Goal: Task Accomplishment & Management: Complete application form

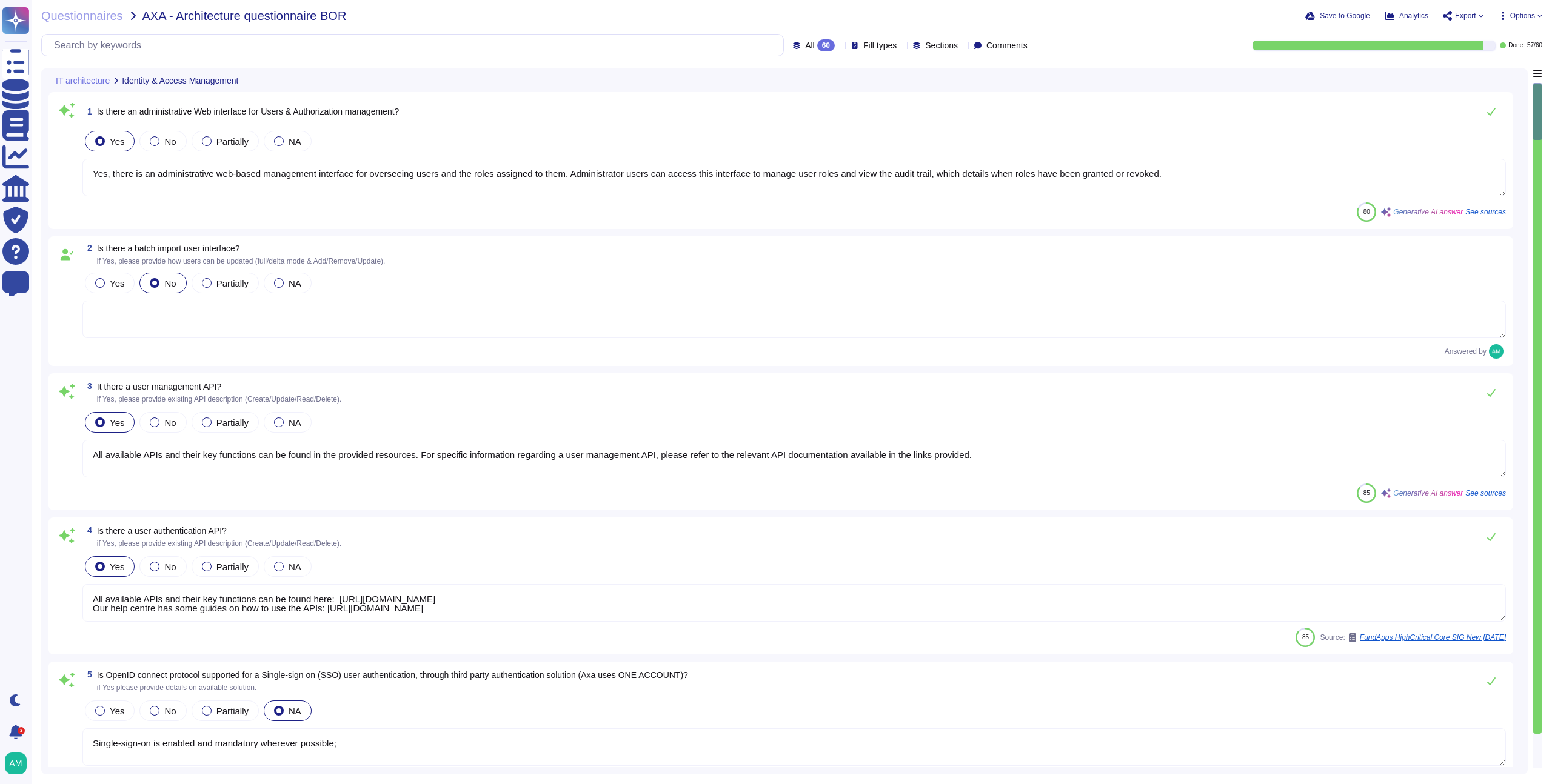
type textarea "Yes, there is an administrative web-based management interface for overseeing u…"
type textarea "All available APIs and their key functions can be found in the provided resourc…"
type textarea "All available APIs and their key functions can be found here: [URL][DOMAIN_NAME…"
type textarea "Single-sign-on is enabled and mandatory wherever possible;"
type textarea "Yes, the solution supports multi-factor authentication (MFA) for customer accou…"
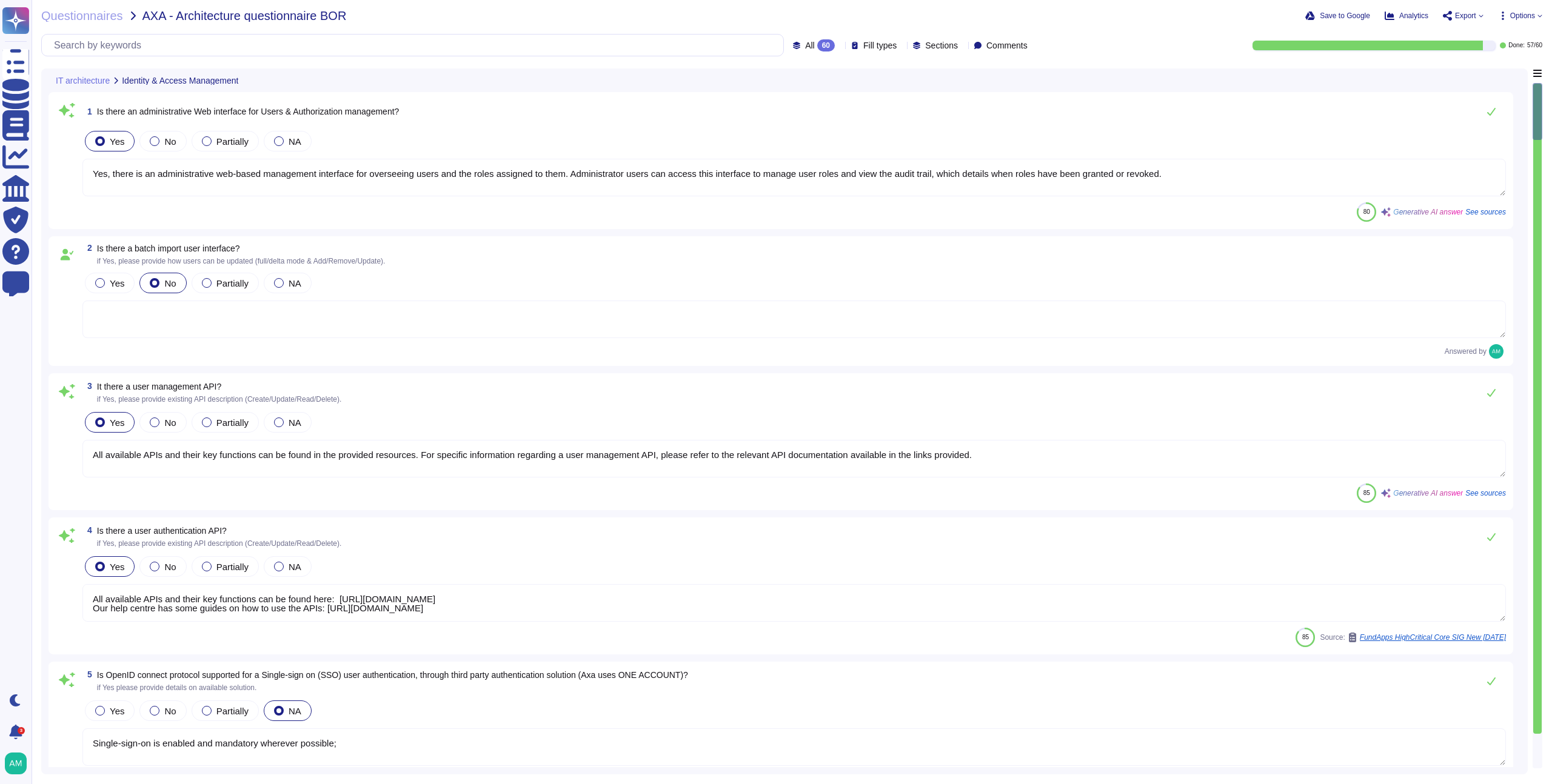
click at [817, 49] on div "60" at bounding box center [826, 46] width 17 height 12
click at [787, 111] on span "To do" at bounding box center [779, 106] width 22 height 11
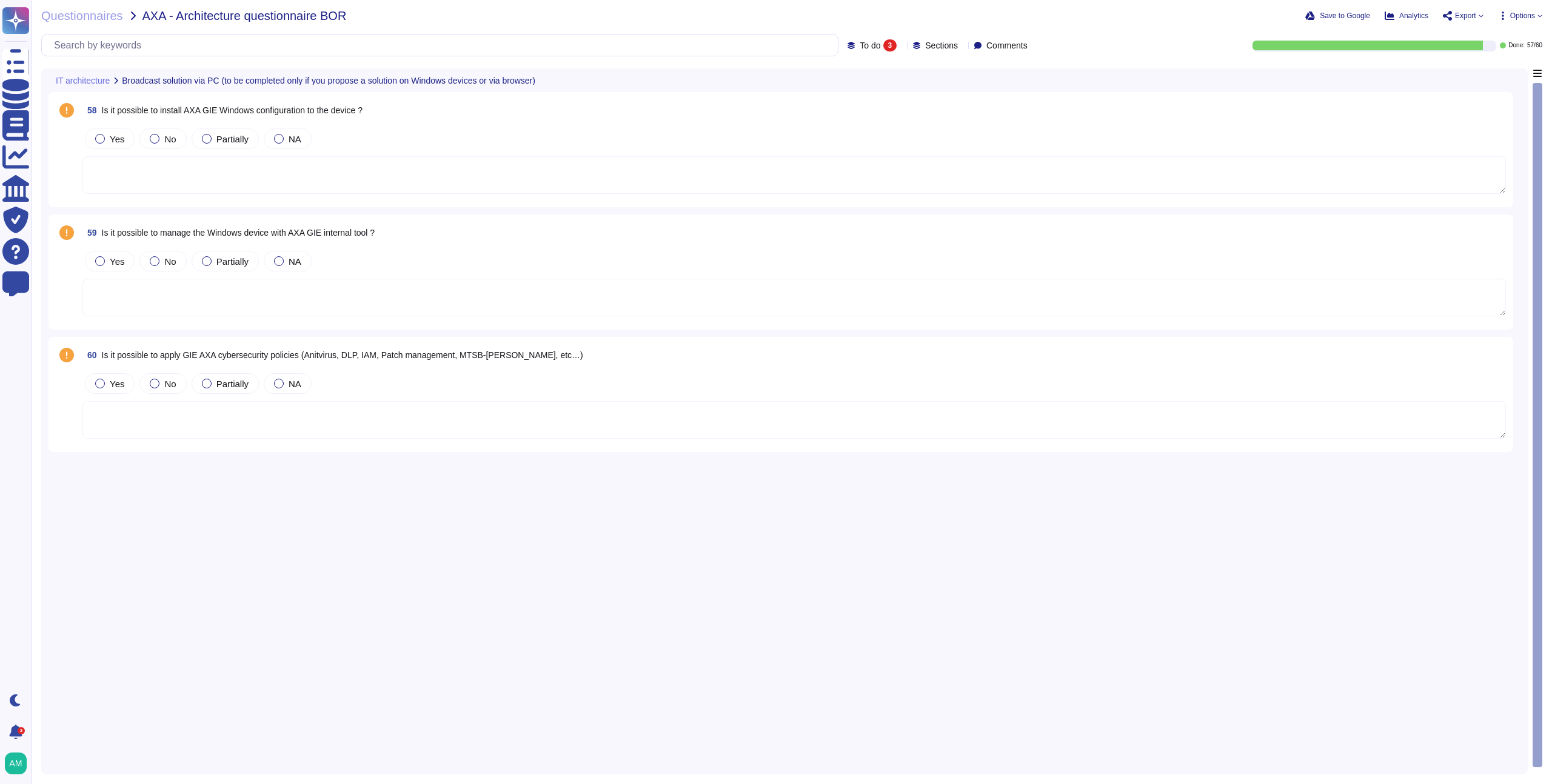
click at [860, 49] on span "To do" at bounding box center [870, 46] width 21 height 8
click at [864, 140] on div "Done 57" at bounding box center [881, 137] width 99 height 13
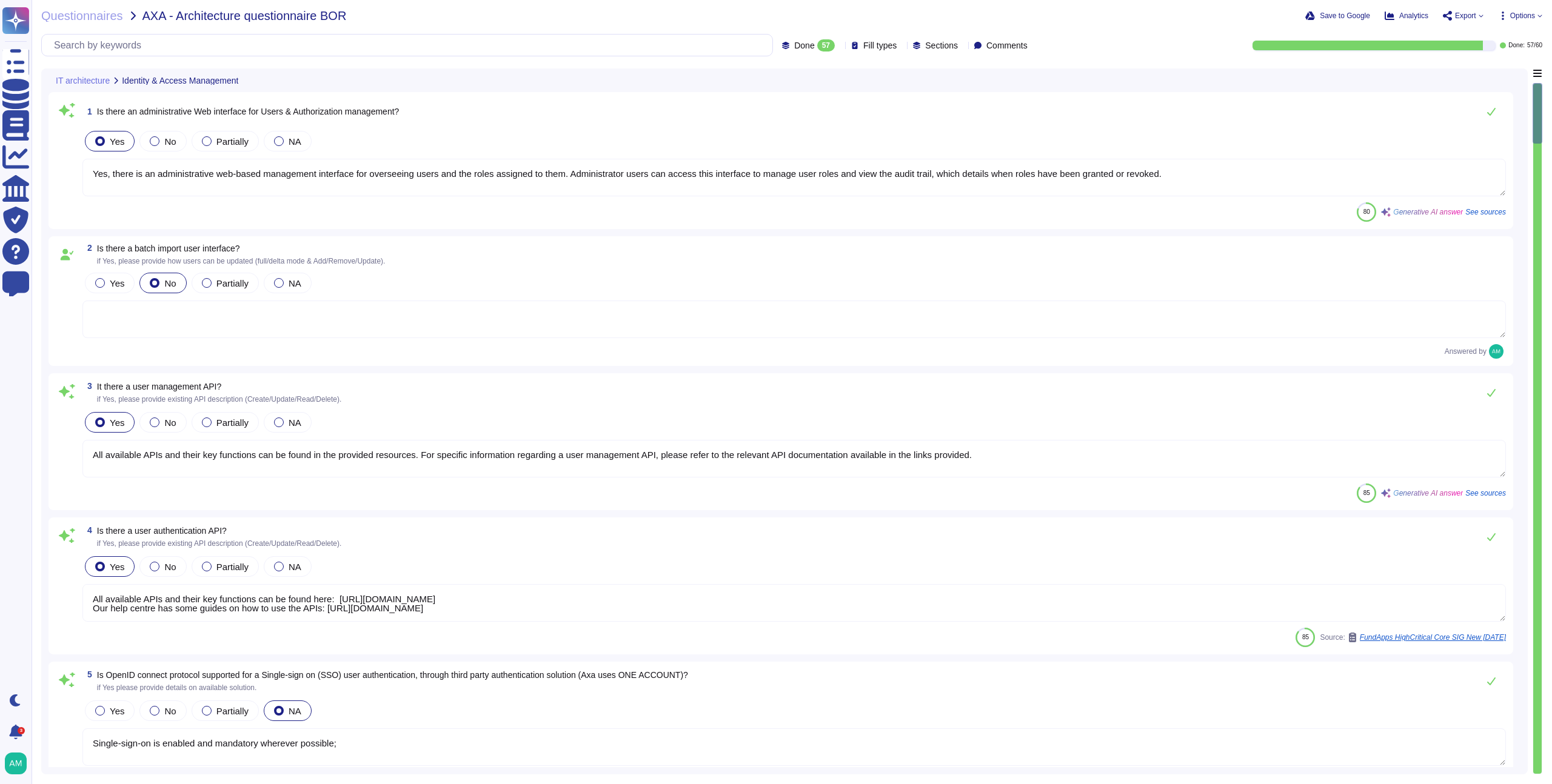
type textarea "All available APIs and their key functions can be found here: https://techdocs.…"
type textarea "Single-sign-on is enabled and mandatory wherever possible;"
type textarea "Yes, the solution supports multi-factor authentication (MFA) for customer accou…"
type textarea "Yes, there is an administrative web-based management interface for overseeing u…"
type textarea "All available APIs and their key functions can be found in the provided resourc…"
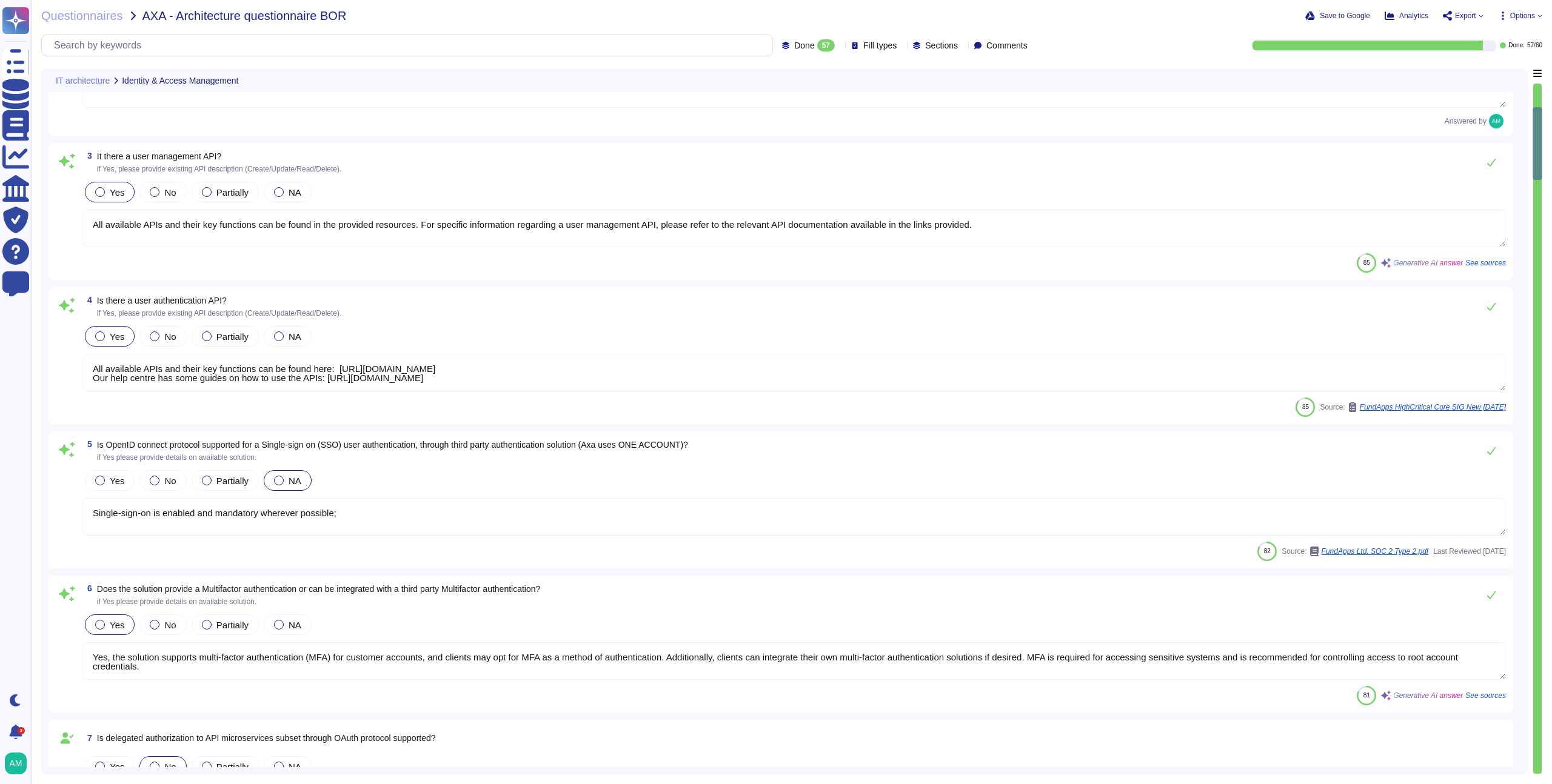
type textarea "Yes, detailed user access and privileged logs are available through the audit t…"
type textarea "Yes. FundApps' policy requires the approval of the head of Client Services, who…"
type textarea "Yes, Role-Based Access Control (RBAC) is managed by the solution. FundApps's pl…"
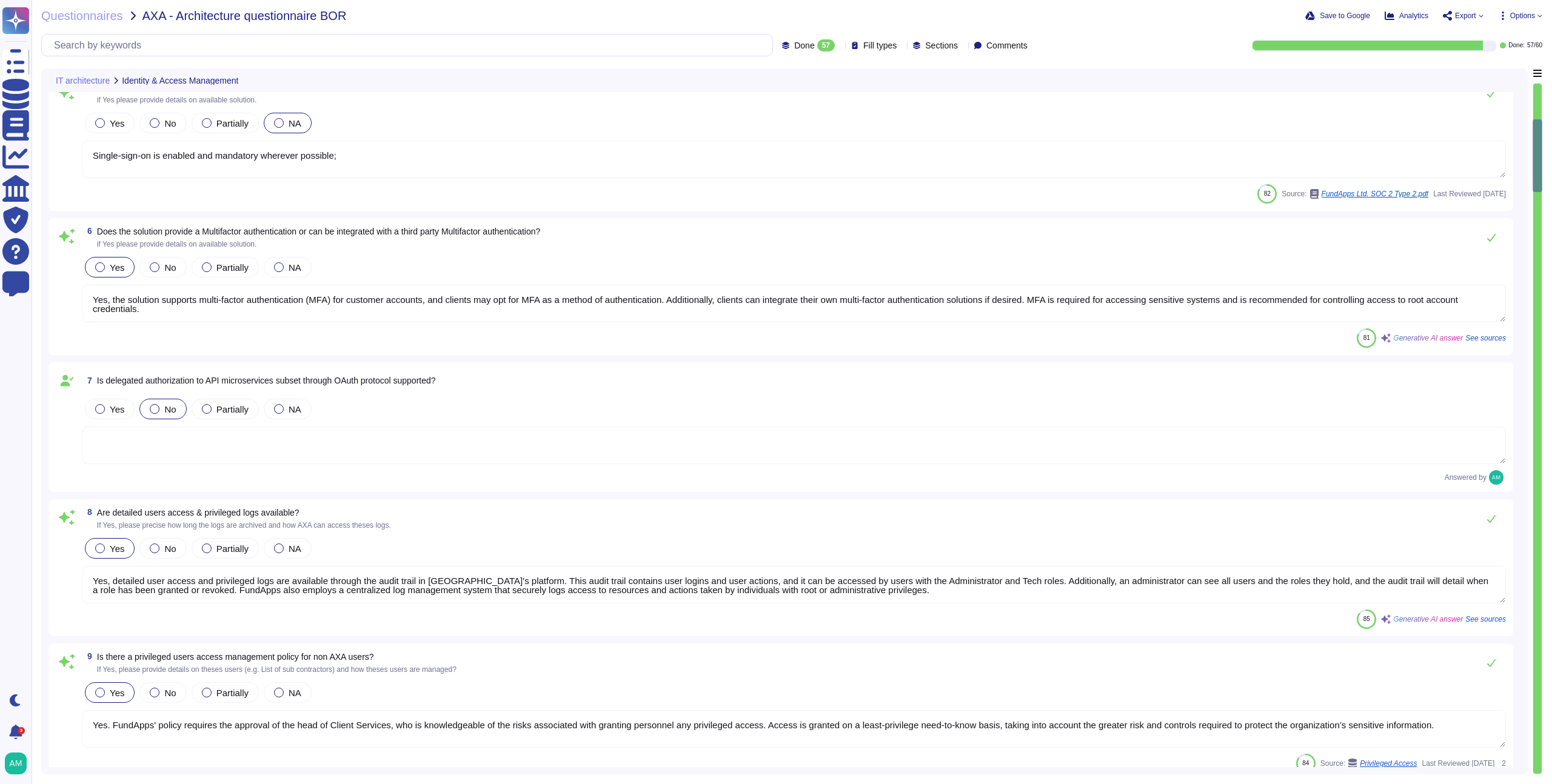
type textarea "Yes, the FundApps platform's Graphical User Interface (GUI) provides a comprehe…"
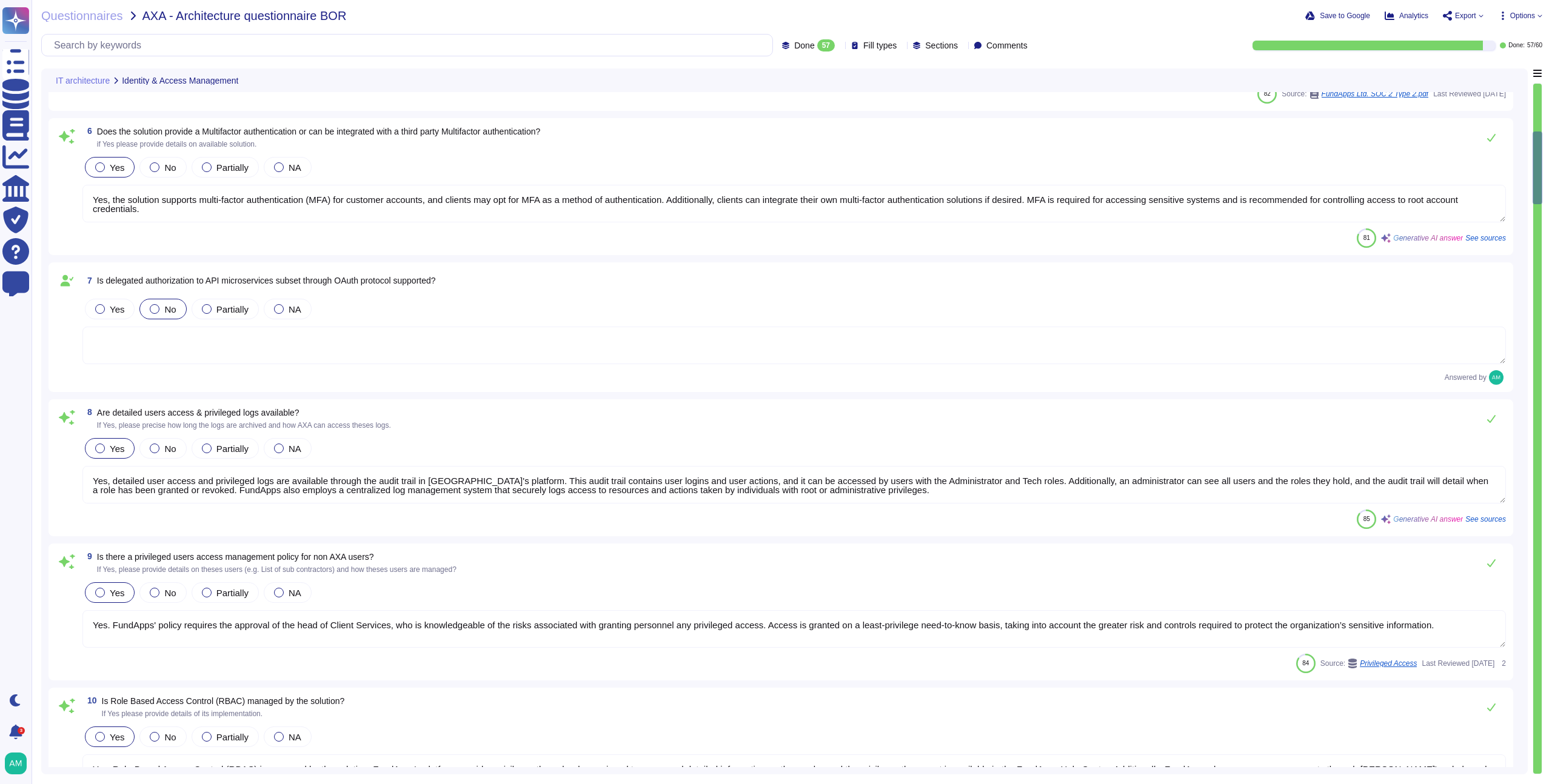
scroll to position [420, 0]
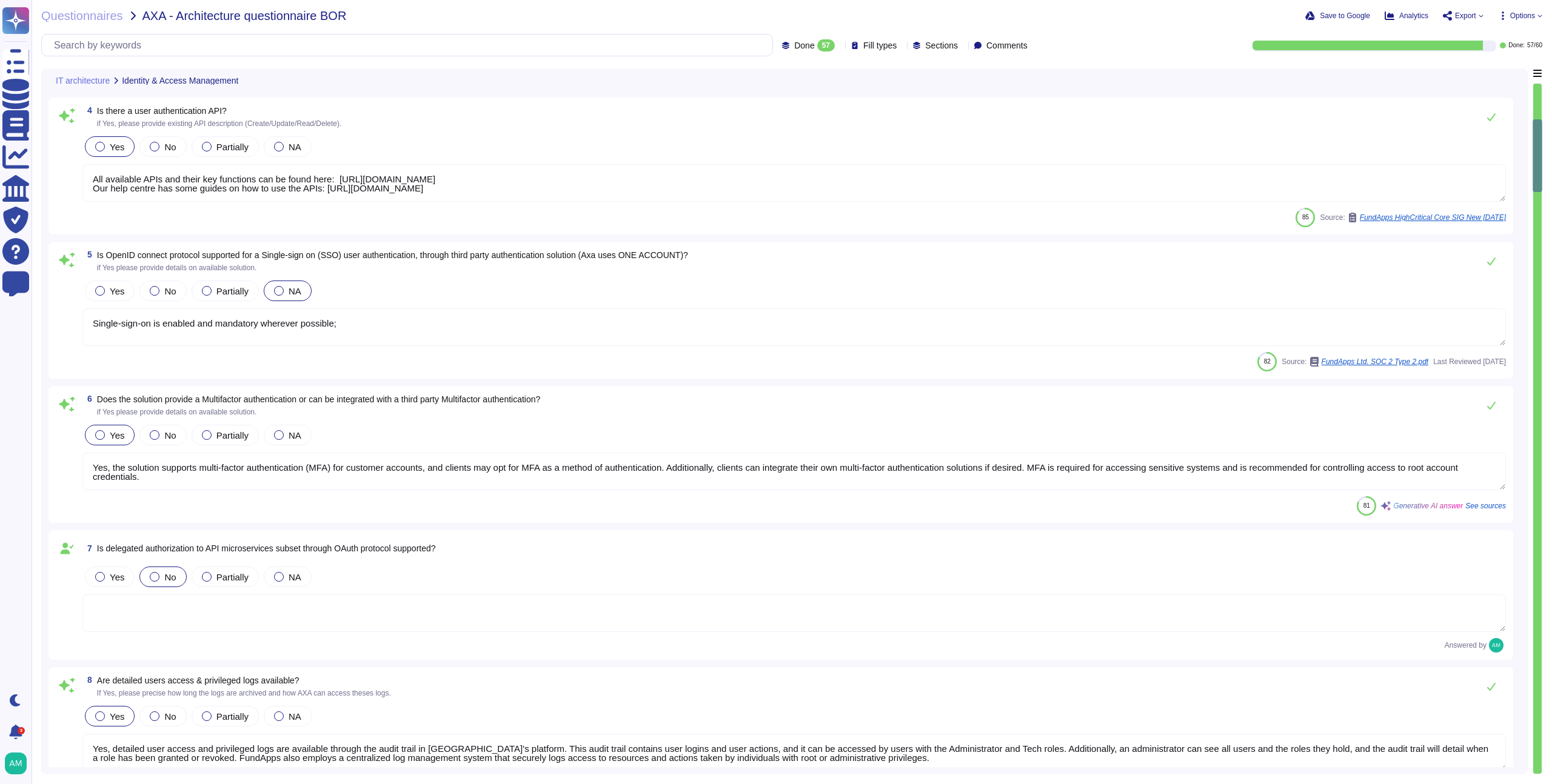
type textarea "Yes, there is an administrative web-based management interface for overseeing u…"
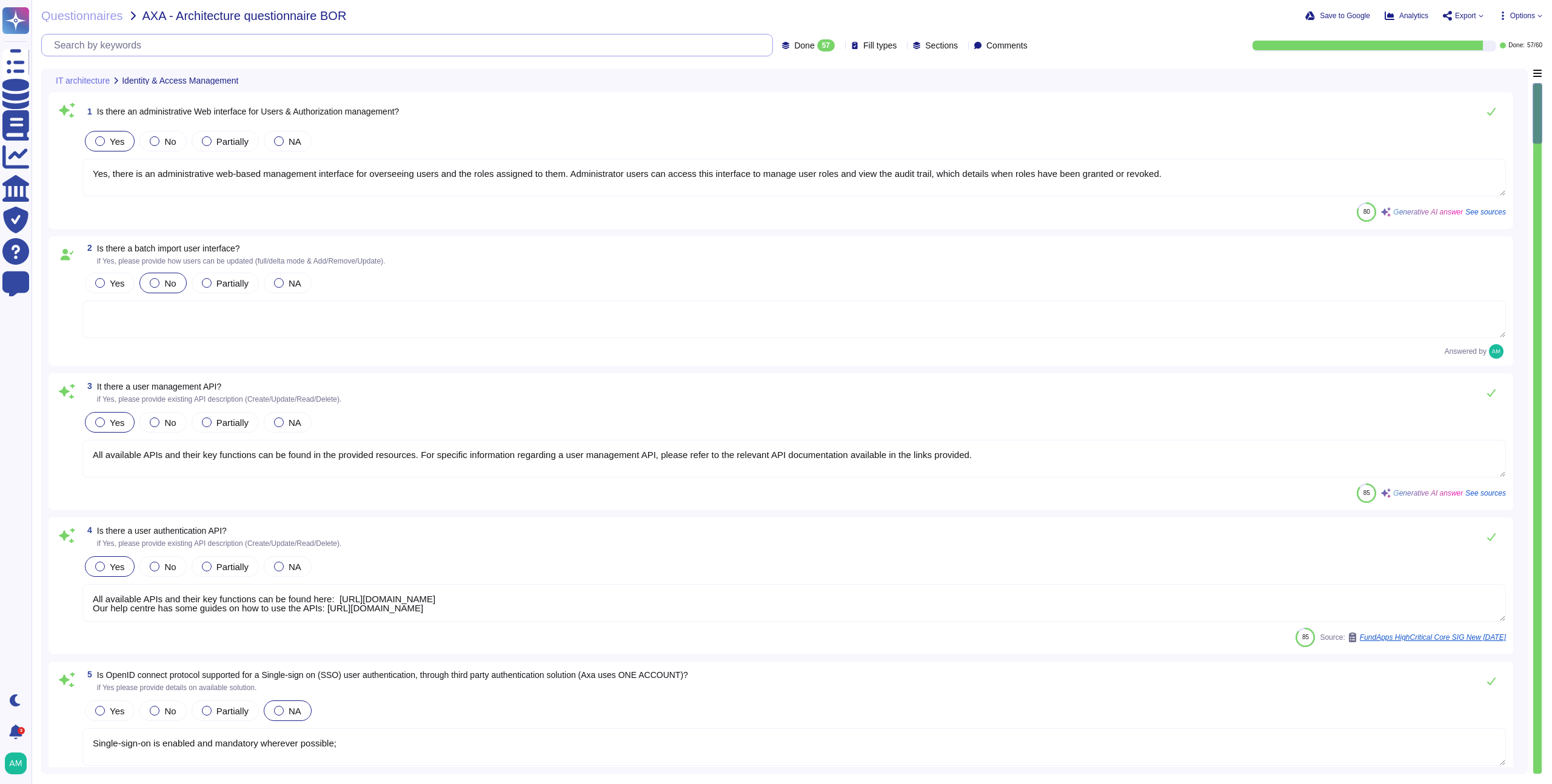
click at [401, 50] on input "text" at bounding box center [410, 46] width 725 height 22
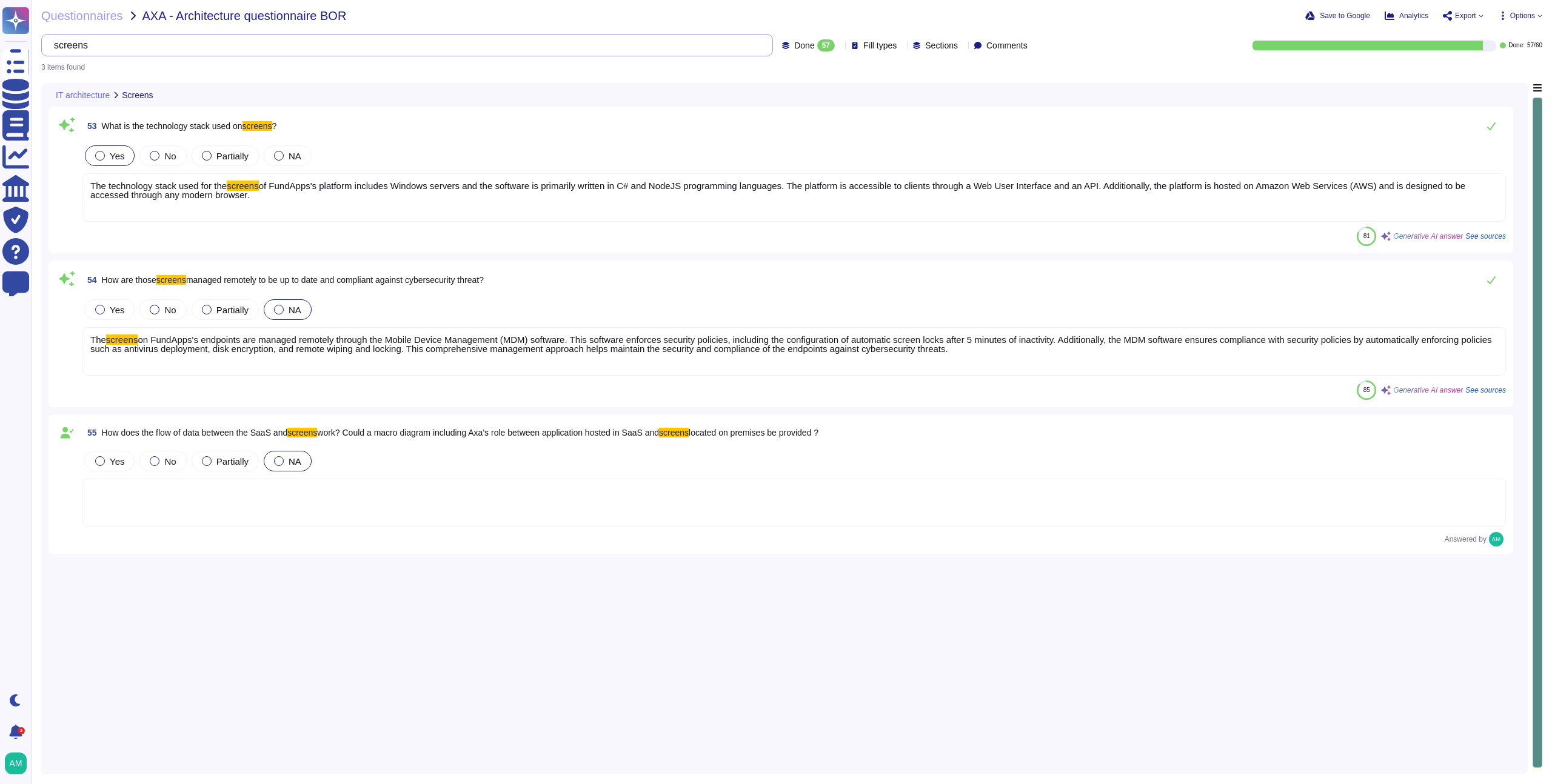
type input "screens"
click at [764, 53] on div "screens Done 57 Fill types Sections Comments" at bounding box center [537, 45] width 991 height 22
click at [794, 41] on span "Done" at bounding box center [804, 46] width 20 height 8
click at [768, 76] on span "All" at bounding box center [763, 76] width 10 height 11
click at [606, 22] on div "Questionnaires AXA - Architecture questionnaire BOR Save to Google Analytics Ex…" at bounding box center [792, 392] width 1521 height 784
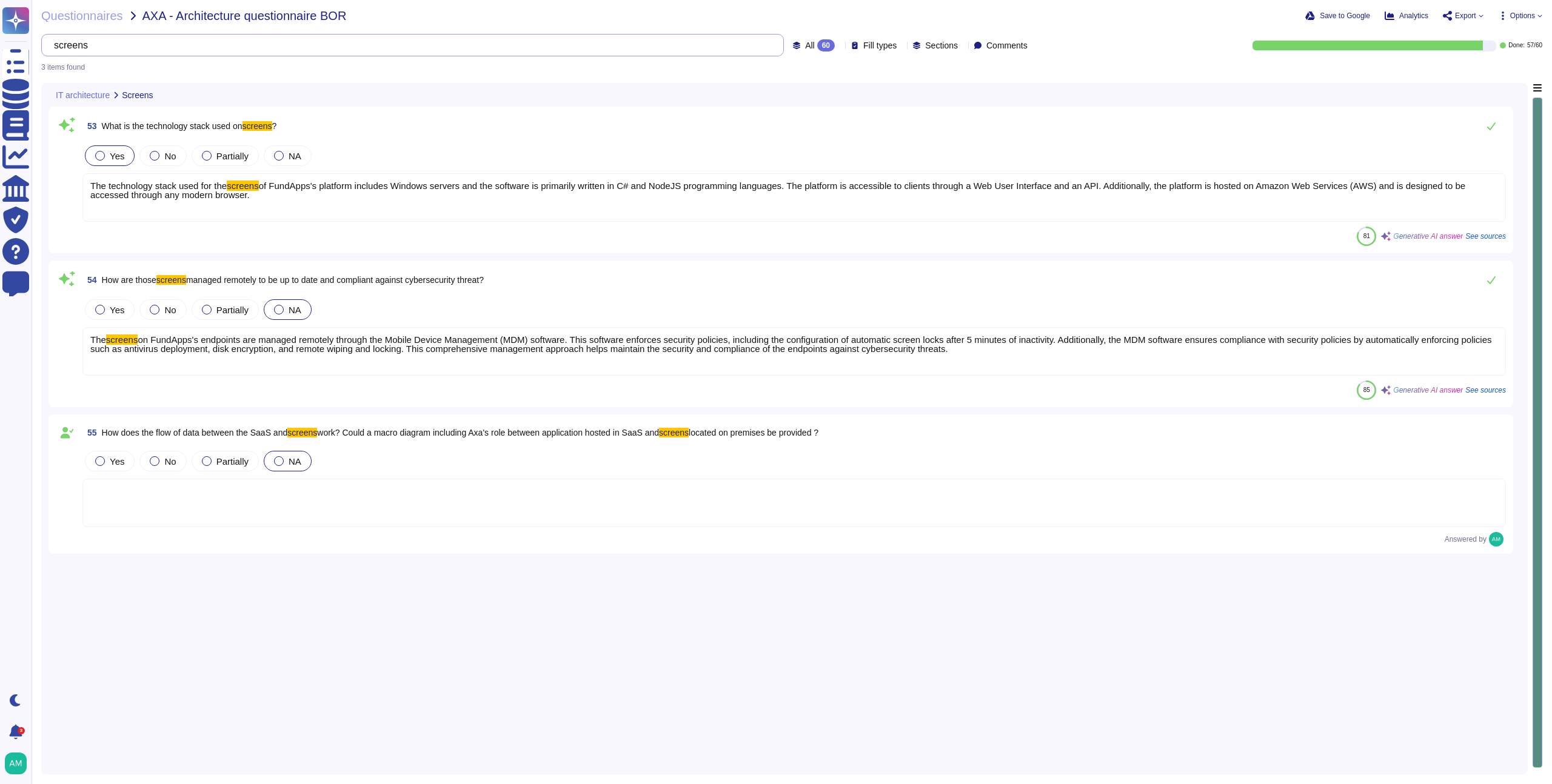
click at [622, 35] on input "screens" at bounding box center [410, 46] width 724 height 22
click at [504, 55] on input "screens" at bounding box center [410, 46] width 724 height 22
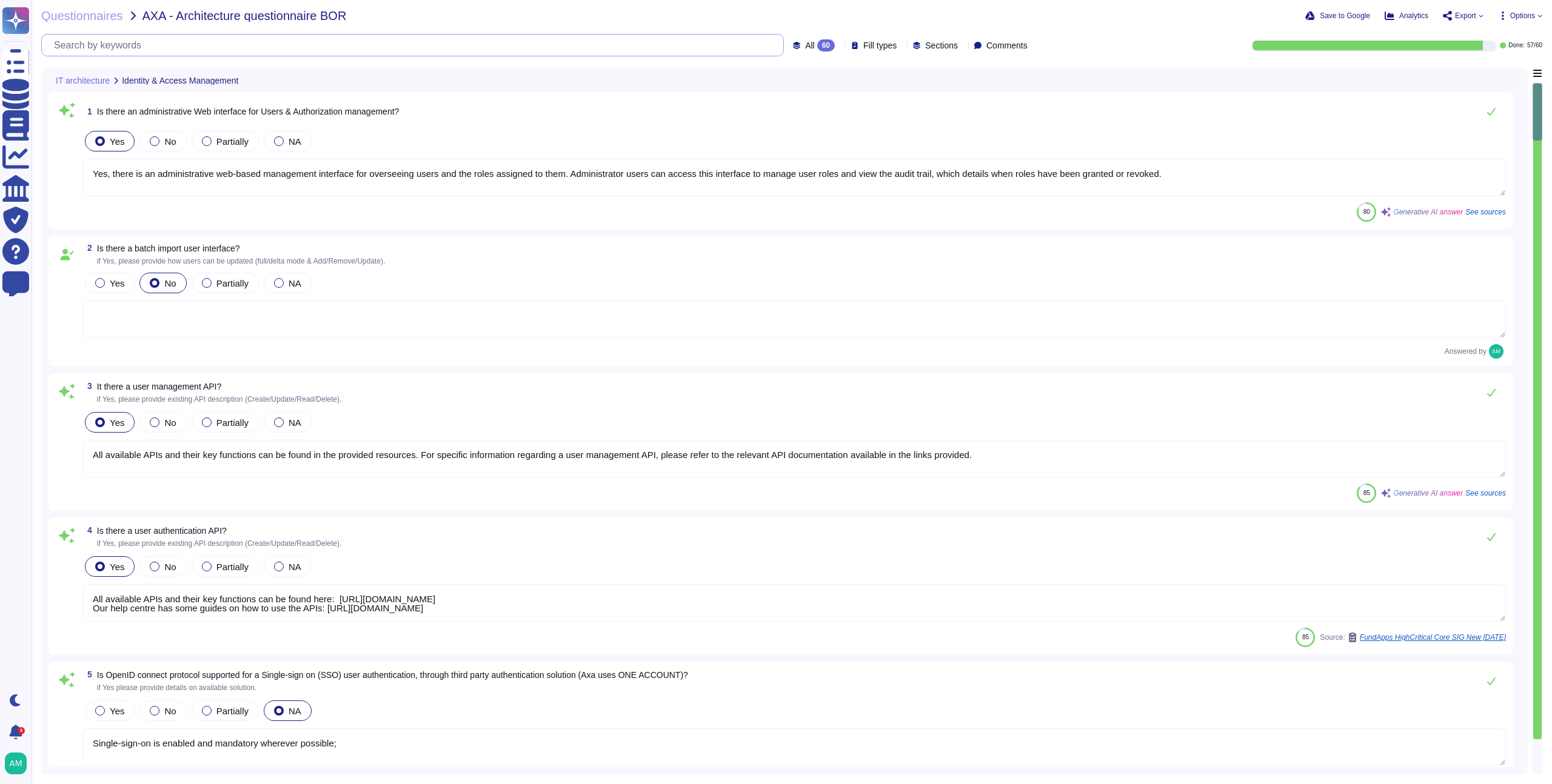
type textarea "All available APIs and their key functions can be found here: https://techdocs.…"
type textarea "Single-sign-on is enabled and mandatory wherever possible;"
type textarea "Yes, the solution supports multi-factor authentication (MFA) for customer accou…"
type textarea "All available APIs and their key functions can be found in the provided resourc…"
type textarea "Yes, there is an administrative web-based management interface for overseeing u…"
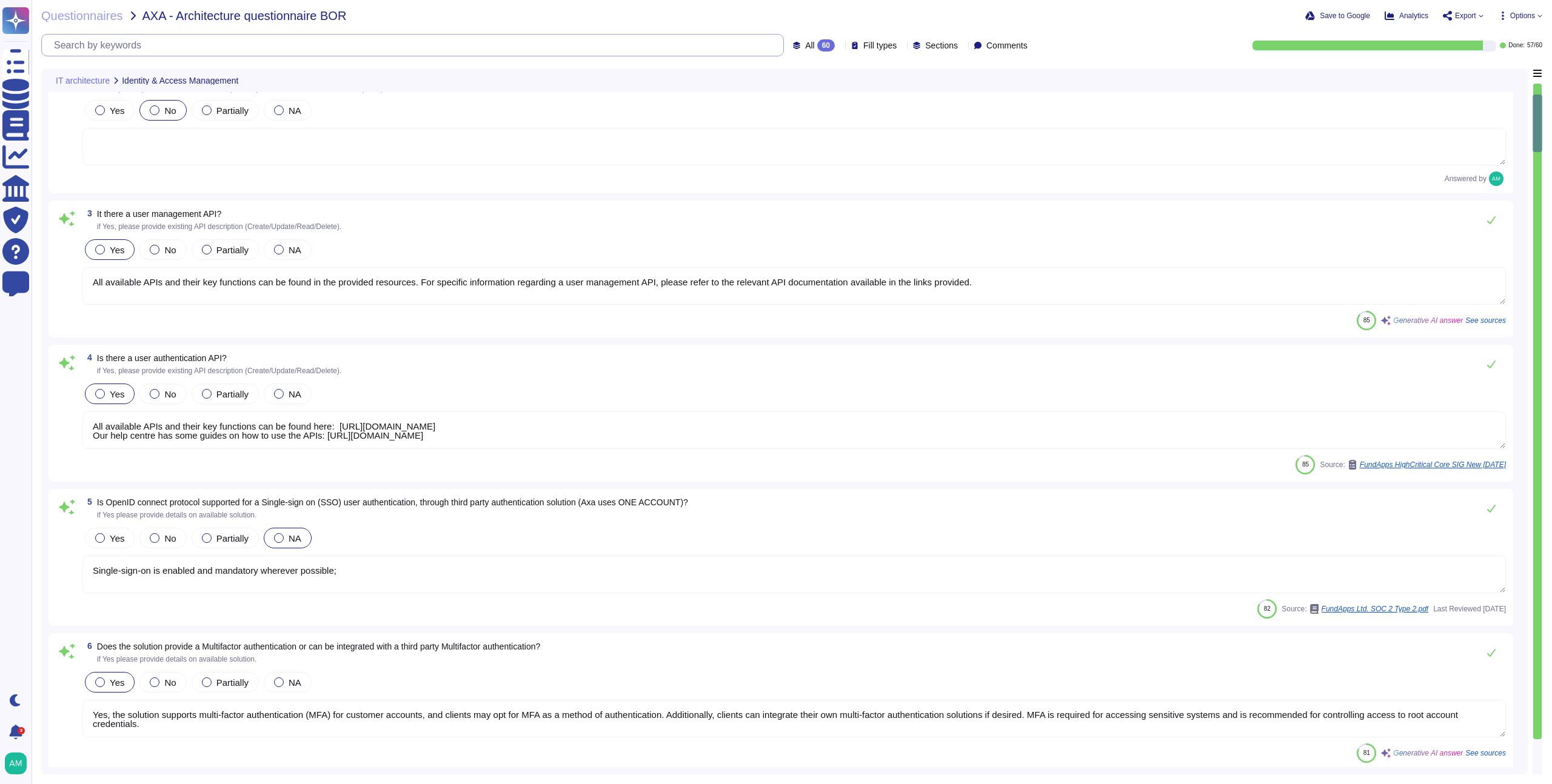
type textarea "Yes, detailed user access and privileged logs are available through the audit t…"
type textarea "Yes. FundApps' policy requires the approval of the head of Client Services, who…"
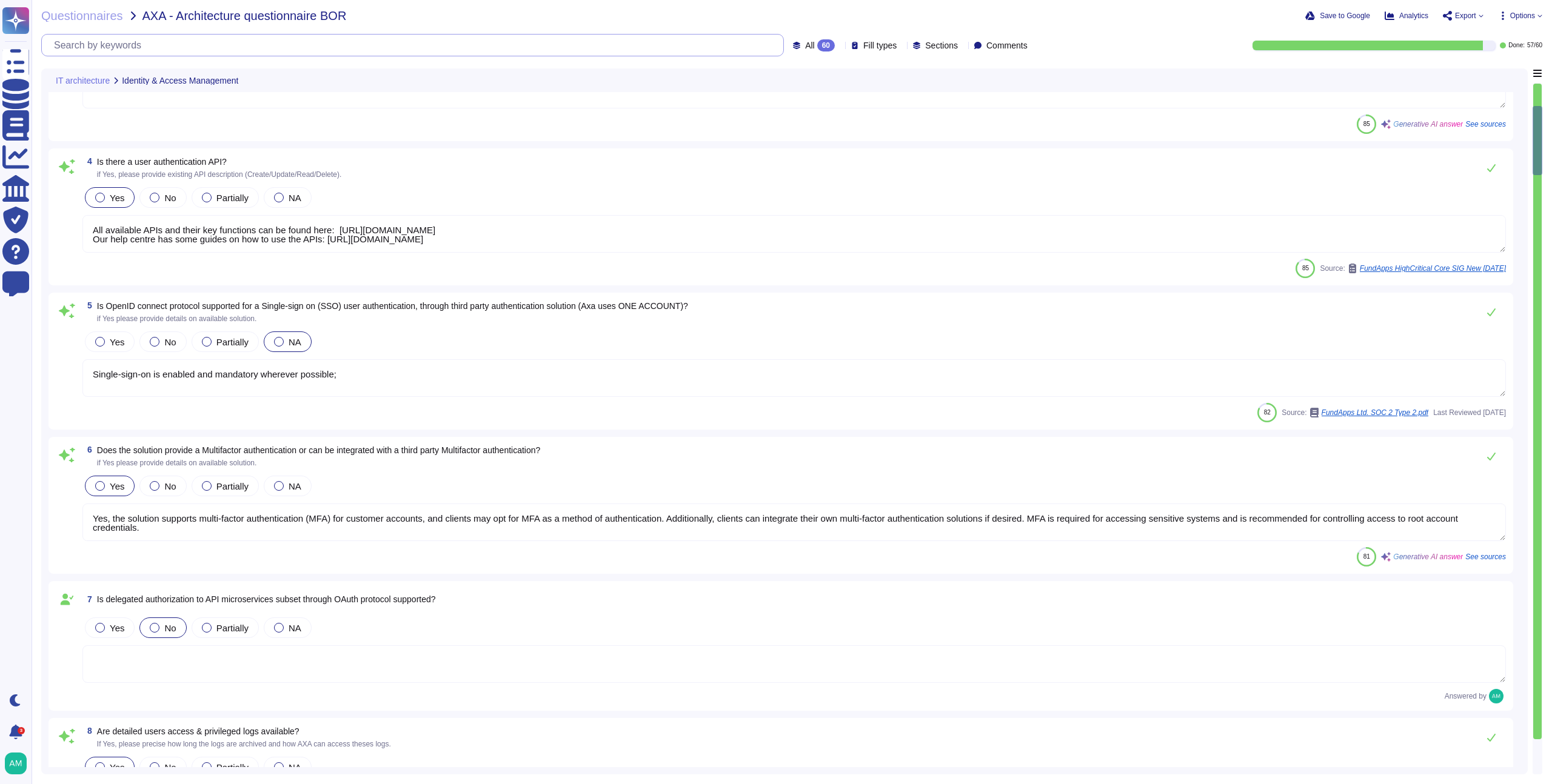
type textarea "Yes, Role-Based Access Control (RBAC) is managed by the solution. FundApps's pl…"
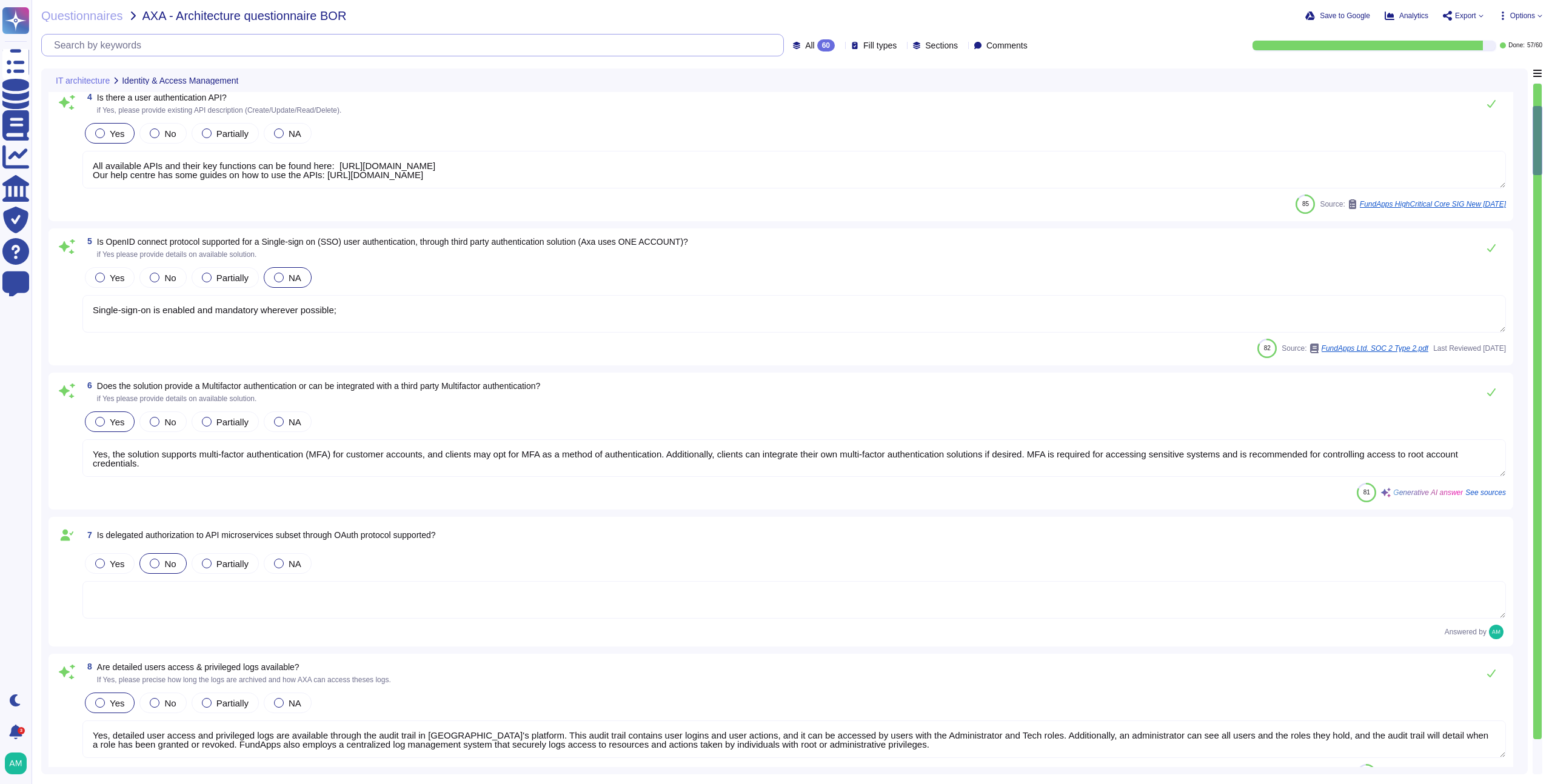
type textarea "Yes, the FundApps platform's Graphical User Interface (GUI) provides a comprehe…"
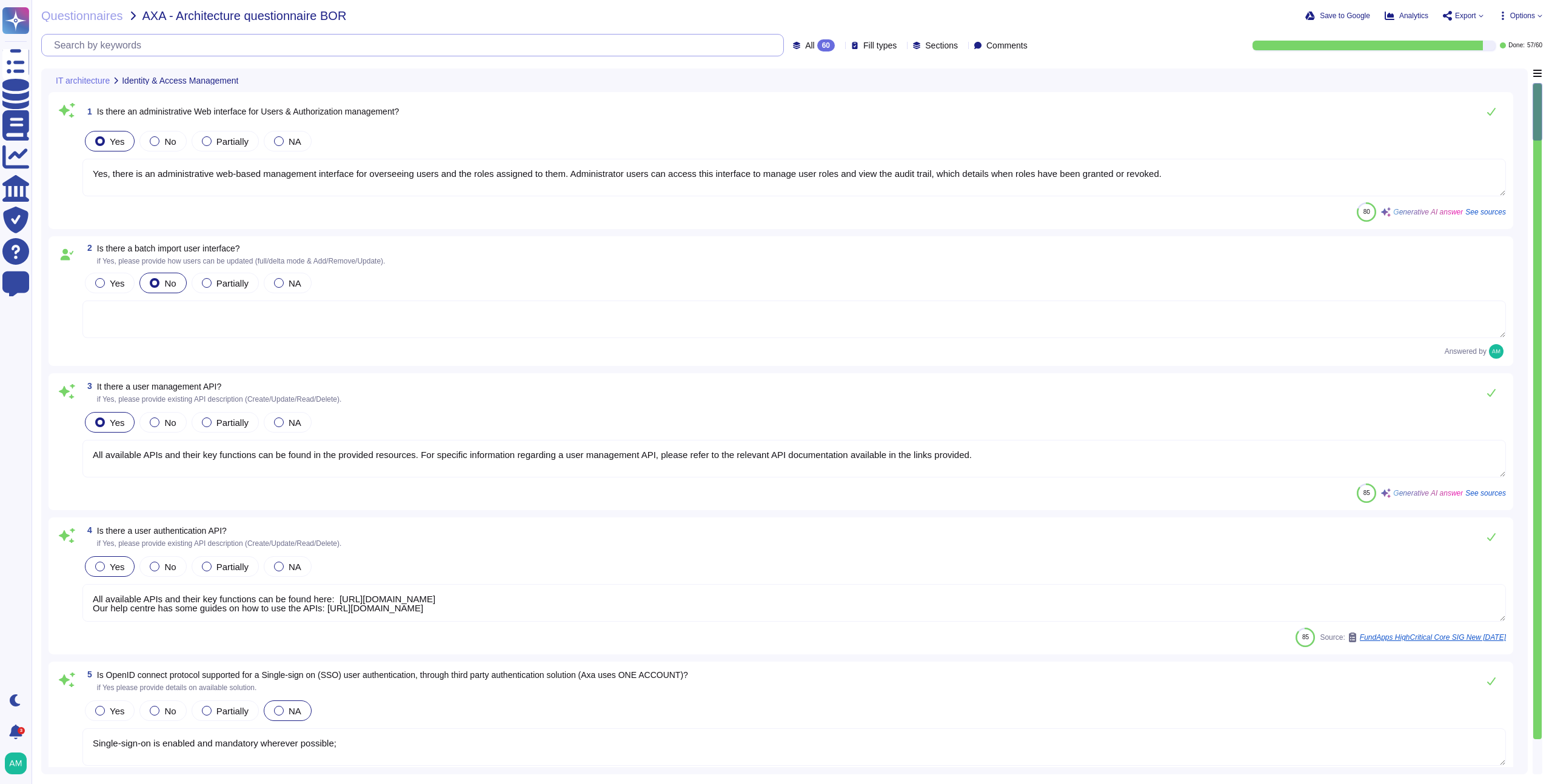
type textarea "Yes, there is an administrative web-based management interface for overseeing u…"
type textarea "All available APIs and their key functions can be found in the provided resourc…"
click at [848, 382] on div "3 It there a user management API? if Yes, please provide existing API descripti…" at bounding box center [794, 392] width 1424 height 24
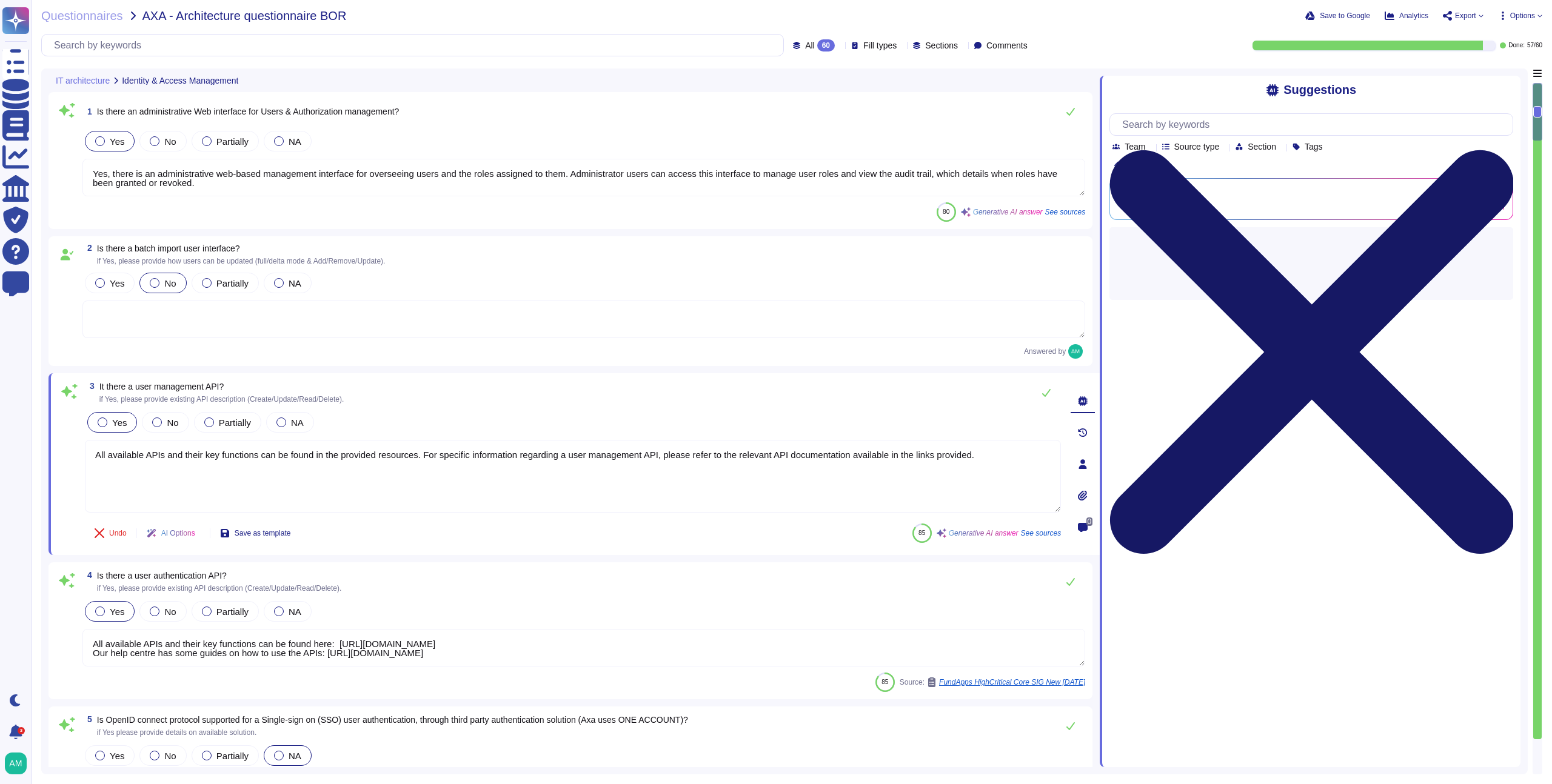
click at [1507, 86] on icon at bounding box center [1312, 352] width 404 height 538
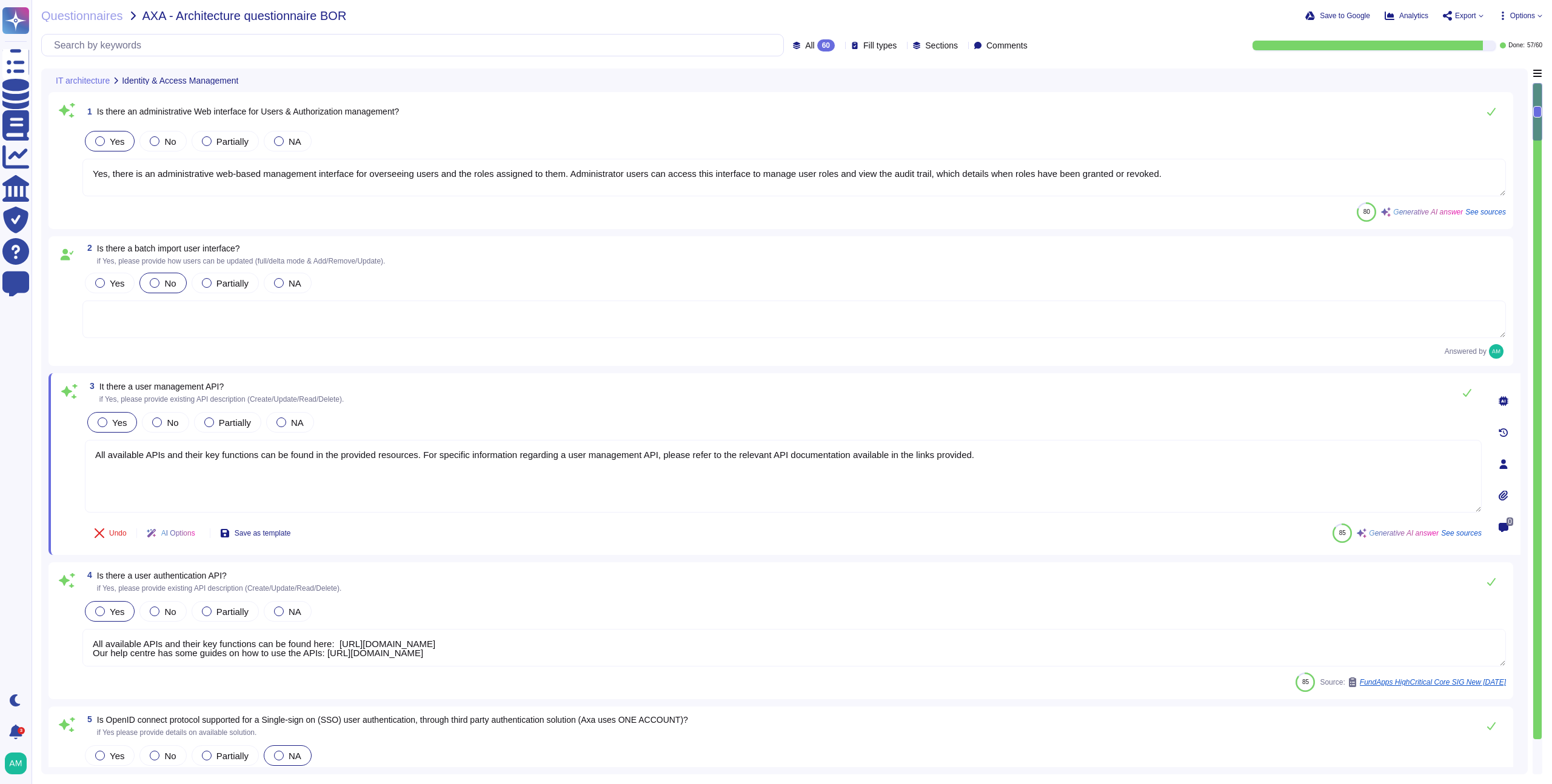
drag, startPoint x: 1023, startPoint y: 464, endPoint x: 231, endPoint y: 386, distance: 795.8
click at [231, 386] on div "3 It there a user management API? if Yes, please provide existing API descripti…" at bounding box center [769, 464] width 1424 height 167
drag, startPoint x: 96, startPoint y: 382, endPoint x: 266, endPoint y: 400, distance: 171.0
click at [266, 400] on span "3 It there a user management API? if Yes, please provide existing API descripti…" at bounding box center [214, 392] width 259 height 22
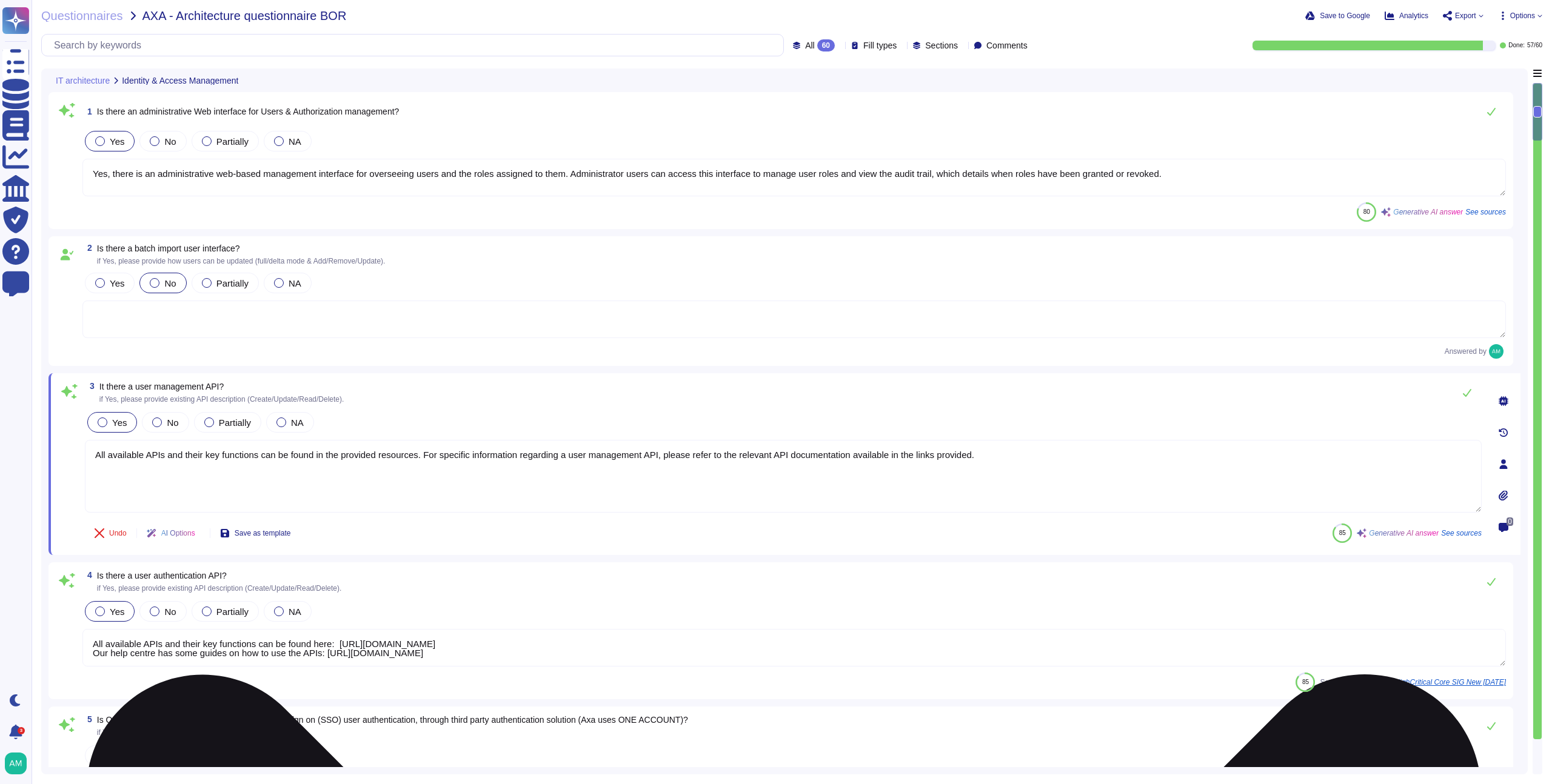
drag, startPoint x: 1048, startPoint y: 448, endPoint x: 85, endPoint y: 441, distance: 963.0
click at [85, 441] on div "All available APIs and their key functions can be found in the provided resourc…" at bounding box center [783, 477] width 1397 height 74
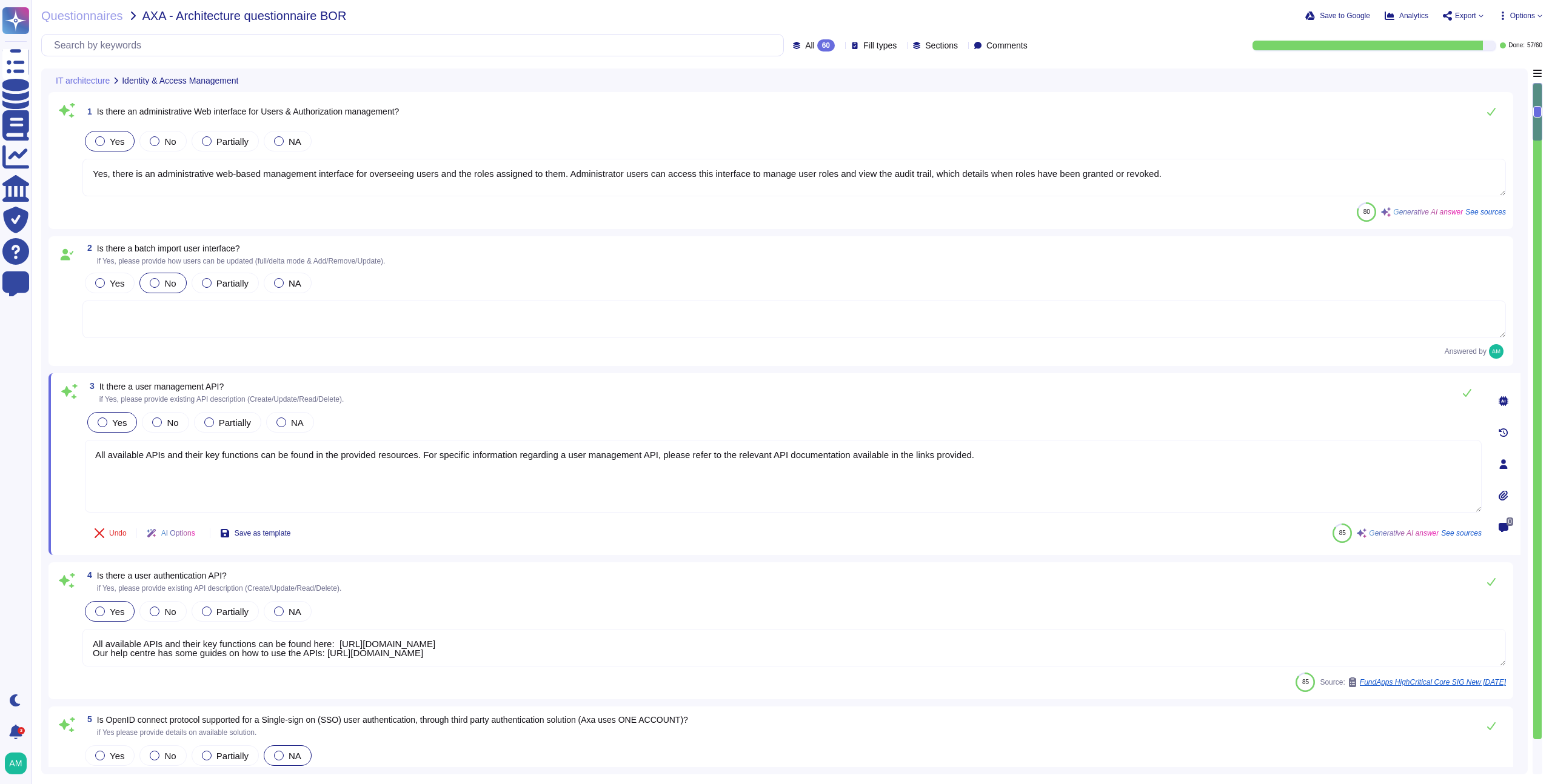
click at [180, 433] on div "Yes No Partially NA" at bounding box center [783, 422] width 1397 height 26
click at [173, 426] on span "No" at bounding box center [172, 423] width 12 height 10
click at [1475, 15] on span "Export" at bounding box center [1463, 16] width 41 height 10
click at [1516, 17] on span "Options" at bounding box center [1523, 16] width 25 height 7
click at [1503, 33] on p "Autofill" at bounding box center [1517, 50] width 29 height 39
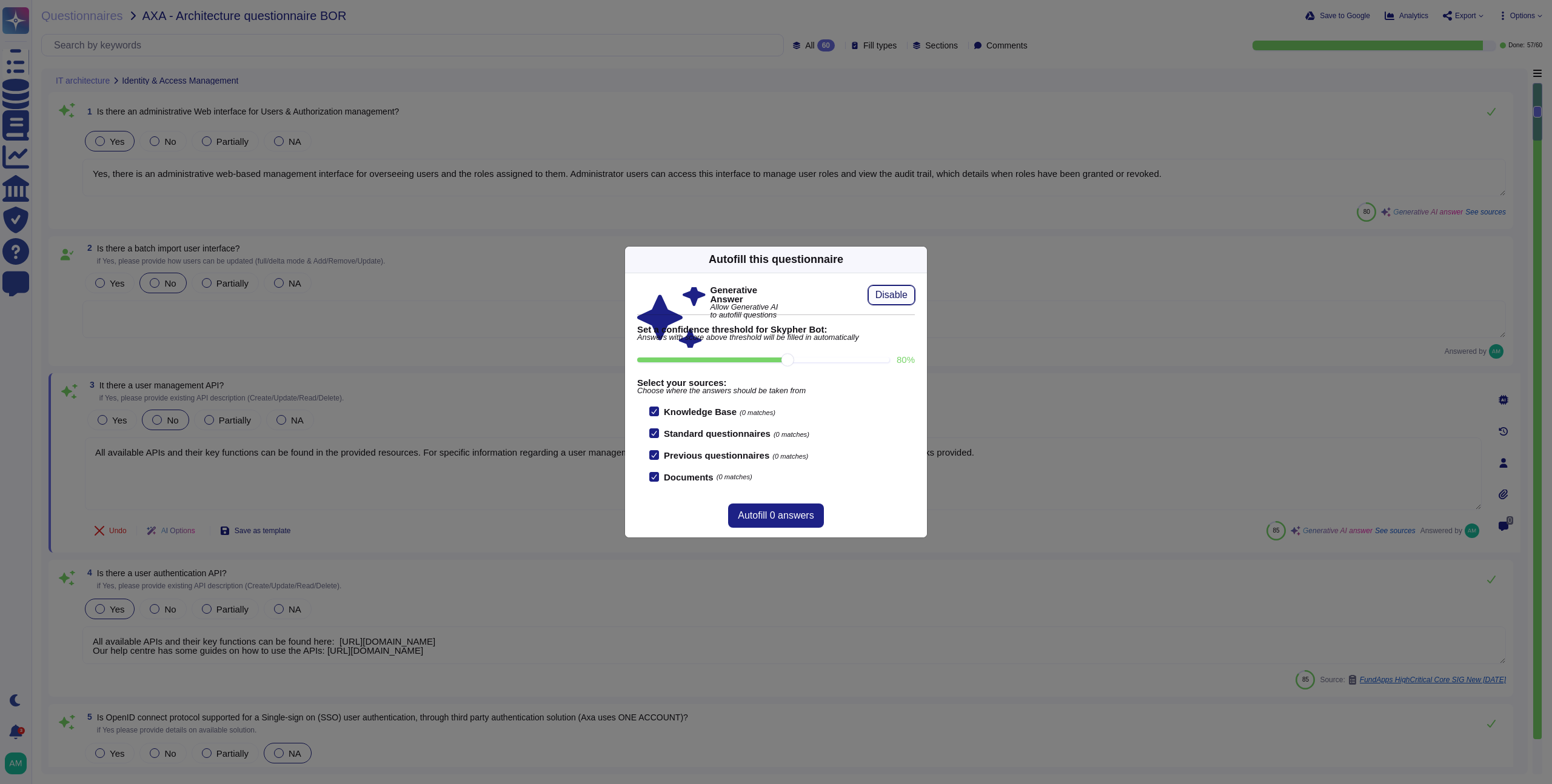
click at [892, 291] on span "Disable" at bounding box center [891, 296] width 32 height 10
click at [920, 259] on icon at bounding box center [920, 259] width 0 height 0
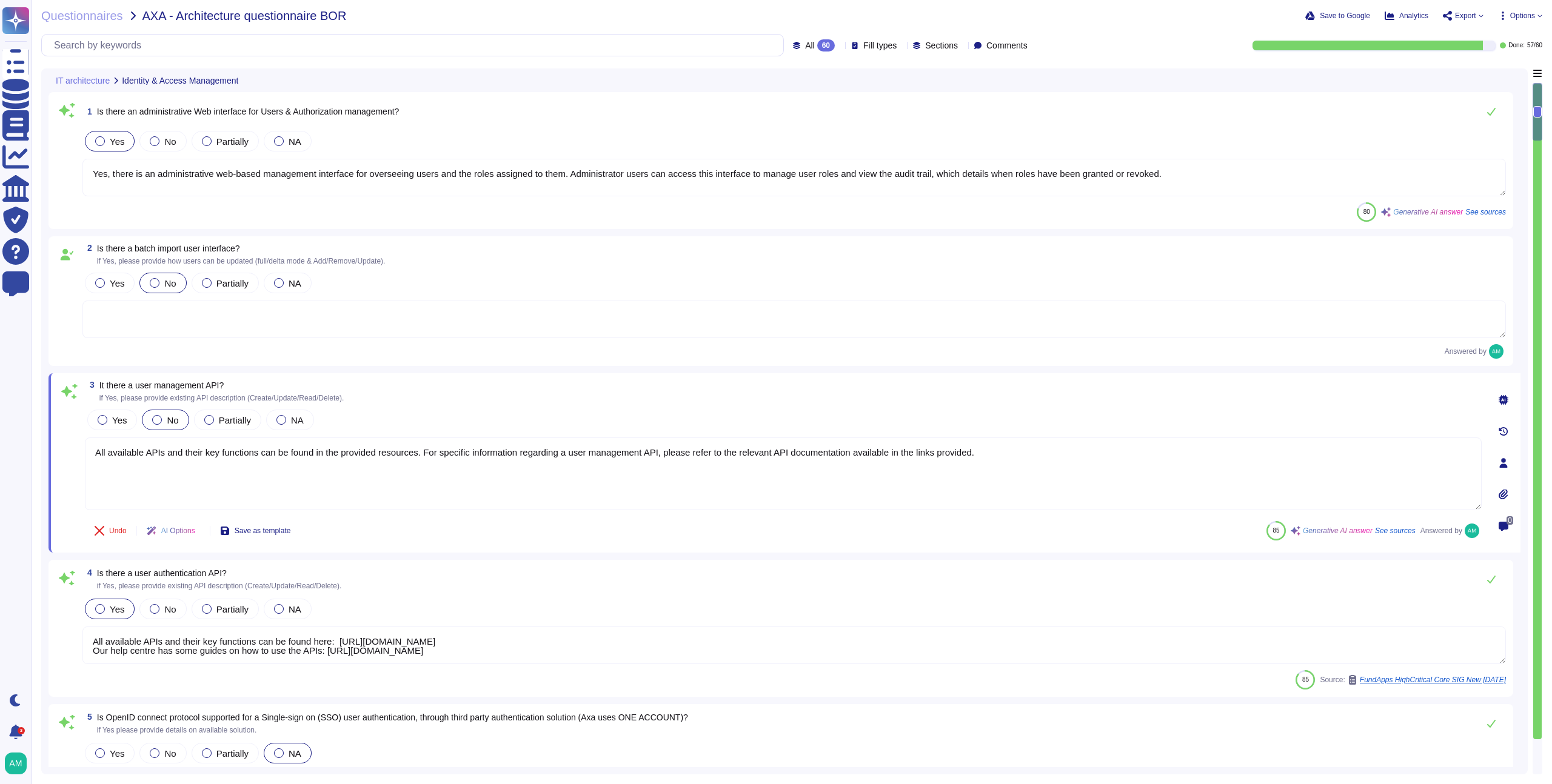
click at [1462, 23] on div "Questionnaires AXA - Architecture questionnaire BOR Save to Google Analytics Ex…" at bounding box center [792, 392] width 1521 height 784
click at [1462, 17] on span "Export" at bounding box center [1466, 16] width 22 height 7
click at [1523, 12] on span "Options" at bounding box center [1523, 16] width 25 height 7
click at [1154, 15] on div "Save to Google Analytics Export Copy link Download Options Autofill Set Format …" at bounding box center [1246, 16] width 593 height 12
click at [851, 46] on div "Fill types" at bounding box center [876, 45] width 51 height 9
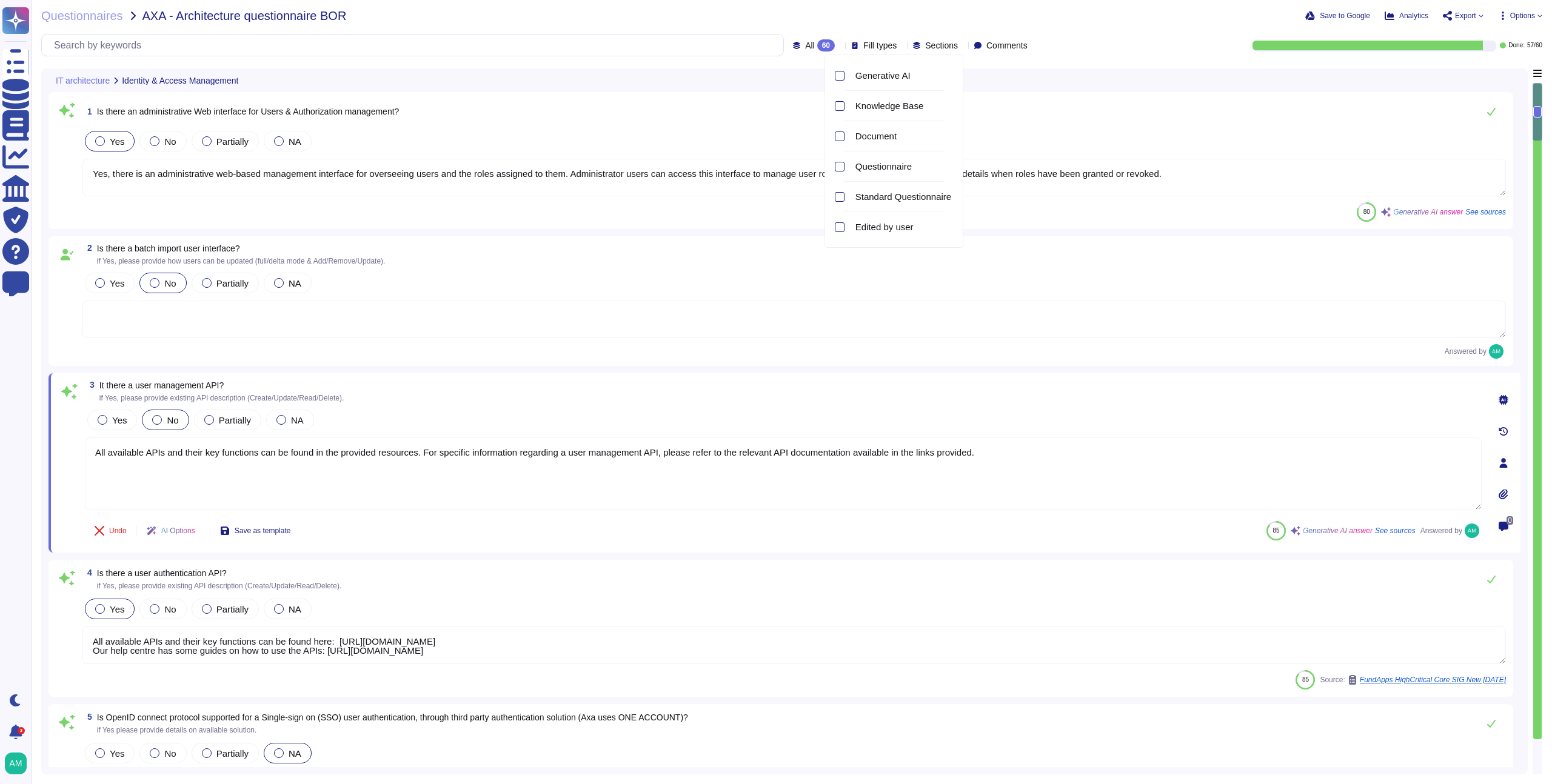
click at [941, 46] on div "Sections" at bounding box center [938, 45] width 50 height 9
click at [790, 34] on div "All 60 Fill types Sections Comments" at bounding box center [537, 45] width 991 height 22
click at [76, 16] on span "Questionnaires" at bounding box center [82, 16] width 82 height 12
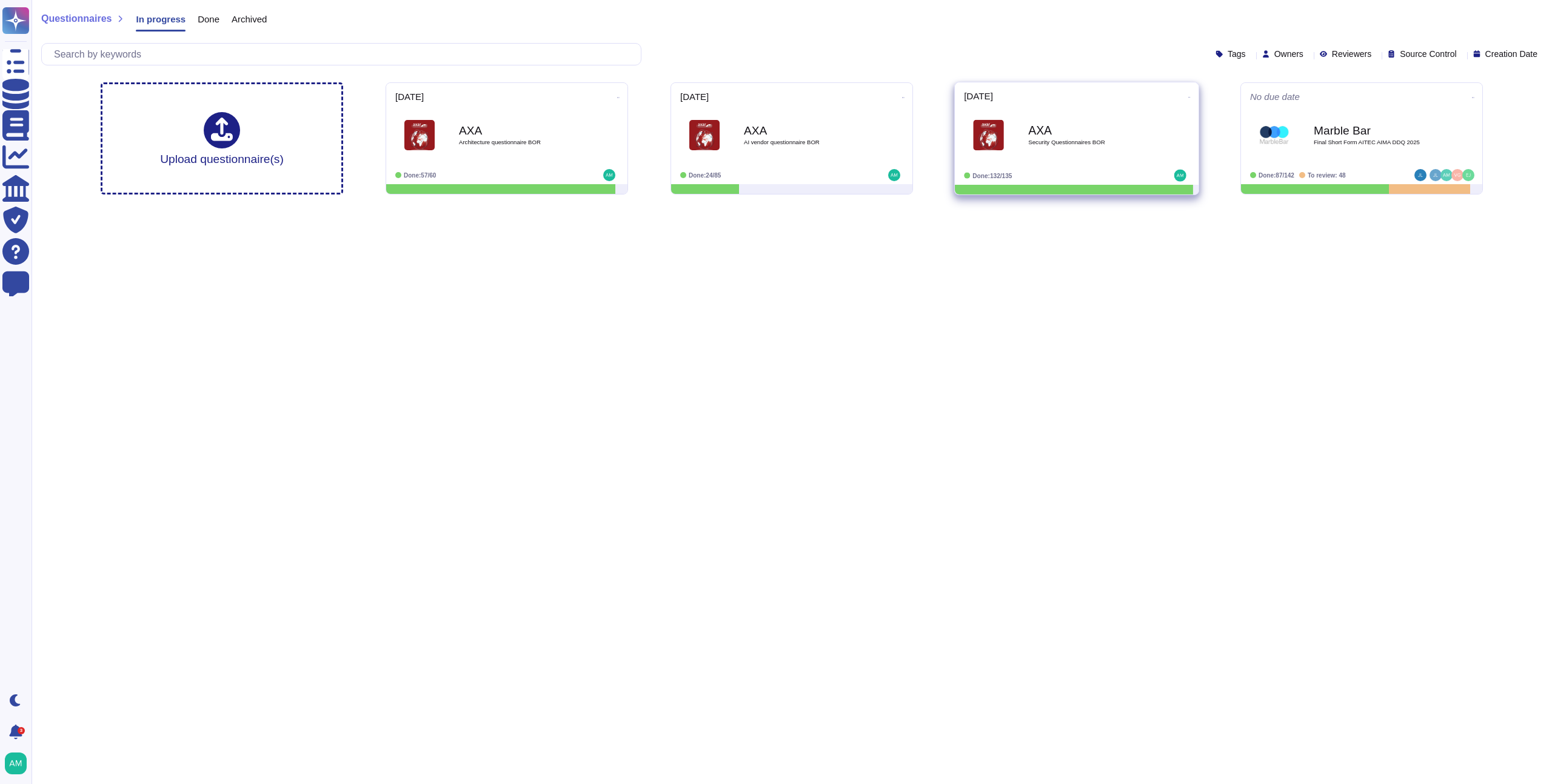
click at [1188, 96] on icon at bounding box center [1189, 98] width 2 height 3
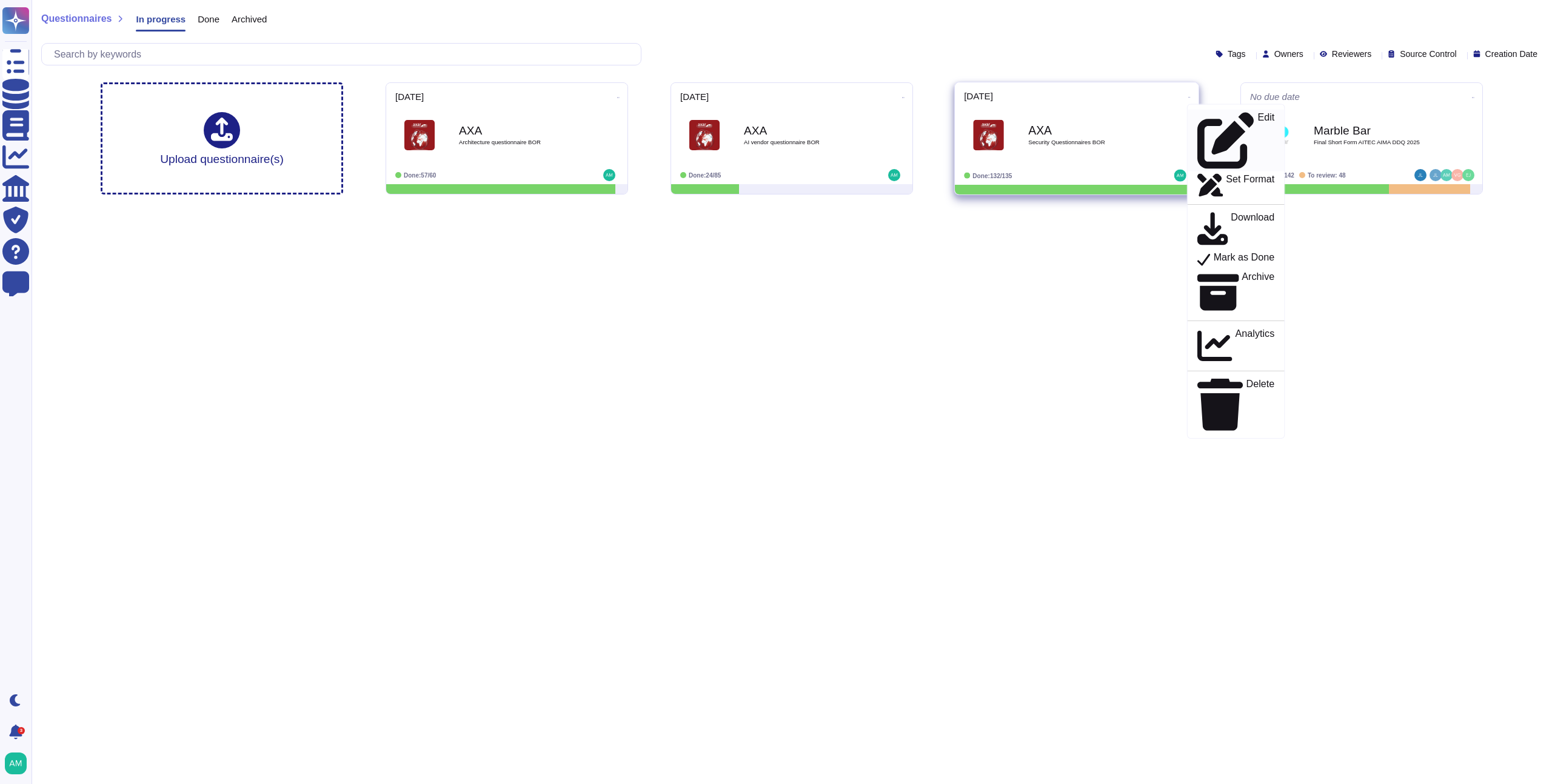
click at [1224, 113] on div "Edit" at bounding box center [1236, 140] width 77 height 57
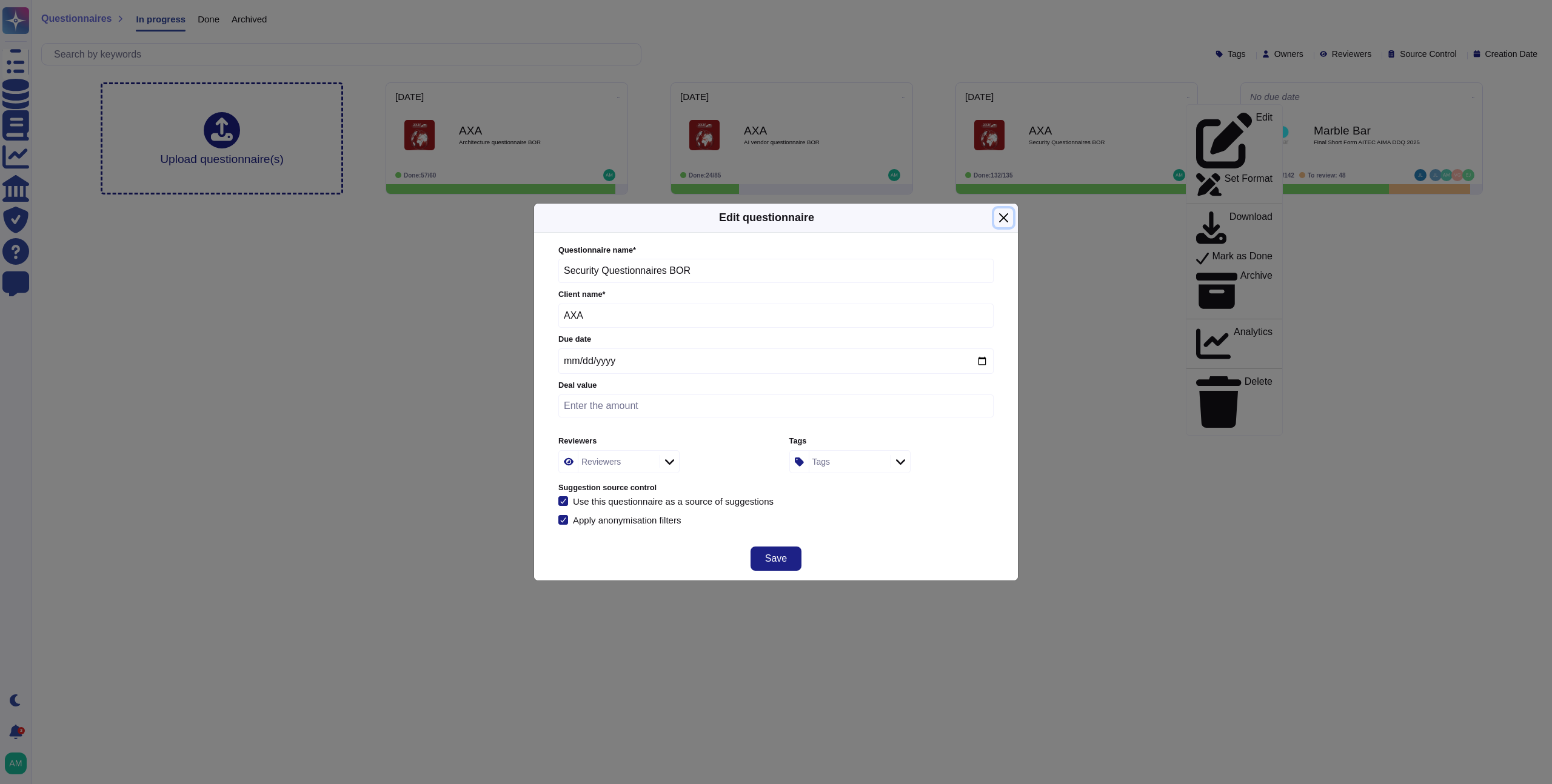
click at [1003, 220] on button "Close" at bounding box center [1004, 218] width 19 height 19
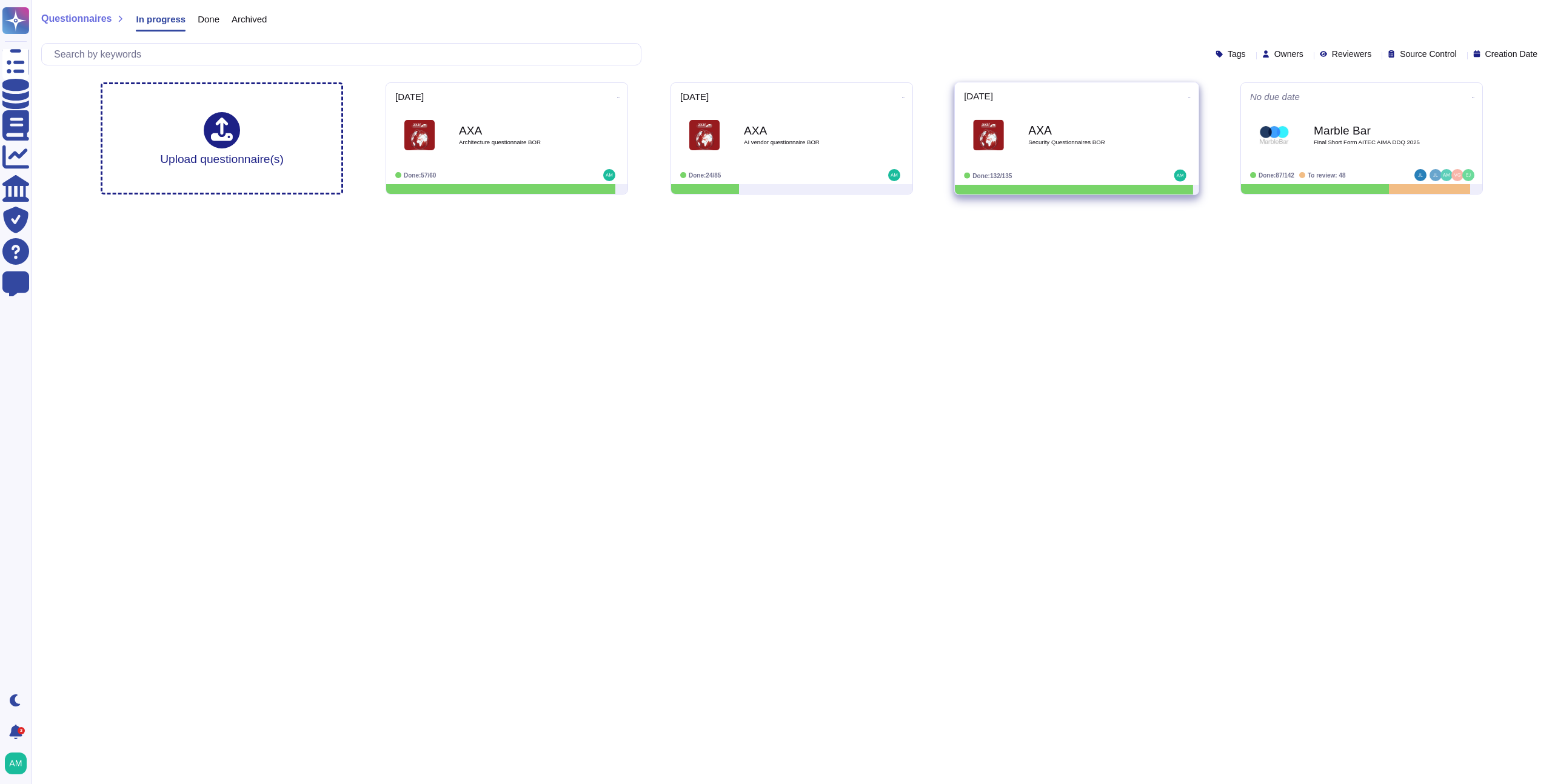
click at [1066, 150] on div "AXA Security Questionnaires BOR" at bounding box center [1090, 135] width 123 height 49
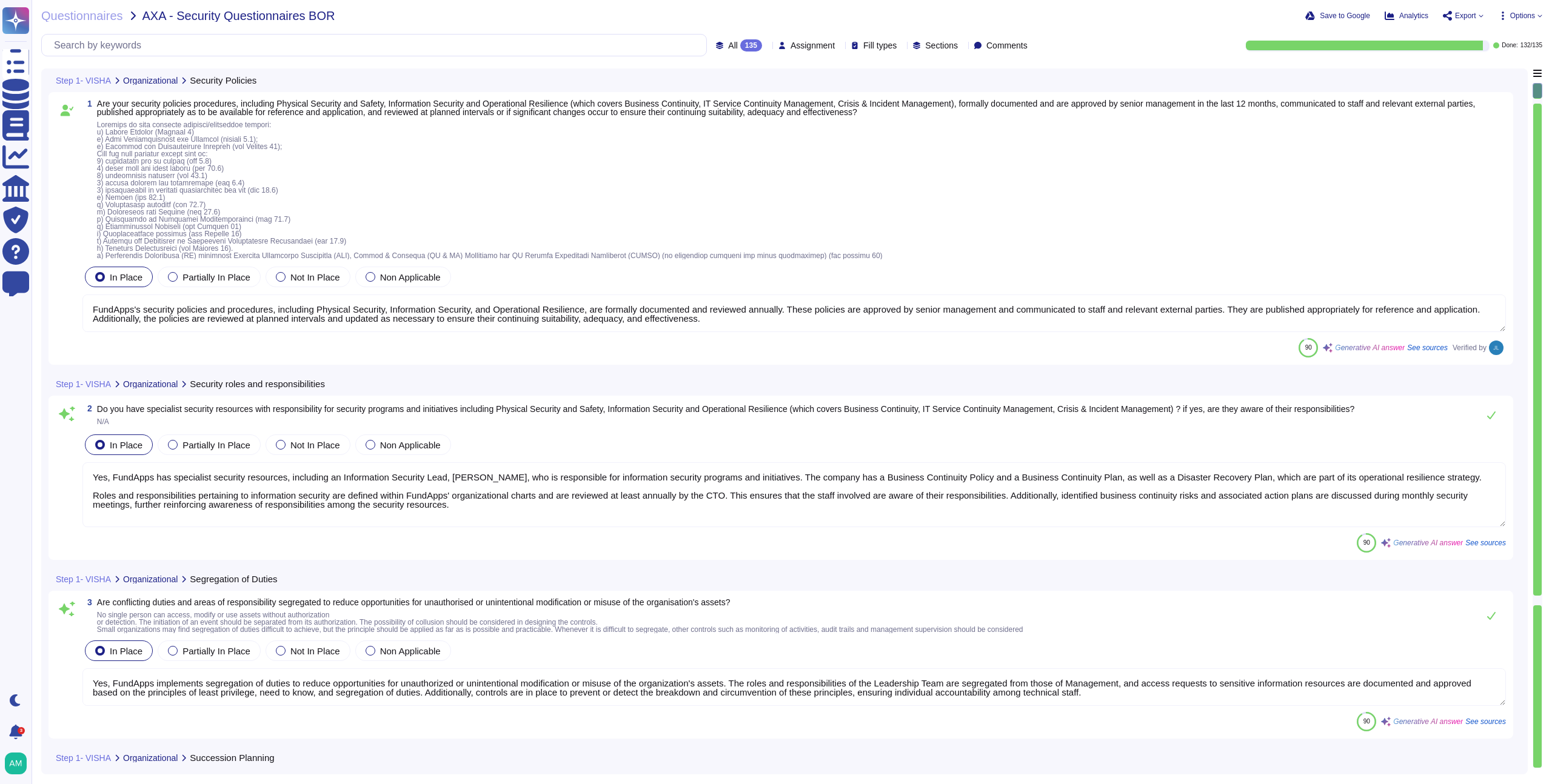
type textarea "FundApps's security policies and procedures, including Physical Security, Infor…"
type textarea "Yes, FundApps has specialist security resources, including an Information Secur…"
type textarea "Yes, FundApps implements segregation of duties to reduce opportunities for unau…"
type textarea "Yes, FundApps has implemented a mobile device security policy and supporting se…"
click at [468, 354] on div "90 Generative AI answer See sources Verified by" at bounding box center [794, 348] width 1424 height 19
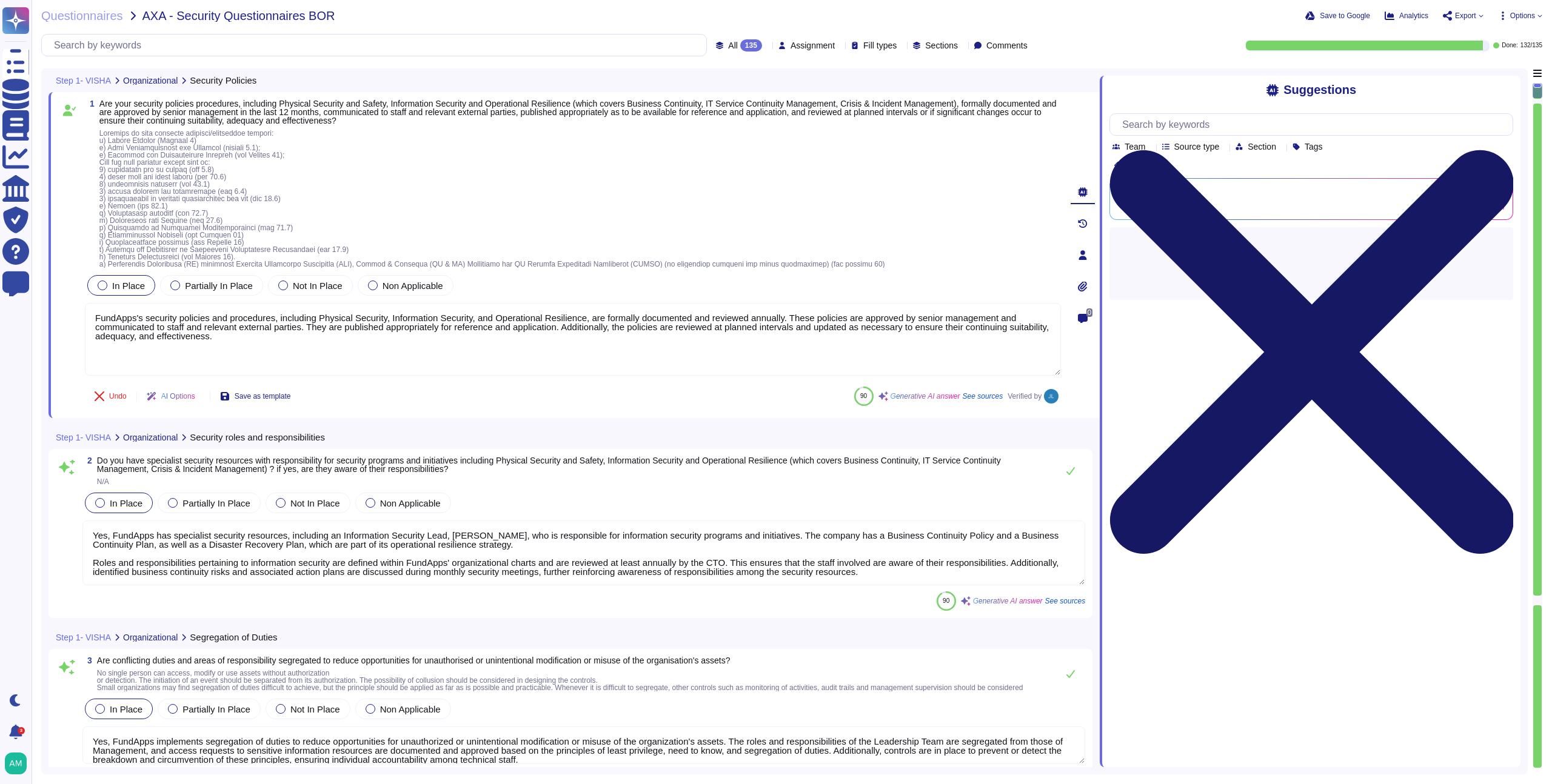
click at [1511, 88] on icon at bounding box center [1312, 352] width 404 height 538
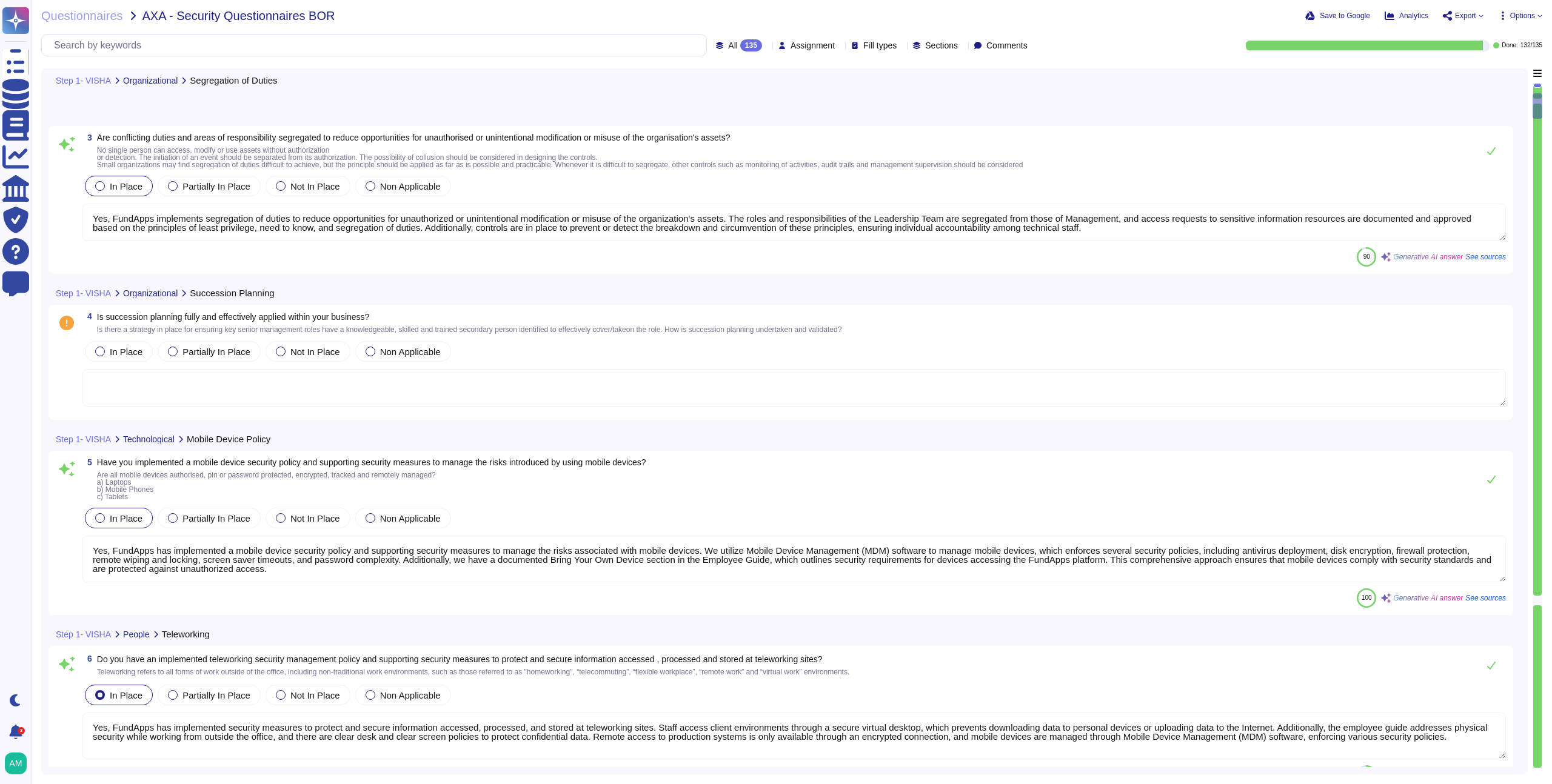
type textarea "Yes, FundApps has implemented security measures to protect and secure informati…"
type textarea "Yes, responsibilities for shared security roles in the use of the cloud service…"
type textarea "FundApps performs background checks on all new hires prior to onboarding, which…"
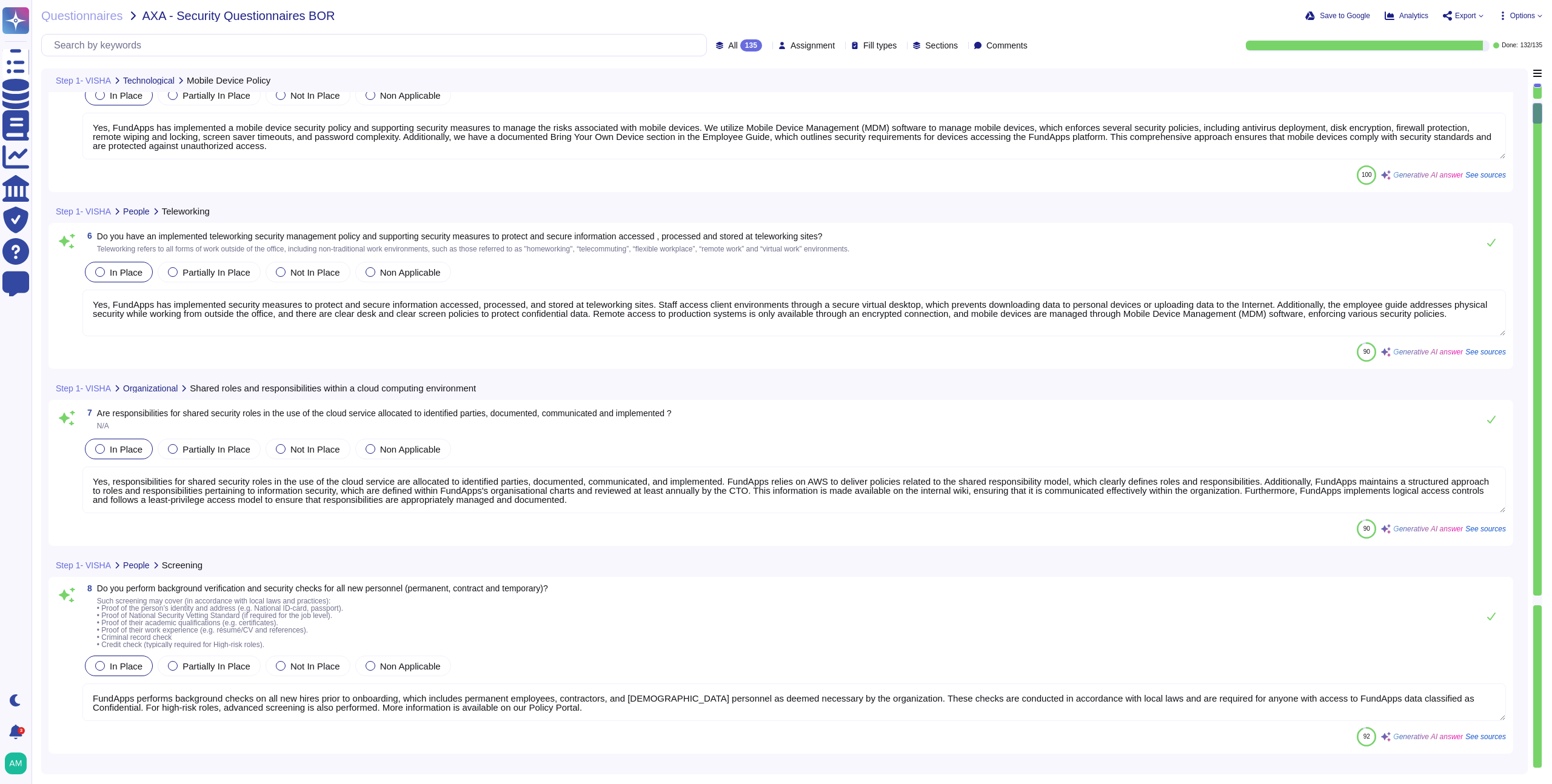
type textarea "Yes, our employment contracts include specific sections that protect our inform…"
type textarea "All employees and contractors at FundApps are required to complete security tra…"
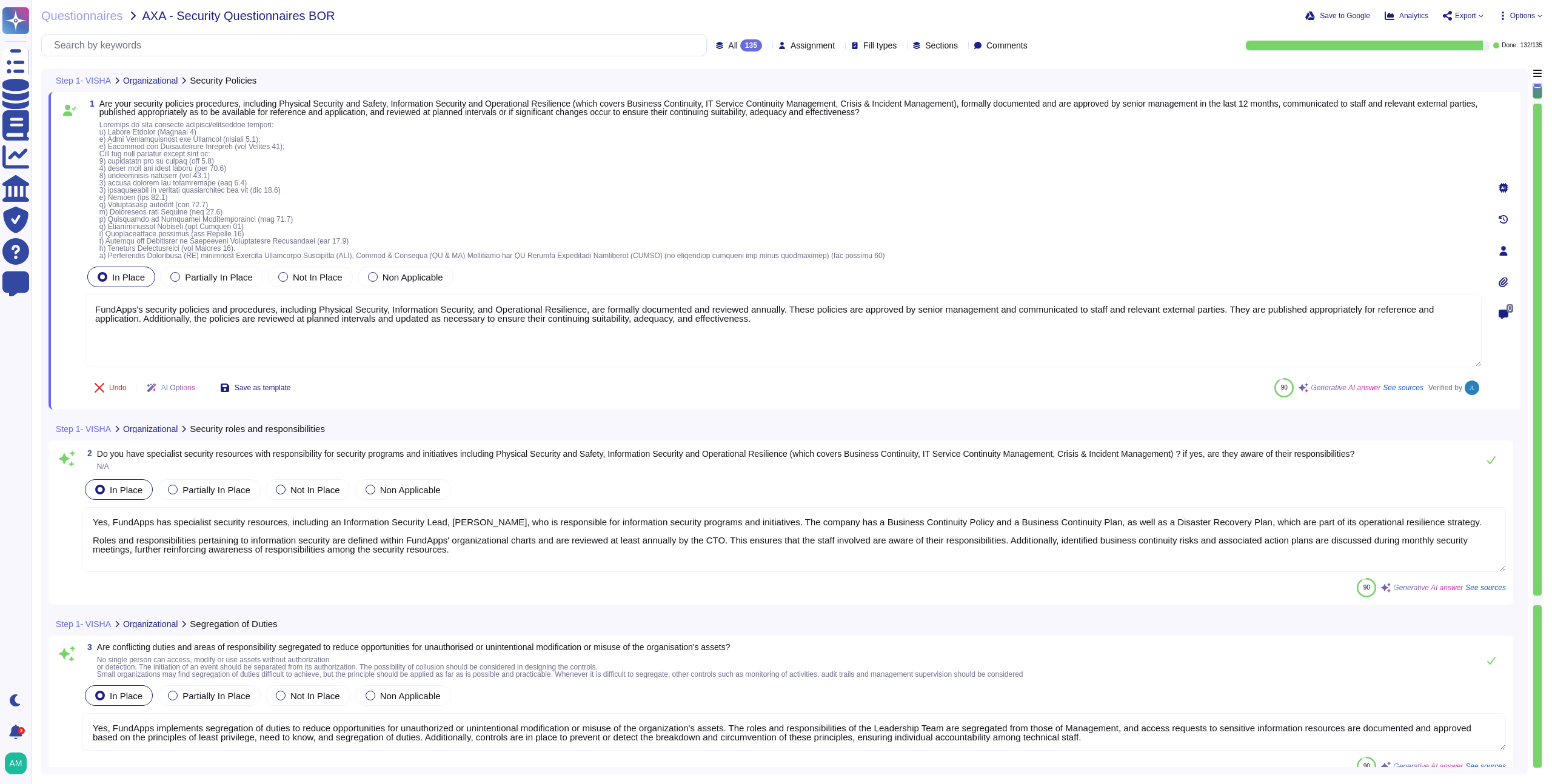
type textarea "FundApps's security policies and procedures, including Physical Security, Infor…"
type textarea "Yes, FundApps has specialist security resources, including an Information Secur…"
type textarea "Yes, FundApps implements segregation of duties to reduce opportunities for unau…"
click at [1530, 18] on span "Options" at bounding box center [1523, 16] width 25 height 7
click at [1492, 65] on div "Autofill Set Format Delete" at bounding box center [1494, 91] width 97 height 139
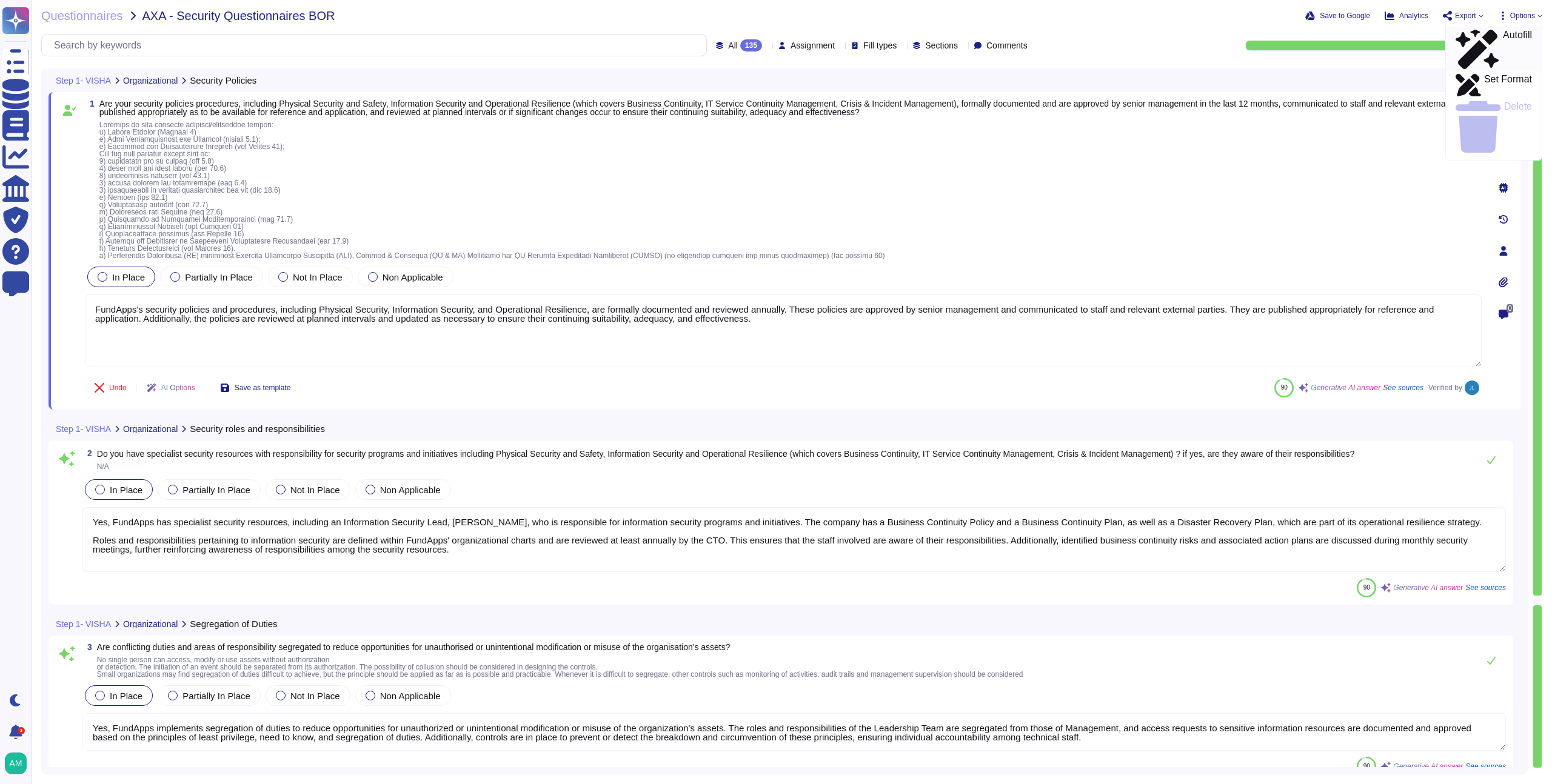
click at [1503, 34] on p "Autofill" at bounding box center [1517, 50] width 29 height 39
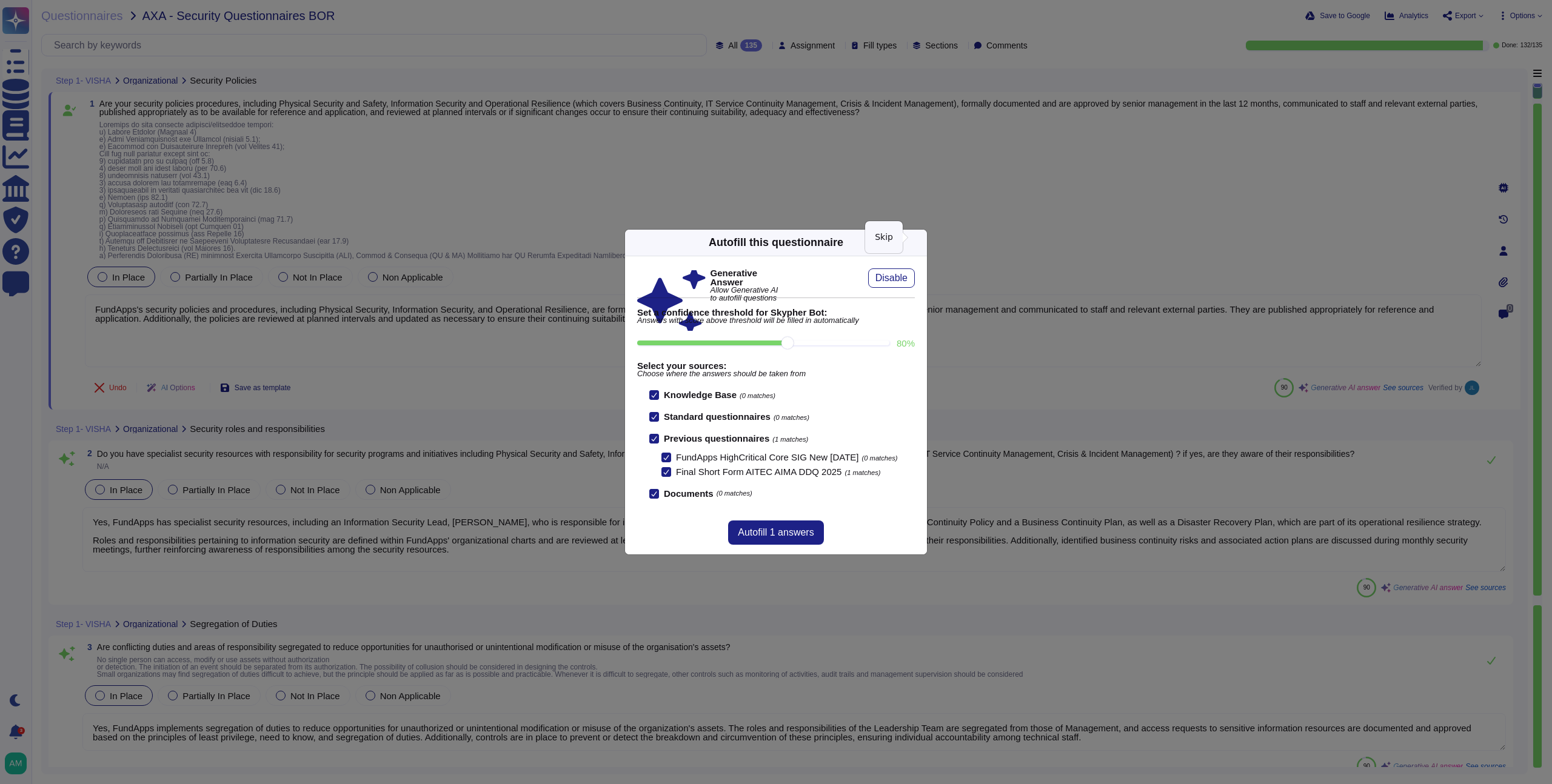
click at [920, 243] on icon at bounding box center [920, 243] width 0 height 0
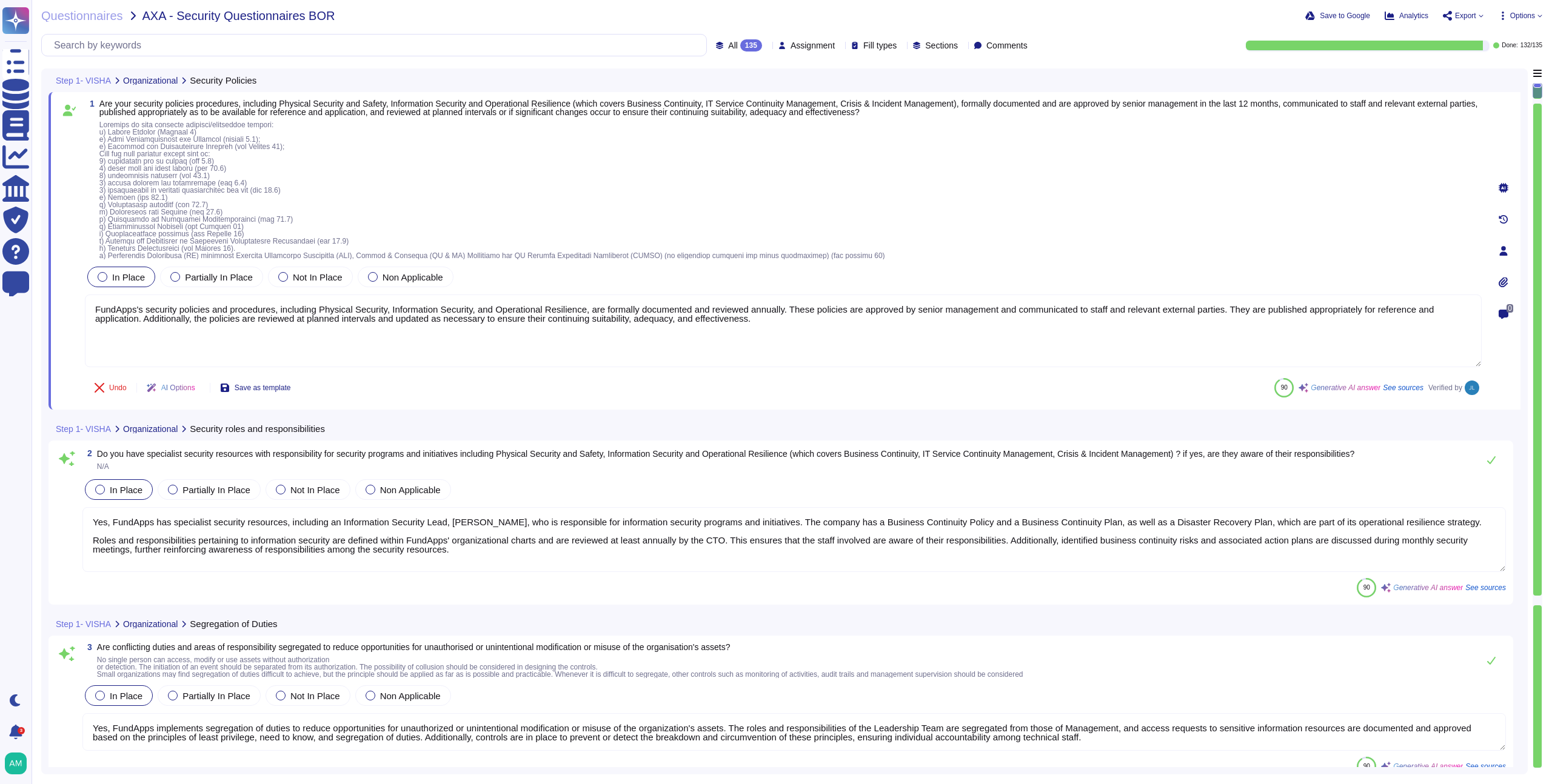
click at [96, 23] on div "Questionnaires AXA - Security Questionnaires BOR Save to Google Analytics Expor…" at bounding box center [792, 392] width 1521 height 784
click at [93, 19] on span "Questionnaires" at bounding box center [82, 16] width 82 height 12
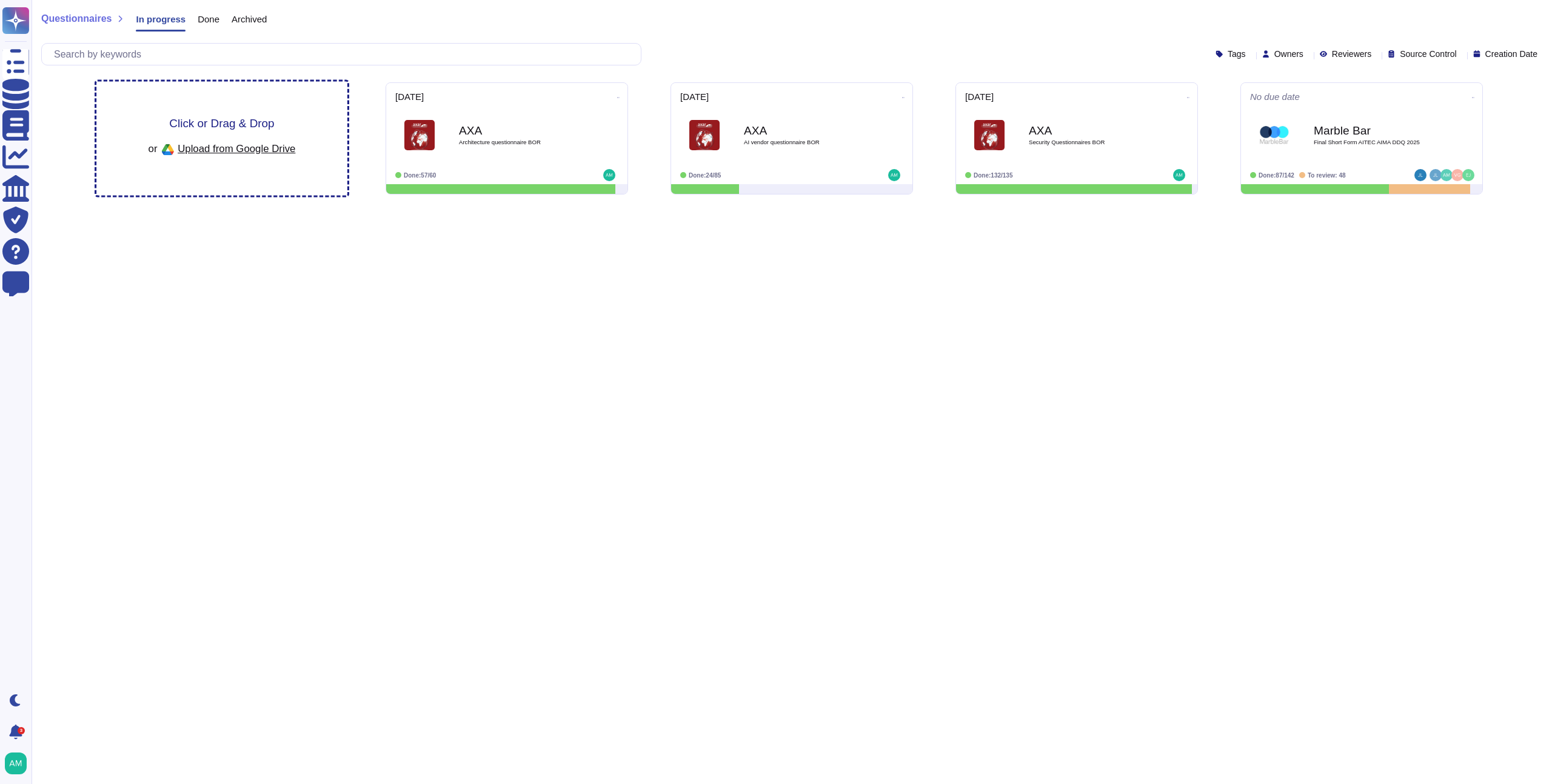
click at [306, 160] on div "Click or Drag & Drop or Upload from Google Drive" at bounding box center [221, 139] width 251 height 114
click at [229, 139] on div "or Upload from Google Drive" at bounding box center [222, 149] width 147 height 21
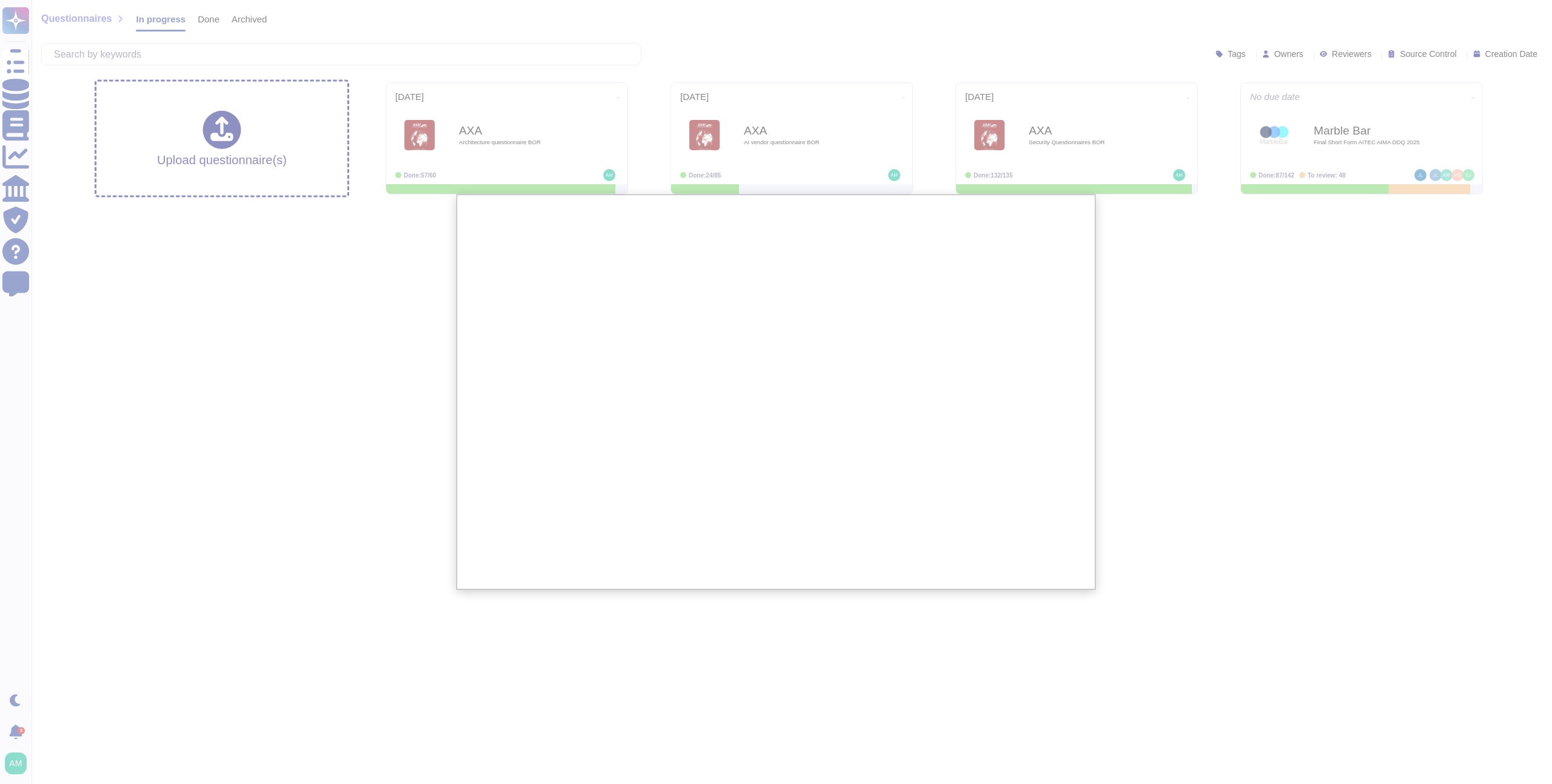
click at [302, 296] on div at bounding box center [776, 392] width 1552 height 784
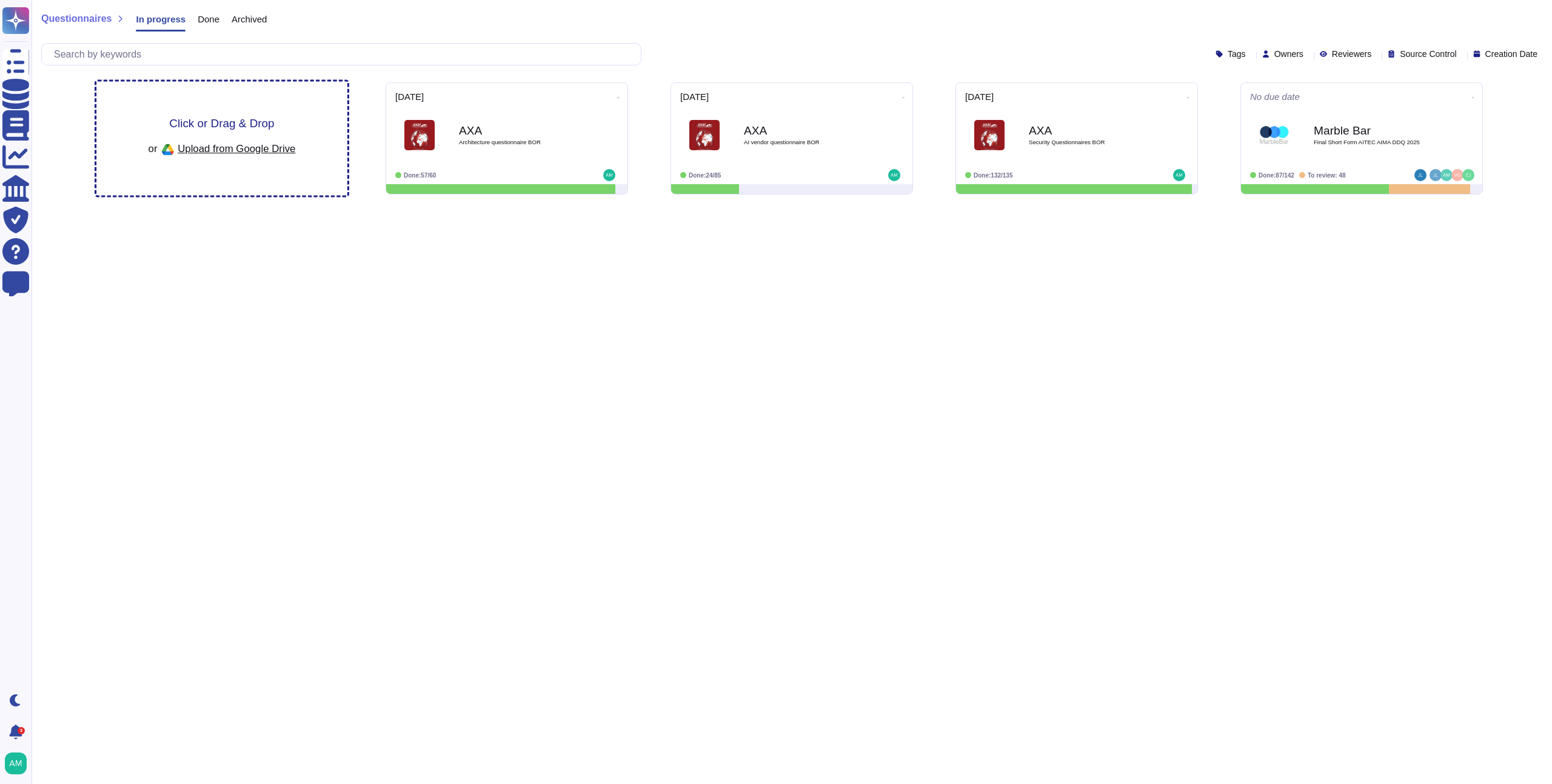
click at [240, 146] on span "Upload from Google Drive" at bounding box center [237, 148] width 118 height 11
click at [296, 204] on html "Questionnaires Knowledge Base Documents Analytics CAIQ / SIG Trust Center Help …" at bounding box center [776, 102] width 1552 height 204
click at [219, 144] on span "Upload from Google Drive" at bounding box center [237, 148] width 118 height 11
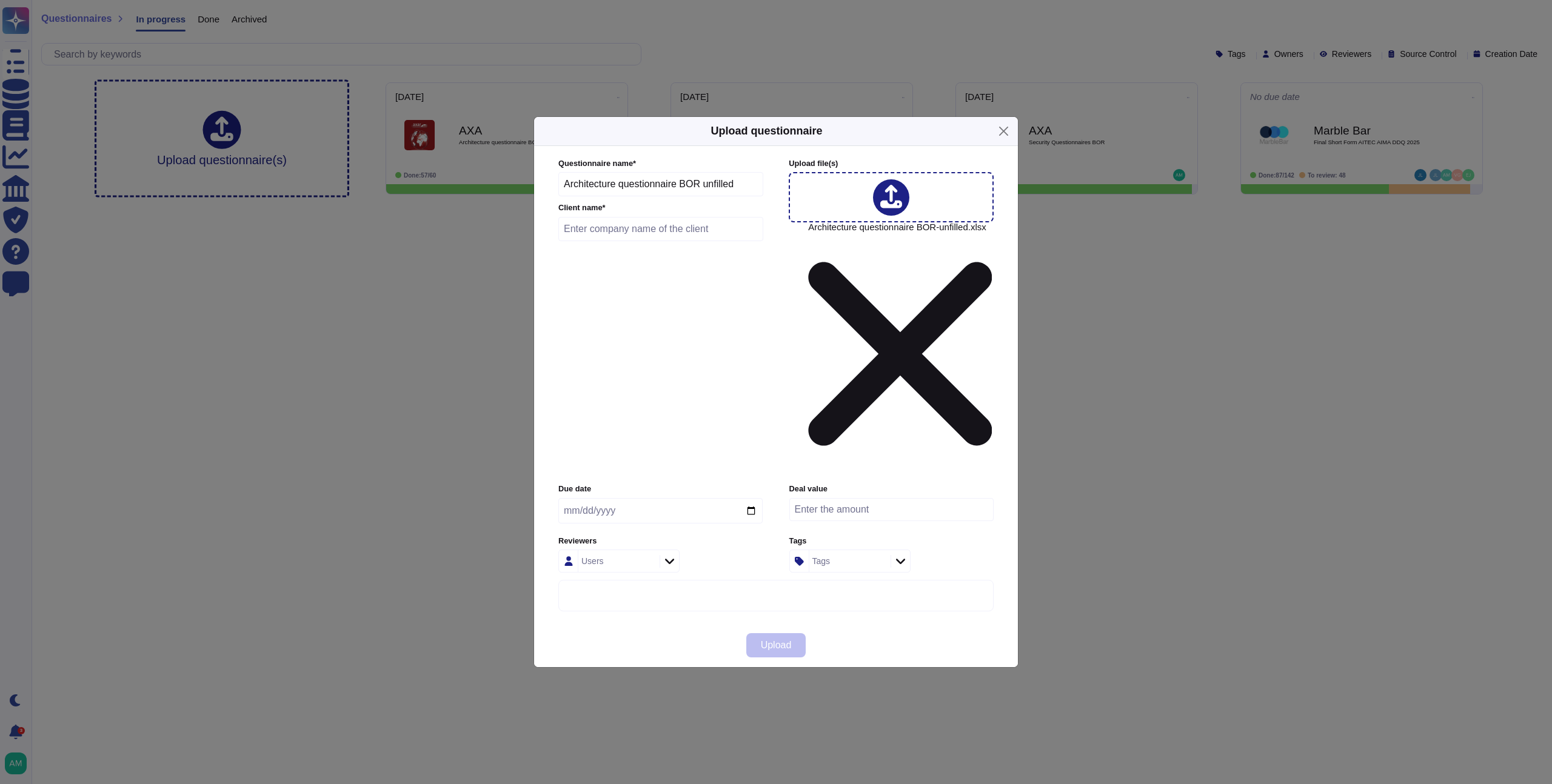
click at [634, 241] on input "text" at bounding box center [660, 228] width 205 height 24
type input "AXA"
click at [615, 498] on input "date" at bounding box center [660, 511] width 205 height 26
click at [566, 498] on input "date" at bounding box center [660, 511] width 205 height 26
type input "[DATE]"
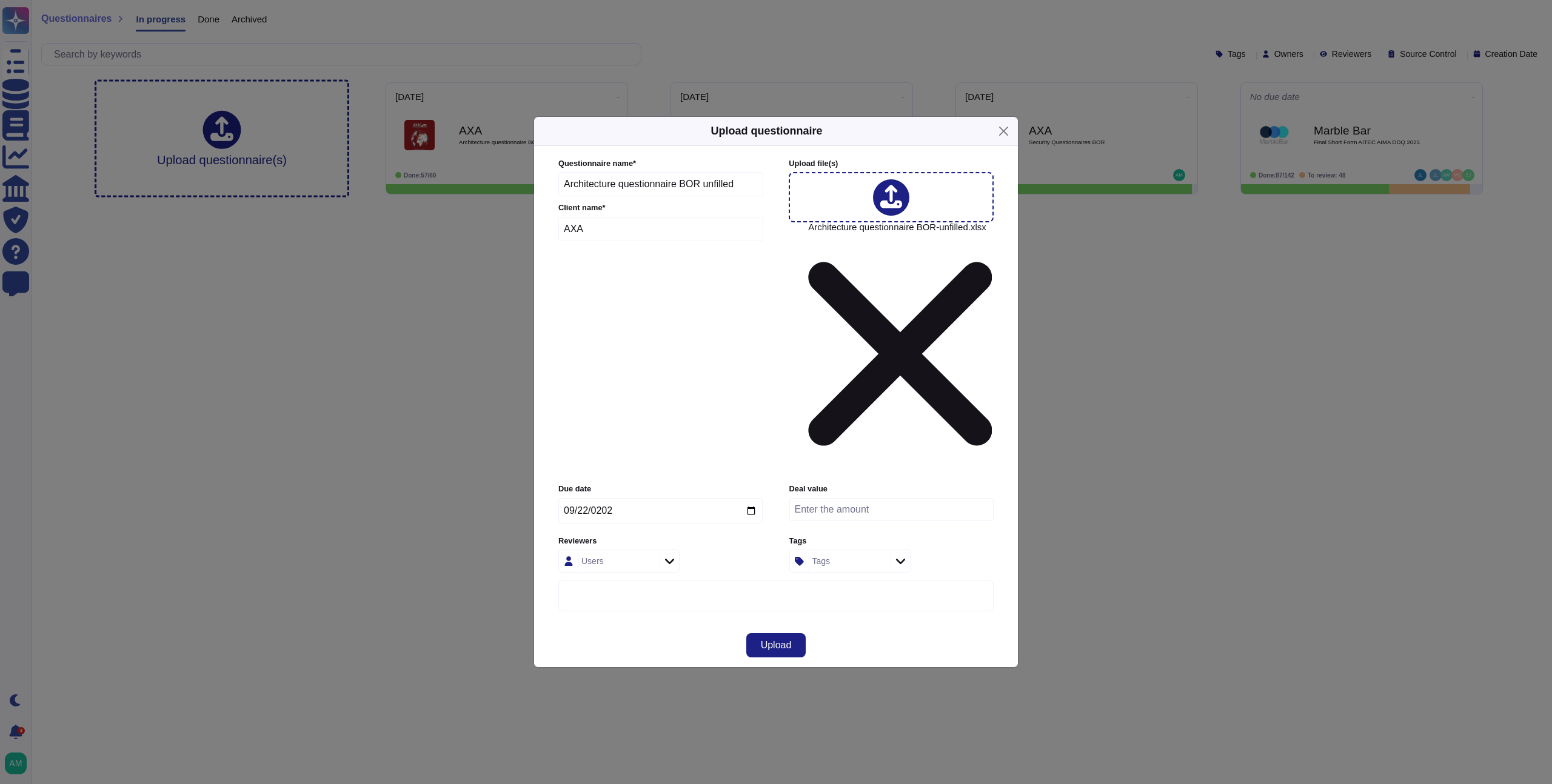
click at [692, 550] on div "Users" at bounding box center [660, 561] width 205 height 23
click at [766, 641] on span "Upload" at bounding box center [776, 646] width 31 height 10
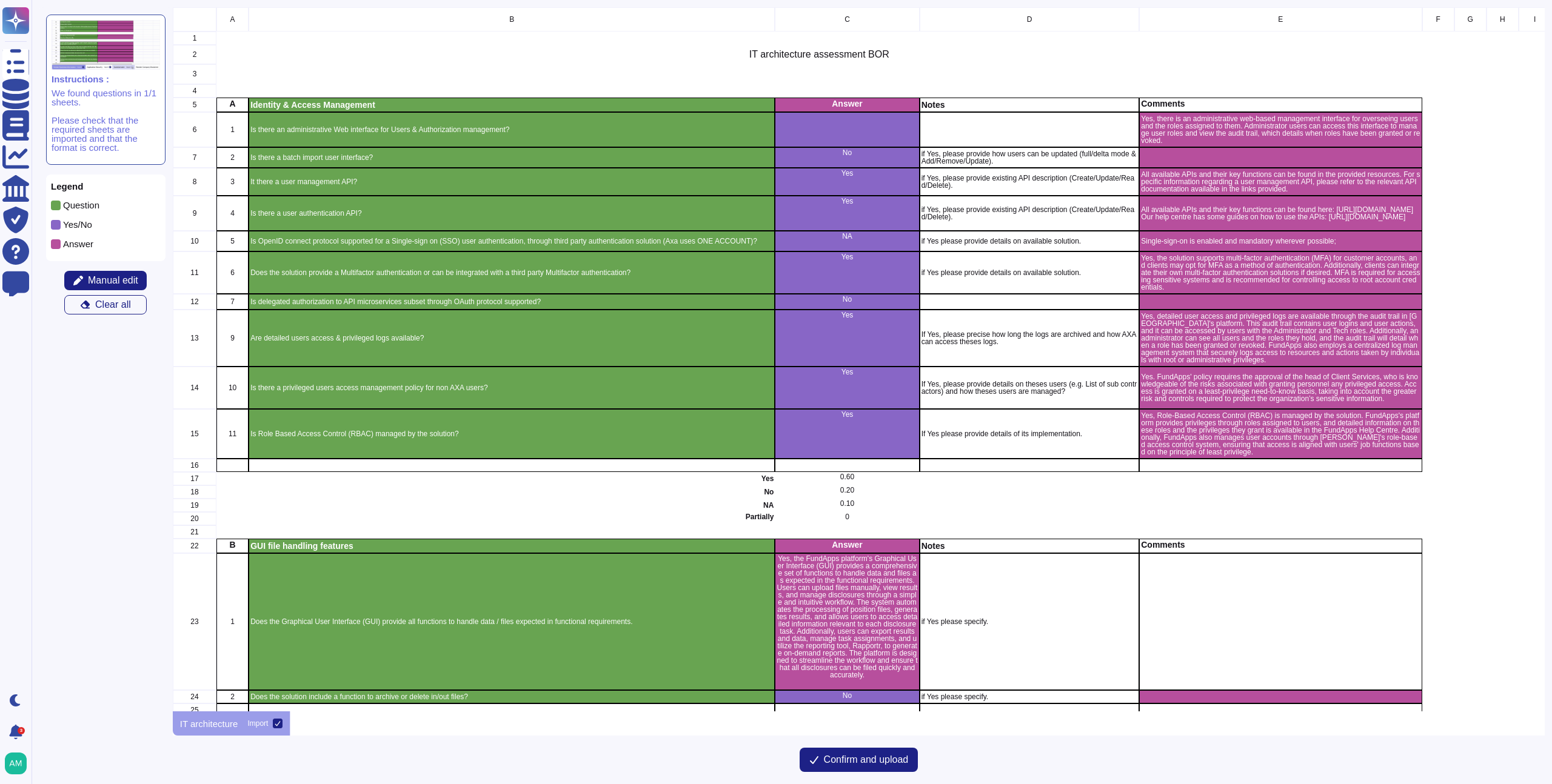
scroll to position [695, 1363]
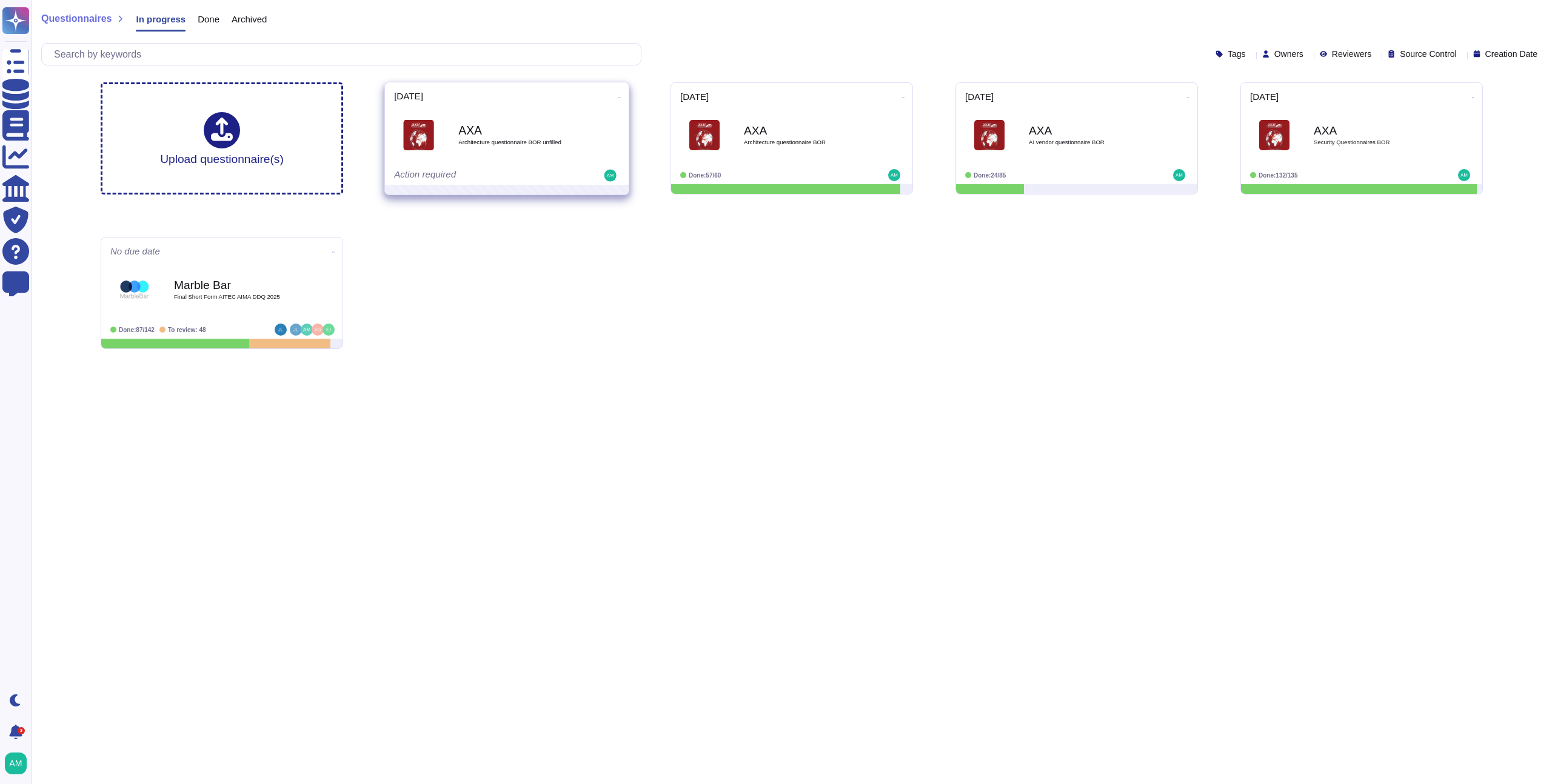
click at [619, 96] on icon at bounding box center [619, 98] width 2 height 3
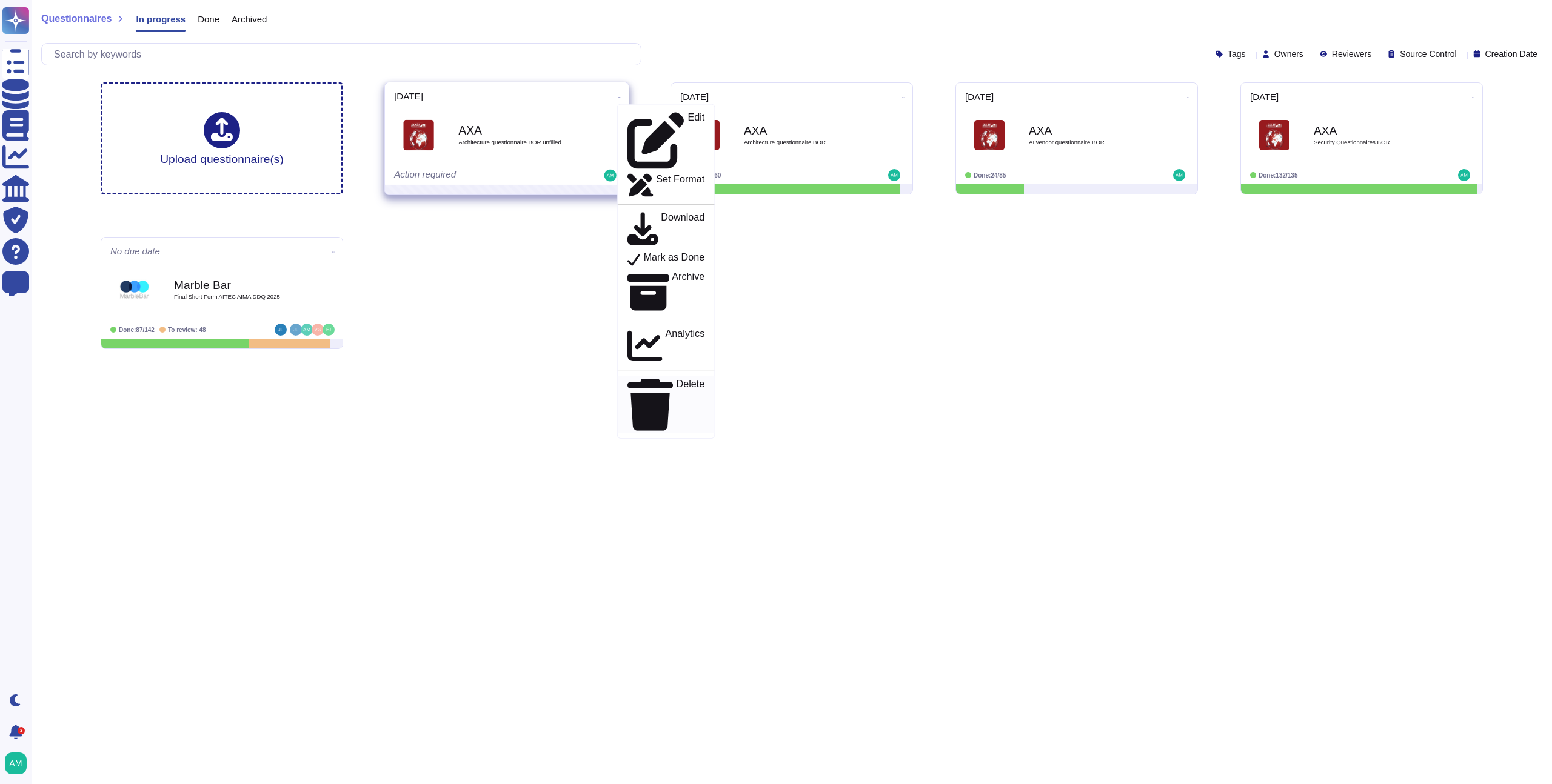
click at [677, 379] on p "Delete" at bounding box center [691, 405] width 28 height 51
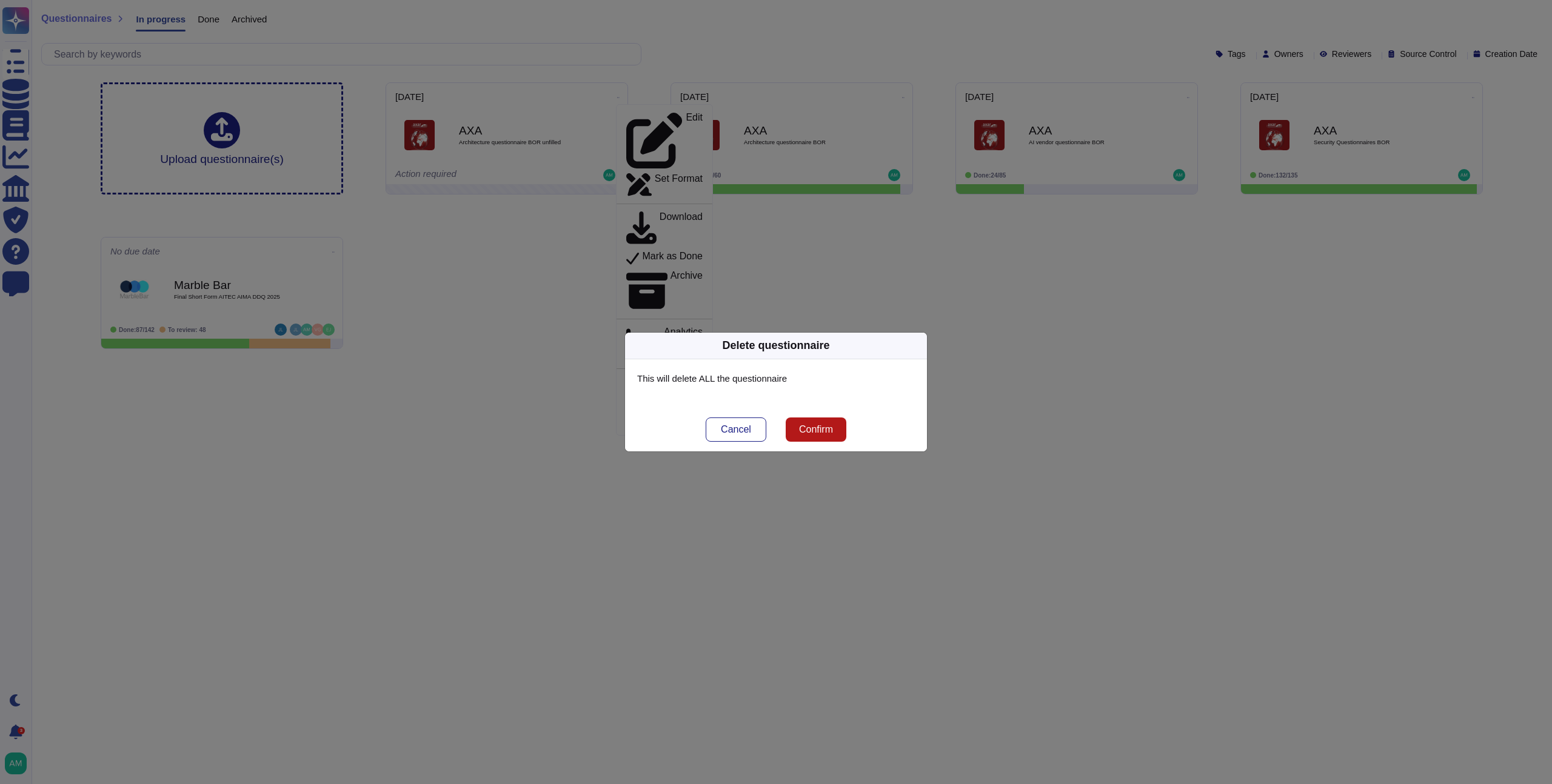
click at [817, 437] on button "Confirm" at bounding box center [816, 430] width 60 height 24
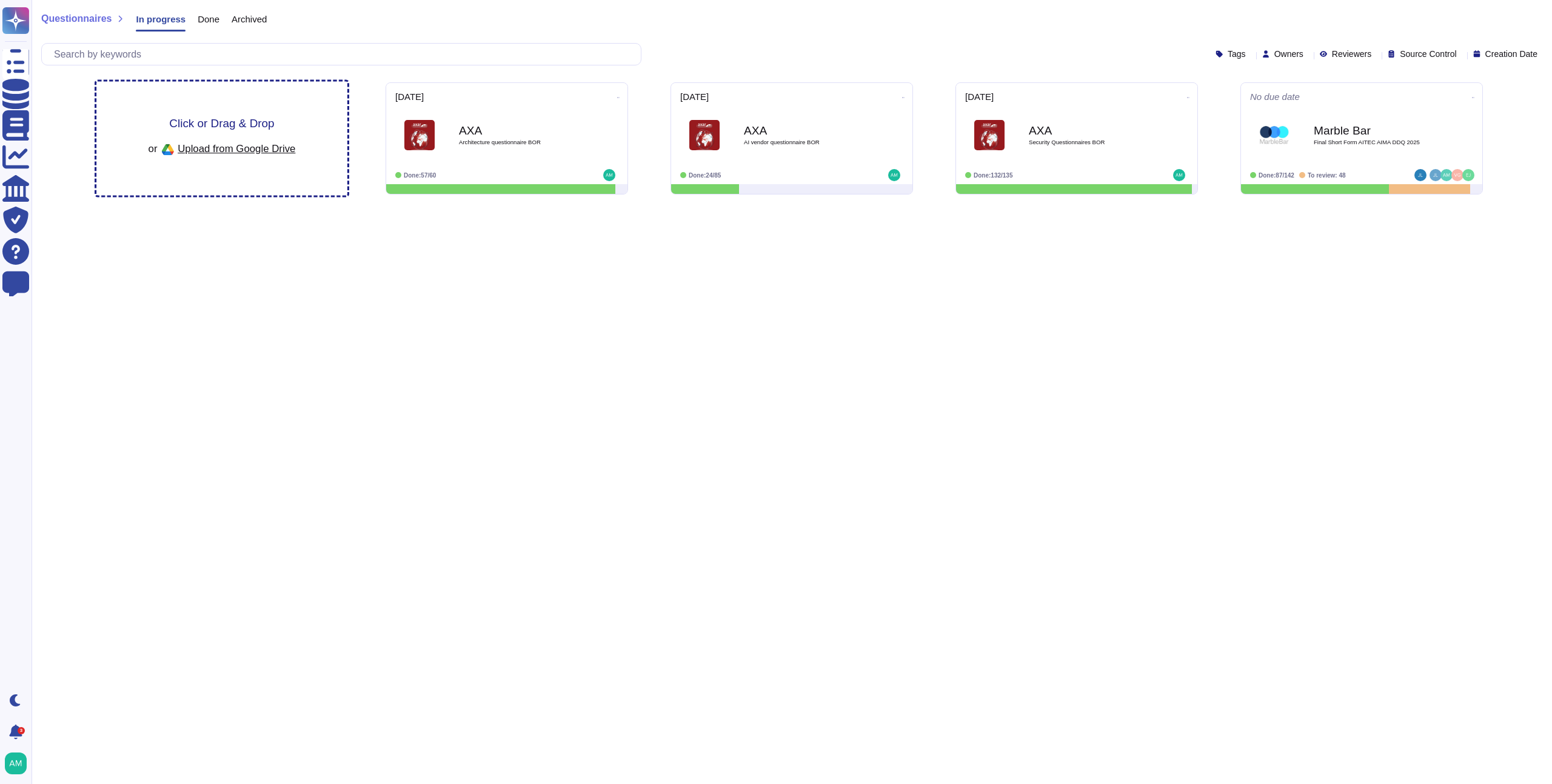
click at [223, 148] on span "Upload from Google Drive" at bounding box center [237, 148] width 118 height 11
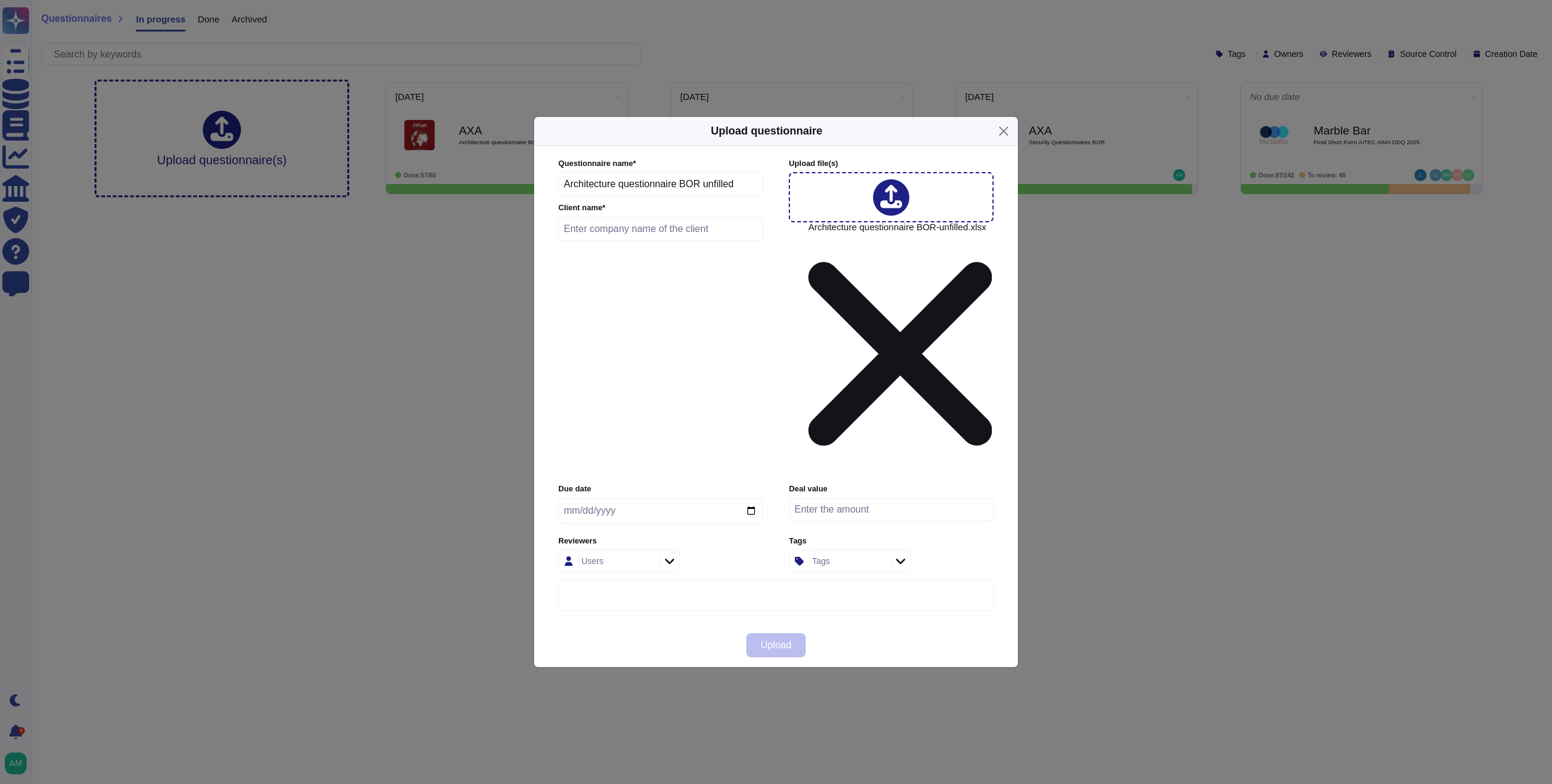
click at [631, 241] on input "text" at bounding box center [660, 228] width 205 height 24
type input "AXA"
click at [568, 498] on input "date" at bounding box center [660, 511] width 205 height 26
type input "[DATE]"
click at [774, 641] on span "Upload" at bounding box center [776, 646] width 31 height 10
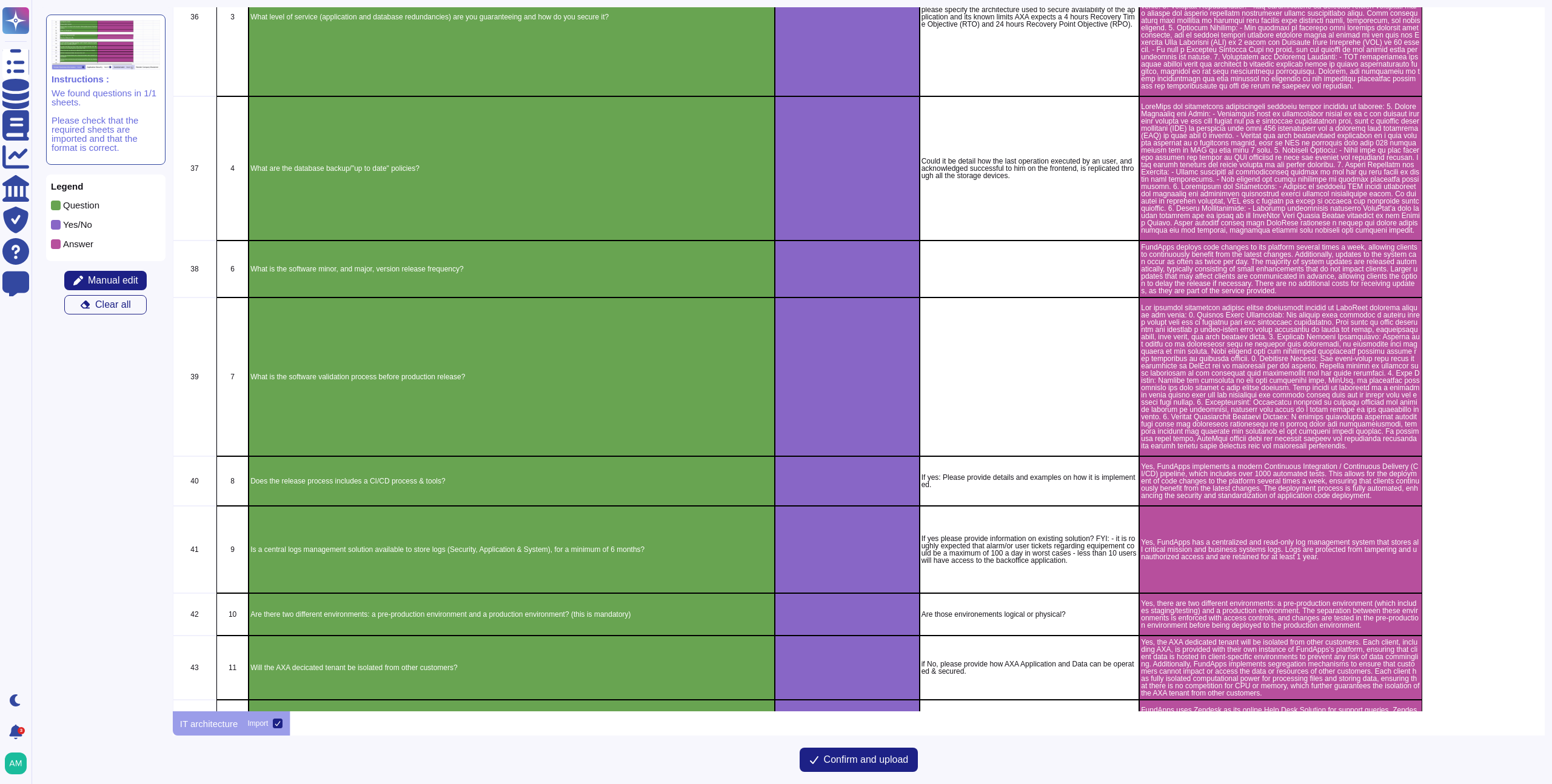
scroll to position [864, 0]
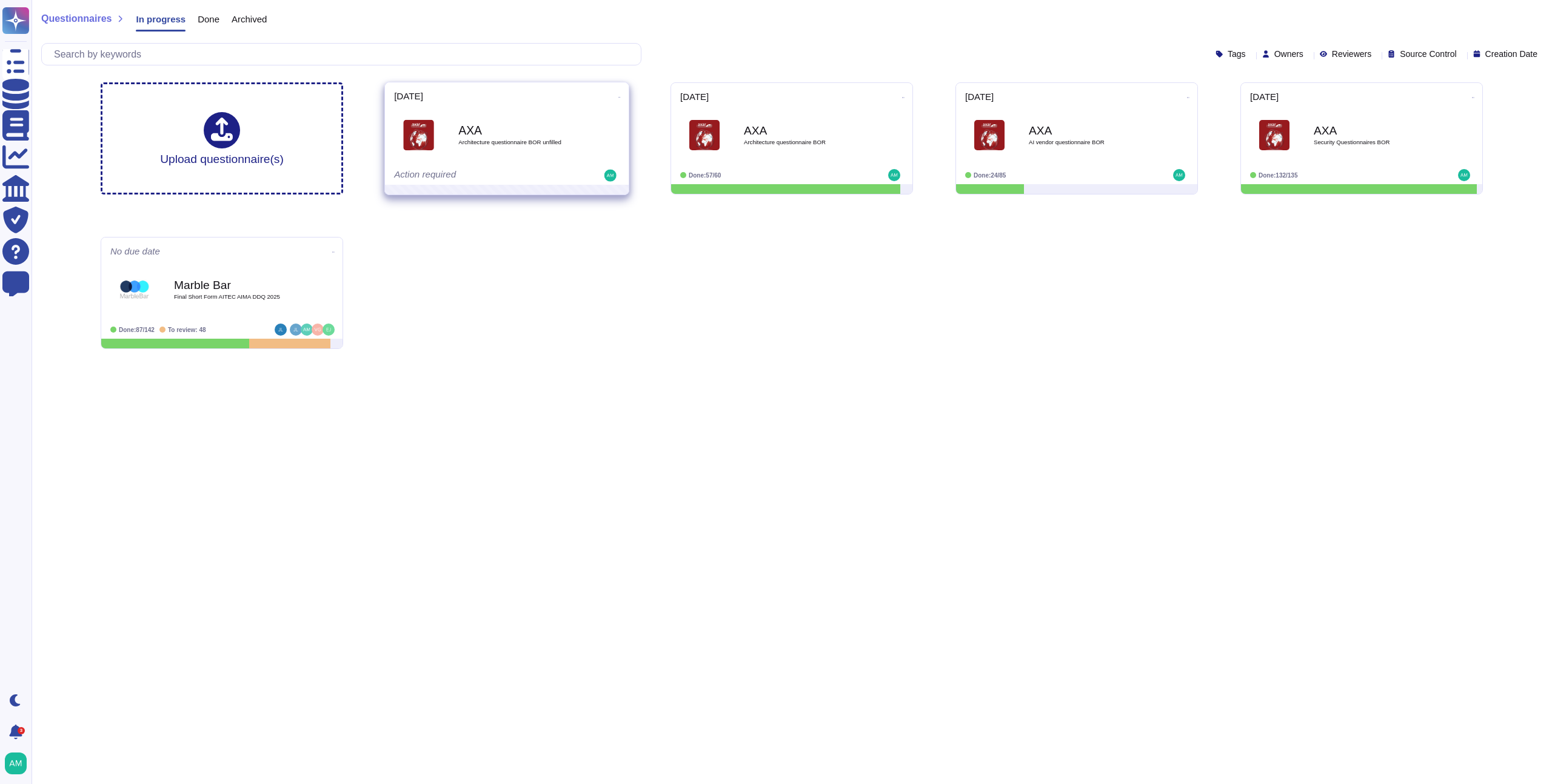
click at [619, 97] on icon at bounding box center [619, 98] width 2 height 3
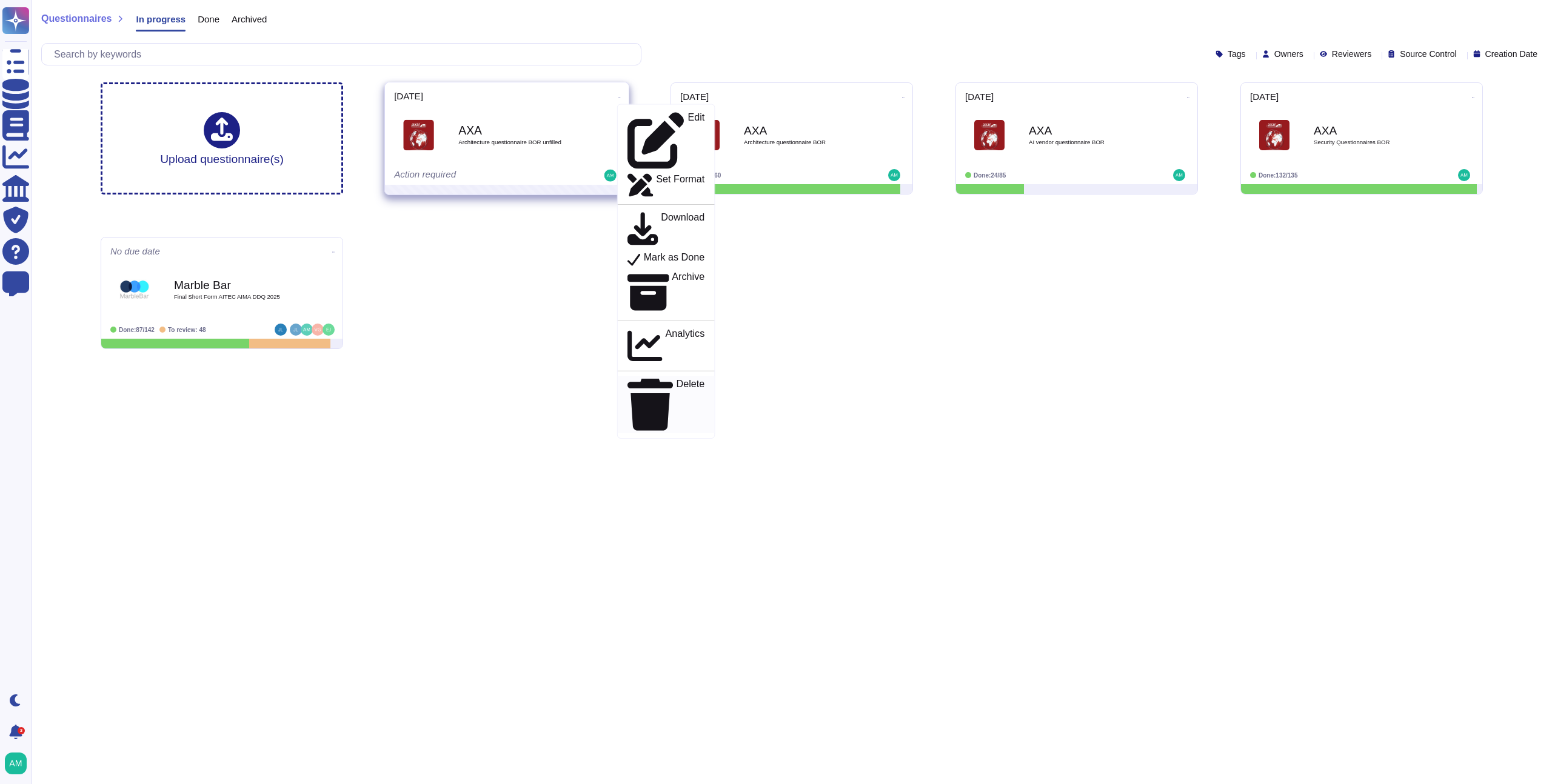
click at [677, 379] on p "Delete" at bounding box center [691, 405] width 28 height 51
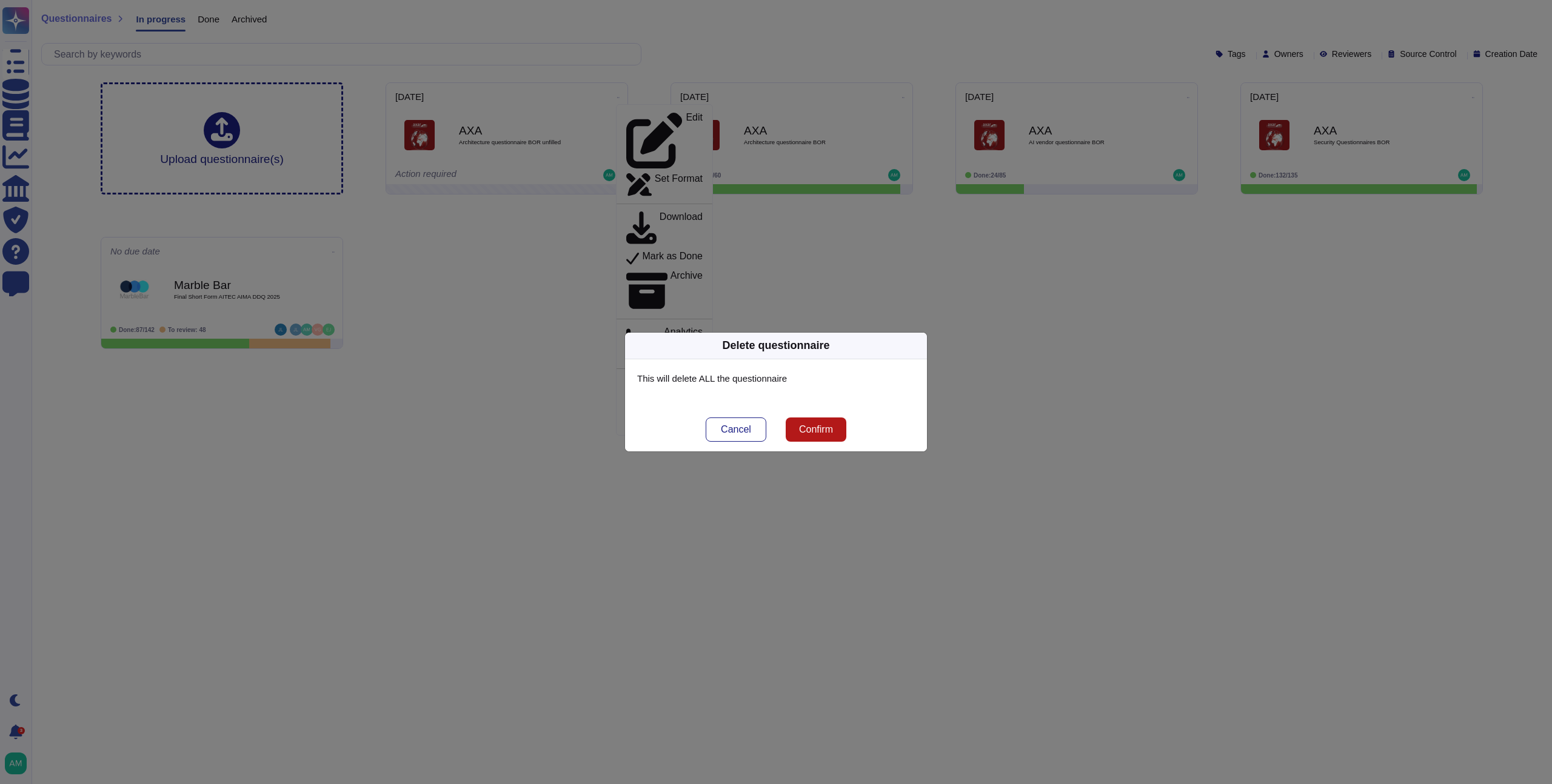
click at [807, 418] on button "Confirm" at bounding box center [816, 430] width 60 height 24
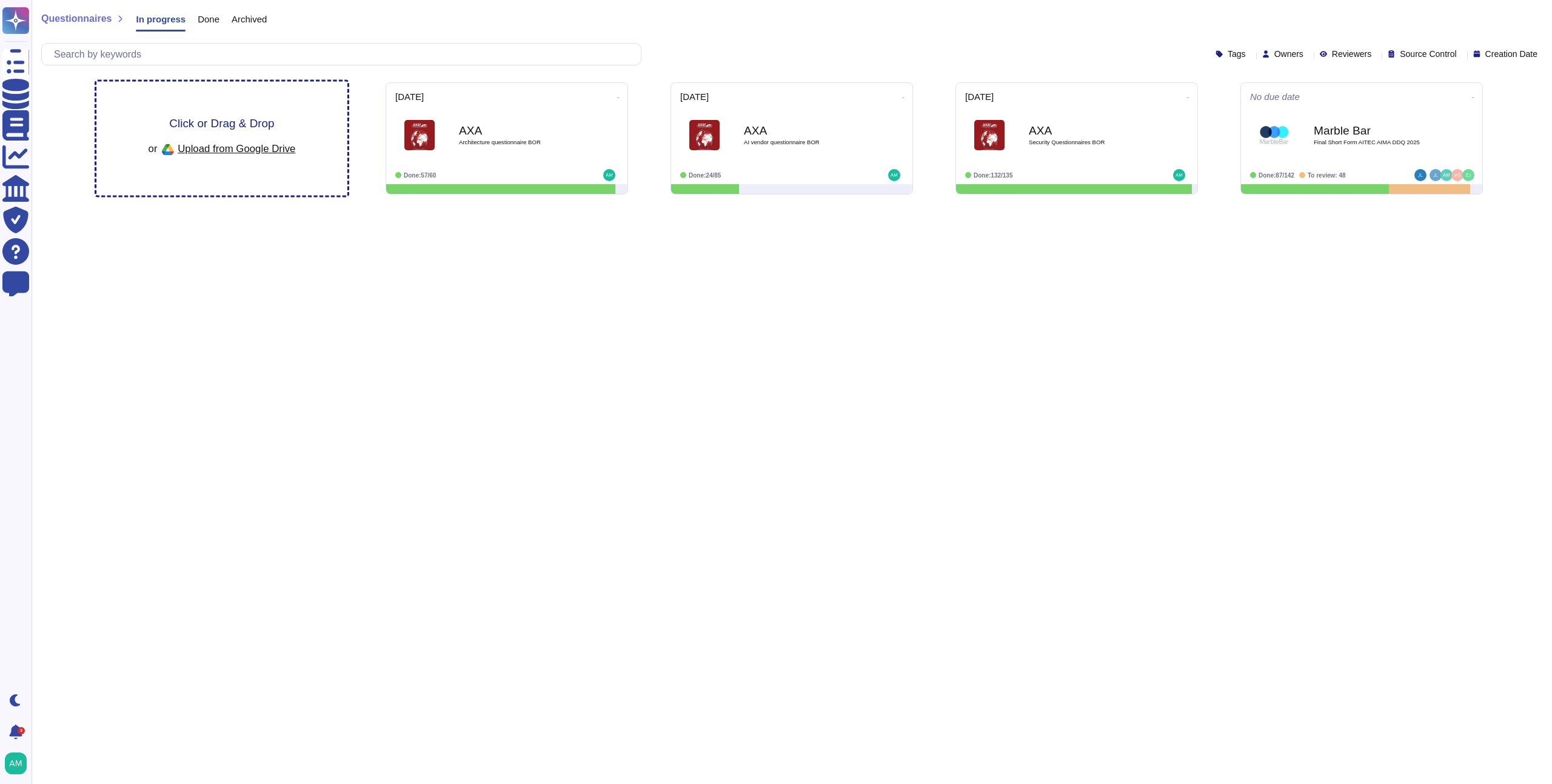
click at [268, 147] on span "Upload from Google Drive" at bounding box center [237, 148] width 118 height 11
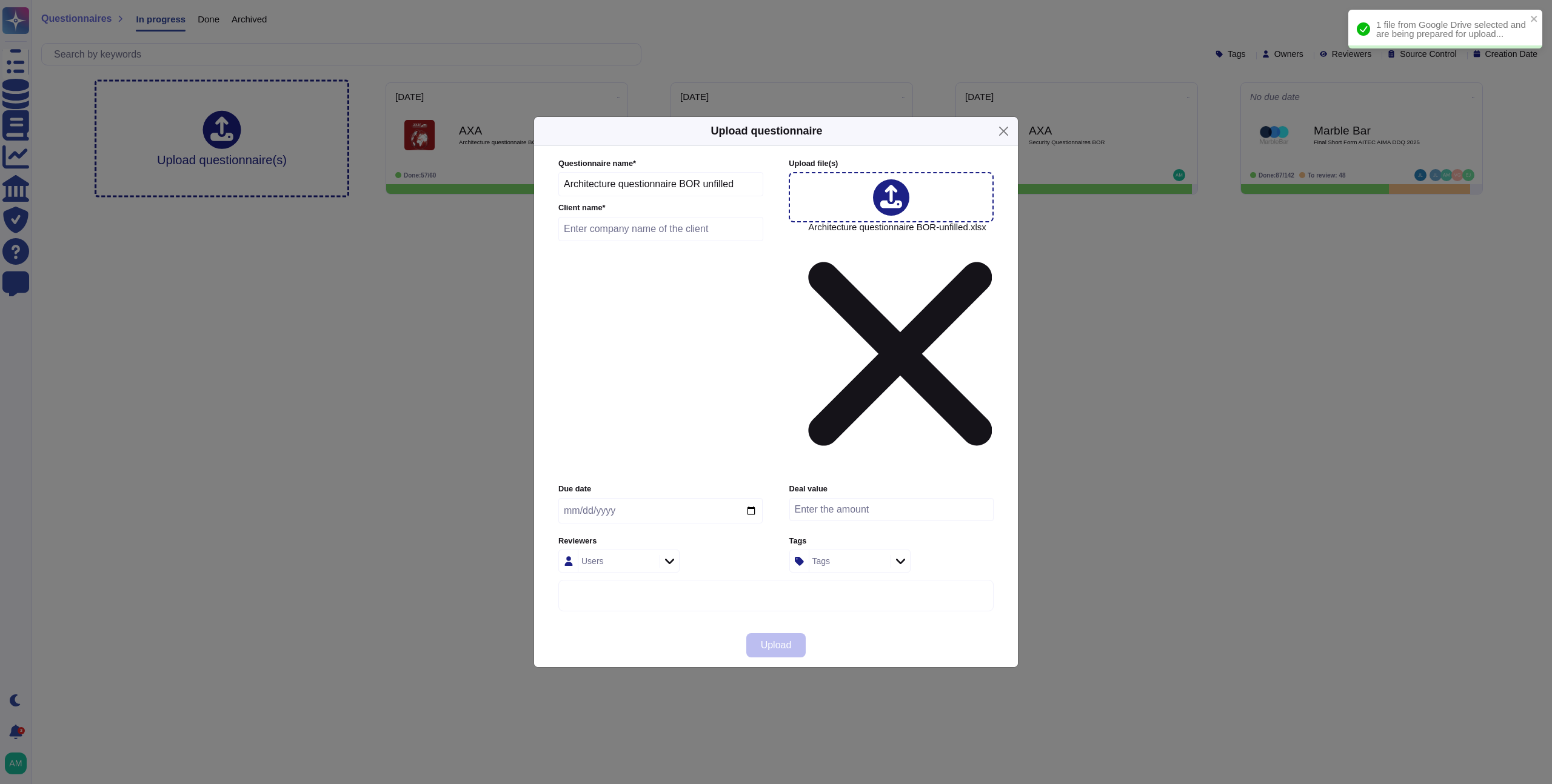
click at [613, 498] on input "date" at bounding box center [660, 511] width 205 height 26
click at [572, 498] on input "date" at bounding box center [660, 511] width 205 height 26
type input "[DATE]"
click at [595, 241] on input "text" at bounding box center [660, 228] width 205 height 24
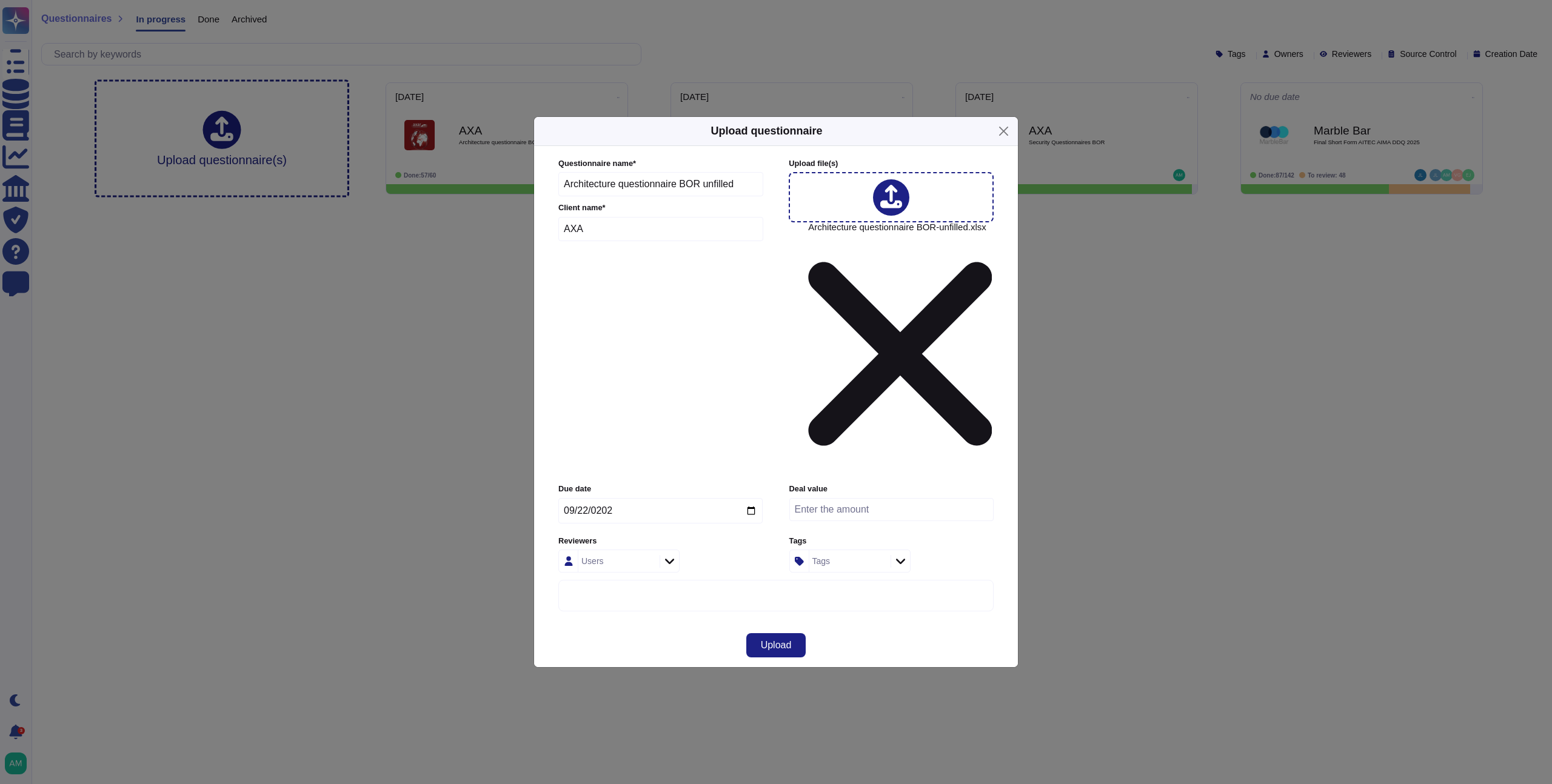
type input "AXA"
click at [762, 623] on div "Upload" at bounding box center [776, 645] width 484 height 44
click at [774, 641] on span "Upload" at bounding box center [776, 646] width 31 height 10
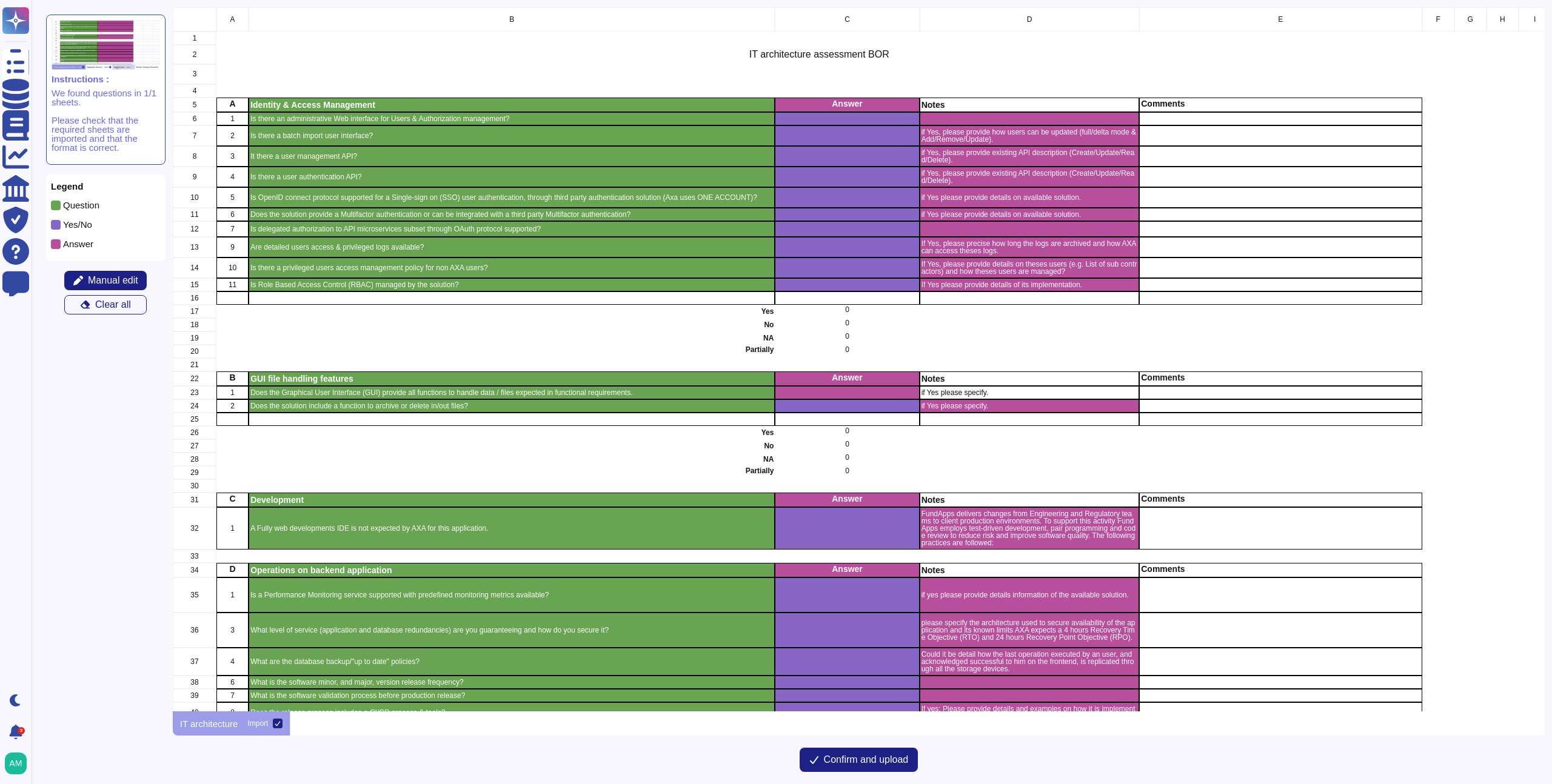
scroll to position [695, 1363]
click at [102, 277] on span "Manual edit" at bounding box center [113, 281] width 51 height 10
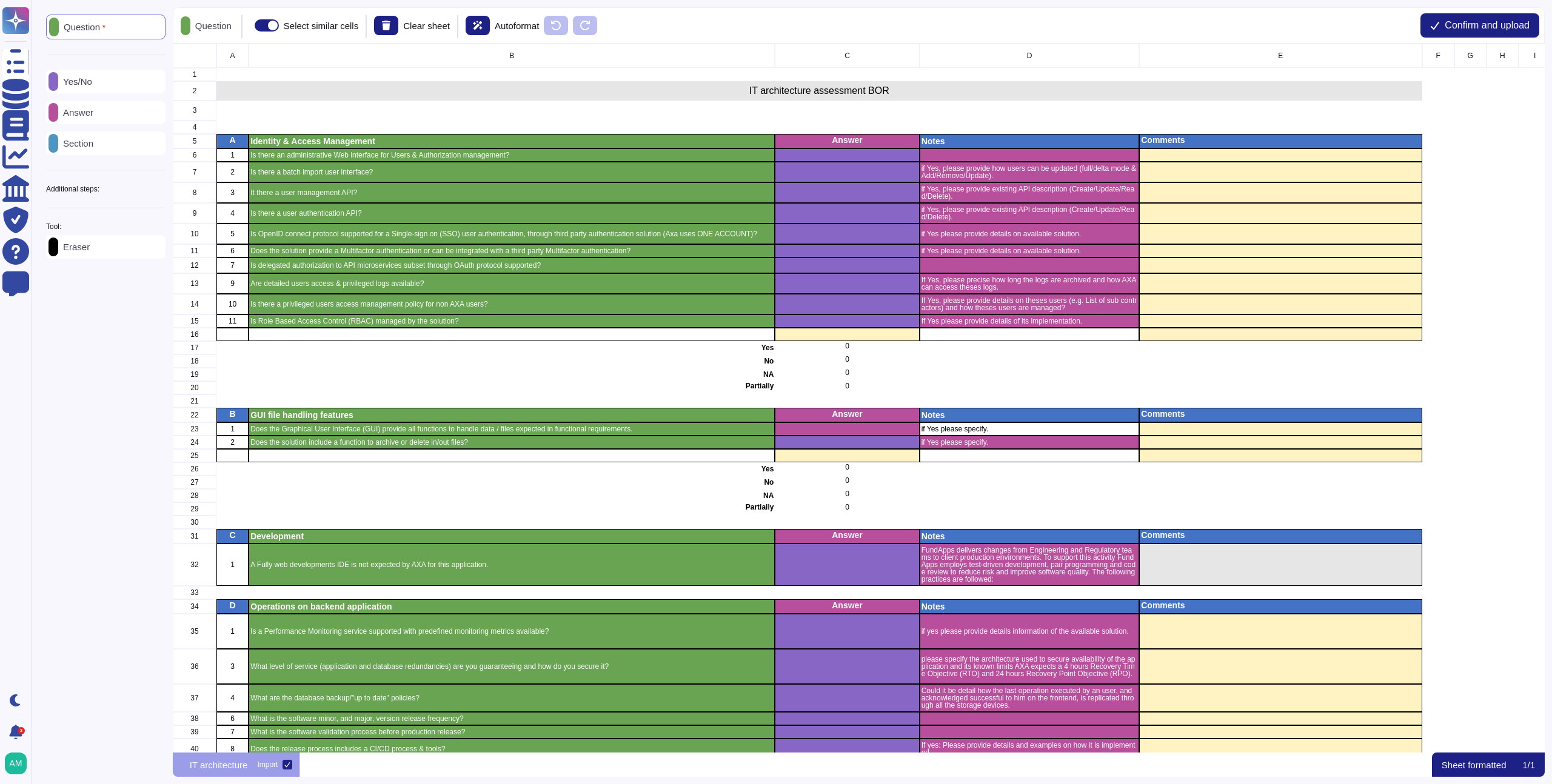
scroll to position [700, 1363]
click at [83, 252] on p "Eraser" at bounding box center [74, 247] width 31 height 9
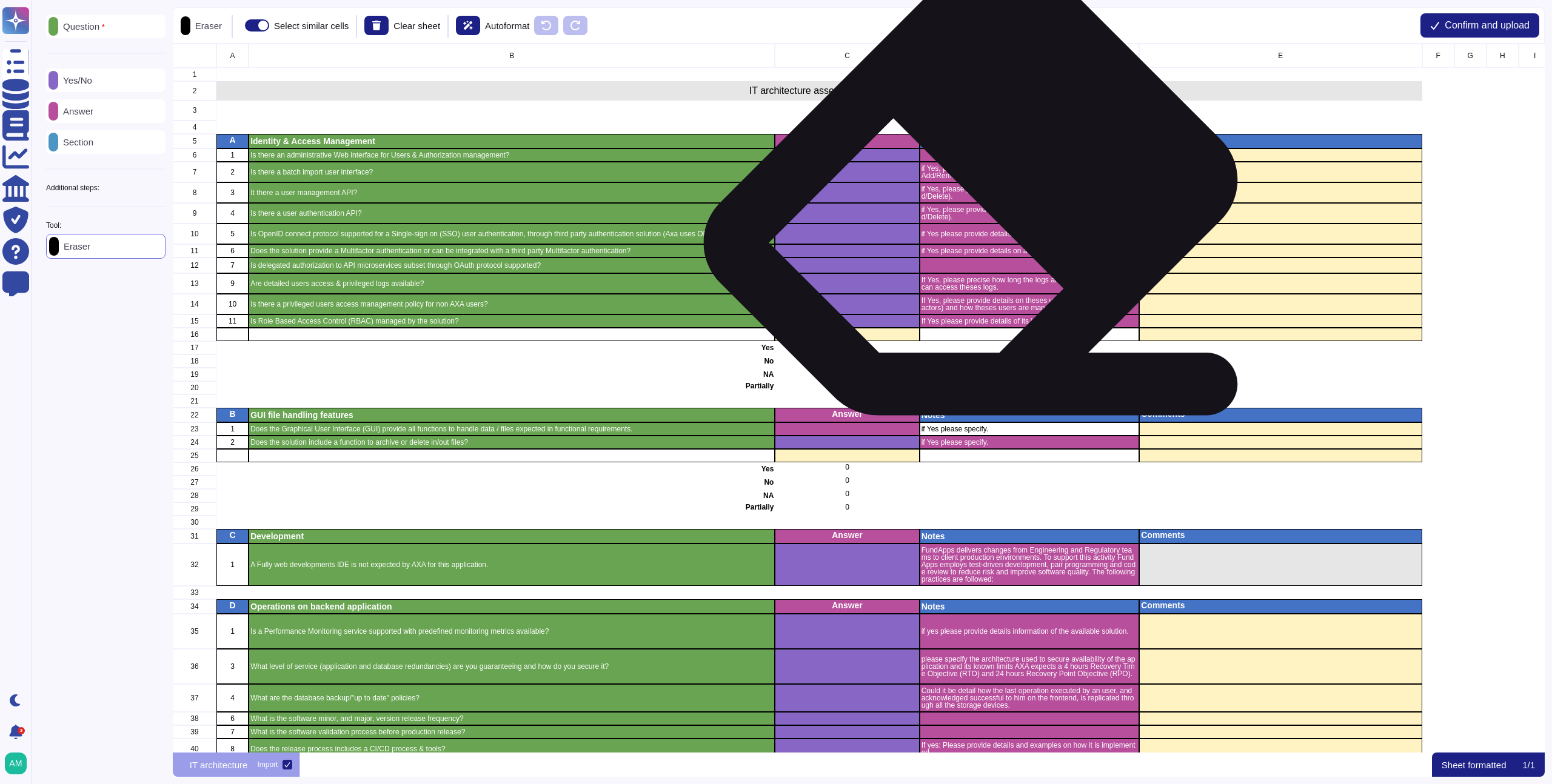
click at [986, 203] on div "if Yes, please provide existing API description (Create/Update/Read/Delete)." at bounding box center [1029, 213] width 220 height 21
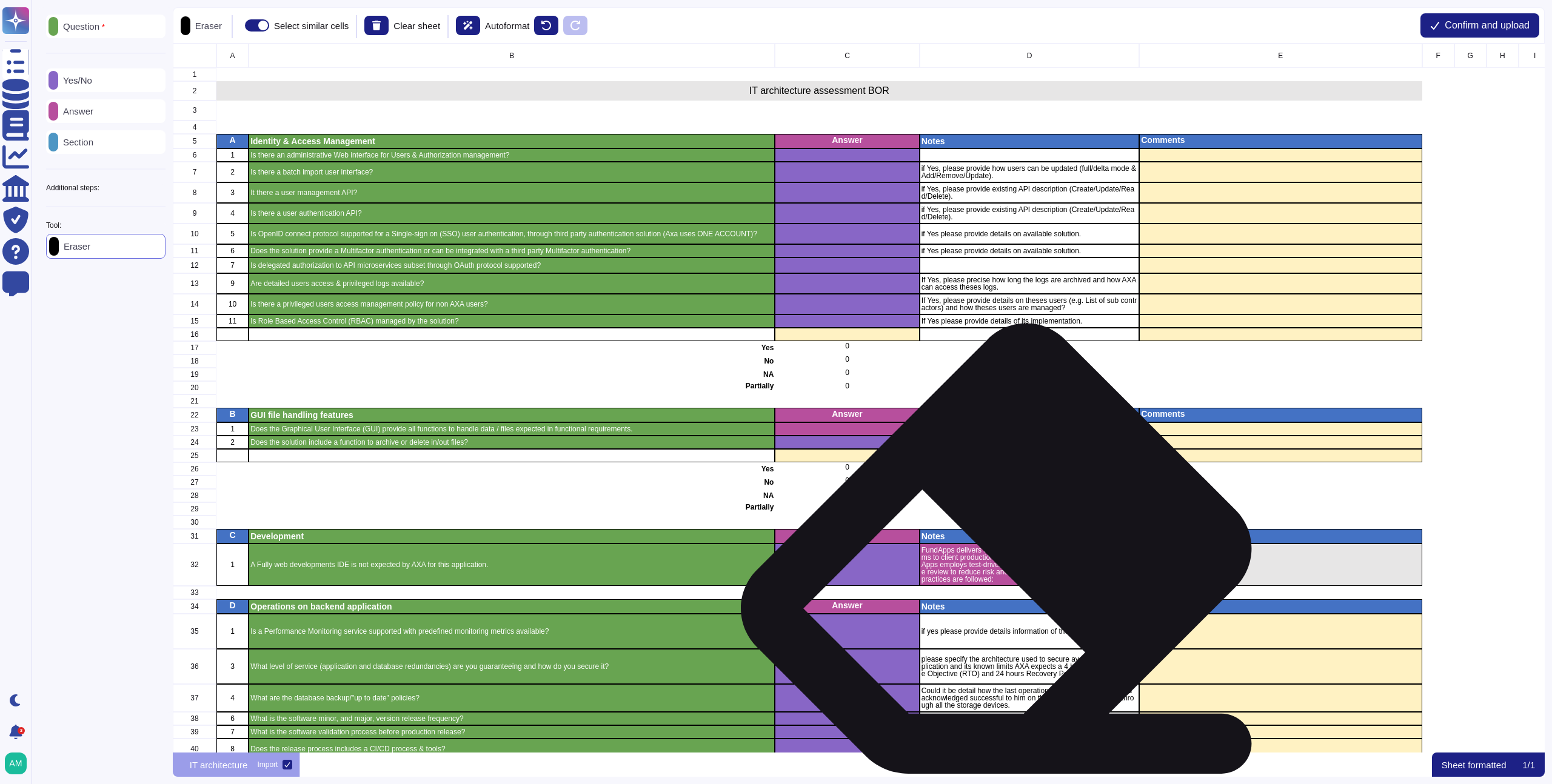
click at [1006, 578] on p "FundApps delivers changes from Engineering and Regulatory teams to client produ…" at bounding box center [1029, 565] width 216 height 36
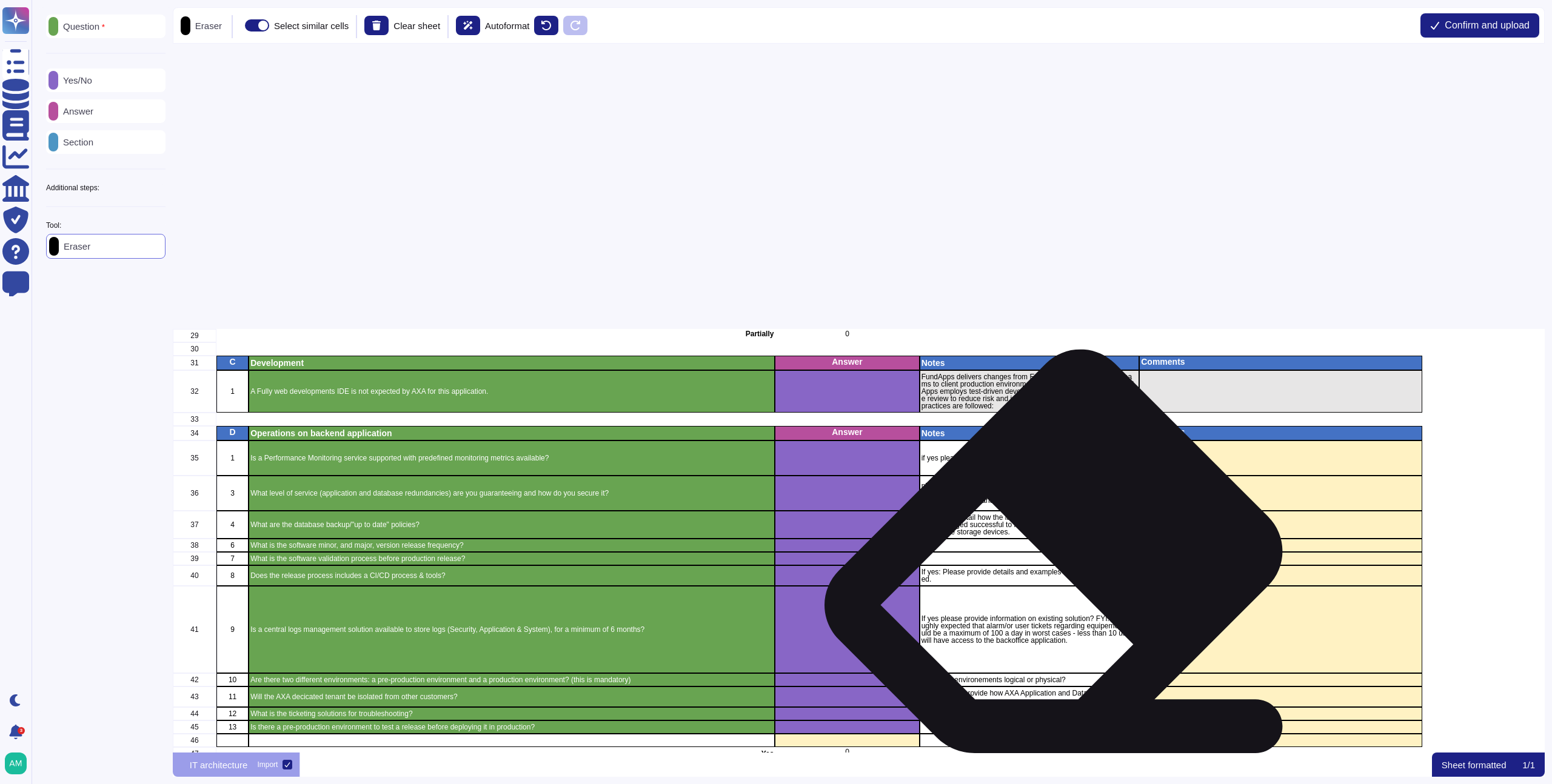
scroll to position [0, 0]
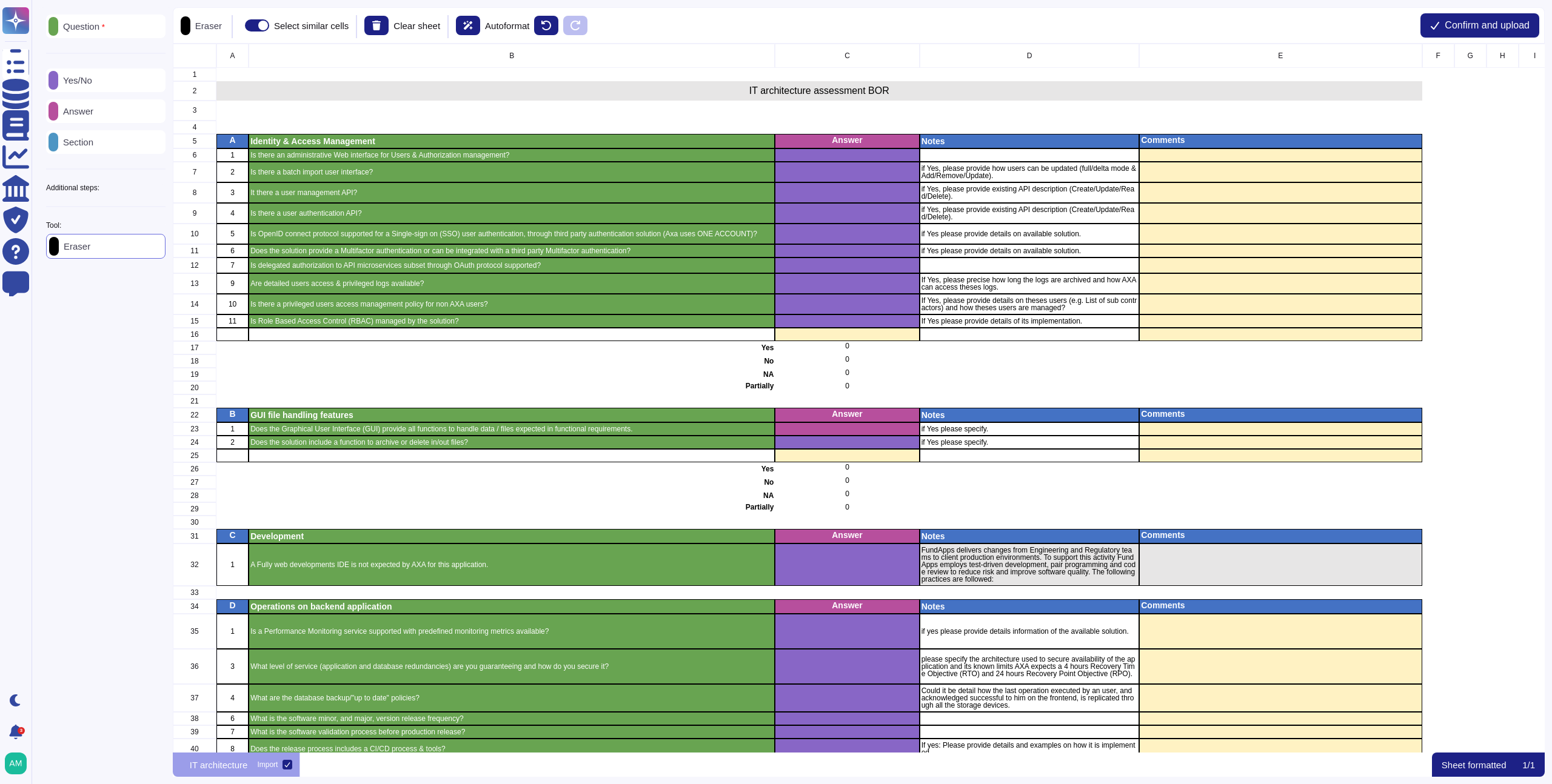
click at [88, 117] on div "Answer" at bounding box center [106, 111] width 119 height 24
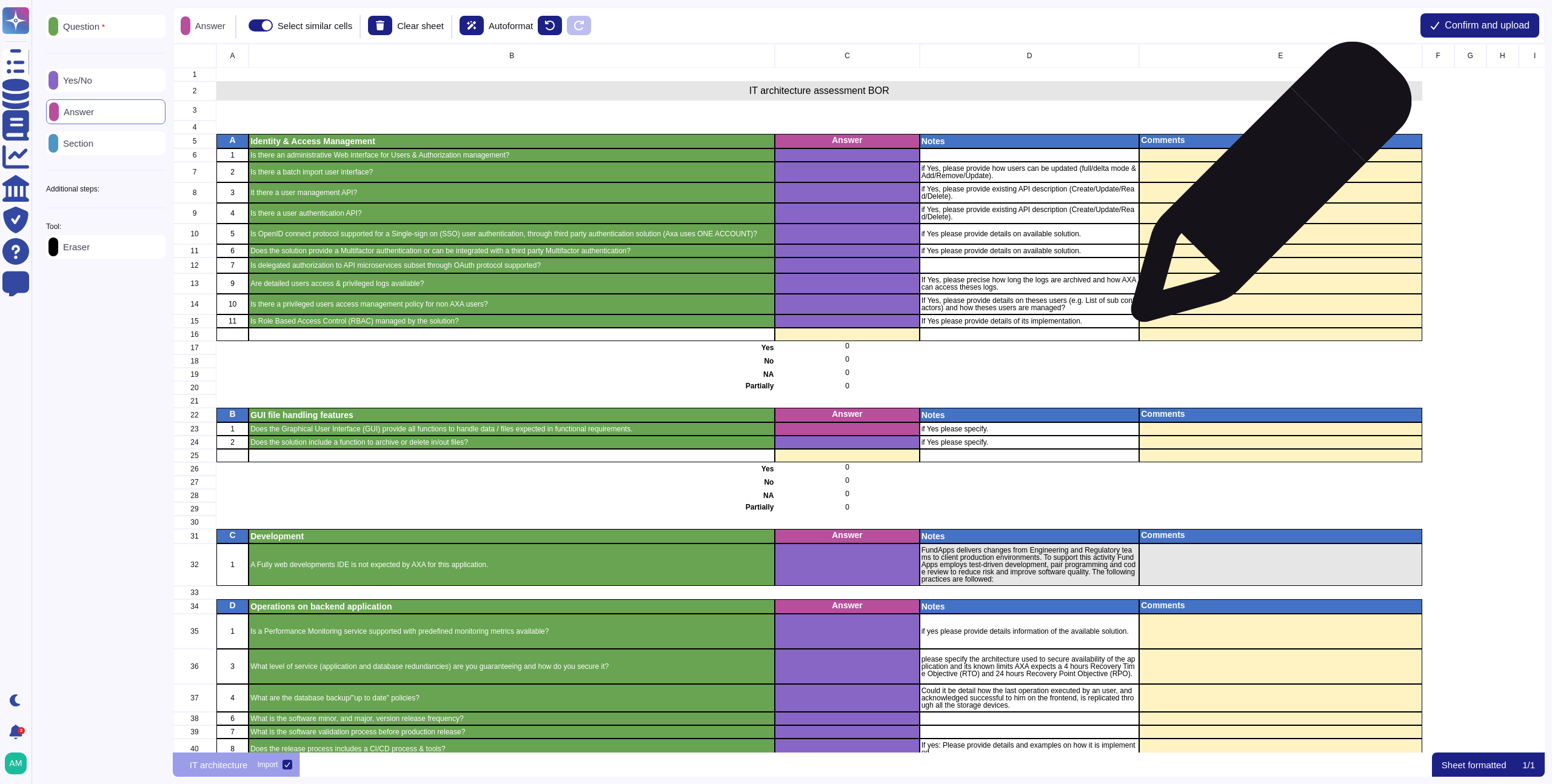
click at [1267, 188] on div "grid" at bounding box center [1280, 192] width 282 height 21
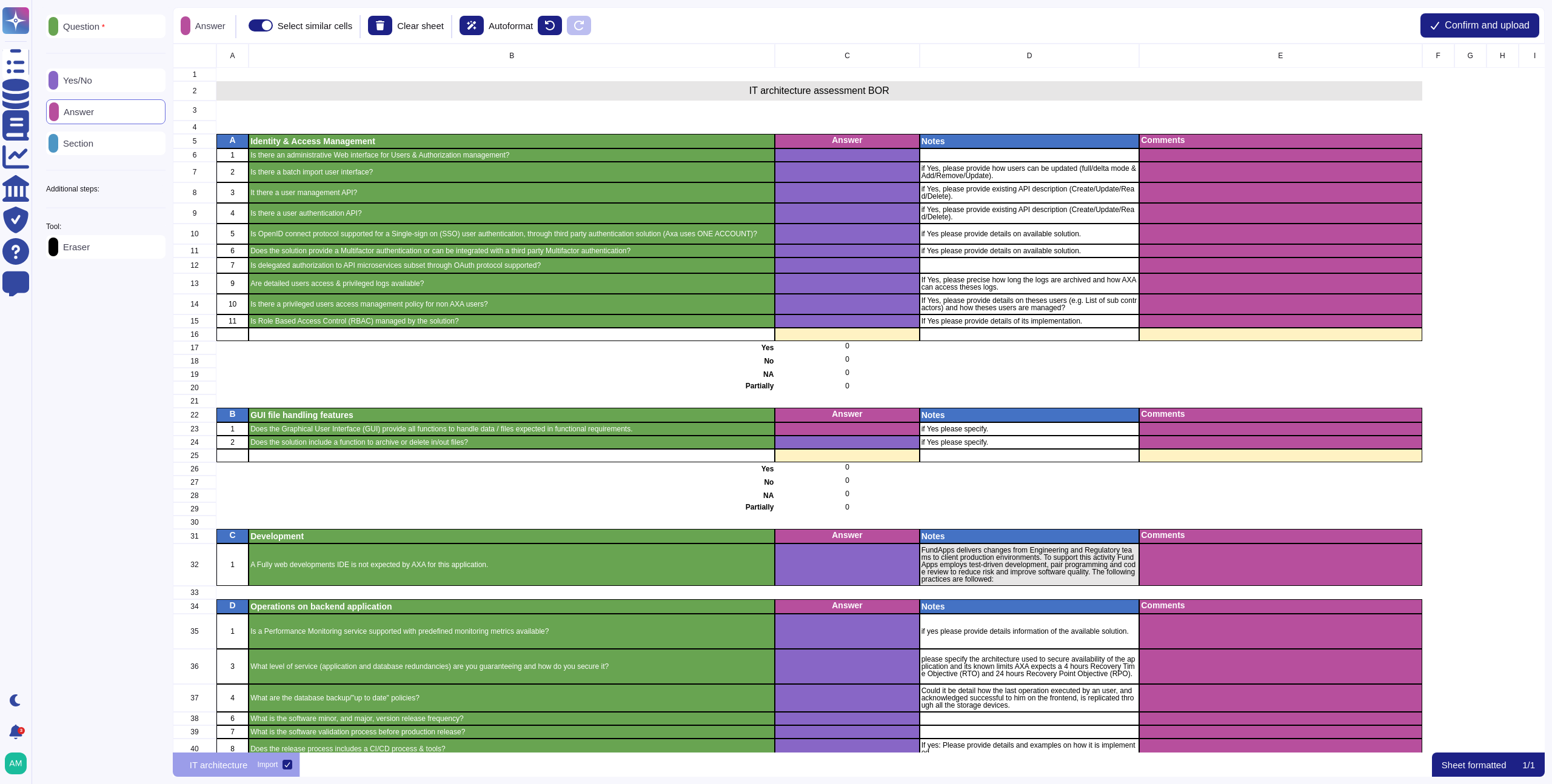
click at [137, 190] on div "Additional steps:" at bounding box center [106, 189] width 119 height 7
click at [101, 276] on p "Instructions" at bounding box center [84, 271] width 51 height 9
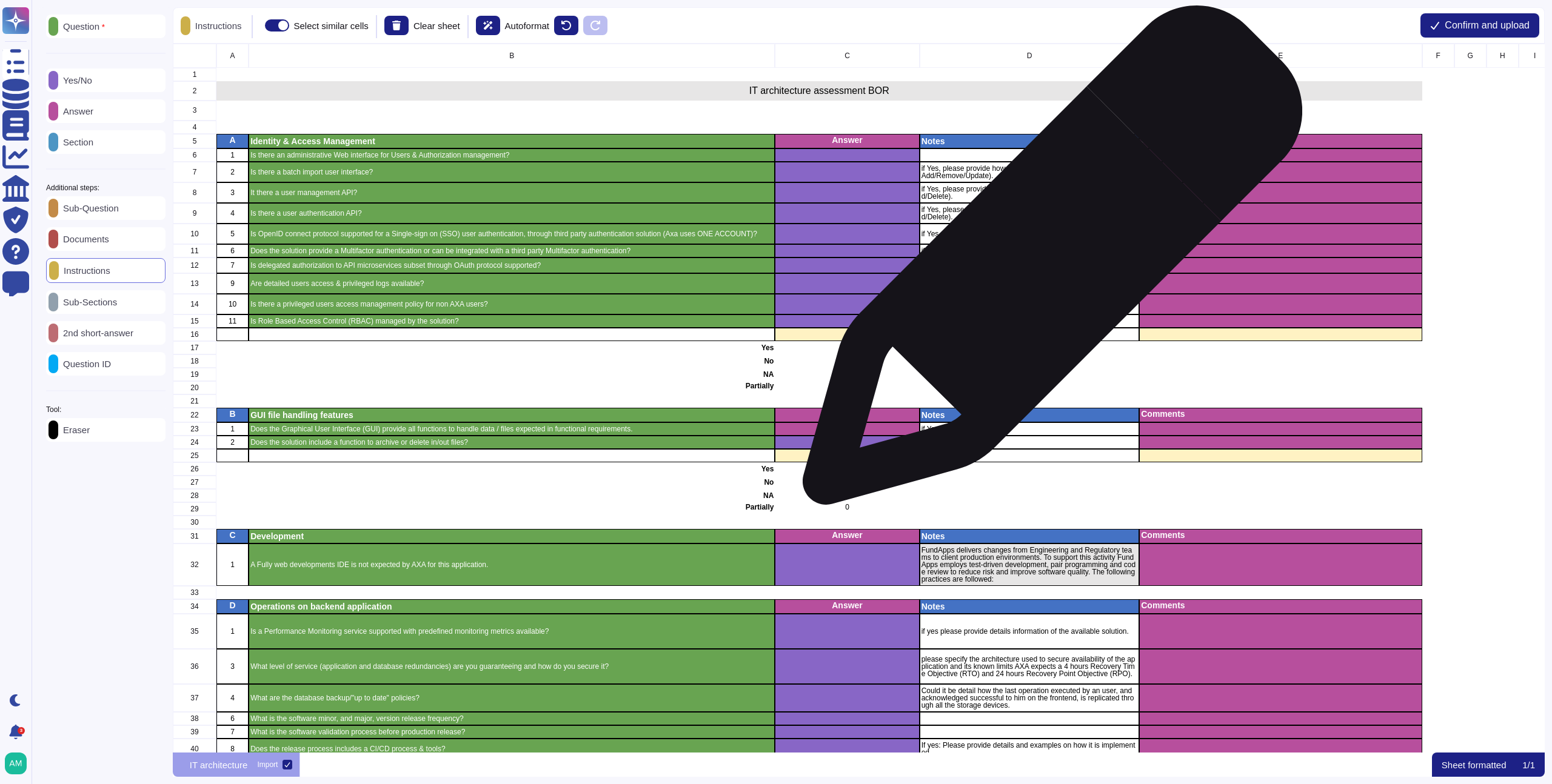
click at [1034, 230] on p "if Yes please provide details on available solution." at bounding box center [1029, 233] width 216 height 7
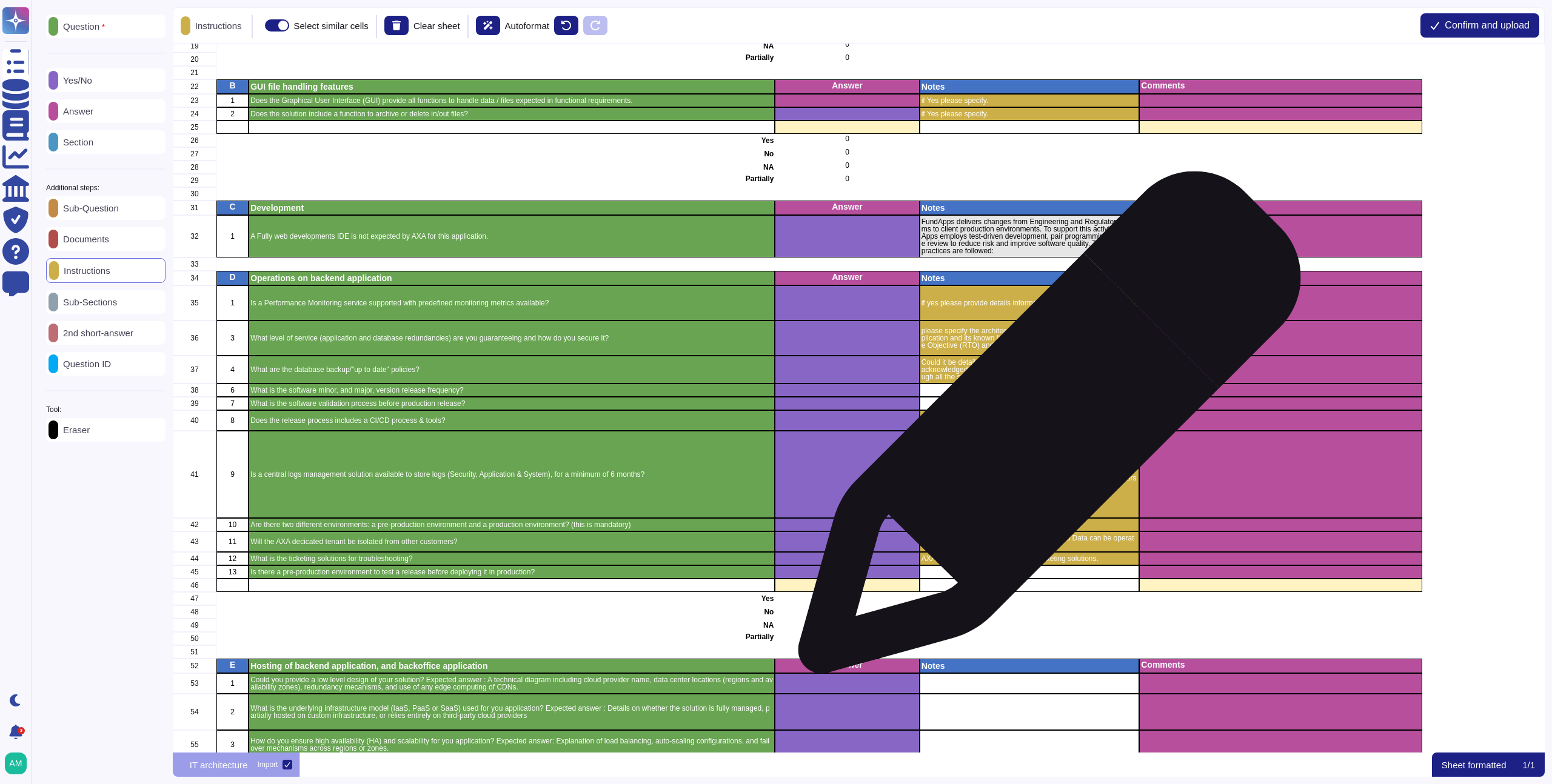
scroll to position [319, 0]
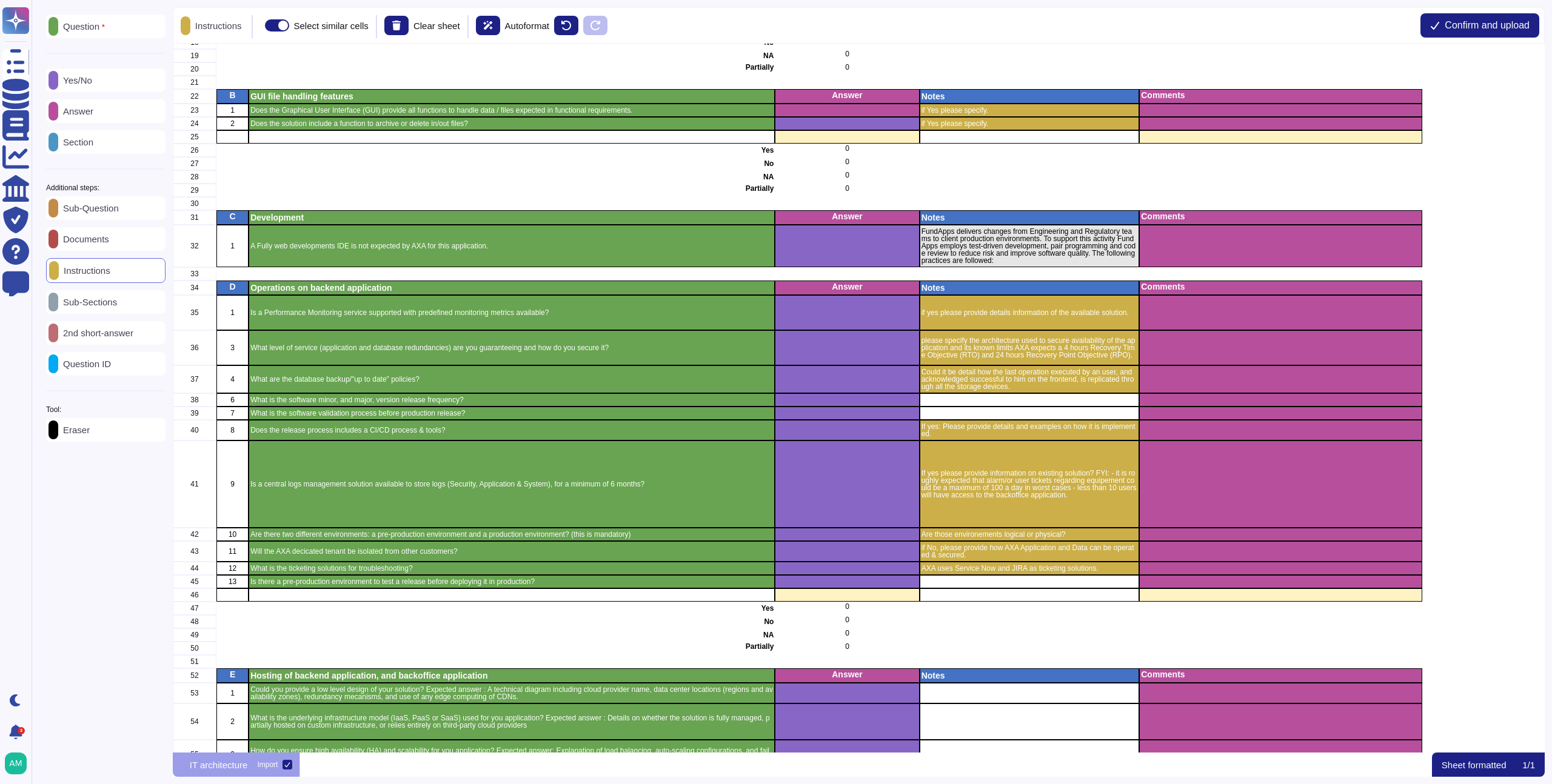
click at [70, 427] on div "Eraser" at bounding box center [106, 430] width 119 height 24
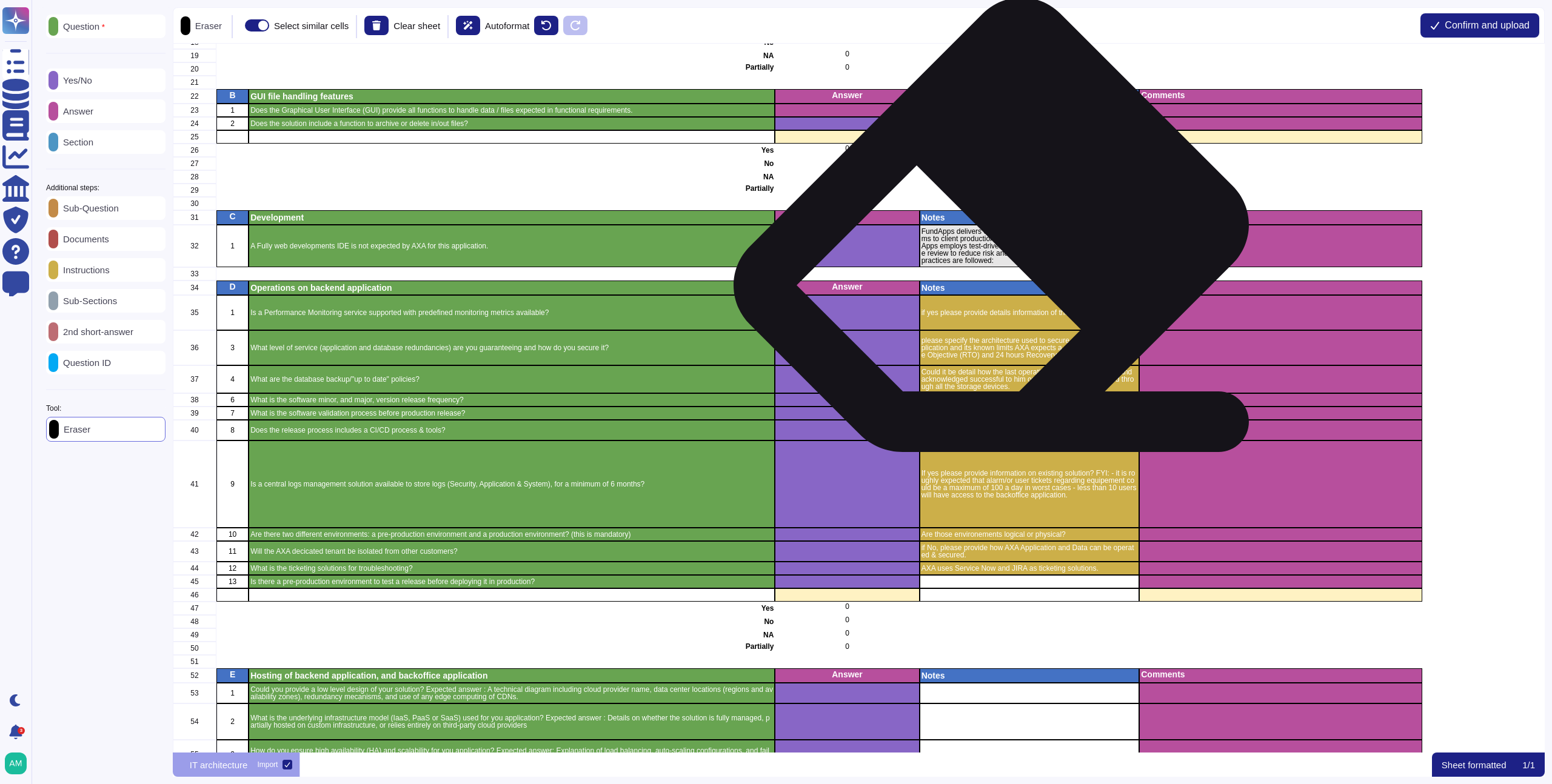
click at [1002, 246] on p "FundApps delivers changes from Engineering and Regulatory teams to client produ…" at bounding box center [1029, 246] width 216 height 36
click at [1003, 258] on p "FundApps delivers changes from Engineering and Regulatory teams to client produ…" at bounding box center [1029, 246] width 216 height 36
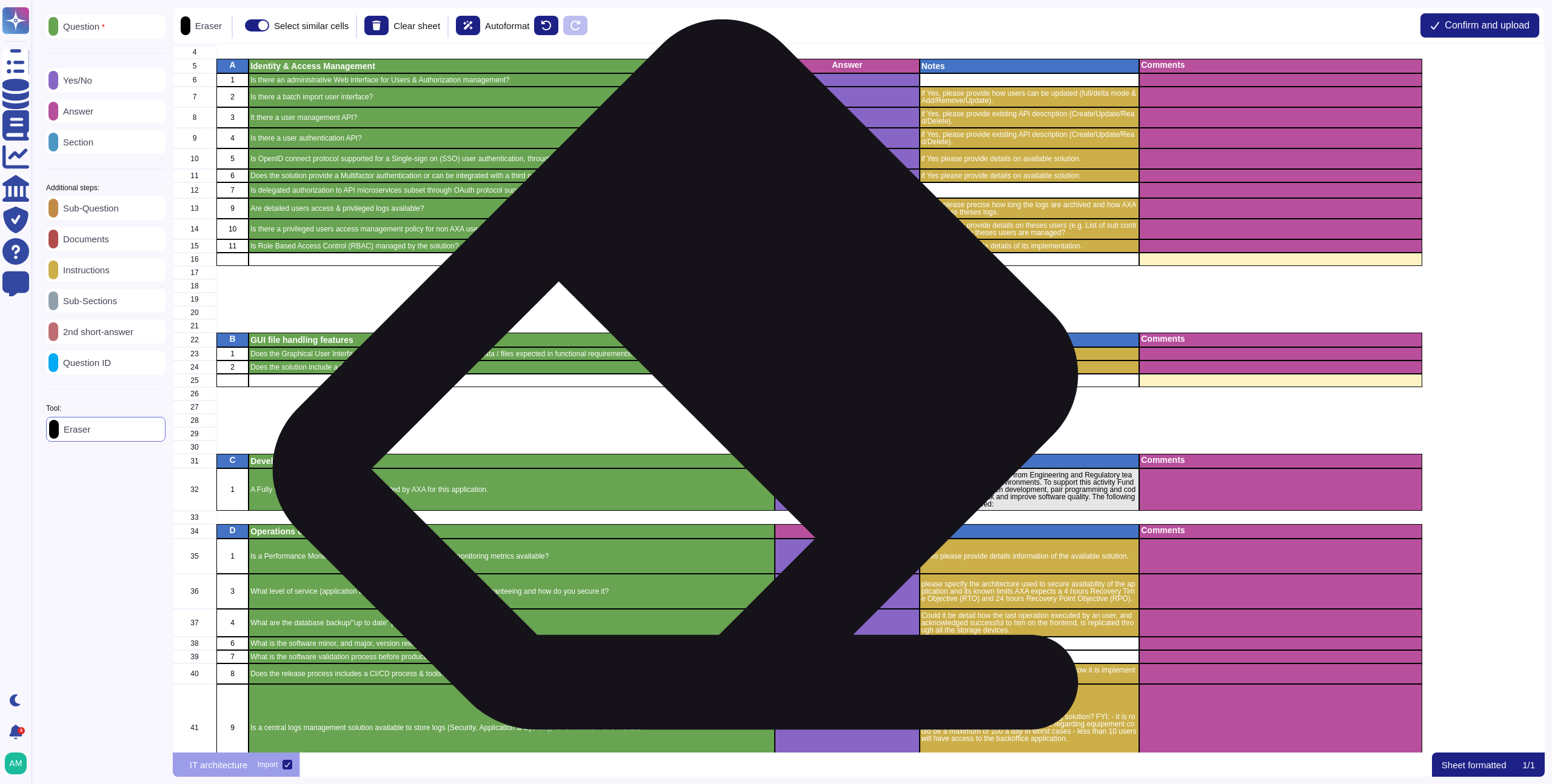
scroll to position [127, 0]
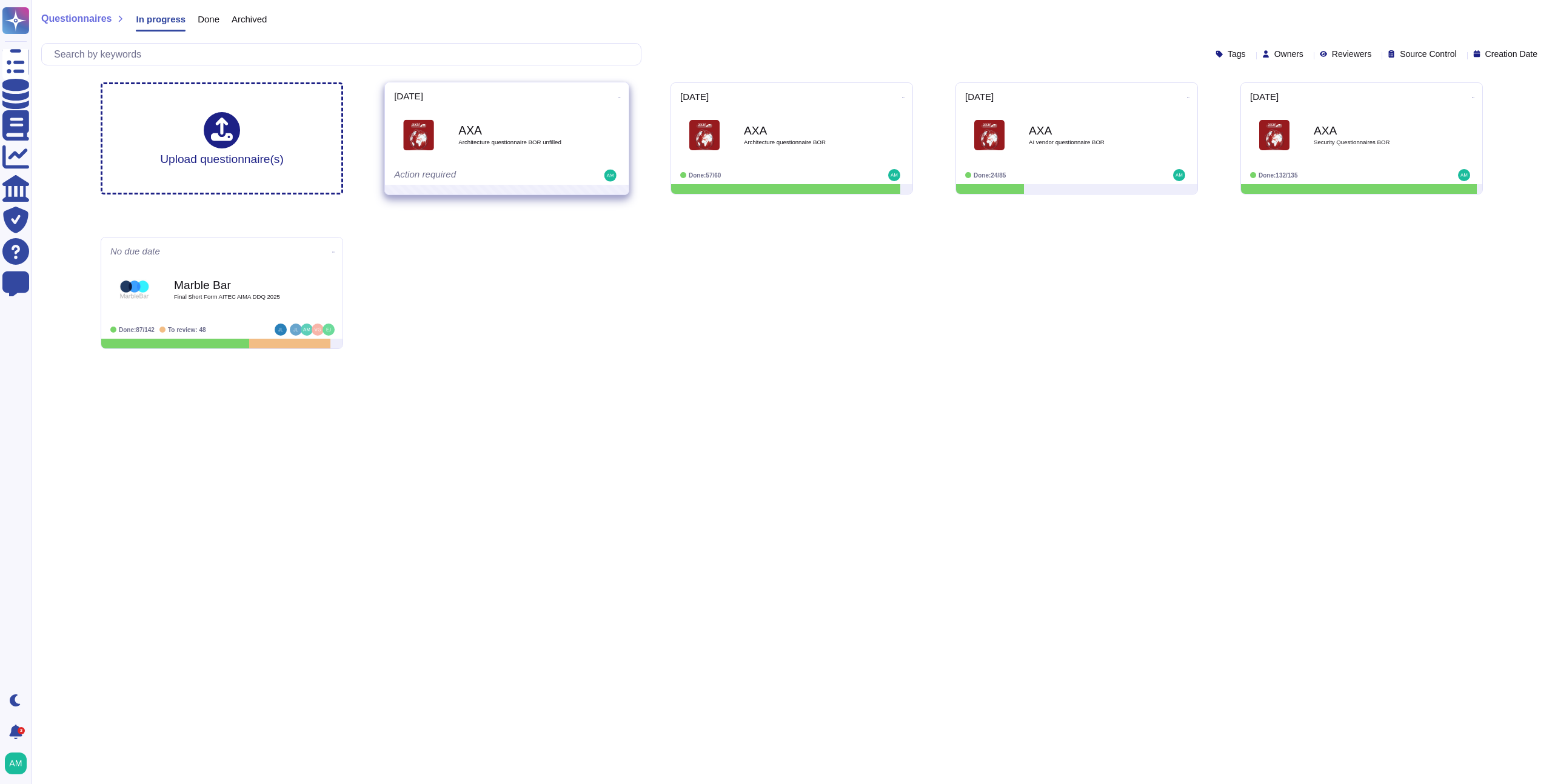
click at [619, 96] on icon at bounding box center [619, 98] width 2 height 3
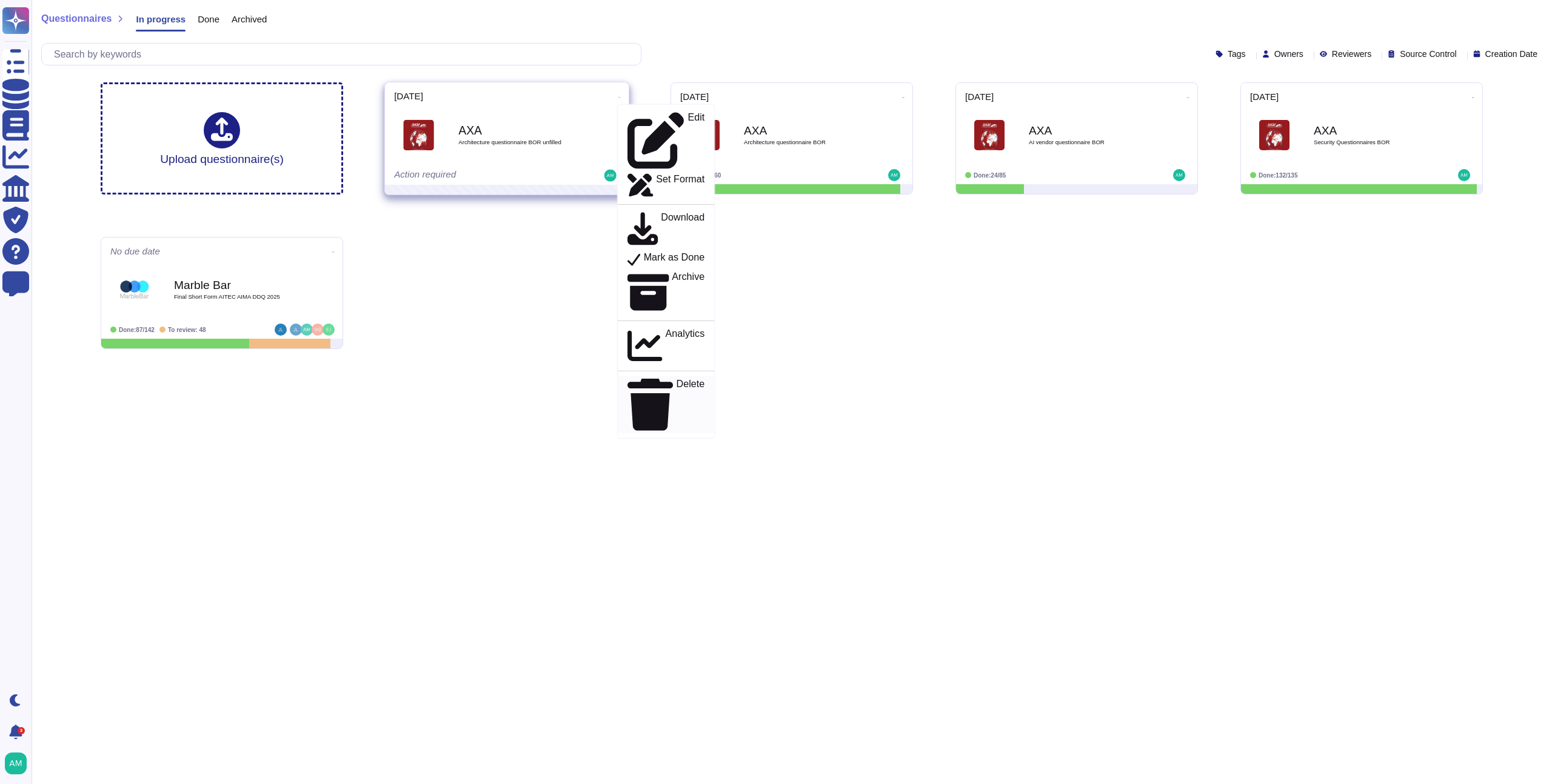
click at [677, 379] on p "Delete" at bounding box center [691, 405] width 28 height 51
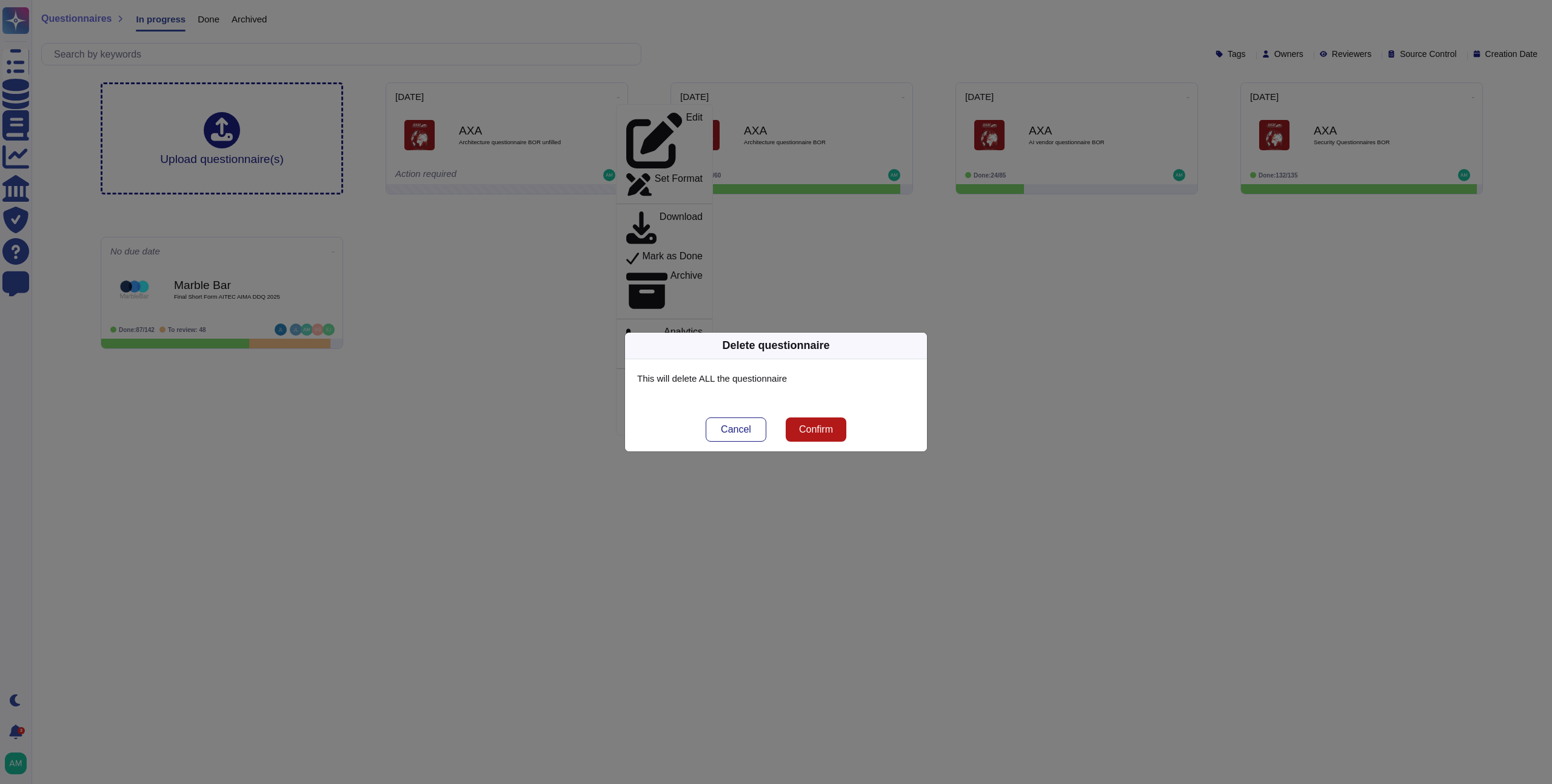
click at [827, 425] on span "Confirm" at bounding box center [816, 430] width 34 height 10
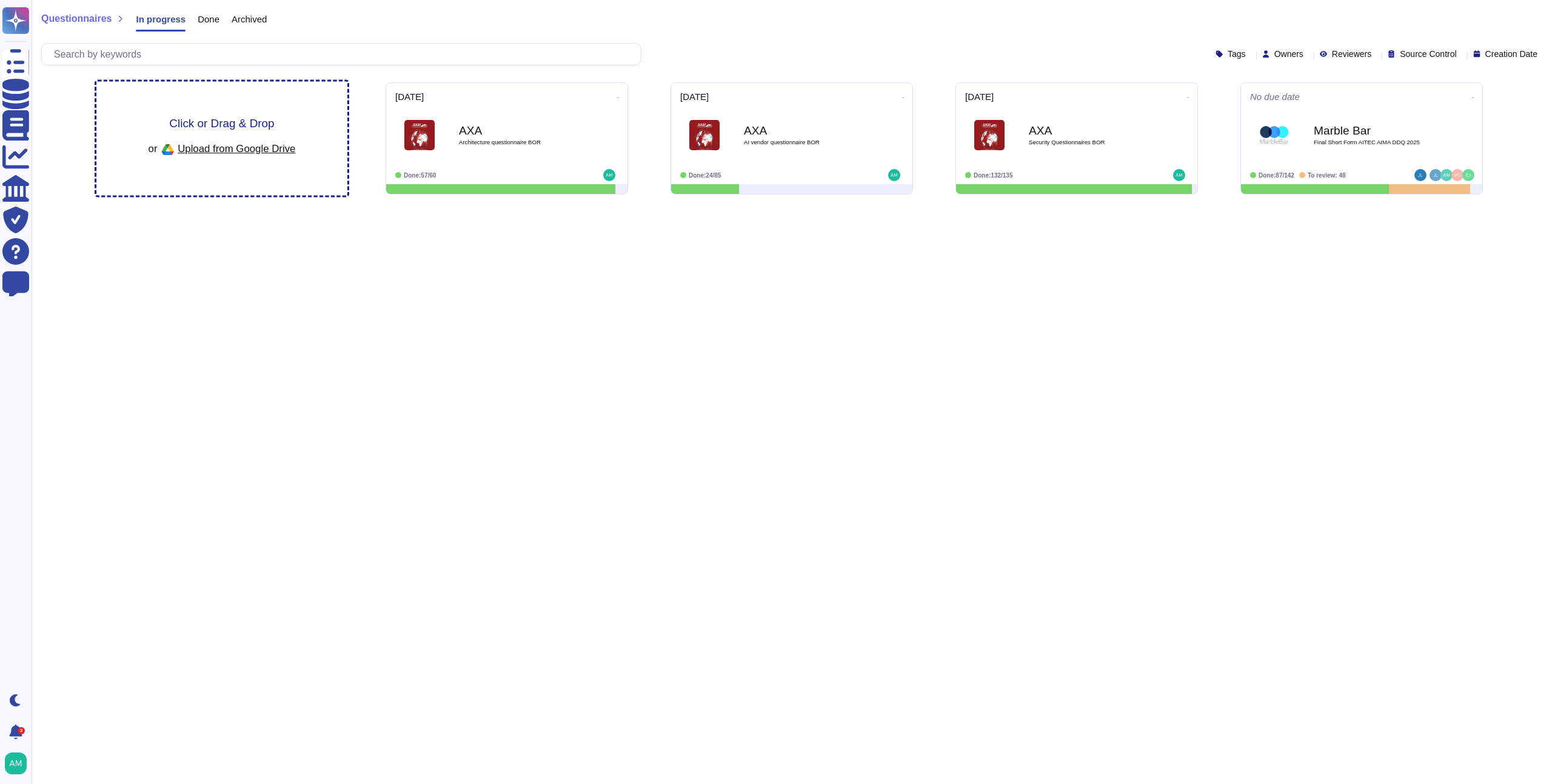
click at [248, 150] on span "Upload from Google Drive" at bounding box center [237, 148] width 118 height 11
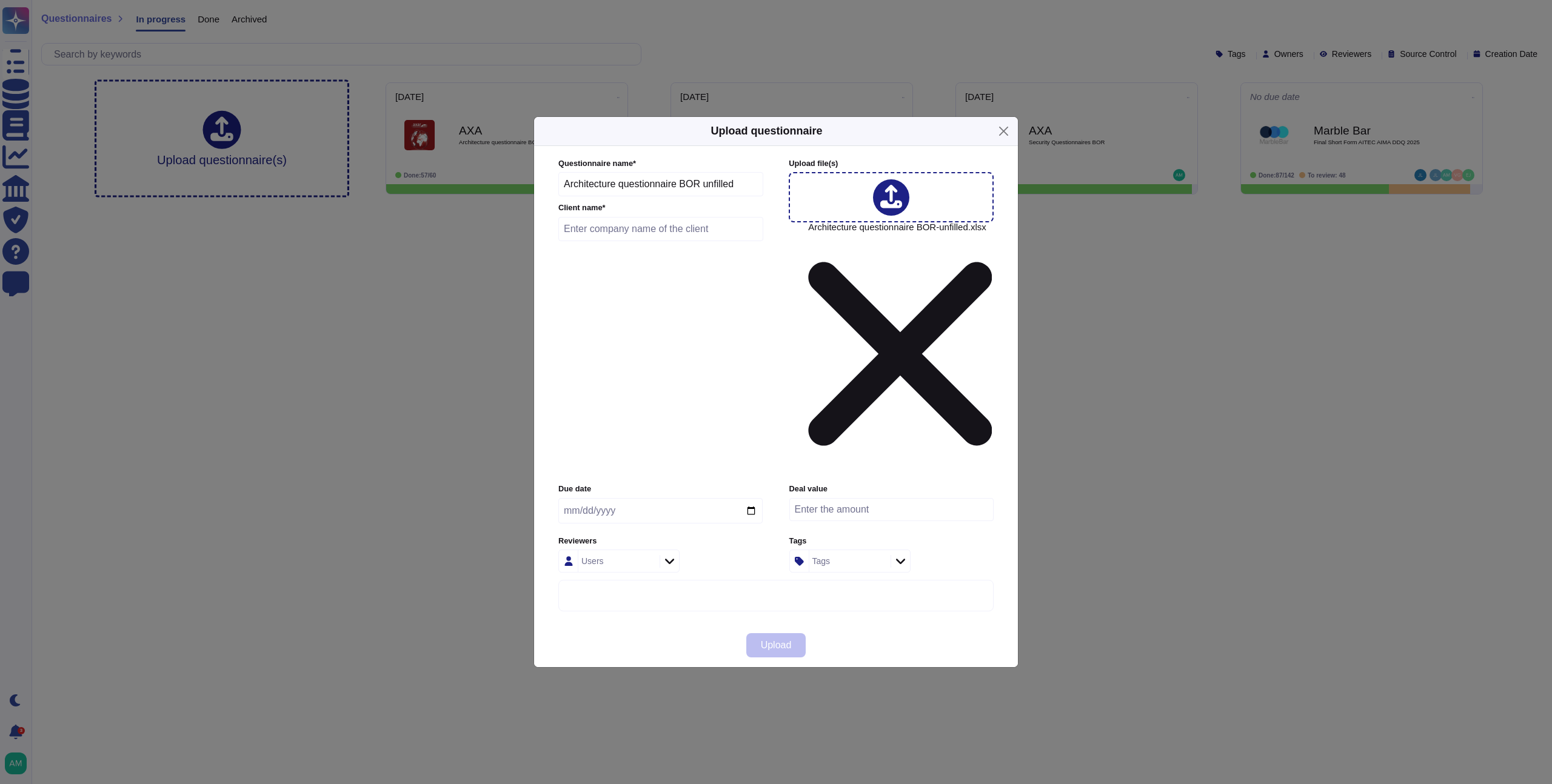
click at [653, 241] on input "text" at bounding box center [660, 228] width 205 height 24
type input "AXA"
type input "0203-09-22"
type input "0025-09-22"
type input "[DATE]"
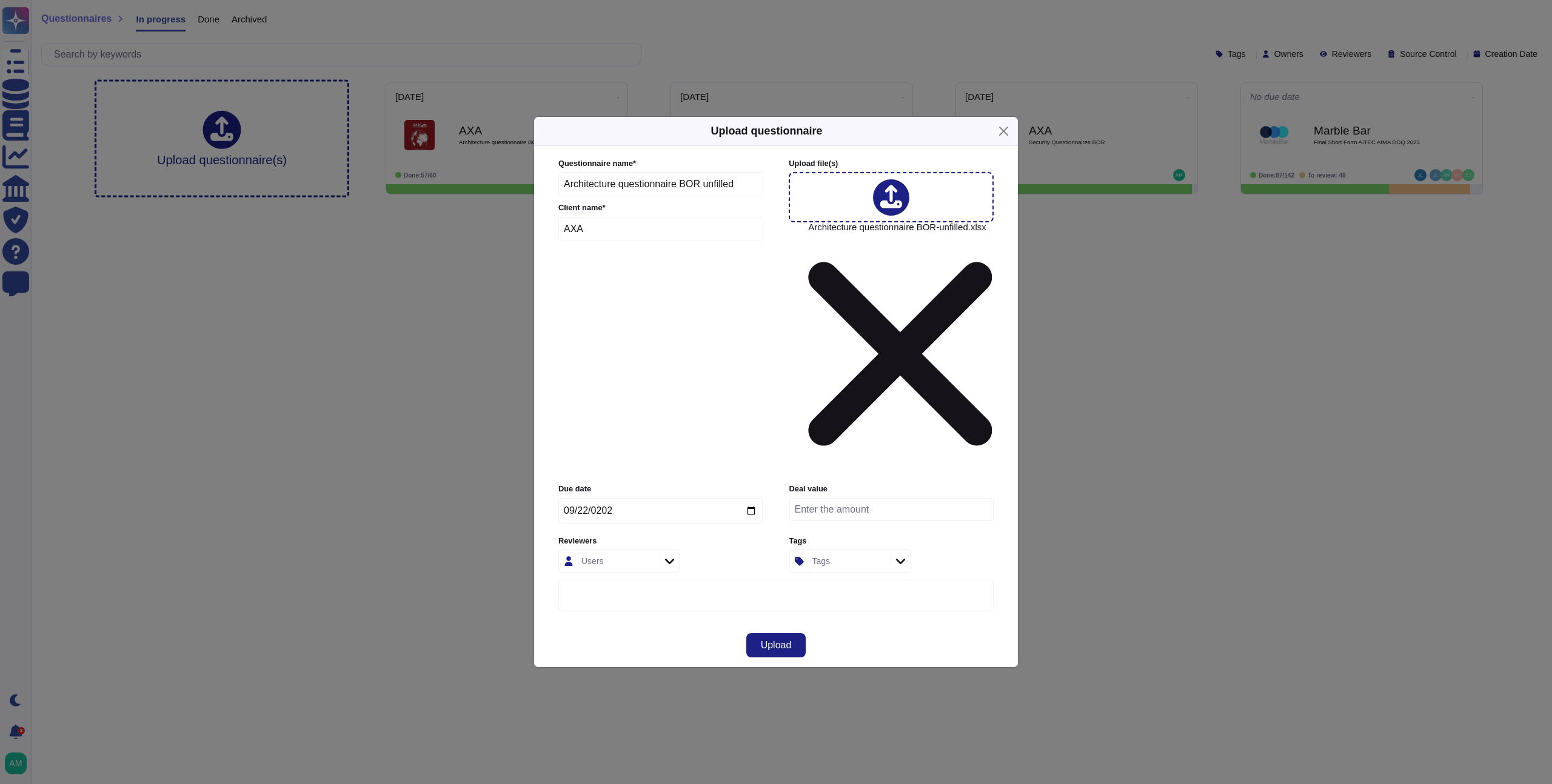
click at [703, 623] on div "Upload" at bounding box center [776, 645] width 484 height 44
click at [788, 641] on span "Upload" at bounding box center [776, 646] width 31 height 10
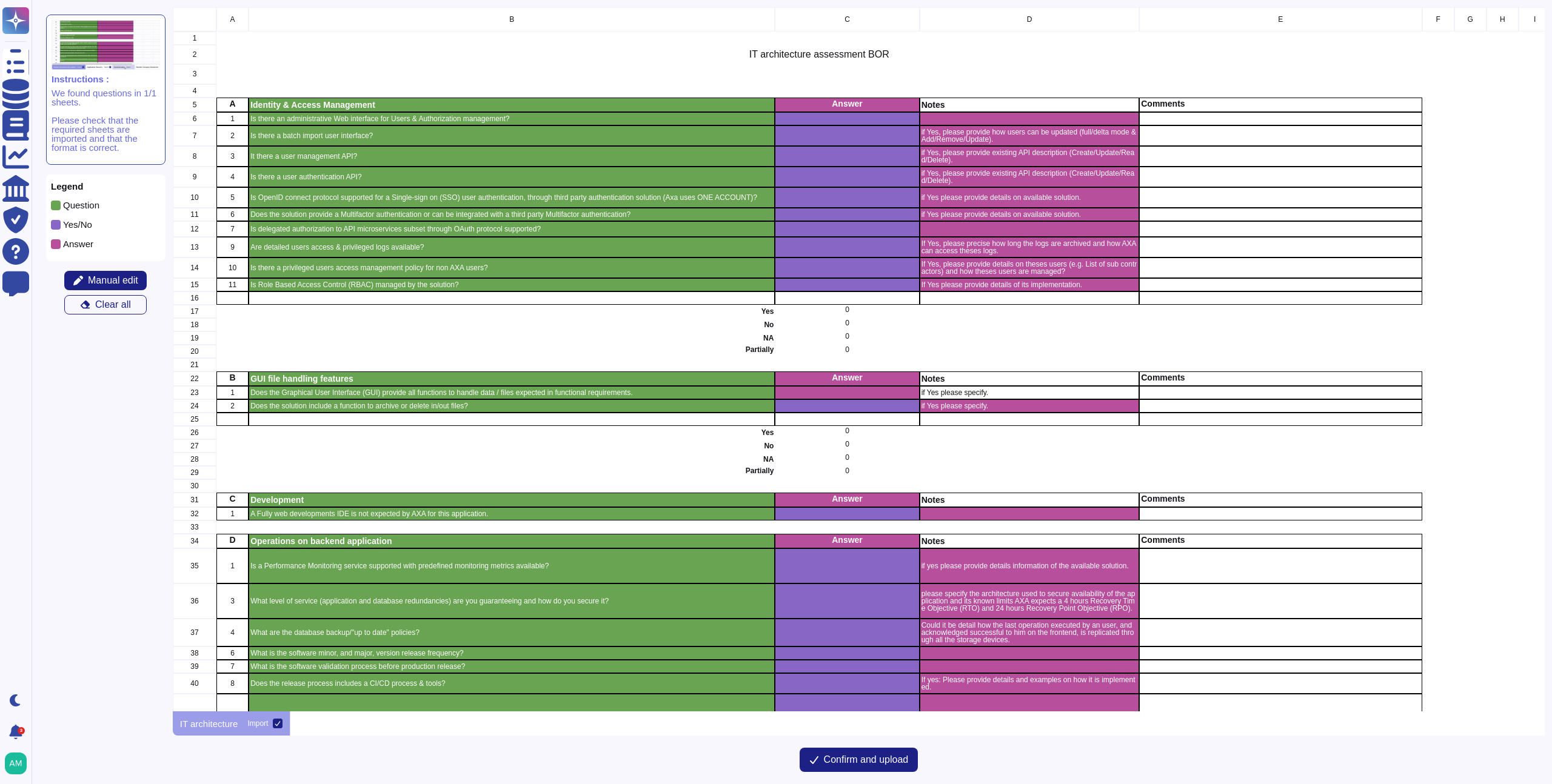
scroll to position [695, 1363]
click at [92, 283] on span "Manual edit" at bounding box center [113, 281] width 51 height 10
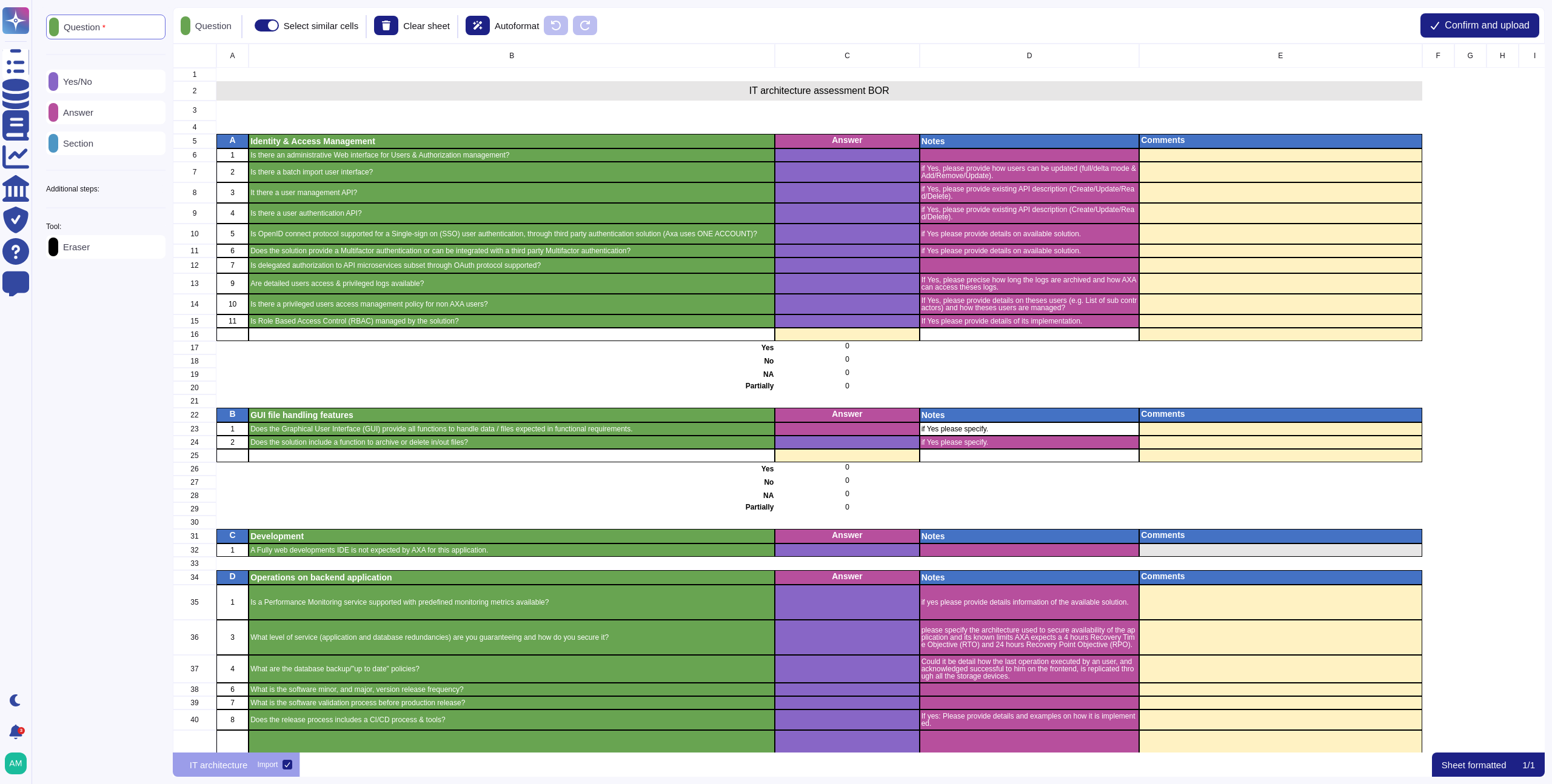
scroll to position [700, 1363]
click at [103, 249] on div "Eraser" at bounding box center [106, 247] width 119 height 24
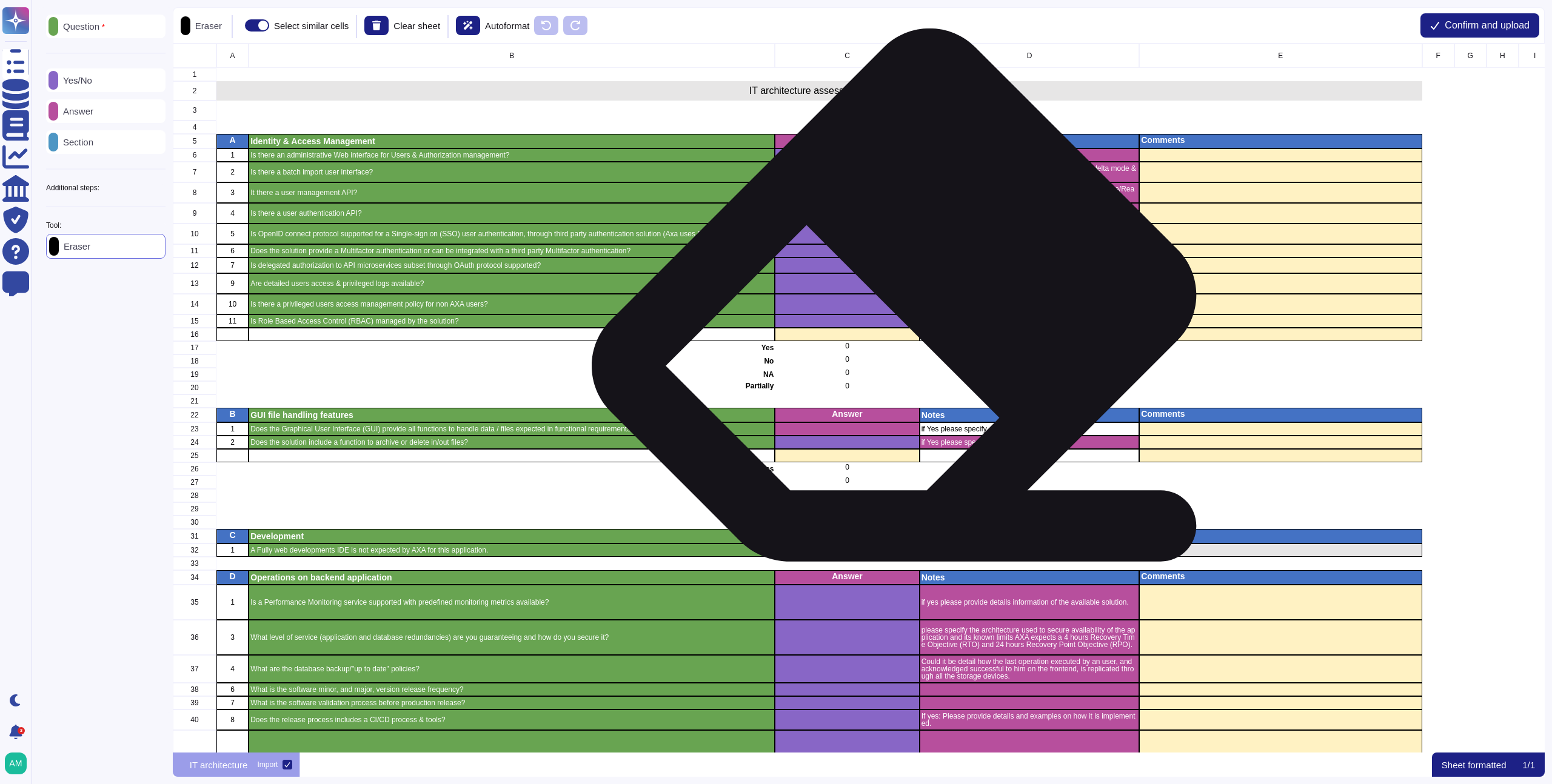
click at [1000, 270] on div "grid" at bounding box center [1029, 265] width 220 height 16
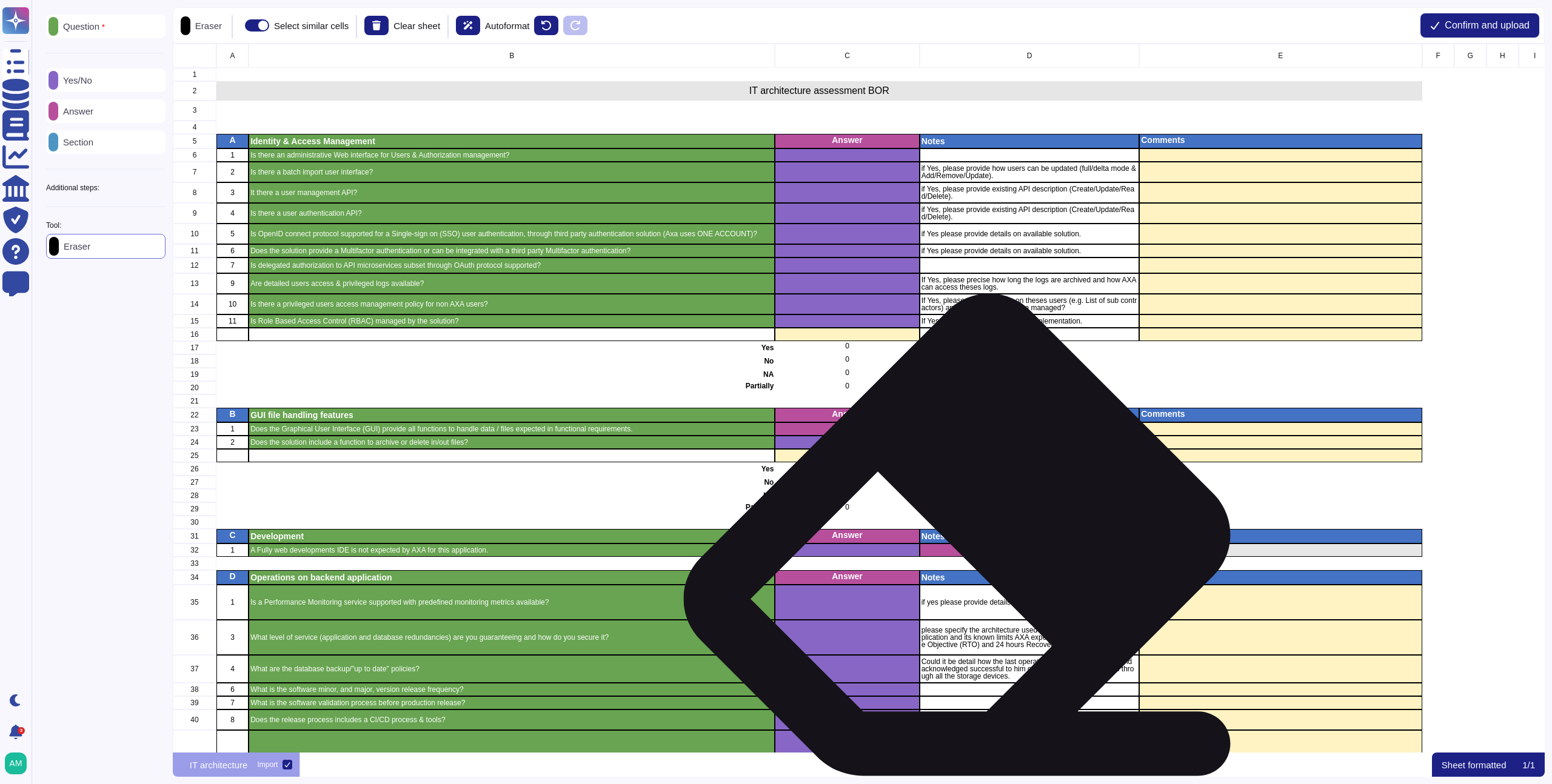
click at [968, 557] on div "grid" at bounding box center [1029, 564] width 220 height 13
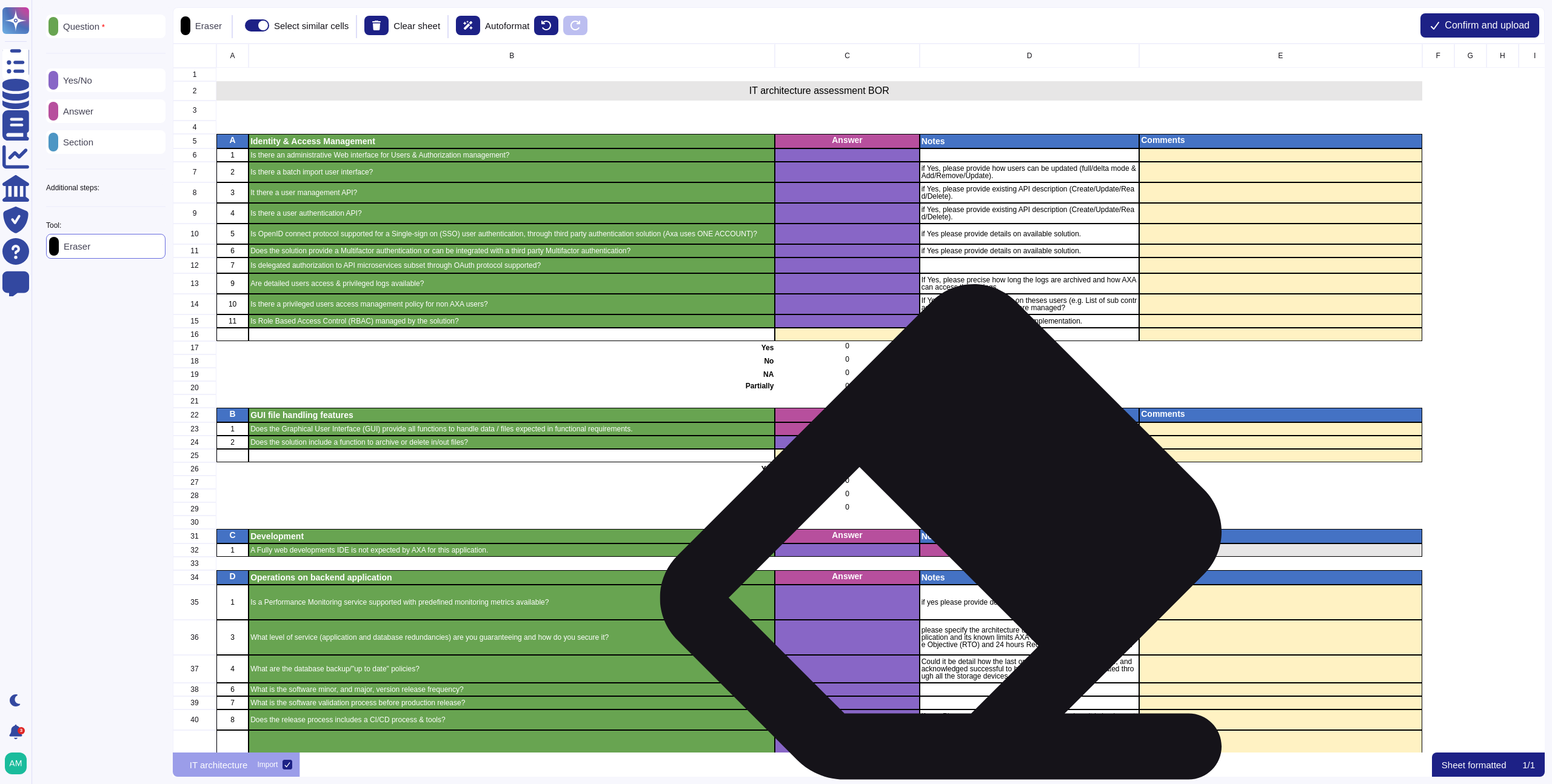
click at [952, 555] on div "grid" at bounding box center [1029, 551] width 220 height 13
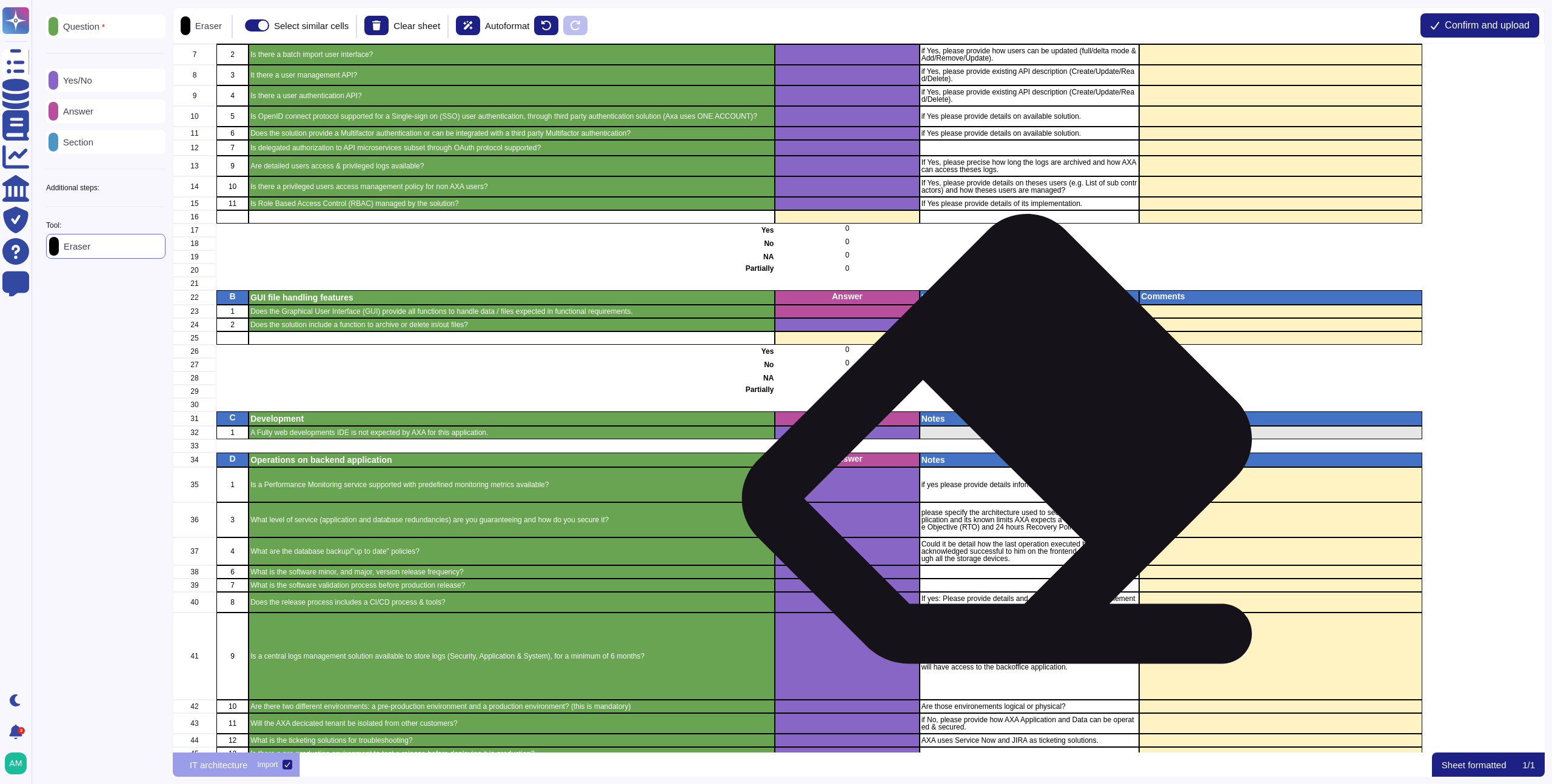
scroll to position [3, 0]
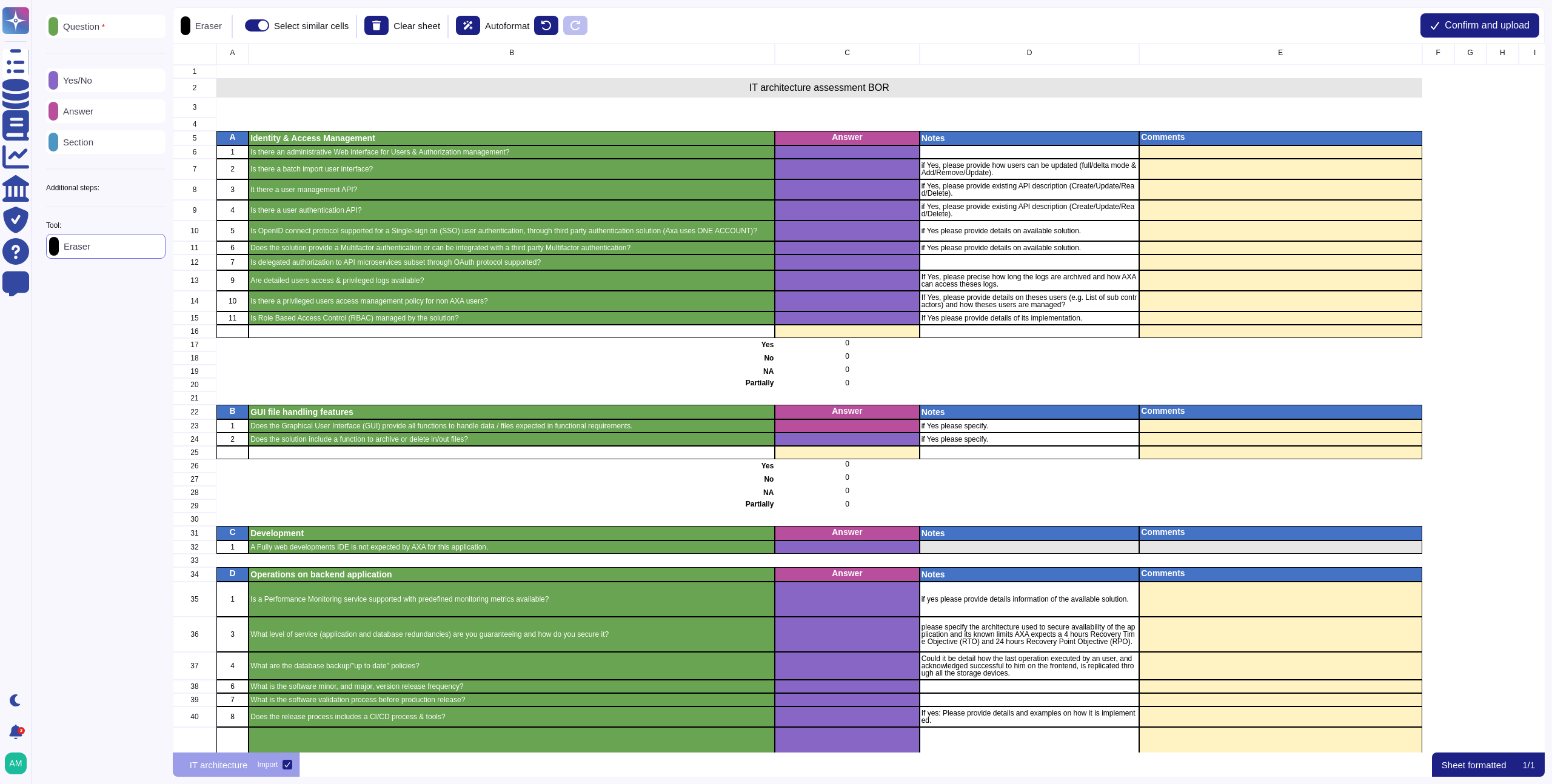
click at [126, 102] on div "Answer" at bounding box center [106, 111] width 119 height 24
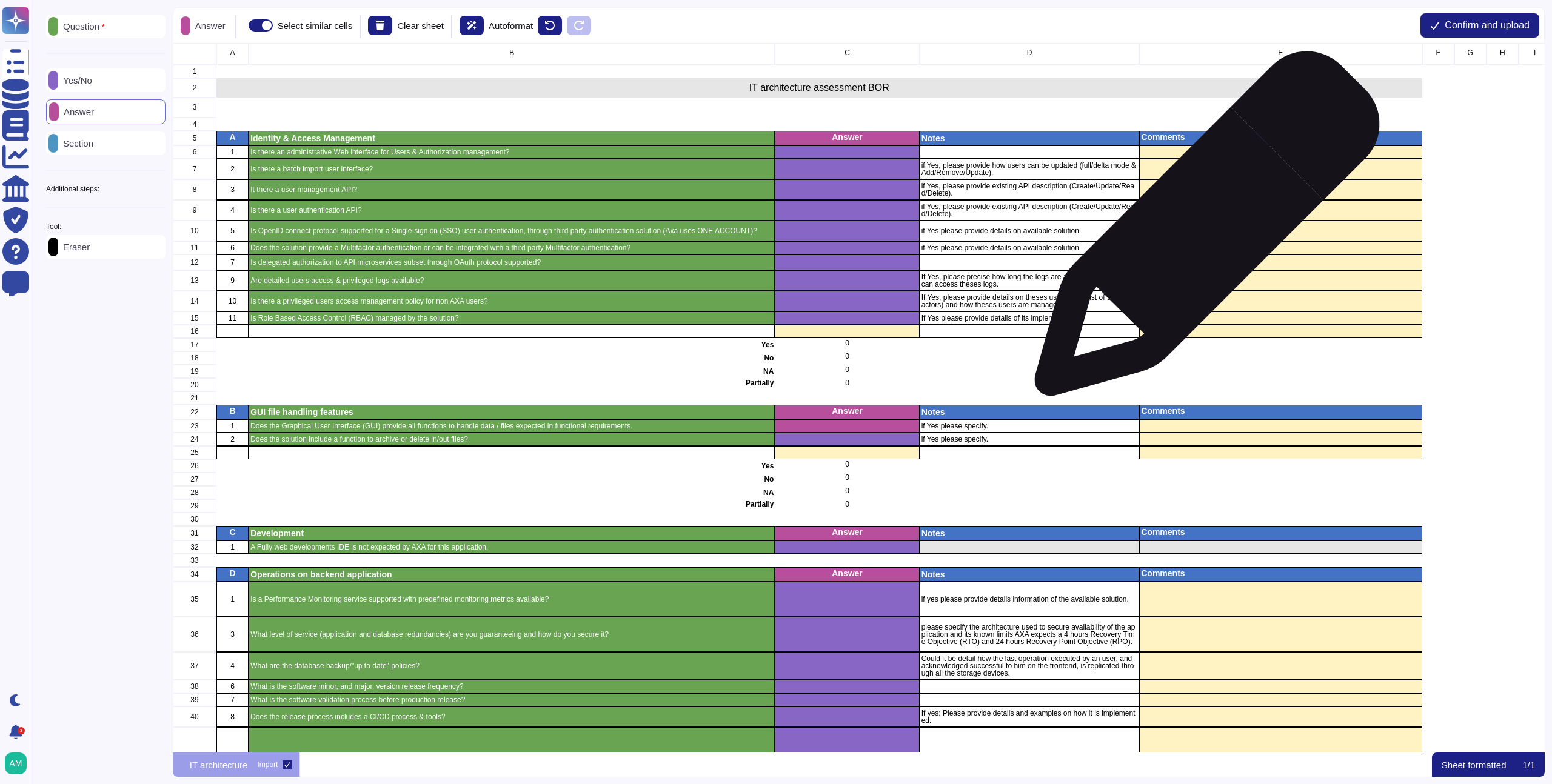
click at [1231, 230] on div "grid" at bounding box center [1280, 231] width 282 height 21
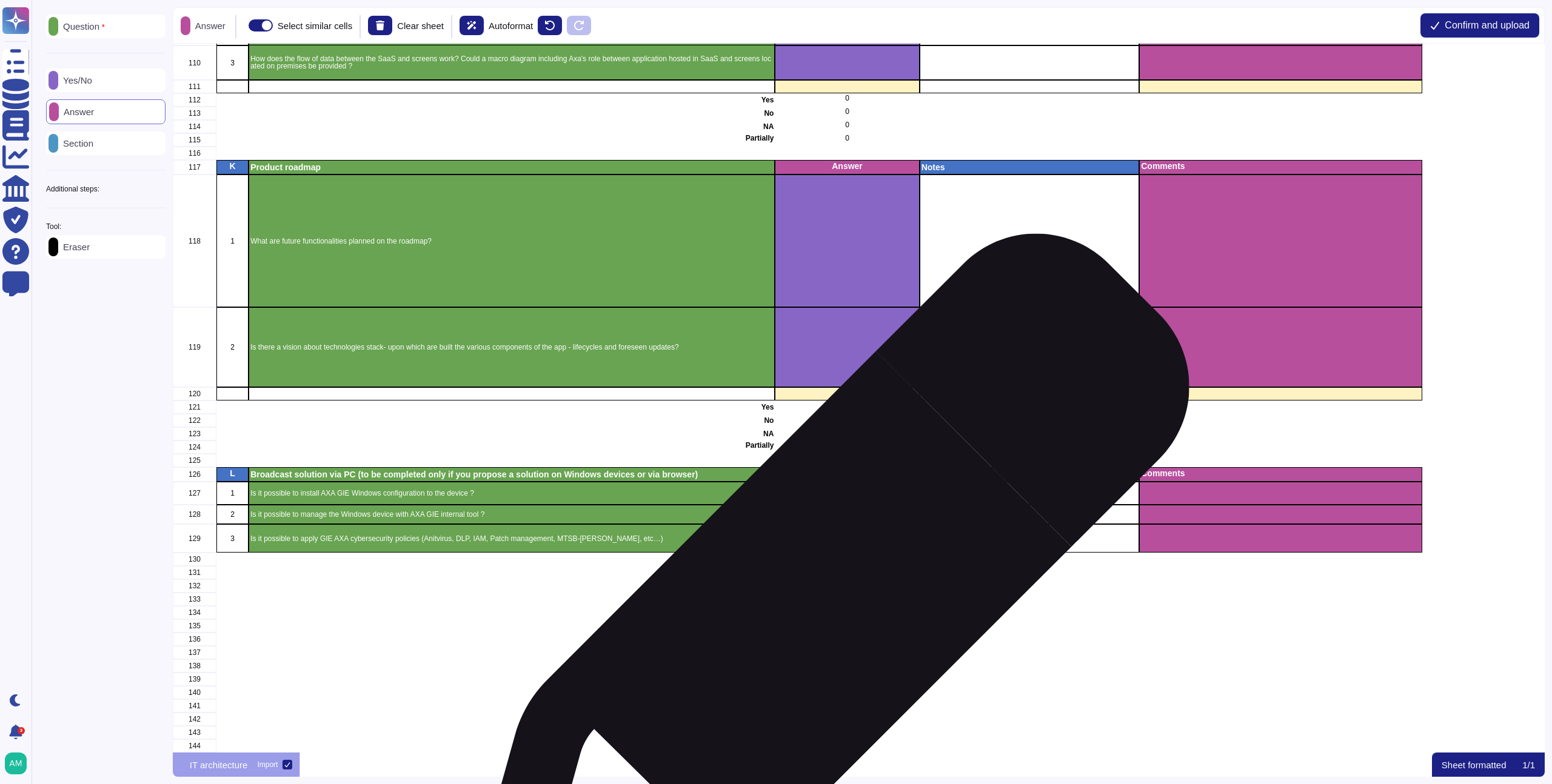
scroll to position [2051, 0]
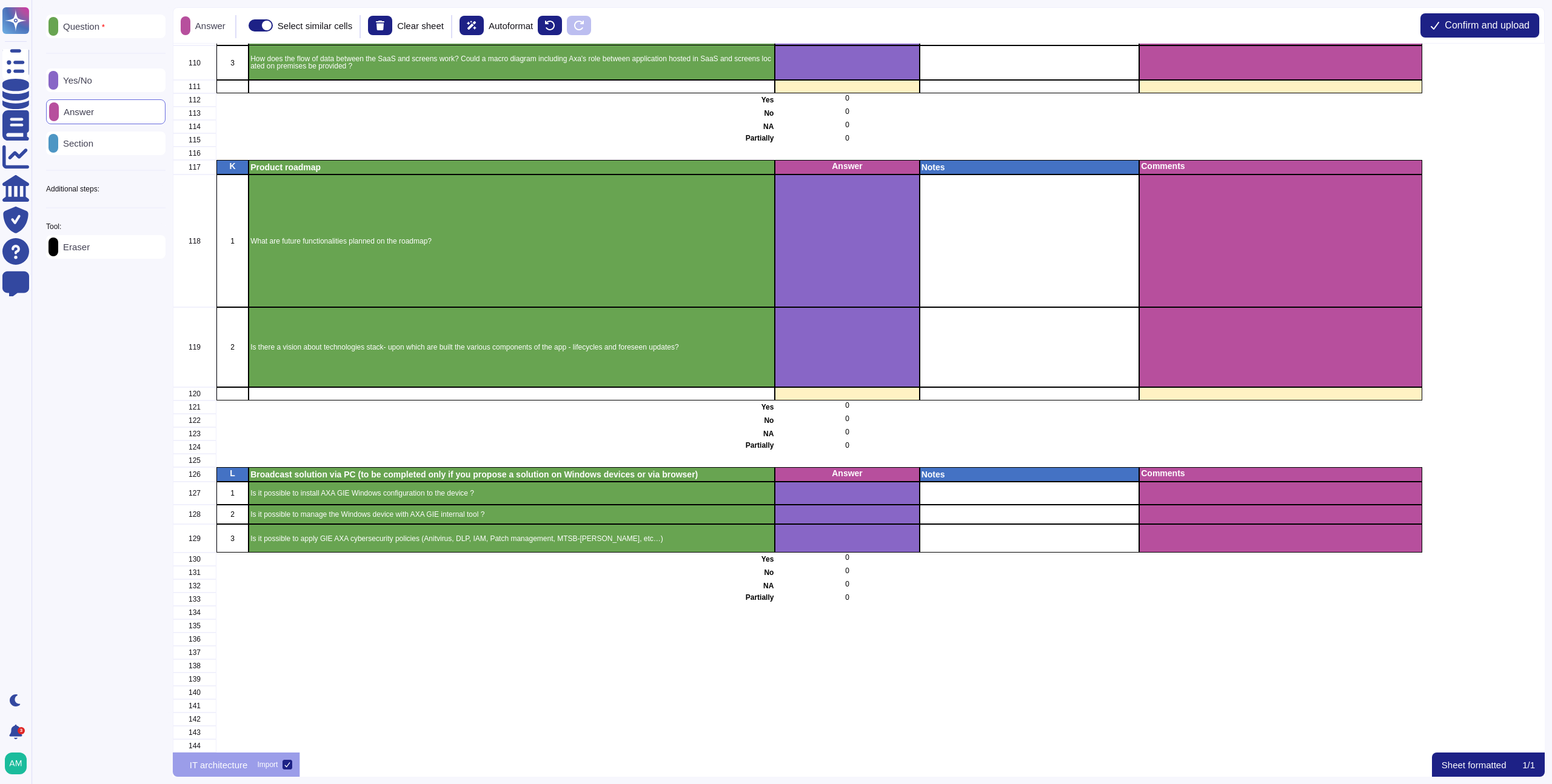
click at [58, 255] on div at bounding box center [54, 247] width 10 height 19
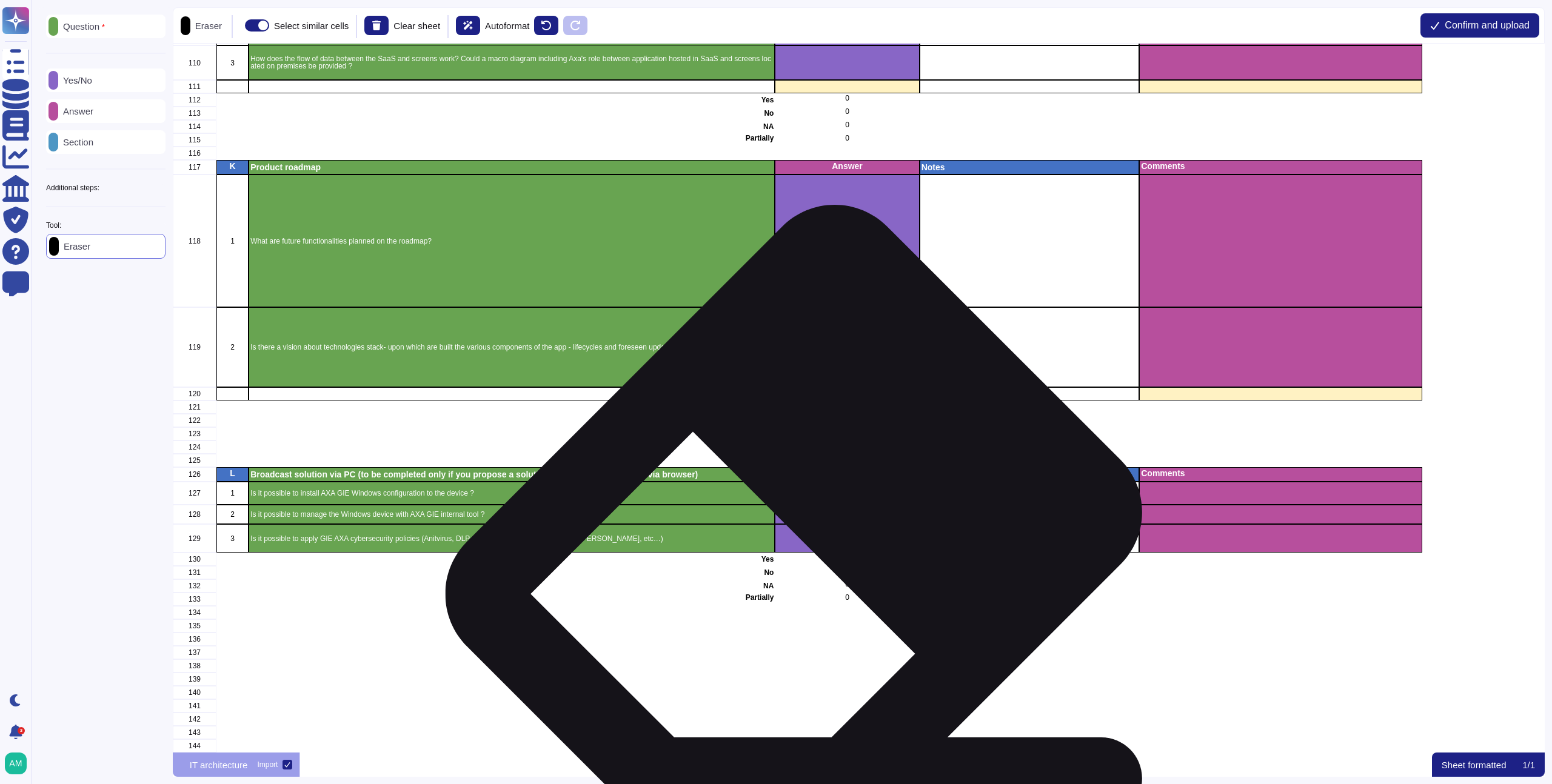
click at [810, 539] on div "grid" at bounding box center [847, 538] width 144 height 28
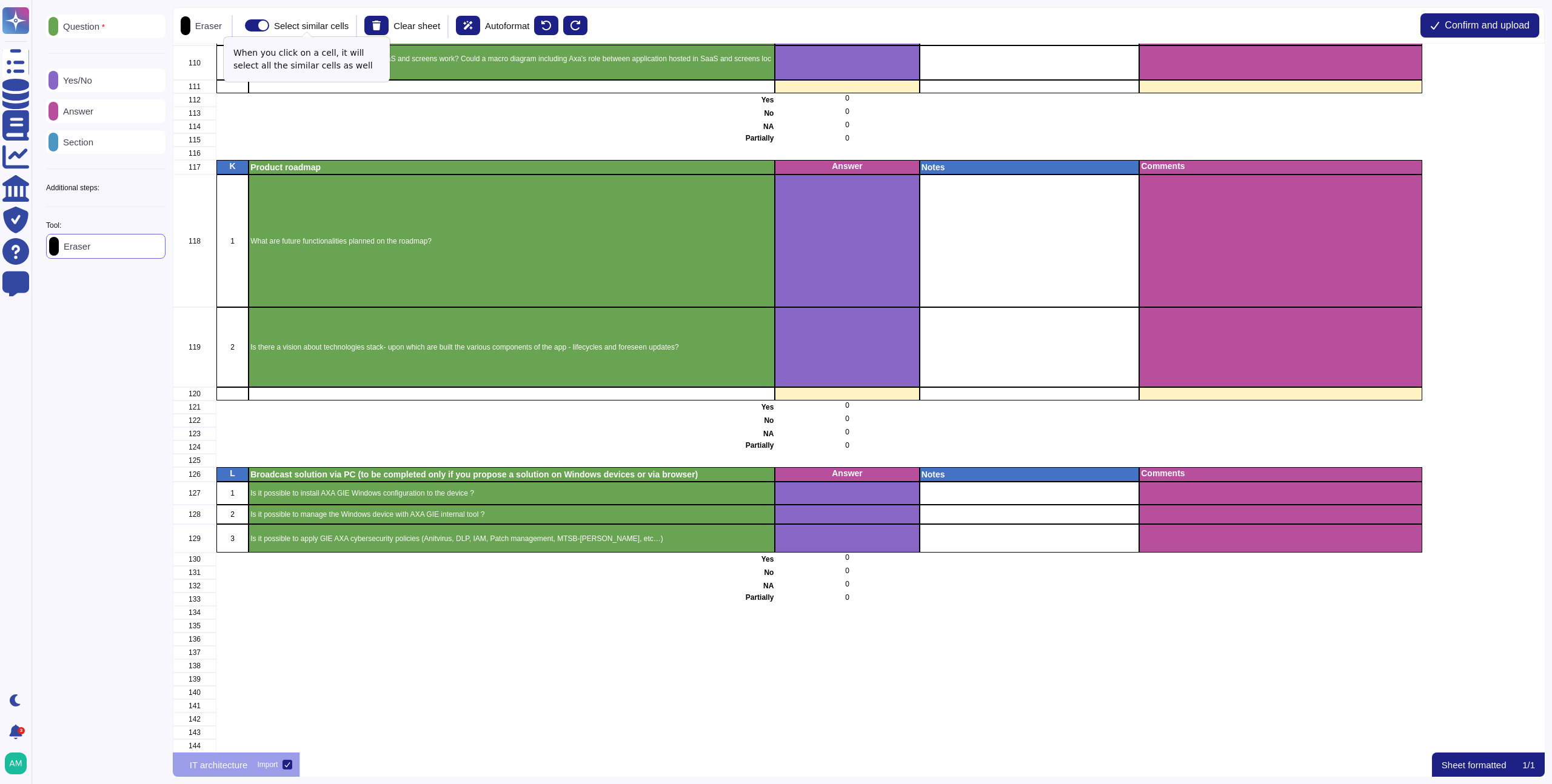
click at [269, 26] on span at bounding box center [257, 25] width 24 height 12
click at [240, 26] on input "Select similar cells" at bounding box center [240, 26] width 0 height 0
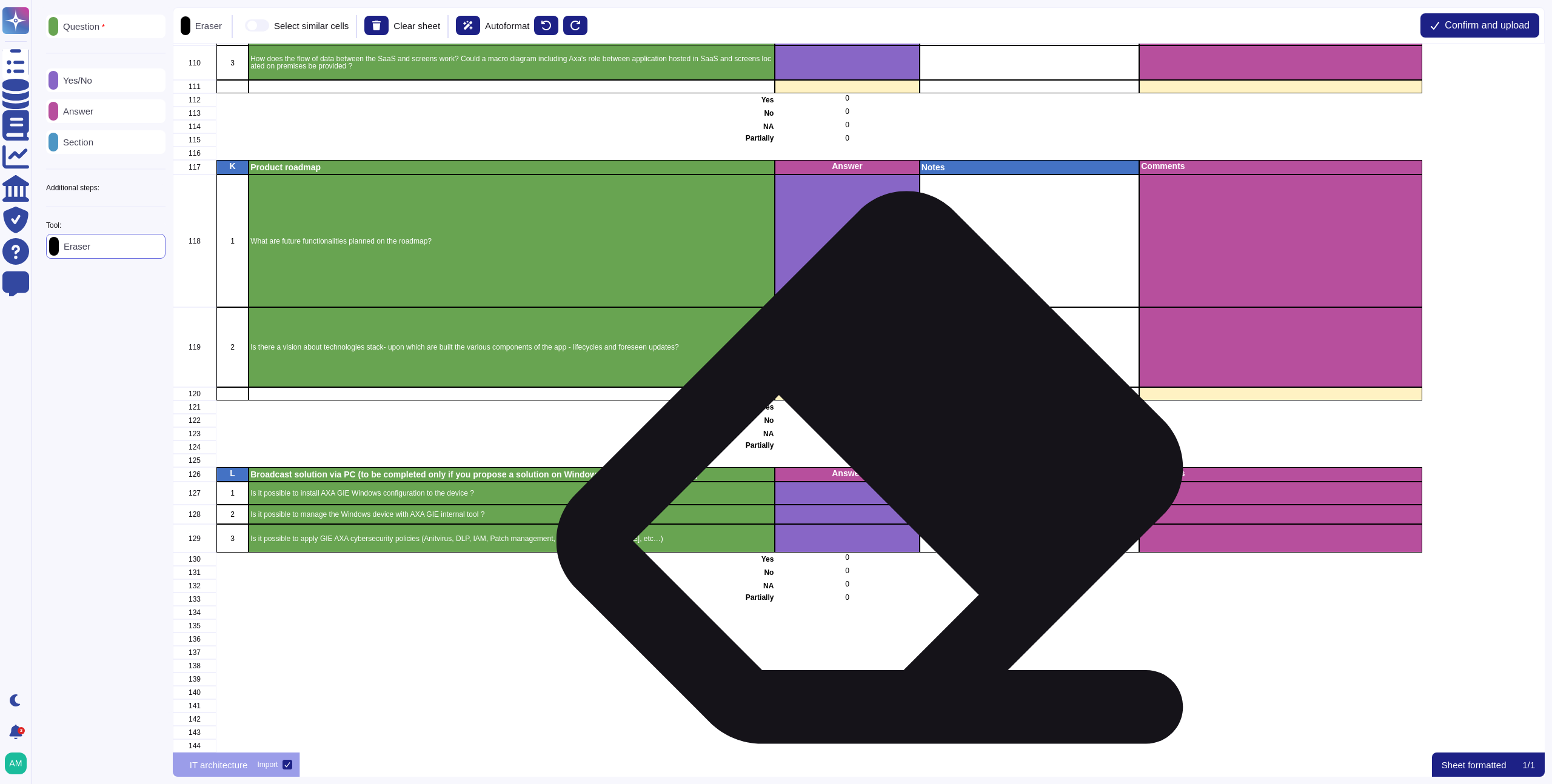
click at [874, 493] on div "grid" at bounding box center [847, 493] width 144 height 23
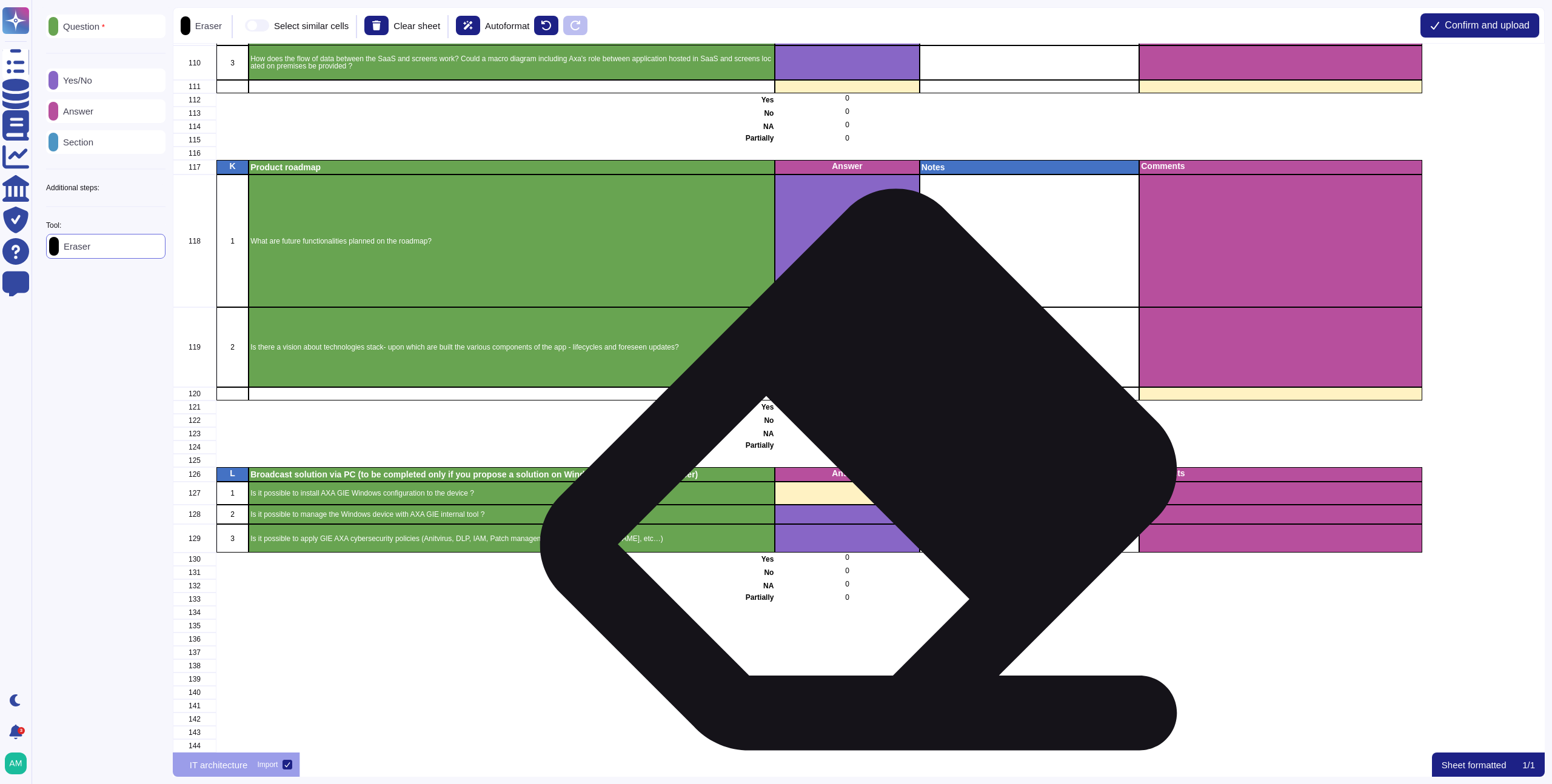
click at [857, 512] on div "grid" at bounding box center [847, 514] width 144 height 19
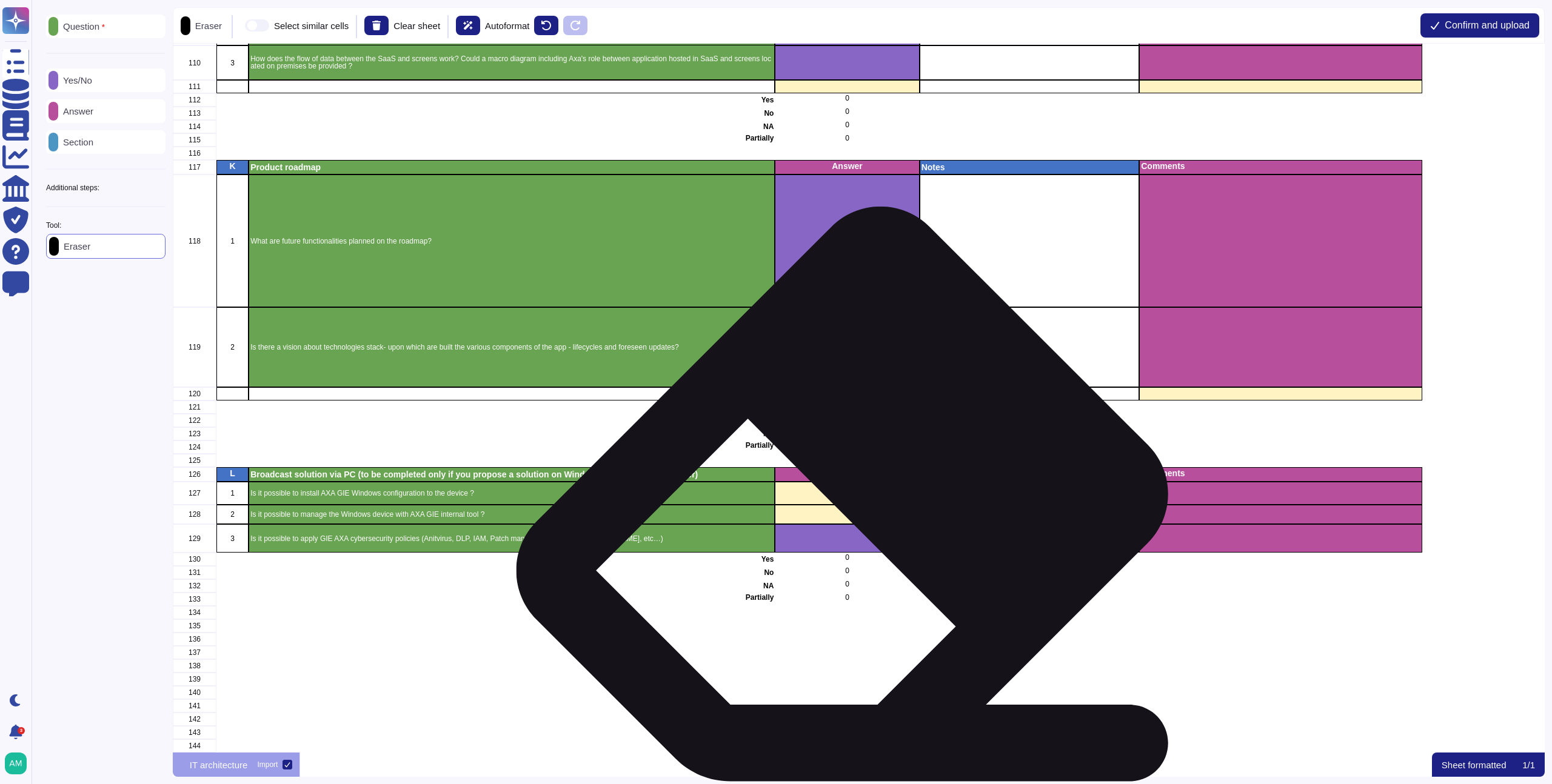
click at [853, 531] on div "grid" at bounding box center [847, 538] width 144 height 28
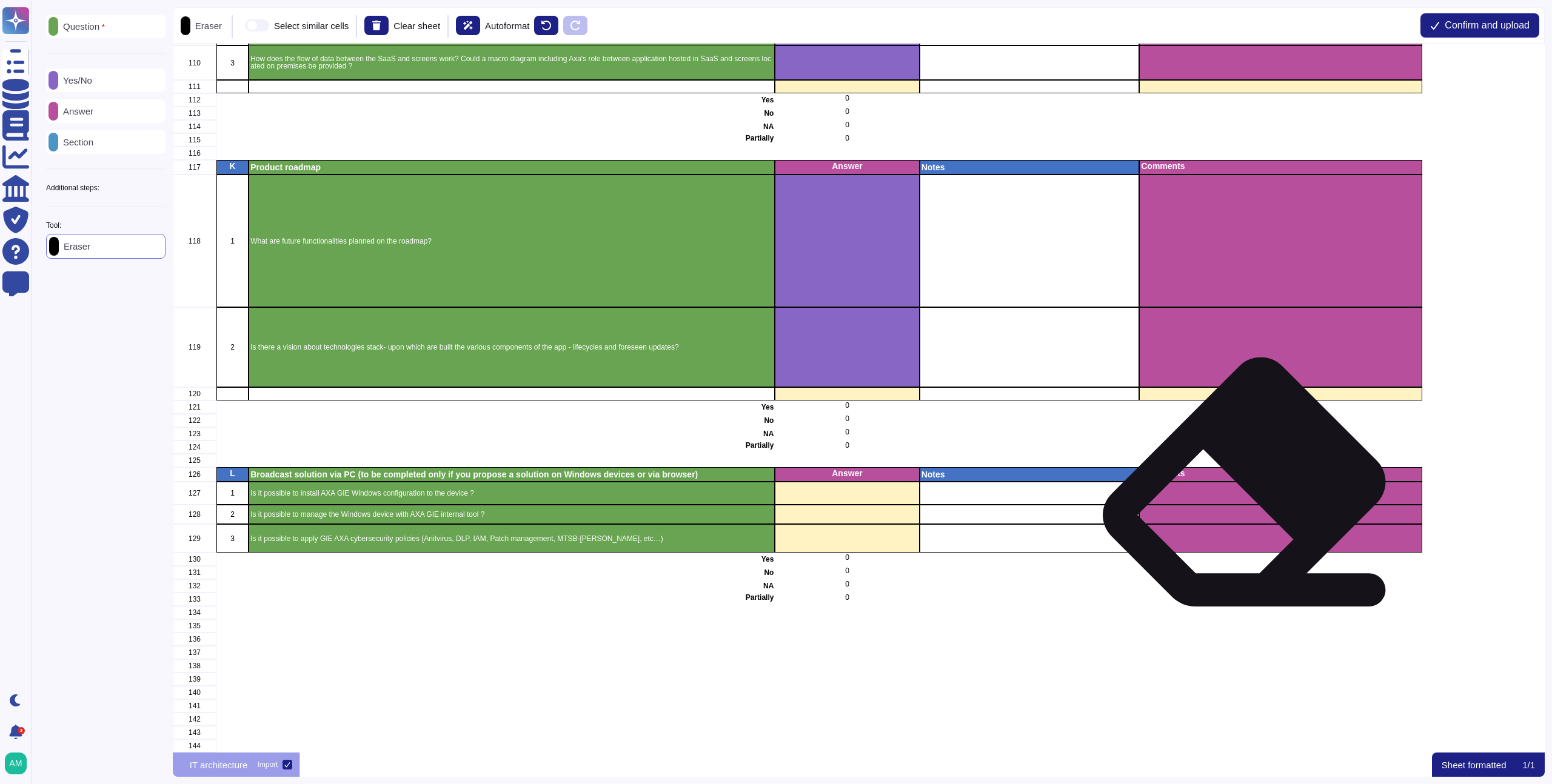
click at [1238, 483] on div "grid" at bounding box center [1280, 493] width 282 height 23
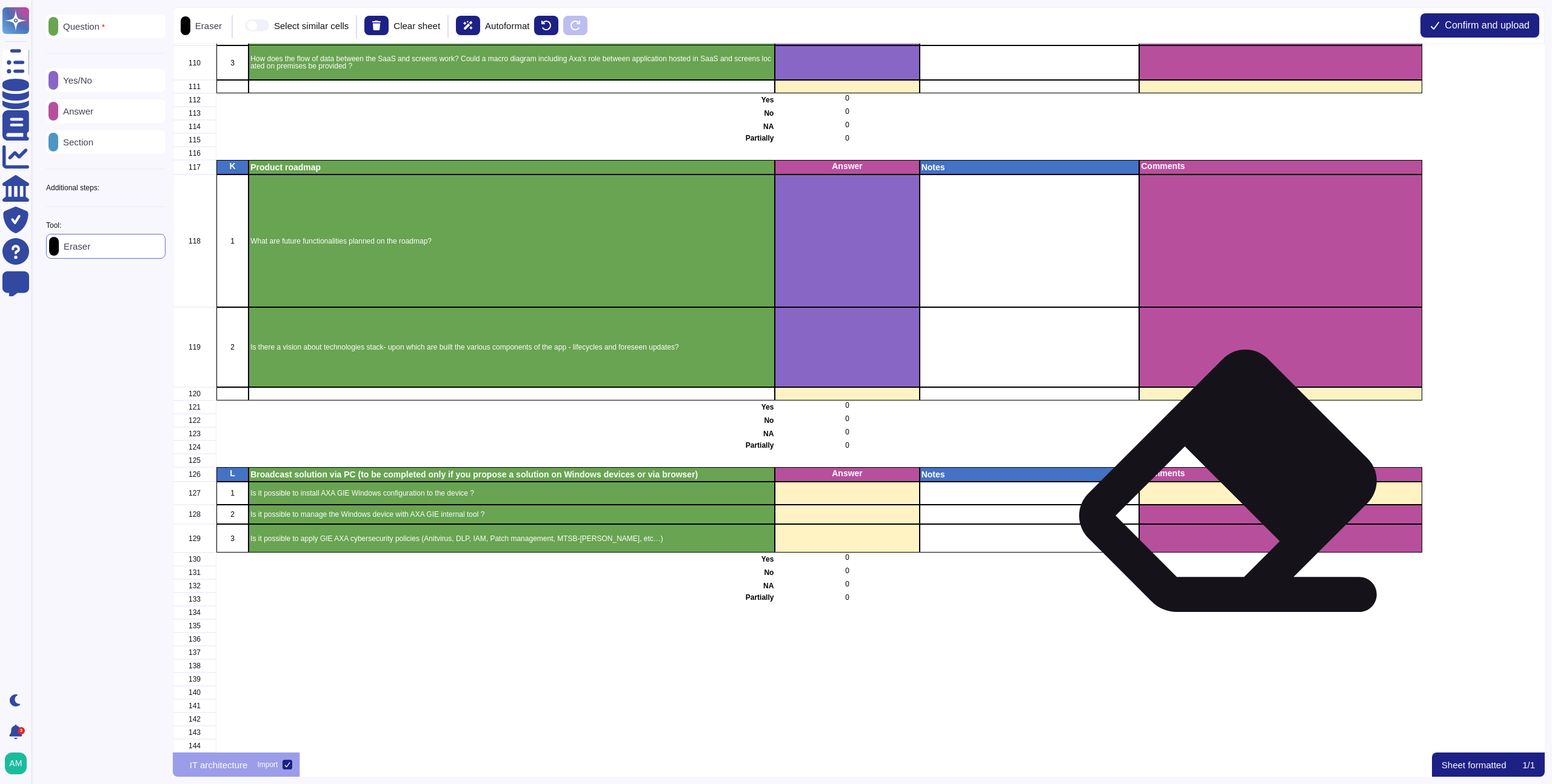
click at [1231, 505] on div "grid" at bounding box center [1280, 514] width 282 height 19
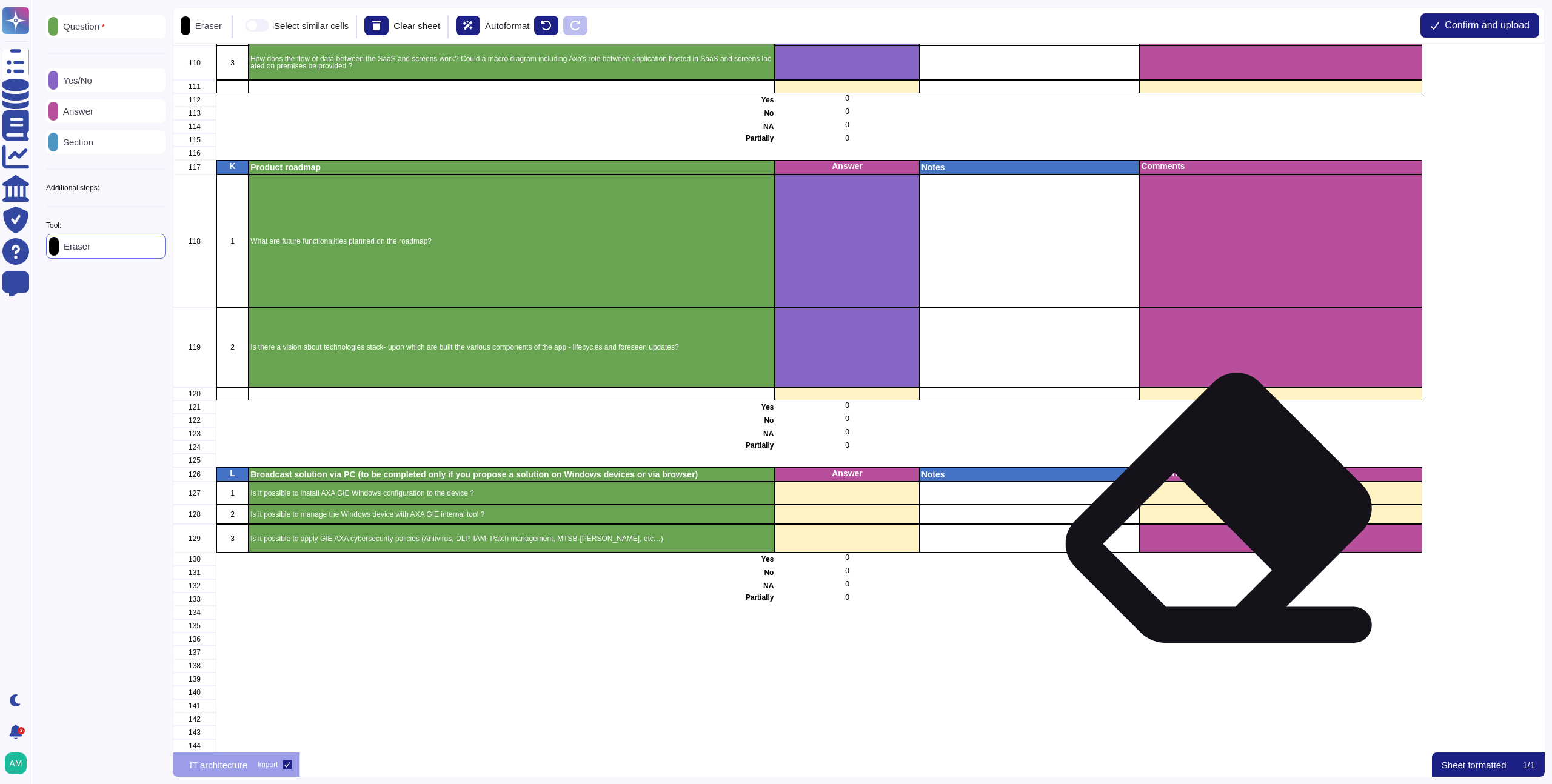
click at [1223, 524] on div "grid" at bounding box center [1280, 538] width 282 height 28
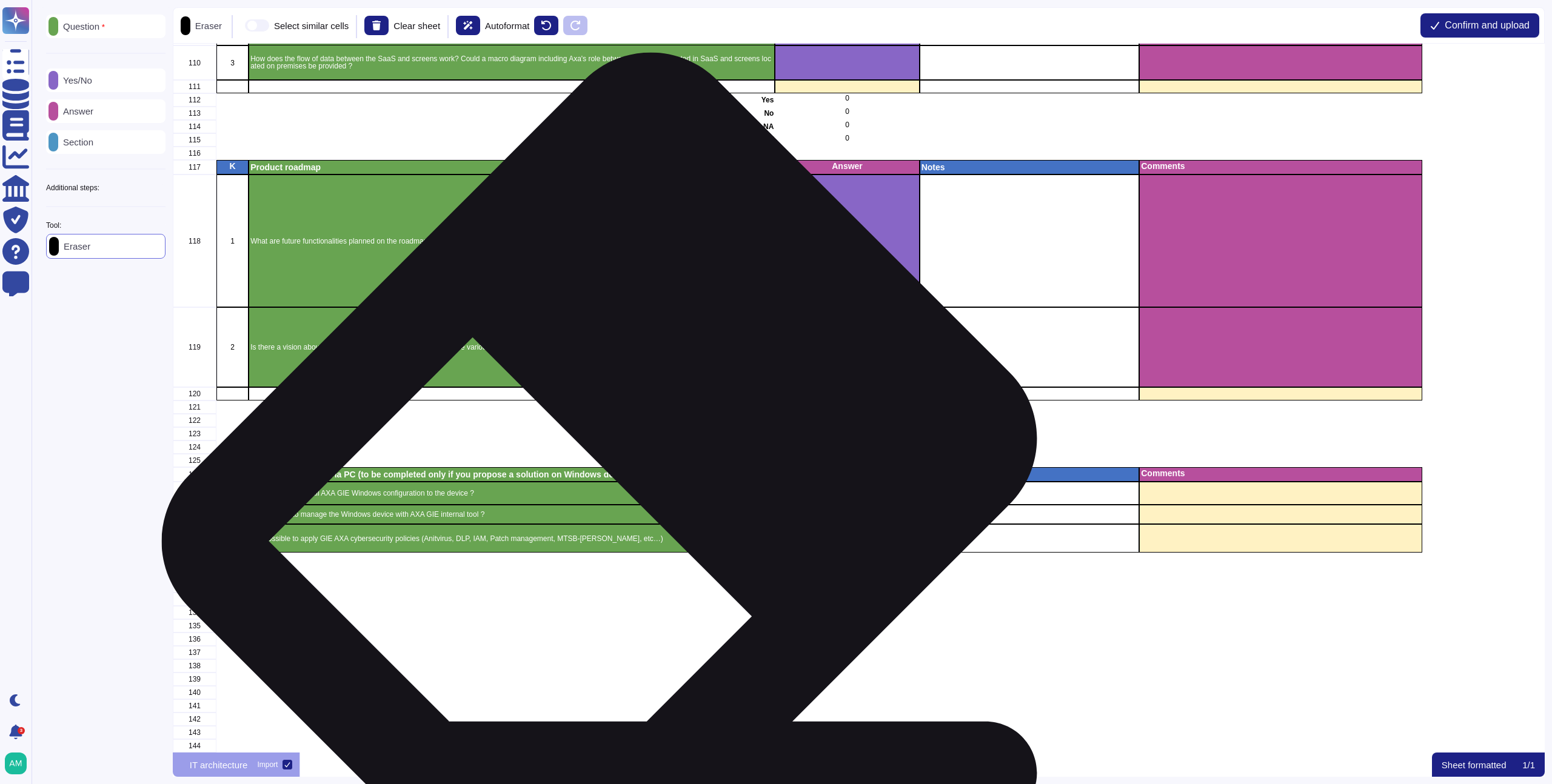
click at [619, 469] on div "Broadcast solution via PC (to be completed only if you propose a solution on Wi…" at bounding box center [512, 475] width 527 height 15
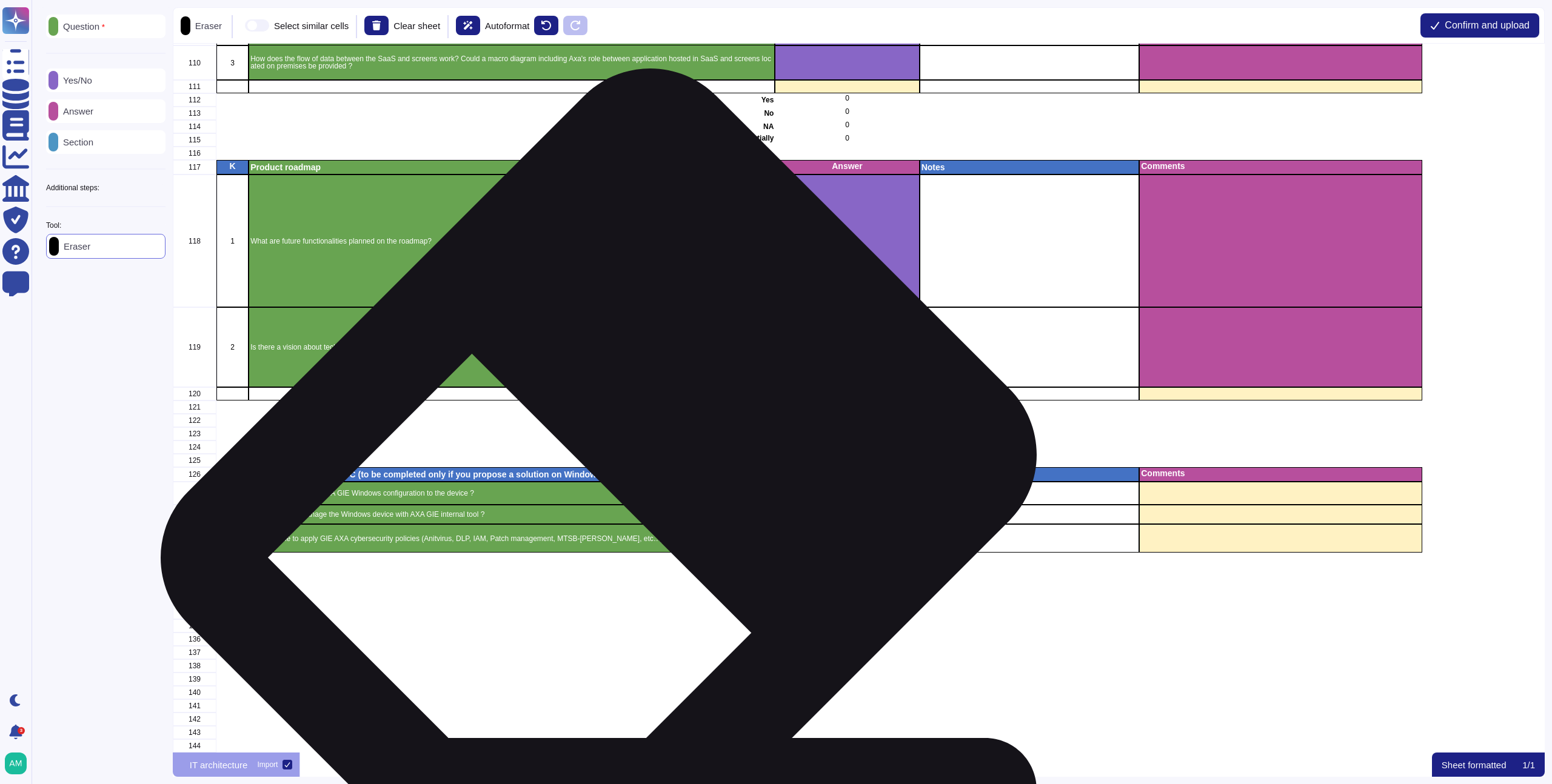
click at [619, 490] on p "Is it possible to install AXA GIE Windows configuration to the device ?" at bounding box center [511, 493] width 523 height 7
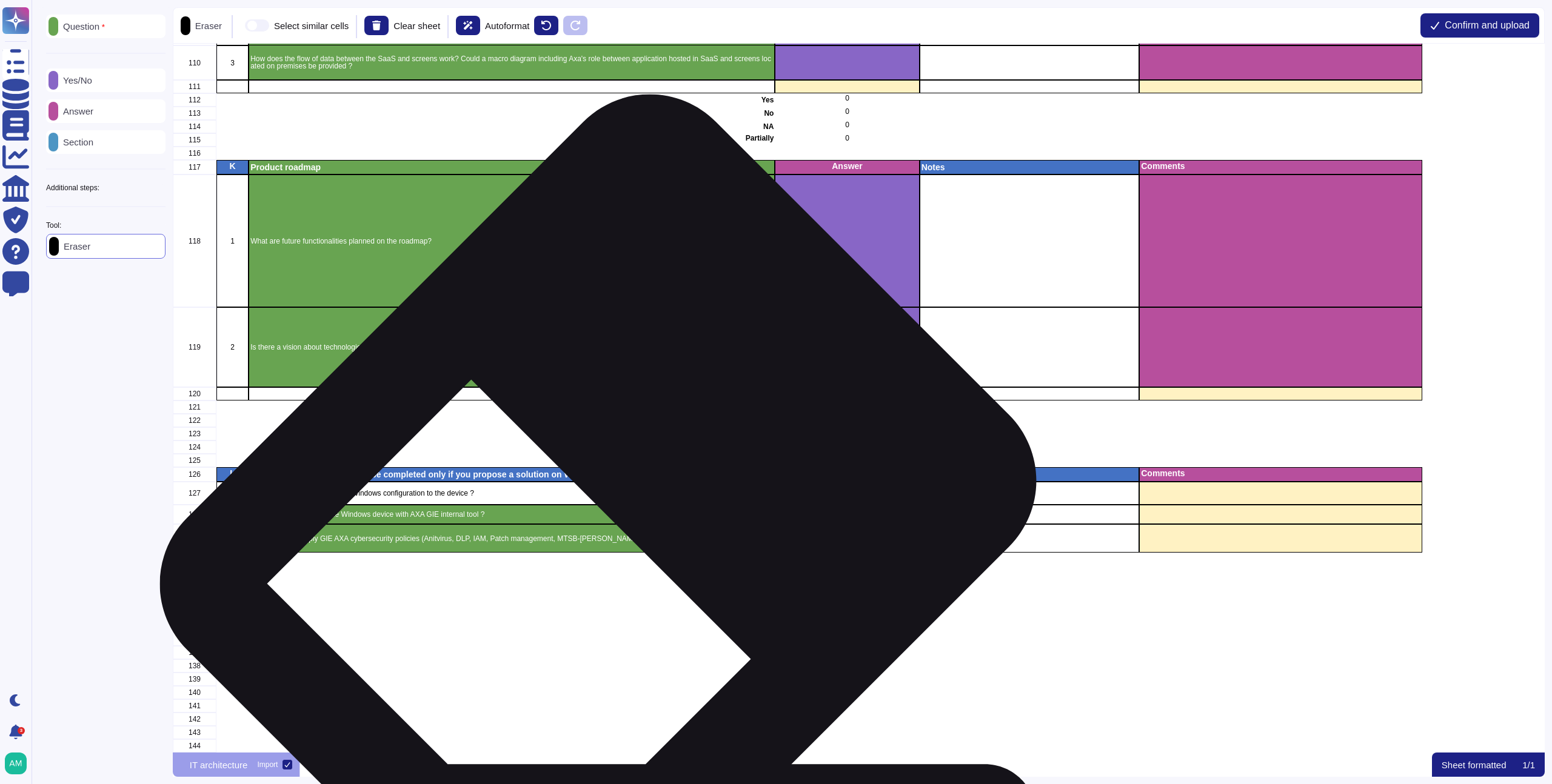
click at [619, 513] on div "Is it possible to manage the Windows device with AXA GIE internal tool ?" at bounding box center [512, 514] width 527 height 19
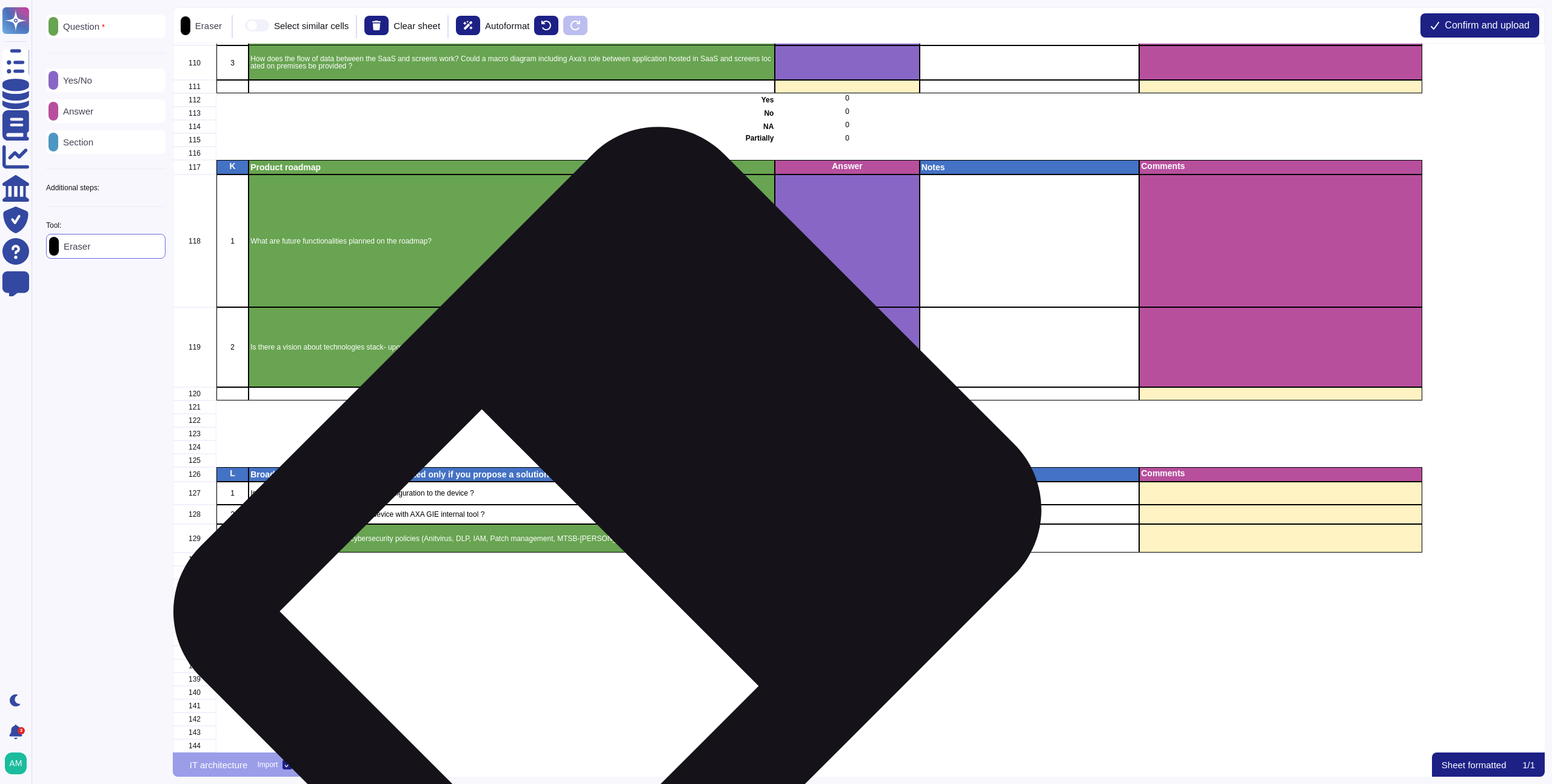
click at [629, 541] on div "Is it possible to apply GIE AXA cybersecurity policies (Anitvirus, DLP, IAM, Pa…" at bounding box center [512, 538] width 527 height 28
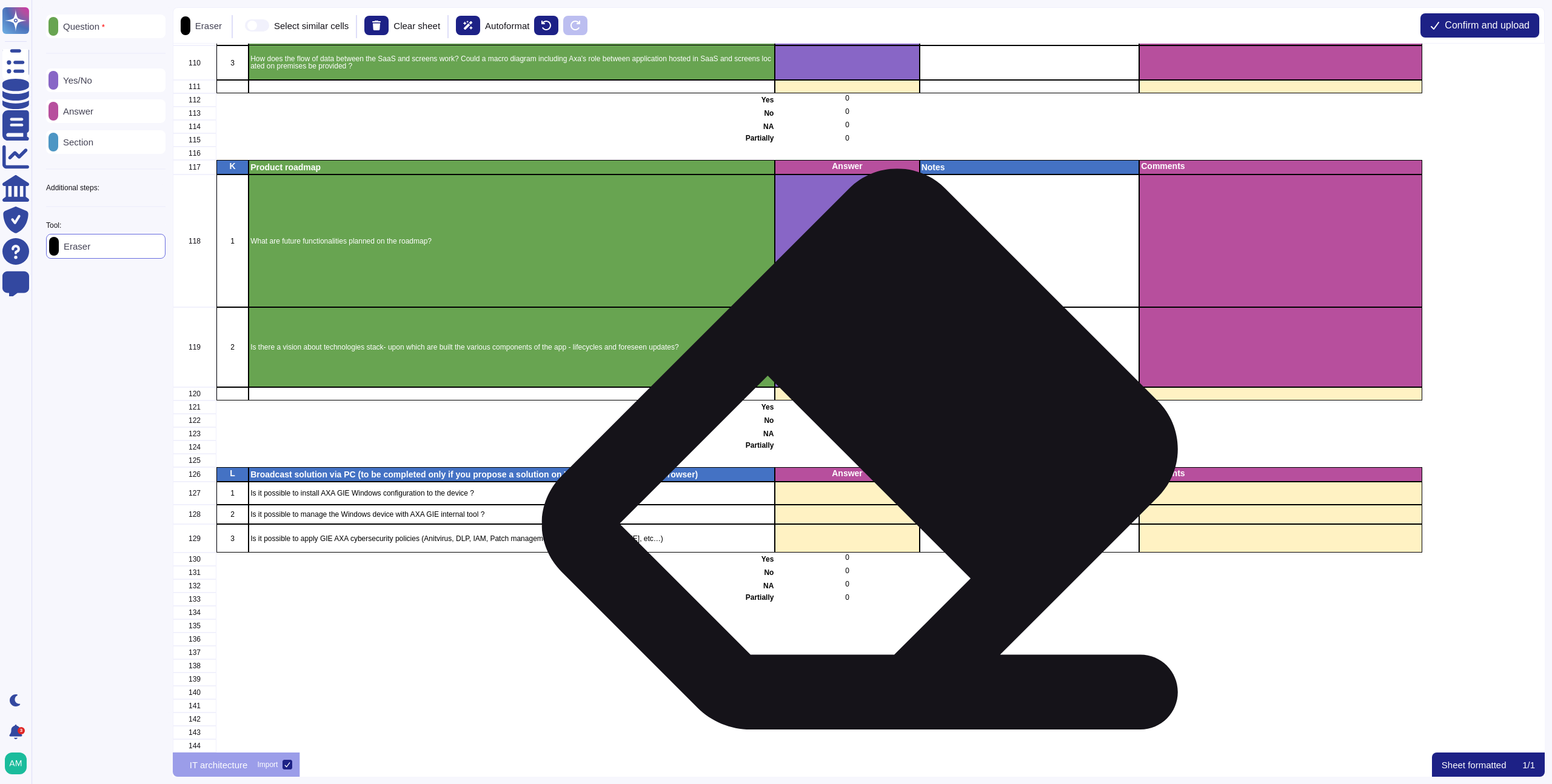
click at [870, 469] on div "Answer" at bounding box center [847, 475] width 144 height 15
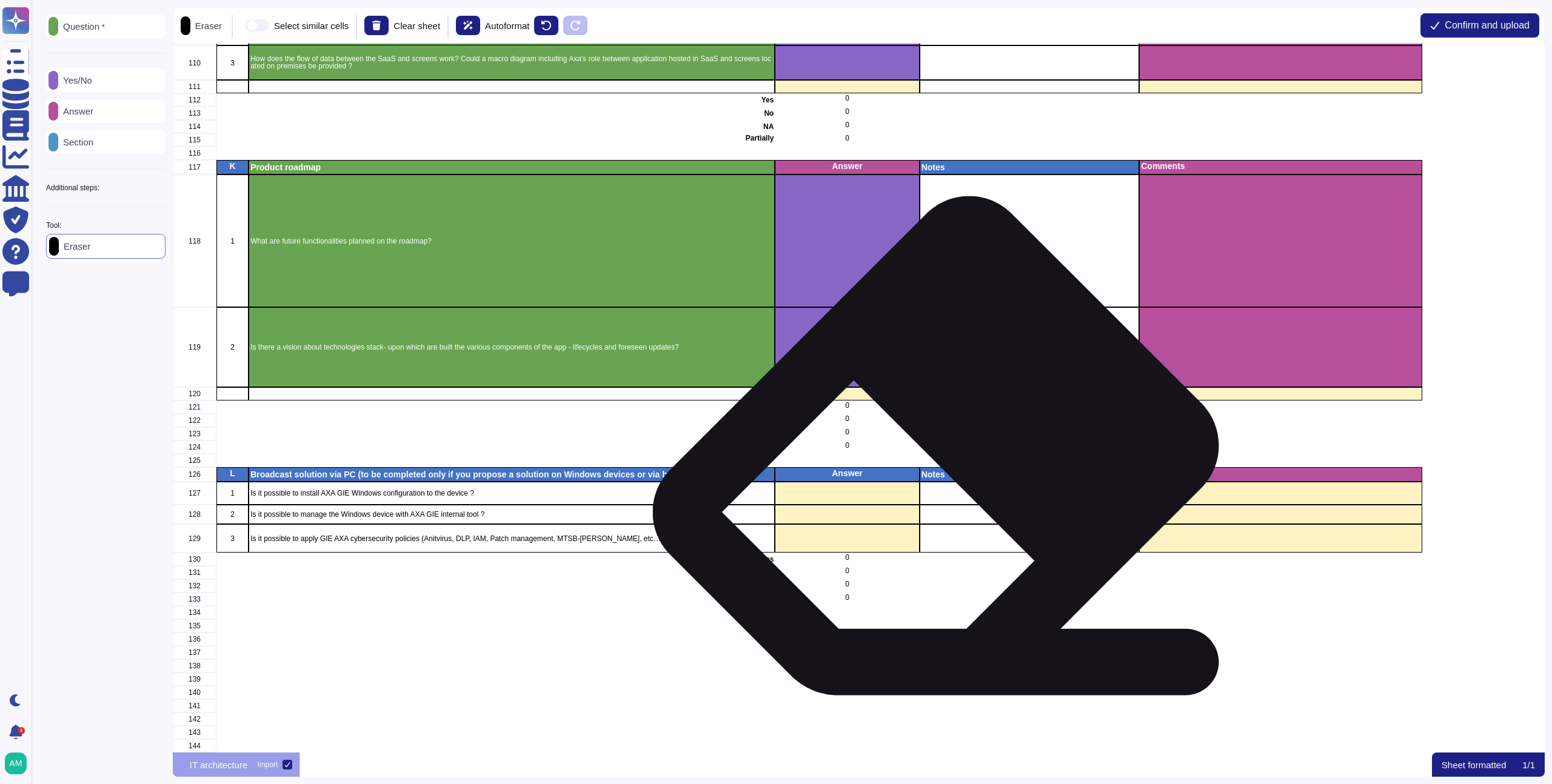
click at [959, 470] on p "Notes" at bounding box center [1029, 474] width 216 height 8
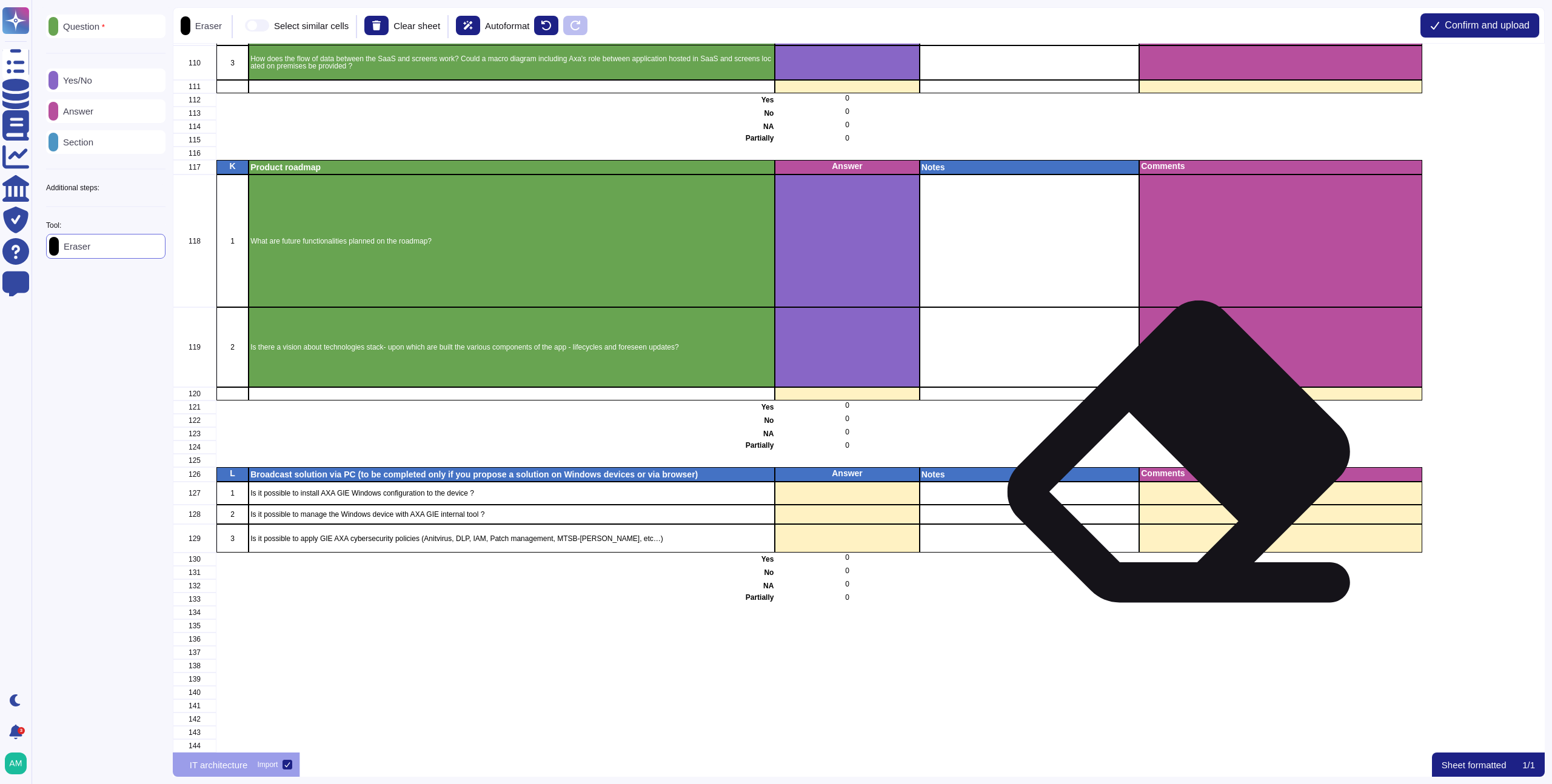
click at [1184, 469] on p "Comments" at bounding box center [1280, 474] width 279 height 8
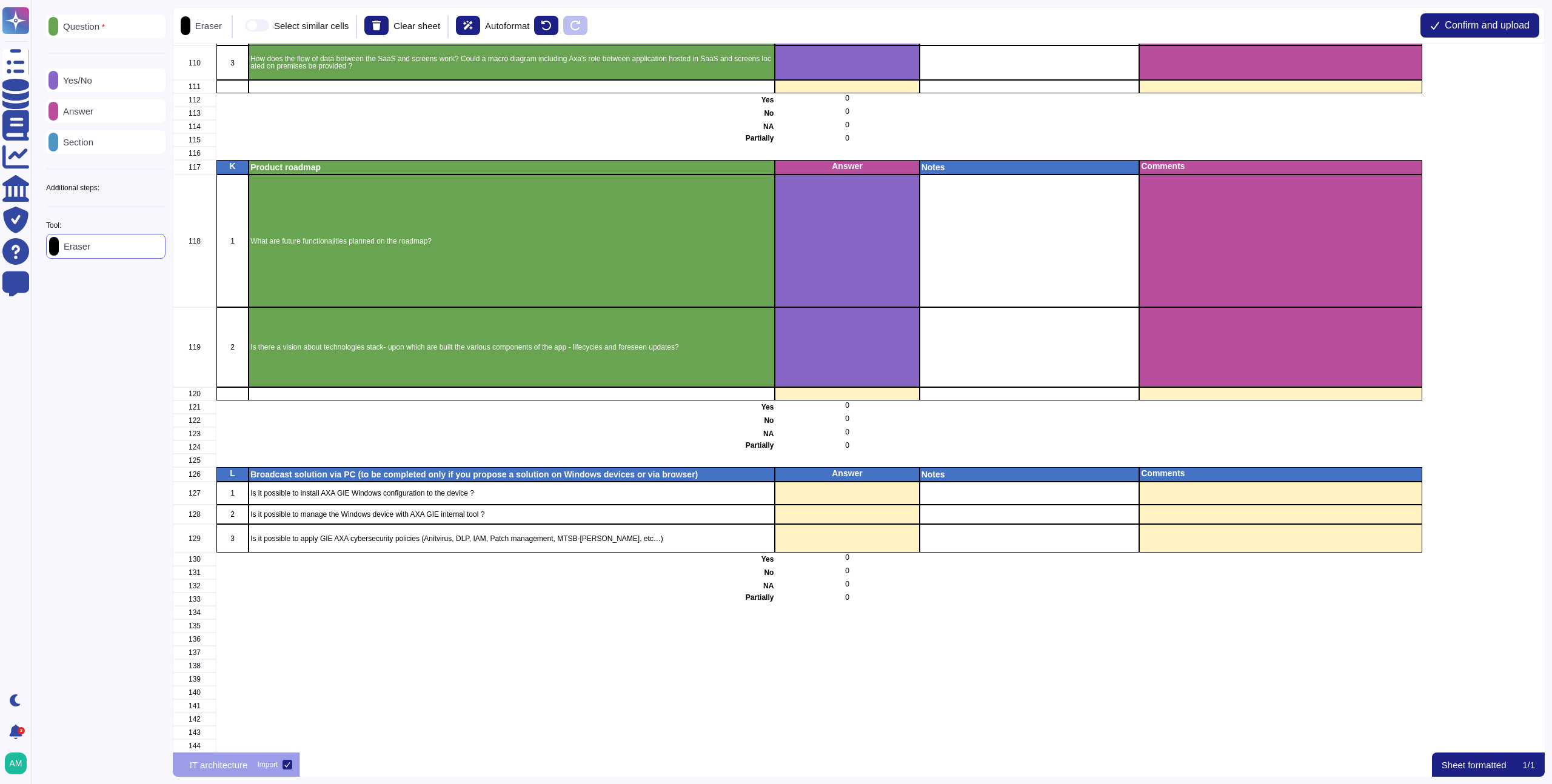
click at [268, 31] on span at bounding box center [257, 25] width 24 height 12
click at [240, 26] on input "Select similar cells" at bounding box center [240, 26] width 0 height 0
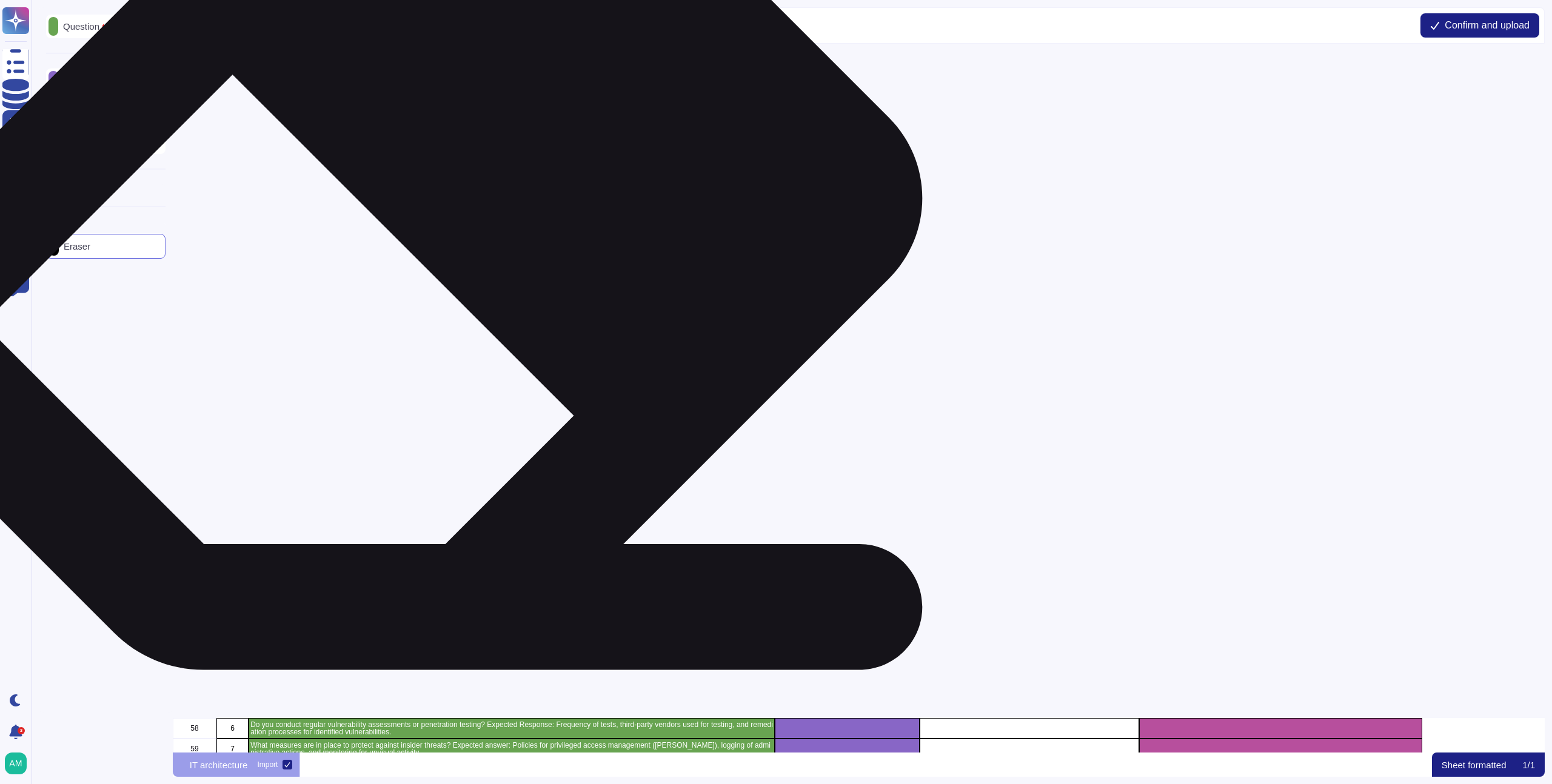
scroll to position [0, 0]
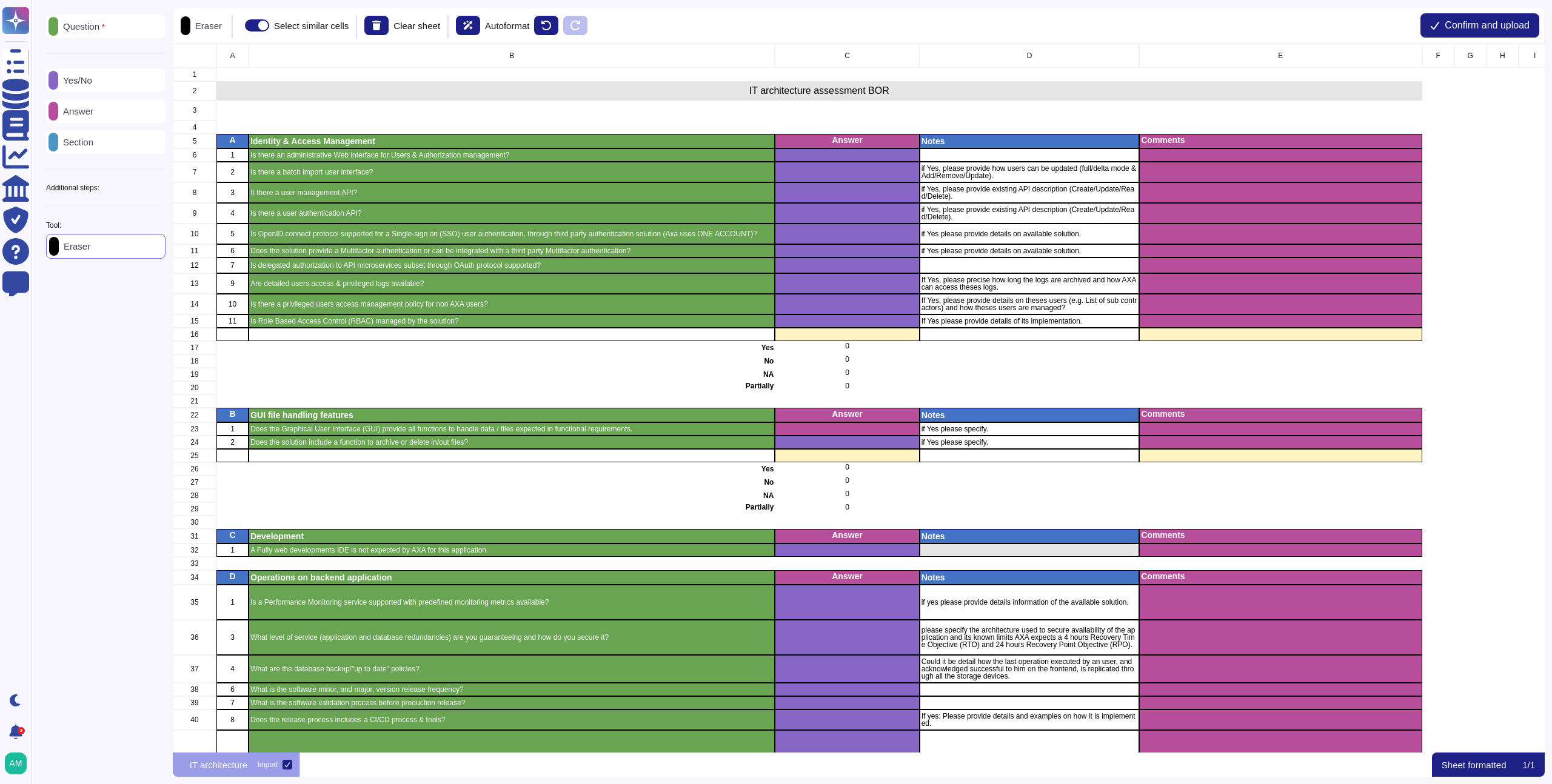
click at [129, 182] on div "Question Yes/No Answer Section Additional steps: Sub-Question Documents Instruc…" at bounding box center [106, 137] width 119 height 244
click at [134, 191] on div "Additional steps:" at bounding box center [106, 188] width 119 height 7
click at [110, 275] on p "Instructions" at bounding box center [84, 270] width 51 height 9
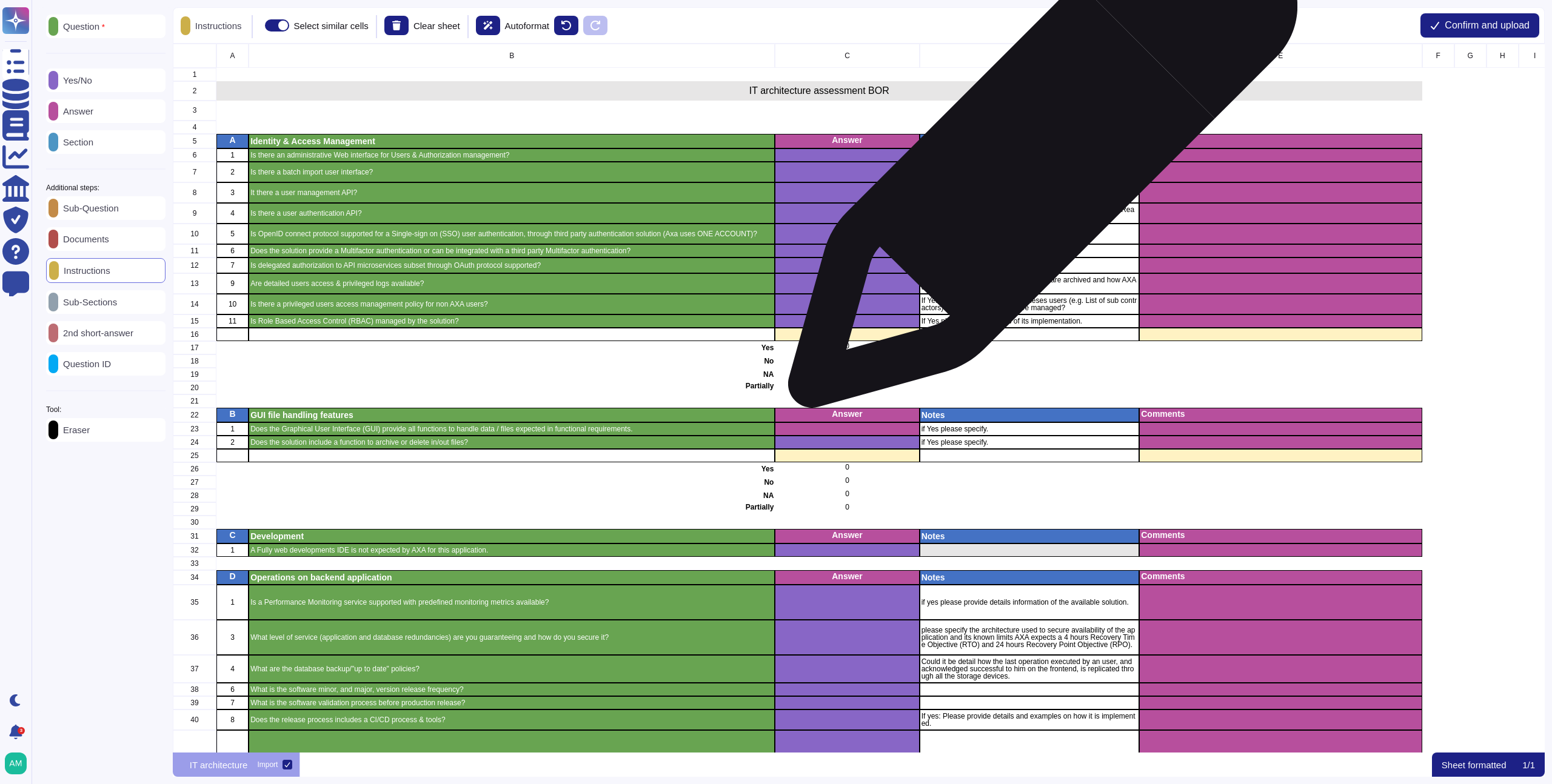
click at [1039, 160] on div "grid" at bounding box center [1029, 155] width 220 height 13
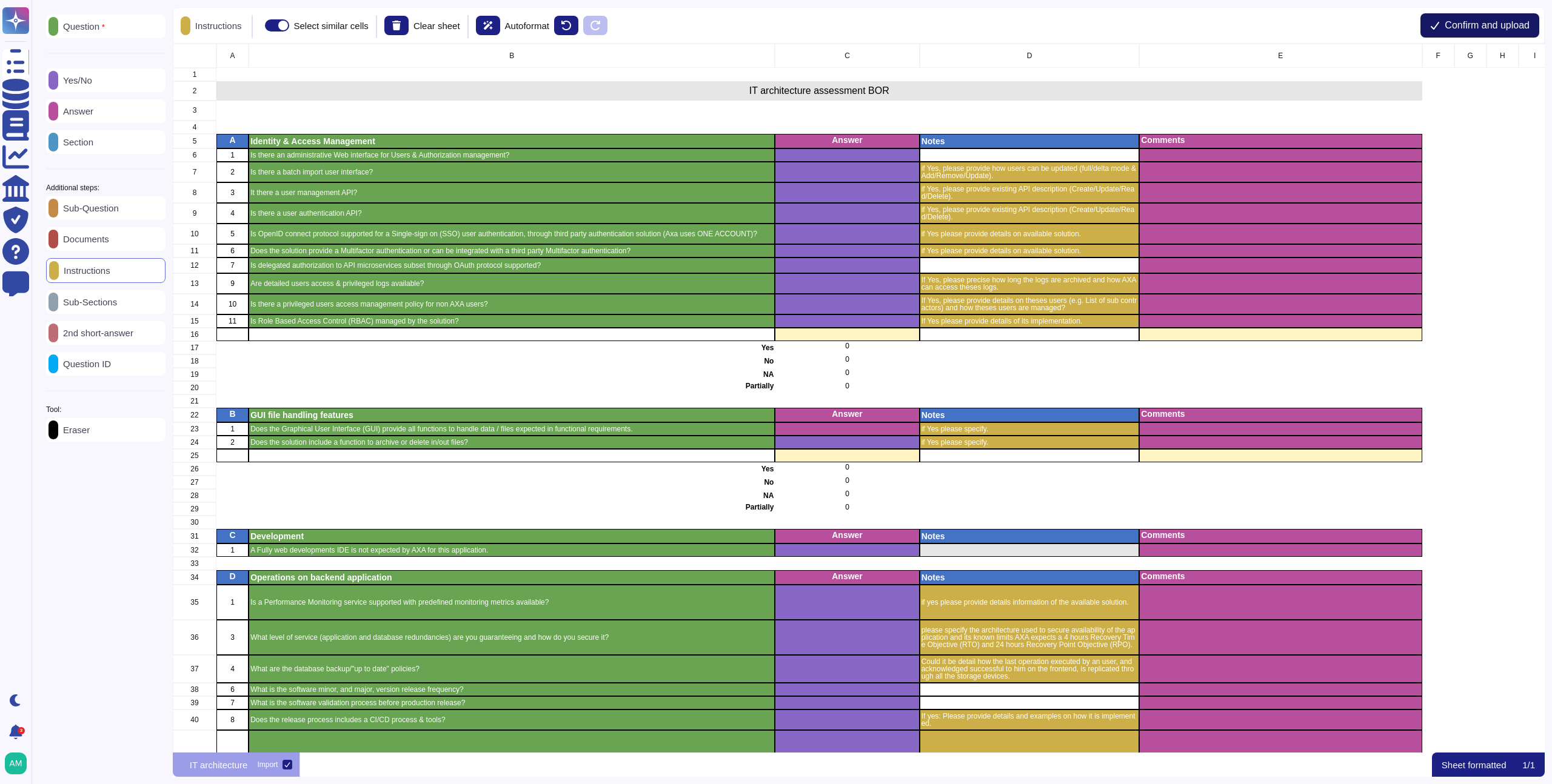
click at [1487, 17] on button "Confirm and upload" at bounding box center [1481, 25] width 119 height 24
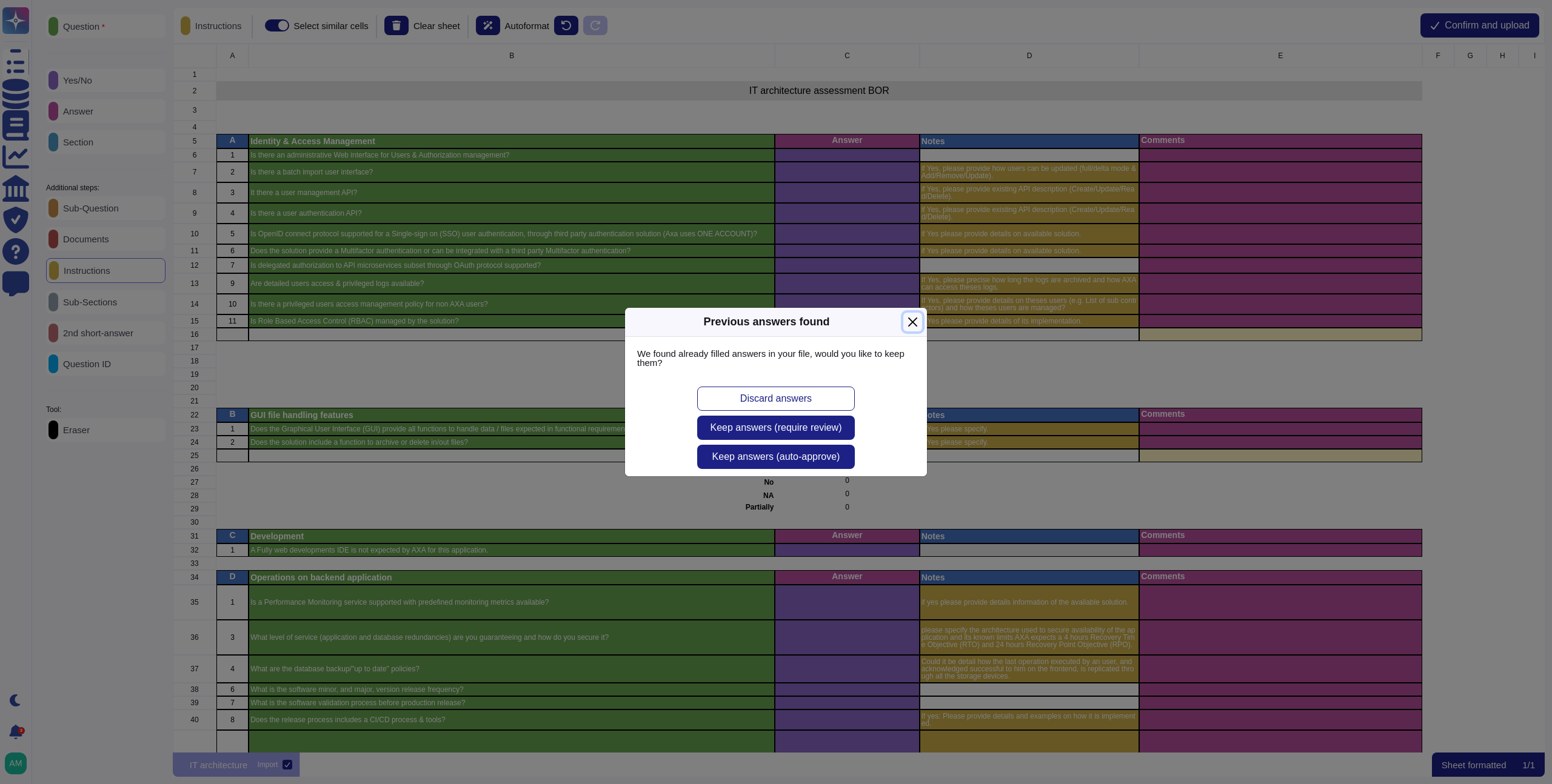
click at [916, 324] on button "Close" at bounding box center [913, 322] width 19 height 19
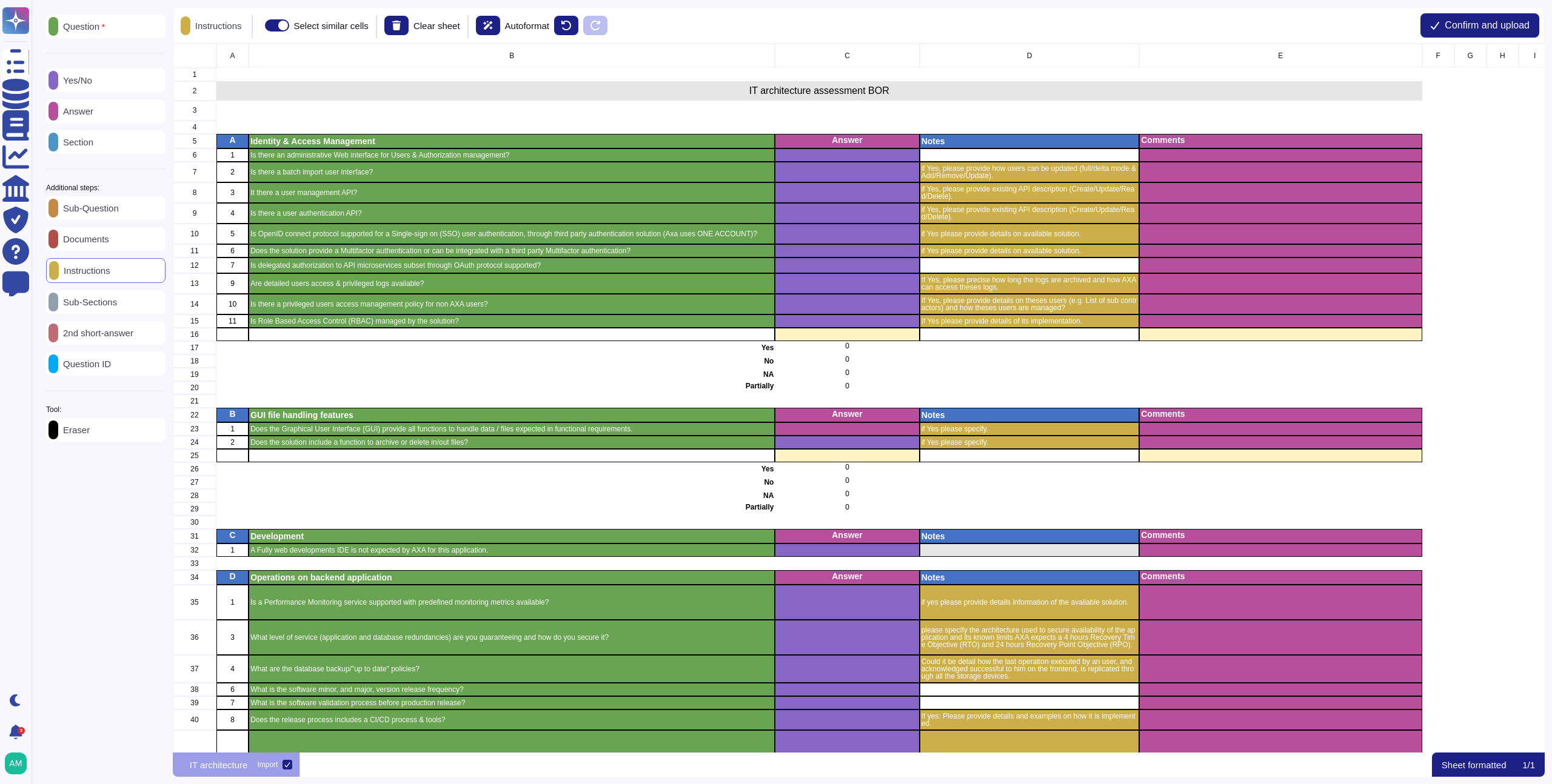
click at [87, 79] on p "Yes/No" at bounding box center [75, 80] width 34 height 9
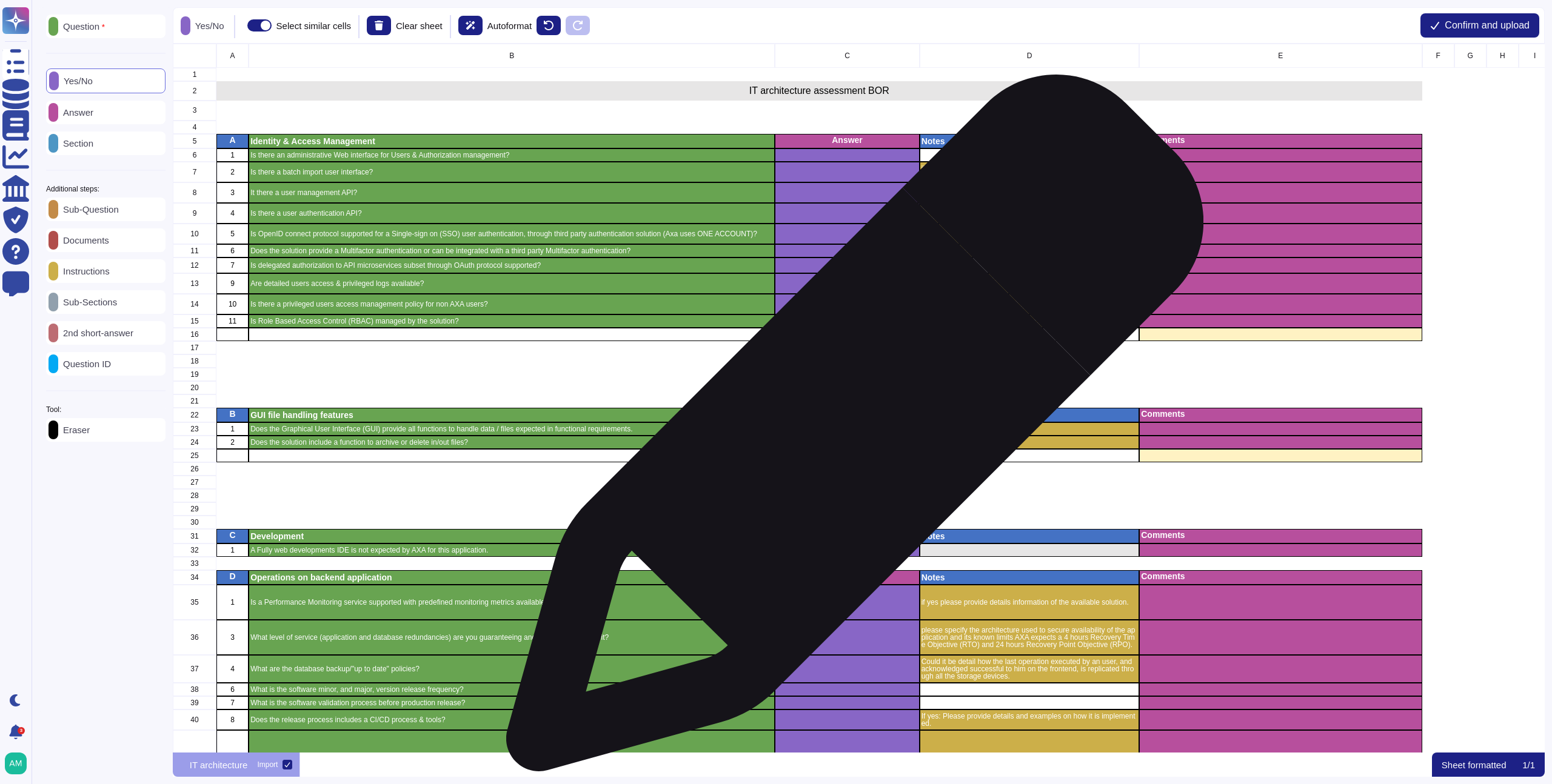
click at [851, 429] on div "grid" at bounding box center [847, 429] width 144 height 13
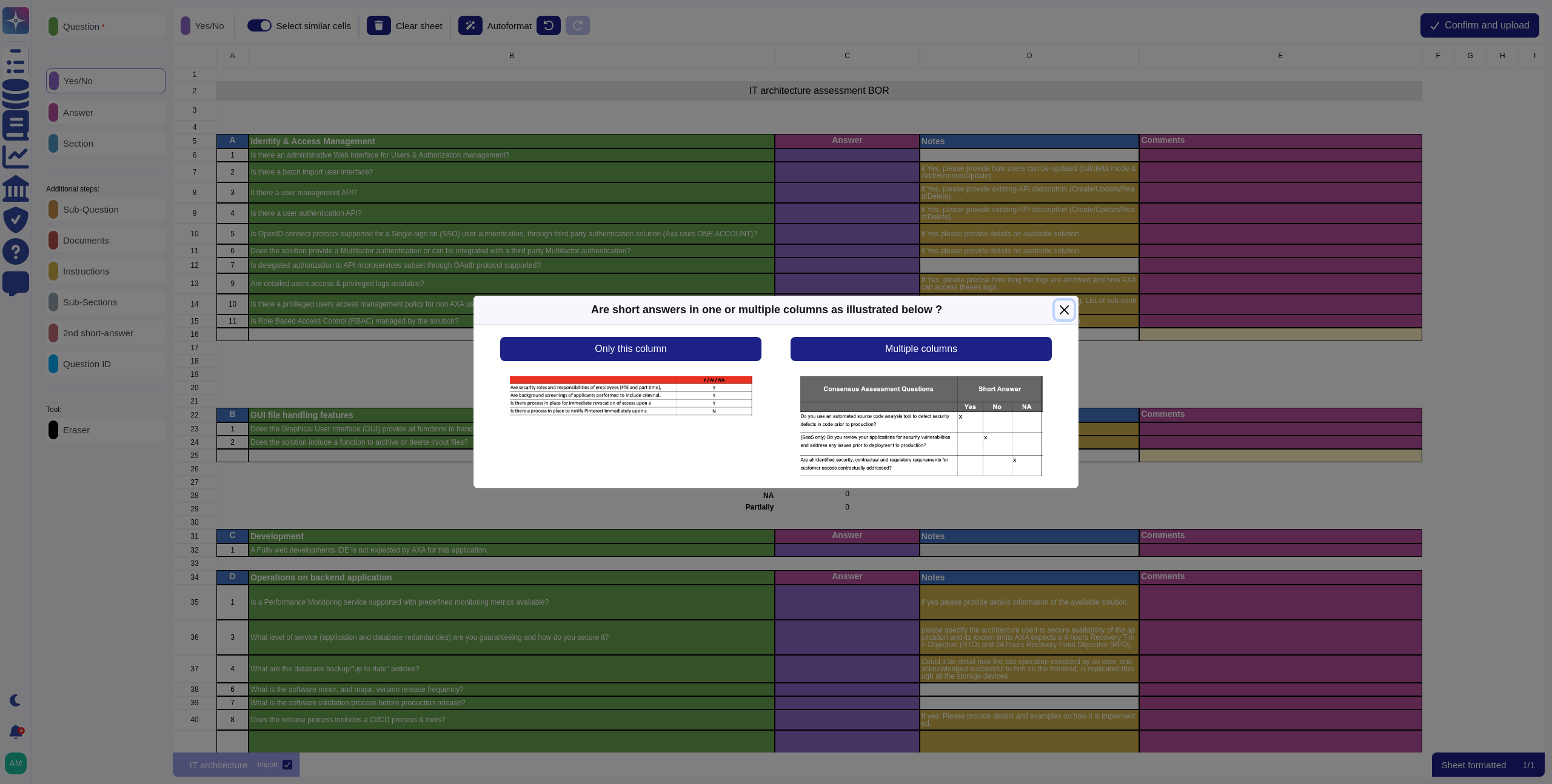
click at [1061, 314] on button "Close" at bounding box center [1064, 310] width 19 height 19
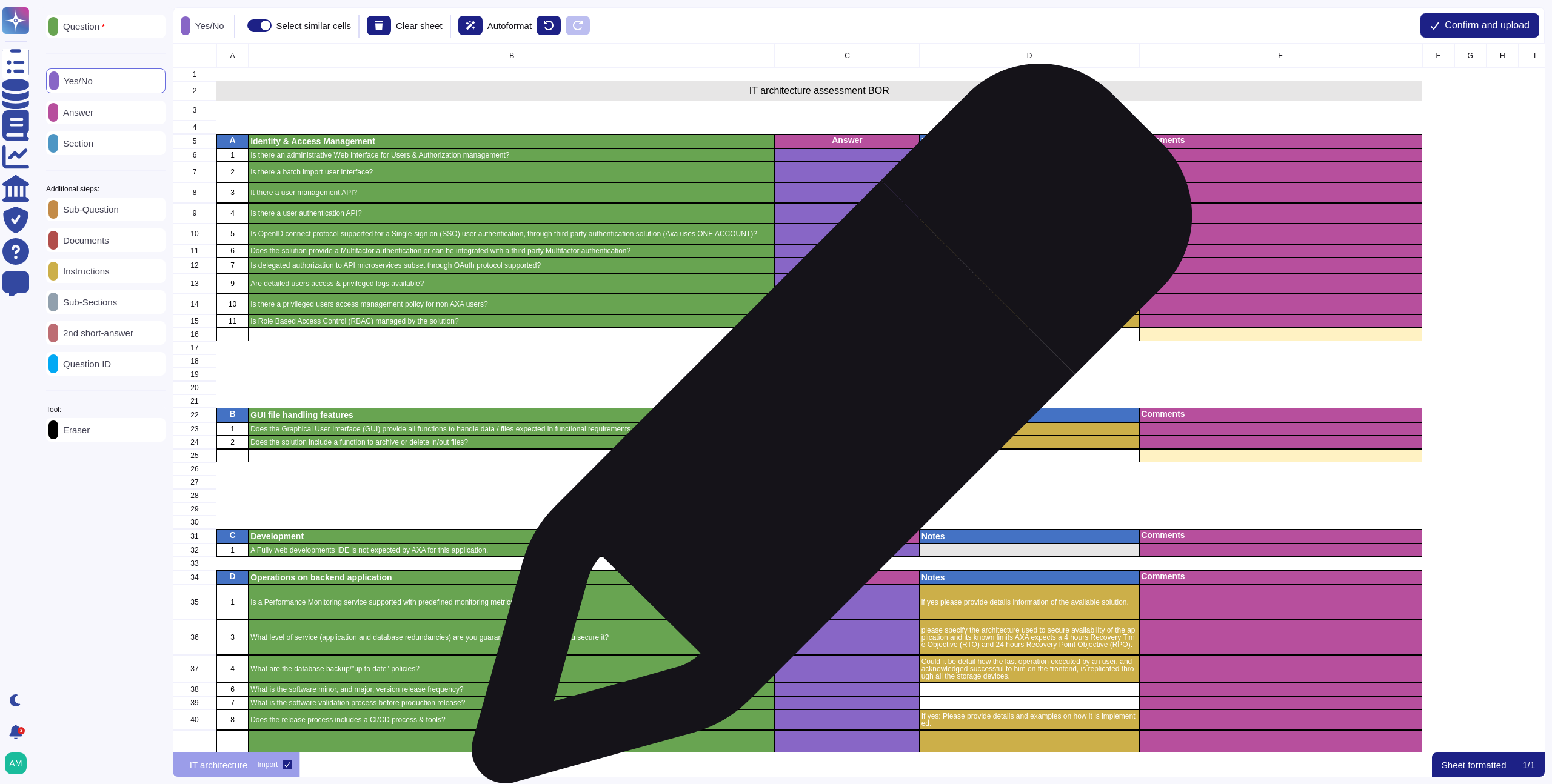
click at [827, 430] on div "grid" at bounding box center [847, 429] width 144 height 13
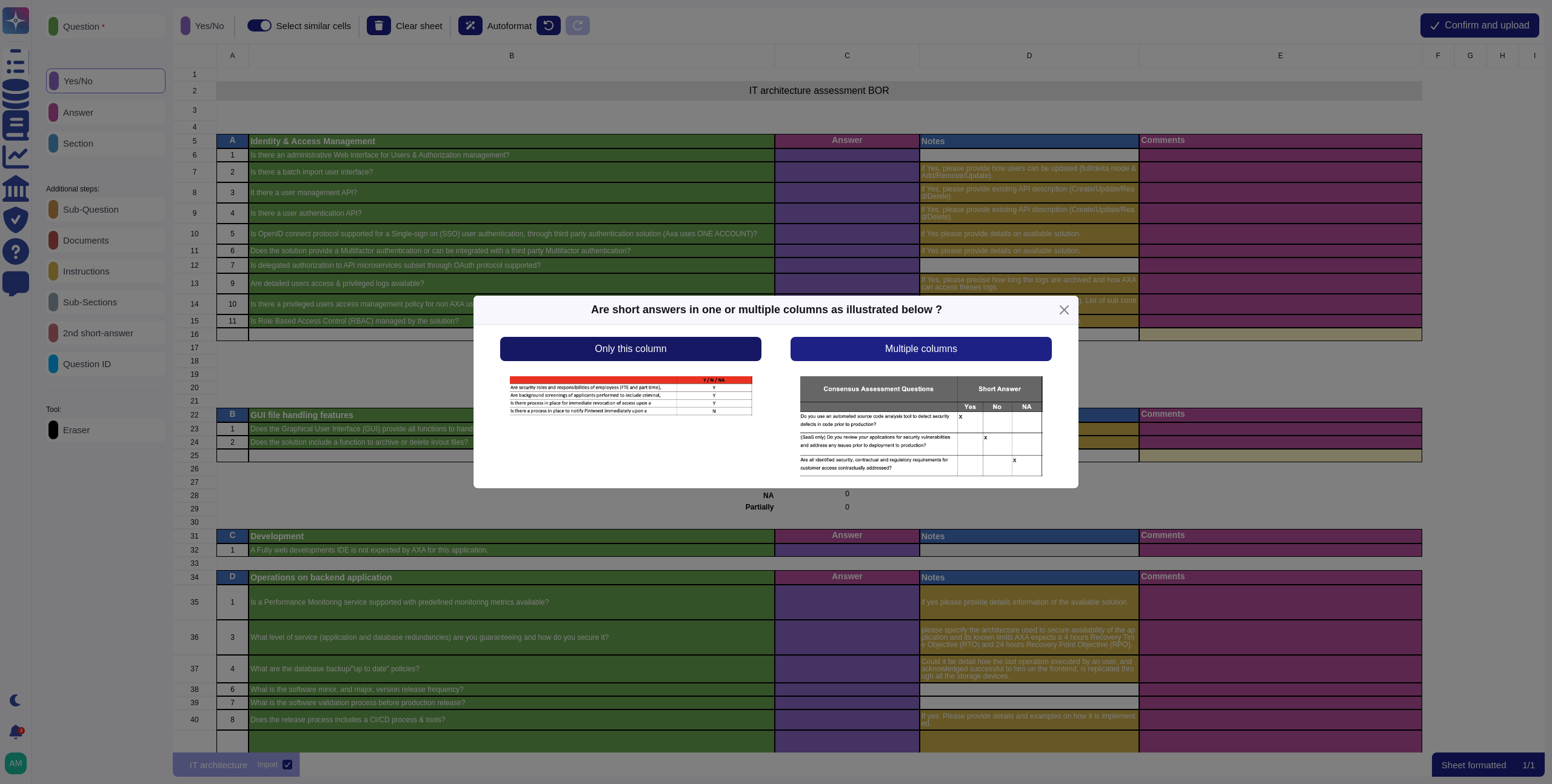
click at [629, 354] on span "Only this column" at bounding box center [630, 349] width 71 height 10
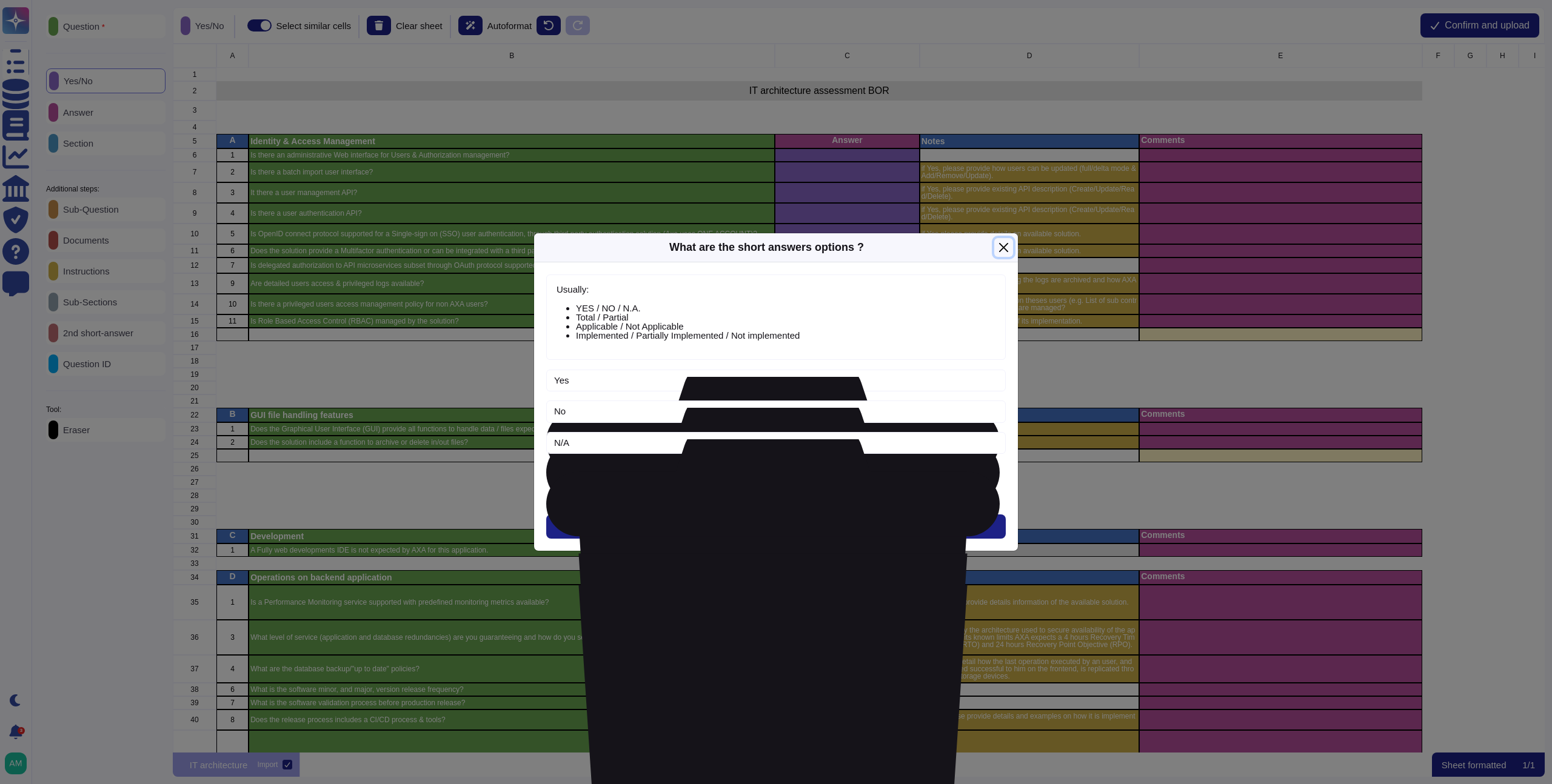
click at [999, 243] on button "Close" at bounding box center [1004, 248] width 19 height 19
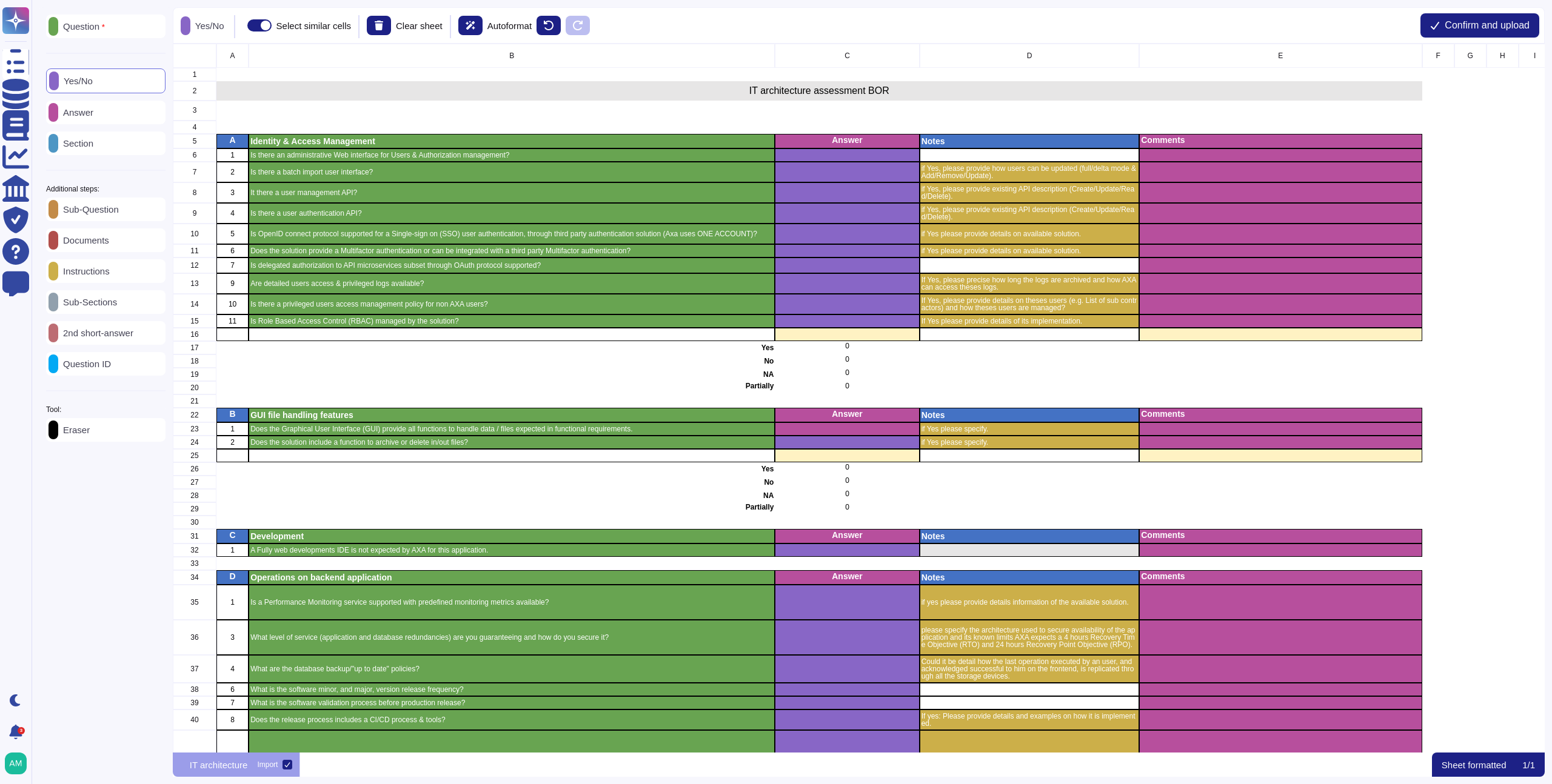
click at [909, 193] on div "Are short answers in one or multiple columns as illustrated below ? Only this c…" at bounding box center [776, 392] width 1552 height 784
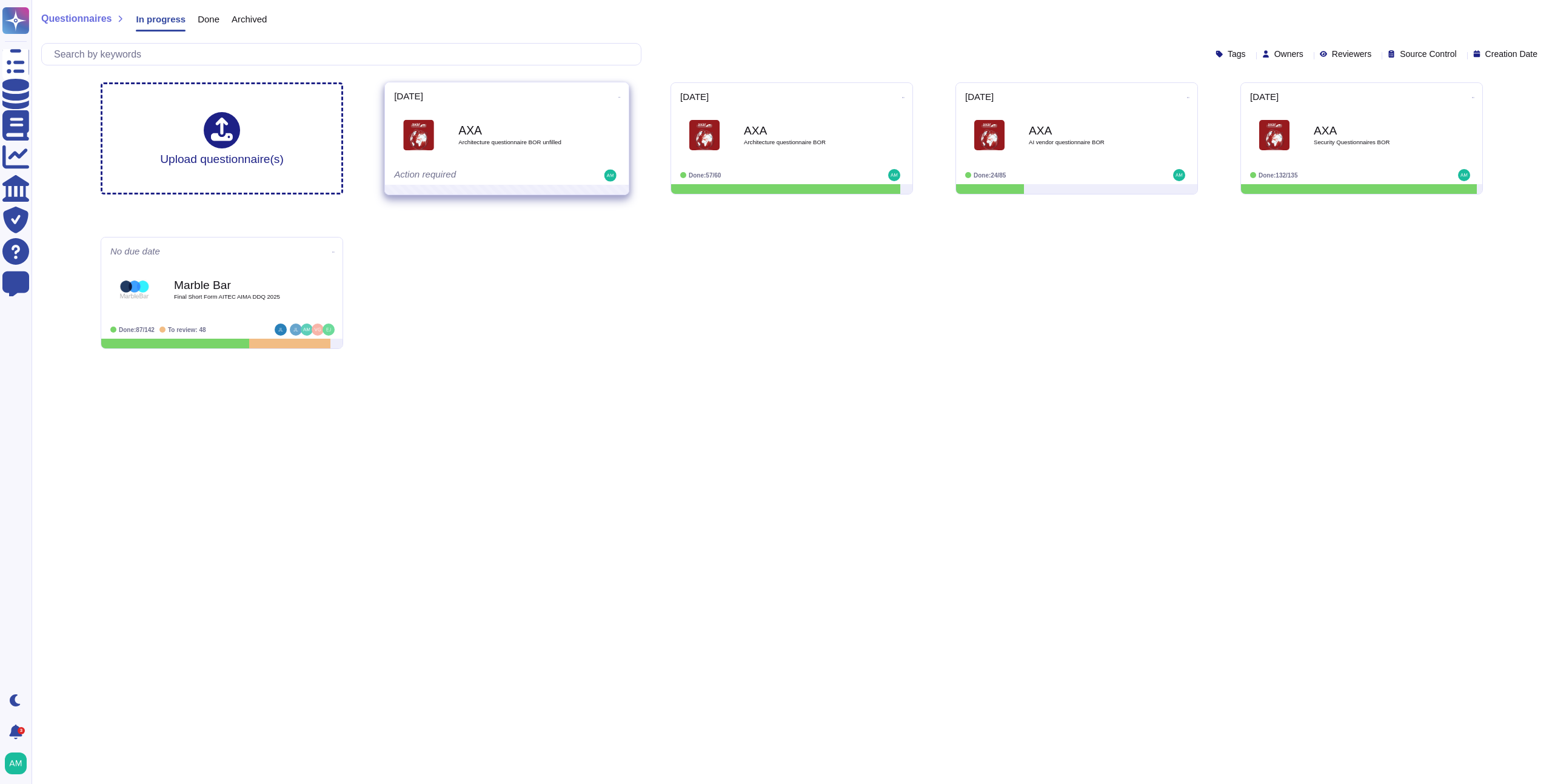
click at [619, 91] on div "2025-09-22 AXA Architecture questionnaire BOR unfilled Action required" at bounding box center [507, 134] width 243 height 103
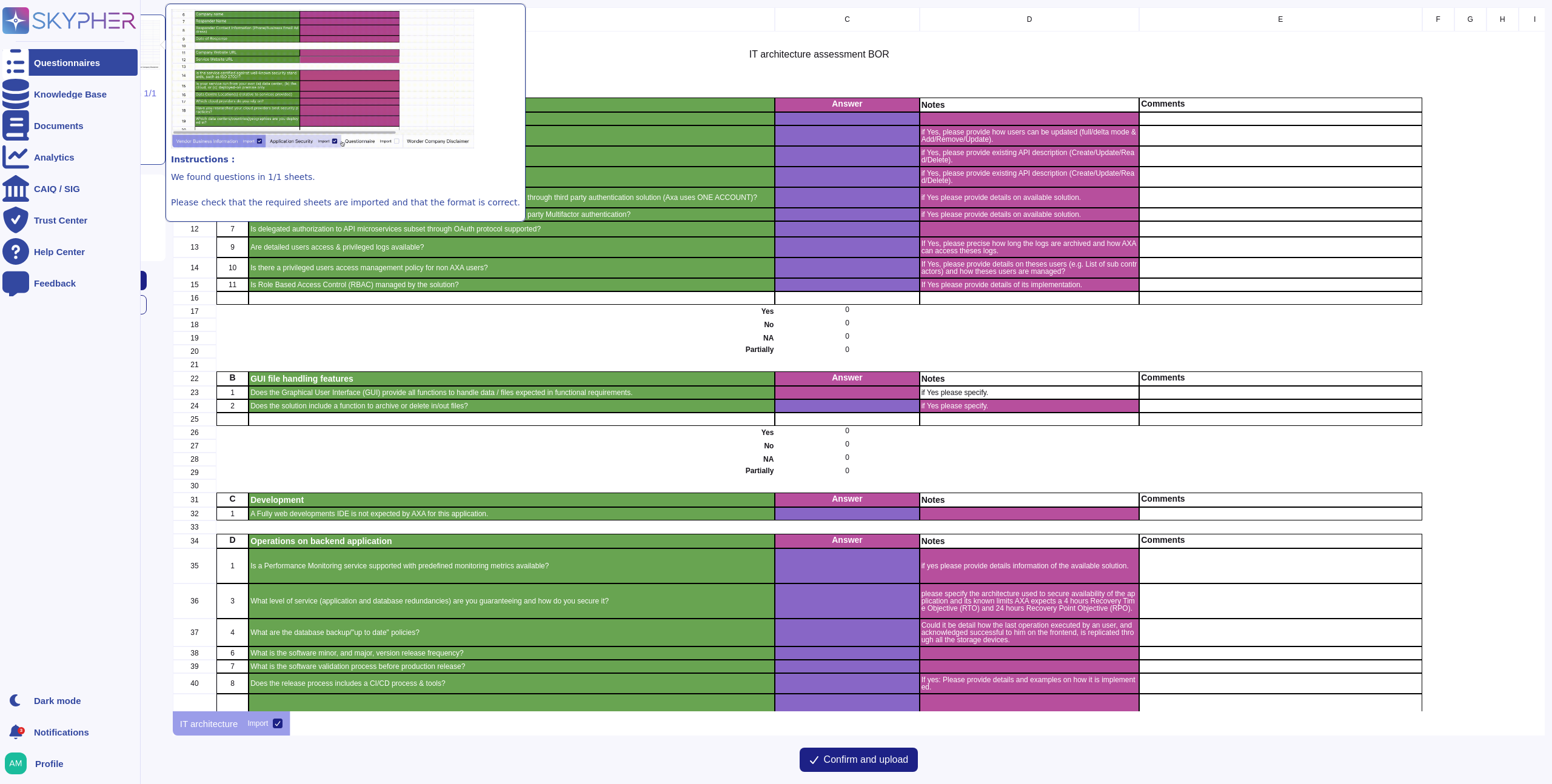
click at [28, 65] on div at bounding box center [16, 62] width 27 height 26
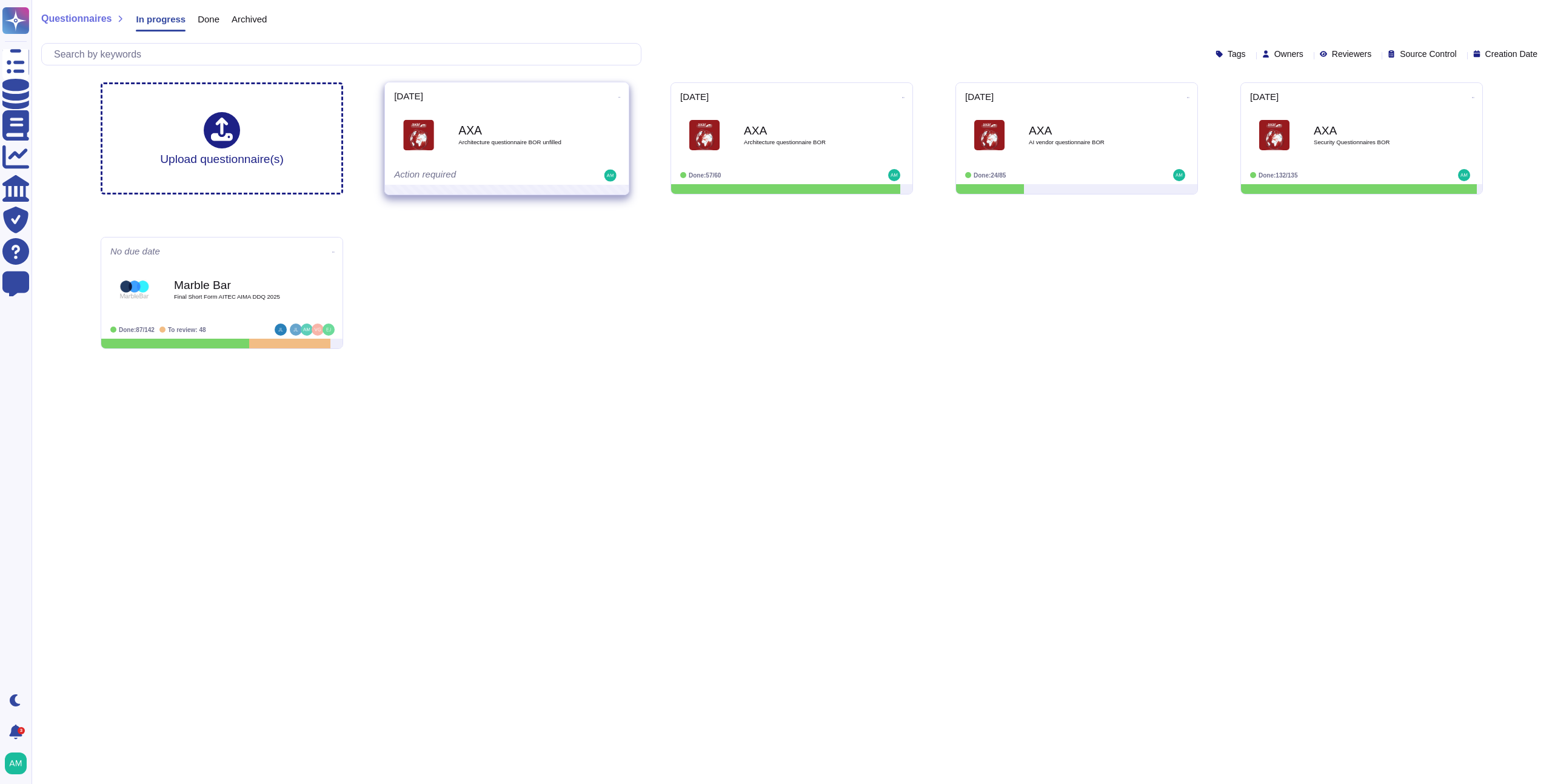
click at [619, 97] on icon at bounding box center [619, 98] width 2 height 3
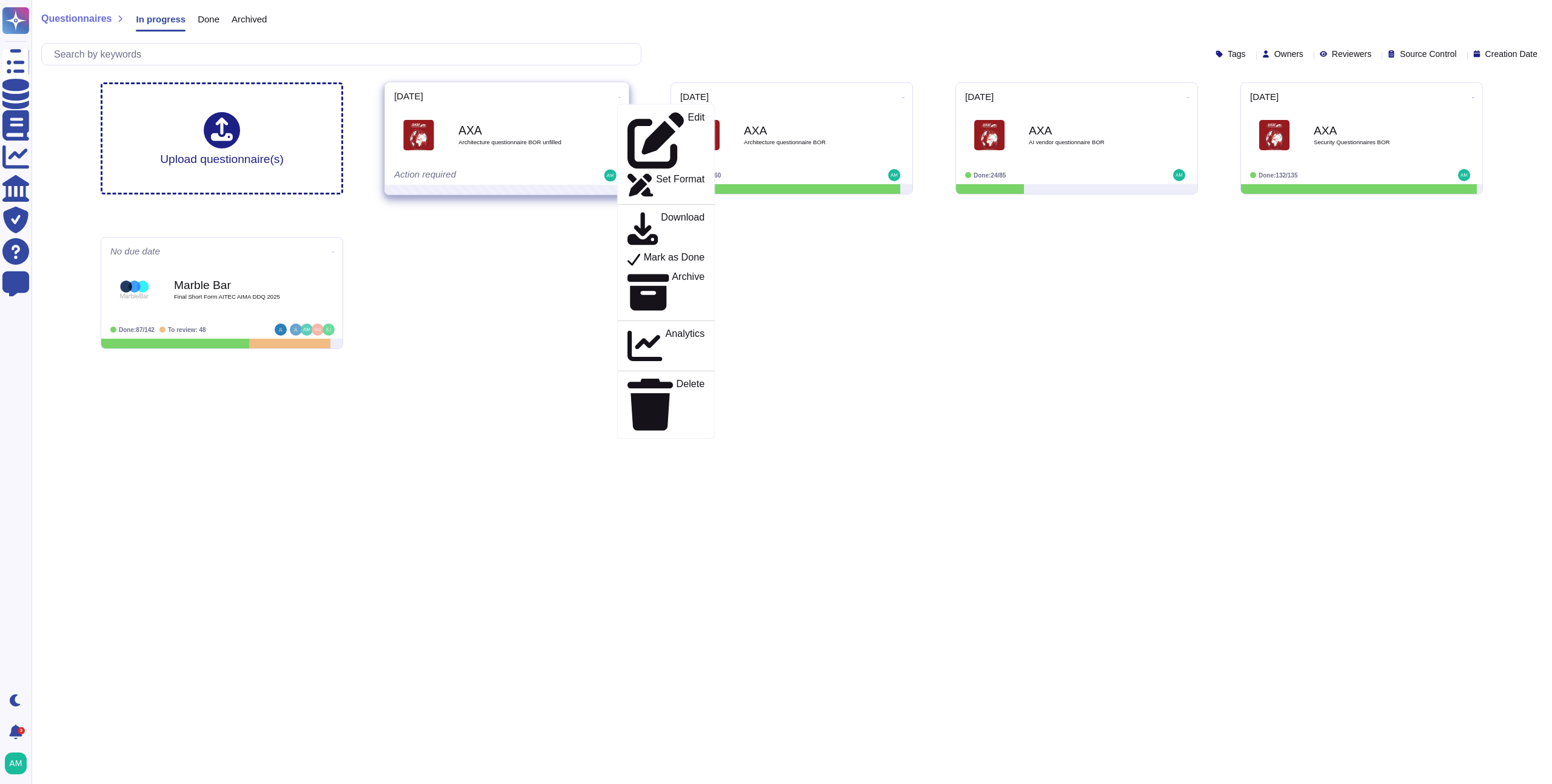
click at [667, 249] on div "Edit Set Format Download Mark as Done Archive Analytics Delete" at bounding box center [666, 271] width 99 height 335
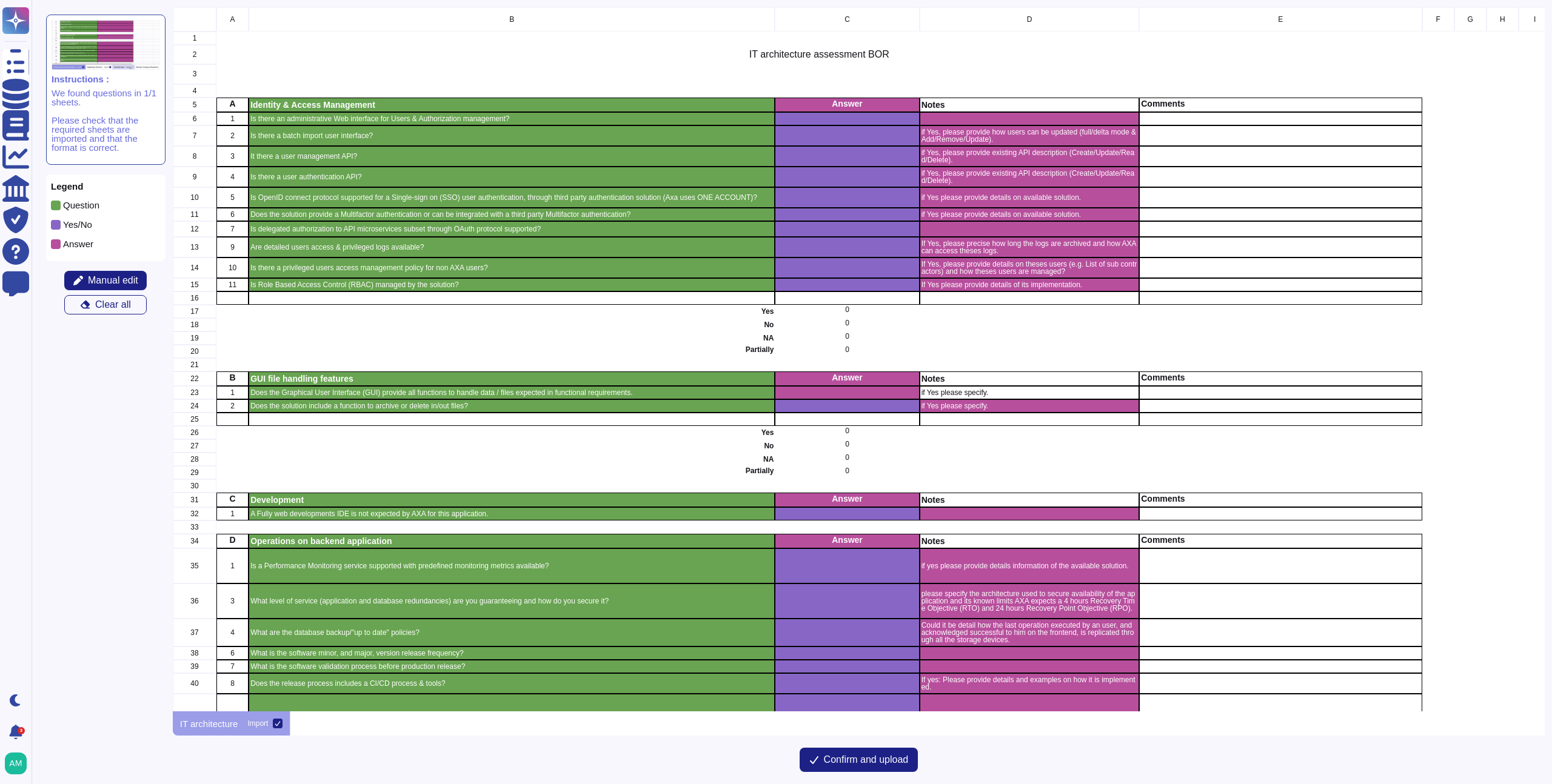
scroll to position [695, 1363]
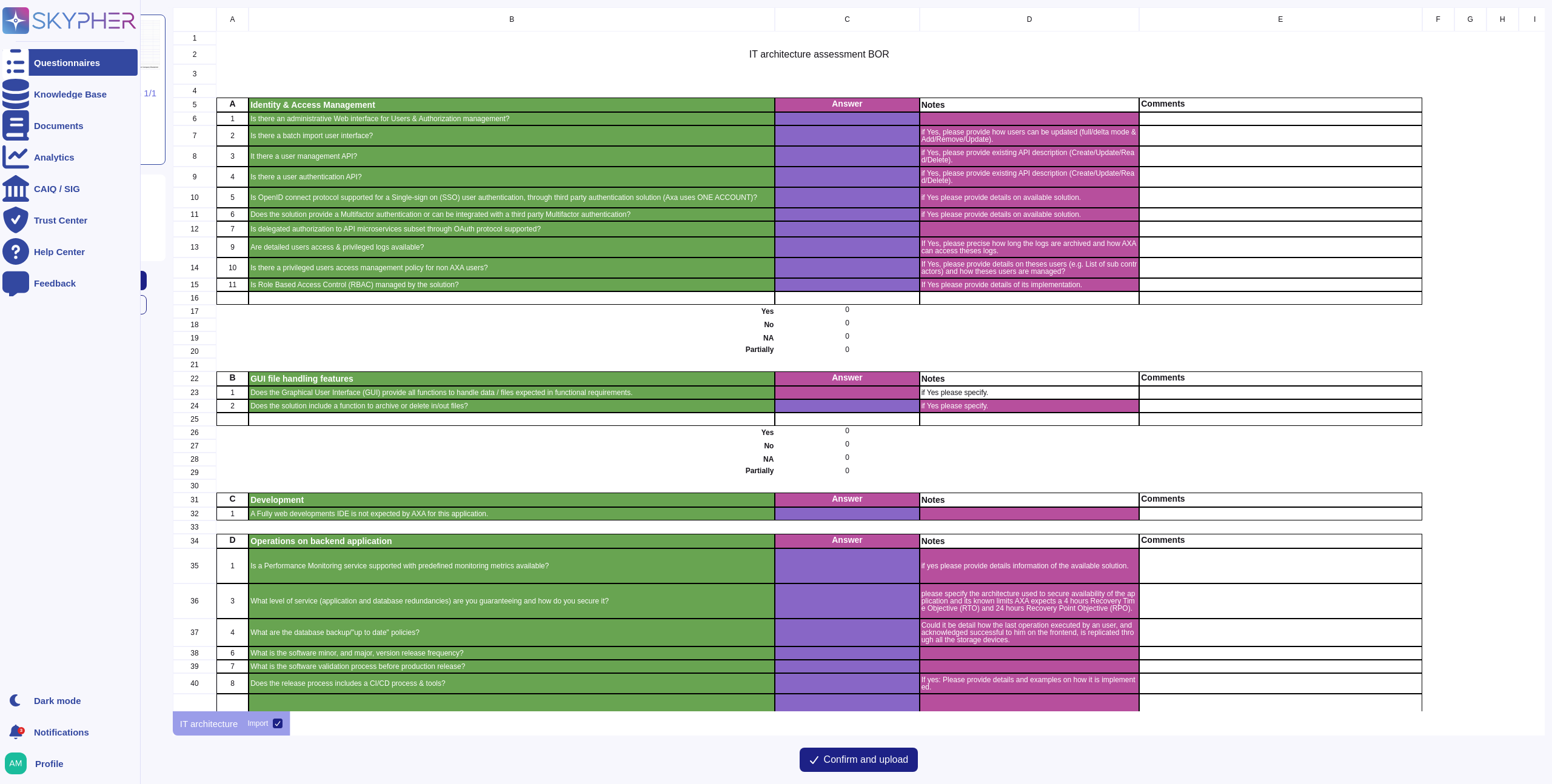
click at [18, 68] on div at bounding box center [16, 62] width 27 height 26
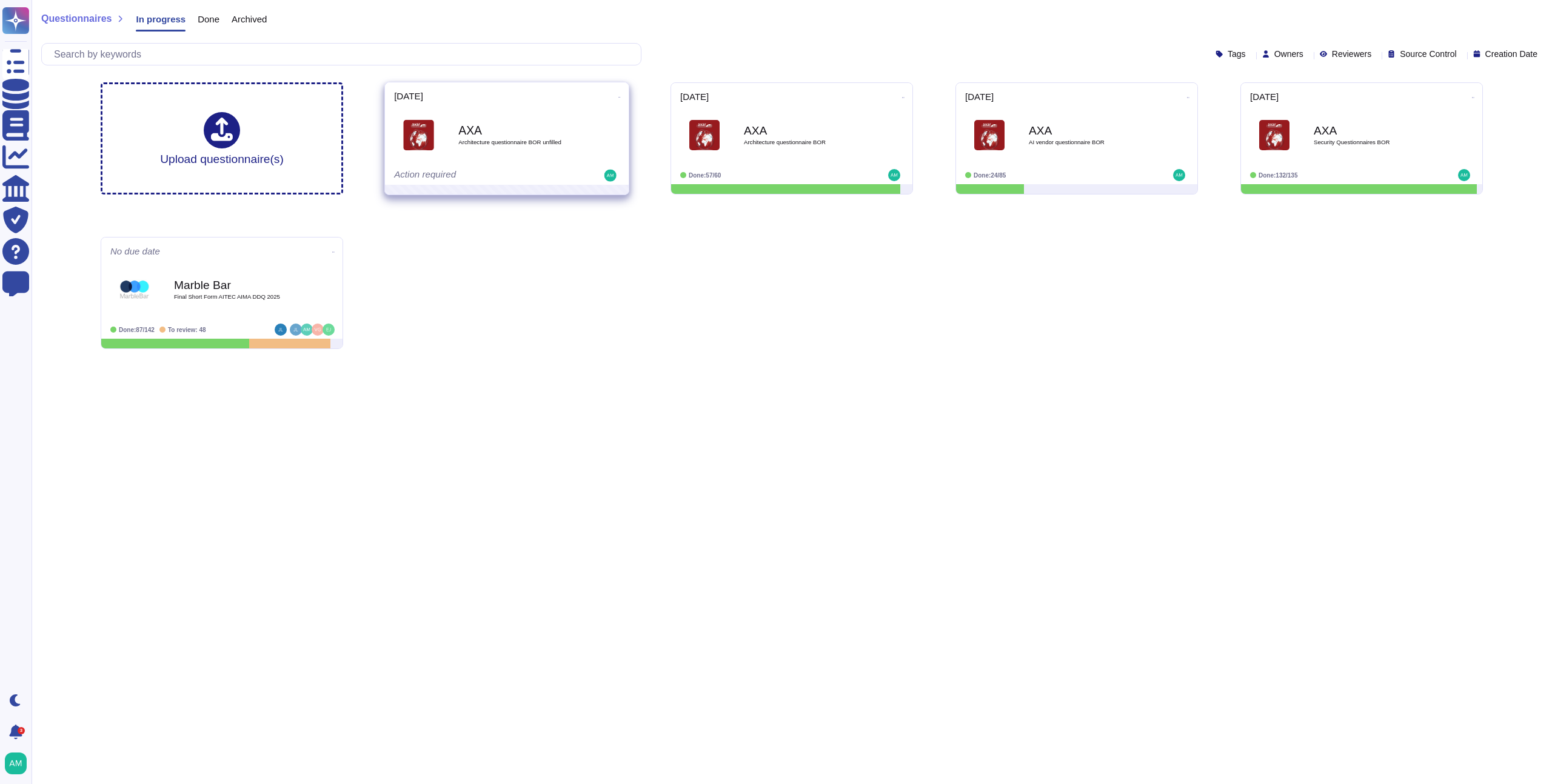
click at [619, 96] on icon at bounding box center [619, 98] width 2 height 3
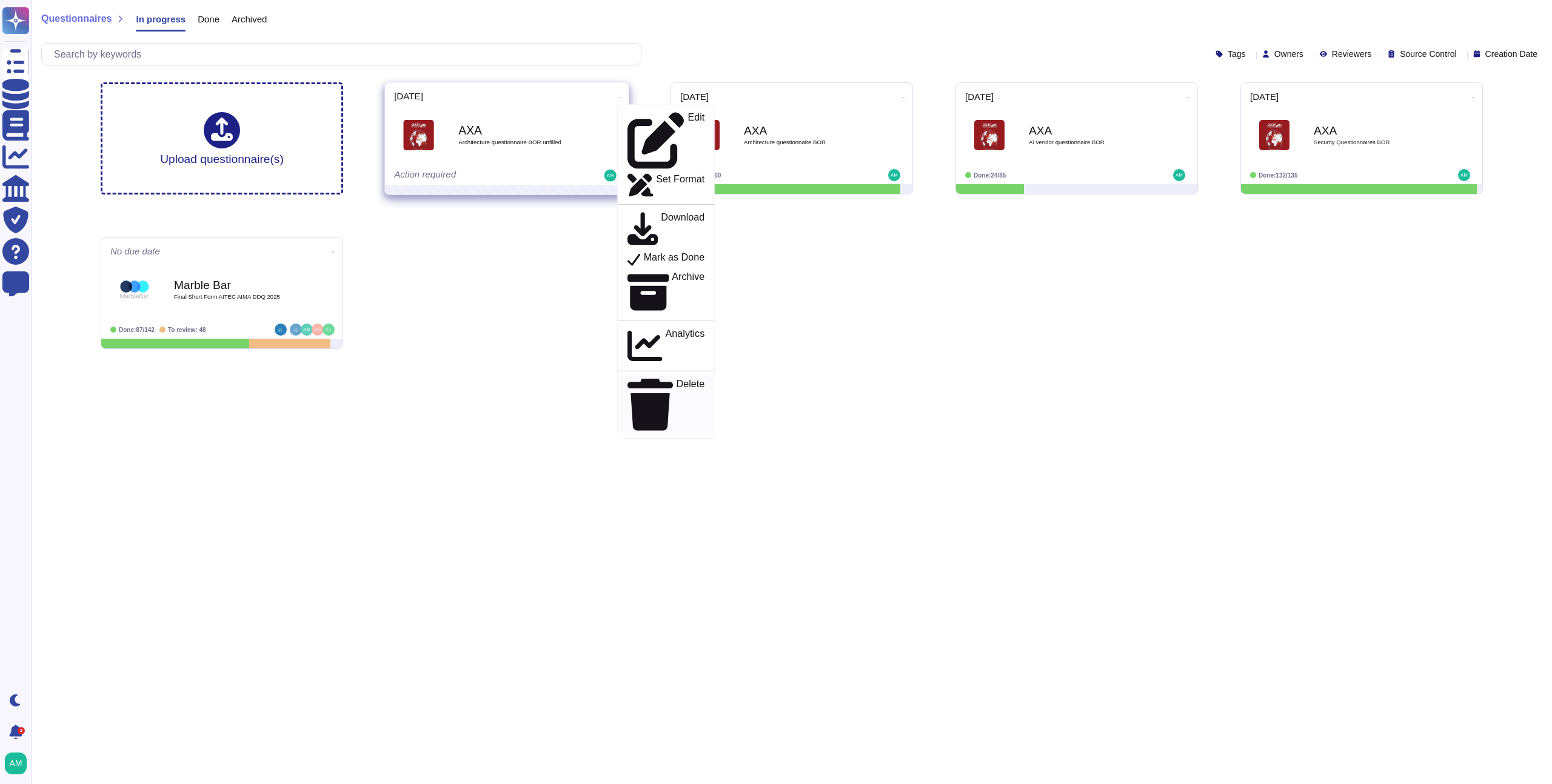
click at [677, 379] on p "Delete" at bounding box center [691, 405] width 28 height 51
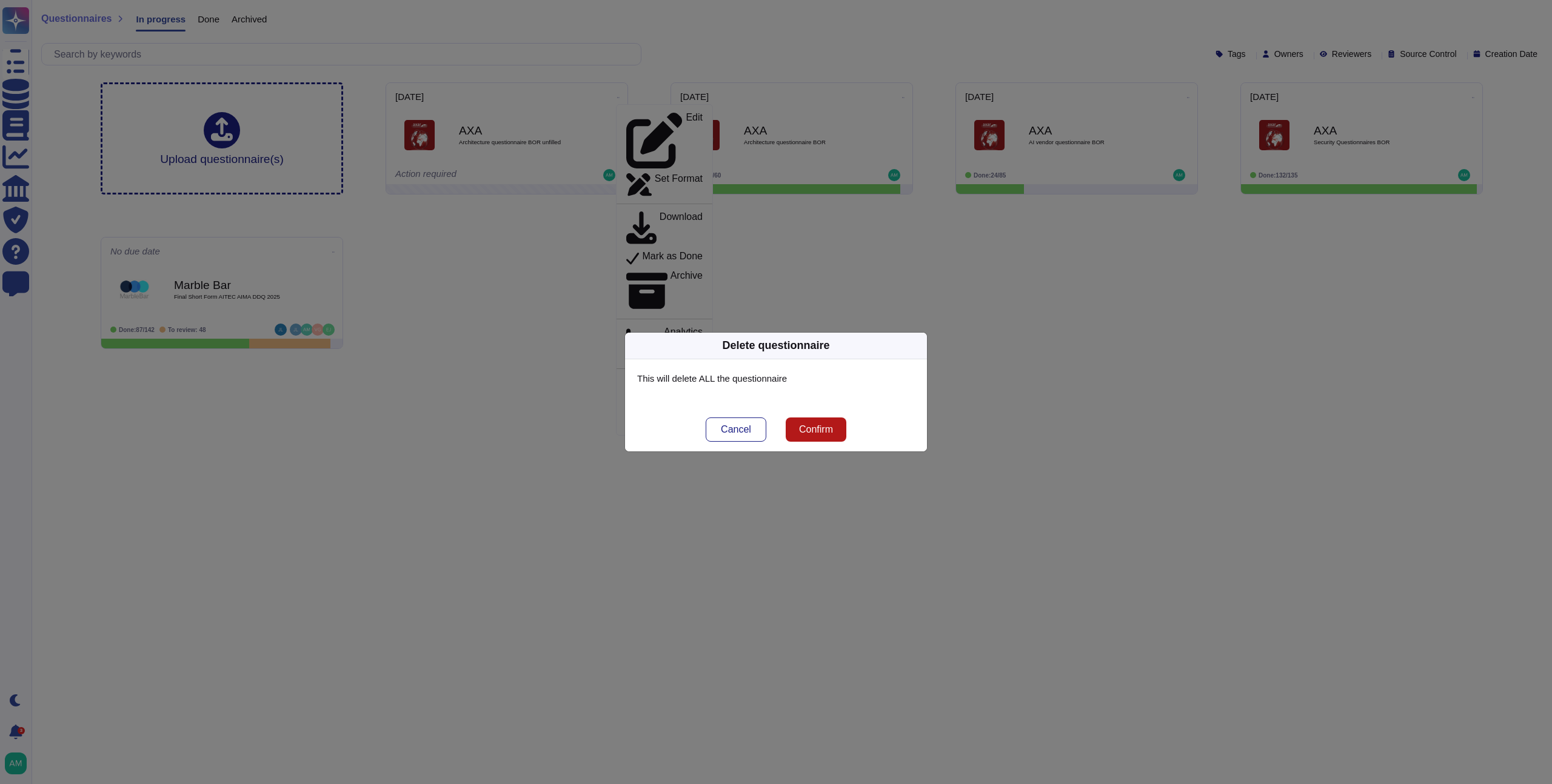
click at [812, 429] on span "Confirm" at bounding box center [816, 430] width 34 height 10
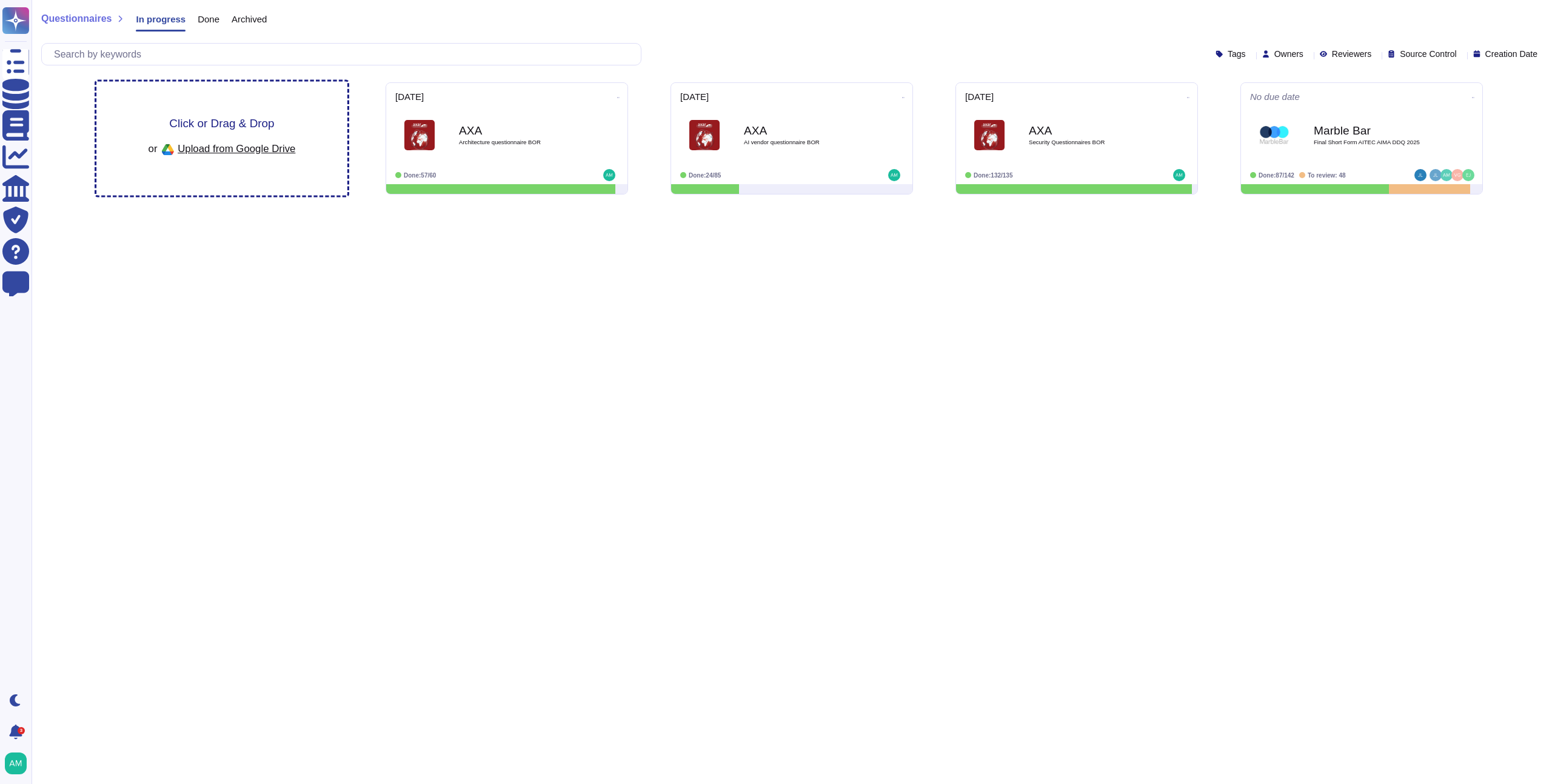
click at [268, 147] on span "Upload from Google Drive" at bounding box center [237, 148] width 118 height 11
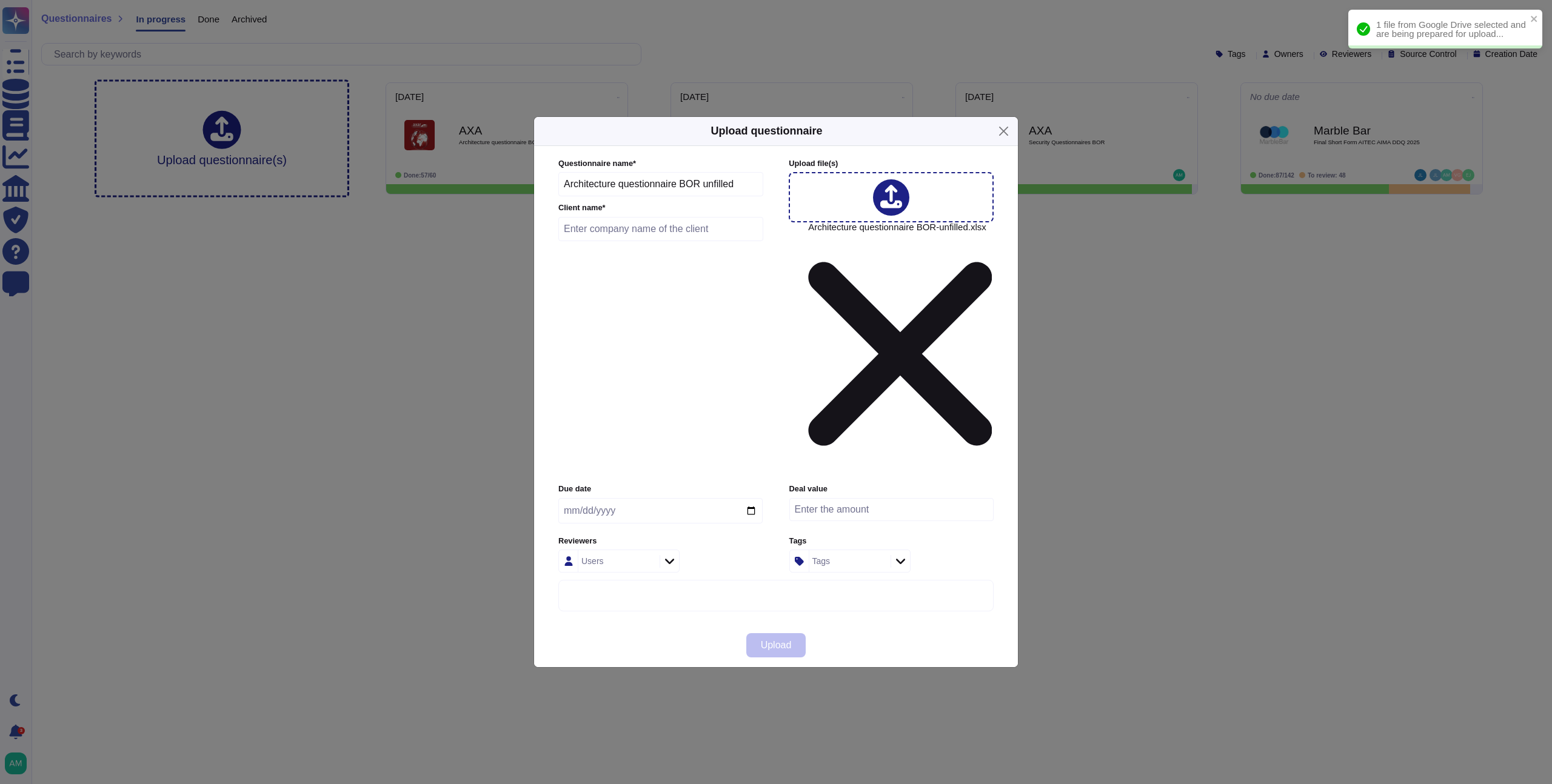
click at [605, 241] on input "text" at bounding box center [660, 228] width 205 height 24
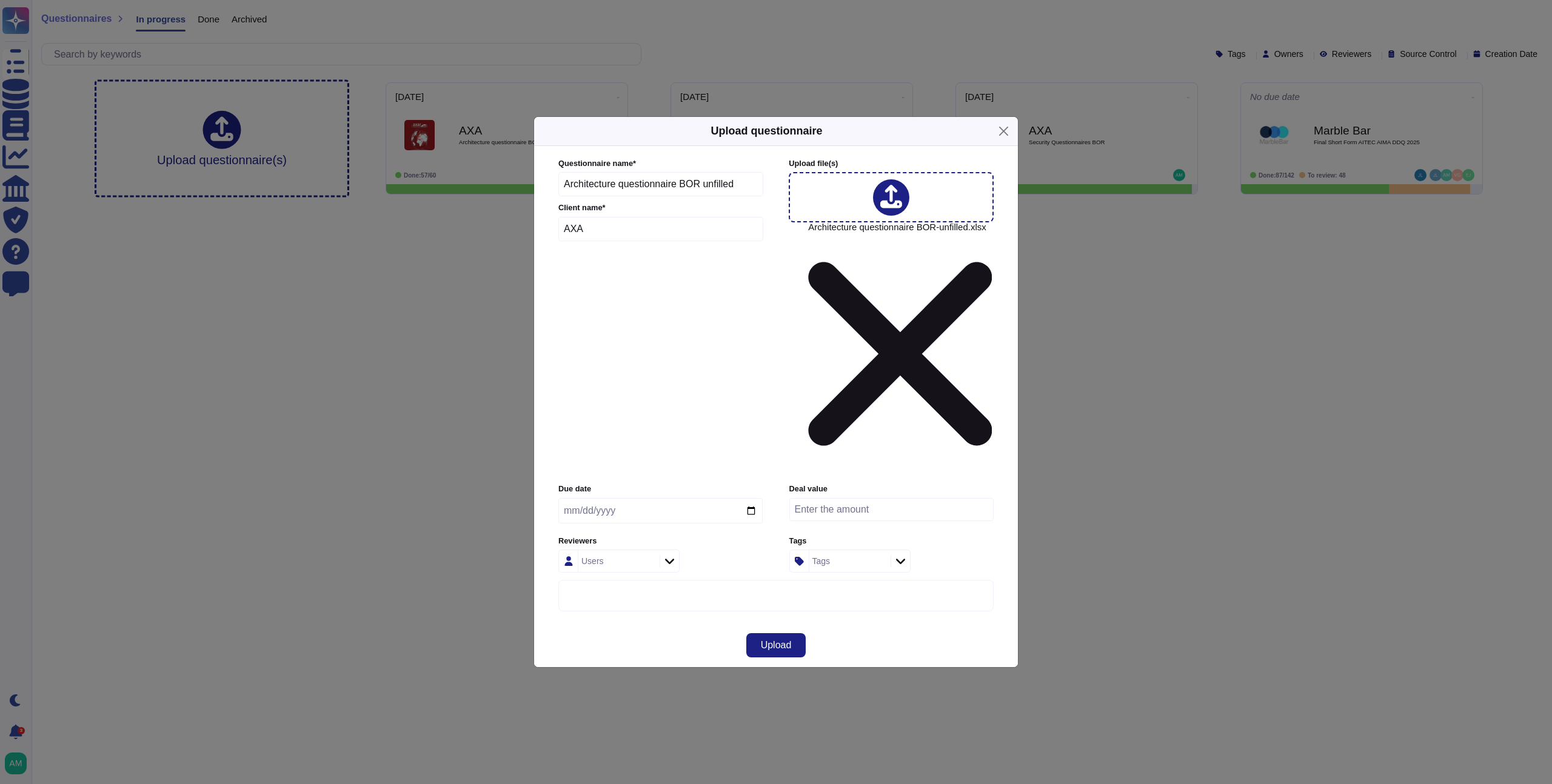
type input "AXA"
type input "[DATE]"
click at [767, 633] on button "Upload" at bounding box center [776, 645] width 60 height 24
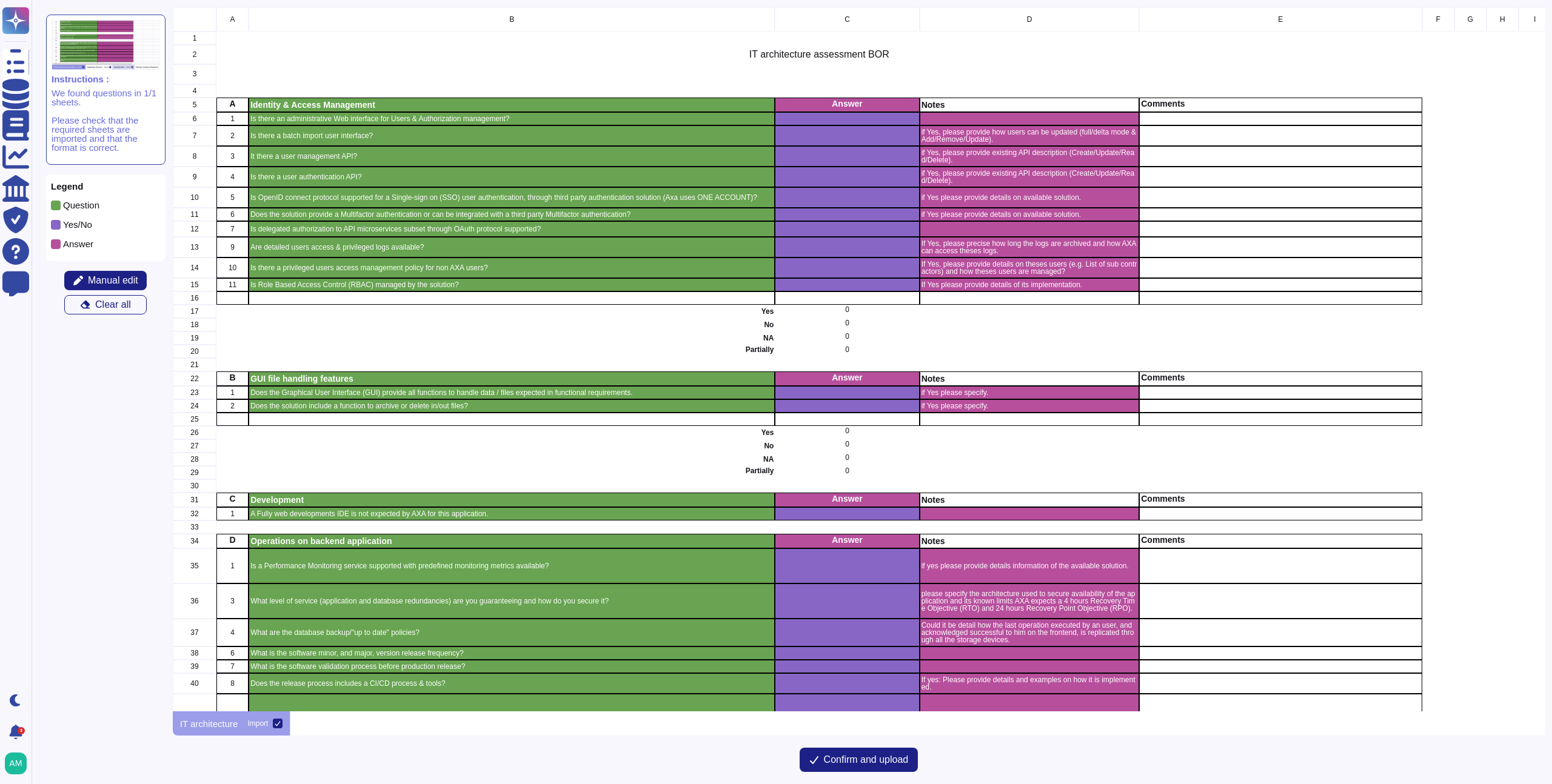
scroll to position [695, 1363]
click at [113, 281] on span "Manual edit" at bounding box center [113, 281] width 51 height 10
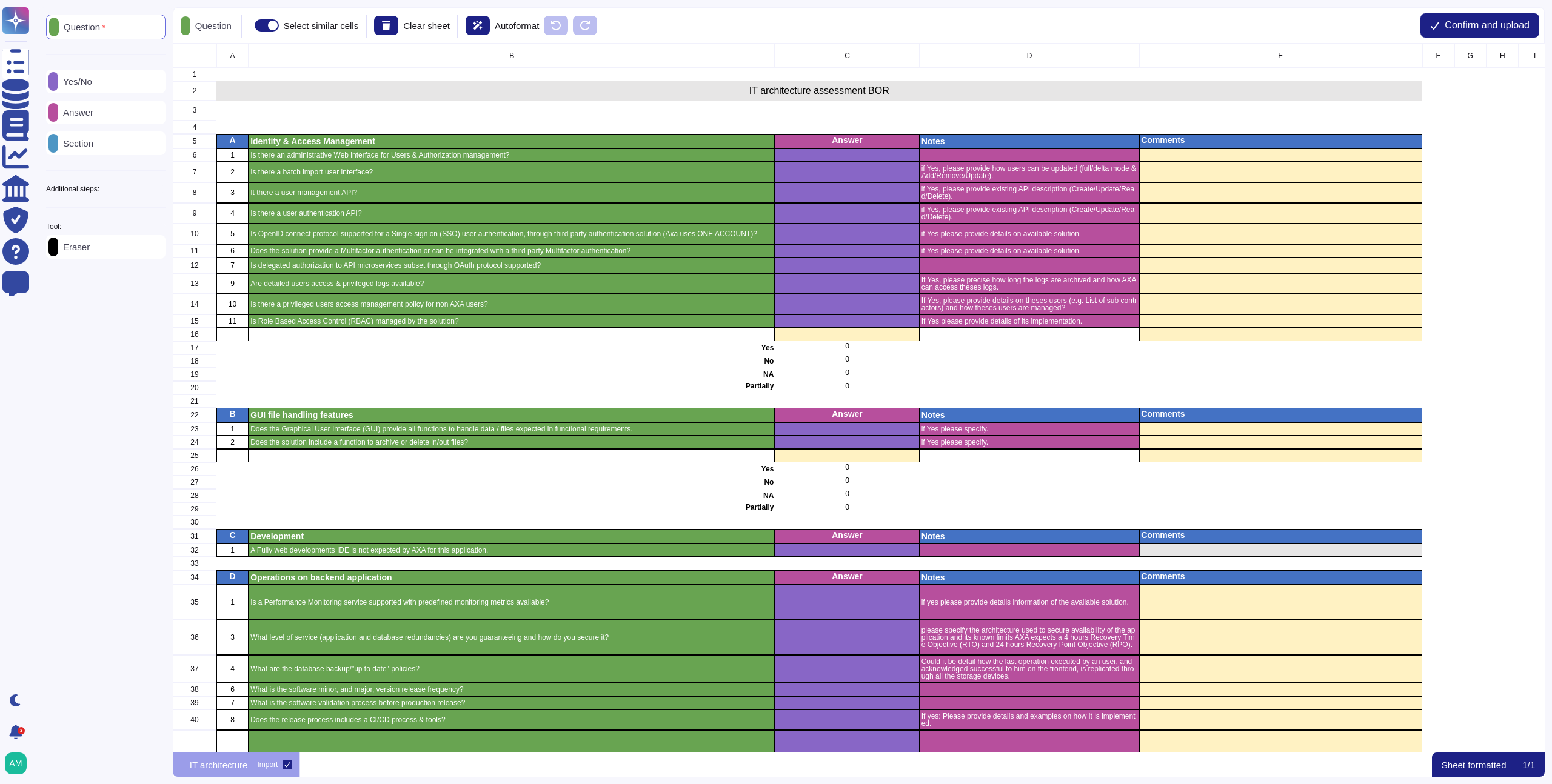
scroll to position [700, 1363]
click at [102, 255] on div "Eraser" at bounding box center [106, 247] width 119 height 24
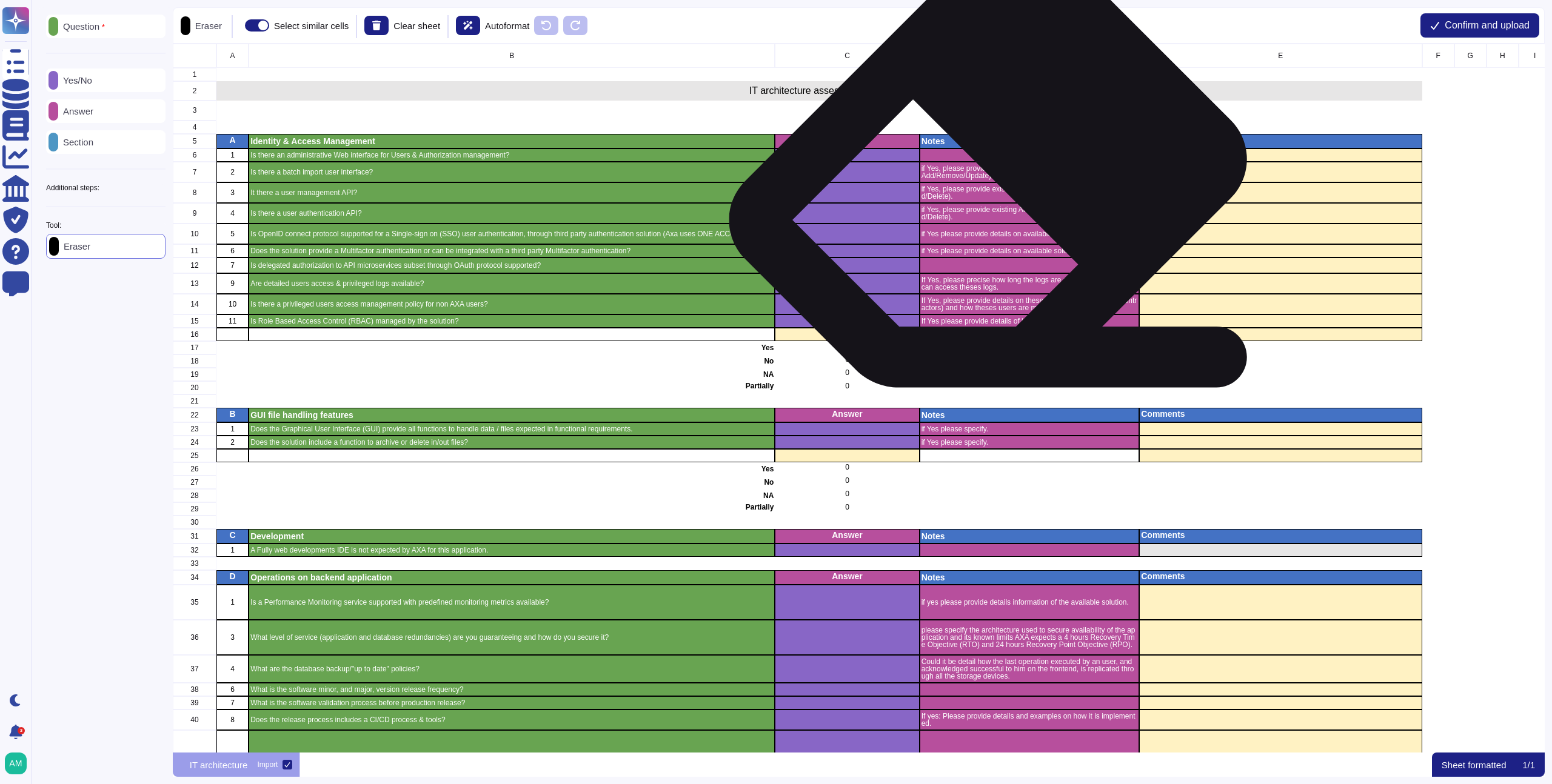
click at [1011, 180] on div "if Yes, please provide how users can be updated (full/delta mode & Add/Remove/U…" at bounding box center [1029, 172] width 220 height 21
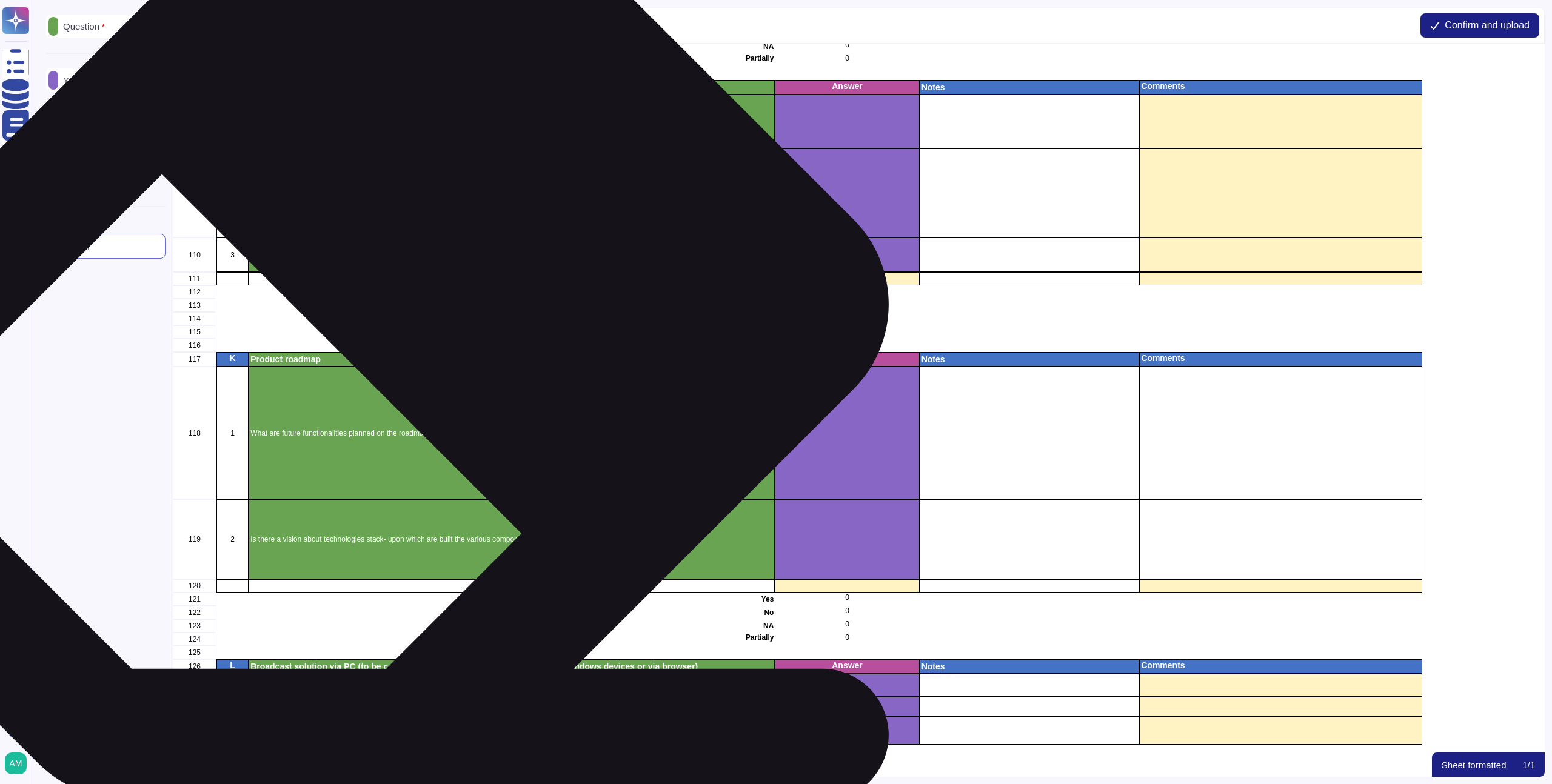
scroll to position [2051, 0]
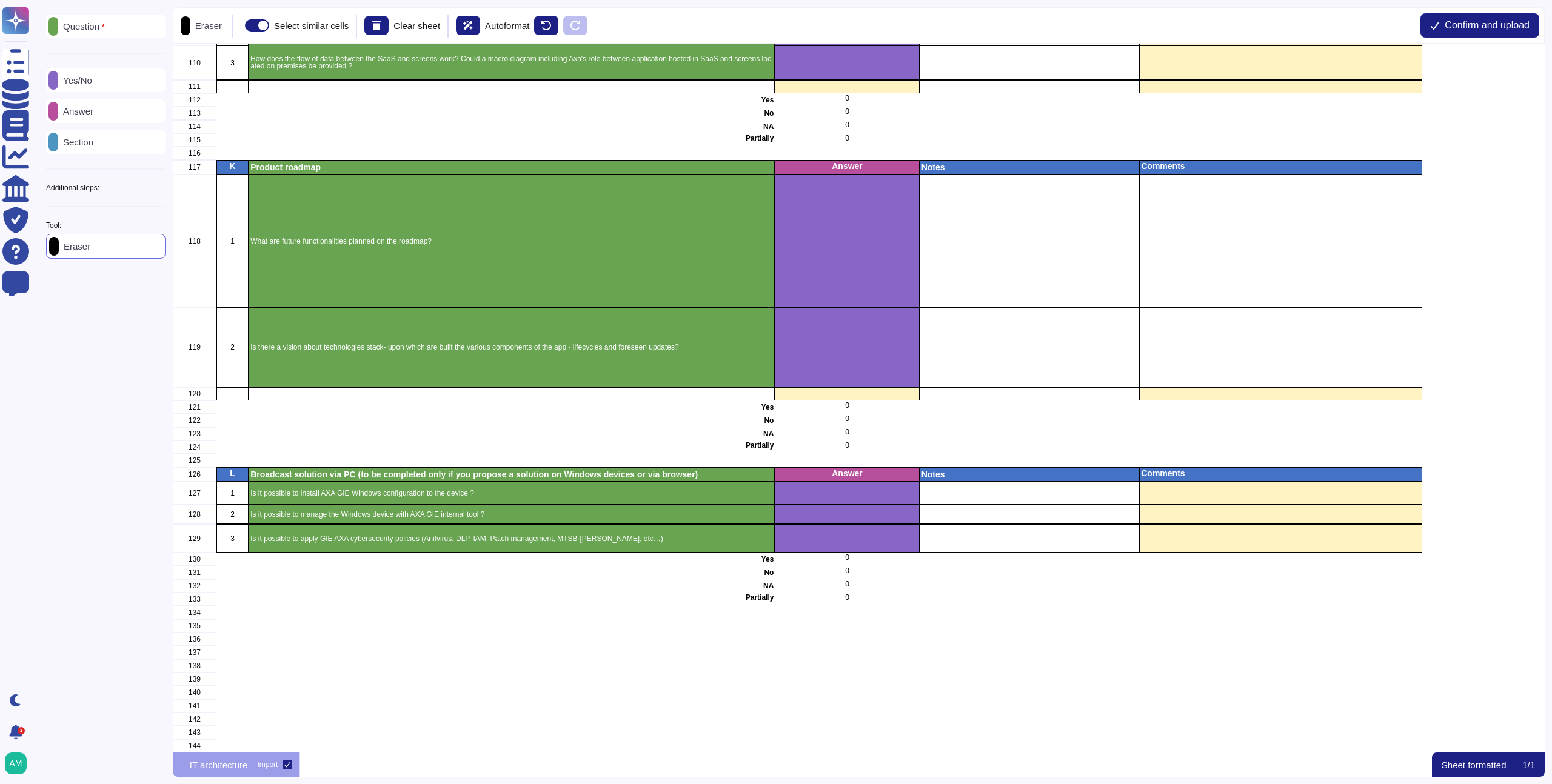
click at [268, 31] on span at bounding box center [257, 25] width 24 height 12
click at [240, 26] on input "Select similar cells" at bounding box center [240, 26] width 0 height 0
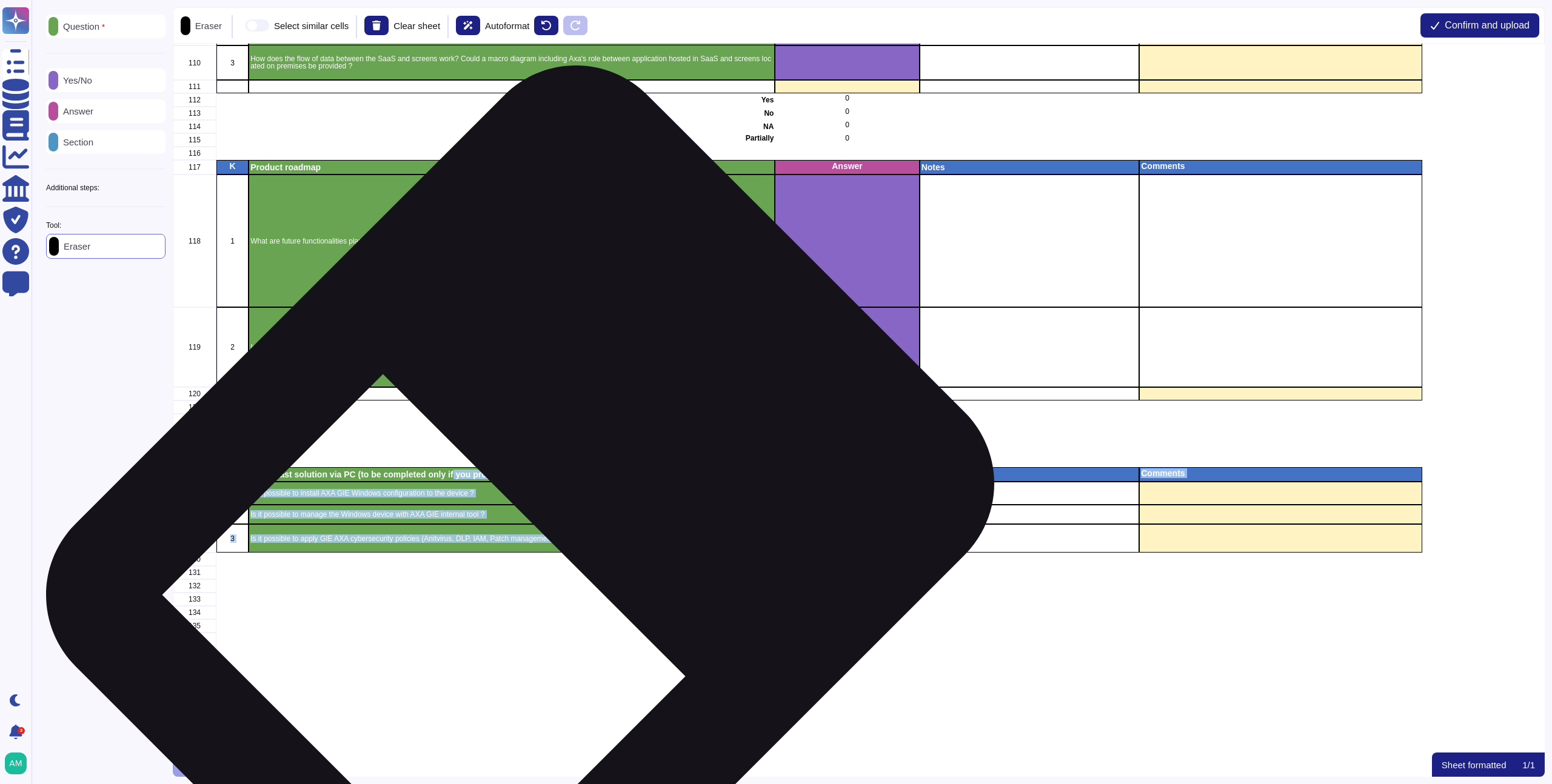
drag, startPoint x: 459, startPoint y: 467, endPoint x: 567, endPoint y: 537, distance: 128.7
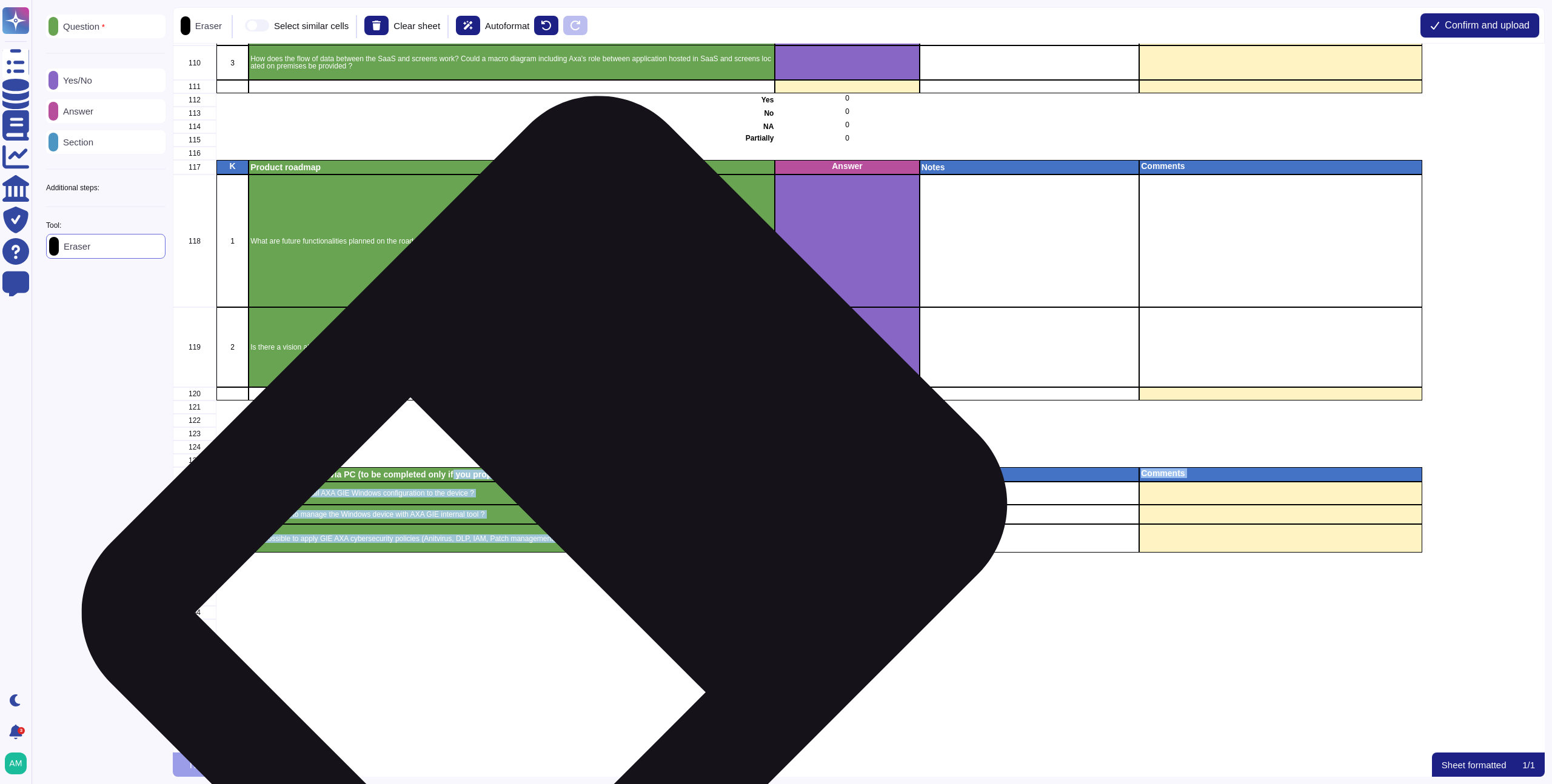
click at [567, 537] on div "Is it possible to apply GIE AXA cybersecurity policies (Anitvirus, DLP, IAM, Pa…" at bounding box center [512, 538] width 527 height 28
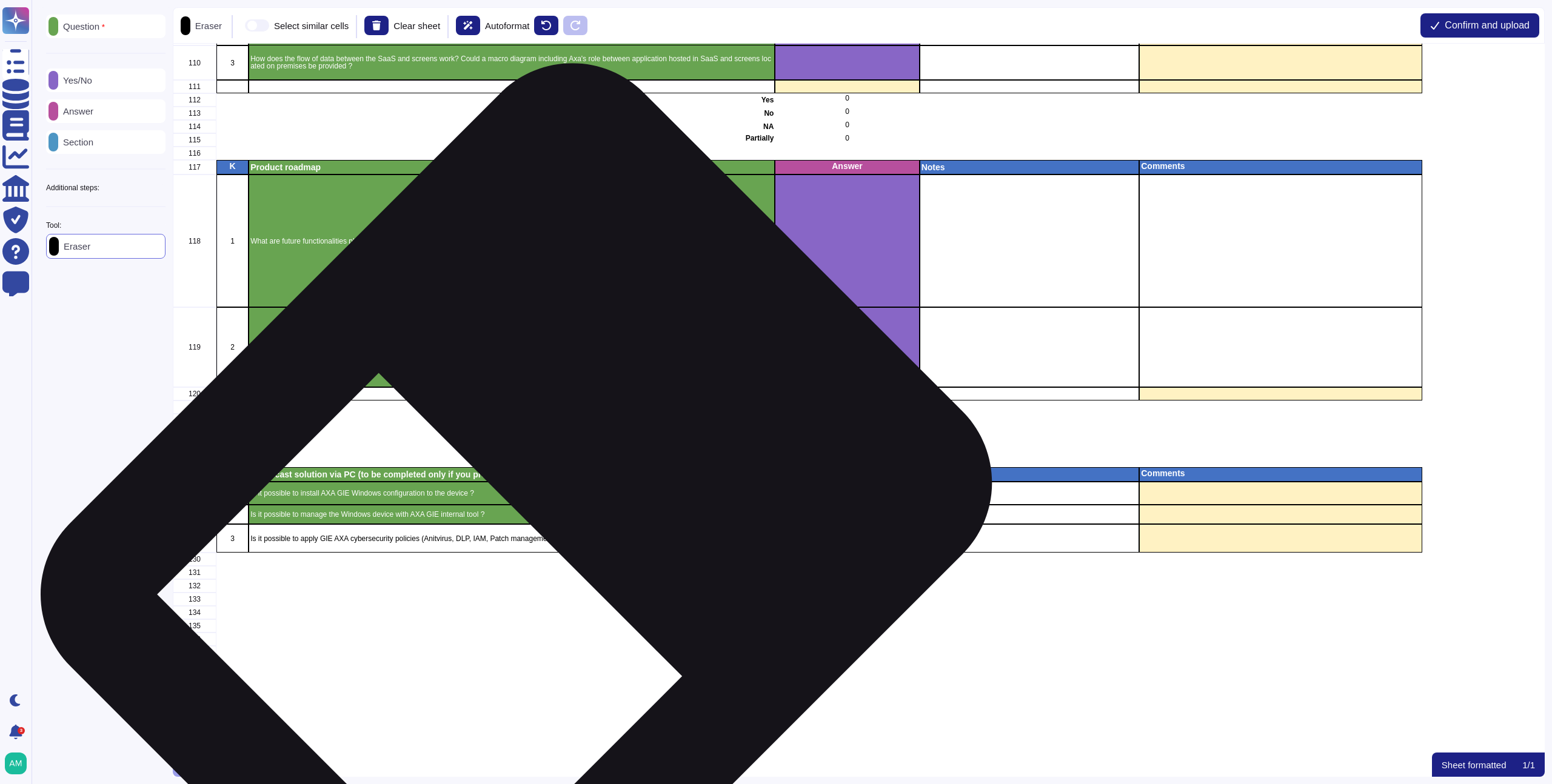
click at [531, 512] on div "Is it possible to manage the Windows device with AXA GIE internal tool ?" at bounding box center [512, 514] width 527 height 19
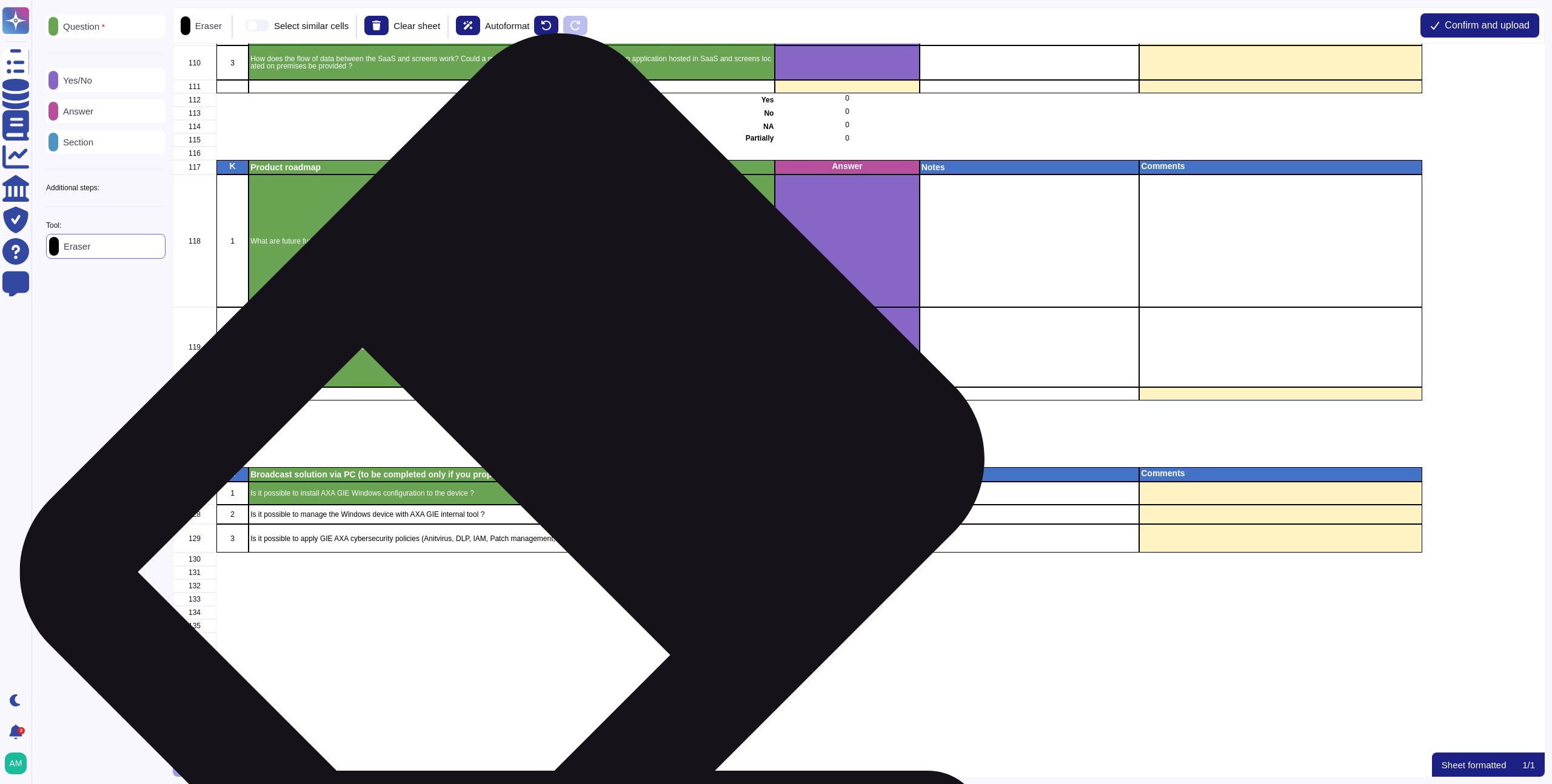
click at [526, 493] on div "Is it possible to install AXA GIE Windows configuration to the device ?" at bounding box center [512, 493] width 527 height 23
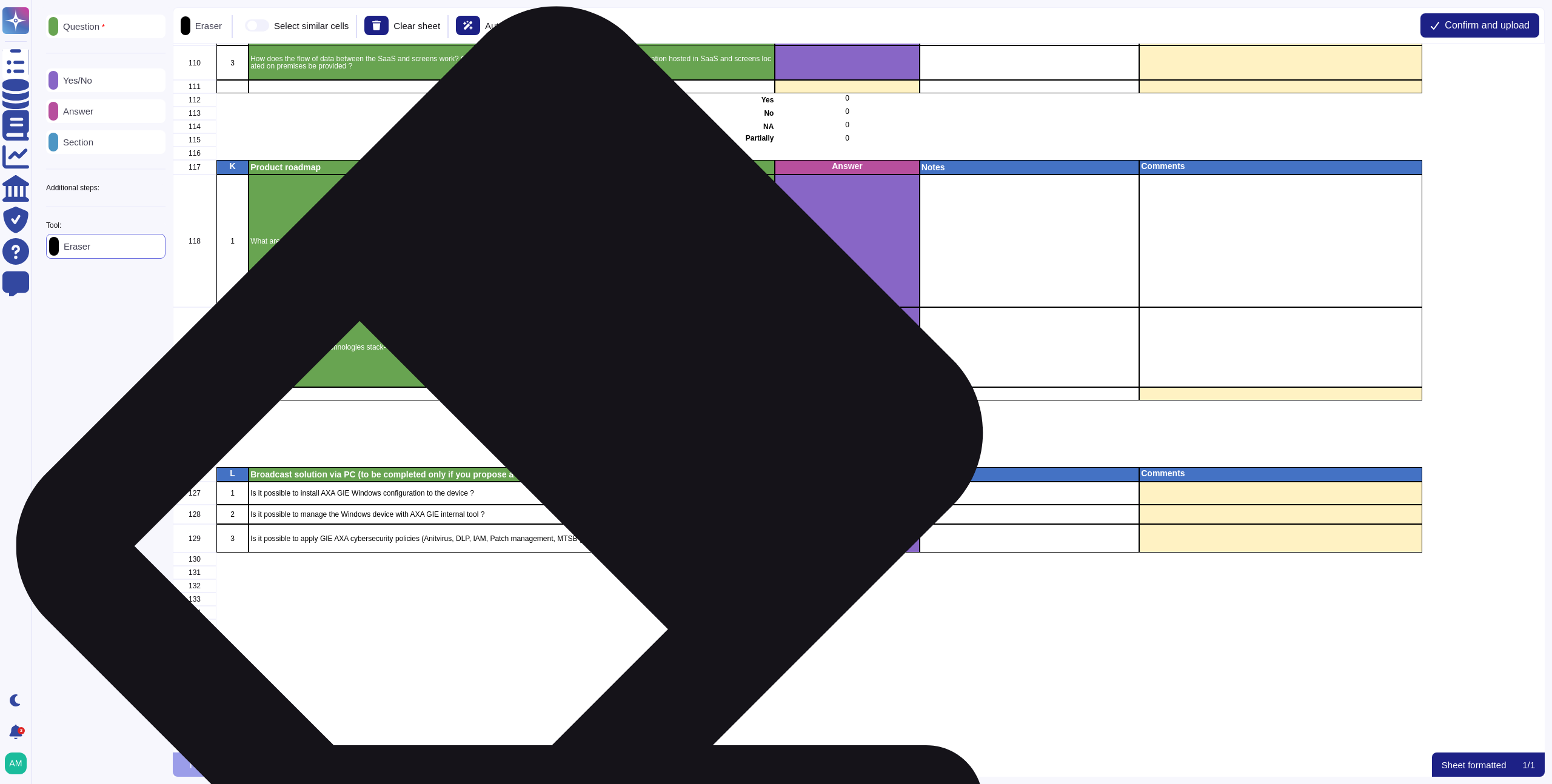
click at [523, 470] on p "Broadcast solution via PC (to be completed only if you propose a solution on Wi…" at bounding box center [511, 474] width 523 height 8
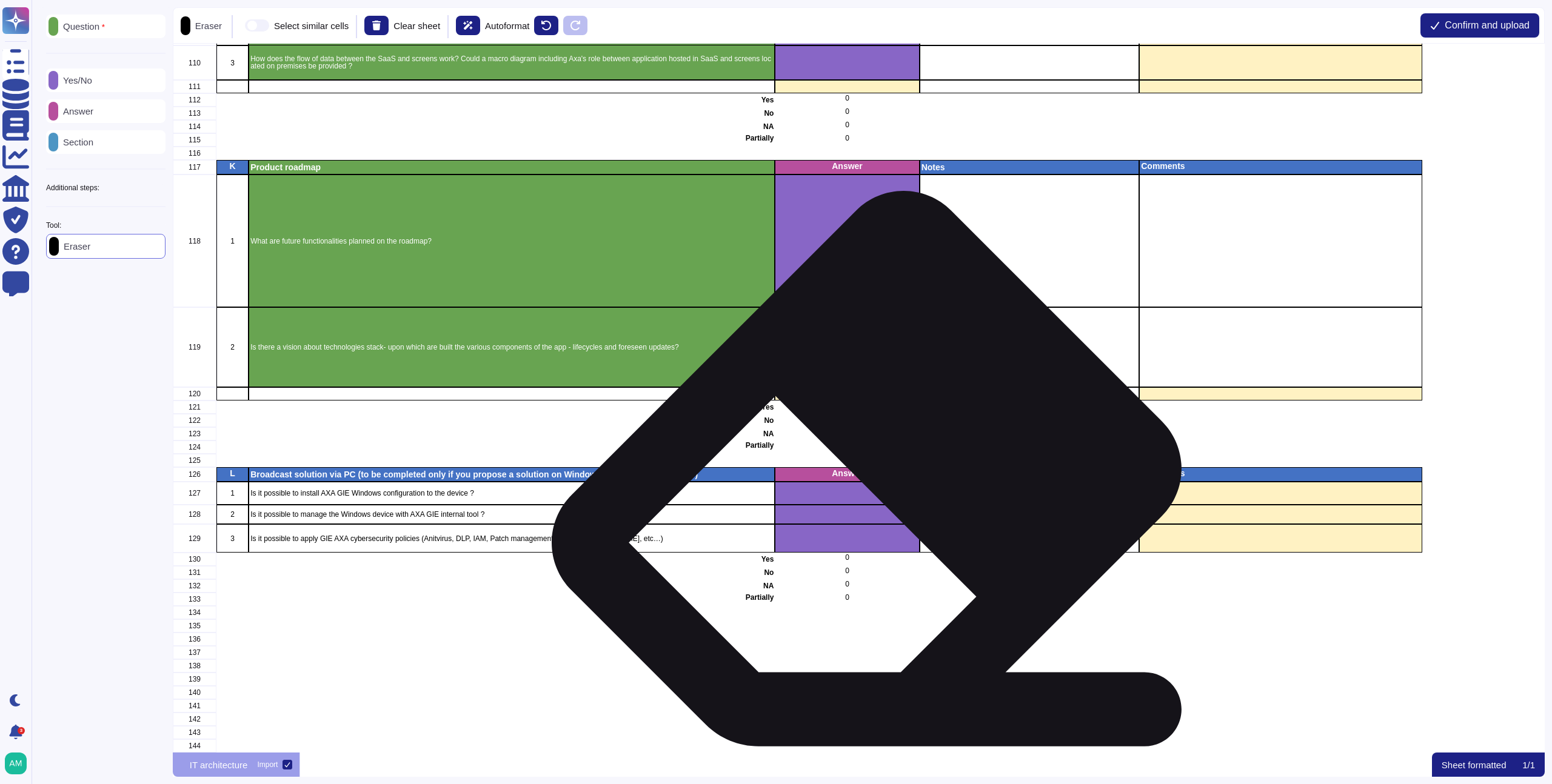
click at [860, 487] on div "grid" at bounding box center [847, 493] width 144 height 23
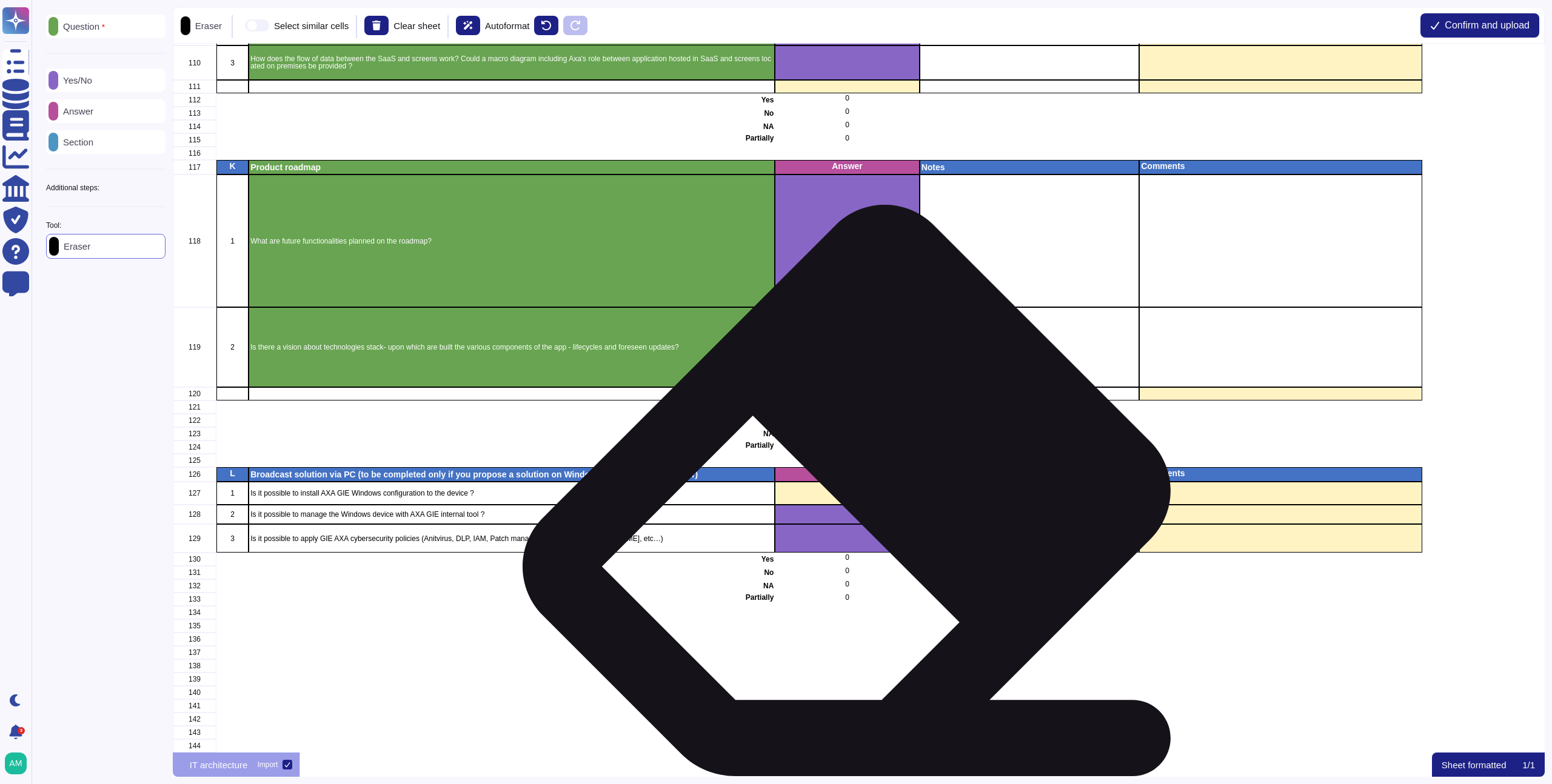
click at [861, 524] on div "grid" at bounding box center [847, 538] width 144 height 28
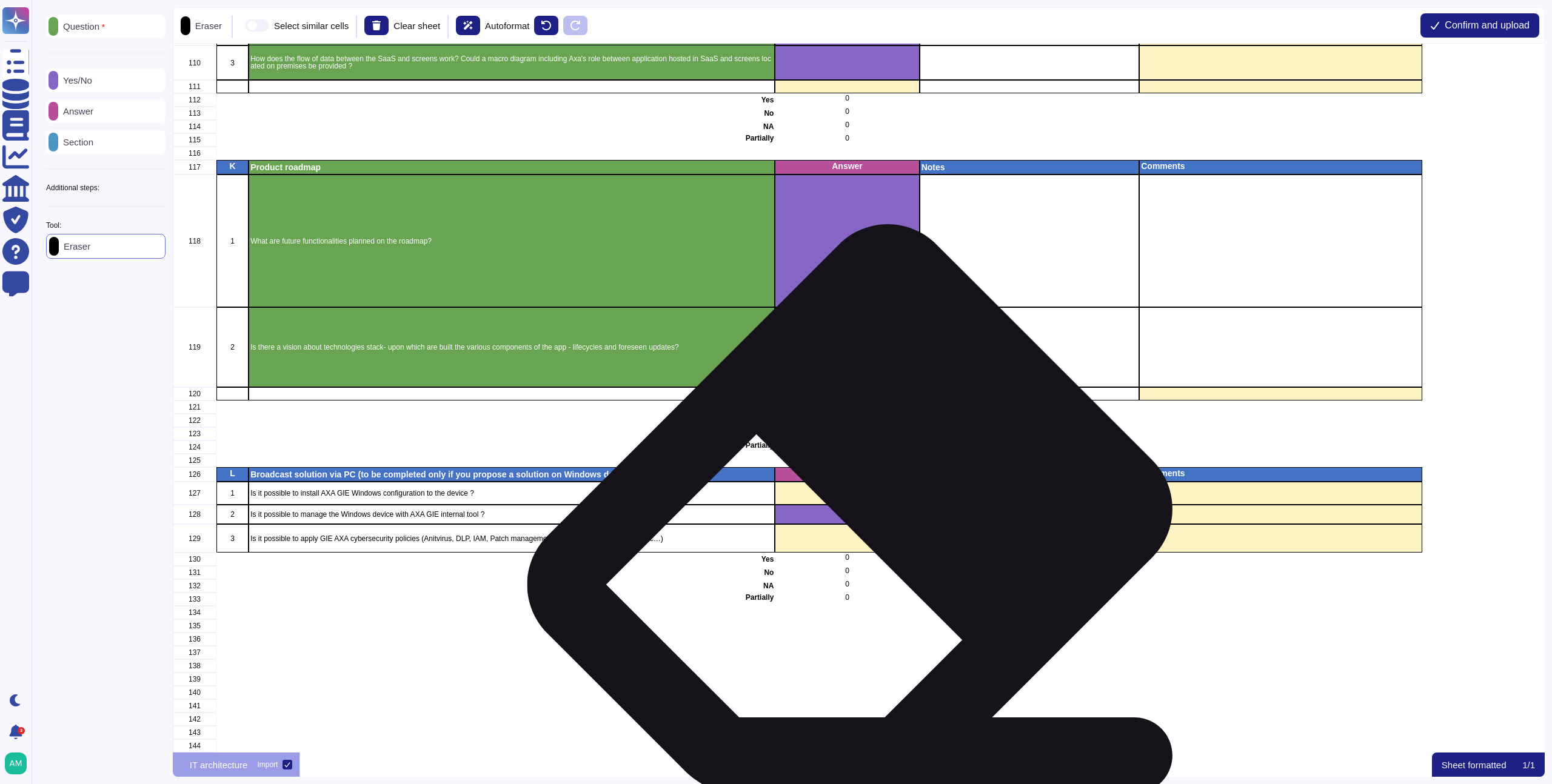
click at [864, 536] on div "grid" at bounding box center [847, 538] width 144 height 28
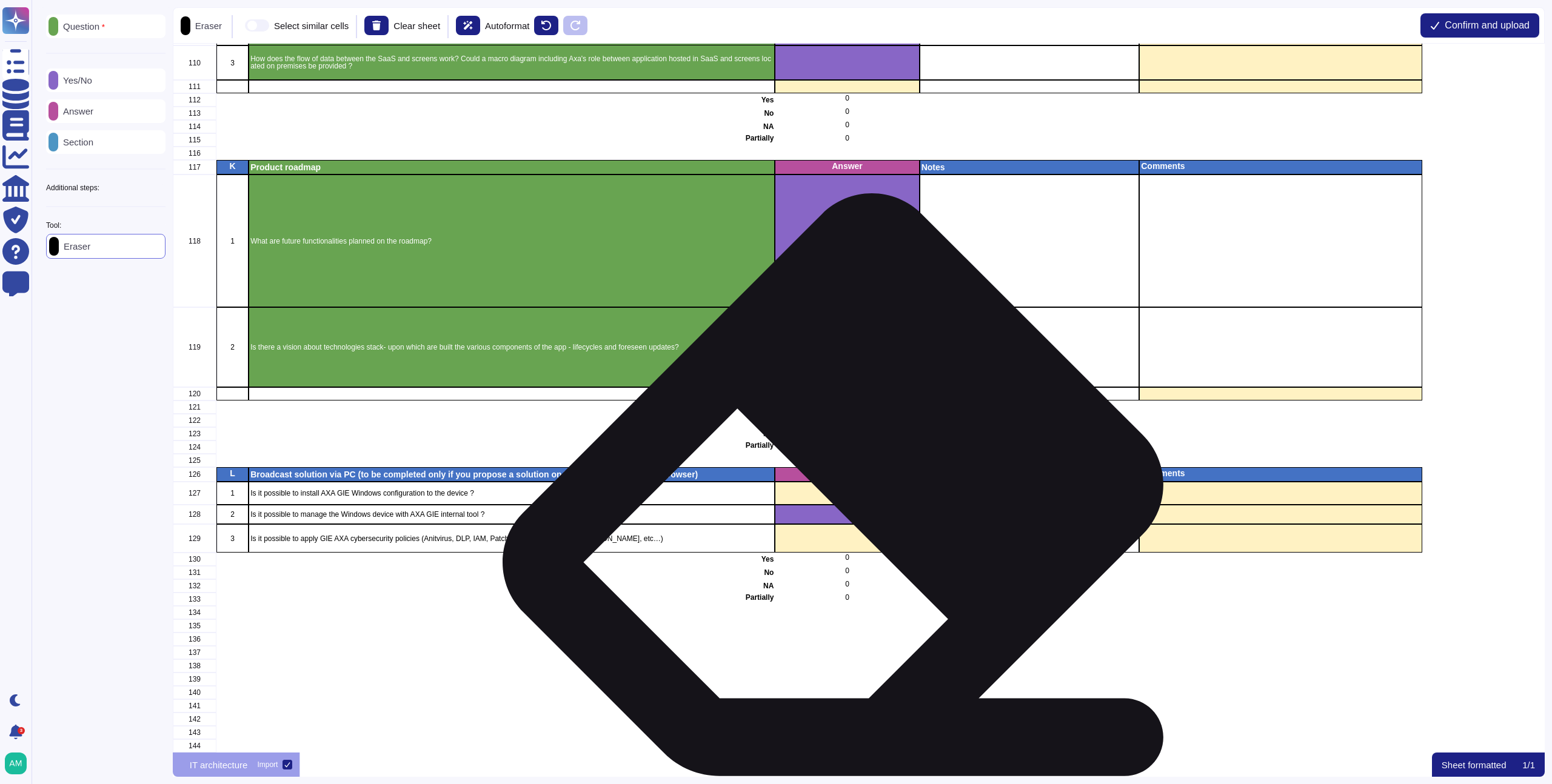
click at [848, 511] on div "grid" at bounding box center [847, 514] width 144 height 19
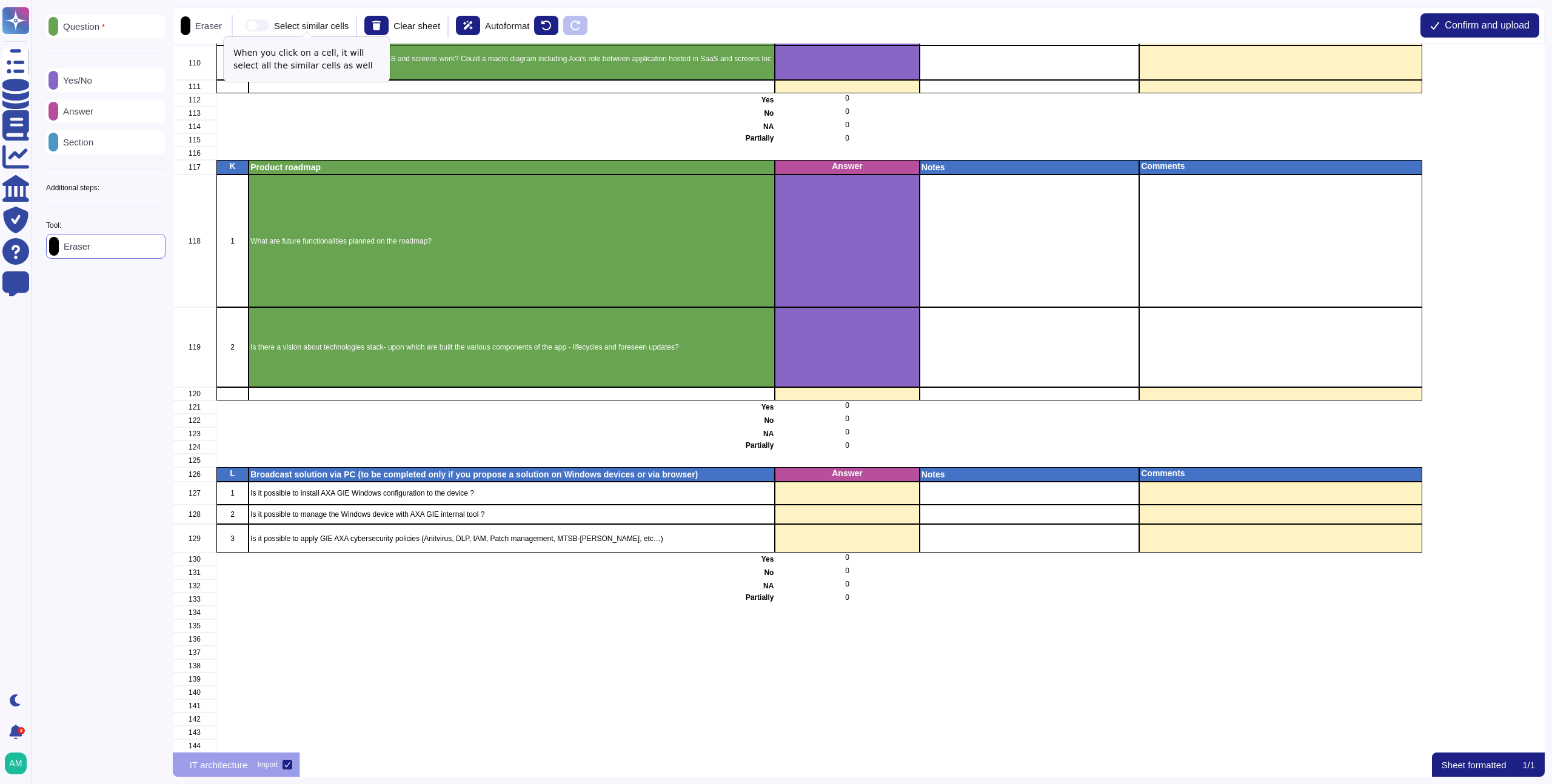
click at [304, 22] on div "Select similar cells" at bounding box center [311, 26] width 75 height 9
click at [240, 26] on input "Select similar cells" at bounding box center [240, 26] width 0 height 0
click at [135, 191] on div "Additional steps:" at bounding box center [106, 188] width 119 height 7
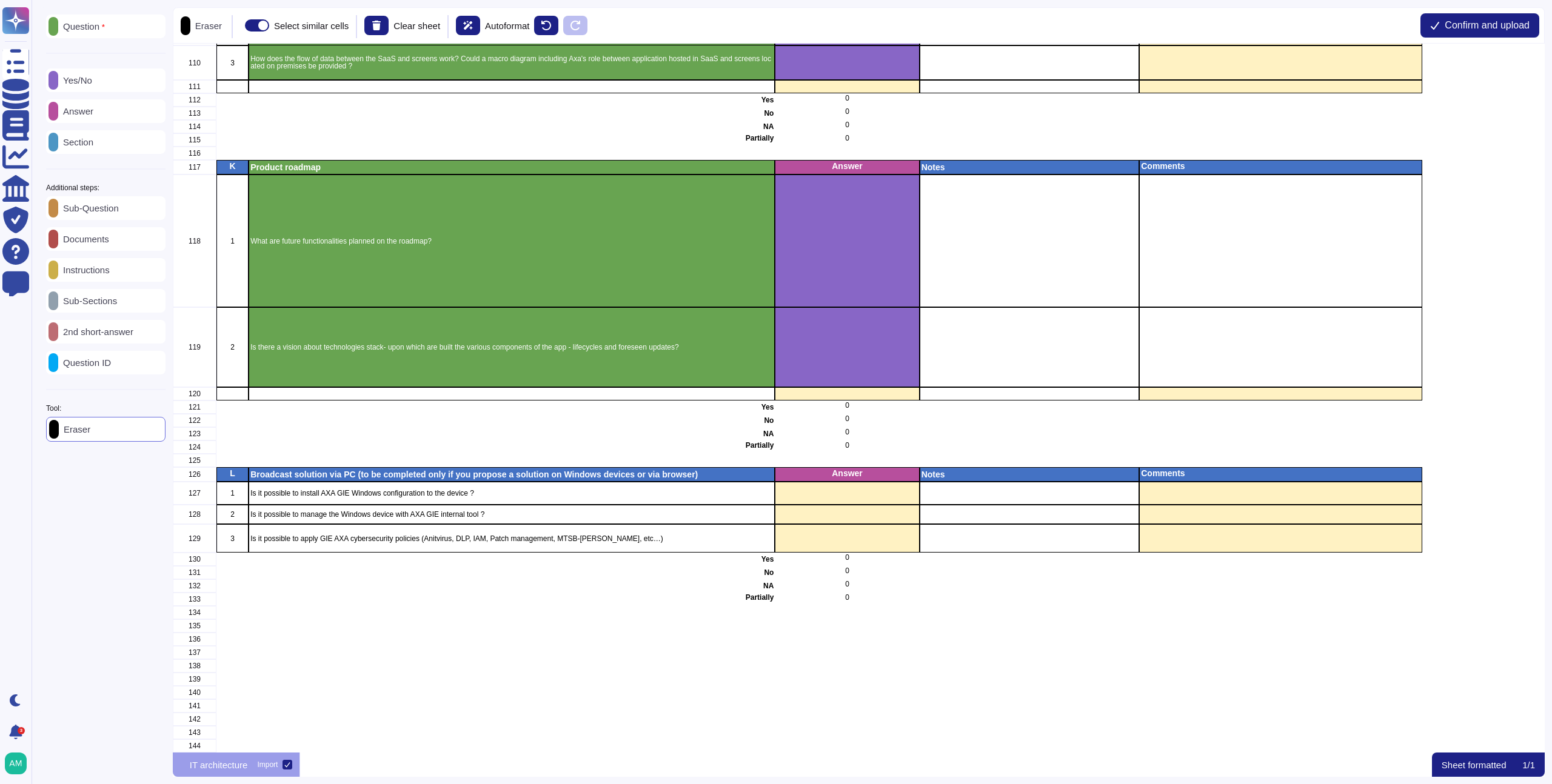
click at [123, 108] on div "Answer" at bounding box center [106, 111] width 119 height 24
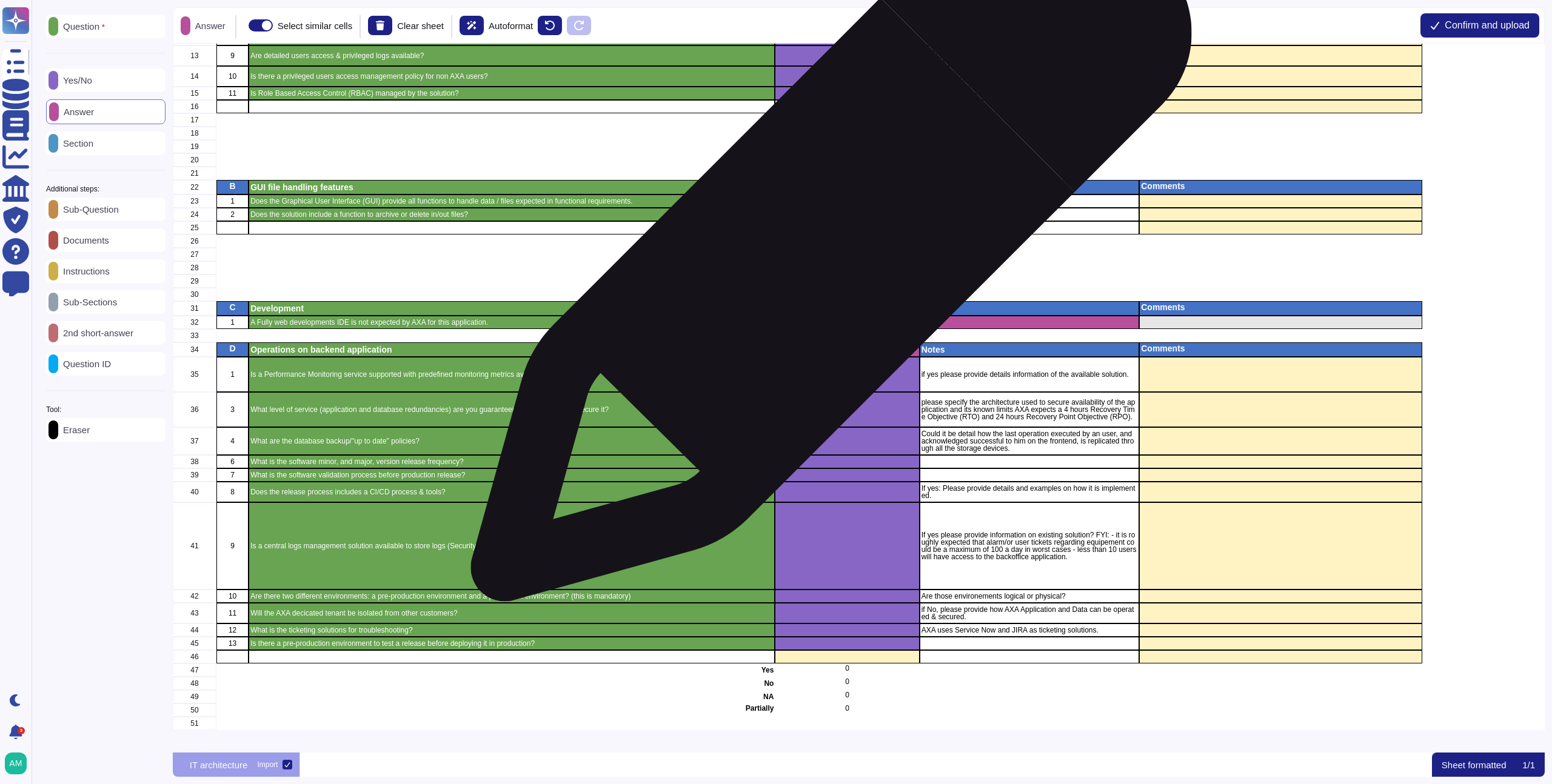
scroll to position [47, 0]
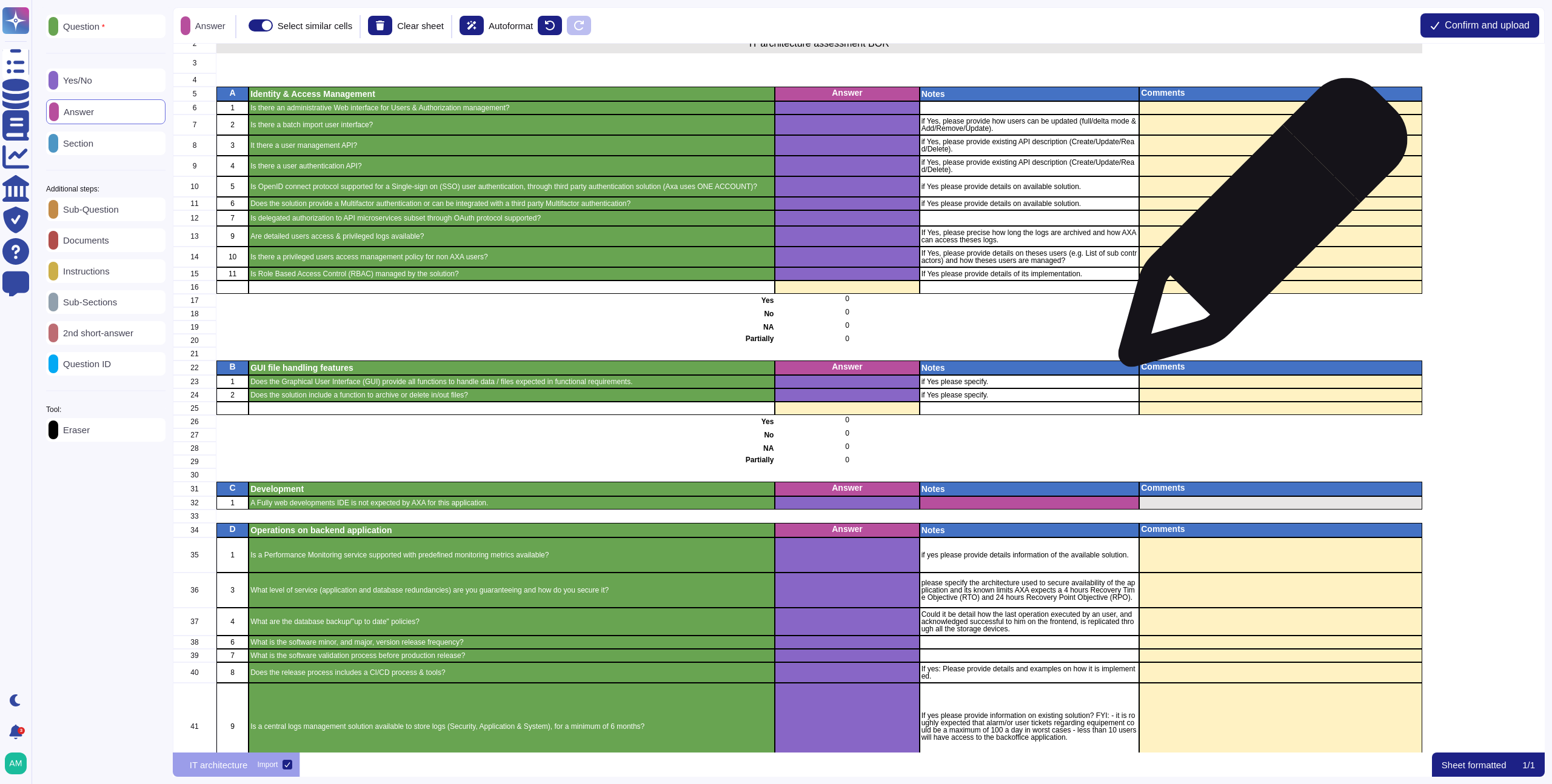
click at [1258, 228] on div "grid" at bounding box center [1280, 236] width 282 height 21
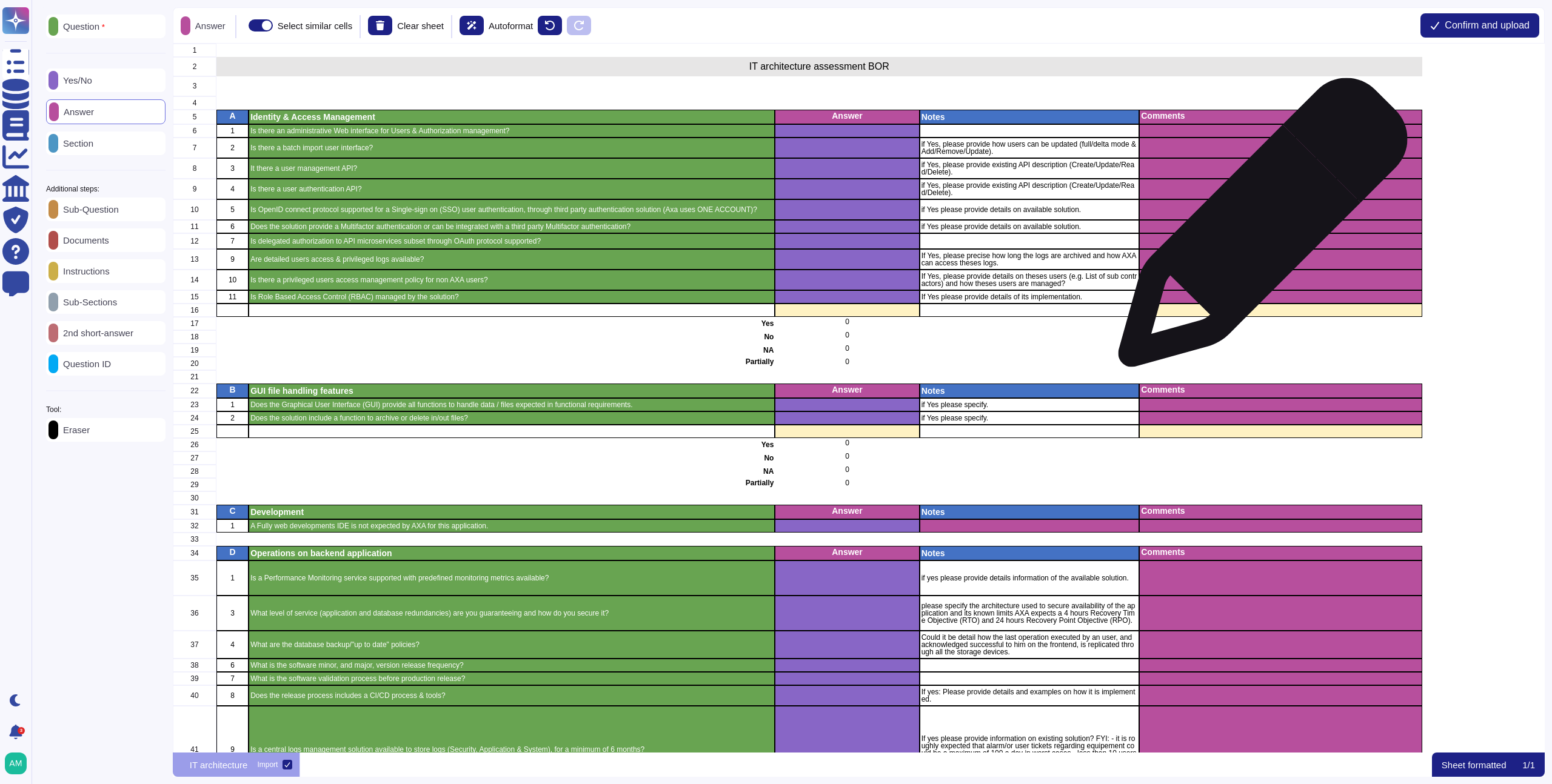
scroll to position [0, 0]
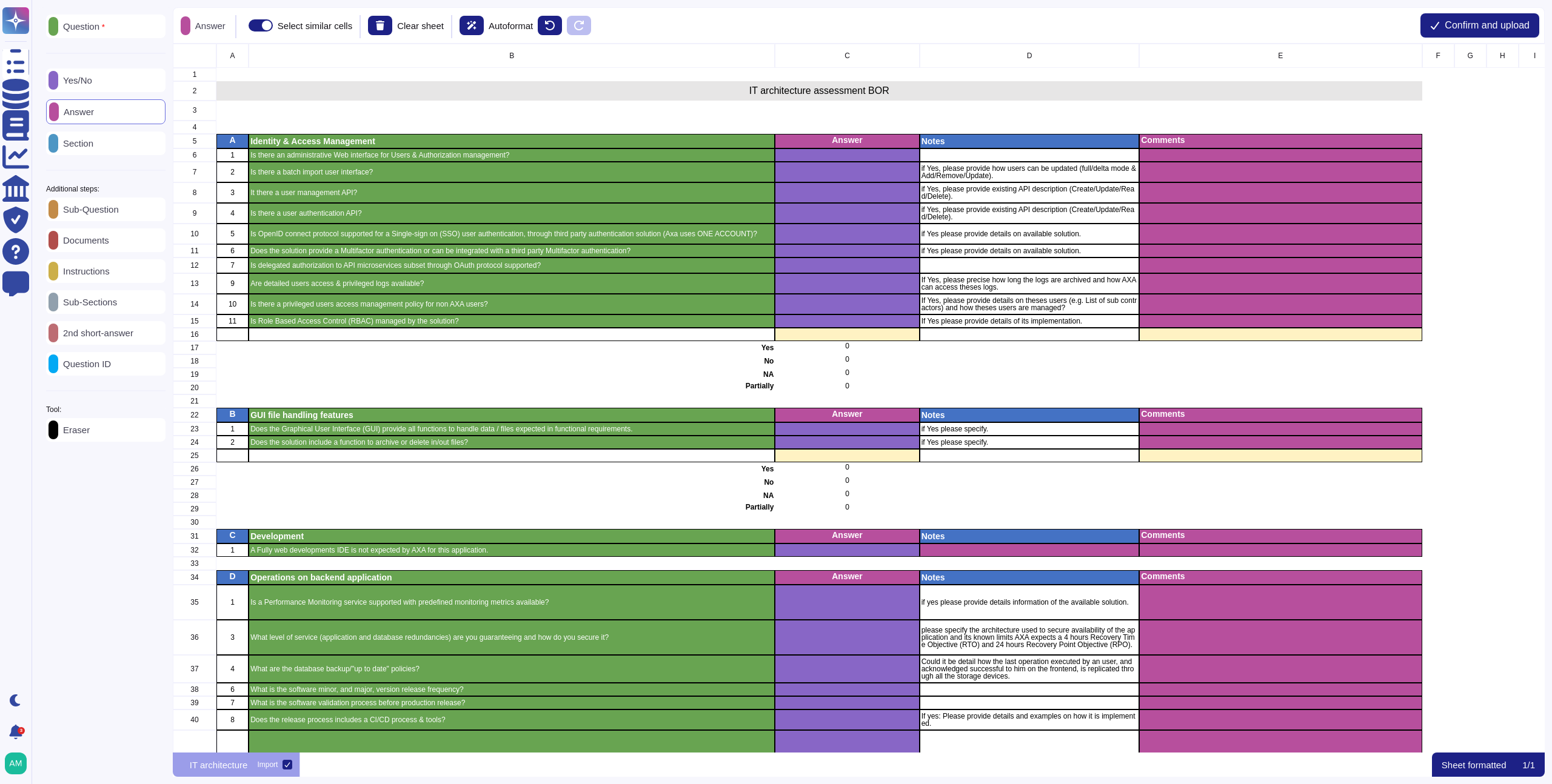
click at [107, 283] on div "Instructions" at bounding box center [106, 271] width 119 height 24
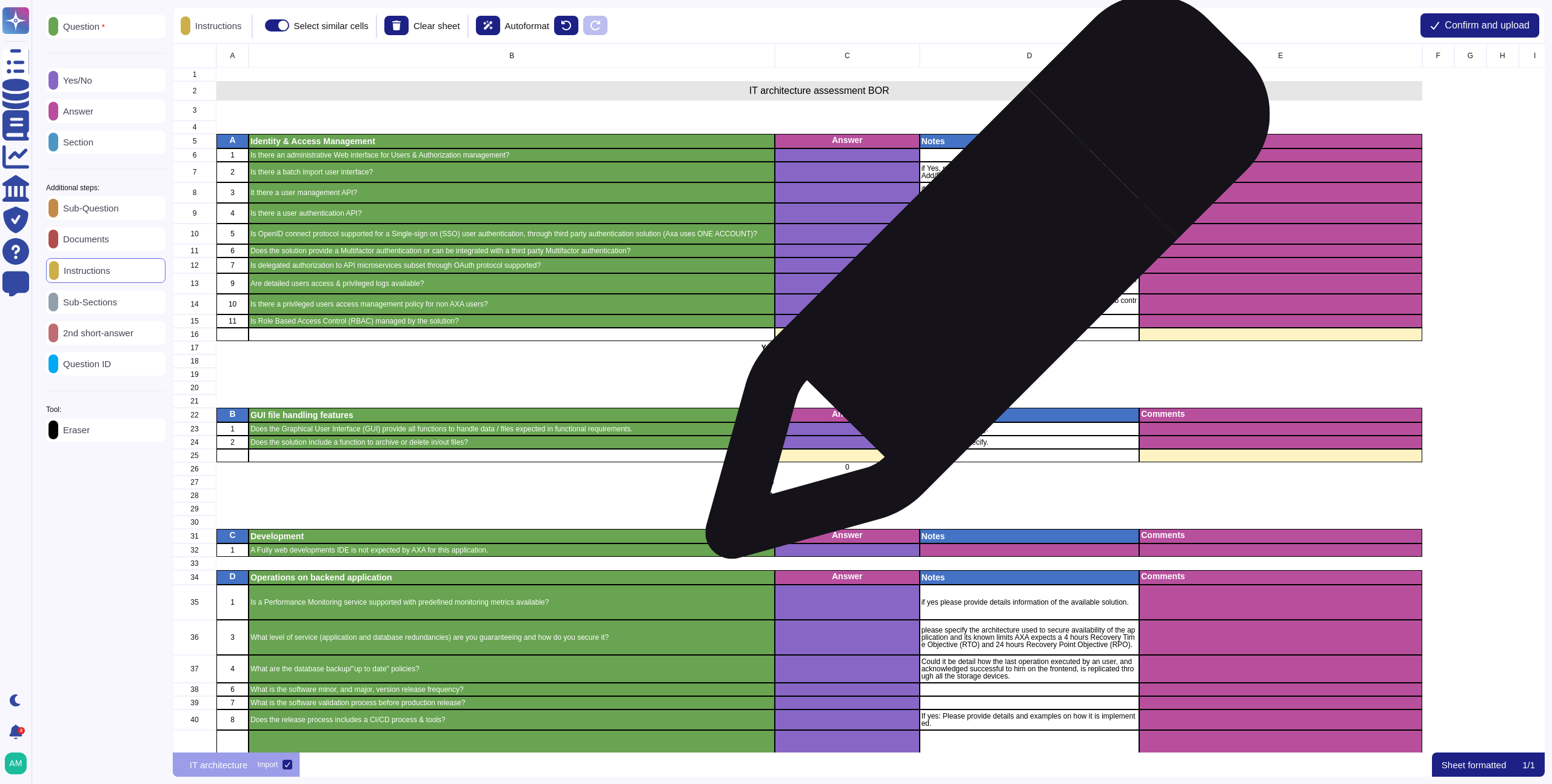
click at [998, 253] on p "if Yes please provide details on available solution." at bounding box center [1029, 251] width 216 height 7
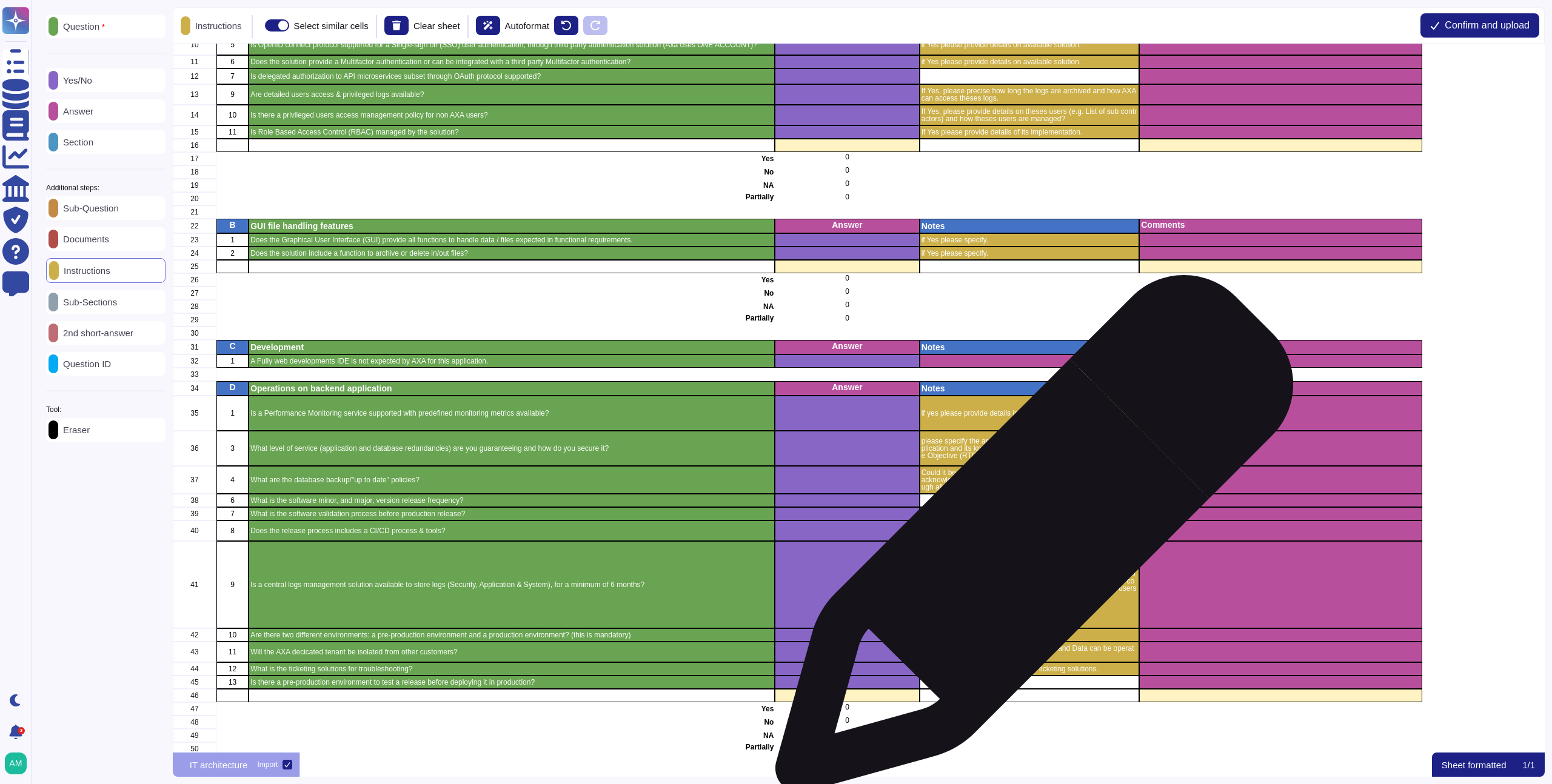
scroll to position [181, 0]
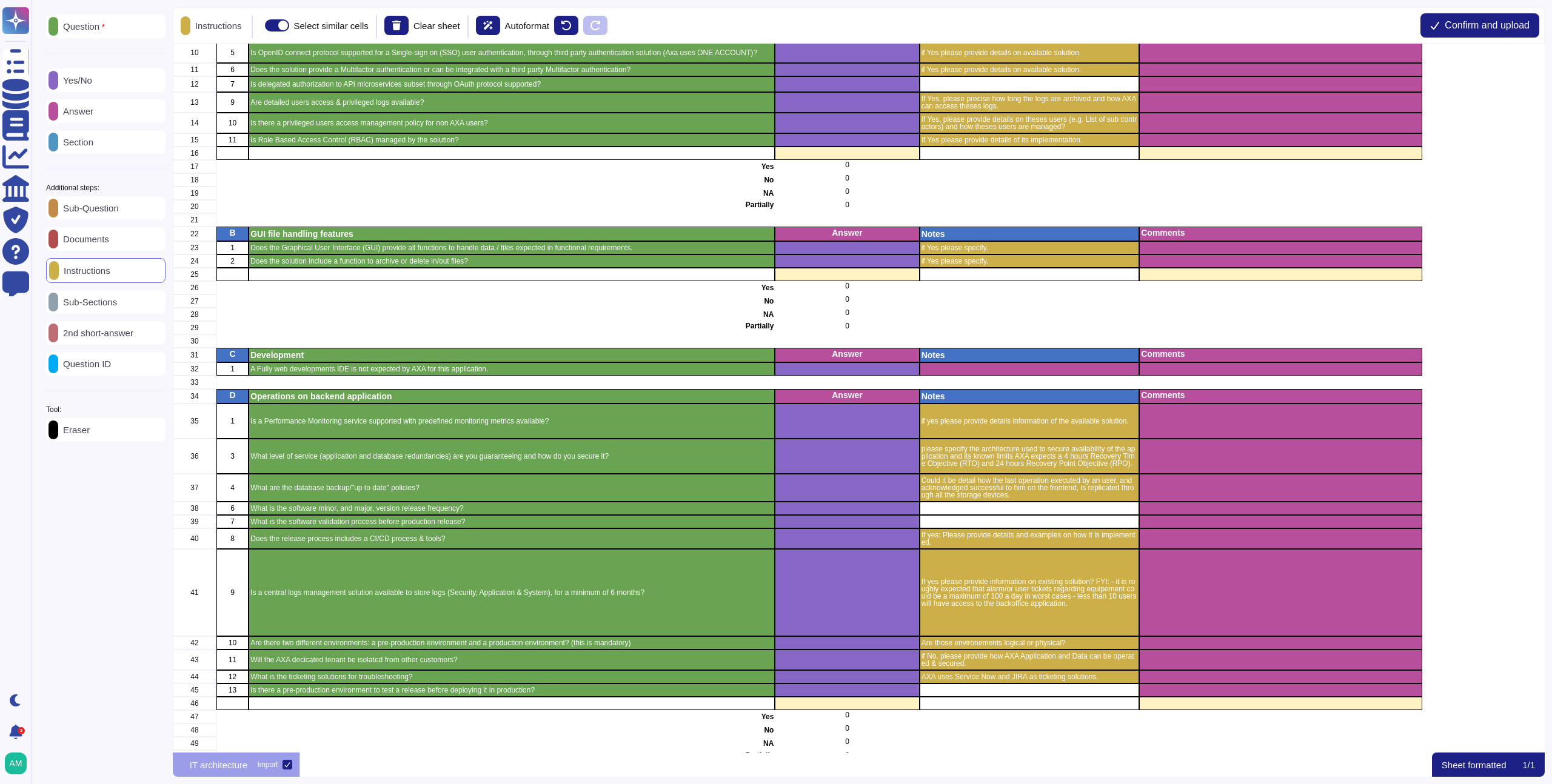
click at [89, 420] on div "Tool: Eraser" at bounding box center [106, 424] width 119 height 36
click at [89, 435] on p "Eraser" at bounding box center [74, 430] width 31 height 9
click at [264, 24] on span at bounding box center [257, 25] width 24 height 12
click at [240, 26] on input "Select similar cells" at bounding box center [240, 26] width 0 height 0
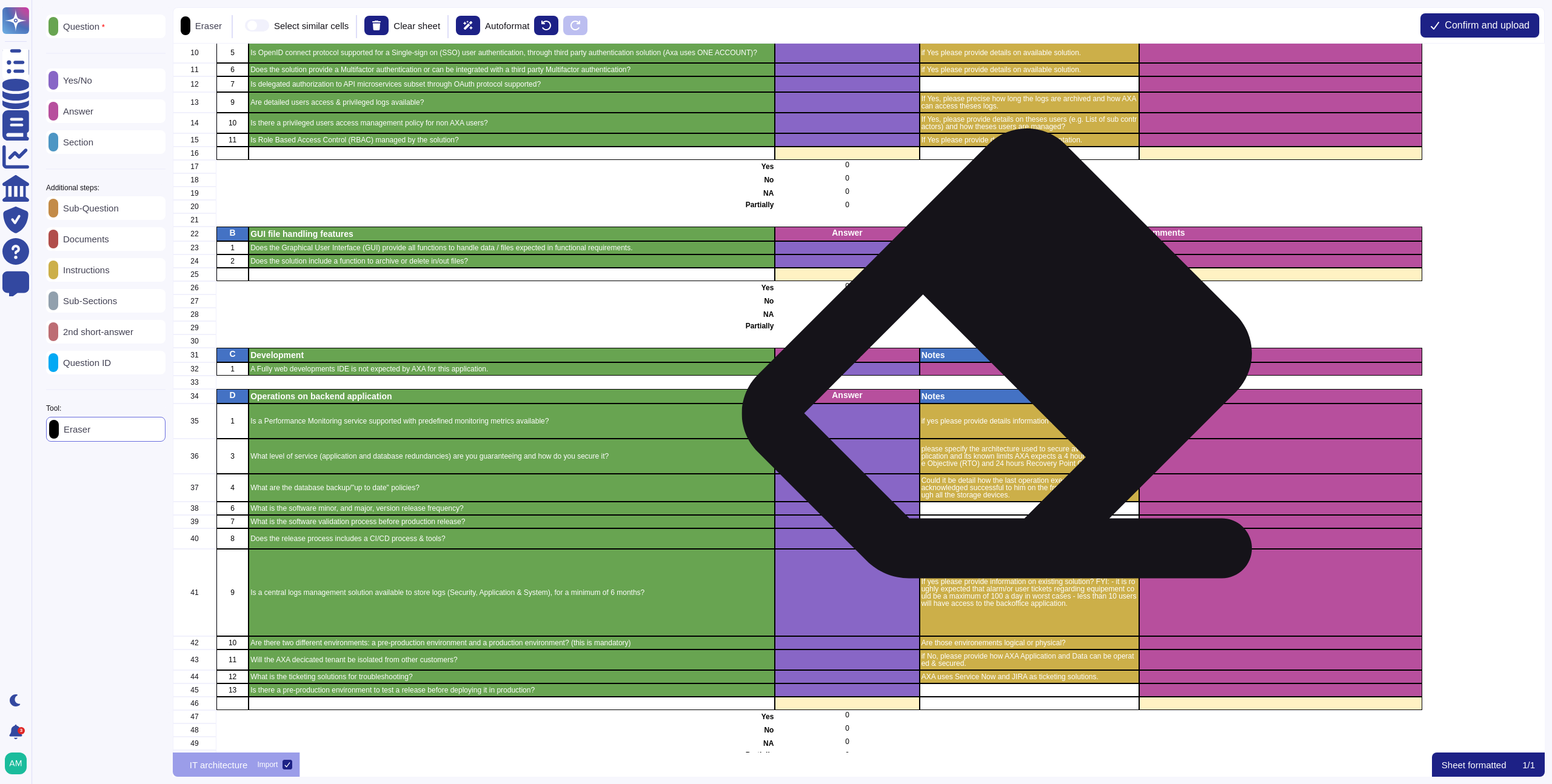
click at [1007, 375] on div "grid" at bounding box center [1029, 369] width 220 height 13
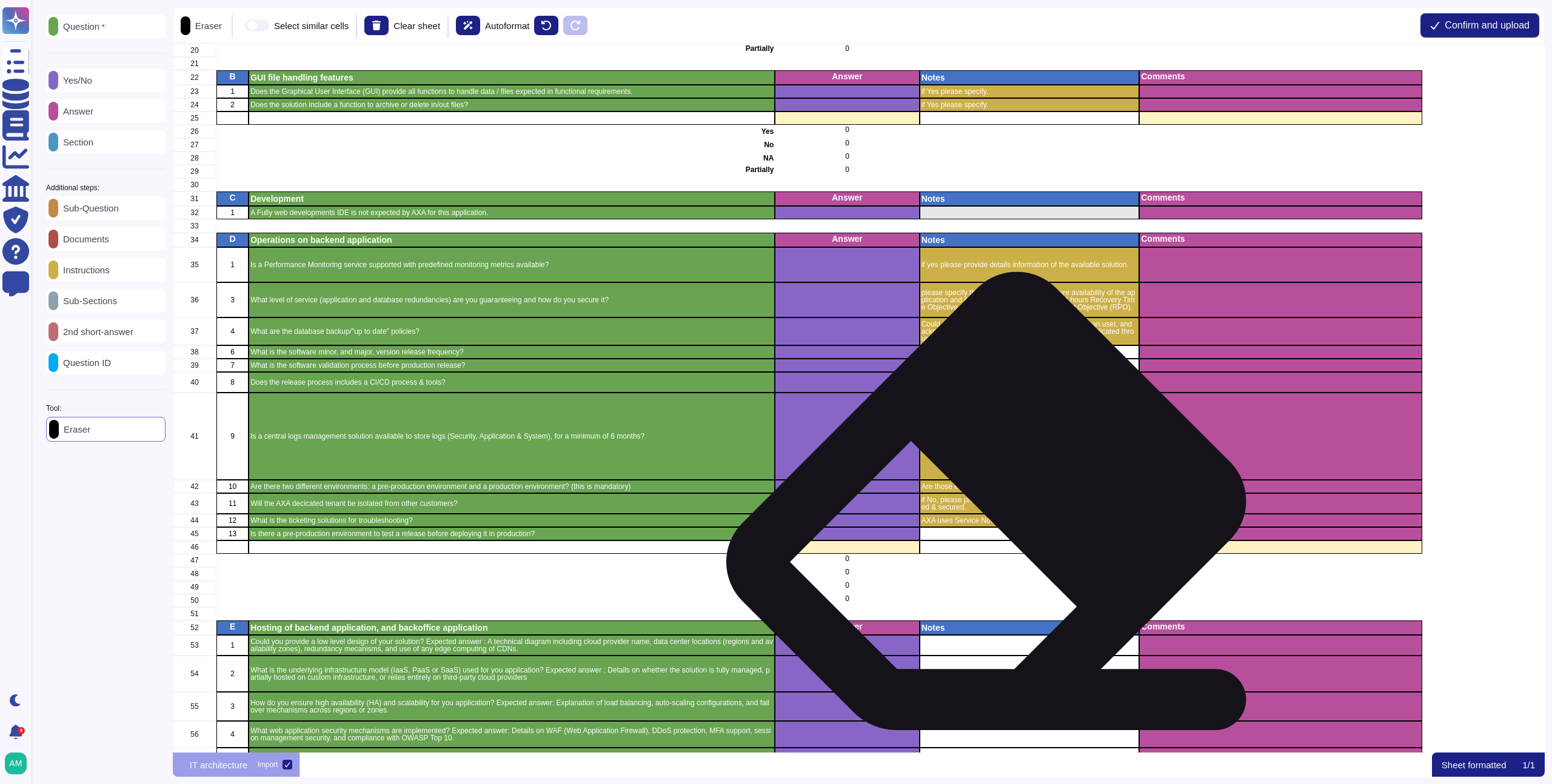
scroll to position [336, 0]
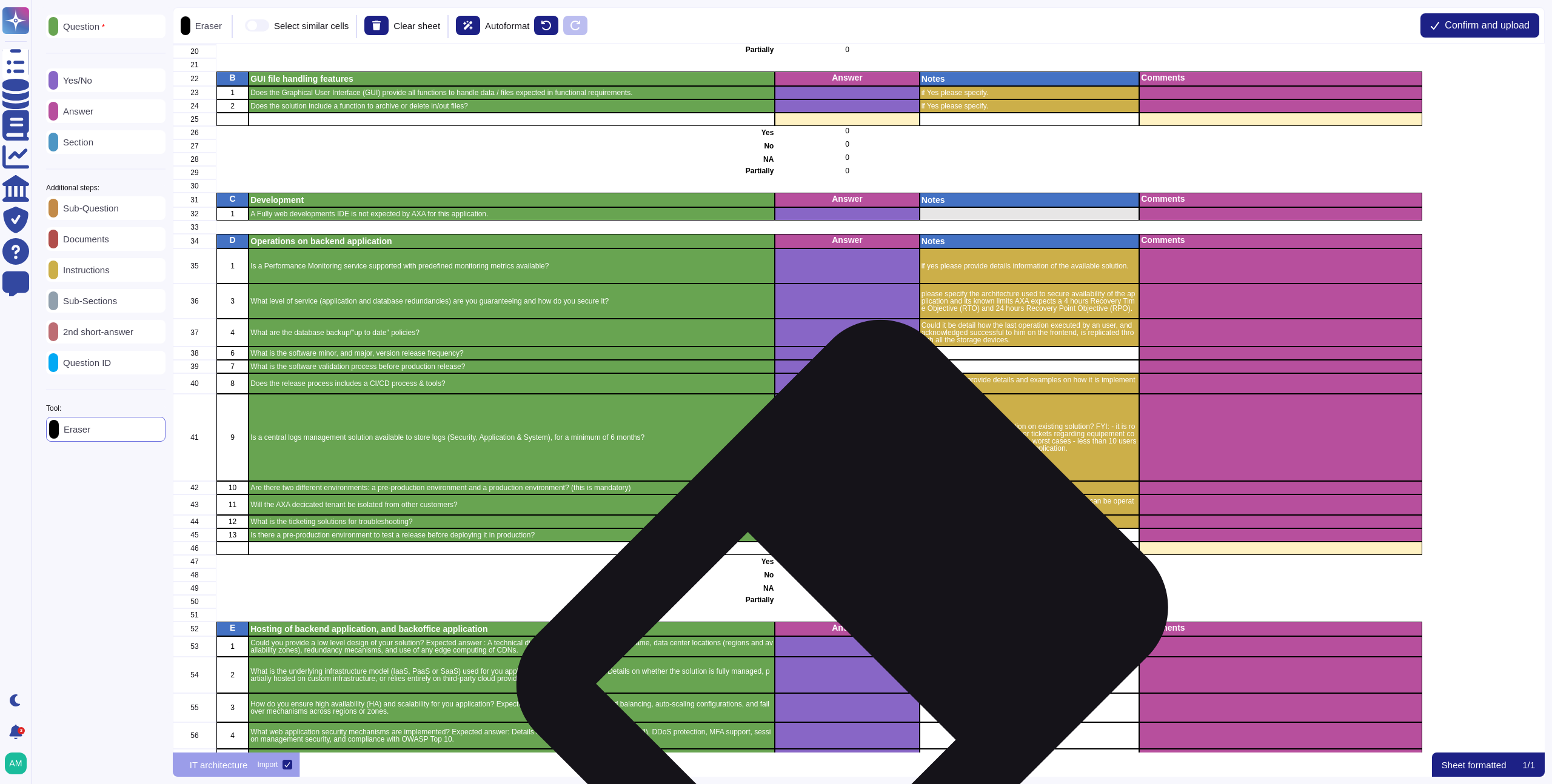
click at [857, 632] on div "Answer" at bounding box center [847, 629] width 144 height 15
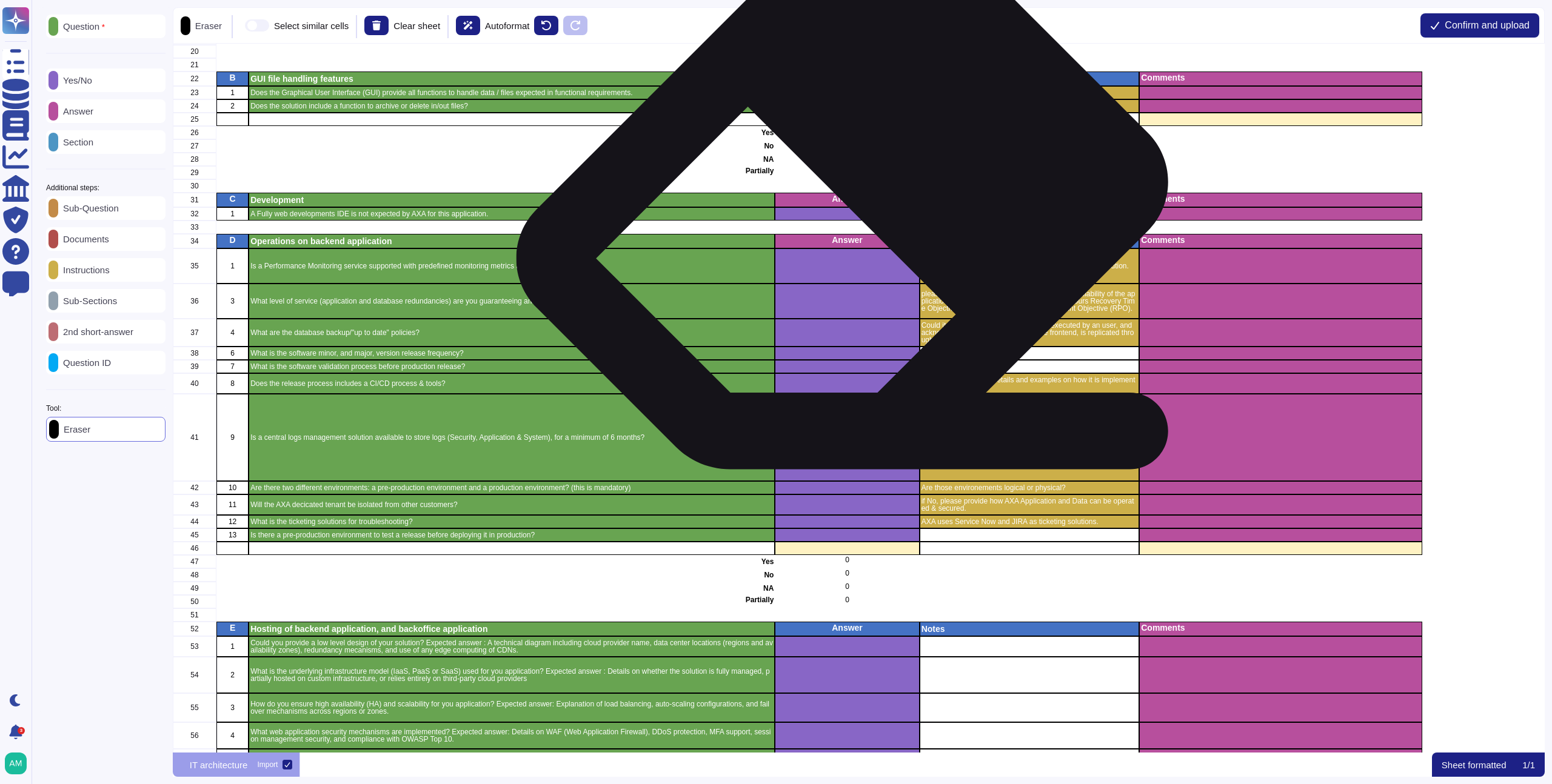
click at [857, 207] on div "grid" at bounding box center [847, 214] width 144 height 13
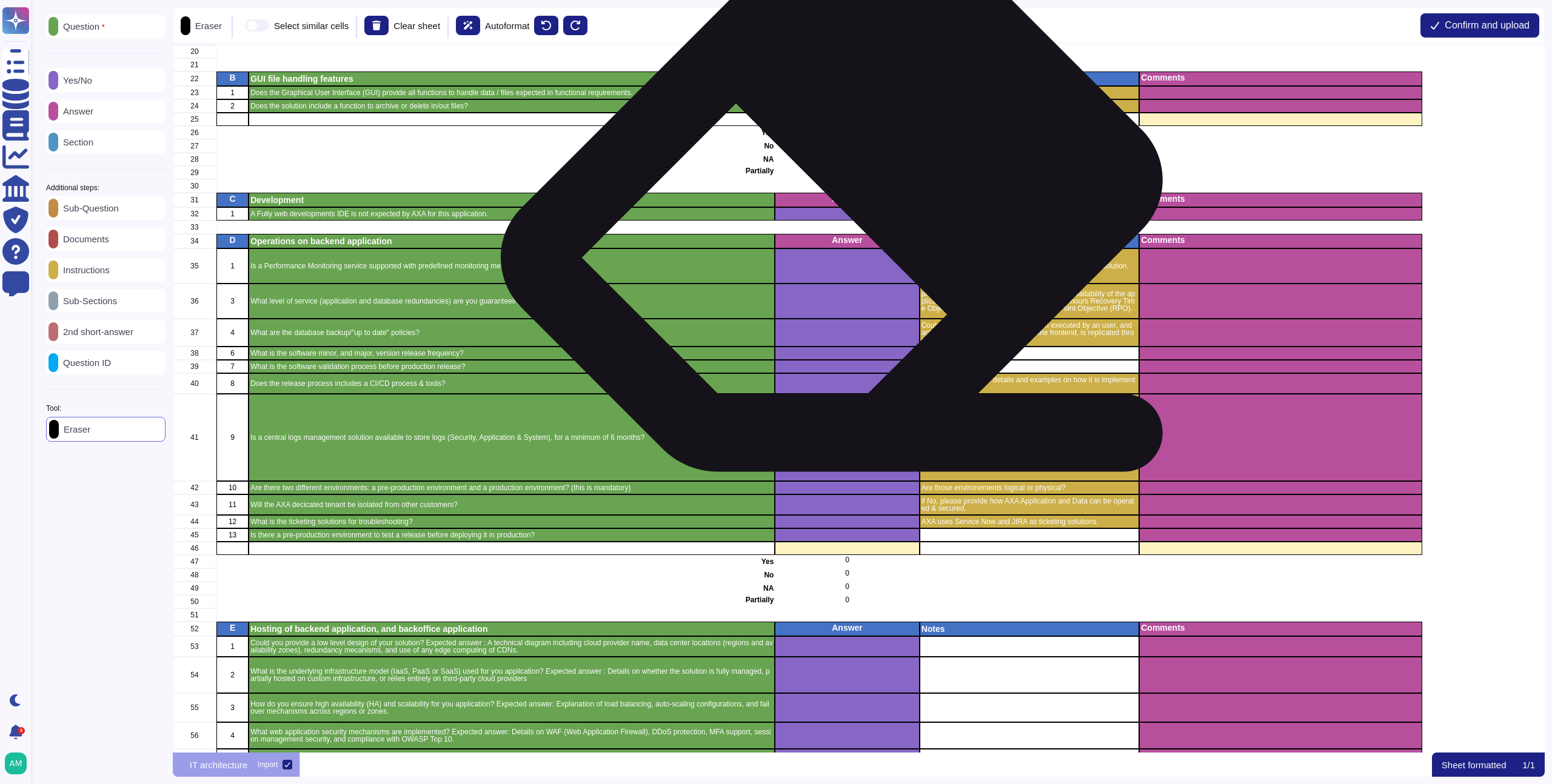
click at [846, 204] on div "Answer" at bounding box center [847, 200] width 144 height 15
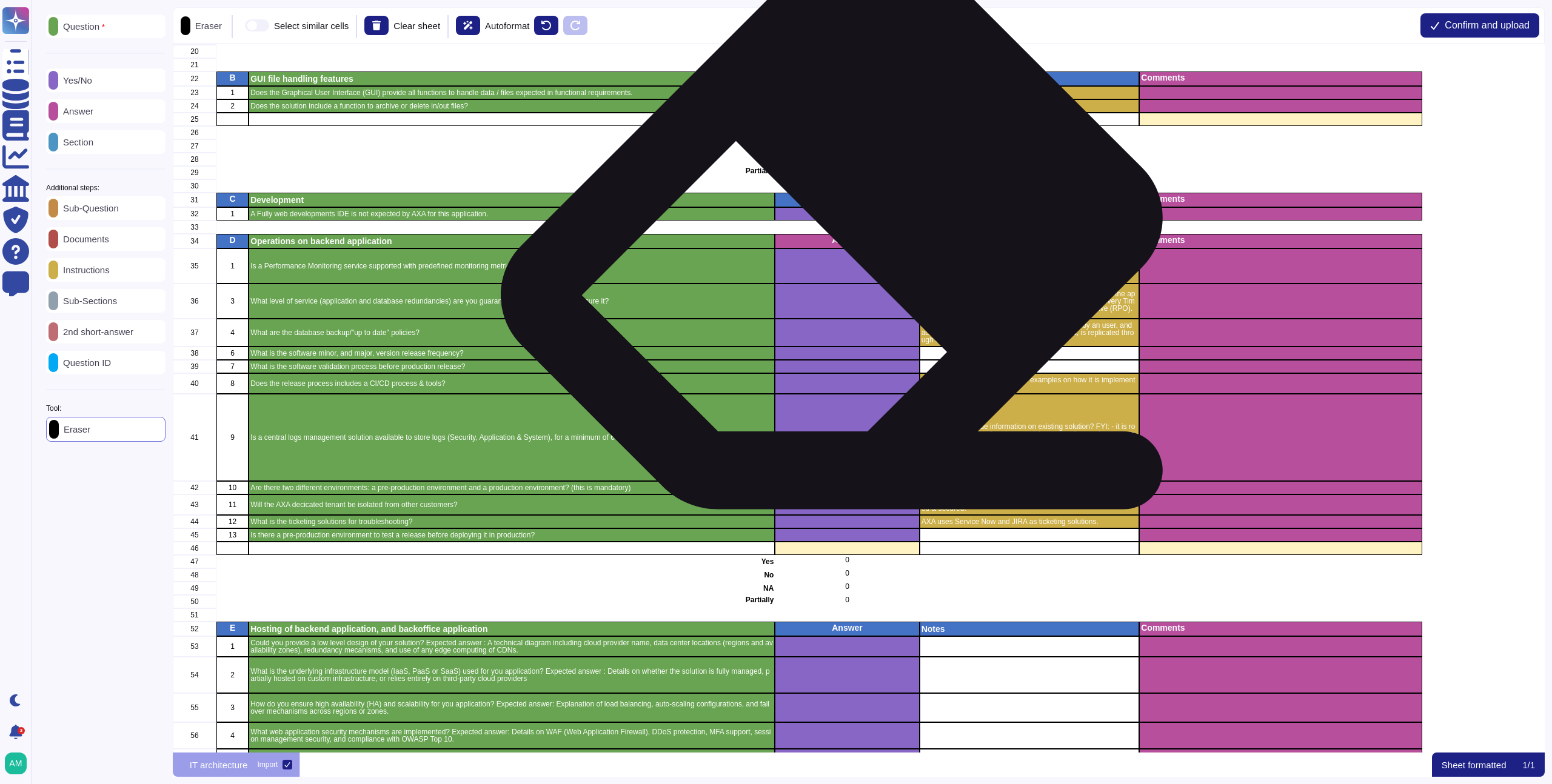
click at [846, 243] on p "Answer" at bounding box center [847, 240] width 141 height 8
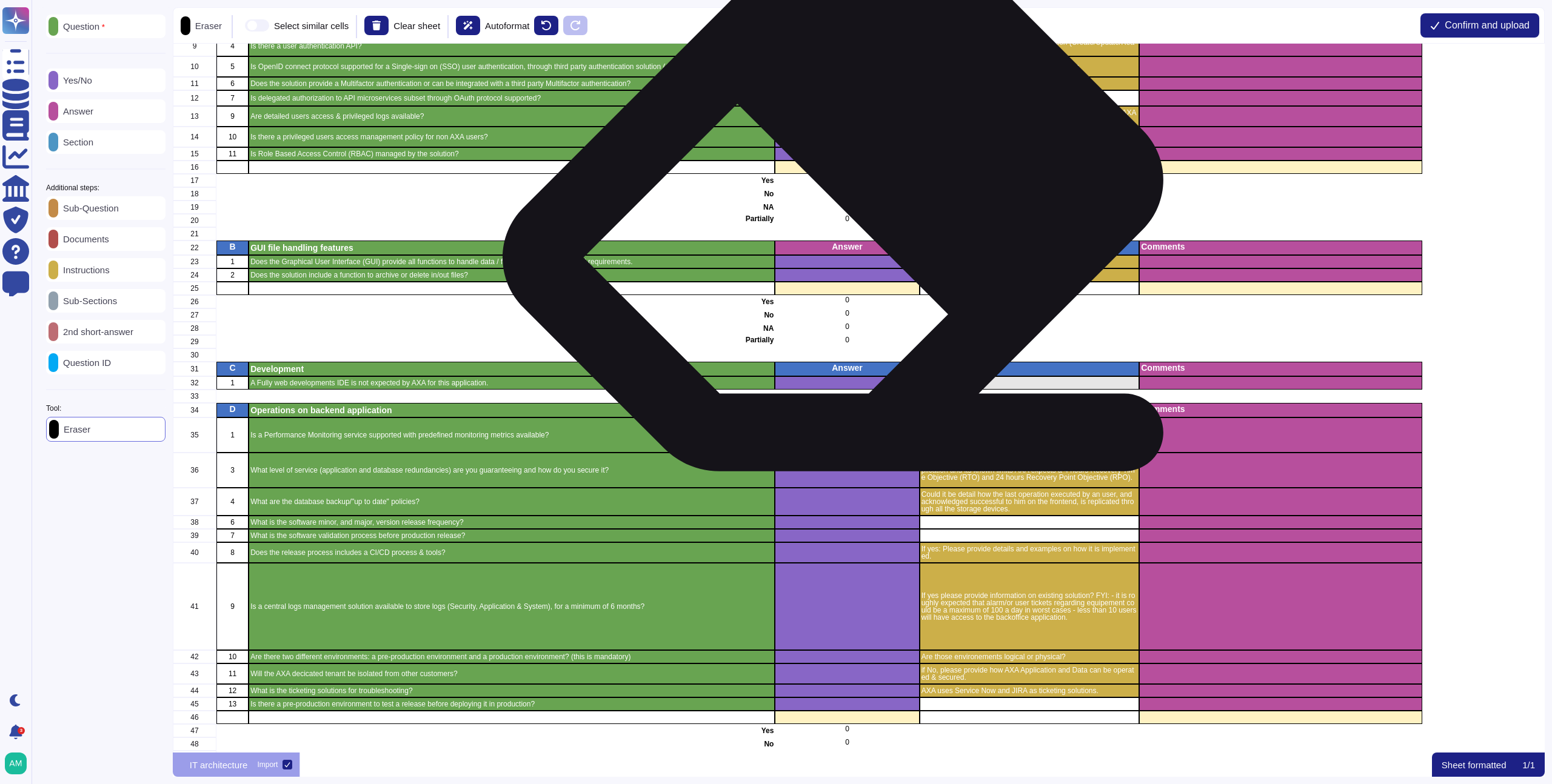
scroll to position [155, 0]
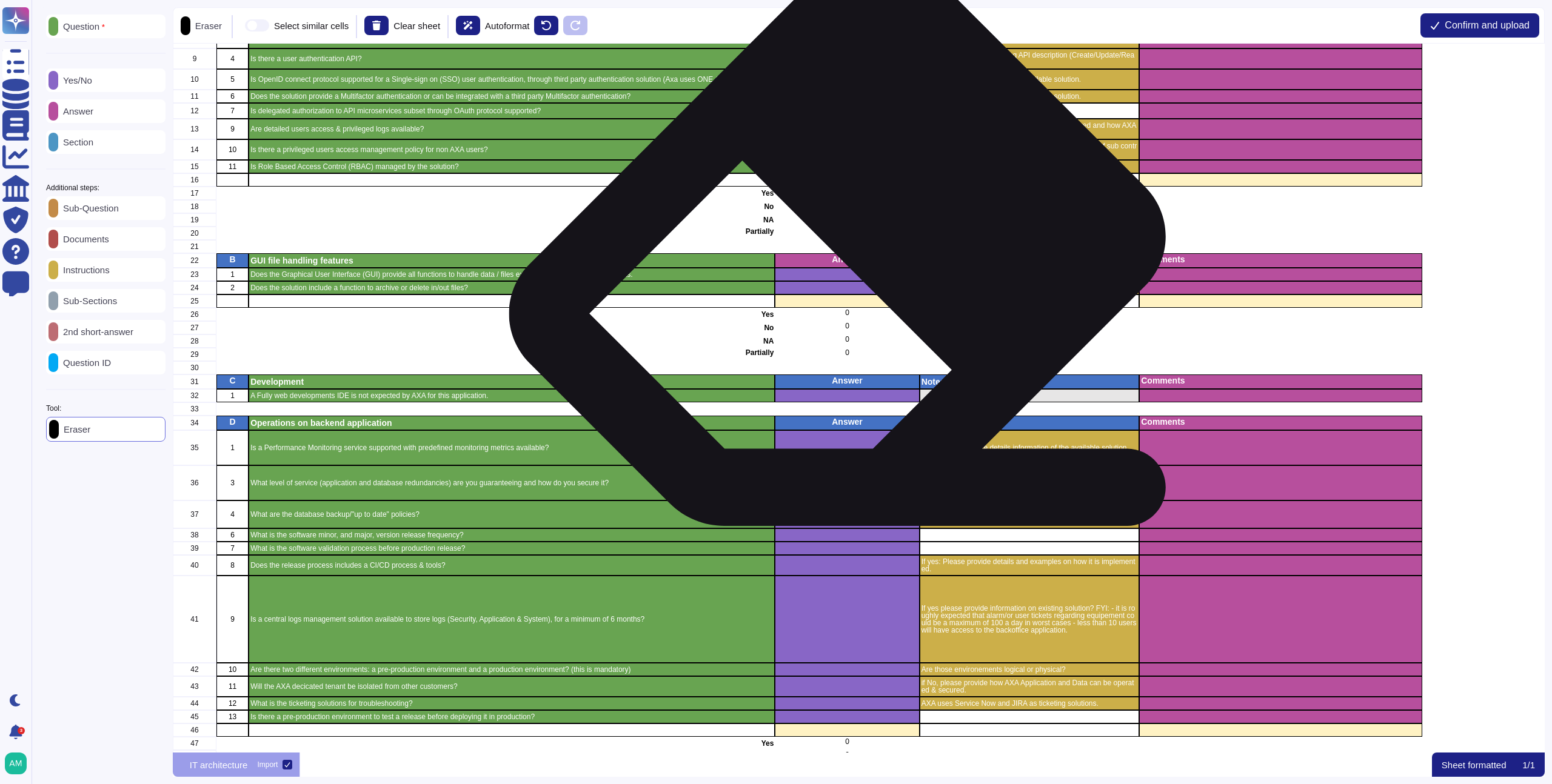
click at [852, 262] on p "Answer" at bounding box center [847, 259] width 141 height 8
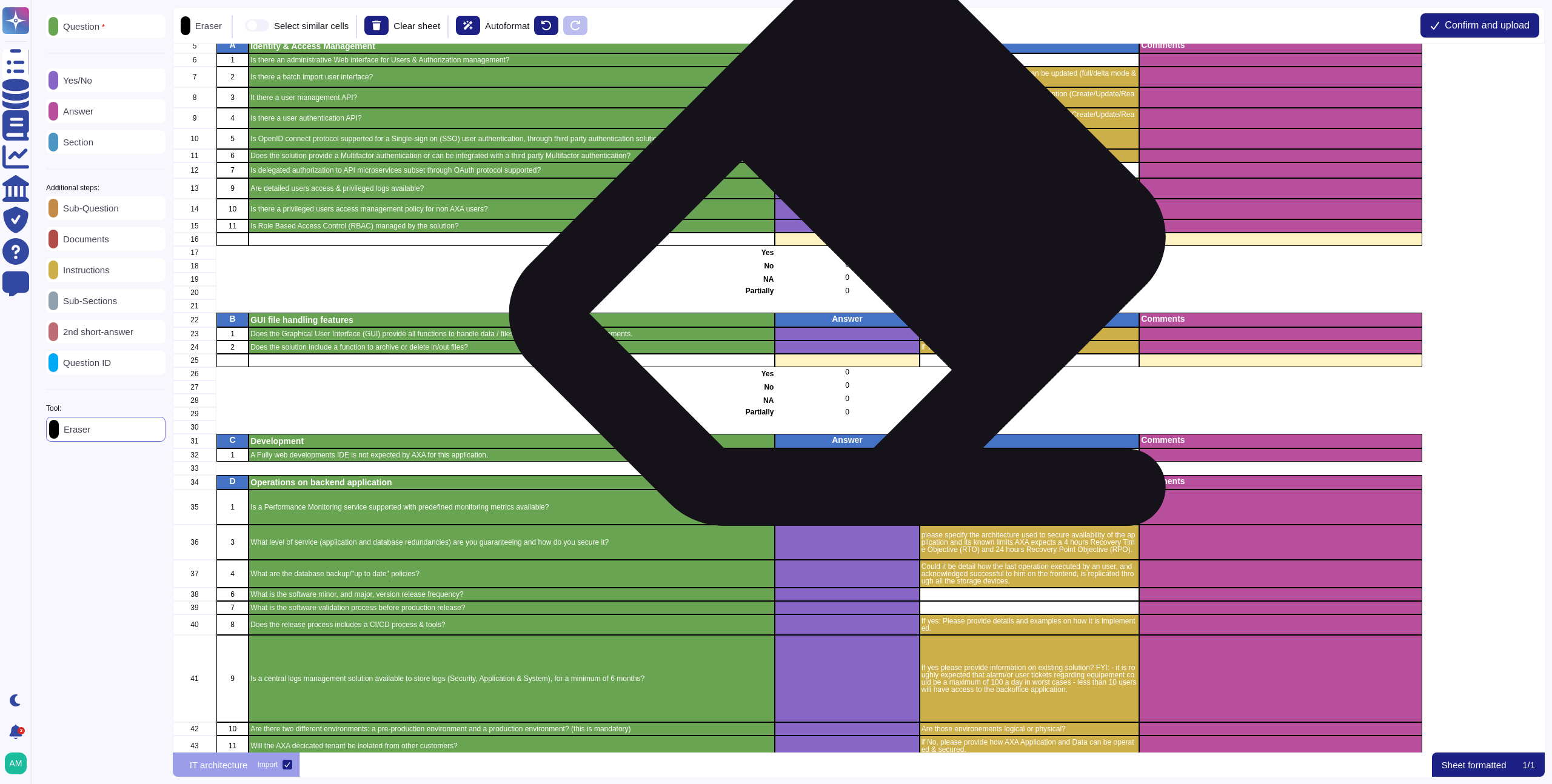
scroll to position [0, 0]
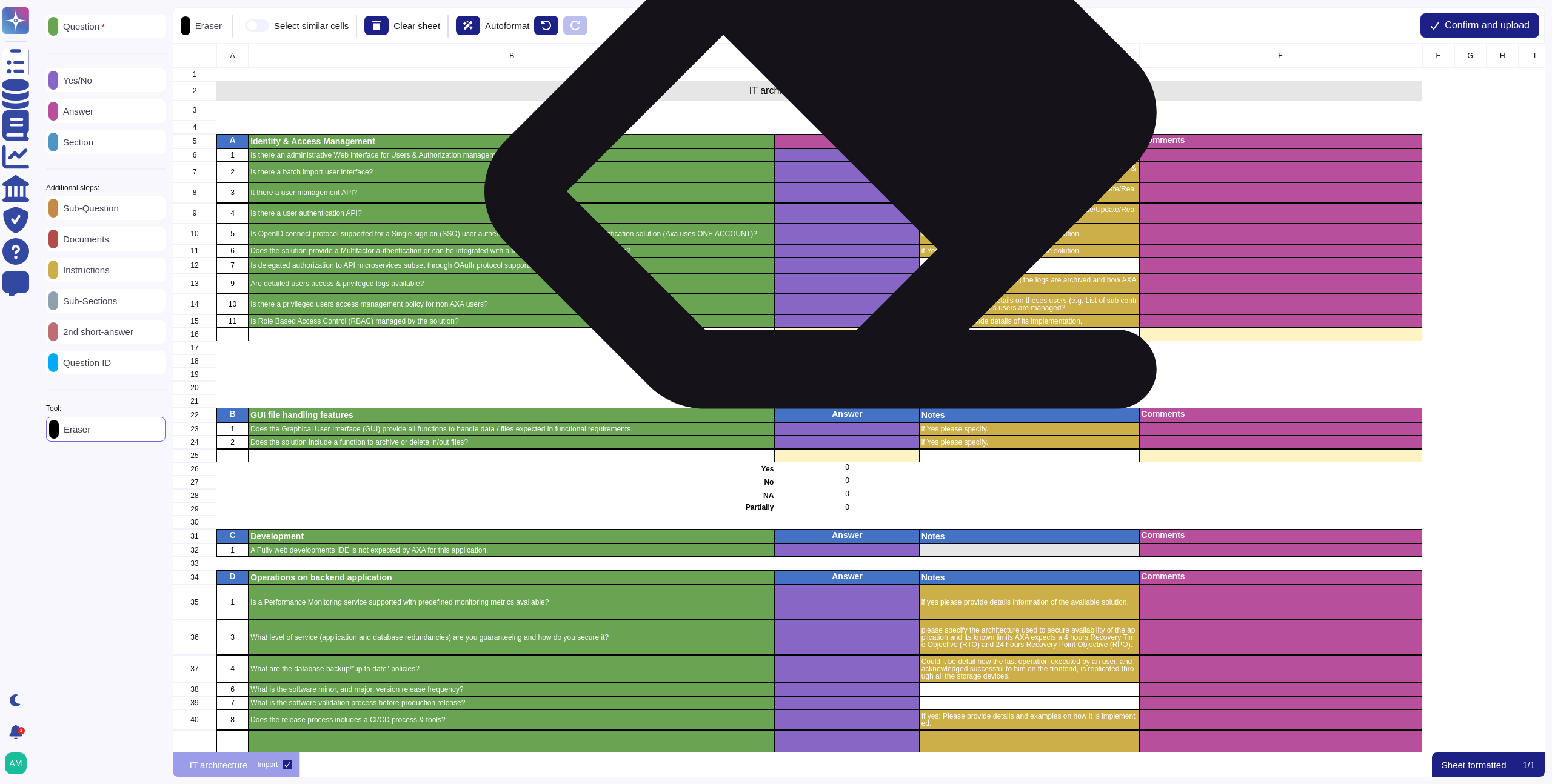
click at [836, 138] on p "Answer" at bounding box center [847, 140] width 141 height 8
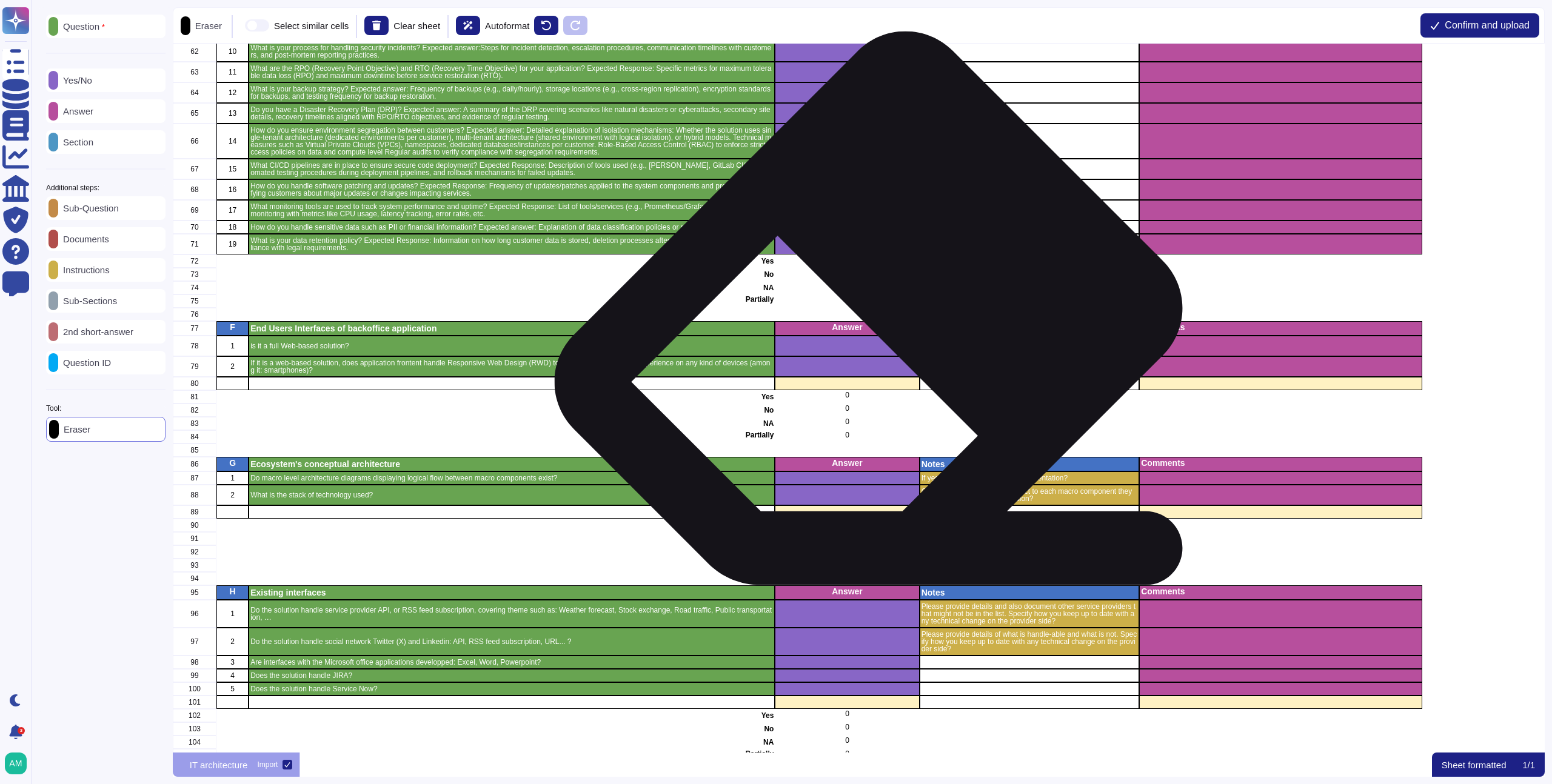
scroll to position [1207, 0]
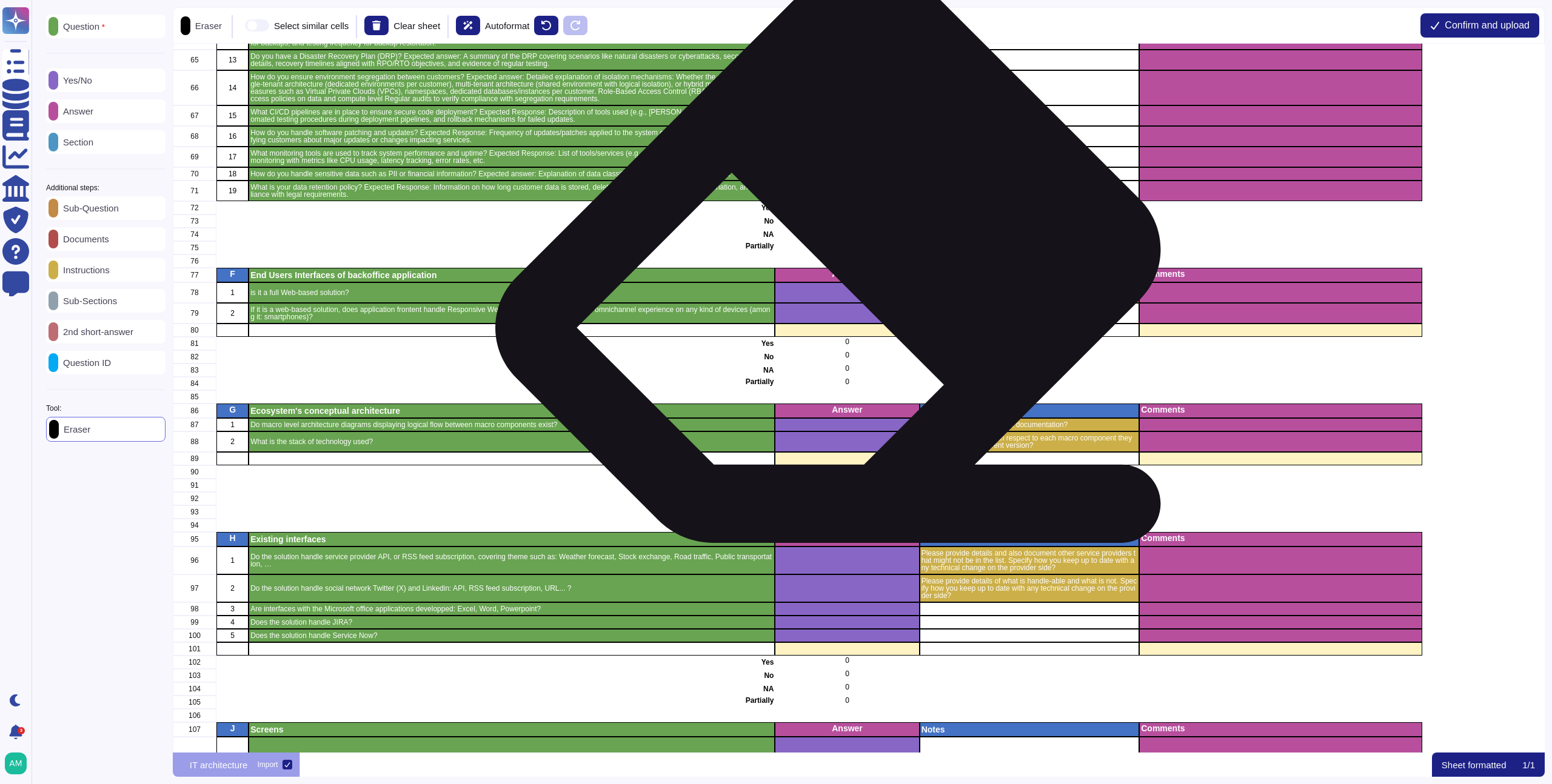
click at [843, 275] on p "Answer" at bounding box center [847, 274] width 141 height 8
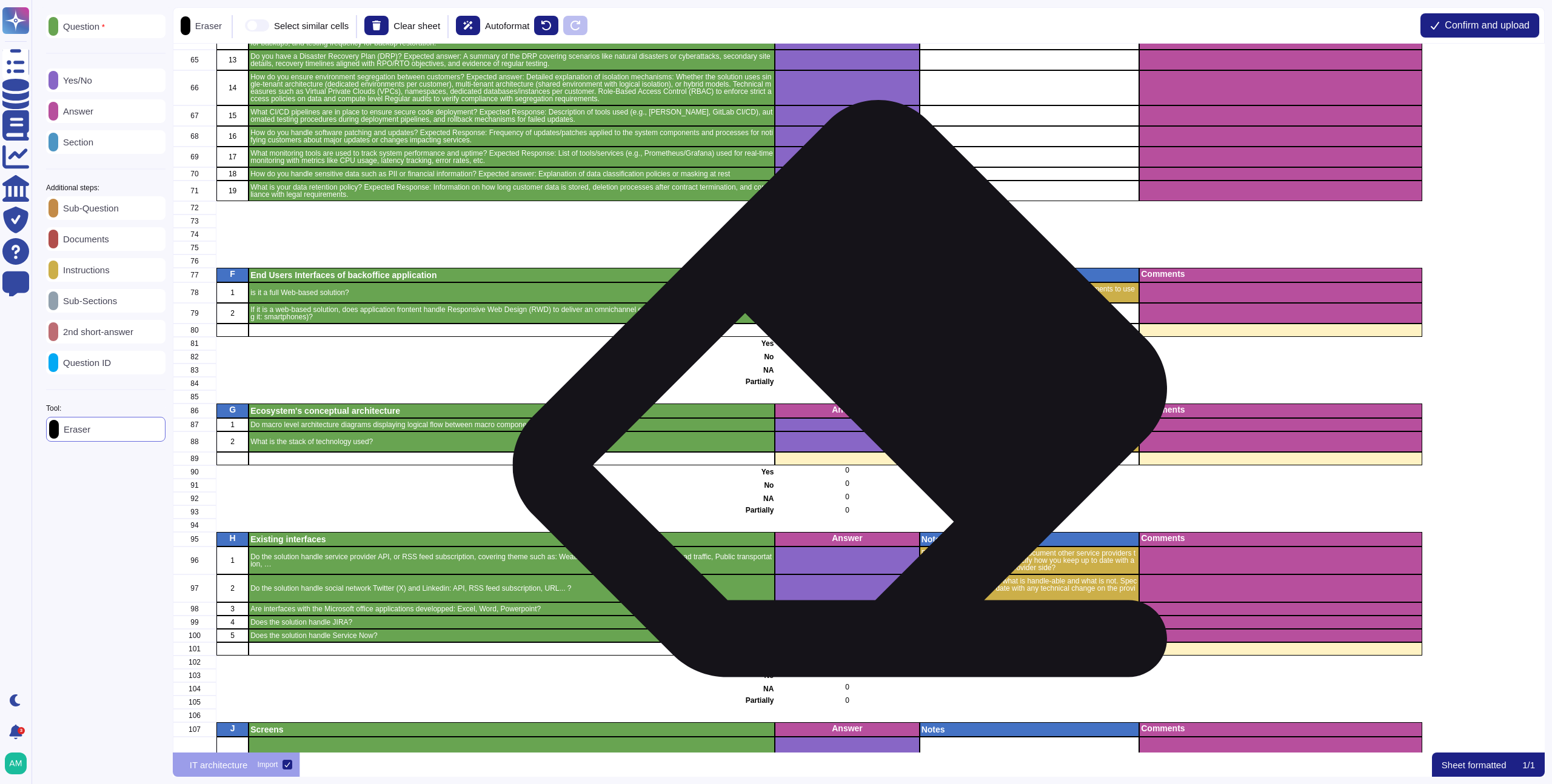
click at [855, 414] on p "Answer" at bounding box center [847, 410] width 141 height 8
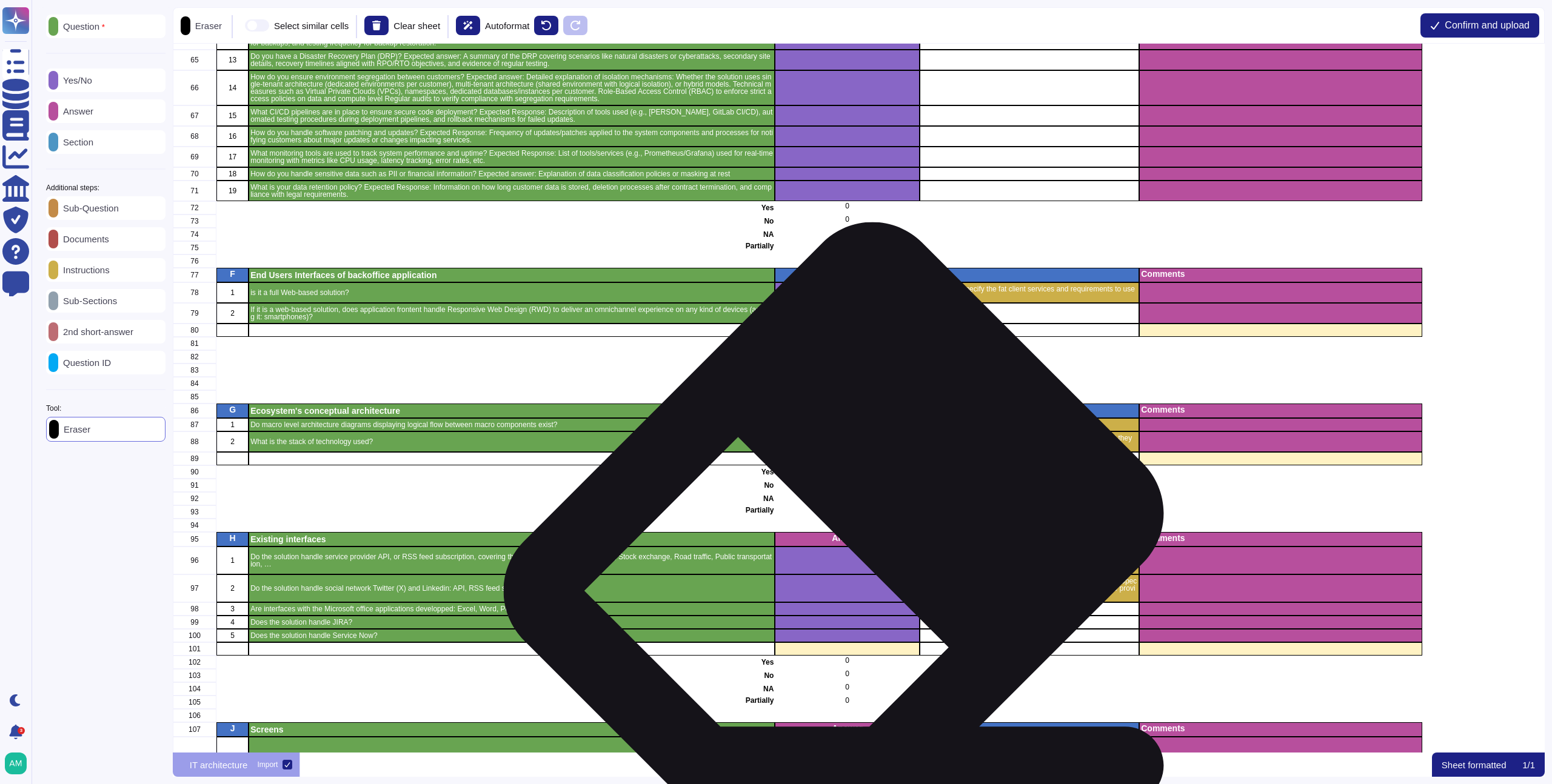
click at [848, 539] on p "Answer" at bounding box center [847, 538] width 141 height 8
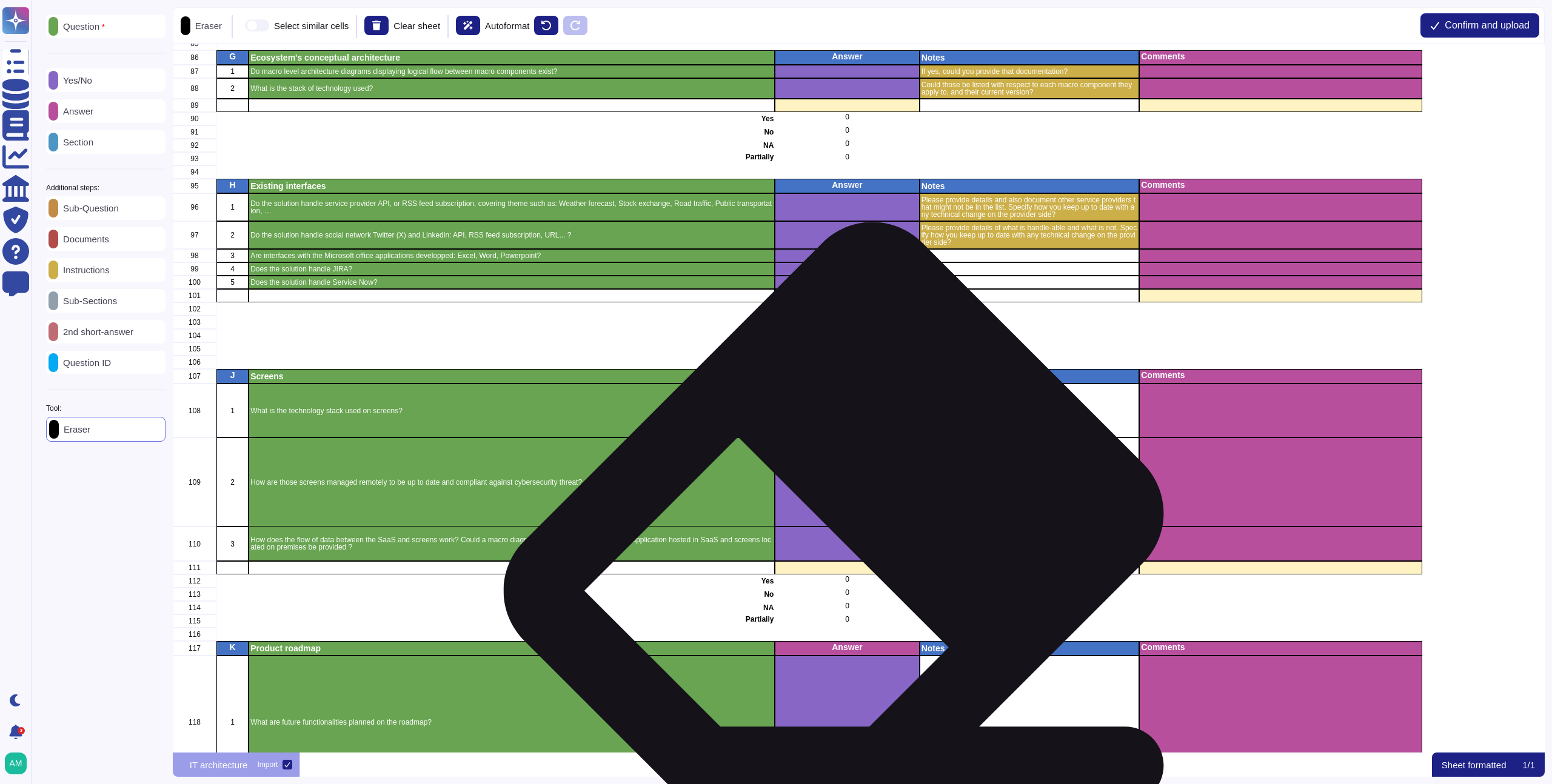
scroll to position [1564, 0]
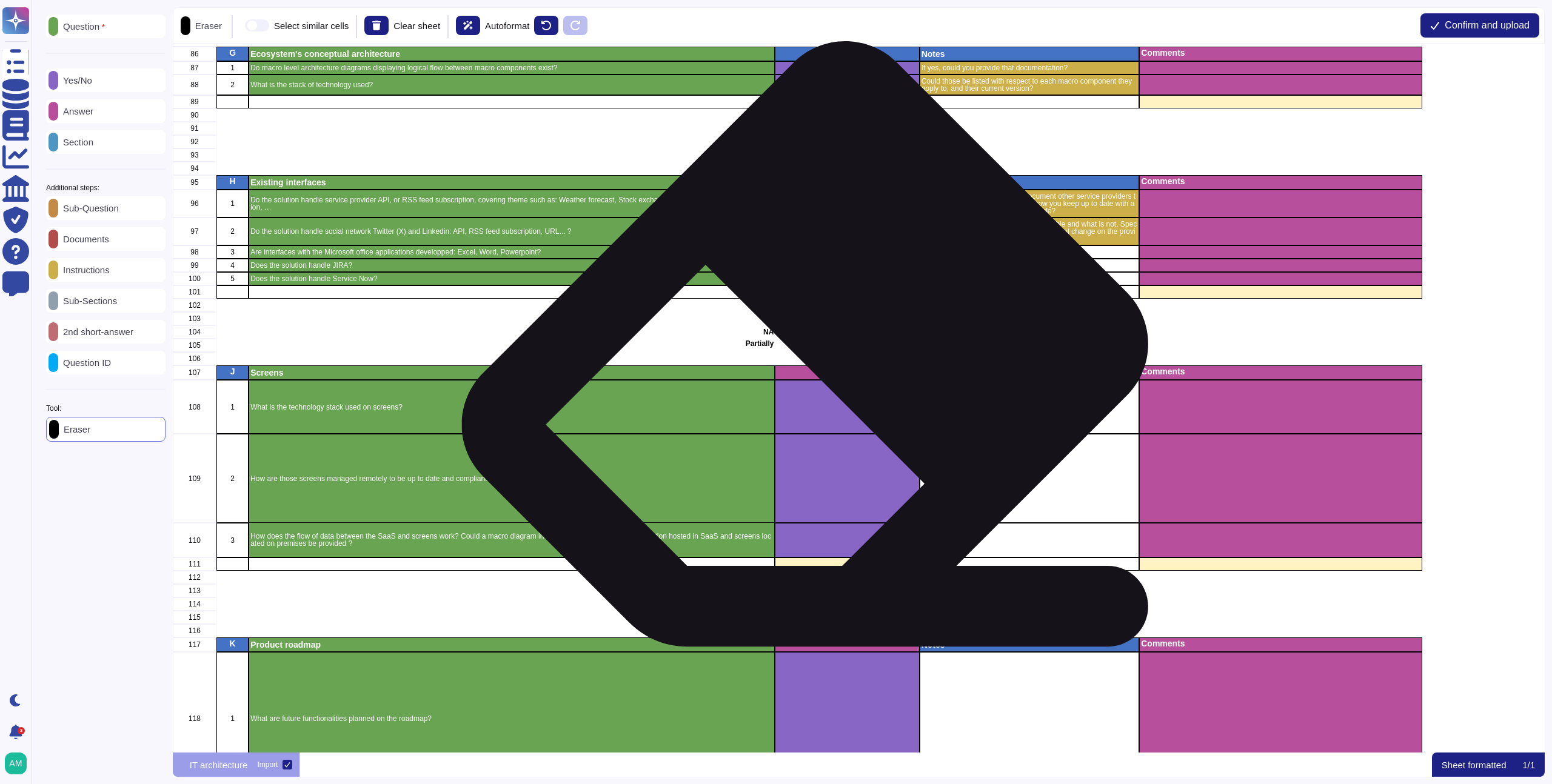
click at [819, 368] on p "Answer" at bounding box center [847, 372] width 141 height 8
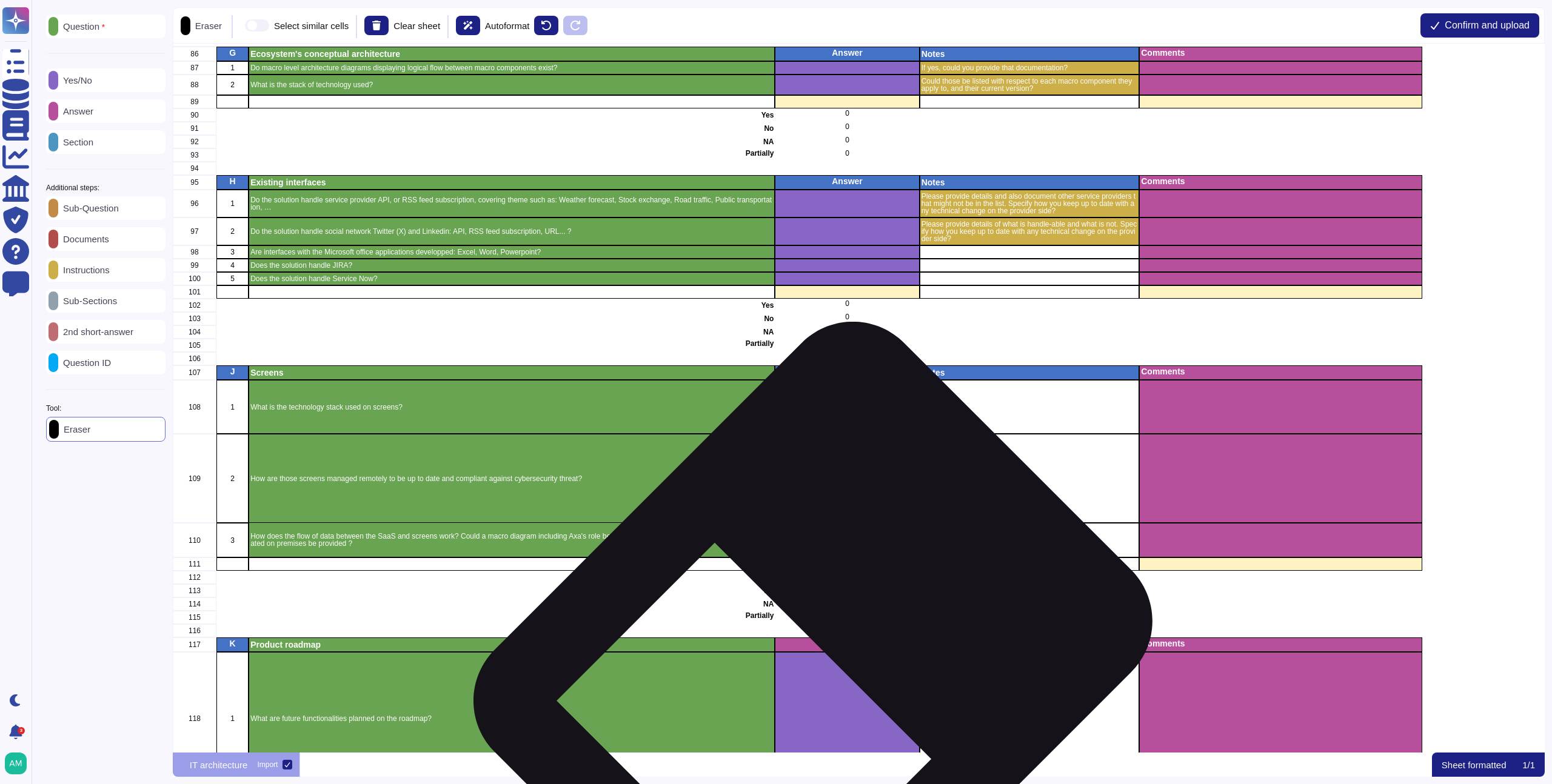
click at [827, 644] on p "Answer" at bounding box center [847, 644] width 141 height 8
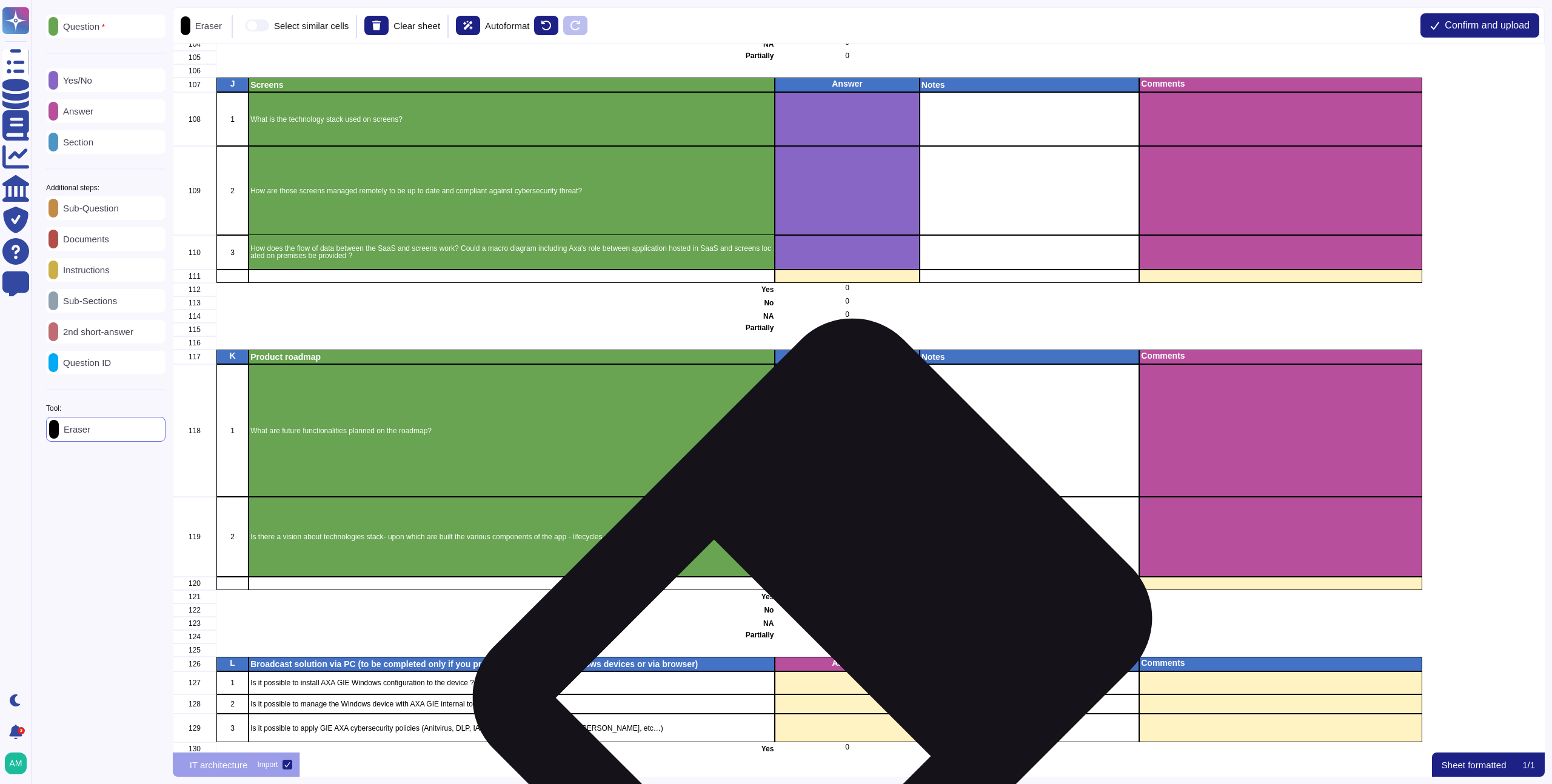
scroll to position [2051, 0]
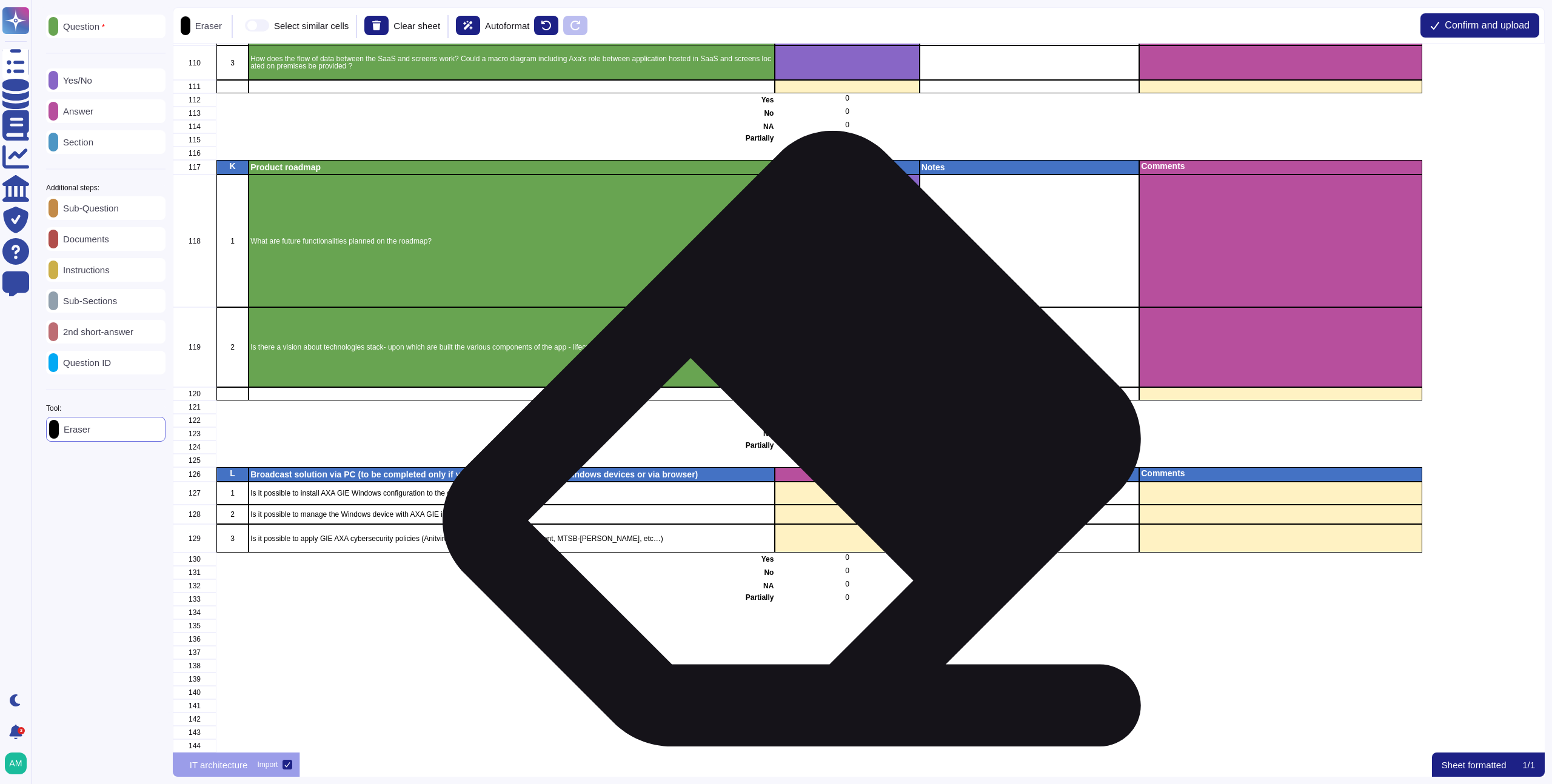
click at [807, 469] on p "Answer" at bounding box center [847, 474] width 141 height 8
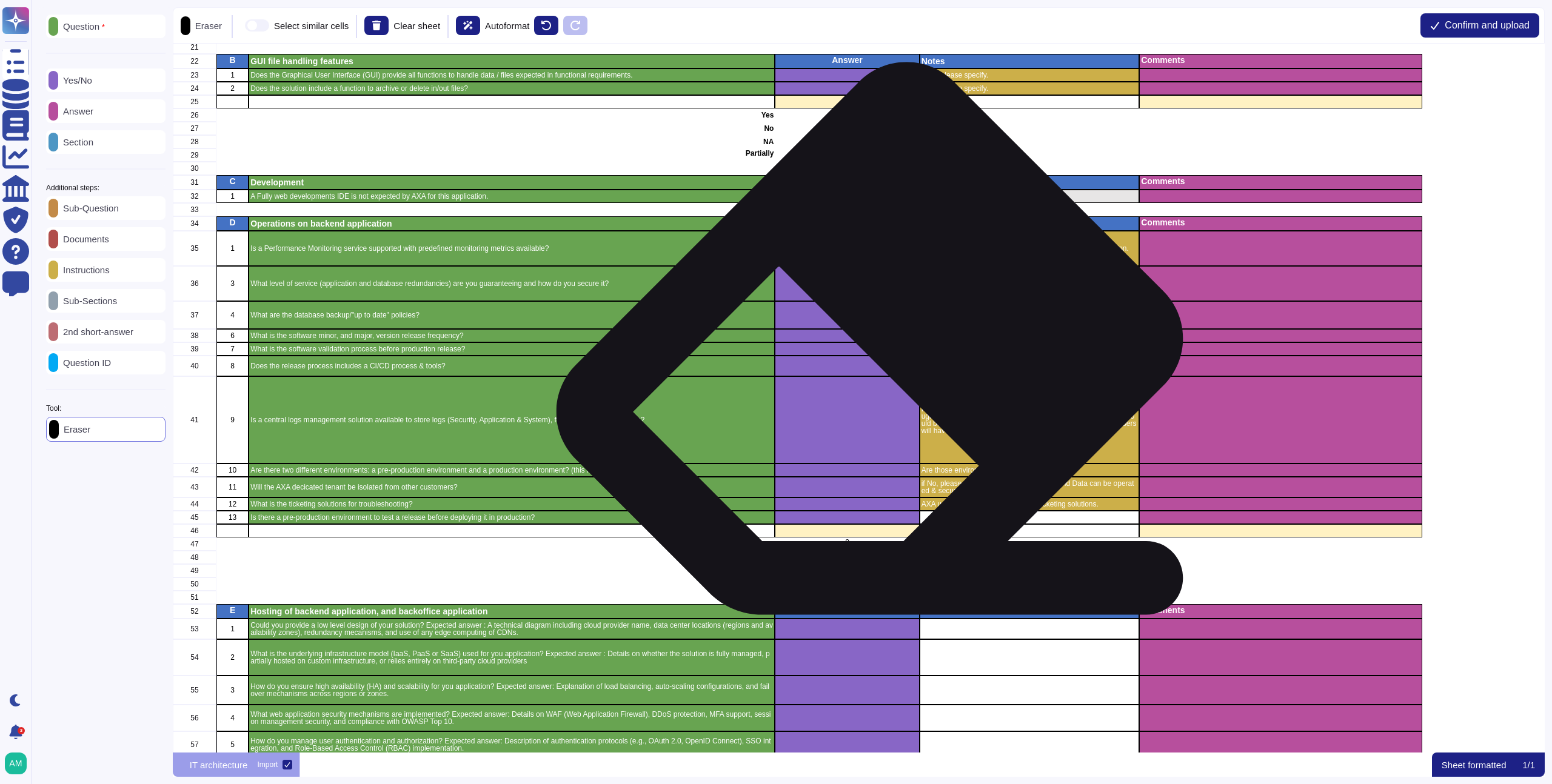
scroll to position [0, 0]
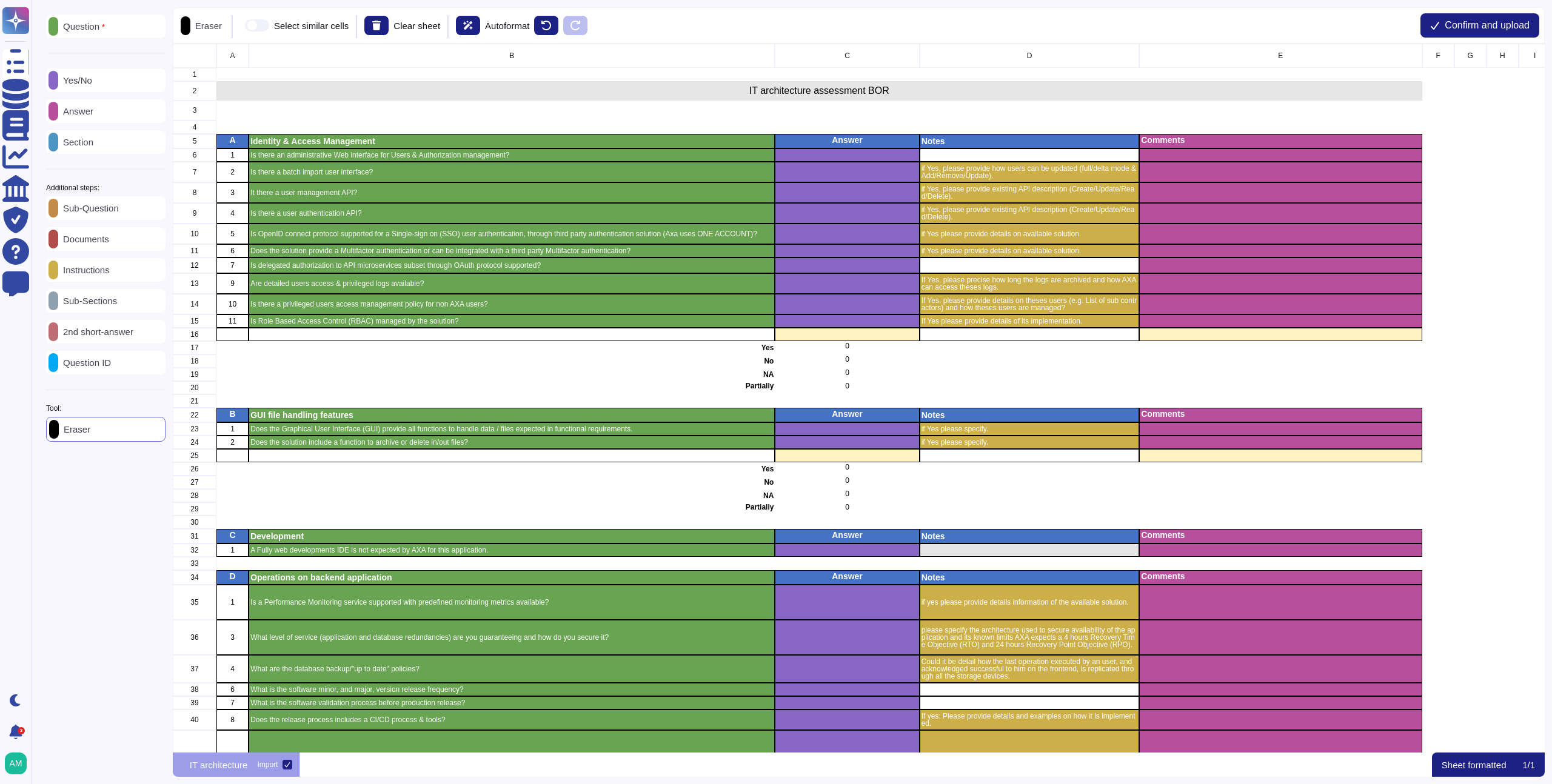
click at [72, 141] on p "Section" at bounding box center [75, 142] width 35 height 9
click at [273, 22] on span at bounding box center [260, 25] width 24 height 12
click at [243, 26] on input "Select similar cells" at bounding box center [243, 26] width 0 height 0
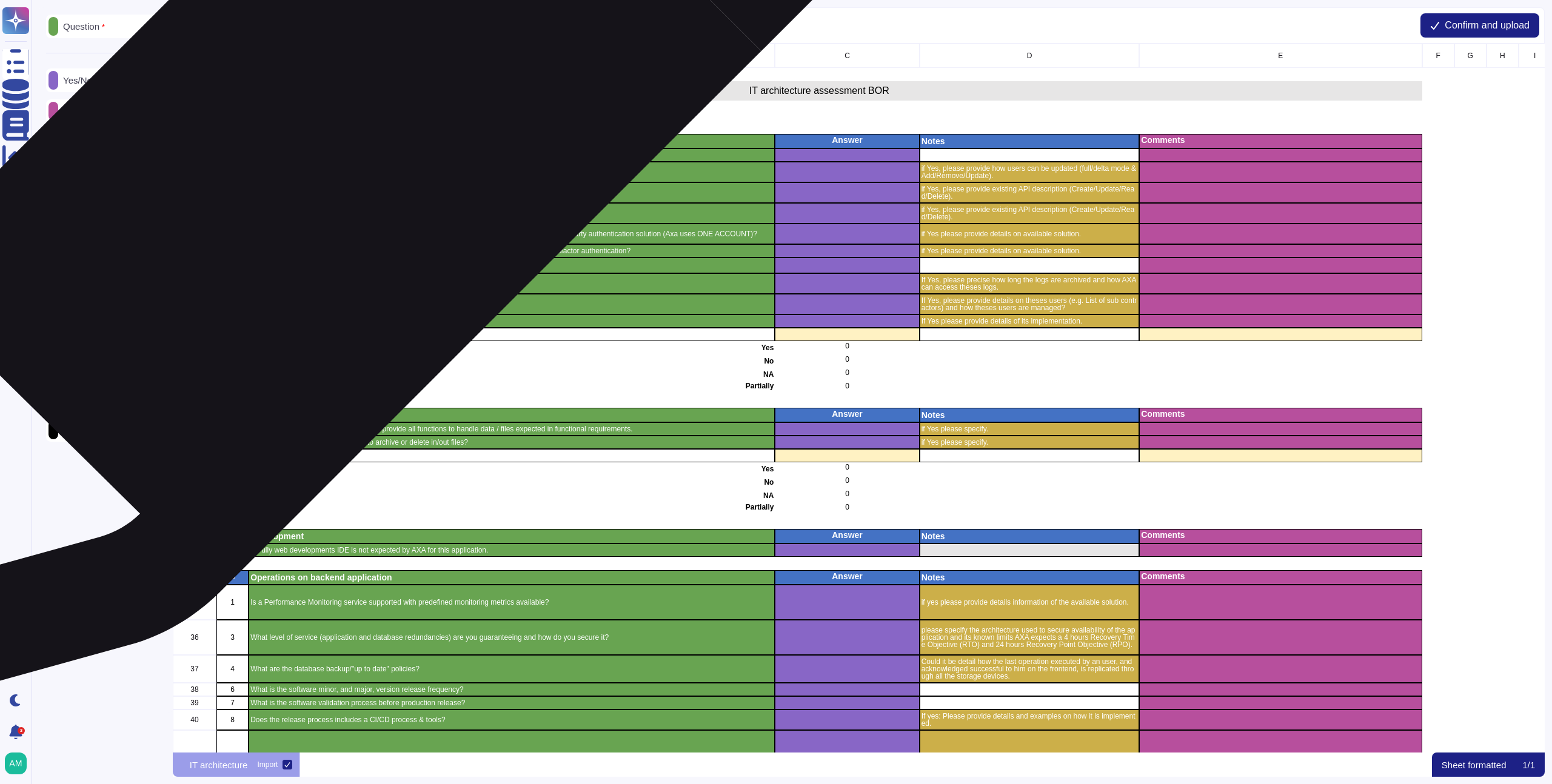
click at [353, 139] on p "Identity & Access Management" at bounding box center [511, 141] width 523 height 8
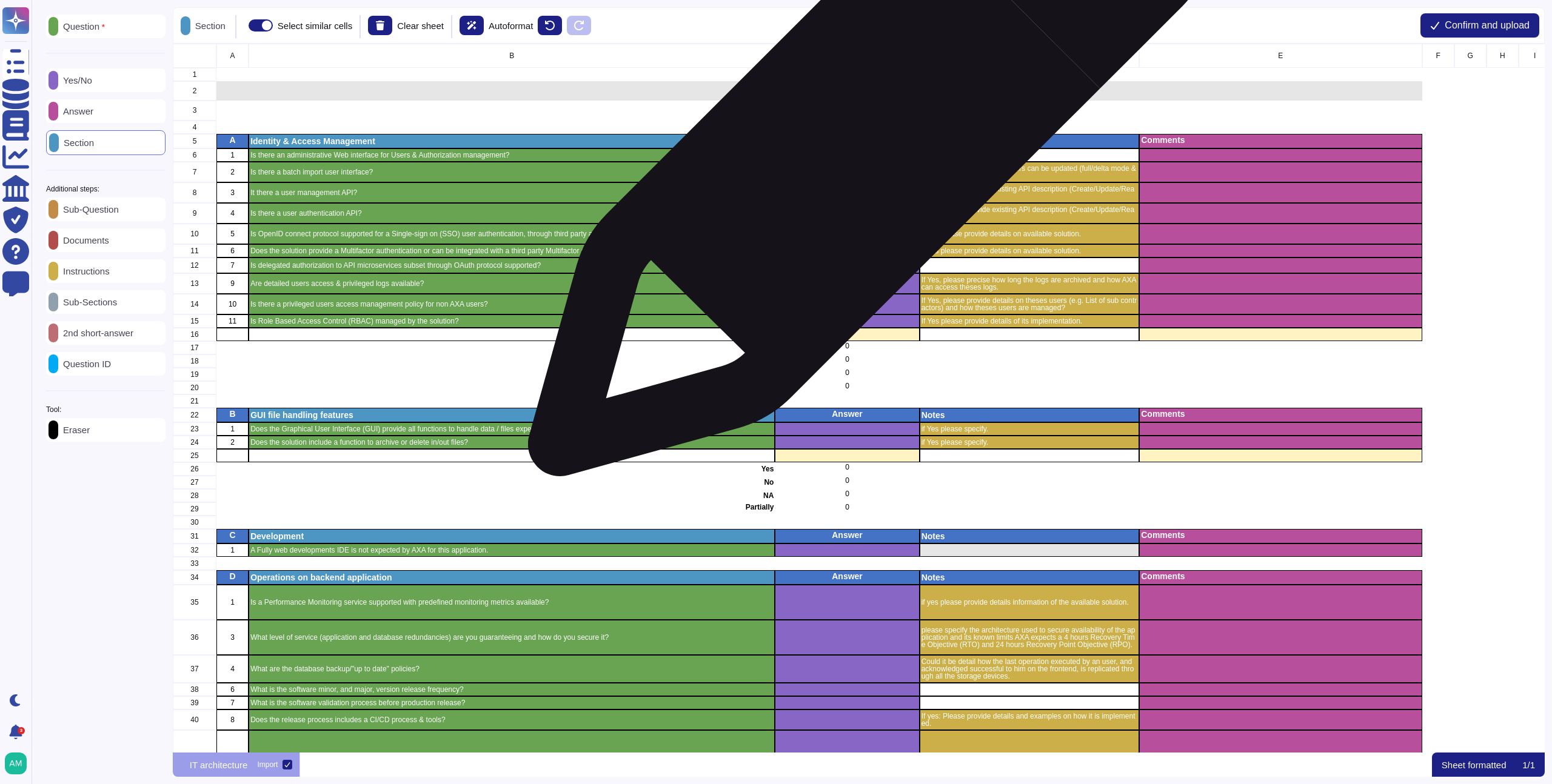
click at [865, 142] on p "Answer" at bounding box center [847, 140] width 141 height 8
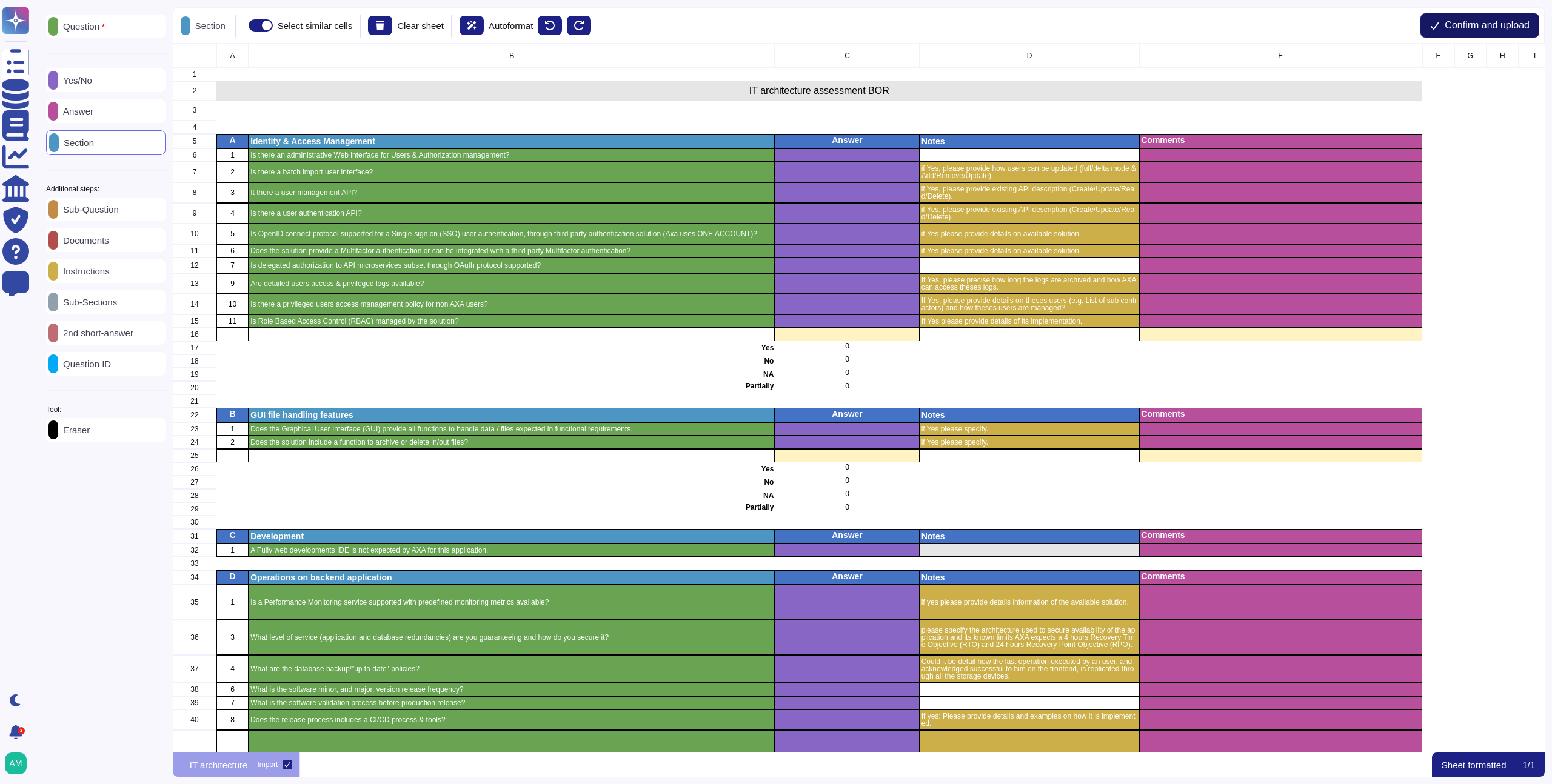
click at [1432, 27] on icon at bounding box center [1435, 26] width 8 height 8
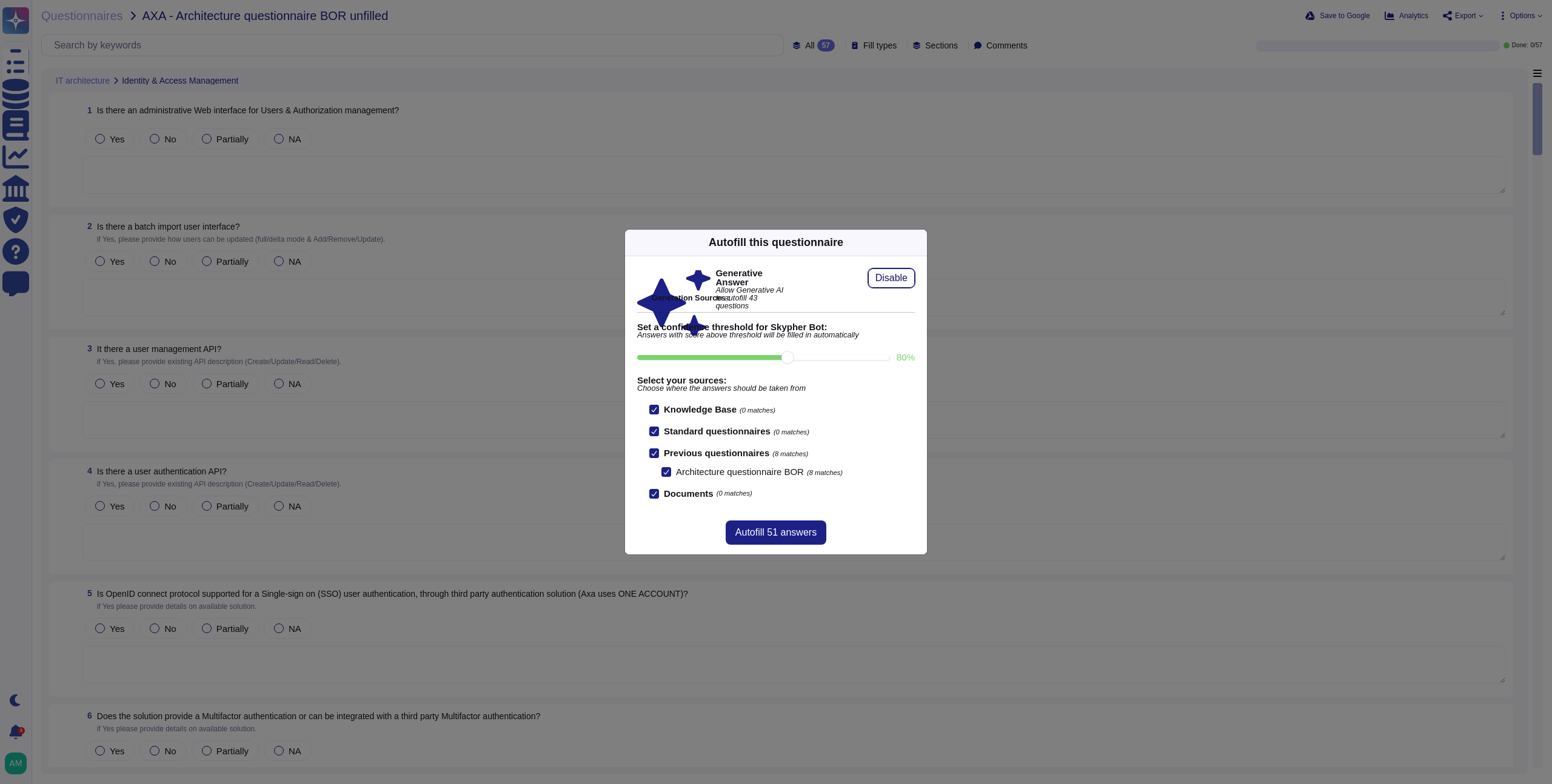
click at [892, 277] on span "Disable" at bounding box center [891, 278] width 32 height 10
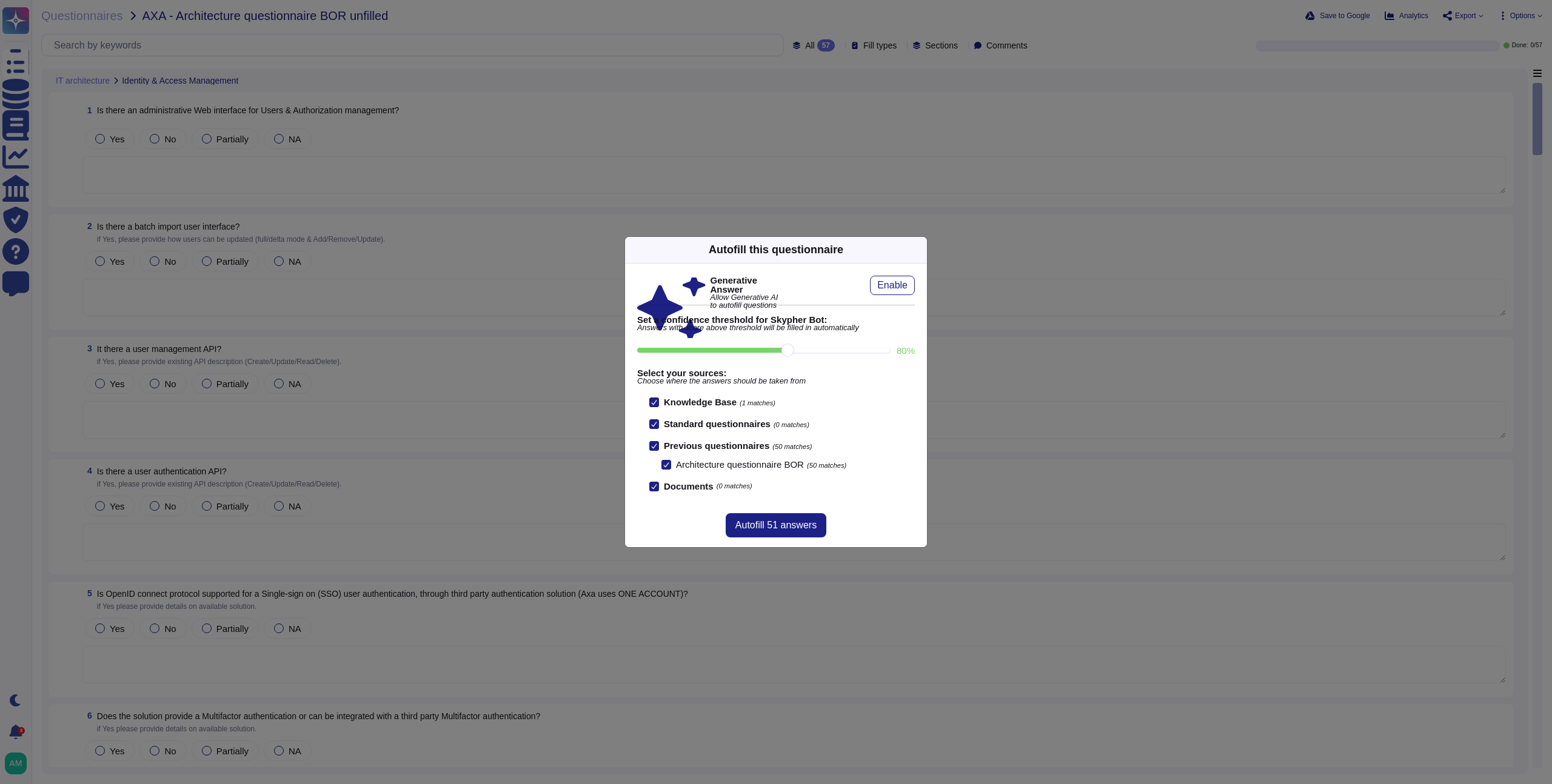
click at [671, 467] on div at bounding box center [667, 465] width 10 height 10
click at [0, 0] on input "Architecture questionnaire BOR (50 matches)" at bounding box center [0, 0] width 0 height 0
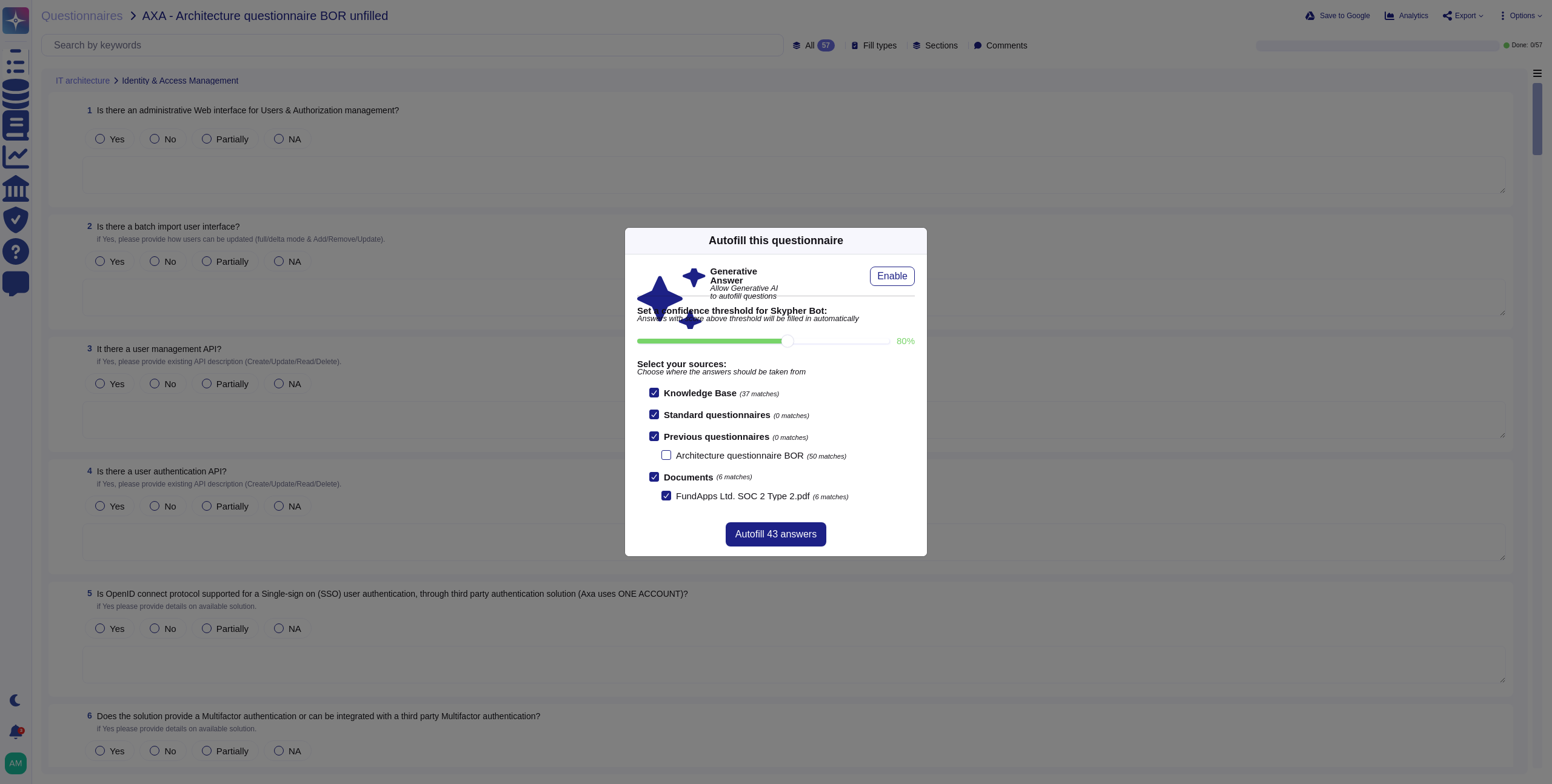
scroll to position [1, 0]
click at [798, 533] on span "Autofill 43 answers" at bounding box center [776, 535] width 81 height 10
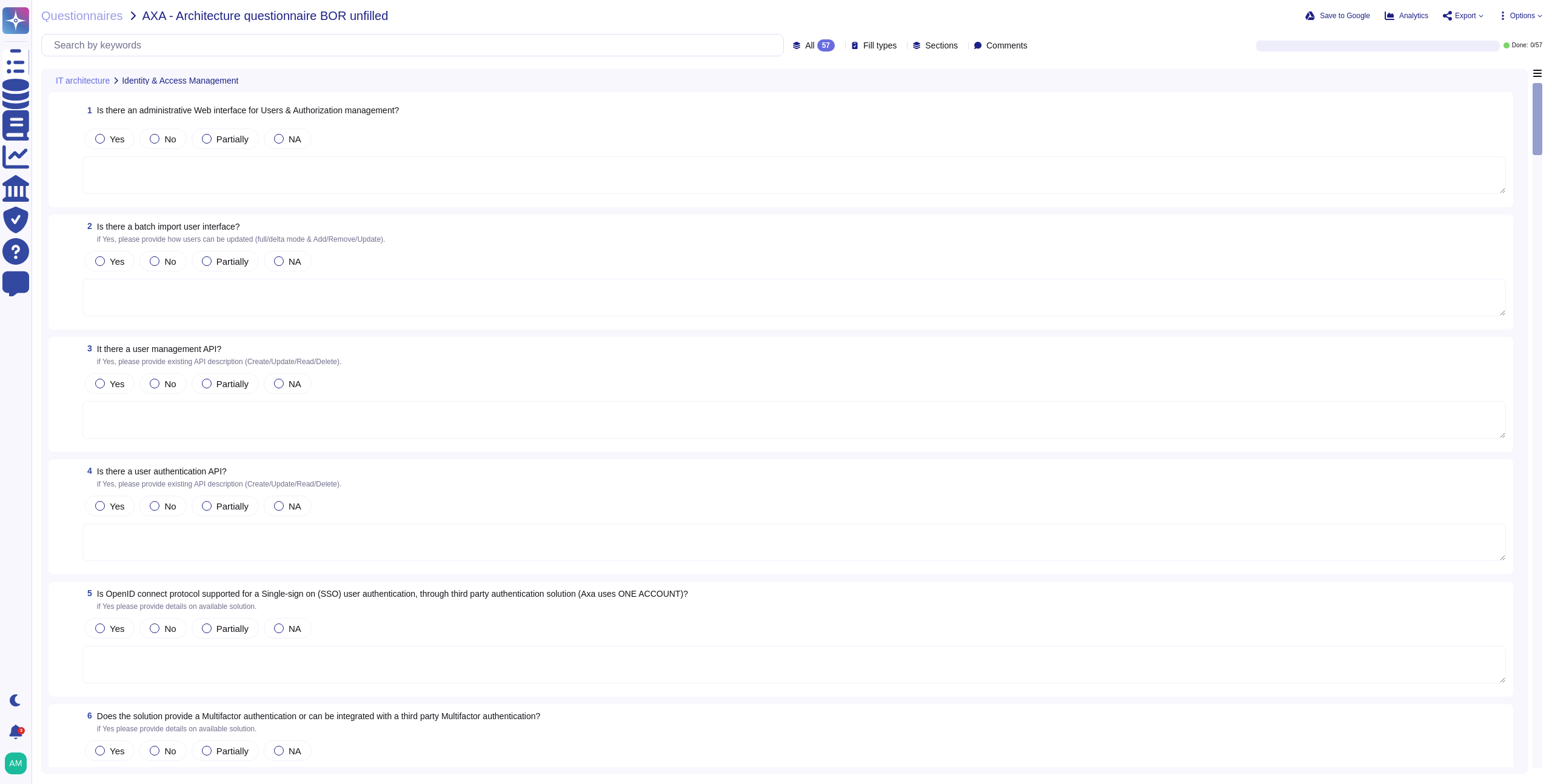
type textarea "Yes, there is an administrative web-based management interface for overseeing u…"
type textarea "All available APIs and their key functions can be found in the provided resourc…"
type textarea "All available APIs and their key functions can be found here: [URL][DOMAIN_NAME…"
type textarea "Single-sign-on is enabled and mandatory wherever possible;"
type textarea "Yes, the solution supports multi-factor authentication (MFA) for customer accou…"
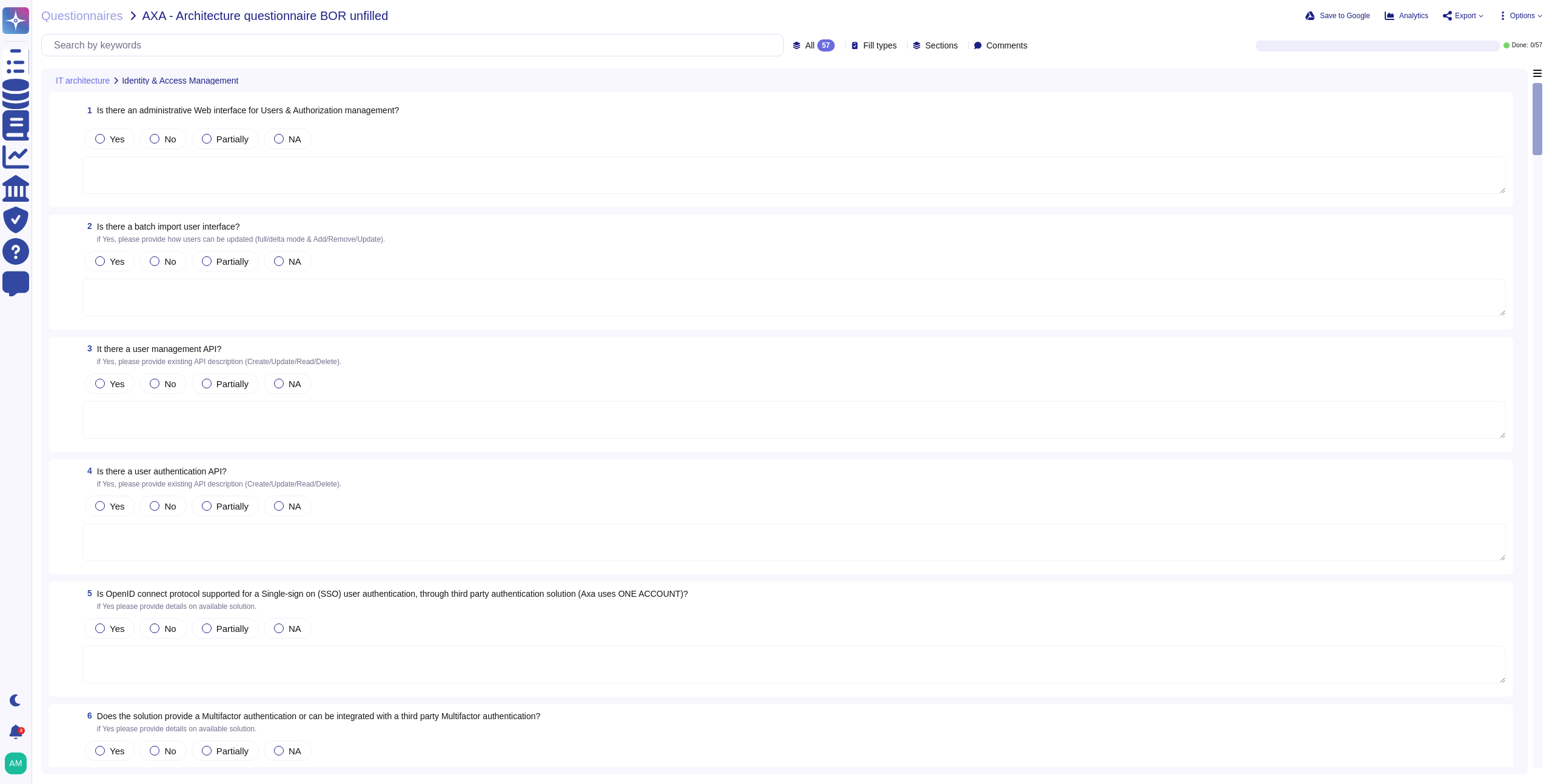
type textarea "All available APIs and their key functions can be found here: [URL][DOMAIN_NAME…"
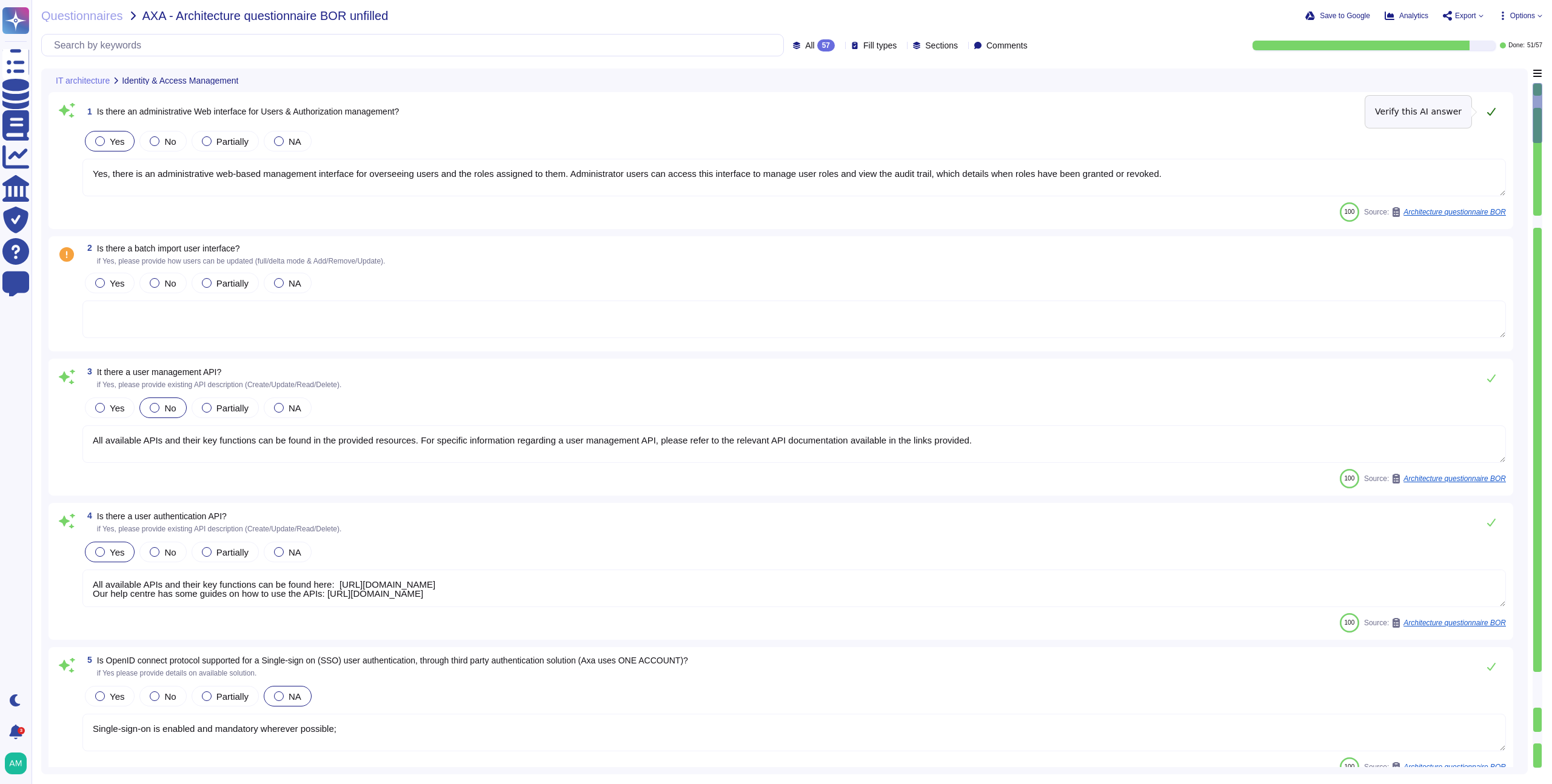
click at [1493, 112] on icon at bounding box center [1492, 112] width 10 height 10
click at [171, 277] on span "No" at bounding box center [170, 281] width 12 height 10
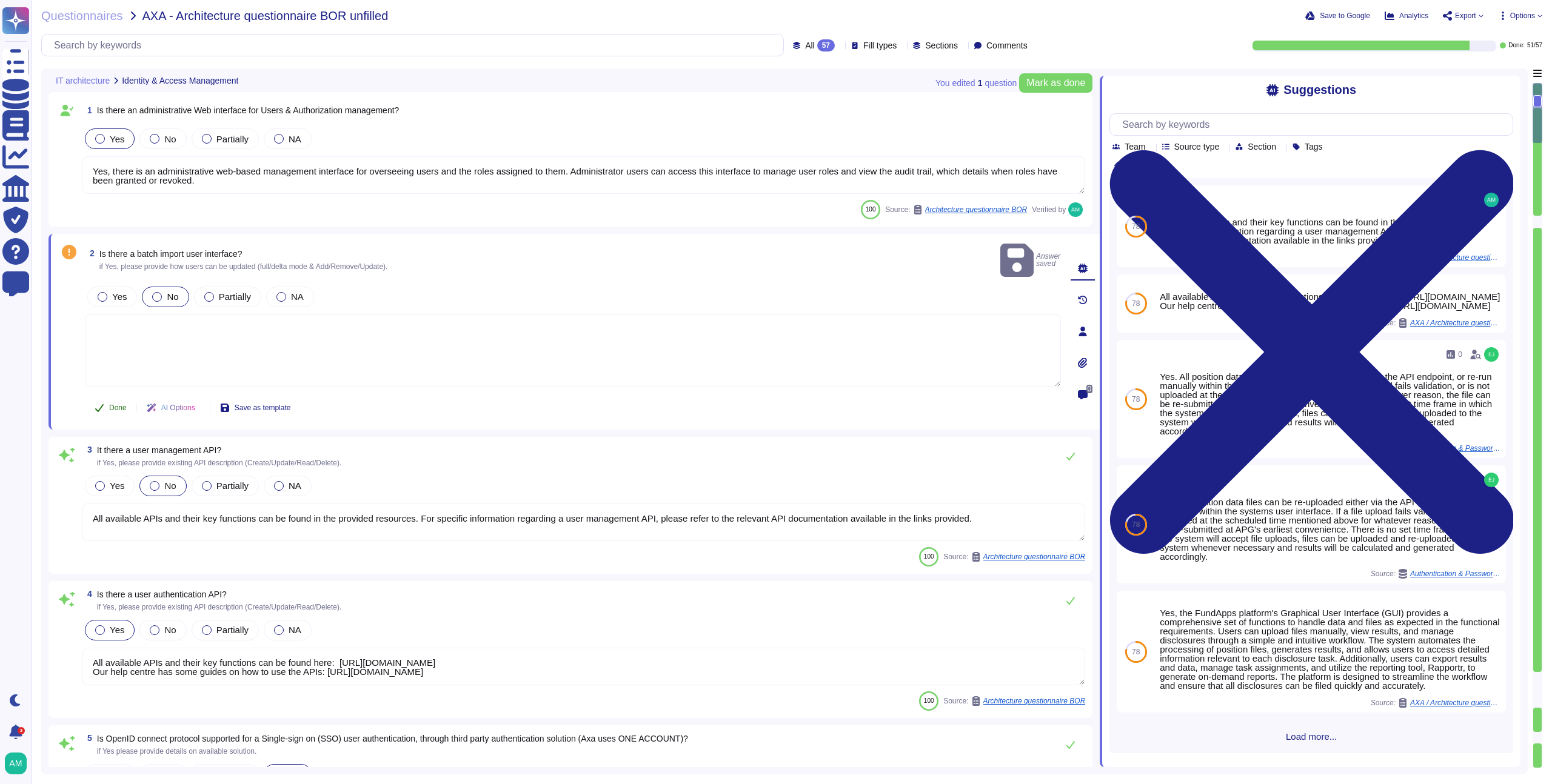
click at [113, 404] on span "Done" at bounding box center [118, 407] width 17 height 7
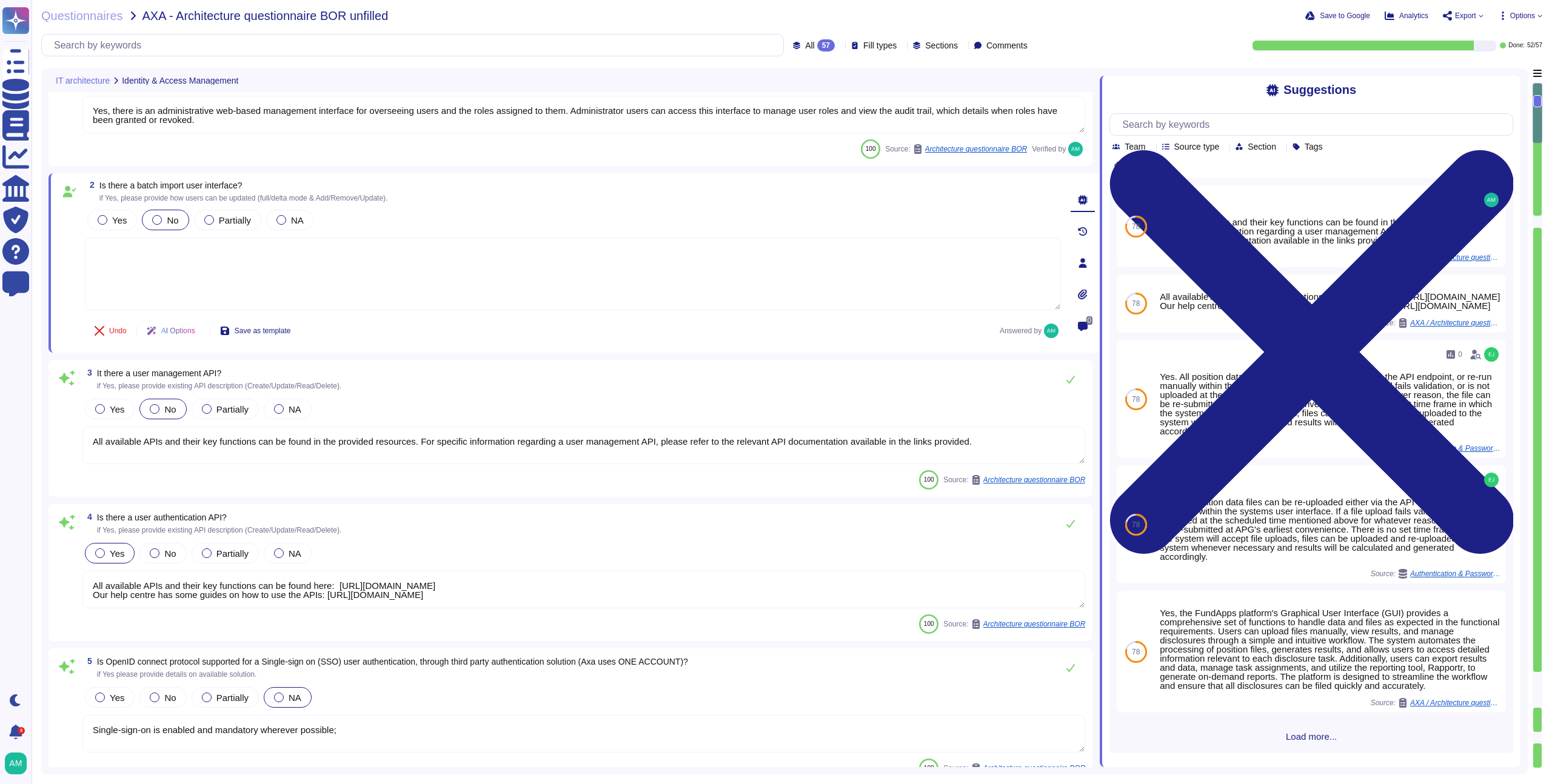
scroll to position [64, 0]
click at [805, 41] on span "All" at bounding box center [810, 46] width 10 height 8
click at [864, 40] on div "Fill types" at bounding box center [876, 46] width 51 height 12
click at [864, 46] on span "Fill types" at bounding box center [880, 46] width 33 height 8
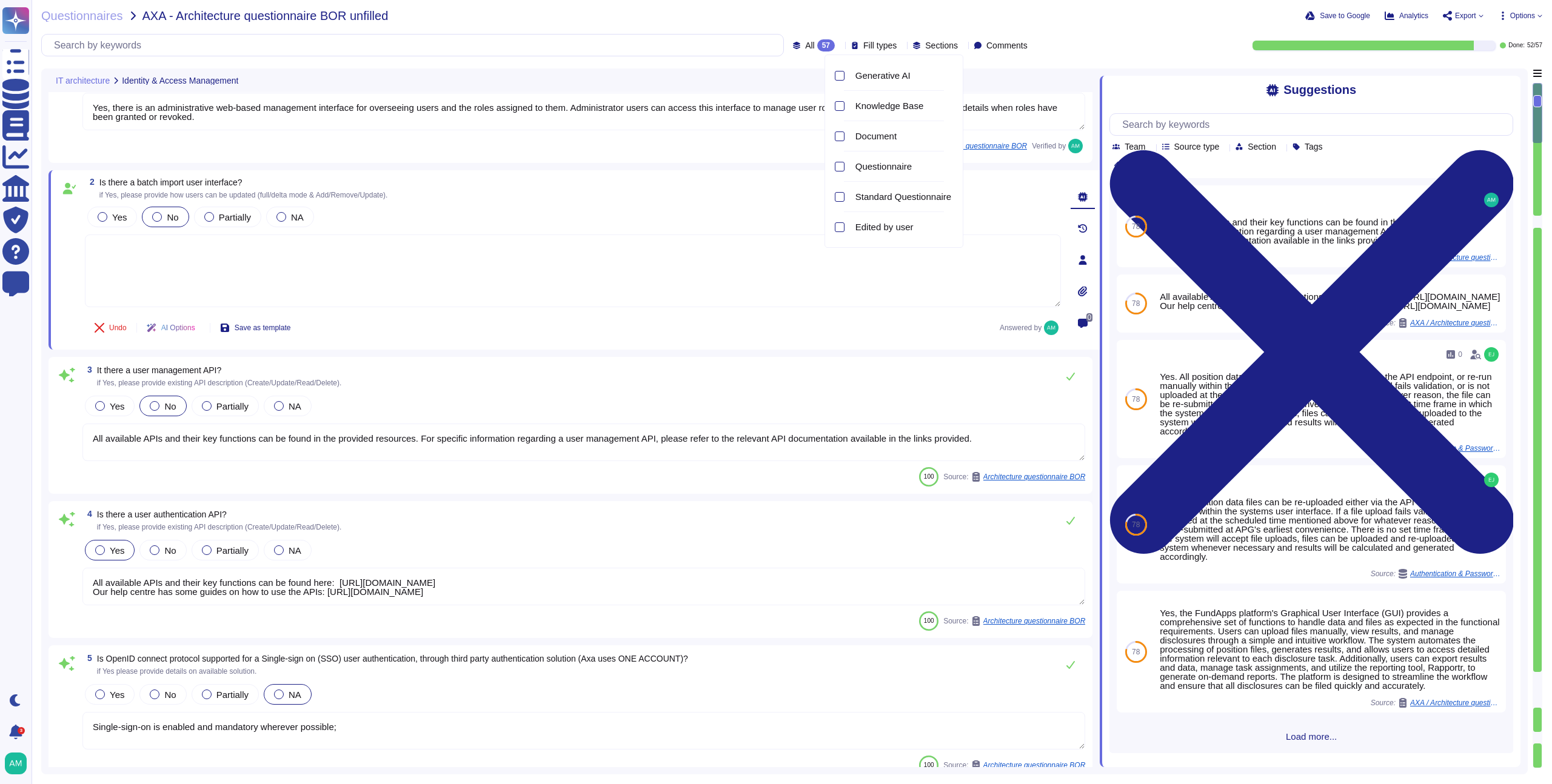
click at [864, 46] on span "Fill types" at bounding box center [880, 46] width 33 height 8
click at [925, 46] on span "Sections" at bounding box center [942, 46] width 33 height 8
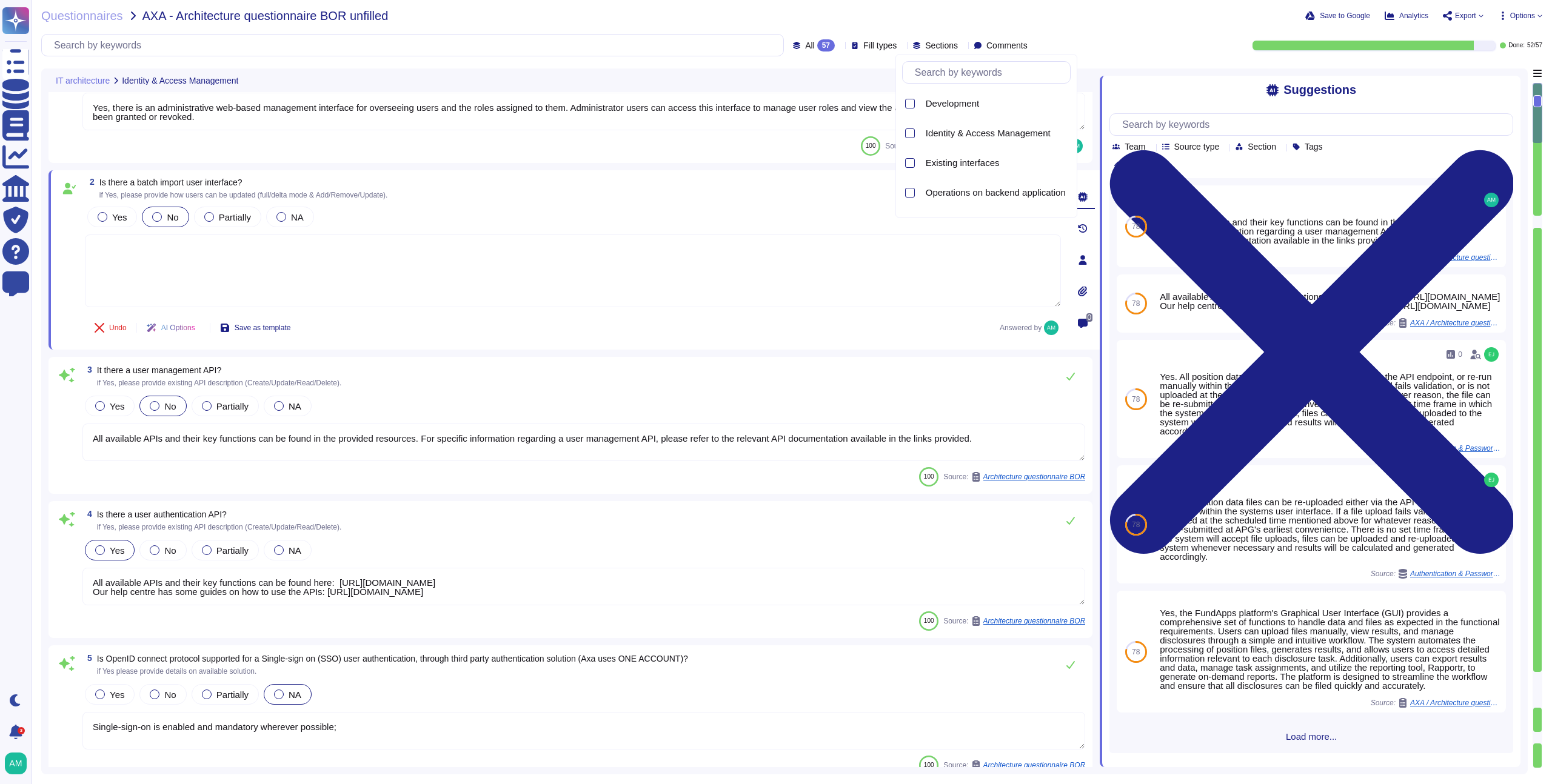
click at [925, 46] on span "Sections" at bounding box center [942, 46] width 33 height 8
click at [817, 40] on div "57" at bounding box center [826, 46] width 17 height 12
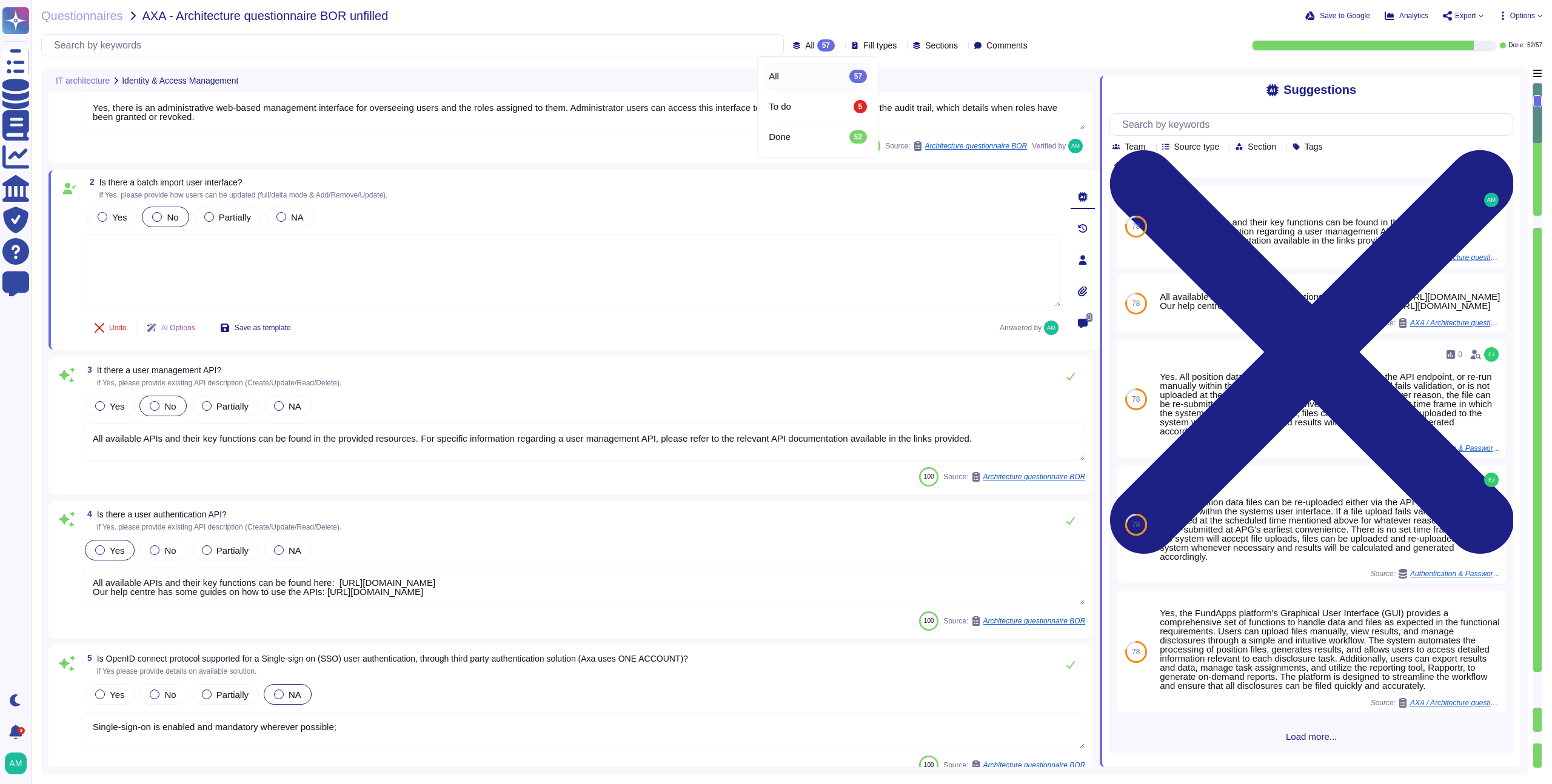
click at [817, 40] on div "57" at bounding box center [826, 46] width 17 height 12
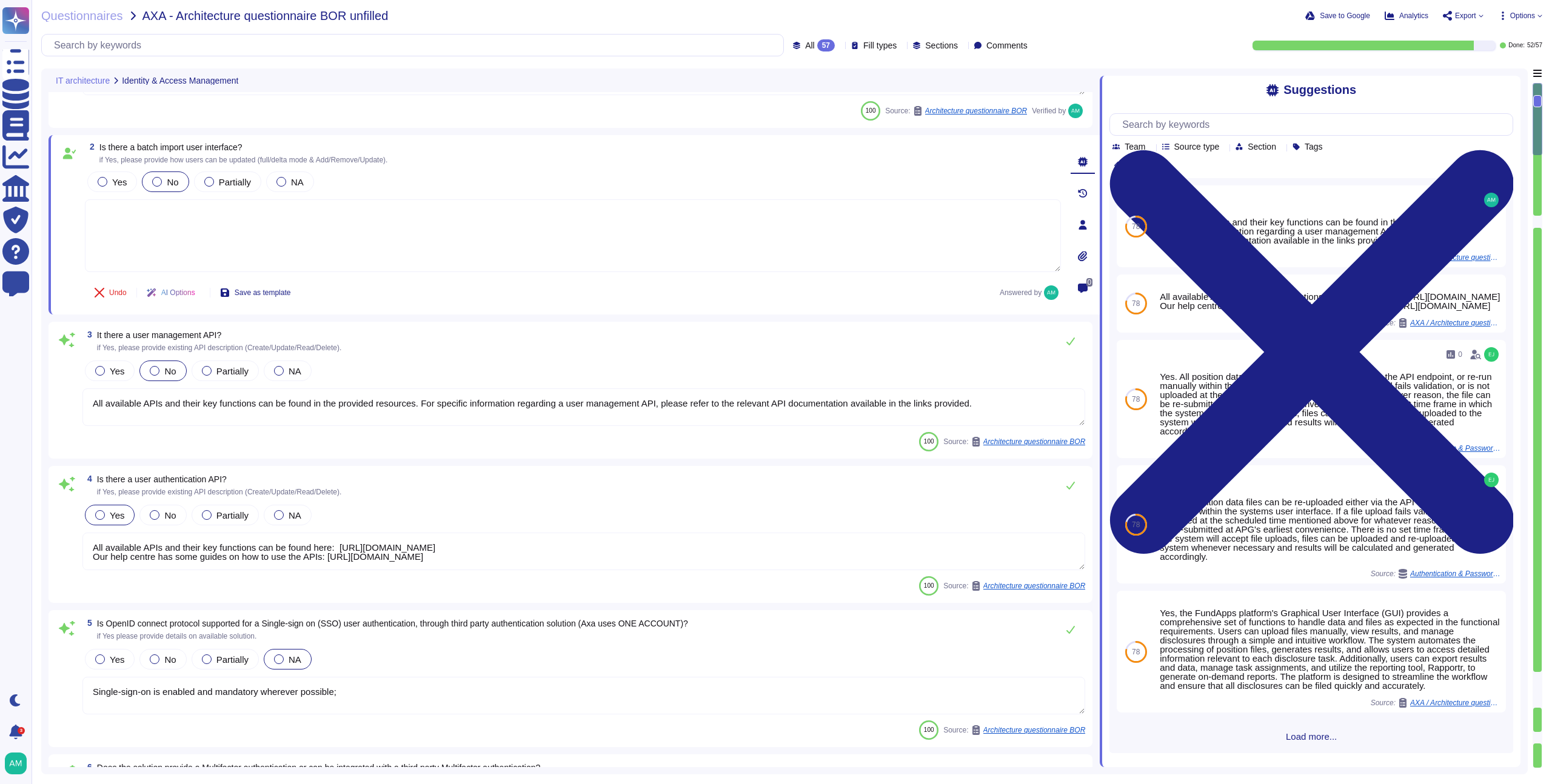
type textarea "Yes, detailed user access and privileged logs are available through the audit t…"
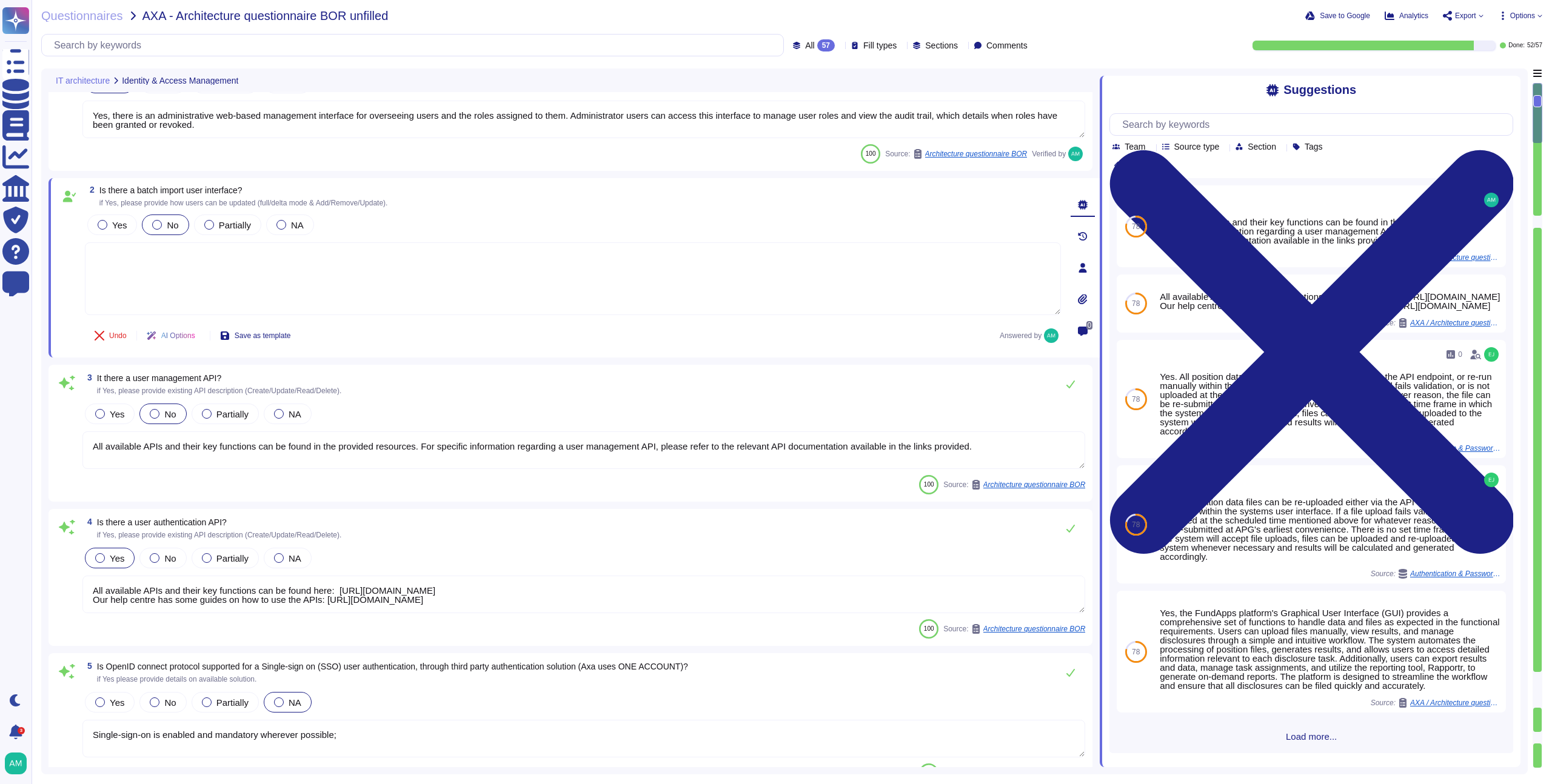
scroll to position [0, 0]
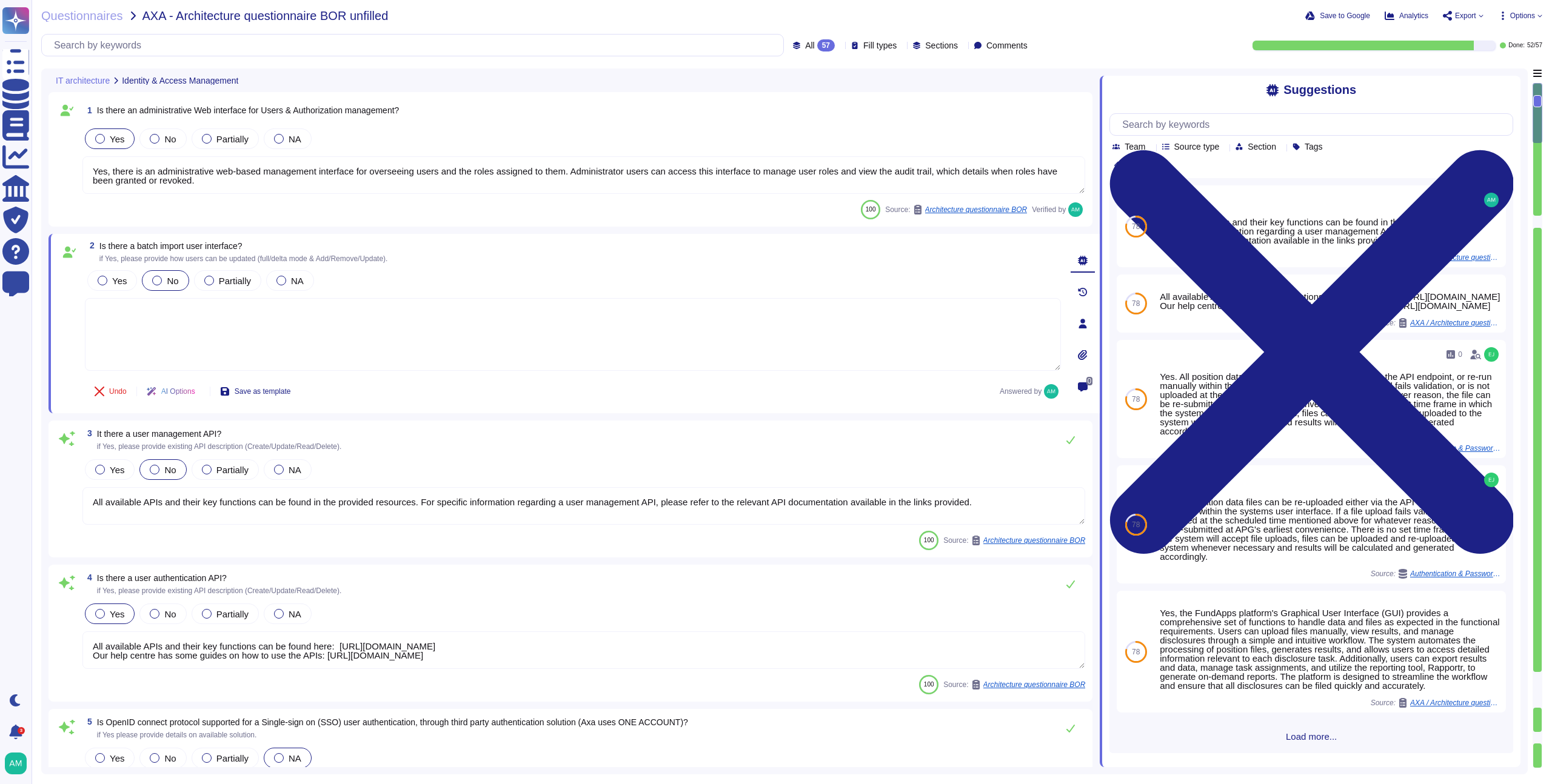
click at [1511, 18] on span "Options" at bounding box center [1523, 16] width 25 height 7
click at [1503, 36] on p "Autofill" at bounding box center [1517, 50] width 29 height 39
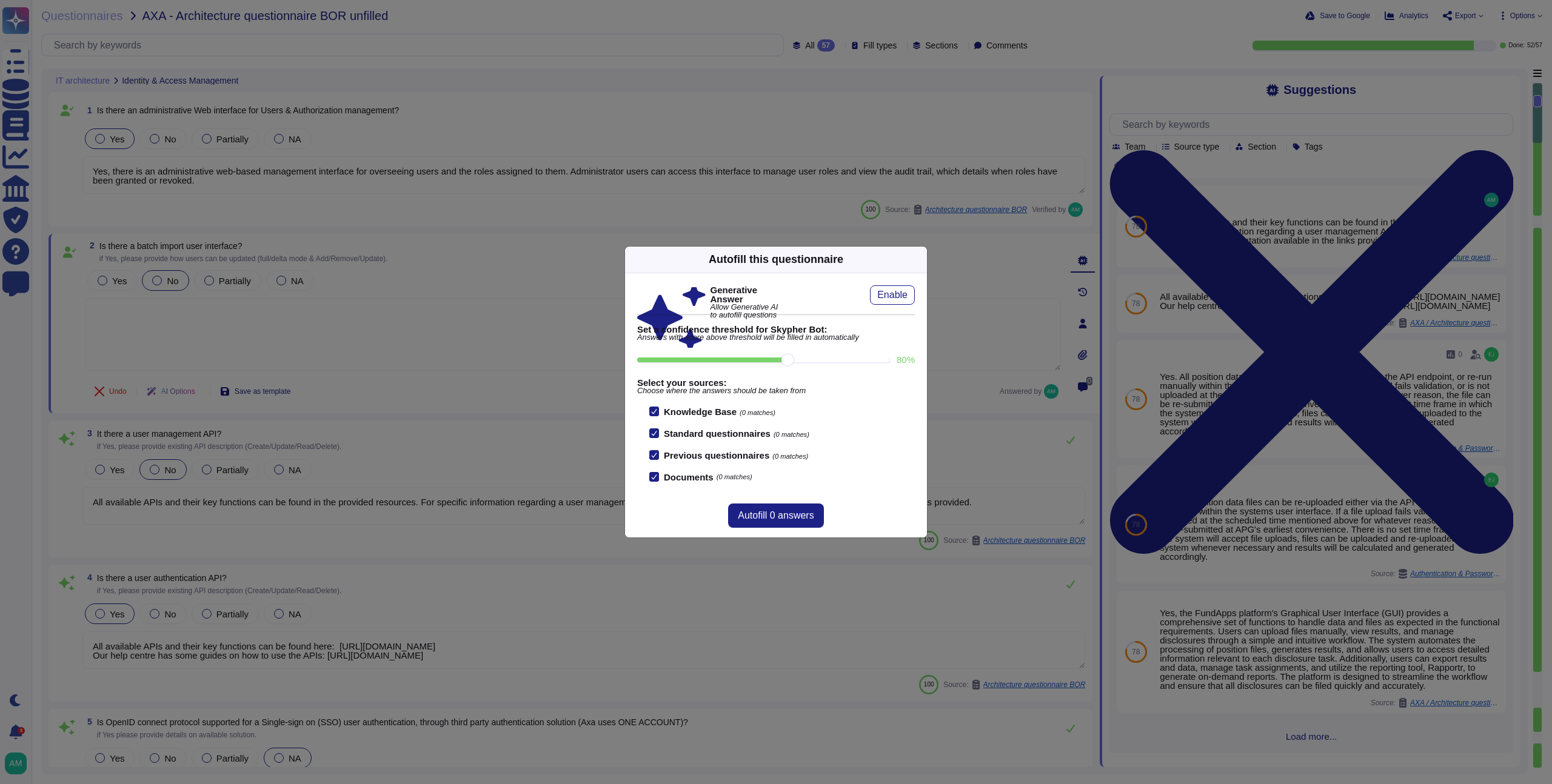
click at [658, 455] on div at bounding box center [654, 455] width 10 height 10
click at [0, 0] on input "Previous questionnaires (0 matches)" at bounding box center [0, 0] width 0 height 0
click at [920, 298] on icon at bounding box center [1036, 414] width 233 height 233
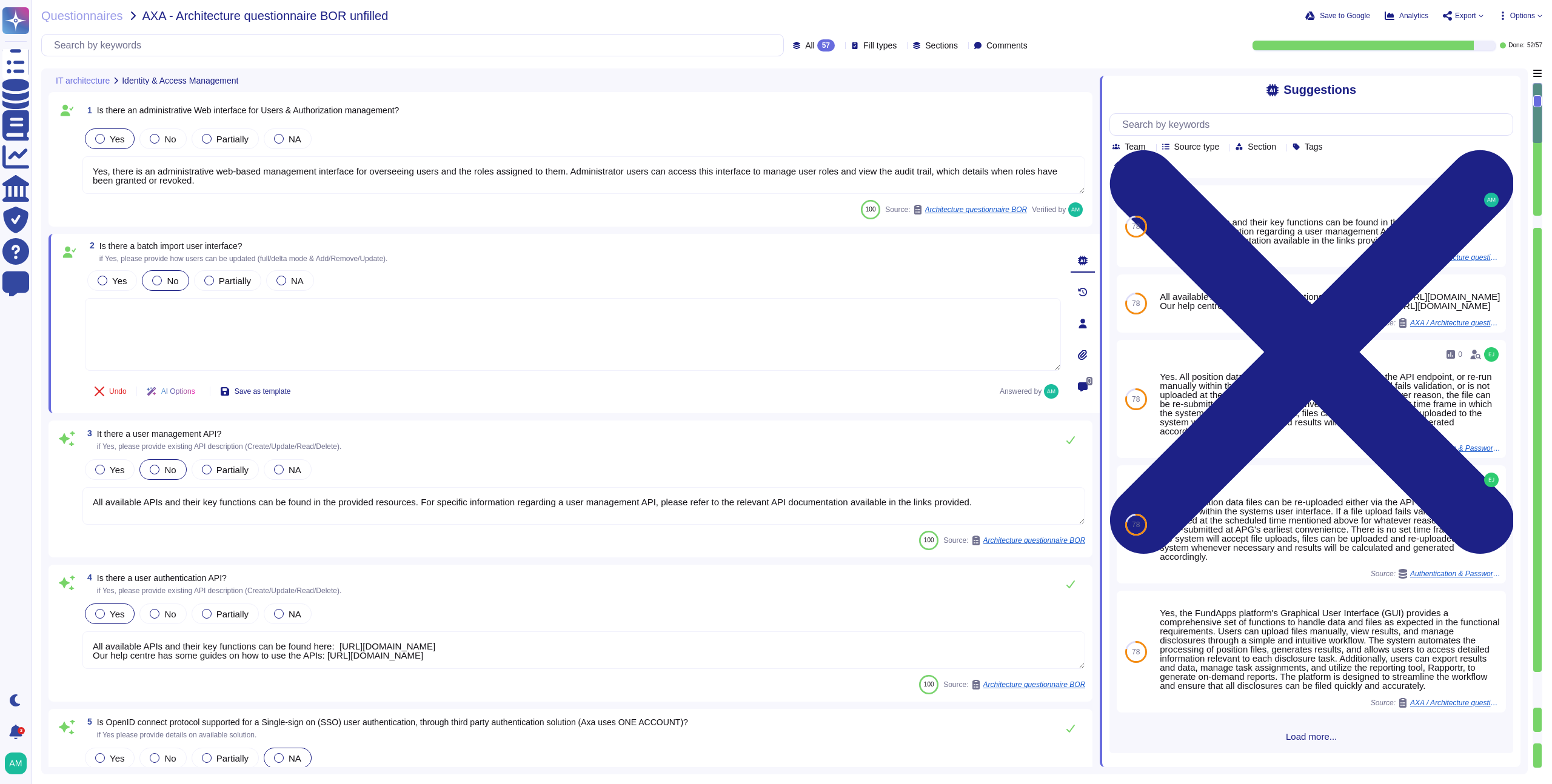
click at [1468, 16] on span "Export" at bounding box center [1466, 16] width 22 height 7
click at [1092, 35] on div "All 57 Fill types Sections Comments Done: 52 / 57" at bounding box center [792, 45] width 1501 height 22
click at [864, 49] on span "Fill types" at bounding box center [880, 46] width 33 height 8
click at [864, 45] on span "Fill types" at bounding box center [880, 46] width 33 height 8
click at [759, 60] on div "Questionnaires AXA - Architecture questionnaire BOR unfilled Save to Google Ana…" at bounding box center [792, 392] width 1521 height 784
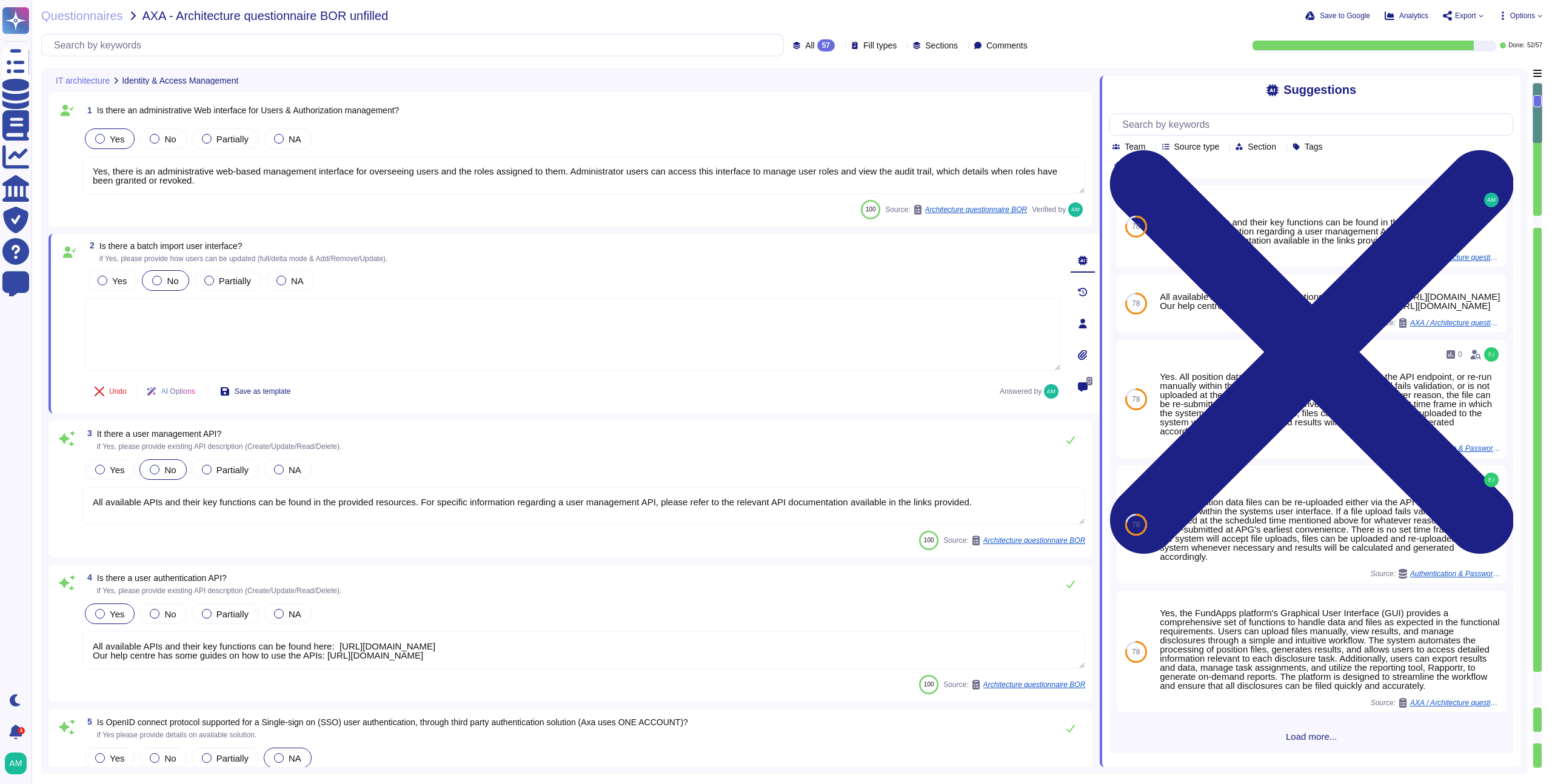
click at [784, 52] on div "All 57 Fill types Sections Comments" at bounding box center [537, 45] width 991 height 22
click at [101, 14] on span "Questionnaires" at bounding box center [82, 16] width 82 height 12
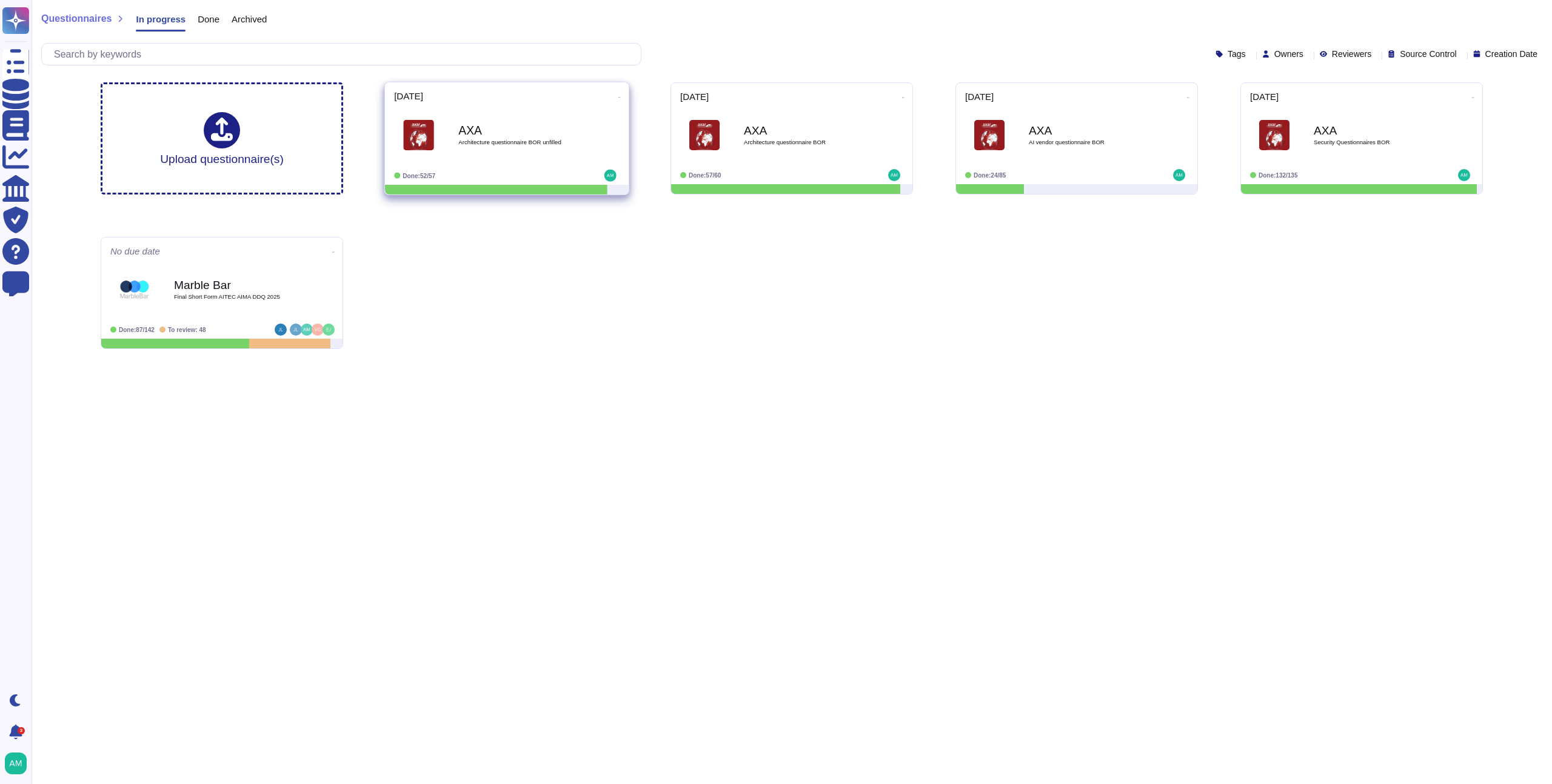
click at [619, 96] on icon at bounding box center [619, 98] width 2 height 3
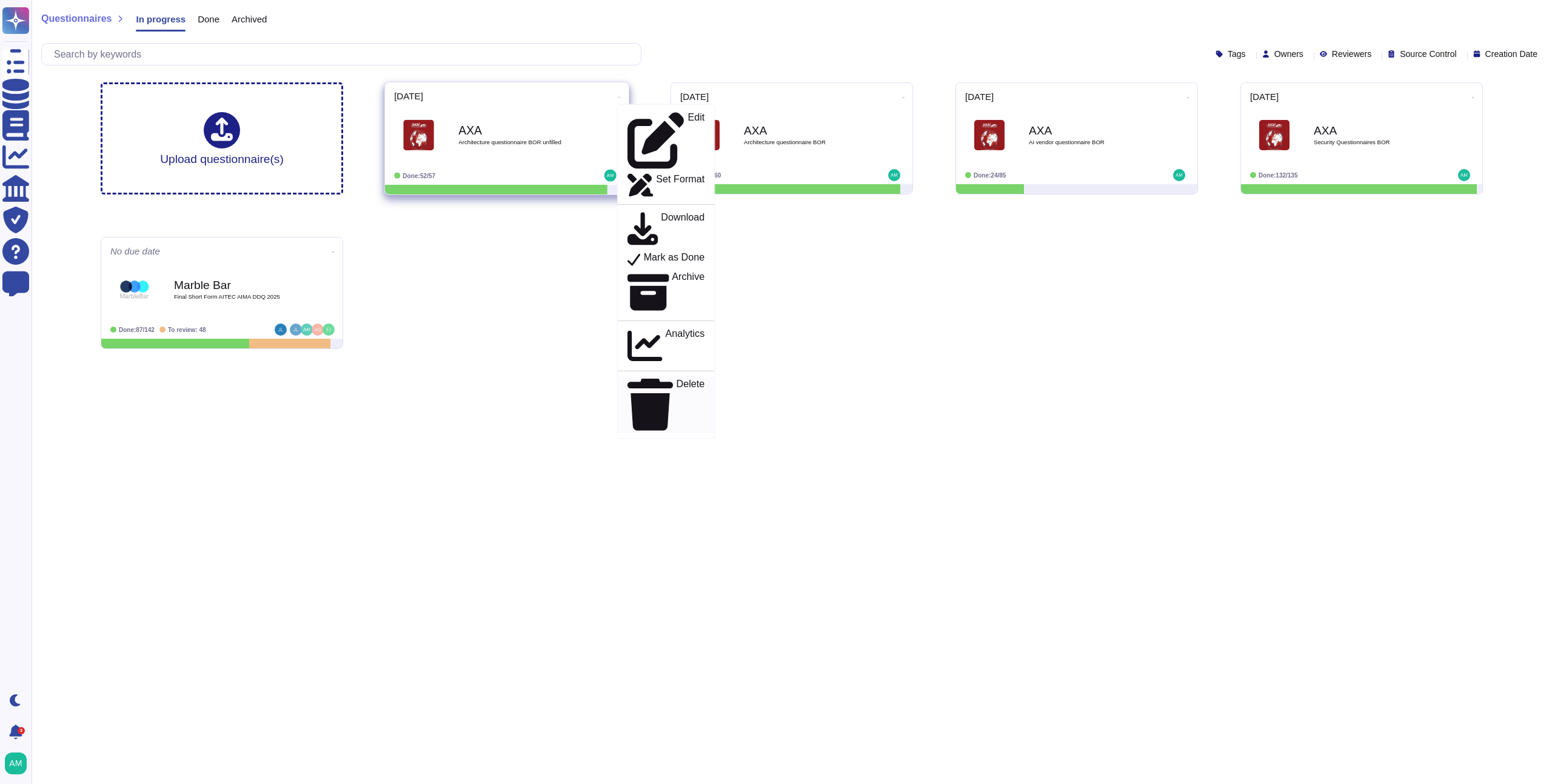
click at [662, 379] on div "Delete" at bounding box center [666, 405] width 77 height 52
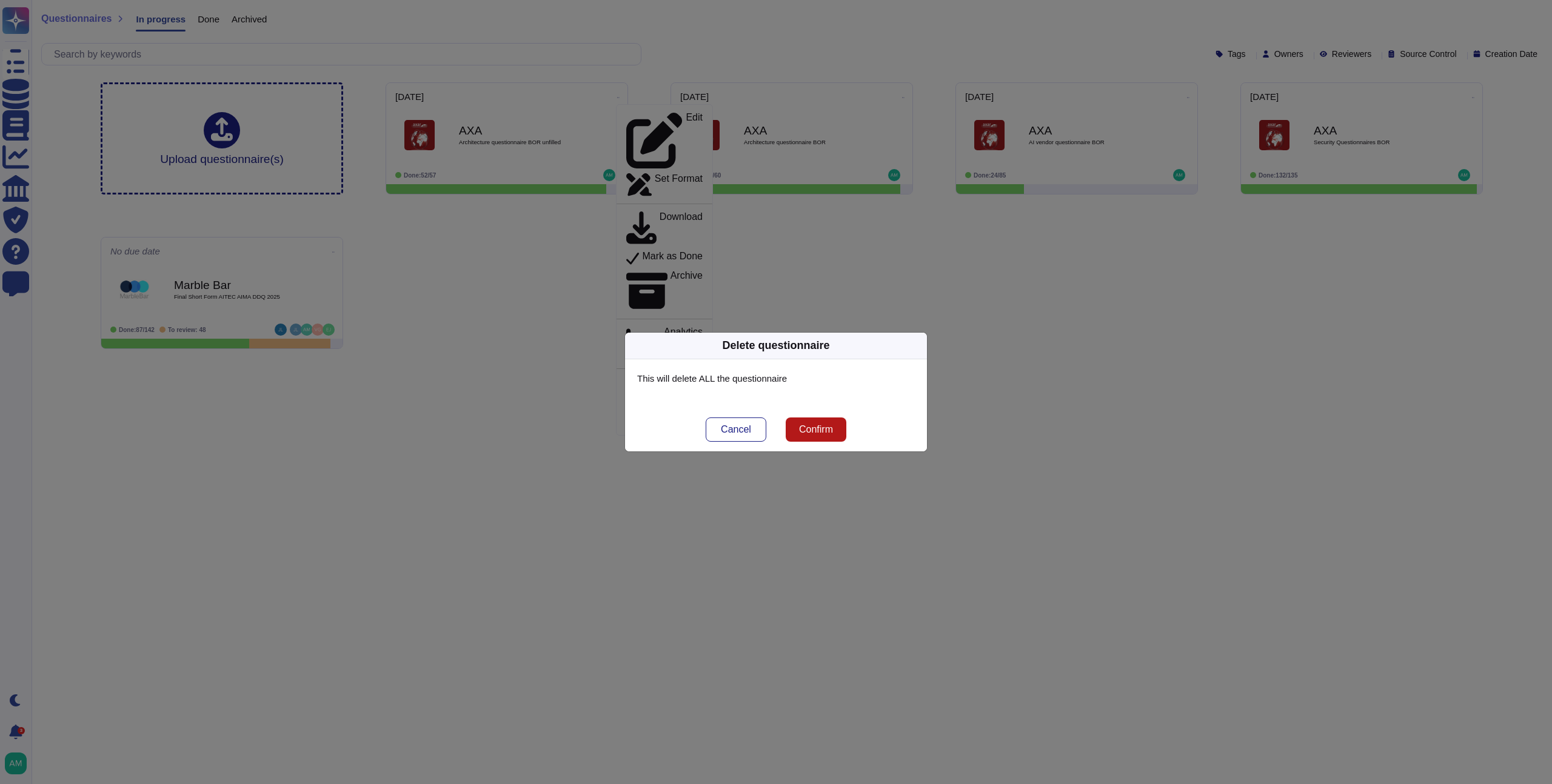
click at [829, 431] on span "Confirm" at bounding box center [816, 430] width 34 height 10
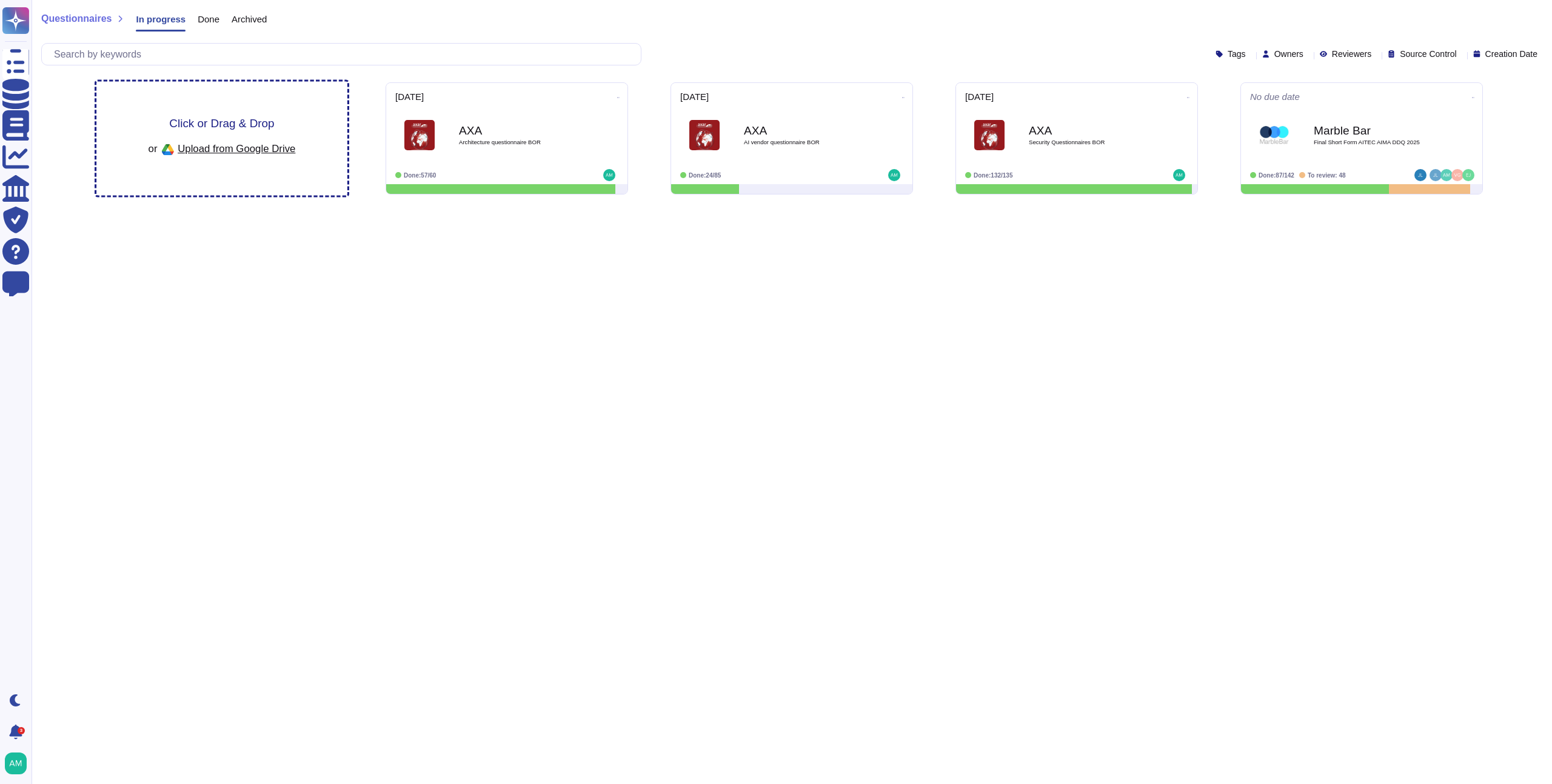
click at [234, 148] on span "Upload from Google Drive" at bounding box center [237, 148] width 118 height 11
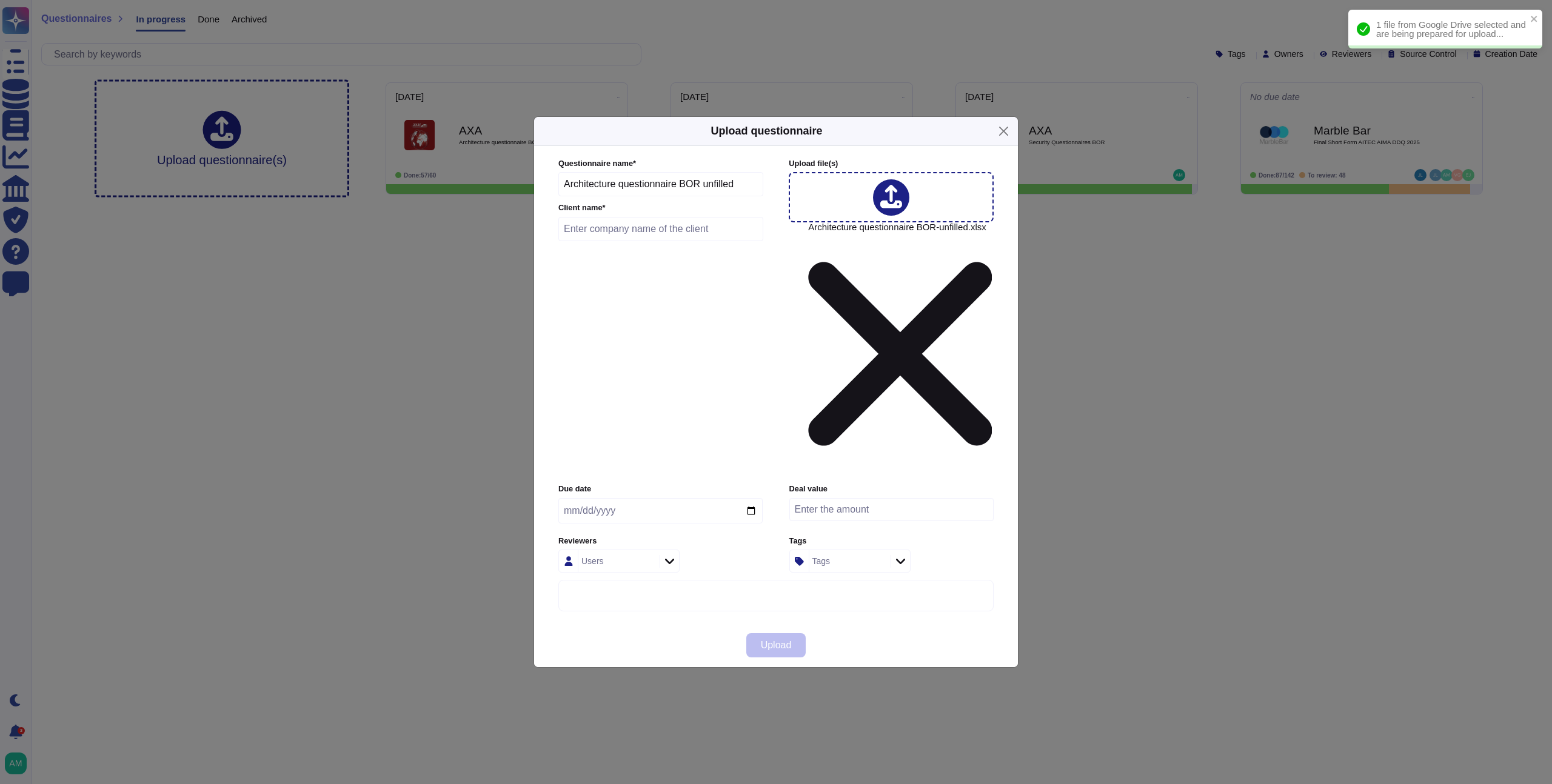
click at [621, 241] on input "text" at bounding box center [660, 228] width 205 height 24
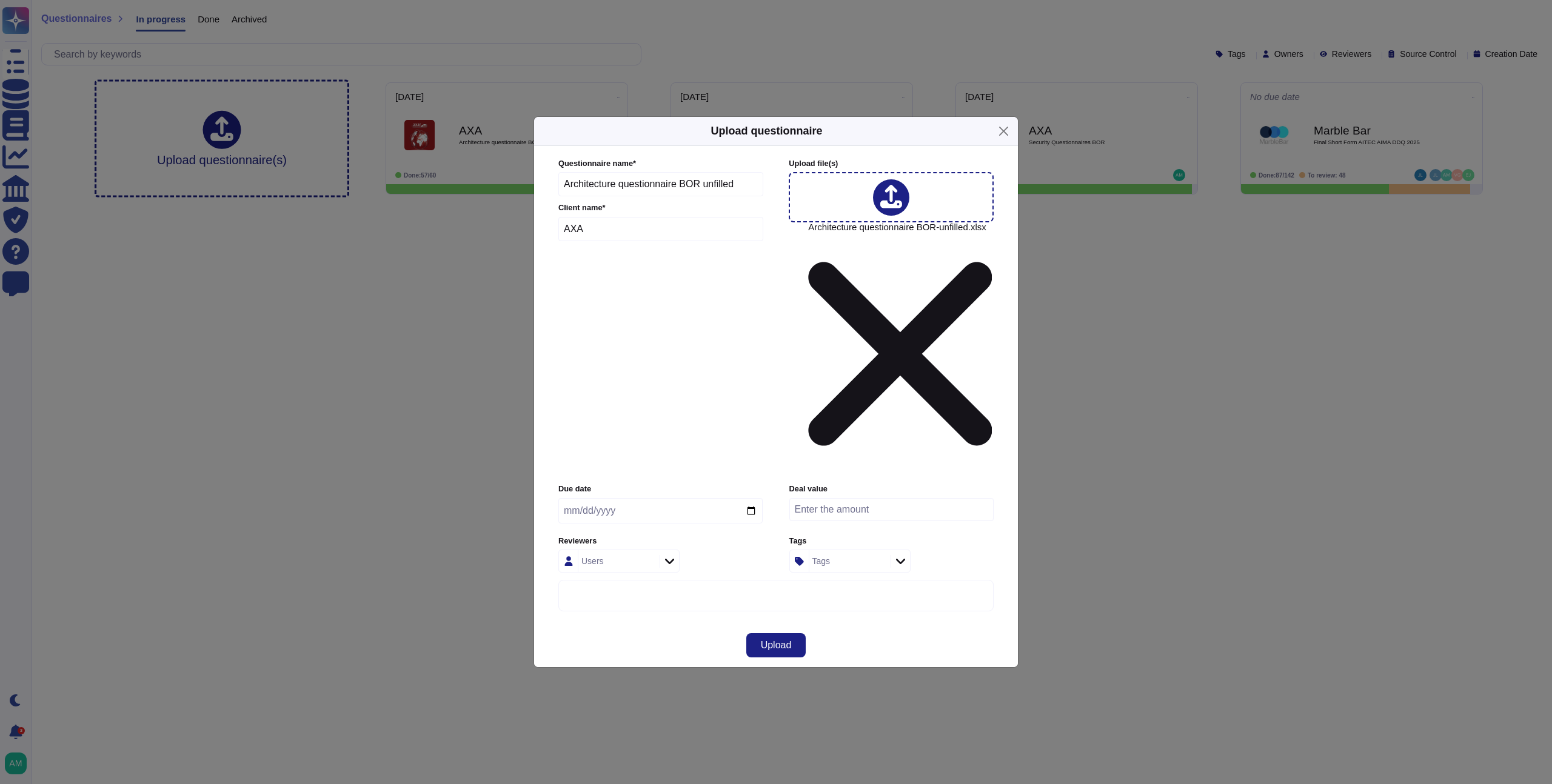
type input "AXA"
type input "[DATE]"
click at [764, 641] on span "Upload" at bounding box center [776, 646] width 31 height 10
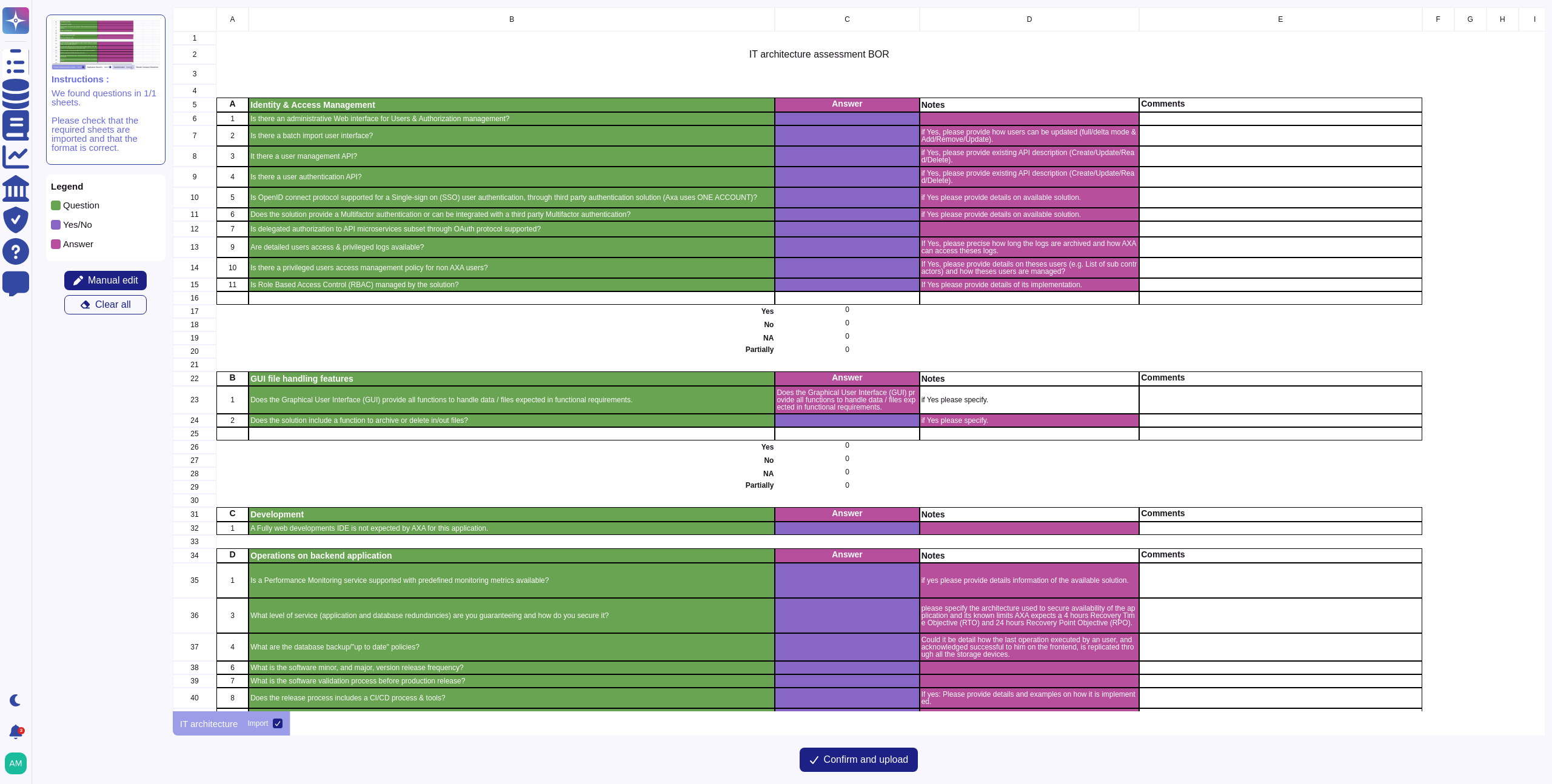
scroll to position [695, 1363]
click at [113, 286] on button "Manual edit" at bounding box center [106, 280] width 83 height 19
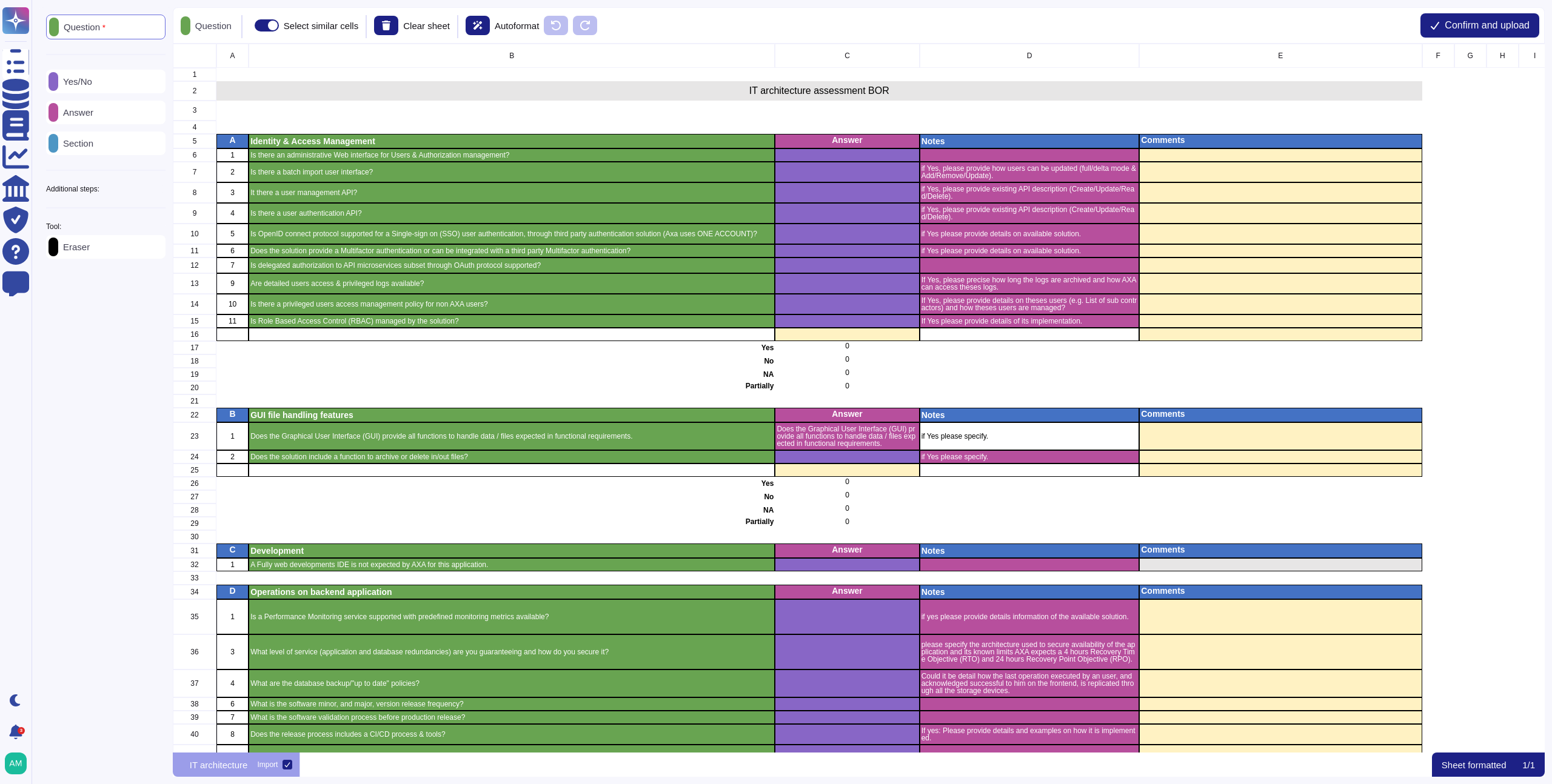
scroll to position [700, 1363]
click at [122, 235] on div "Tool: Eraser" at bounding box center [106, 240] width 119 height 36
click at [112, 243] on div "Eraser" at bounding box center [106, 247] width 119 height 24
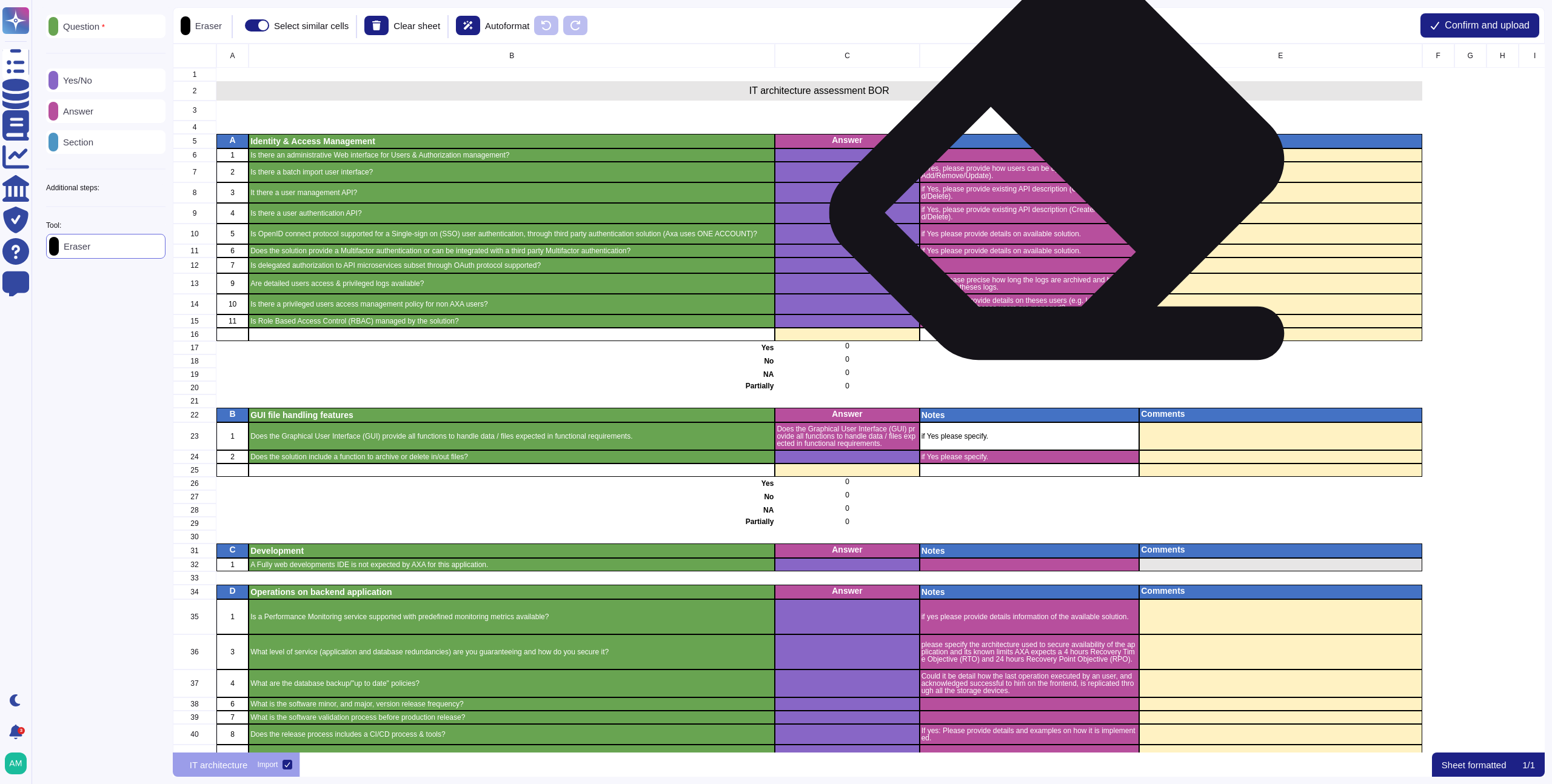
click at [1066, 179] on div "if Yes, please provide how users can be updated (full/delta mode & Add/Remove/U…" at bounding box center [1029, 172] width 220 height 21
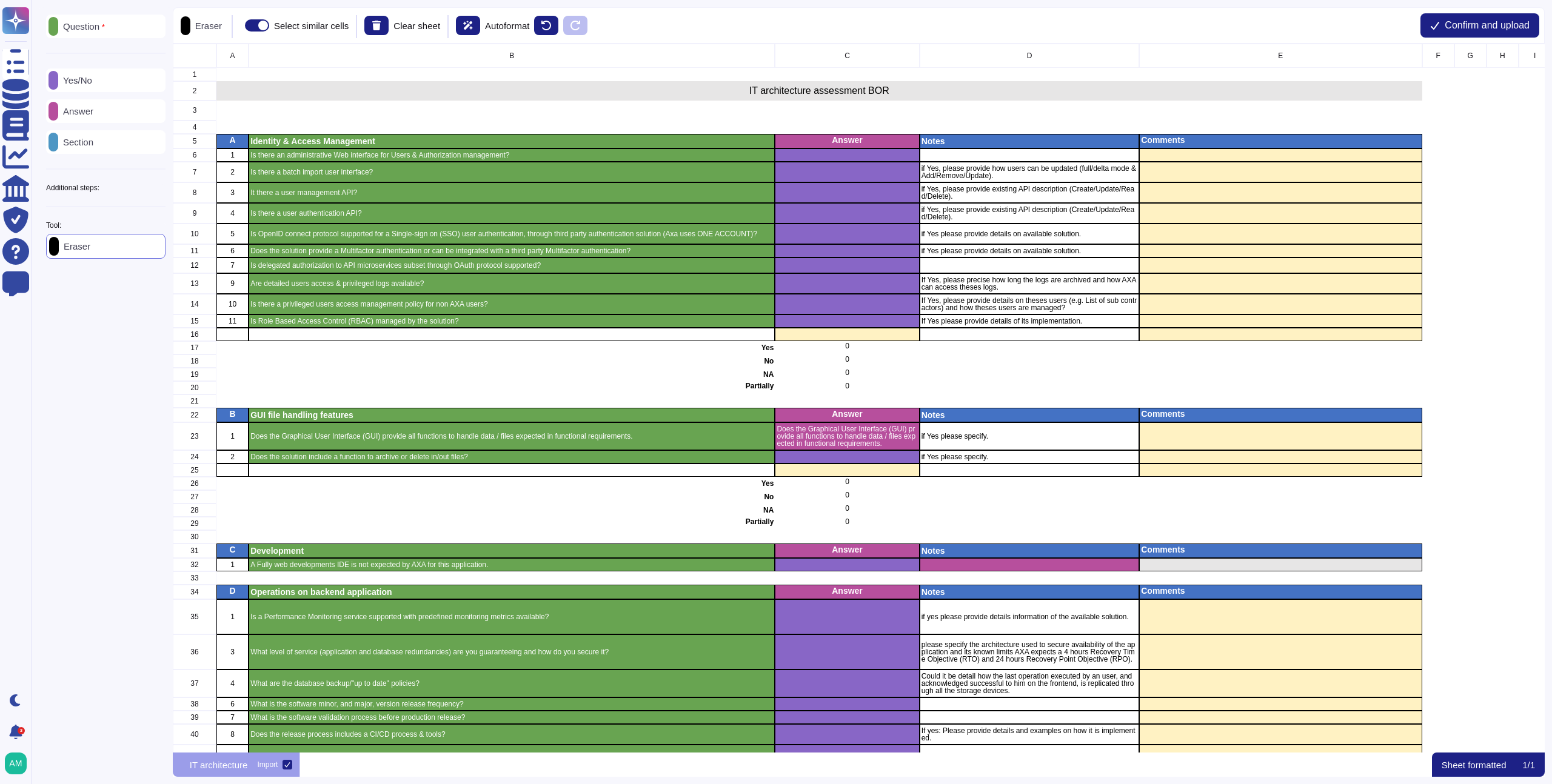
click at [83, 113] on p "Answer" at bounding box center [75, 111] width 35 height 9
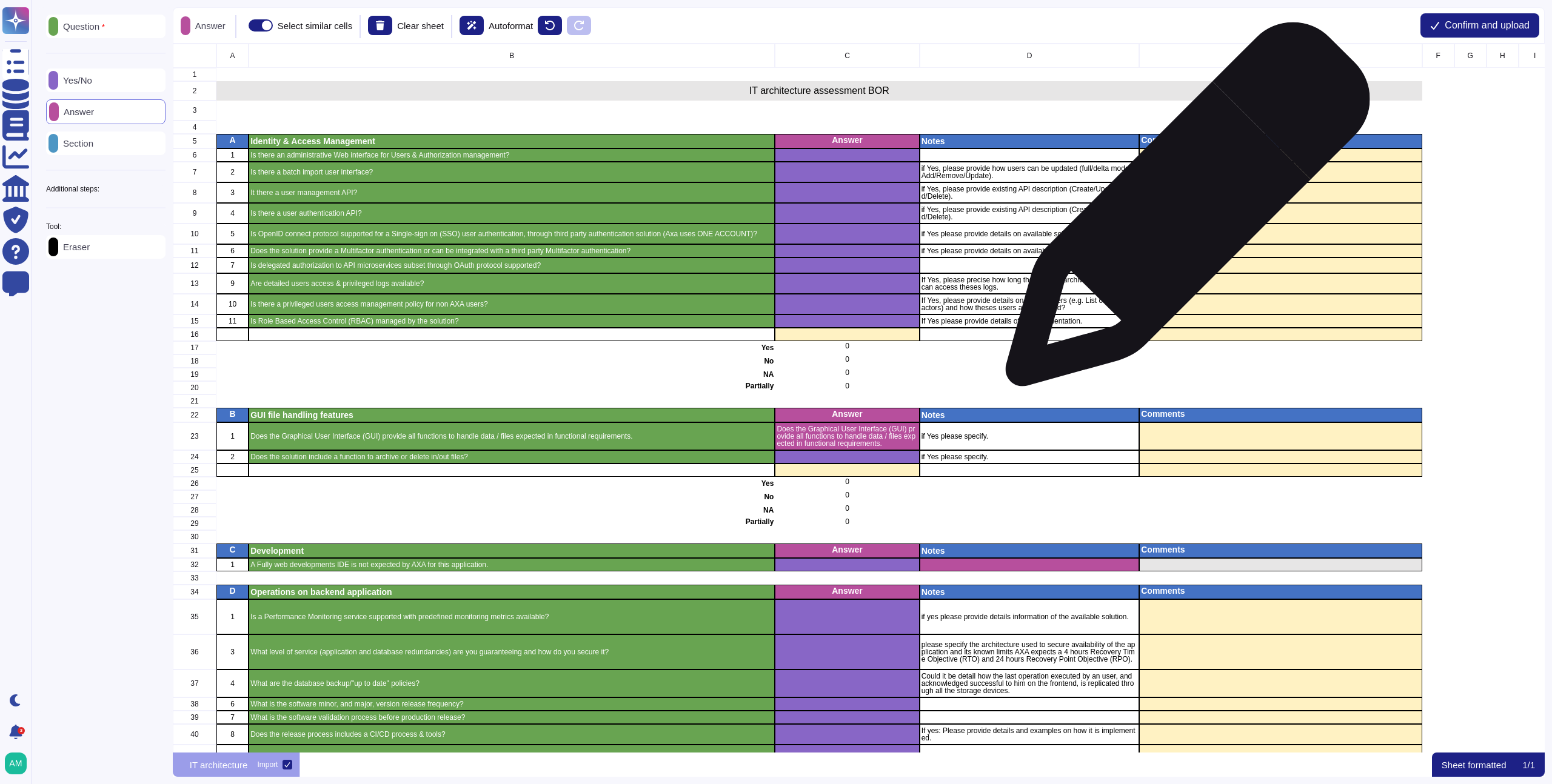
click at [1270, 195] on div "grid" at bounding box center [1280, 192] width 282 height 21
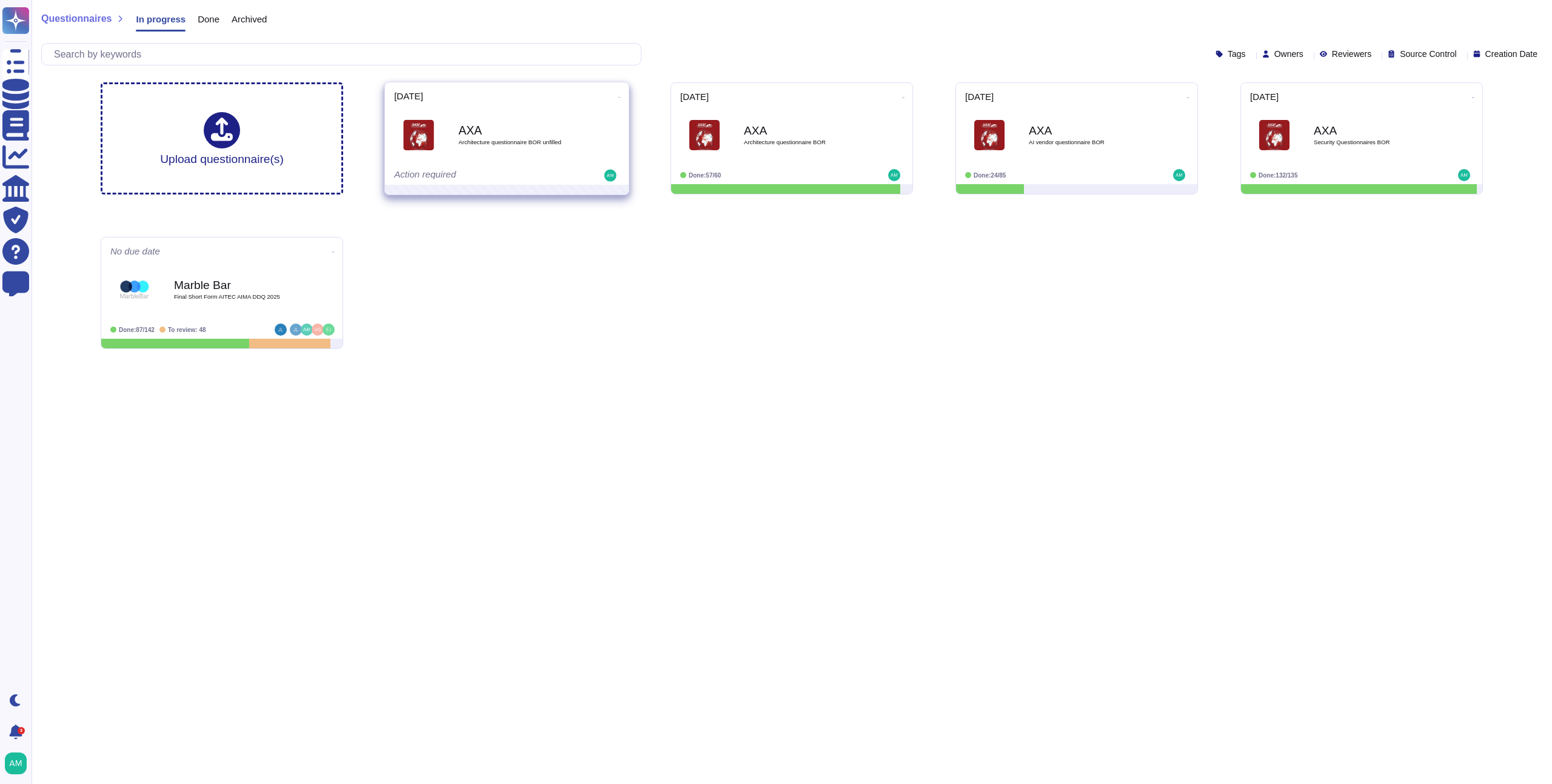
click at [618, 94] on span at bounding box center [619, 95] width 5 height 12
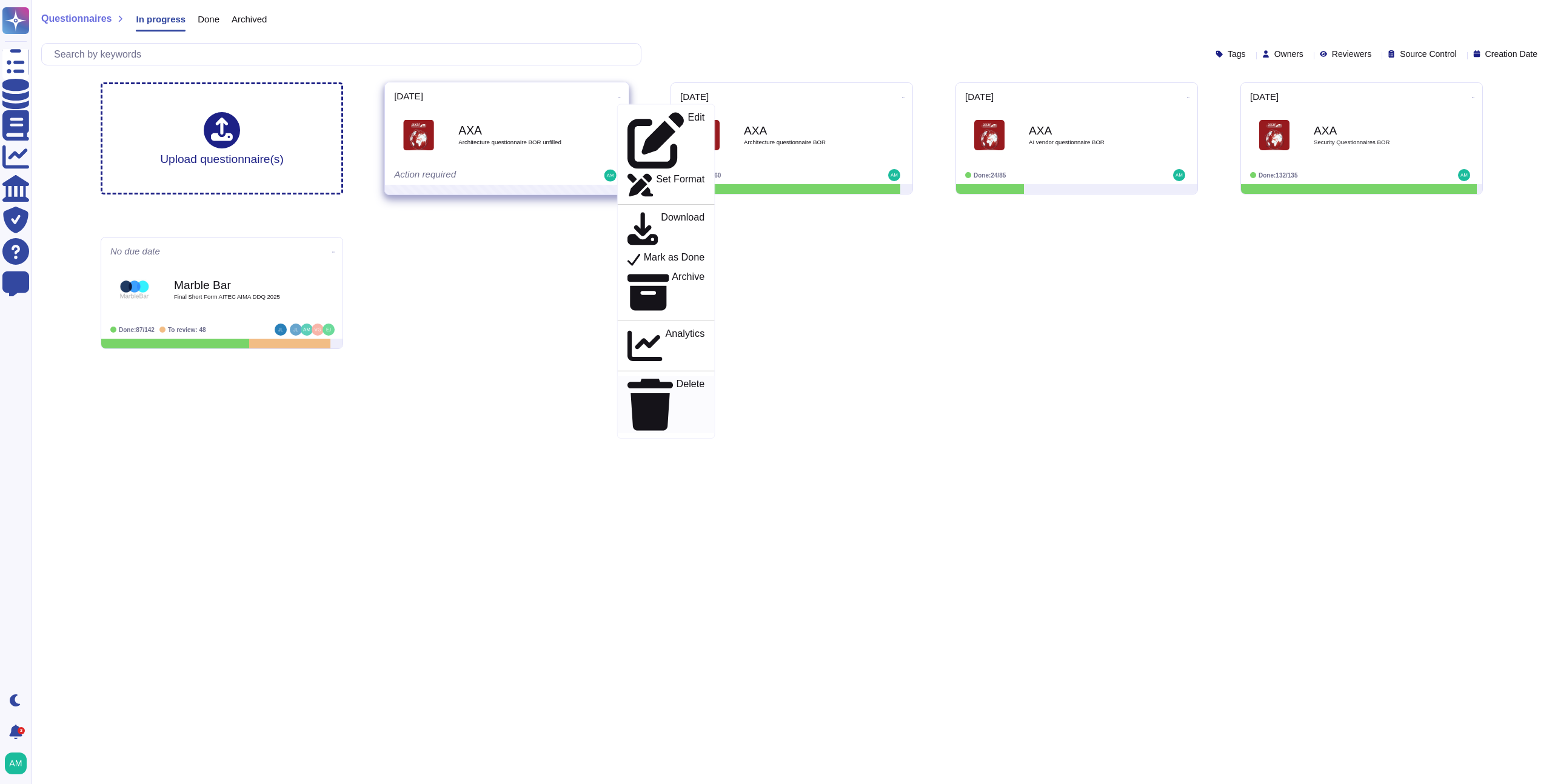
click at [677, 379] on p "Delete" at bounding box center [691, 405] width 28 height 51
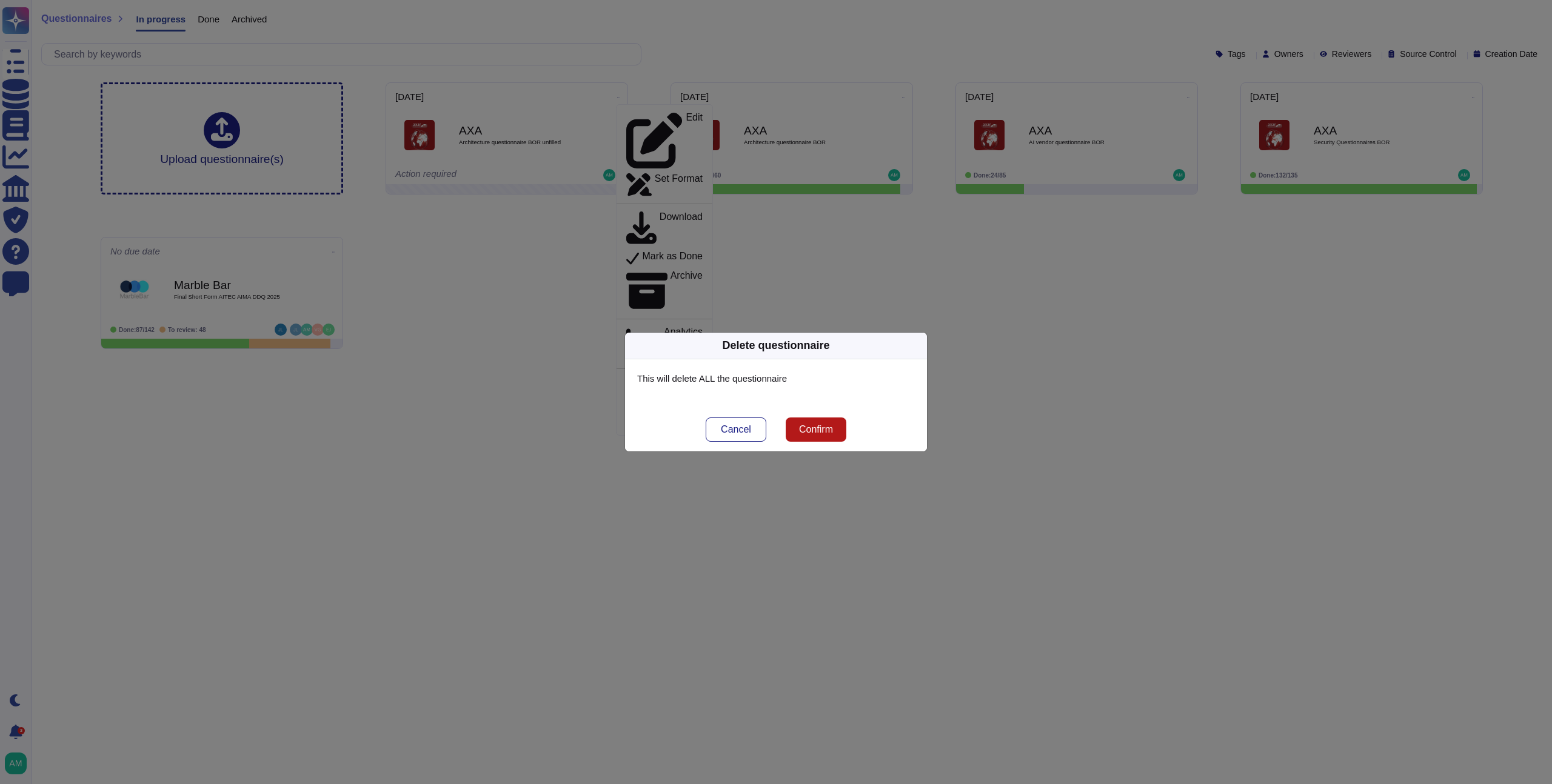
click at [817, 440] on button "Confirm" at bounding box center [816, 430] width 60 height 24
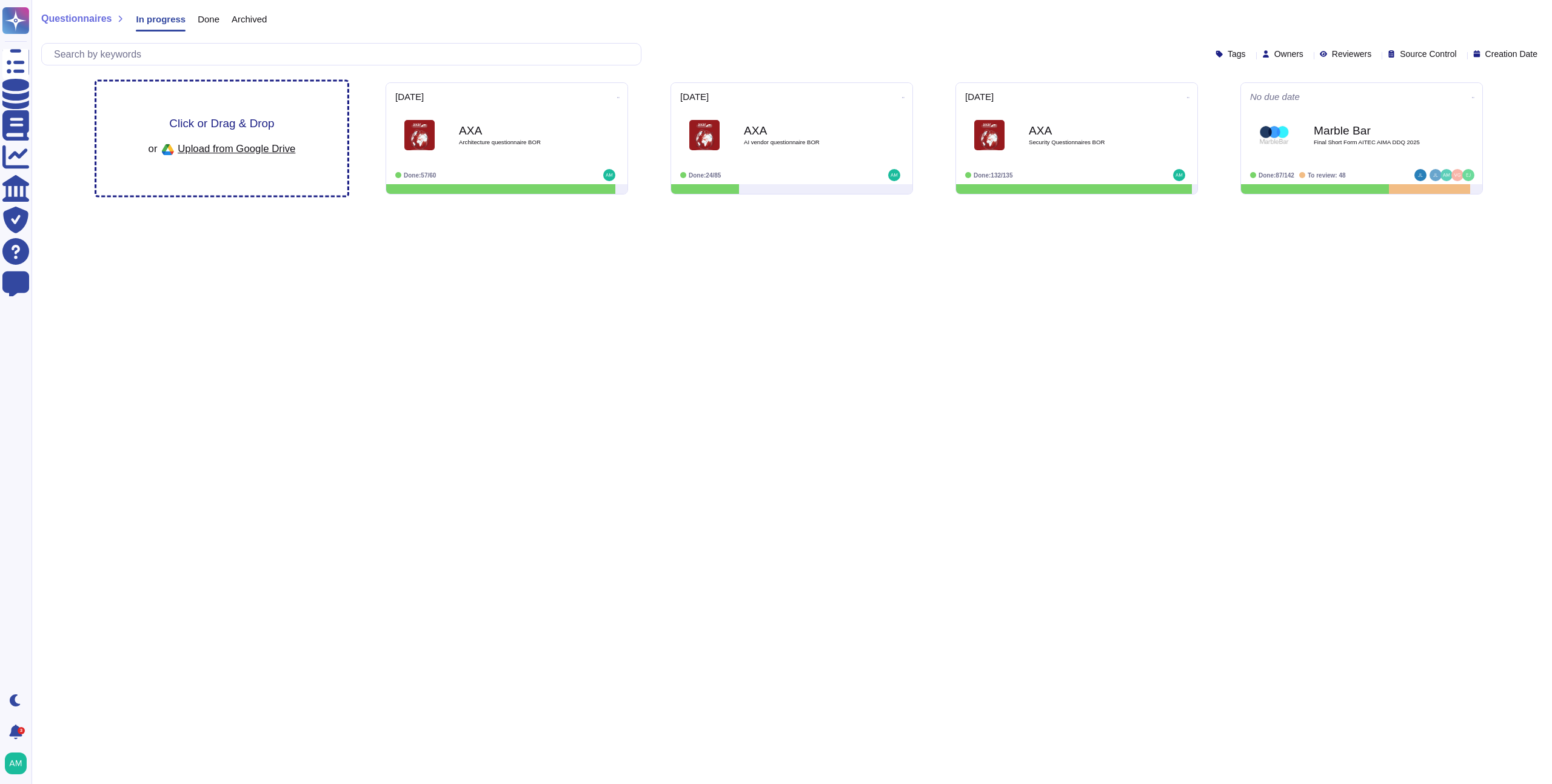
click at [221, 147] on span "Upload from Google Drive" at bounding box center [237, 148] width 118 height 11
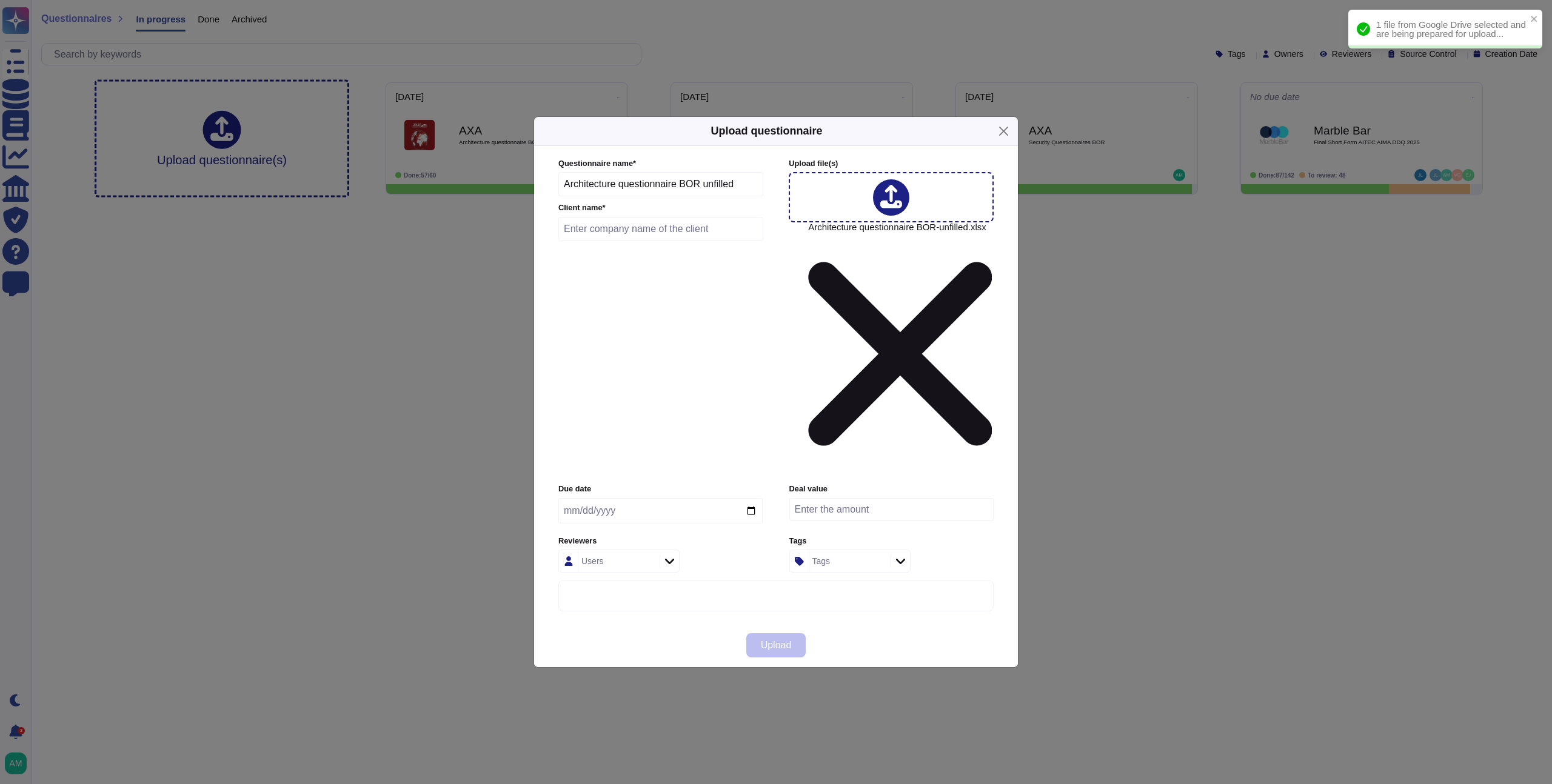
click at [647, 241] on input "text" at bounding box center [660, 228] width 205 height 24
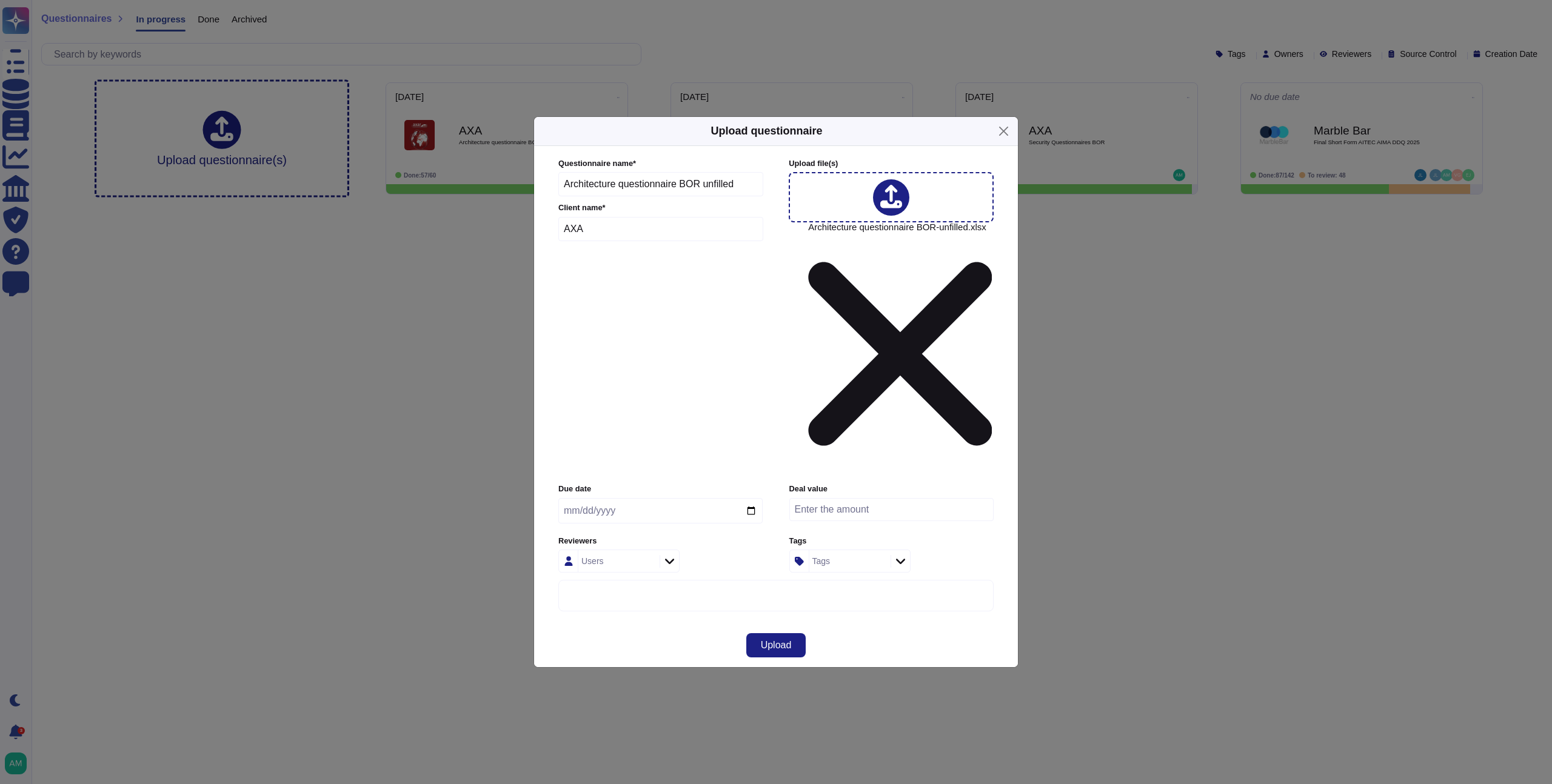
type input "AXA"
type input "0204-09-22"
type input "0005-09-22"
type input "[DATE]"
click at [753, 633] on button "Upload" at bounding box center [776, 645] width 60 height 24
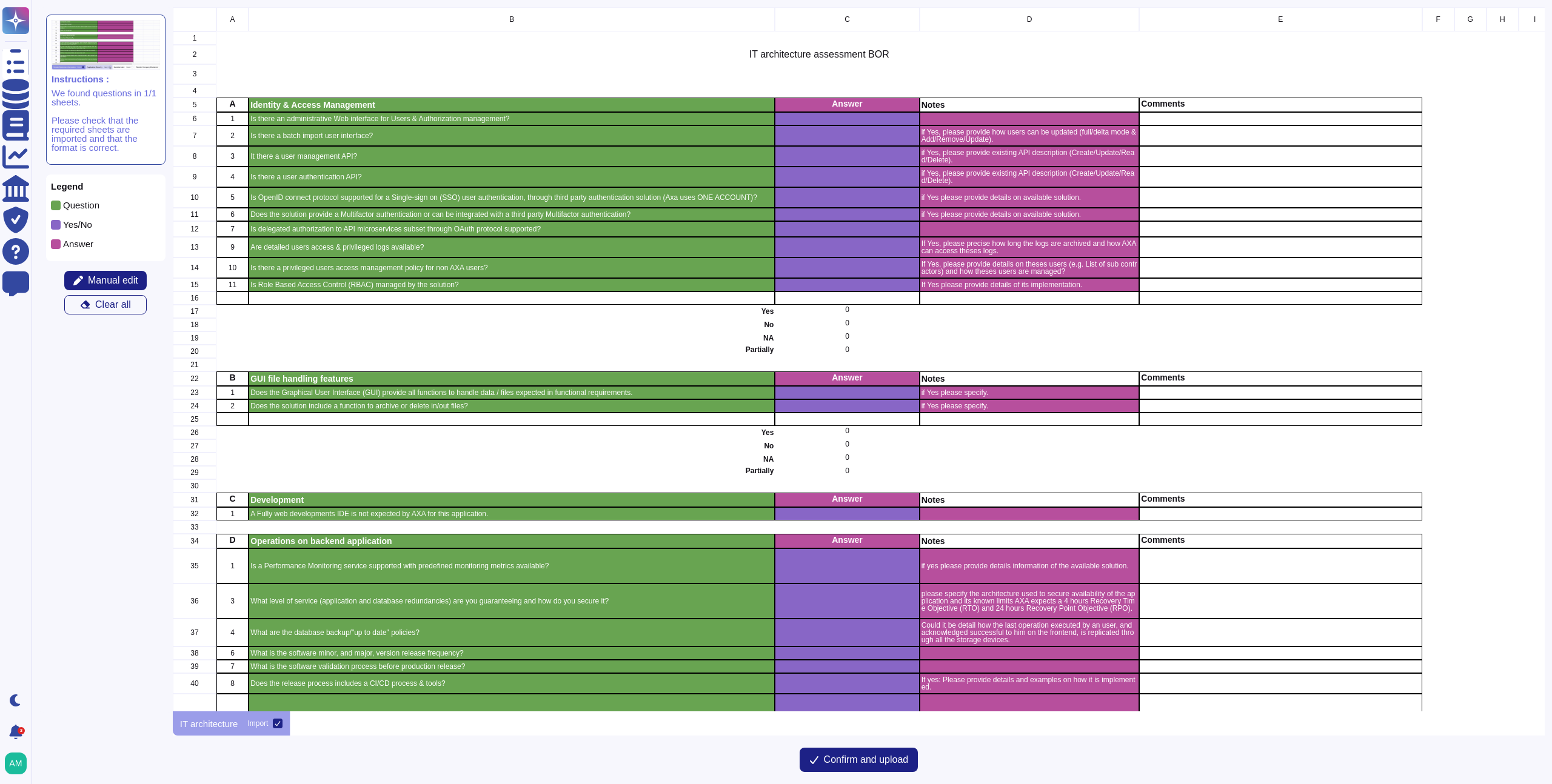
scroll to position [695, 1363]
click at [84, 277] on button "Manual edit" at bounding box center [106, 280] width 83 height 19
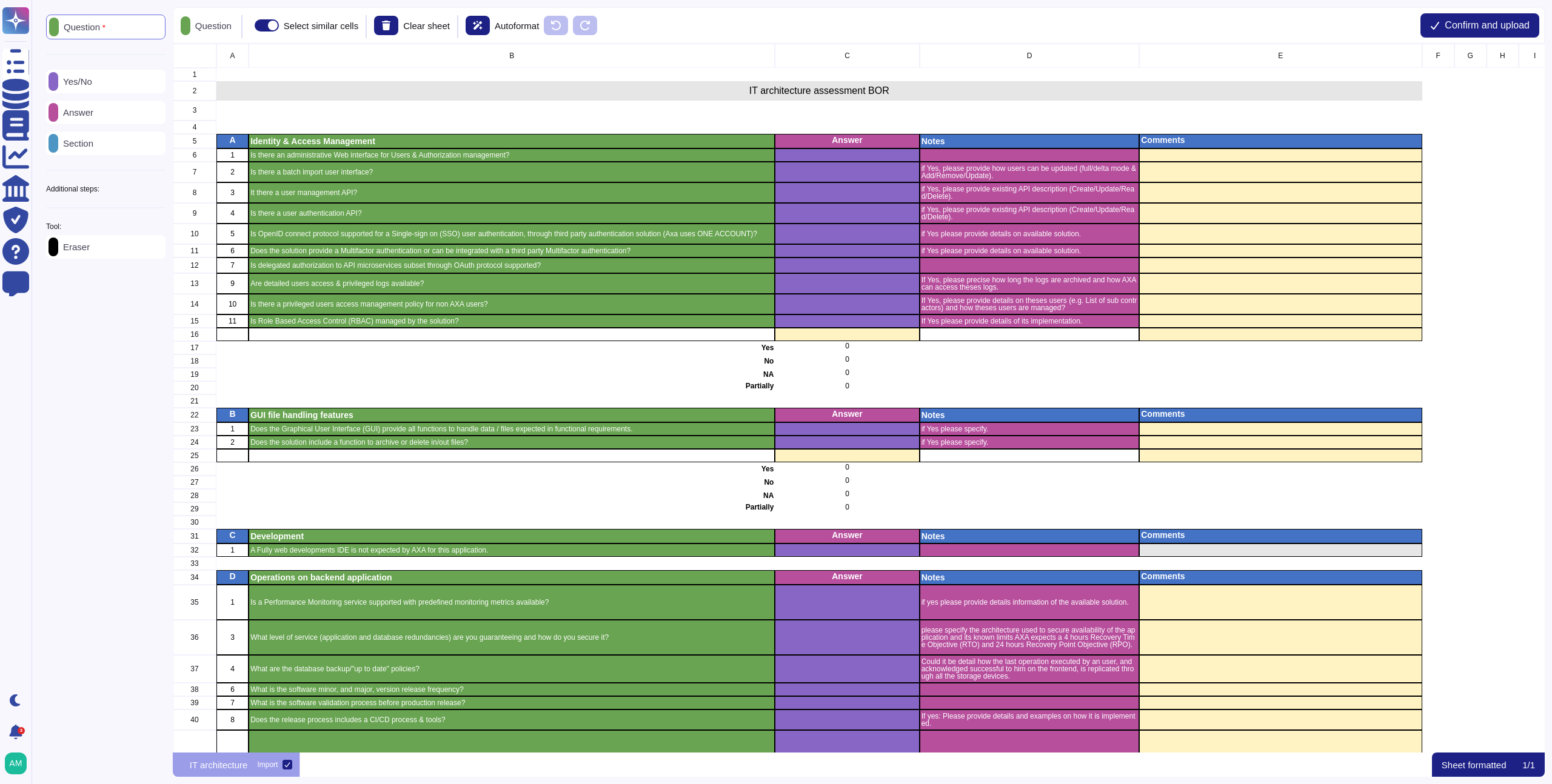
scroll to position [700, 1363]
click at [123, 259] on div "Eraser" at bounding box center [106, 247] width 119 height 24
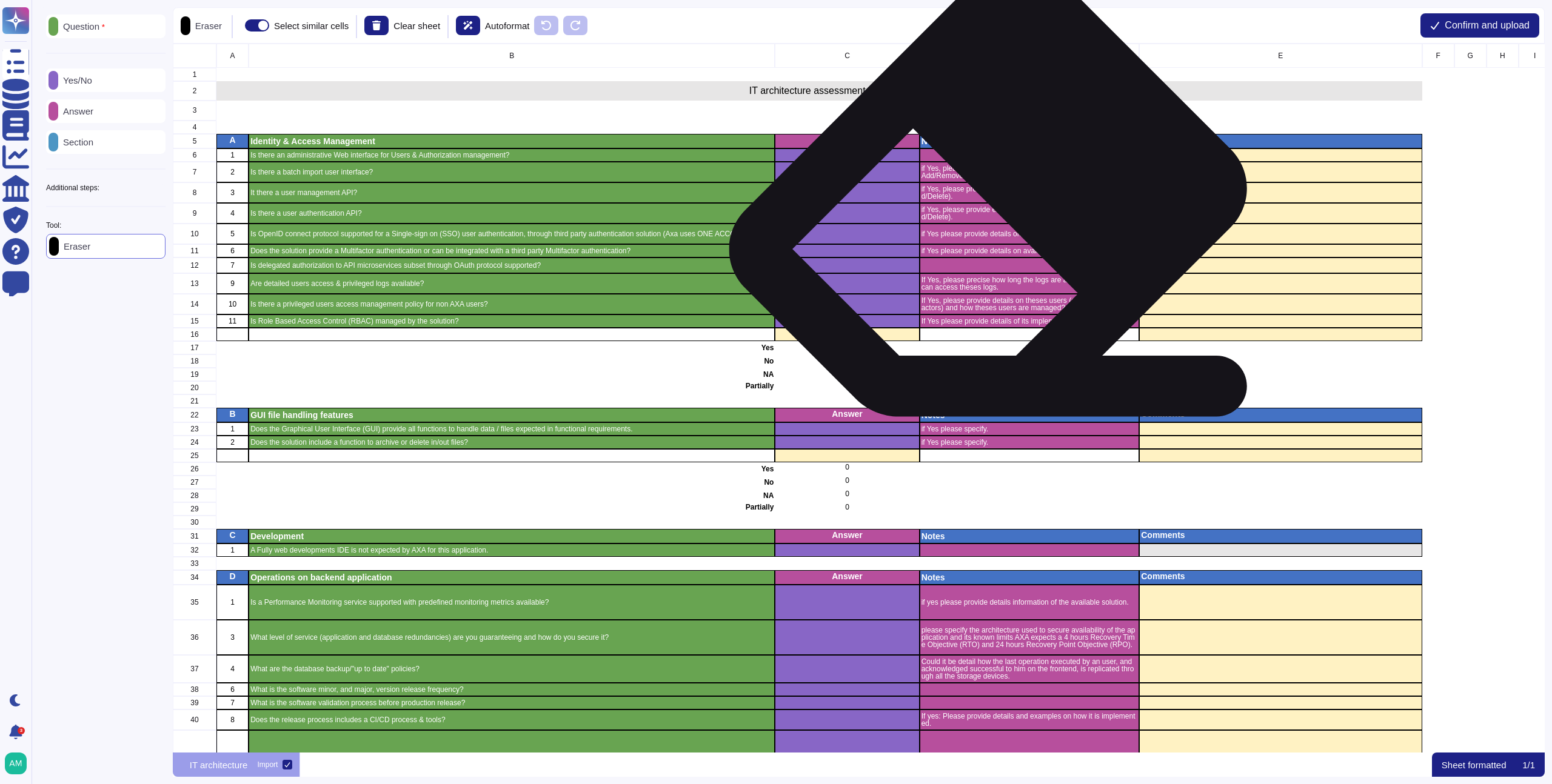
click at [999, 209] on p "if Yes, please provide existing API description (Create/Update/Read/Delete)." at bounding box center [1029, 214] width 216 height 15
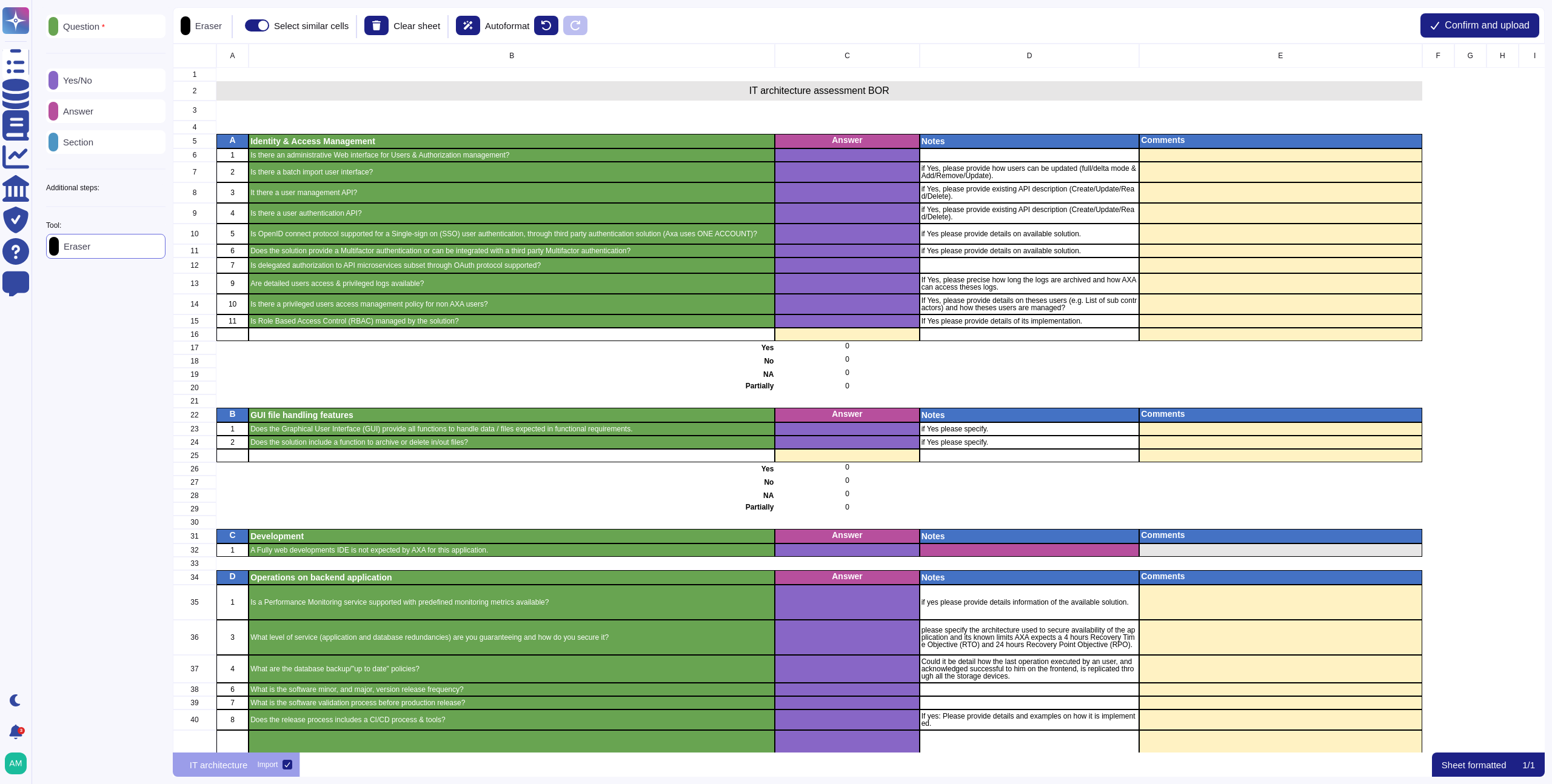
click at [87, 119] on div "Answer" at bounding box center [106, 111] width 119 height 24
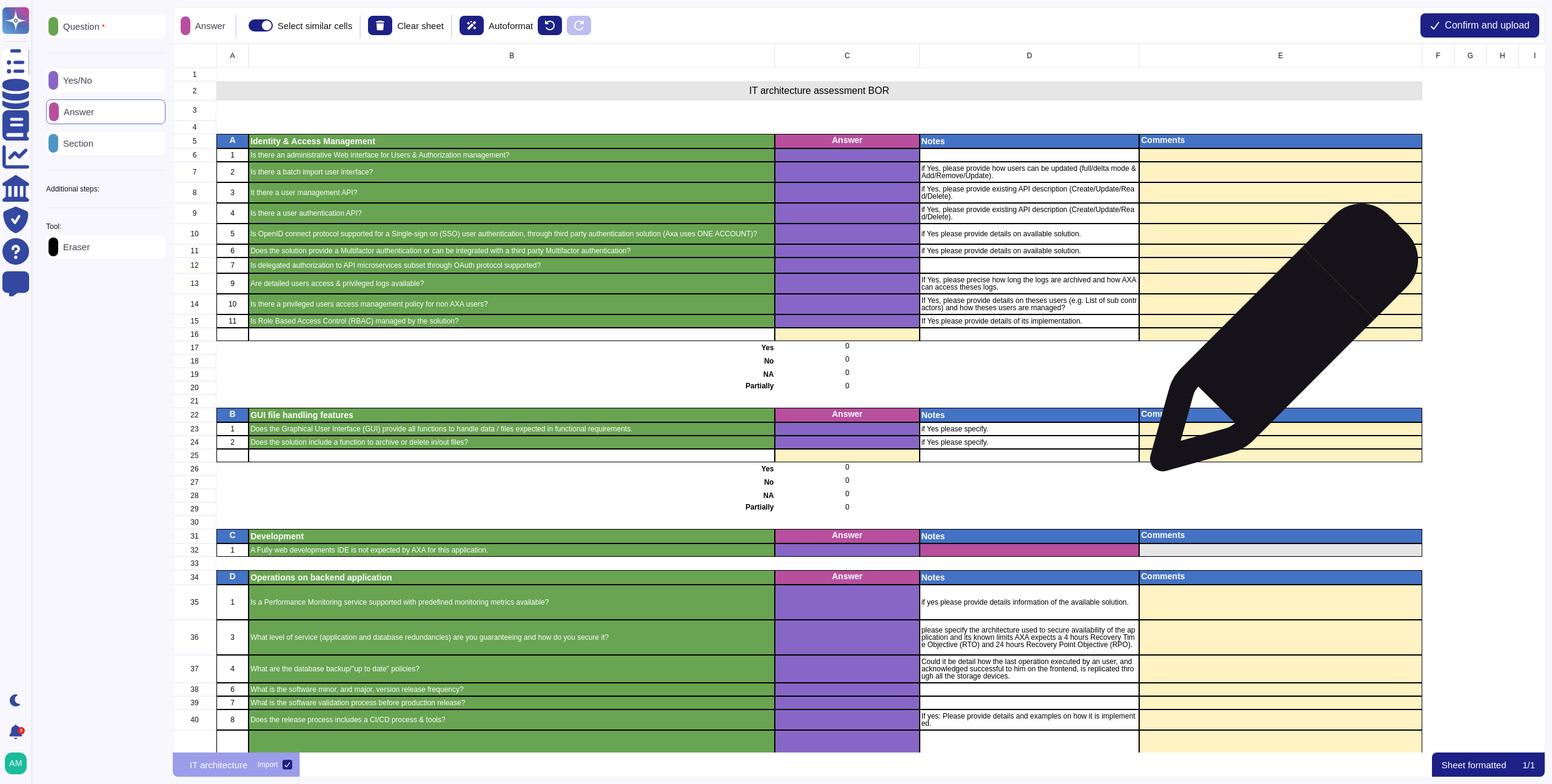
click at [1279, 289] on div "grid" at bounding box center [1280, 283] width 282 height 21
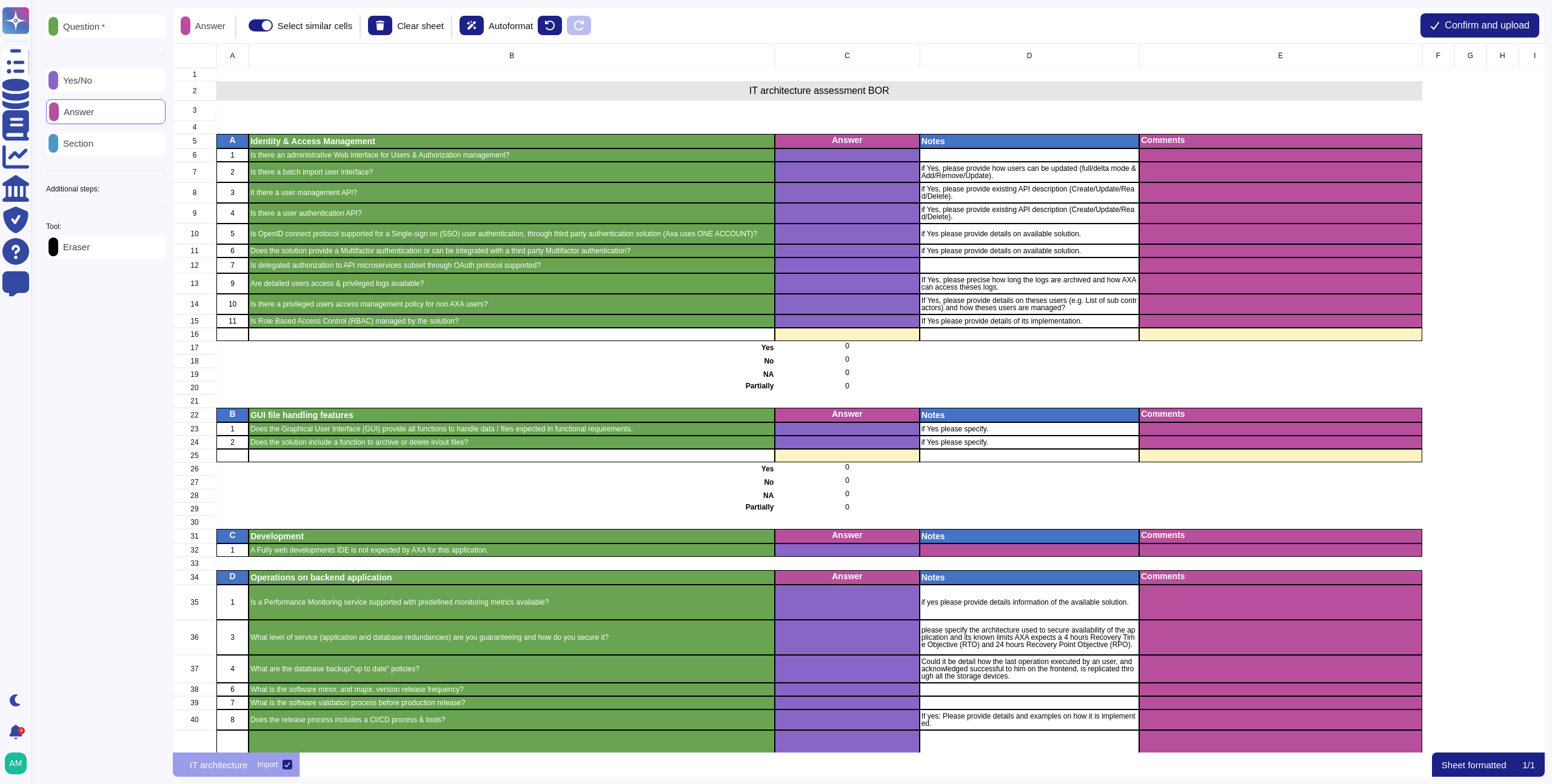
click at [148, 190] on div "Additional steps:" at bounding box center [106, 189] width 119 height 7
click at [106, 276] on p "Instructions" at bounding box center [84, 271] width 51 height 9
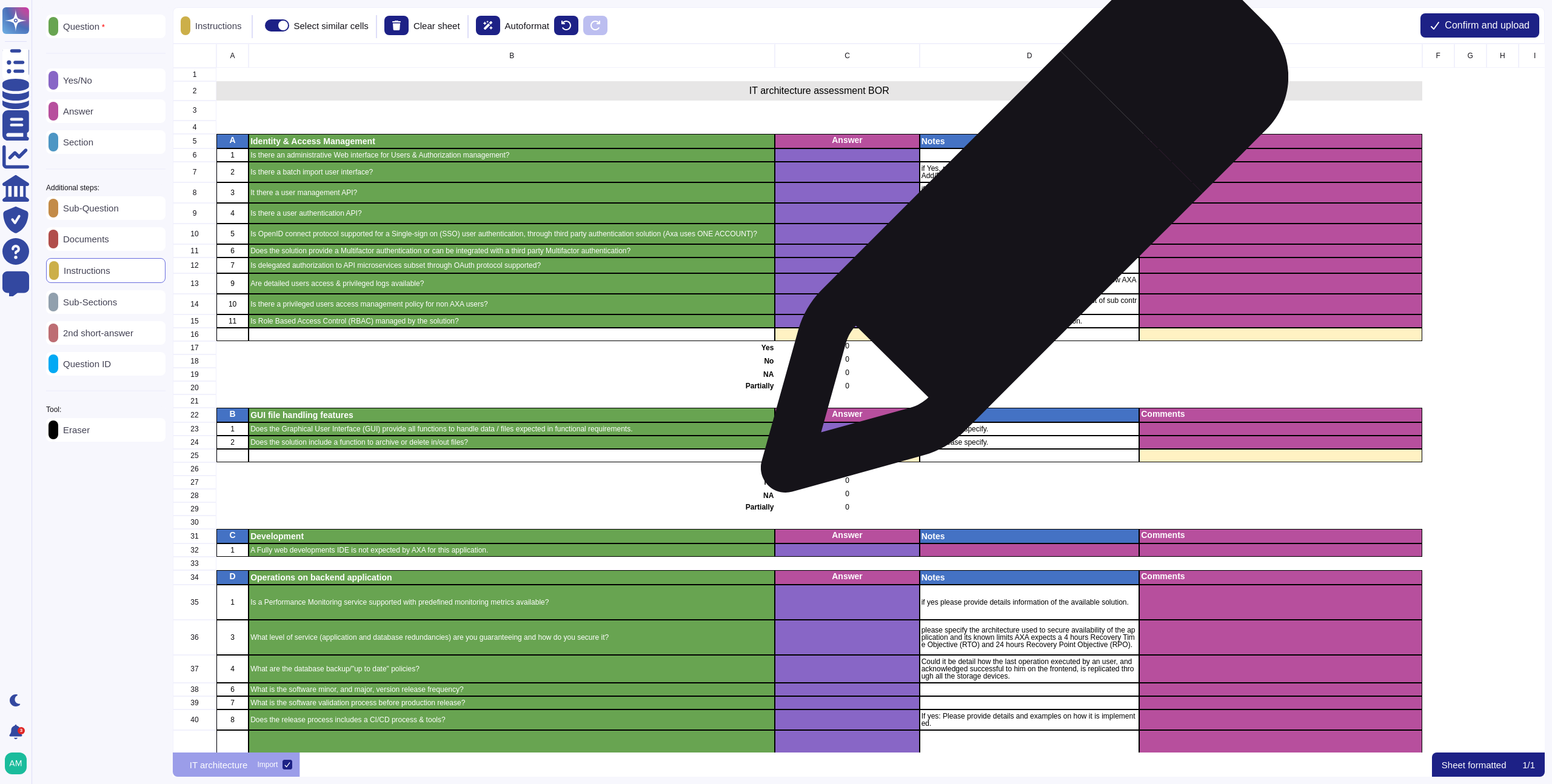
click at [1024, 232] on p "if Yes please provide details on available solution." at bounding box center [1029, 233] width 216 height 7
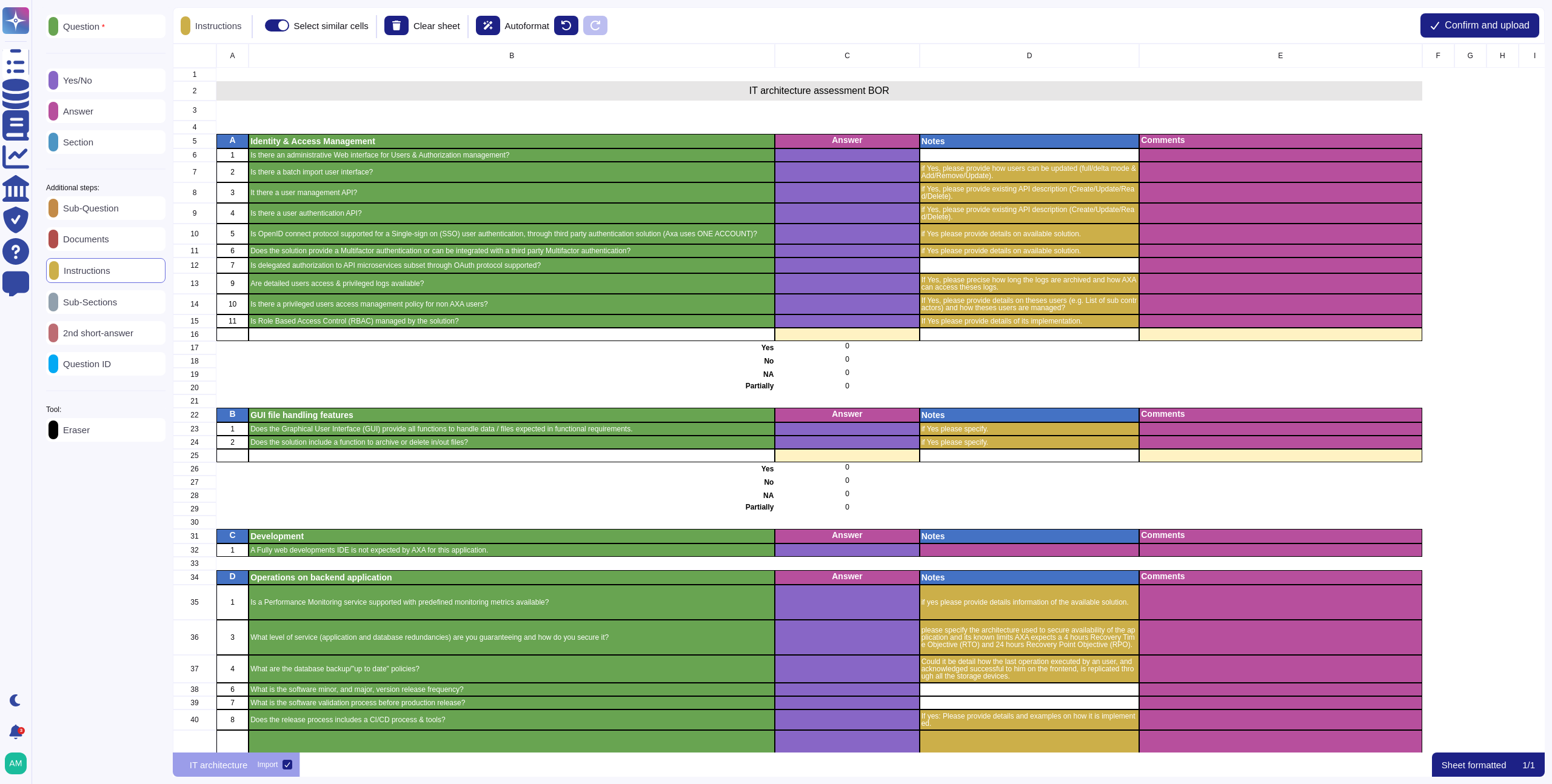
click at [108, 430] on div "Eraser" at bounding box center [106, 430] width 119 height 24
click at [268, 30] on span at bounding box center [257, 25] width 24 height 12
click at [240, 26] on input "Select similar cells" at bounding box center [240, 26] width 0 height 0
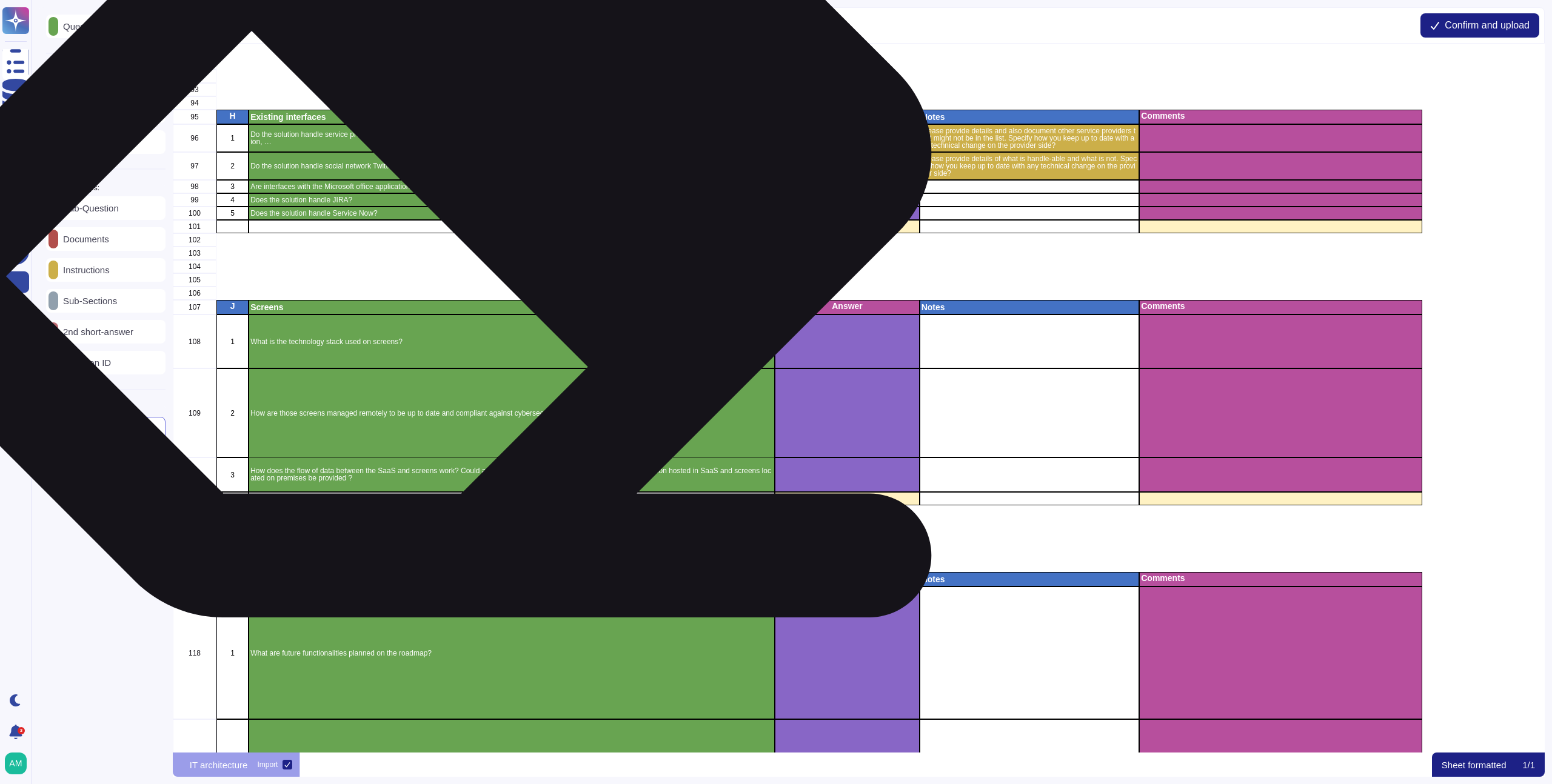
scroll to position [2051, 0]
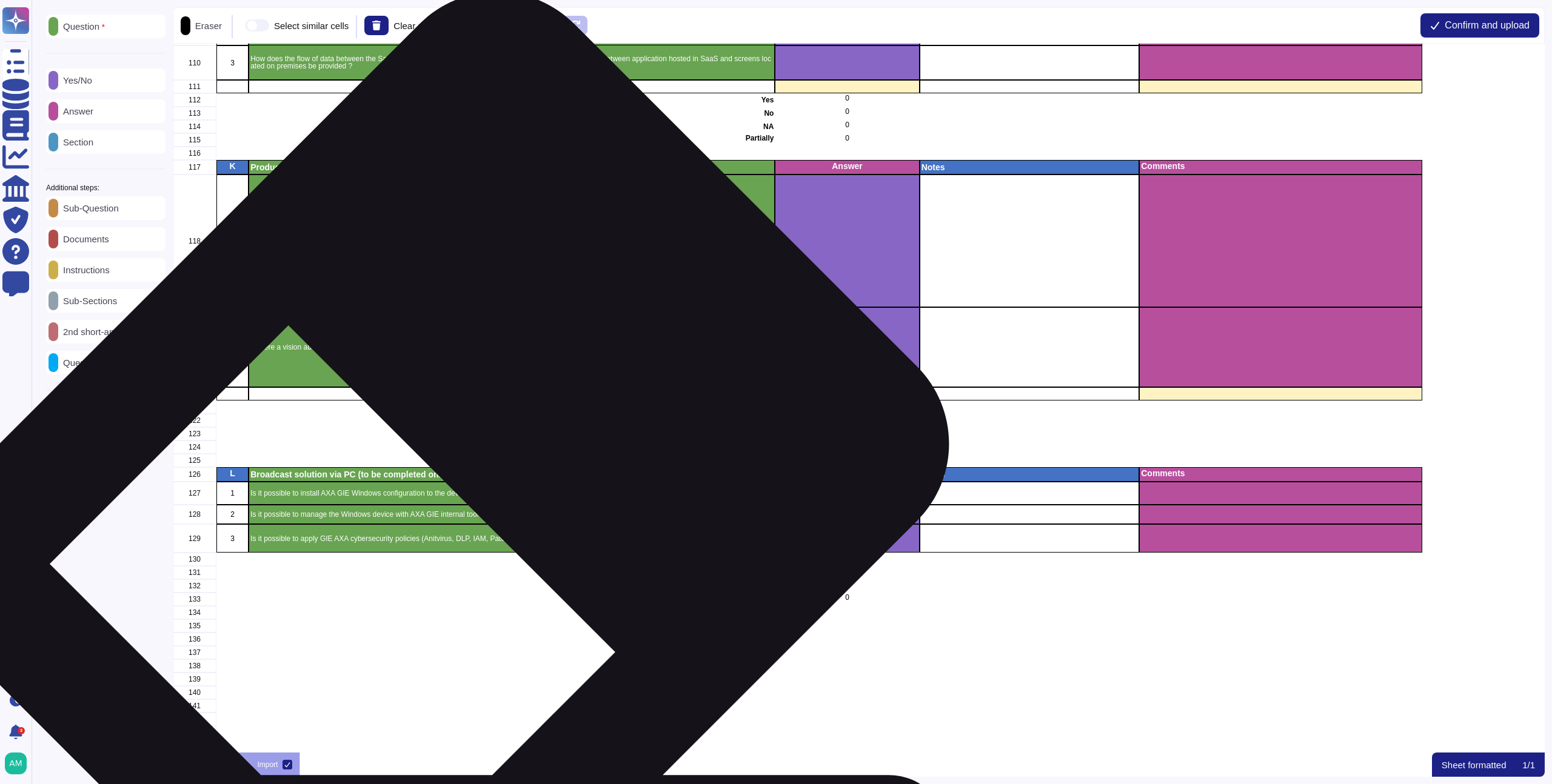
click at [461, 490] on p "Is it possible to install AXA GIE Windows configuration to the device ?" at bounding box center [511, 493] width 523 height 7
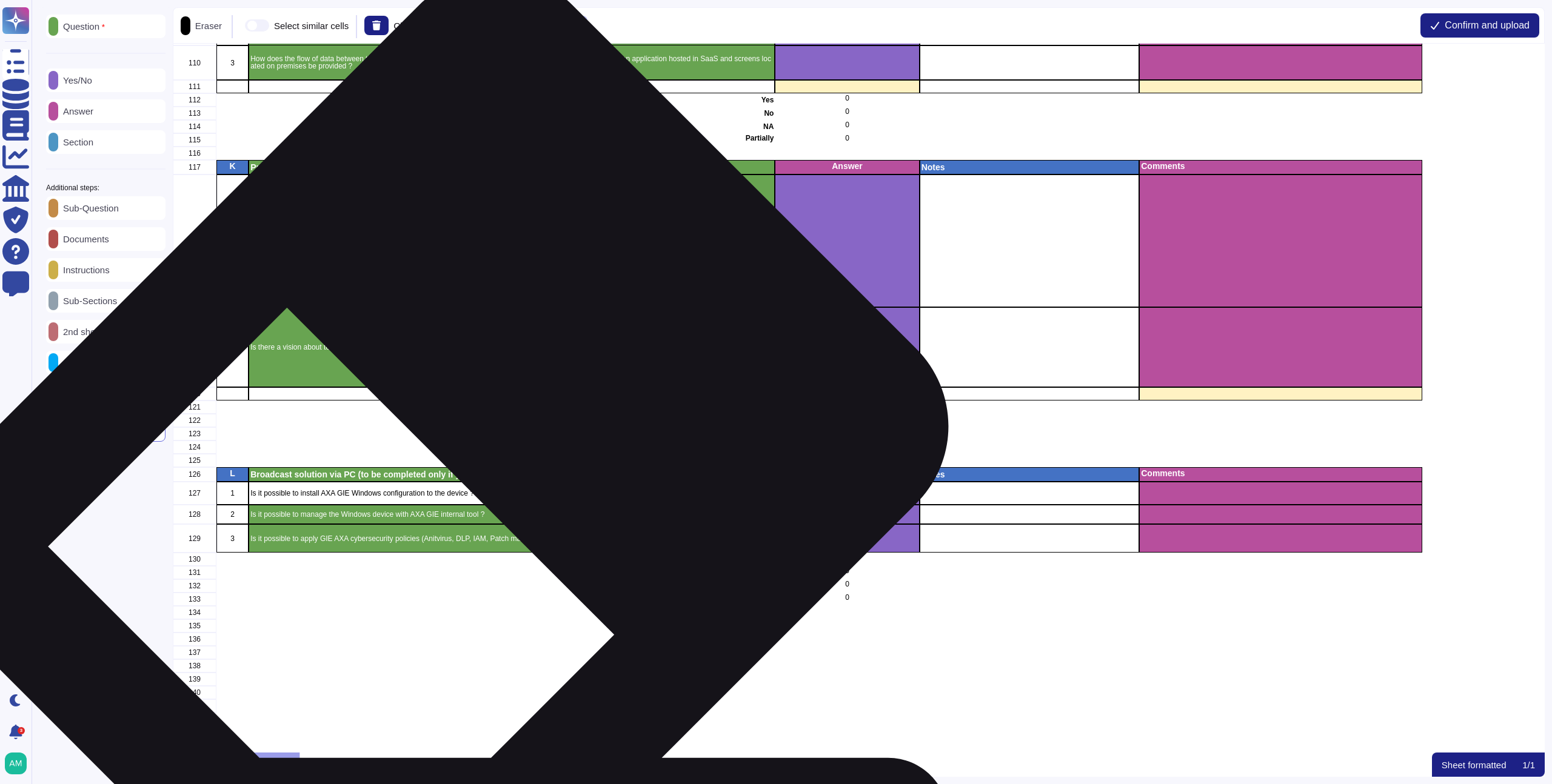
click at [460, 470] on p "Broadcast solution via PC (to be completed only if you propose a solution on Wi…" at bounding box center [511, 474] width 523 height 8
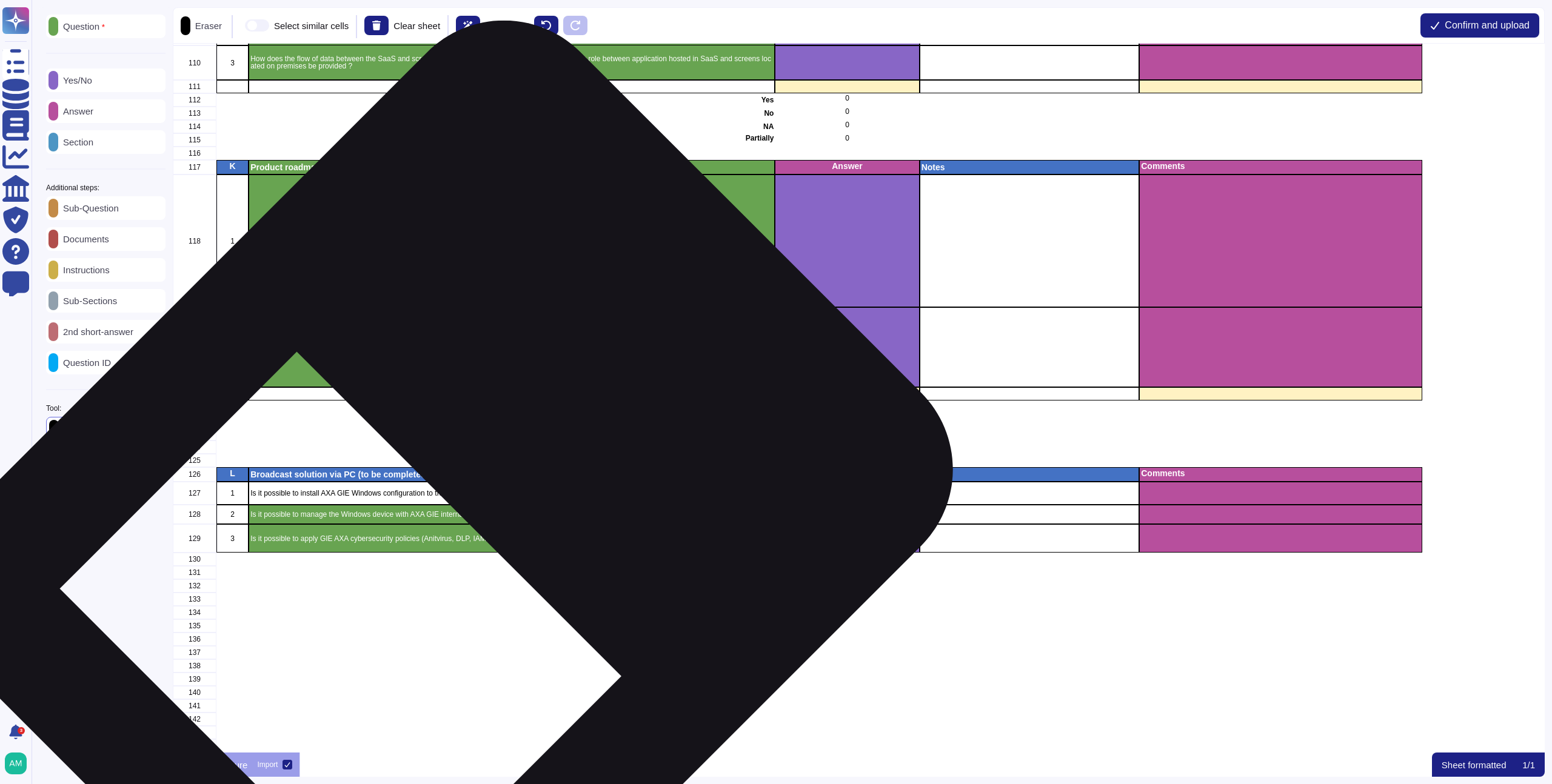
click at [470, 511] on p "Is it possible to manage the Windows device with AXA GIE internal tool ?" at bounding box center [511, 514] width 523 height 7
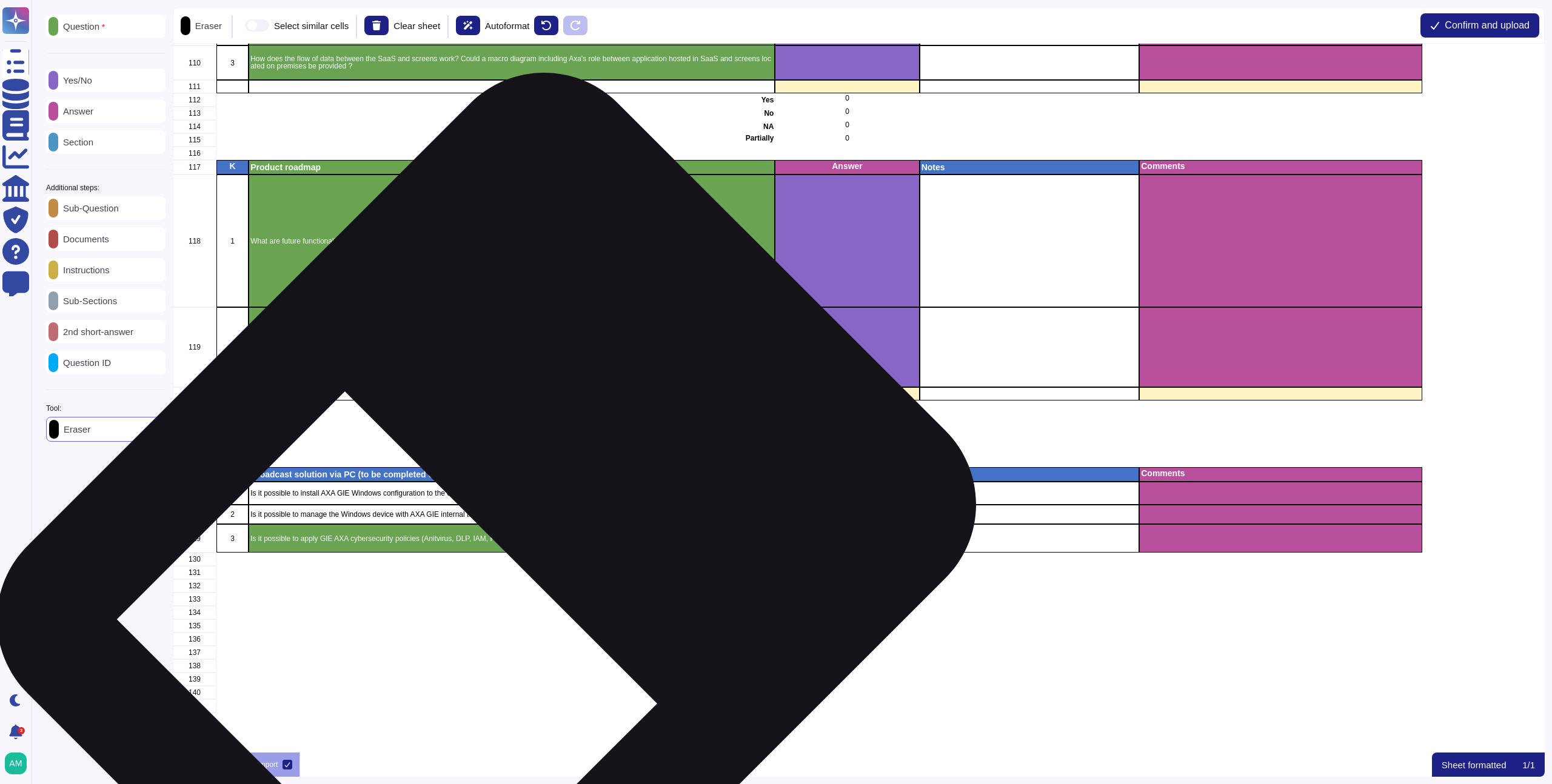
click at [522, 556] on p "Yes" at bounding box center [512, 560] width 524 height 7
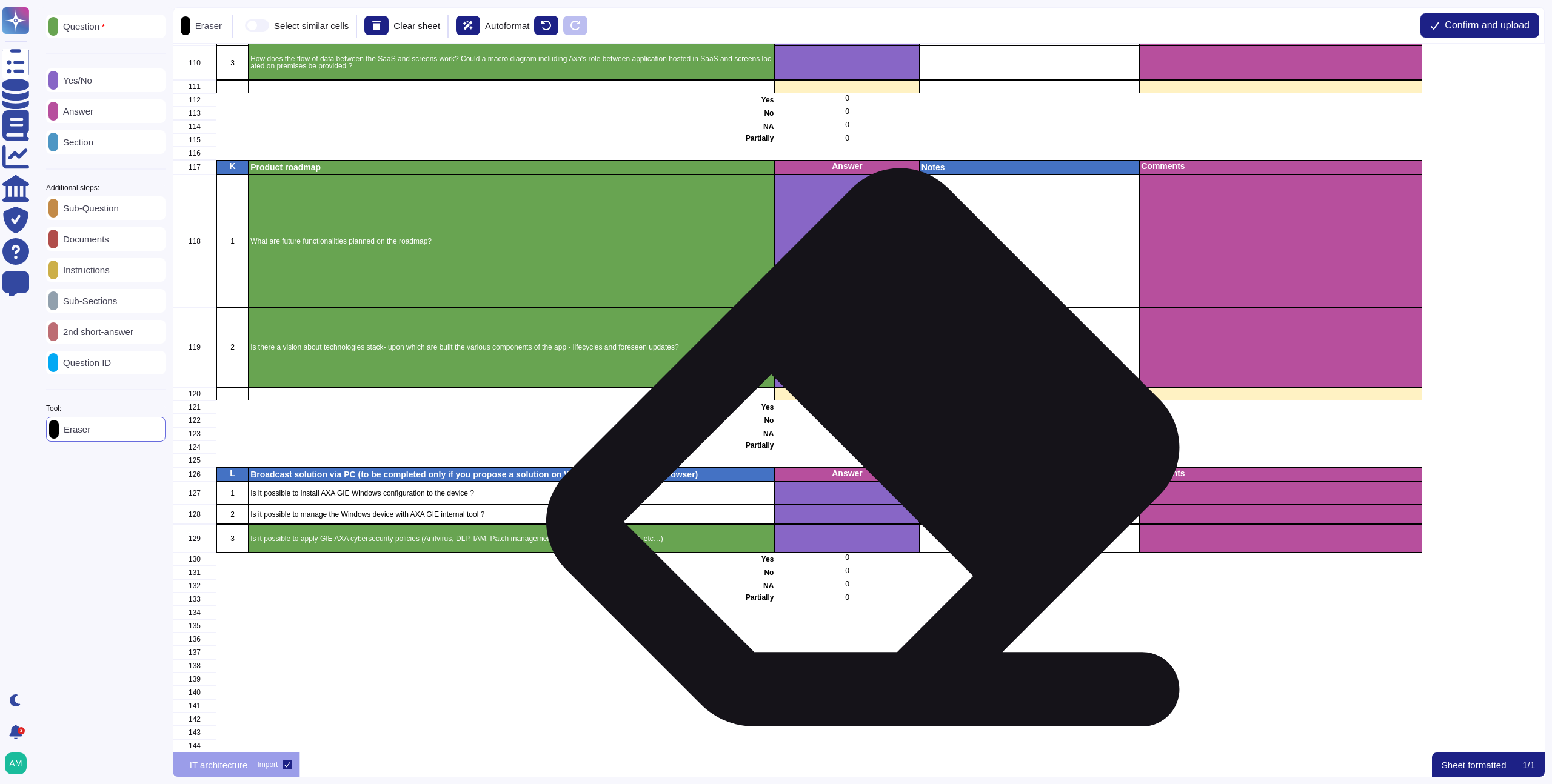
click at [866, 482] on div "grid" at bounding box center [847, 493] width 144 height 23
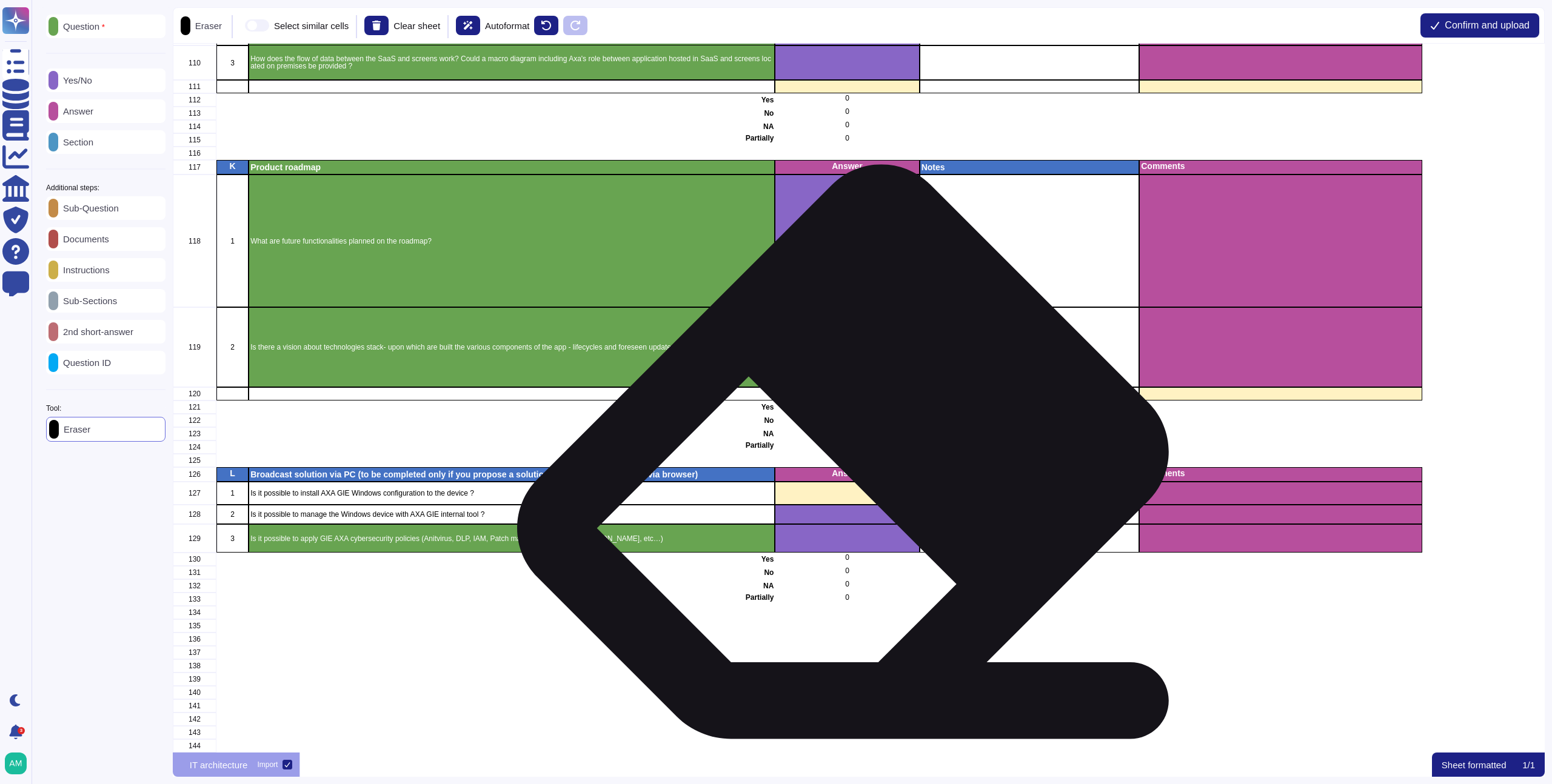
click at [850, 469] on p "Answer" at bounding box center [847, 474] width 141 height 8
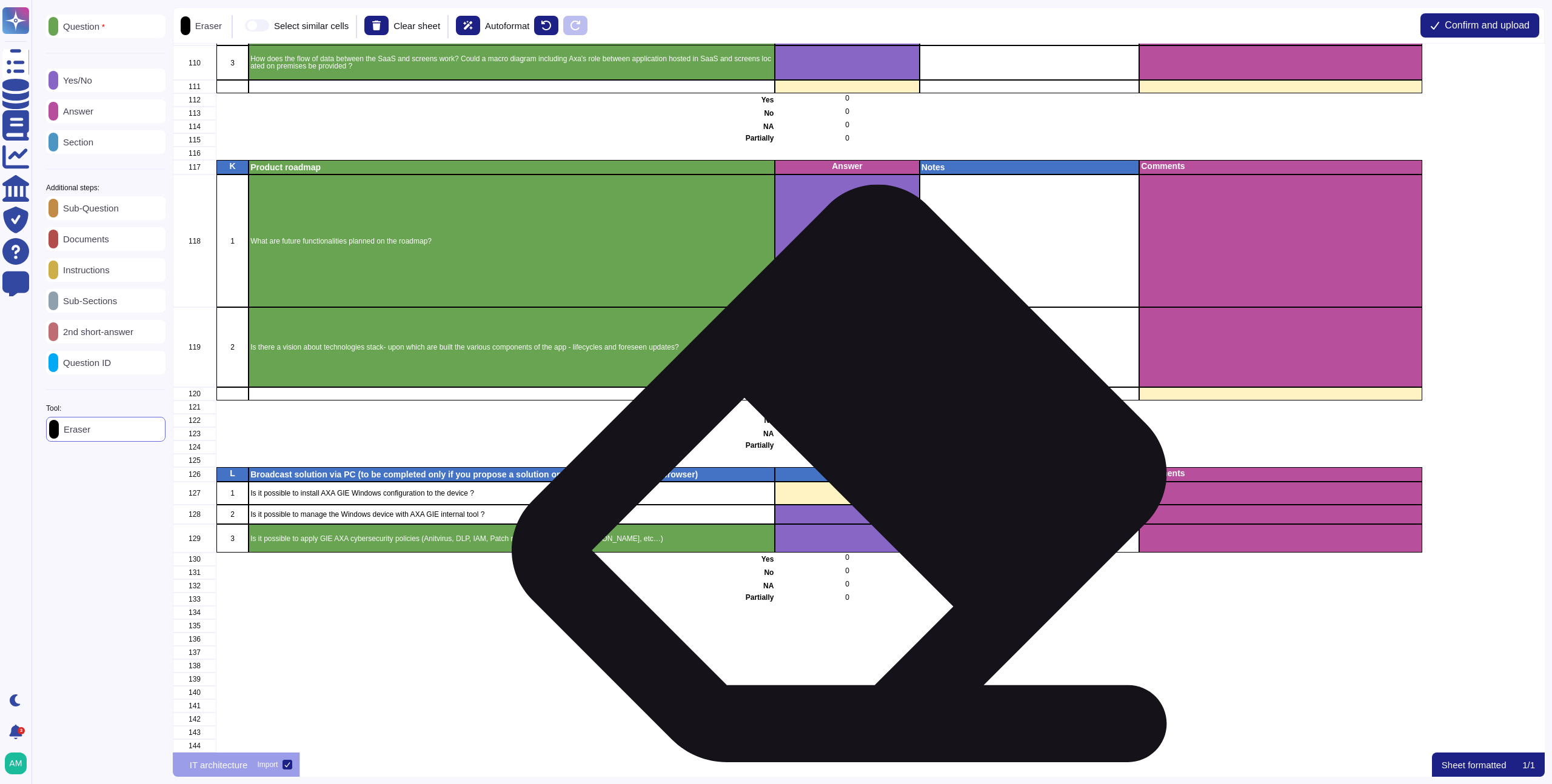
click at [855, 505] on div "grid" at bounding box center [847, 514] width 144 height 19
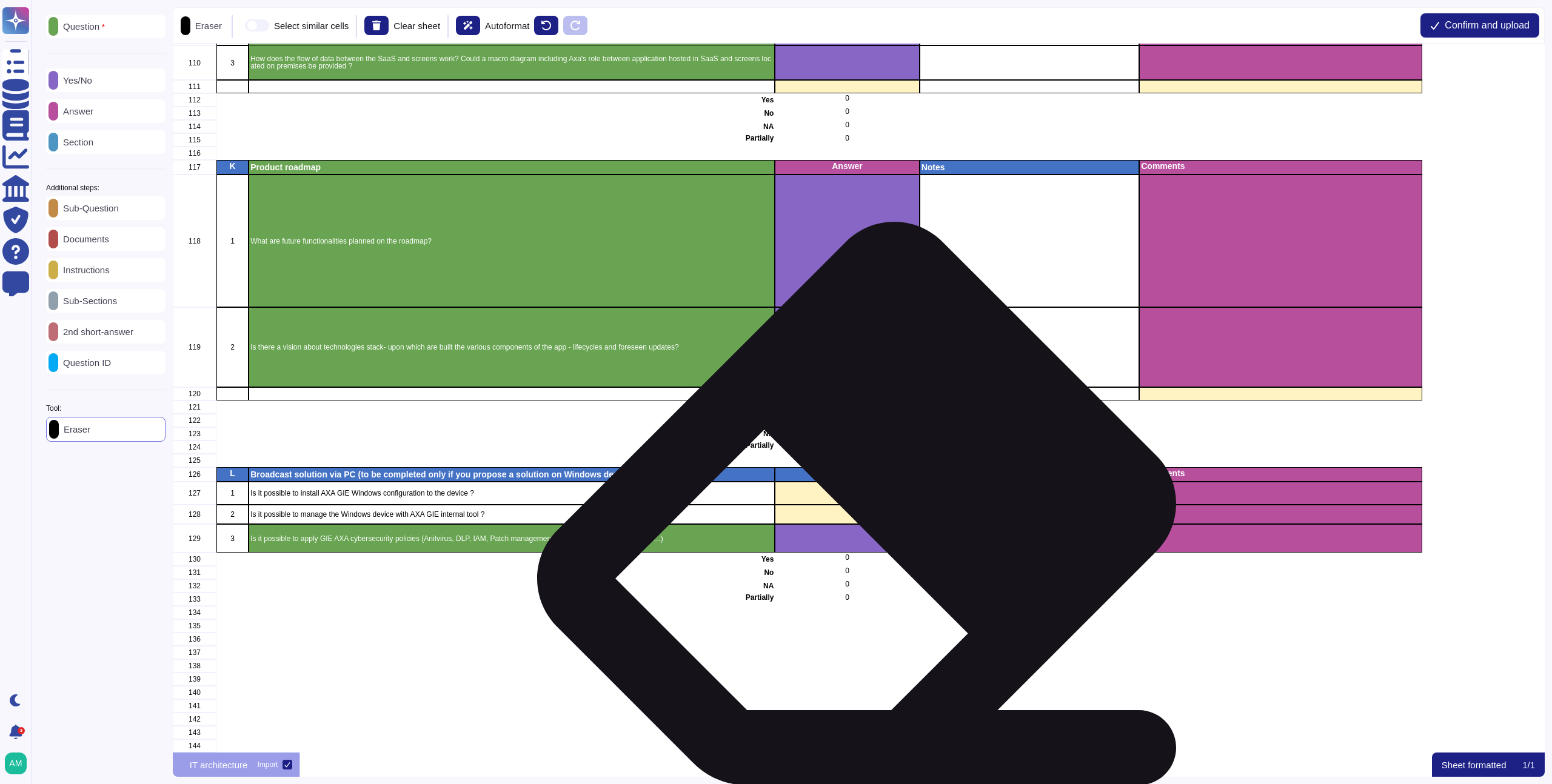
click at [873, 531] on div "grid" at bounding box center [847, 538] width 144 height 28
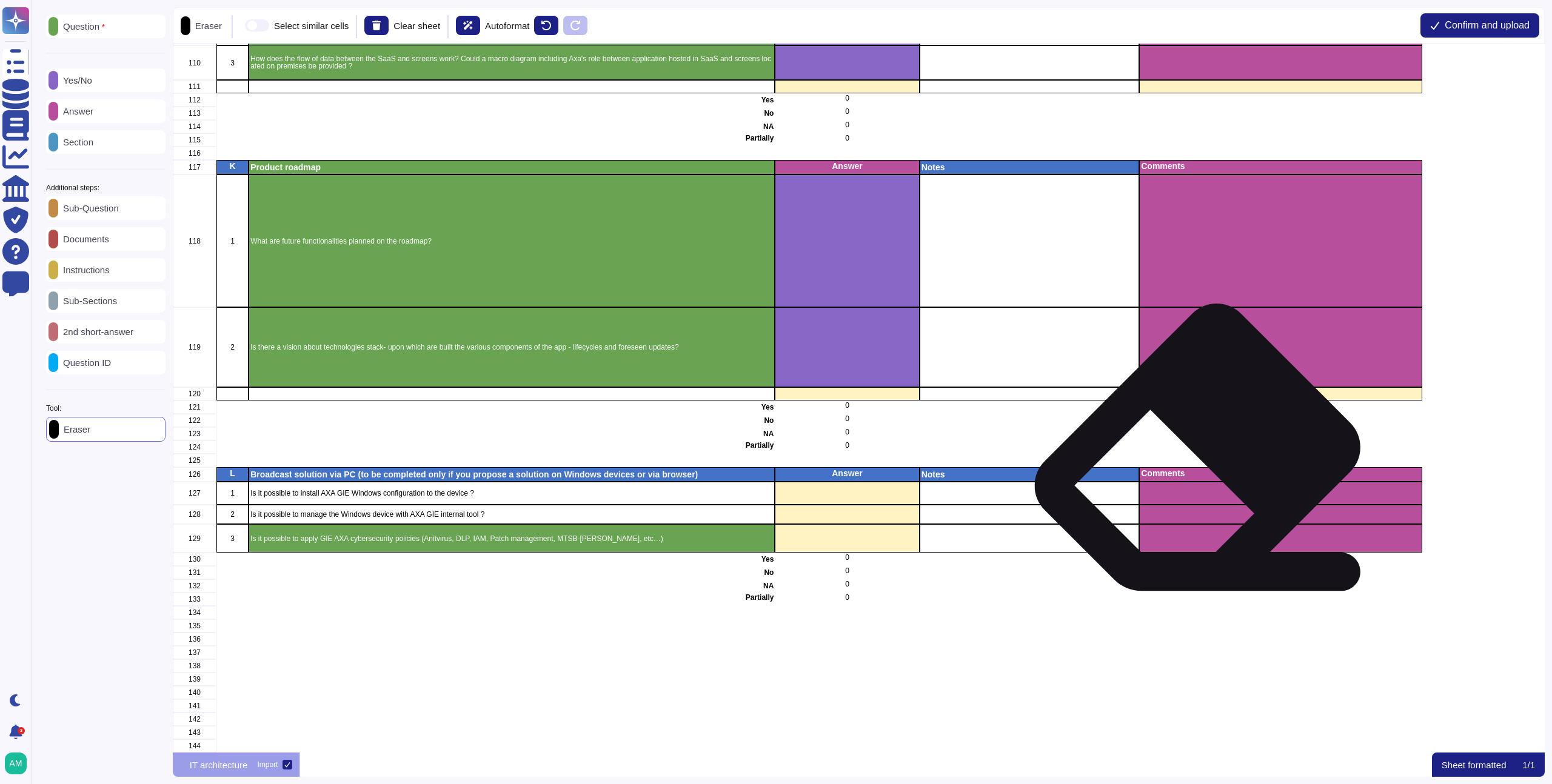
click at [1203, 469] on p "Comments" at bounding box center [1280, 474] width 279 height 8
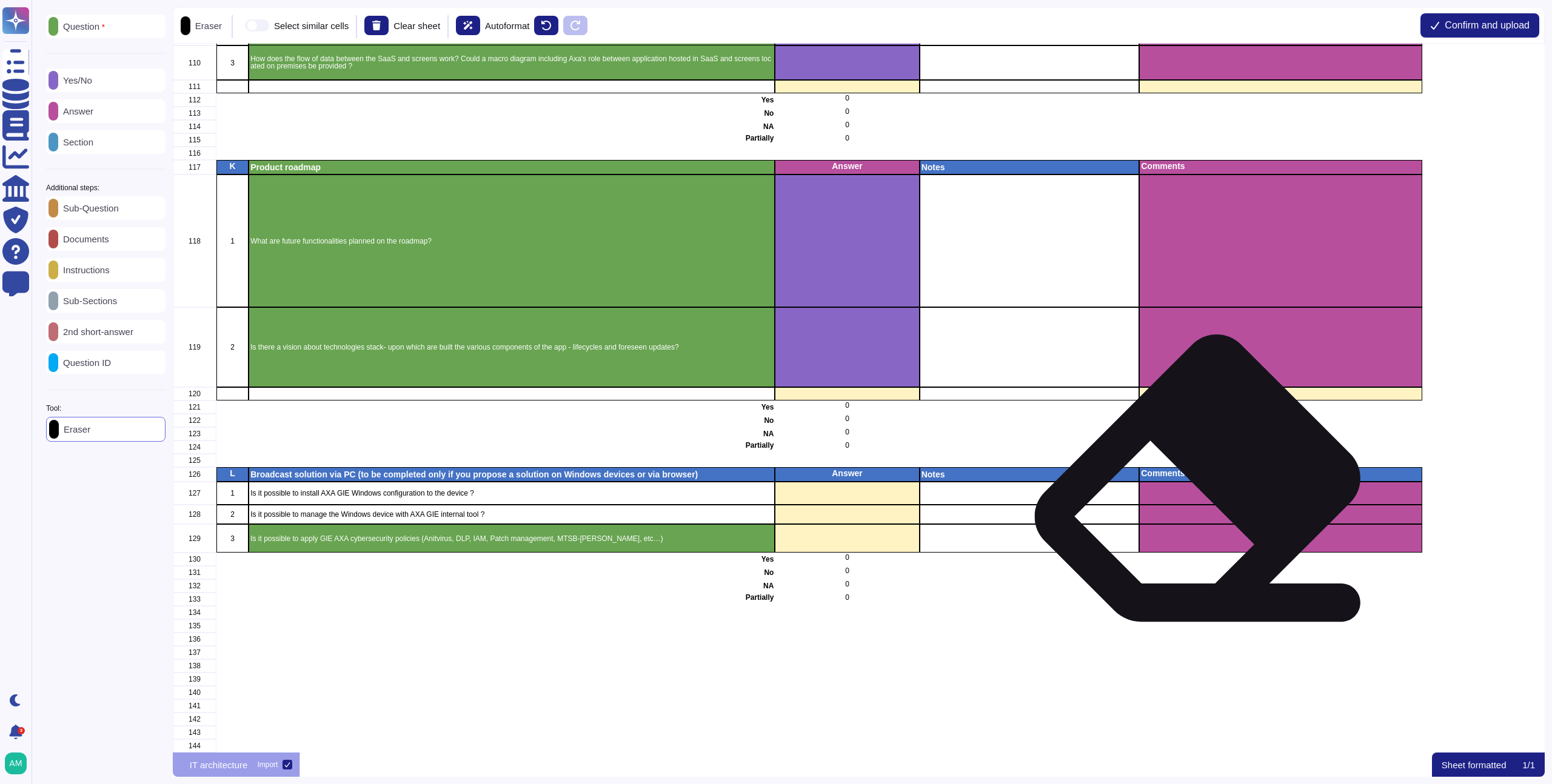
click at [1203, 494] on div "grid" at bounding box center [1280, 493] width 282 height 23
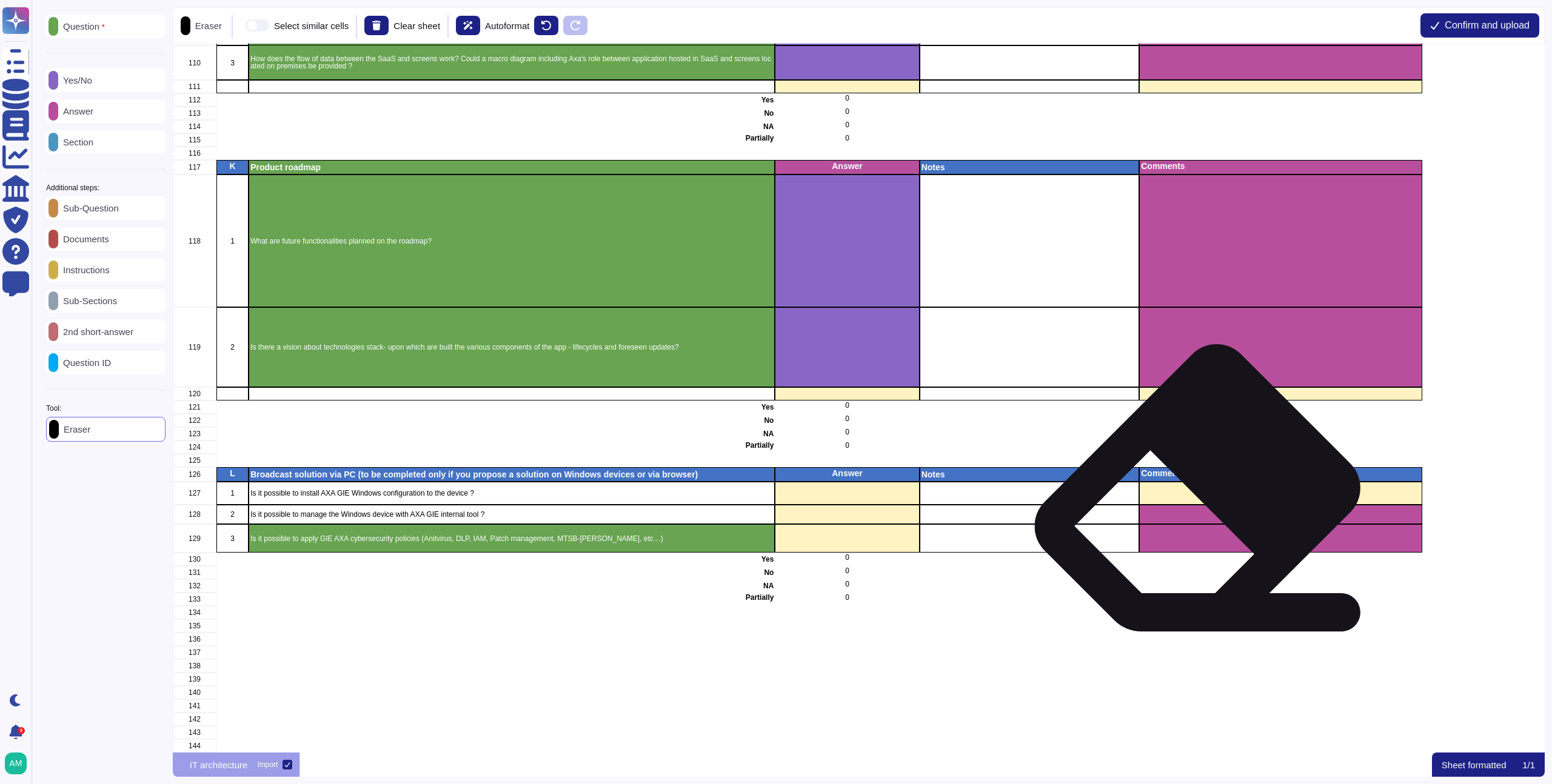
click at [1203, 506] on div "grid" at bounding box center [1280, 514] width 282 height 19
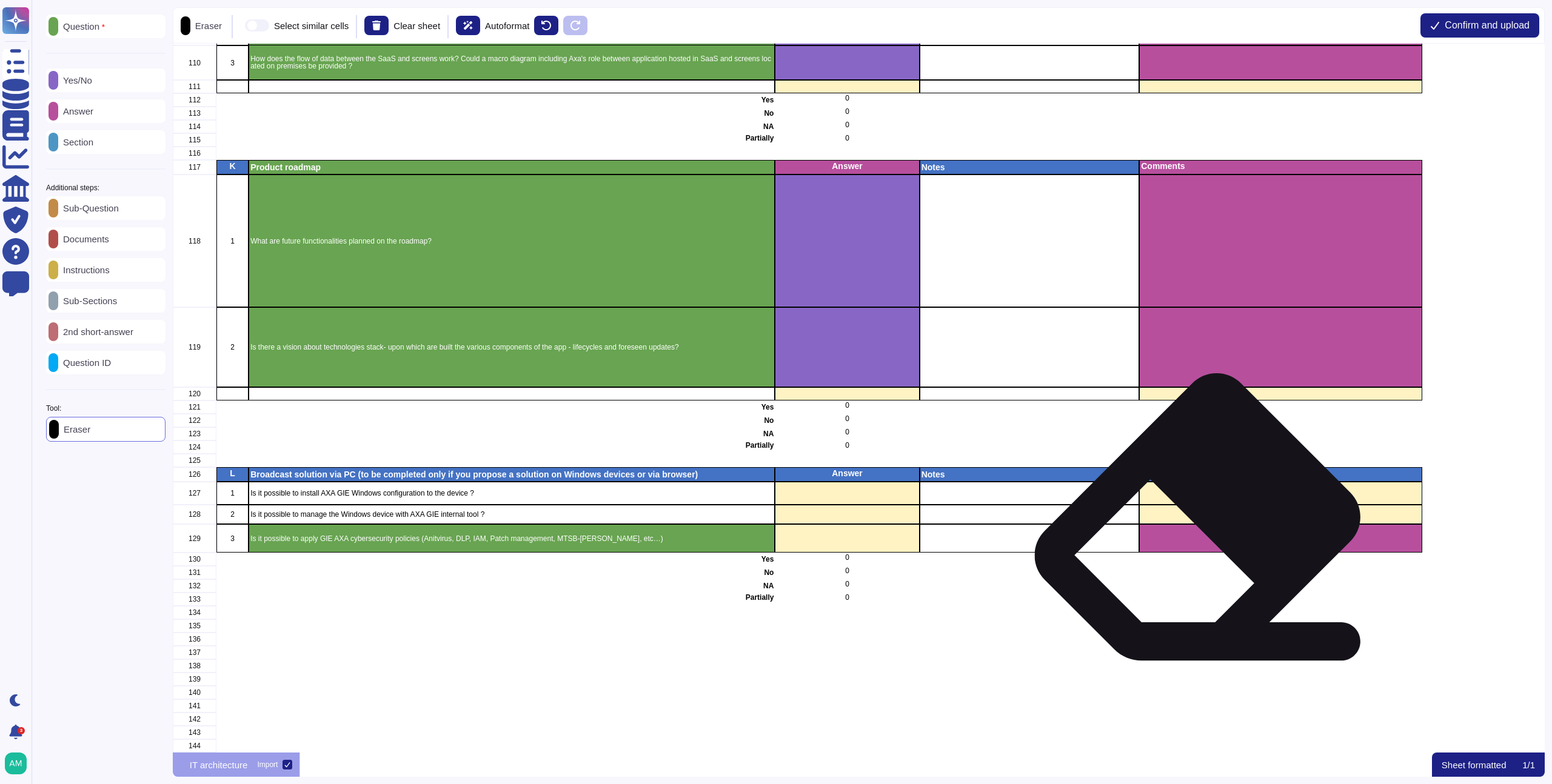
click at [1203, 533] on div "grid" at bounding box center [1280, 538] width 282 height 28
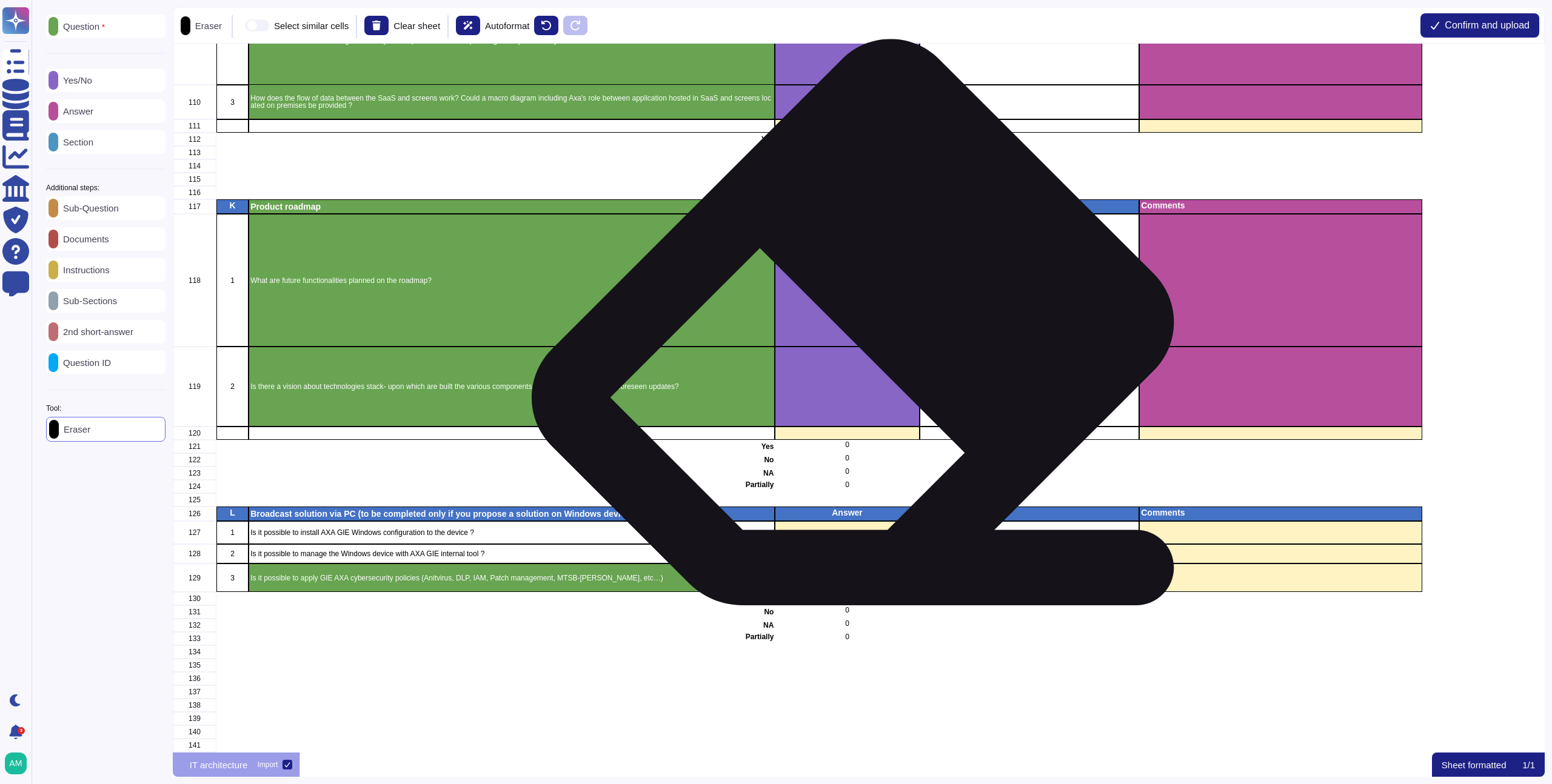
scroll to position [1974, 0]
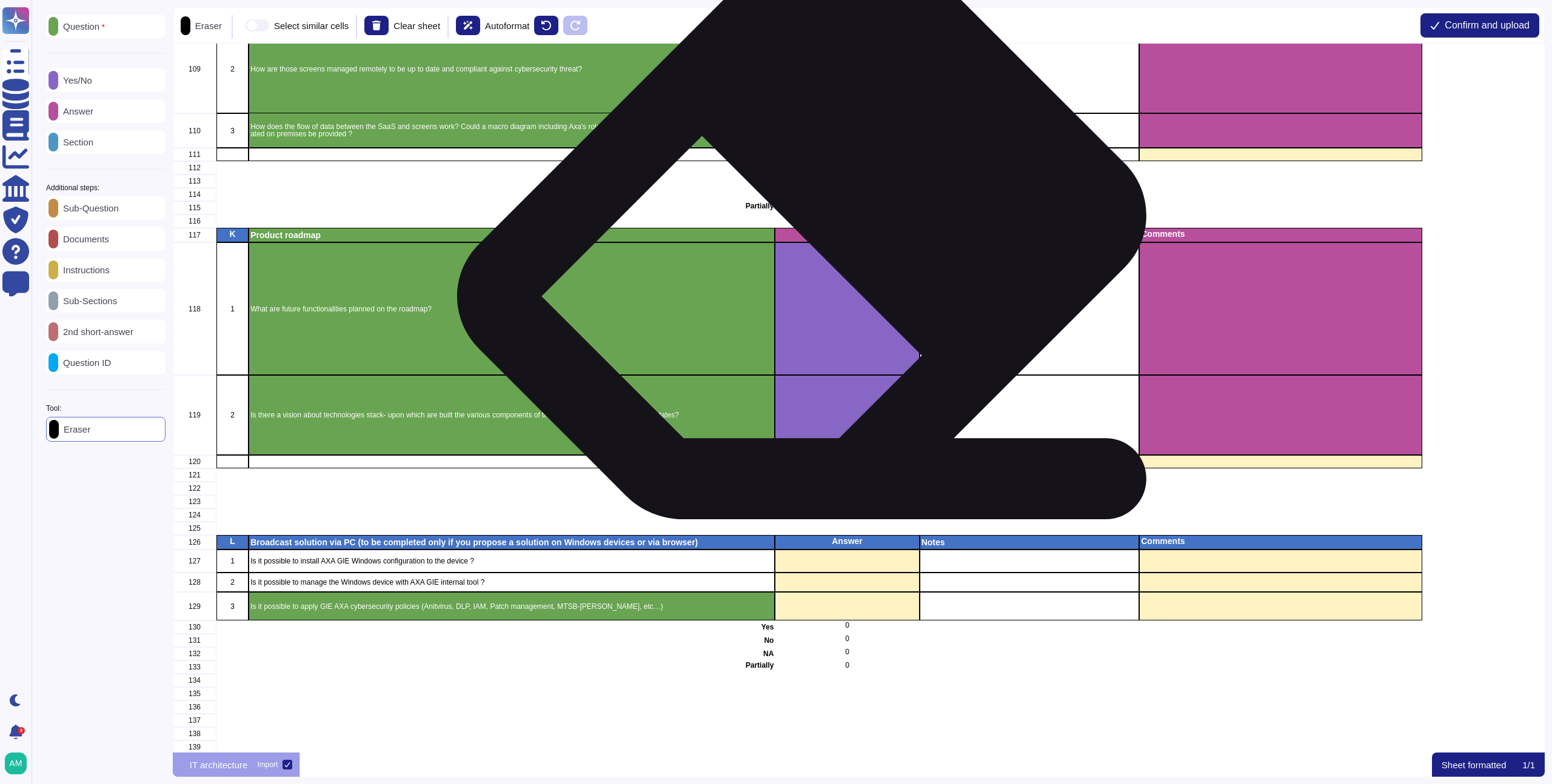
click at [817, 243] on div "grid" at bounding box center [847, 310] width 144 height 132
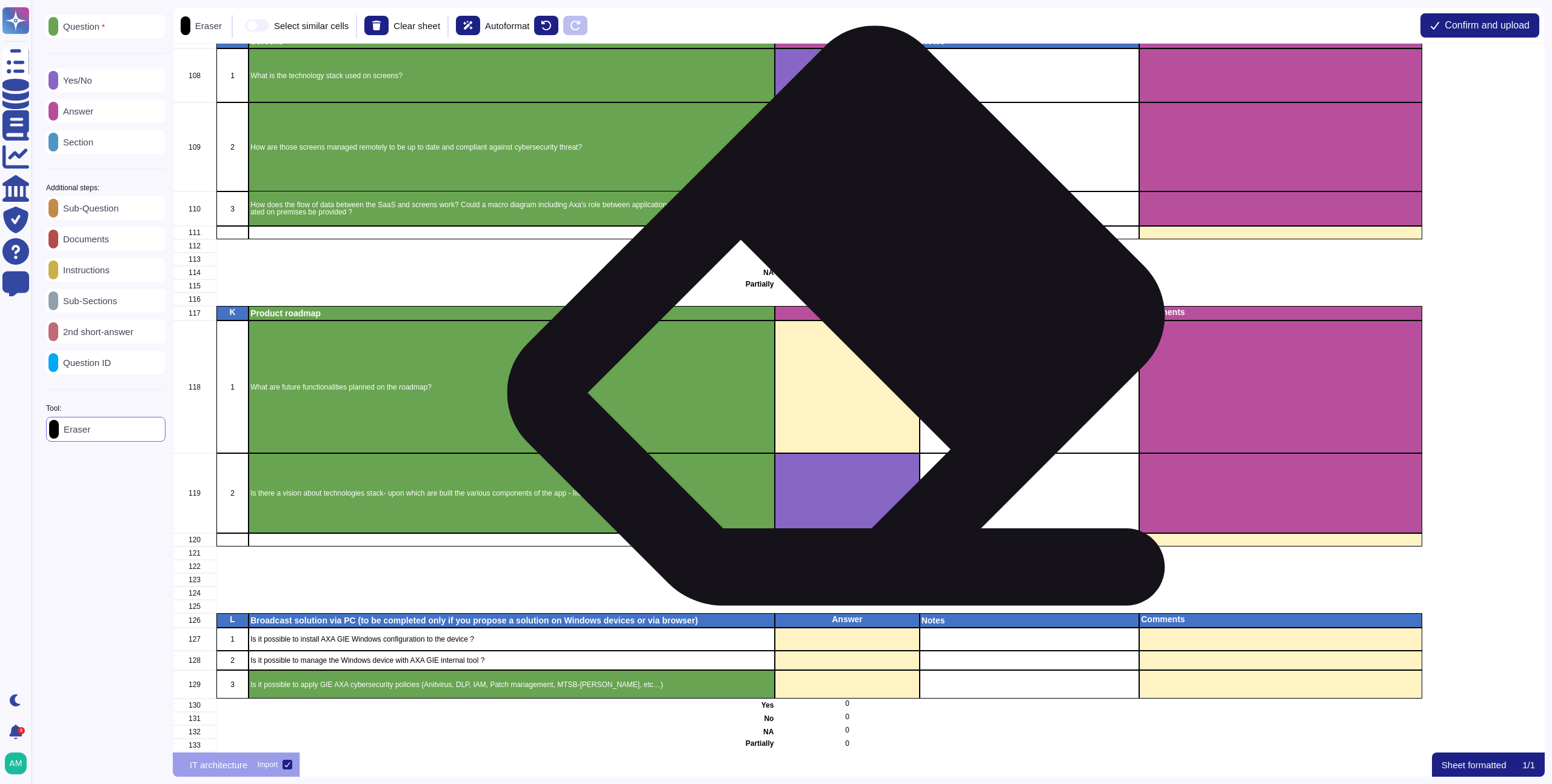
scroll to position [1960, 0]
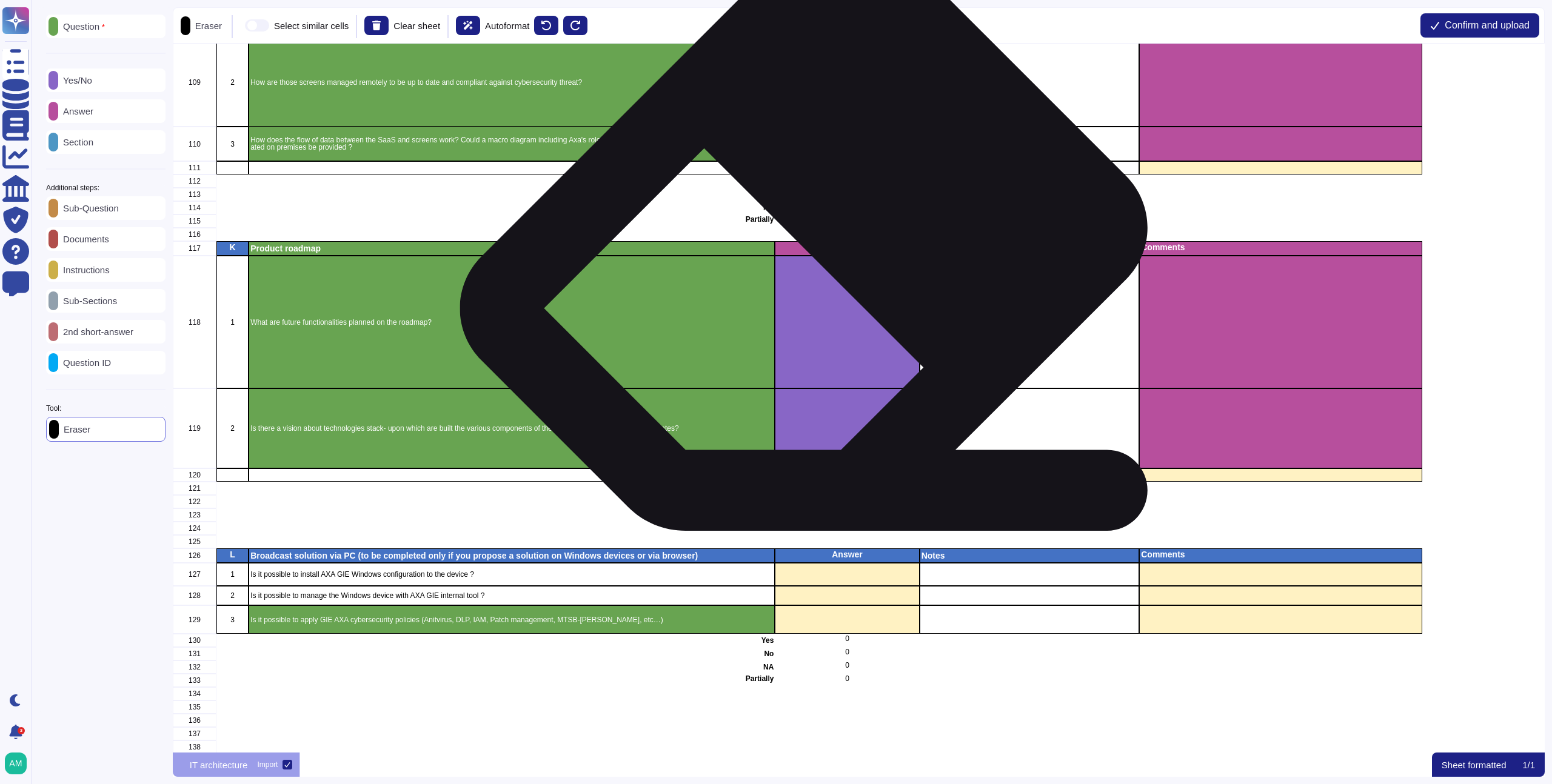
click at [819, 254] on div "Answer" at bounding box center [847, 249] width 144 height 15
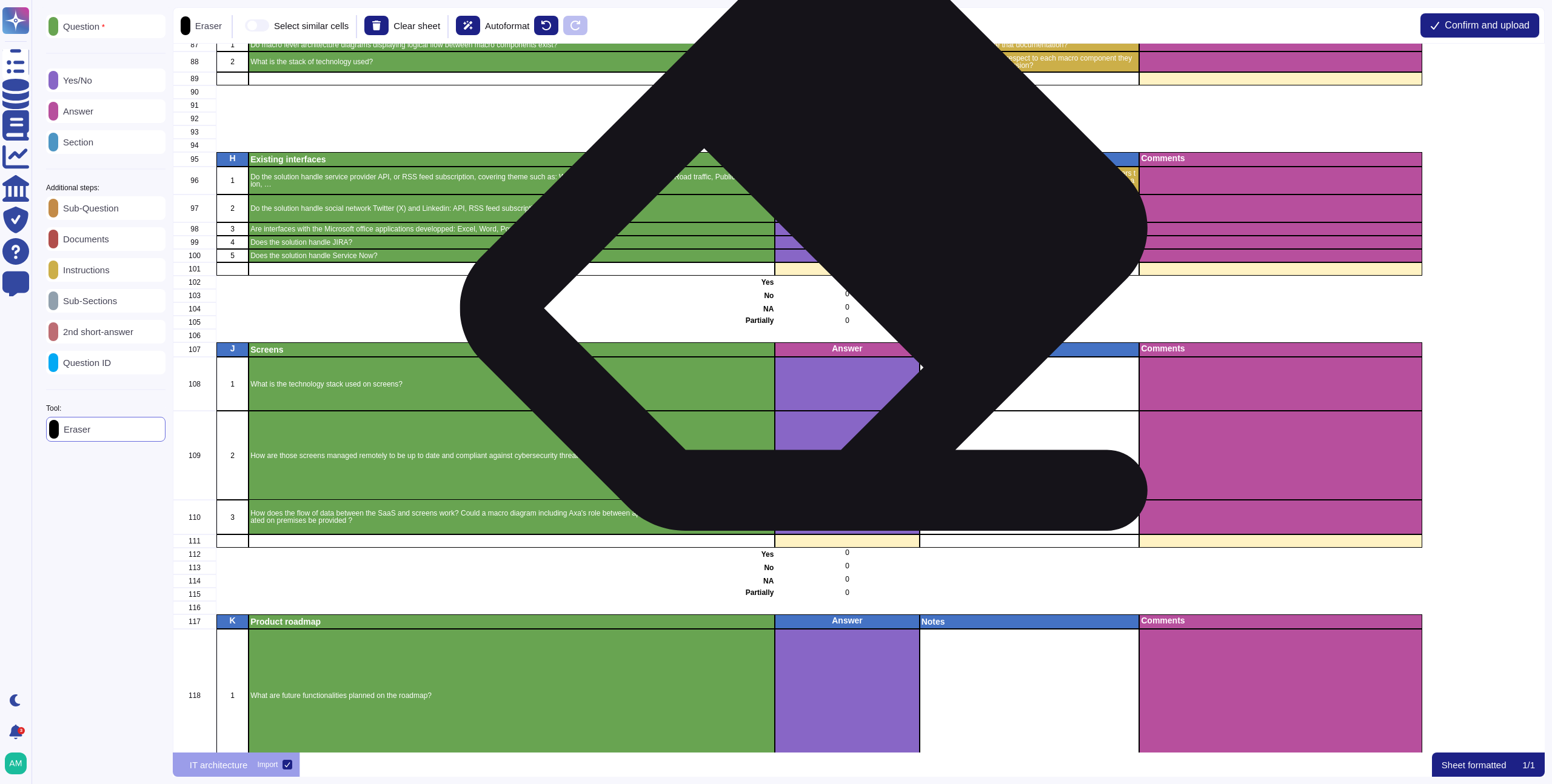
scroll to position [1465, 0]
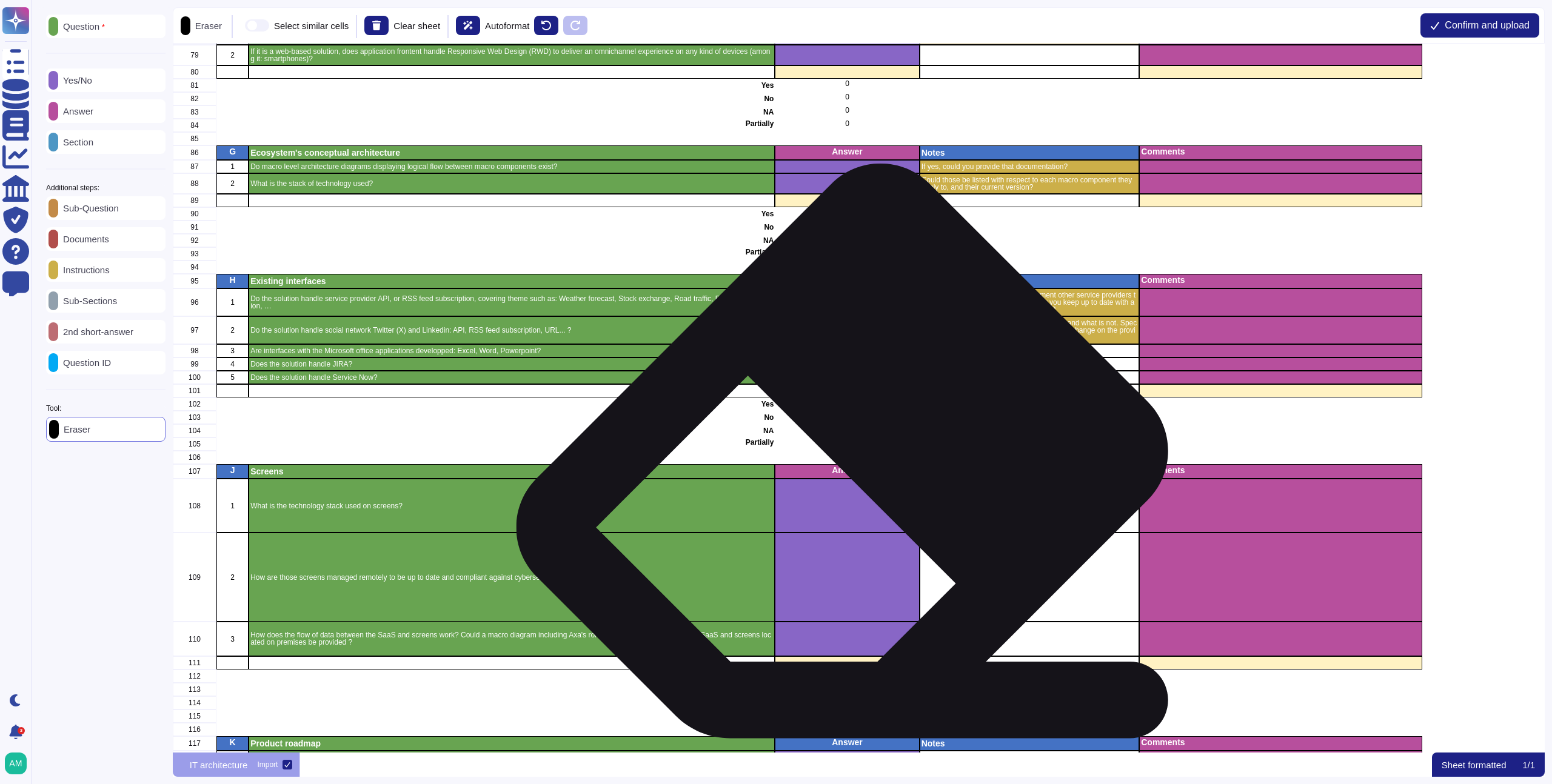
click at [857, 477] on div "Answer" at bounding box center [847, 472] width 144 height 15
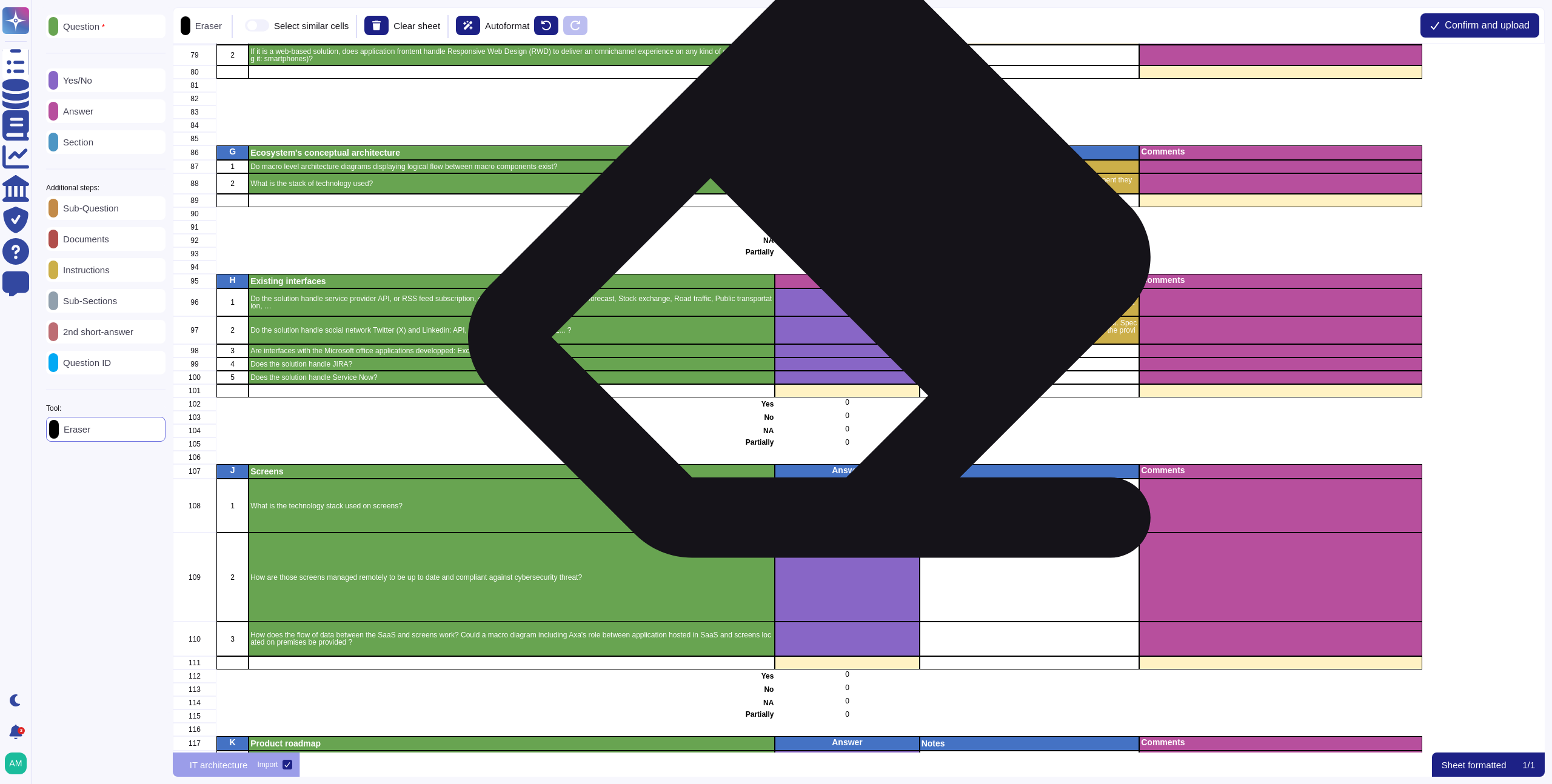
click at [825, 283] on p "Answer" at bounding box center [847, 280] width 141 height 8
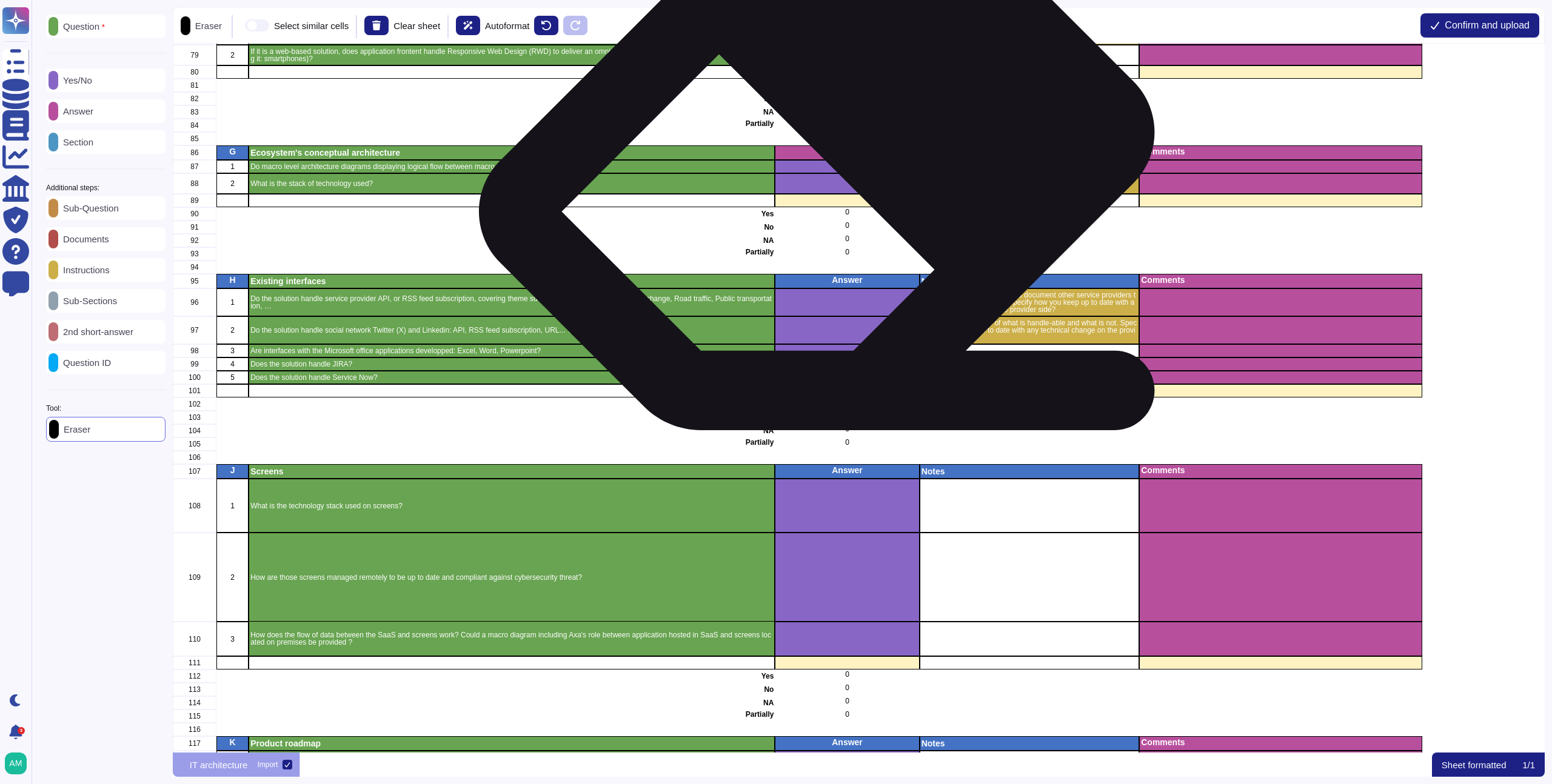
click at [832, 158] on div "Answer" at bounding box center [847, 153] width 144 height 15
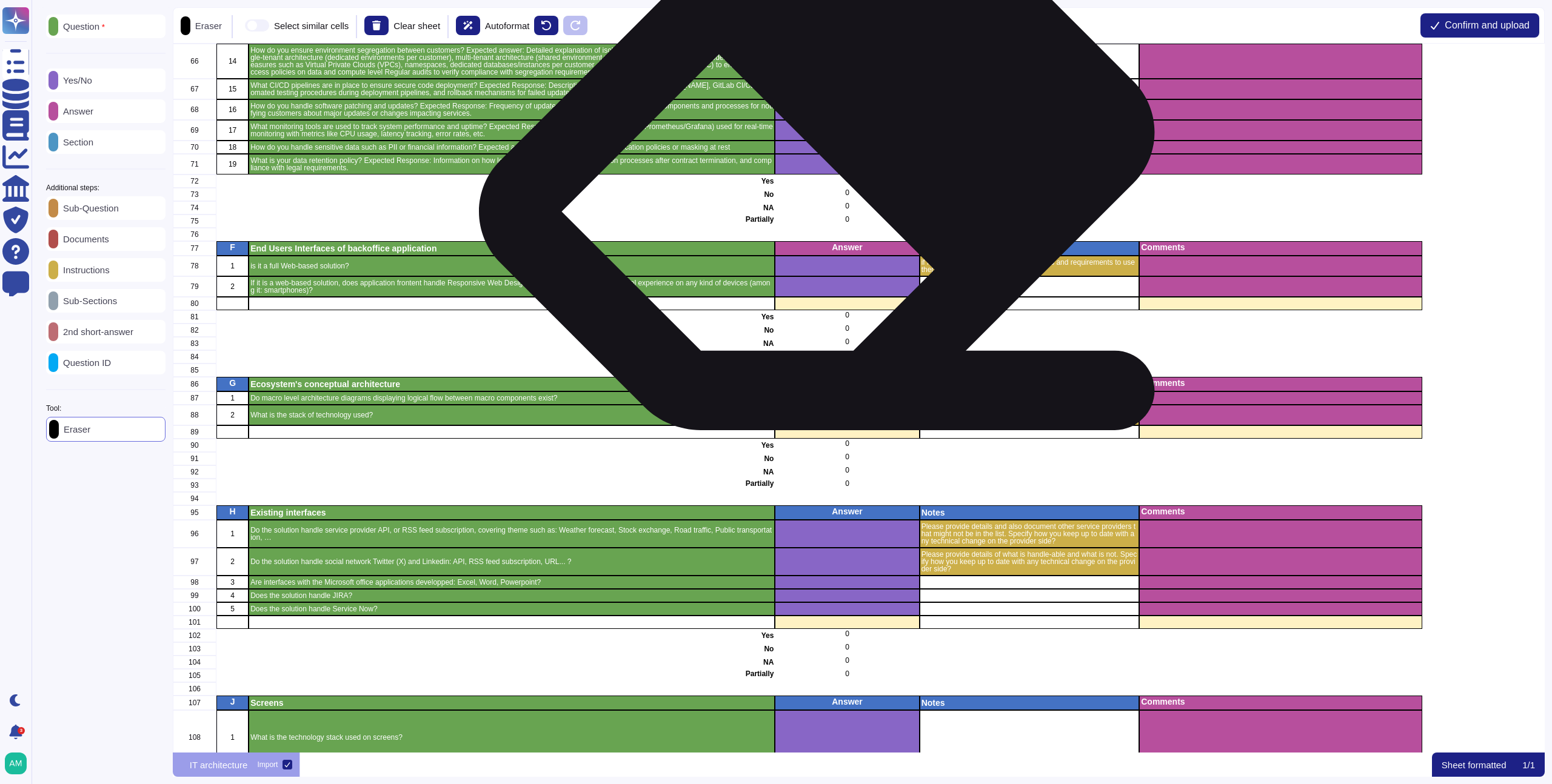
scroll to position [1218, 0]
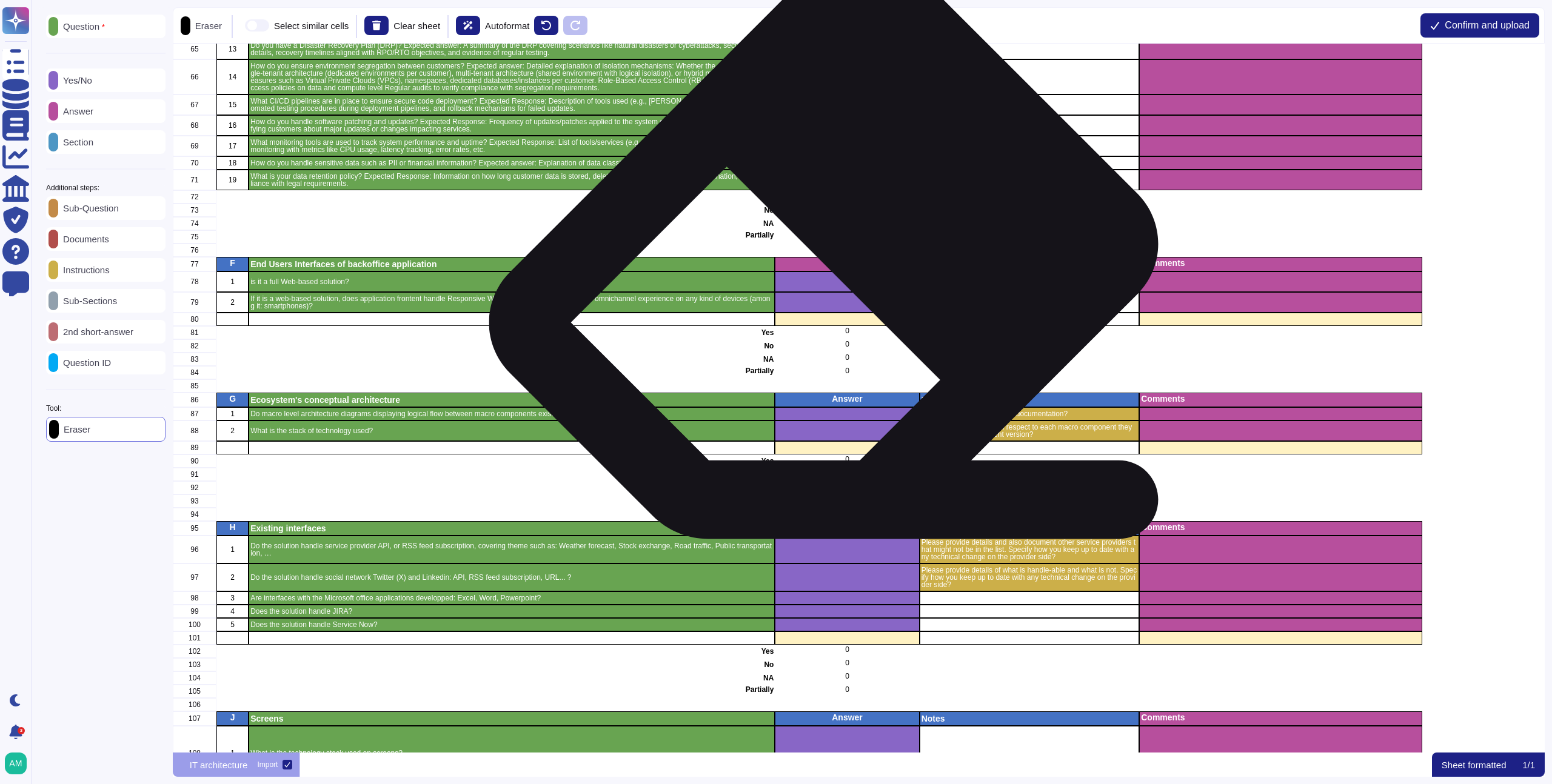
click at [839, 270] on div "Answer" at bounding box center [847, 264] width 144 height 15
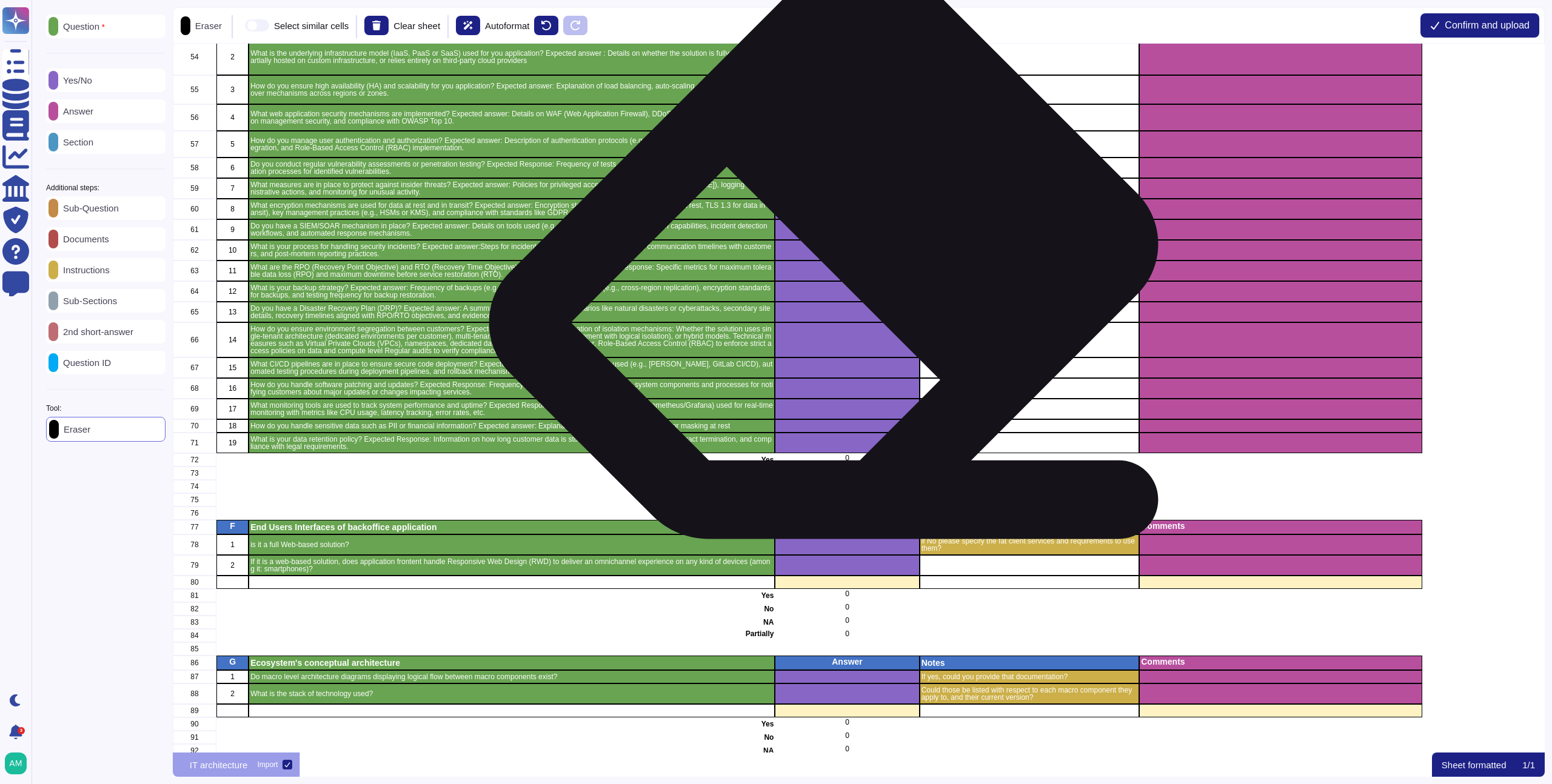
scroll to position [869, 0]
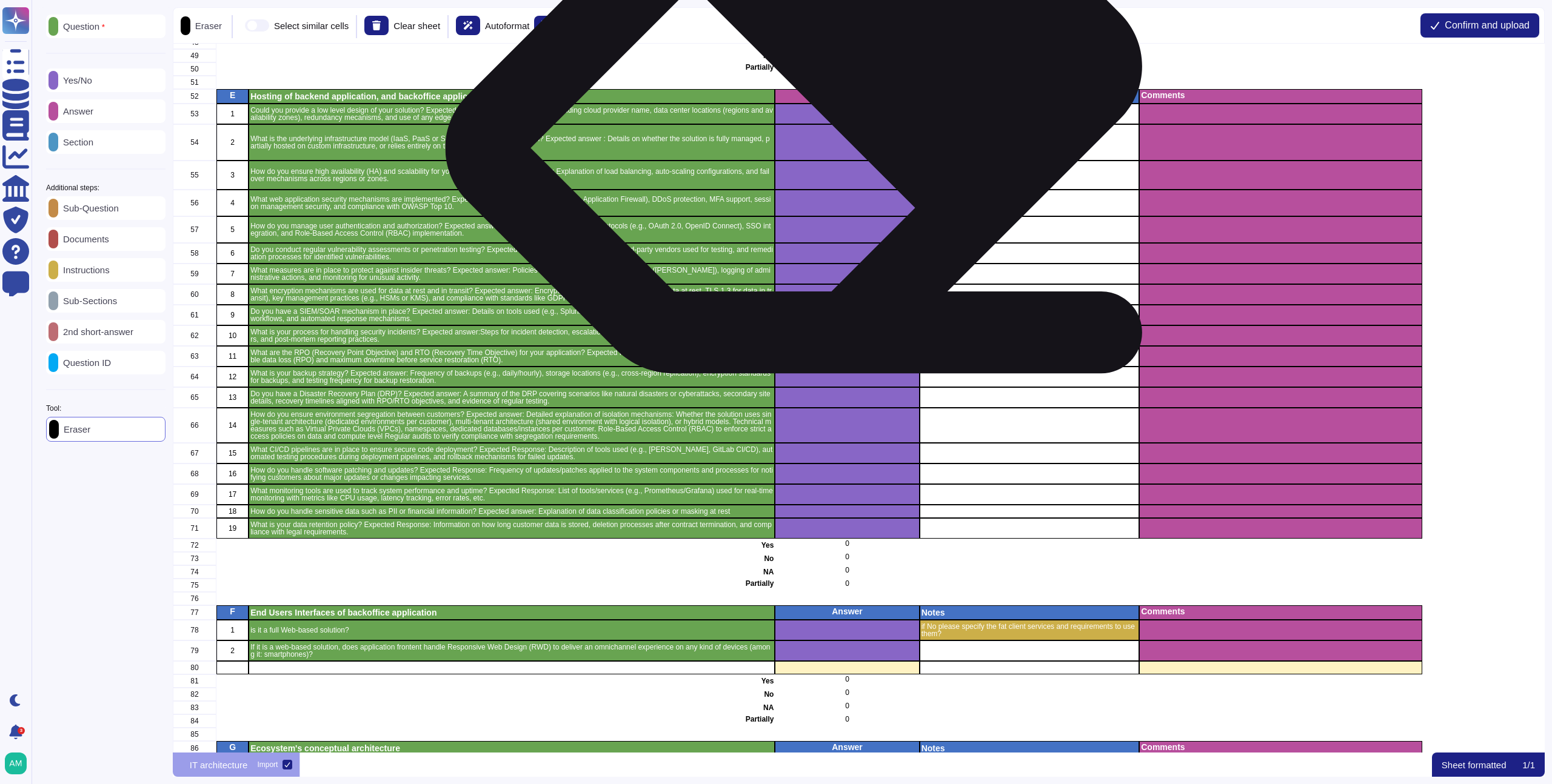
click at [810, 94] on p "Answer" at bounding box center [847, 95] width 141 height 8
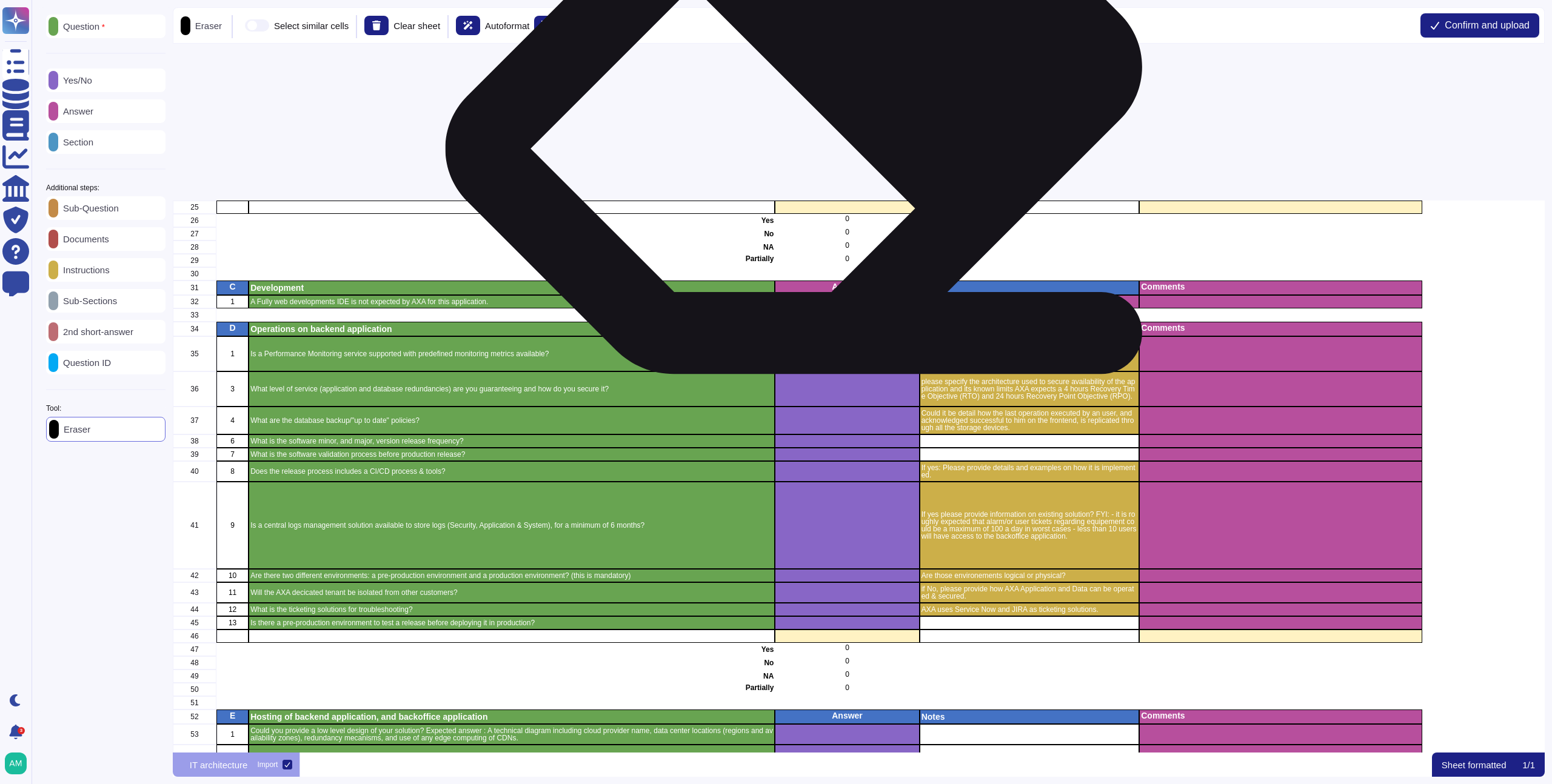
scroll to position [141, 0]
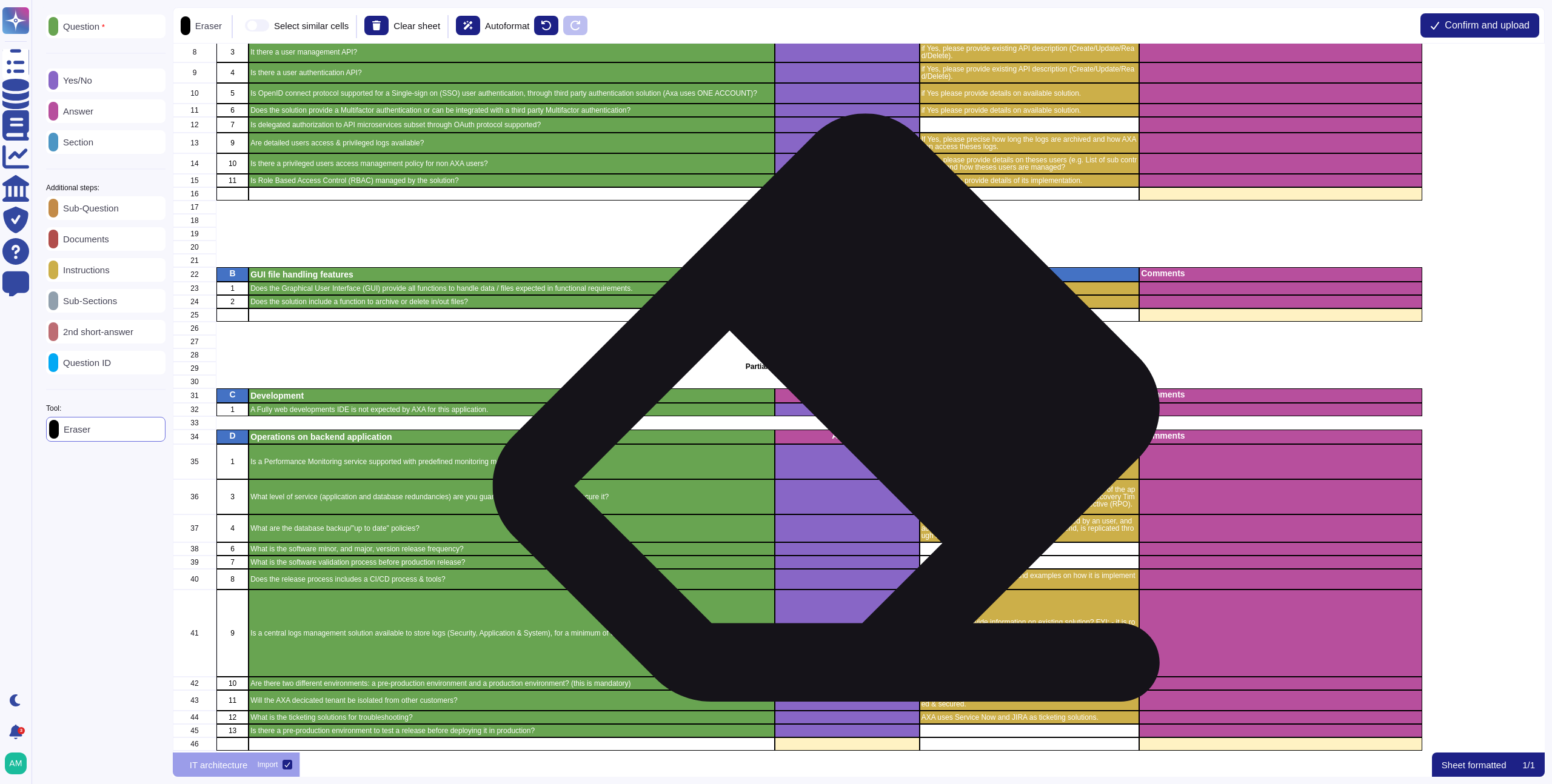
click at [841, 434] on p "Answer" at bounding box center [847, 435] width 141 height 8
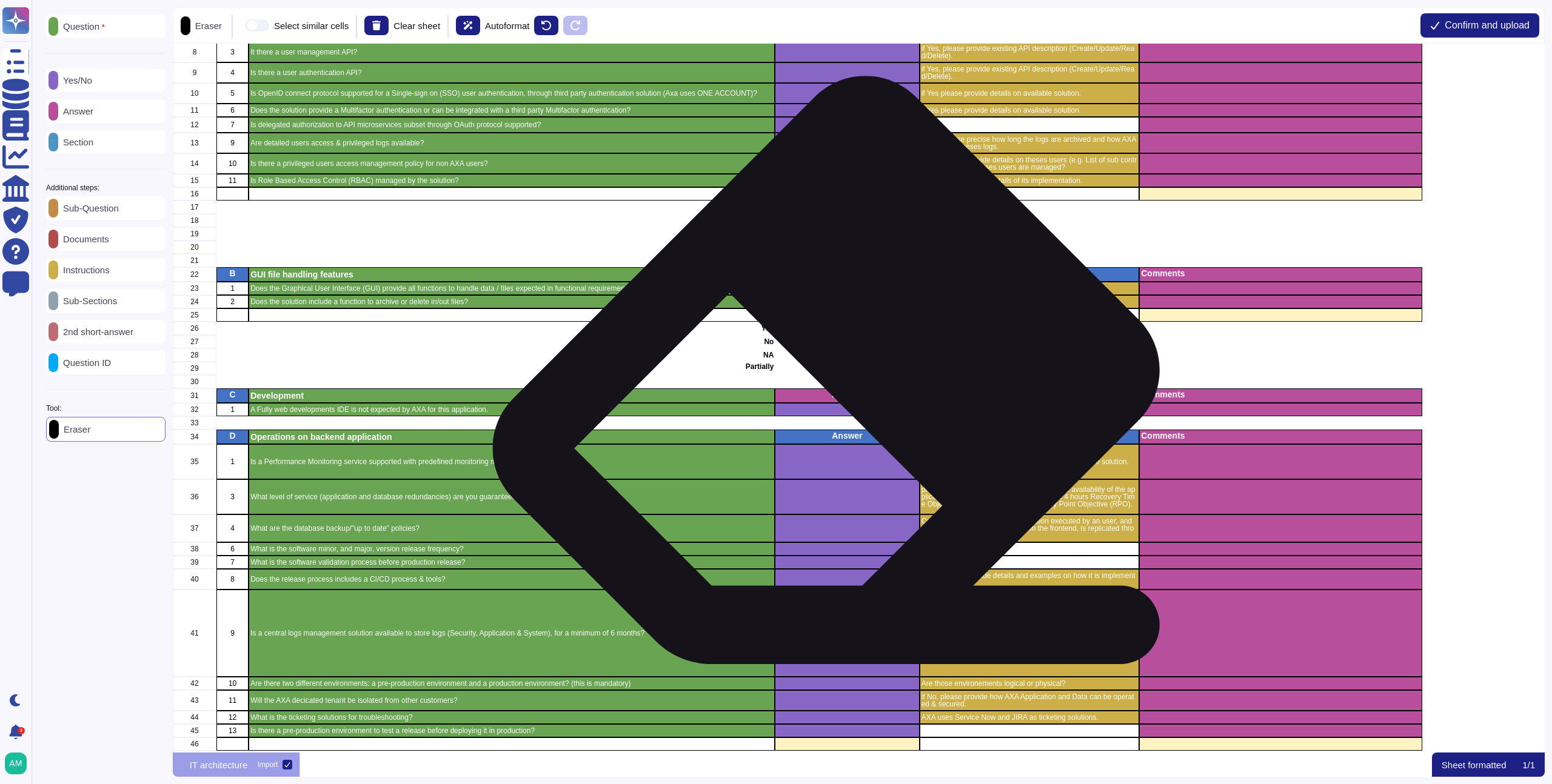
click at [841, 396] on p "Answer" at bounding box center [847, 395] width 141 height 8
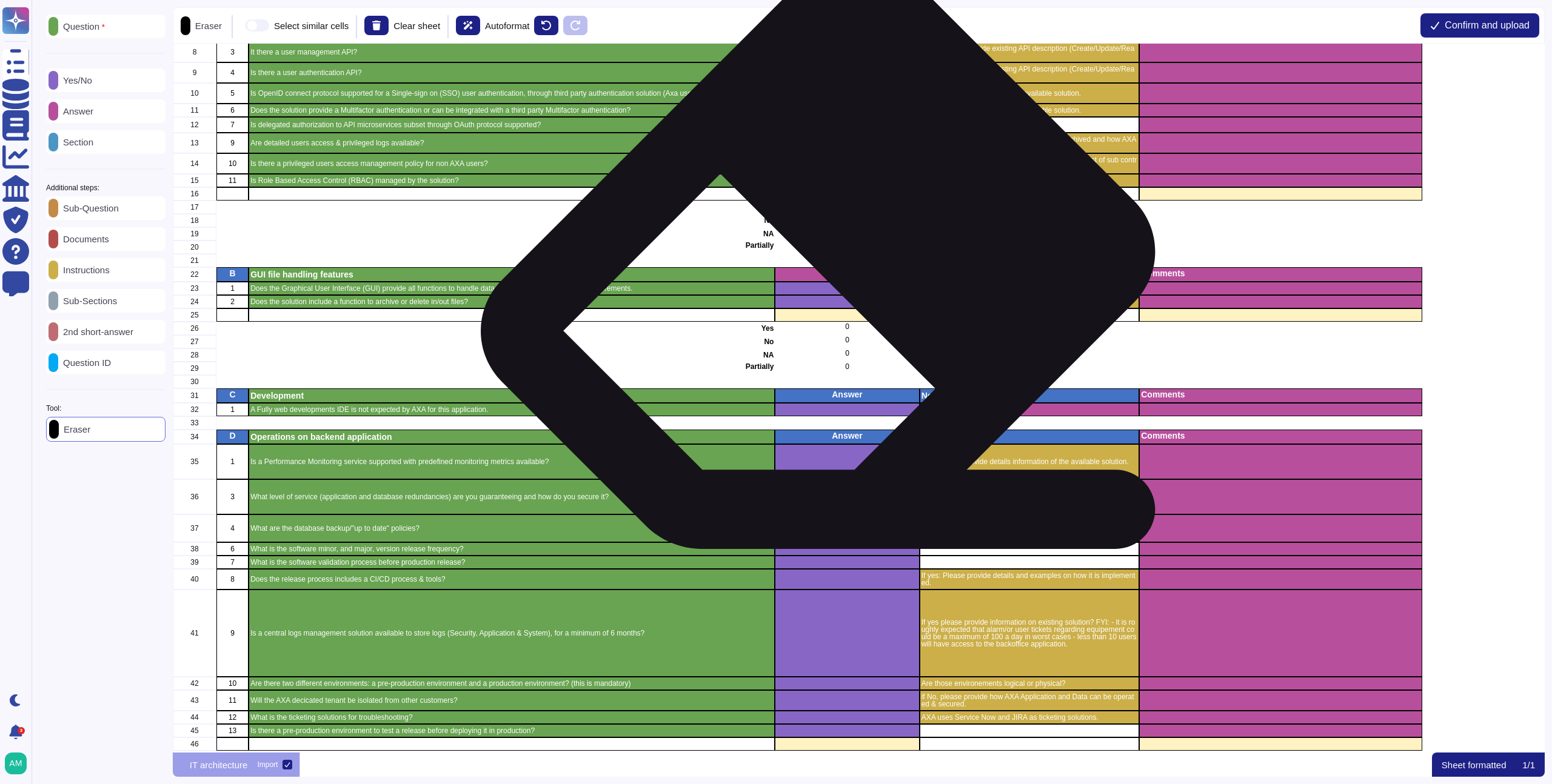
click at [832, 275] on p "Answer" at bounding box center [847, 273] width 141 height 8
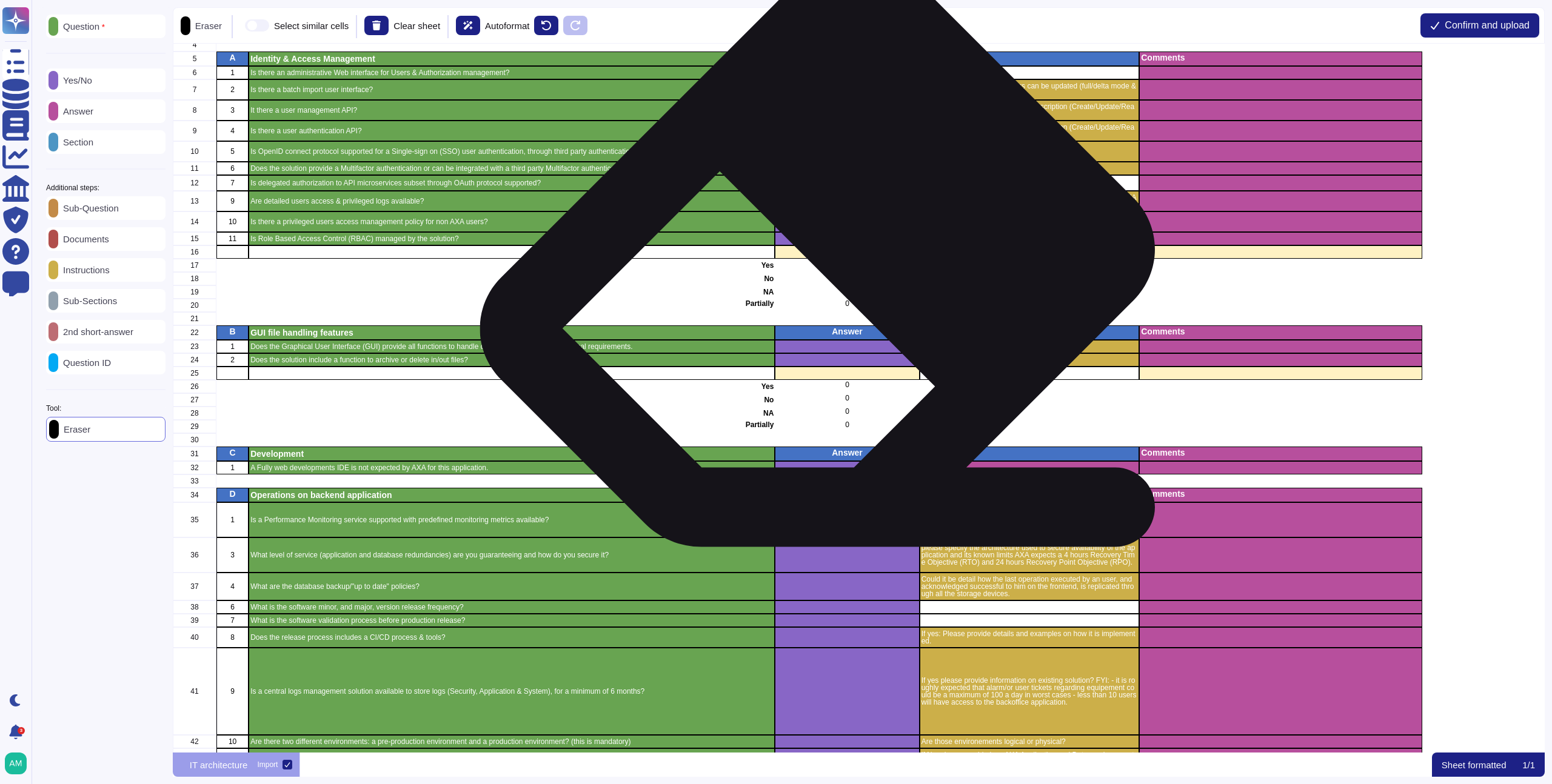
scroll to position [0, 0]
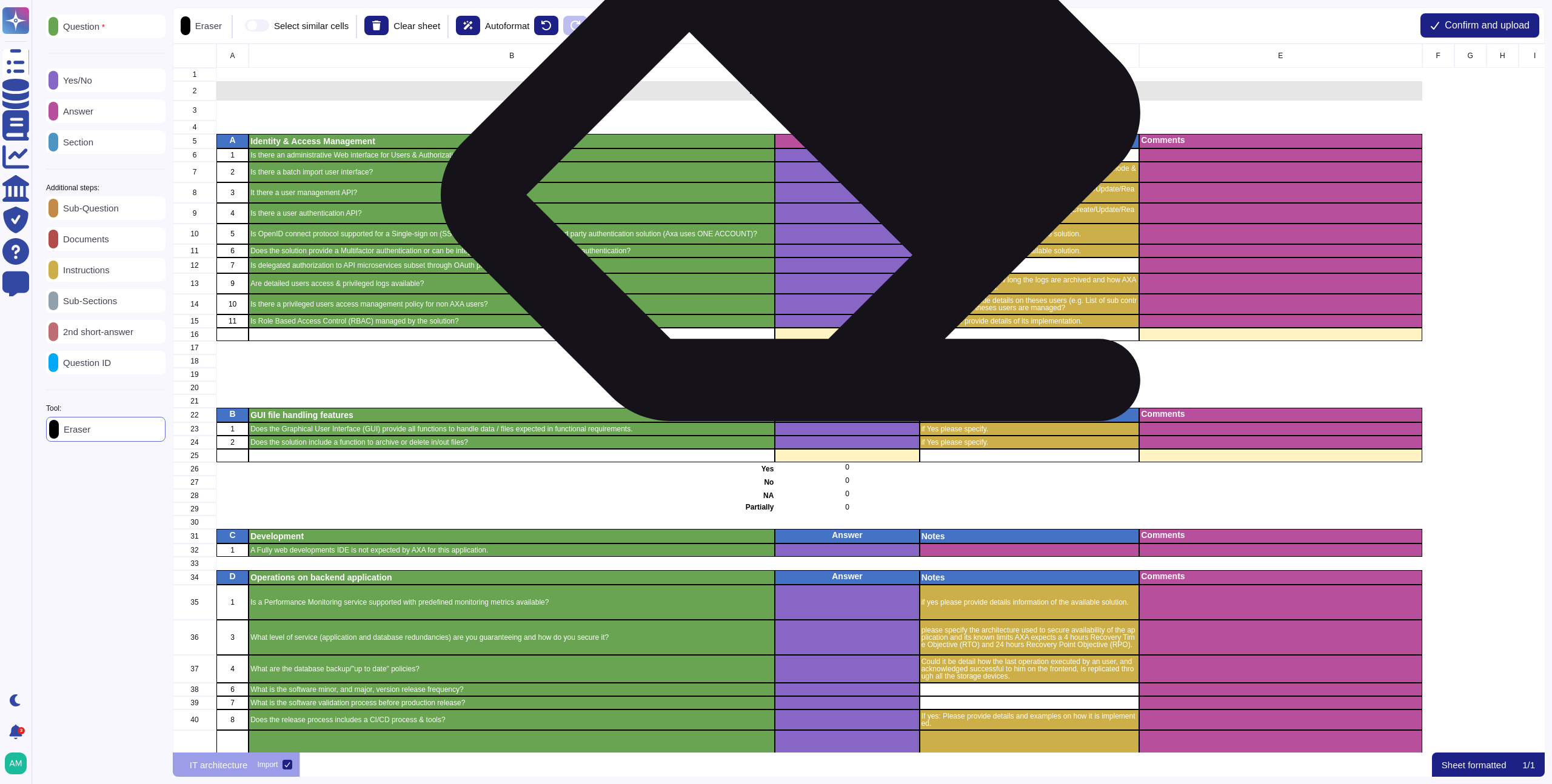
click at [807, 139] on p "Answer" at bounding box center [847, 140] width 141 height 8
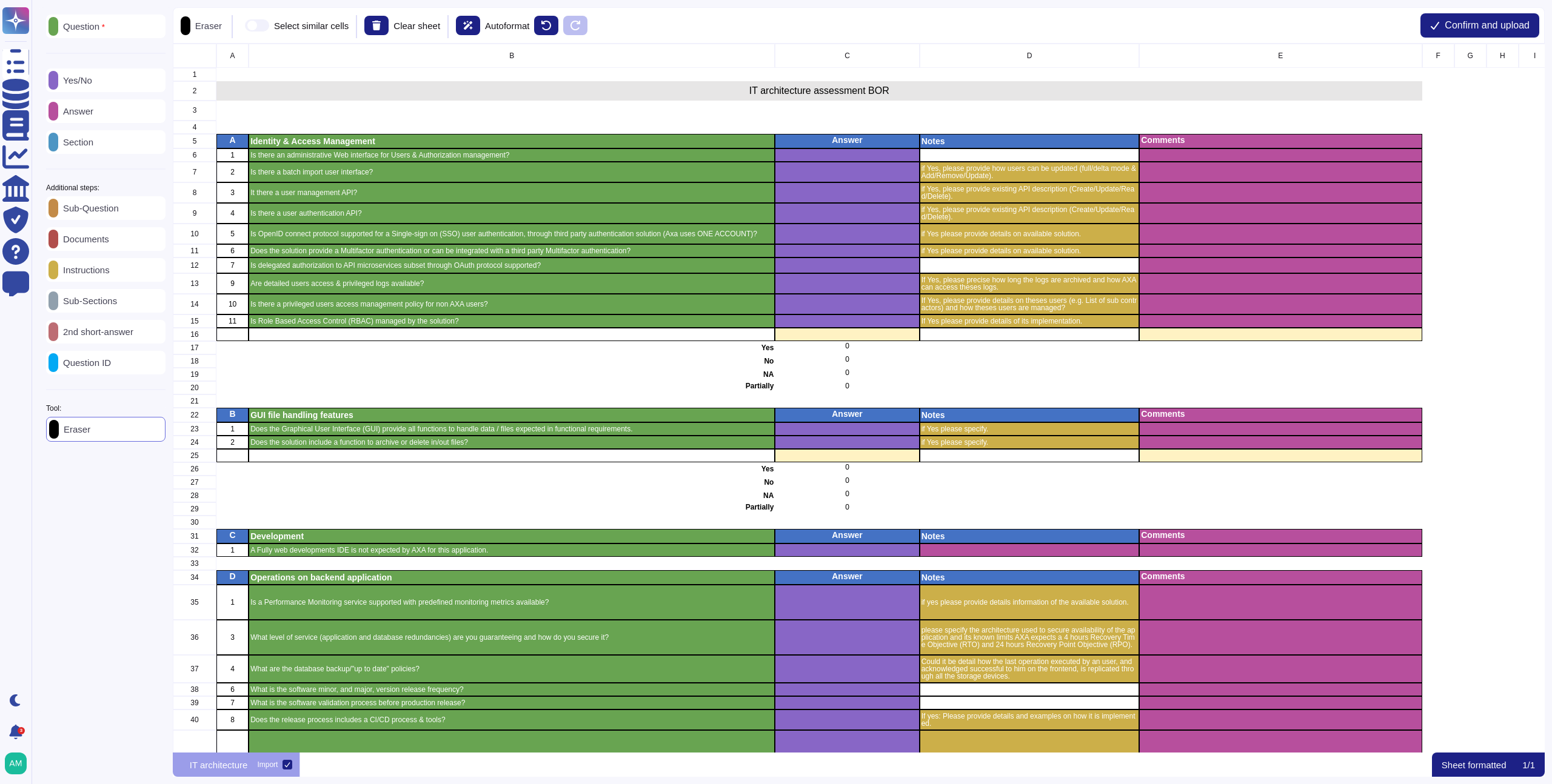
click at [94, 146] on p "Section" at bounding box center [75, 142] width 35 height 9
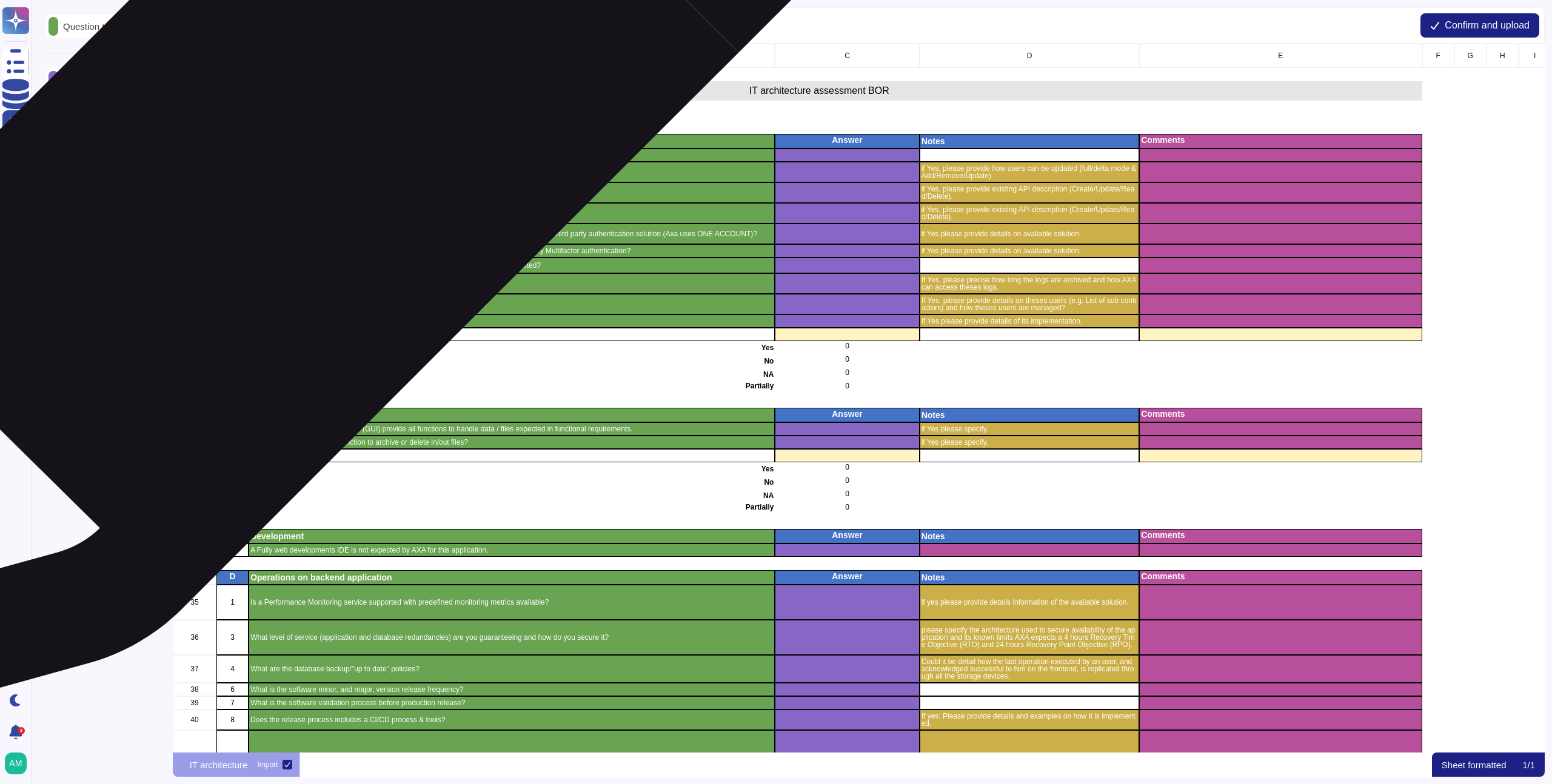
click at [319, 142] on p "Identity & Access Management" at bounding box center [511, 141] width 523 height 8
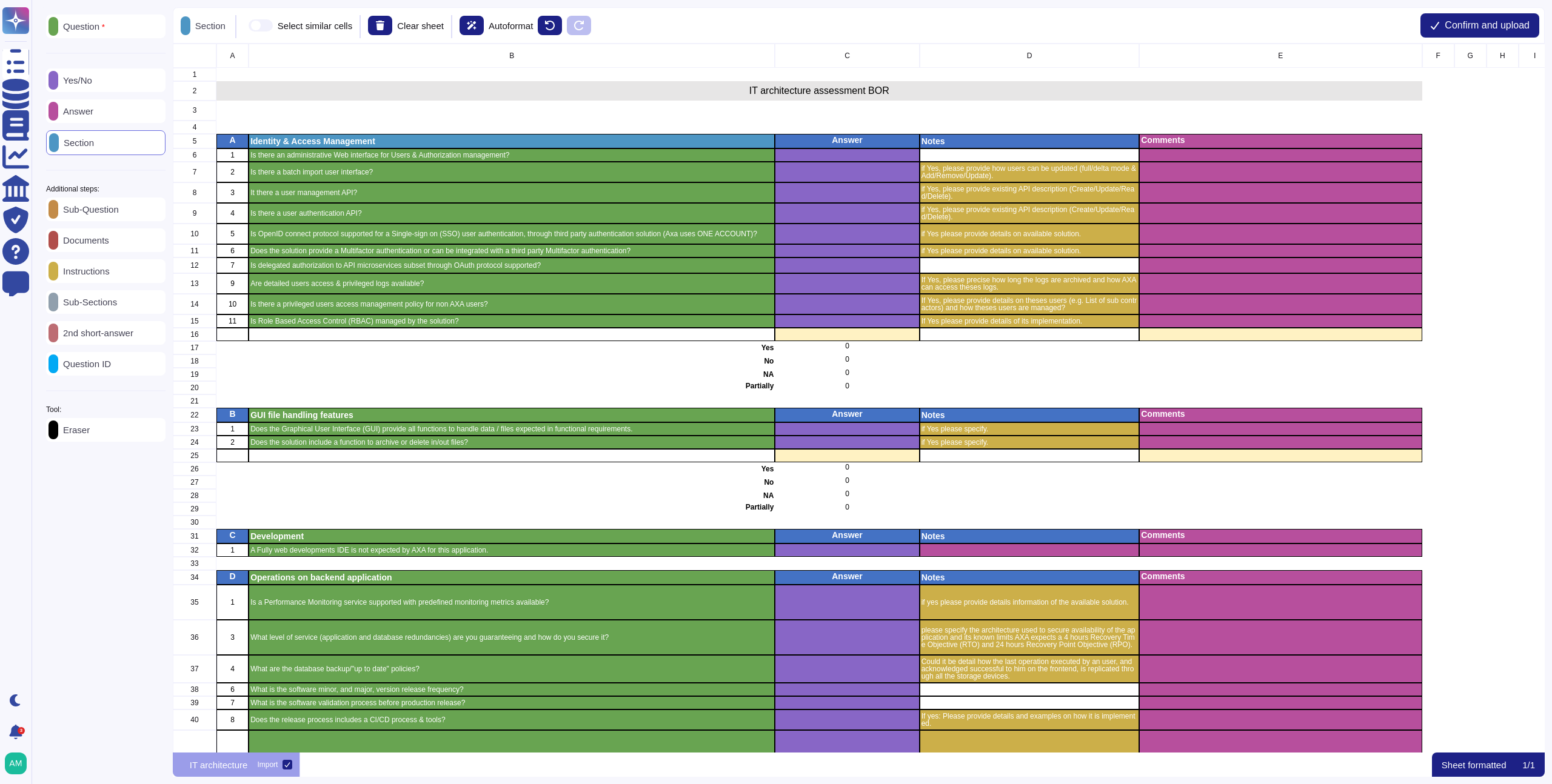
click at [273, 26] on span at bounding box center [260, 25] width 24 height 12
click at [243, 26] on input "Select similar cells" at bounding box center [243, 26] width 0 height 0
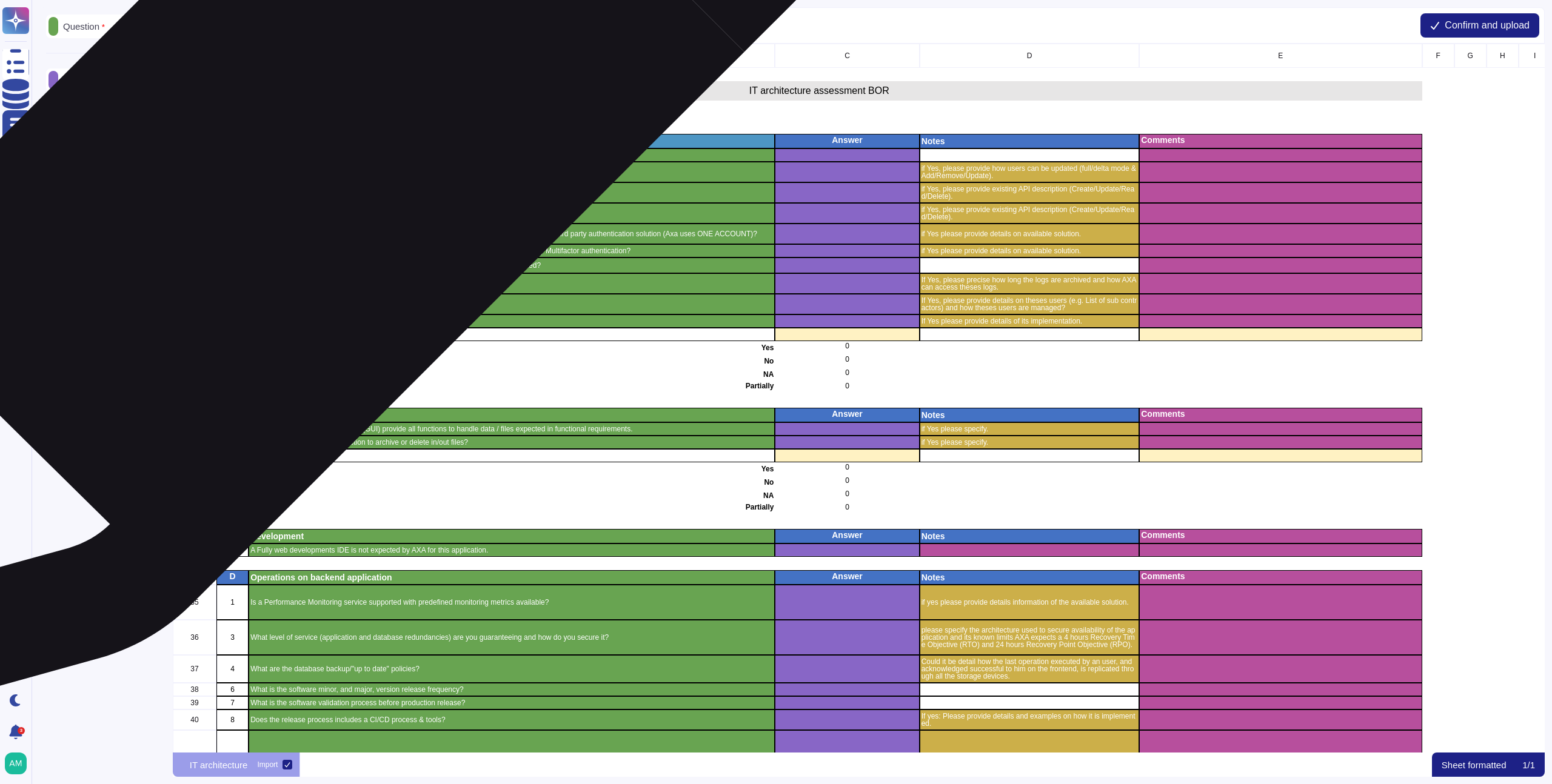
click at [327, 142] on p "Identity & Access Management" at bounding box center [511, 141] width 523 height 8
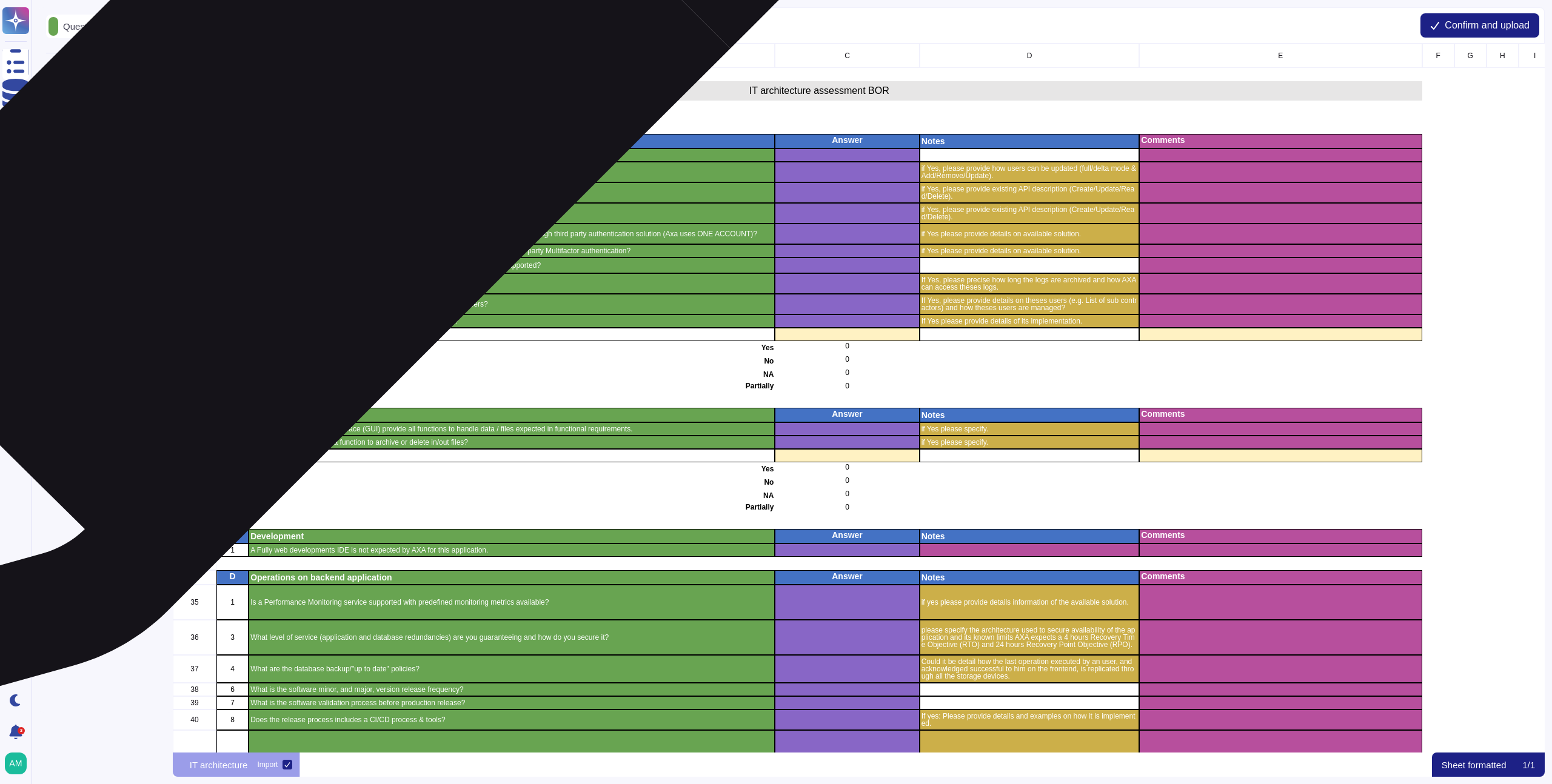
click at [306, 140] on p "Identity & Access Management" at bounding box center [511, 141] width 523 height 8
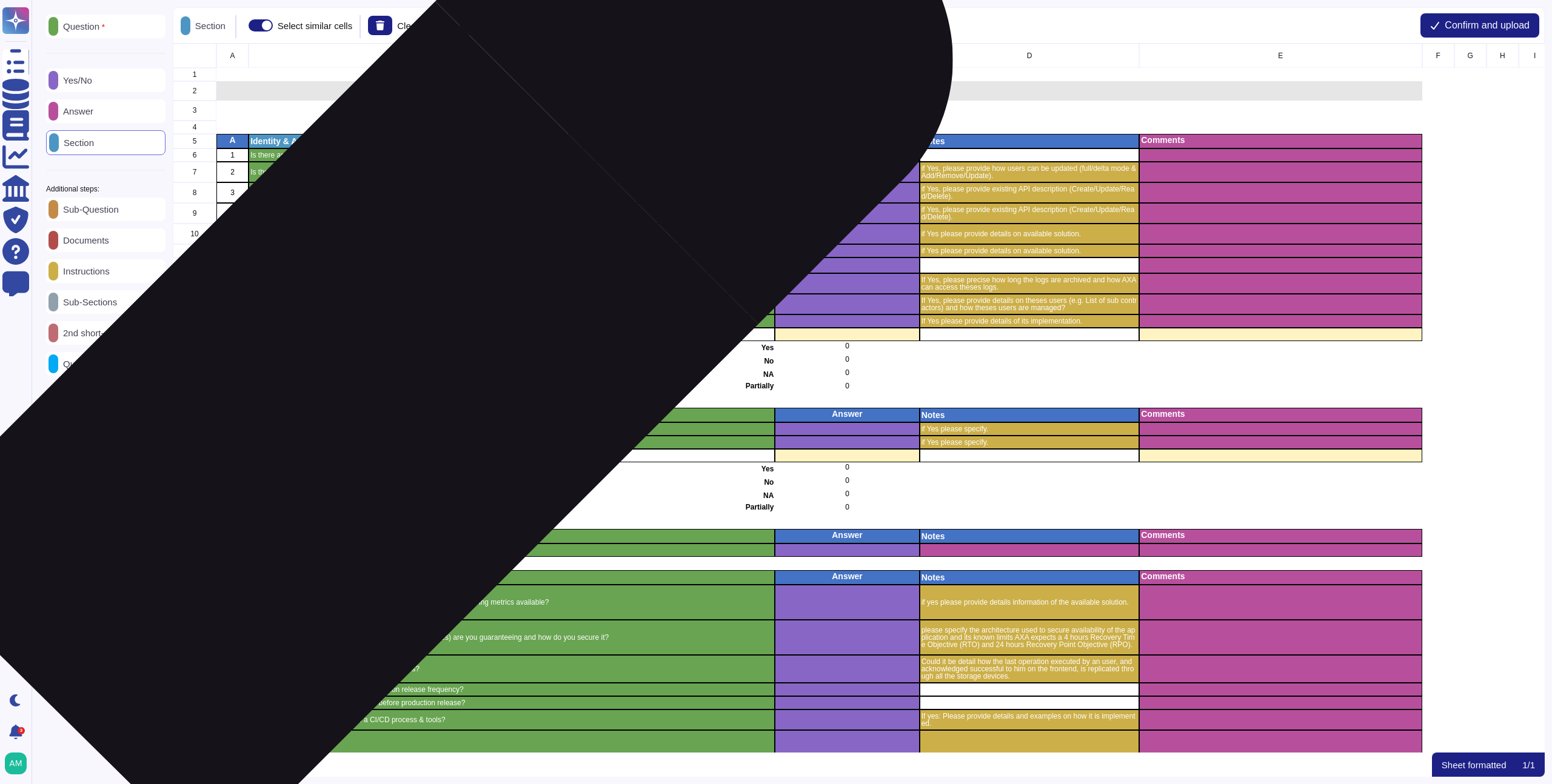
click at [349, 413] on p "GUI file handling features" at bounding box center [511, 415] width 523 height 8
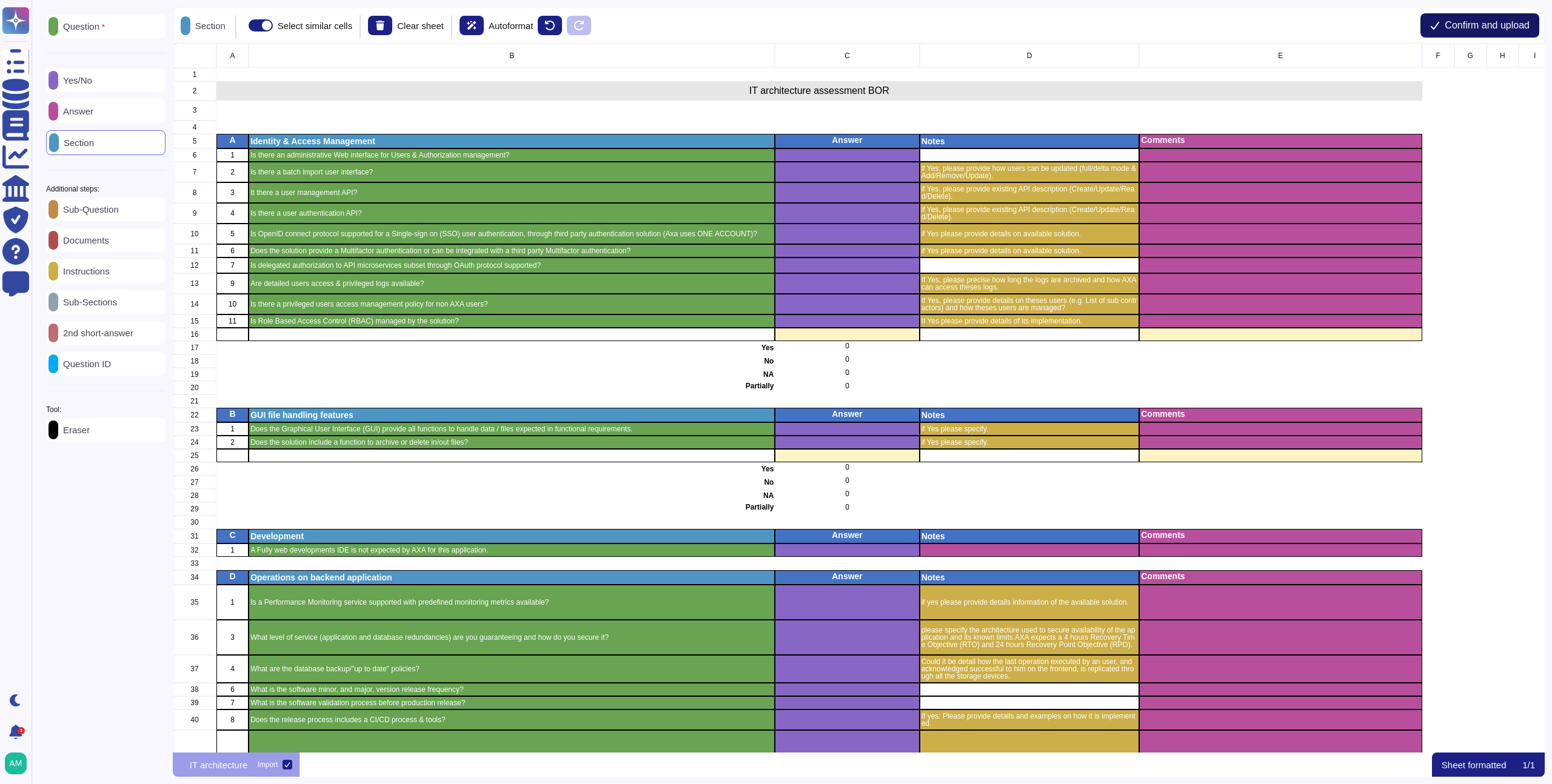
click at [1463, 29] on span "Confirm and upload" at bounding box center [1487, 26] width 85 height 10
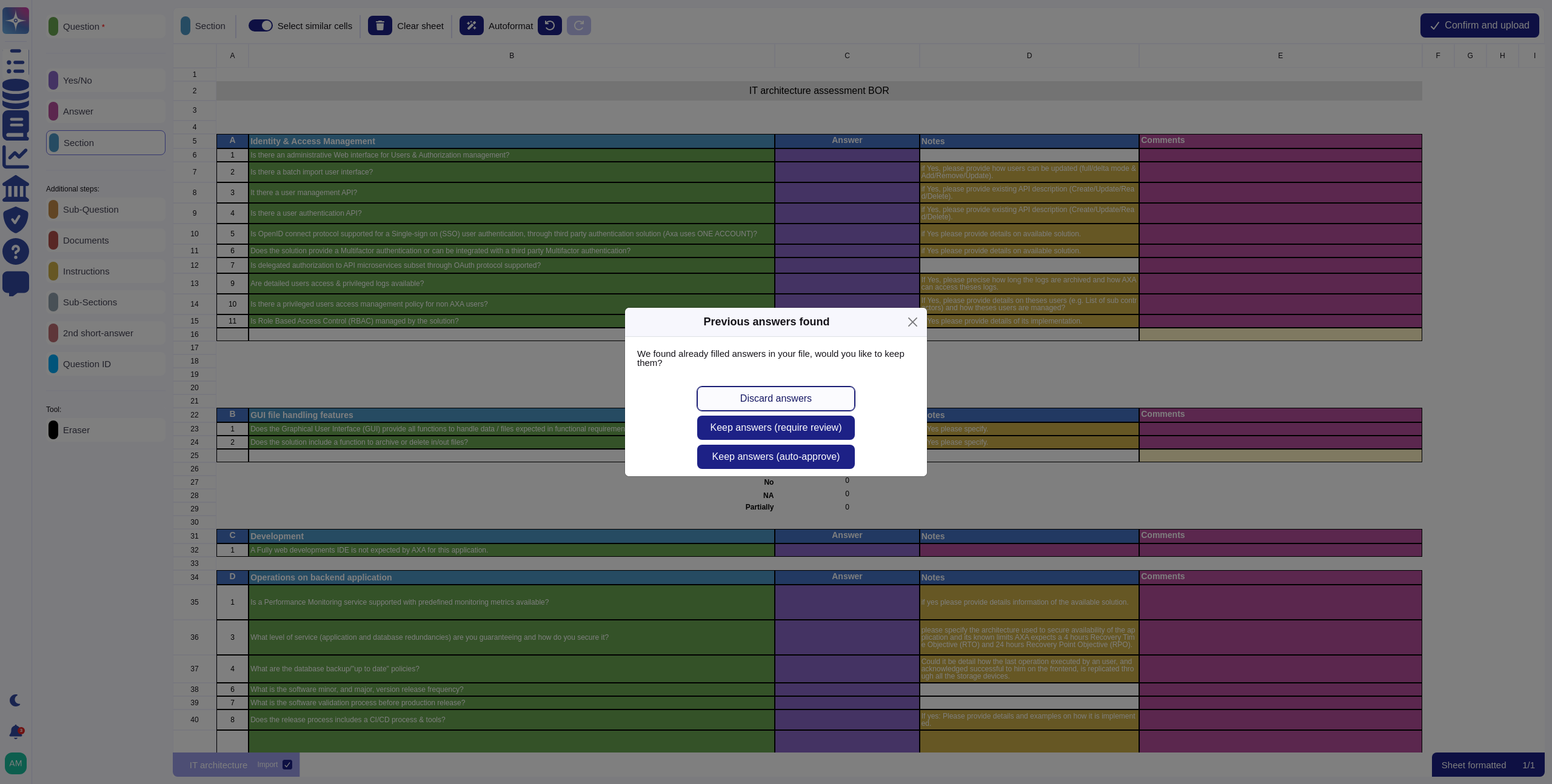
click at [783, 400] on span "Discard answers" at bounding box center [776, 399] width 71 height 10
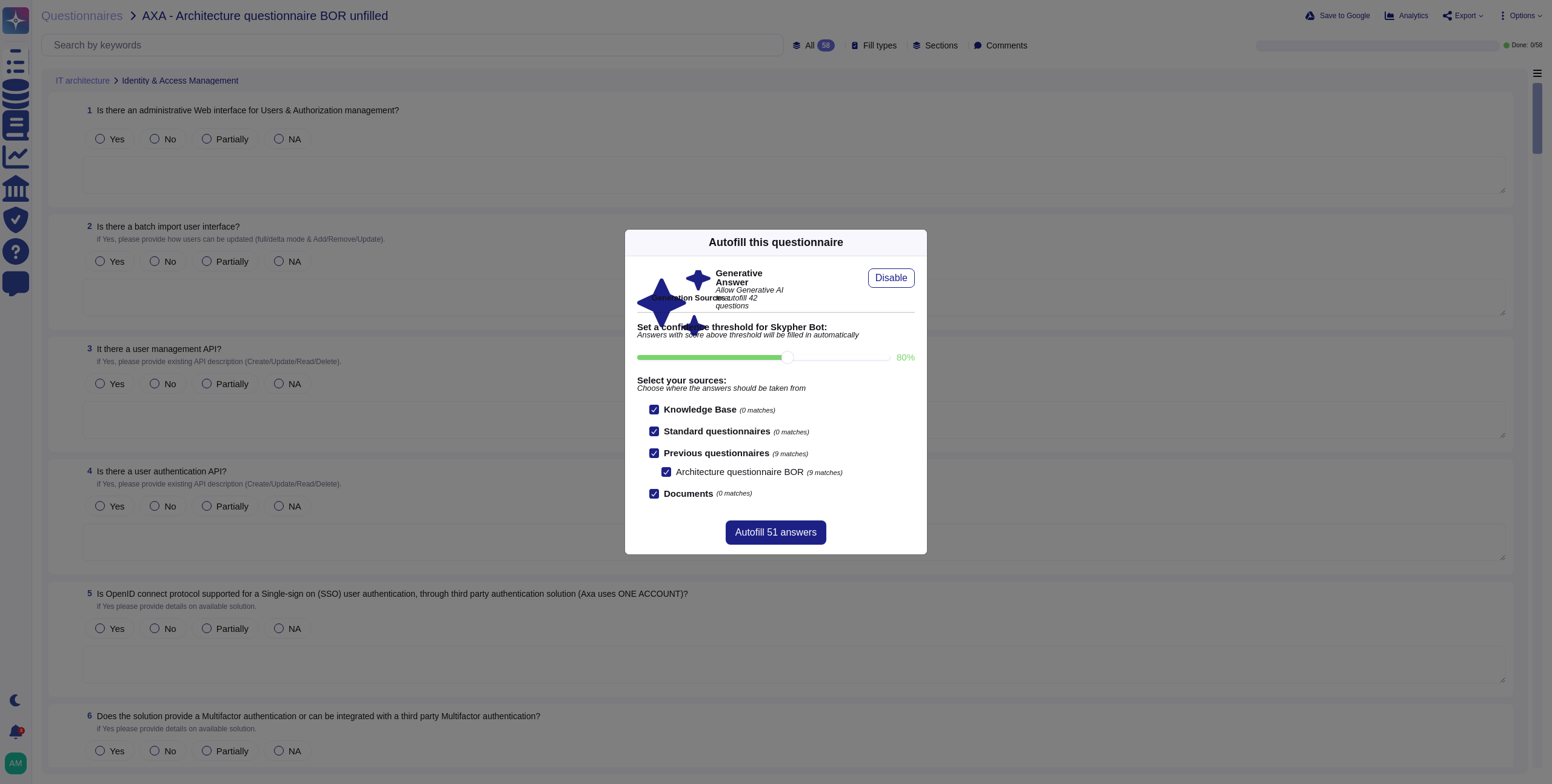
click at [667, 470] on icon at bounding box center [666, 472] width 6 height 6
click at [0, 0] on input "Architecture questionnaire BOR (9 matches)" at bounding box center [0, 0] width 0 height 0
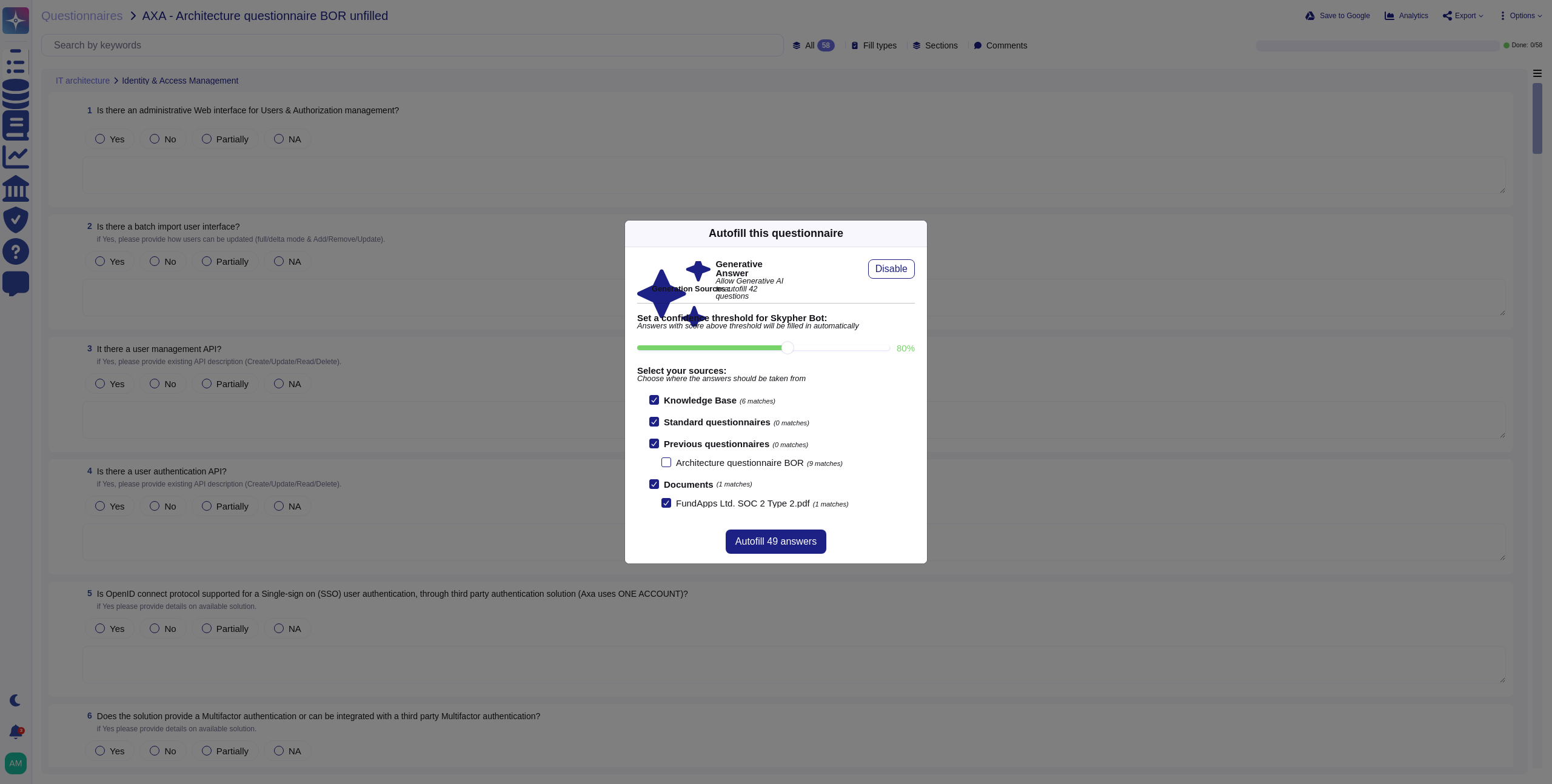
click at [653, 445] on icon at bounding box center [653, 443] width 6 height 6
click at [0, 0] on input "Previous questionnaires (0 matches)" at bounding box center [0, 0] width 0 height 0
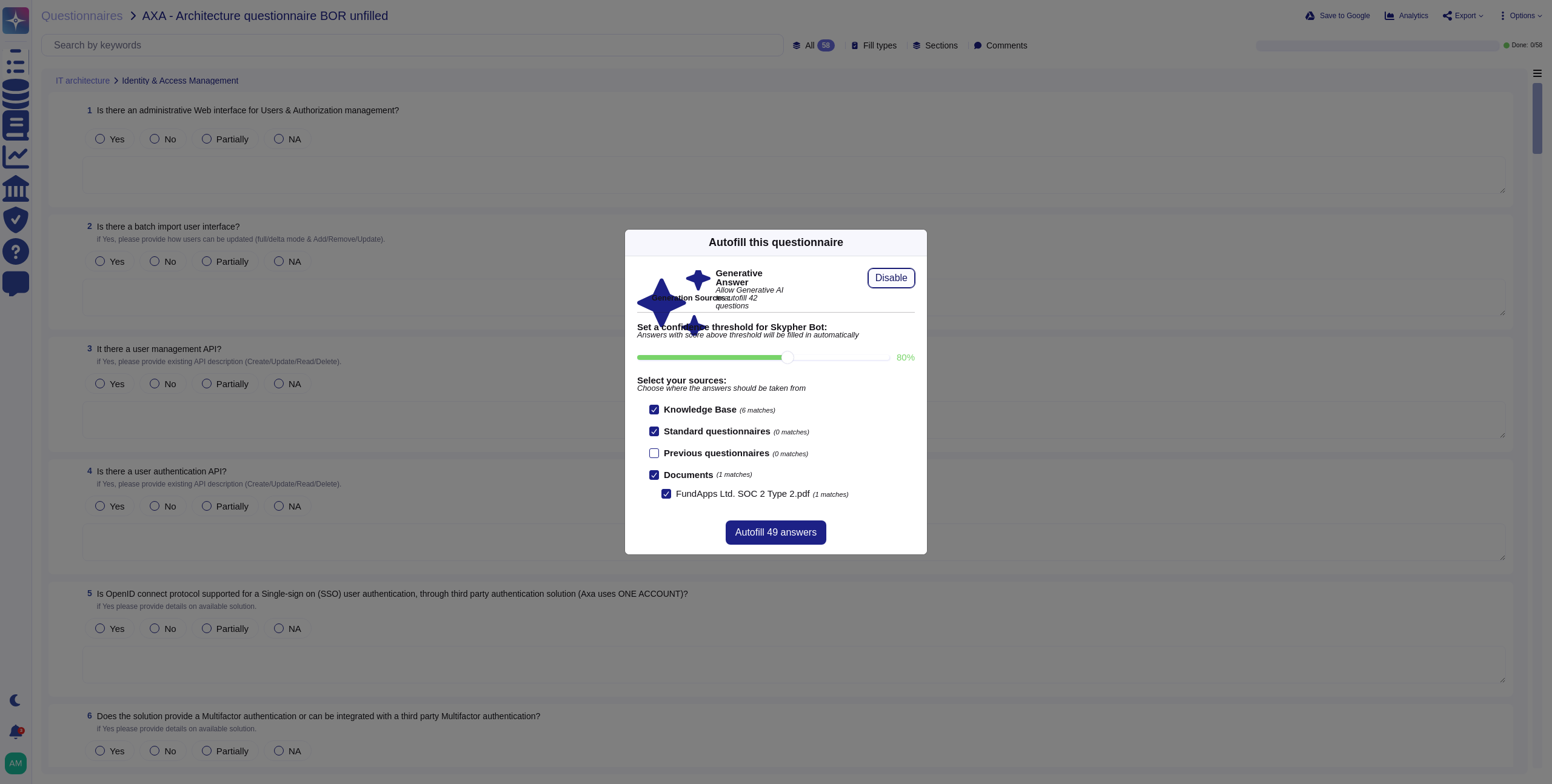
click at [895, 276] on span "Disable" at bounding box center [891, 278] width 32 height 10
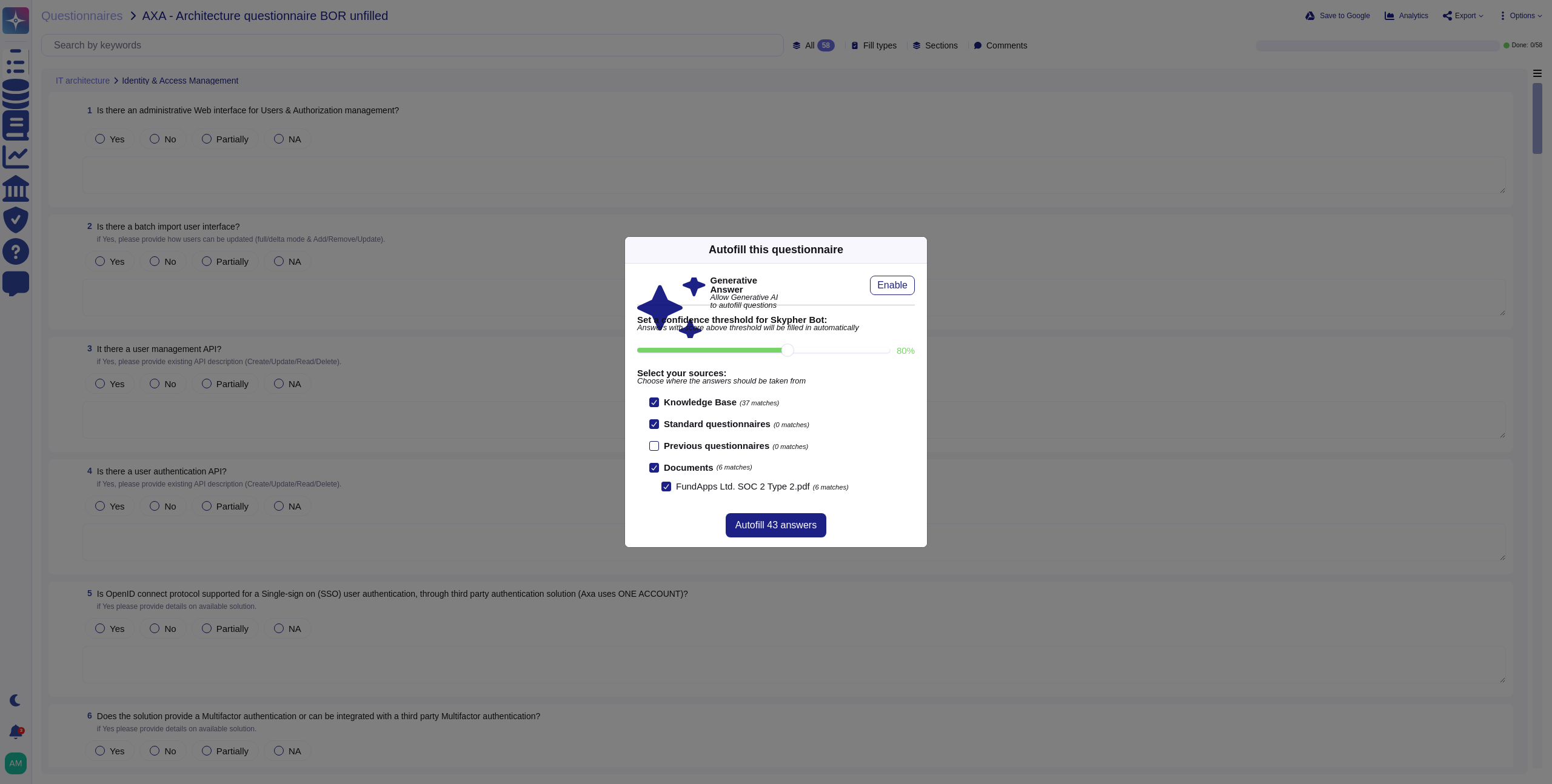
click at [655, 444] on div at bounding box center [654, 446] width 10 height 10
click at [0, 0] on input "Previous questionnaires (0 matches)" at bounding box center [0, 0] width 0 height 0
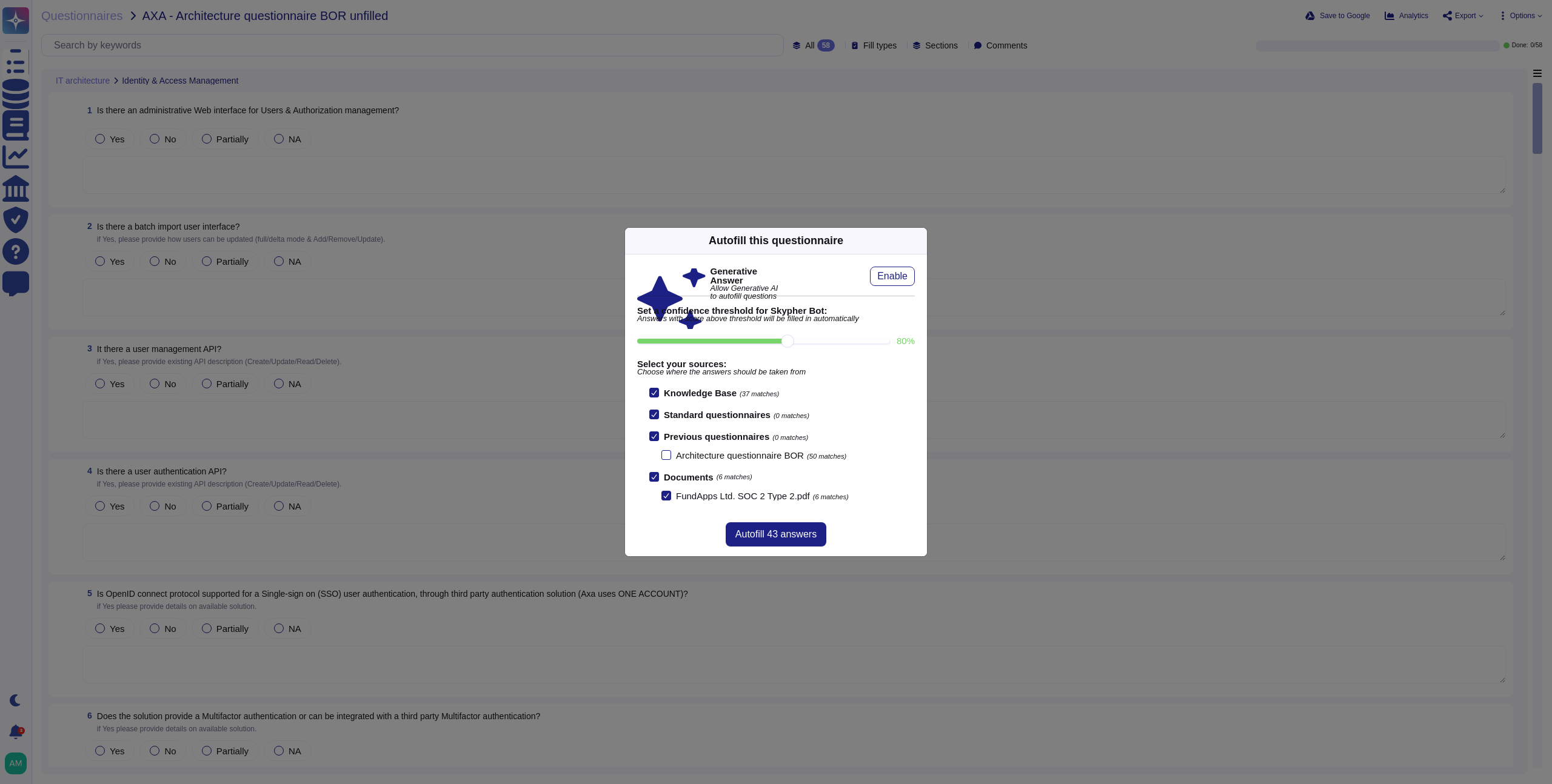
click at [653, 432] on div at bounding box center [654, 436] width 10 height 10
click at [0, 0] on input "Previous questionnaires (0 matches)" at bounding box center [0, 0] width 0 height 0
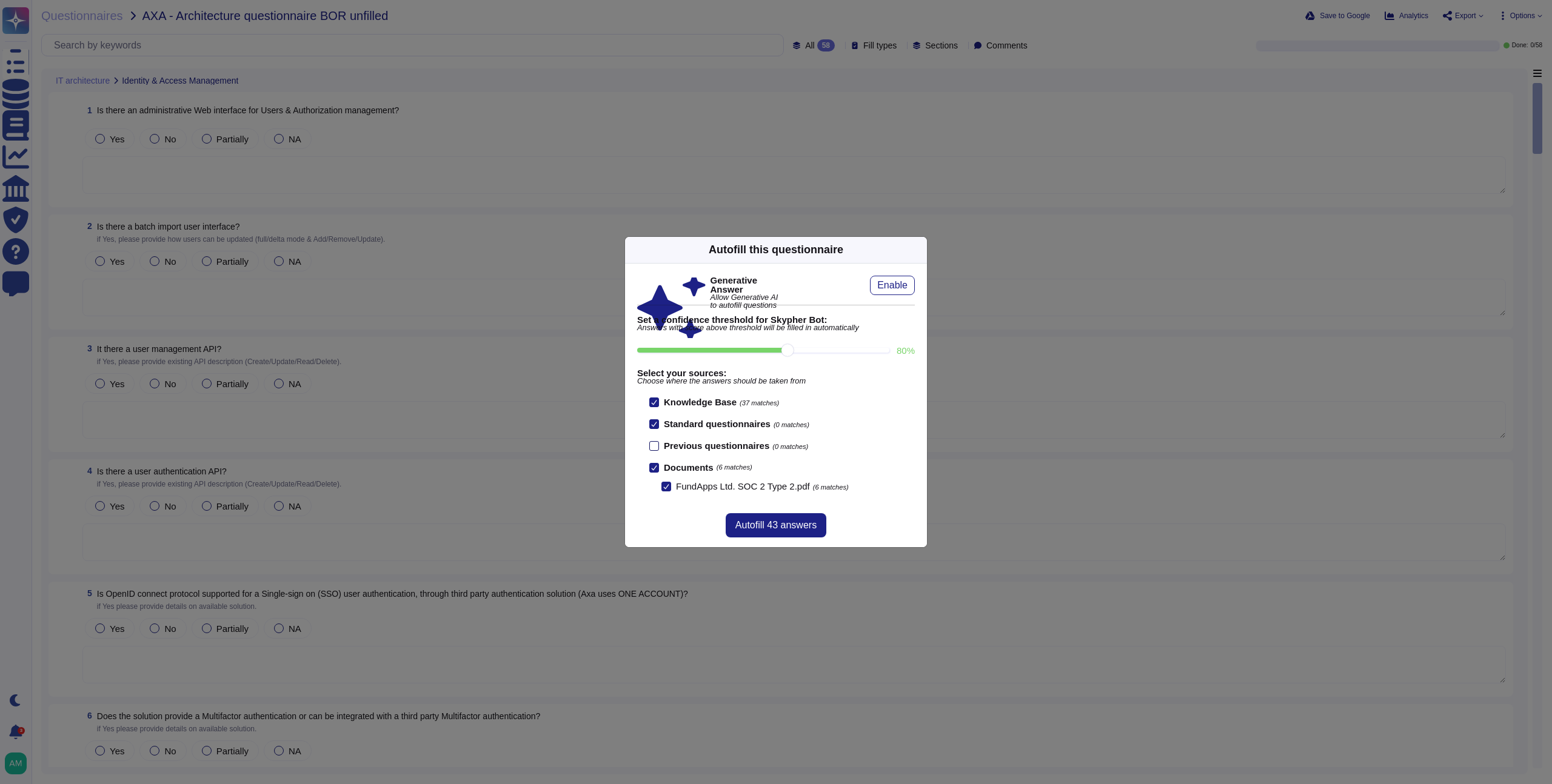
click at [655, 450] on div at bounding box center [654, 446] width 10 height 10
click at [0, 0] on input "Previous questionnaires (0 matches)" at bounding box center [0, 0] width 0 height 0
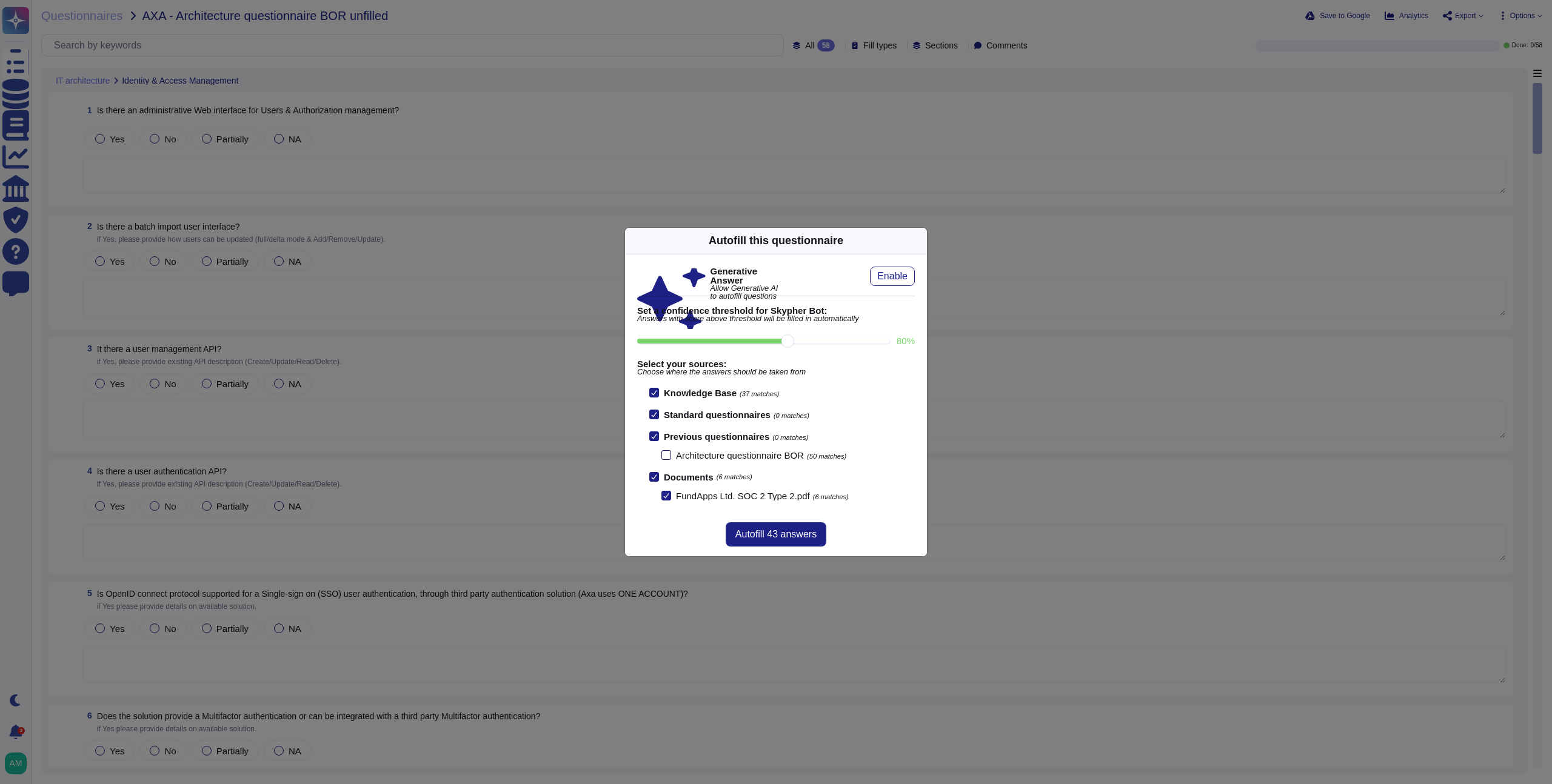
click at [666, 459] on div at bounding box center [667, 455] width 10 height 10
click at [0, 0] on input "Architecture questionnaire BOR (50 matches)" at bounding box center [0, 0] width 0 height 0
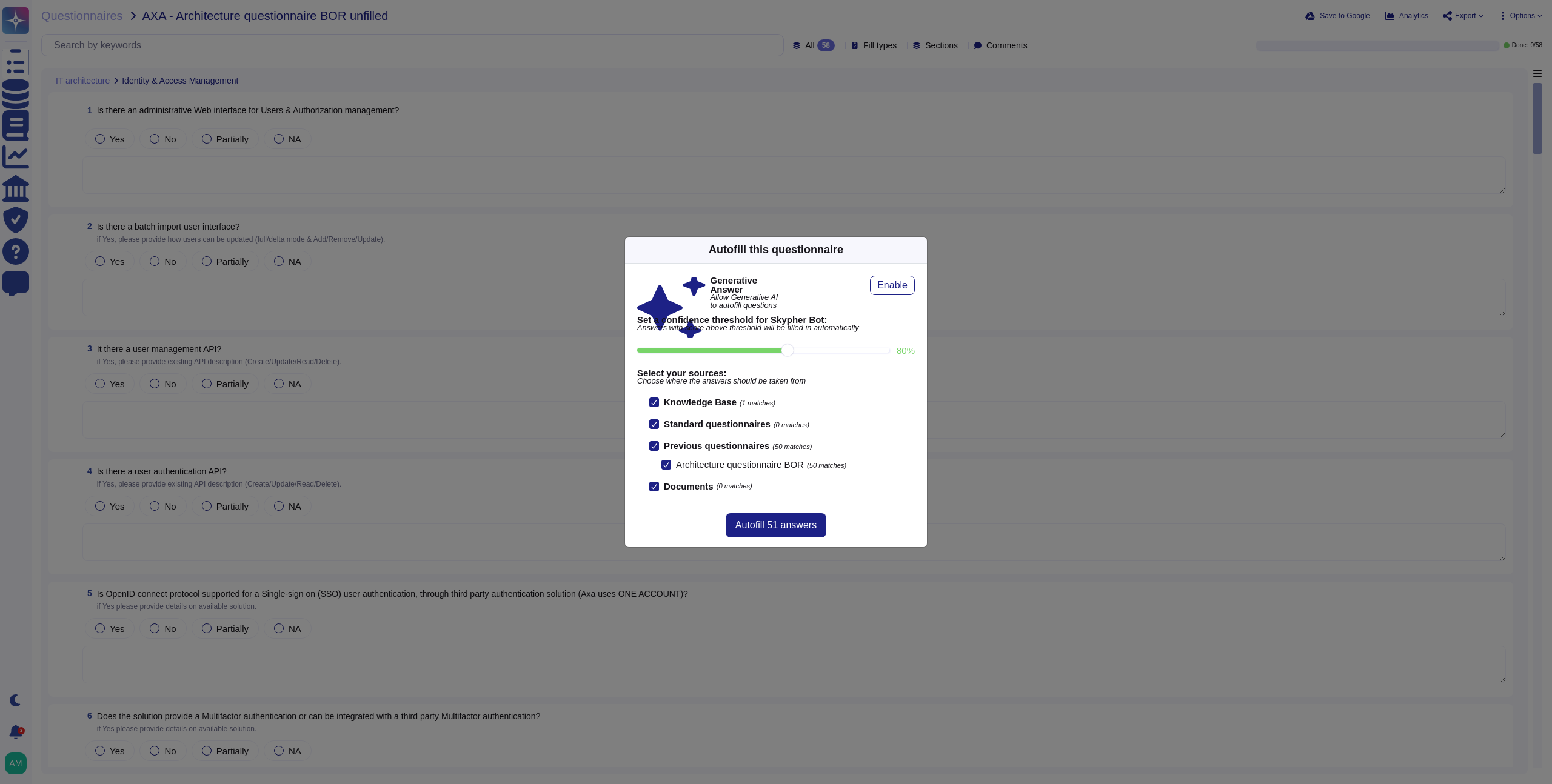
click at [668, 465] on icon at bounding box center [666, 464] width 6 height 6
click at [0, 0] on input "Architecture questionnaire BOR (50 matches)" at bounding box center [0, 0] width 0 height 0
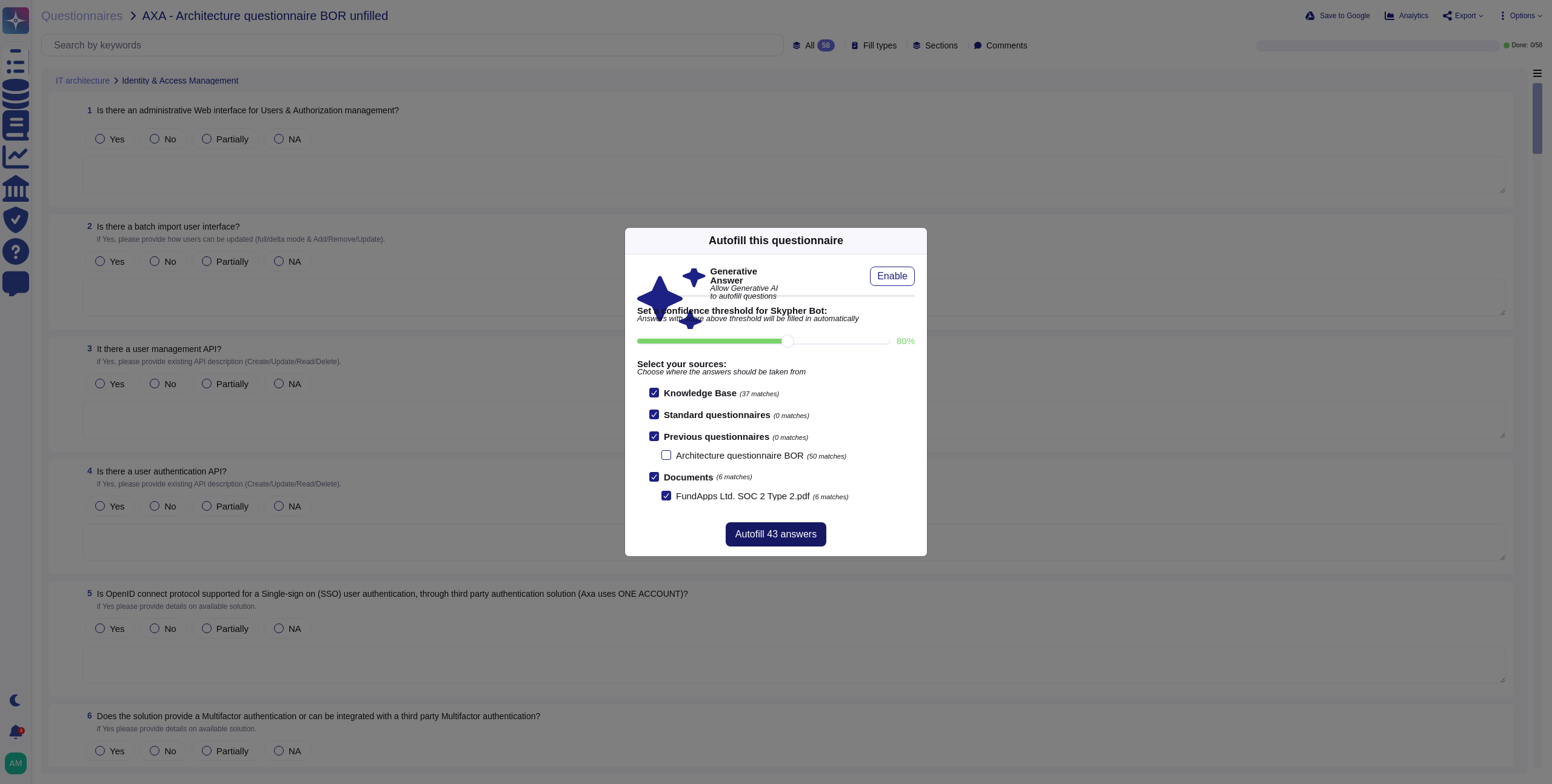
click at [767, 533] on span "Autofill 43 answers" at bounding box center [776, 535] width 81 height 10
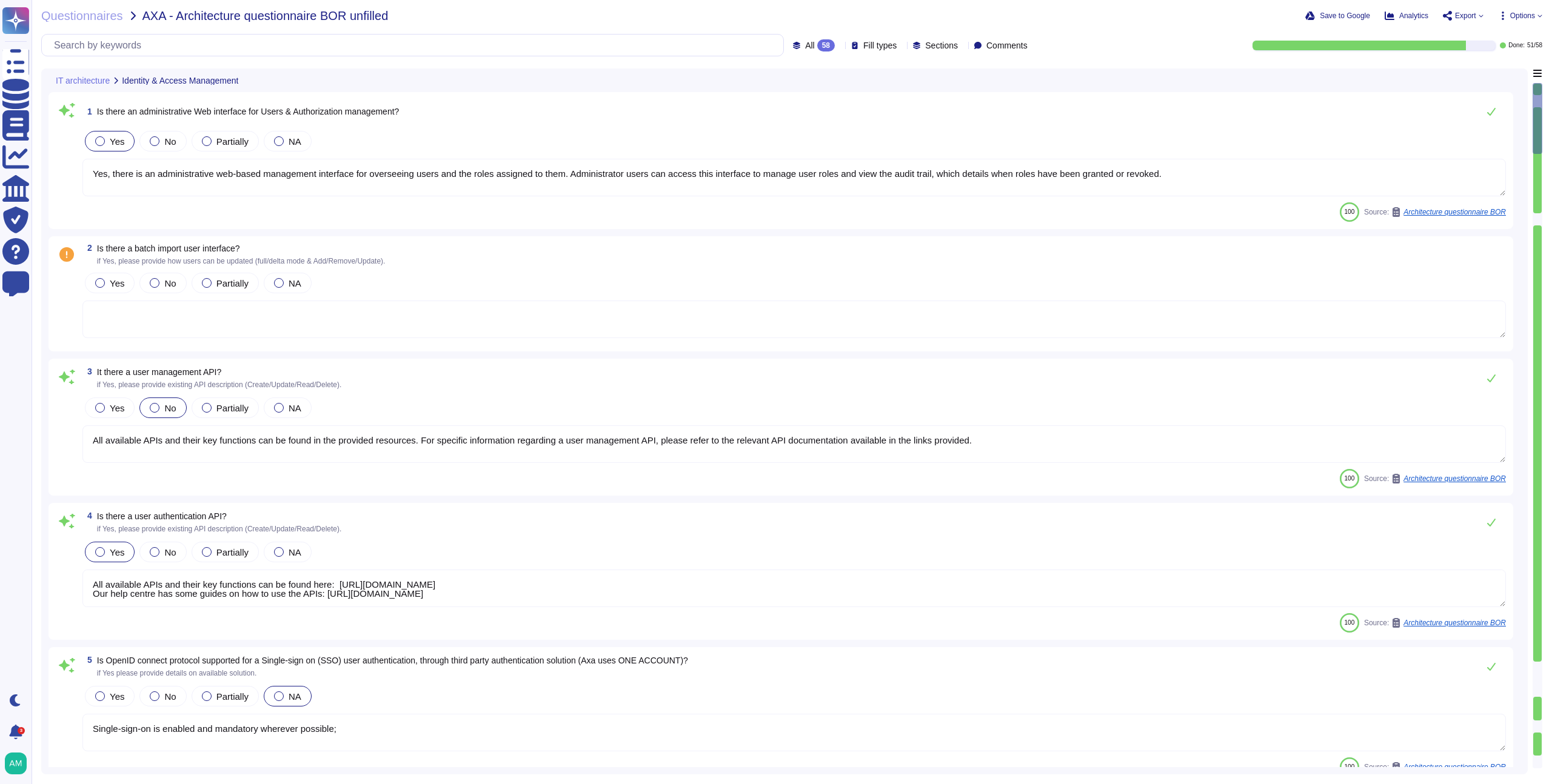
type textarea "Yes, there is an administrative web-based management interface for overseeing u…"
type textarea "All available APIs and their key functions can be found in the provided resourc…"
type textarea "All available APIs and their key functions can be found here: [URL][DOMAIN_NAME…"
type textarea "Single-sign-on is enabled and mandatory wherever possible;"
type textarea "Yes, the solution supports multi-factor authentication (MFA) for customer accou…"
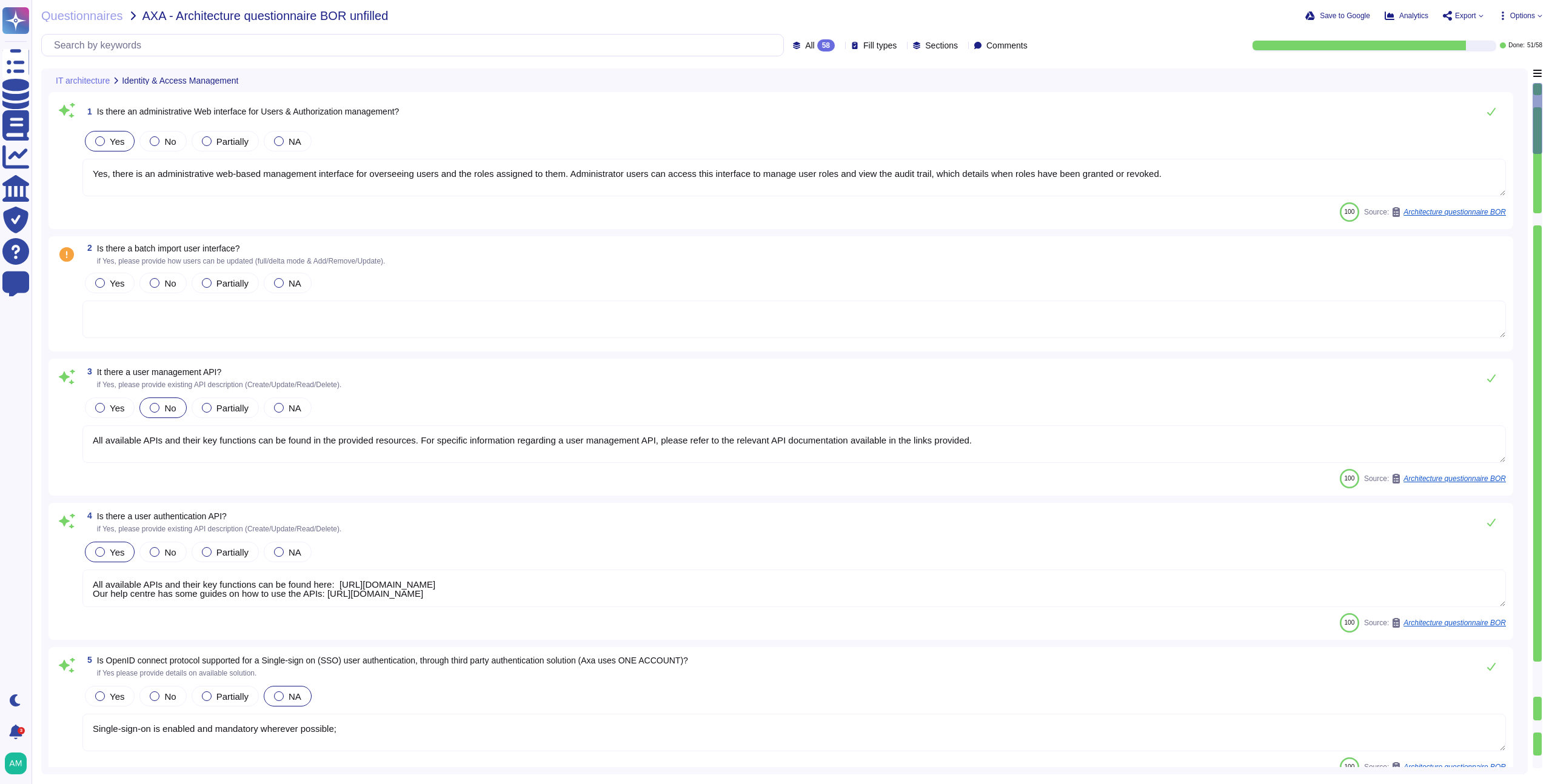
type textarea "All available APIs and their key functions can be found here: [URL][DOMAIN_NAME…"
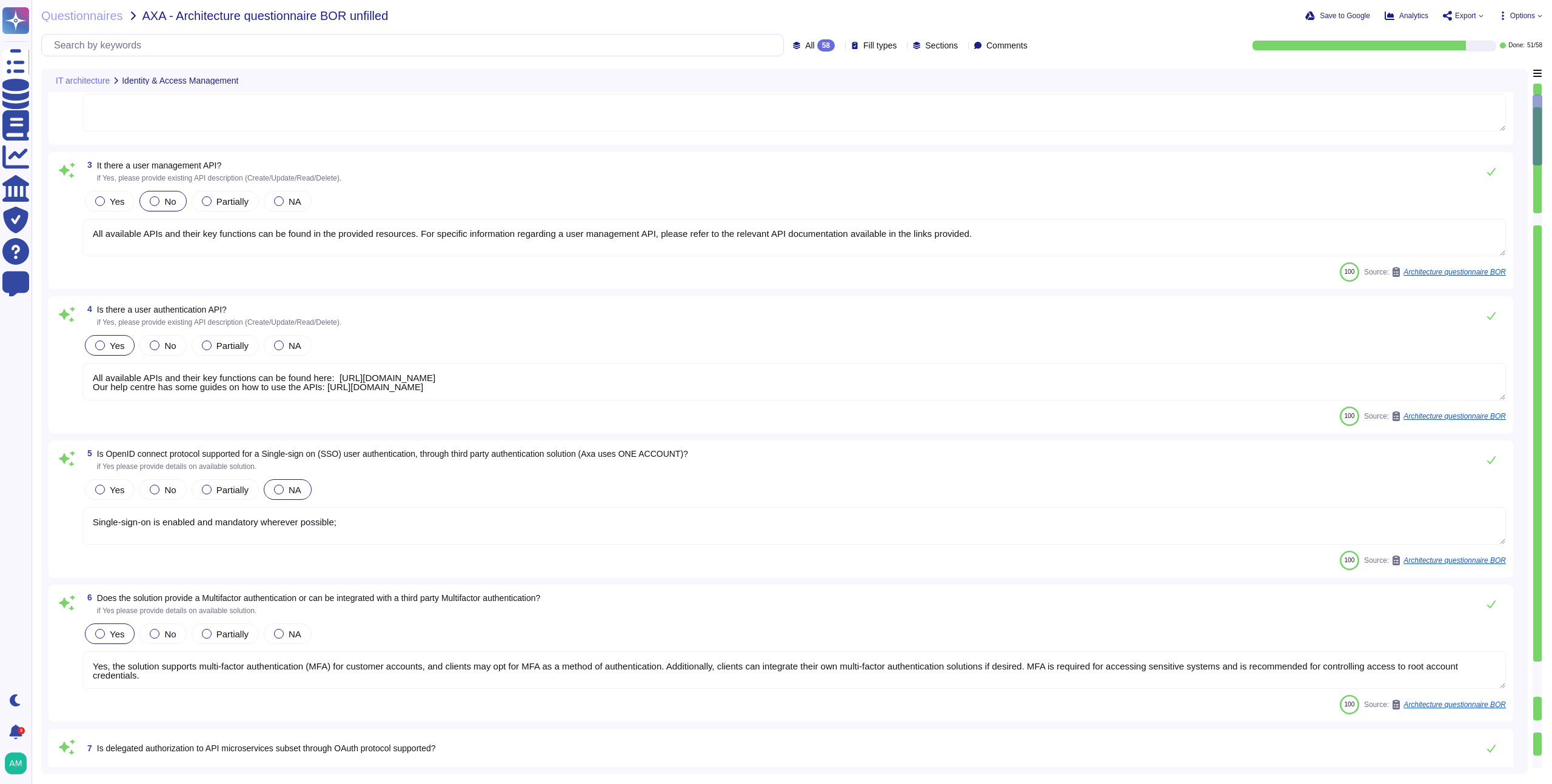
scroll to position [212, 0]
type textarea "Yes, detailed user access and privileged logs are available through the audit t…"
type textarea "Yes. FundApps' policy requires the approval of the head of Client Services, who…"
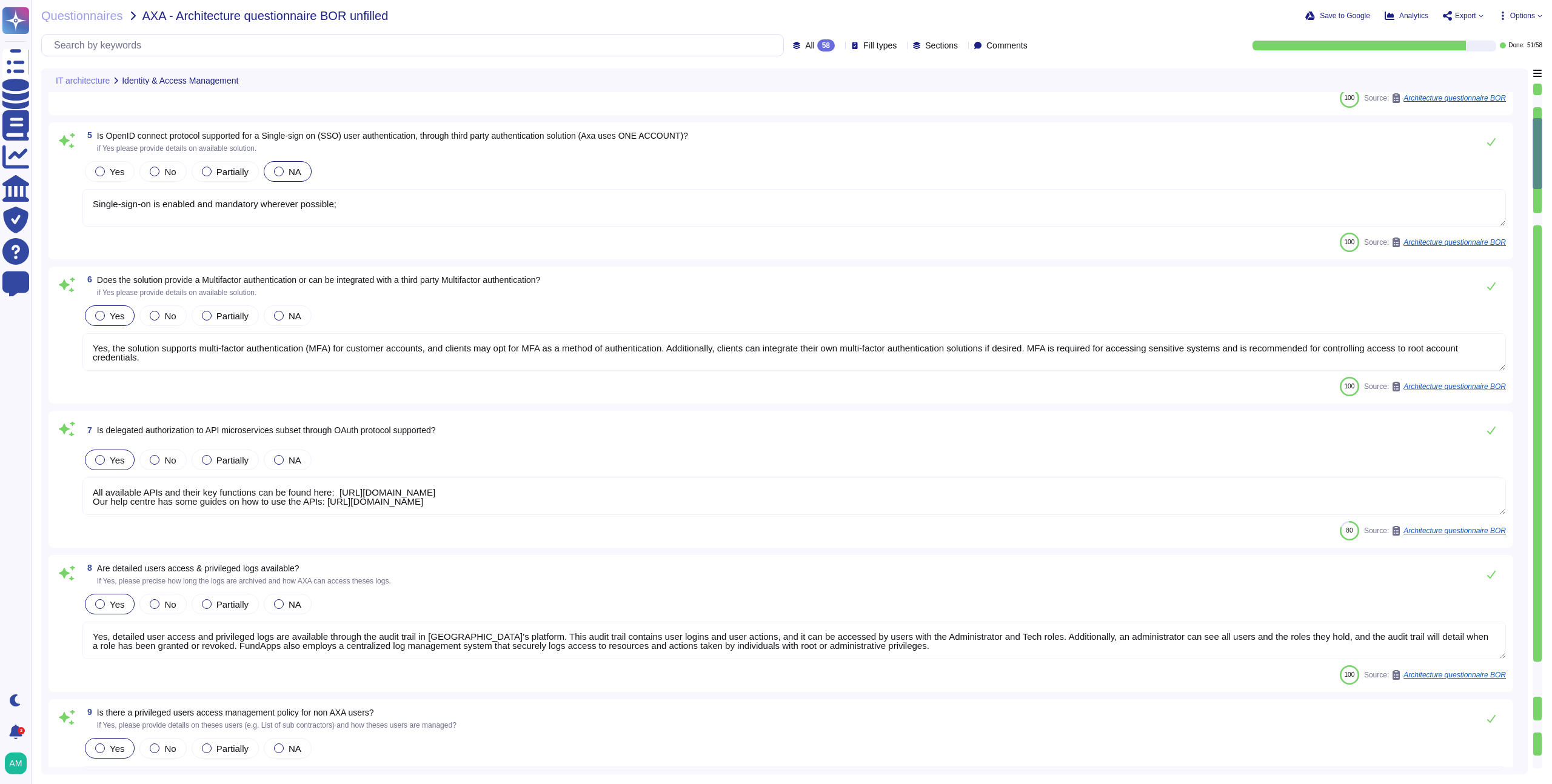
type textarea "Yes, Role-Based Access Control (RBAC) is managed by the solution. FundApps's pl…"
type textarea "Yes, the FundApps platform's Graphical User Interface (GUI) provides a comprehe…"
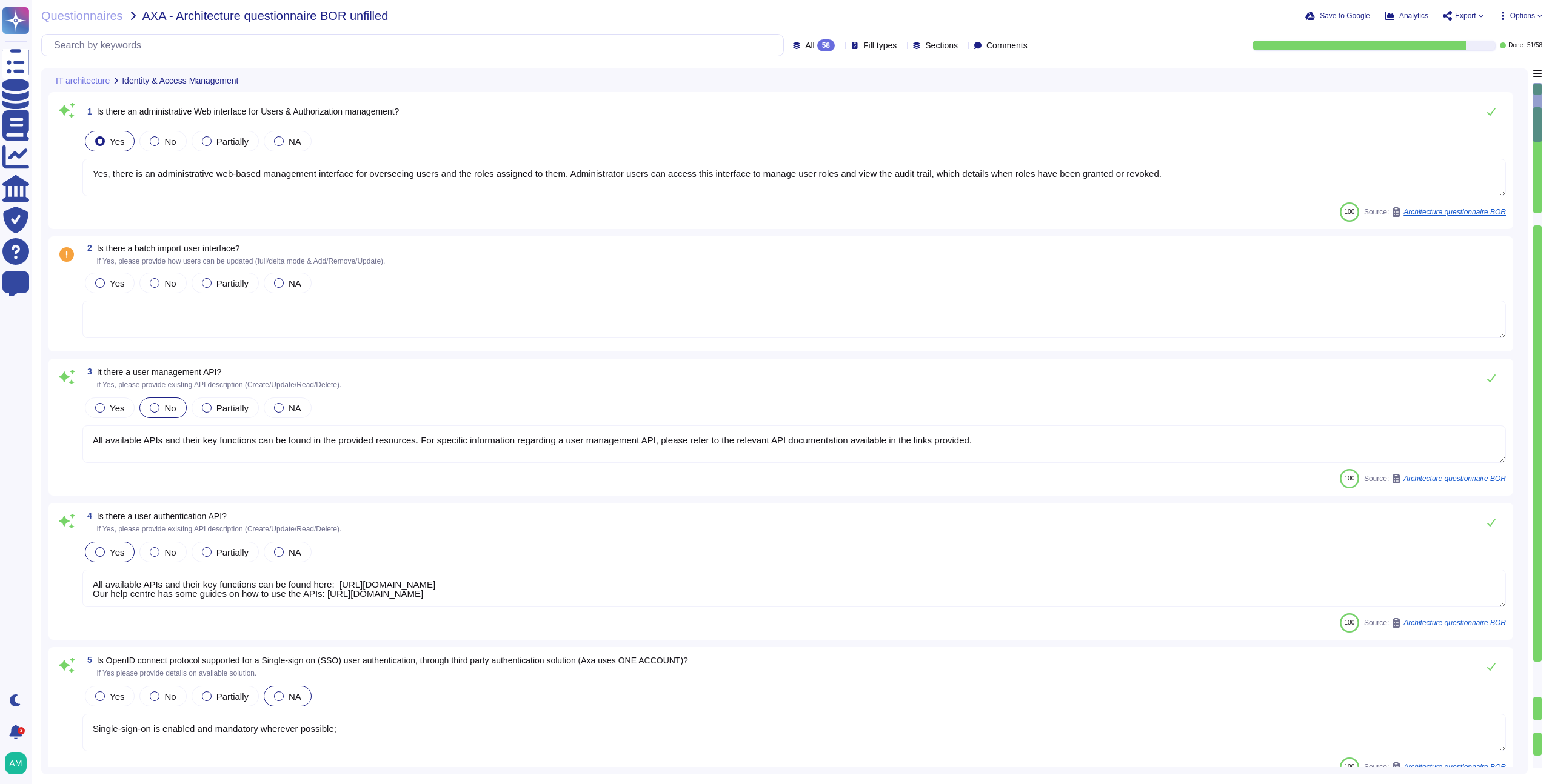
type textarea "Yes, there is an administrative web-based management interface for overseeing u…"
click at [1507, 13] on span "Options" at bounding box center [1520, 16] width 44 height 10
click at [1503, 36] on p "Autofill" at bounding box center [1517, 50] width 29 height 39
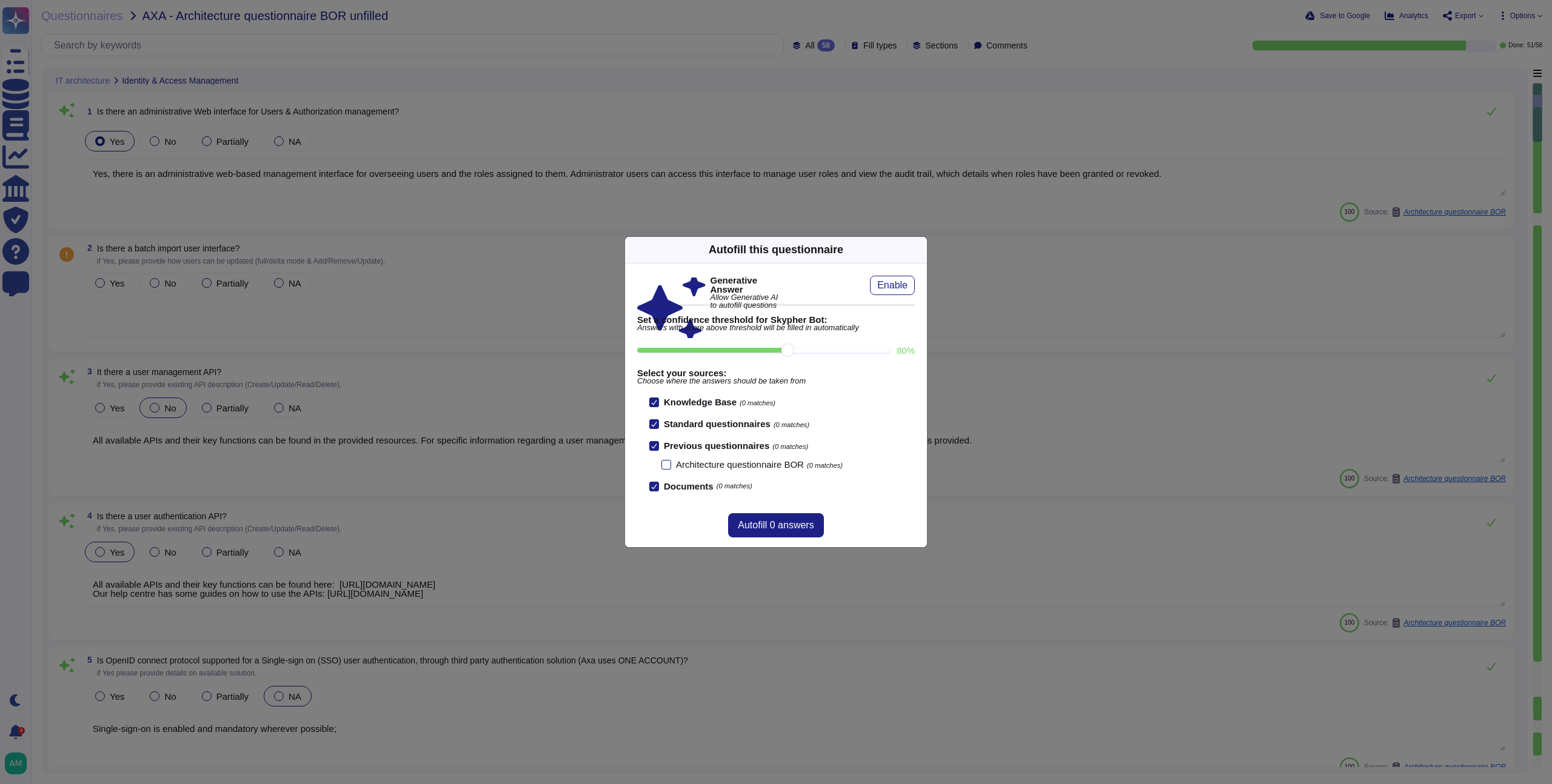
click at [909, 254] on div "Autofill this questionnaire" at bounding box center [776, 250] width 302 height 26
click at [912, 255] on div "Autofill this questionnaire" at bounding box center [776, 250] width 302 height 26
click at [920, 250] on icon at bounding box center [920, 250] width 0 height 0
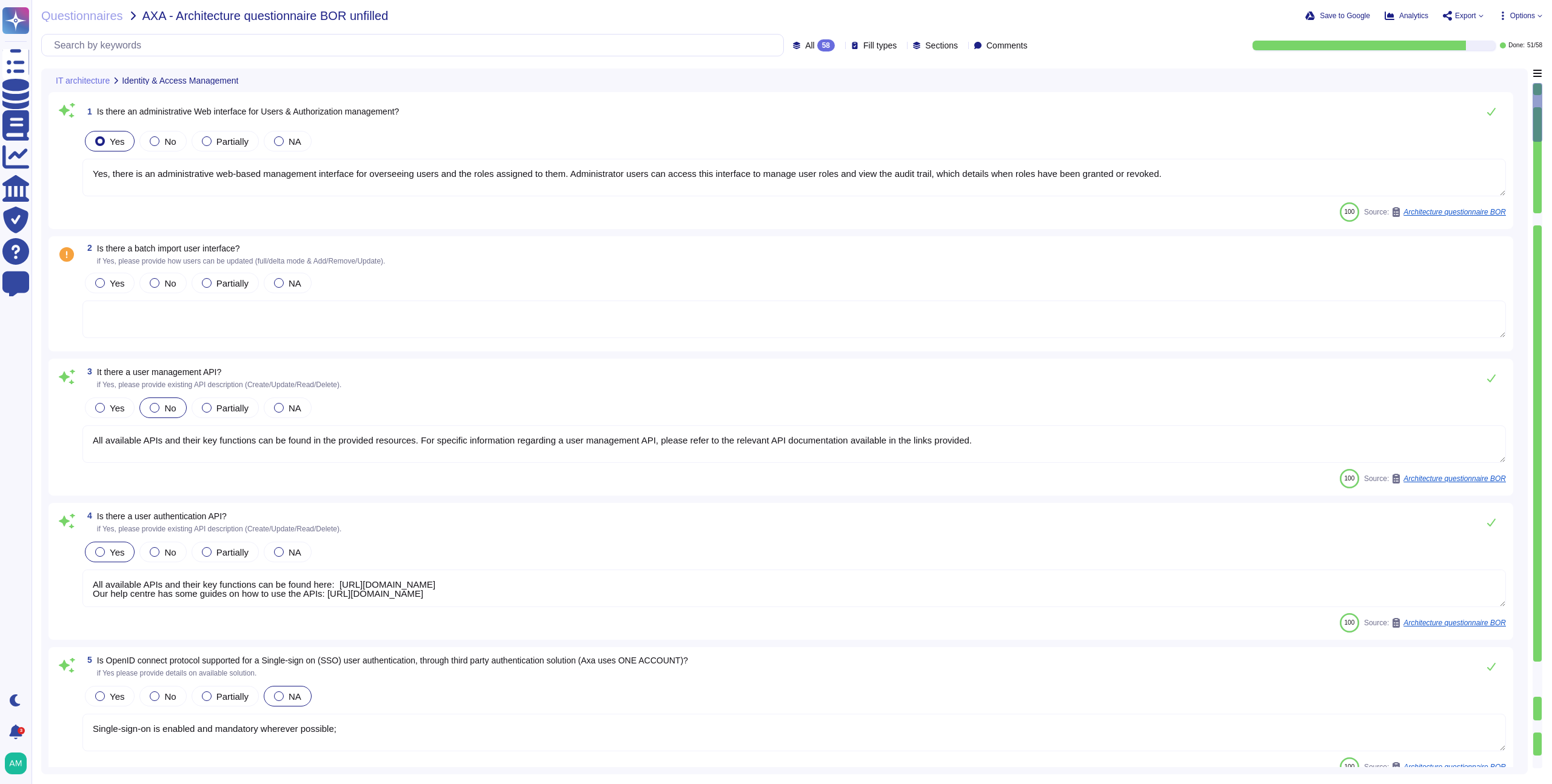
click at [1513, 16] on span "Options" at bounding box center [1523, 16] width 25 height 7
click at [1485, 63] on div "Autofill Set Format Delete" at bounding box center [1494, 91] width 97 height 139
click at [1477, 65] on div "Autofill Set Format Delete" at bounding box center [1494, 91] width 97 height 139
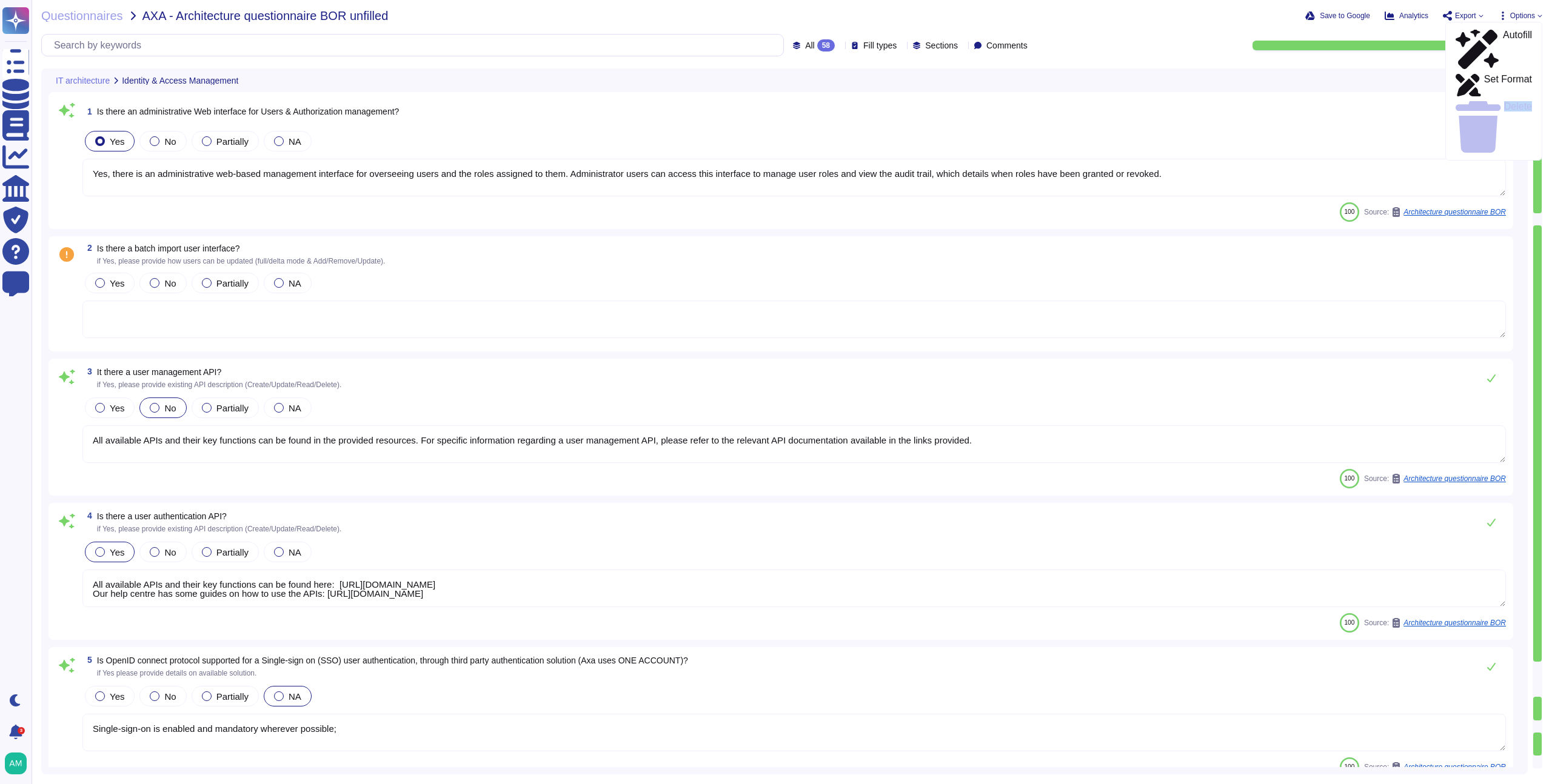
click at [1477, 65] on div "Autofill Set Format Delete" at bounding box center [1494, 91] width 97 height 139
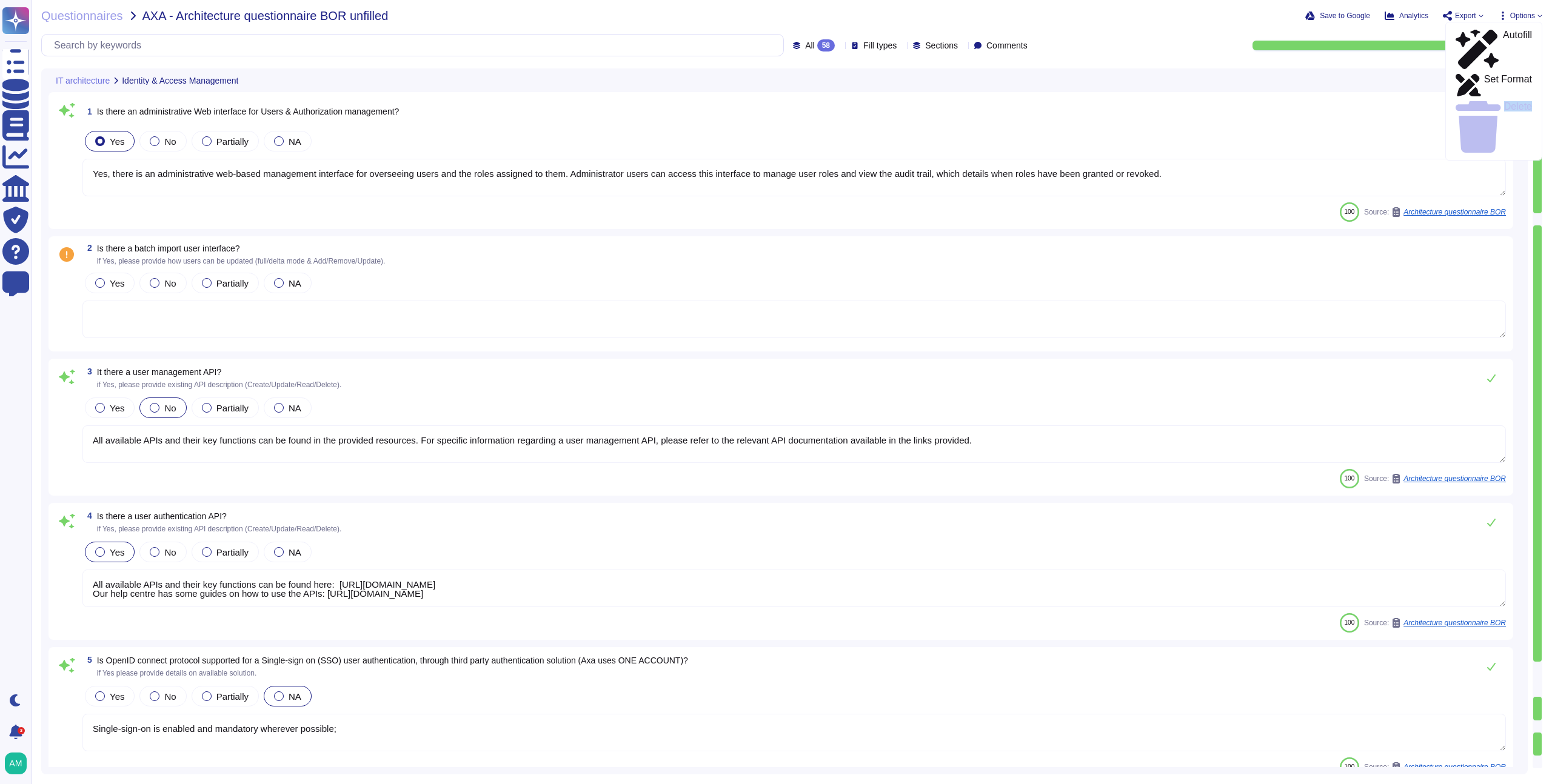
click at [1477, 65] on div "Autofill Set Format Delete" at bounding box center [1494, 91] width 97 height 139
click at [1230, 57] on div "Questionnaires AXA - Architecture questionnaire BOR unfilled Save to Google Ana…" at bounding box center [792, 392] width 1521 height 784
click at [110, 10] on span "Questionnaires" at bounding box center [82, 16] width 82 height 12
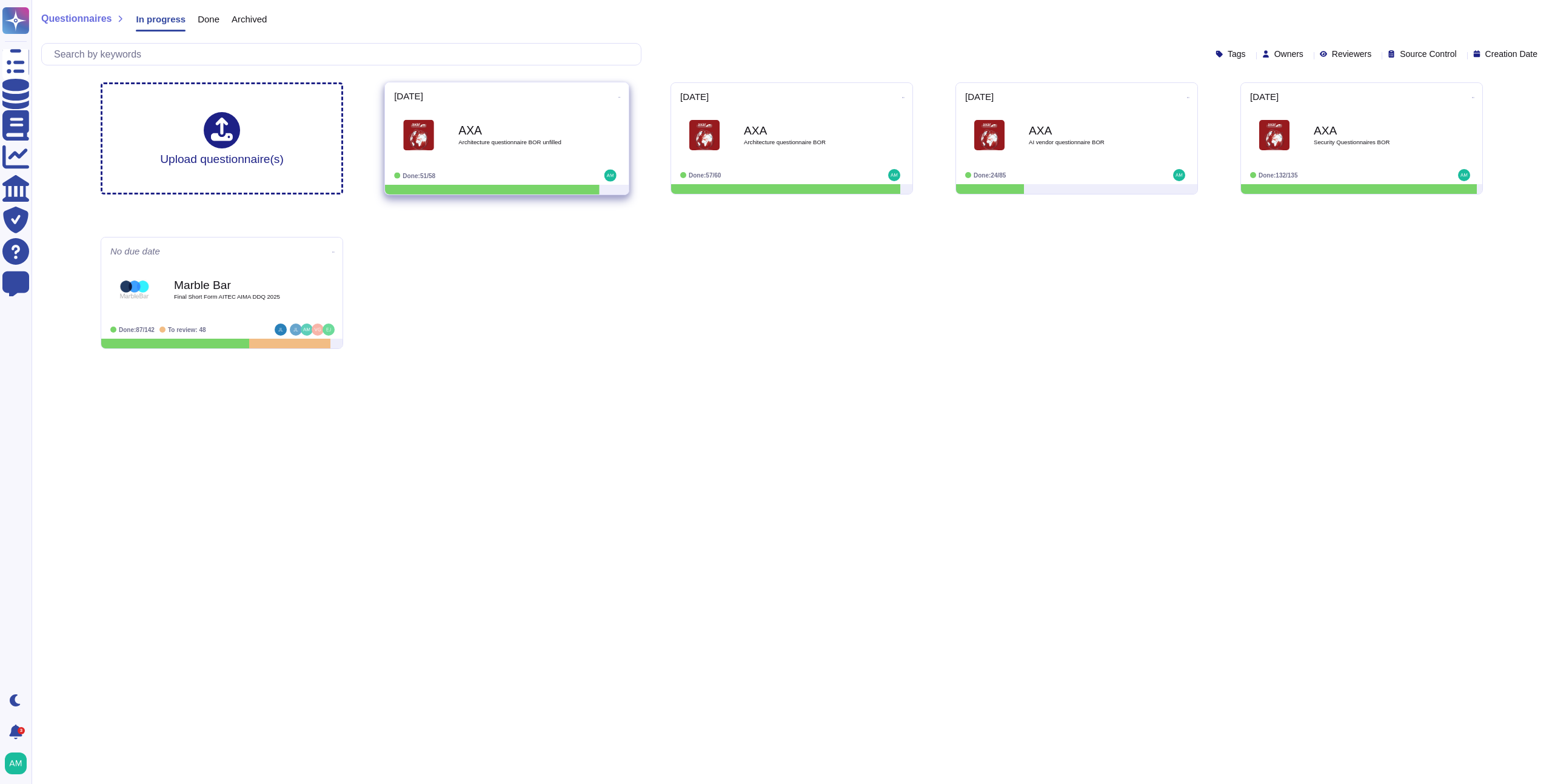
click at [619, 96] on icon at bounding box center [619, 98] width 2 height 3
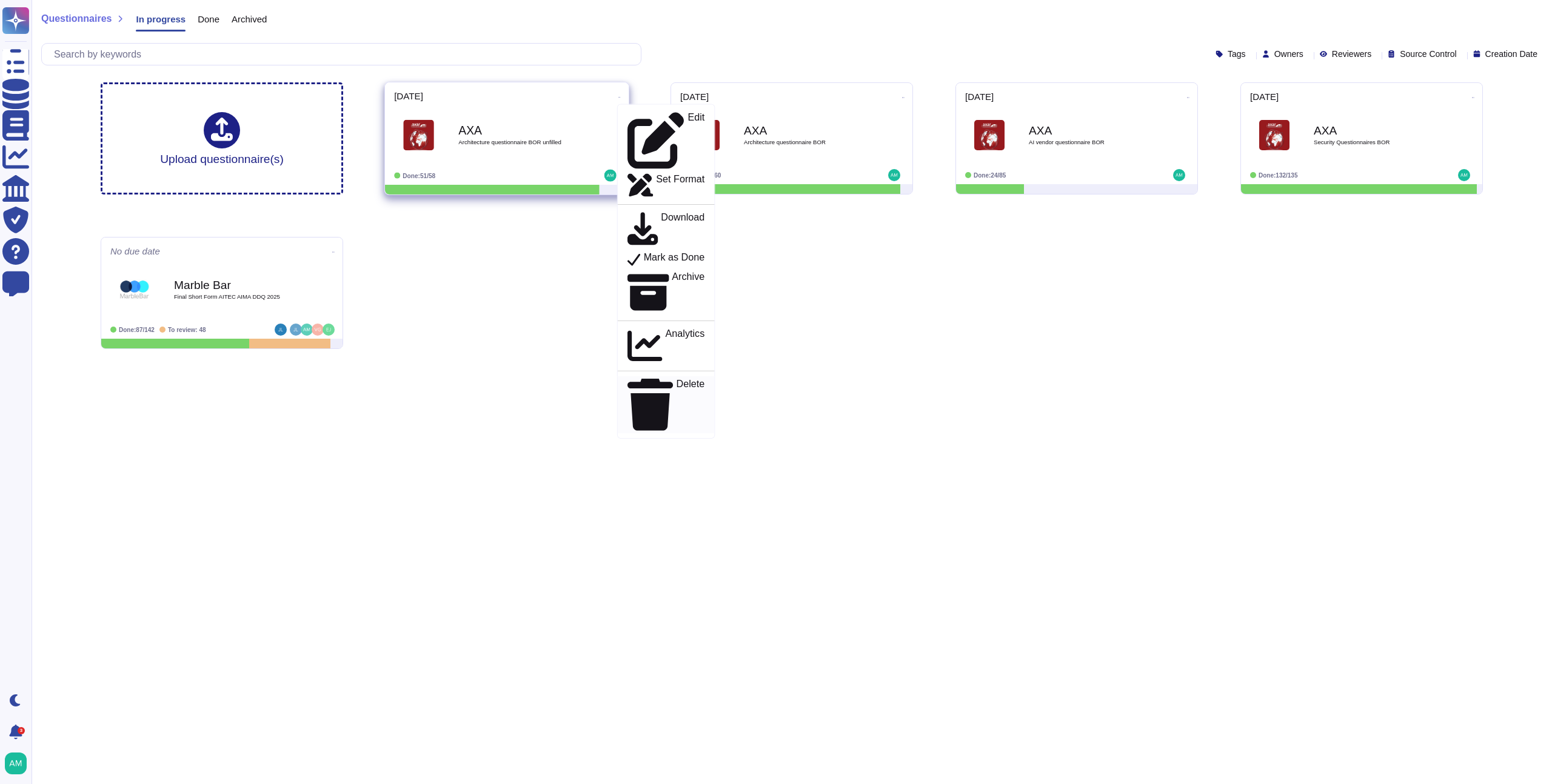
click at [677, 379] on p "Delete" at bounding box center [691, 405] width 28 height 51
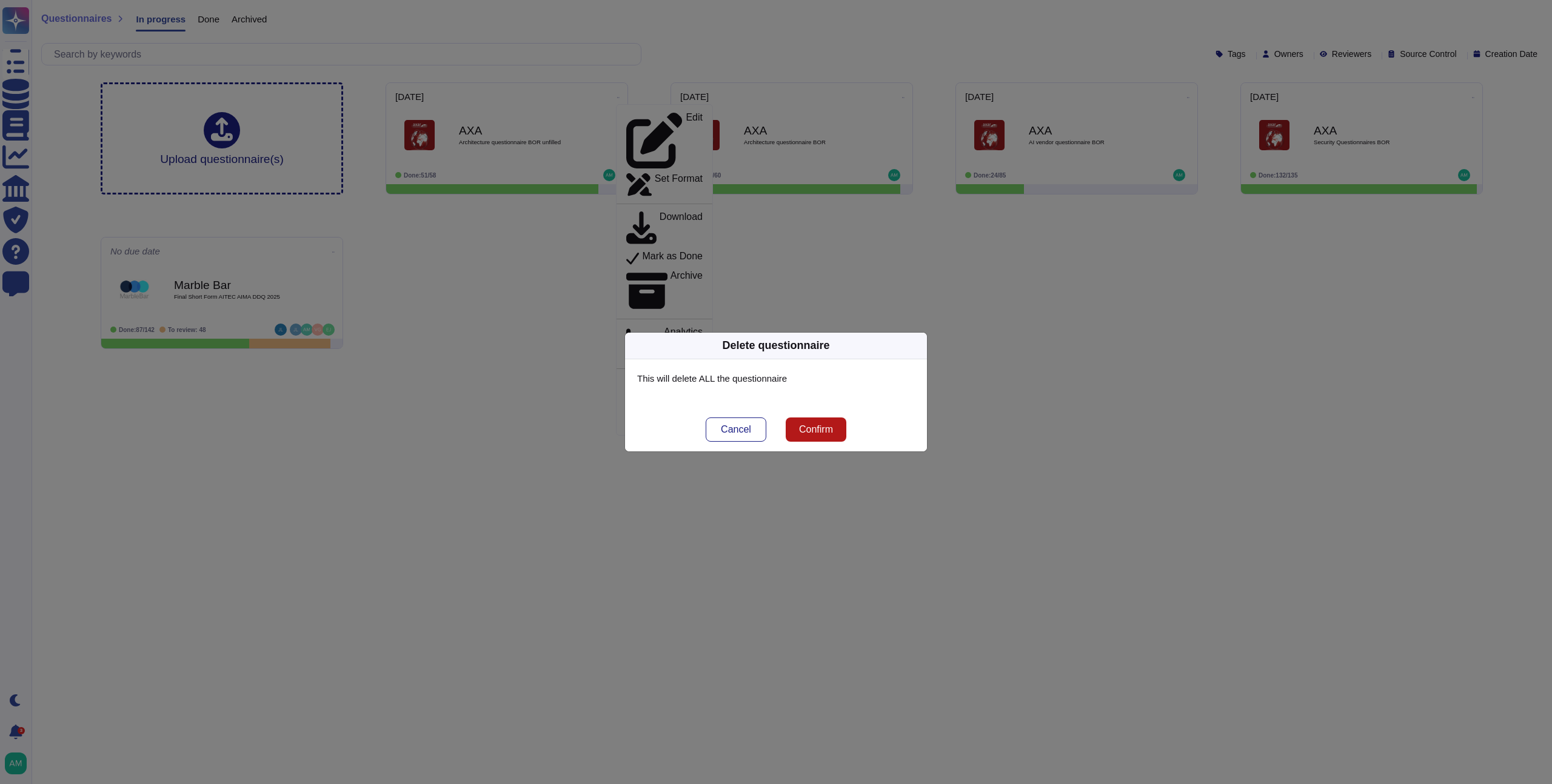
click at [810, 431] on span "Confirm" at bounding box center [816, 430] width 34 height 10
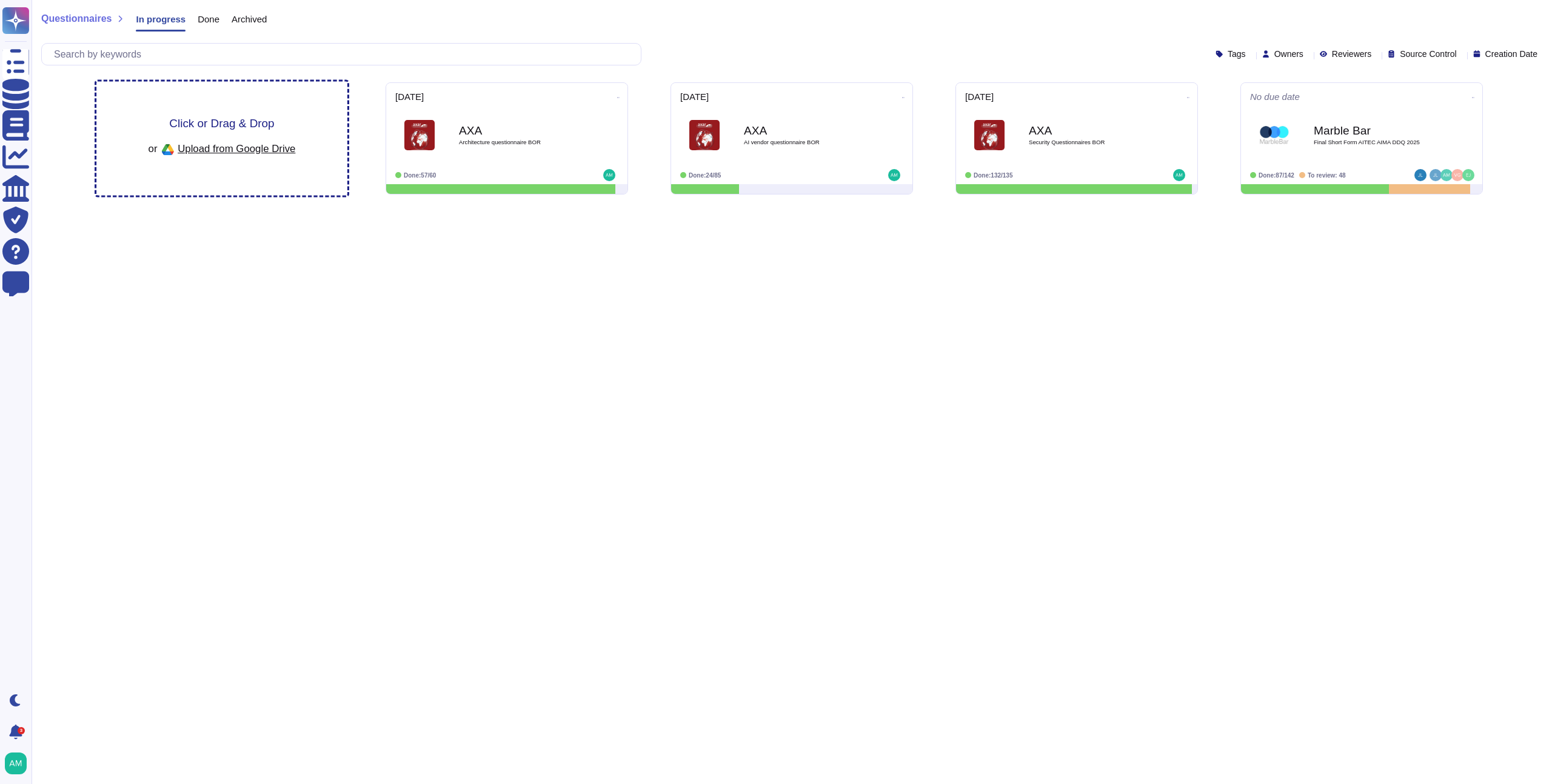
click at [246, 148] on span "Upload from Google Drive" at bounding box center [237, 148] width 118 height 11
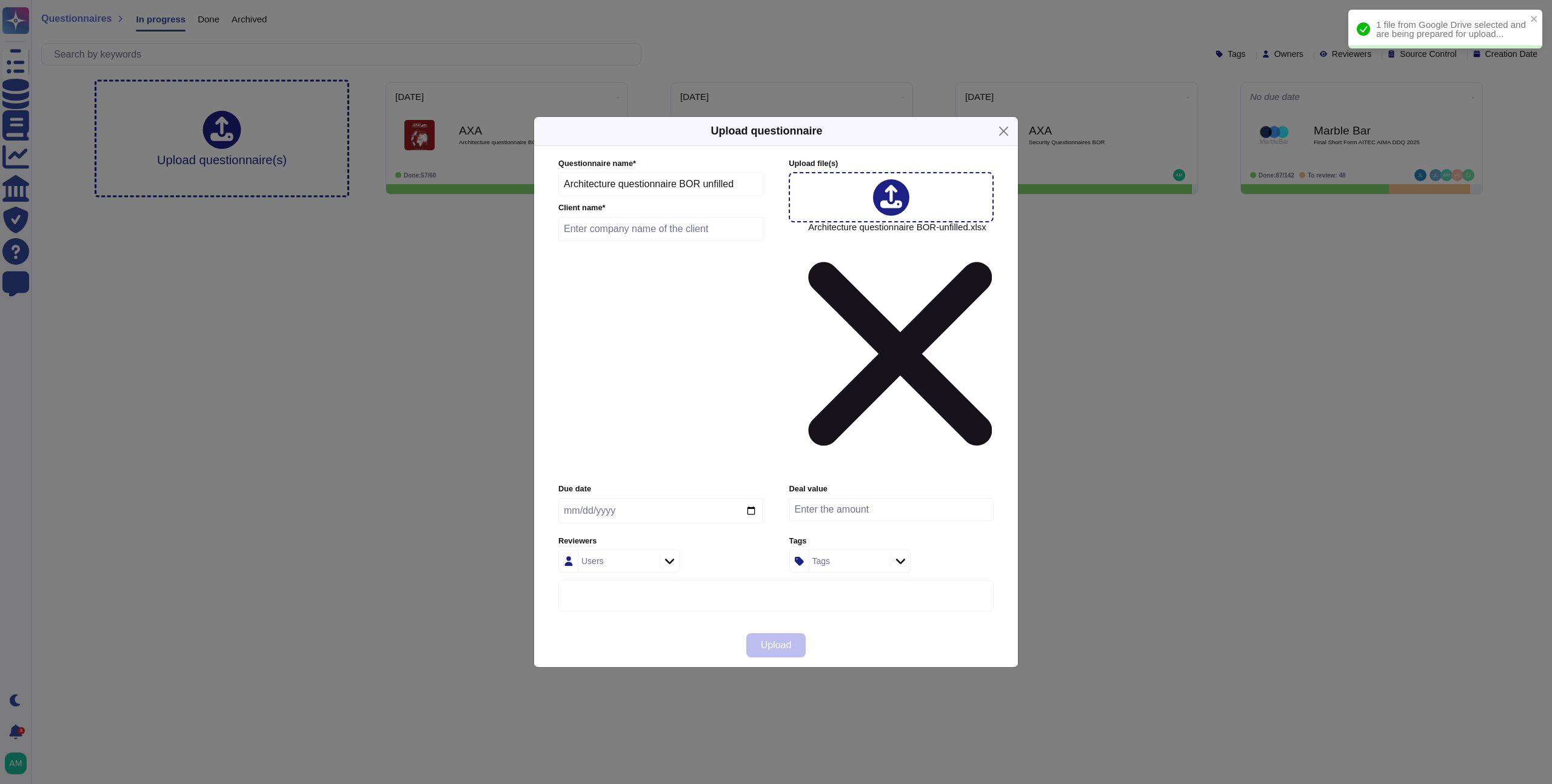
click at [627, 241] on input "text" at bounding box center [660, 228] width 205 height 24
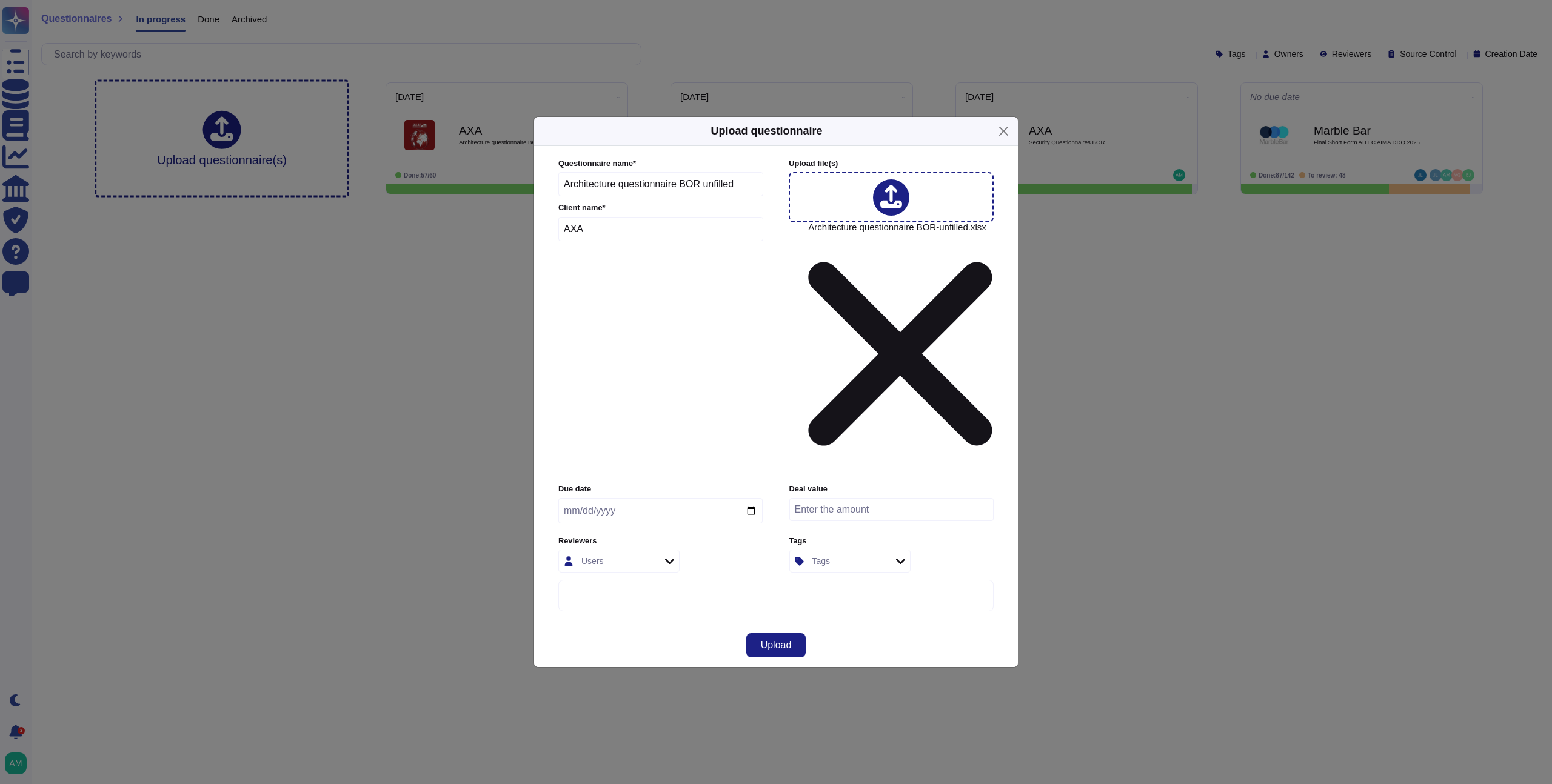
type input "AXA"
type input "[DATE]"
click at [773, 641] on span "Upload" at bounding box center [776, 646] width 31 height 10
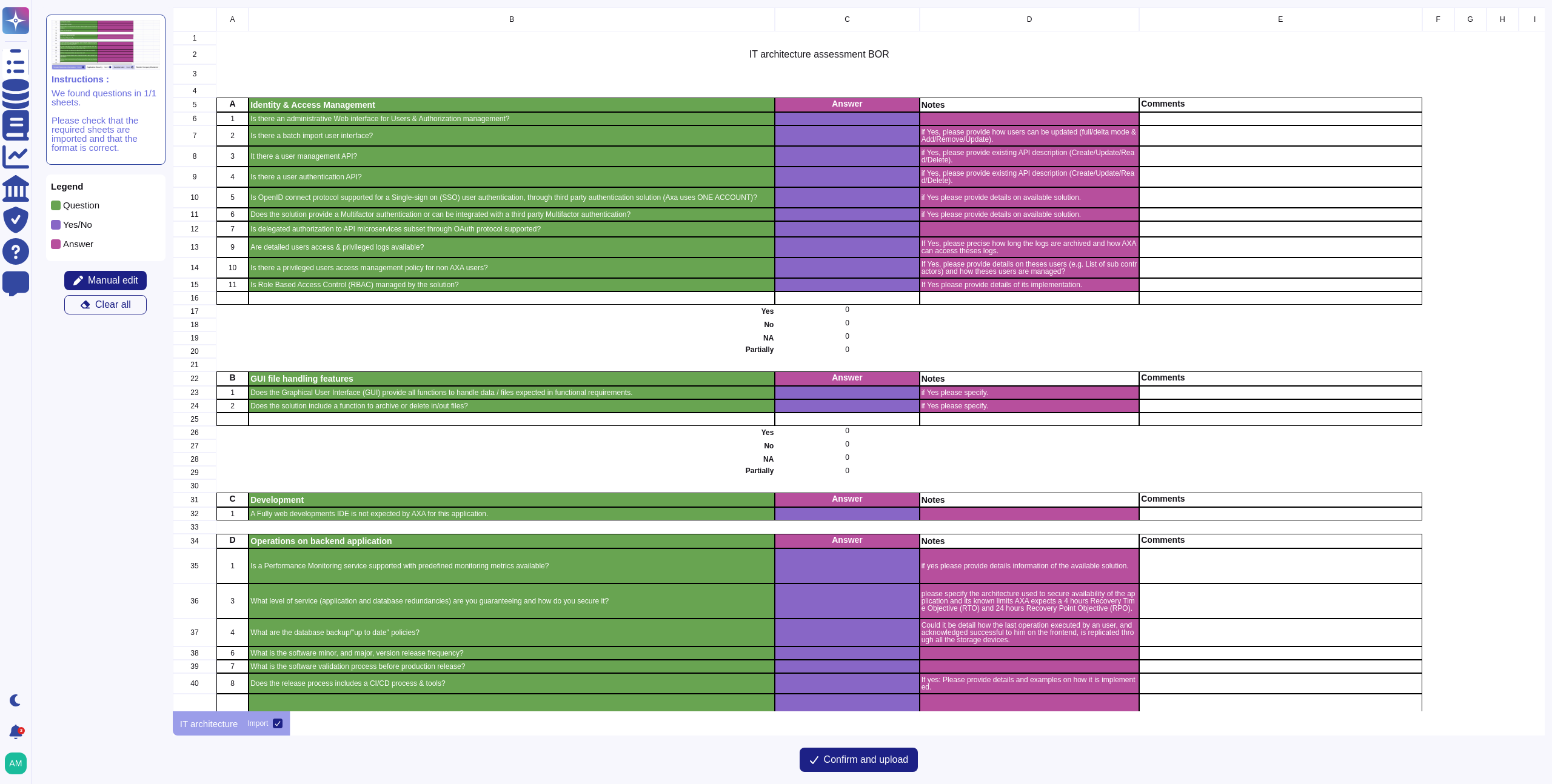
scroll to position [695, 1363]
click at [108, 281] on span "Manual edit" at bounding box center [113, 281] width 51 height 10
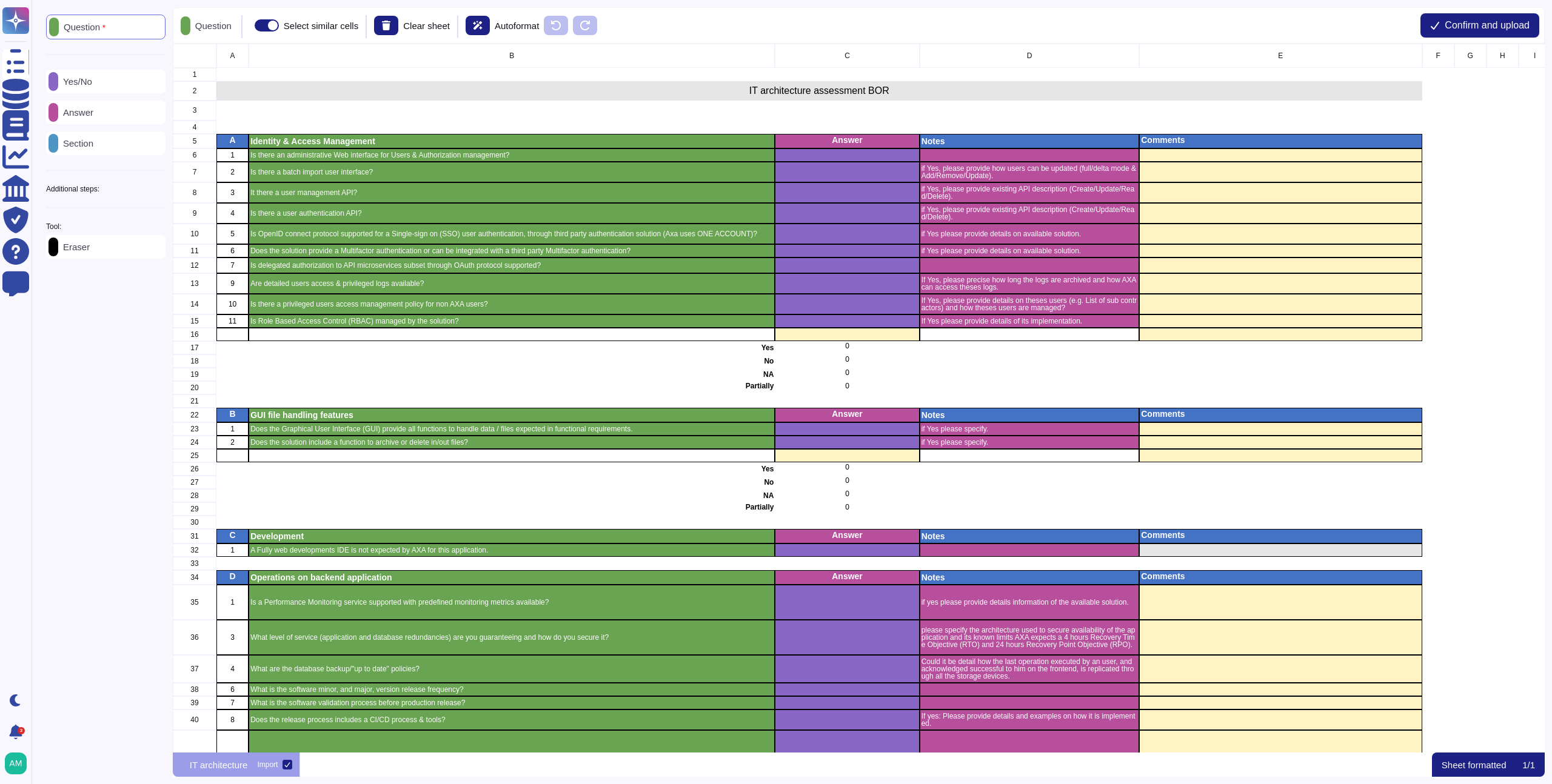
scroll to position [700, 1363]
click at [89, 252] on p "Eraser" at bounding box center [74, 247] width 31 height 9
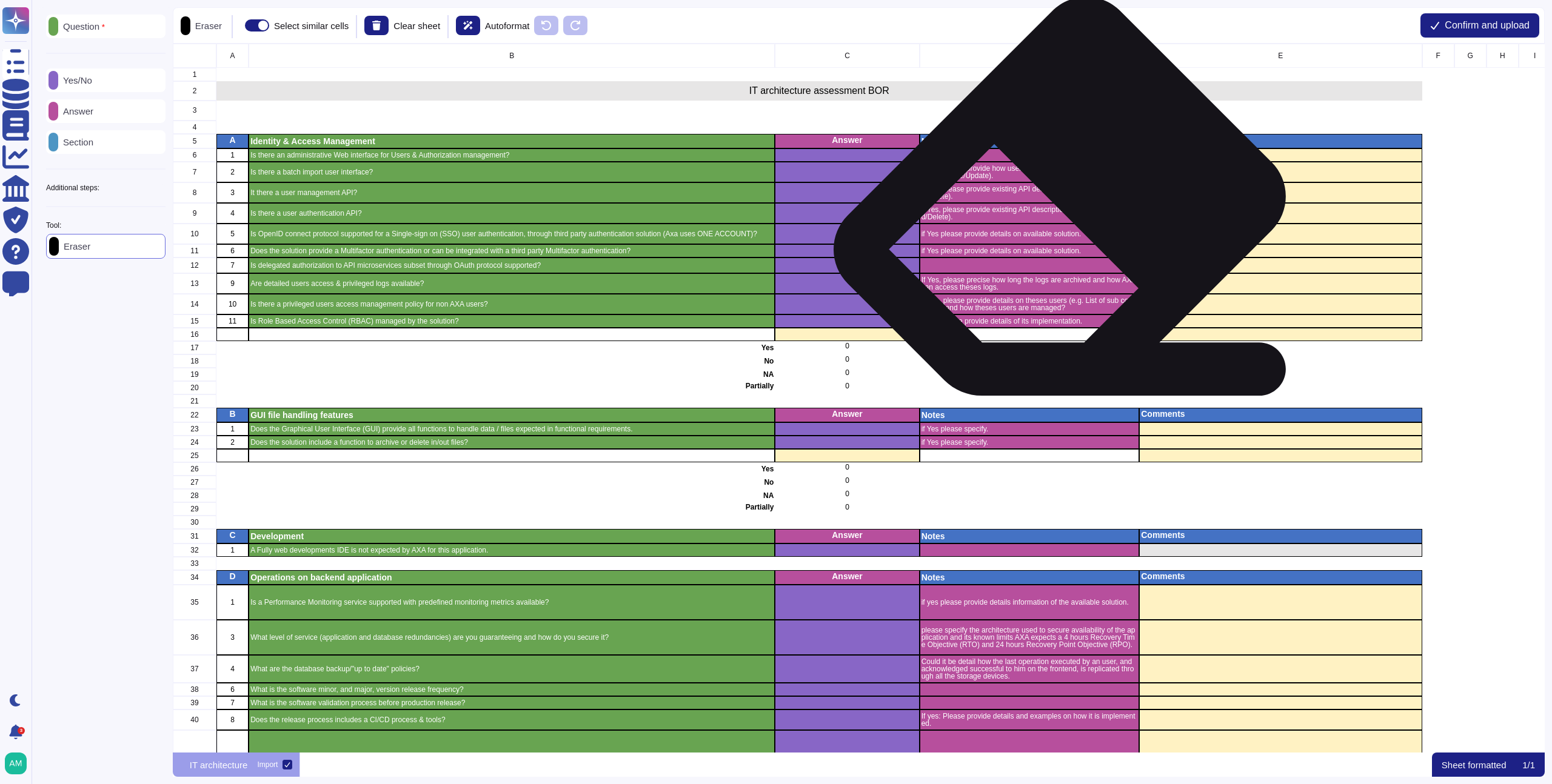
click at [1047, 199] on p "if Yes, please provide existing API description (Create/Update/Read/Delete)." at bounding box center [1029, 193] width 216 height 15
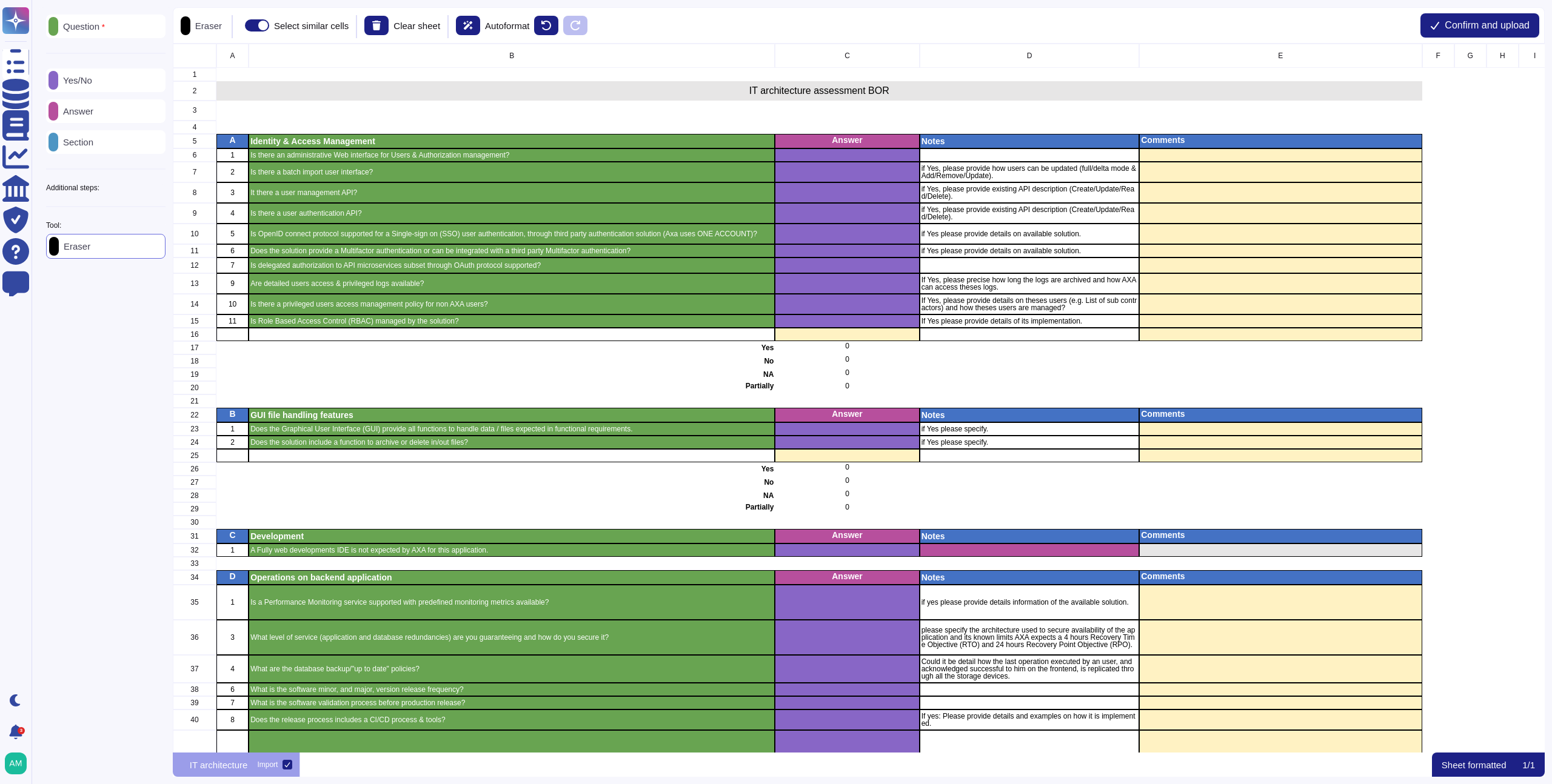
click at [269, 29] on span at bounding box center [257, 25] width 24 height 12
click at [240, 26] on input "Select similar cells" at bounding box center [240, 26] width 0 height 0
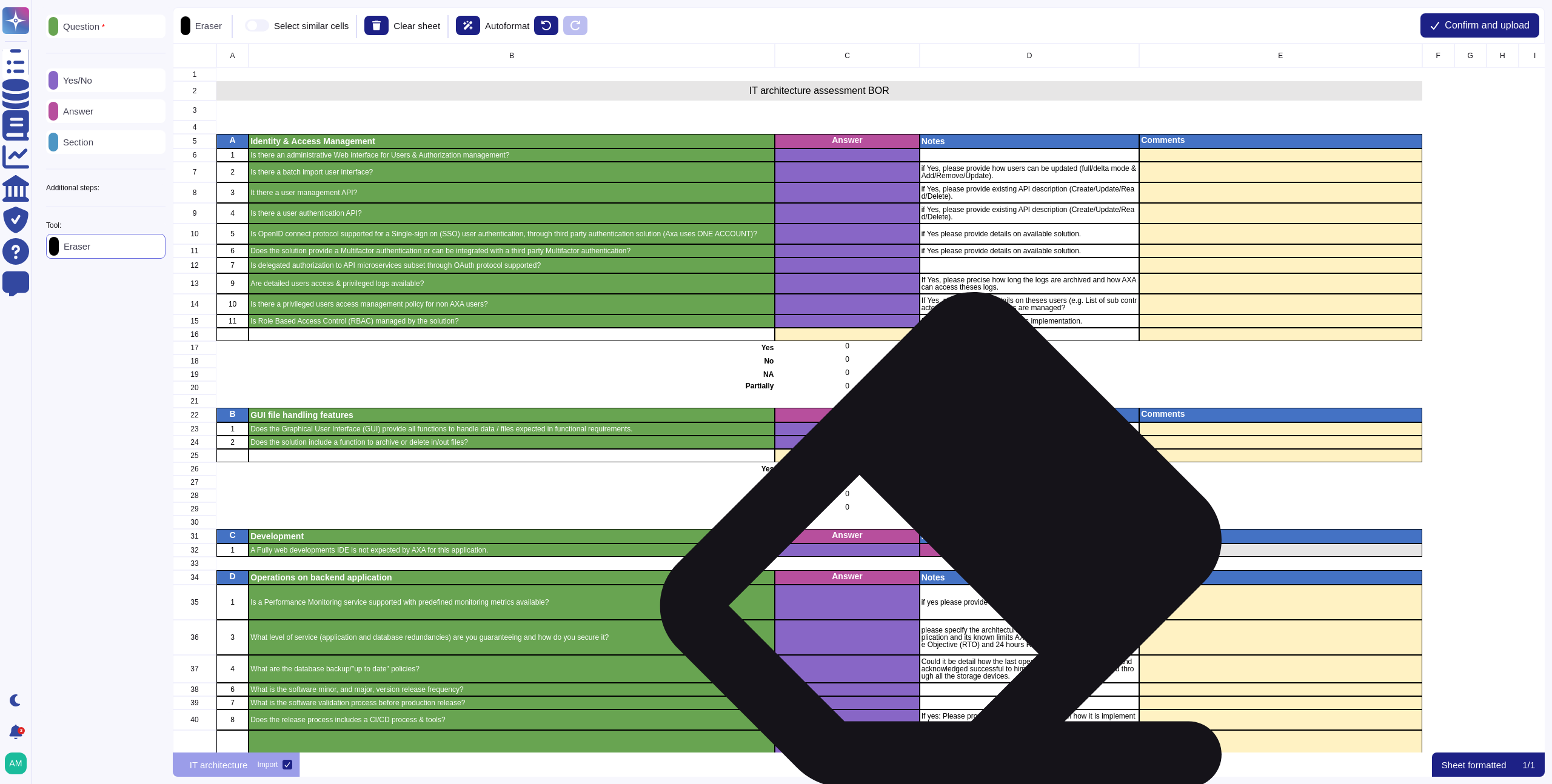
click at [950, 557] on div "grid" at bounding box center [1029, 564] width 220 height 13
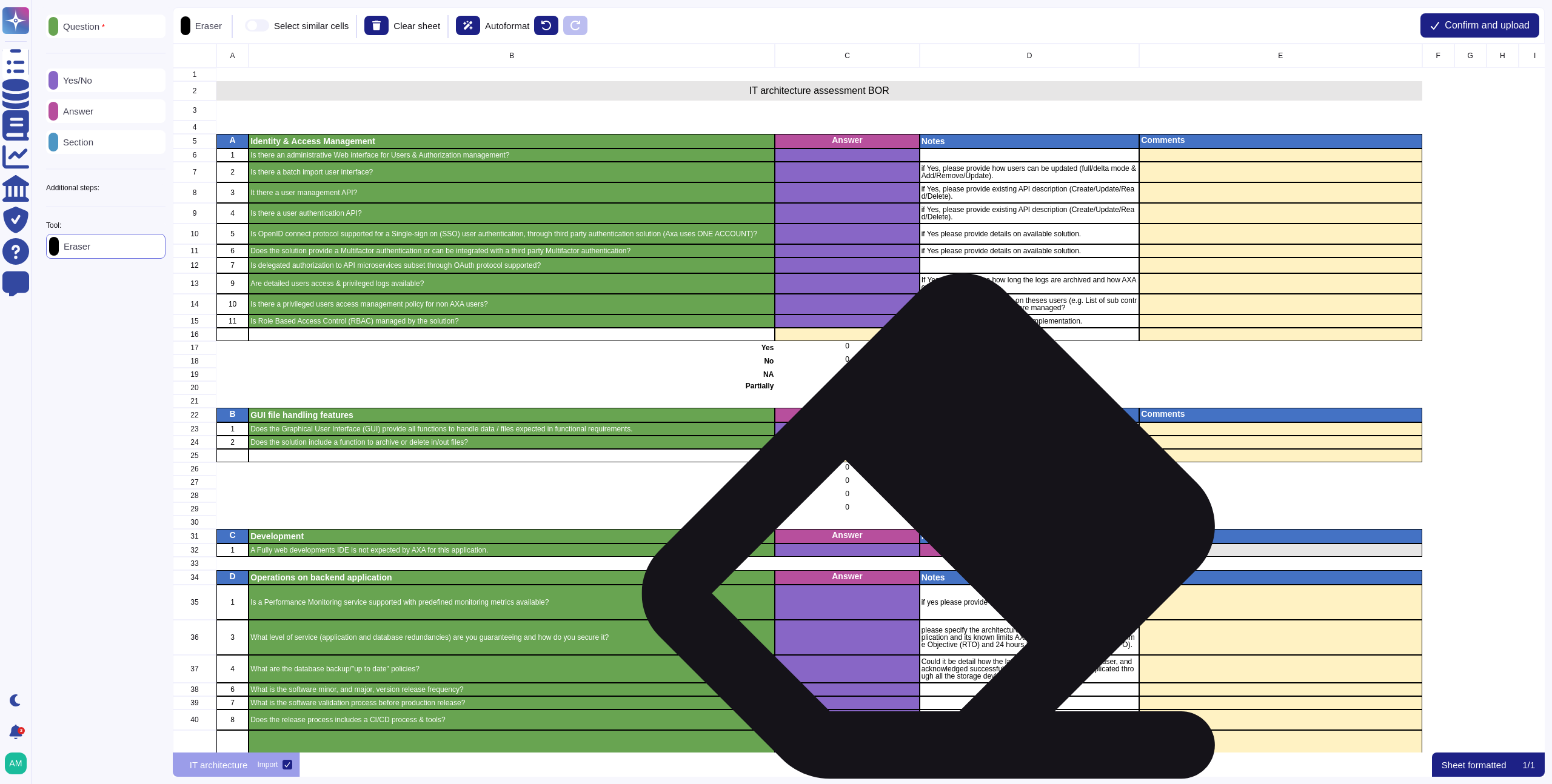
click at [941, 549] on div "grid" at bounding box center [1029, 551] width 220 height 13
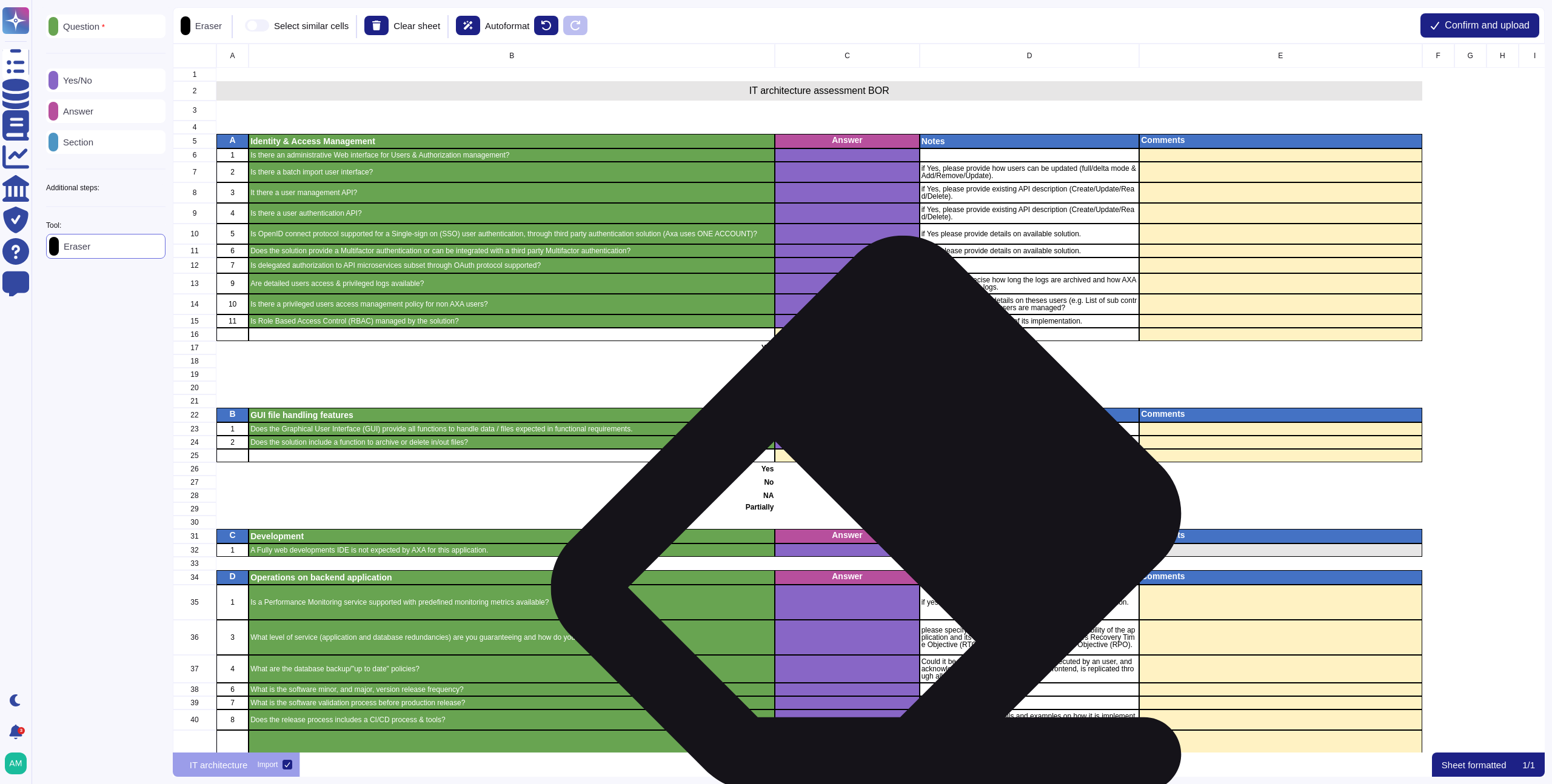
click at [880, 538] on p "Answer" at bounding box center [847, 535] width 141 height 8
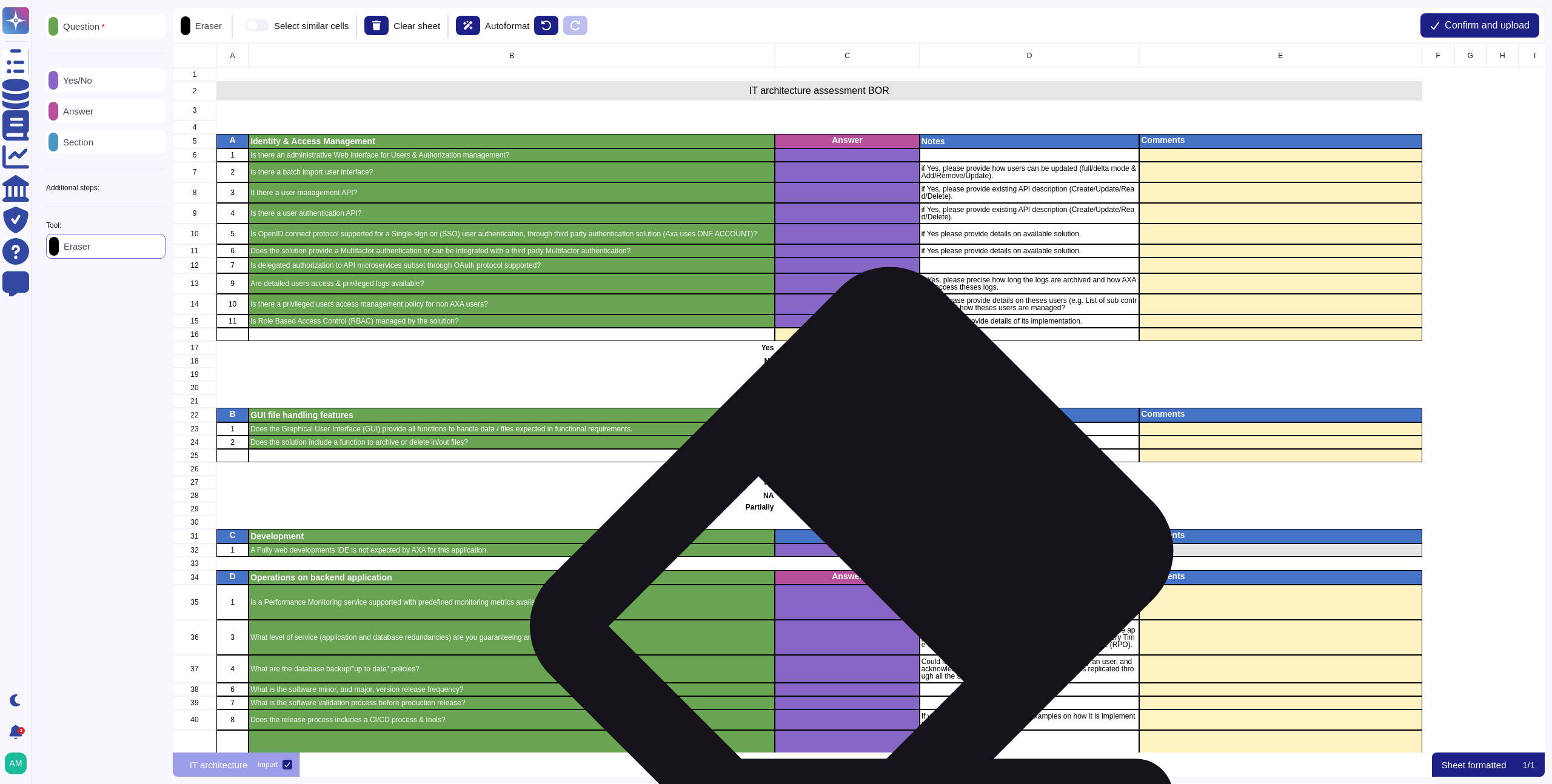
click at [866, 576] on p "Answer" at bounding box center [847, 576] width 141 height 8
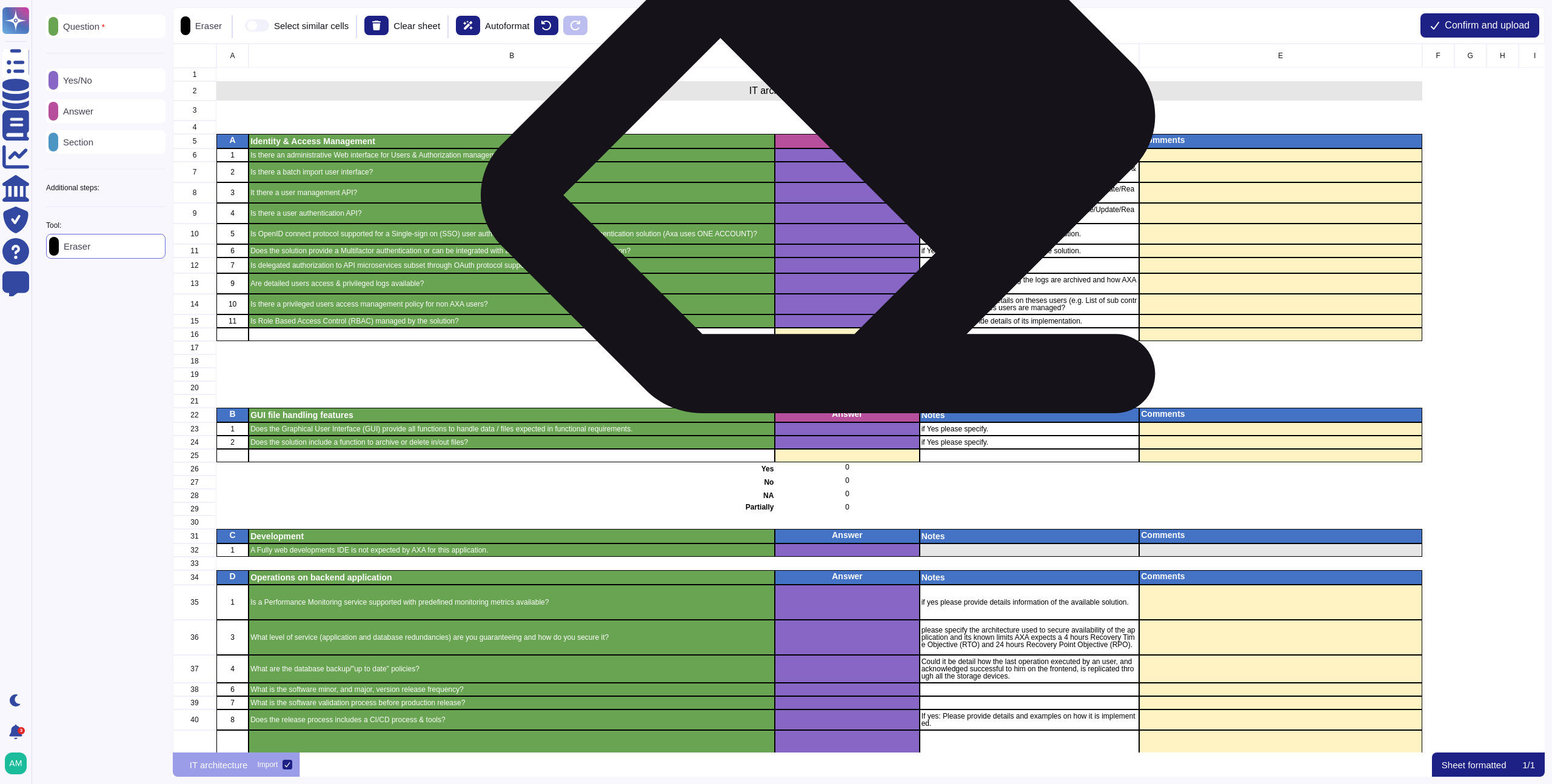
click at [833, 142] on p "Answer" at bounding box center [847, 140] width 141 height 8
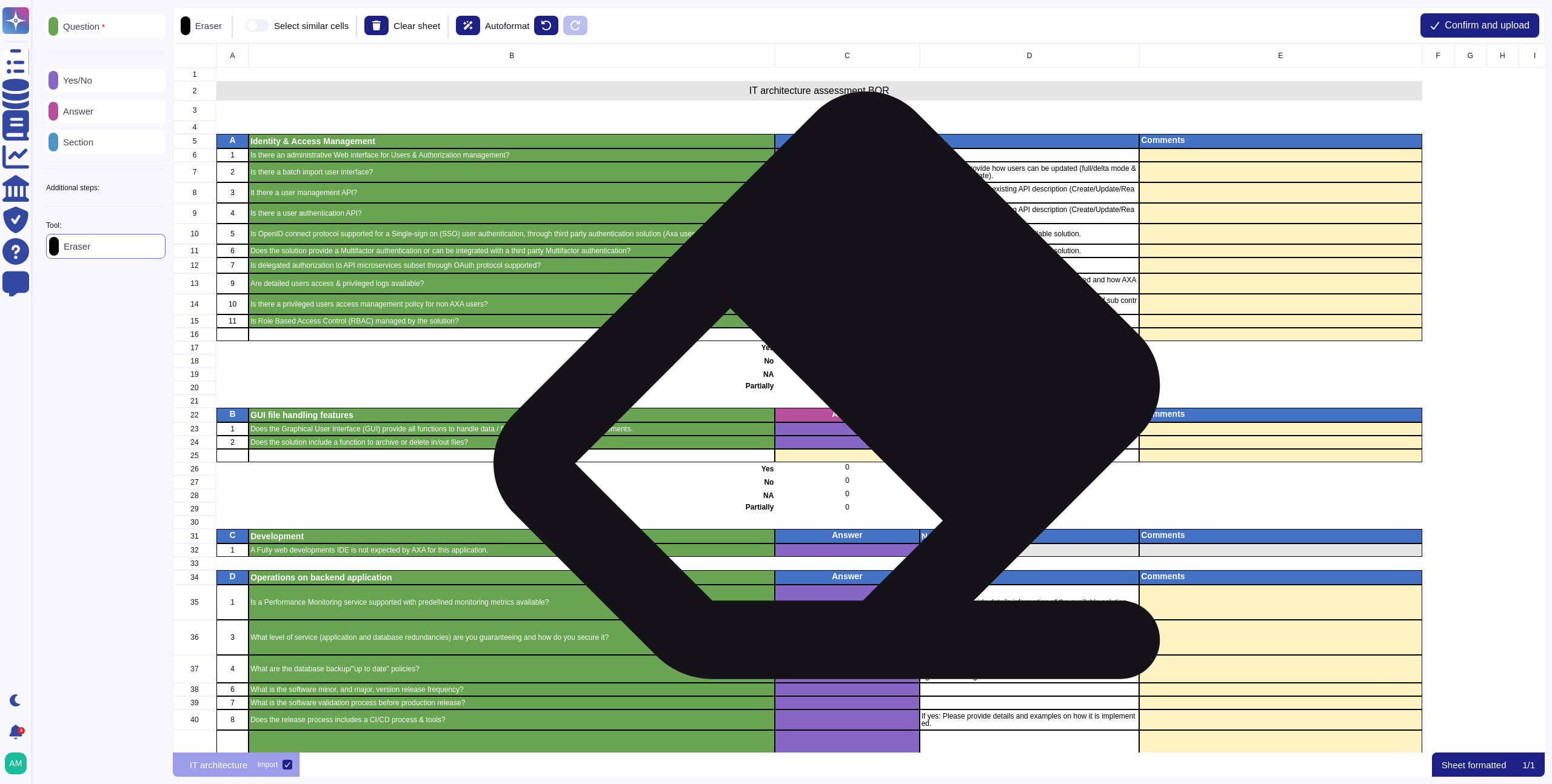
click at [841, 411] on p "Answer" at bounding box center [847, 414] width 141 height 8
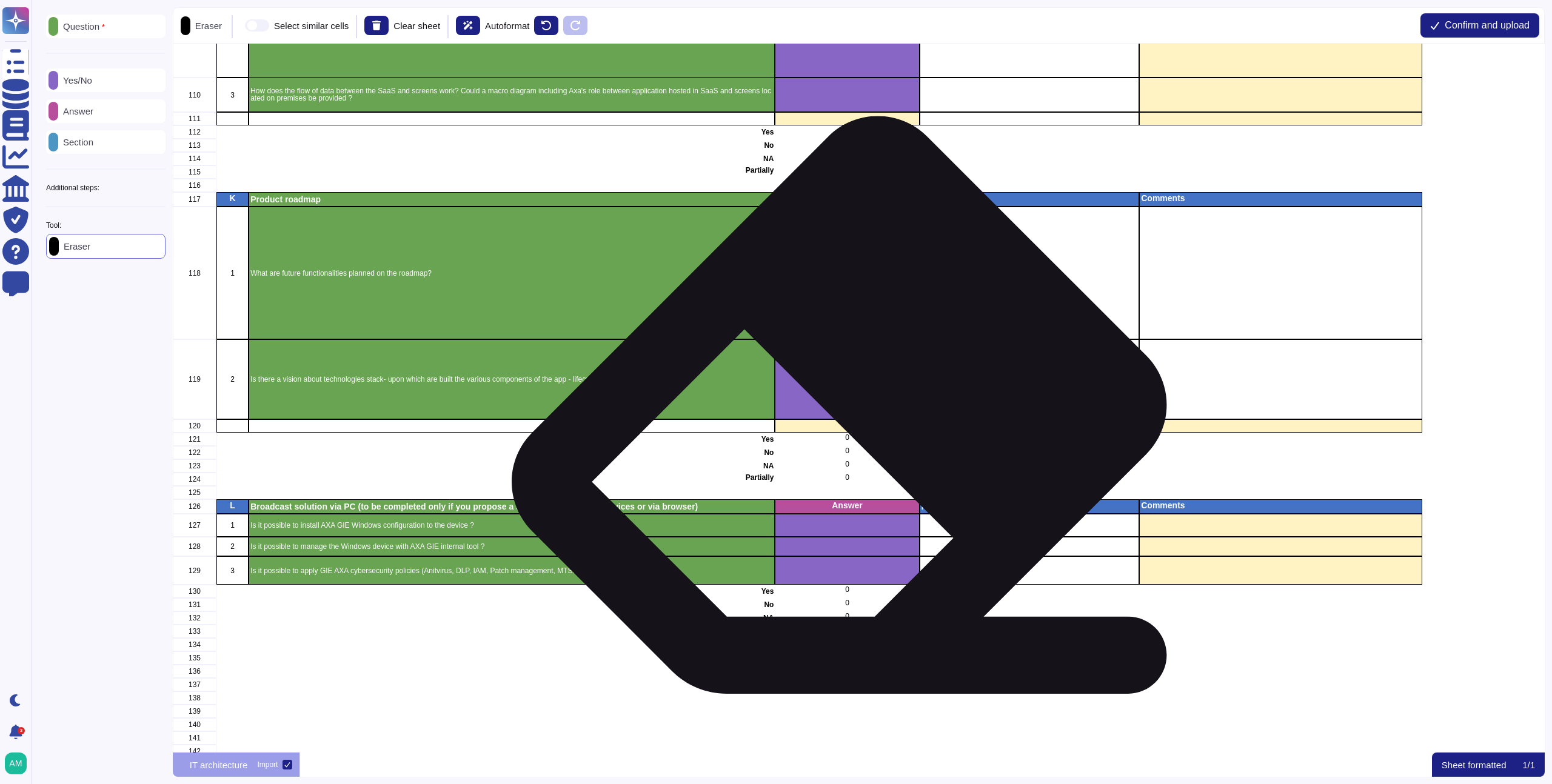
scroll to position [2051, 0]
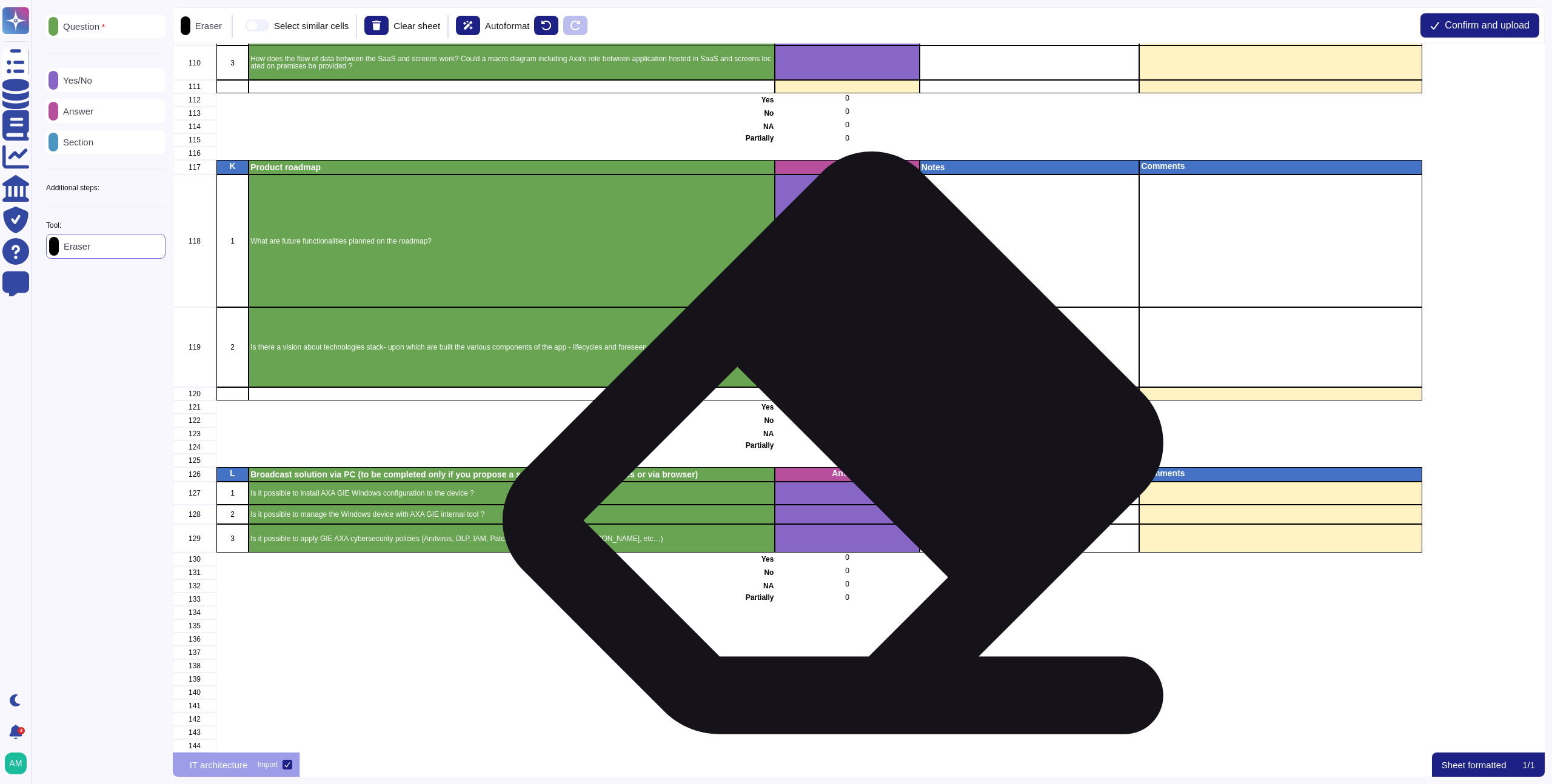
click at [848, 469] on p "Answer" at bounding box center [847, 474] width 141 height 8
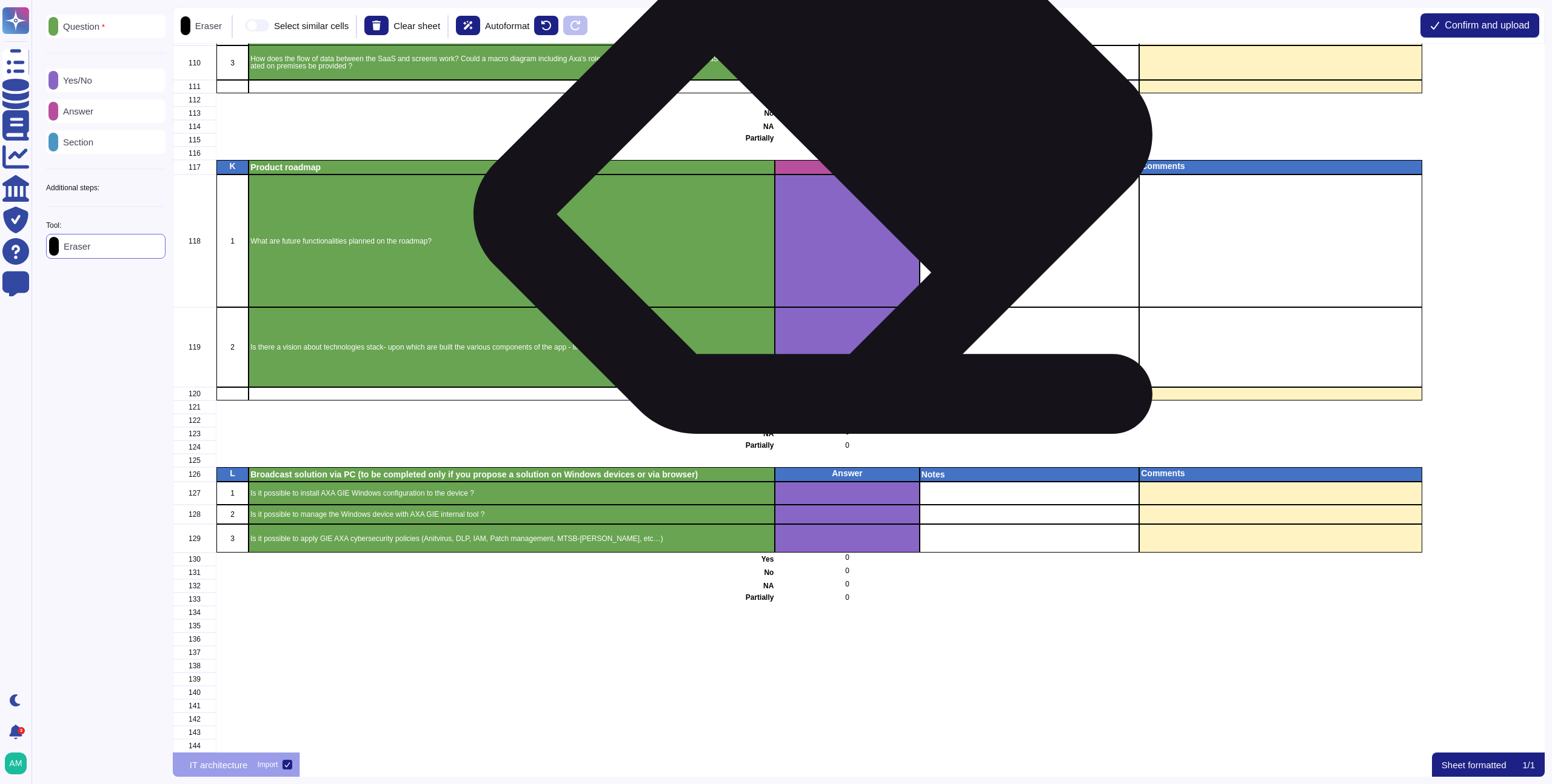
click at [828, 162] on p "Answer" at bounding box center [847, 166] width 141 height 8
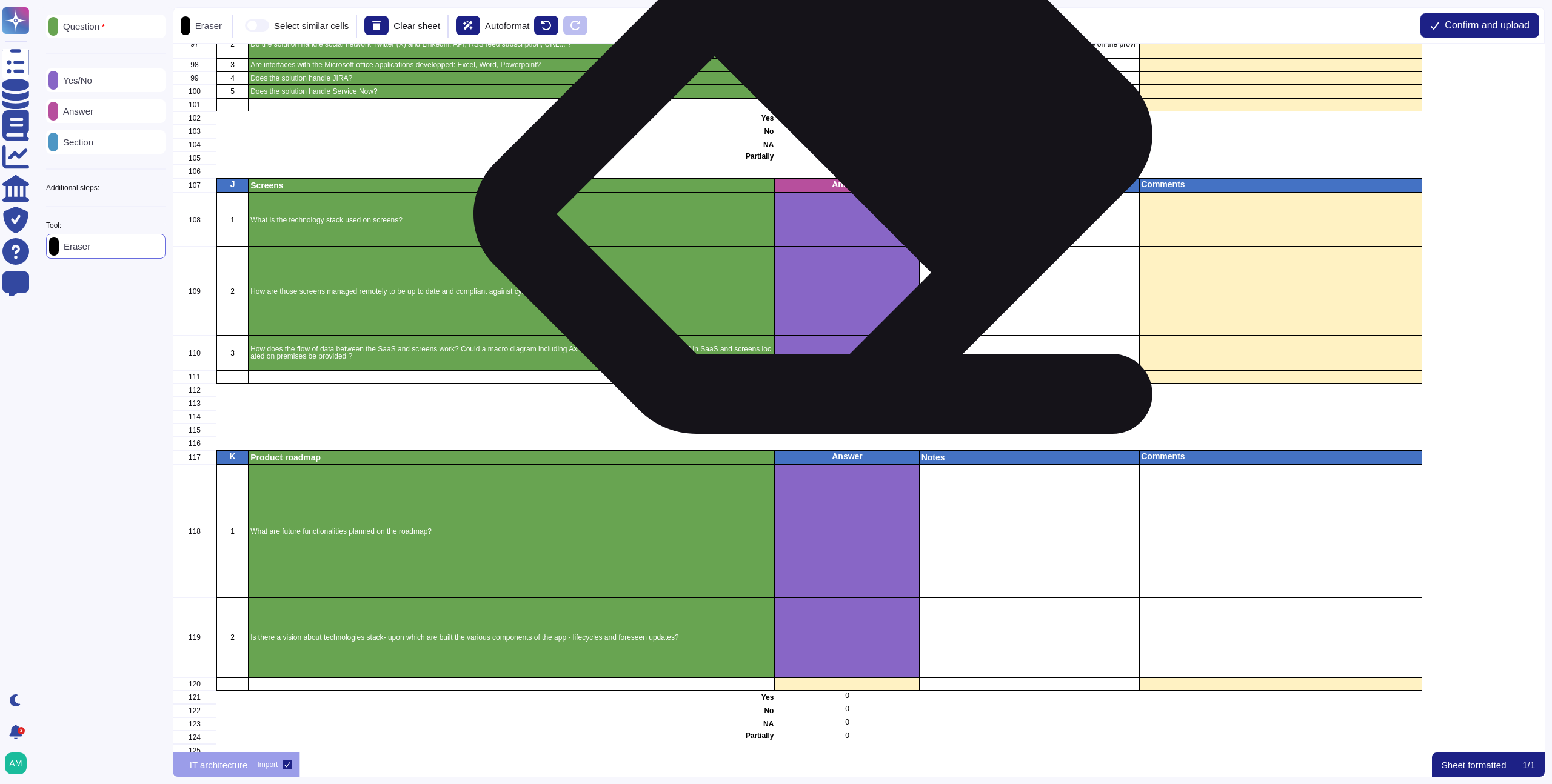
scroll to position [1727, 0]
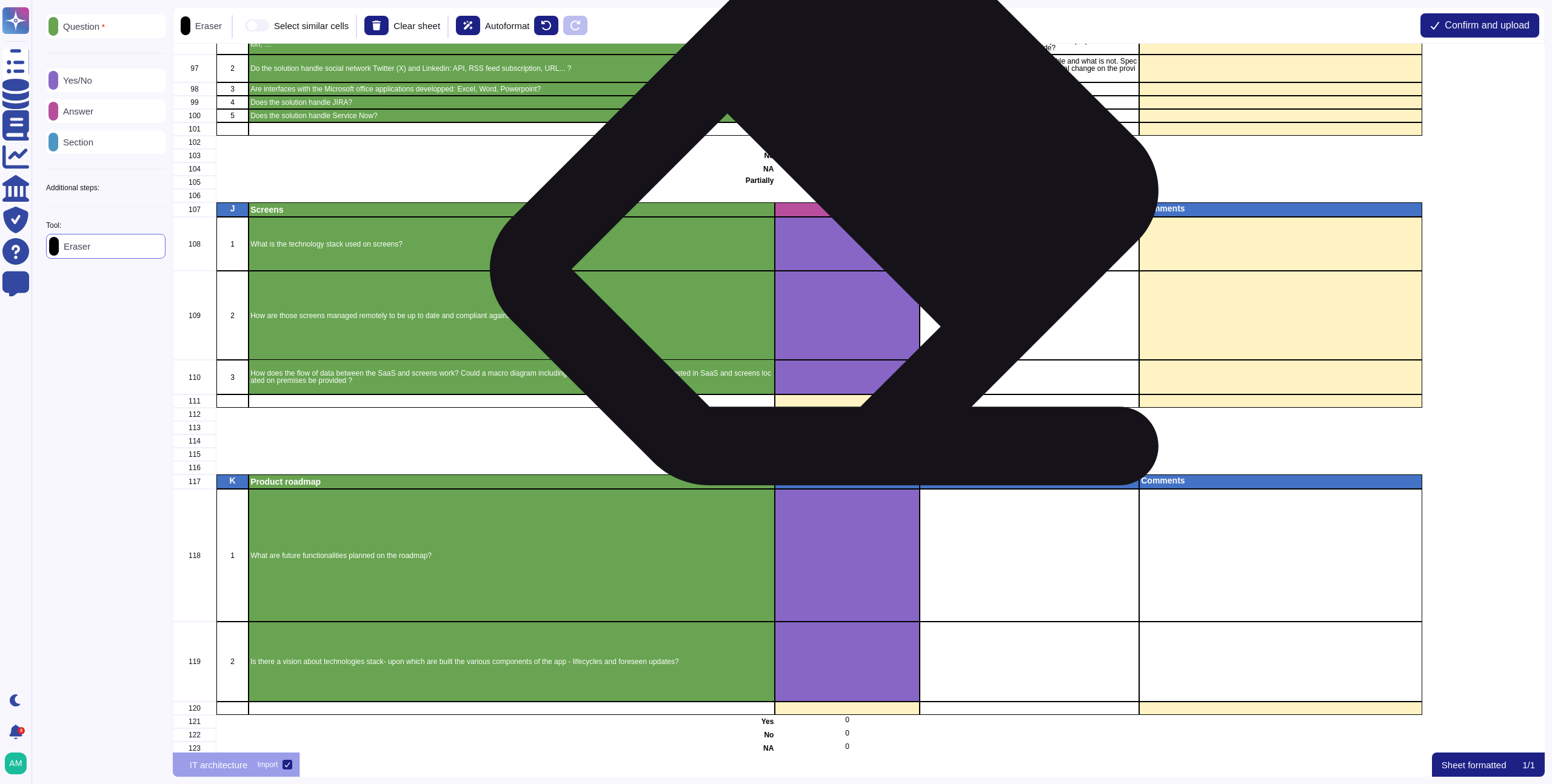
click at [839, 217] on div "grid" at bounding box center [847, 243] width 144 height 54
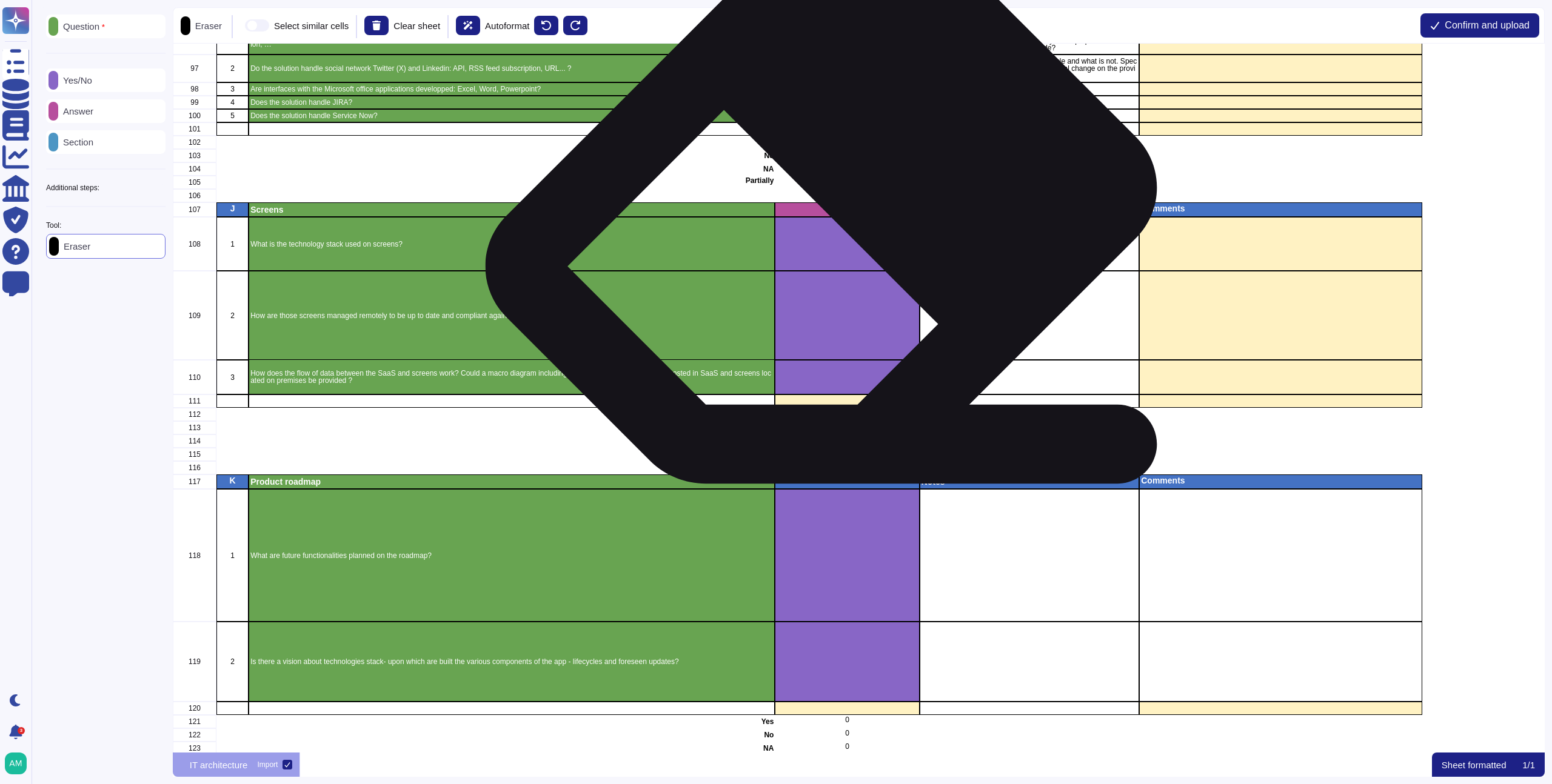
click at [837, 210] on p "Answer" at bounding box center [847, 209] width 141 height 8
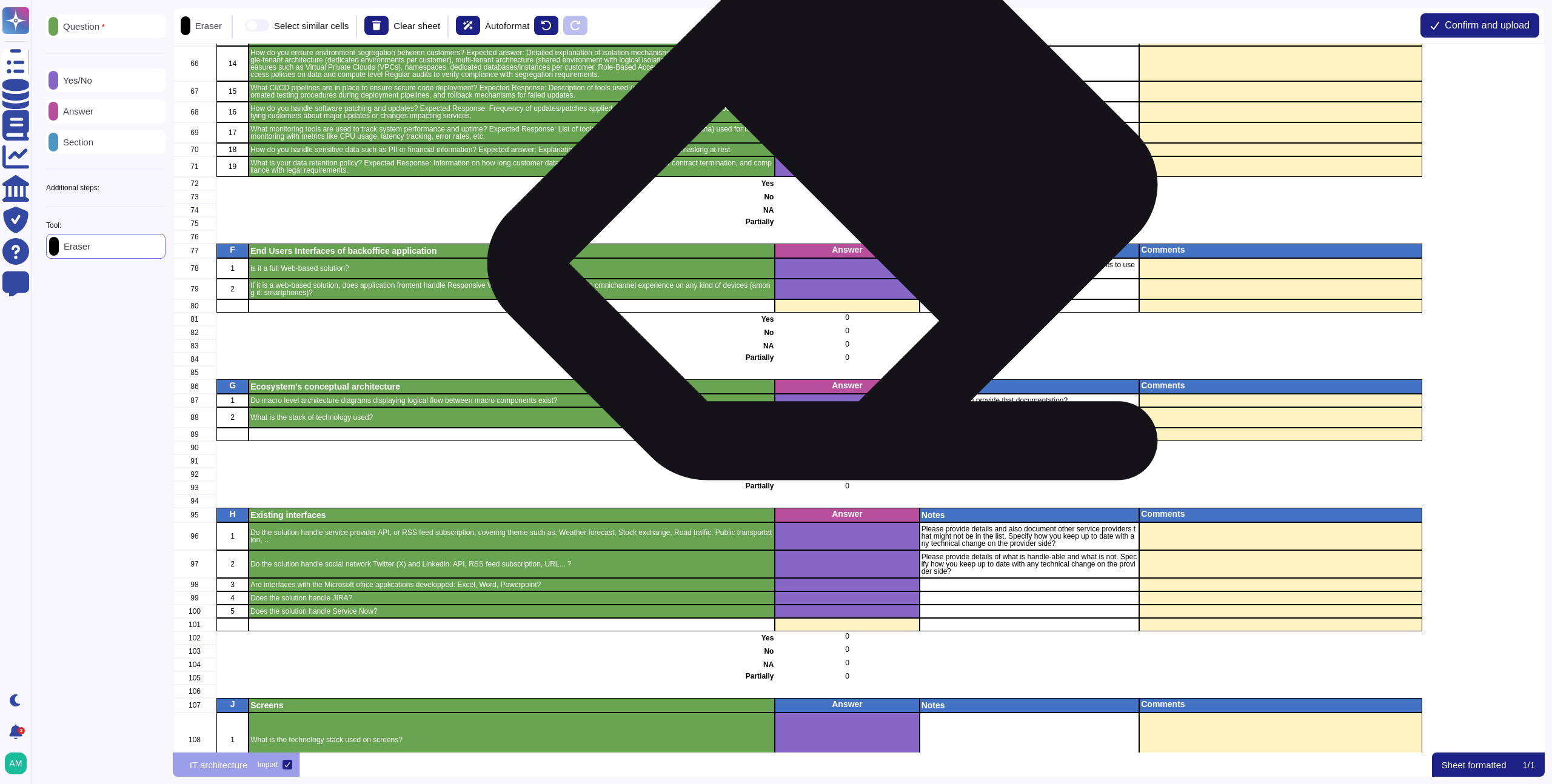
scroll to position [1219, 0]
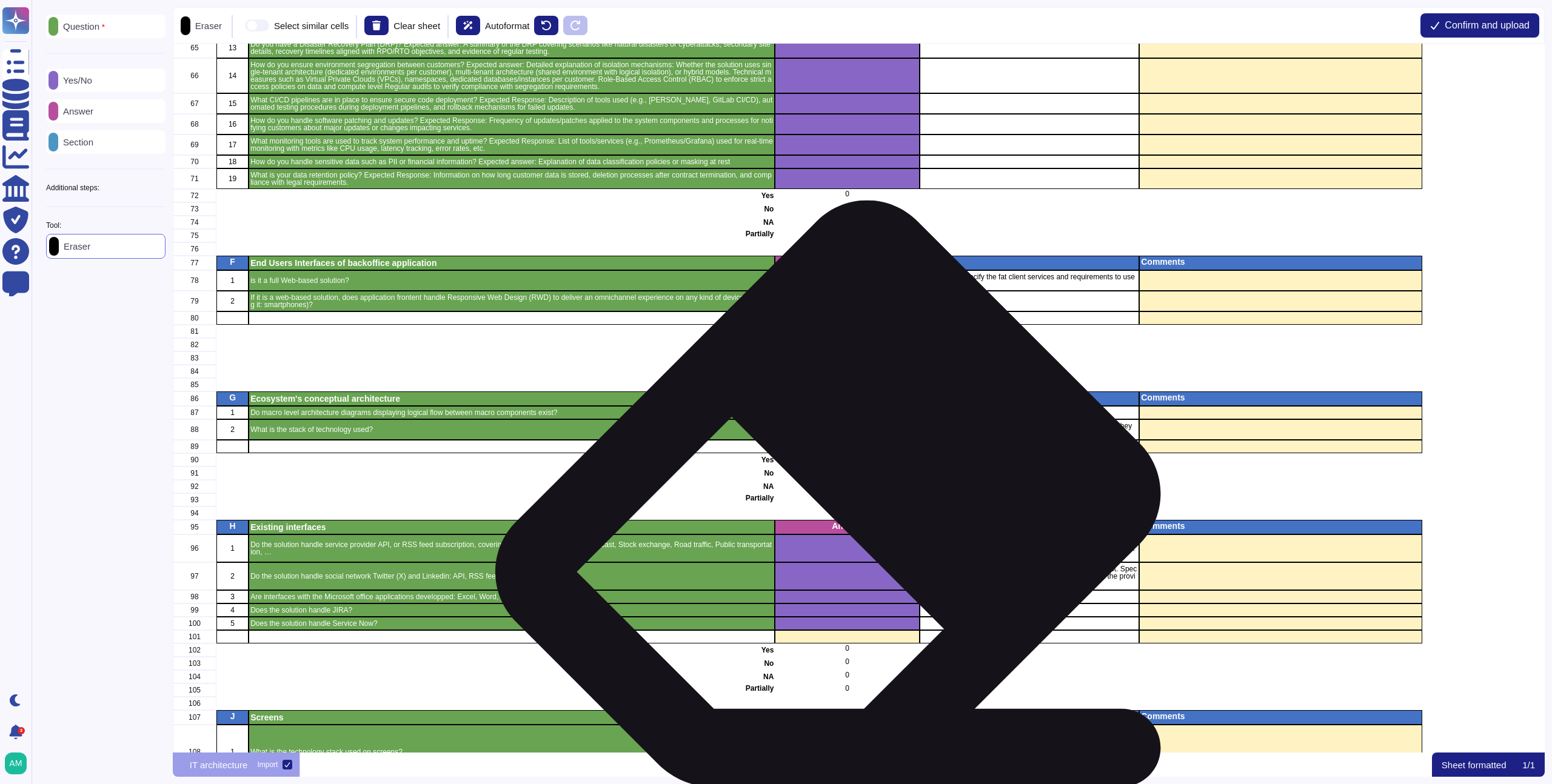
click at [844, 526] on p "Answer" at bounding box center [847, 526] width 141 height 8
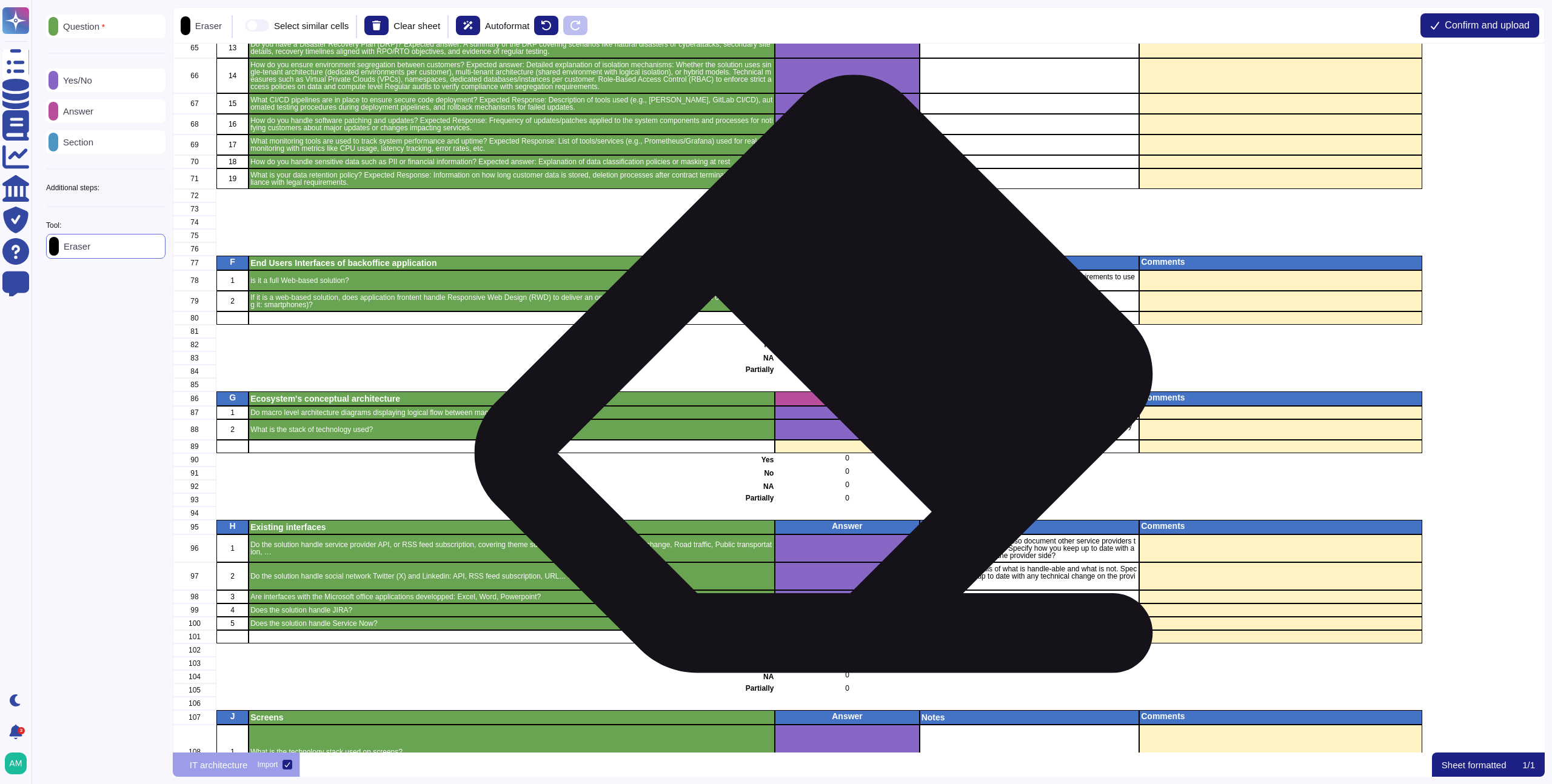
click at [826, 396] on p "Answer" at bounding box center [847, 397] width 141 height 8
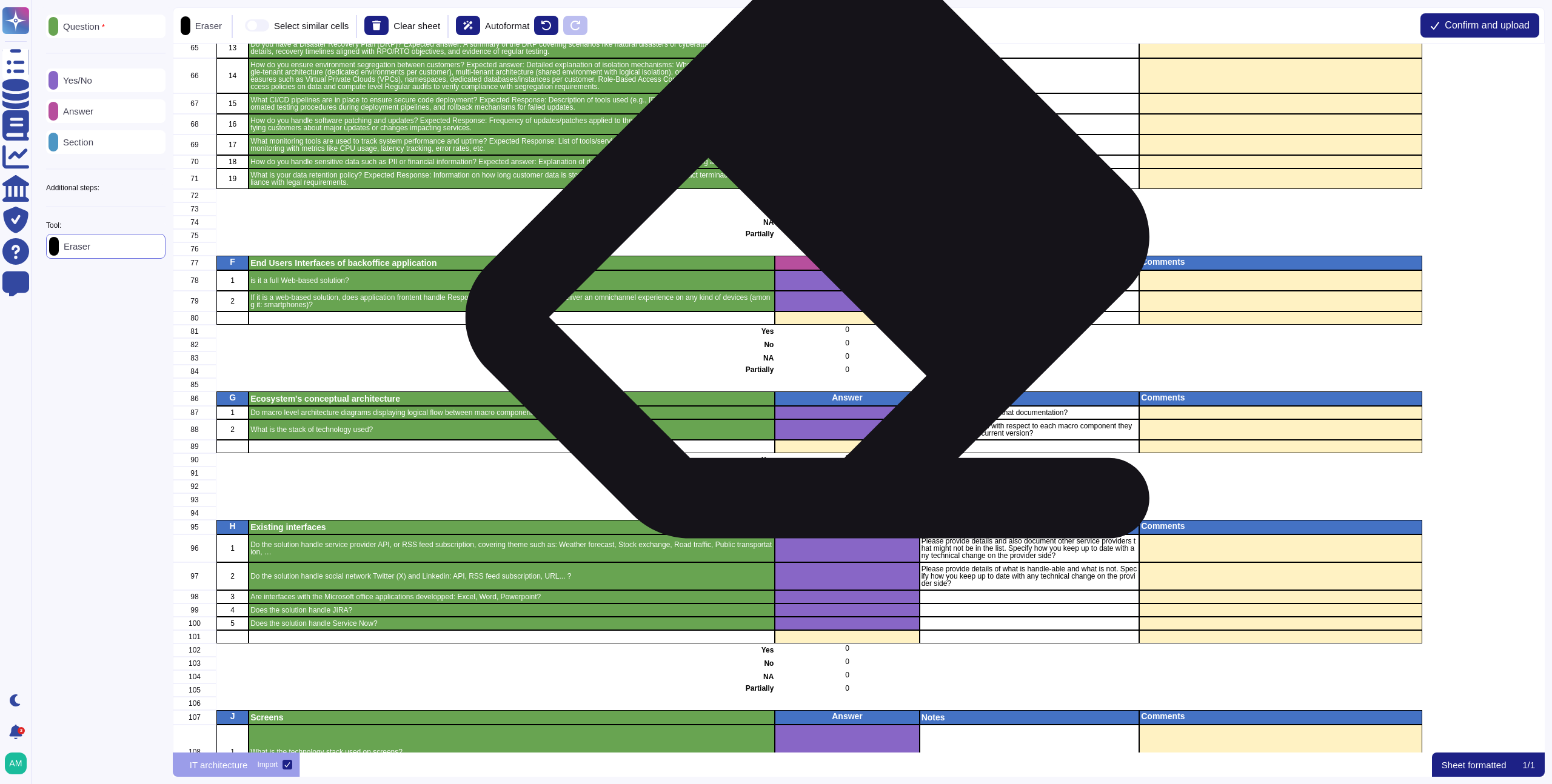
click at [823, 263] on p "Answer" at bounding box center [847, 262] width 141 height 8
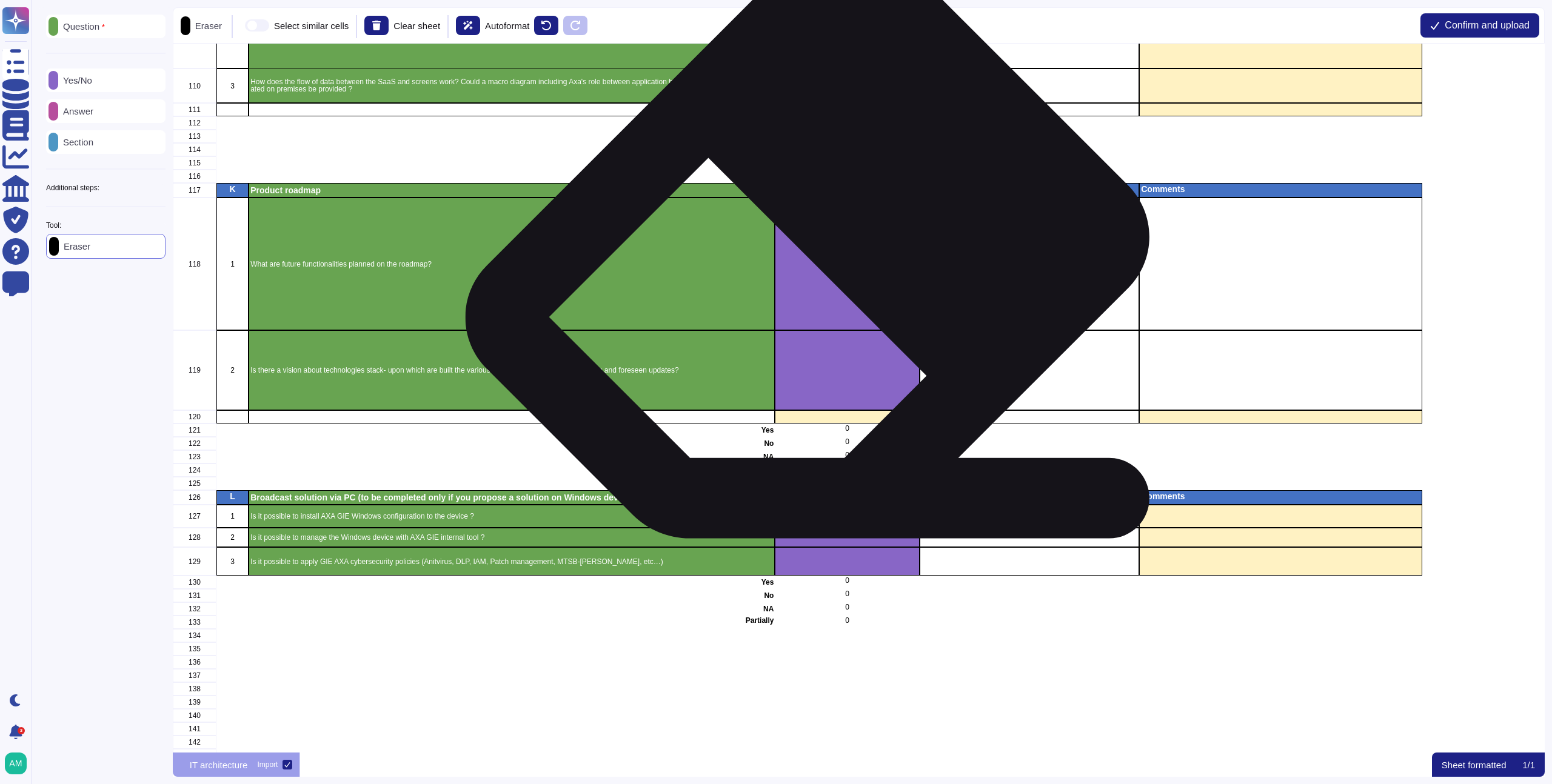
scroll to position [2051, 0]
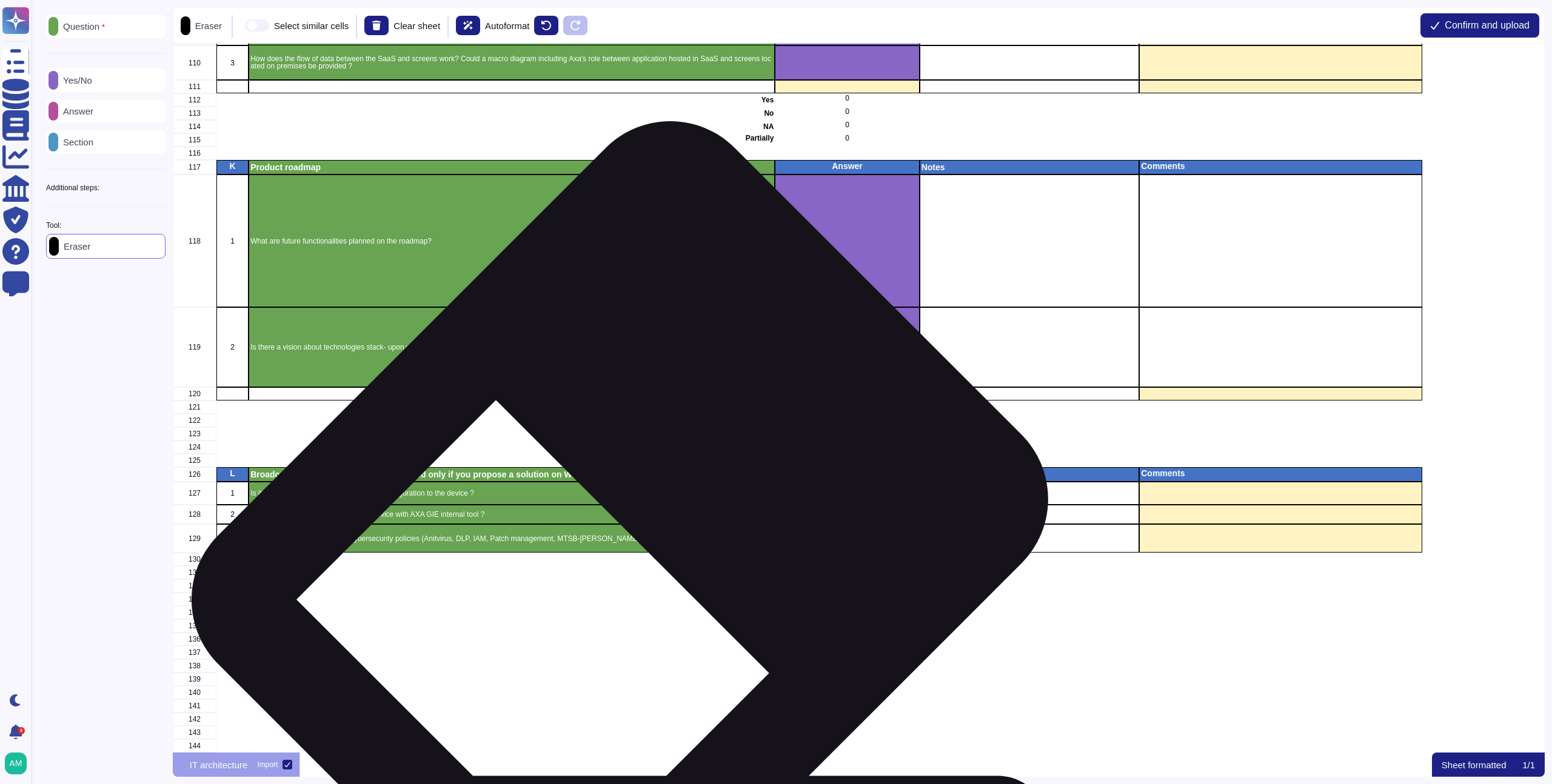
click at [640, 536] on p "Is it possible to apply GIE AXA cybersecurity policies (Anitvirus, DLP, IAM, Pa…" at bounding box center [511, 539] width 523 height 7
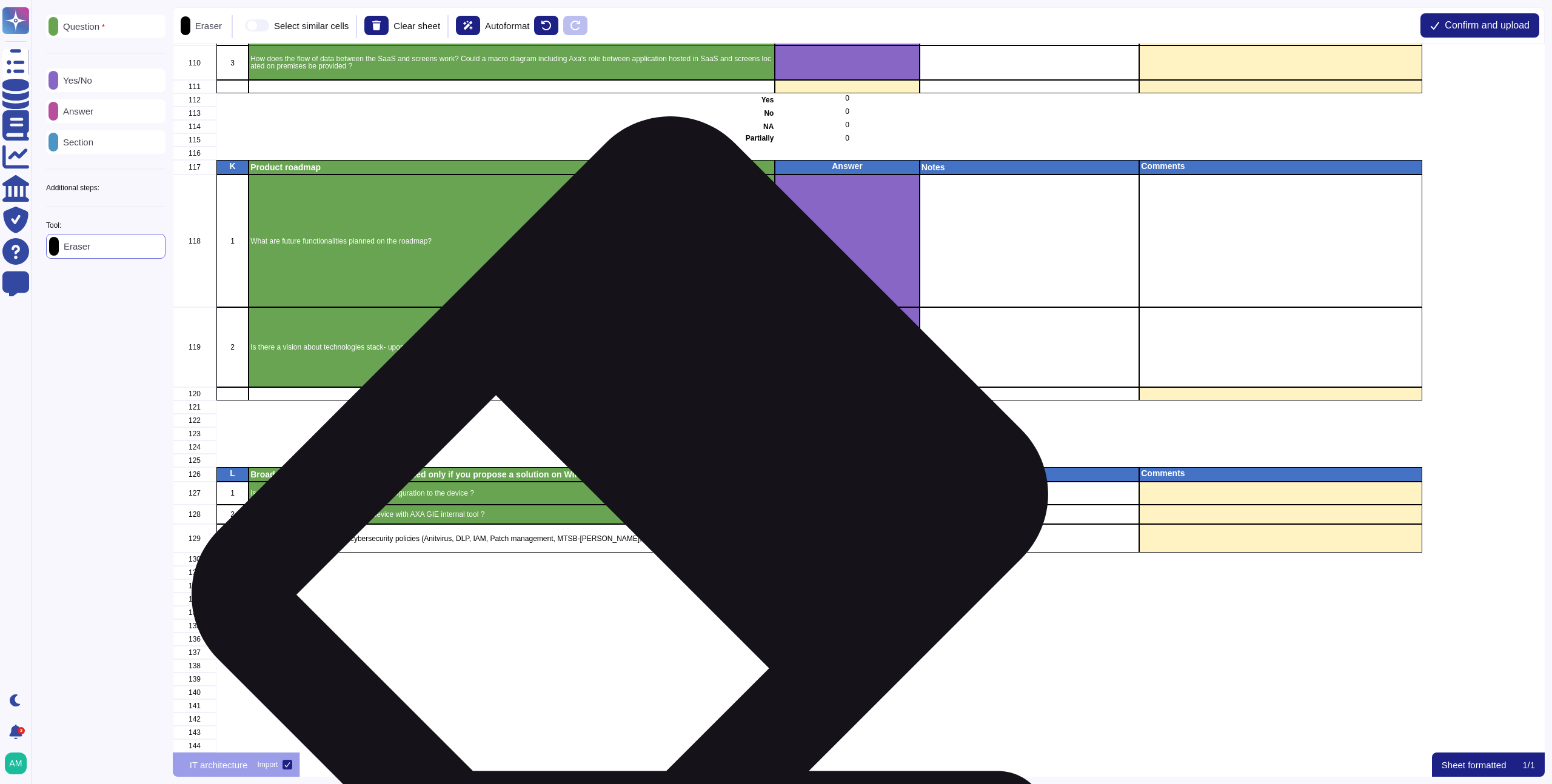
click at [639, 511] on p "Is it possible to manage the Windows device with AXA GIE internal tool ?" at bounding box center [511, 514] width 523 height 7
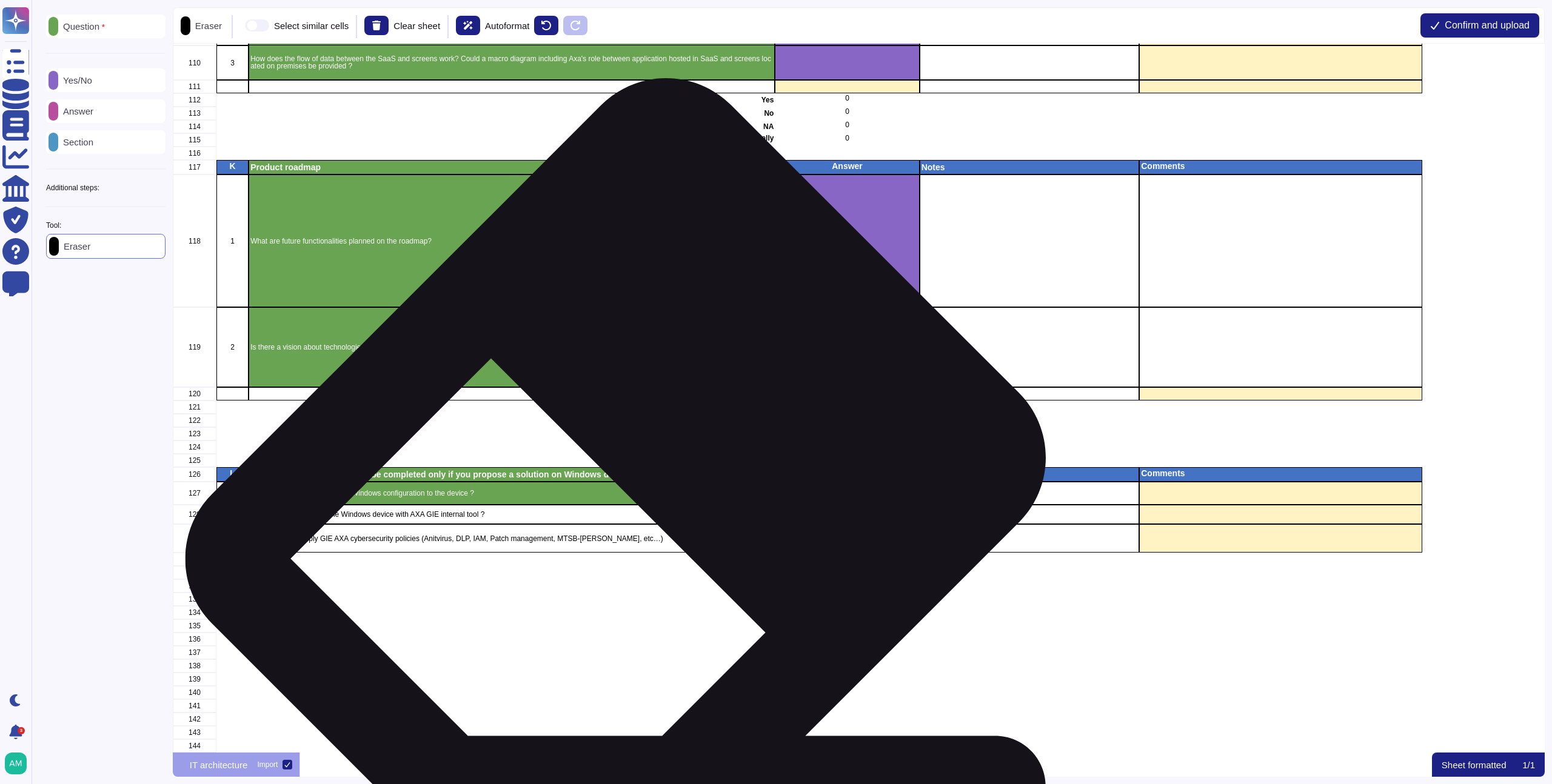
click at [635, 488] on div "Is it possible to install AXA GIE Windows configuration to the device ?" at bounding box center [512, 493] width 527 height 23
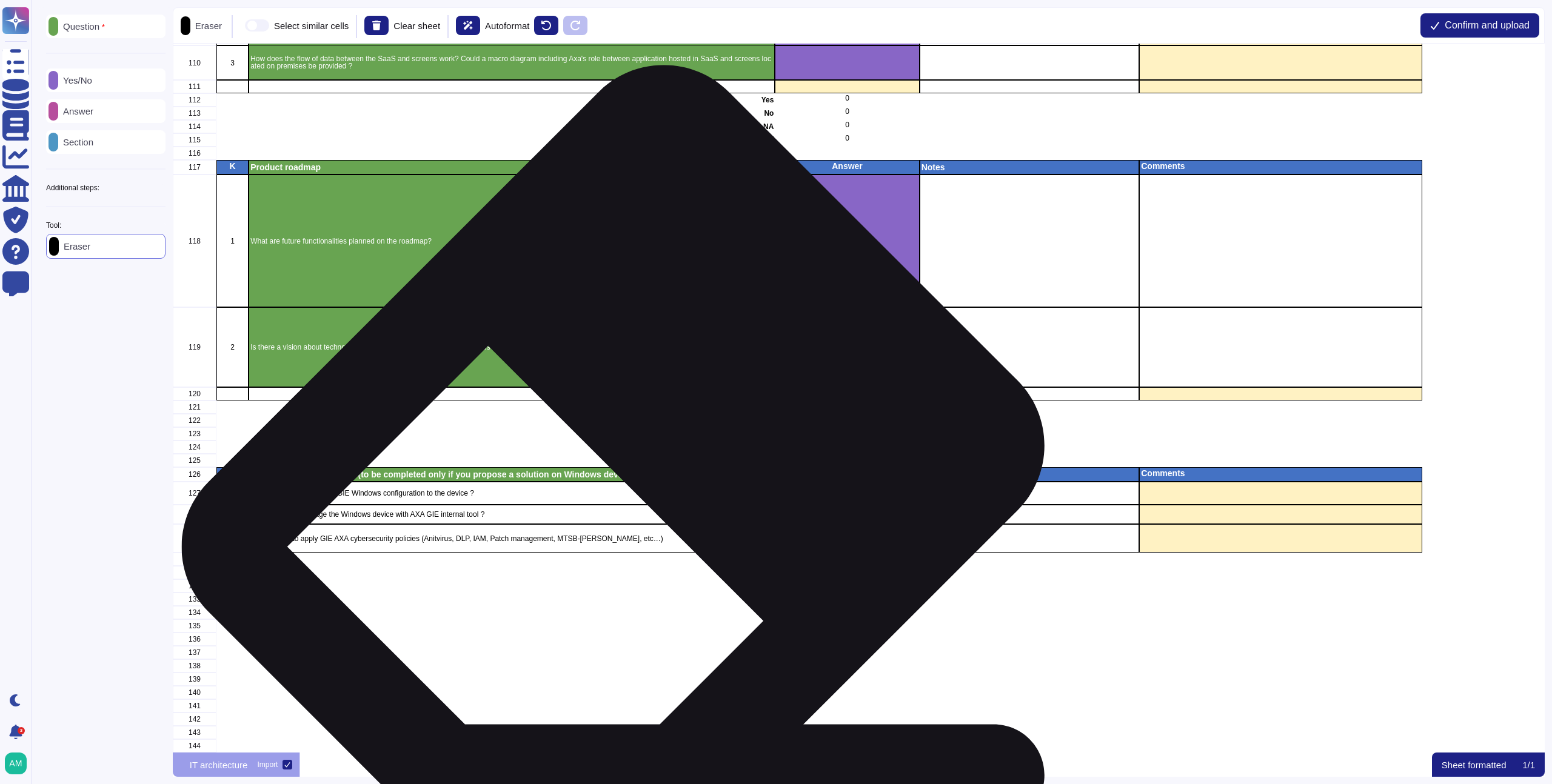
click at [634, 482] on div "Is it possible to install AXA GIE Windows configuration to the device ?" at bounding box center [512, 493] width 527 height 23
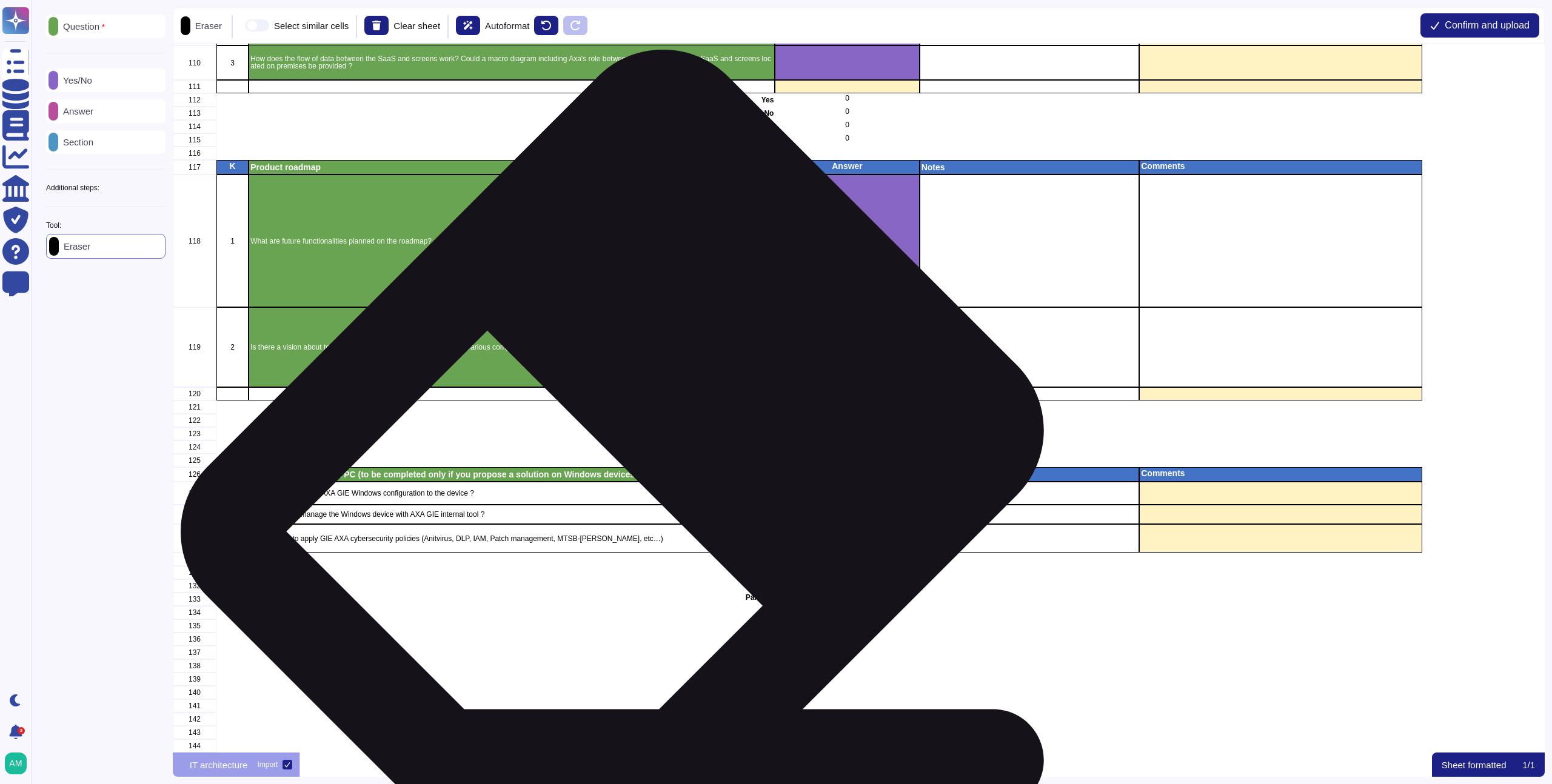
click at [633, 470] on p "Broadcast solution via PC (to be completed only if you propose a solution on Wi…" at bounding box center [511, 474] width 523 height 8
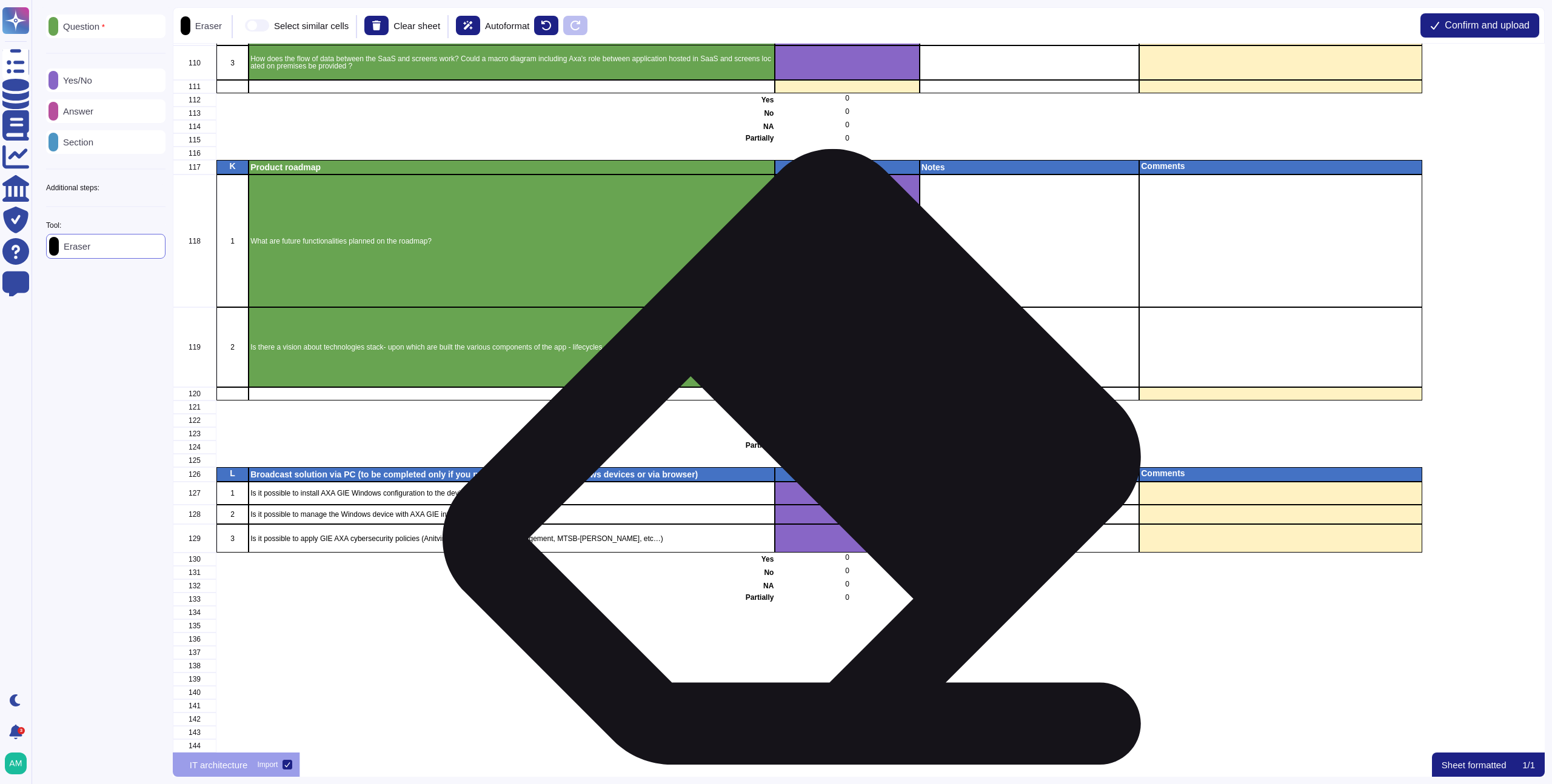
click at [817, 487] on div "grid" at bounding box center [847, 493] width 144 height 23
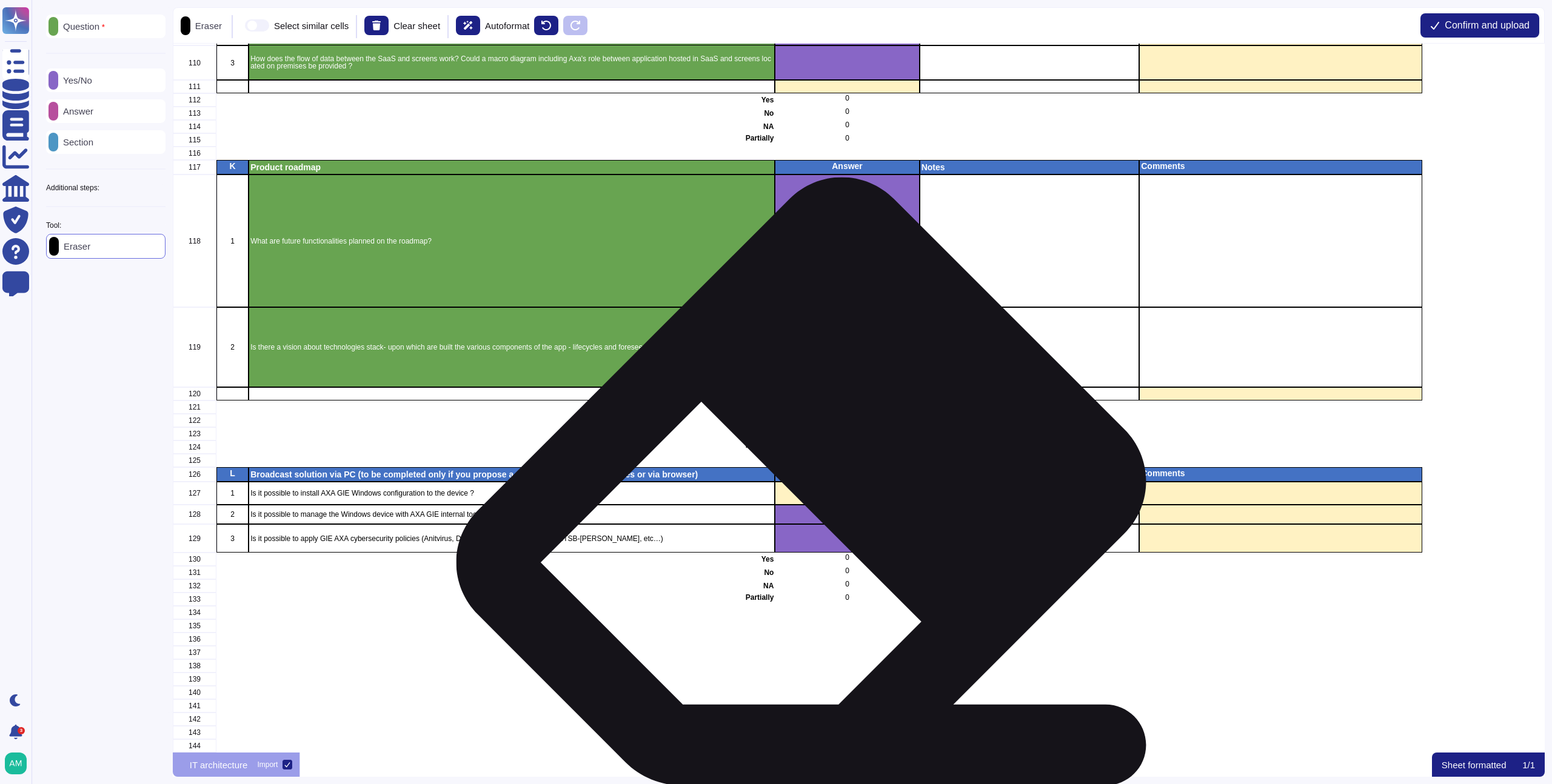
click at [817, 508] on div "grid" at bounding box center [847, 514] width 144 height 19
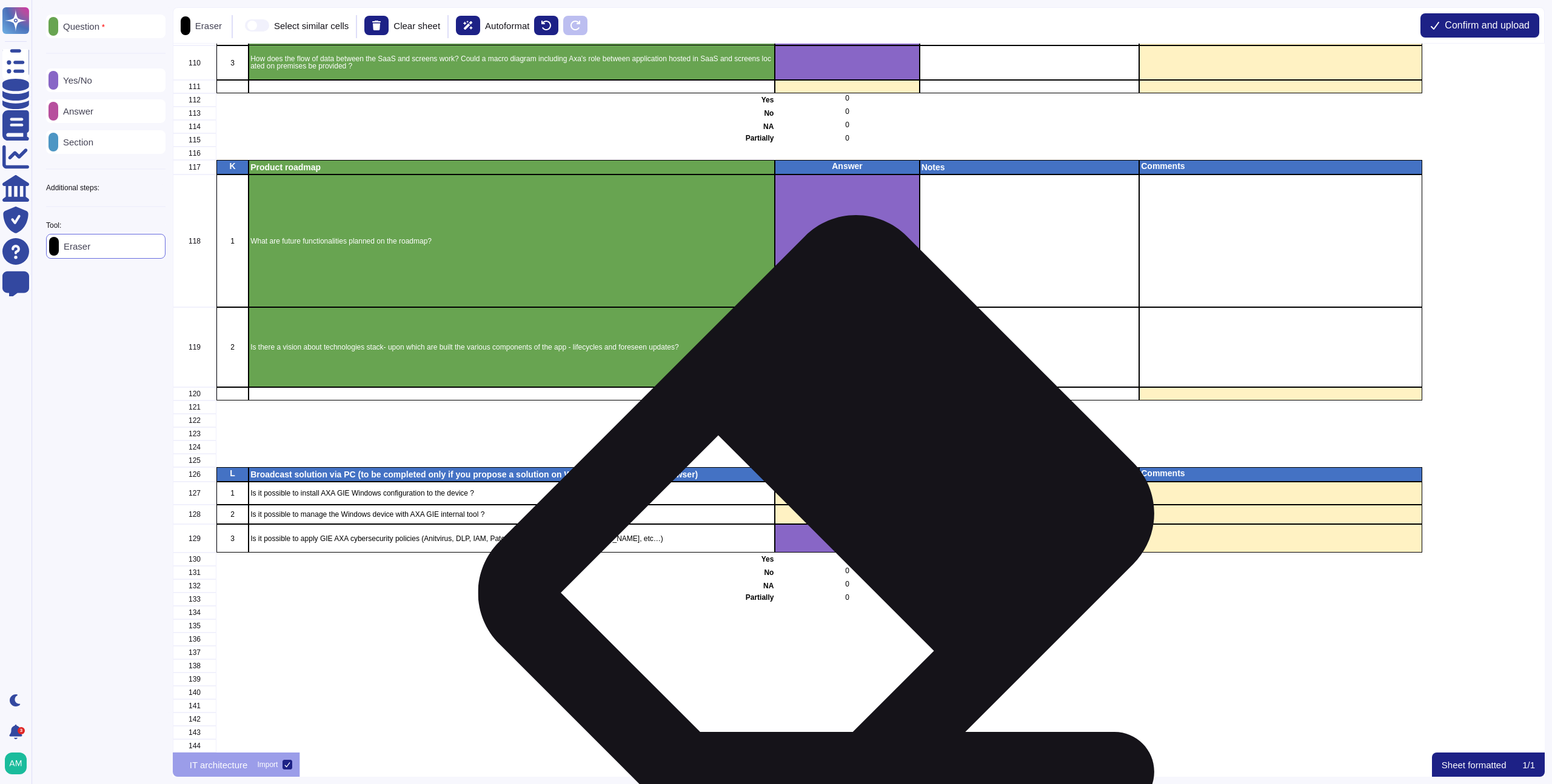
click at [831, 540] on div "grid" at bounding box center [847, 538] width 144 height 28
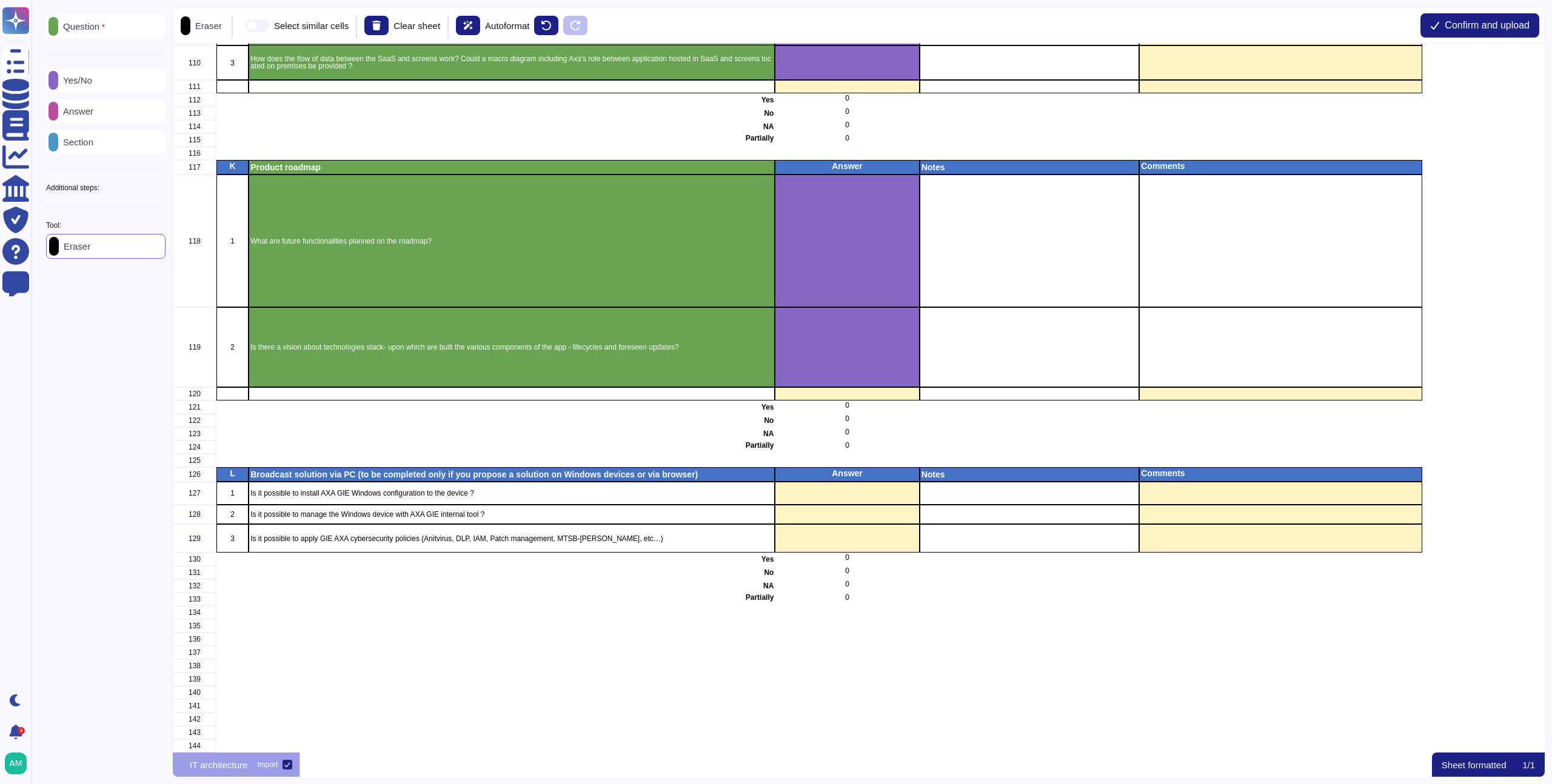
click at [283, 26] on label "Select similar cells" at bounding box center [296, 25] width 104 height 12
click at [240, 26] on input "Select similar cells" at bounding box center [240, 26] width 0 height 0
click at [142, 191] on div "Additional steps:" at bounding box center [106, 188] width 119 height 7
click at [113, 262] on div "Instructions" at bounding box center [106, 270] width 119 height 24
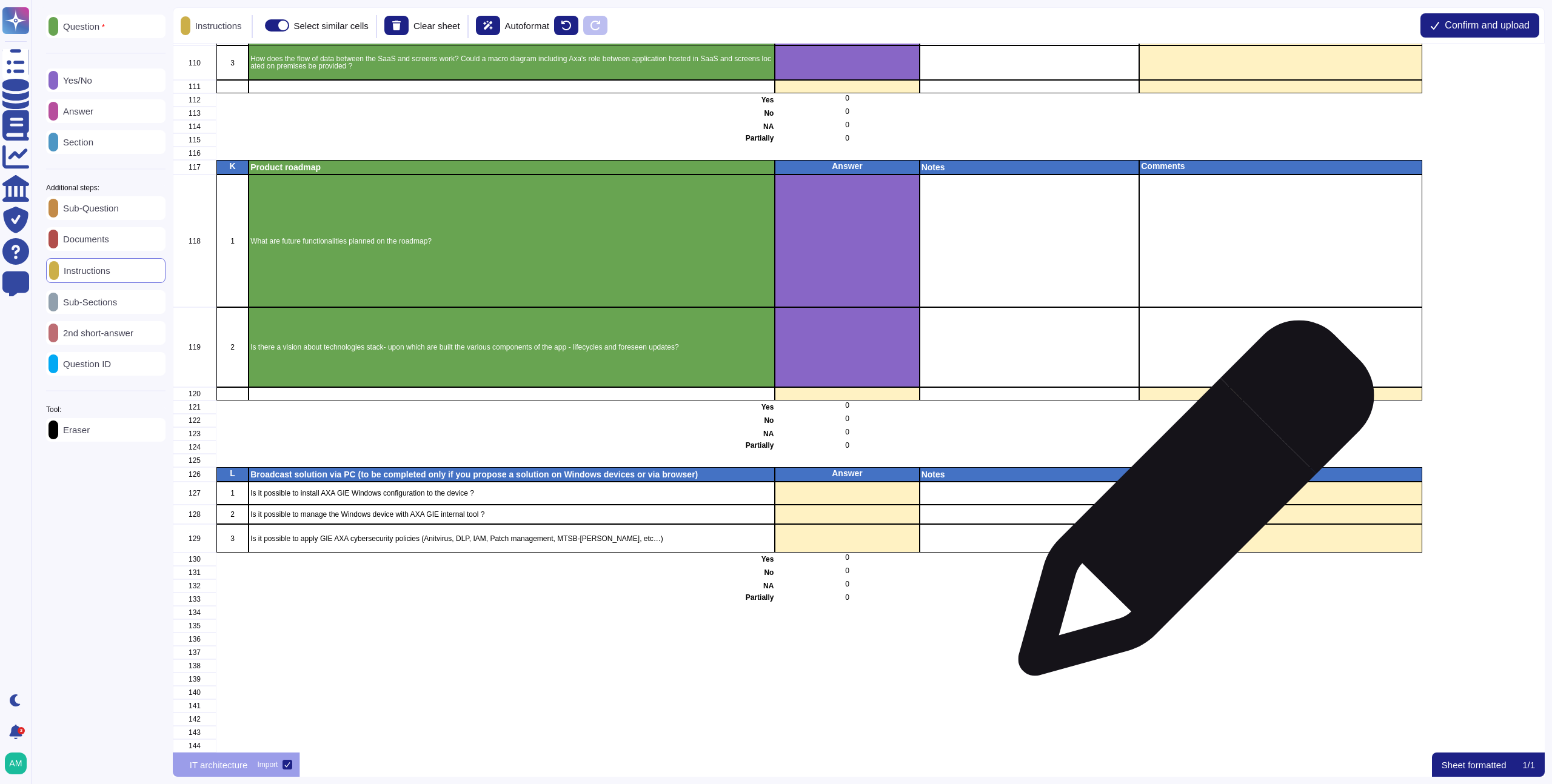
click at [1228, 507] on div "grid" at bounding box center [1280, 514] width 282 height 19
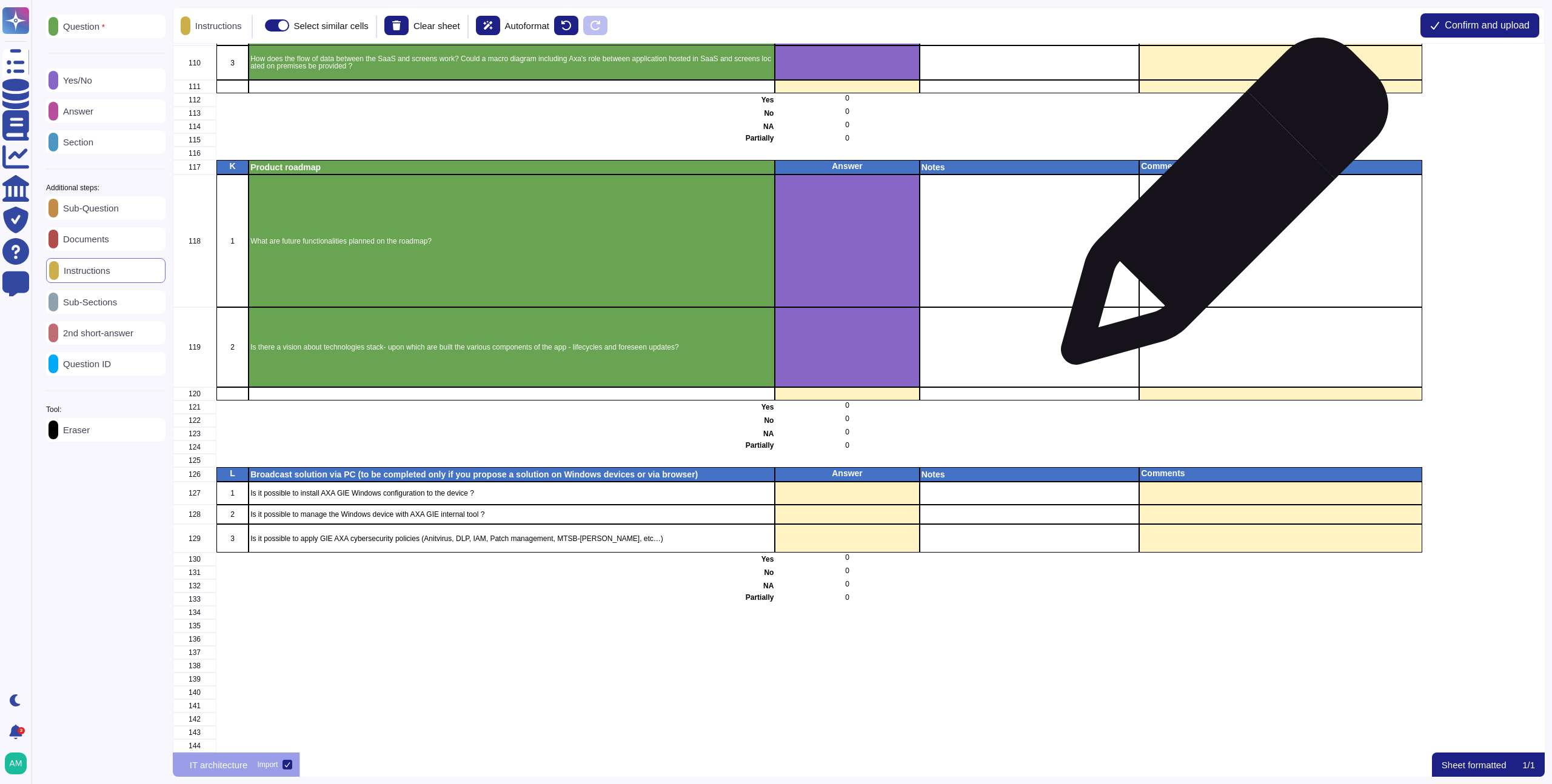
click at [1220, 207] on div "grid" at bounding box center [1280, 242] width 282 height 132
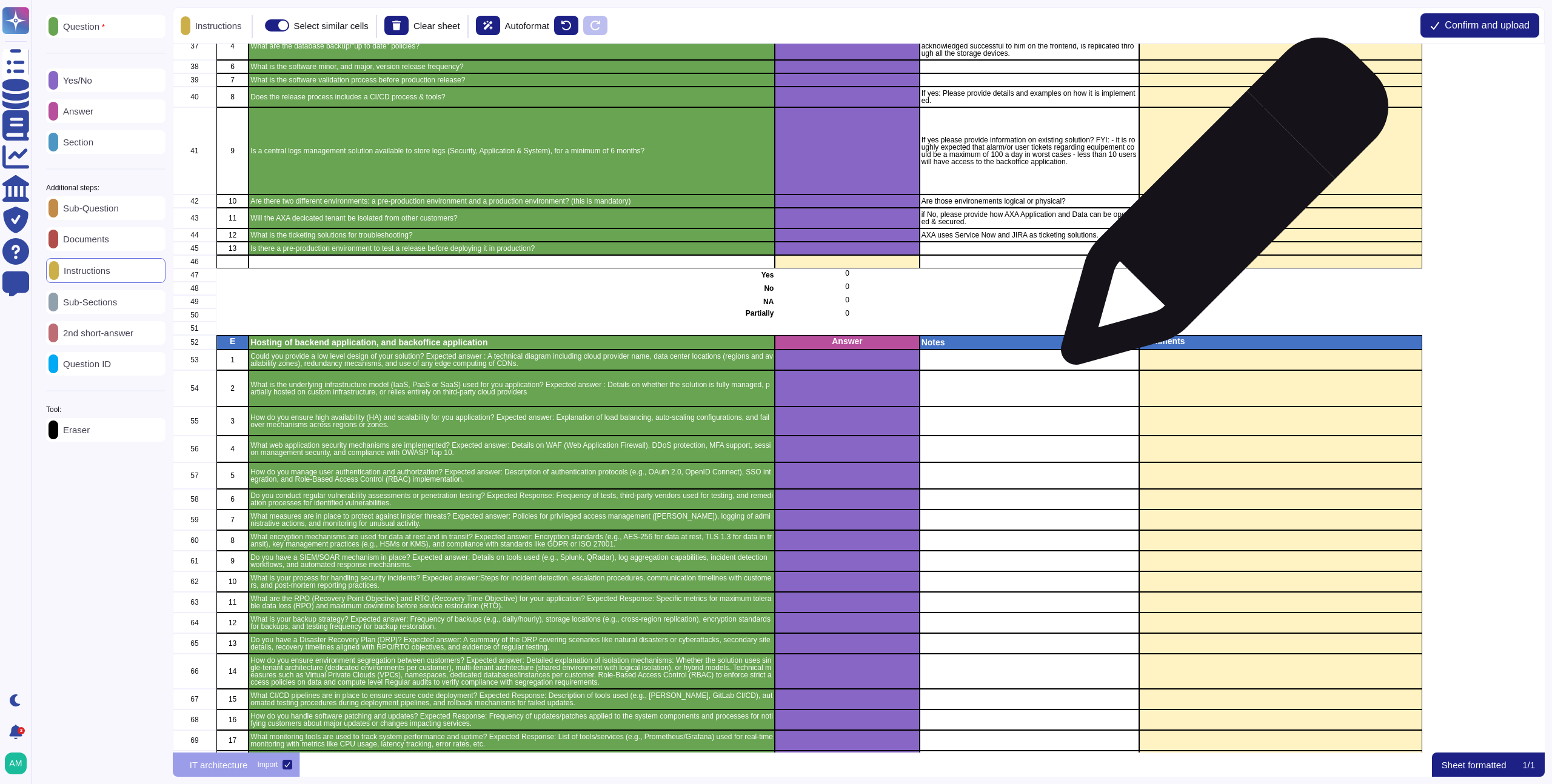
scroll to position [0, 0]
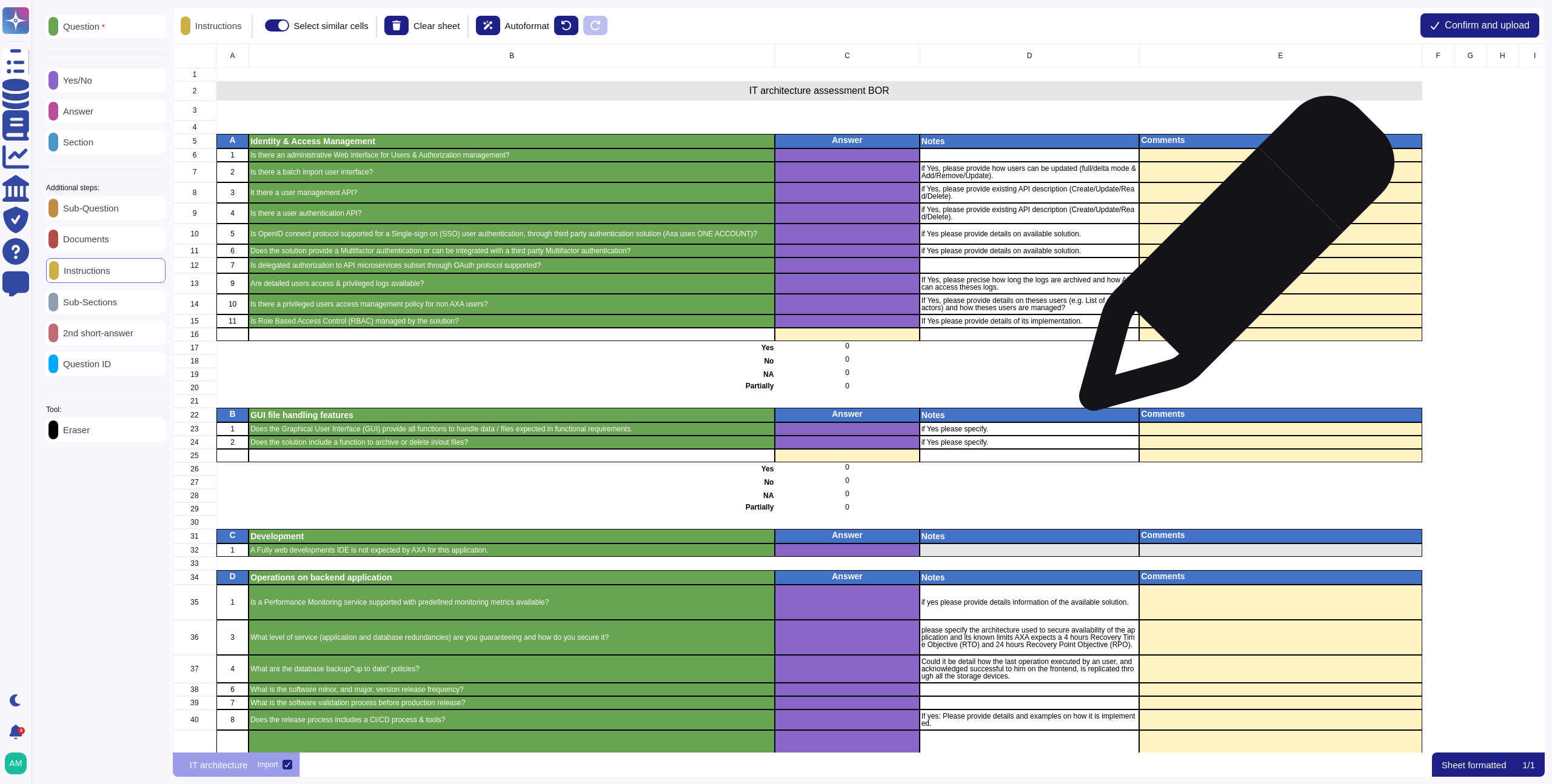
click at [1232, 259] on div "grid" at bounding box center [1280, 265] width 282 height 16
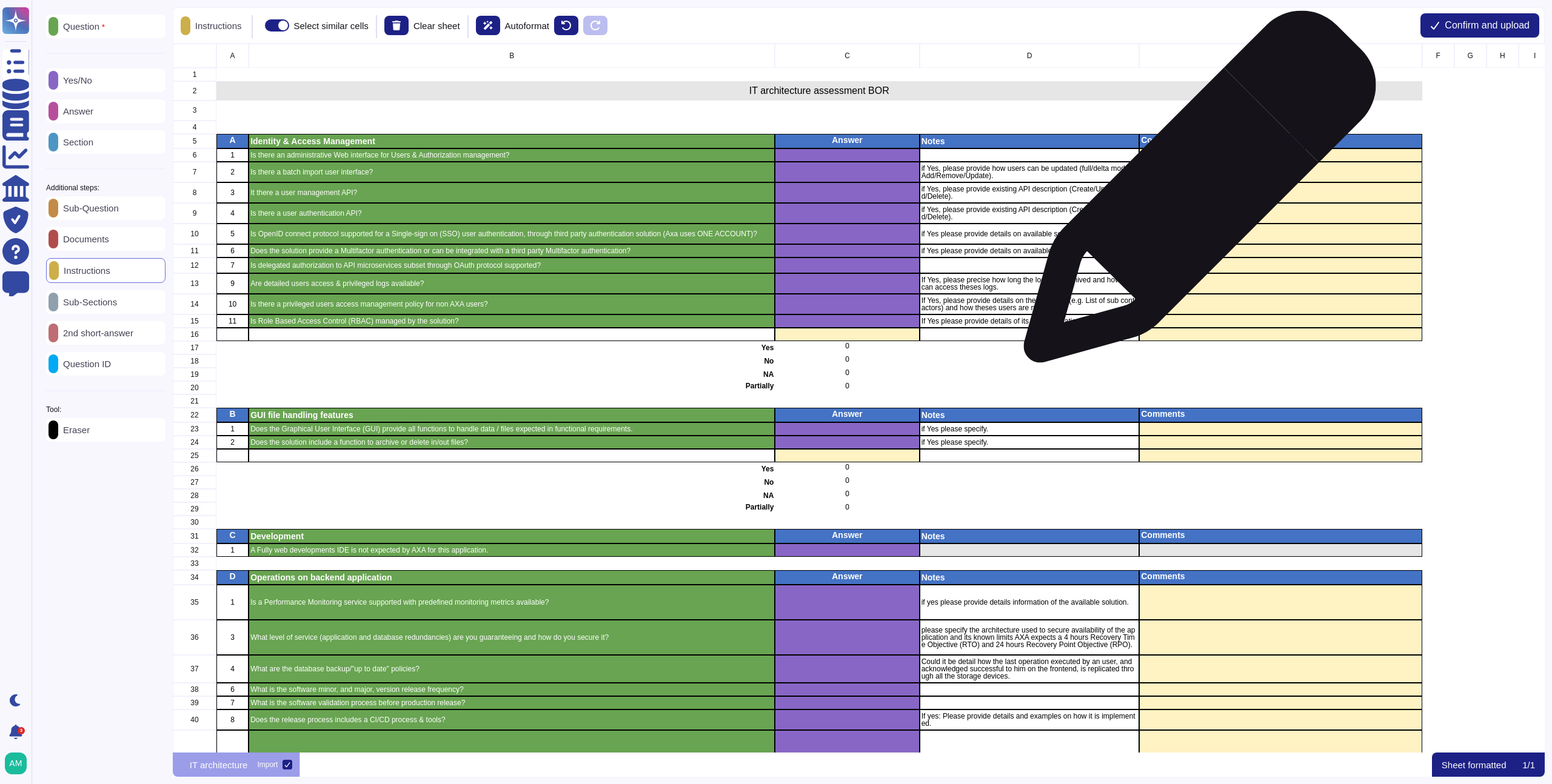
click at [1196, 193] on div "grid" at bounding box center [1280, 192] width 282 height 21
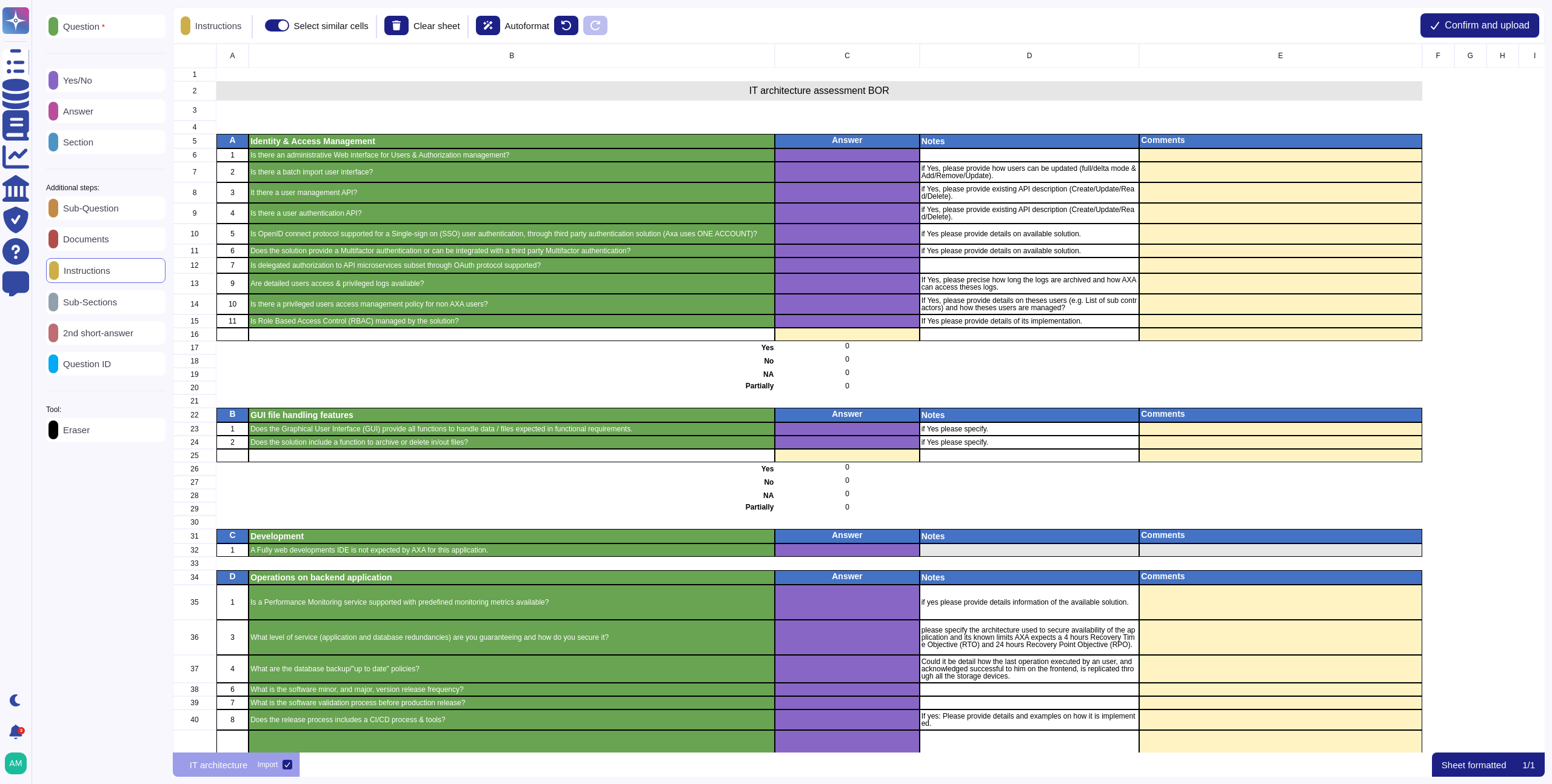
click at [92, 271] on p "Instructions" at bounding box center [84, 270] width 51 height 9
click at [110, 271] on p "Instructions" at bounding box center [84, 270] width 51 height 9
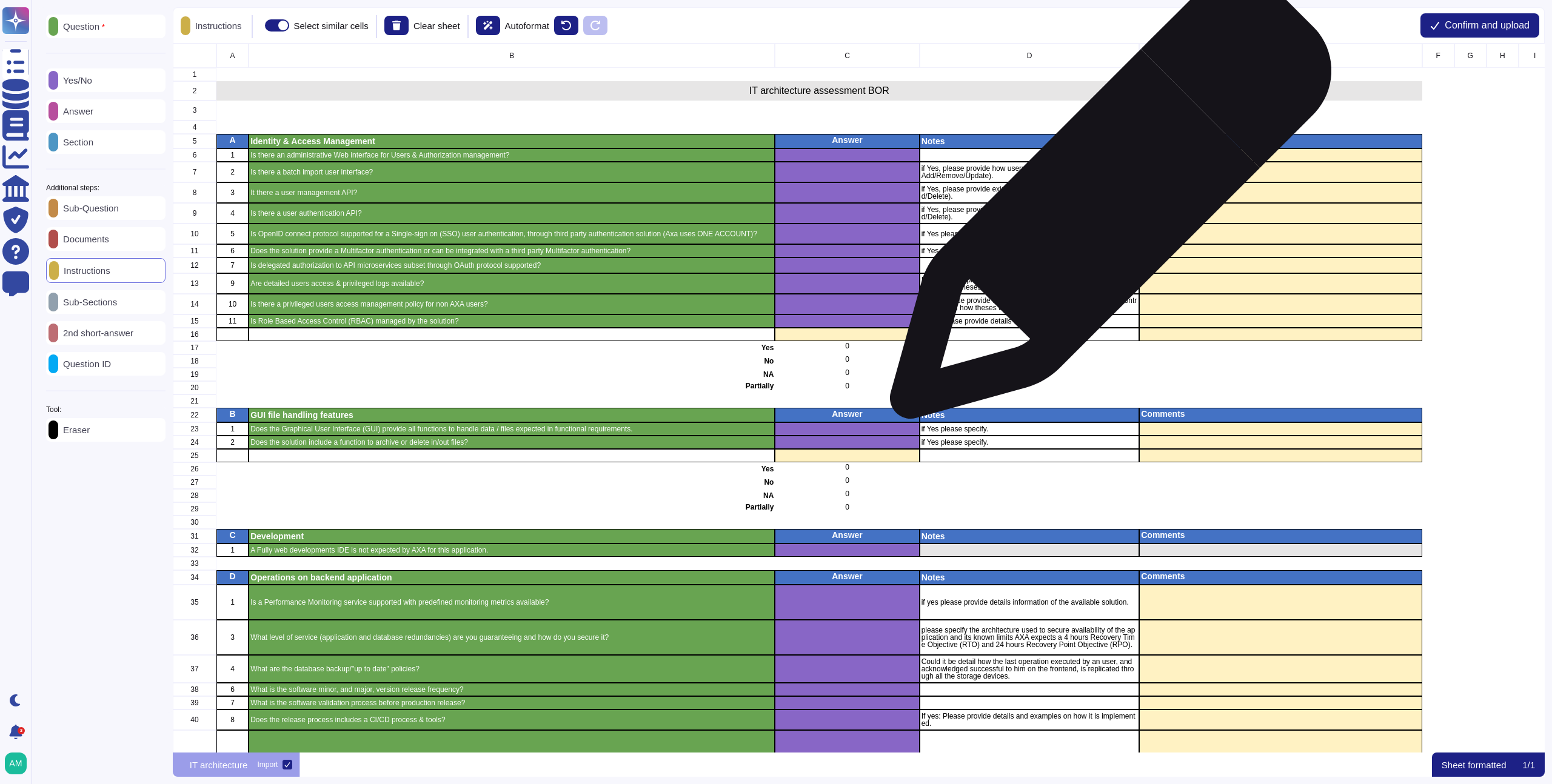
click at [1083, 183] on div "if Yes, please provide existing API description (Create/Update/Read/Delete)." at bounding box center [1029, 192] width 220 height 21
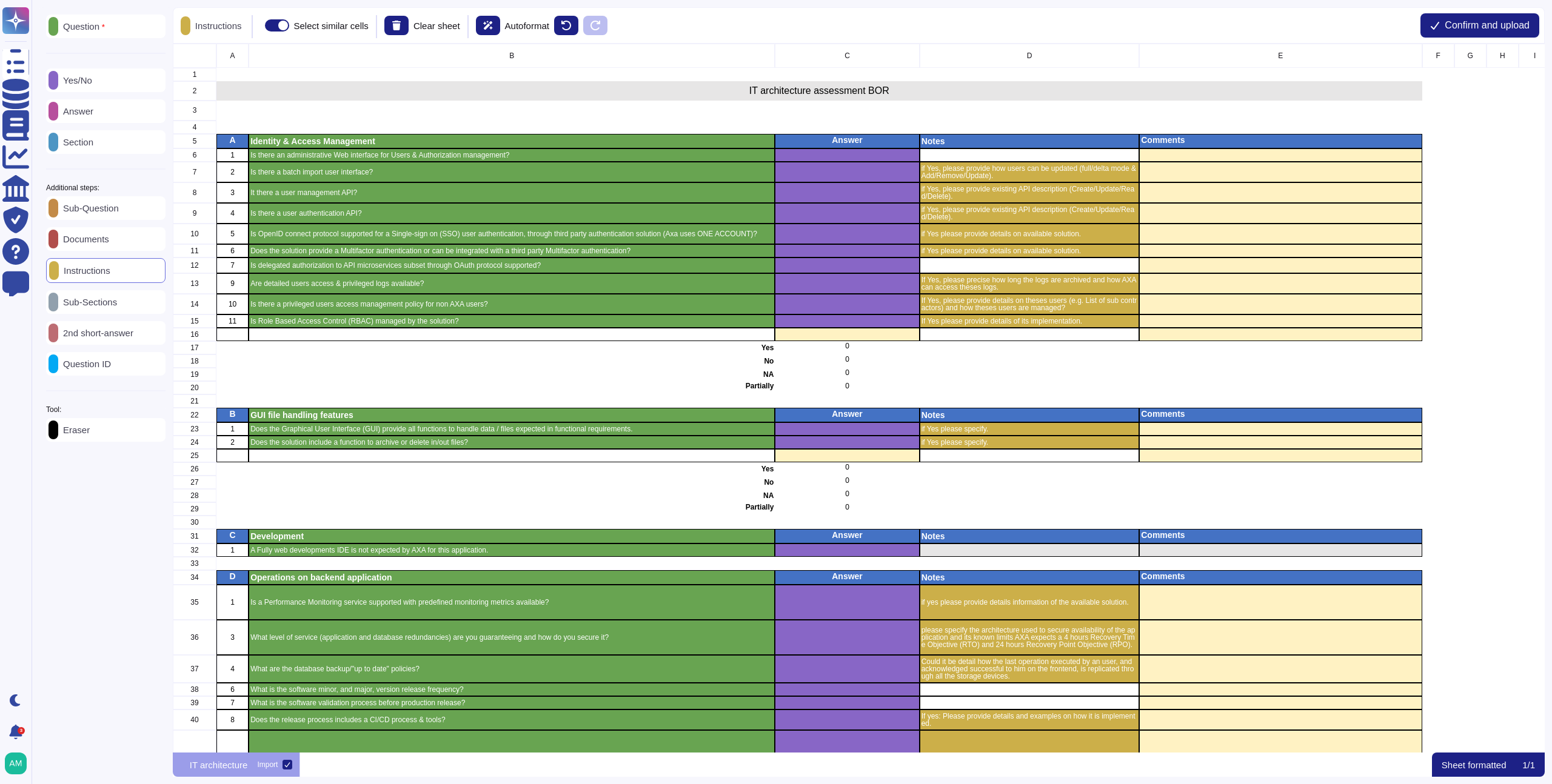
click at [120, 140] on div "Section" at bounding box center [106, 142] width 119 height 24
click at [108, 116] on div "Answer" at bounding box center [106, 111] width 119 height 24
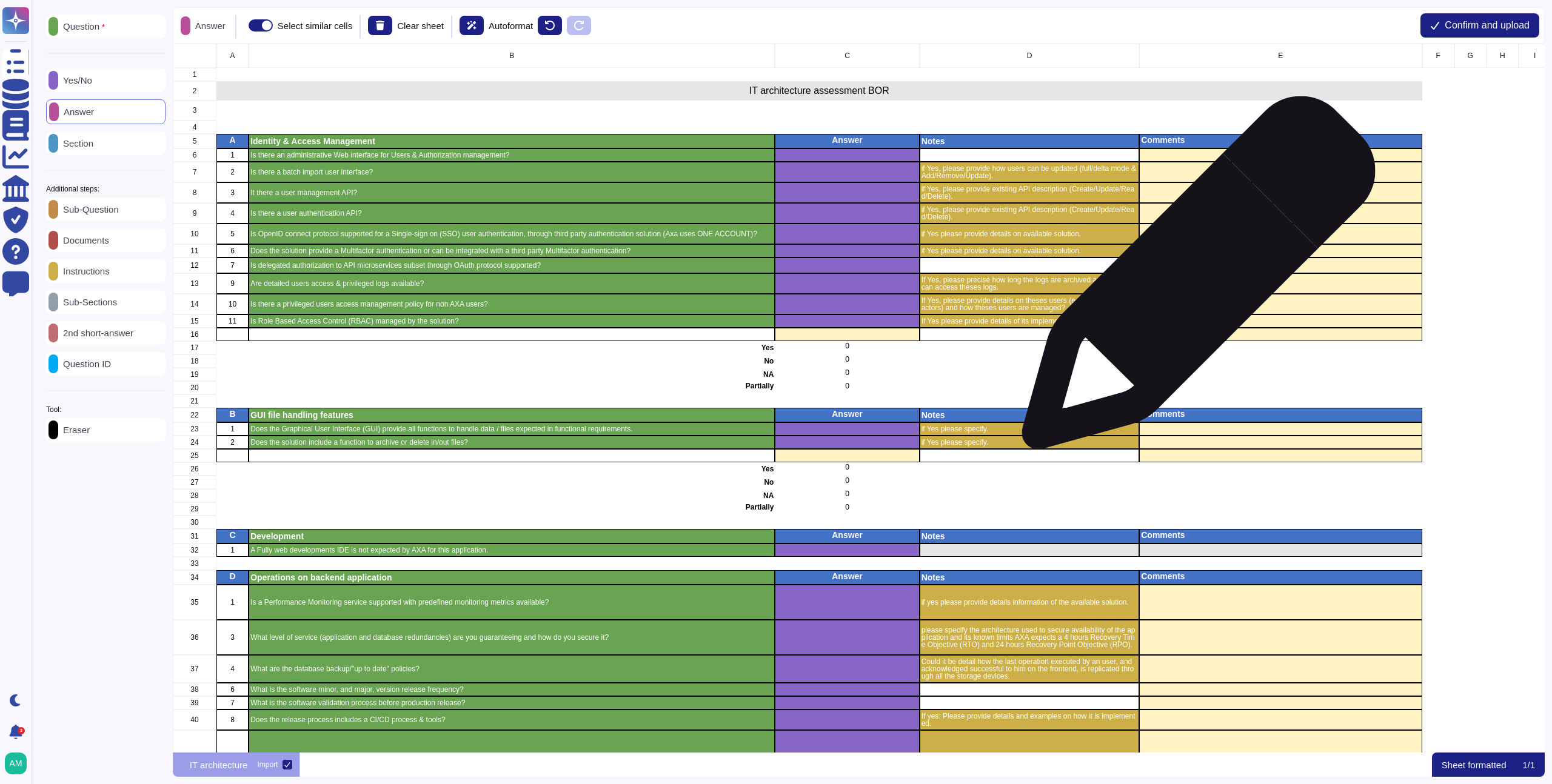
click at [1233, 243] on div "grid" at bounding box center [1280, 233] width 282 height 21
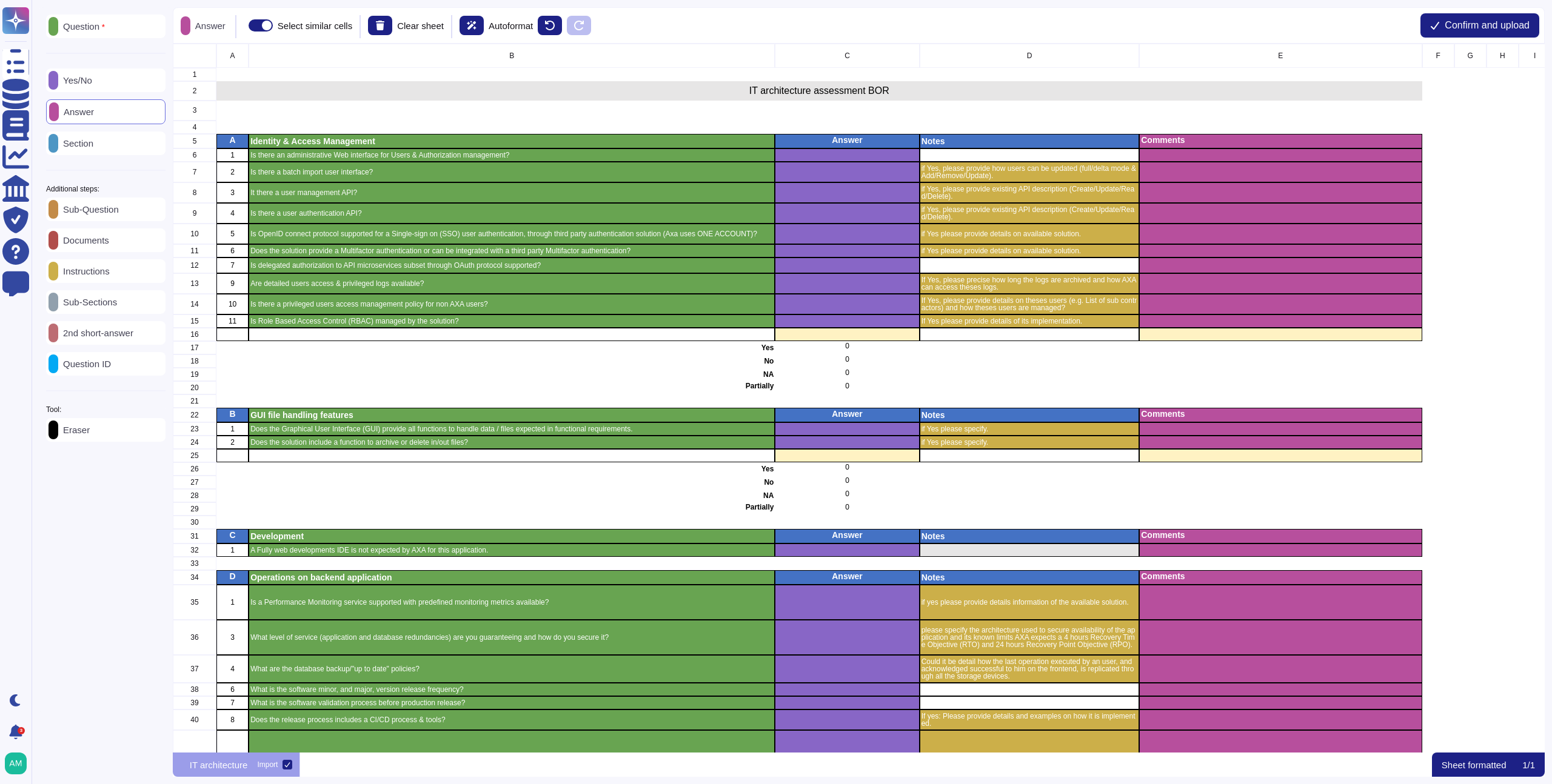
click at [69, 134] on div "Section" at bounding box center [106, 143] width 119 height 24
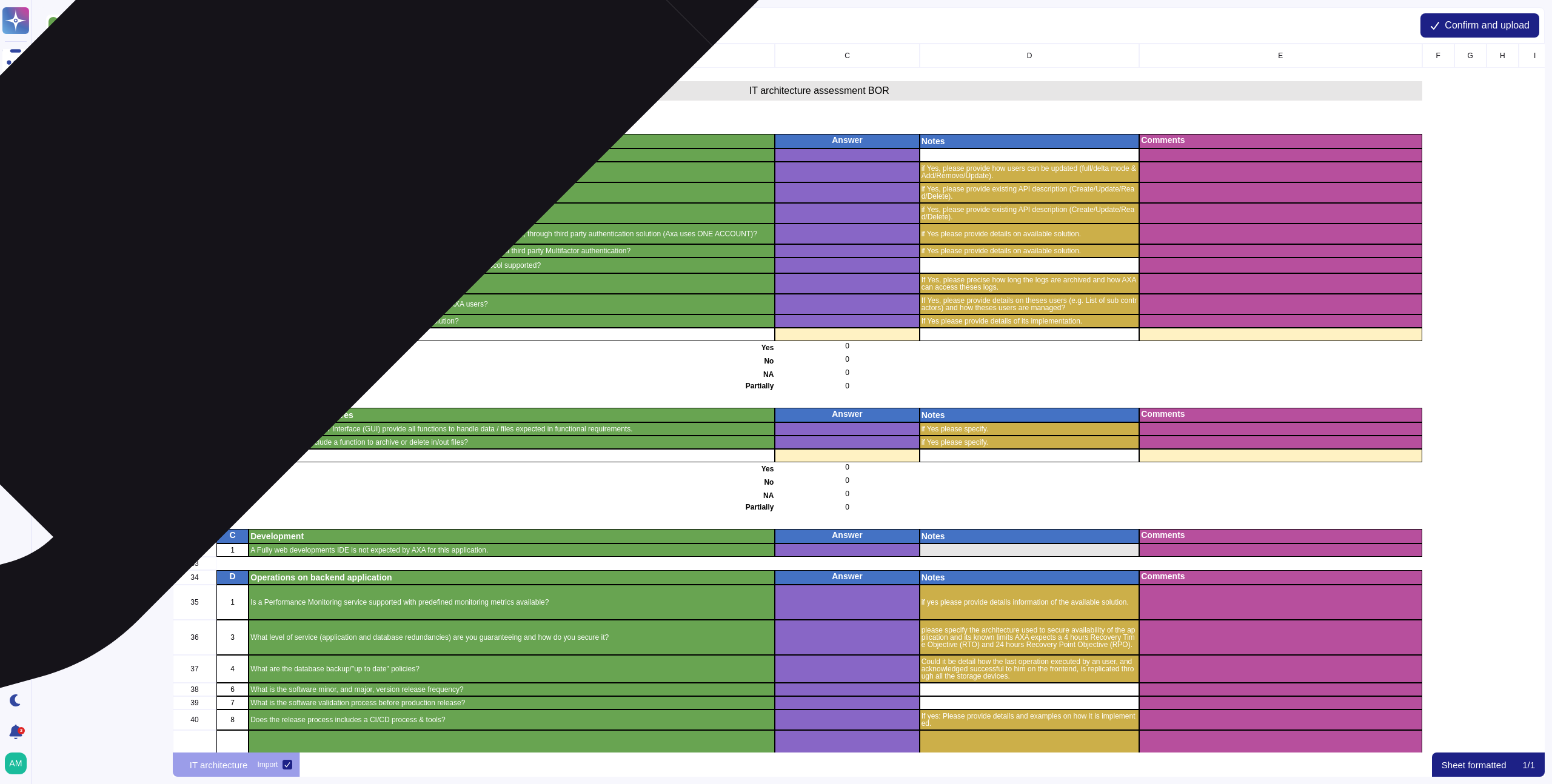
click at [280, 139] on p "Identity & Access Management" at bounding box center [511, 141] width 523 height 8
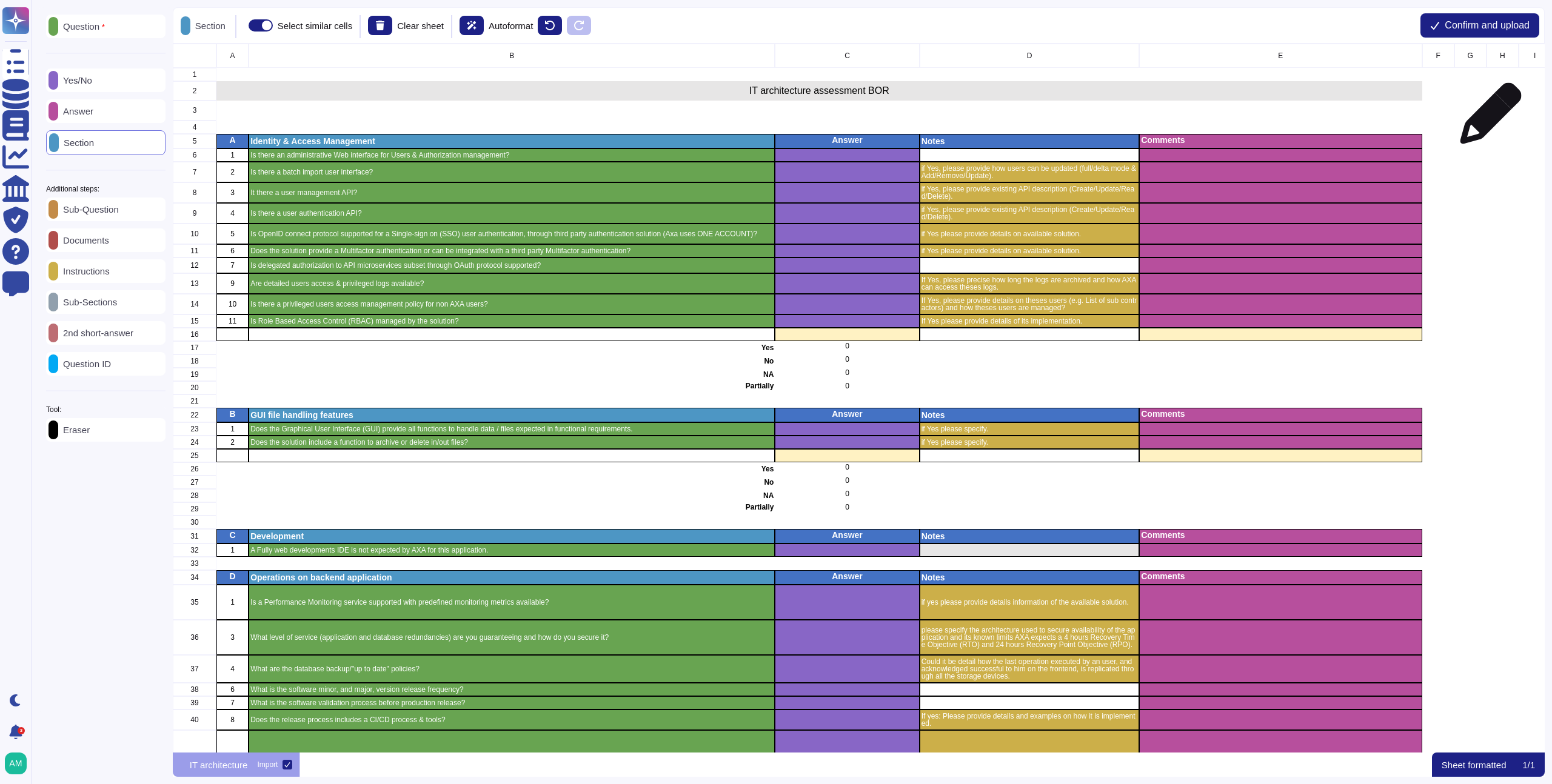
scroll to position [10, 10]
click at [1487, 33] on button "Confirm and upload" at bounding box center [1481, 25] width 119 height 24
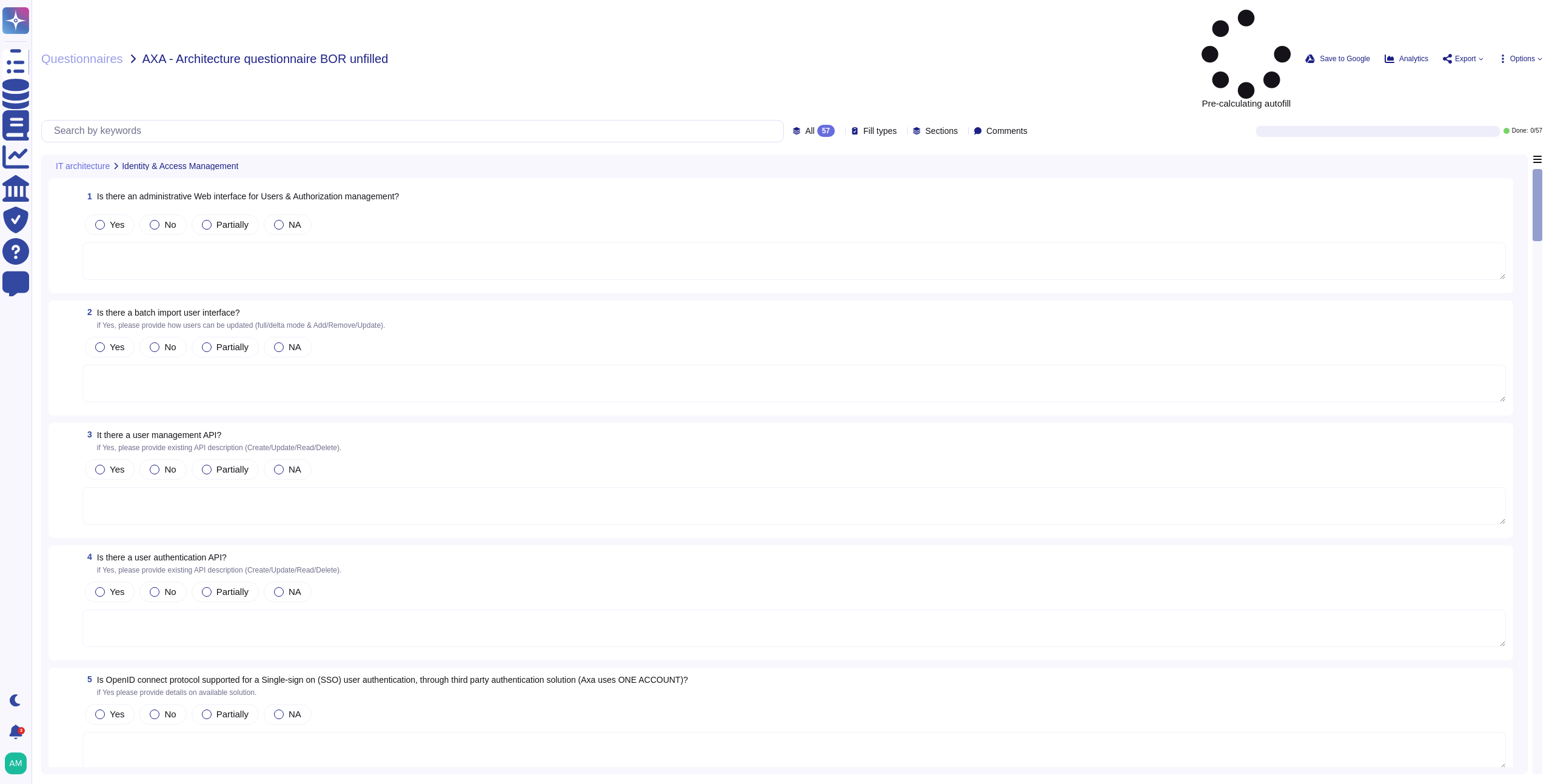
click at [1534, 55] on span "Options" at bounding box center [1523, 59] width 25 height 7
click at [1489, 65] on div "Autofill Set Format Delete" at bounding box center [1494, 134] width 97 height 139
click at [1129, 23] on div "Questionnaires AXA - Architecture questionnaire BOR unfilled Pre-calculating au…" at bounding box center [792, 392] width 1521 height 784
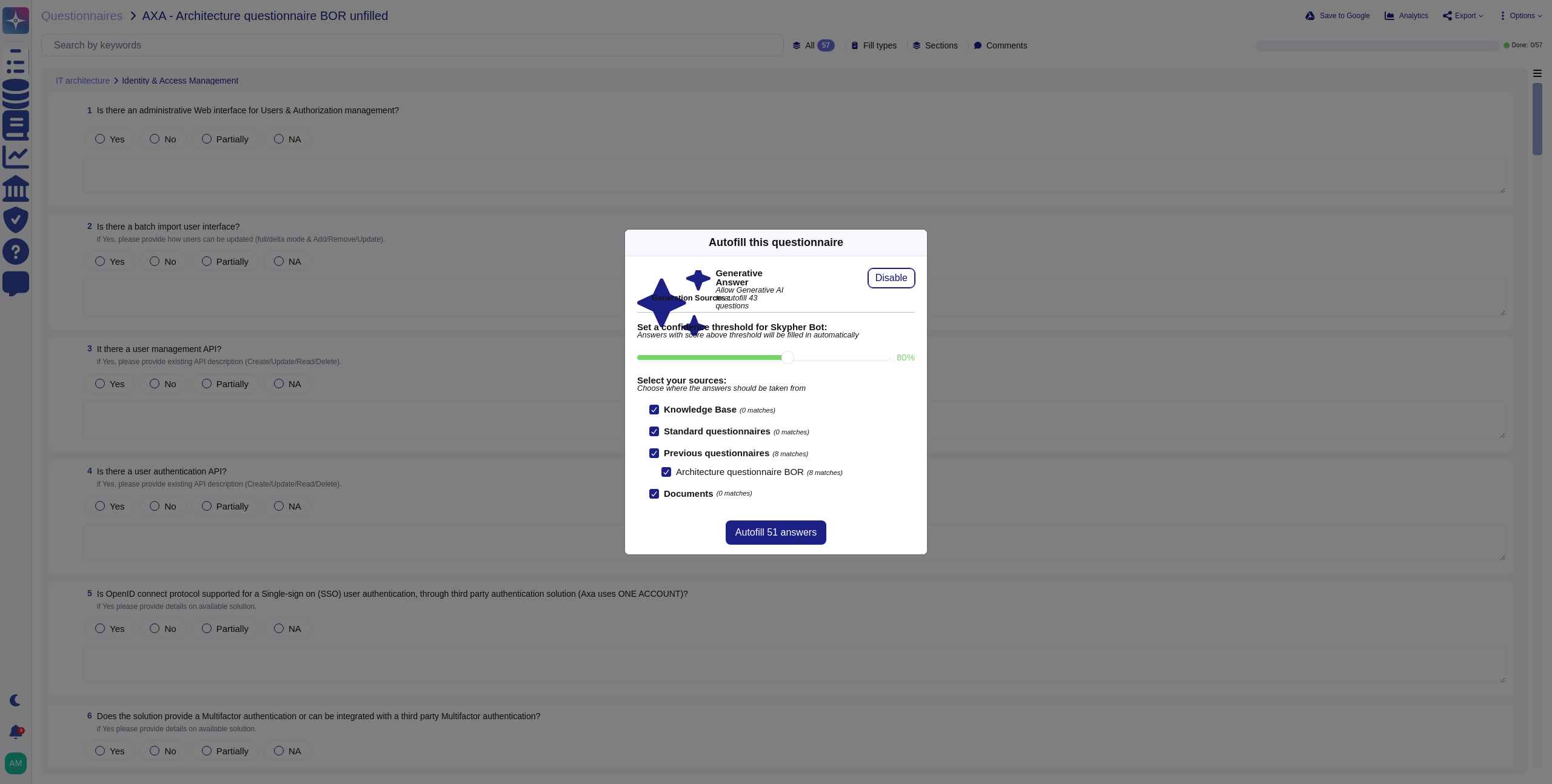
click at [885, 279] on span "Disable" at bounding box center [891, 278] width 32 height 10
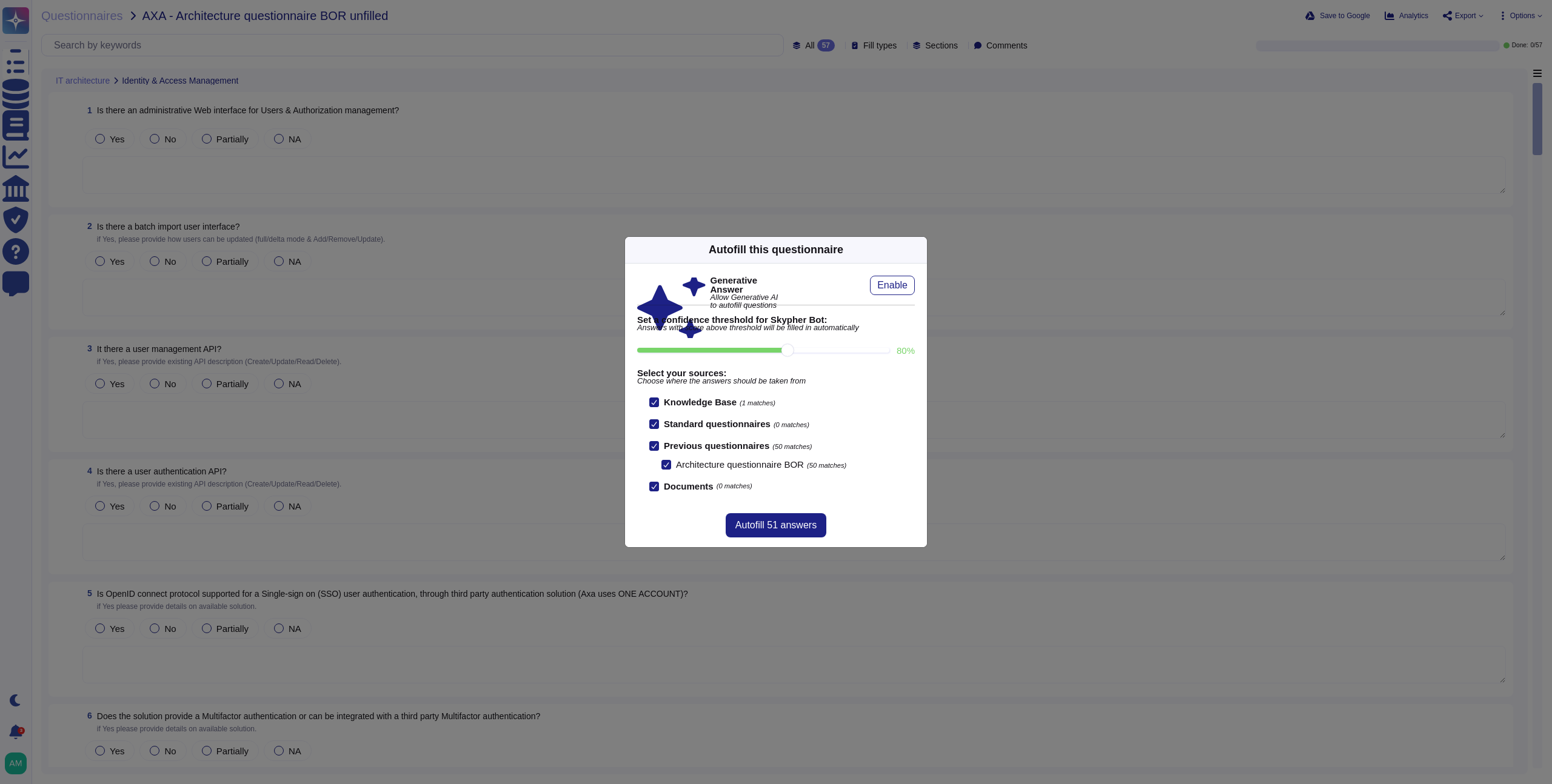
click at [656, 447] on icon at bounding box center [653, 445] width 6 height 6
click at [0, 0] on input "Previous questionnaires (50 matches)" at bounding box center [0, 0] width 0 height 0
click at [764, 521] on span "Autofill 43 answers" at bounding box center [776, 526] width 81 height 10
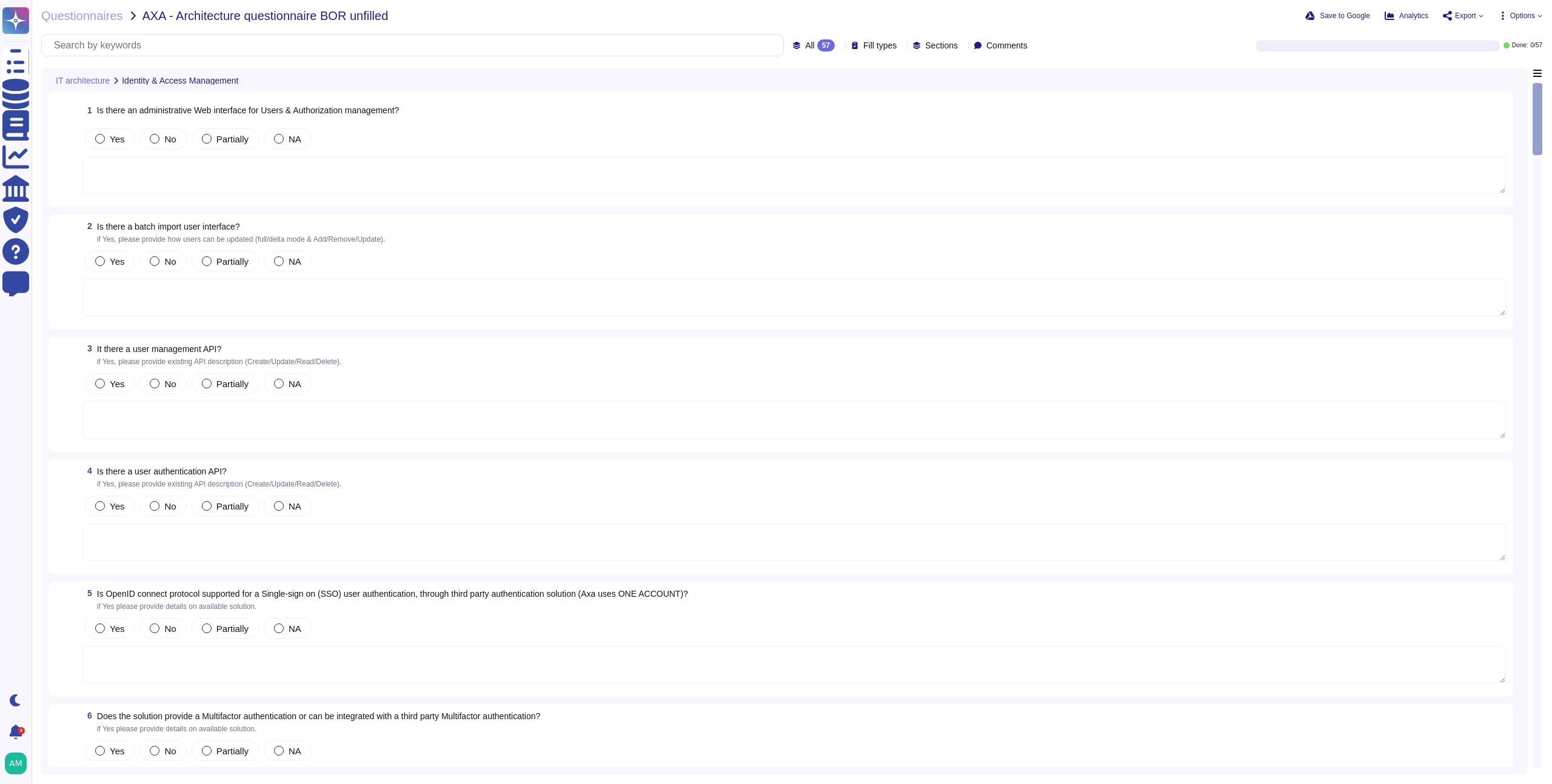
type textarea "Access is limited to a small number of CS and engineering staff who have gone t…"
type textarea "We recommend clients set up SSO via SAML to access our platform. However, we do…"
type textarea "Single-sign-on is enabled and mandatory wherever possible;"
type textarea "FundApps platforms allows clients to integrate their Single-Sign-On solution fo…"
type textarea "FundApps' platform provides client Administrator users with an audit trail. Thi…"
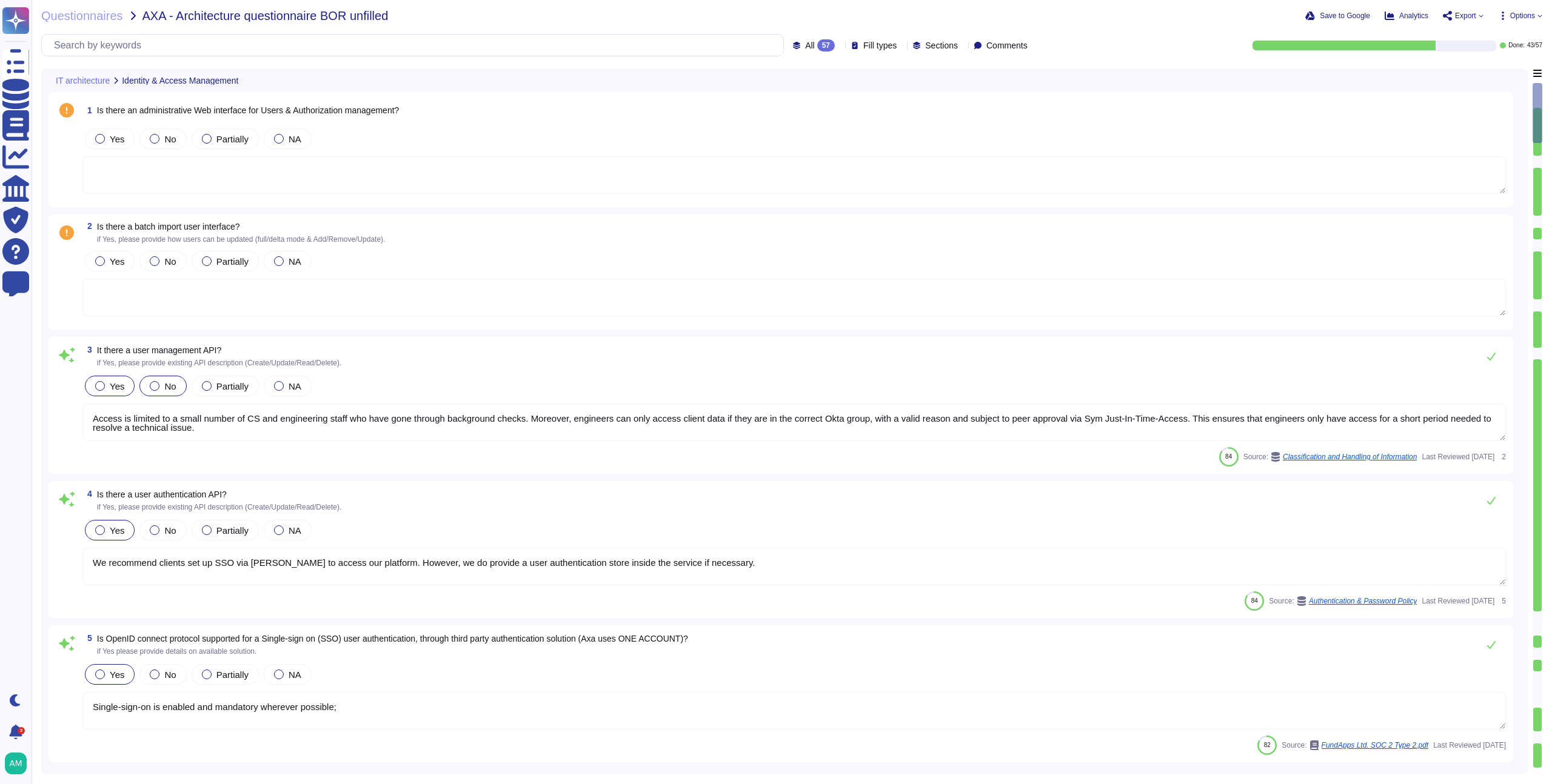
click at [176, 382] on div "No" at bounding box center [162, 386] width 46 height 21
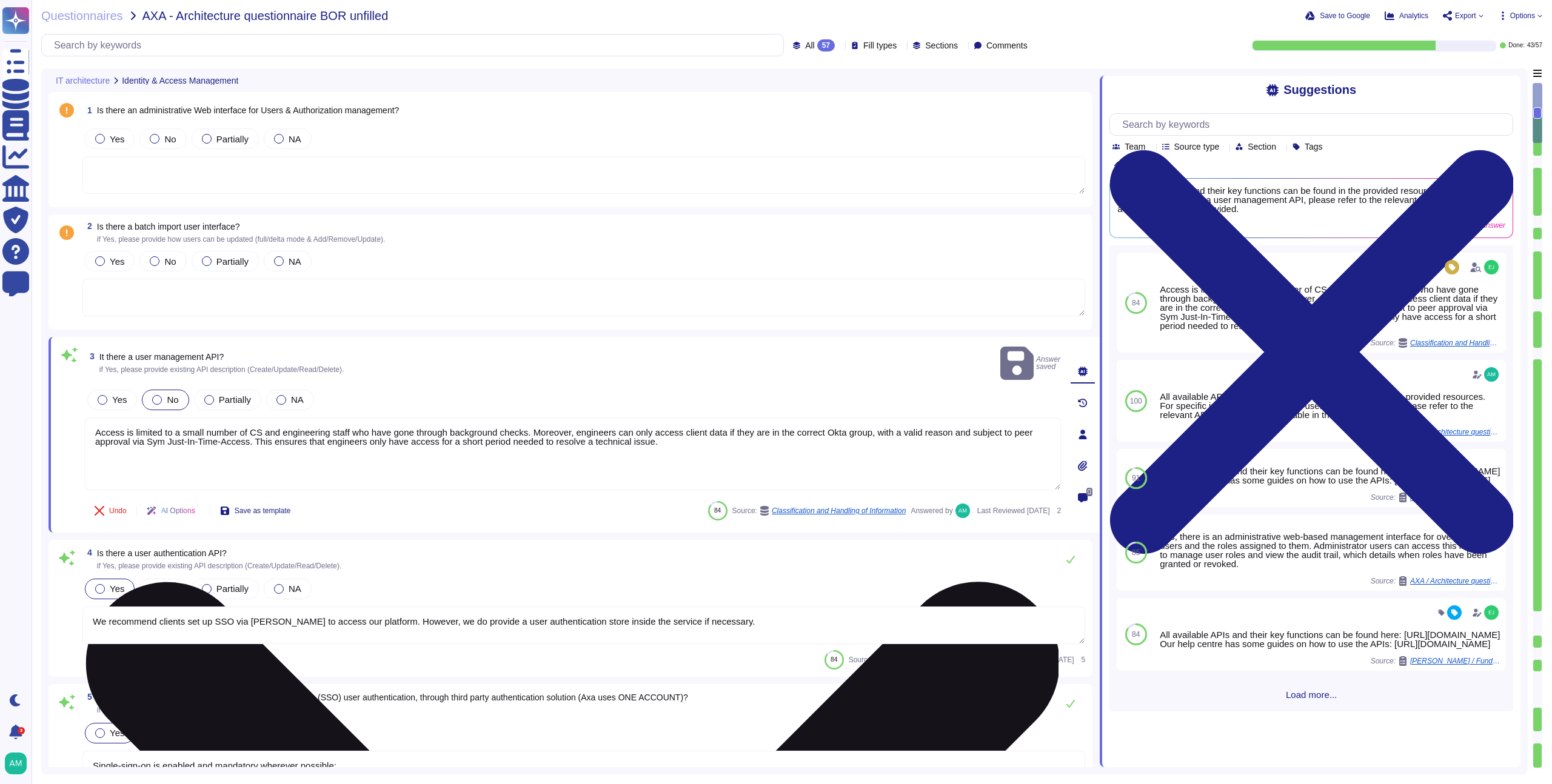
click at [383, 440] on textarea "Access is limited to a small number of CS and engineering staff who have gone t…" at bounding box center [573, 455] width 976 height 73
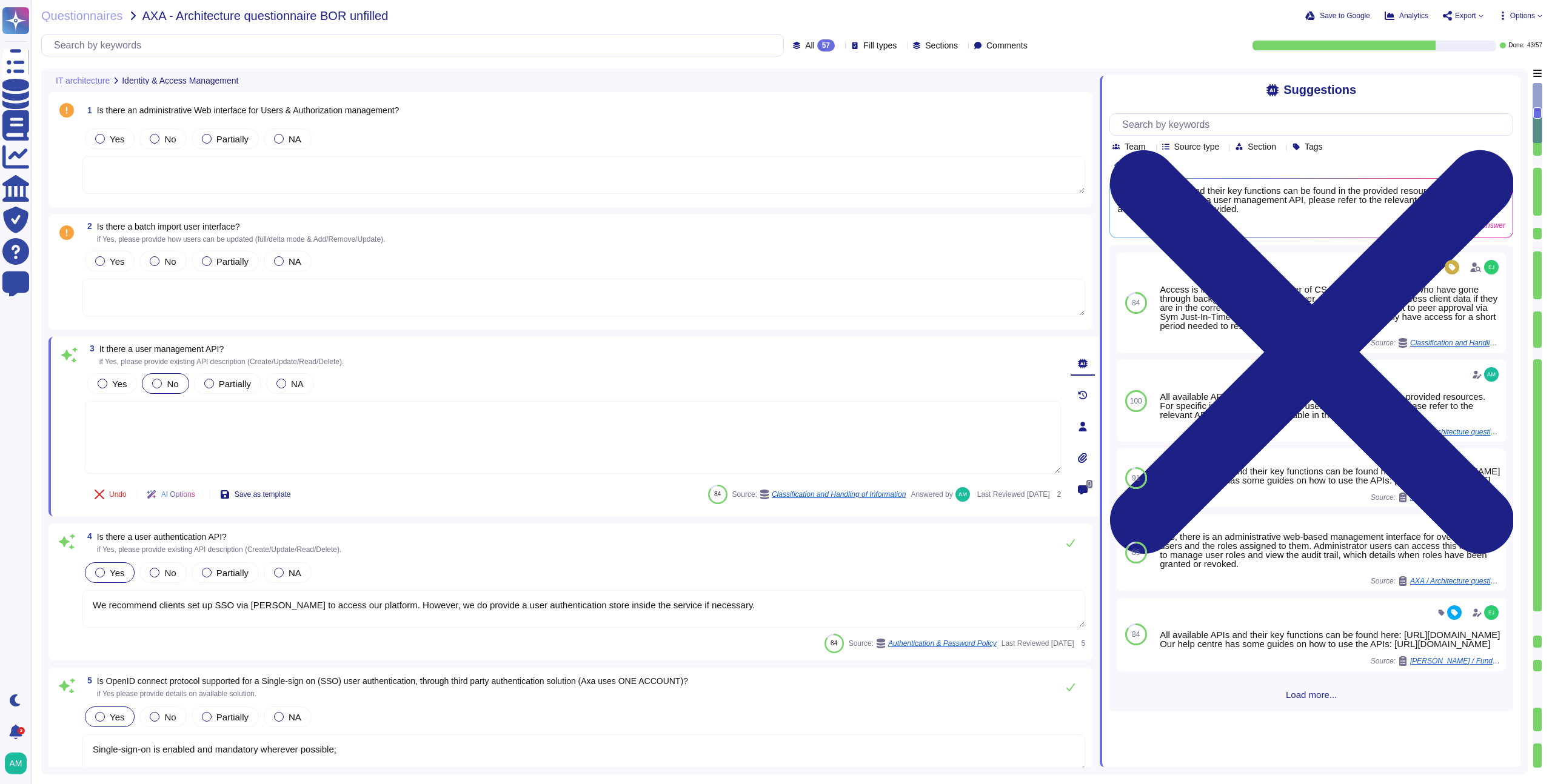
click at [807, 339] on div "3 It there a user management API? if Yes, please provide existing API descripti…" at bounding box center [575, 426] width 1052 height 180
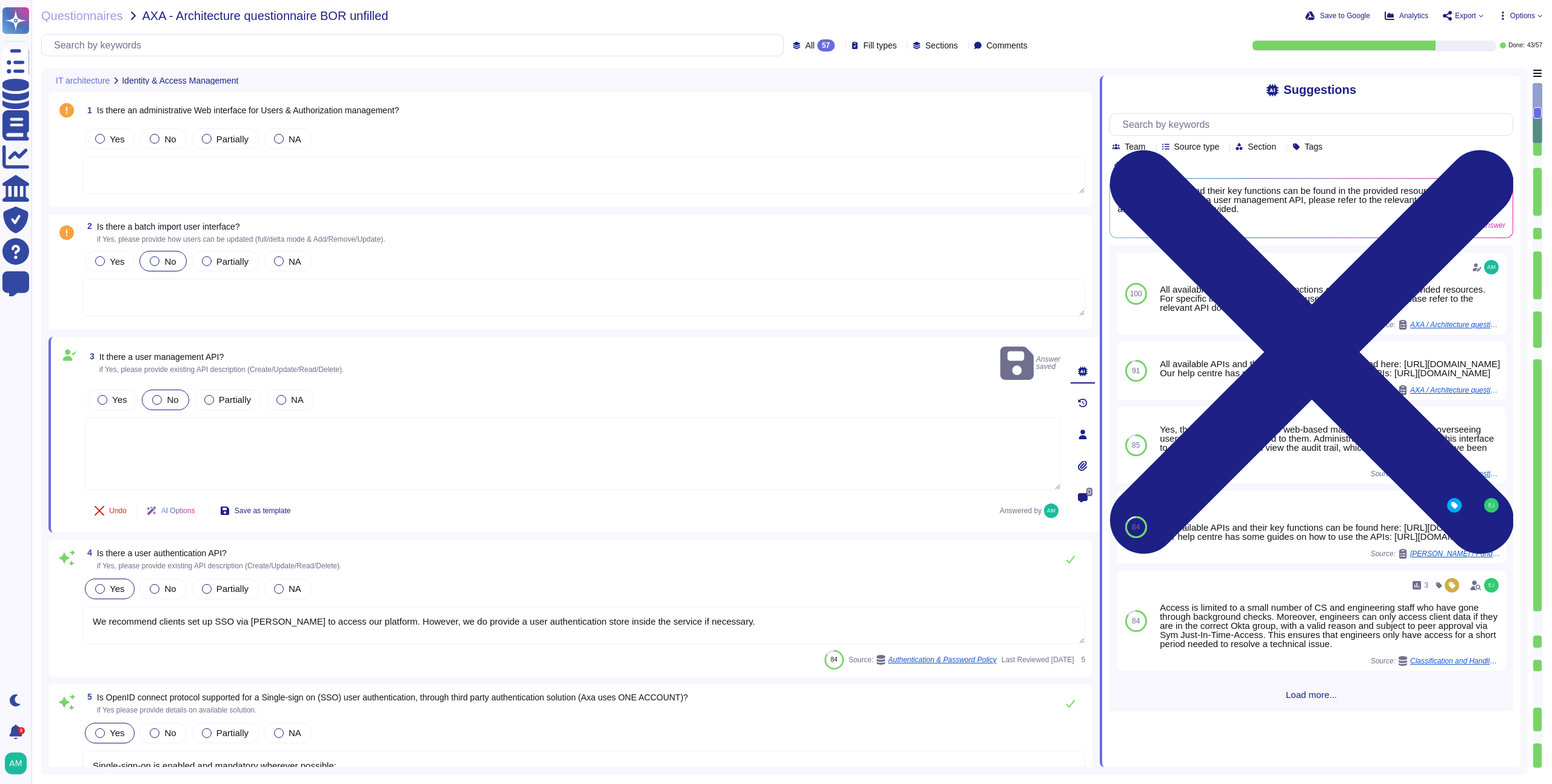
click at [162, 260] on label "No" at bounding box center [162, 262] width 26 height 10
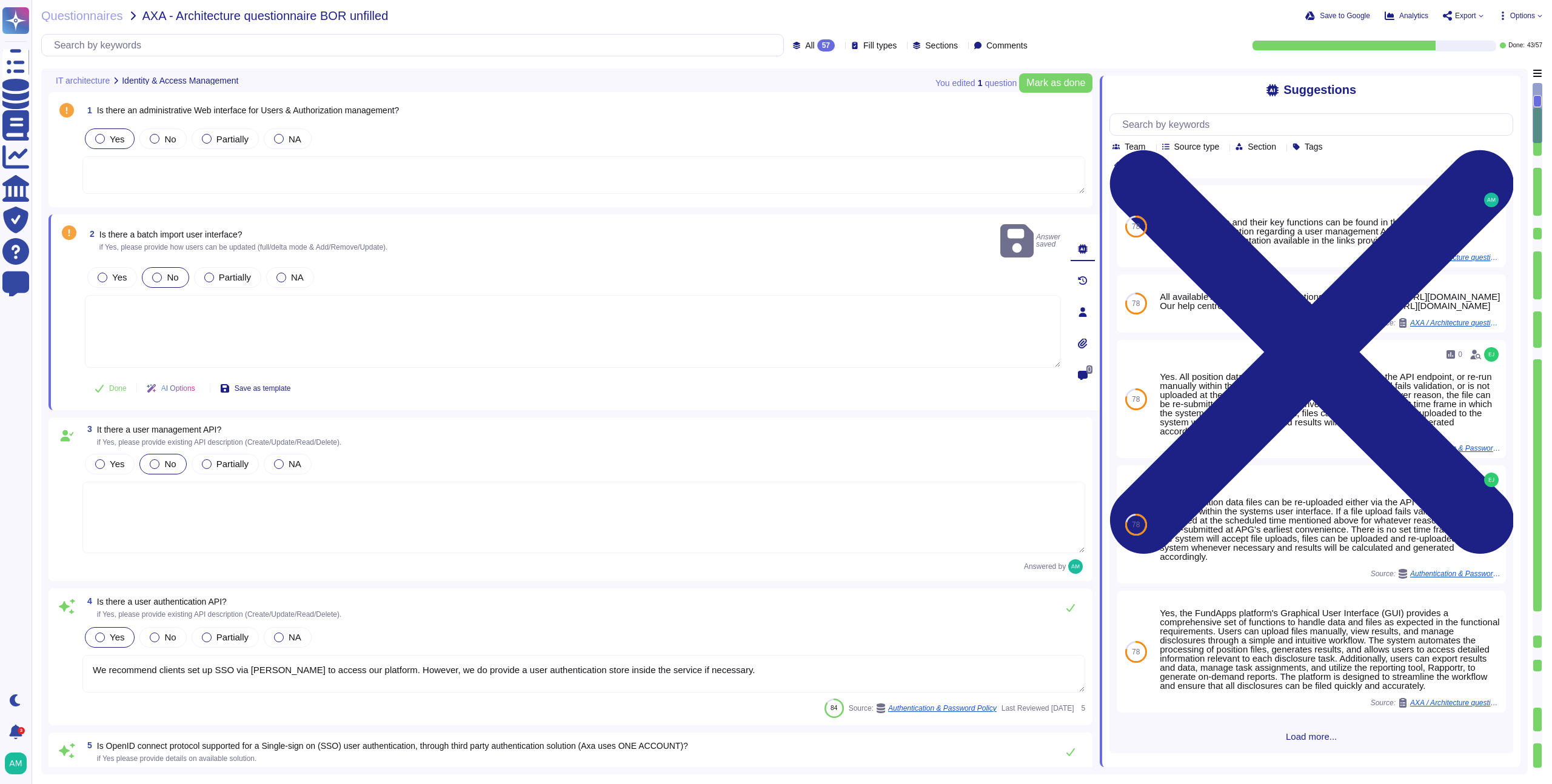
click at [118, 142] on span "Yes" at bounding box center [118, 139] width 15 height 10
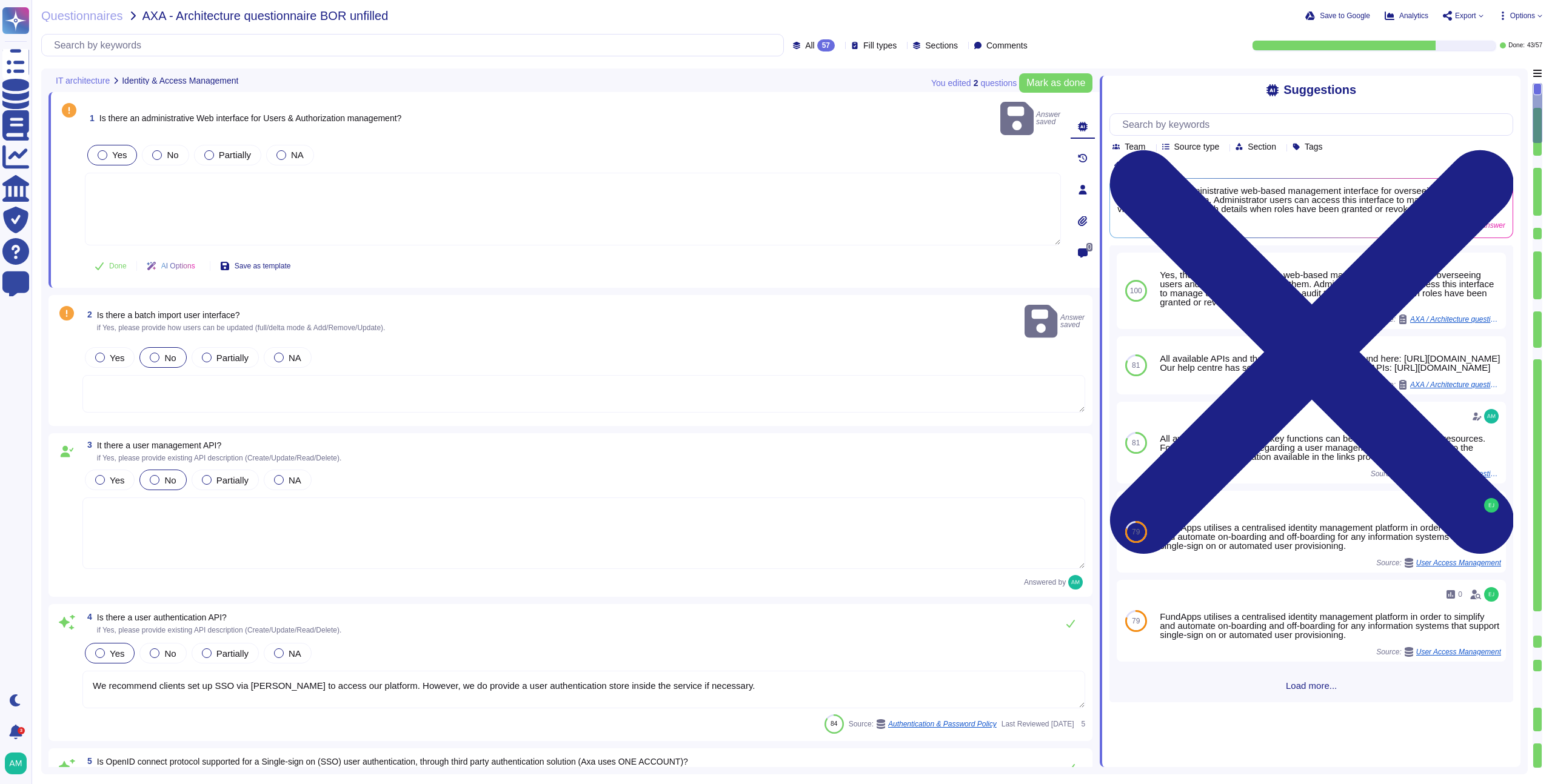
click at [255, 178] on textarea at bounding box center [573, 209] width 976 height 73
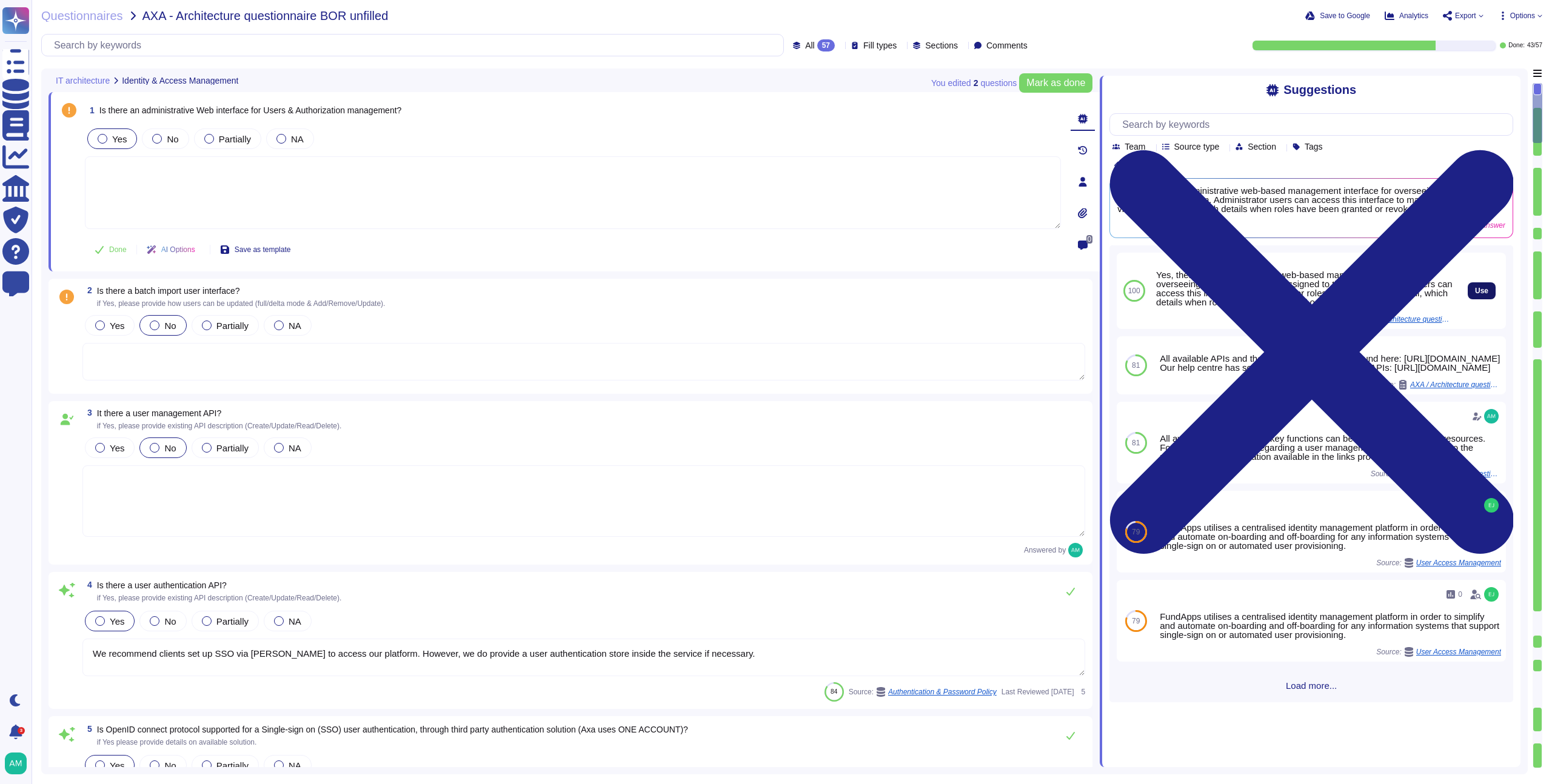
click at [1475, 291] on span "Use" at bounding box center [1482, 291] width 13 height 7
type textarea "Yes, there is an administrative web-based management interface for overseeing u…"
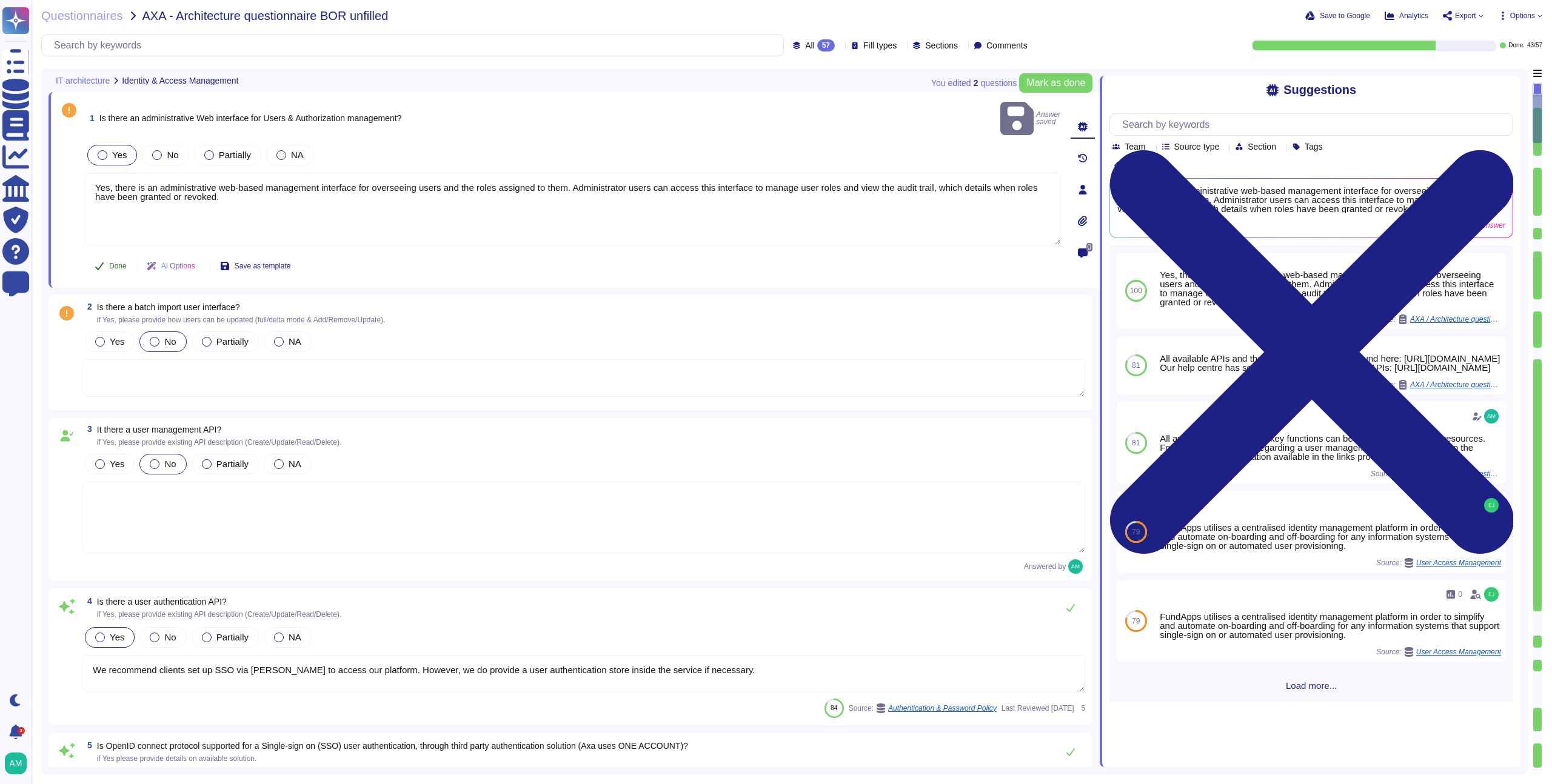
click at [111, 262] on span "Done" at bounding box center [118, 266] width 17 height 7
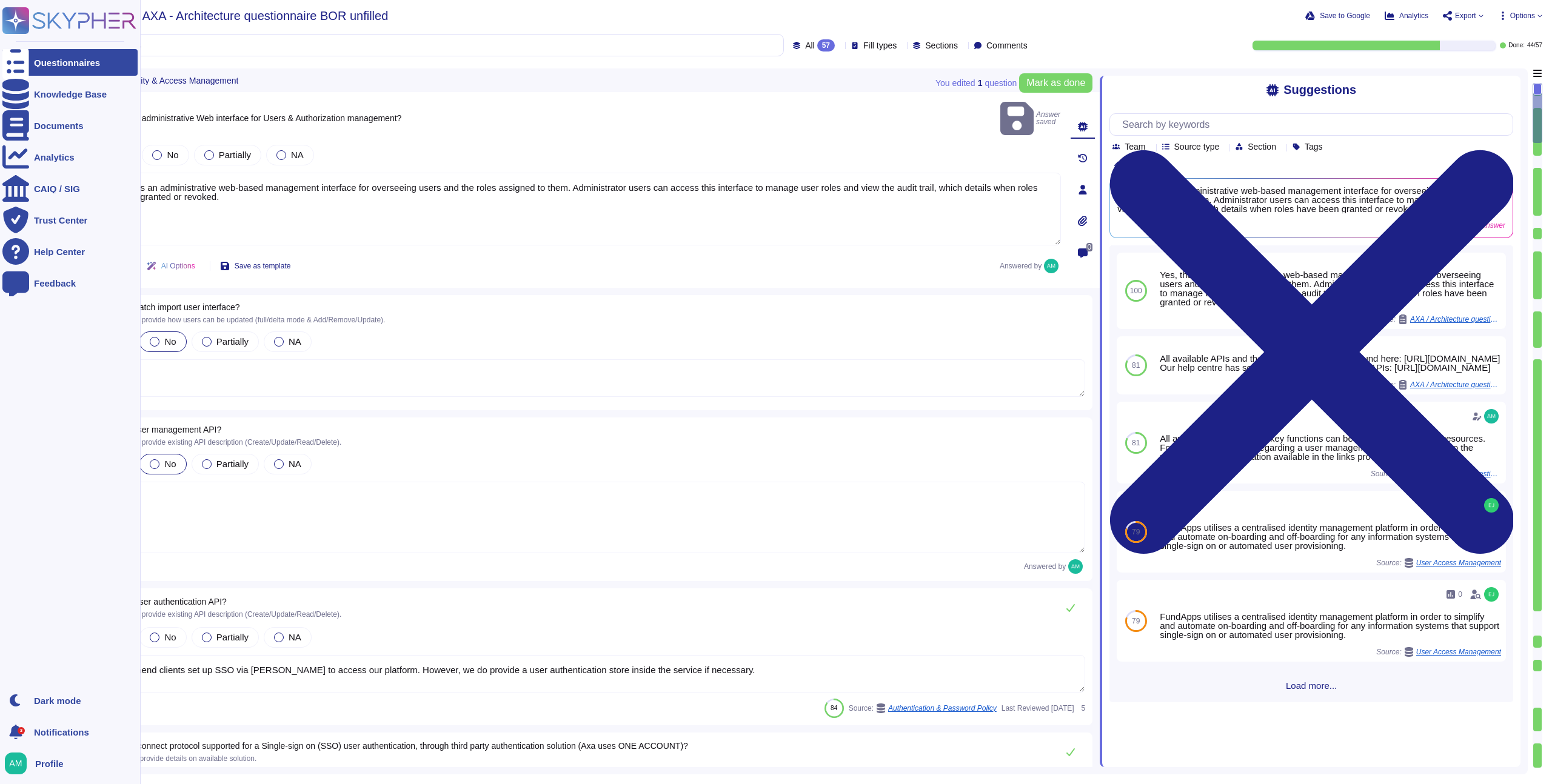
click at [29, 358] on ul "Questionnaires Knowledge Base Documents Analytics CAIQ / SIG Trust Center Help …" at bounding box center [70, 364] width 135 height 631
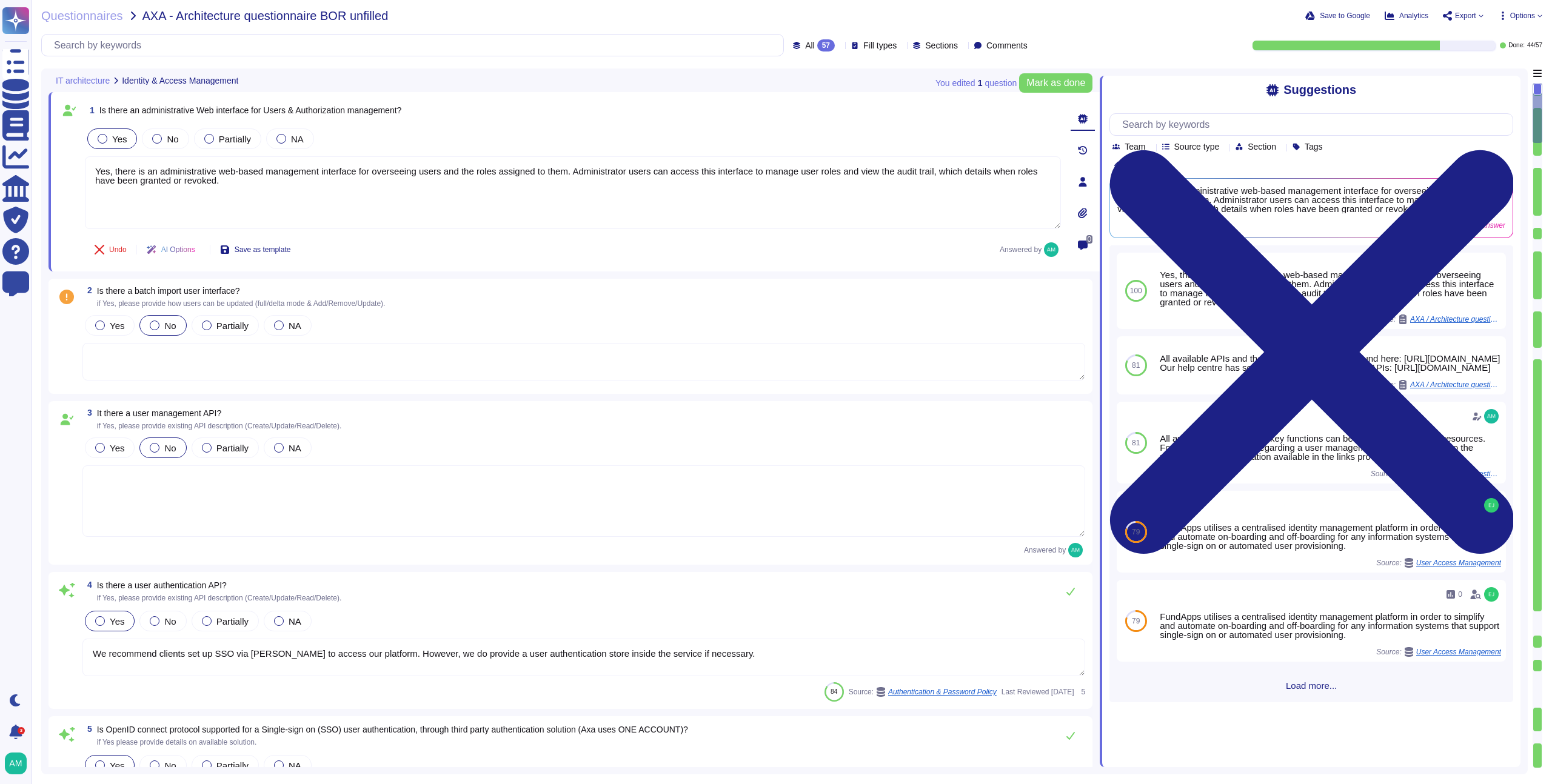
click at [287, 352] on textarea at bounding box center [584, 361] width 1003 height 37
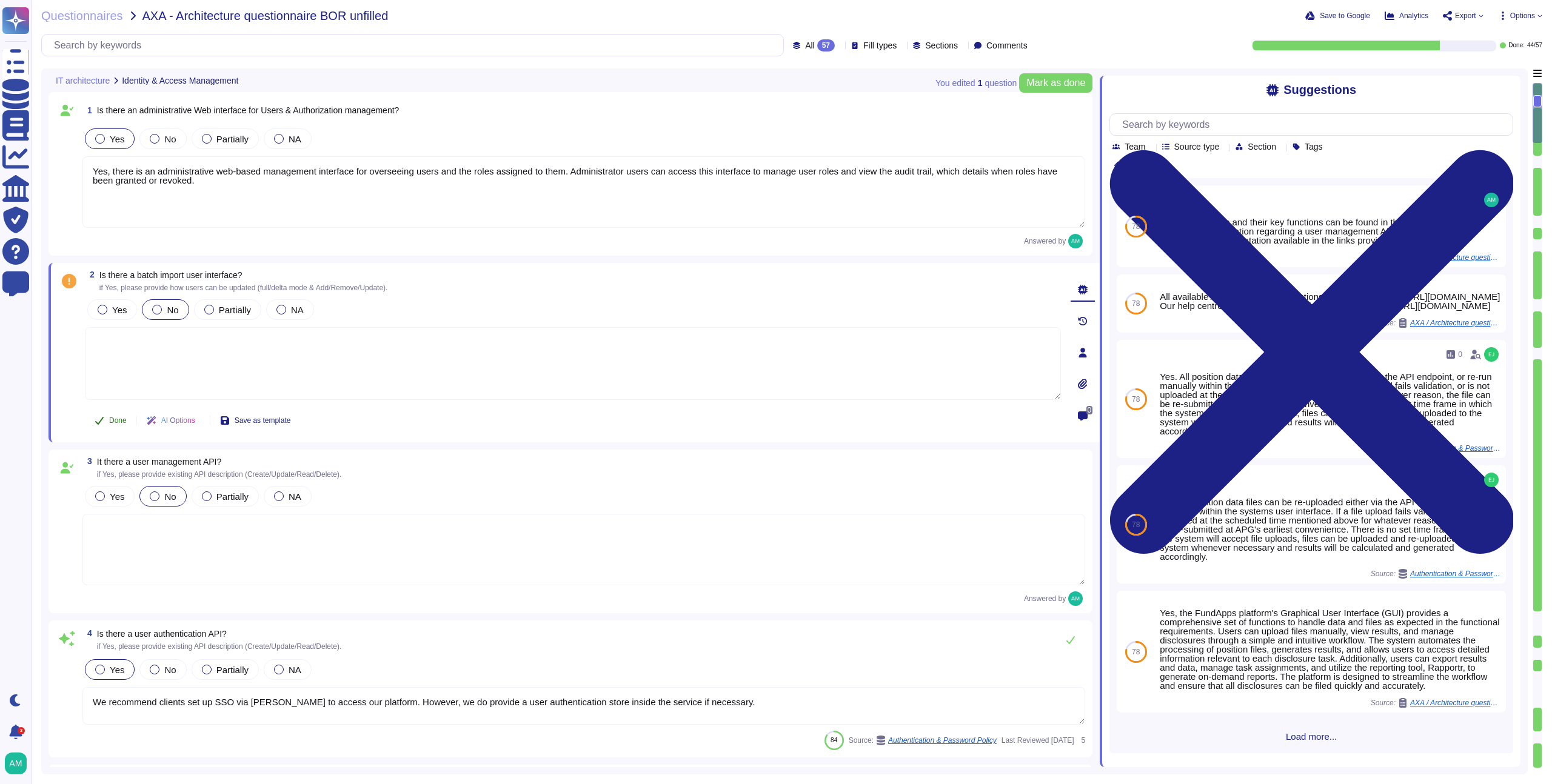
click at [114, 411] on button "Done" at bounding box center [111, 421] width 51 height 24
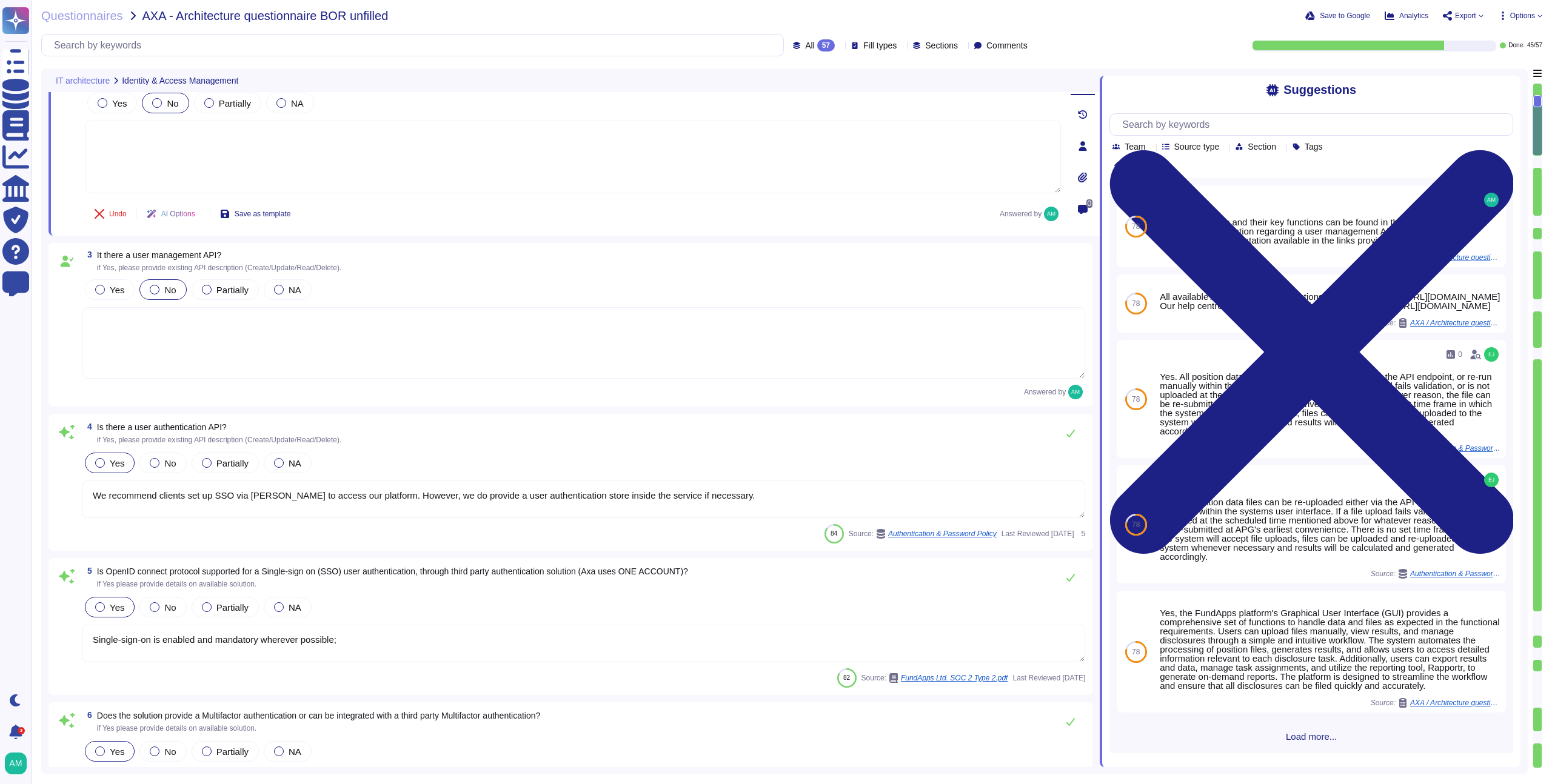
type textarea "FundApps' platform provides client Administrator users with an audit trail. Thi…"
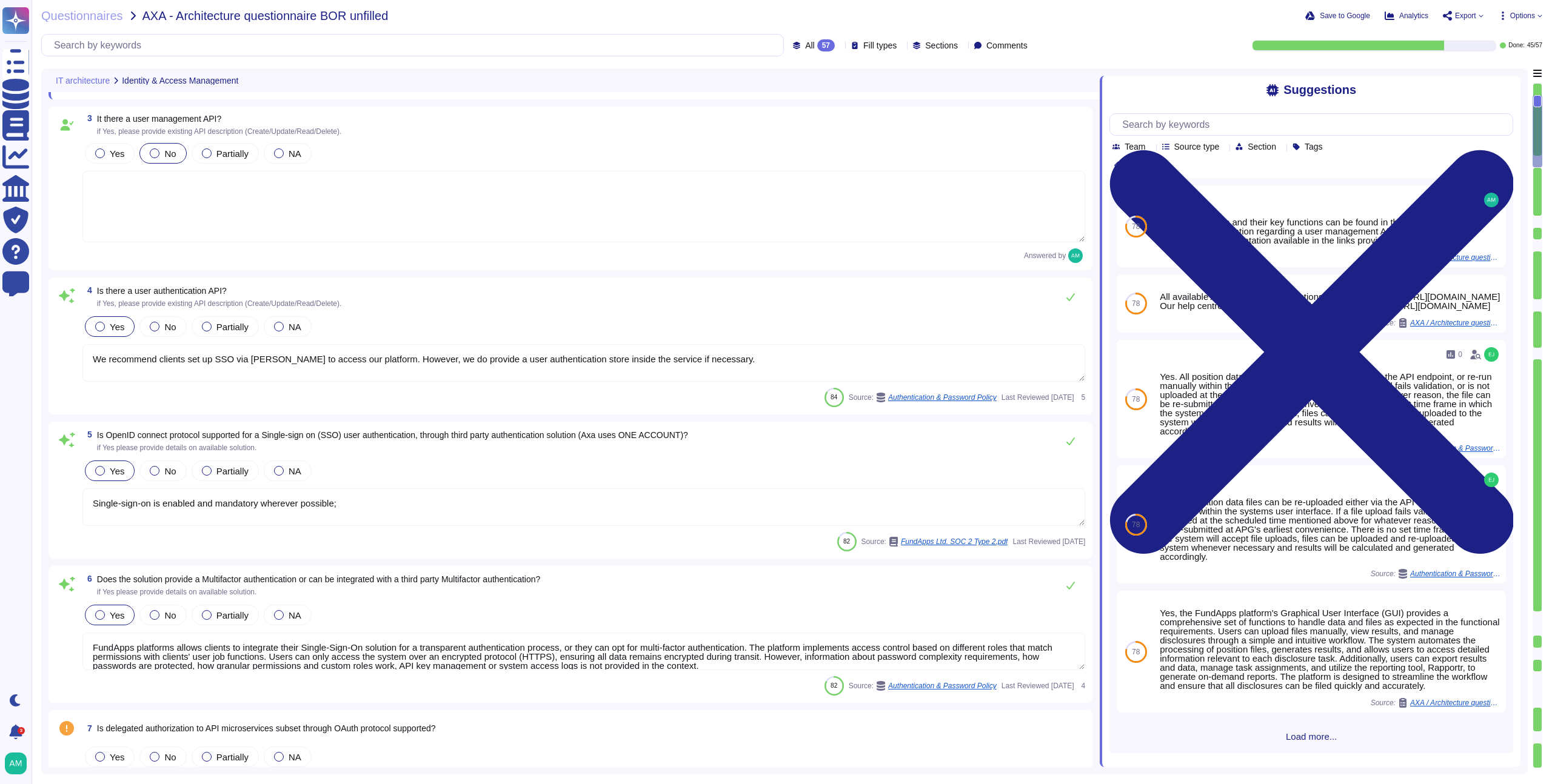
type textarea "Yes. FundApps' policy requires the approval of the head of Client Services, who…"
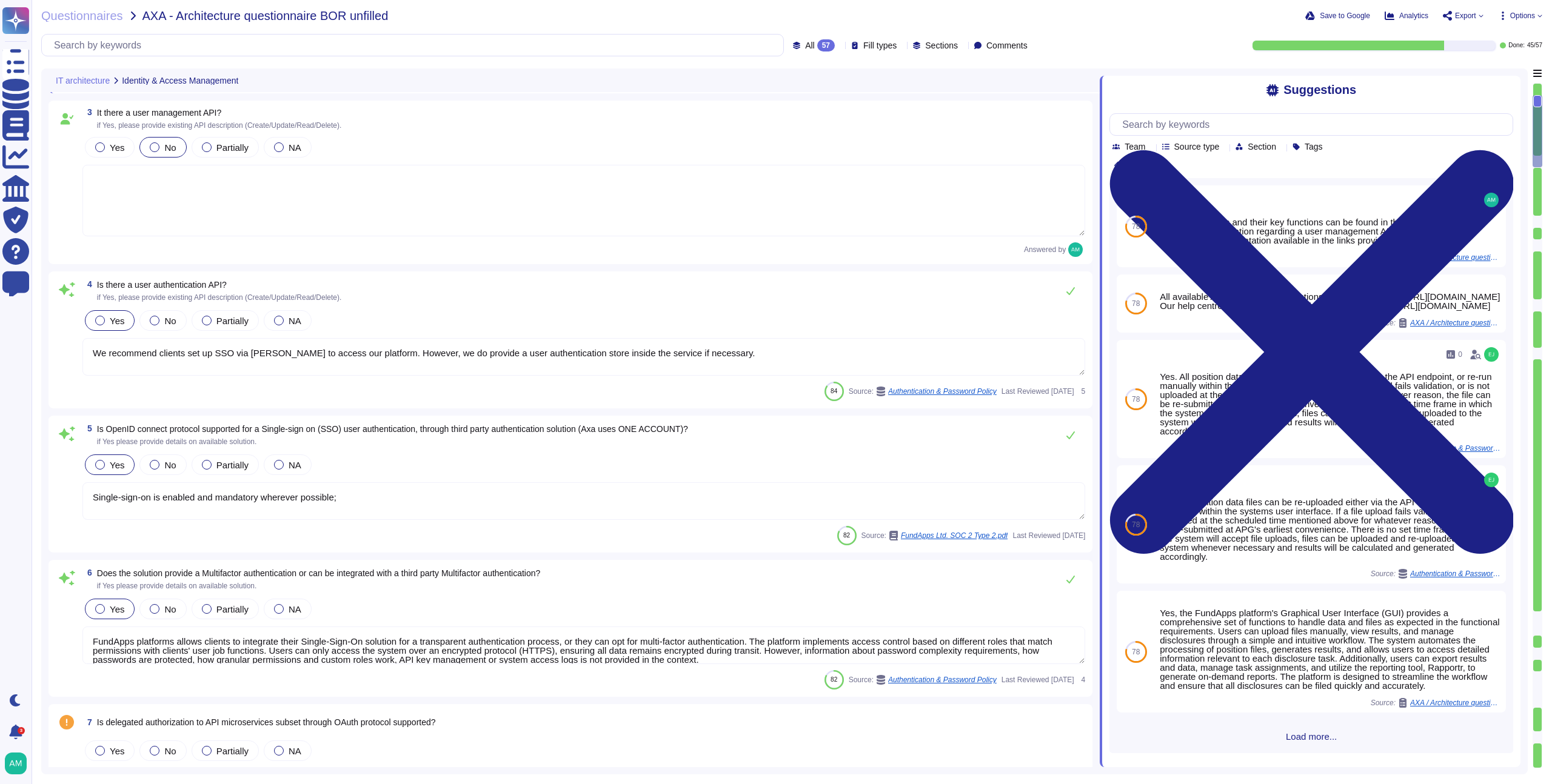
click at [434, 361] on textarea "We recommend clients set up SSO via SAML to access our platform. However, we do…" at bounding box center [584, 357] width 1003 height 37
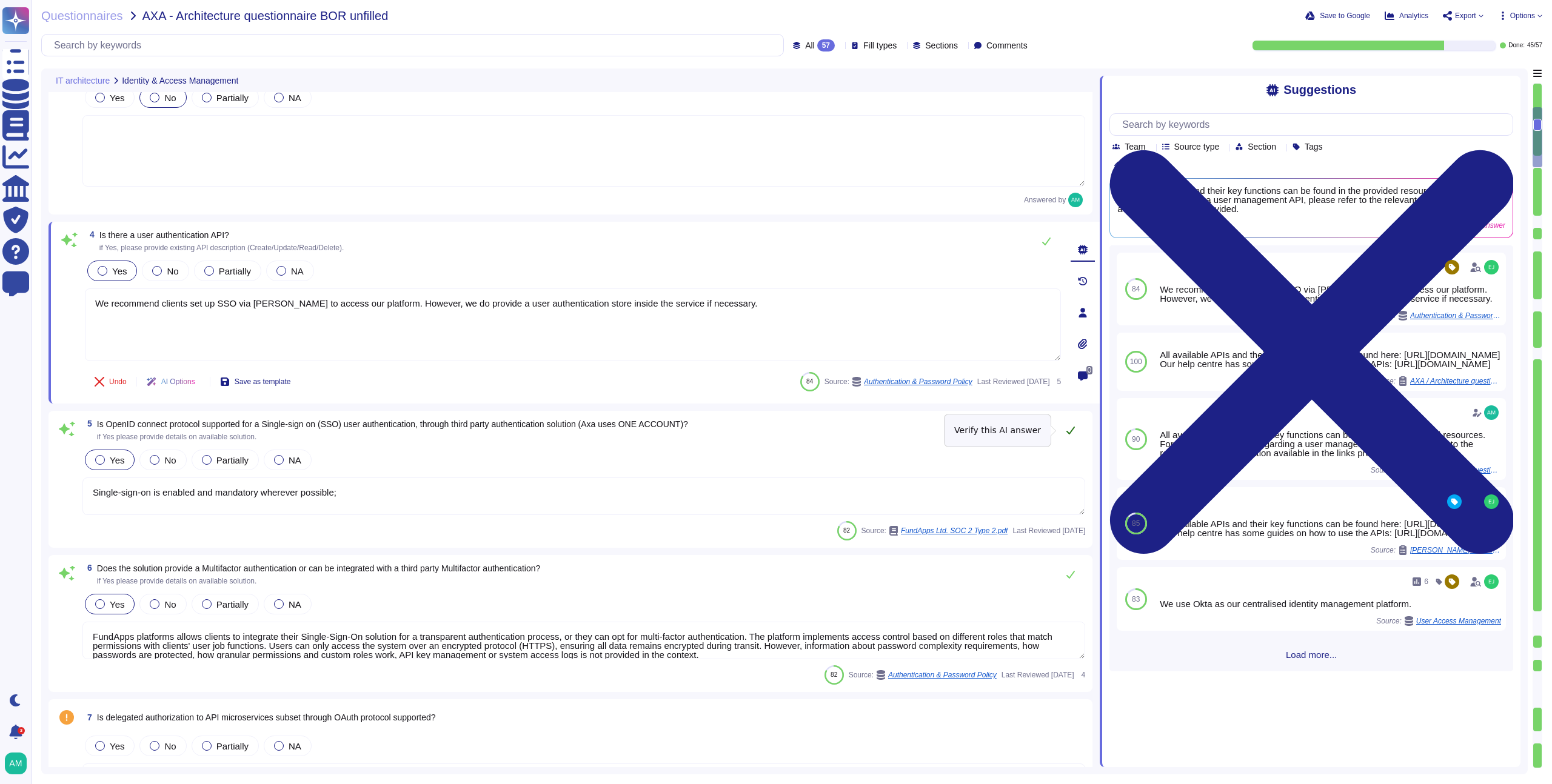
click at [1068, 434] on icon at bounding box center [1071, 430] width 10 height 10
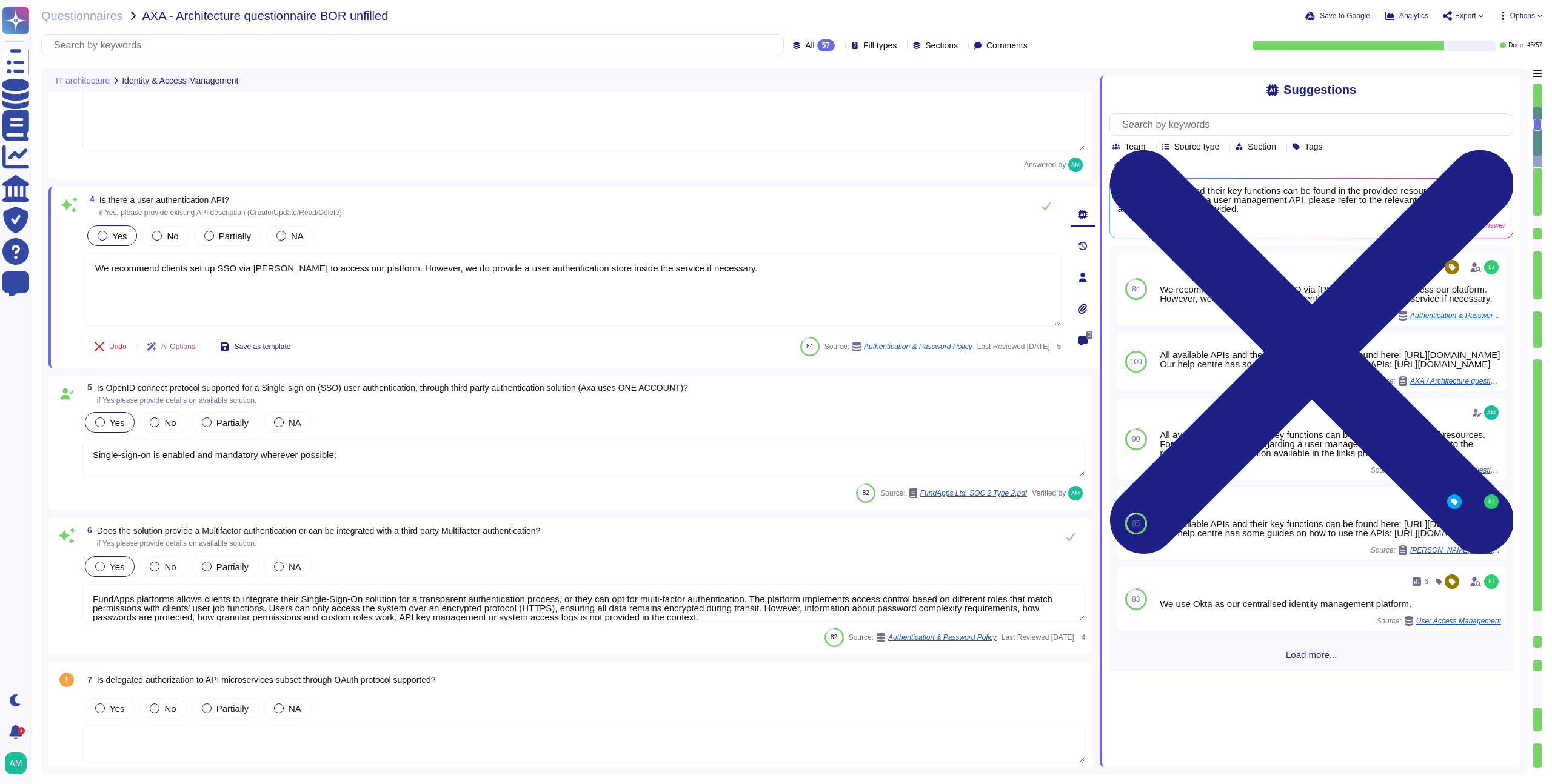
scroll to position [385, 0]
click at [1064, 537] on button at bounding box center [1071, 536] width 29 height 24
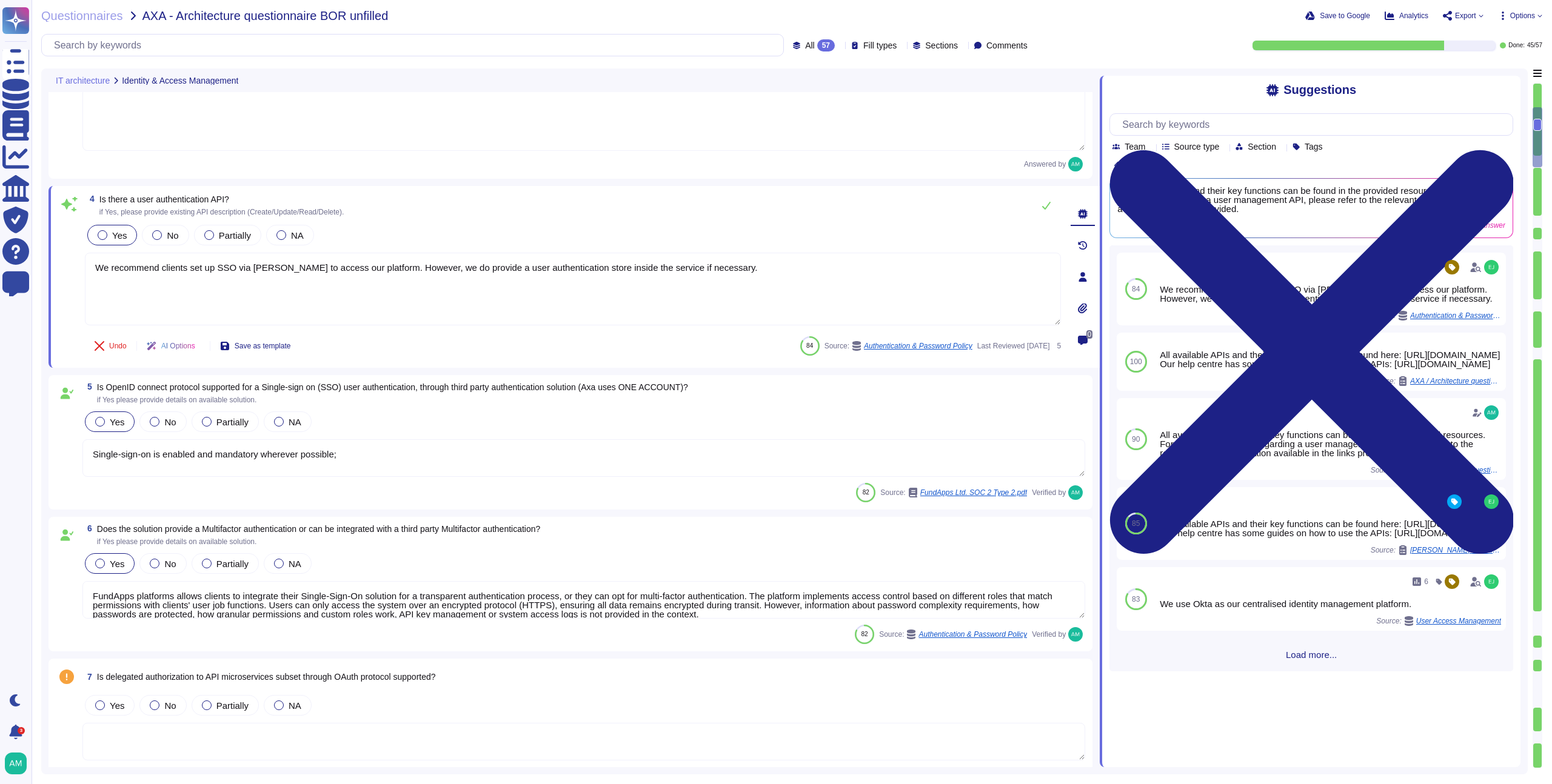
scroll to position [10, 0]
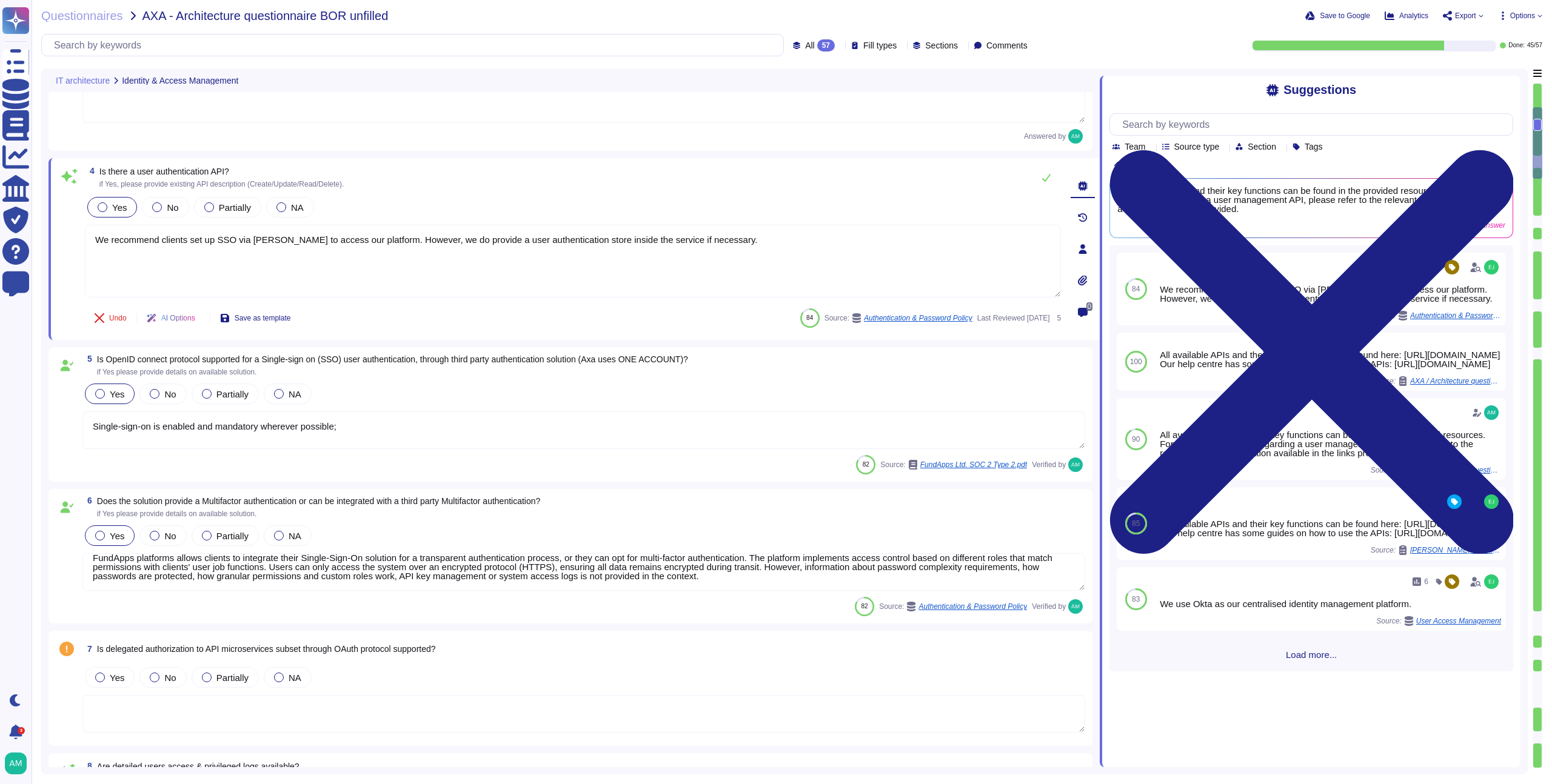
type textarea "In FundApps' platform, privileges are provided through roles which are assigned…"
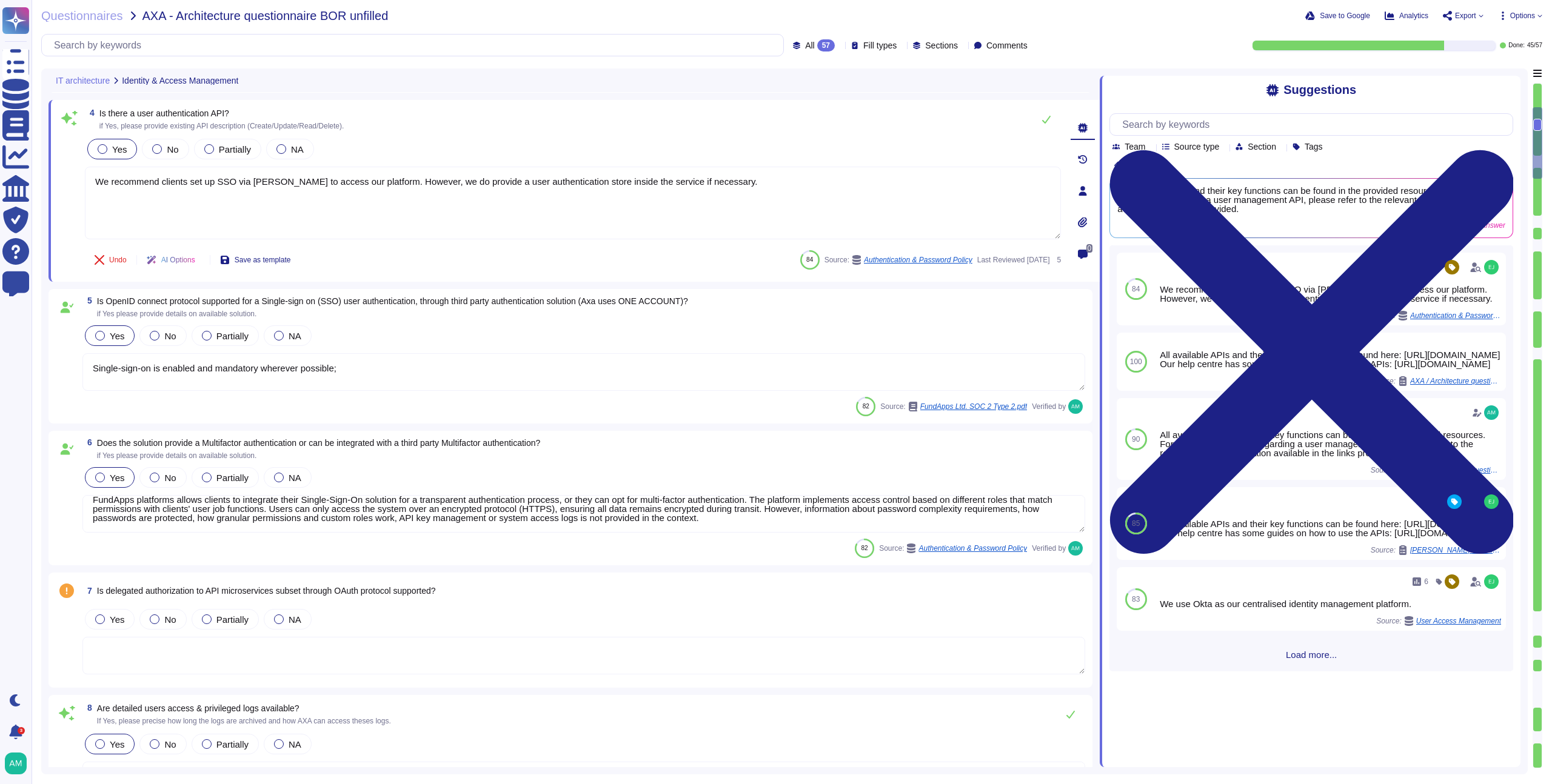
scroll to position [472, 0]
click at [174, 614] on span "No" at bounding box center [170, 618] width 12 height 10
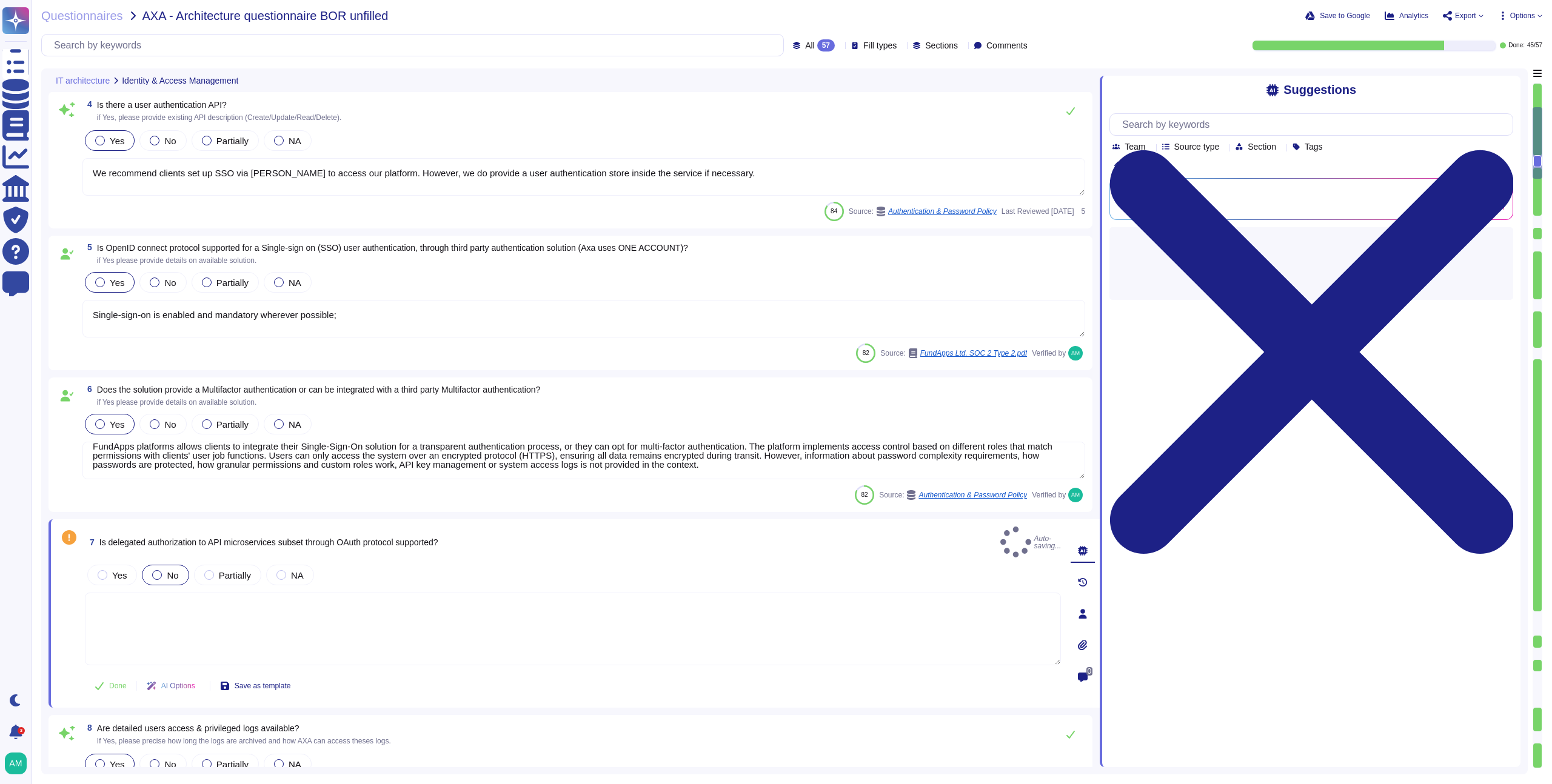
type textarea "In FundApps' platform, privileges are provided through roles which are assigned…"
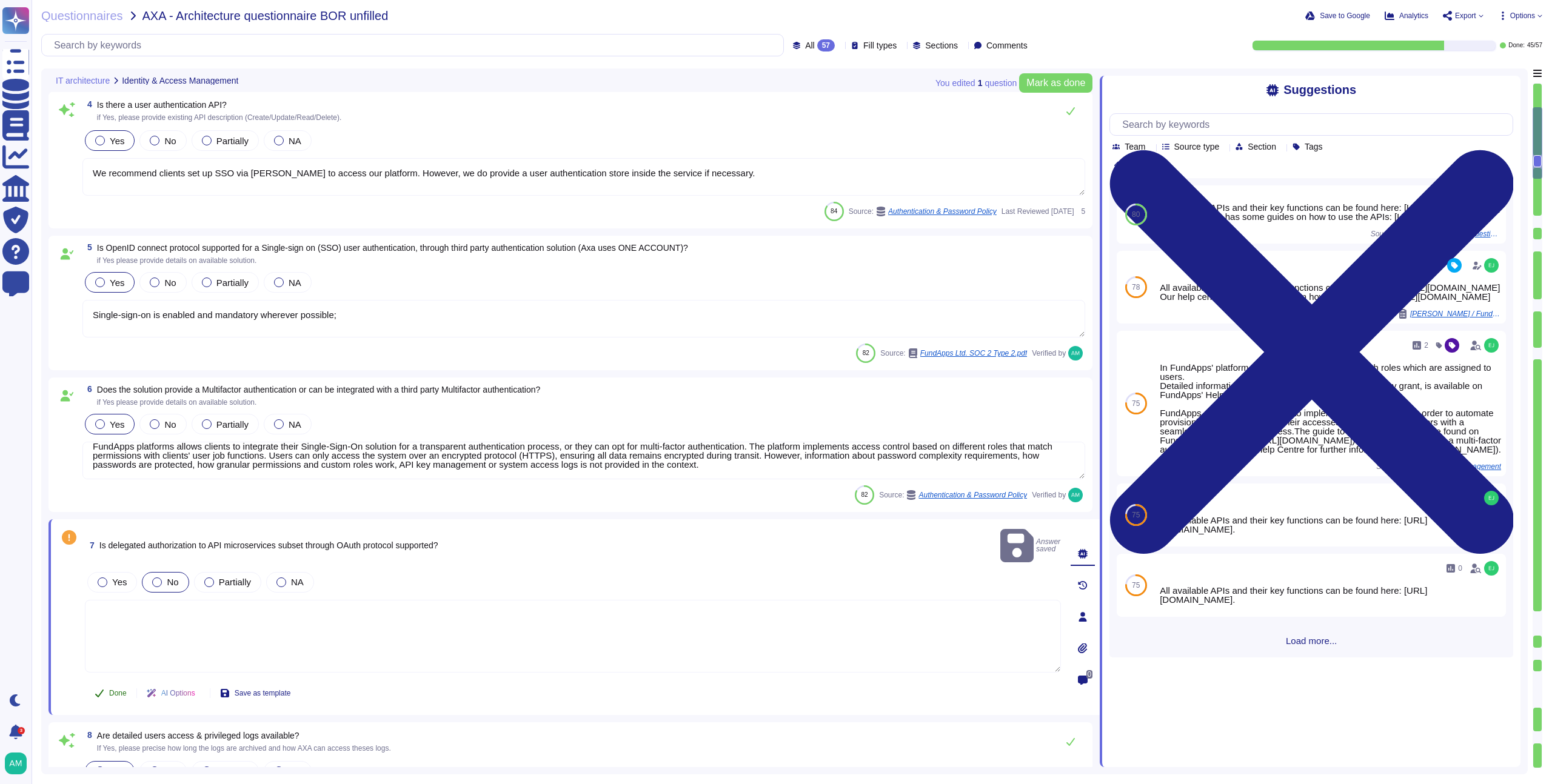
click at [116, 690] on span "Done" at bounding box center [118, 693] width 17 height 7
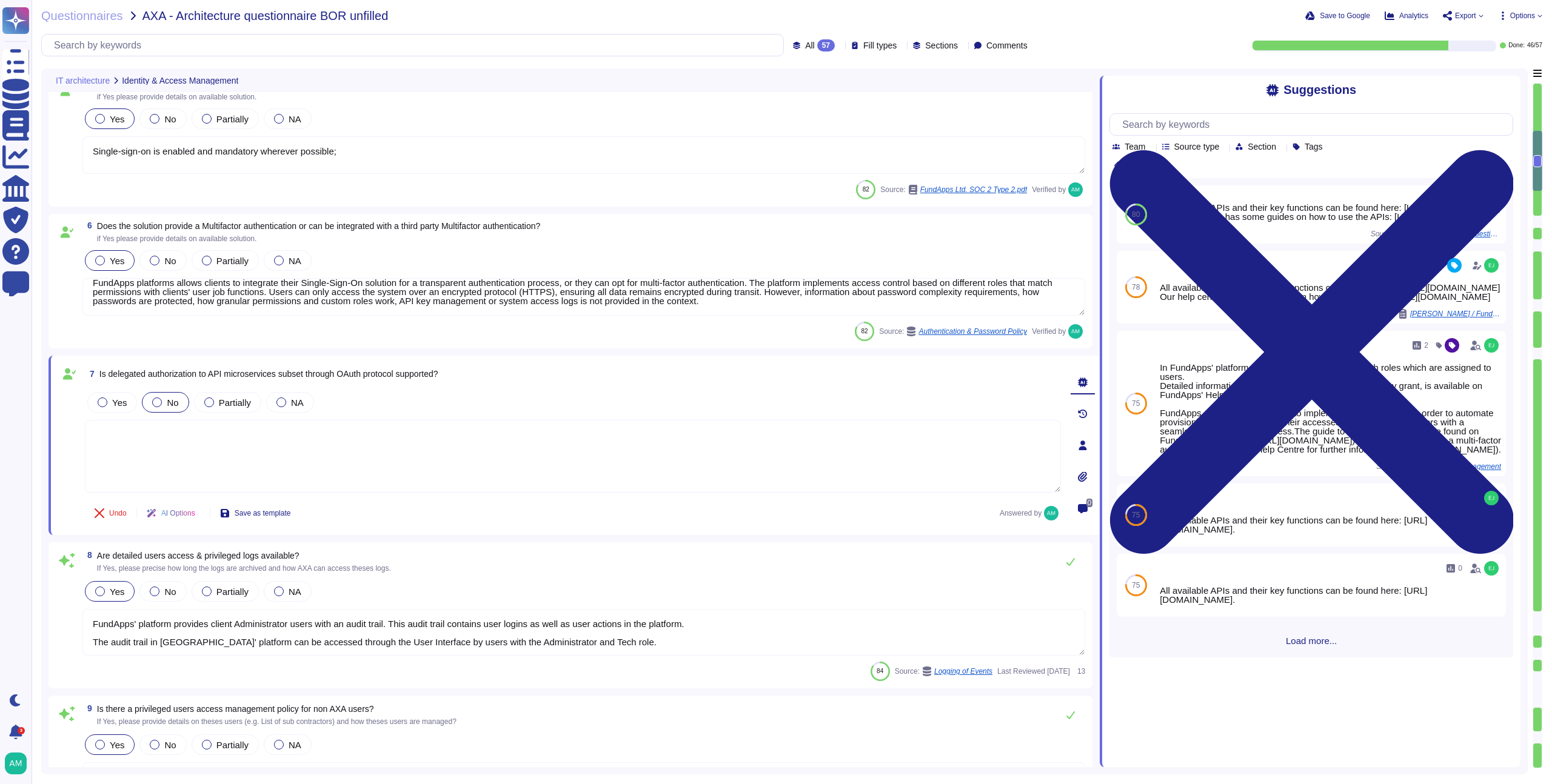
type textarea "Yes. FundApps provides all of our clients with a dedicated client success manag…"
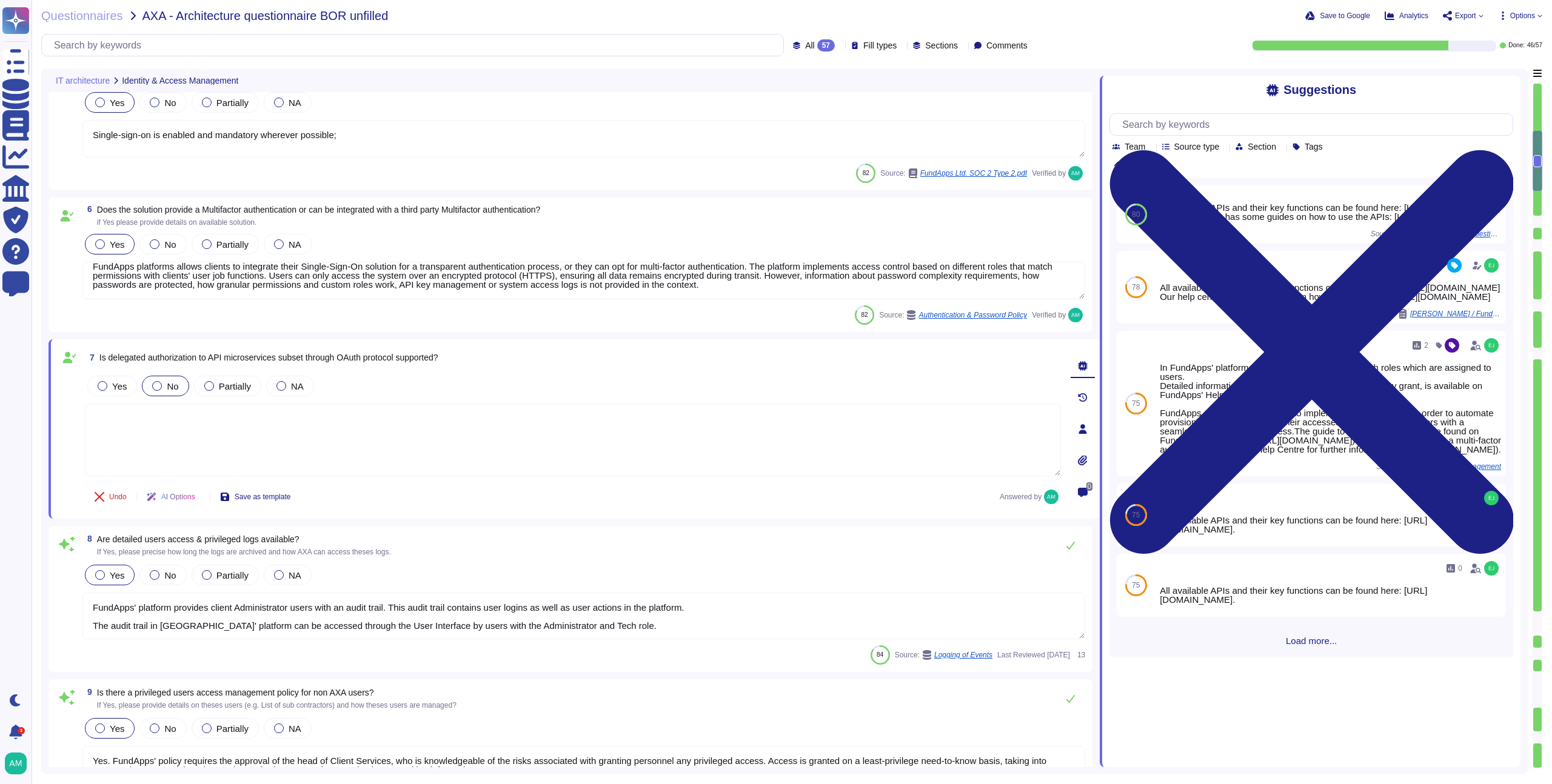
scroll to position [1, 0]
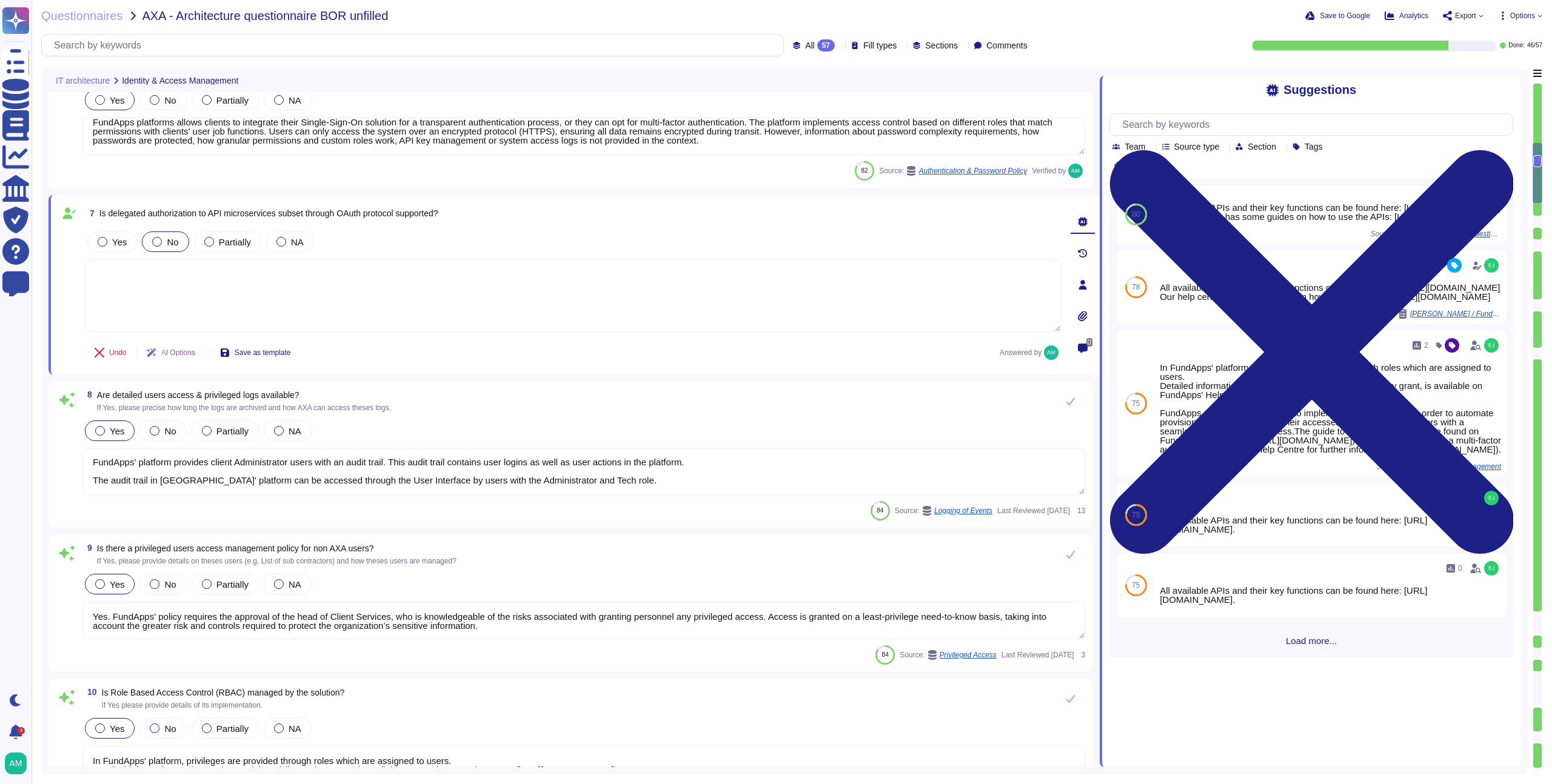
type textarea "The software developed by FundApps is mostly written in the C# and Typescript p…"
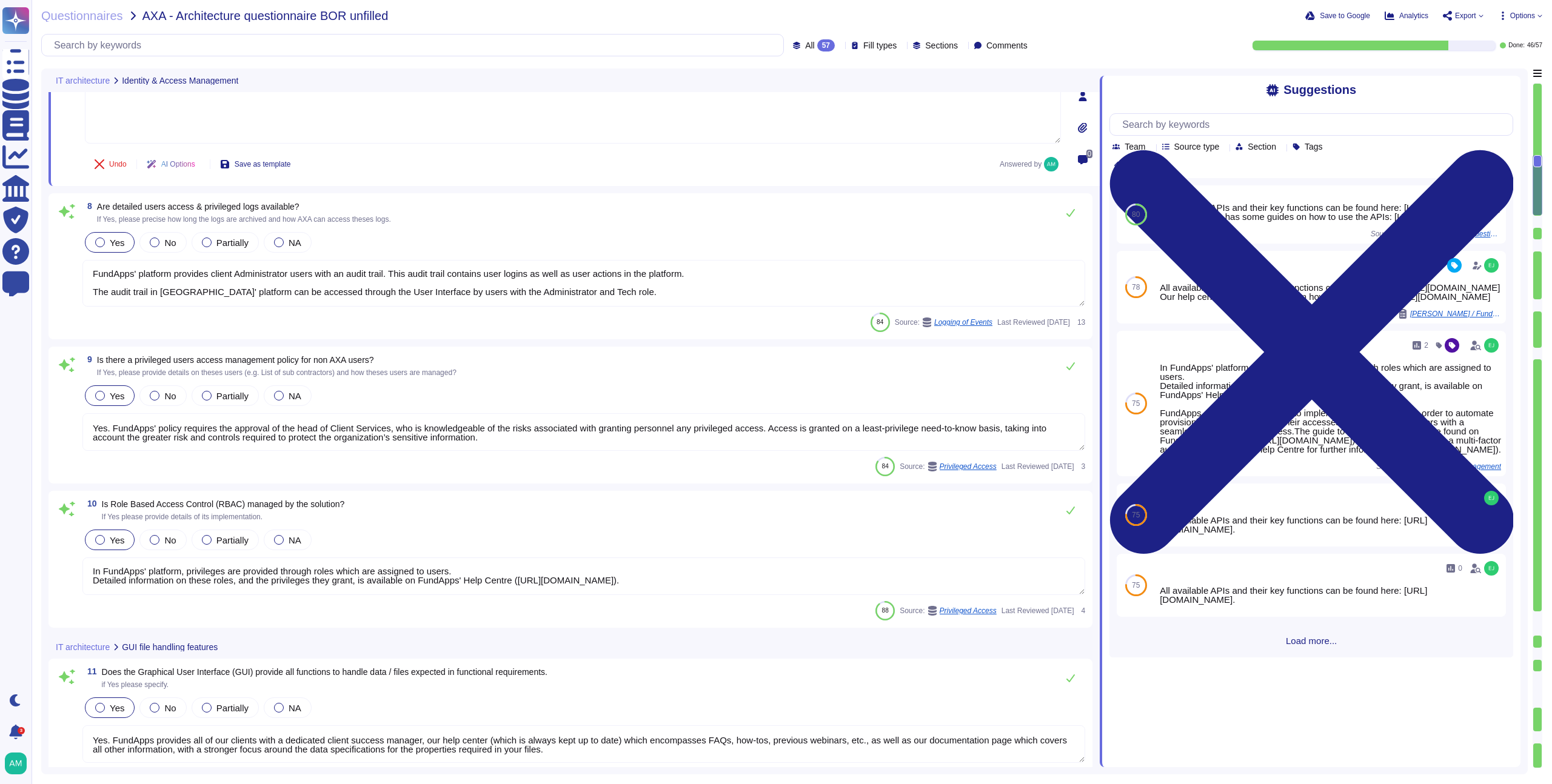
scroll to position [961, 0]
click at [430, 303] on textarea "FundApps' platform provides client Administrator users with an audit trail. Thi…" at bounding box center [584, 286] width 1003 height 46
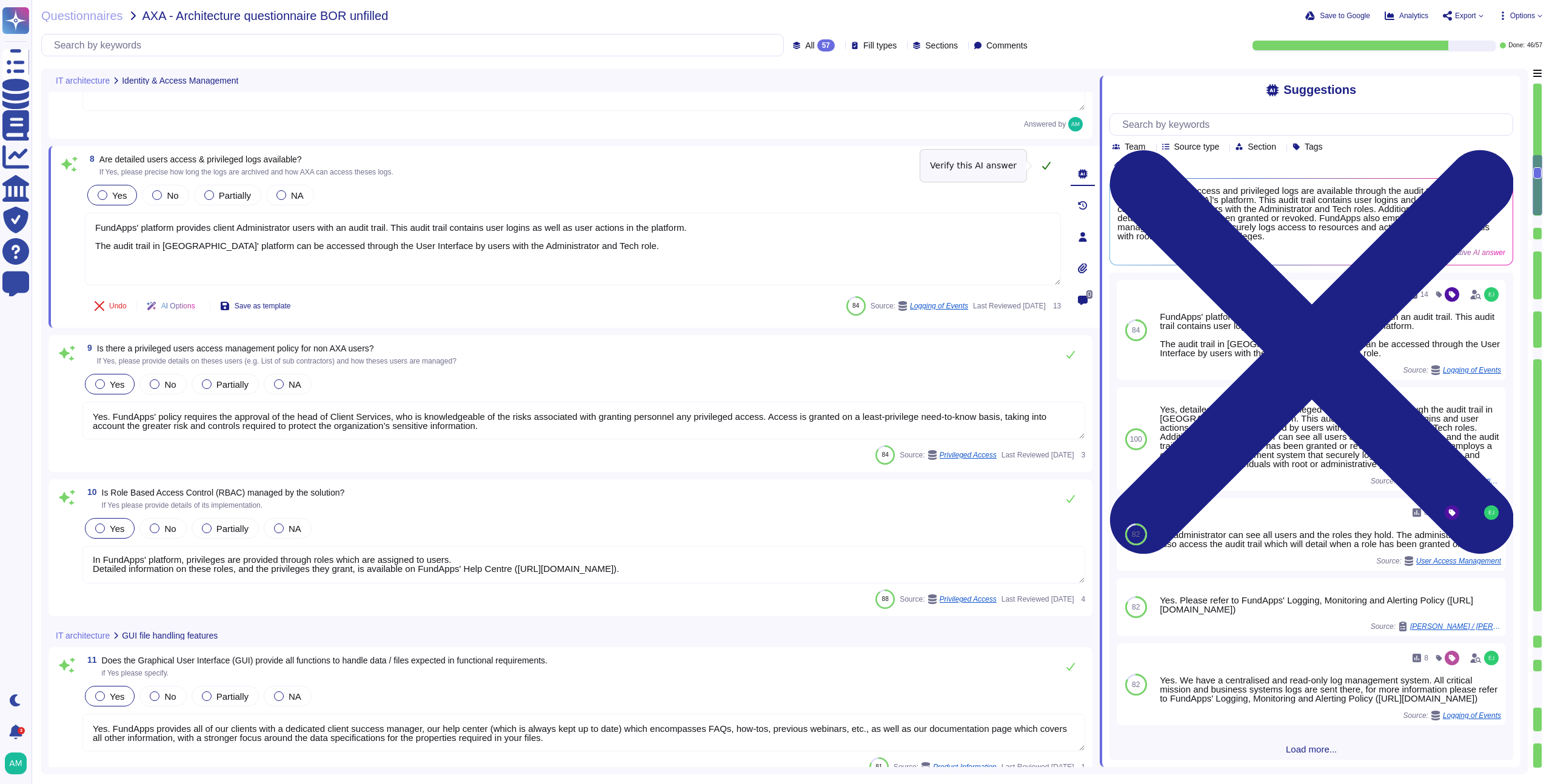
click at [1052, 166] on button at bounding box center [1046, 165] width 29 height 24
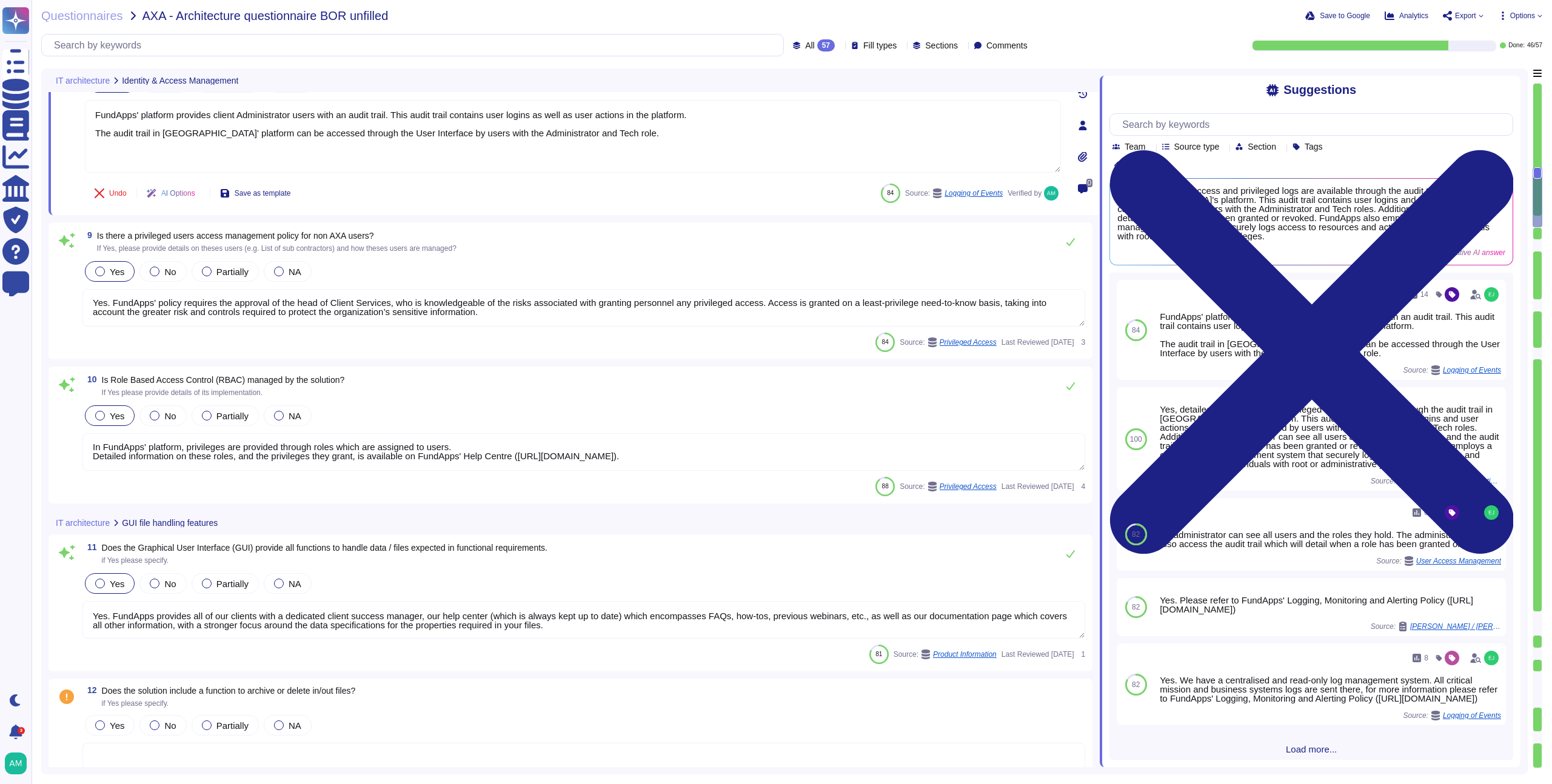
scroll to position [1070, 0]
click at [1072, 246] on icon at bounding box center [1071, 243] width 10 height 10
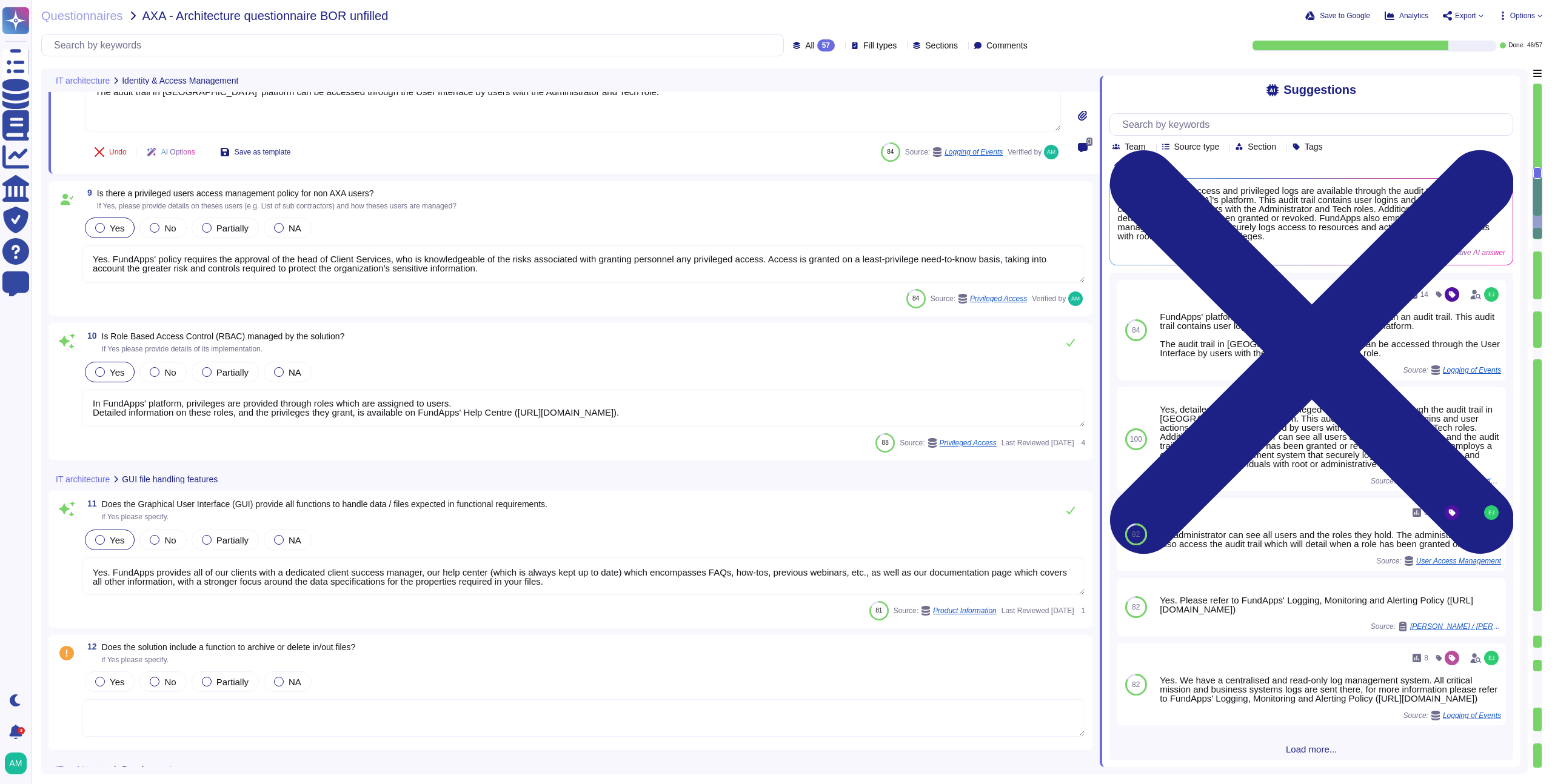
type textarea "A global outage affecting our third-party AWS would impact many critical busine…"
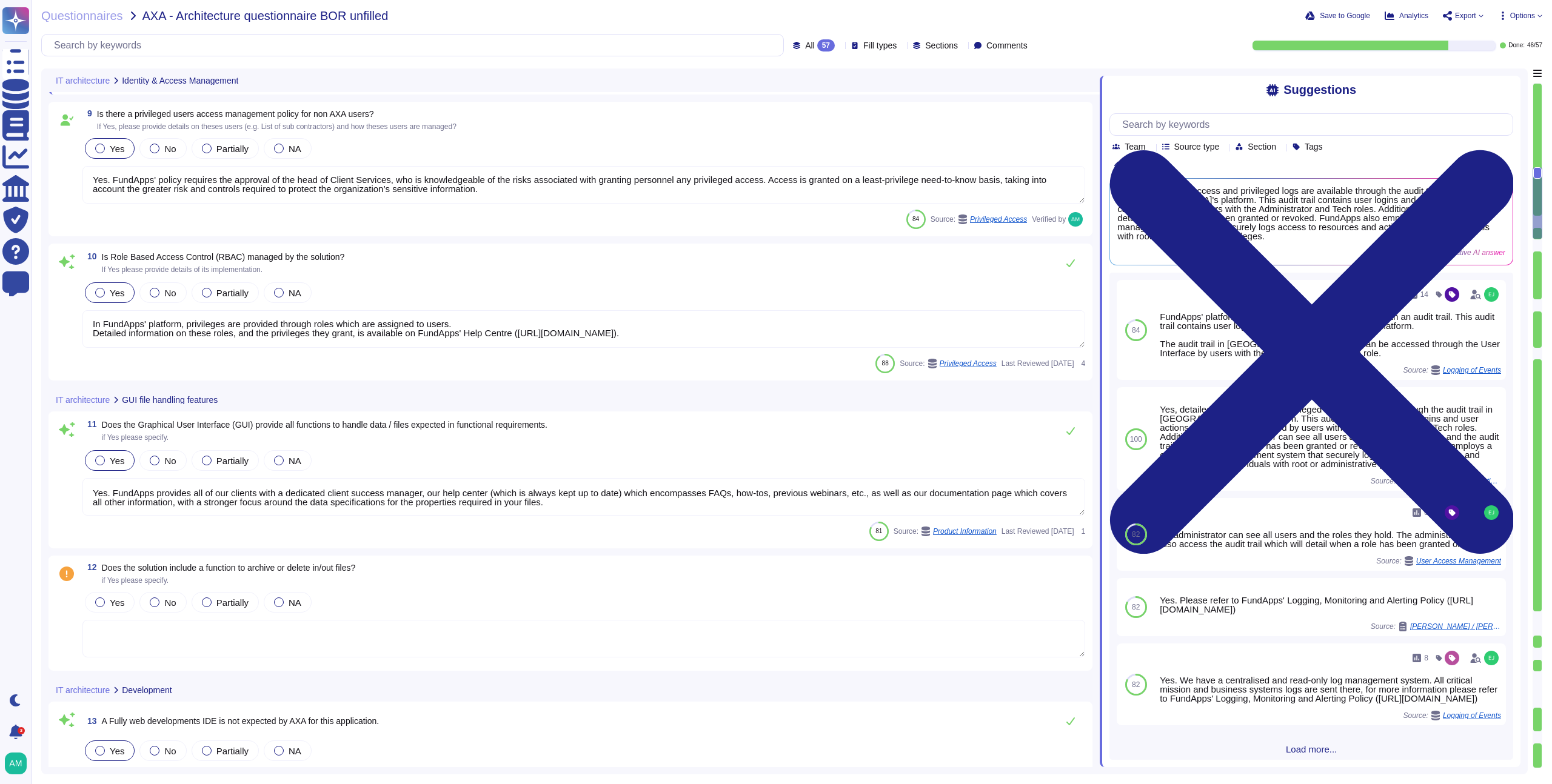
scroll to position [1188, 0]
click at [1077, 257] on button at bounding box center [1071, 259] width 29 height 24
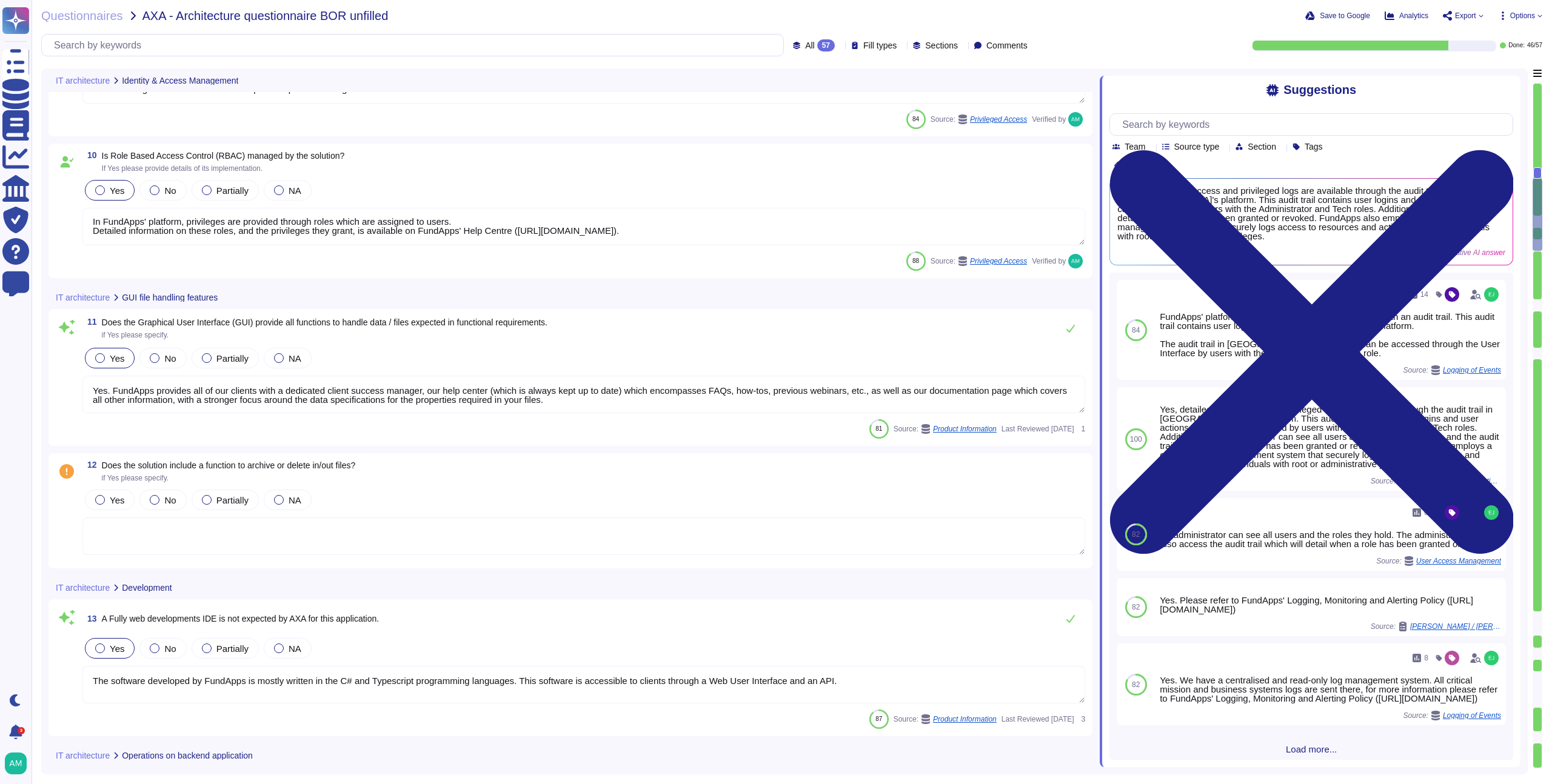
type textarea "FundApps backups production data to local storage at the following frequency: F…"
click at [172, 496] on span "No" at bounding box center [170, 498] width 12 height 10
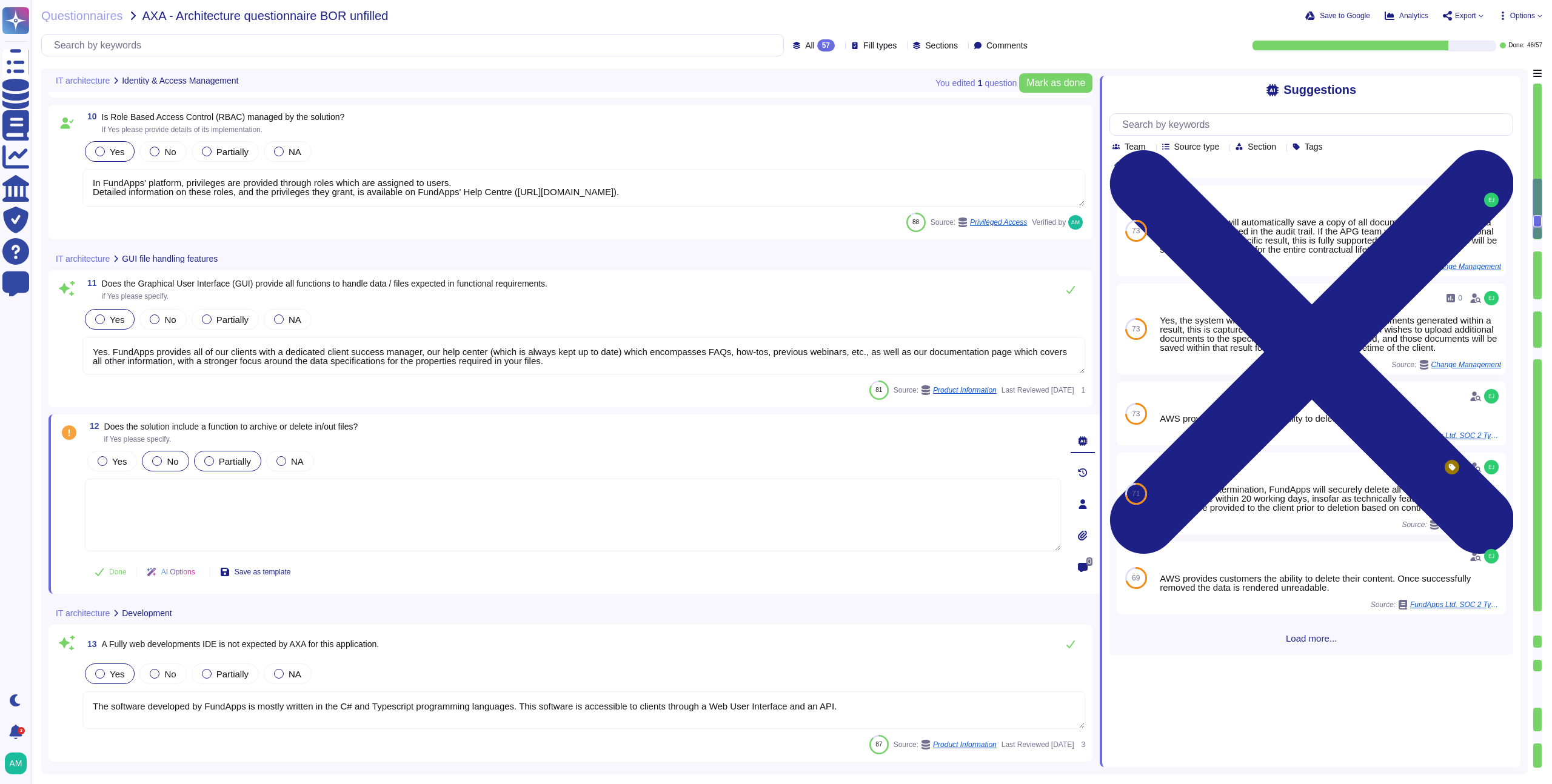
click at [231, 458] on span "Partially" at bounding box center [234, 461] width 32 height 10
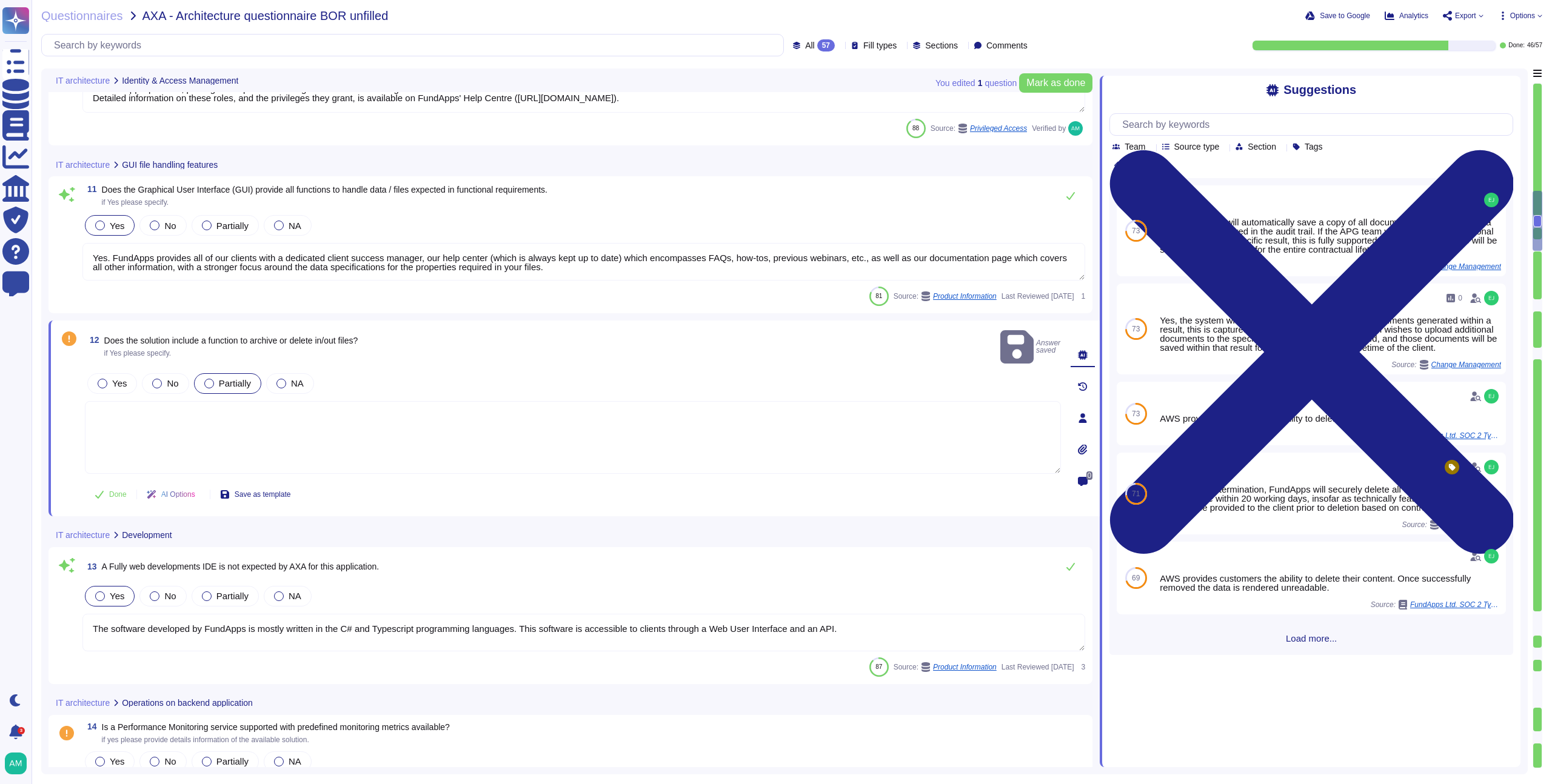
scroll to position [1369, 0]
type textarea "FundApps backups production data to local storage at the following frequency: F…"
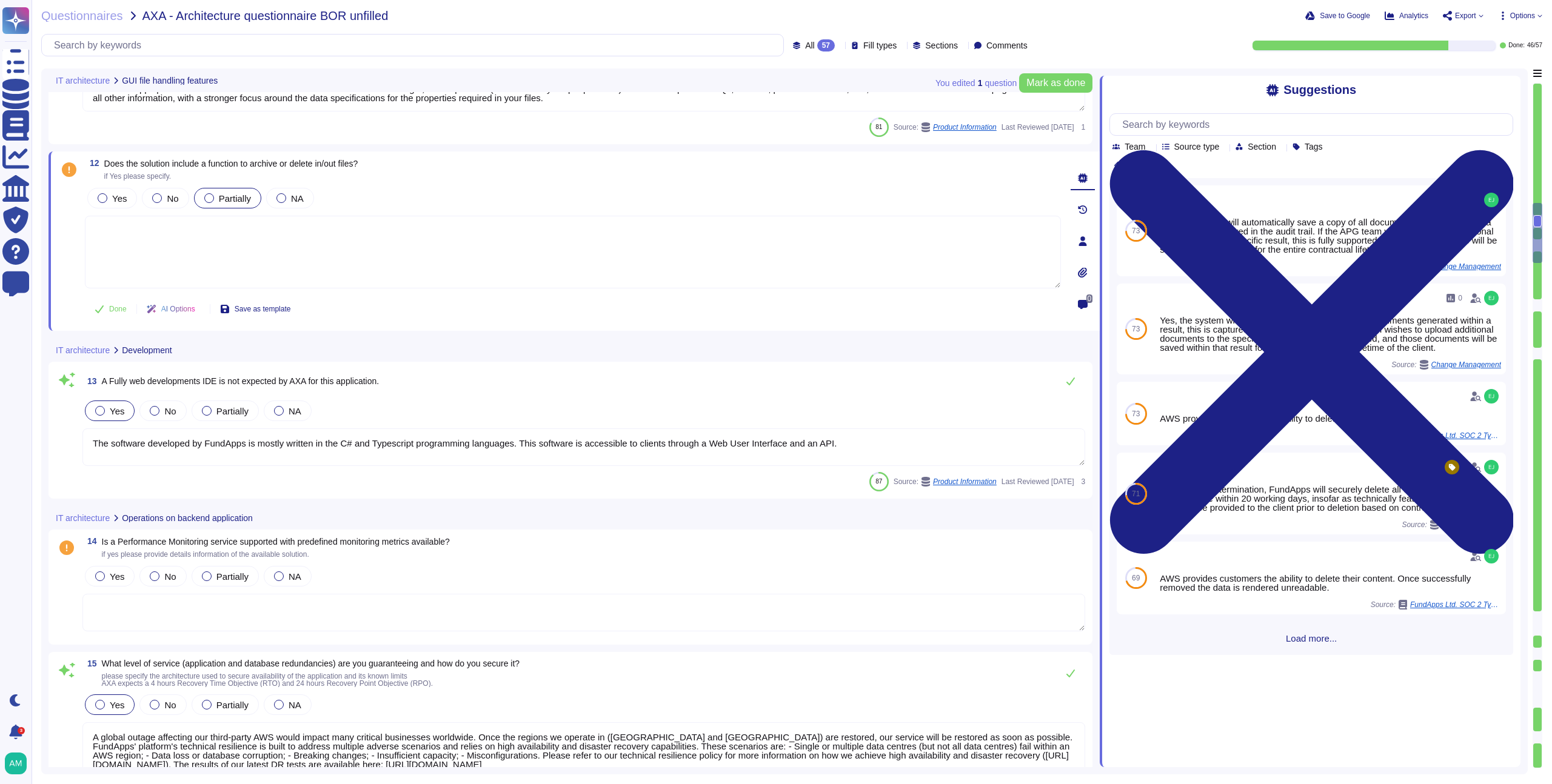
scroll to position [1545, 0]
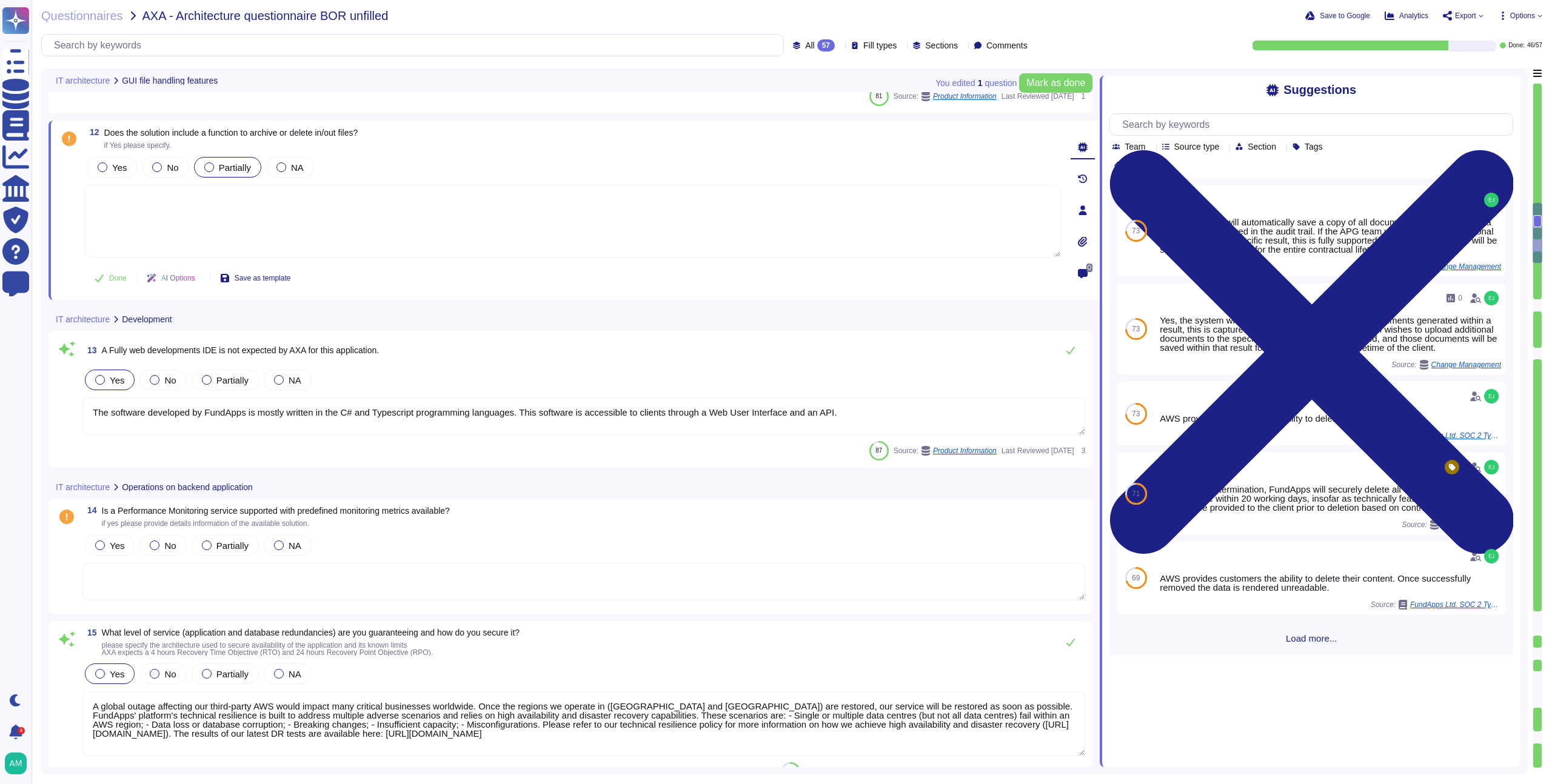
type textarea "We do not charge for releases. FundApps' web application is kept constantly up …"
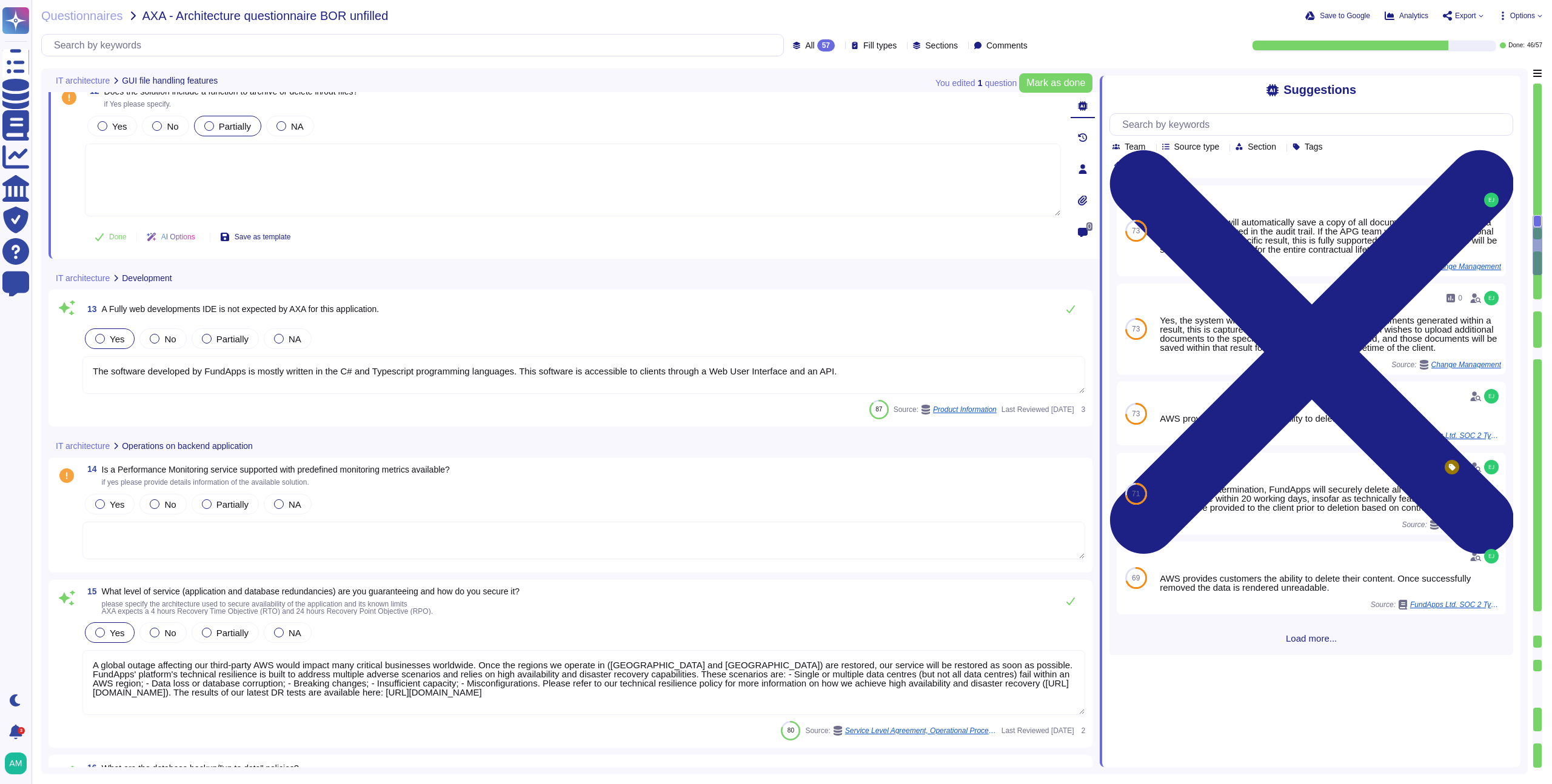
type textarea "Changes to the production environment are automatically tested with a multi-lev…"
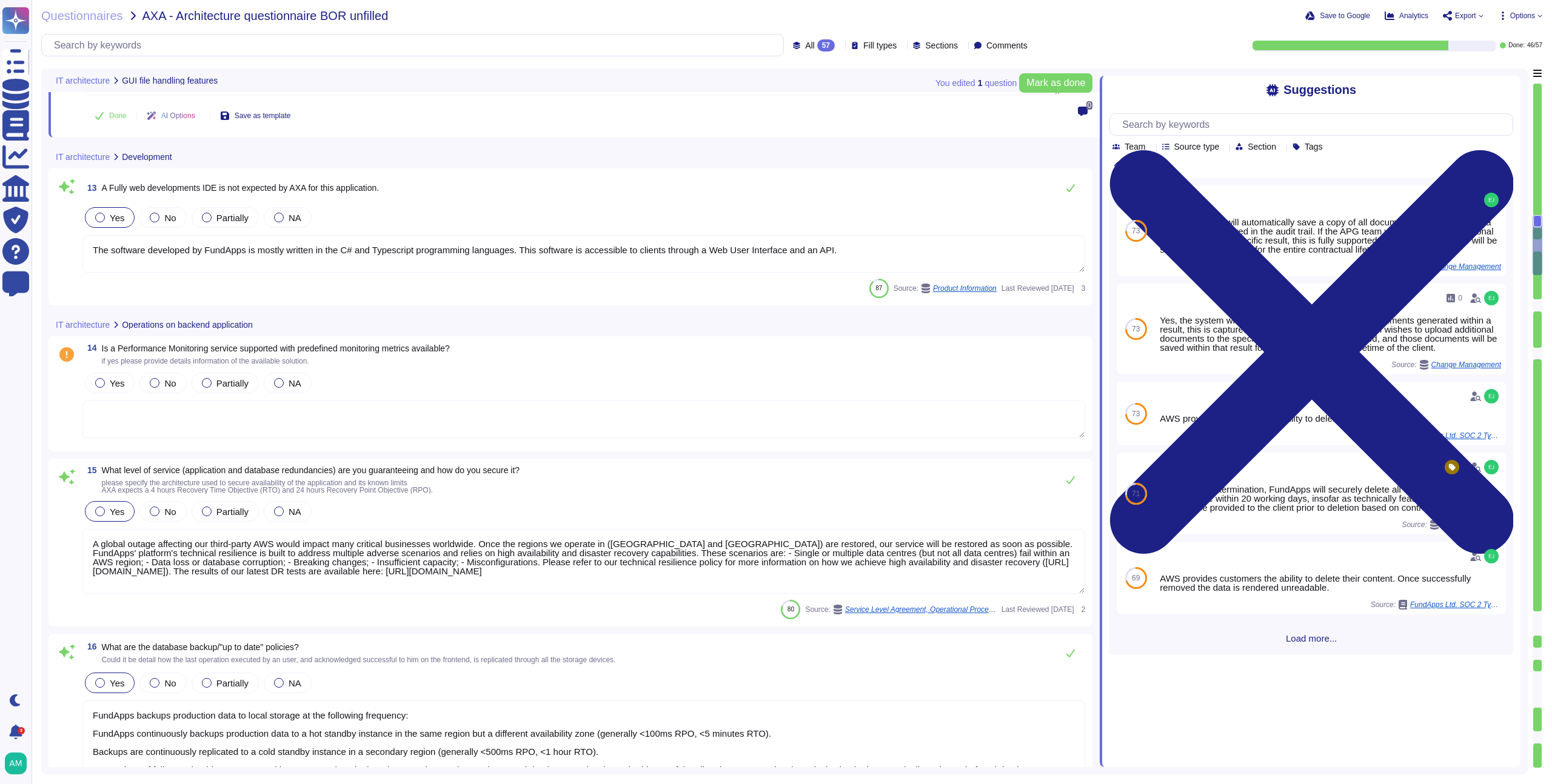
scroll to position [1710, 0]
click at [329, 410] on textarea at bounding box center [584, 416] width 1003 height 37
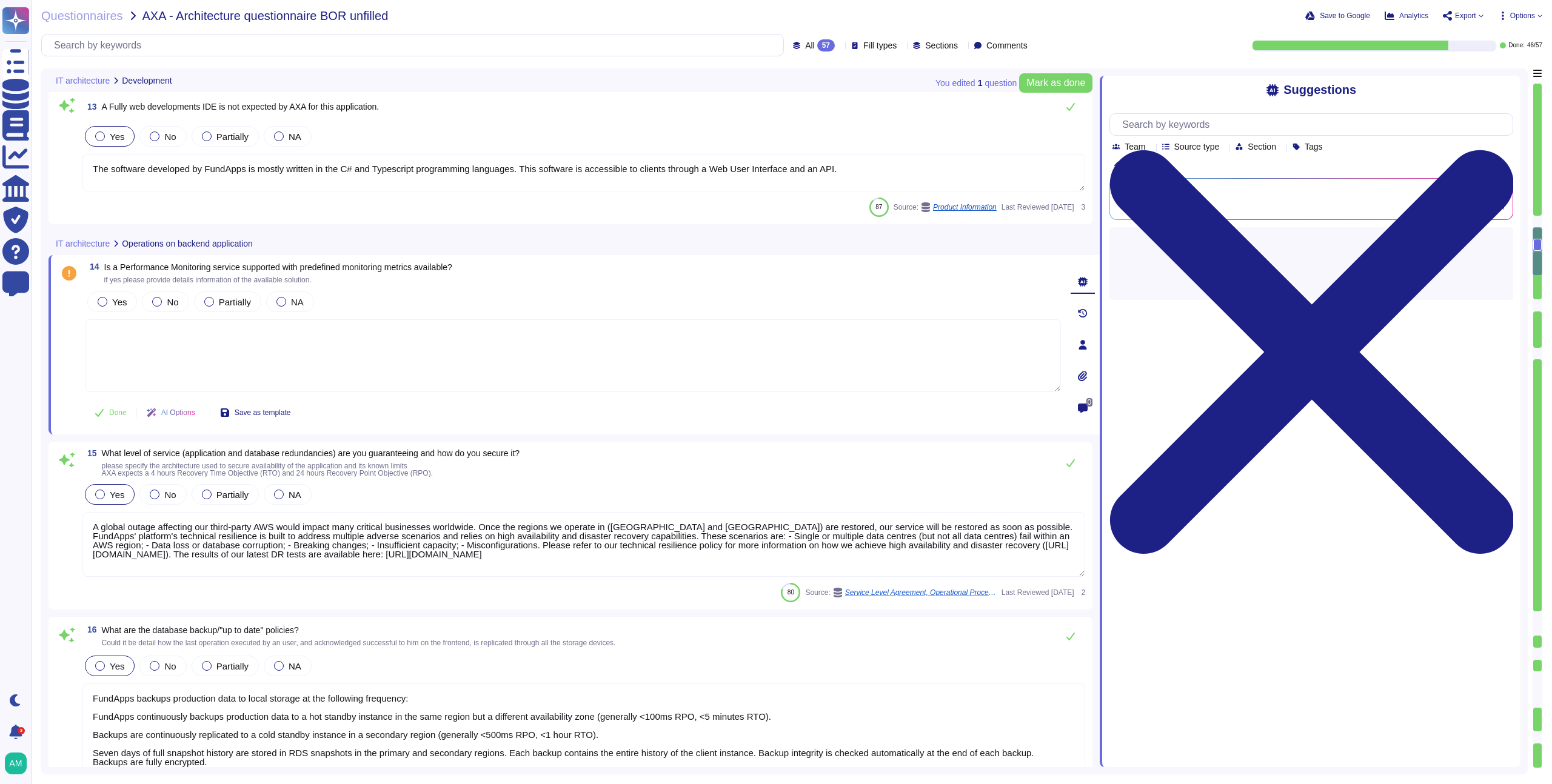
paste textarea "Please view status.fundapps.co for monitoring metrics."
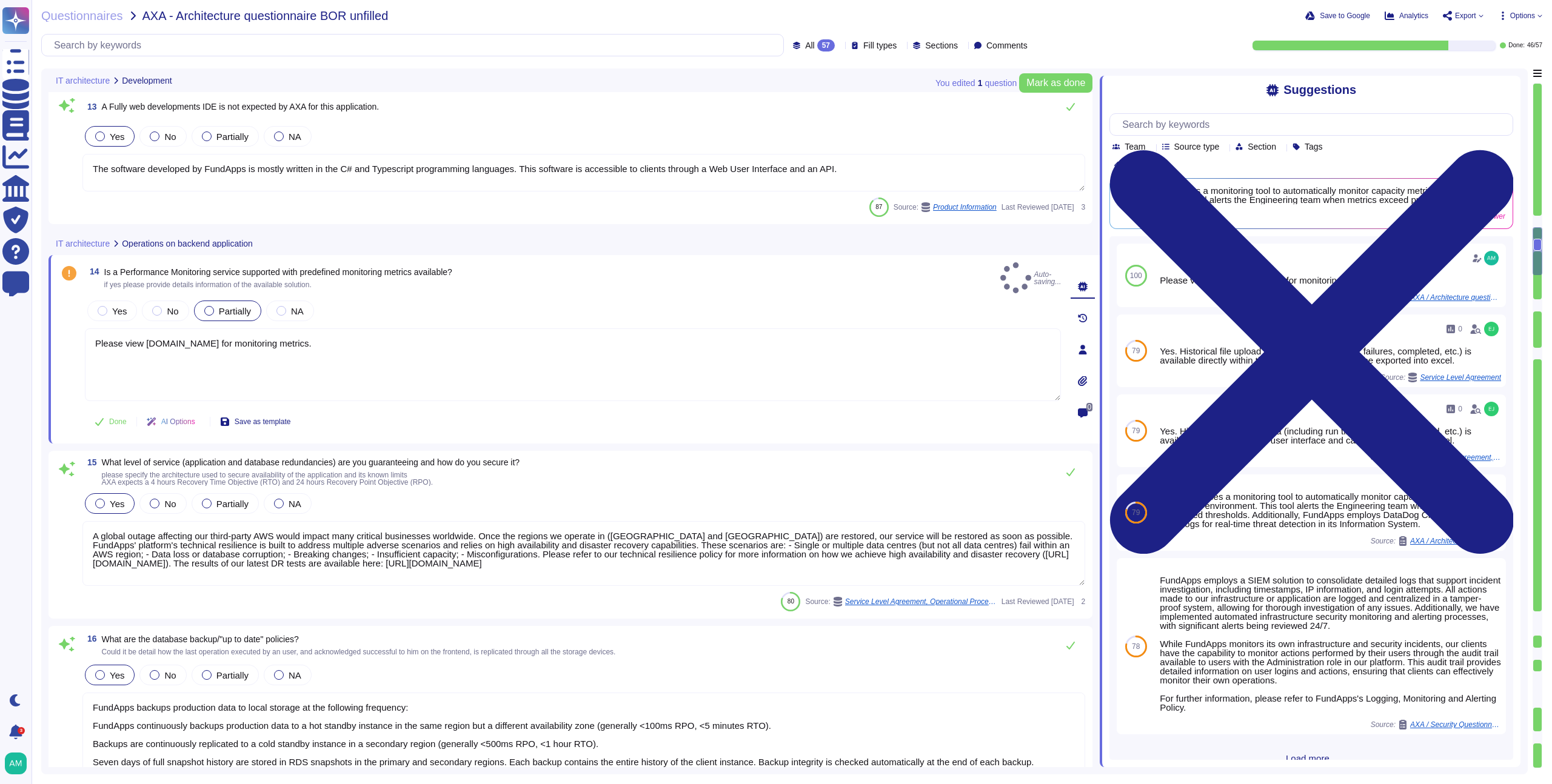
type textarea "Please view status.fundapps.co for monitoring metrics."
click at [212, 306] on div at bounding box center [210, 311] width 10 height 10
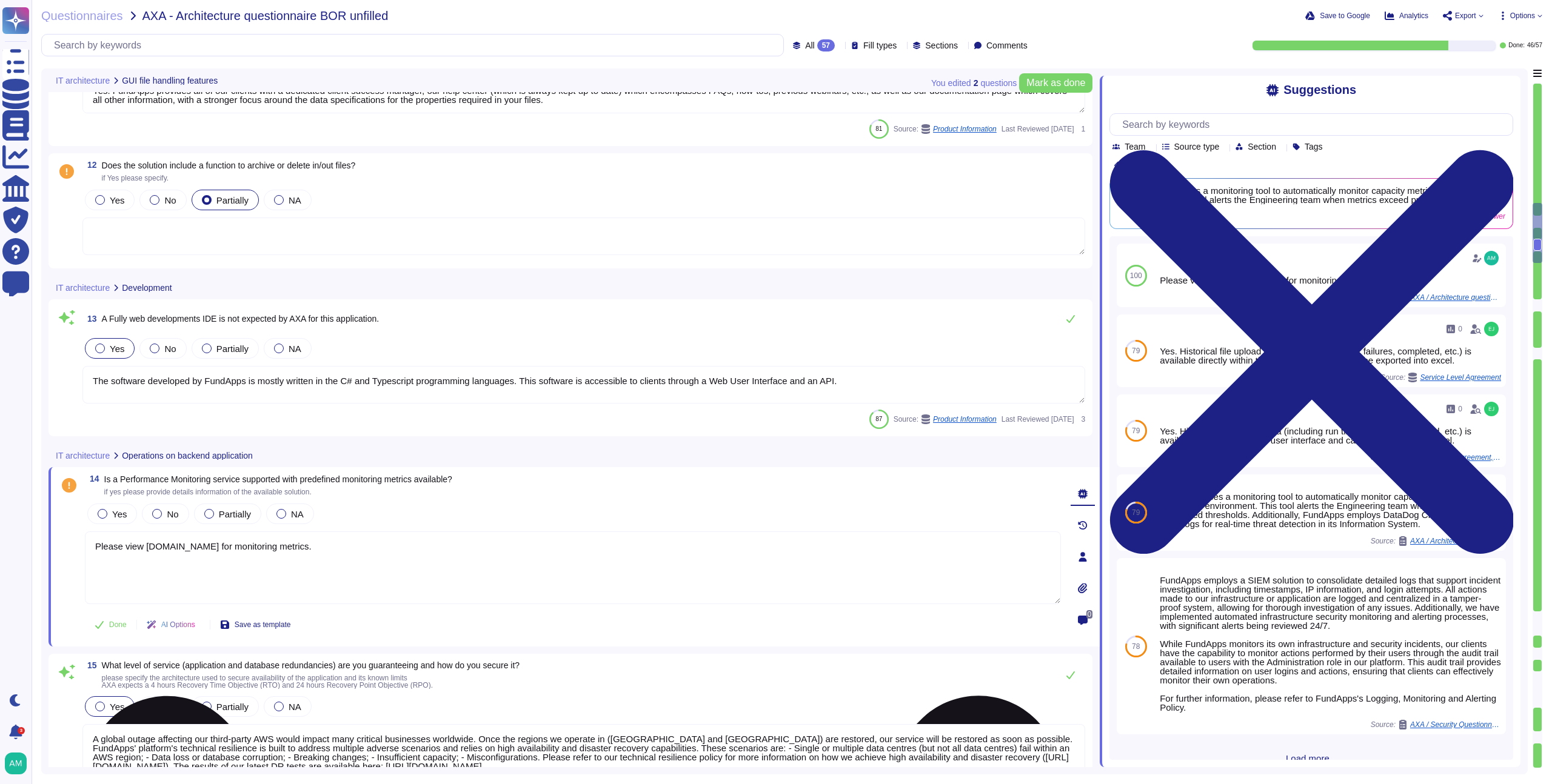
type textarea "Yes. FundApps provides all of our clients with a dedicated client success manag…"
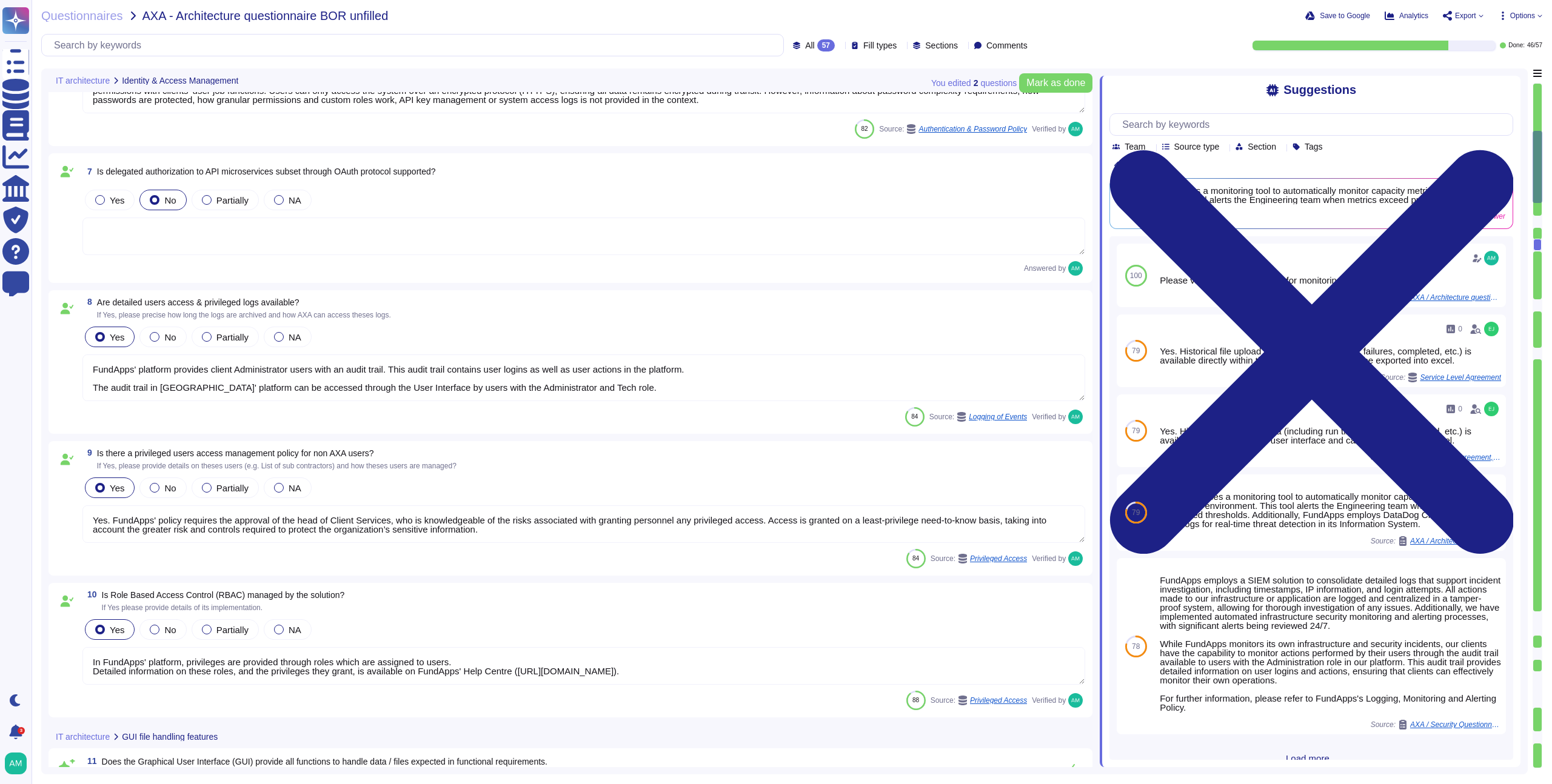
type textarea "We recommend clients set up SSO via SAML to access our platform. However, we do…"
type textarea "Single-sign-on is enabled and mandatory wherever possible;"
type textarea "FundApps platforms allows clients to integrate their Single-Sign-On solution fo…"
type textarea "FundApps' platform provides client Administrator users with an audit trail. Thi…"
type textarea "Yes. FundApps' policy requires the approval of the head of Client Services, who…"
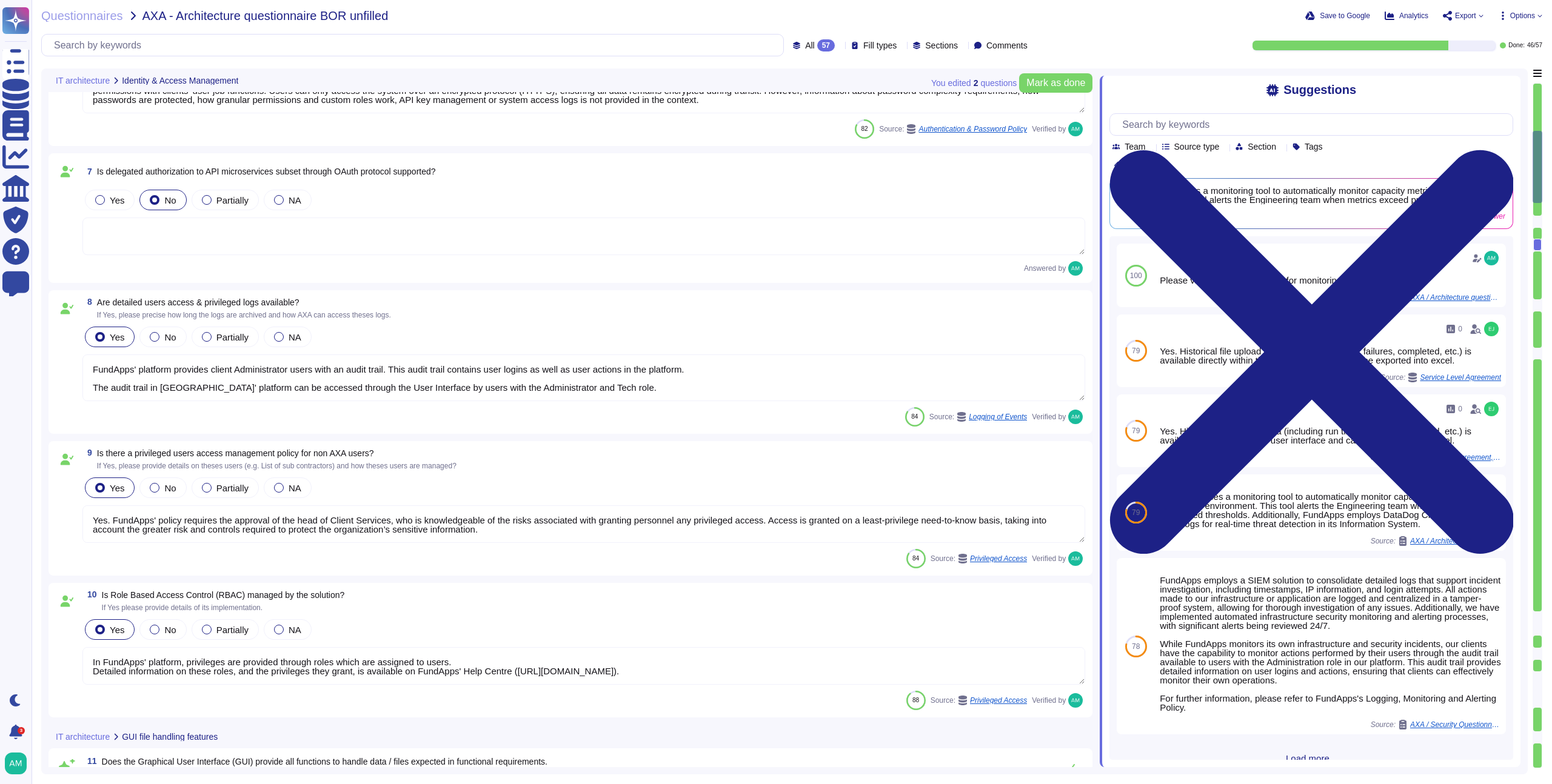
type textarea "In FundApps' platform, privileges are provided through roles which are assigned…"
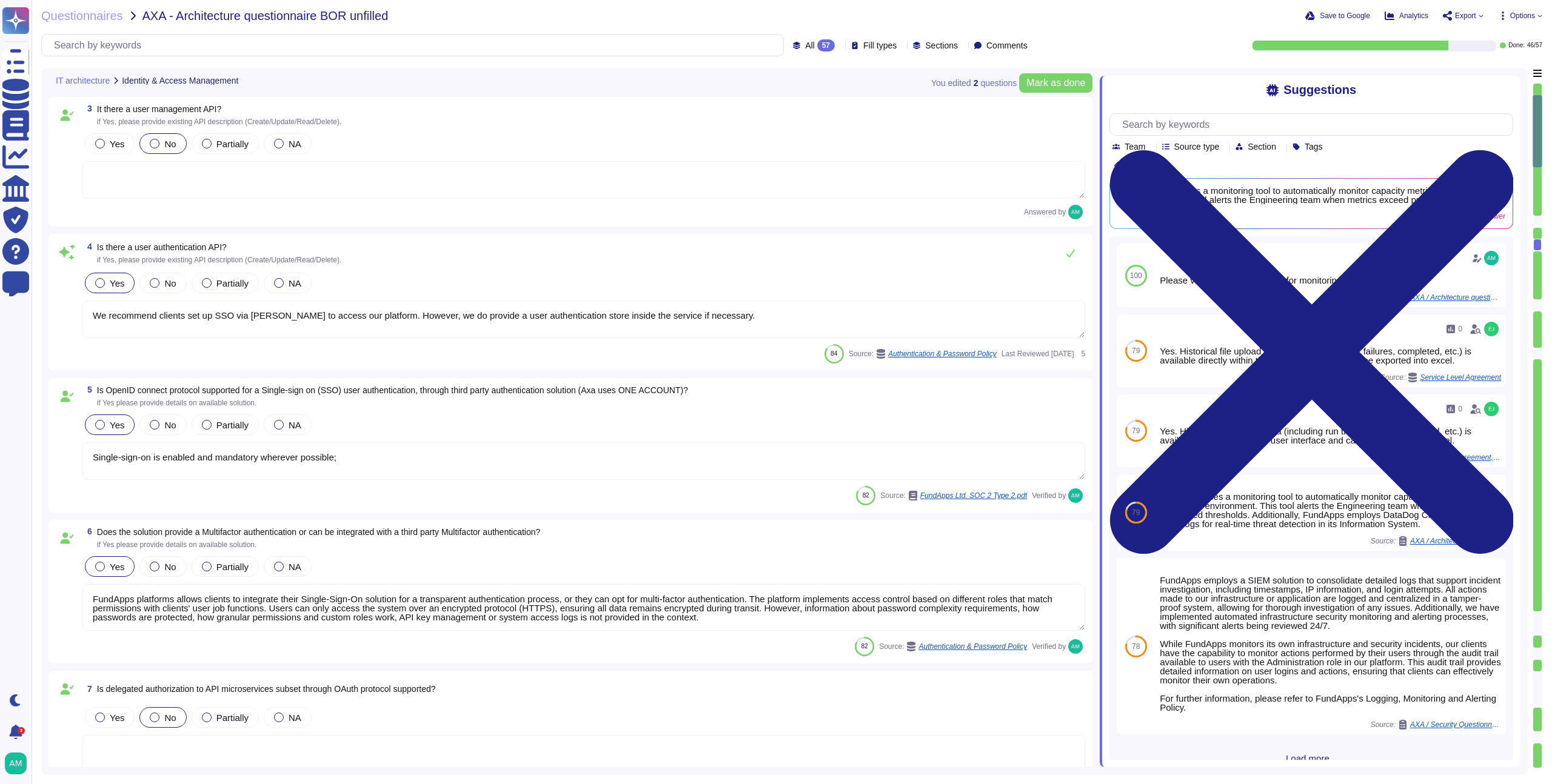
type textarea "Yes, there is an administrative web-based management interface for overseeing u…"
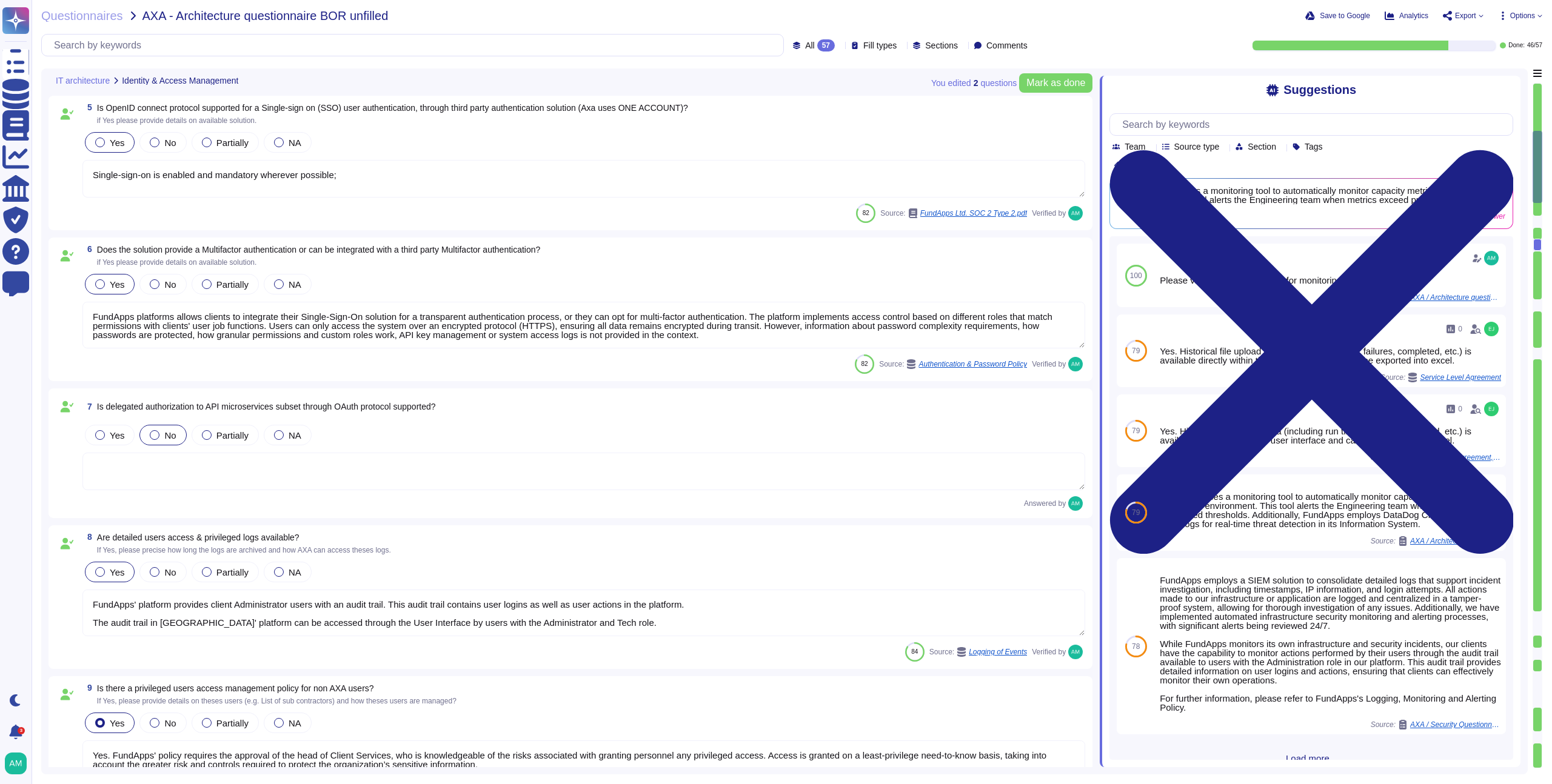
type textarea "Yes. FundApps' policy requires the approval of the head of Client Services, who…"
type textarea "In FundApps' platform, privileges are provided through roles which are assigned…"
type textarea "Yes. FundApps provides all of our clients with a dedicated client success manag…"
type textarea "The software developed by FundApps is mostly written in the C# and Typescript p…"
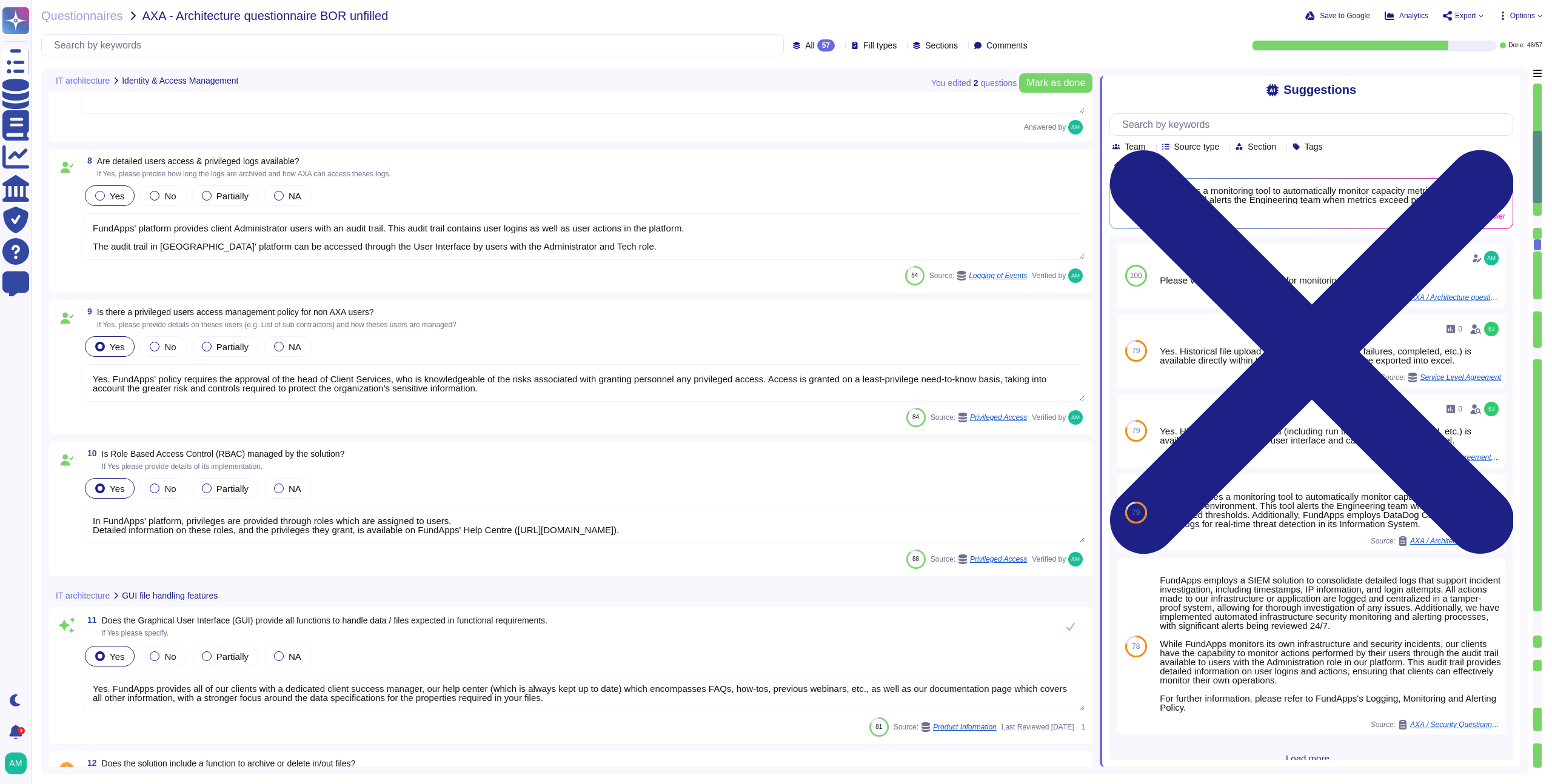
scroll to position [1840, 0]
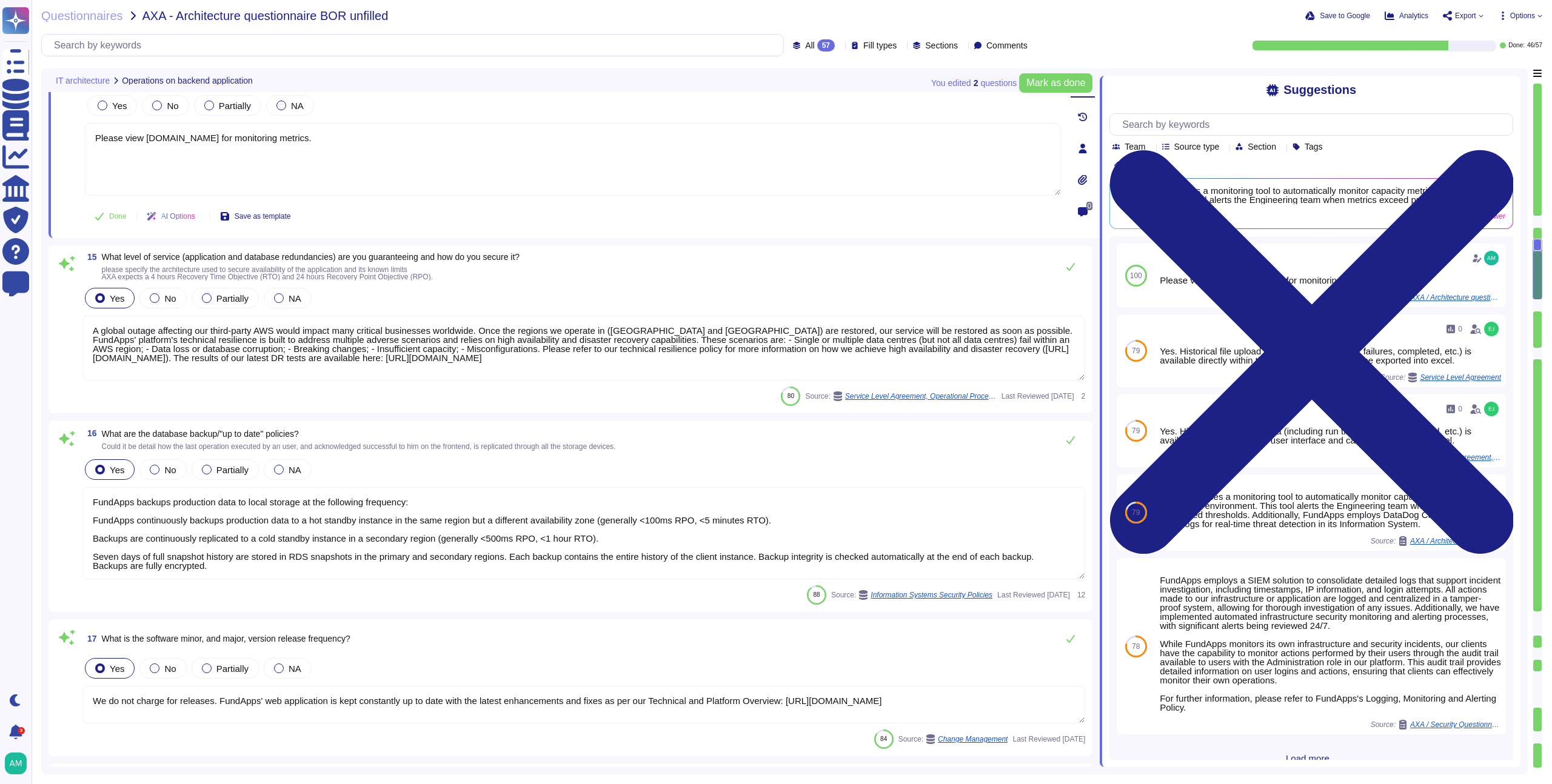
type textarea "Please view status.fundapps.co for monitoring metrics."
type textarea "A global outage affecting our third-party AWS would impact many critical busine…"
type textarea "FundApps backups production data to local storage at the following frequency: F…"
type textarea "We do not charge for releases. FundApps' web application is kept constantly up …"
type textarea "Changes to the production environment are automatically tested with a multi-lev…"
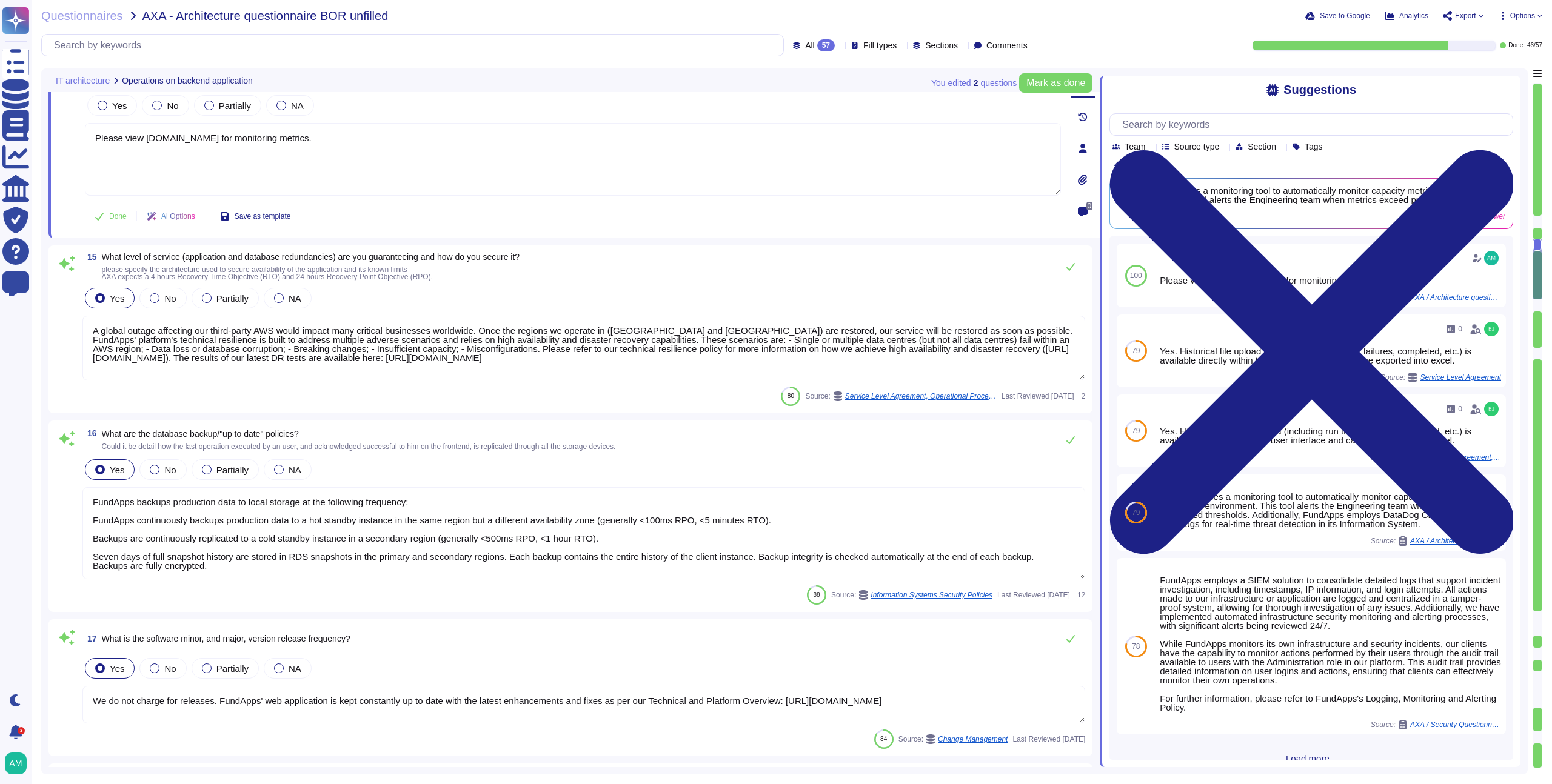
type textarea "FundApps' audit trail is available throughout the lifetime of the contract with…"
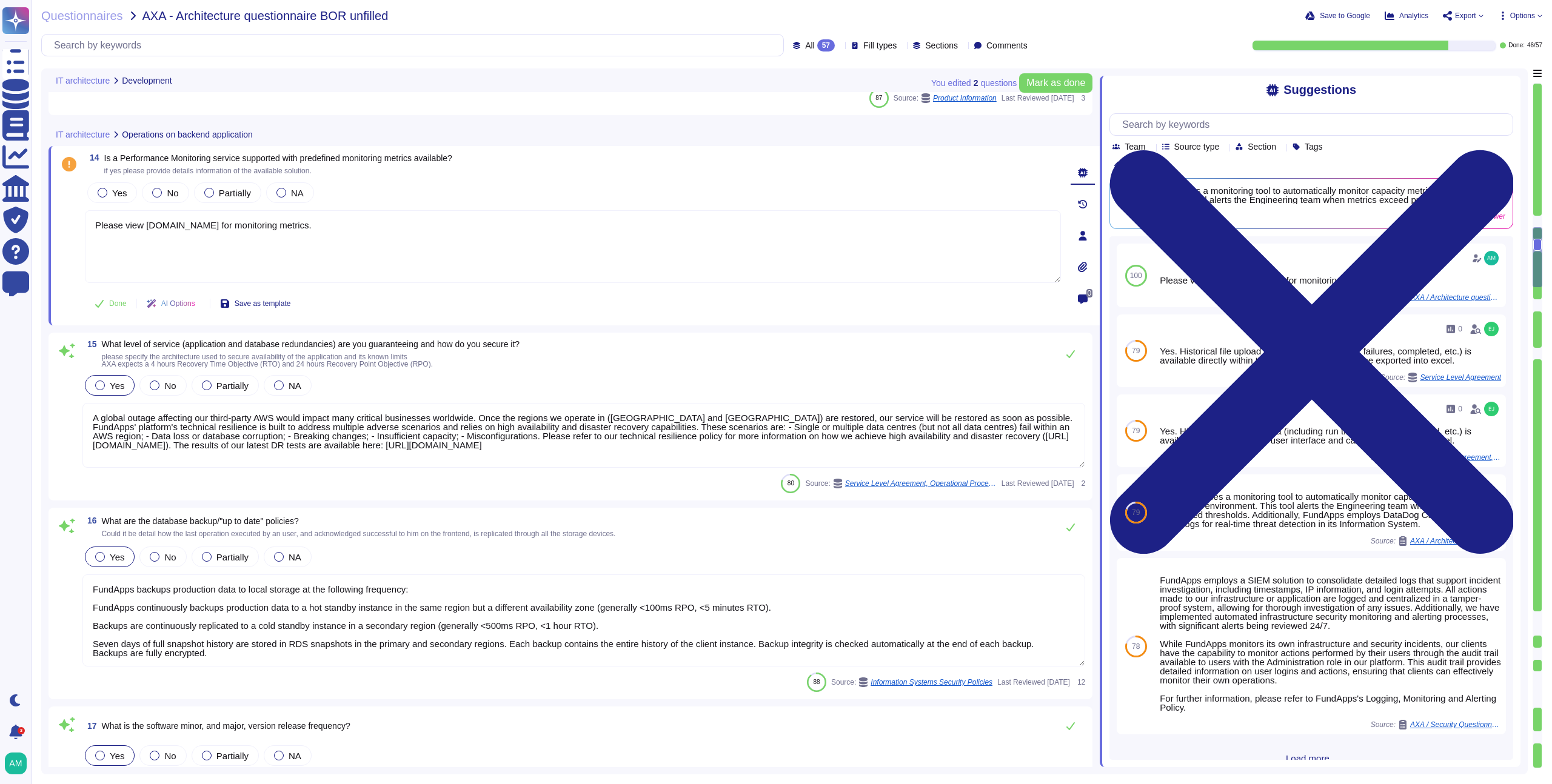
type textarea "The software developed by FundApps is mostly written in the C# and Typescript p…"
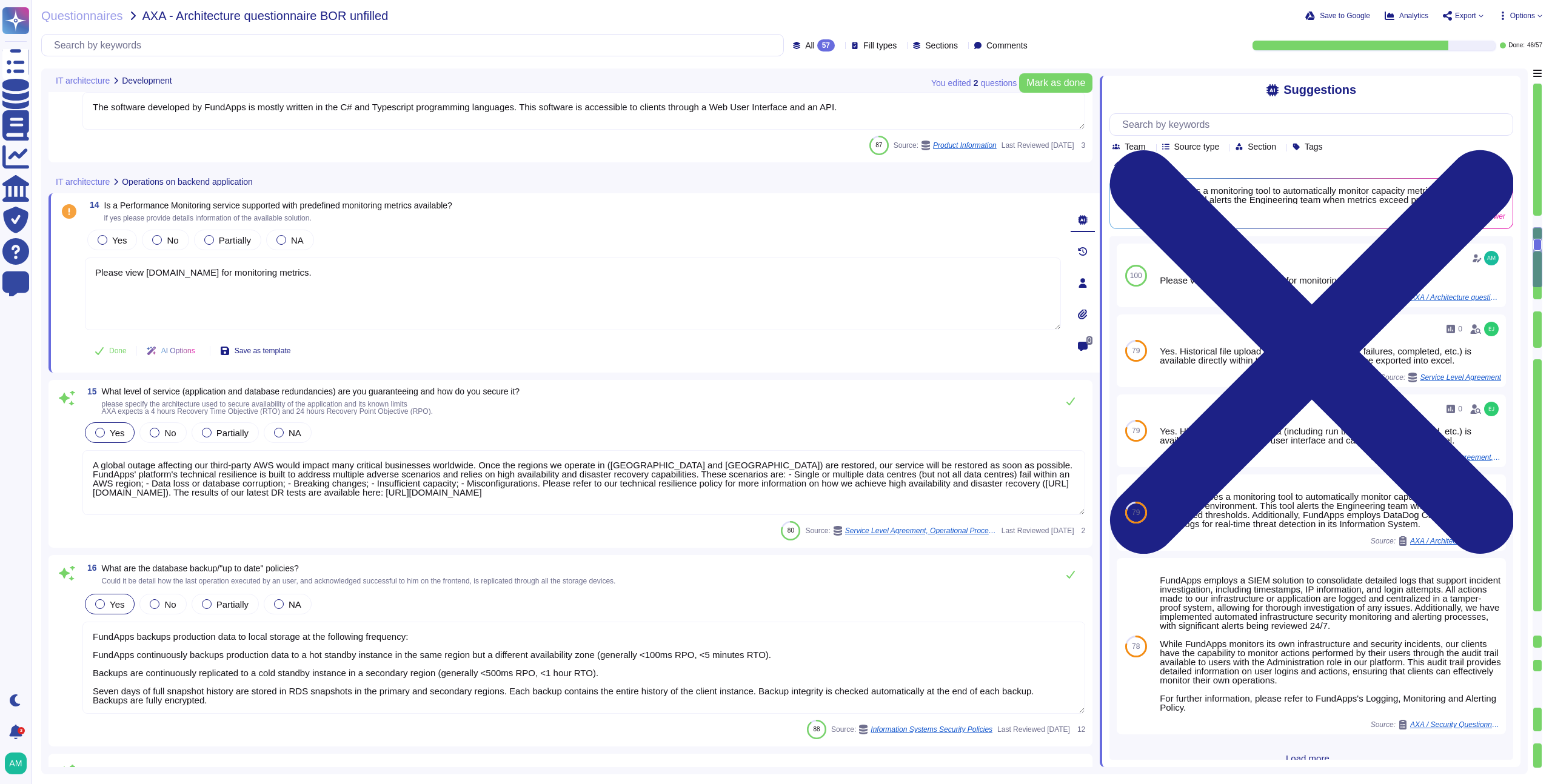
scroll to position [1692, 0]
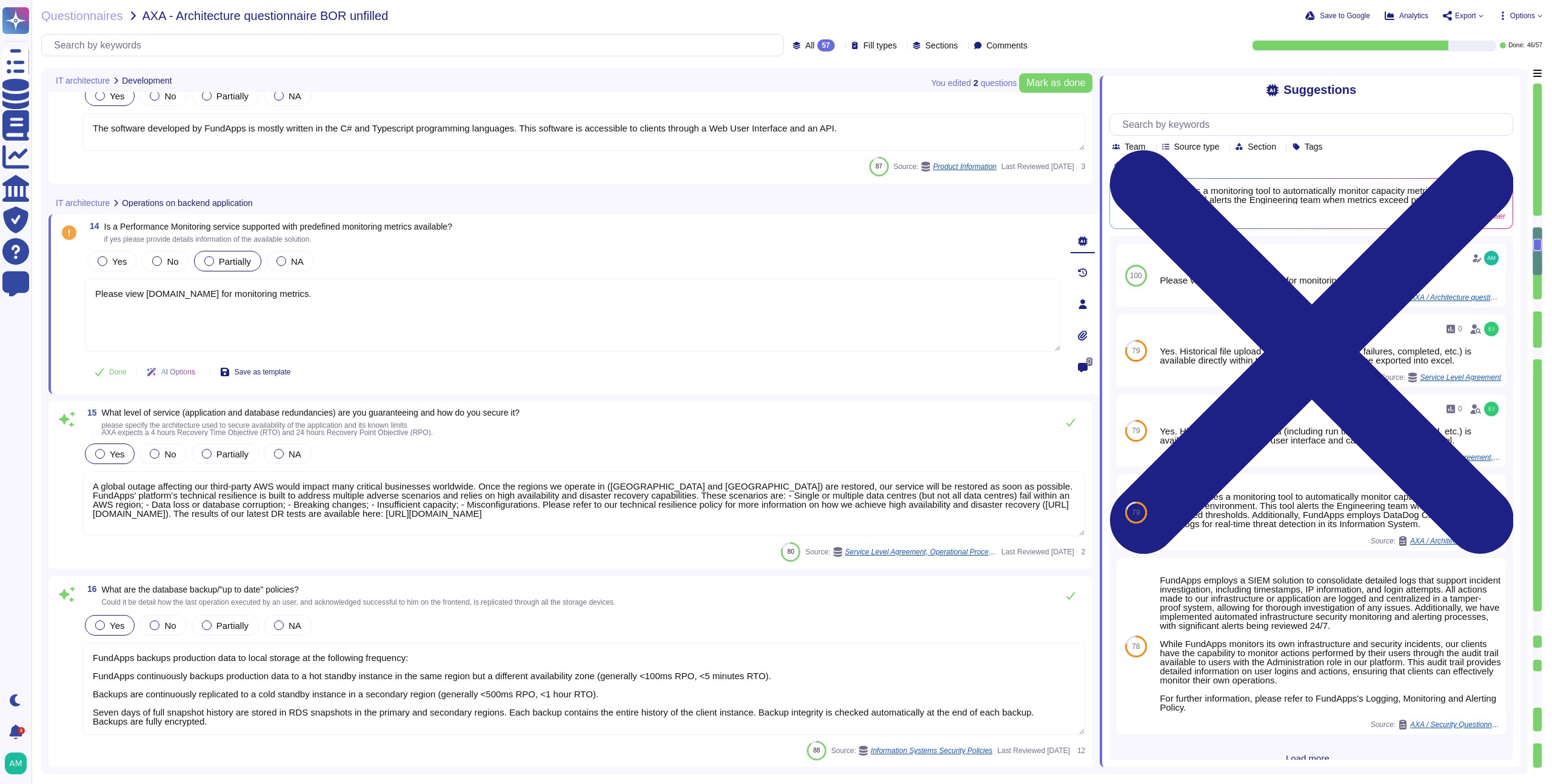
click at [219, 264] on span "Partially" at bounding box center [234, 262] width 32 height 10
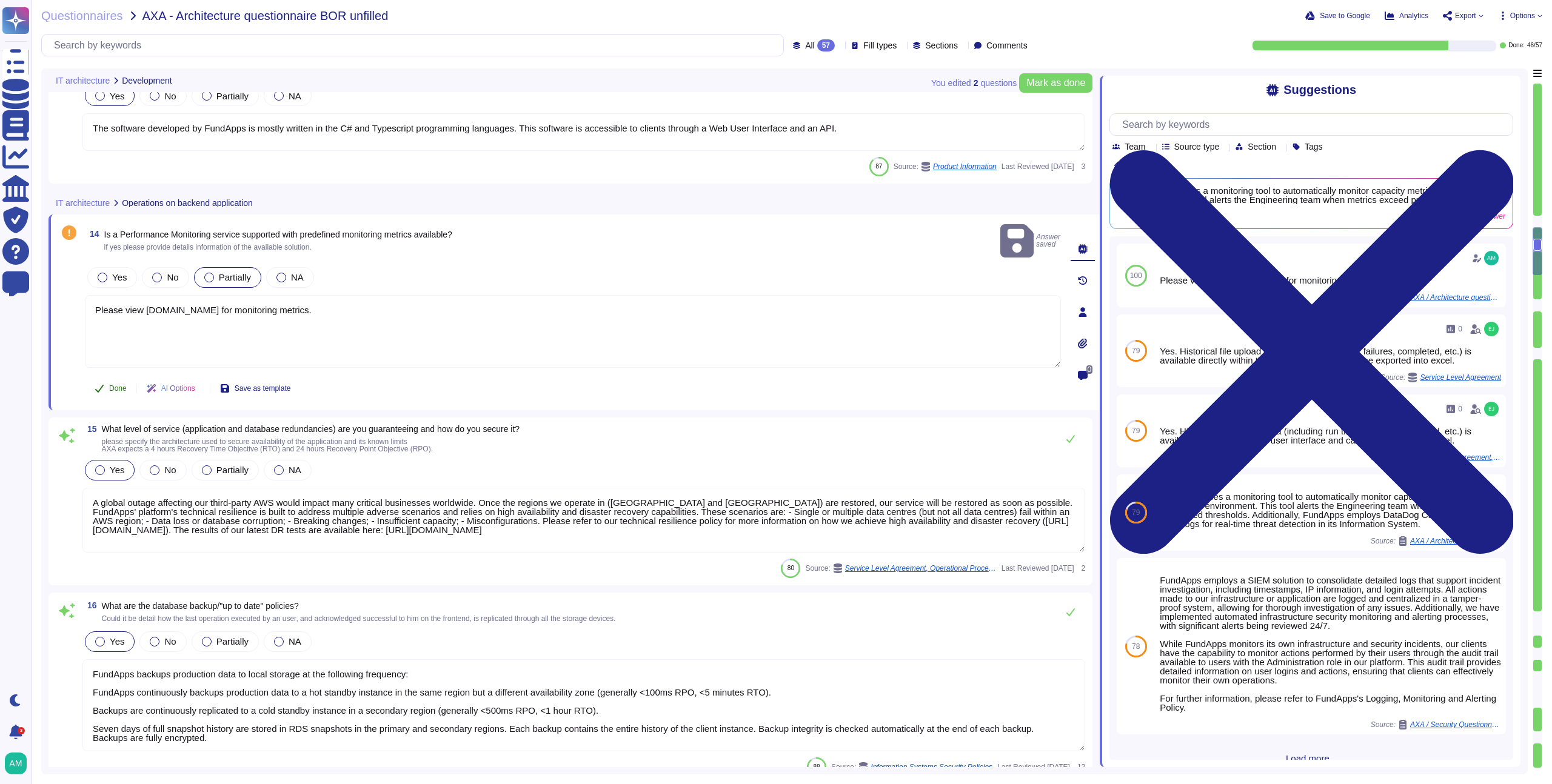
click at [111, 385] on span "Done" at bounding box center [118, 388] width 17 height 7
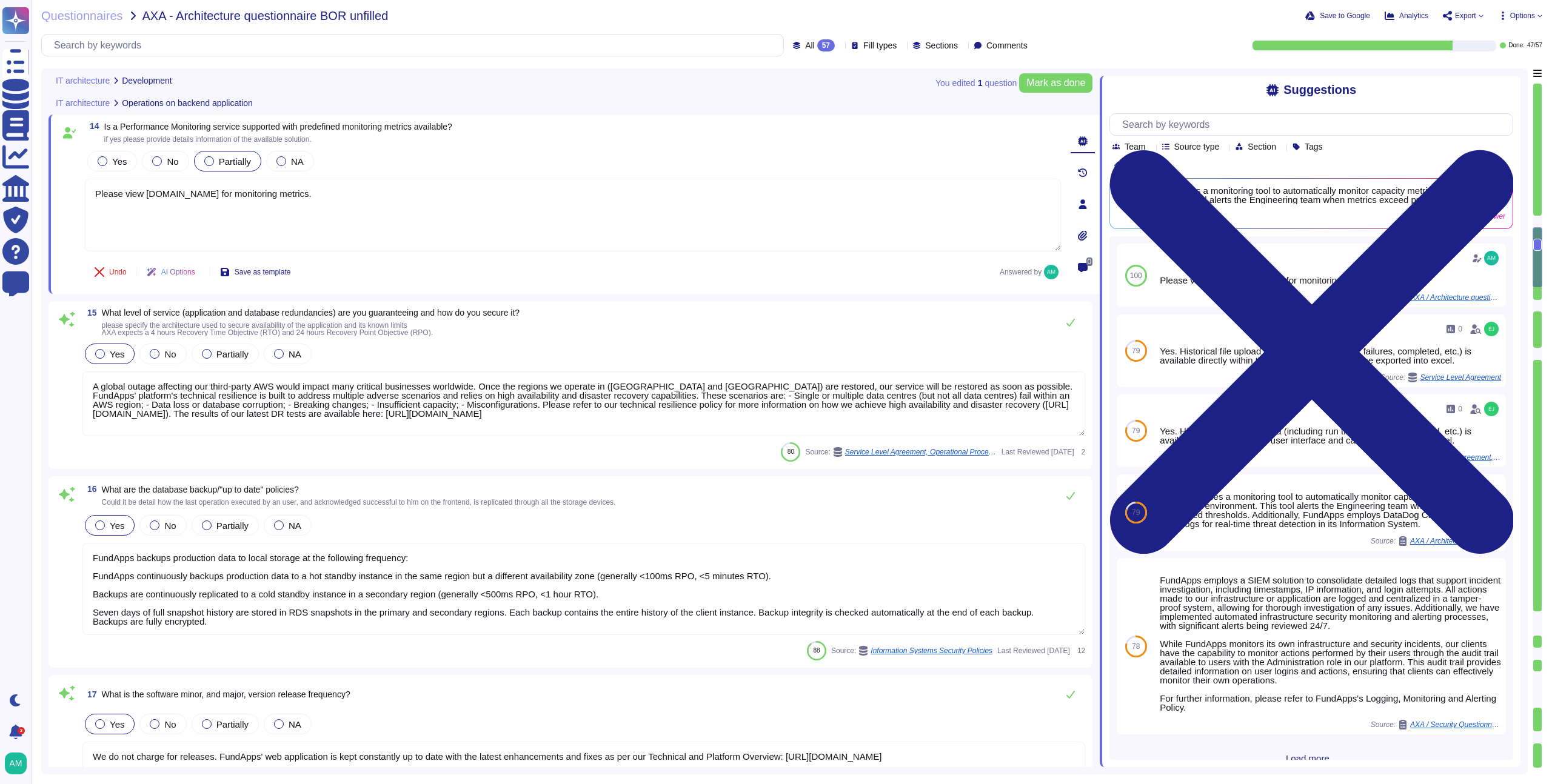
scroll to position [1796, 0]
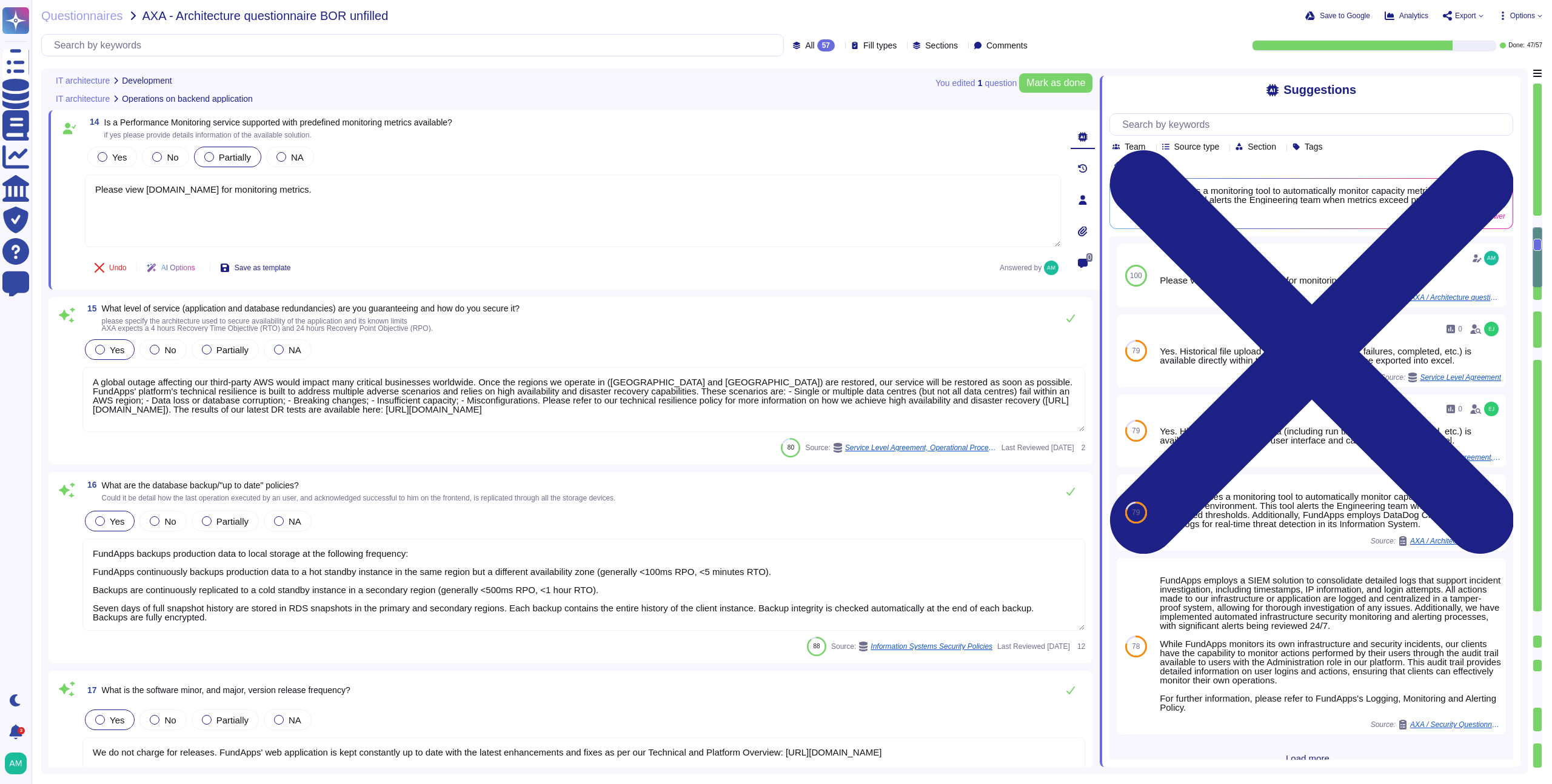
click at [540, 406] on textarea "A global outage affecting our third-party AWS would impact many critical busine…" at bounding box center [584, 400] width 1003 height 65
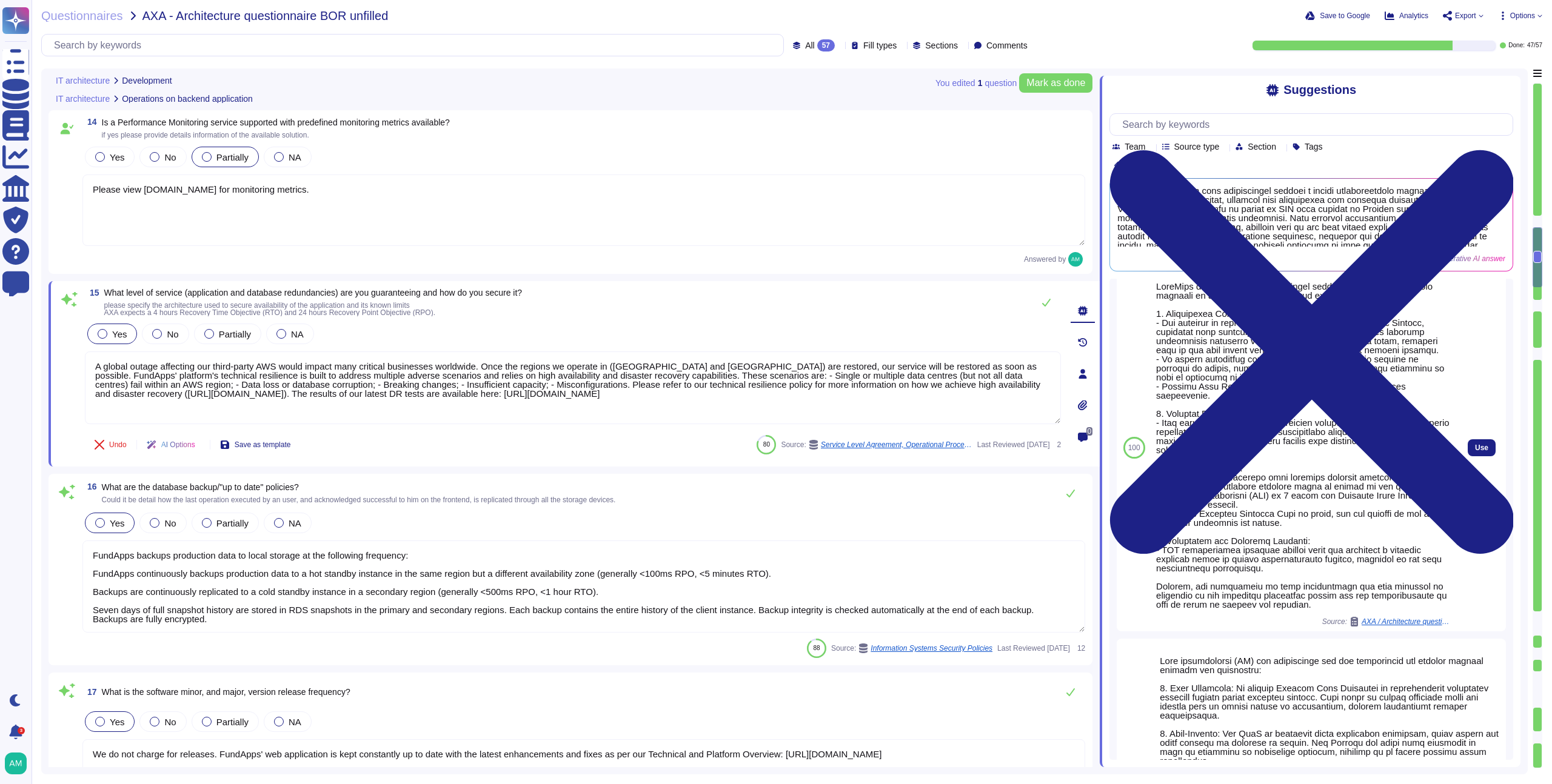
scroll to position [185, 0]
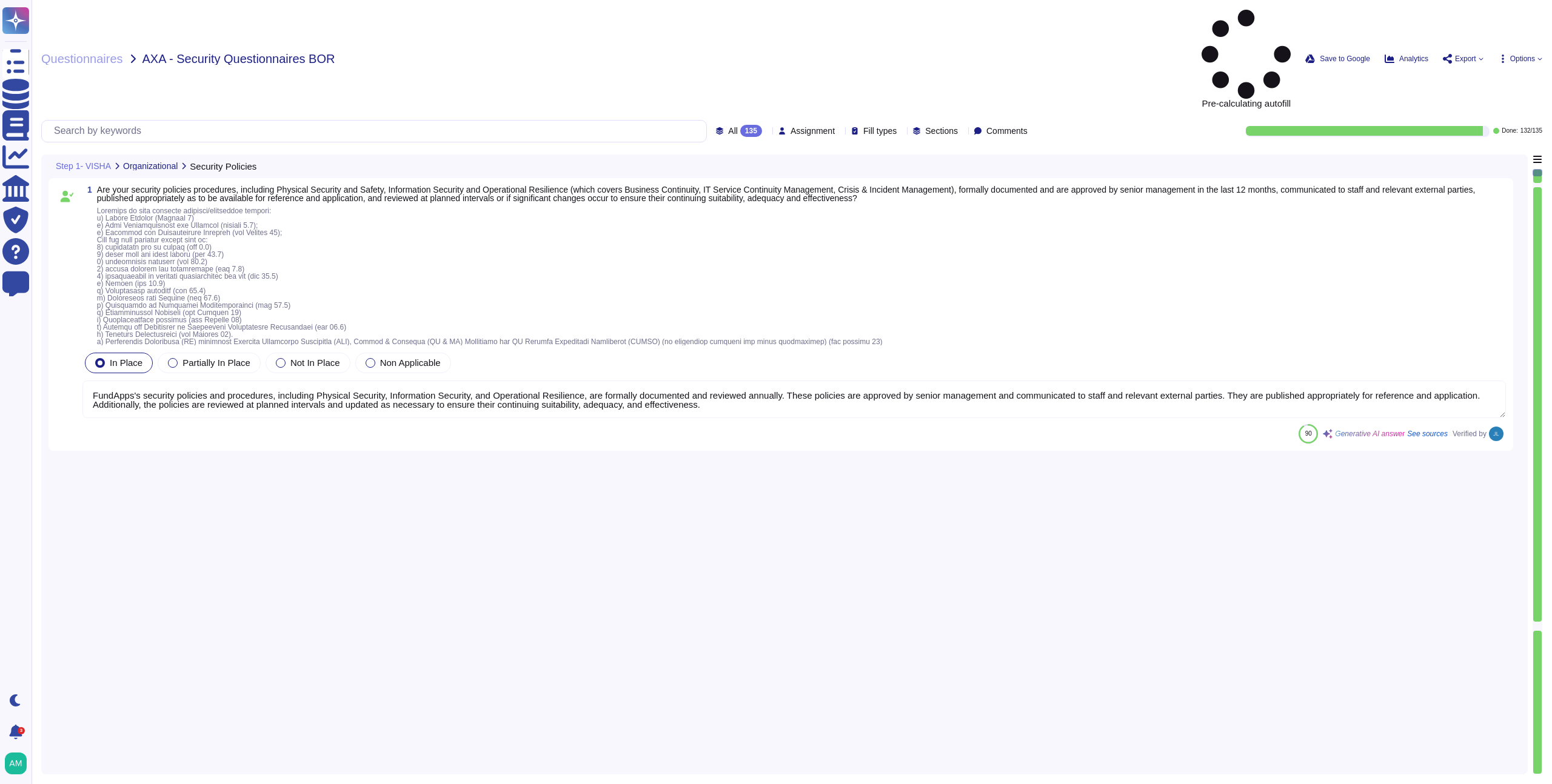
type textarea "FundApps's security policies and procedures, including Physical Security, Infor…"
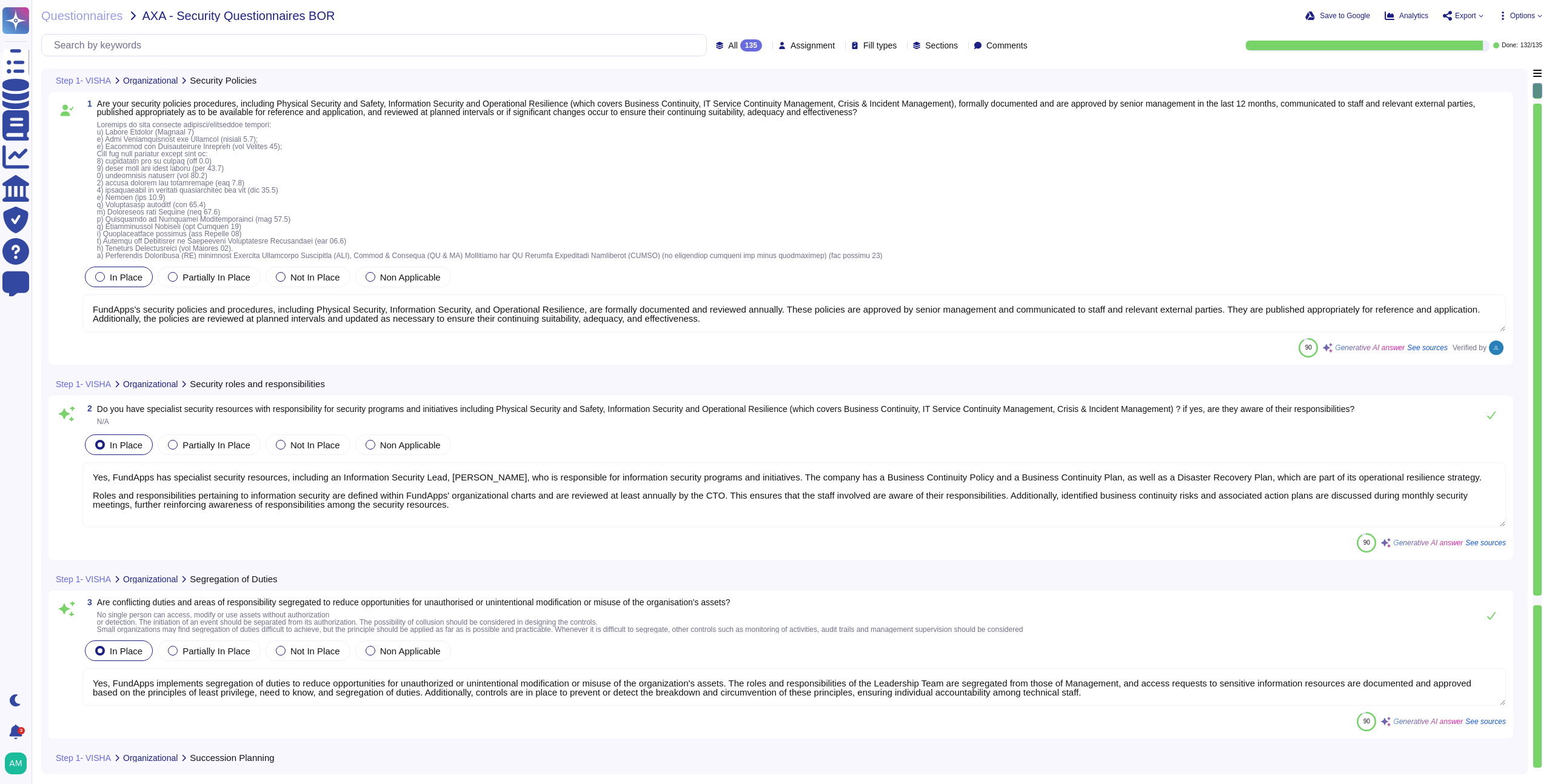
type textarea "Yes, FundApps has specialist security resources, including an Information Secur…"
type textarea "Yes, FundApps implements segregation of duties to reduce opportunities for unau…"
type textarea "Yes, FundApps has implemented a mobile device security policy and supporting se…"
click at [113, 24] on div "Questionnaires AXA - Security Questionnaires BOR Save to Google Analytics Expor…" at bounding box center [792, 392] width 1521 height 784
click at [94, 17] on span "Questionnaires" at bounding box center [82, 16] width 82 height 12
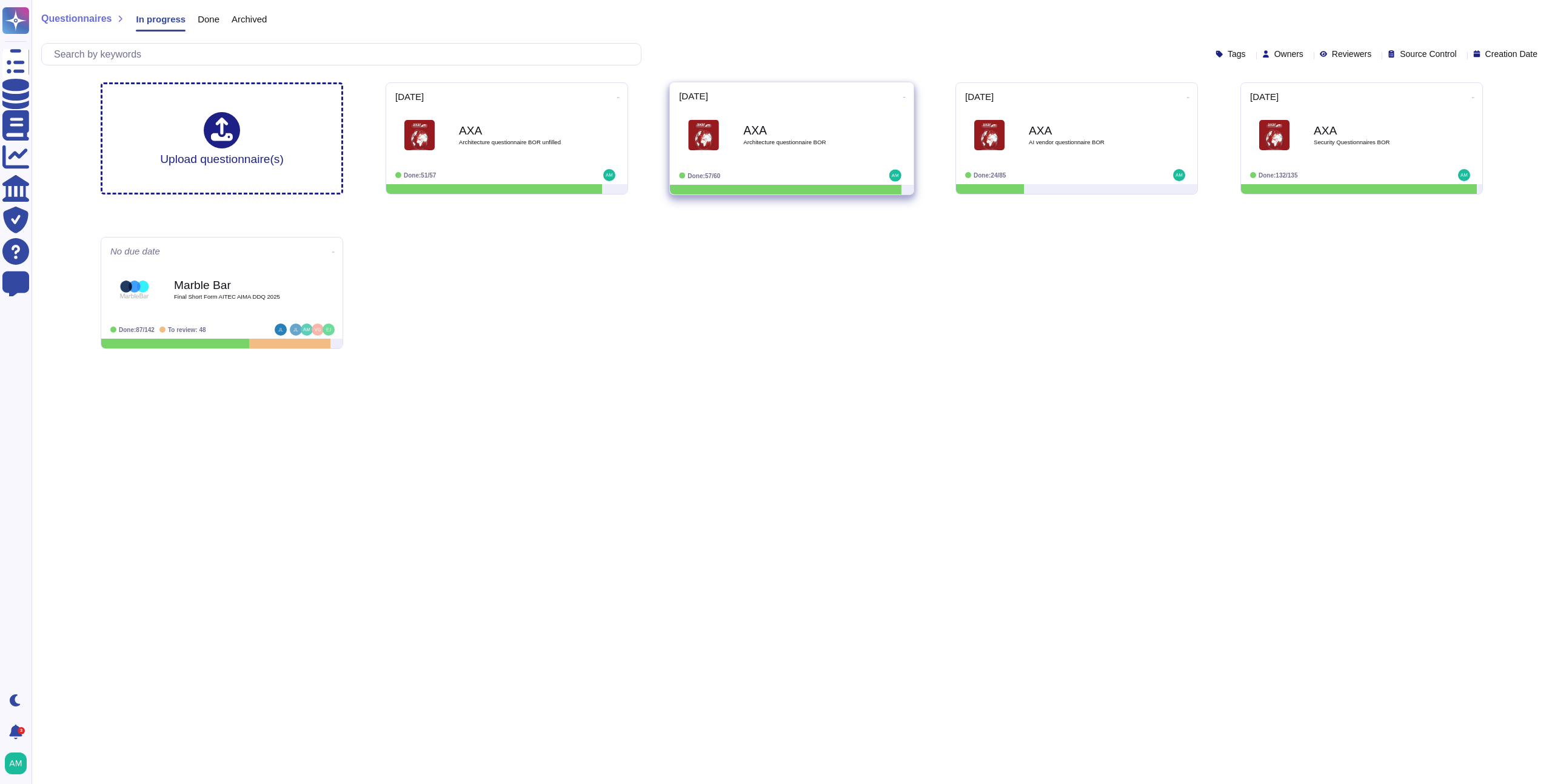
click at [789, 160] on div "AXA Architecture questionnaire [PERSON_NAME]" at bounding box center [792, 135] width 225 height 61
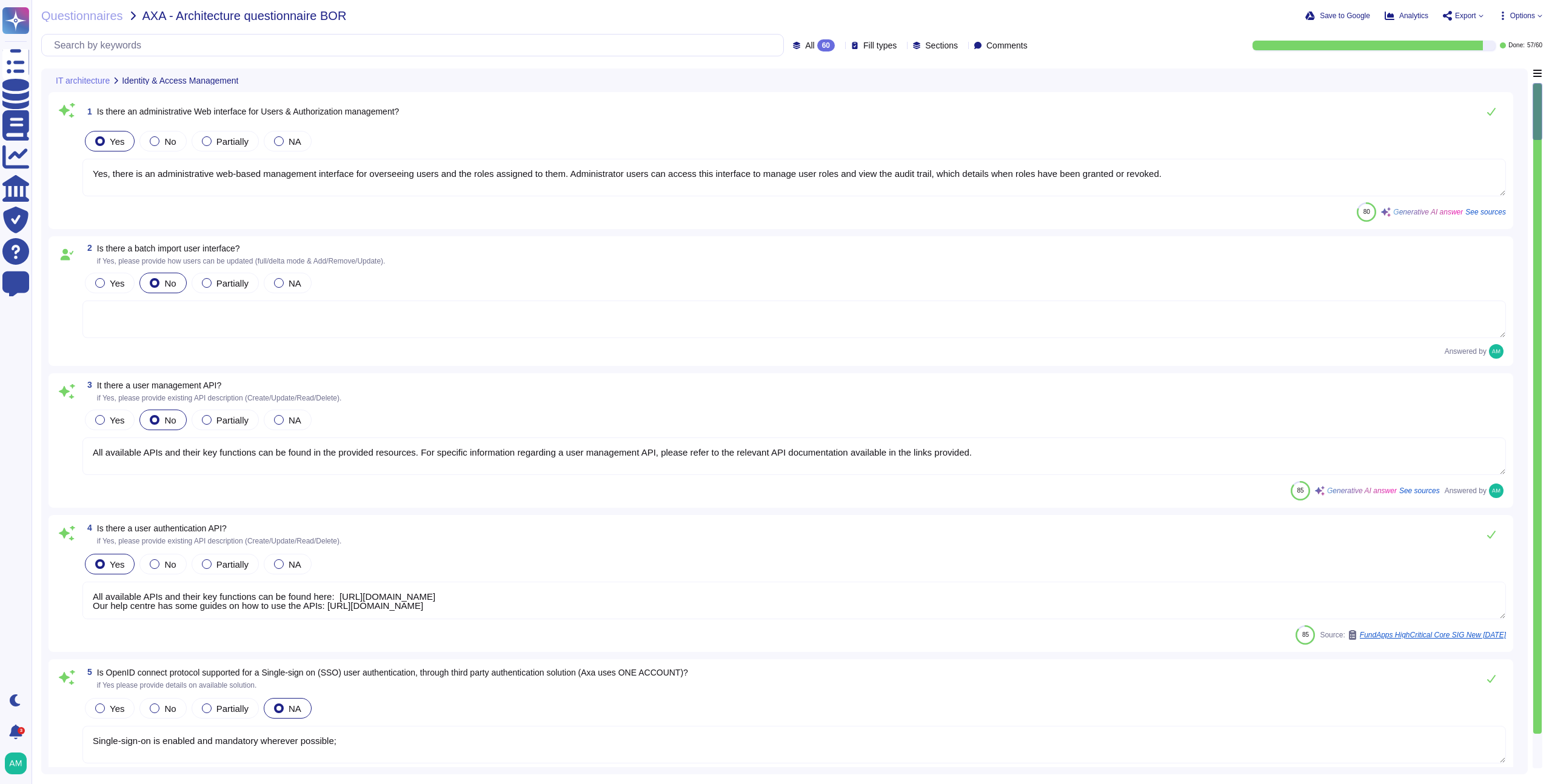
type textarea "Yes, there is an administrative web-based management interface for overseeing u…"
type textarea "All available APIs and their key functions can be found in the provided resourc…"
type textarea "All available APIs and their key functions can be found here: [URL][DOMAIN_NAME…"
type textarea "Single-sign-on is enabled and mandatory wherever possible;"
type textarea "Yes, the solution supports multi-factor authentication (MFA) for customer accou…"
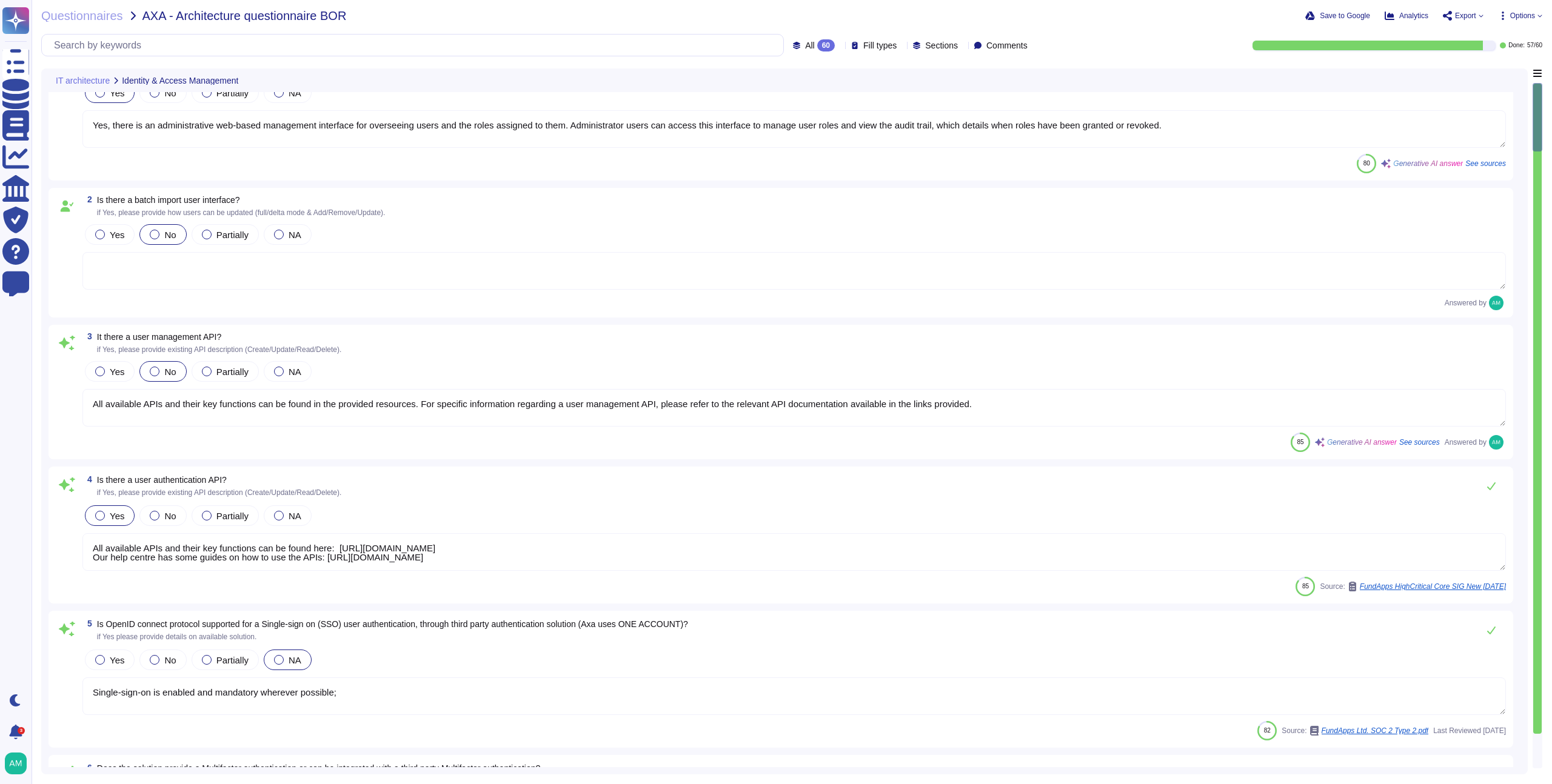
scroll to position [55, 0]
type textarea "Yes, detailed user access and privileged logs are available through the audit t…"
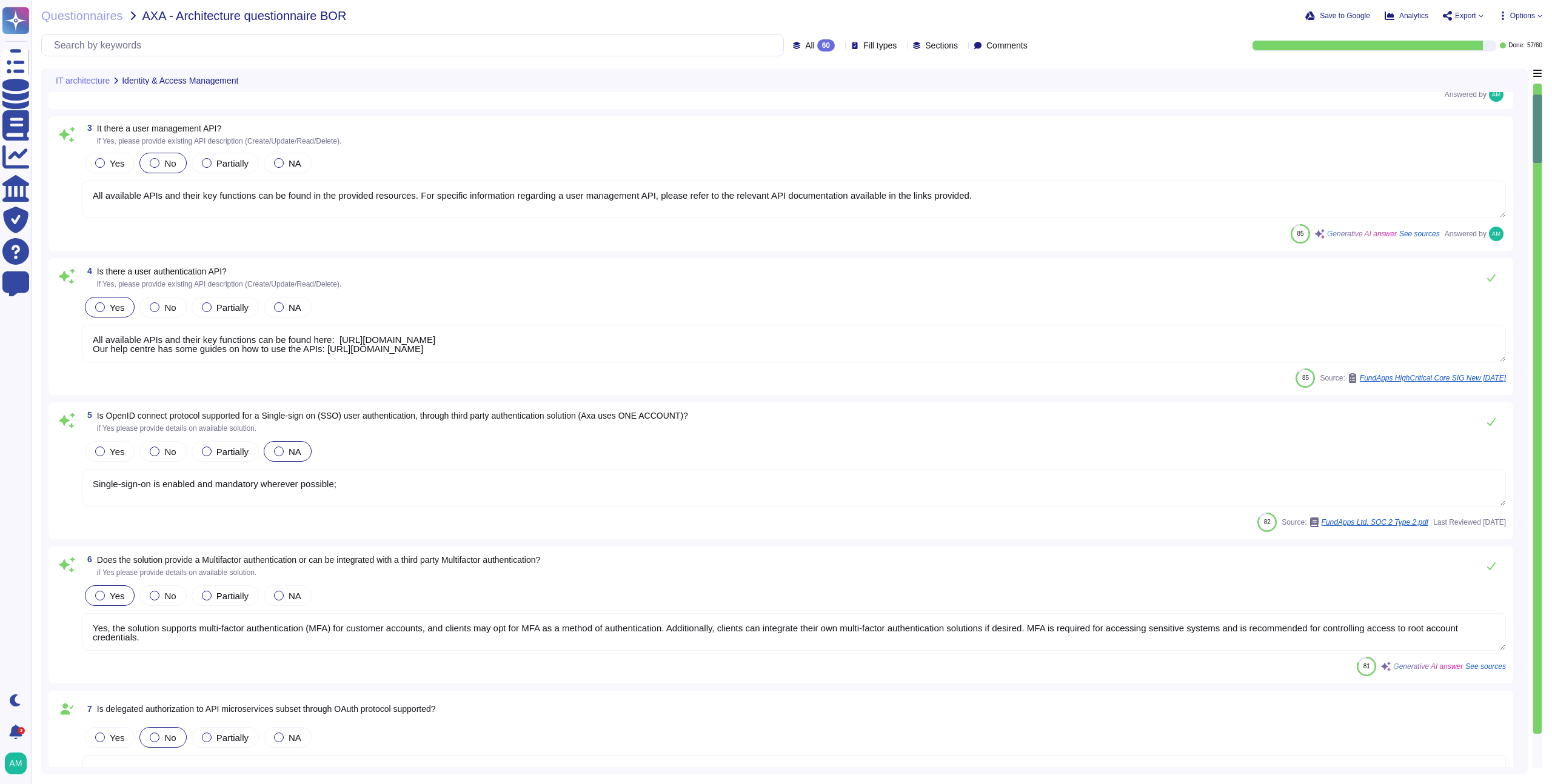
type textarea "Yes. FundApps' policy requires the approval of the head of Client Services, who…"
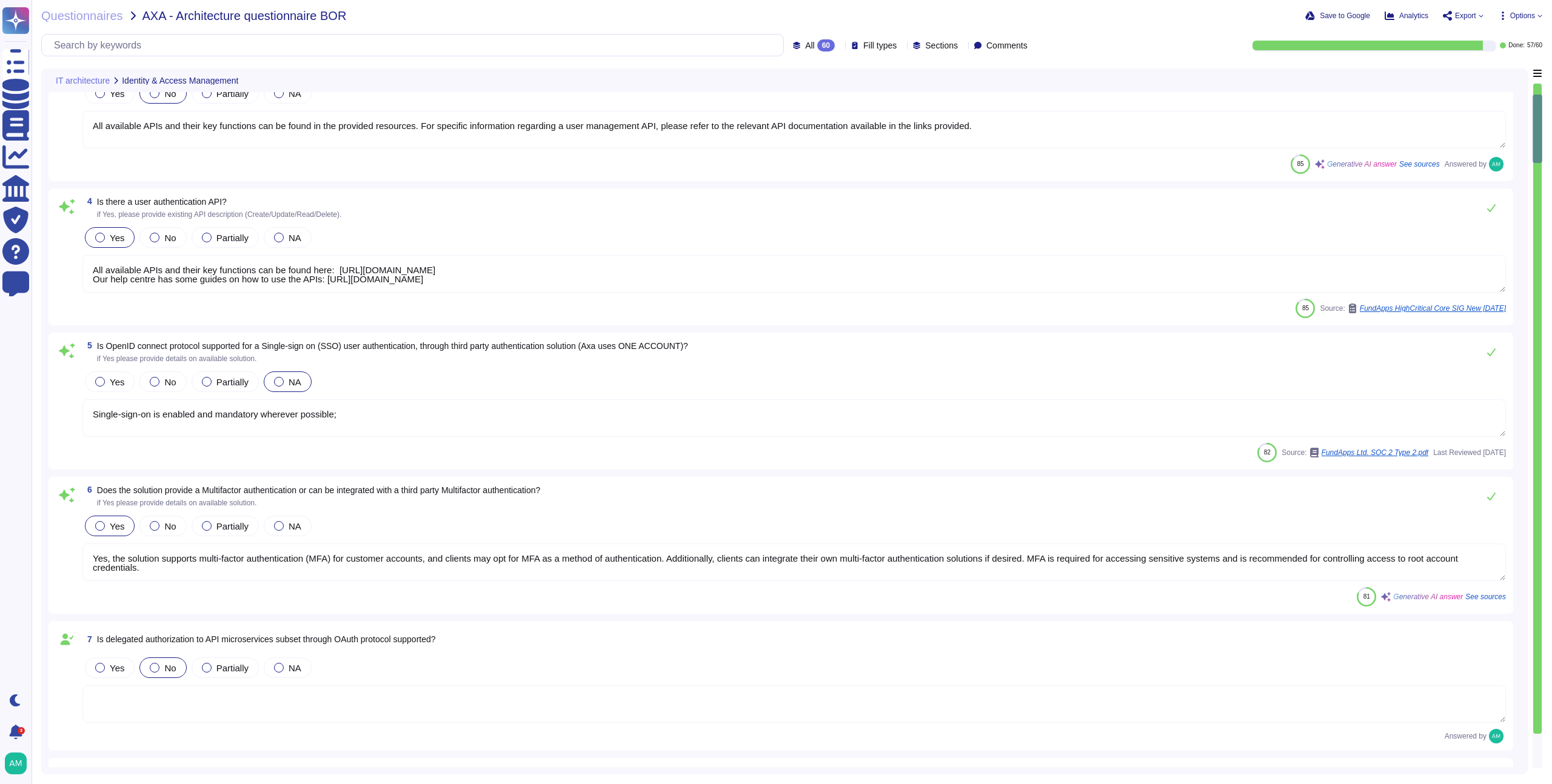
type textarea "Yes, Role-Based Access Control (RBAC) is managed by the solution. FundApps's pl…"
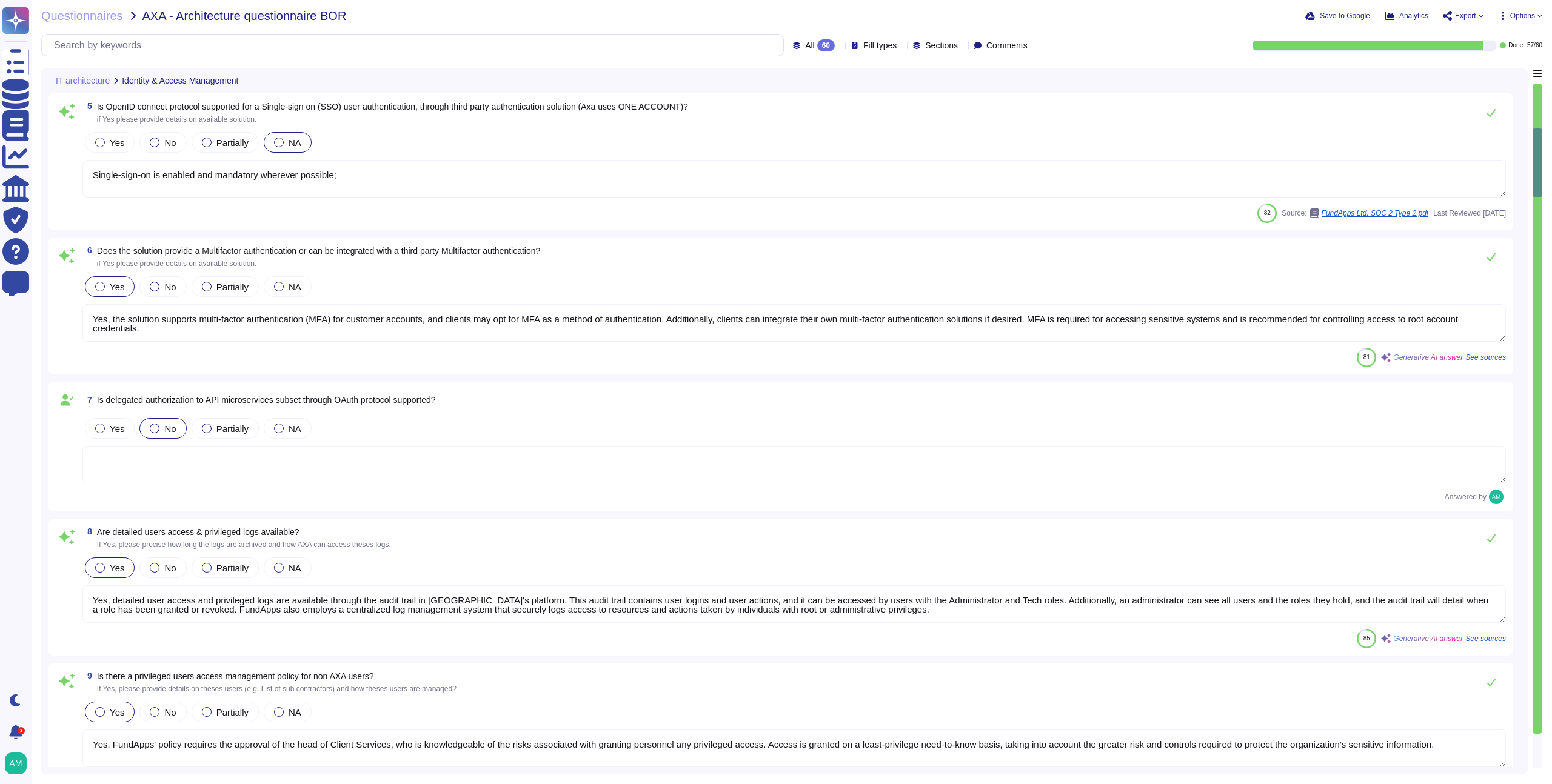
type textarea "Yes, the FundApps platform's Graphical User Interface (GUI) provides a comprehe…"
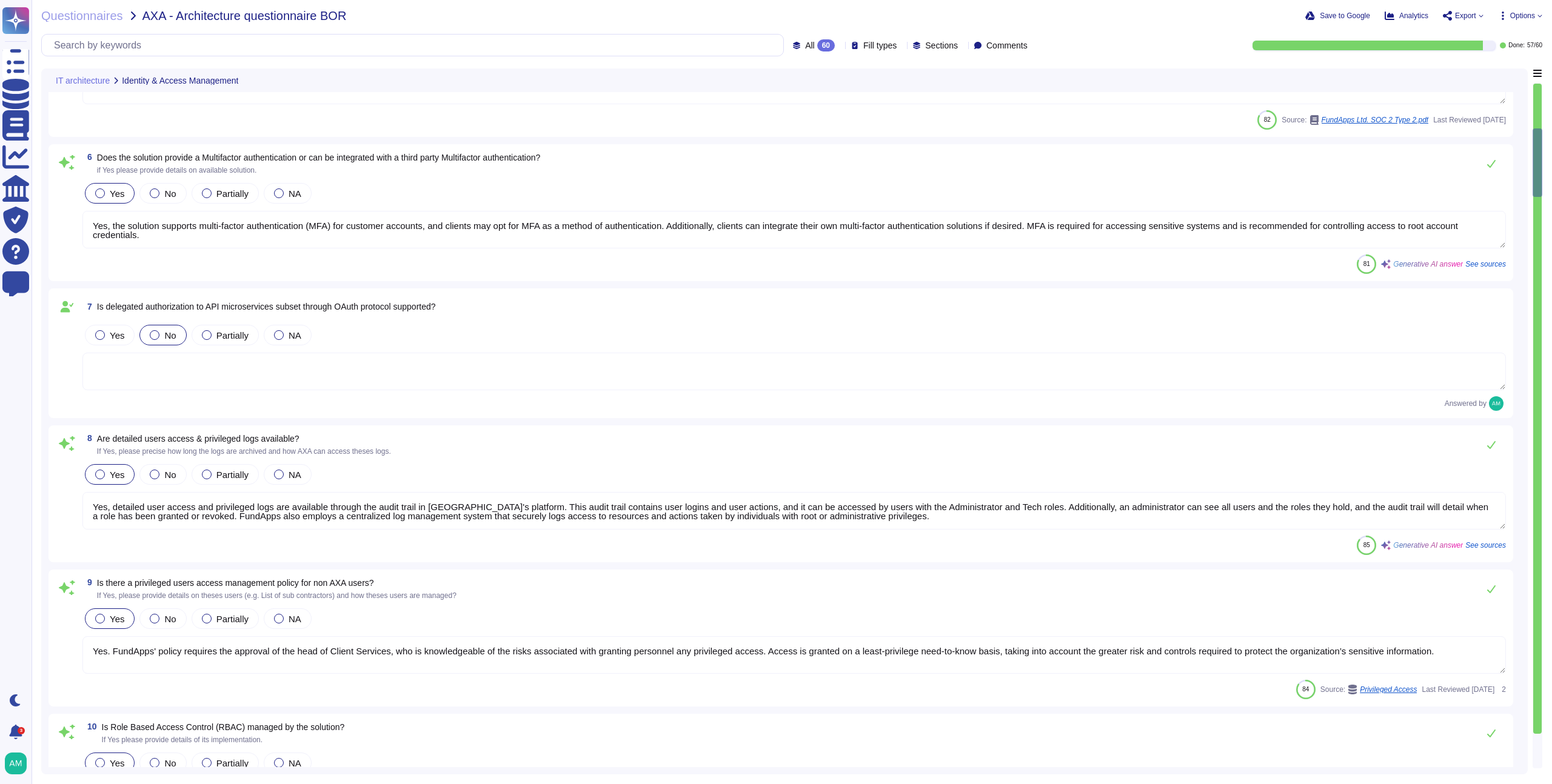
scroll to position [1, 0]
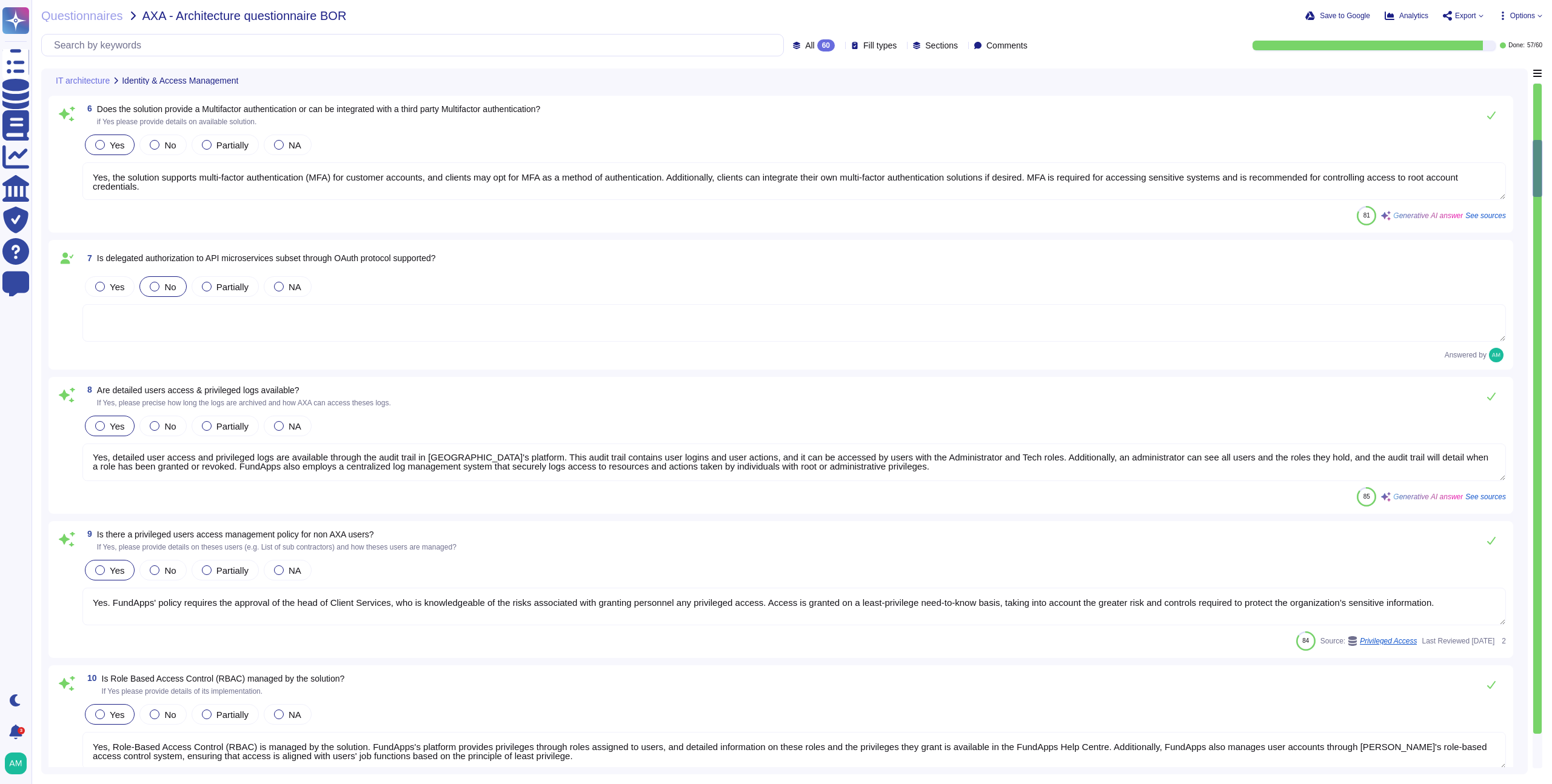
type textarea "FundApps delivers changes from Engineering and Regulatory teams to client produ…"
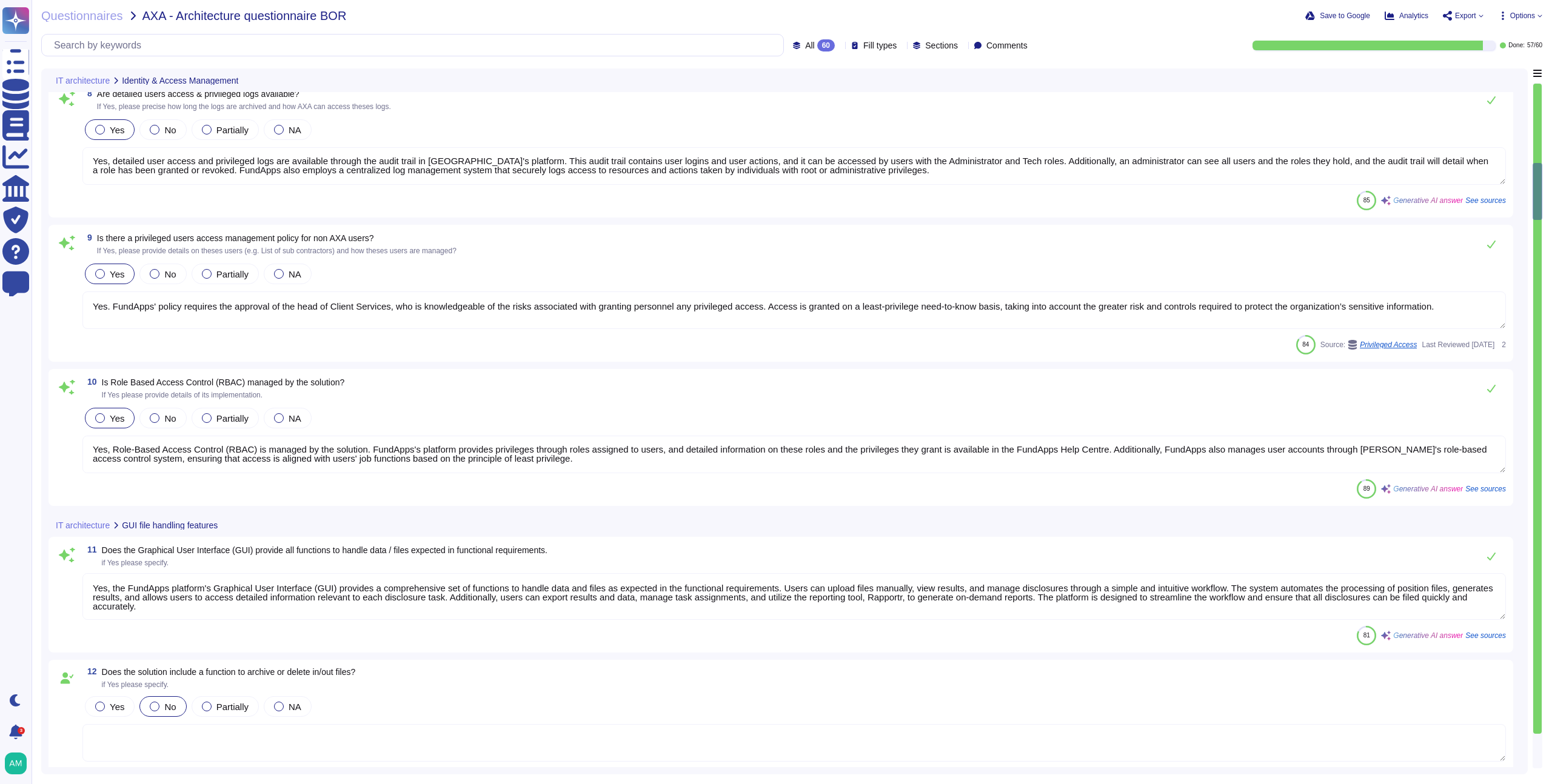
type textarea "Please view [DOMAIN_NAME] for monitoring metrics."
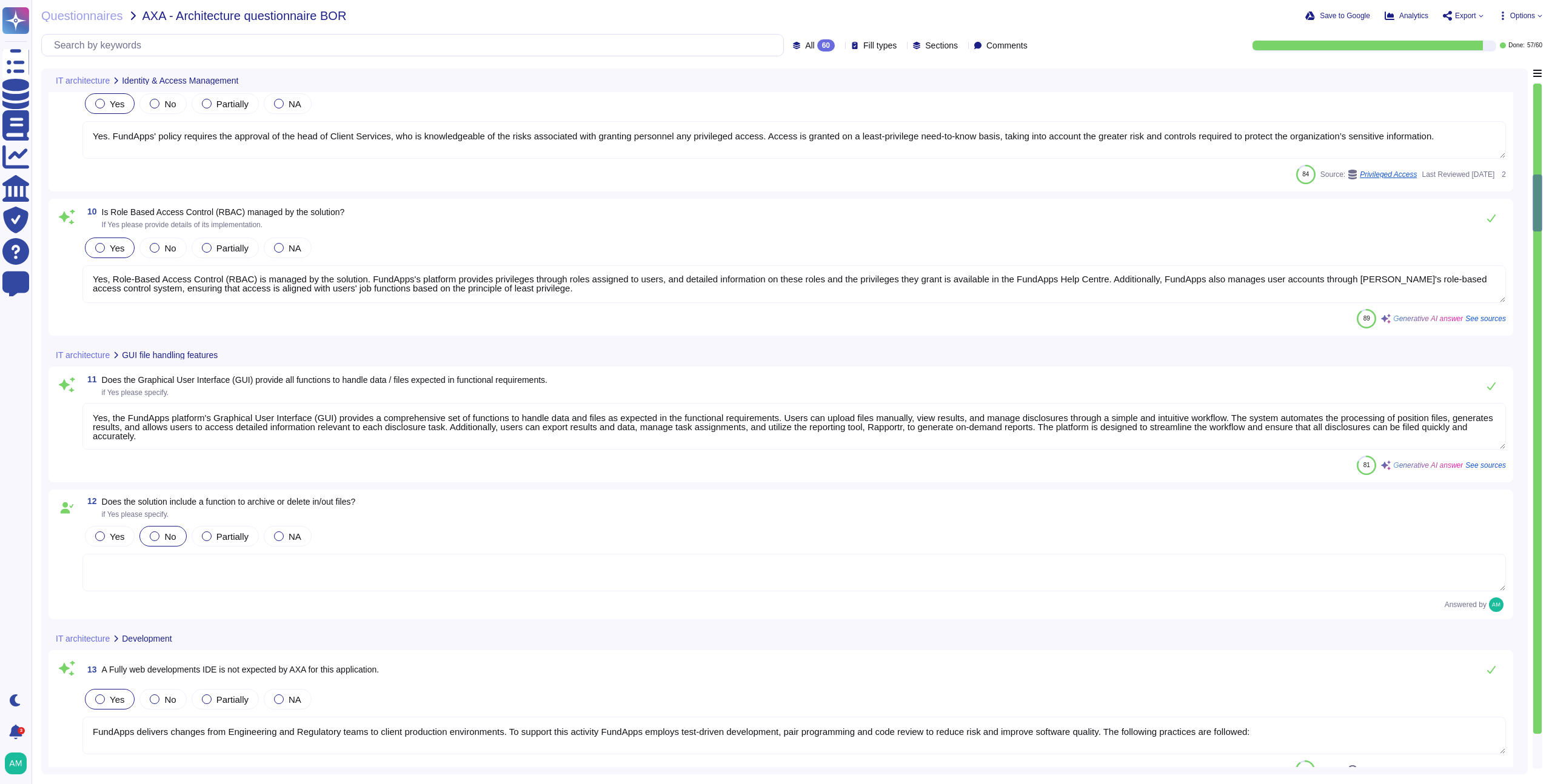
type textarea "FundApps guarantees high availability through a robust infrastructure designed …"
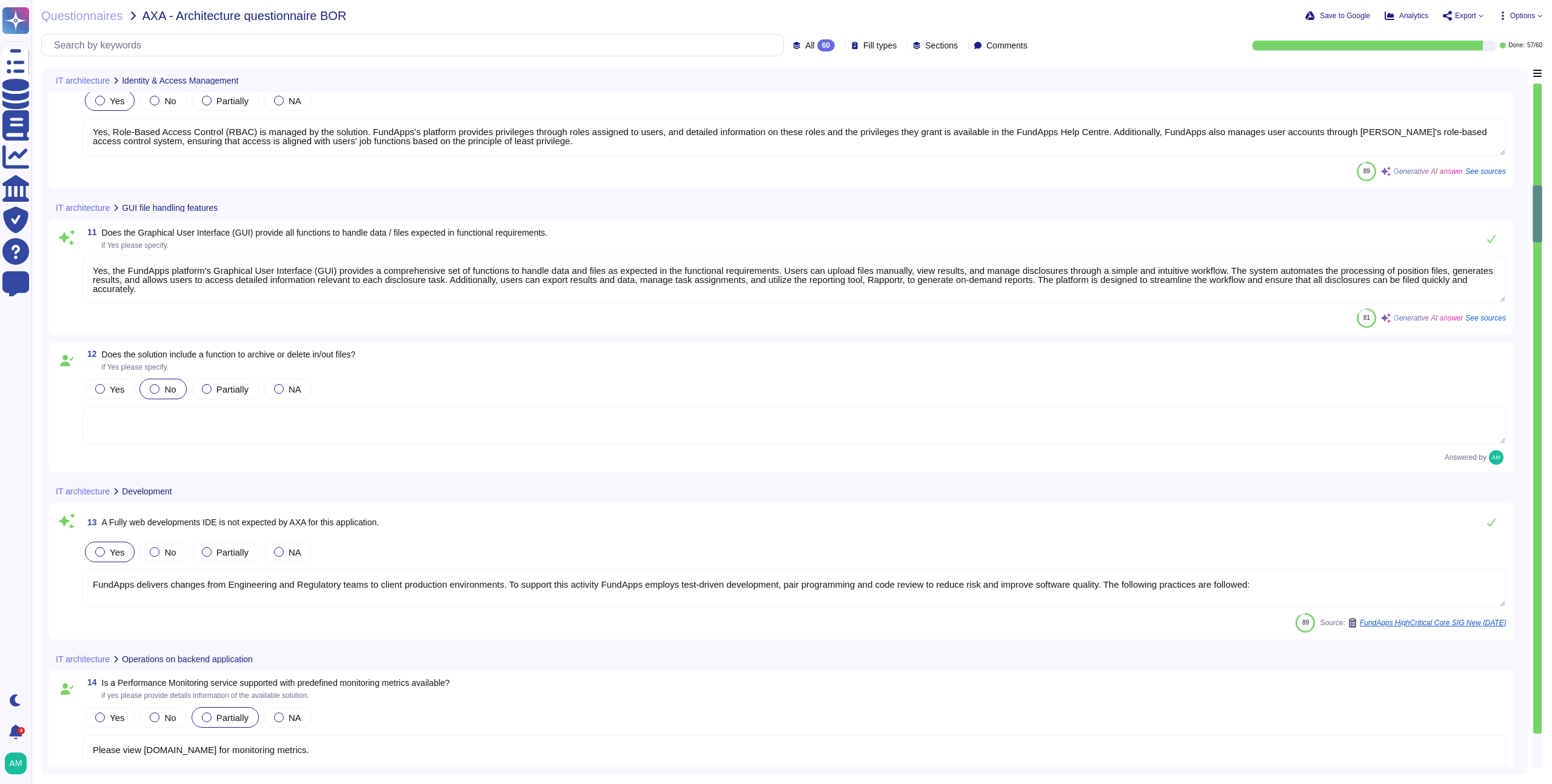
scroll to position [1287, 0]
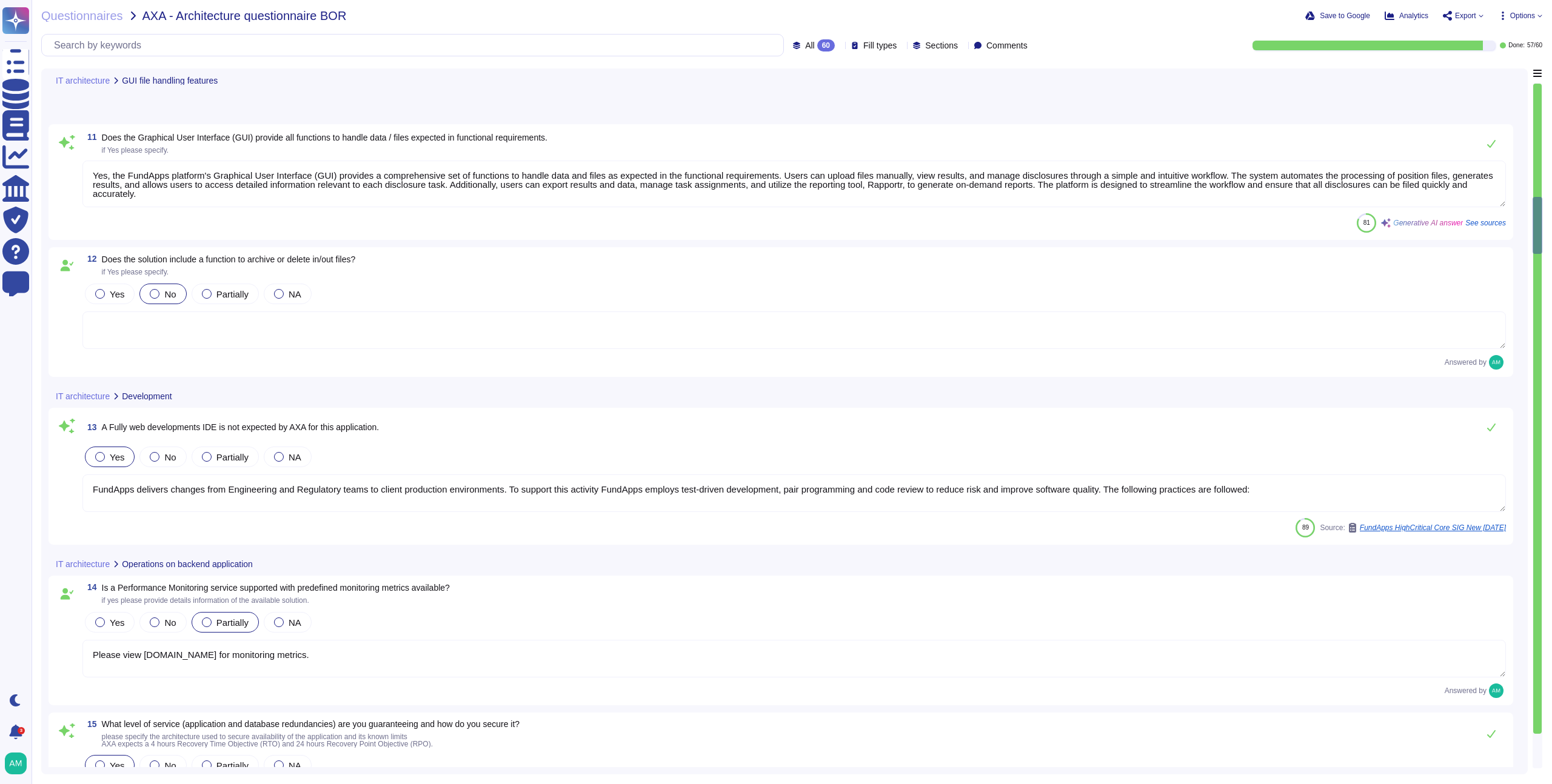
type textarea "FundApps has established comprehensive database backup policies as follows: 1. …"
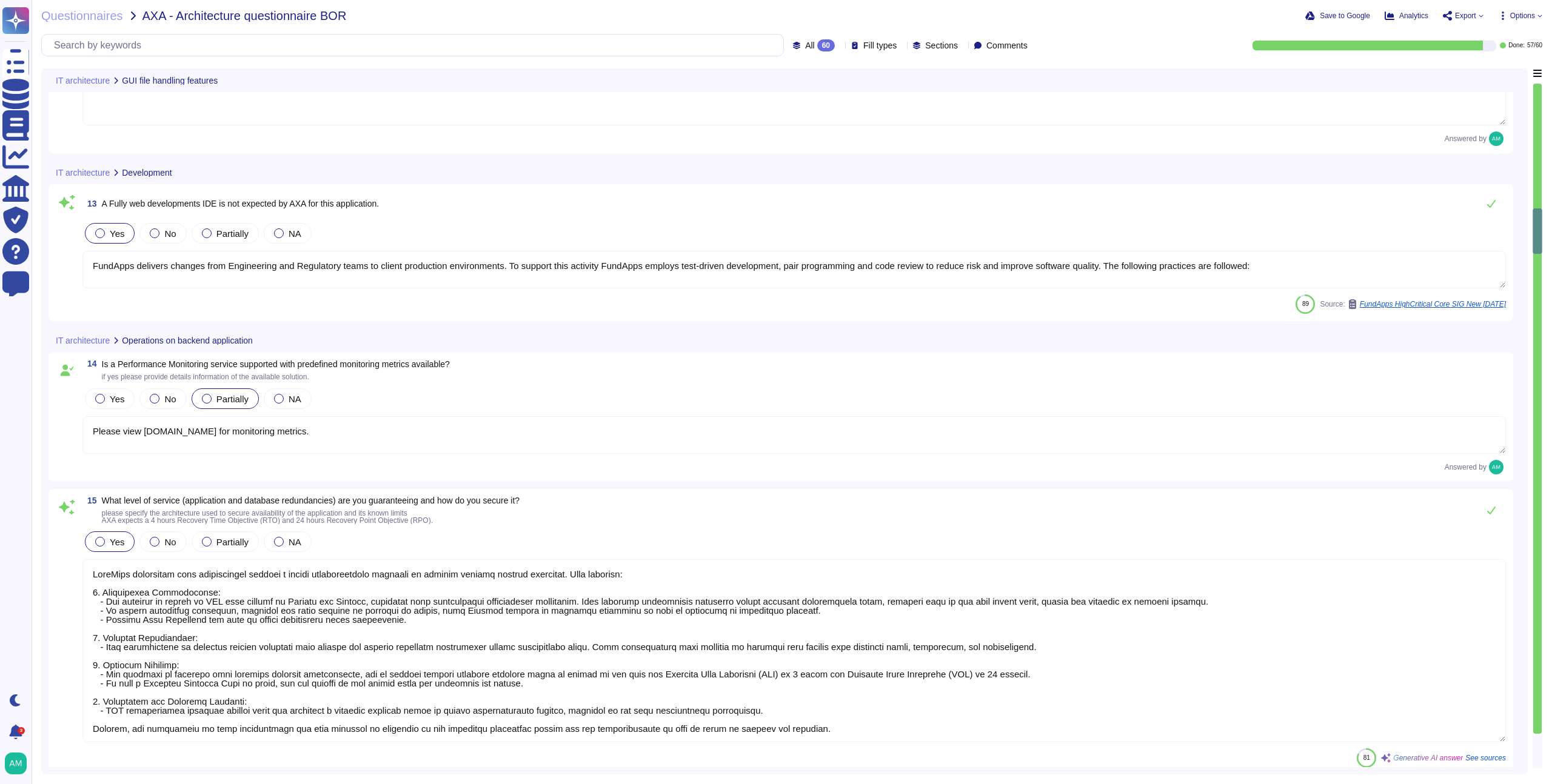
scroll to position [1575, 0]
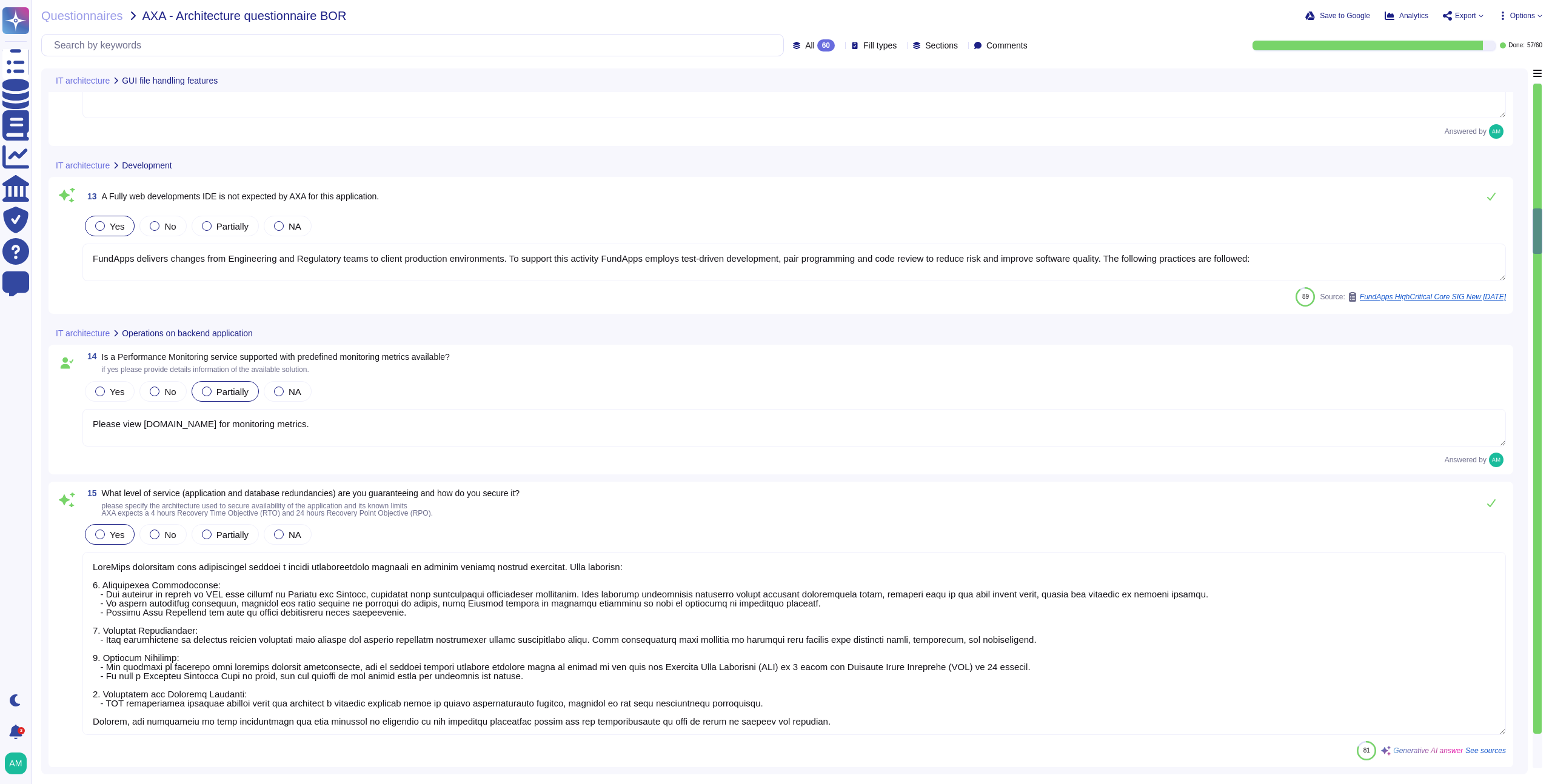
click at [343, 425] on textarea "Please view [DOMAIN_NAME] for monitoring metrics." at bounding box center [794, 427] width 1424 height 37
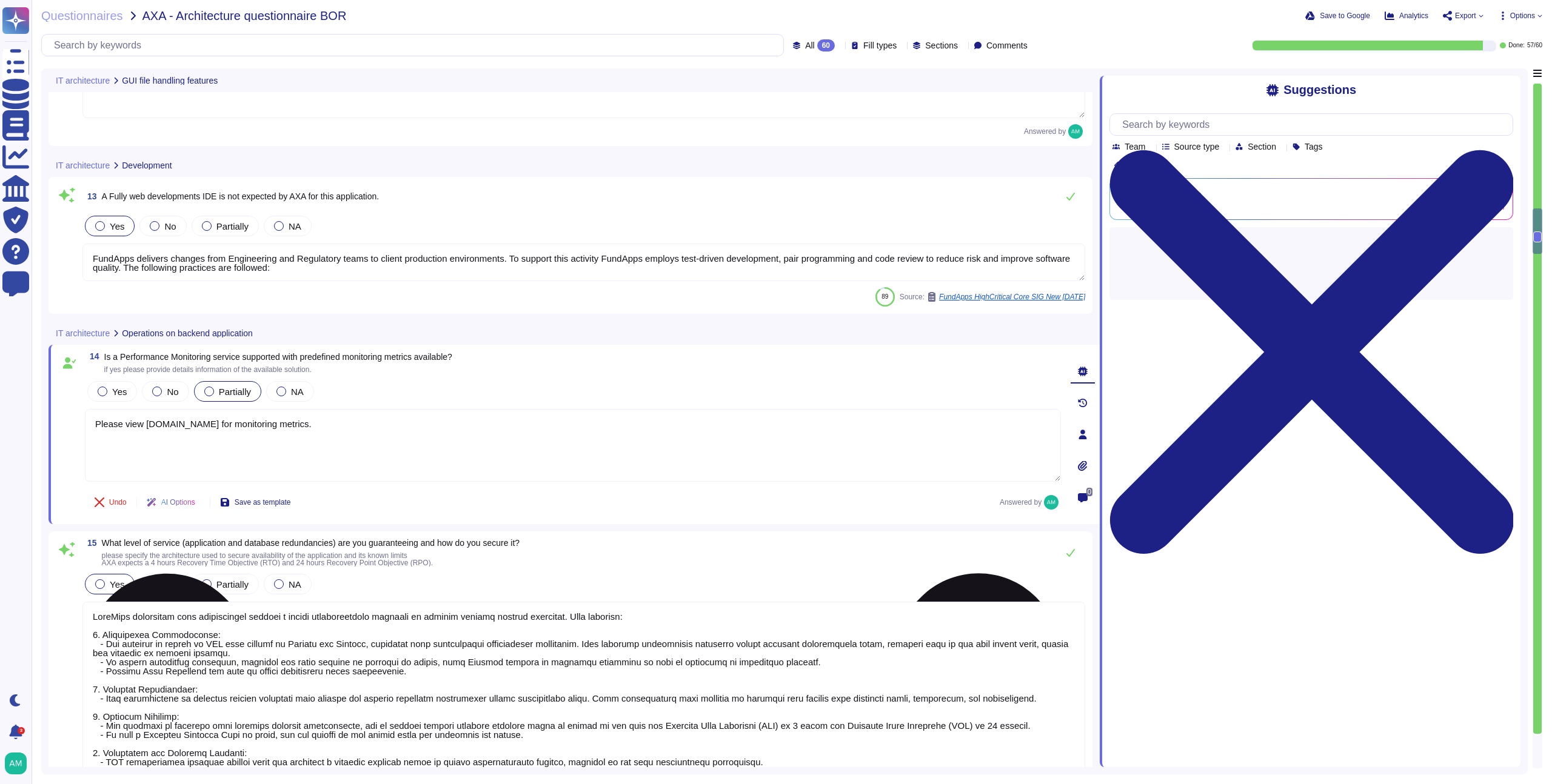
click at [343, 425] on textarea "Please view [DOMAIN_NAME] for monitoring metrics." at bounding box center [573, 445] width 976 height 73
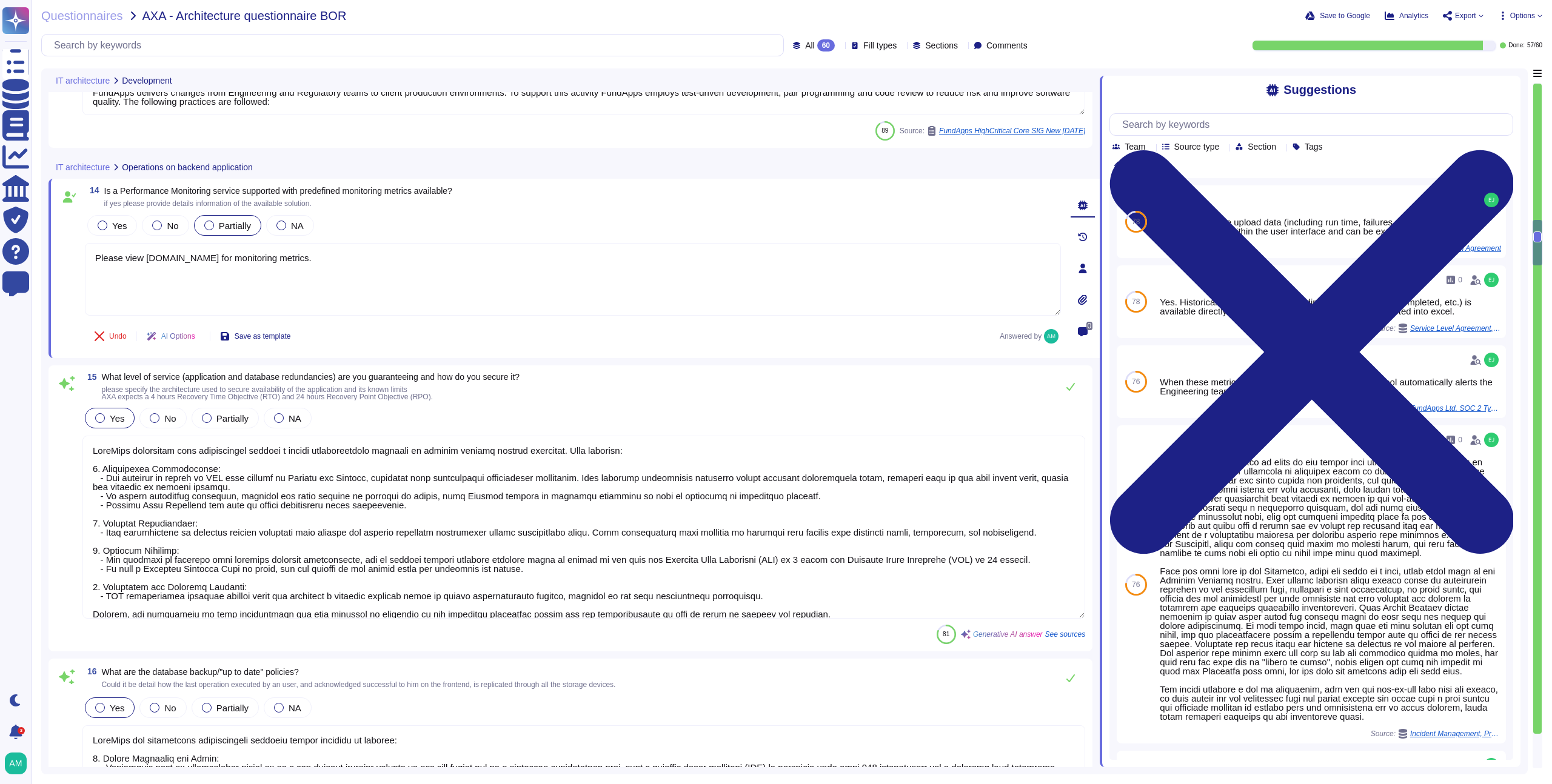
type textarea "FundApps deploys code changes to its platform several times a week, allowing cl…"
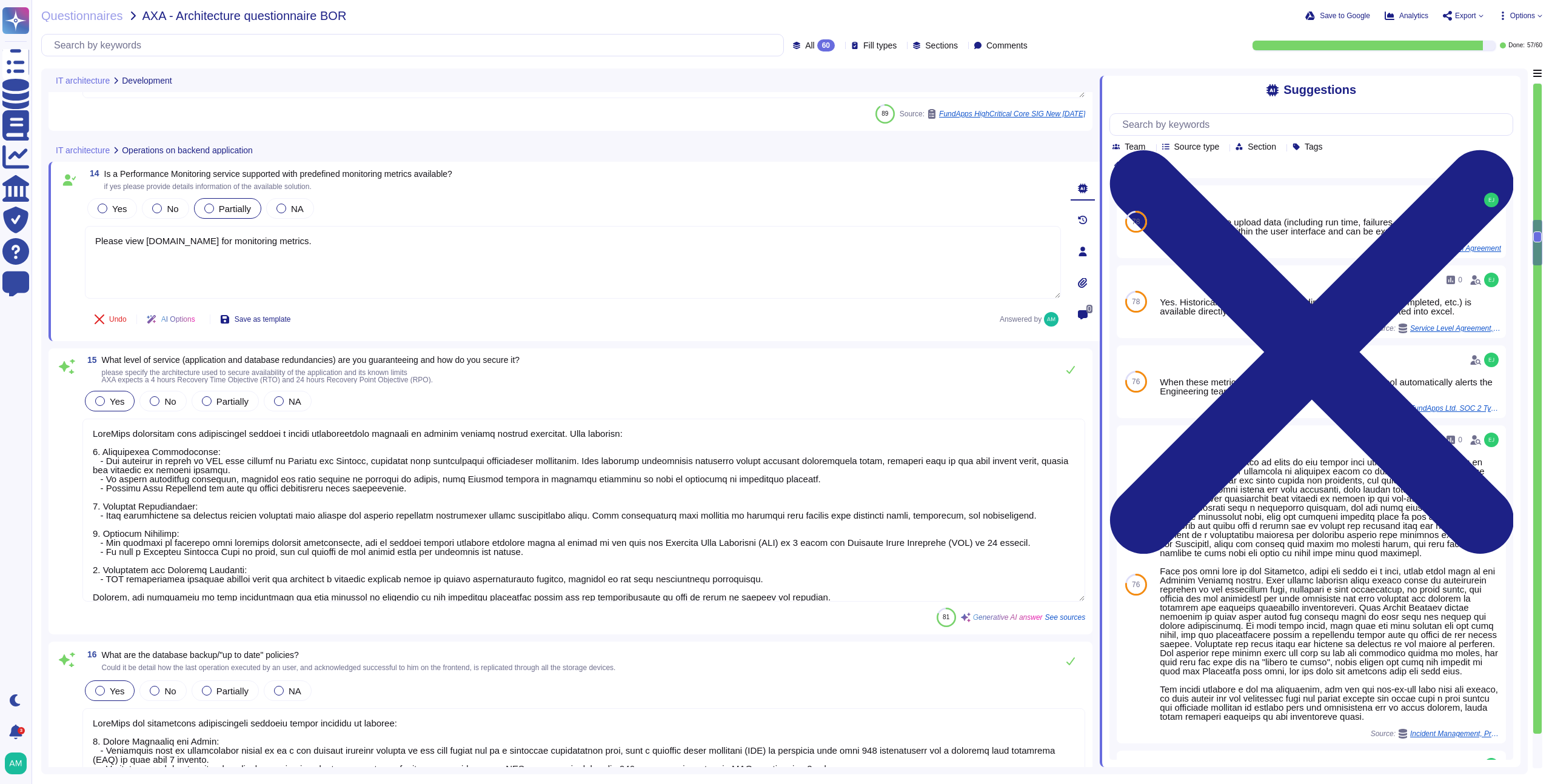
scroll to position [1748, 0]
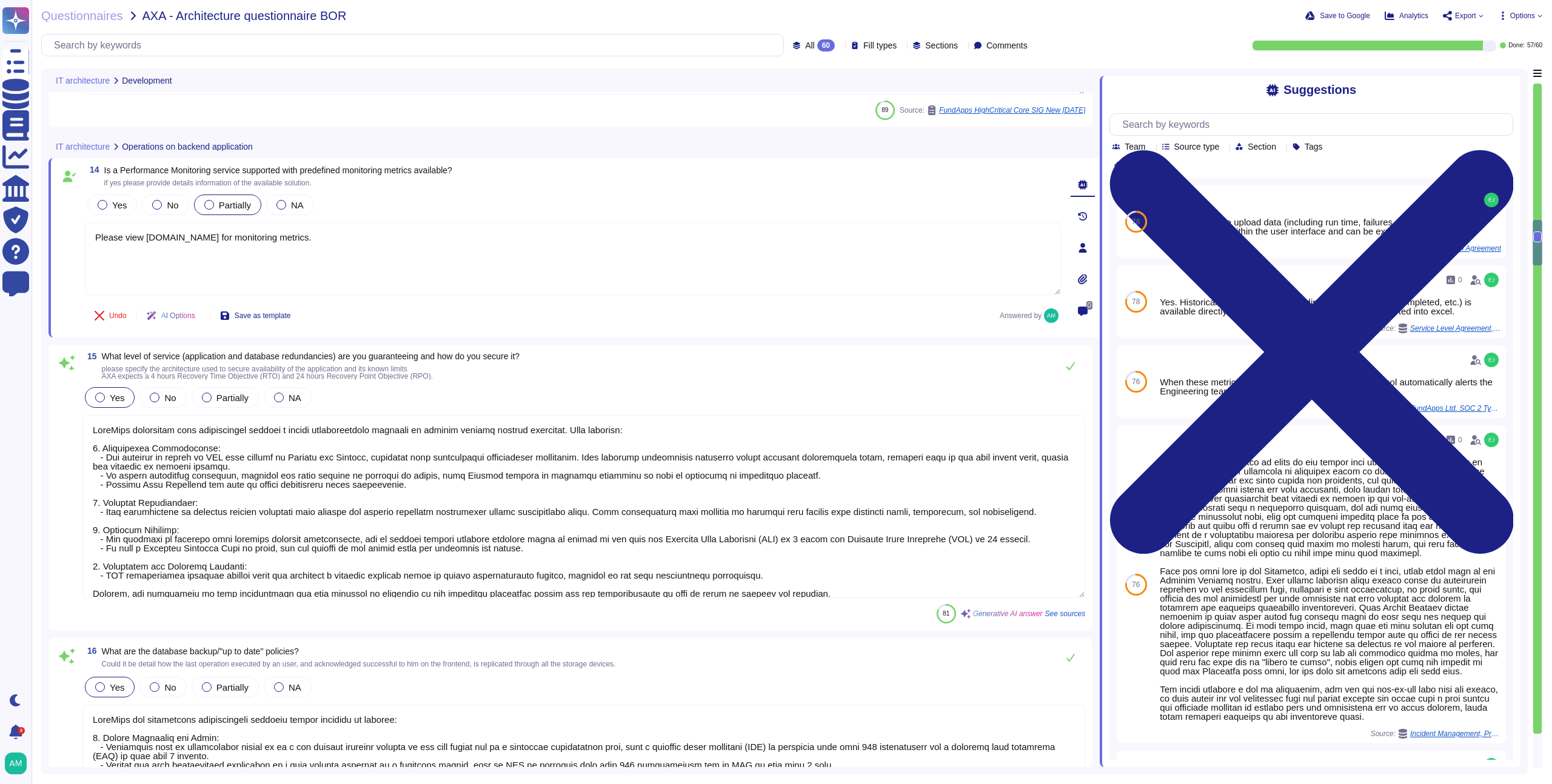
click at [287, 55] on div at bounding box center [412, 45] width 743 height 22
click at [302, 46] on input "text" at bounding box center [416, 46] width 735 height 22
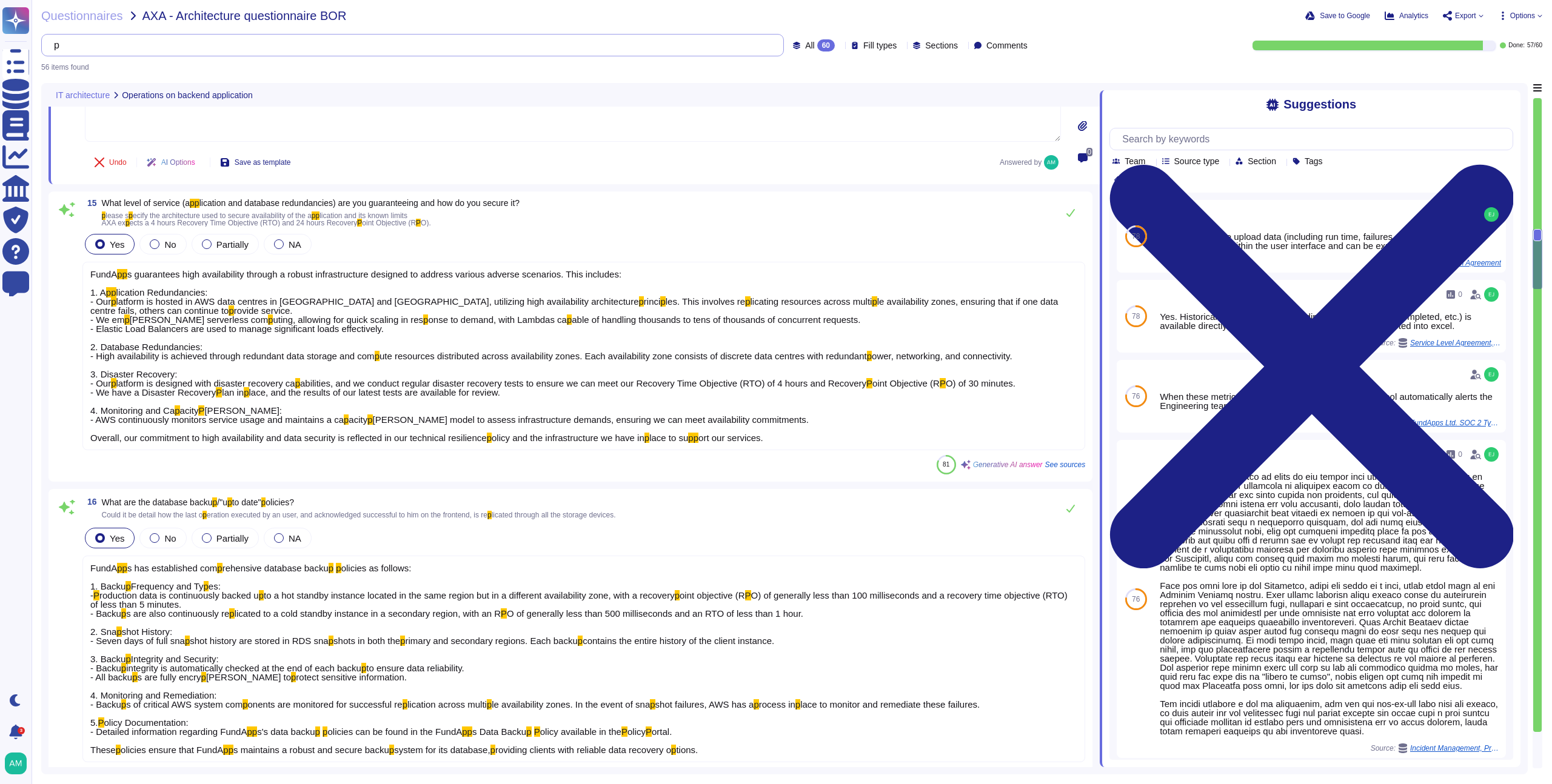
type textarea "Please view [DOMAIN_NAME] for monitoring metrics."
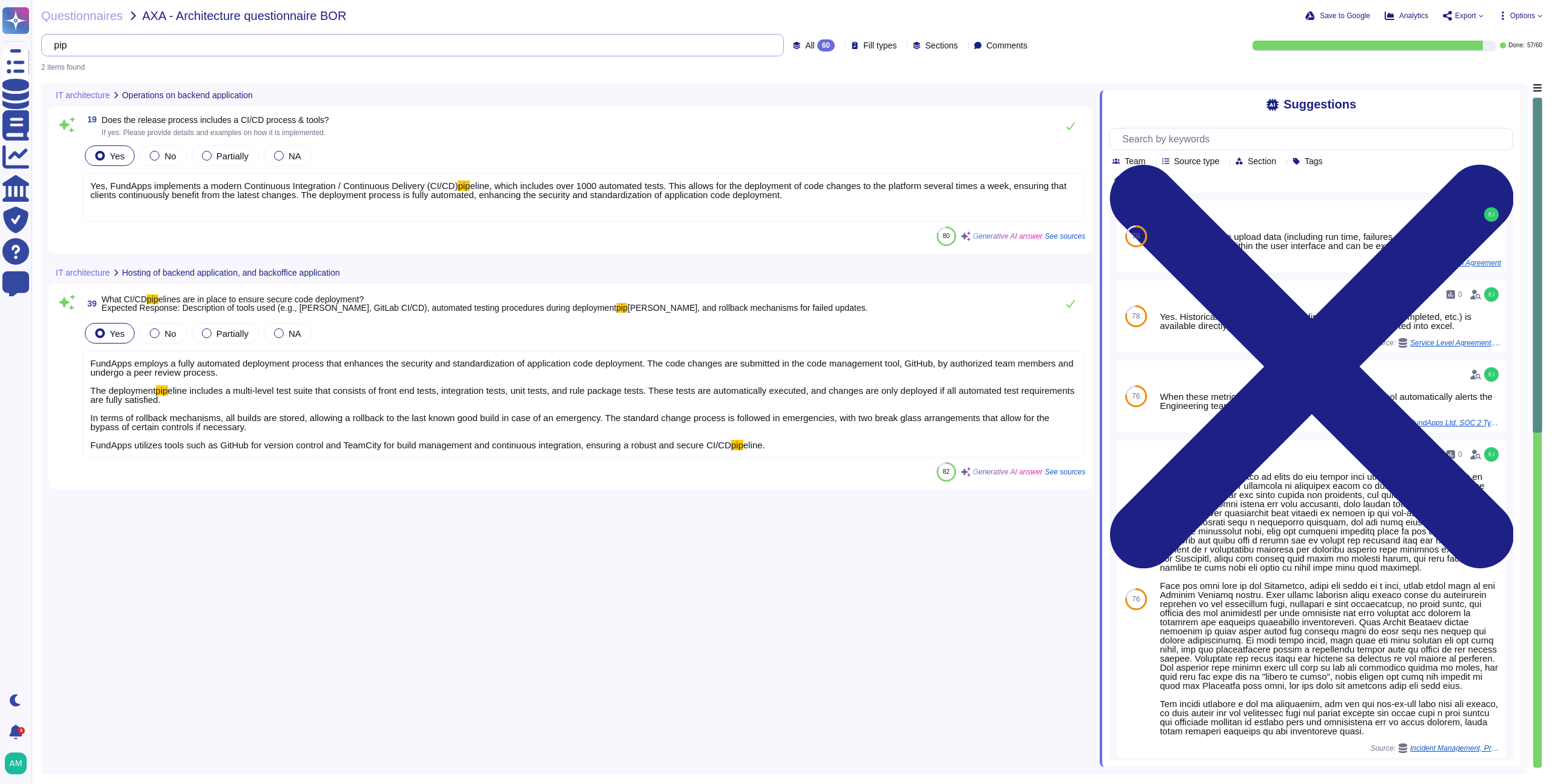
scroll to position [0, 0]
type input "pipeline"
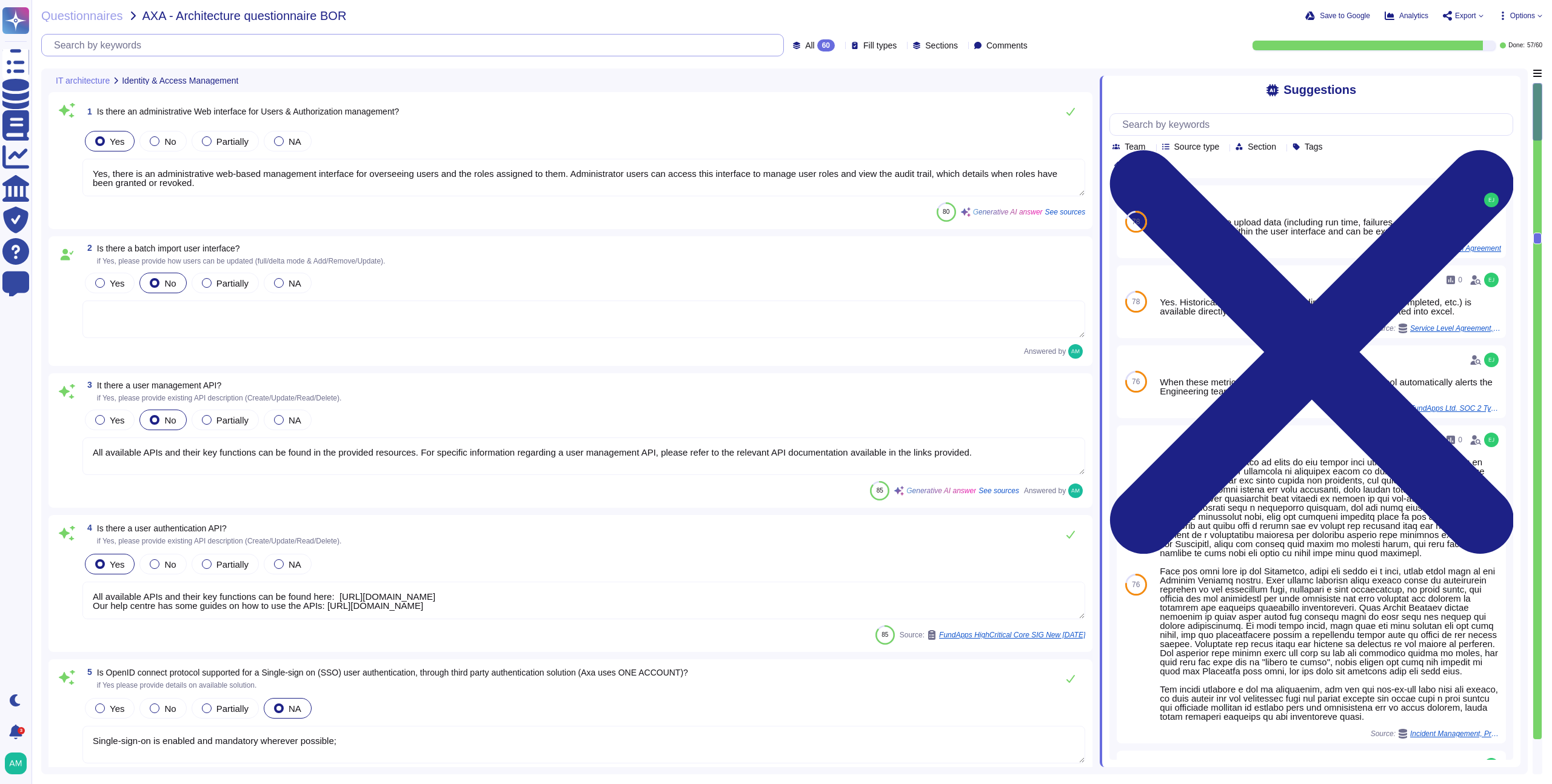
type textarea "All available APIs and their key functions can be found here: [URL][DOMAIN_NAME…"
type textarea "Single-sign-on is enabled and mandatory wherever possible;"
type textarea "Yes, the solution supports multi-factor authentication (MFA) for customer accou…"
type textarea "Yes, there is an administrative web-based management interface for overseeing u…"
type textarea "All available APIs and their key functions can be found in the provided resourc…"
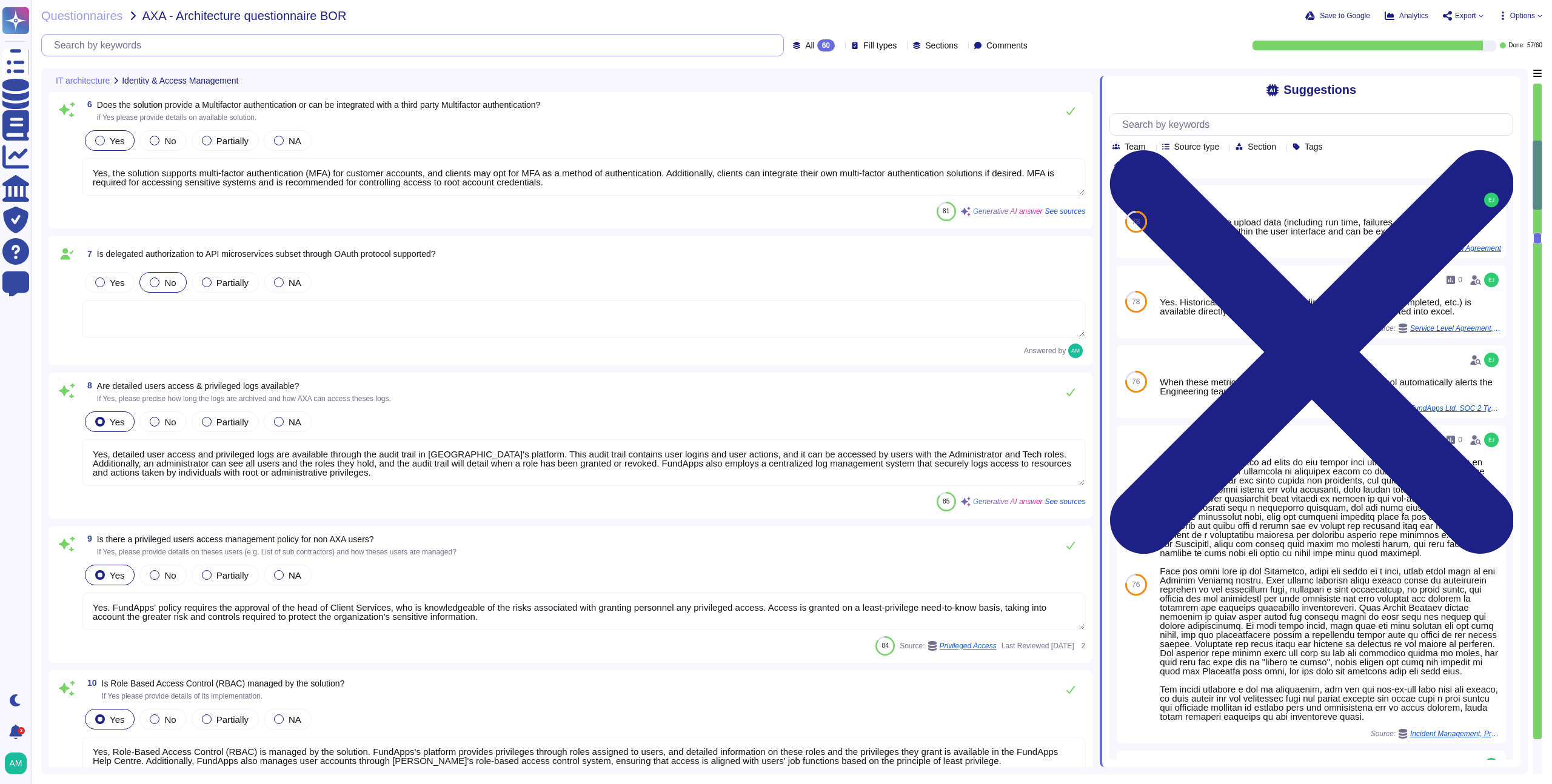
type textarea "Yes, detailed user access and privileged logs are available through the audit t…"
type textarea "Yes. FundApps' policy requires the approval of the head of Client Services, who…"
type textarea "Yes, Role-Based Access Control (RBAC) is managed by the solution. FundApps's pl…"
type textarea "Yes, the FundApps platform's Graphical User Interface (GUI) provides a comprehe…"
type textarea "FundApps delivers changes from Engineering and Regulatory teams to client produ…"
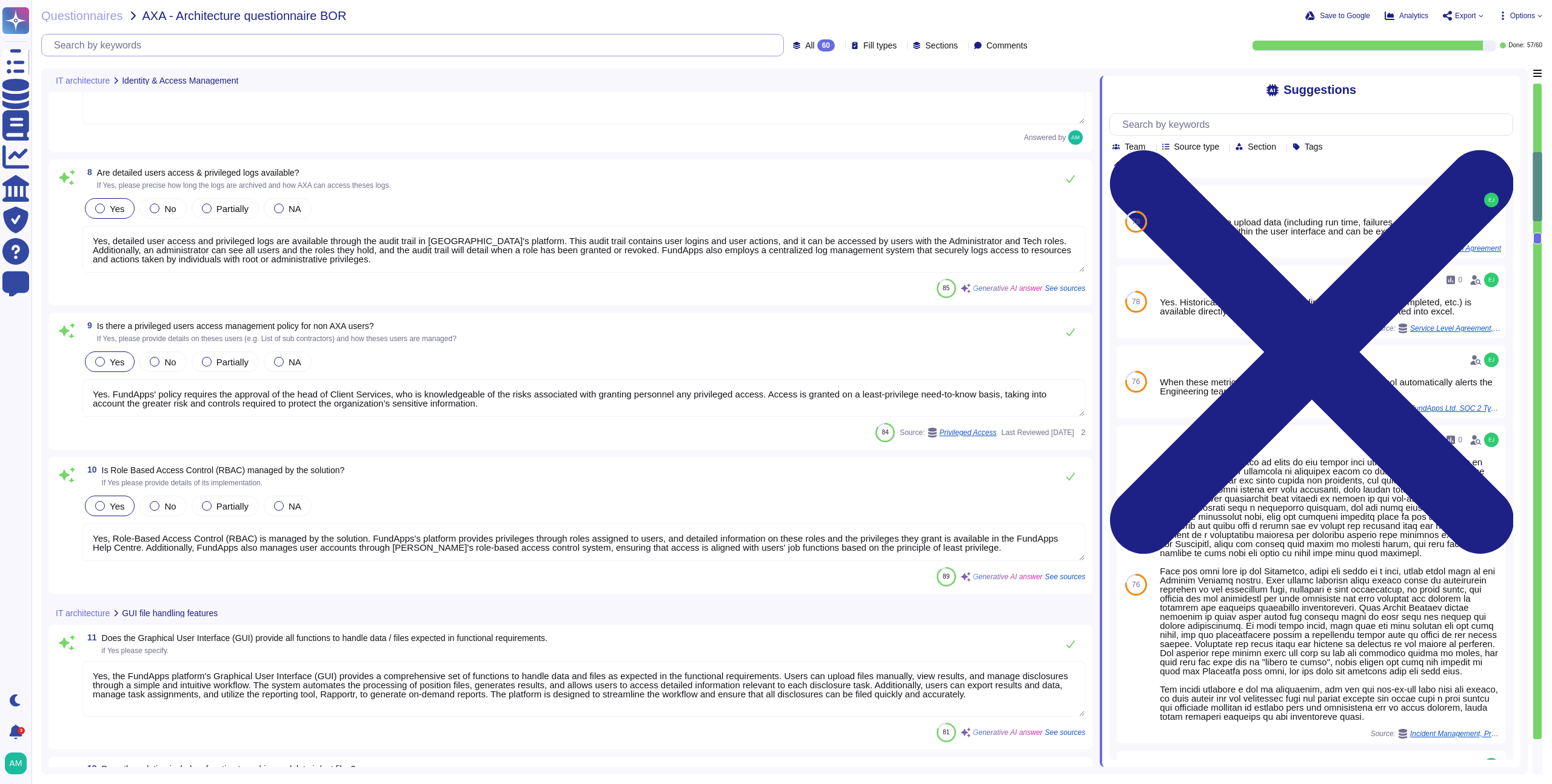
type textarea "Please view [DOMAIN_NAME] for monitoring metrics."
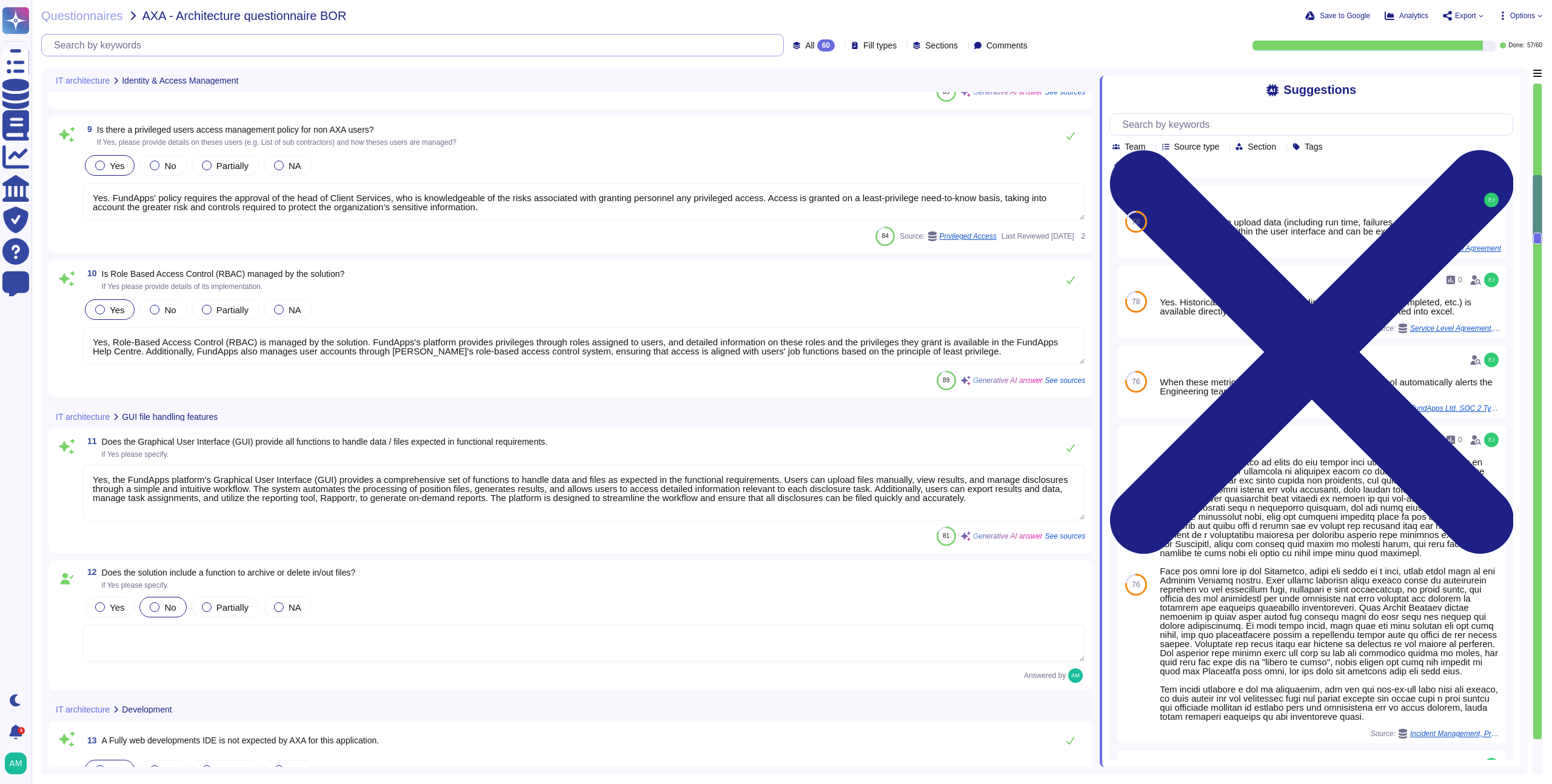
type textarea "FundApps guarantees high availability through a robust infrastructure designed …"
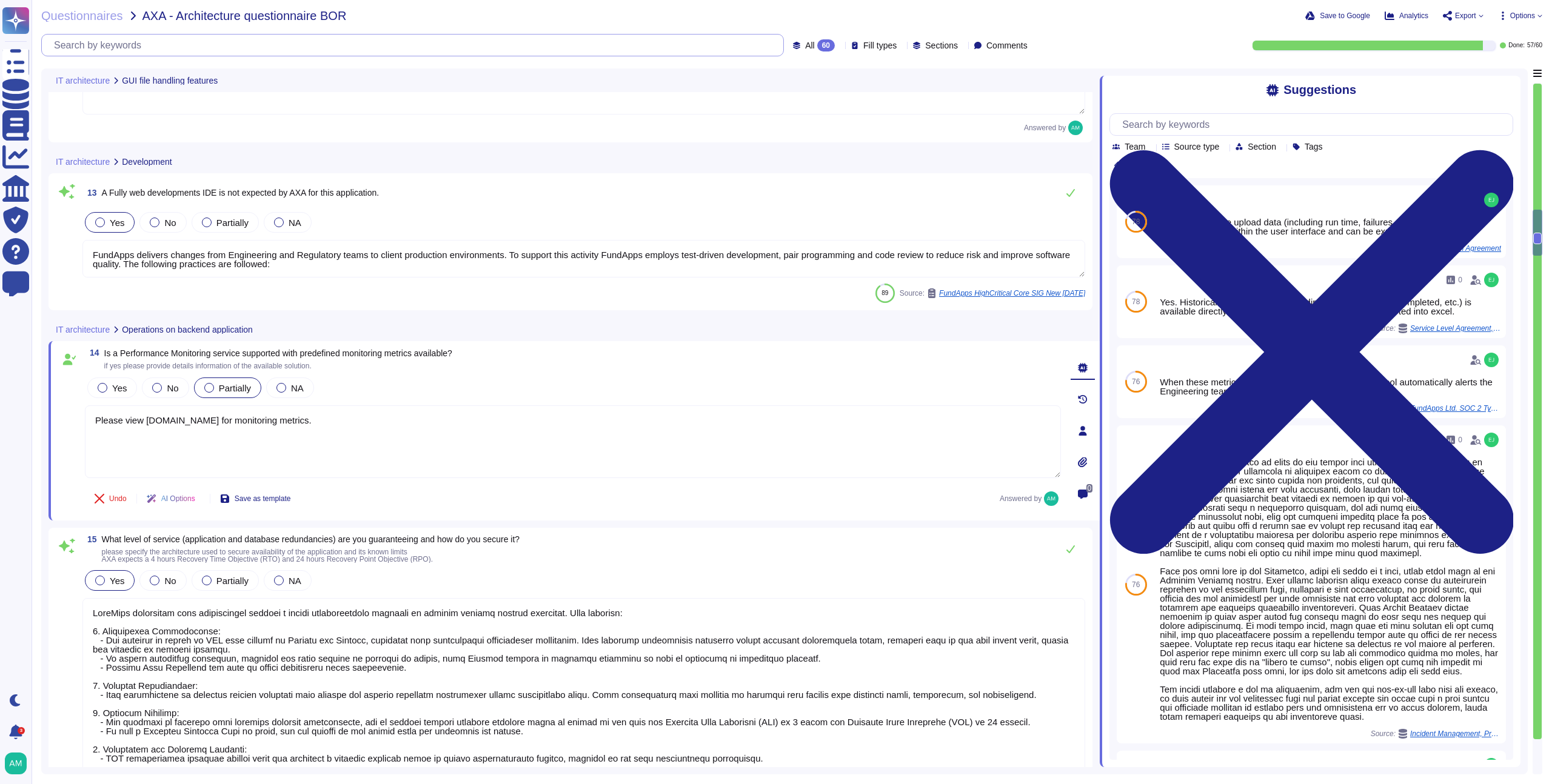
type textarea "FundApps has established comprehensive database backup policies as follows: 1. …"
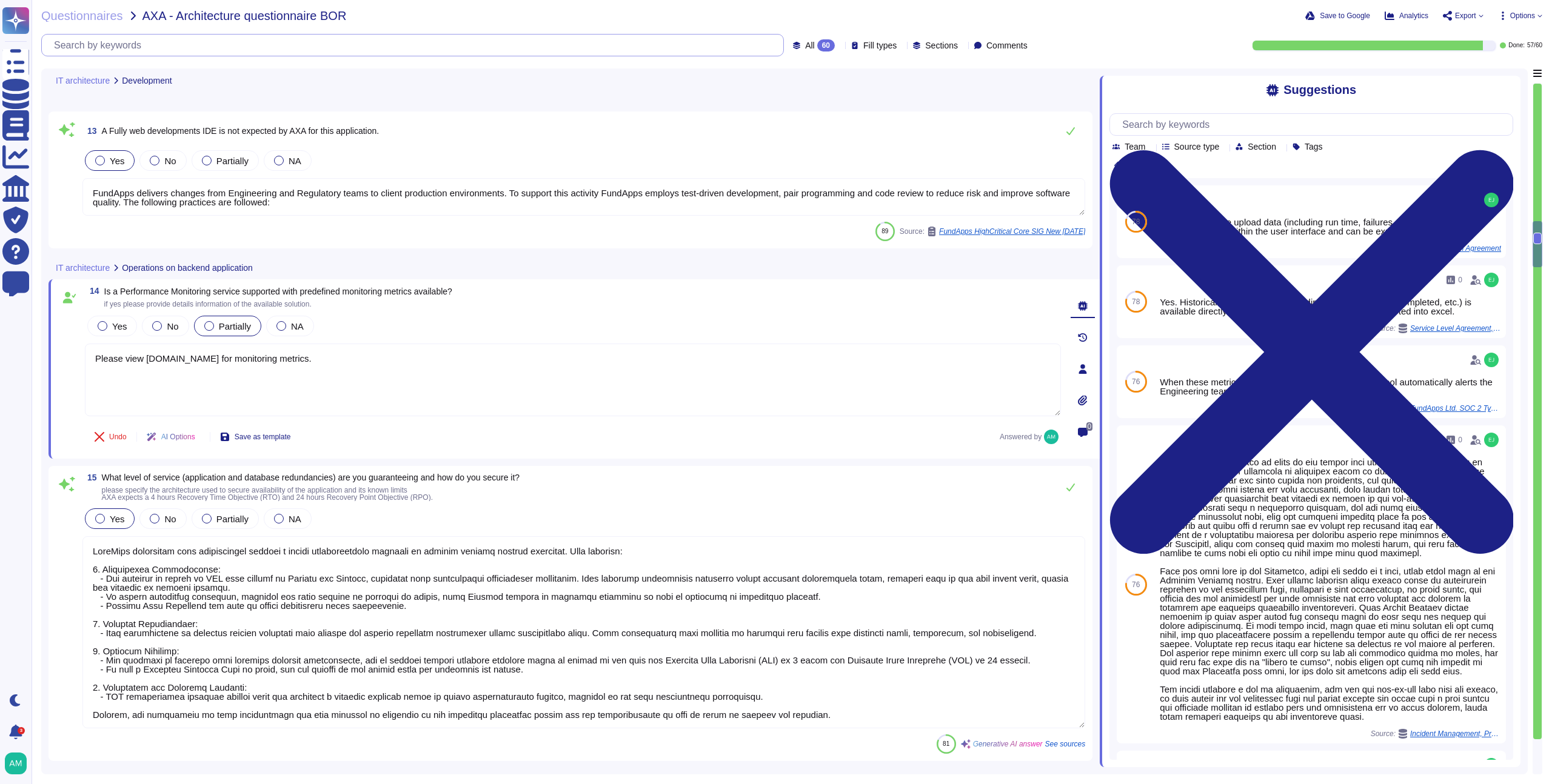
type textarea "FundApps deploys code changes to its platform several times a week, allowing cl…"
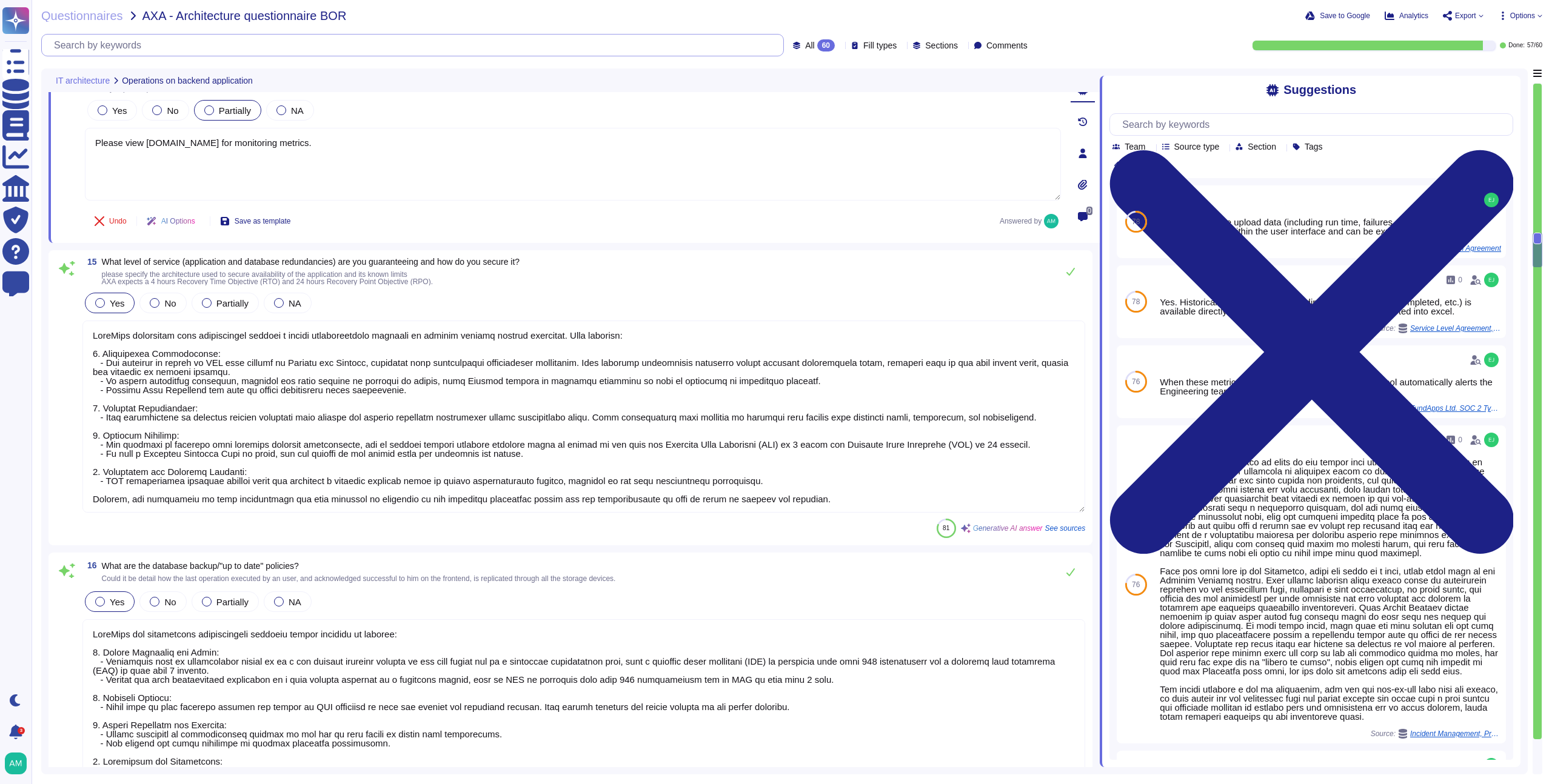
type textarea "The software validation process before production release at [GEOGRAPHIC_DATA] …"
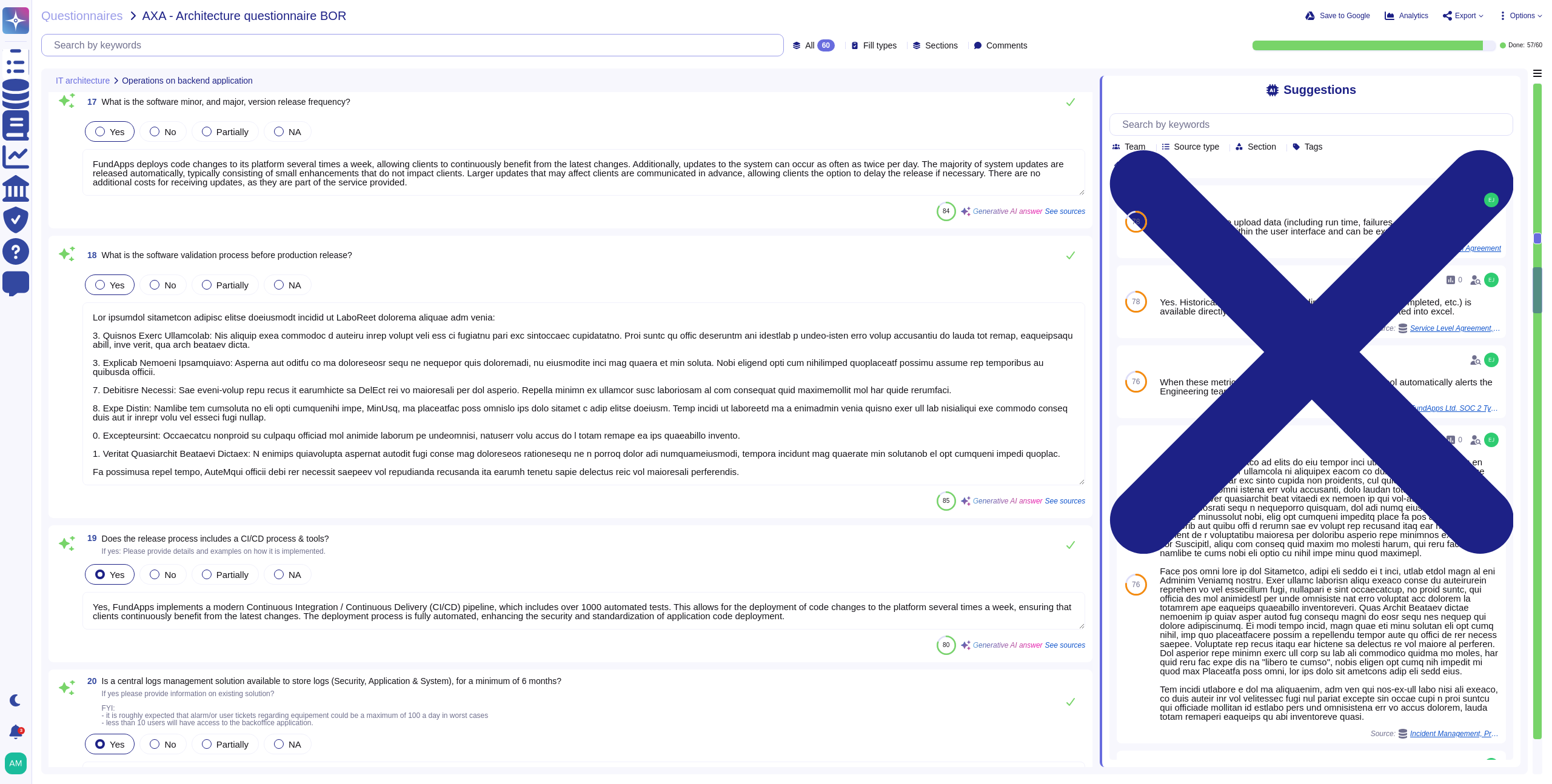
type textarea "Yes, FundApps implements a modern Continuous Integration / Continuous Delivery …"
type textarea "Yes, FundApps has a centralized and read-only log management system that stores…"
type textarea "Yes, there are two different environments: a pre-production environment (which …"
type textarea "Yes, the AXA dedicated tenant will be isolated from other customers. Each clien…"
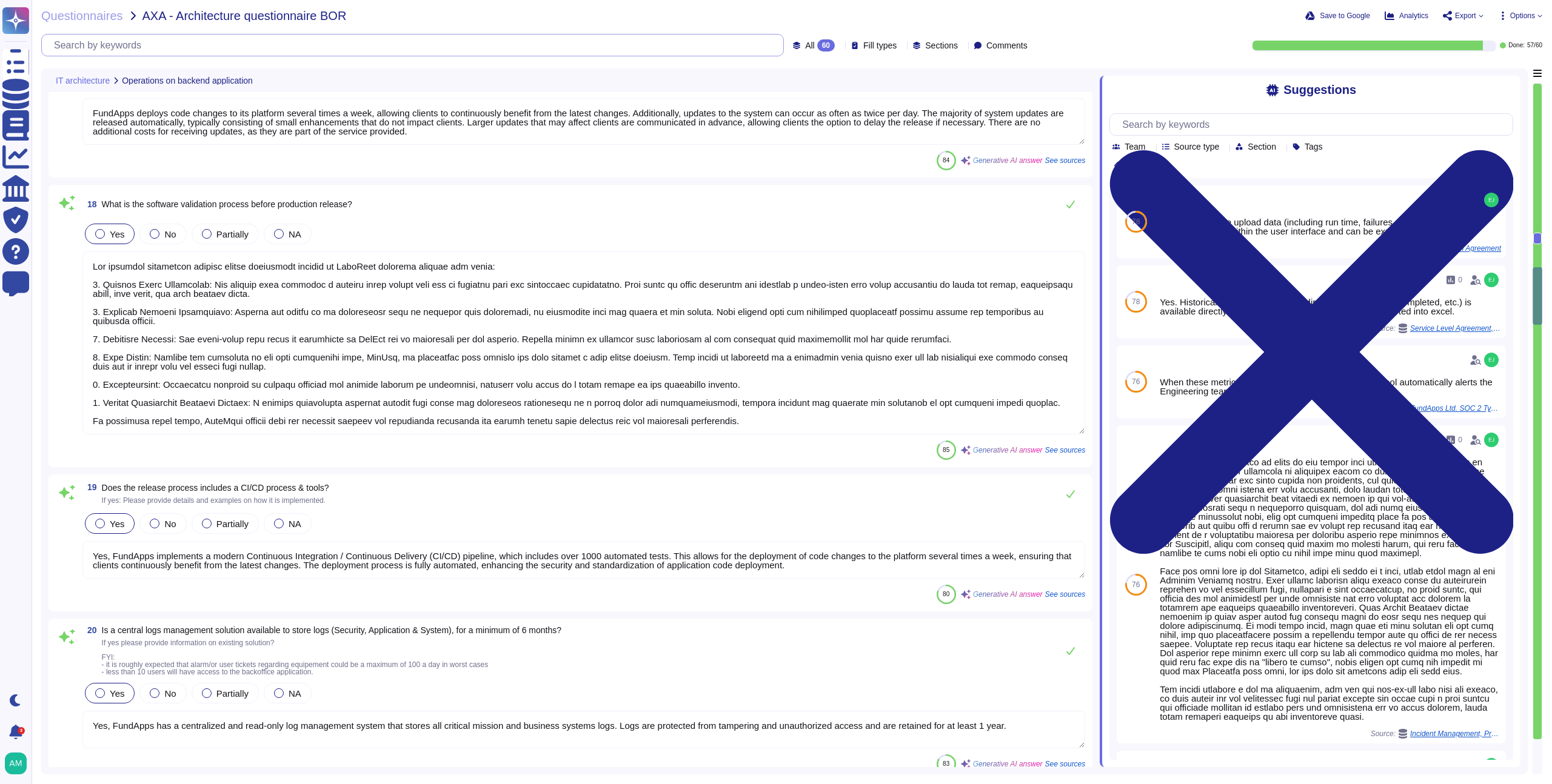
type textarea "FundApps uses Zendesk as its online Help Desk Solution for support queries. Zen…"
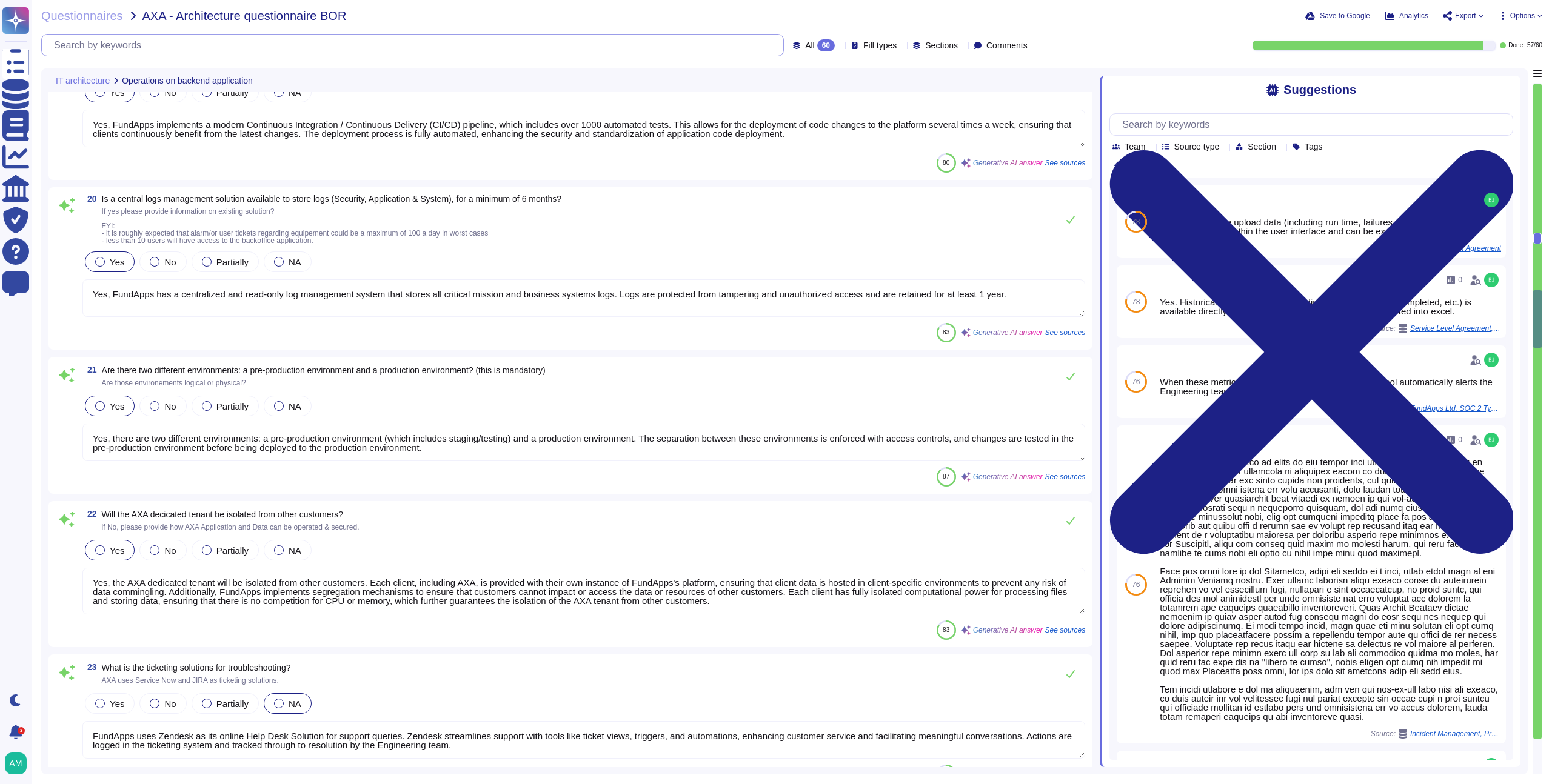
type textarea "Yes, there is a pre-production environment, specifically a Staging environment,…"
type textarea "Please see a high level overview of our architecture here in this short video: …"
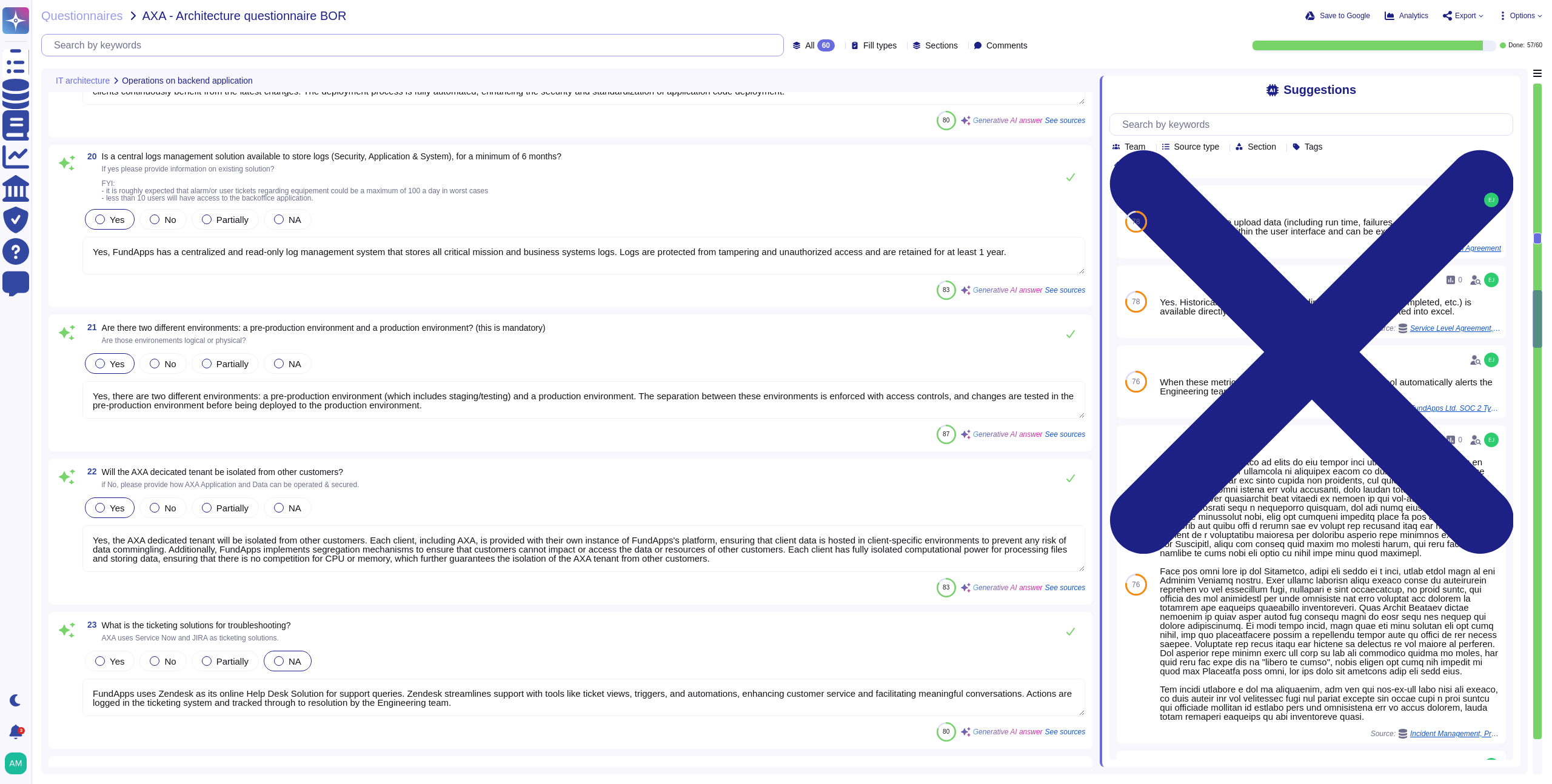
scroll to position [3148, 0]
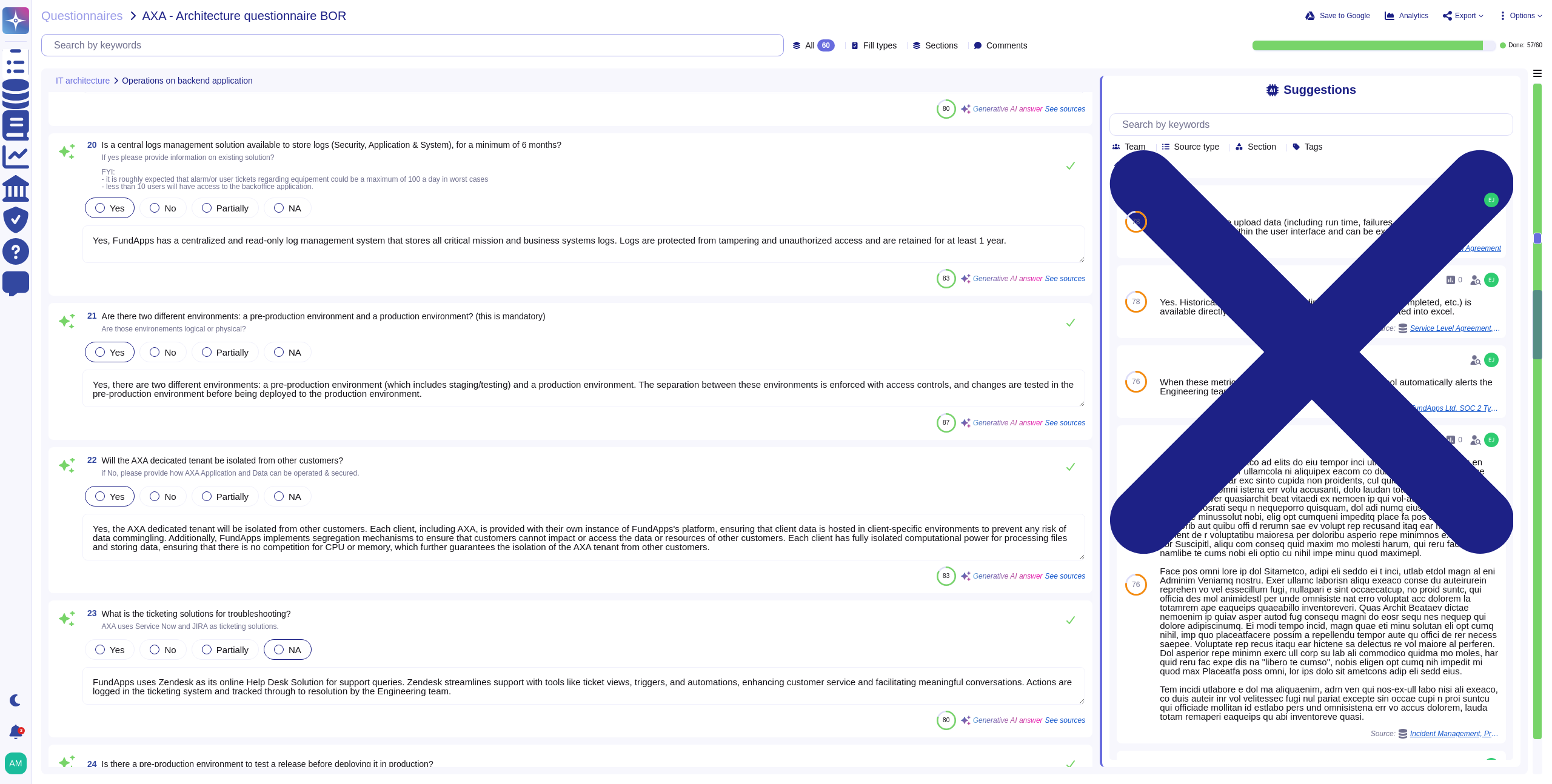
type textarea "The underlying infrastructure model used for our application is Software as a S…"
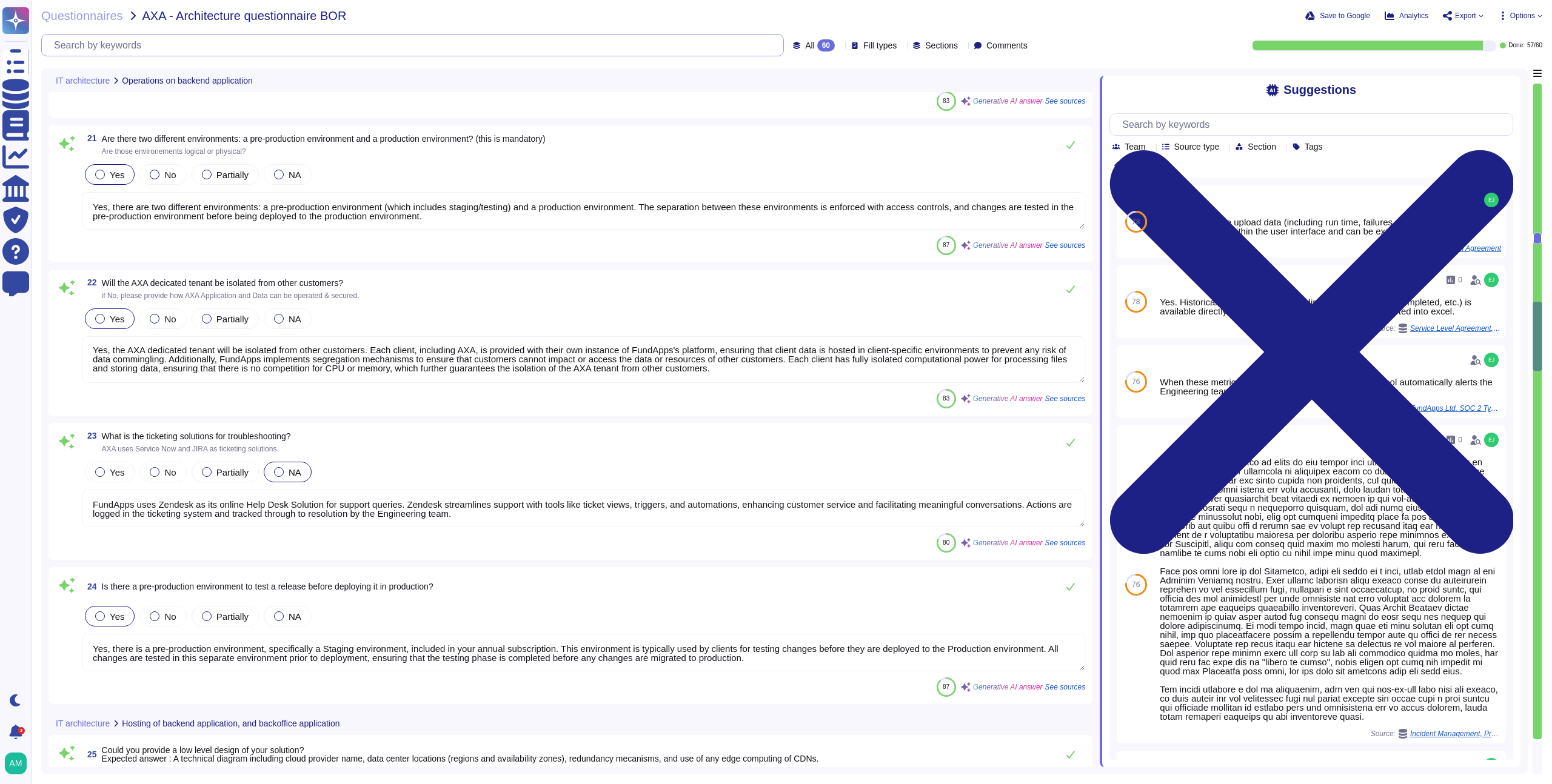
type textarea "High availability (HA) and scalability for our application are ensured through …"
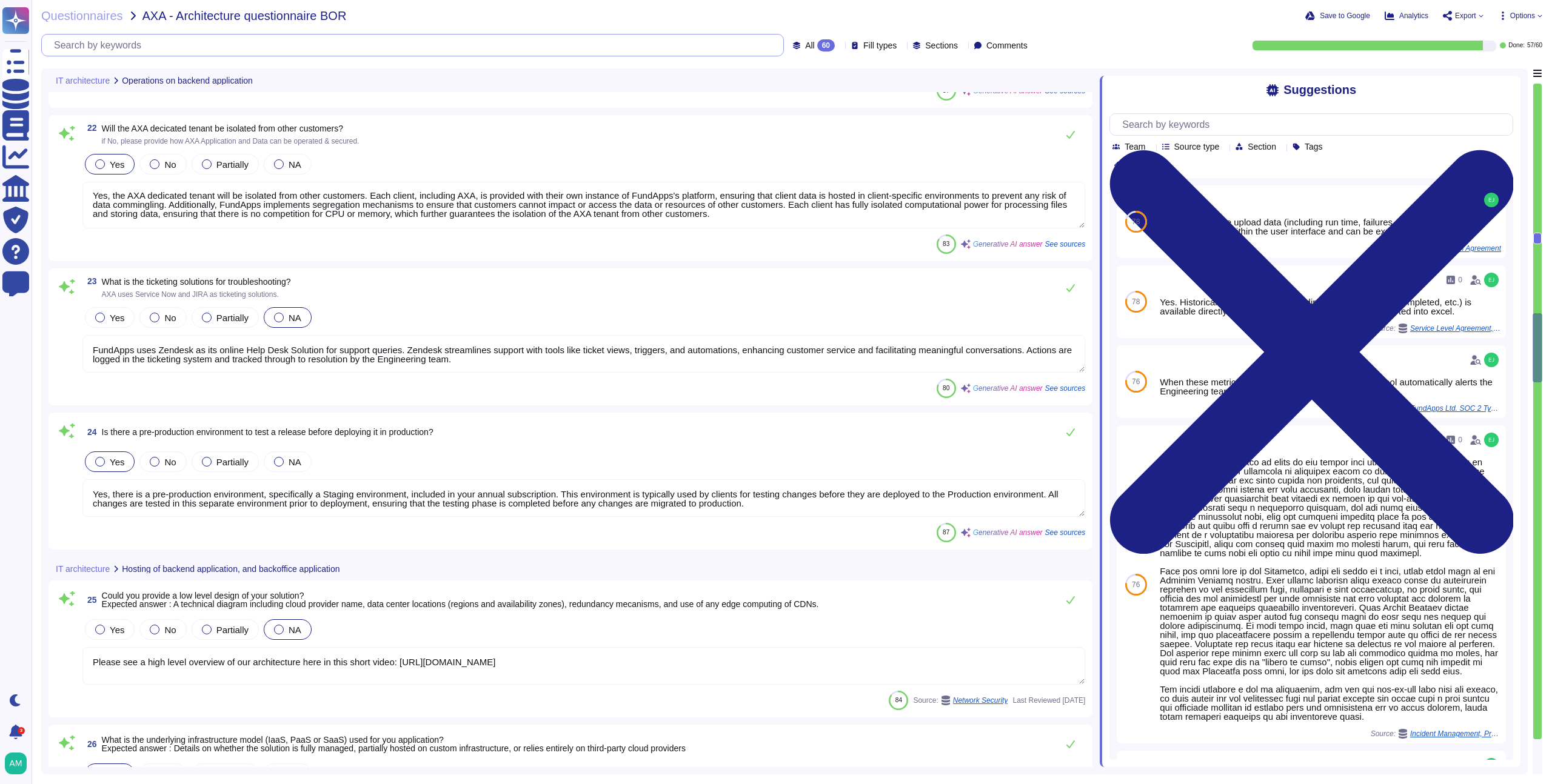
scroll to position [3483, 0]
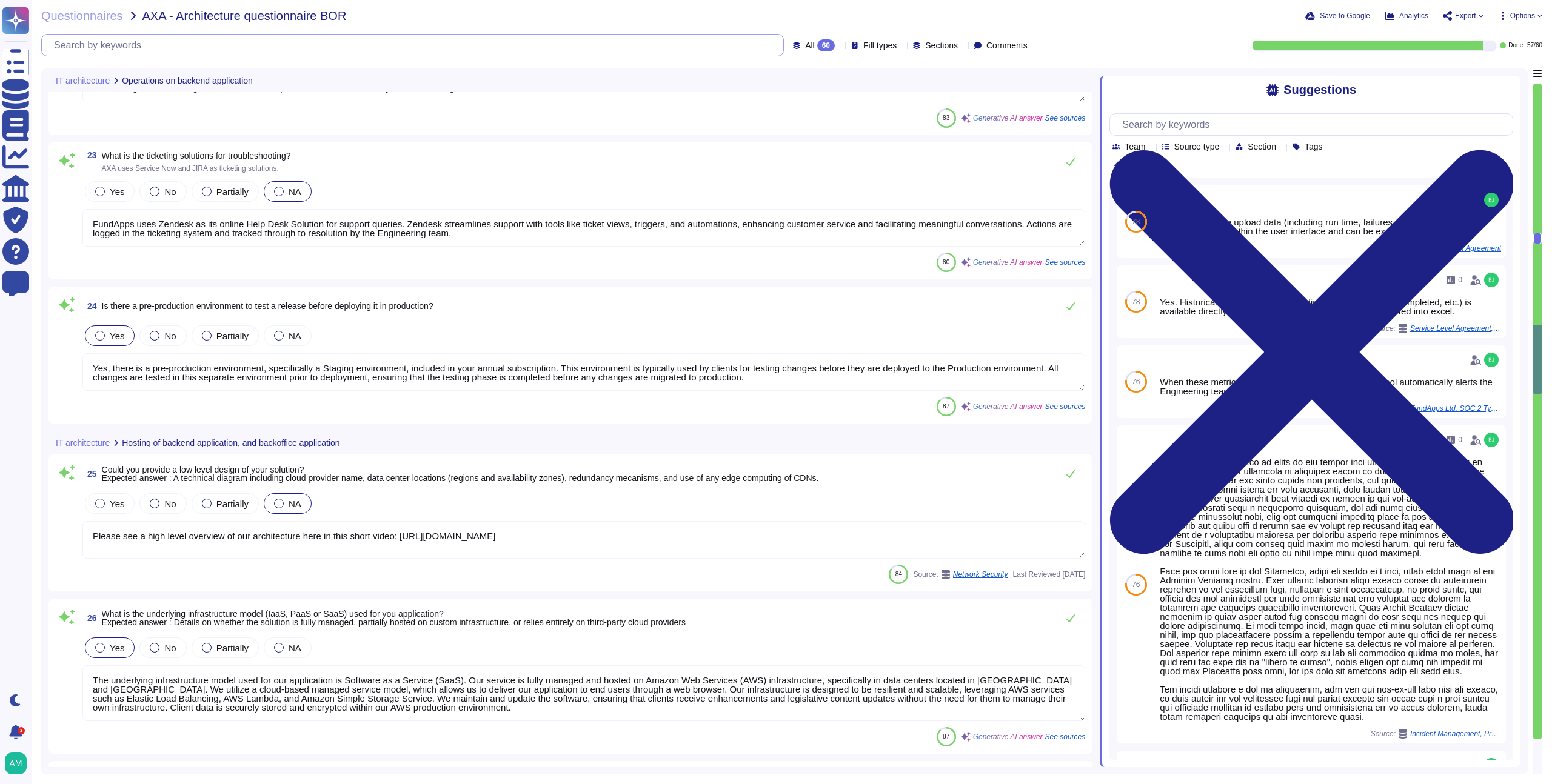
type textarea "We do not yet have a web application firewall, but we plan to implement WAF cap…"
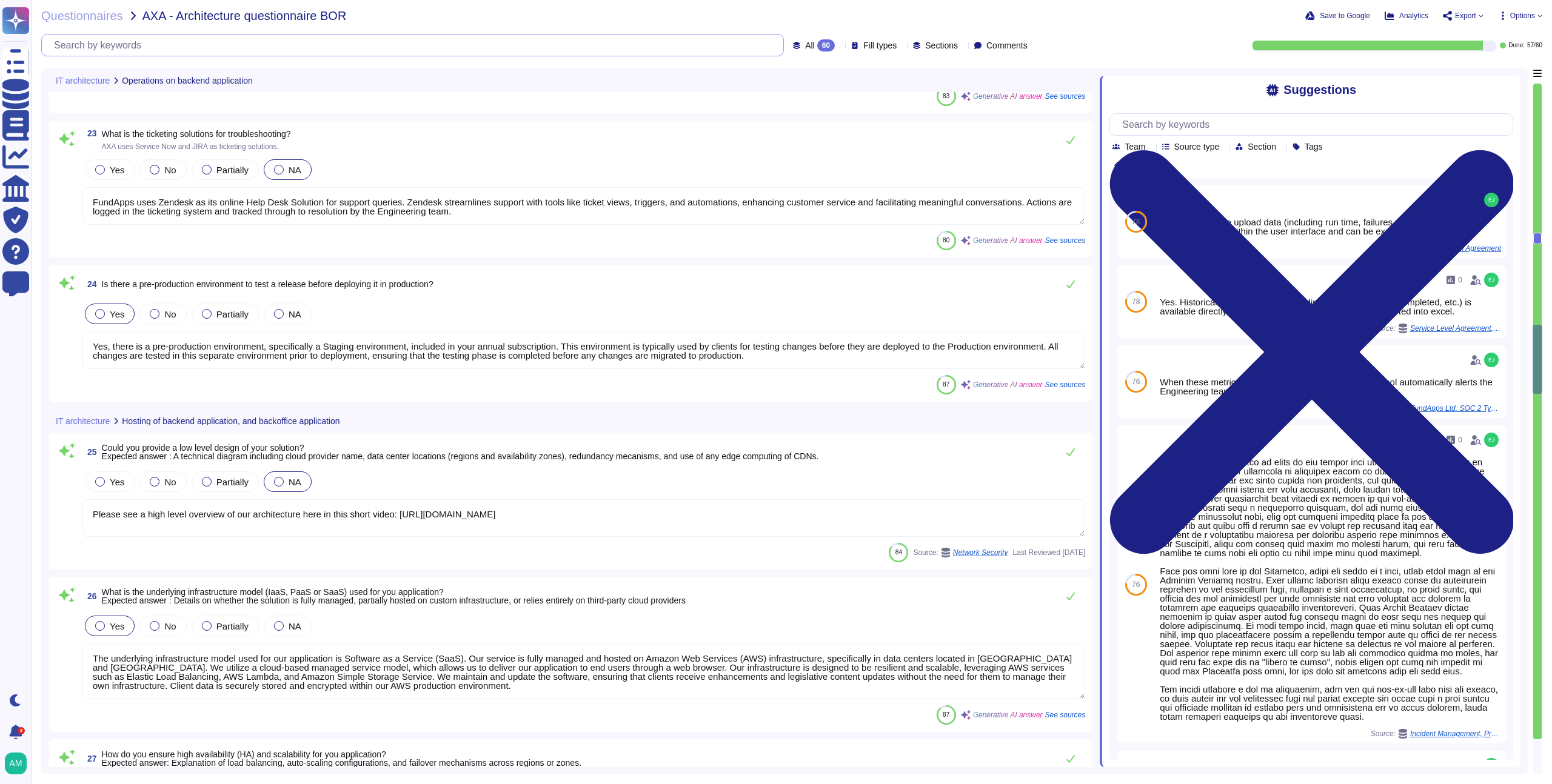
scroll to position [3616, 0]
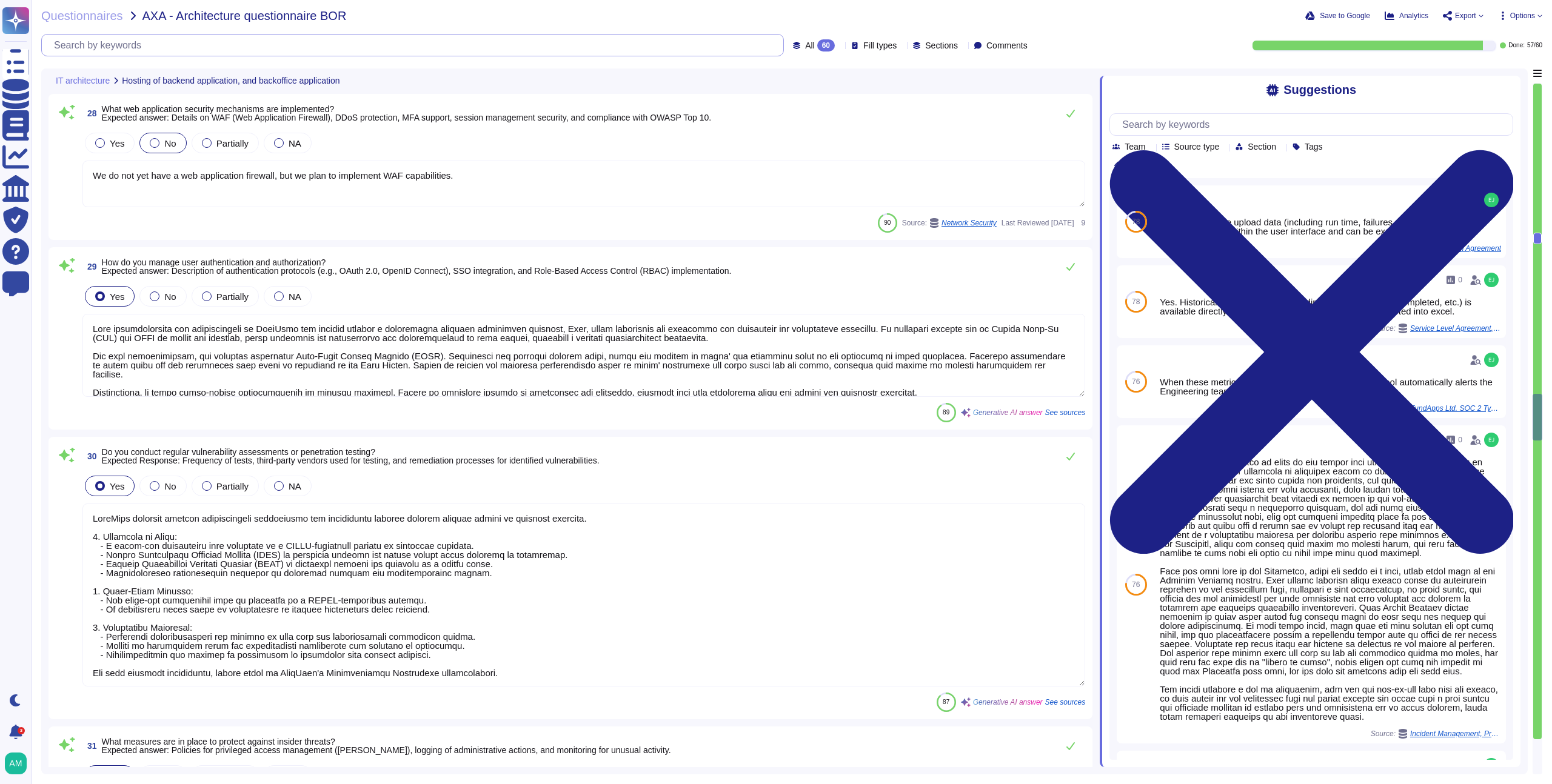
type textarea "User authentication and authorization at FundApps are managed through a central…"
type textarea "FundApps conducts regular vulnerability assessments and penetration testing thr…"
type textarea "FundApps implements several measures to protect against insider threats, includ…"
type textarea "For data at rest, we utilize AES-256-GCM, a symmetric algorithm based on the Ad…"
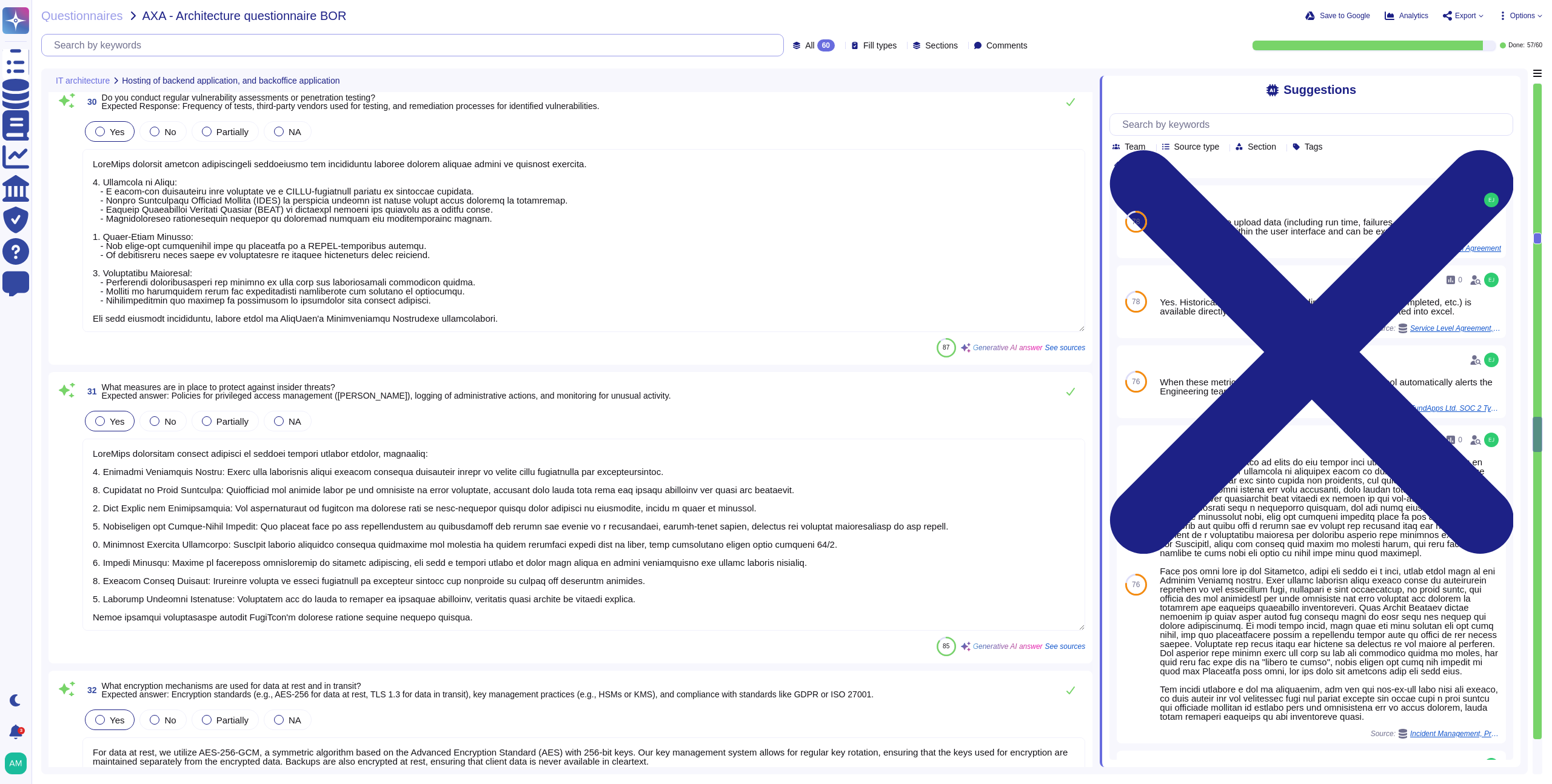
type textarea "FundApps utilizes a combination of DataDog Cloud SIEM and AWS logs for real-tim…"
type textarea "Our process for handling security incidents includes the following steps: 1. In…"
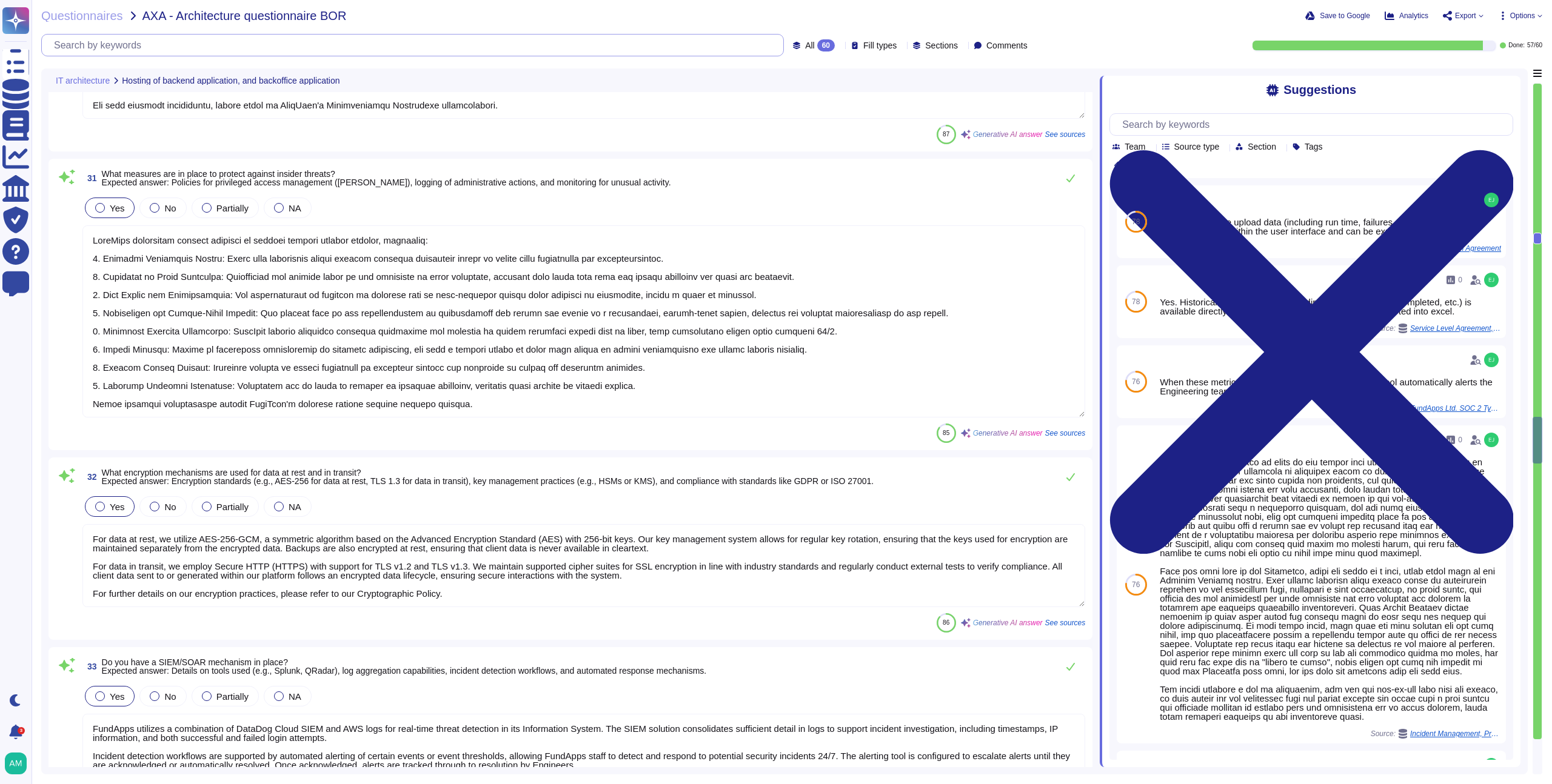
scroll to position [1, 0]
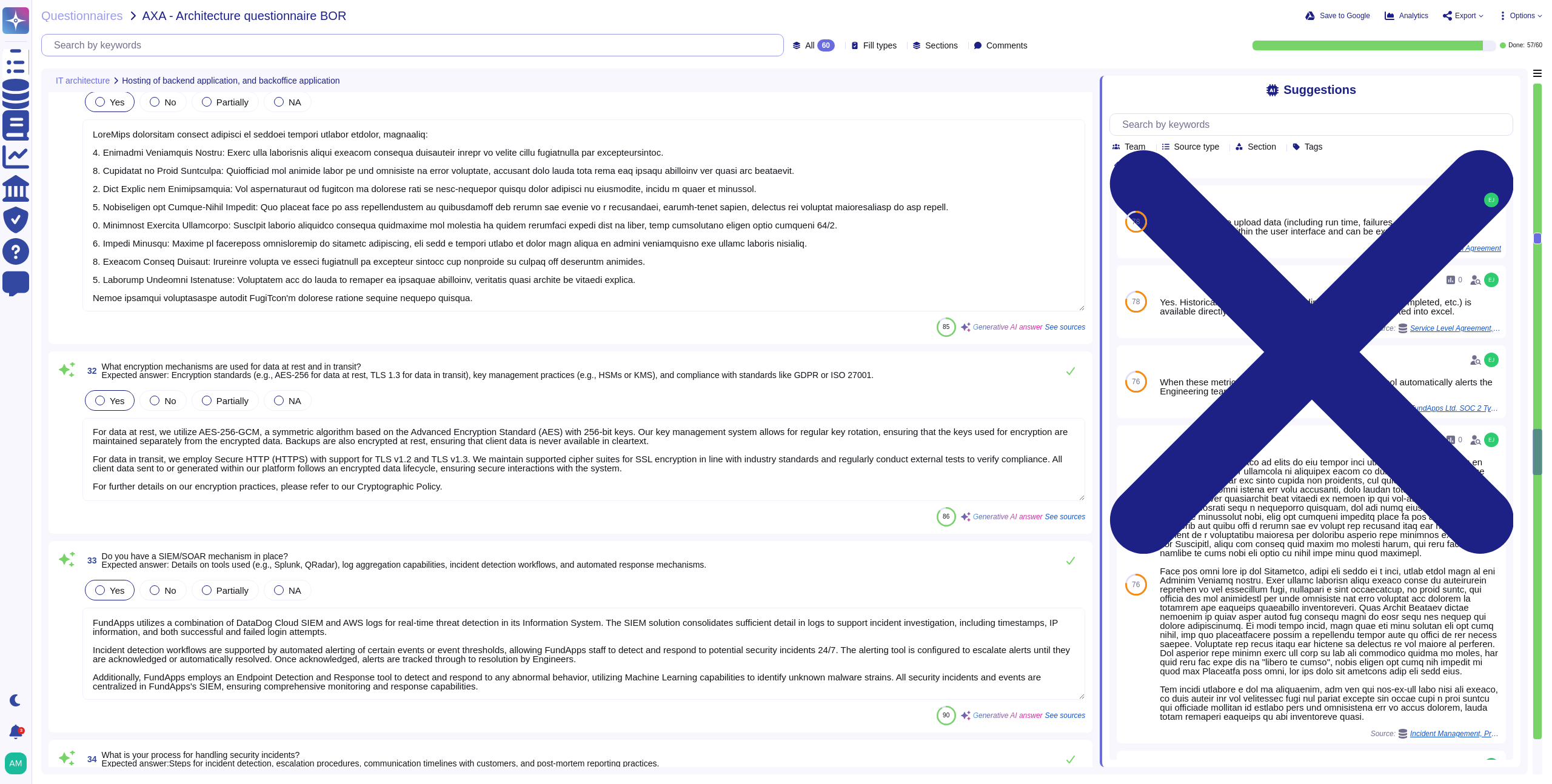
type textarea "The Recovery Point Objective (RPO) for our application is 30 minutes, and the R…"
type textarea "FundApps's backup strategy includes the following key components: 1. Frequency …"
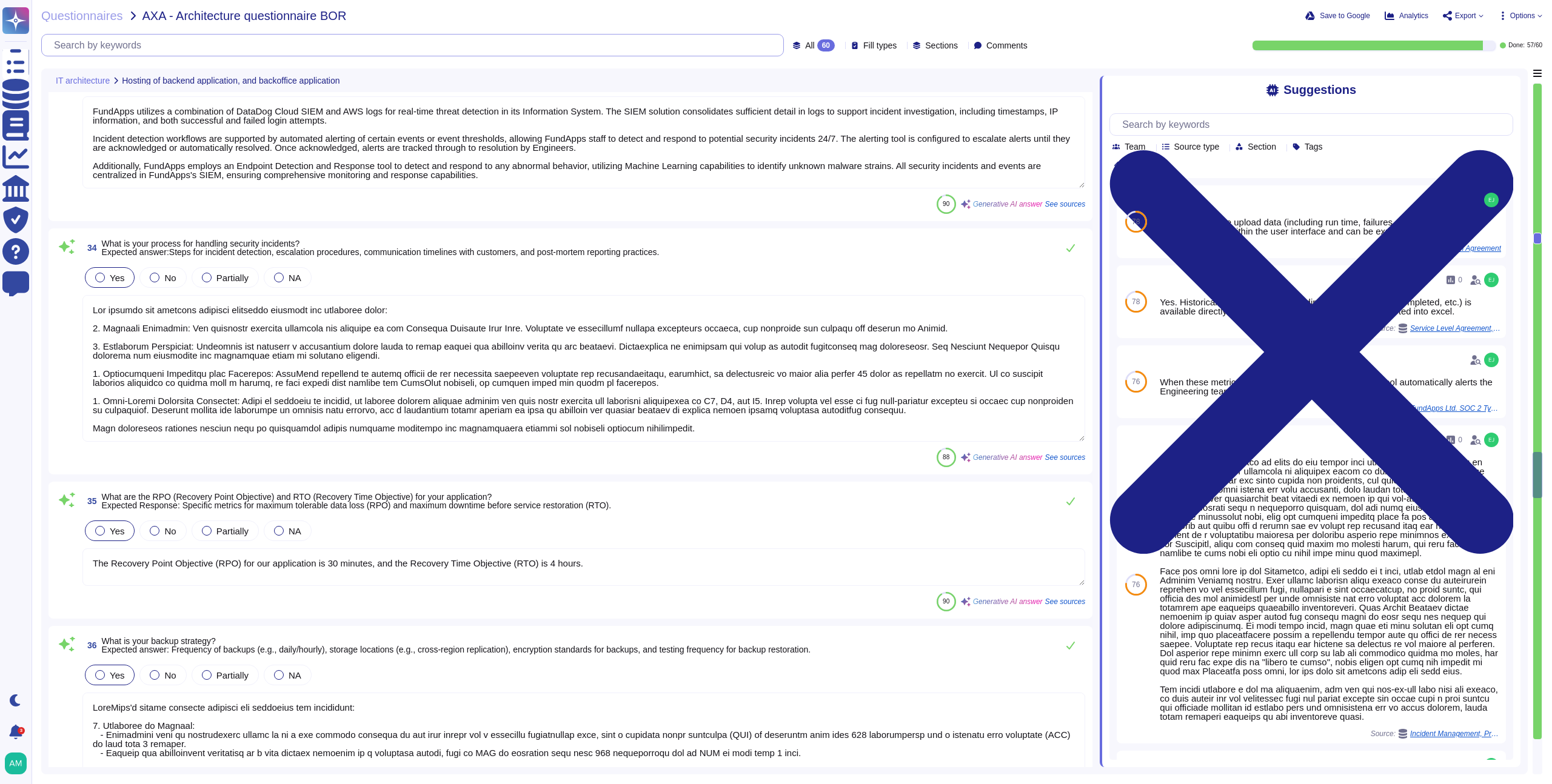
type textarea "FundApps has a comprehensive Disaster Recovery Plan (DRP) designed to address v…"
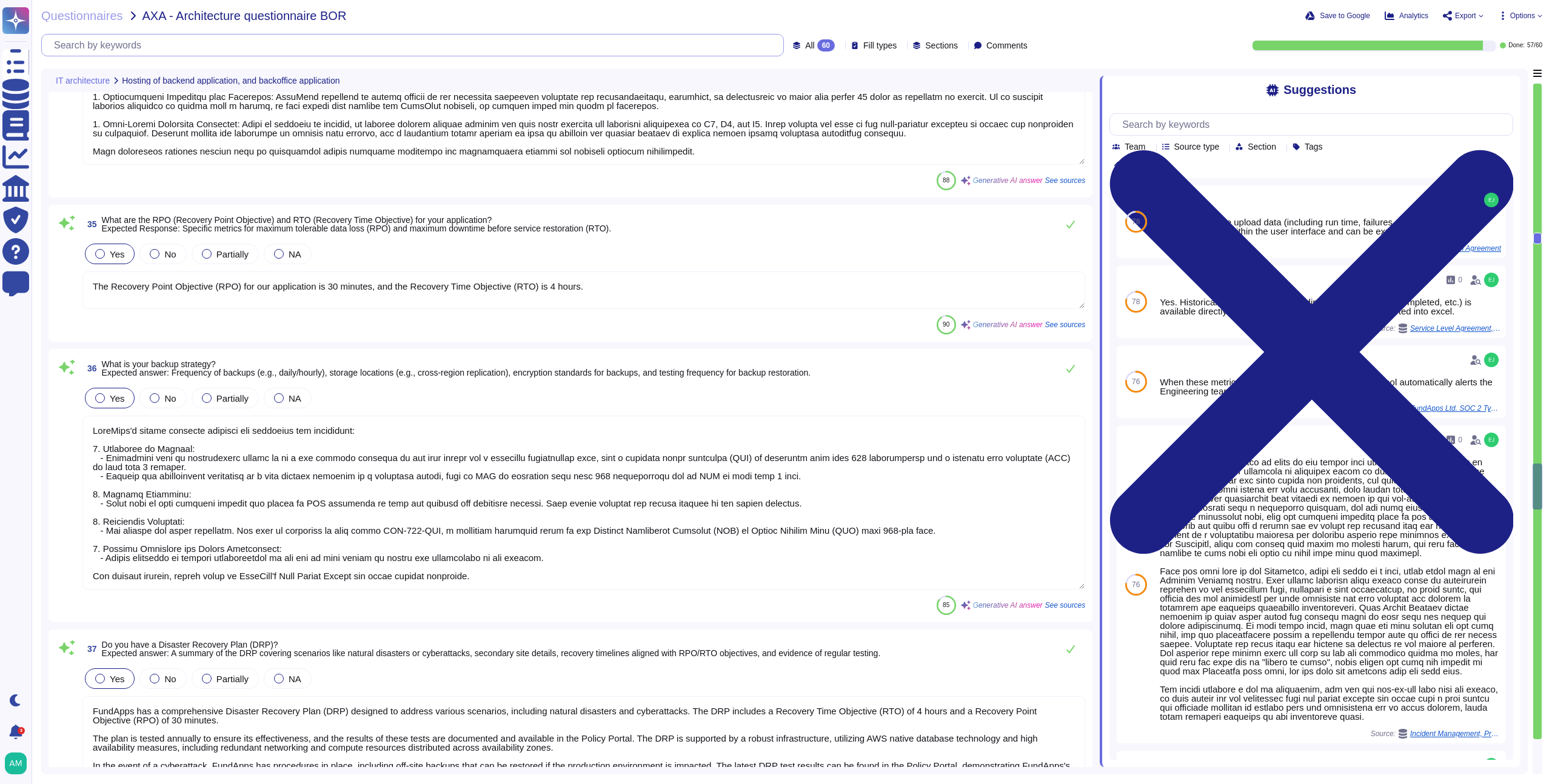
type textarea "FundApps ensures environment segregation between customers through a multi-face…"
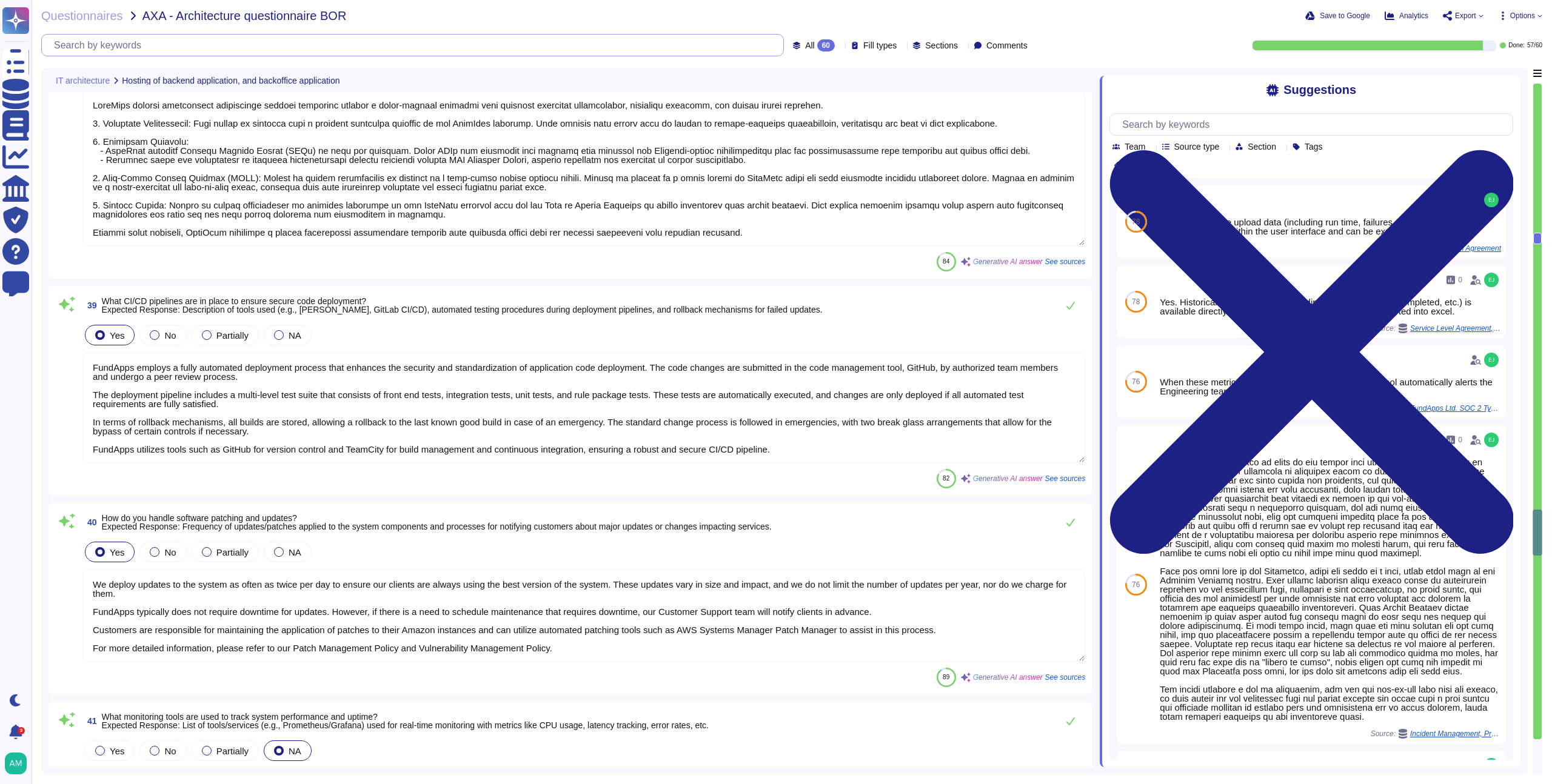
type textarea "FundApps employs a fully automated deployment process that enhances the securit…"
type textarea "We deploy updates to the system as often as twice per day to ensure our clients…"
type textarea "FundApps uses a monitoring tool to automatically monitor capacity metrics of it…"
type textarea "FundApps treats sensitive data, including PII and financial information, with t…"
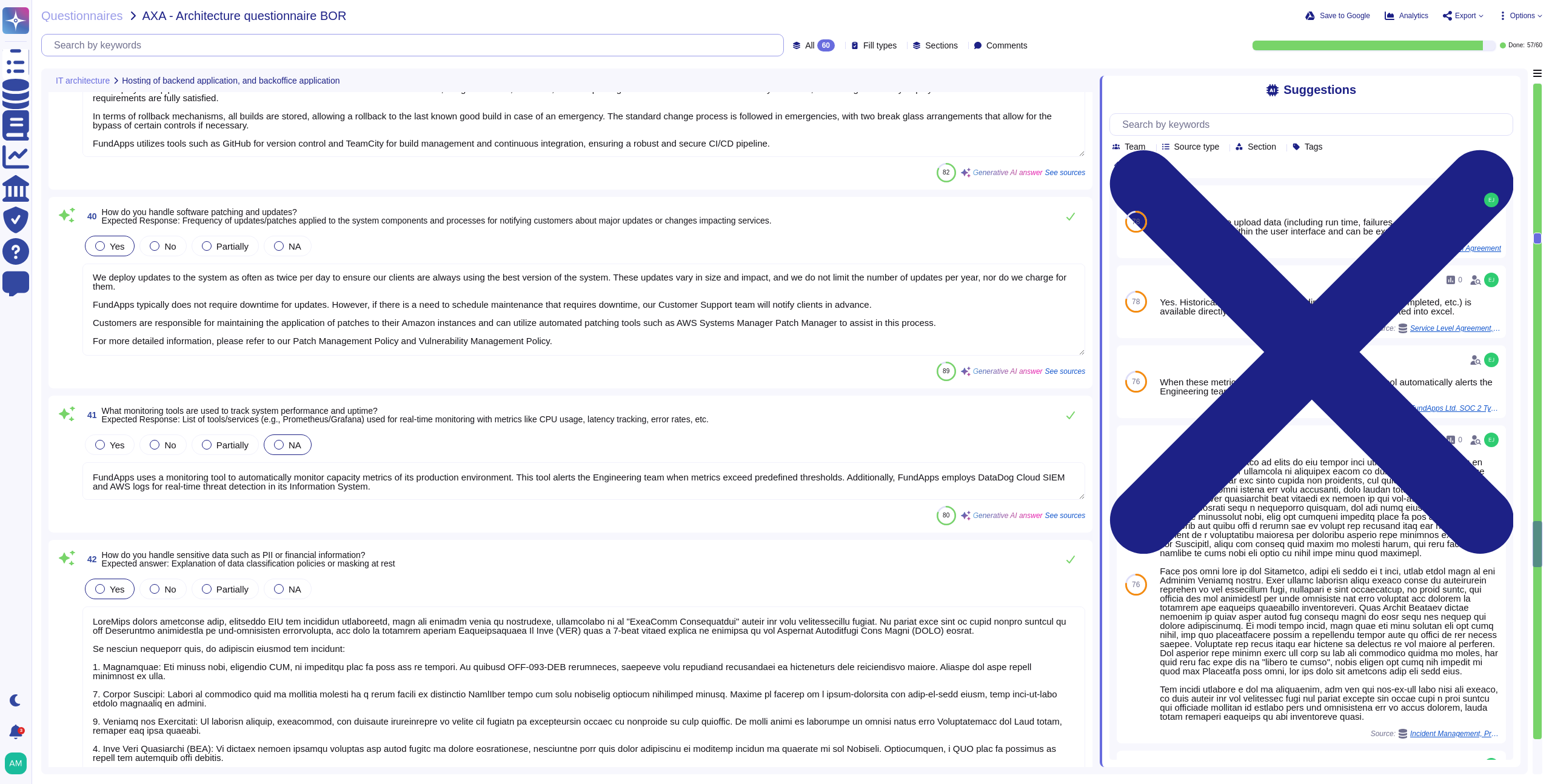
type textarea "FundApps's data retention policy includes the following key points: 1. Client D…"
type textarea "Yes, FundApps provides a full web-based solution. The services are delivered th…"
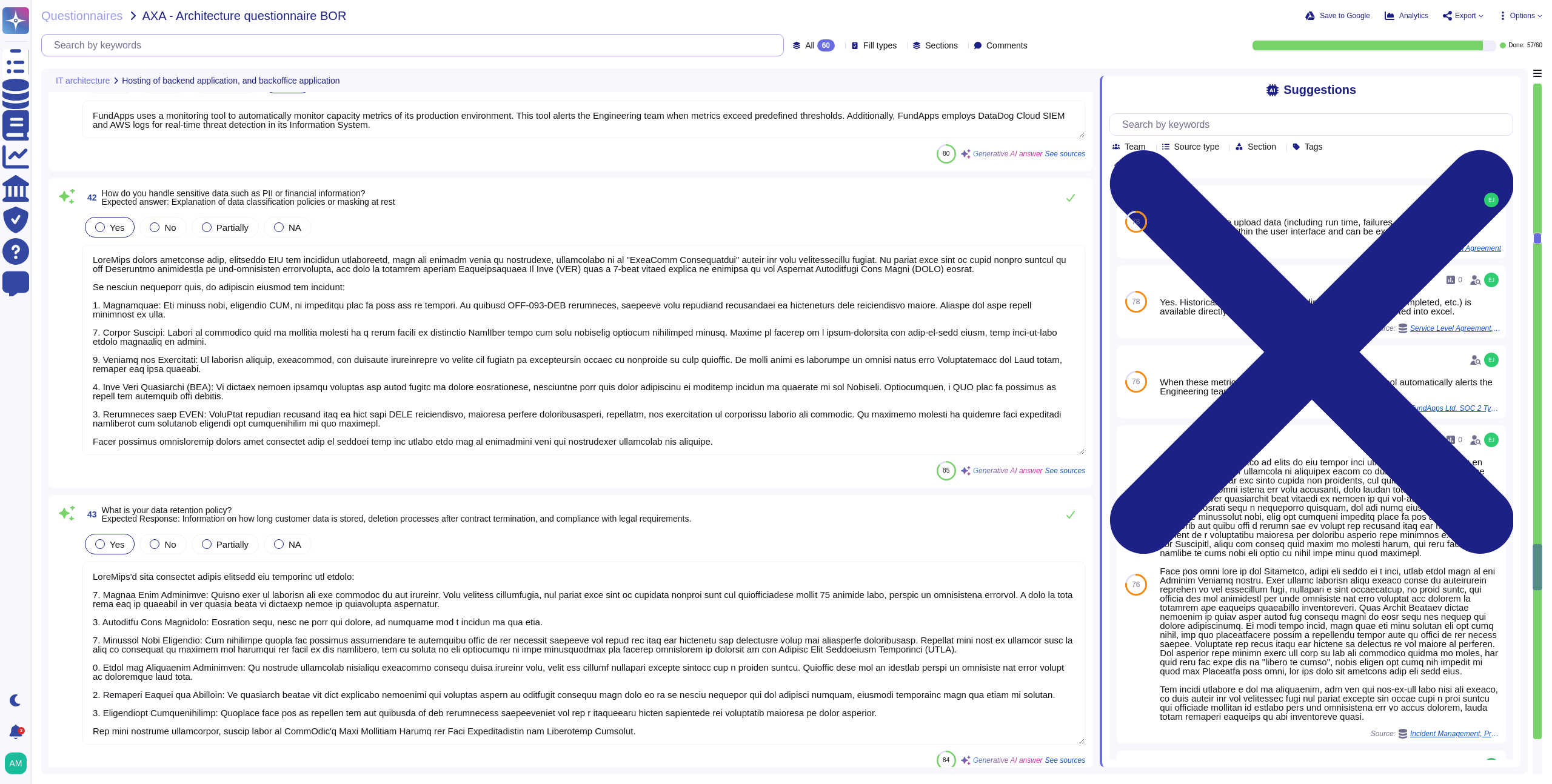
type textarea "The app is generally responsive on desktops, but not optimised for smartphones."
type textarea "Yes, a documented architectural diagram is in place to document system boundari…"
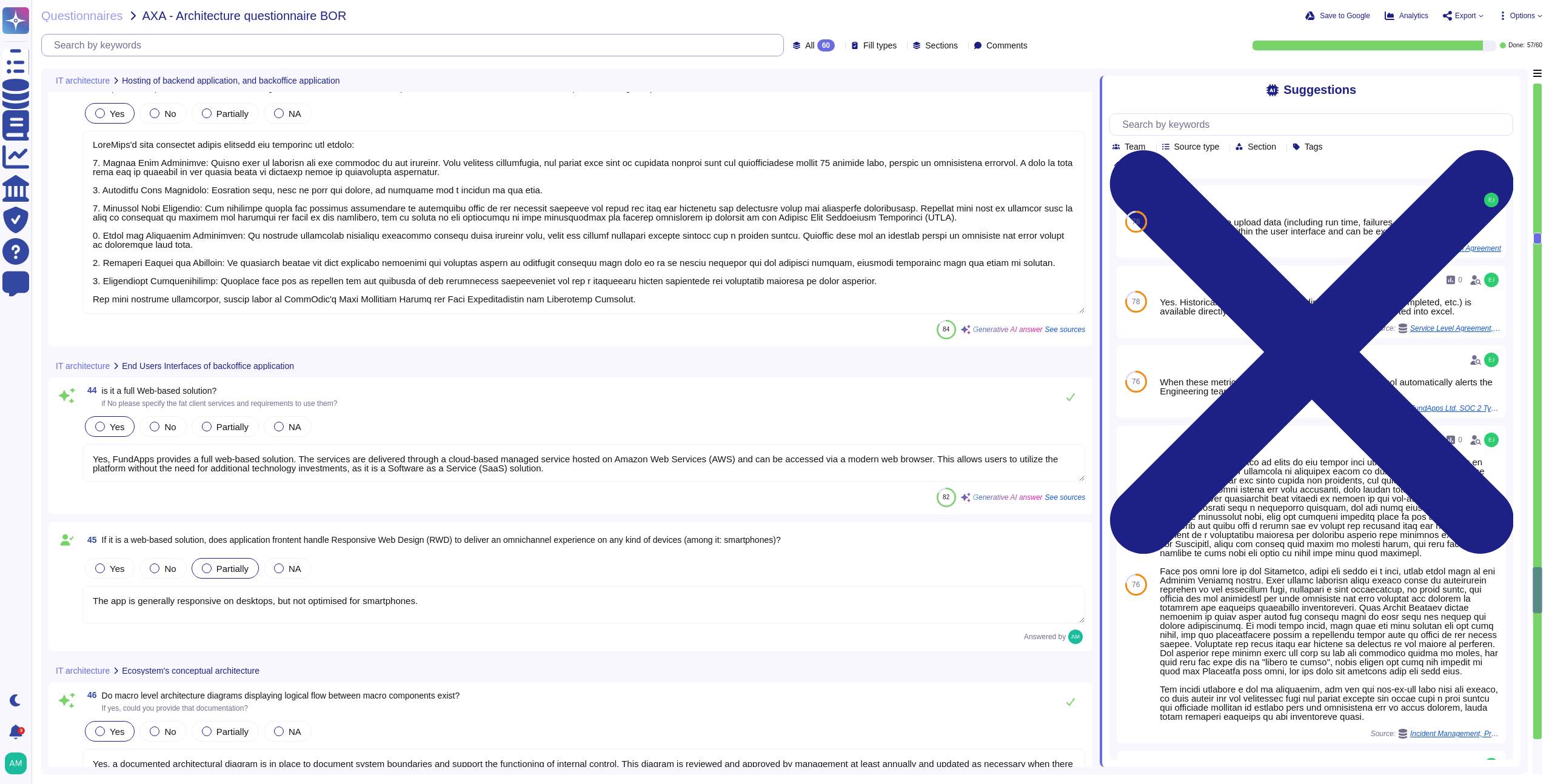
type textarea "FundApps's technology stack includes: - Windows servers - AWS services such as …"
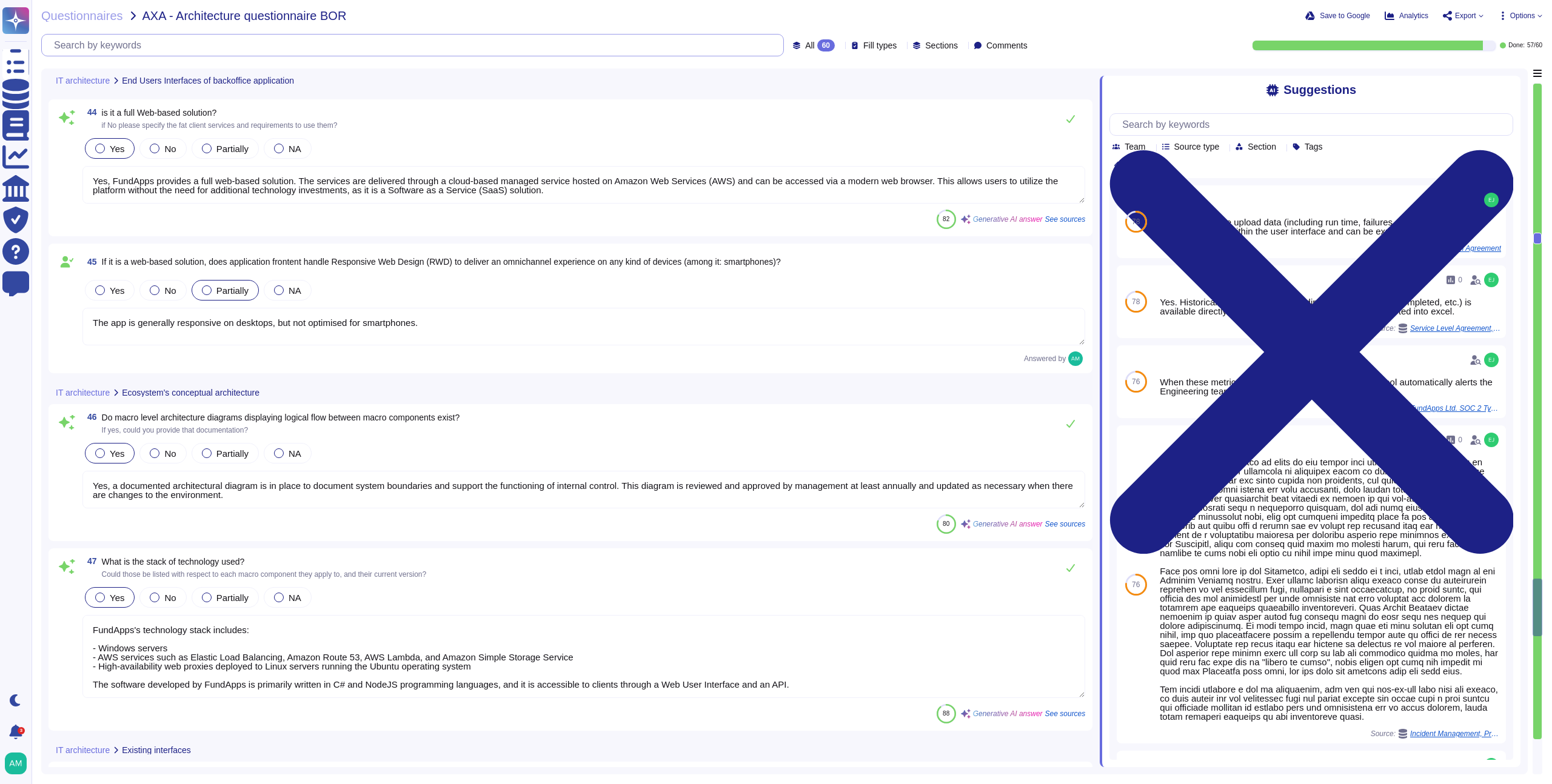
type textarea "Yes, our in-house regulatory team is responsible for staying up to date with re…"
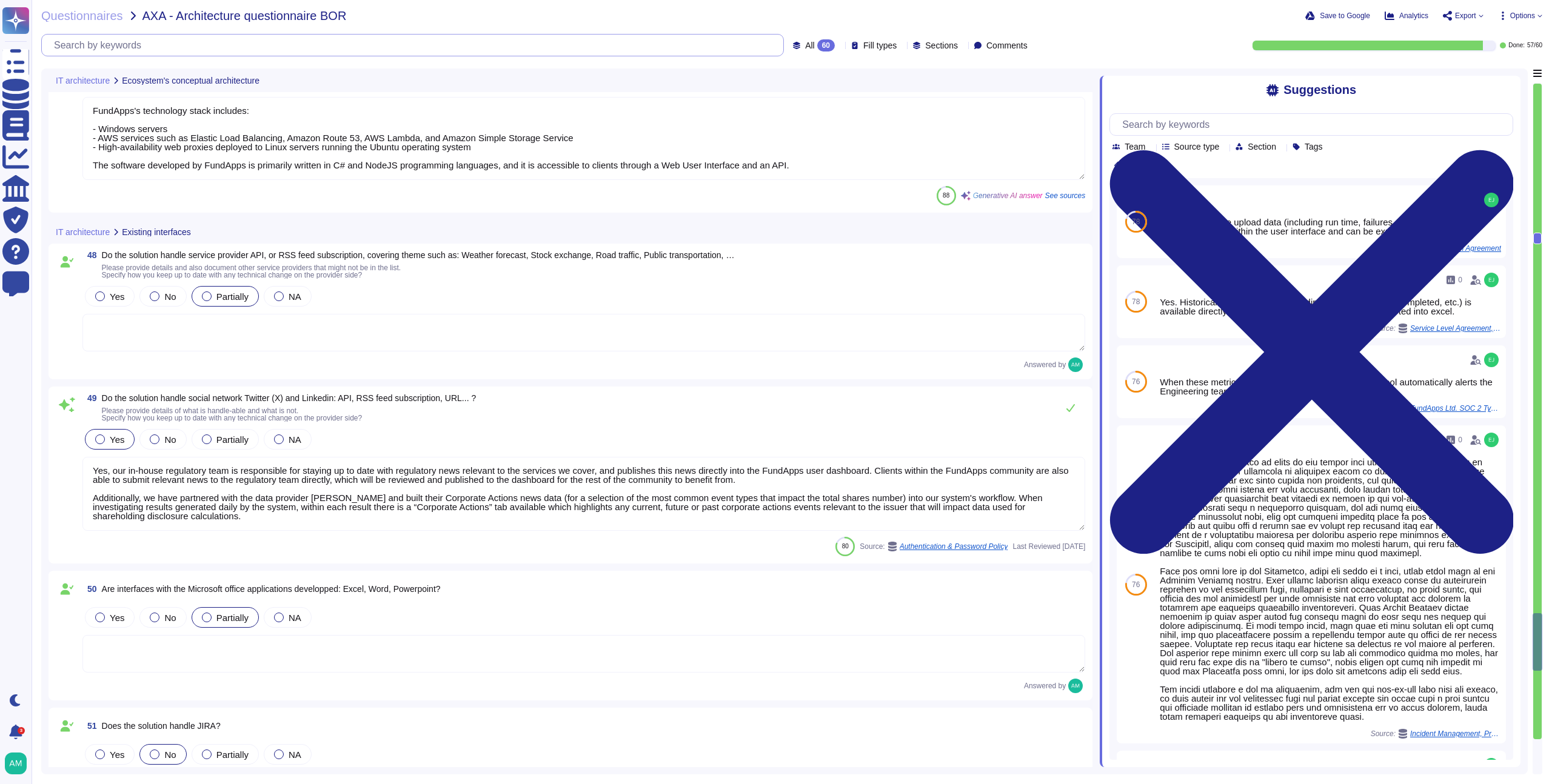
type textarea "The technology stack used for the screens of FundApps's platform includes Windo…"
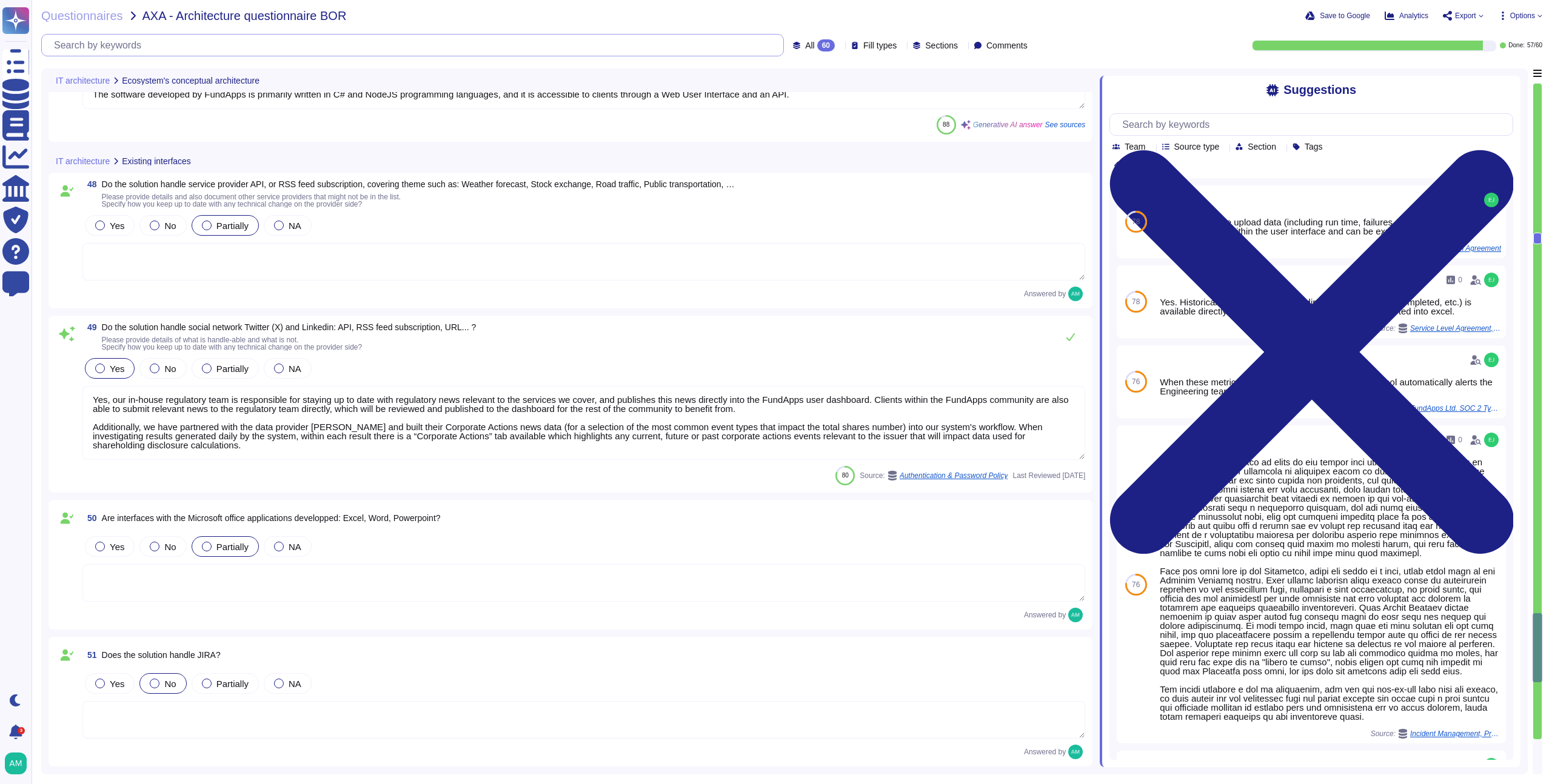
type textarea "The screens on FundApps's endpoints are managed remotely through the Mobile Dev…"
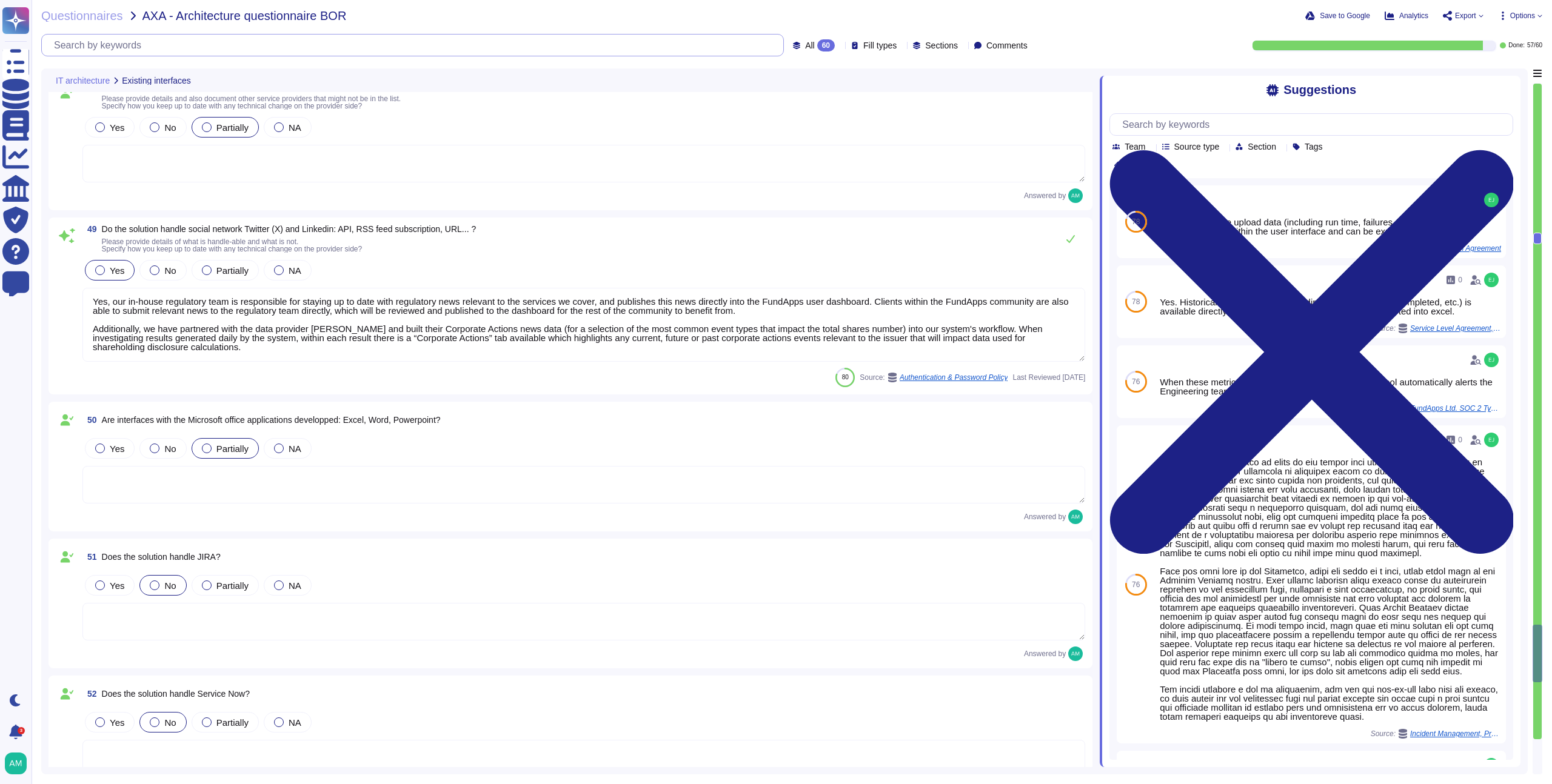
scroll to position [0, 0]
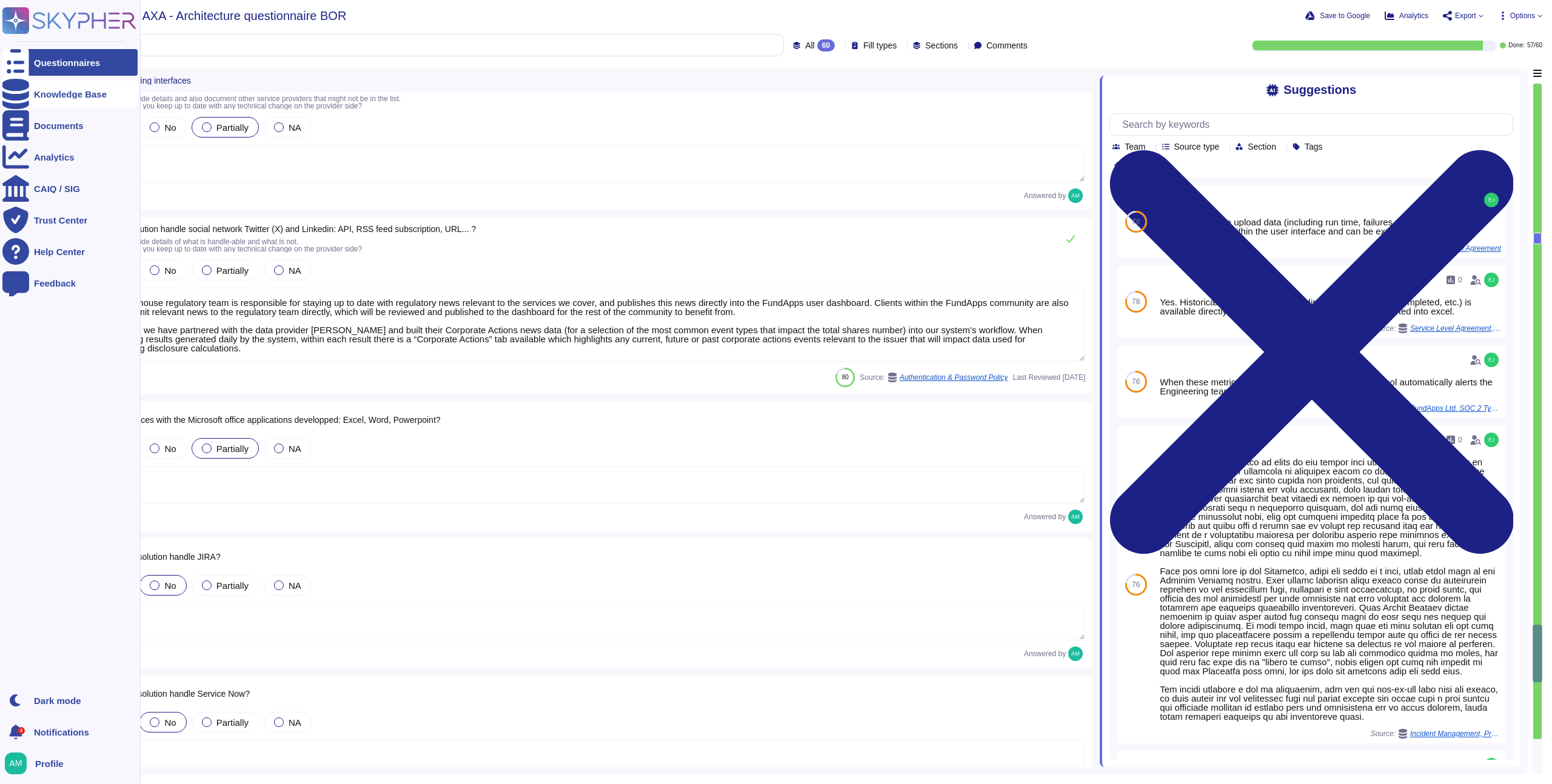
click at [70, 91] on div "Knowledge Base" at bounding box center [70, 94] width 73 height 9
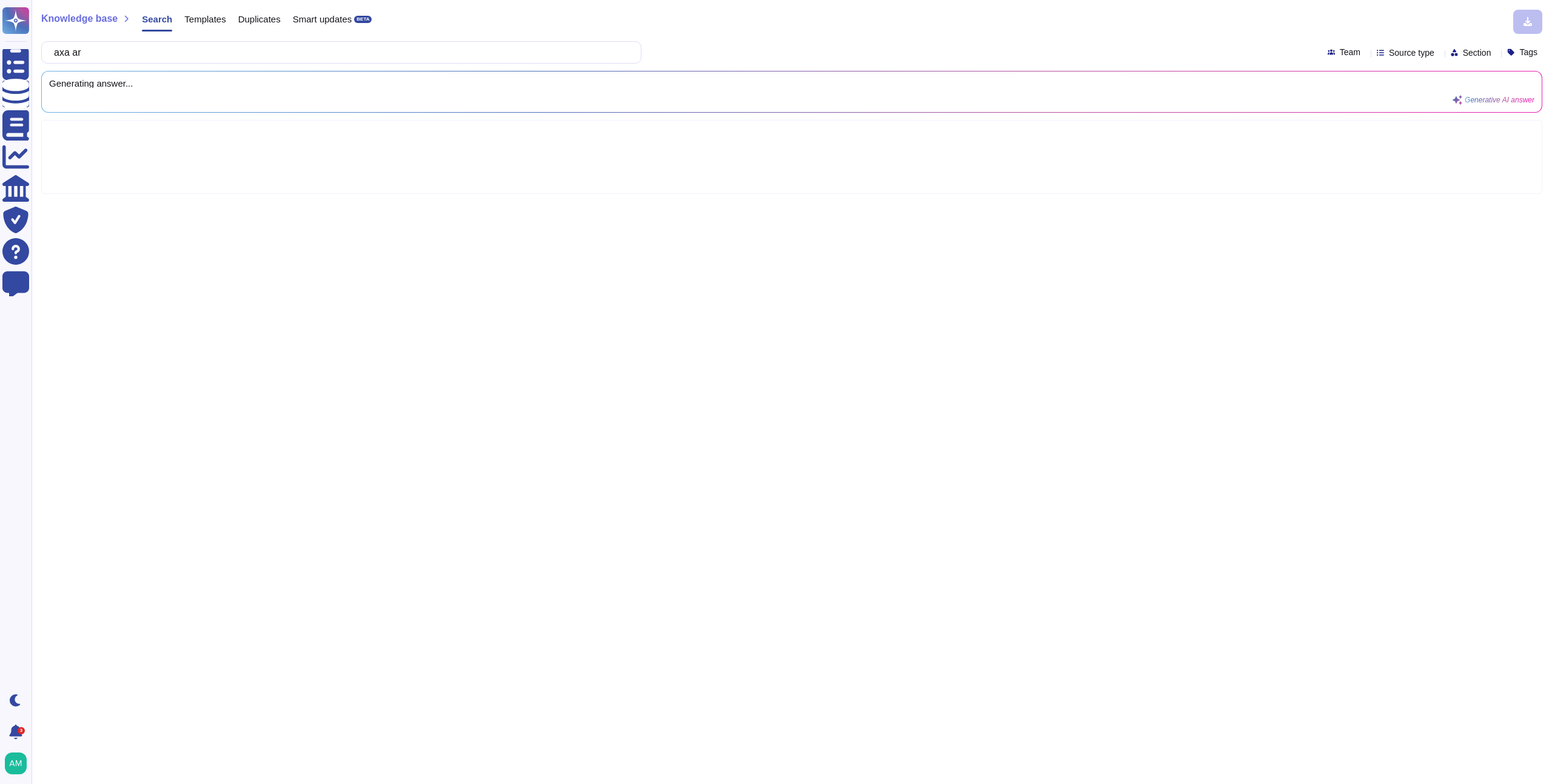
type input "axa arc"
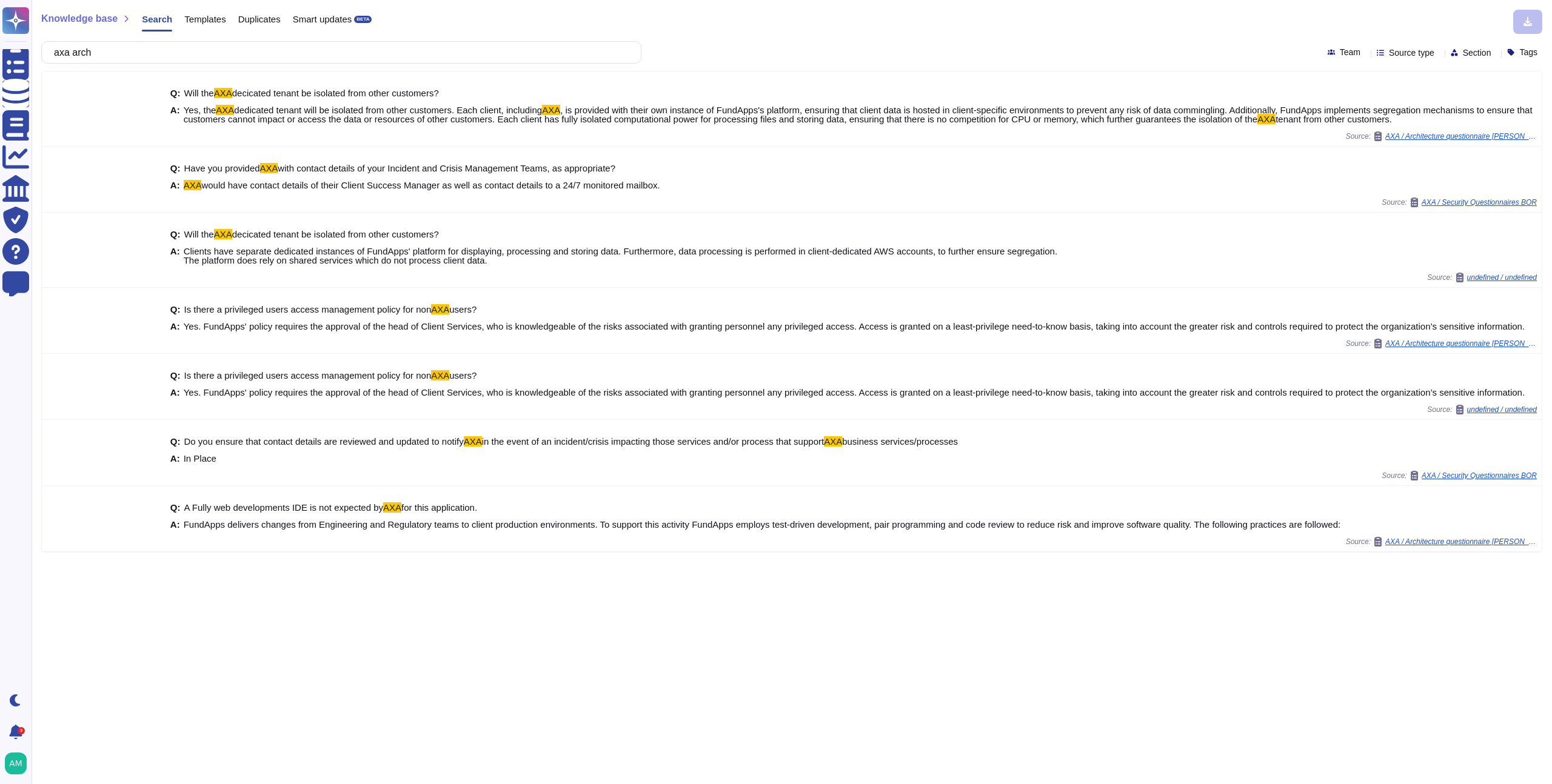
type input "axa arch"
click at [210, 18] on span "Templates" at bounding box center [205, 19] width 41 height 9
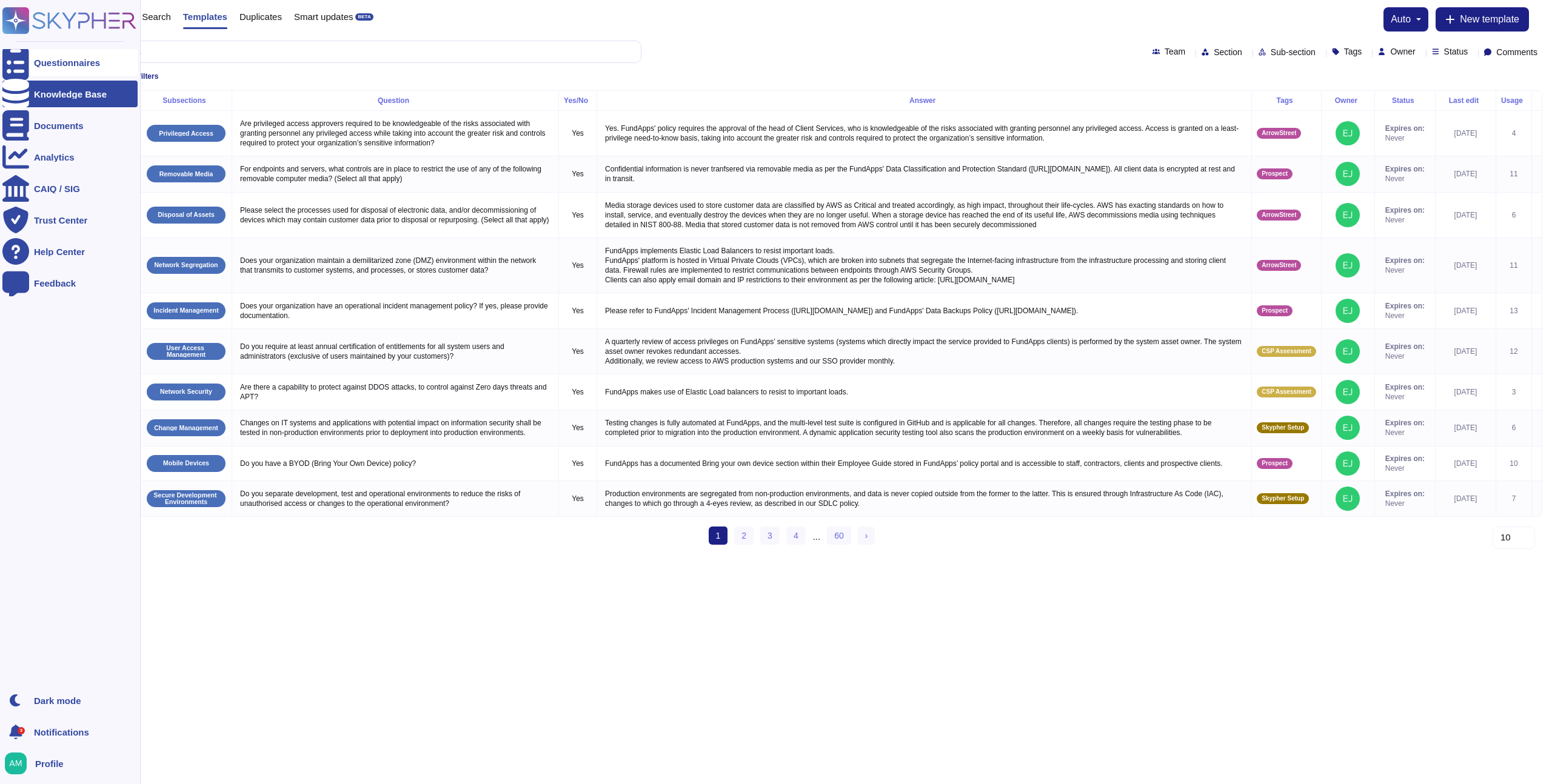
click at [78, 70] on div "Questionnaires" at bounding box center [70, 62] width 135 height 26
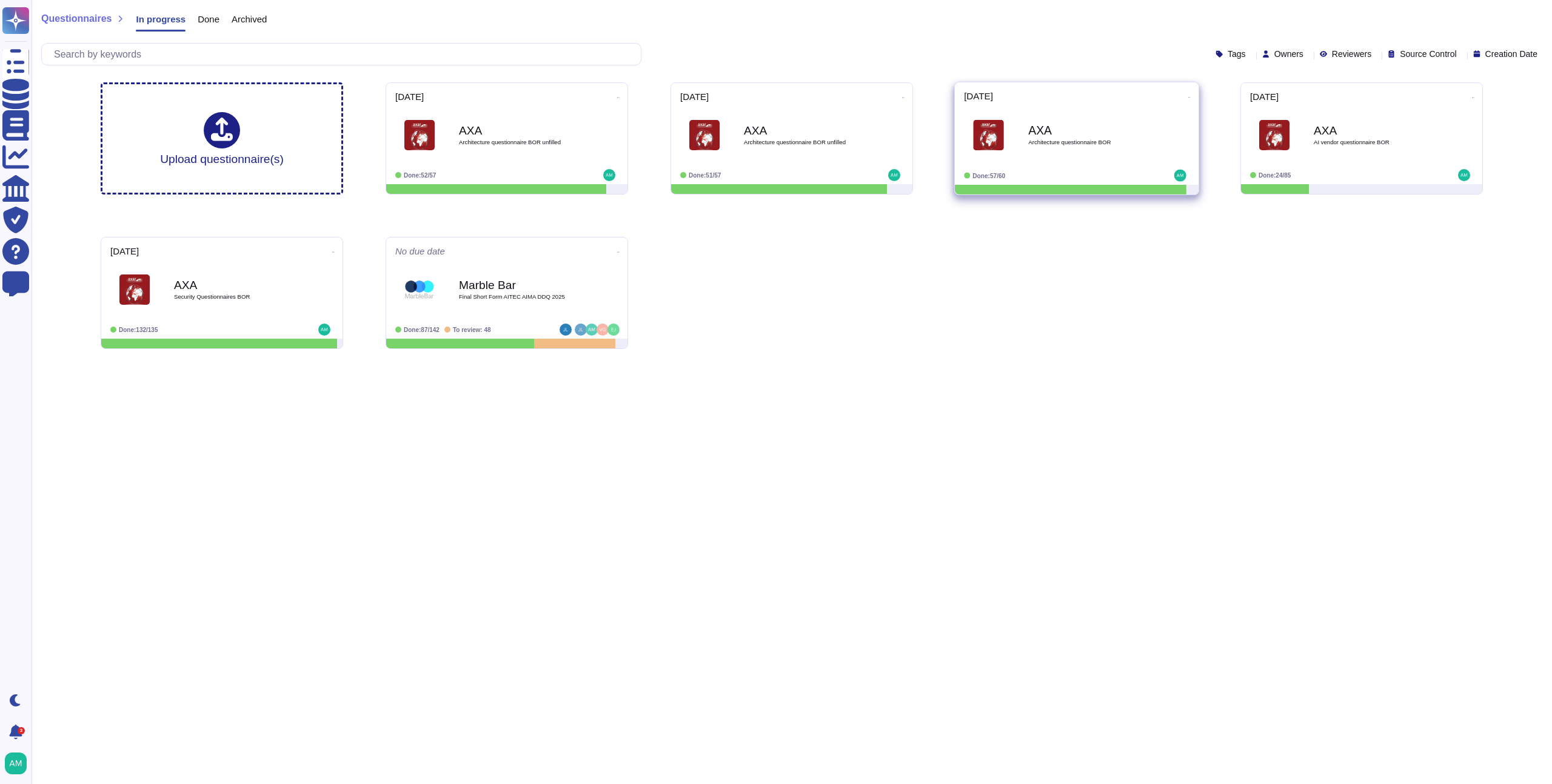
click at [1113, 137] on div "AXA Architecture questionnaire BOR" at bounding box center [1090, 135] width 123 height 49
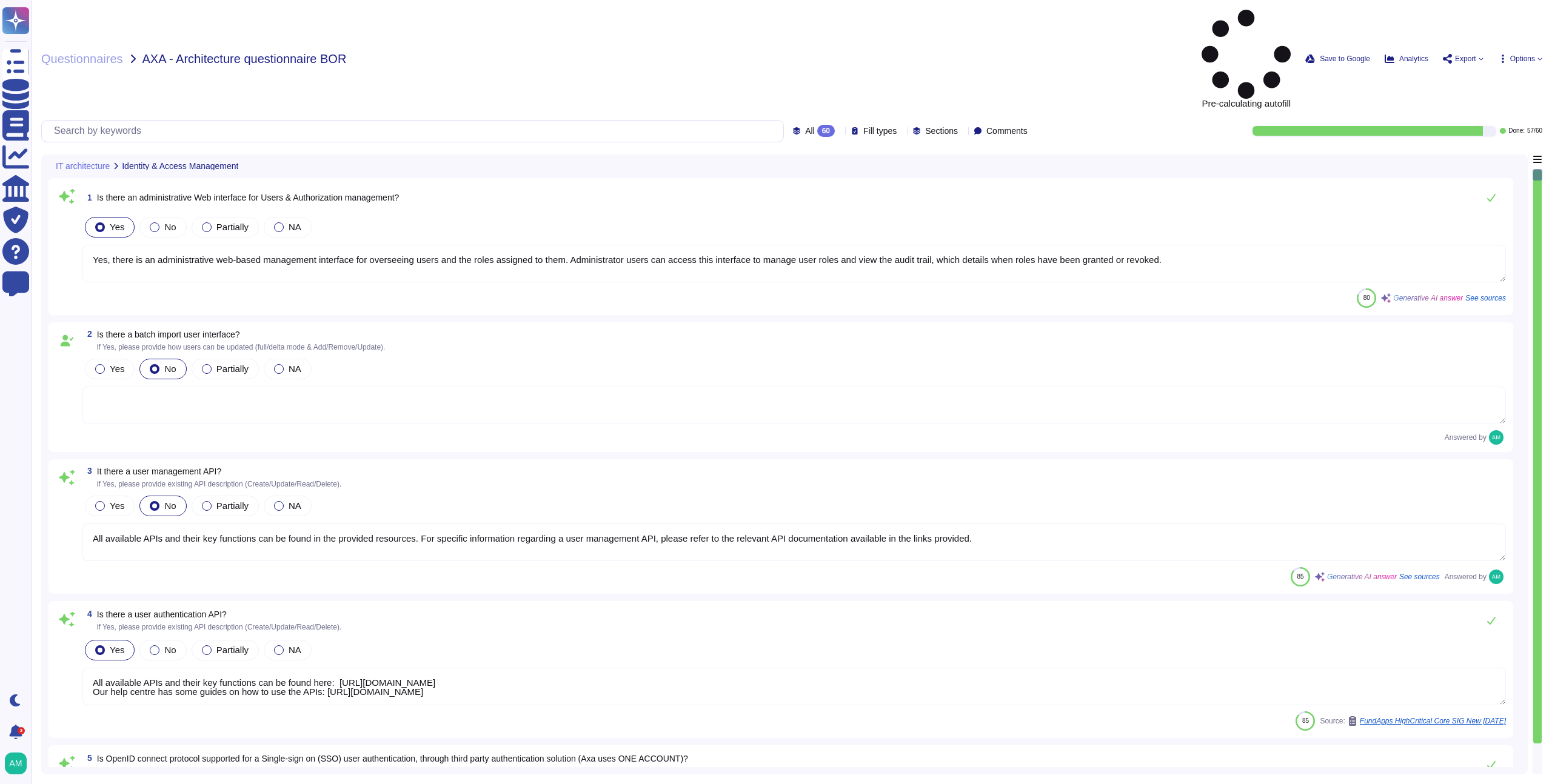
type textarea "Yes, there is an administrative web-based management interface for overseeing u…"
type textarea "All available APIs and their key functions can be found in the provided resourc…"
type textarea "All available APIs and their key functions can be found here: [URL][DOMAIN_NAME…"
type textarea "Single-sign-on is enabled and mandatory wherever possible;"
type textarea "Yes, the solution supports multi-factor authentication (MFA) for customer accou…"
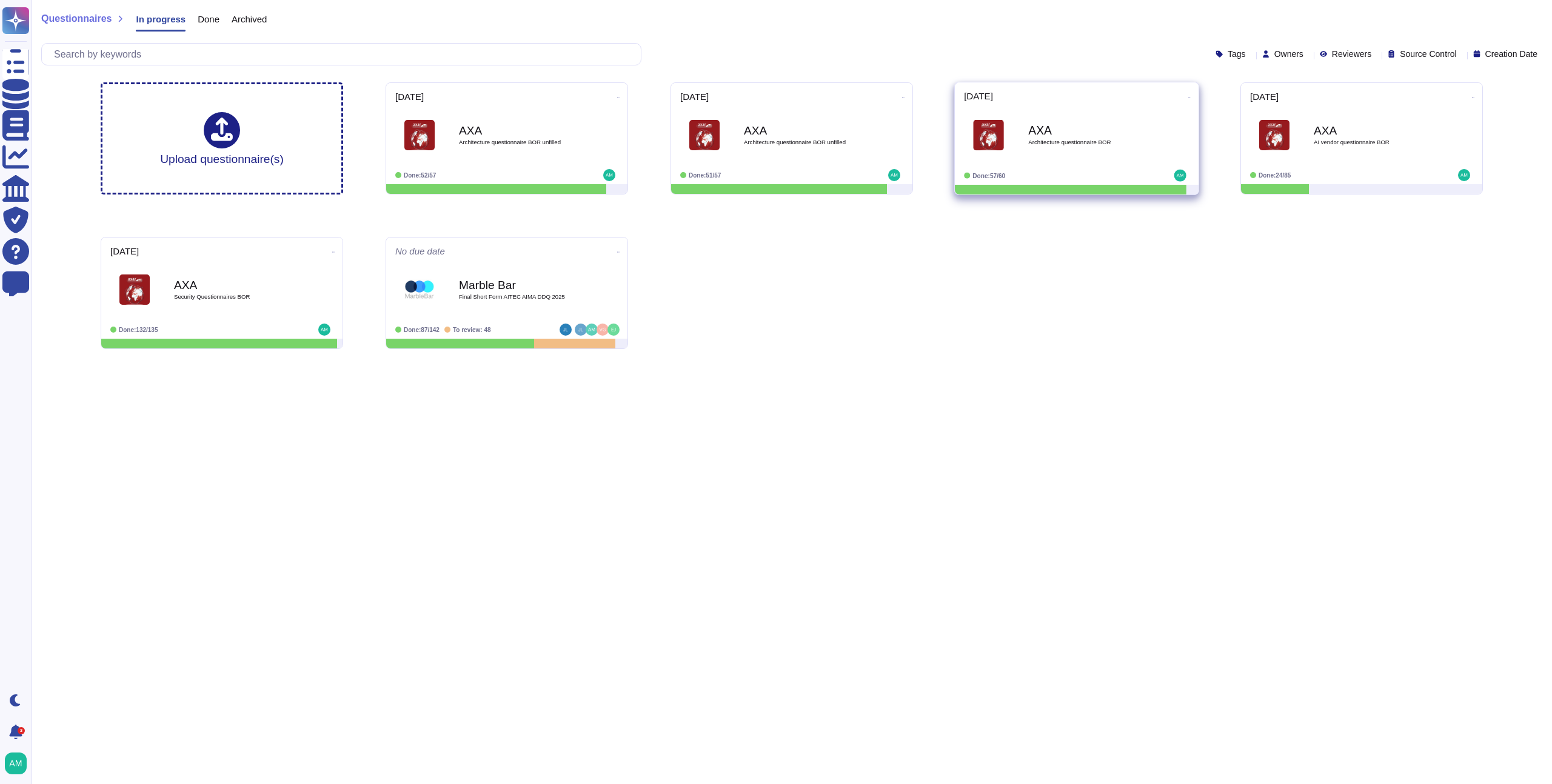
click at [1188, 99] on icon at bounding box center [1189, 98] width 2 height 3
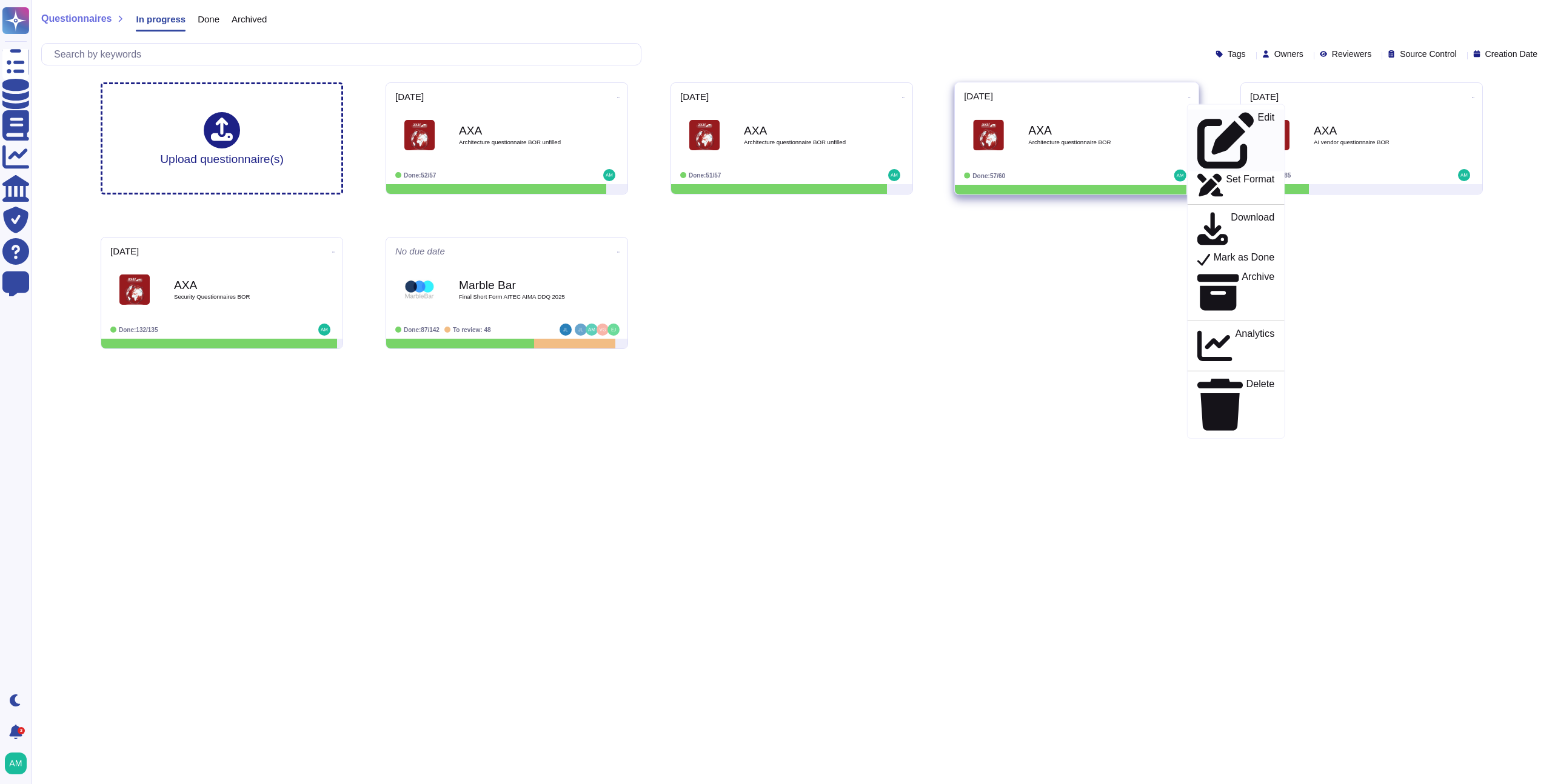
click at [1258, 113] on p "Edit" at bounding box center [1266, 141] width 17 height 56
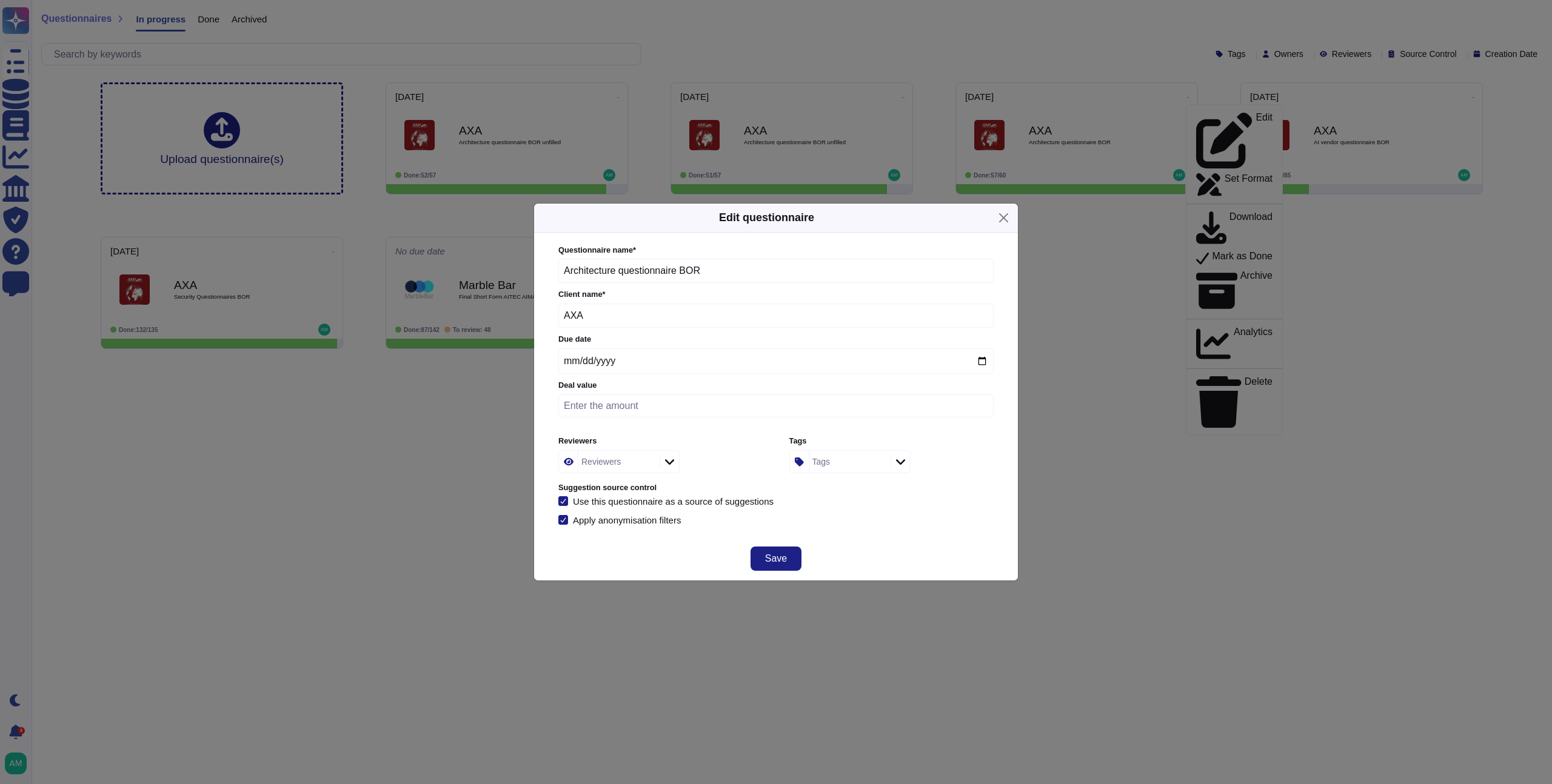
click at [739, 500] on div "Use this questionnaire as a source of suggestions" at bounding box center [673, 501] width 200 height 9
click at [0, 0] on input "Use this questionnaire as a source of suggestions" at bounding box center [0, 0] width 0 height 0
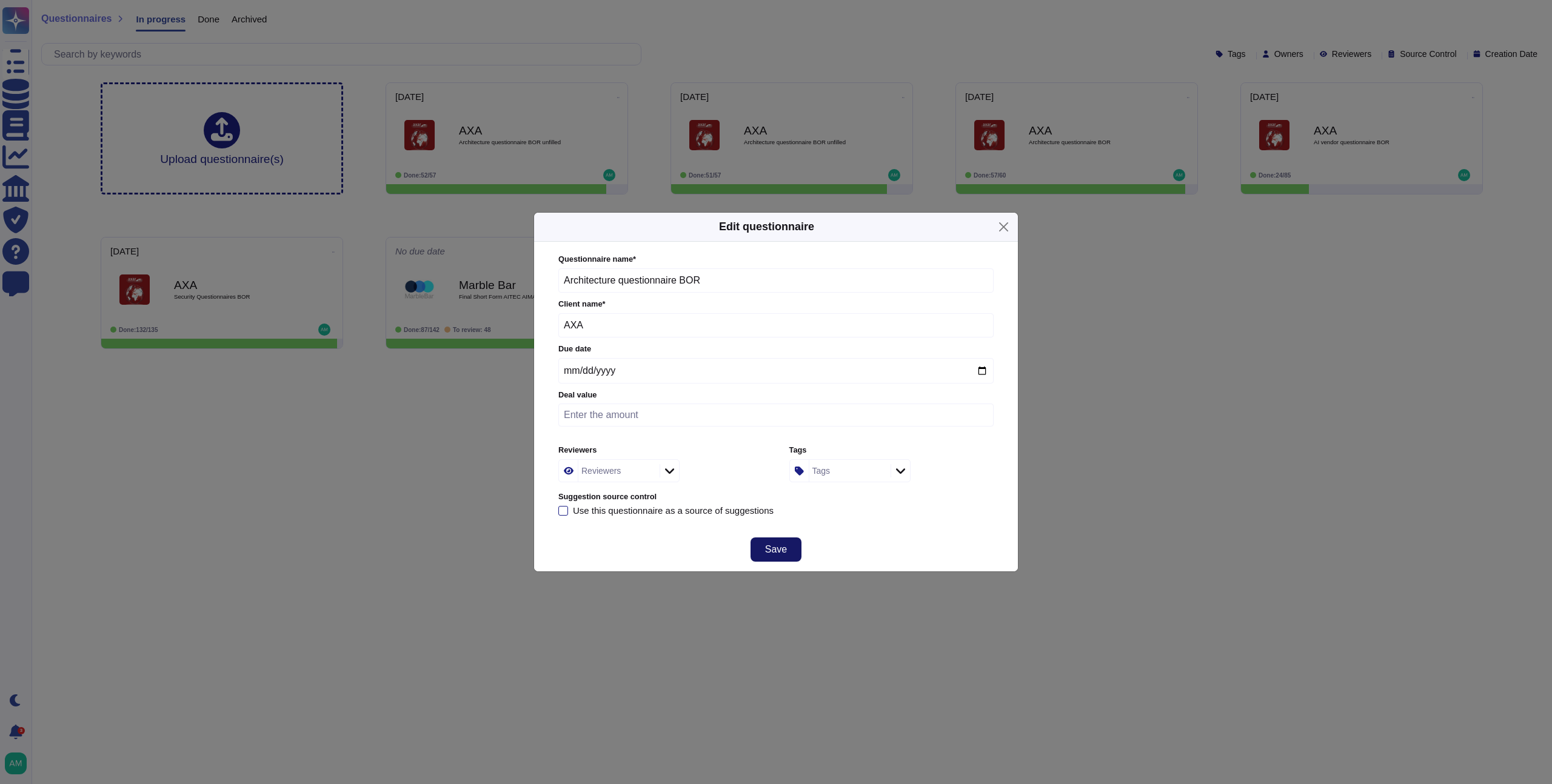
click at [778, 546] on span "Save" at bounding box center [776, 550] width 22 height 10
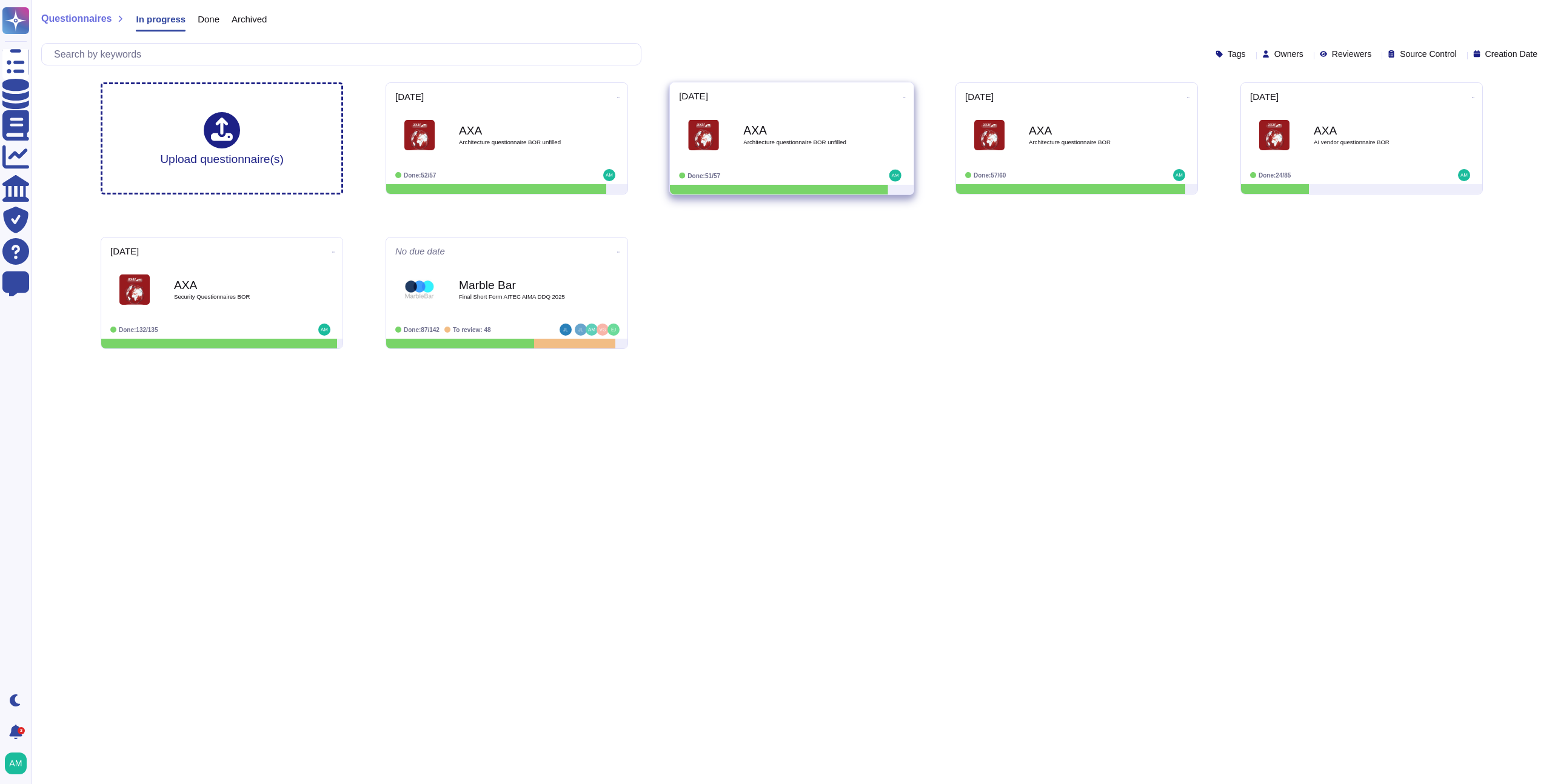
click at [904, 97] on icon at bounding box center [904, 98] width 2 height 3
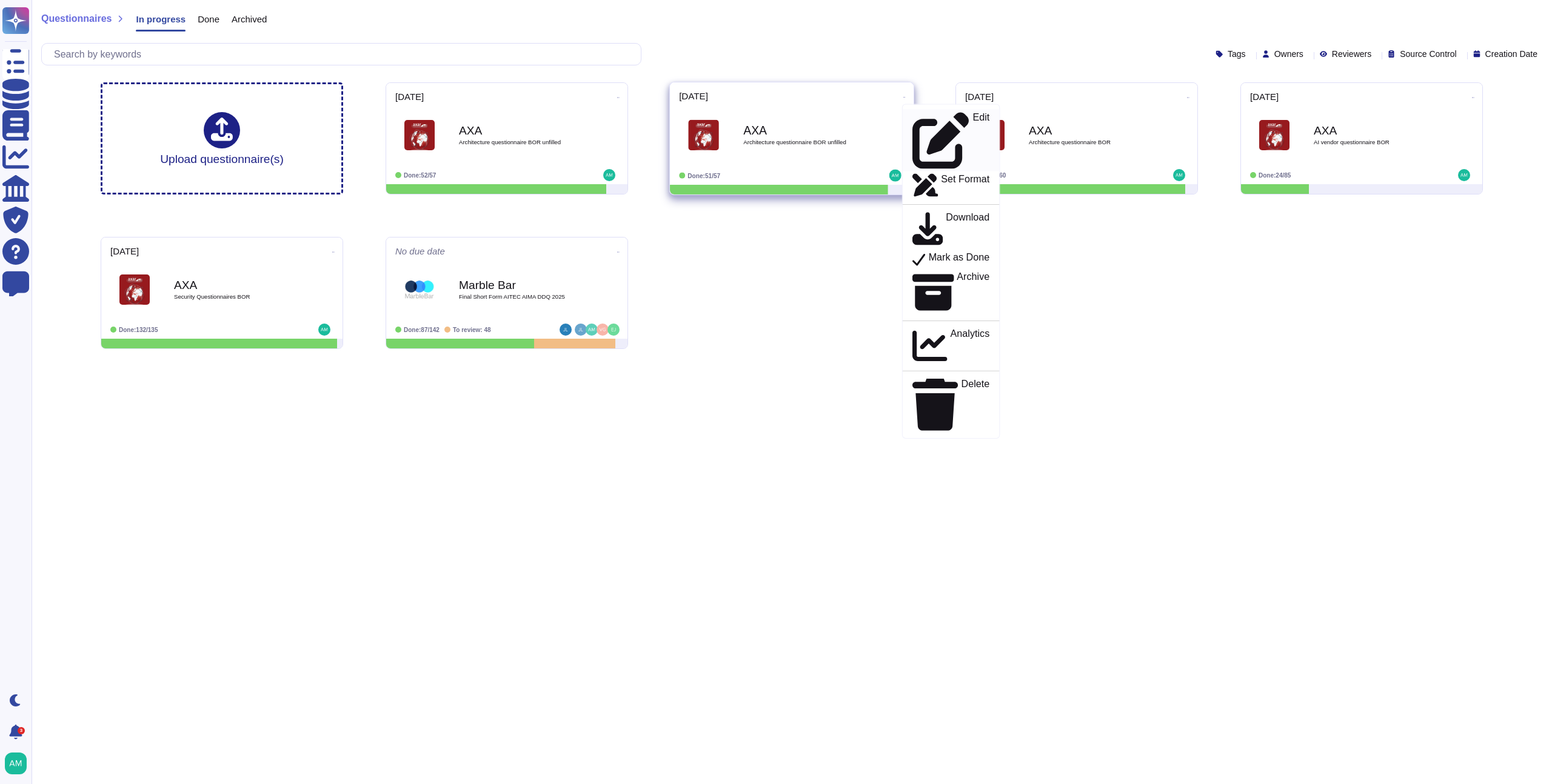
click at [972, 120] on p "Edit" at bounding box center [981, 141] width 17 height 56
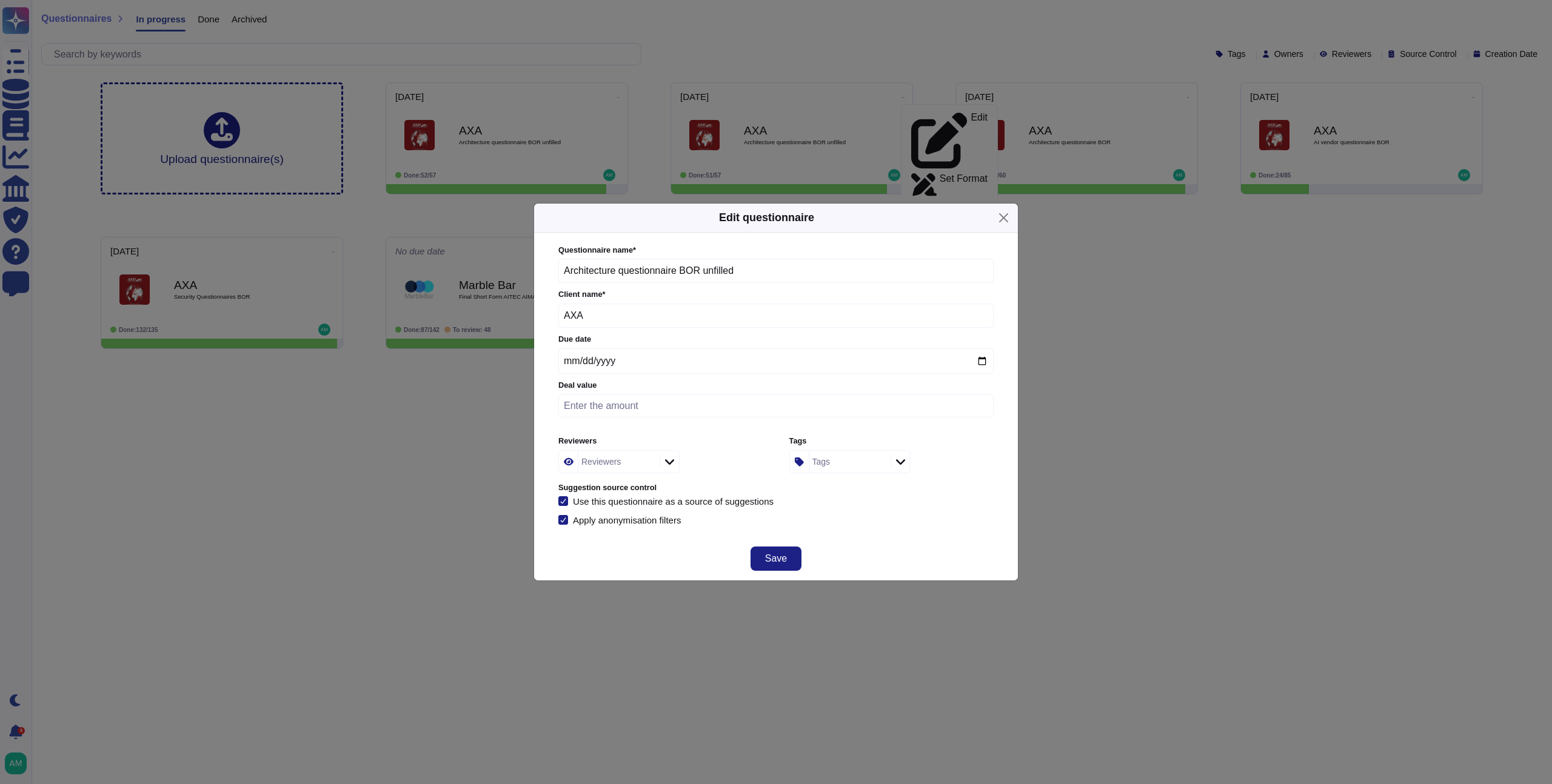
click at [708, 499] on div "Use this questionnaire as a source of suggestions" at bounding box center [673, 501] width 200 height 9
click at [0, 0] on input "Use this questionnaire as a source of suggestions" at bounding box center [0, 0] width 0 height 0
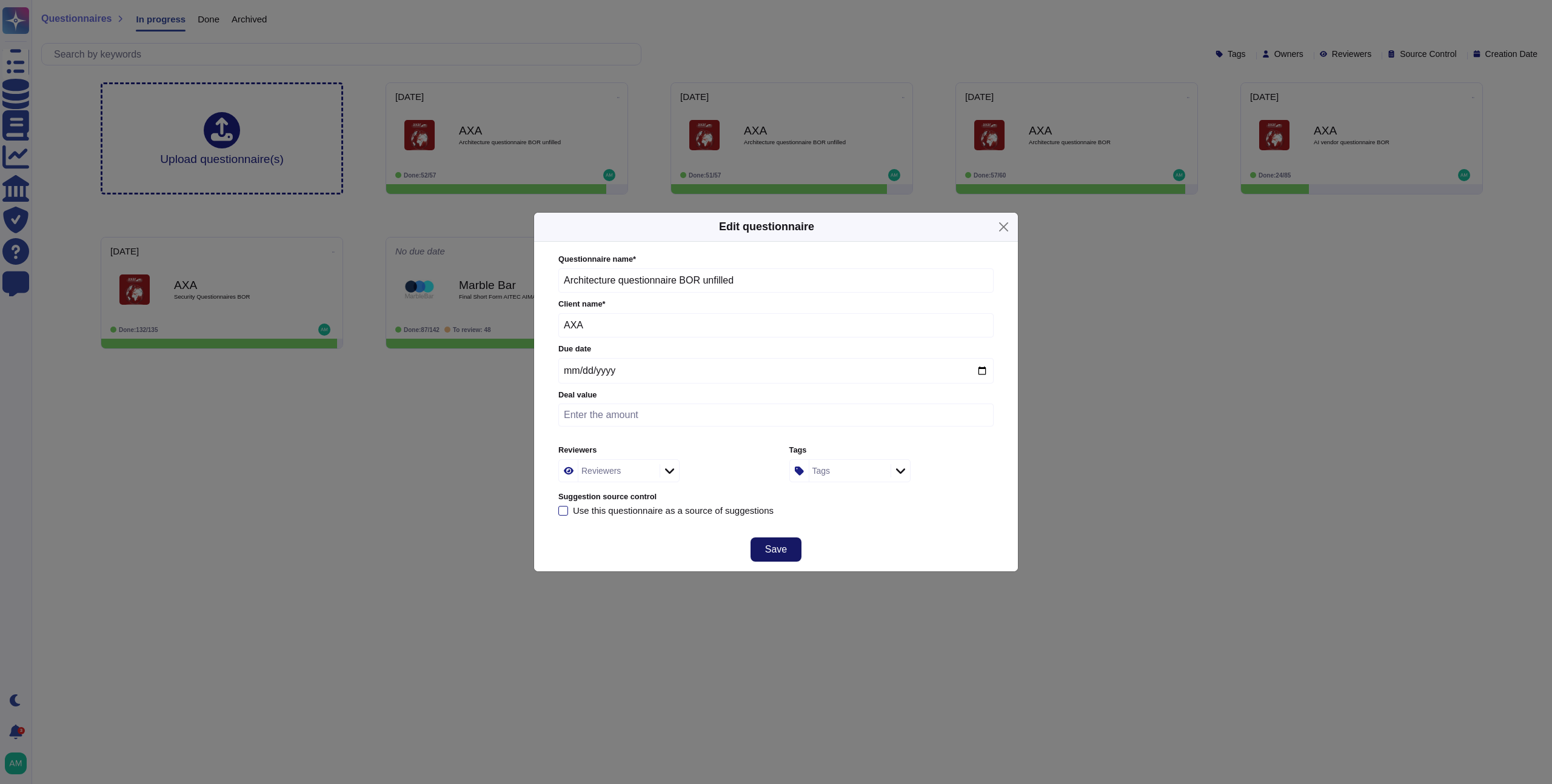
click at [760, 549] on button "Save" at bounding box center [776, 549] width 51 height 24
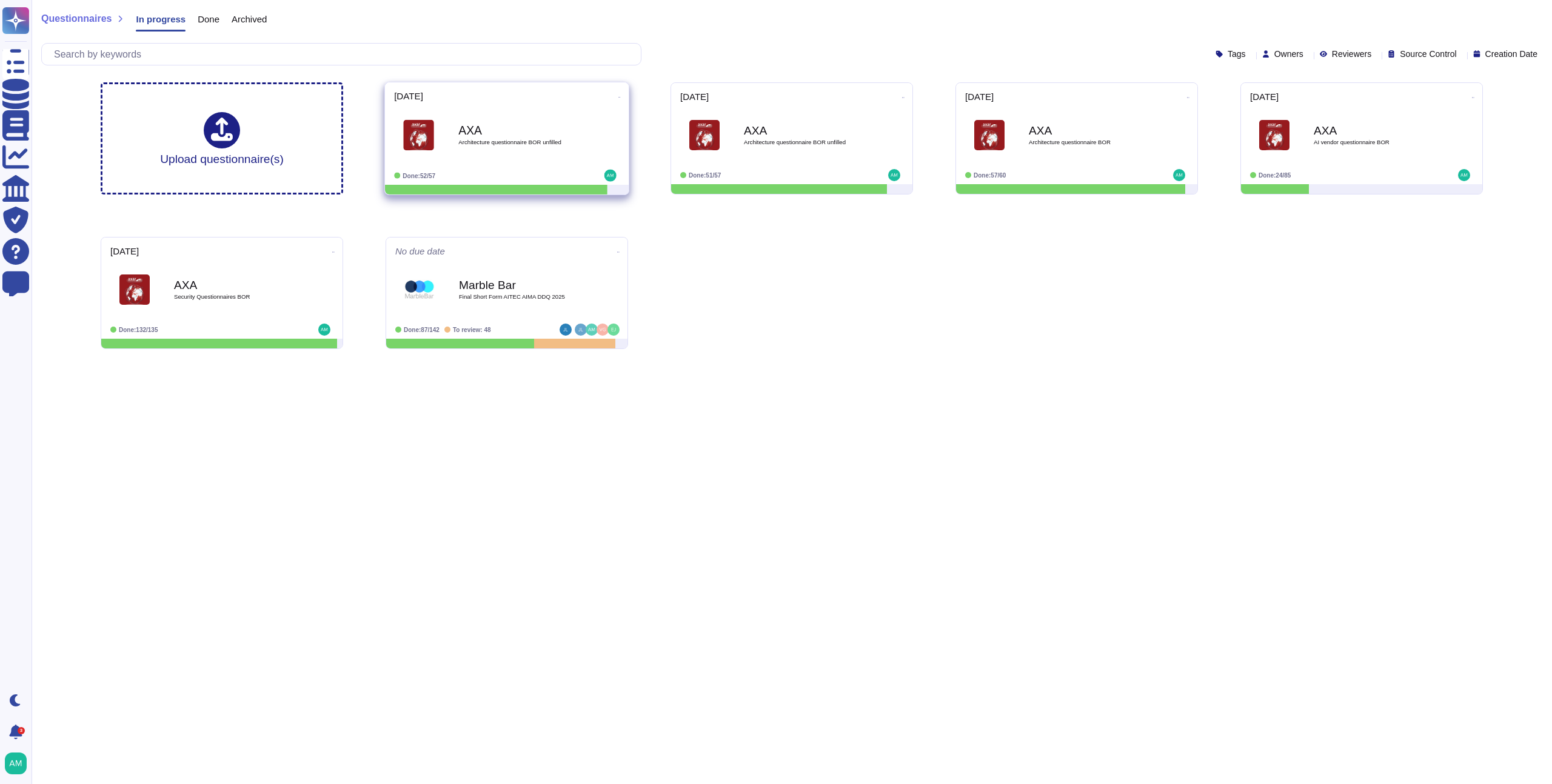
click at [619, 96] on icon at bounding box center [619, 98] width 2 height 3
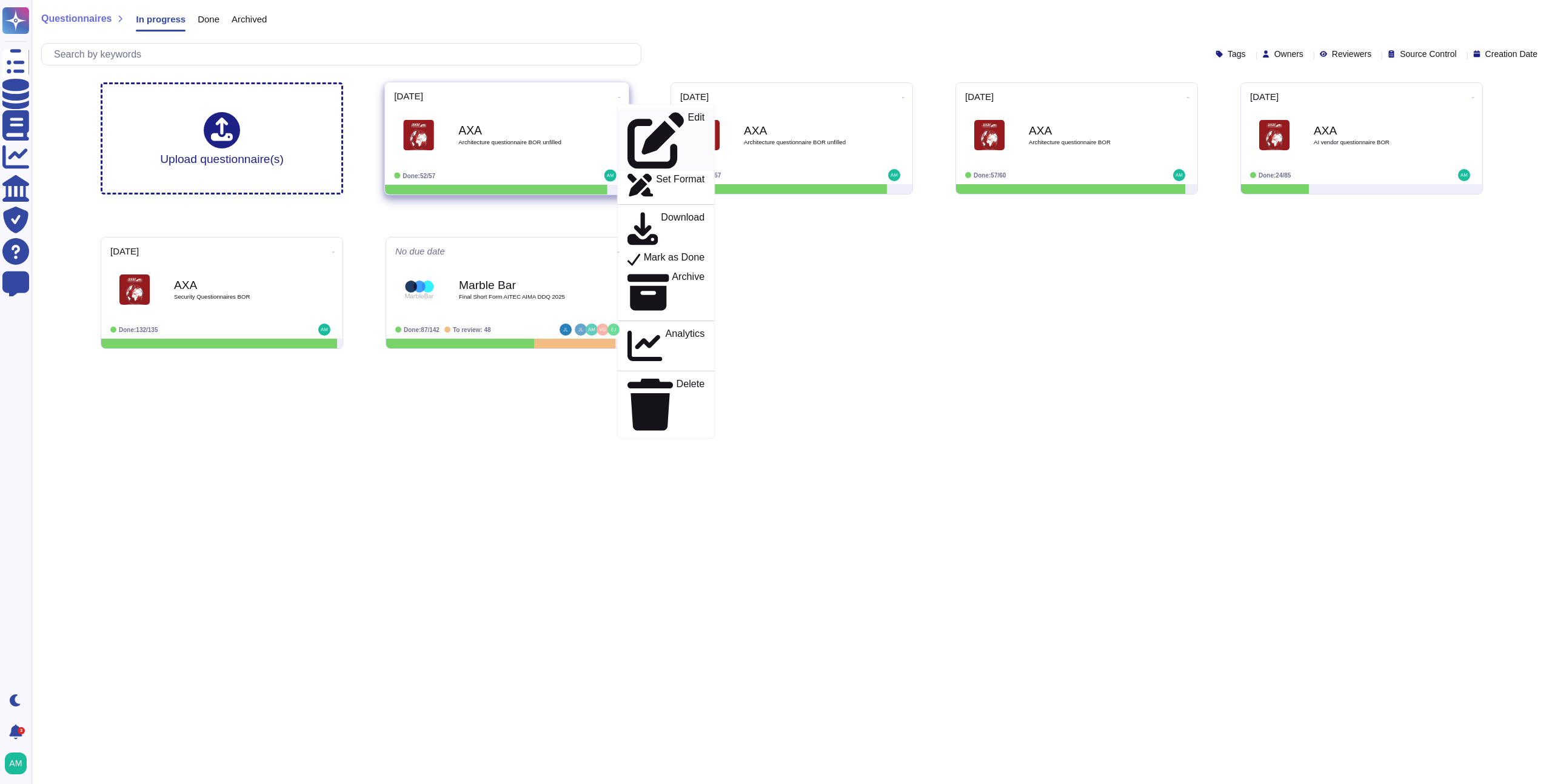
click at [628, 112] on icon at bounding box center [656, 140] width 57 height 57
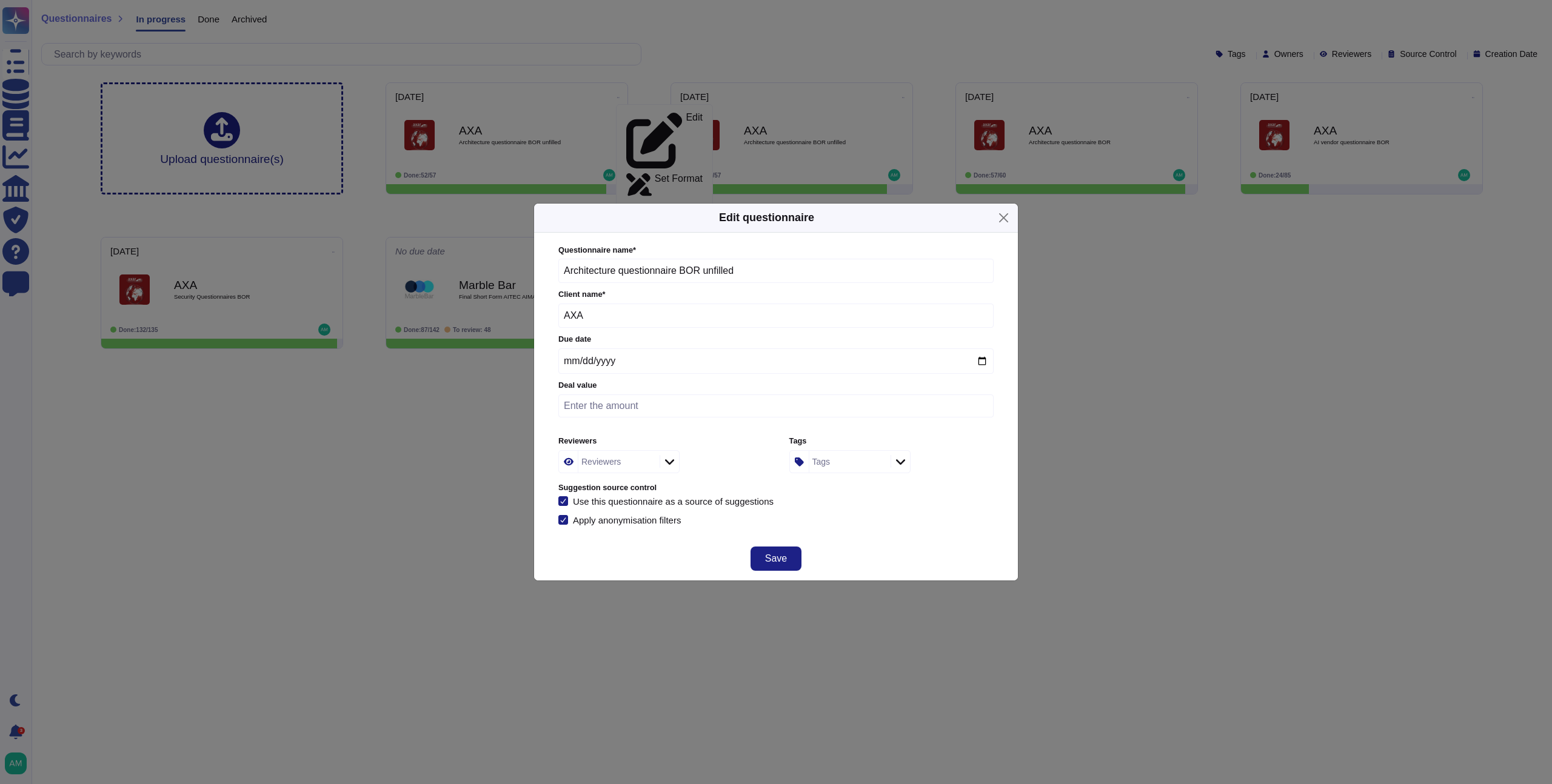
click at [677, 499] on div "Use this questionnaire as a source of suggestions" at bounding box center [673, 501] width 200 height 9
click at [0, 0] on input "Use this questionnaire as a source of suggestions" at bounding box center [0, 0] width 0 height 0
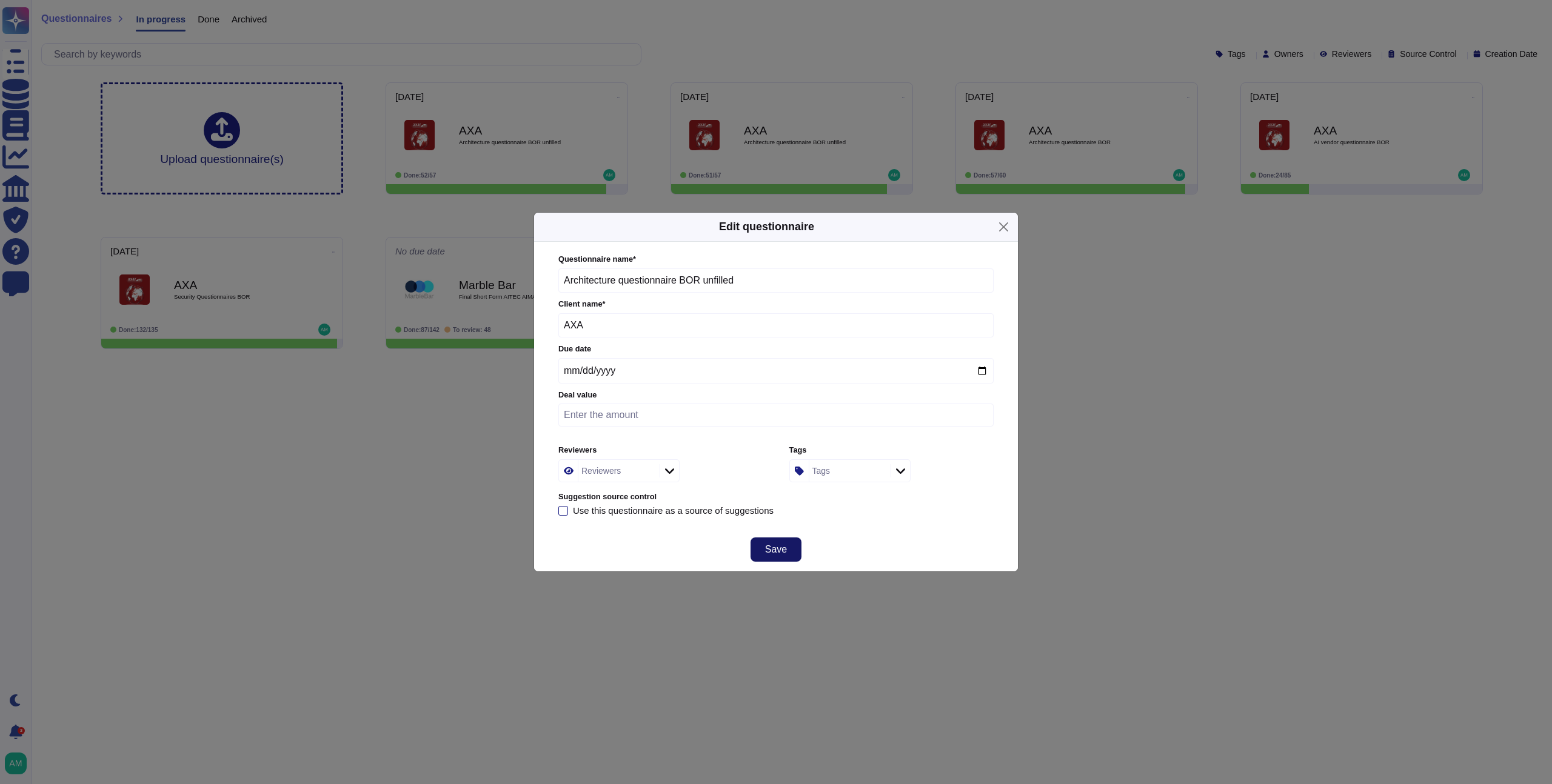
click at [765, 546] on span "Save" at bounding box center [776, 550] width 22 height 10
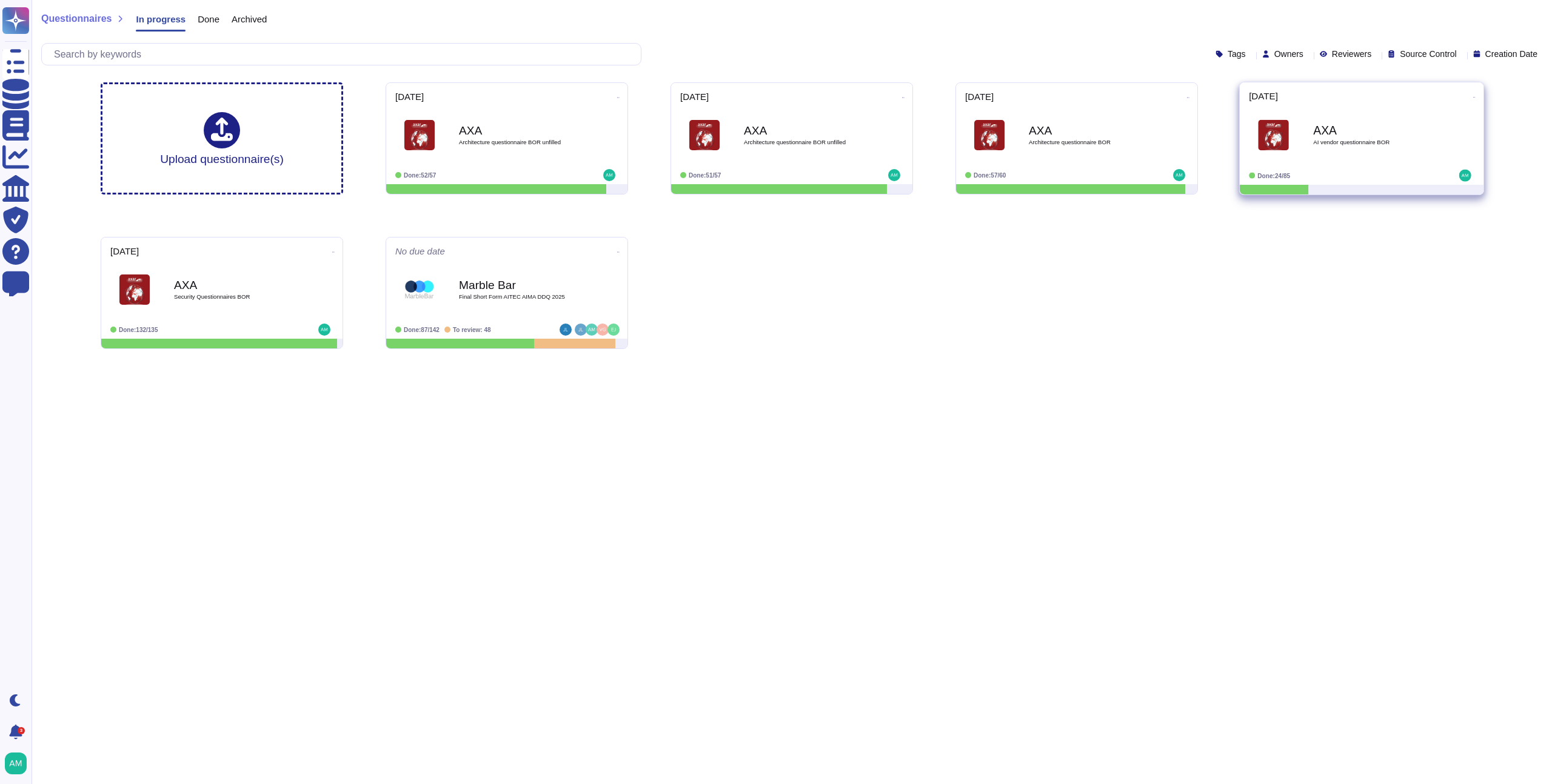
click at [1473, 96] on icon at bounding box center [1474, 98] width 2 height 3
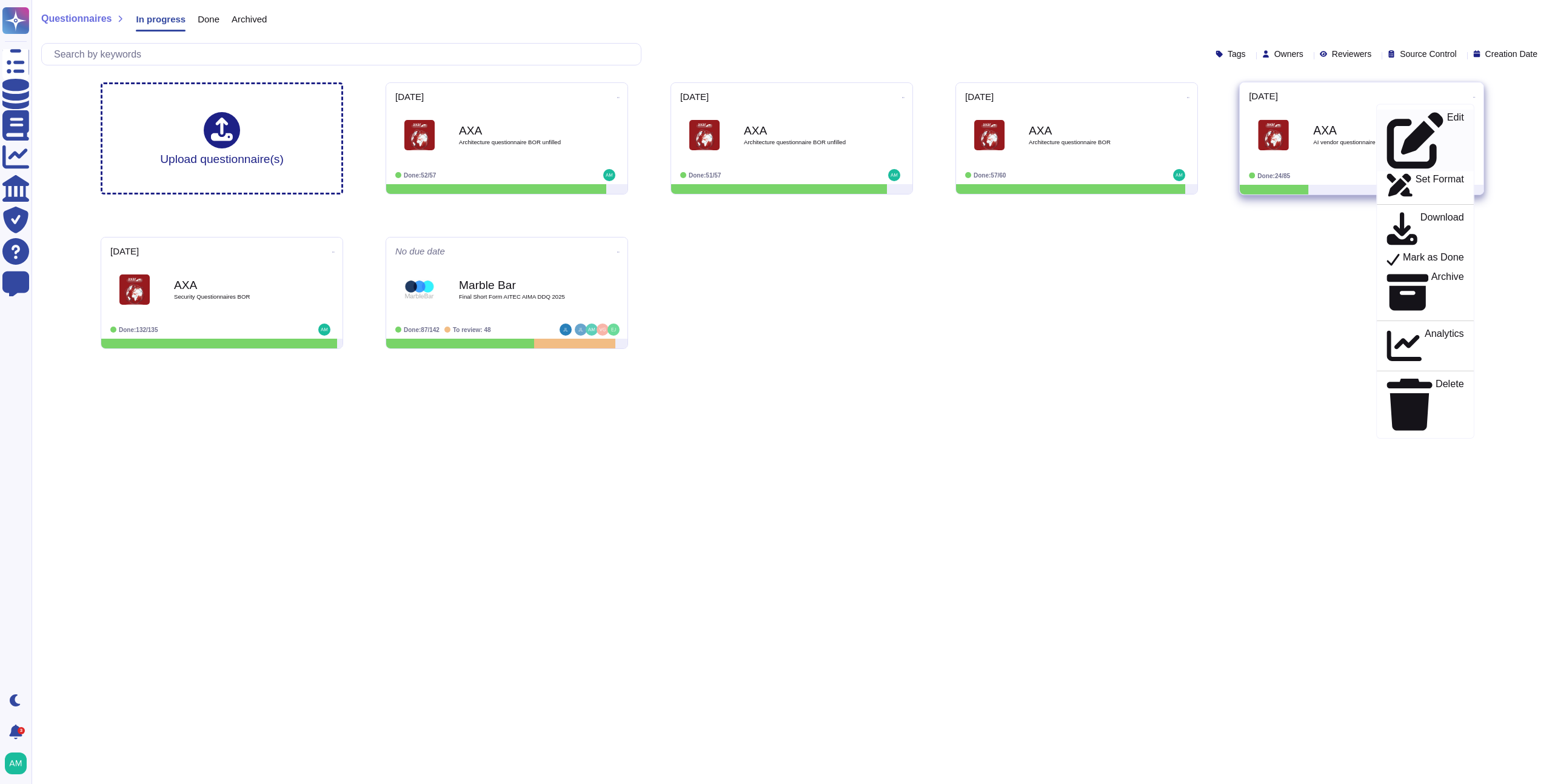
click at [1433, 113] on div "Edit" at bounding box center [1425, 140] width 77 height 57
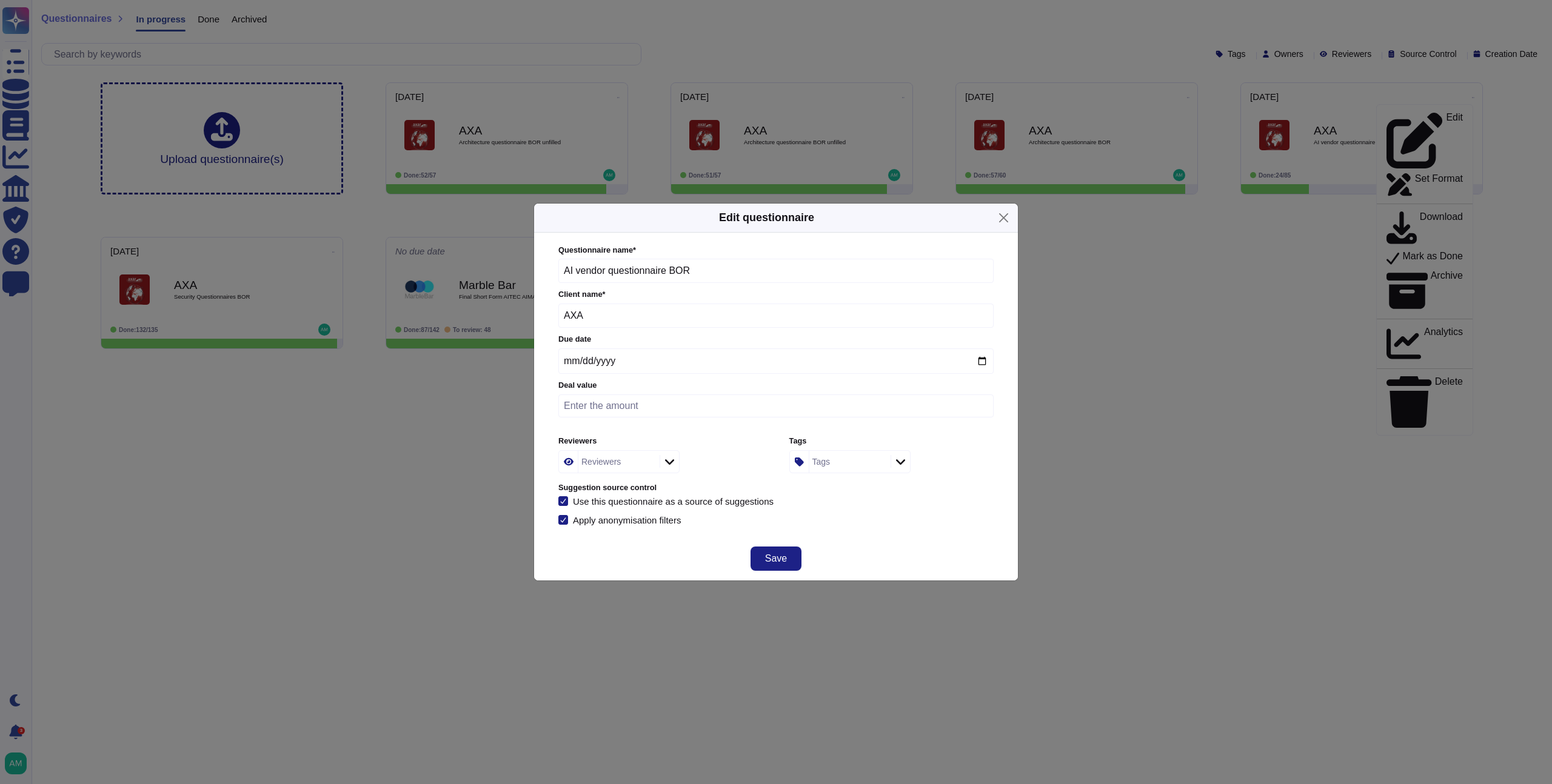
click at [774, 499] on div "Use this questionnaire as a source of suggestions" at bounding box center [673, 501] width 200 height 9
click at [0, 0] on input "Use this questionnaire as a source of suggestions" at bounding box center [0, 0] width 0 height 0
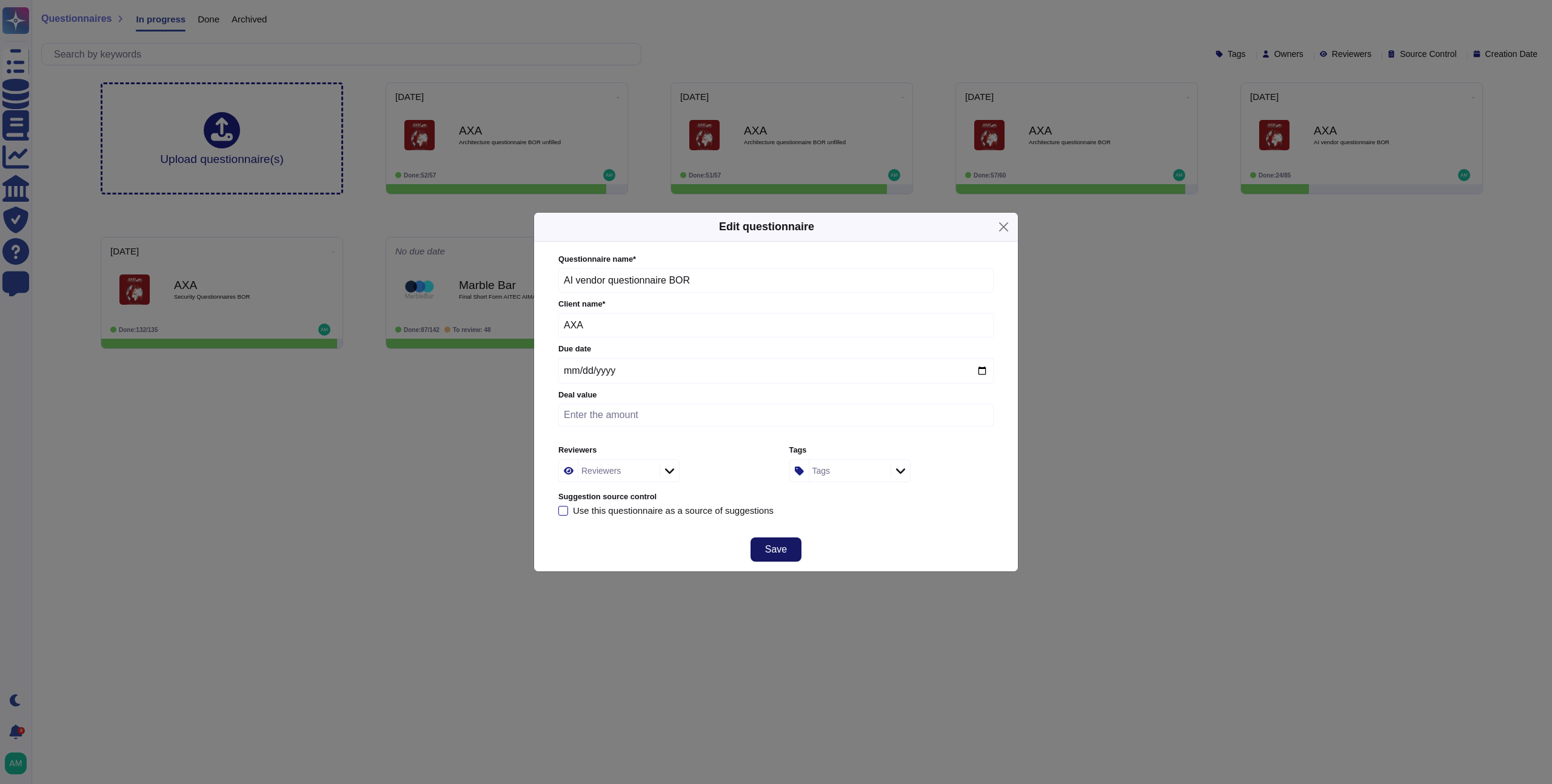
click at [793, 555] on button "Save" at bounding box center [776, 549] width 51 height 24
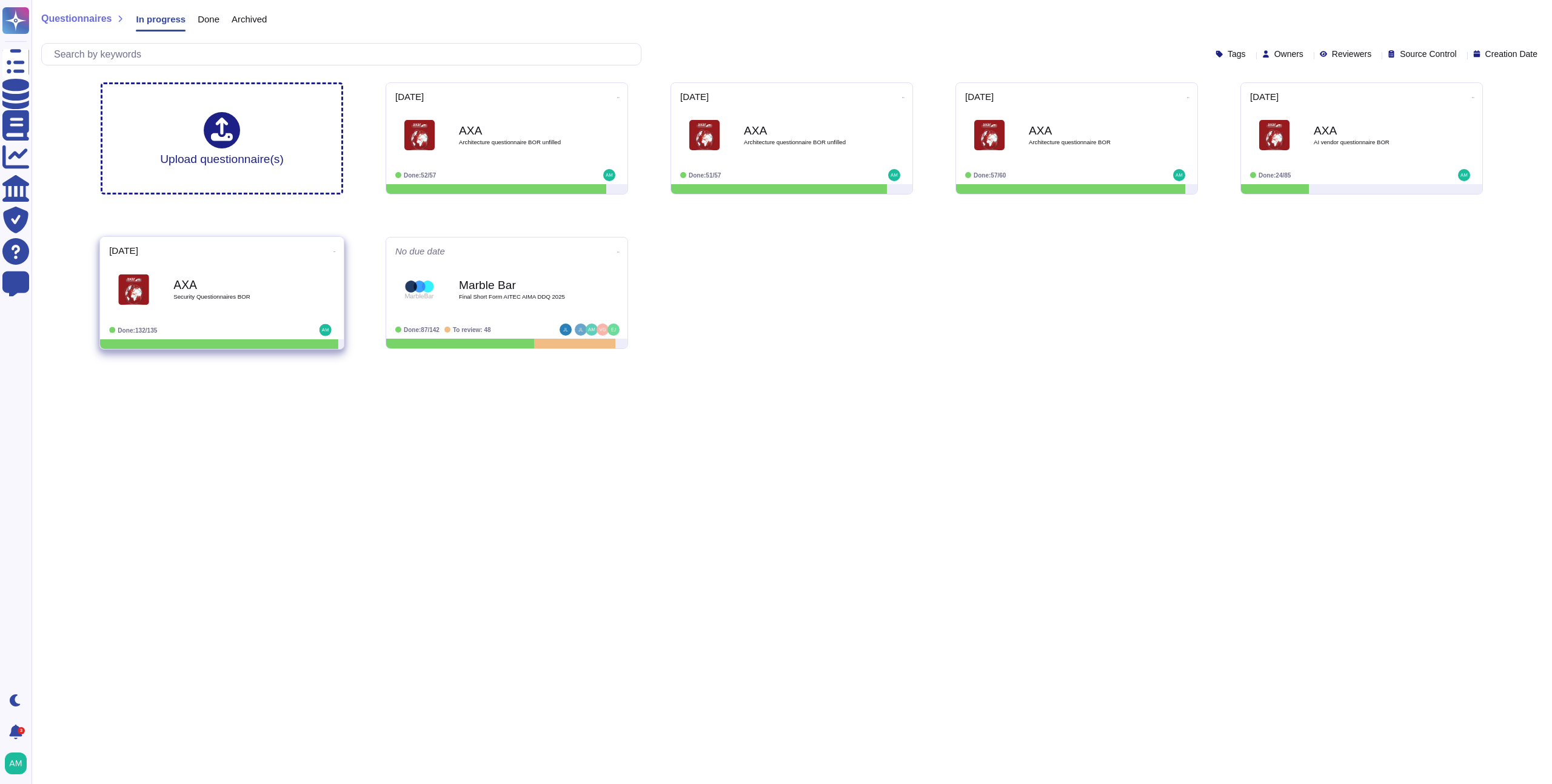
click at [334, 253] on icon at bounding box center [335, 252] width 2 height 3
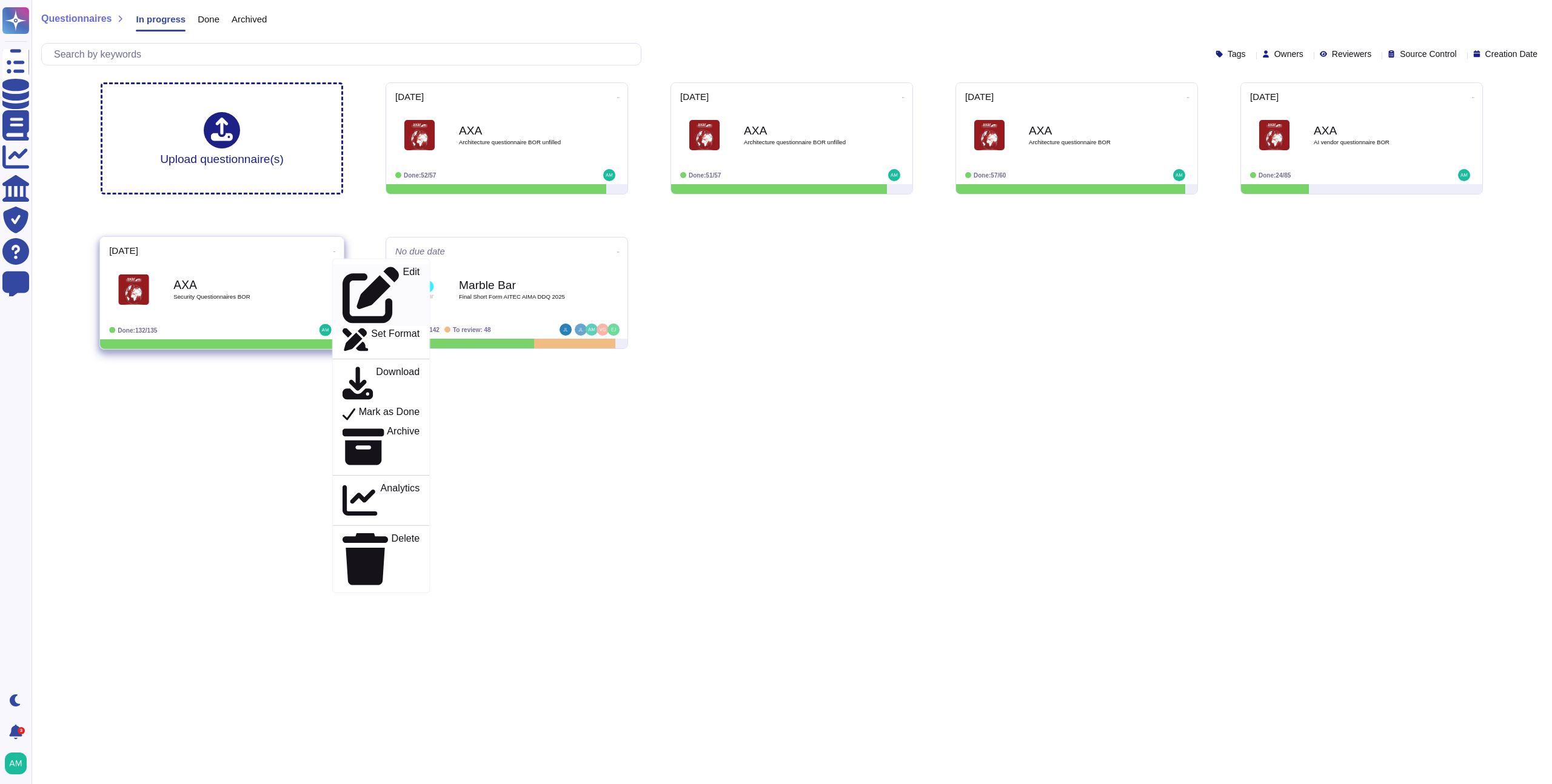
click at [402, 272] on p "Edit" at bounding box center [411, 296] width 17 height 56
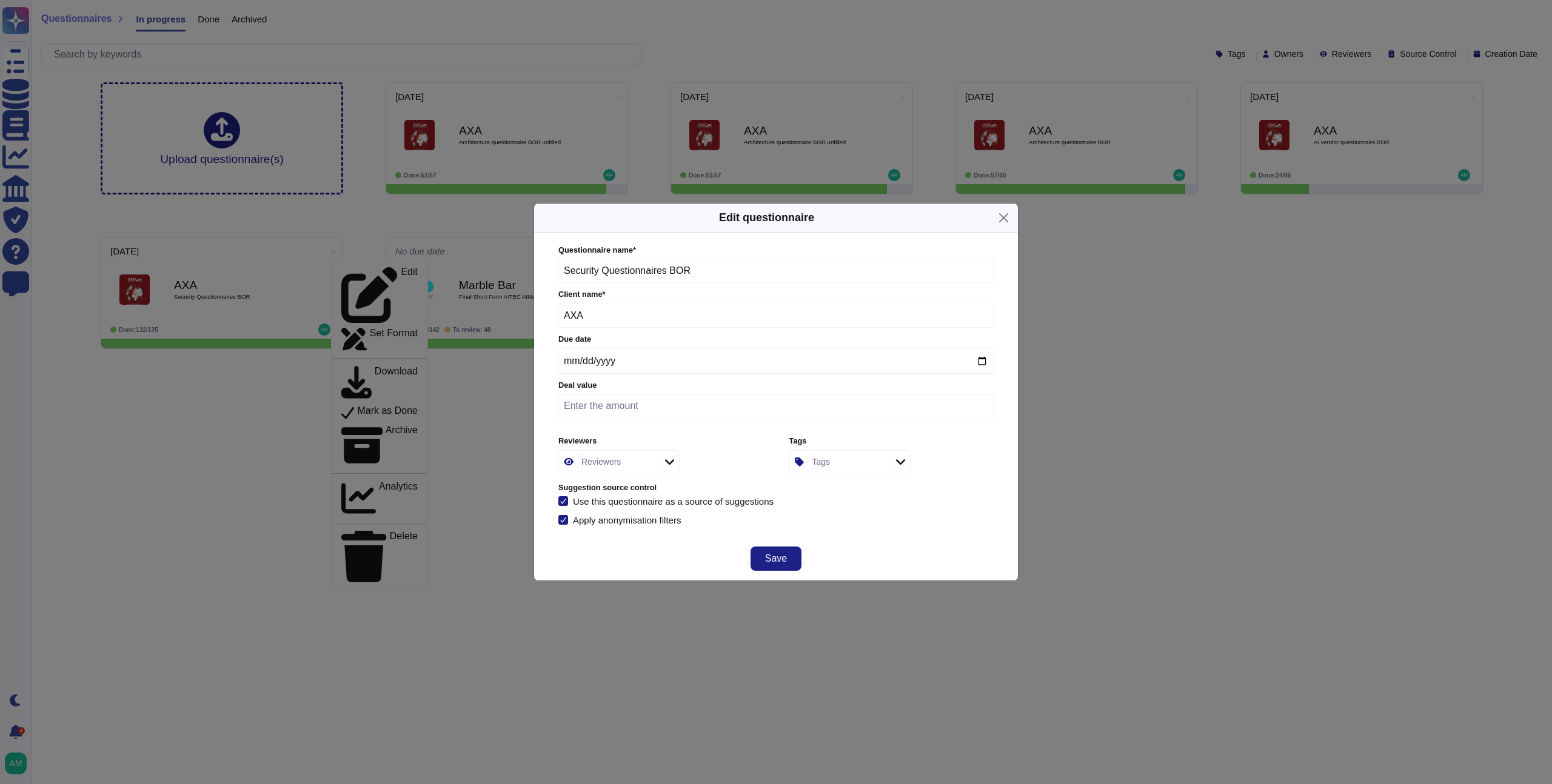
click at [666, 498] on div "Use this questionnaire as a source of suggestions" at bounding box center [673, 501] width 200 height 9
click at [0, 0] on input "Use this questionnaire as a source of suggestions" at bounding box center [0, 0] width 0 height 0
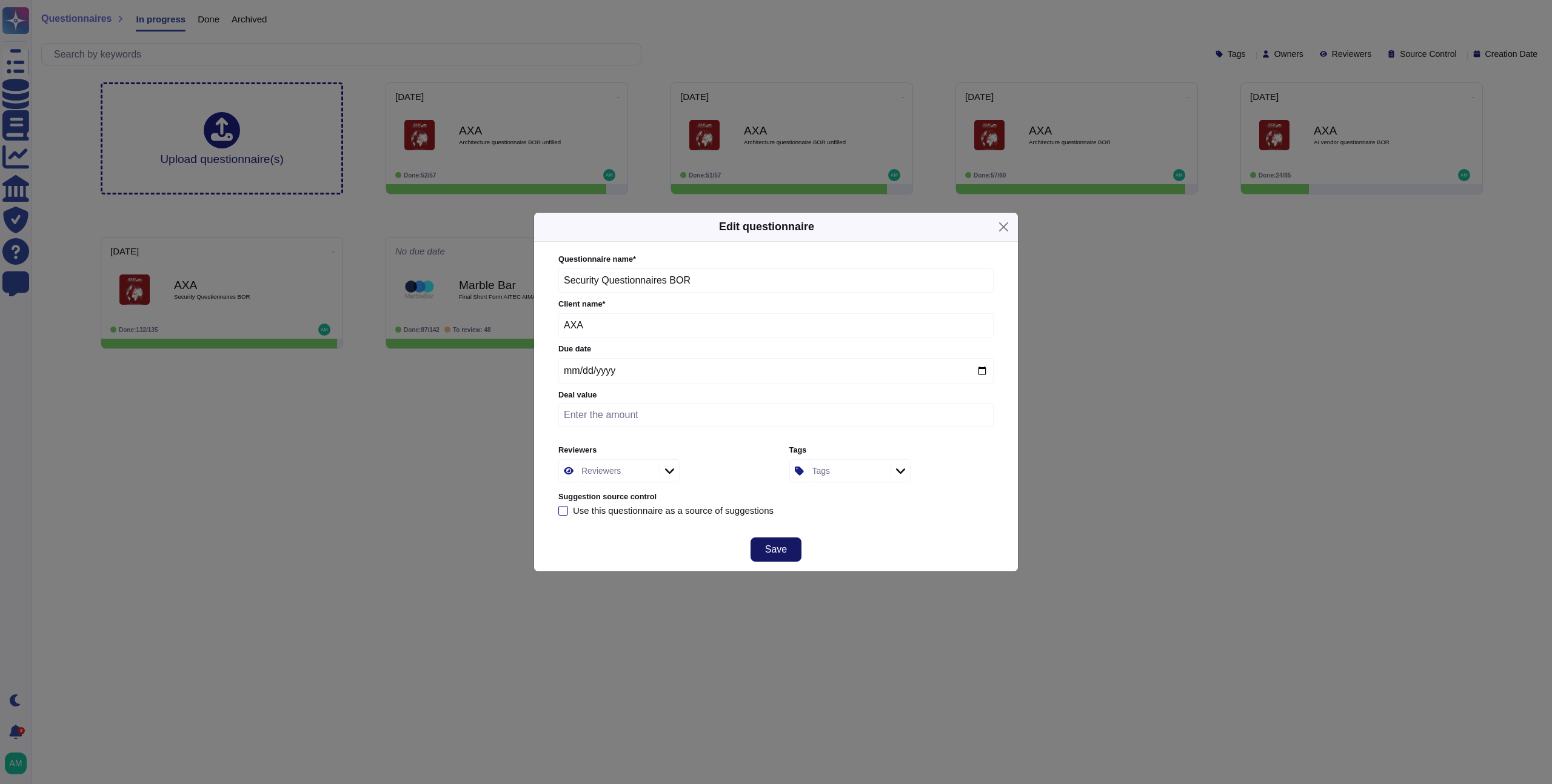
click at [780, 546] on span "Save" at bounding box center [776, 550] width 22 height 10
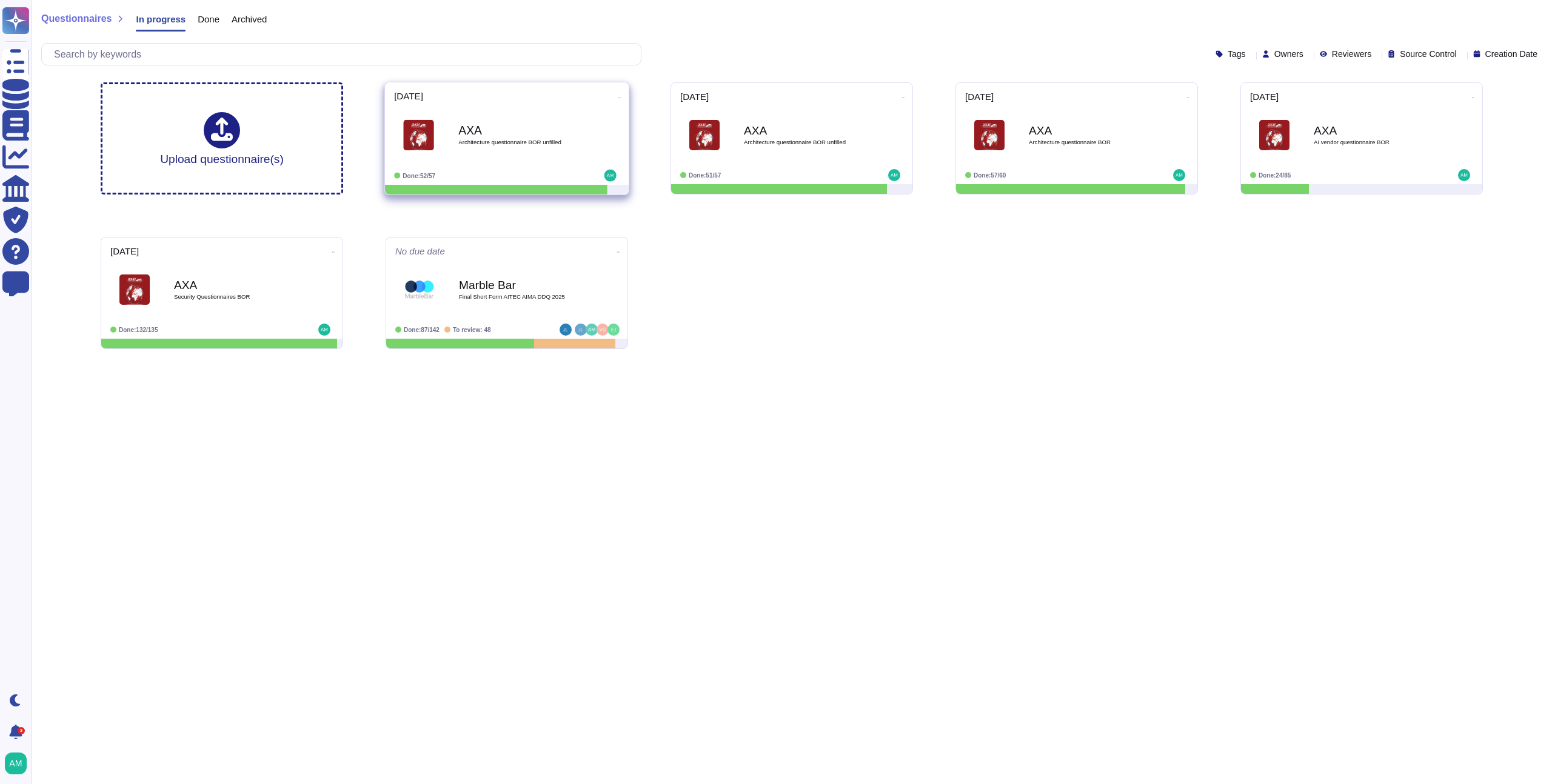
click at [619, 99] on icon at bounding box center [619, 98] width 2 height 3
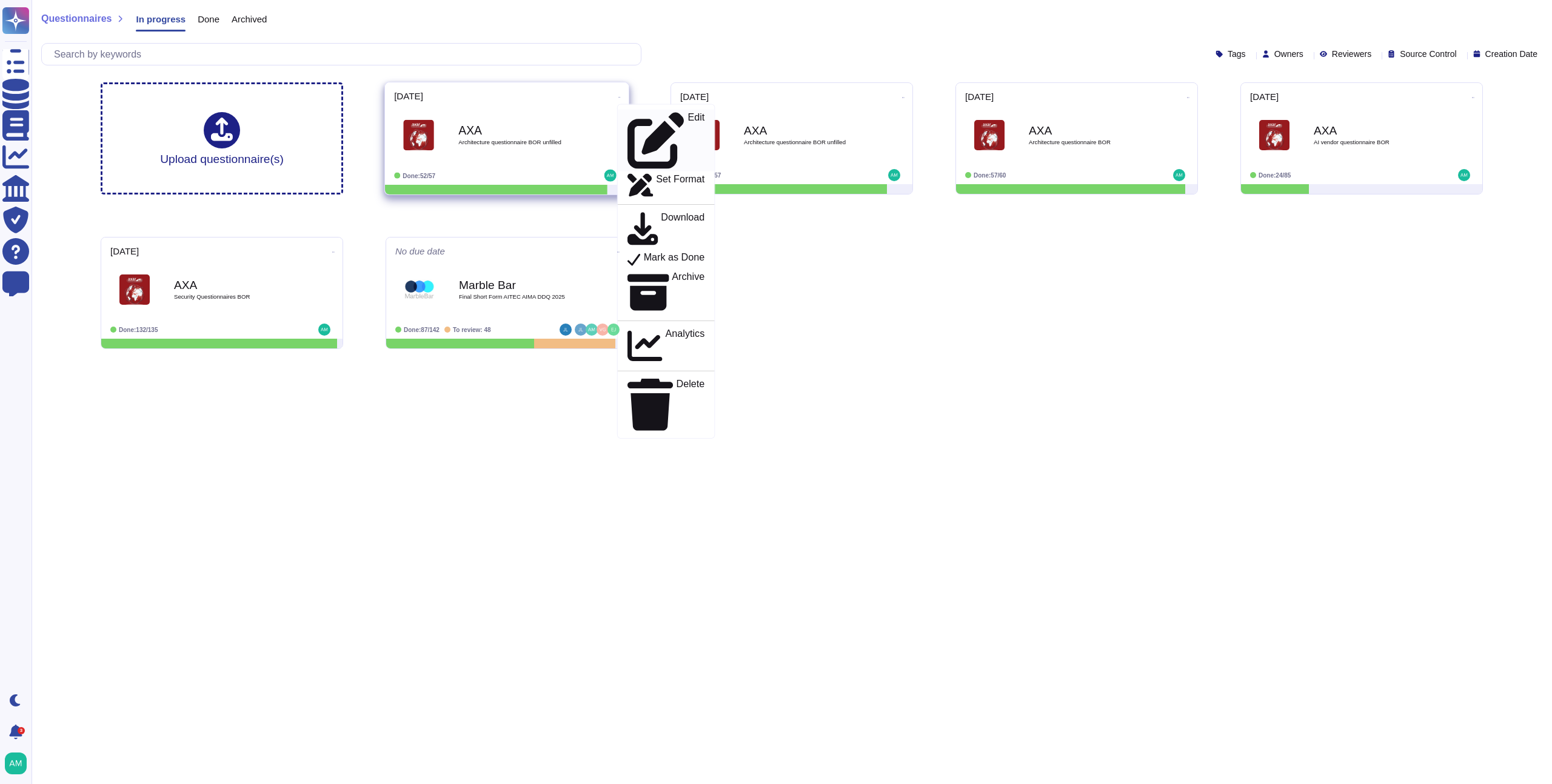
click at [628, 110] on link "Edit" at bounding box center [666, 141] width 97 height 62
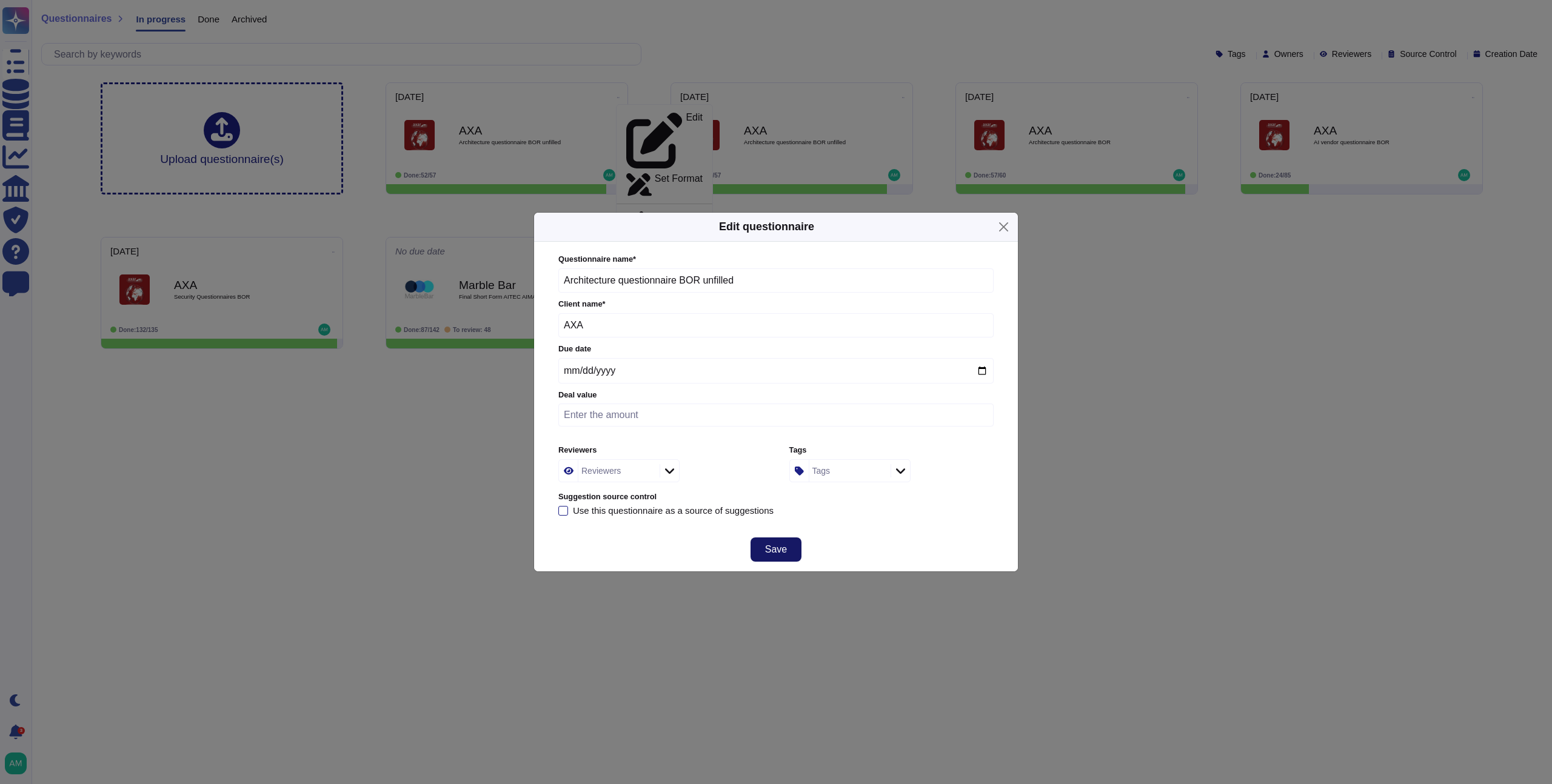
click at [771, 557] on button "Save" at bounding box center [776, 549] width 51 height 24
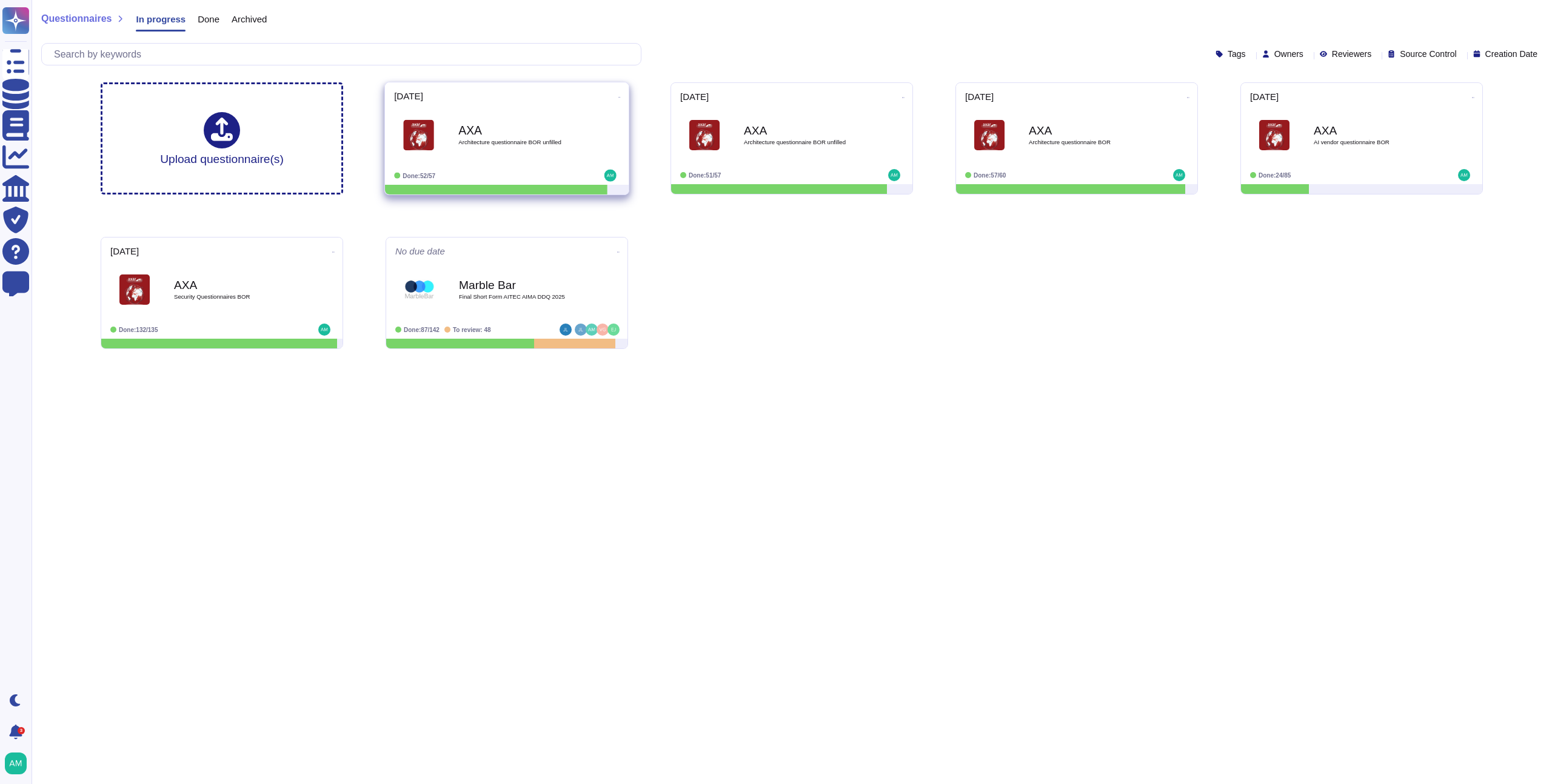
click at [511, 137] on div "AXA Architecture questionnaire BOR unfilled" at bounding box center [520, 135] width 123 height 49
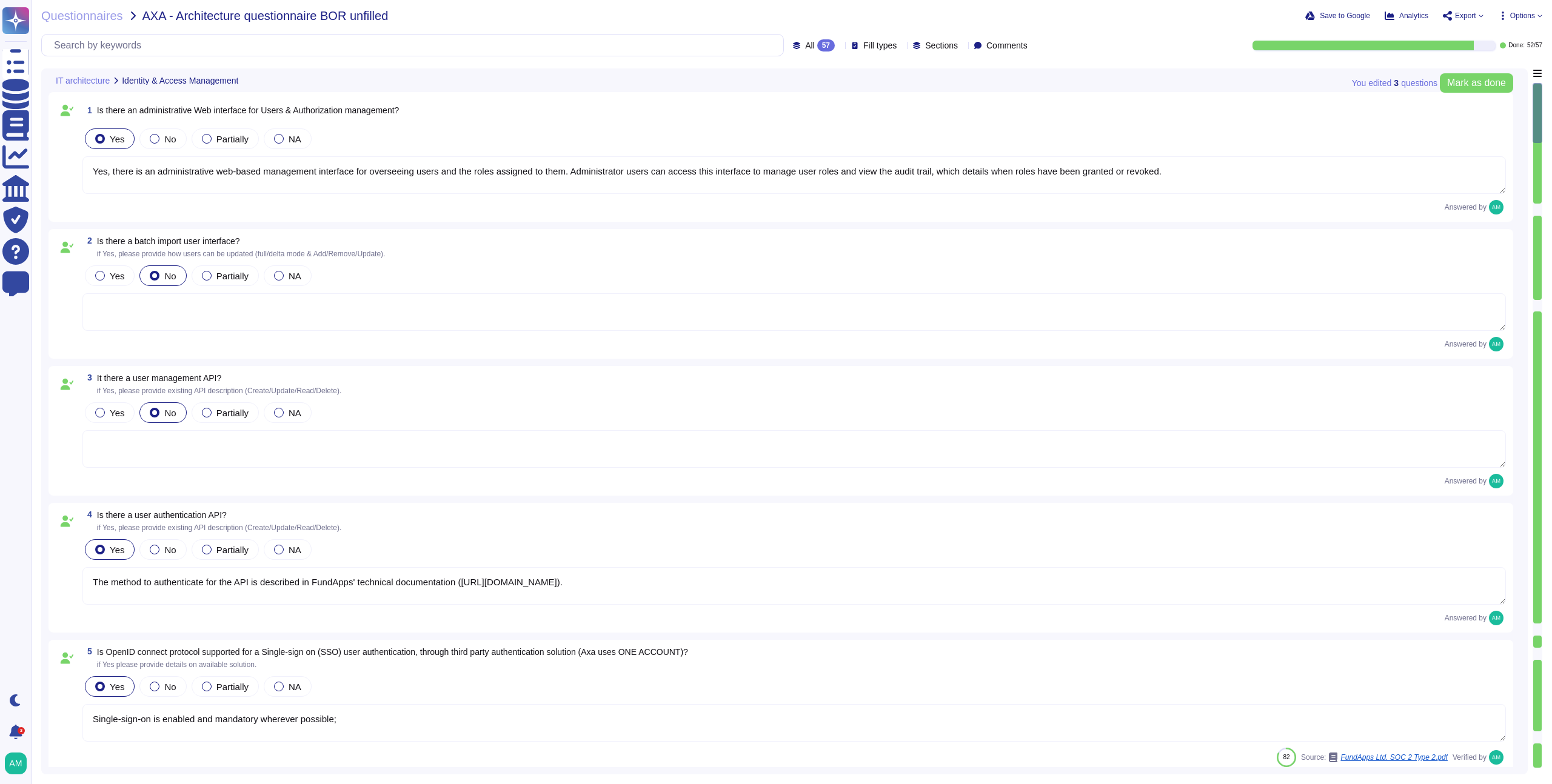
type textarea "Yes, there is an administrative web-based management interface for overseeing u…"
type textarea "The method to authenticate for the API is described in FundApps' technical docu…"
type textarea "Single-sign-on is enabled and mandatory wherever possible;"
type textarea "FundApps platforms allows clients to integrate their Single-Sign-On solution fo…"
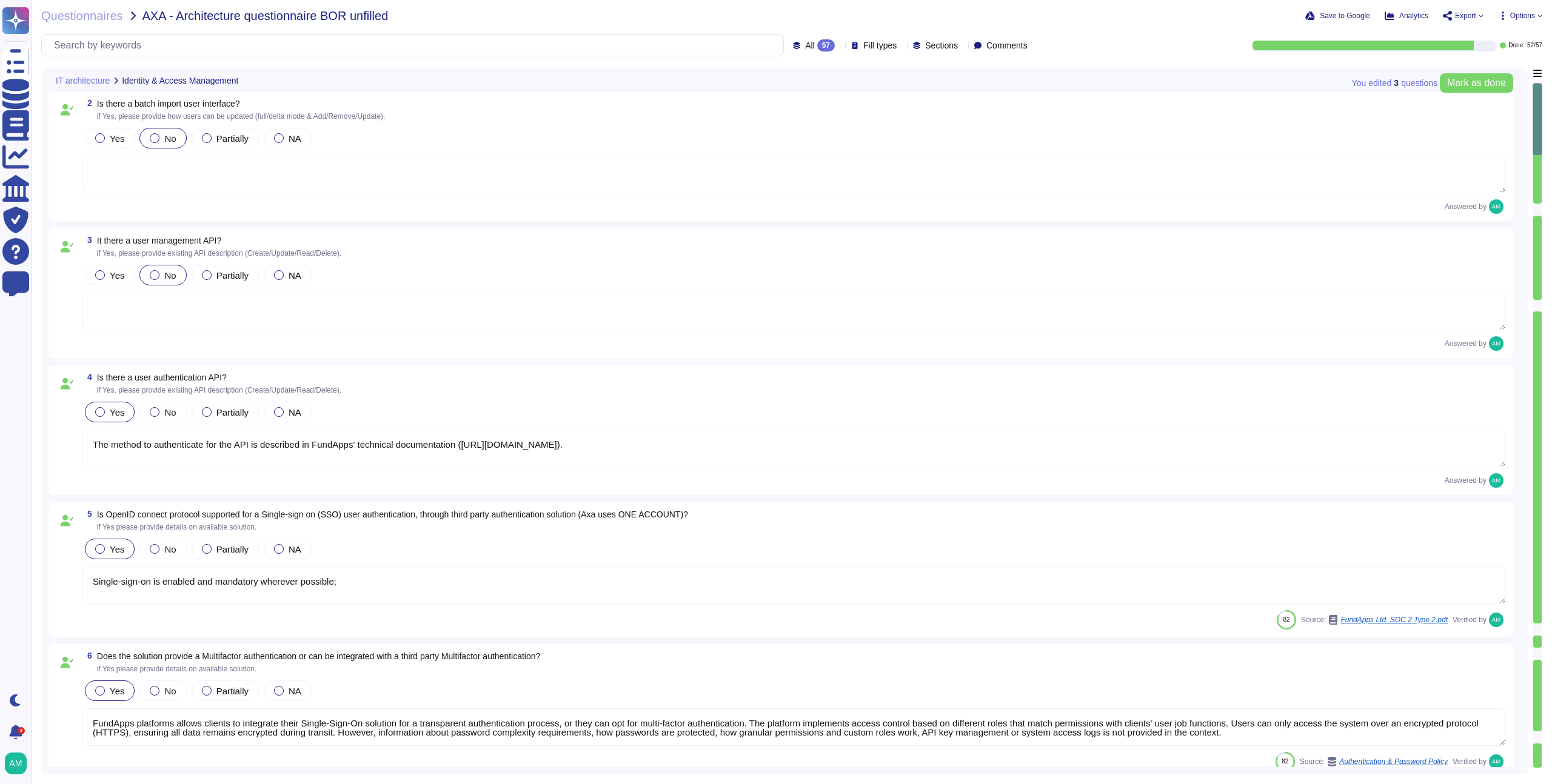
type textarea "FundApps' platform provides client Administrator users with an audit trail. Thi…"
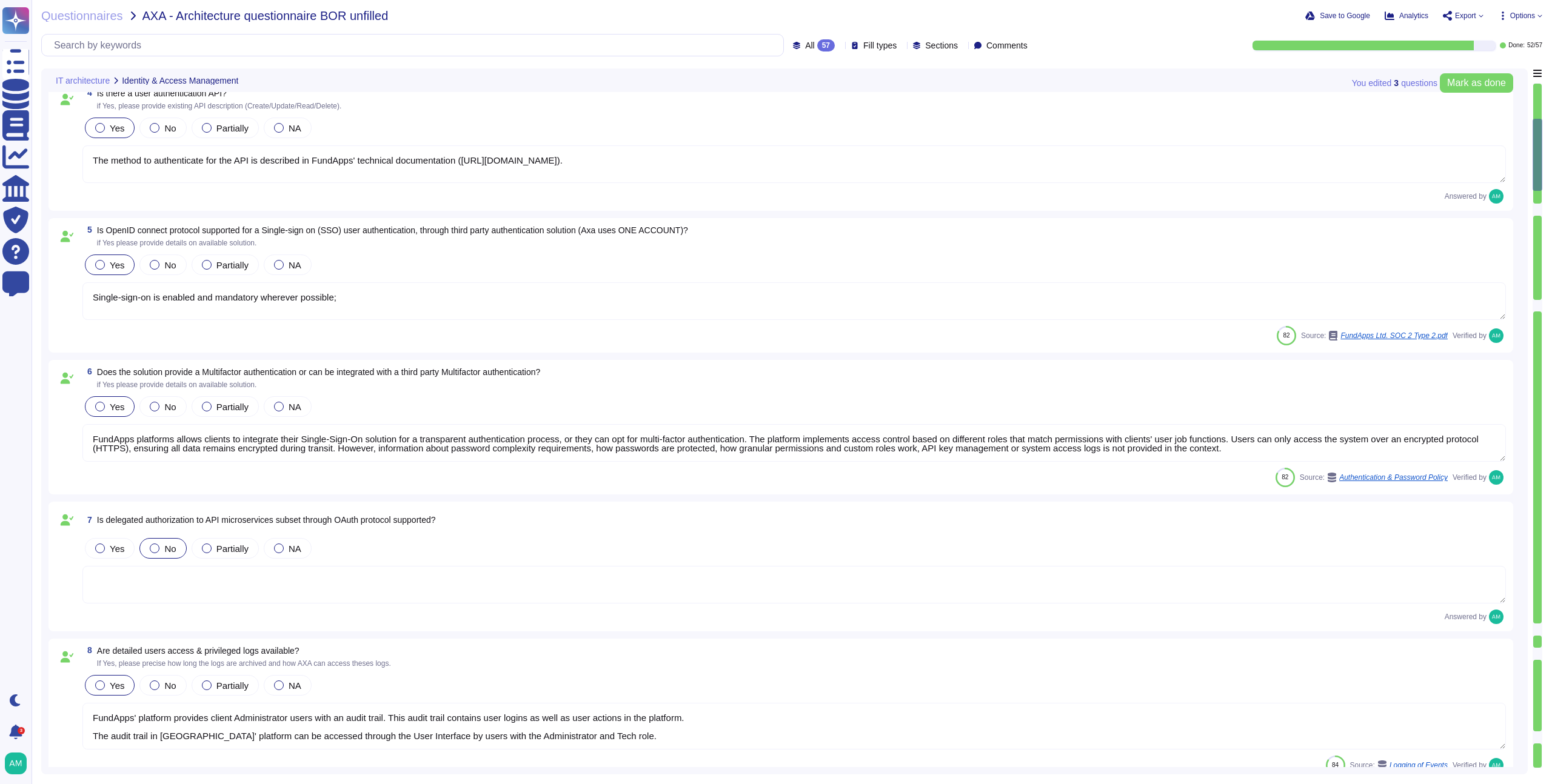
type textarea "Yes. FundApps' policy requires the approval of the head of Client Services, who…"
type textarea "In FundApps' platform, privileges are provided through roles which are assigned…"
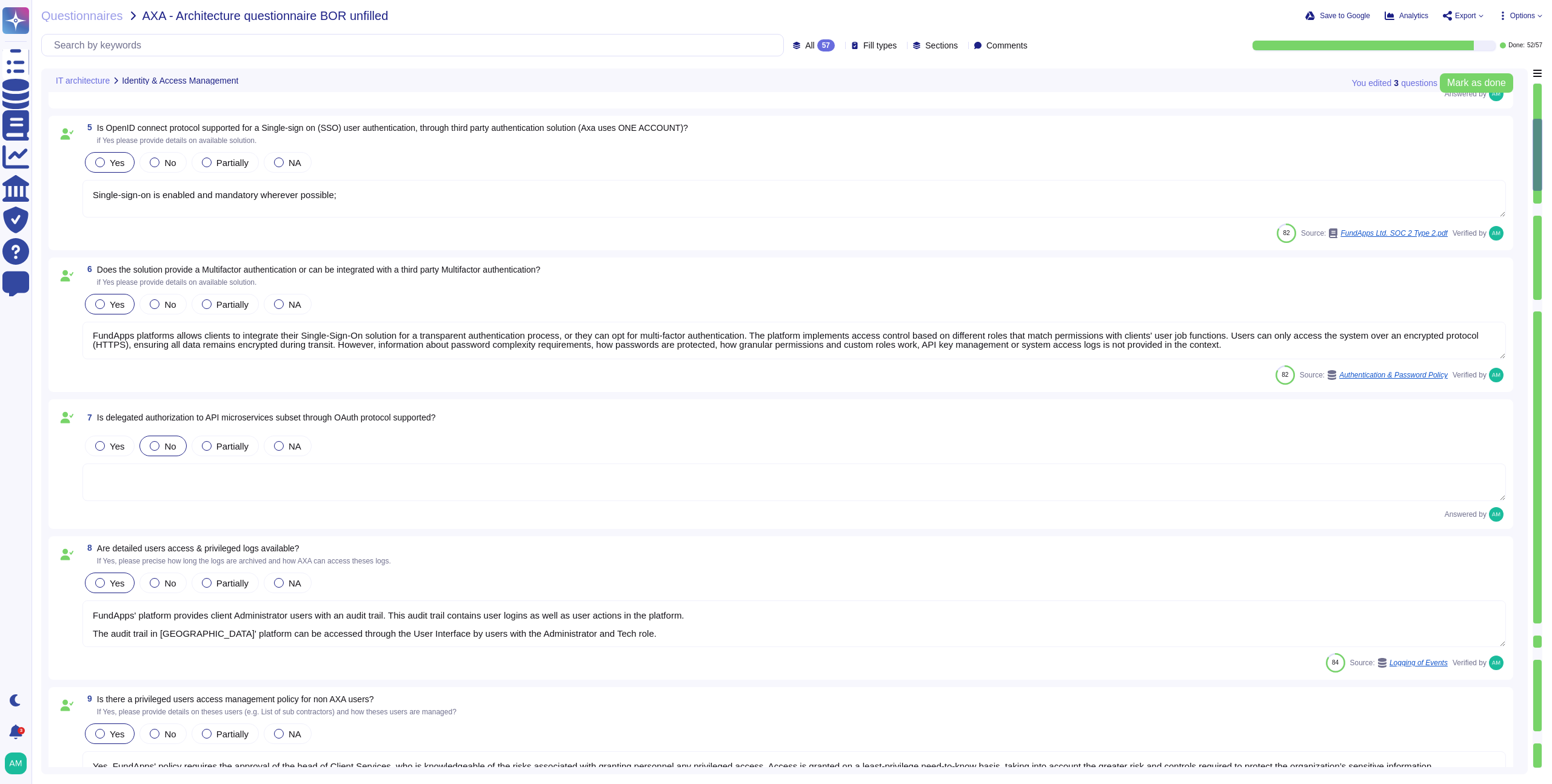
scroll to position [515, 0]
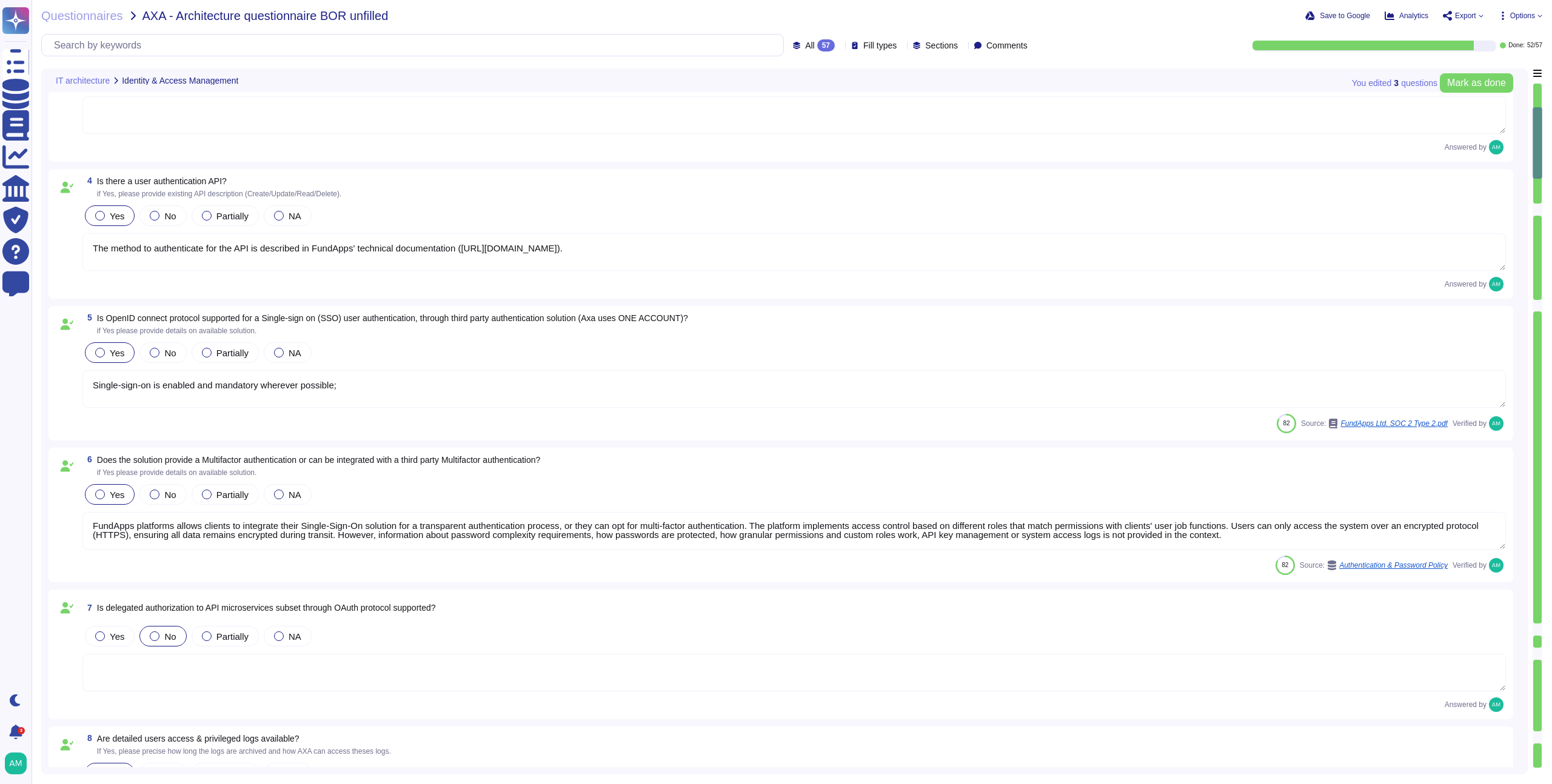
type textarea "Yes, there is an administrative web-based management interface for overseeing u…"
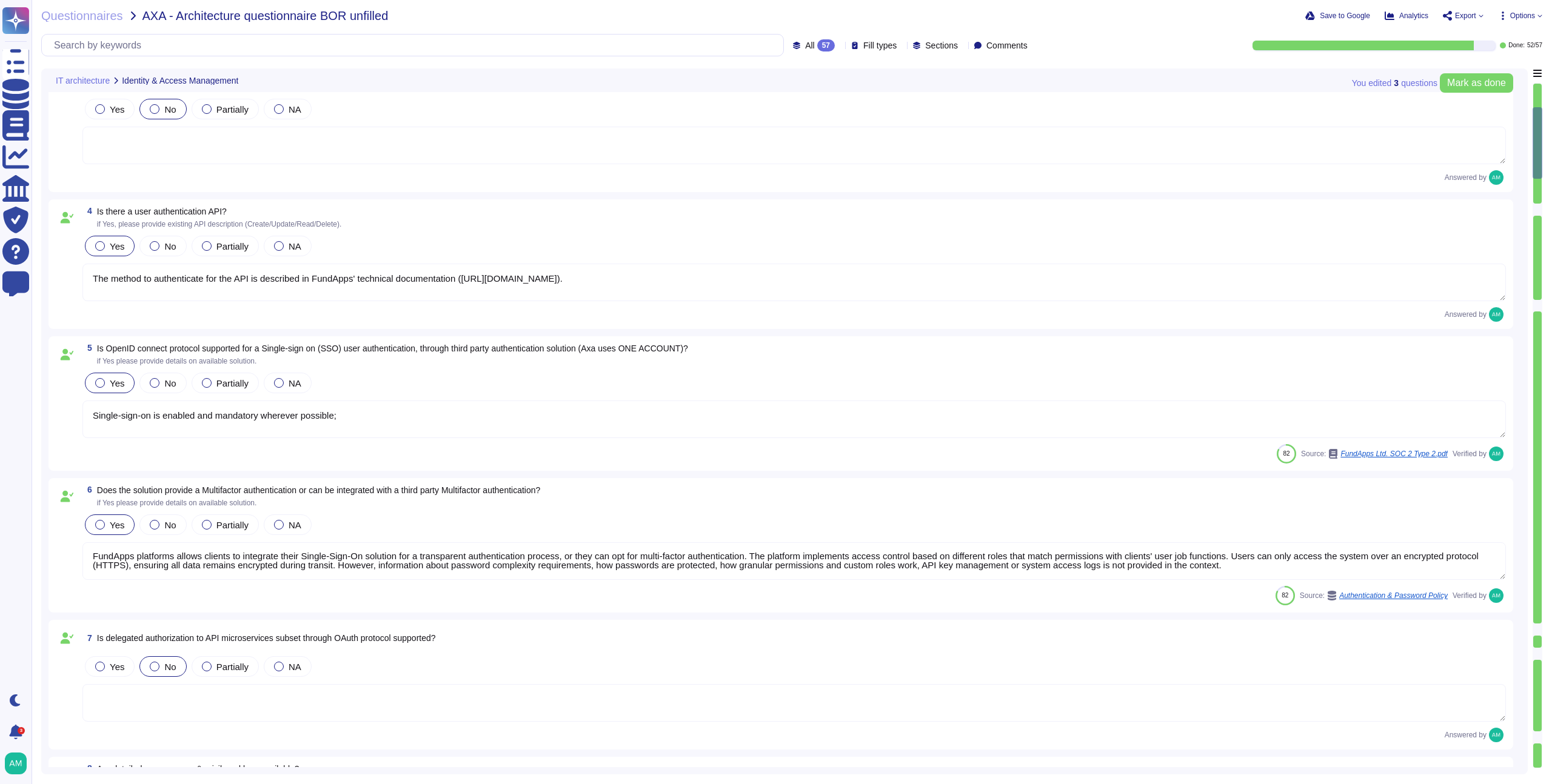
scroll to position [292, 0]
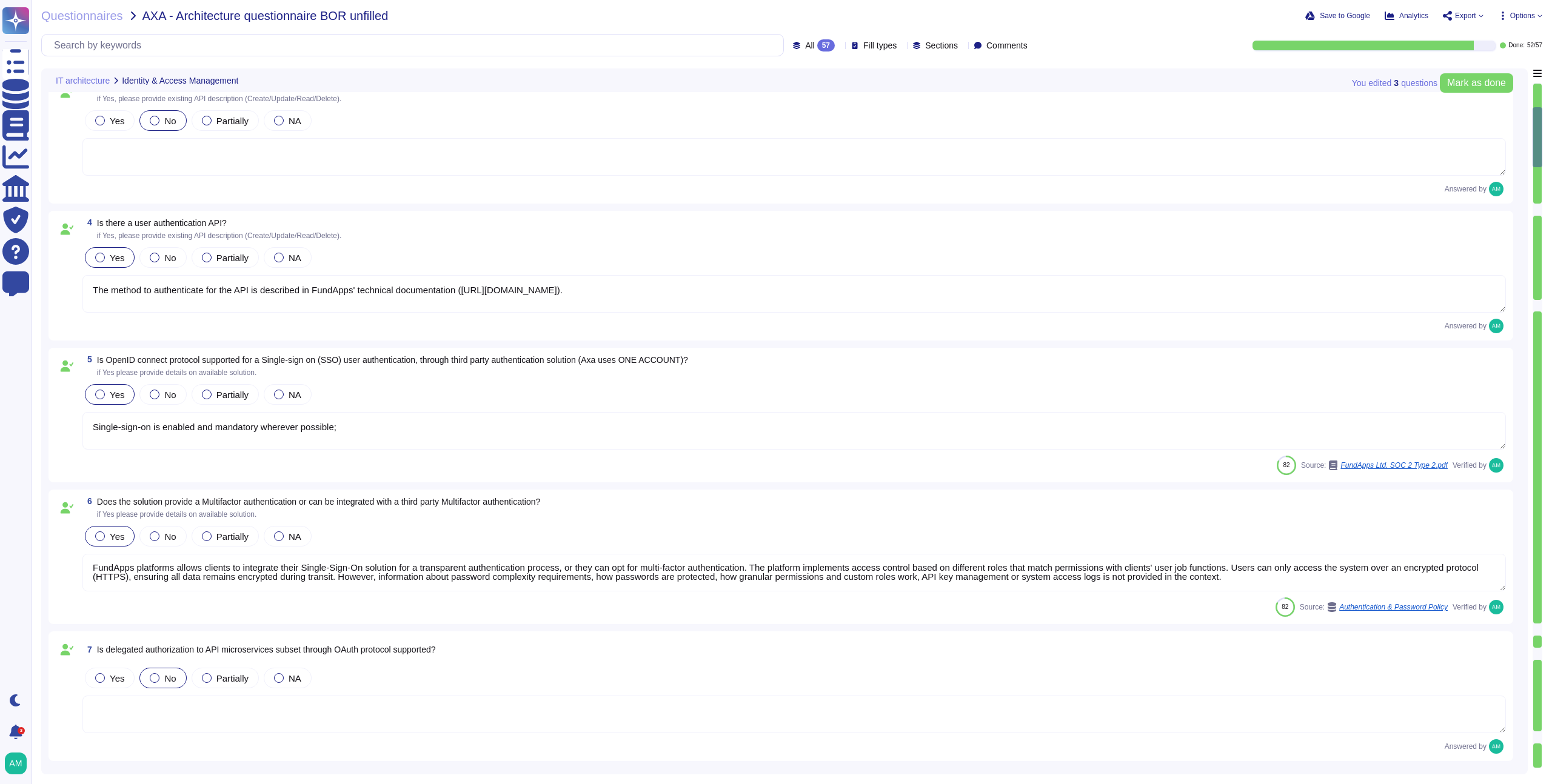
click at [562, 300] on textarea "The method to authenticate for the API is described in FundApps' technical docu…" at bounding box center [794, 293] width 1424 height 37
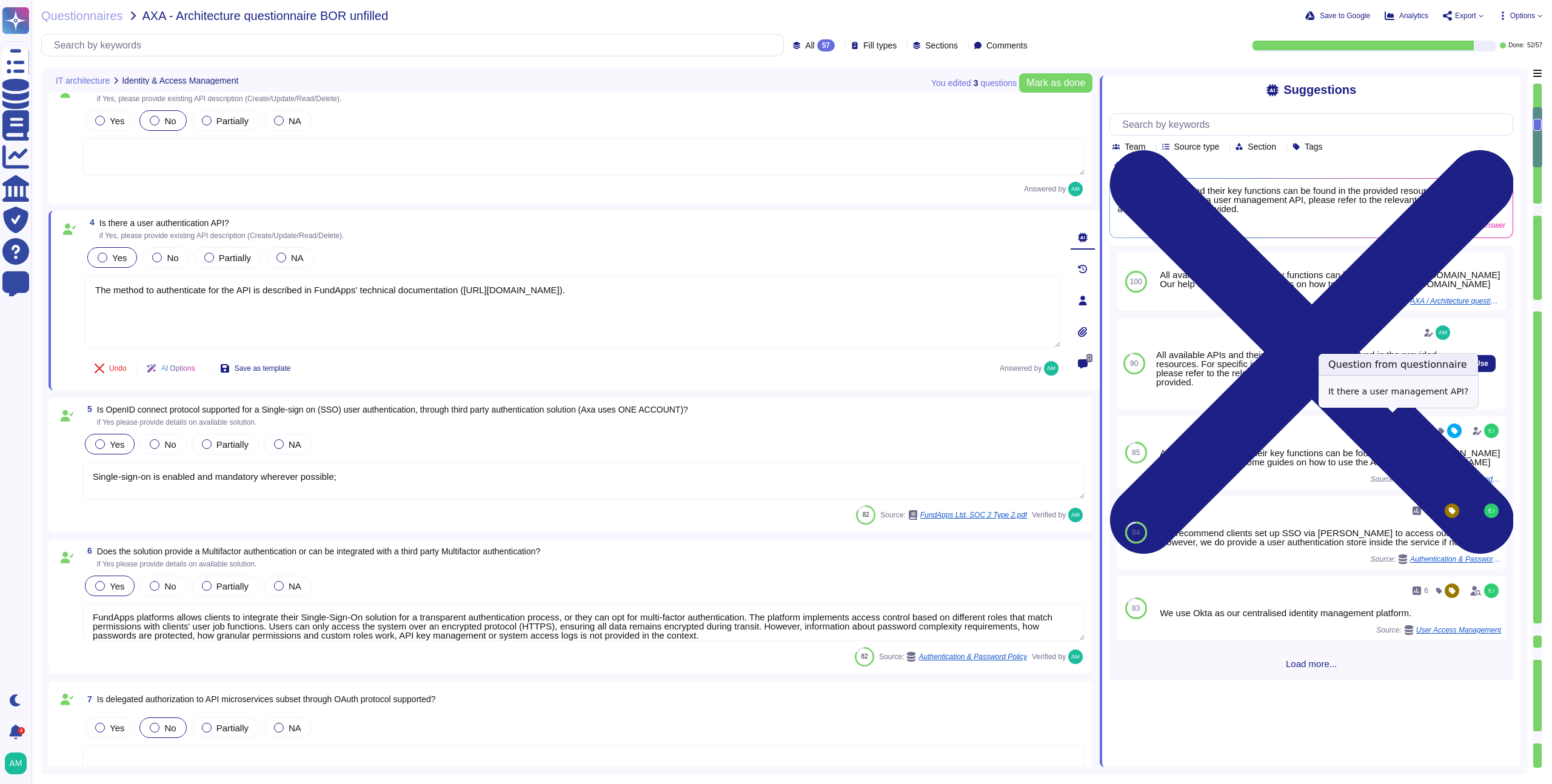
click at [1407, 403] on span "AXA / Architecture questionnaire BOR" at bounding box center [1408, 399] width 91 height 7
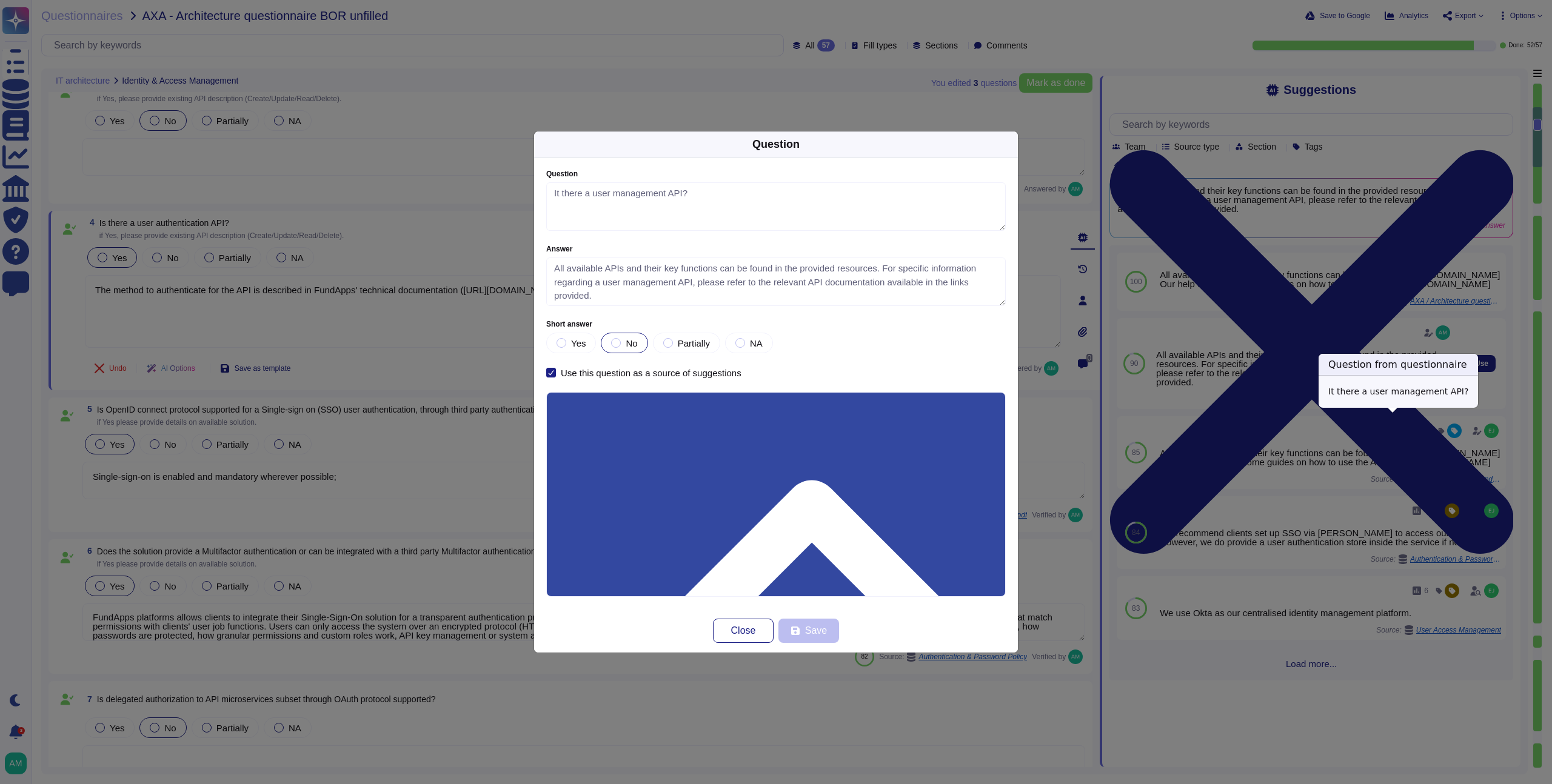
type textarea "It there a user management API?"
type textarea "All available APIs and their key functions can be found in the provided resourc…"
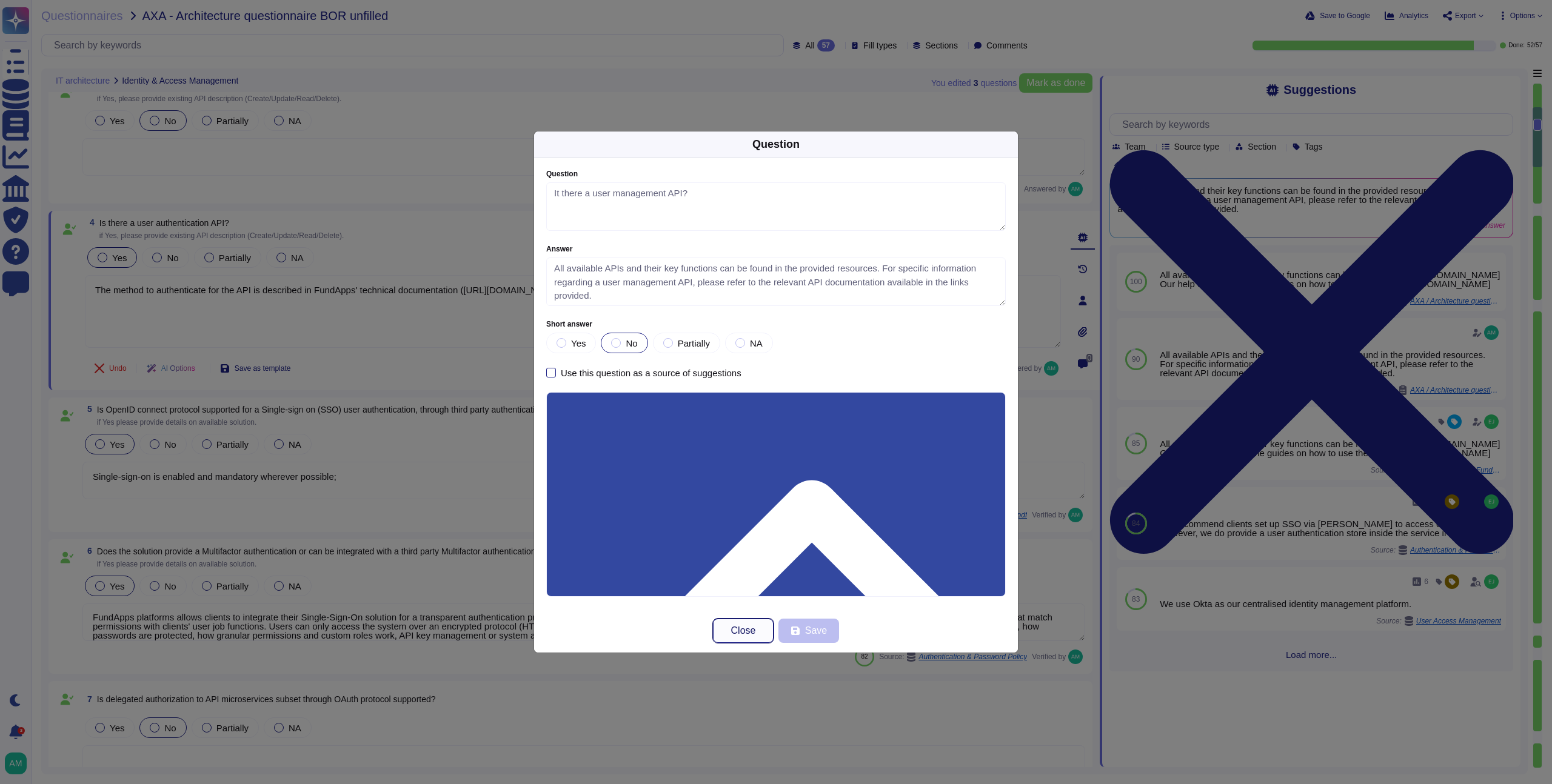
click at [750, 623] on button "Close" at bounding box center [743, 631] width 60 height 24
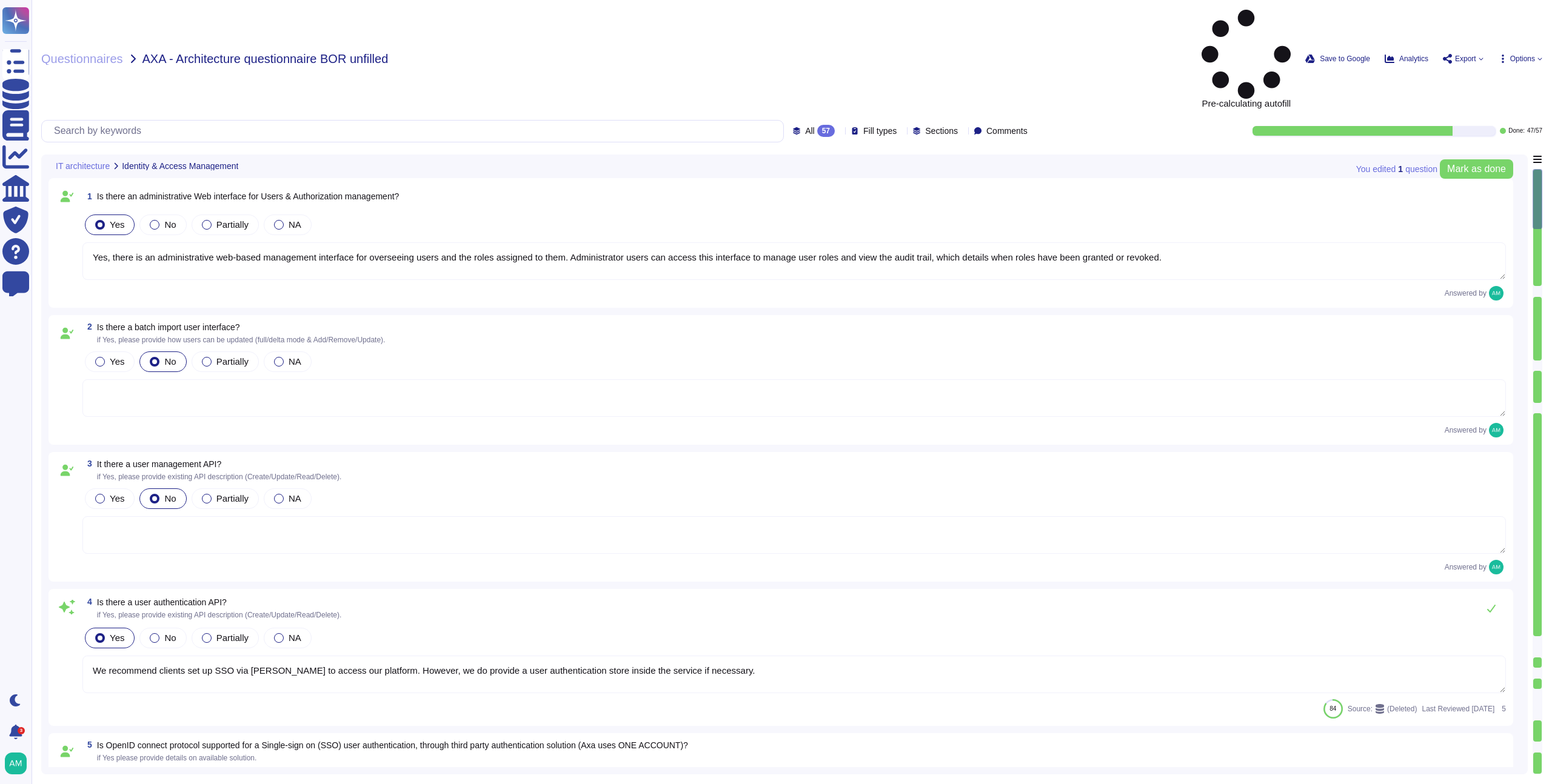
type textarea "Yes, there is an administrative web-based management interface for overseeing u…"
type textarea "We recommend clients set up SSO via [PERSON_NAME] to access our platform. Howev…"
type textarea "Single-sign-on is enabled and mandatory wherever possible;"
type textarea "FundApps platforms allows clients to integrate their Single-Sign-On solution fo…"
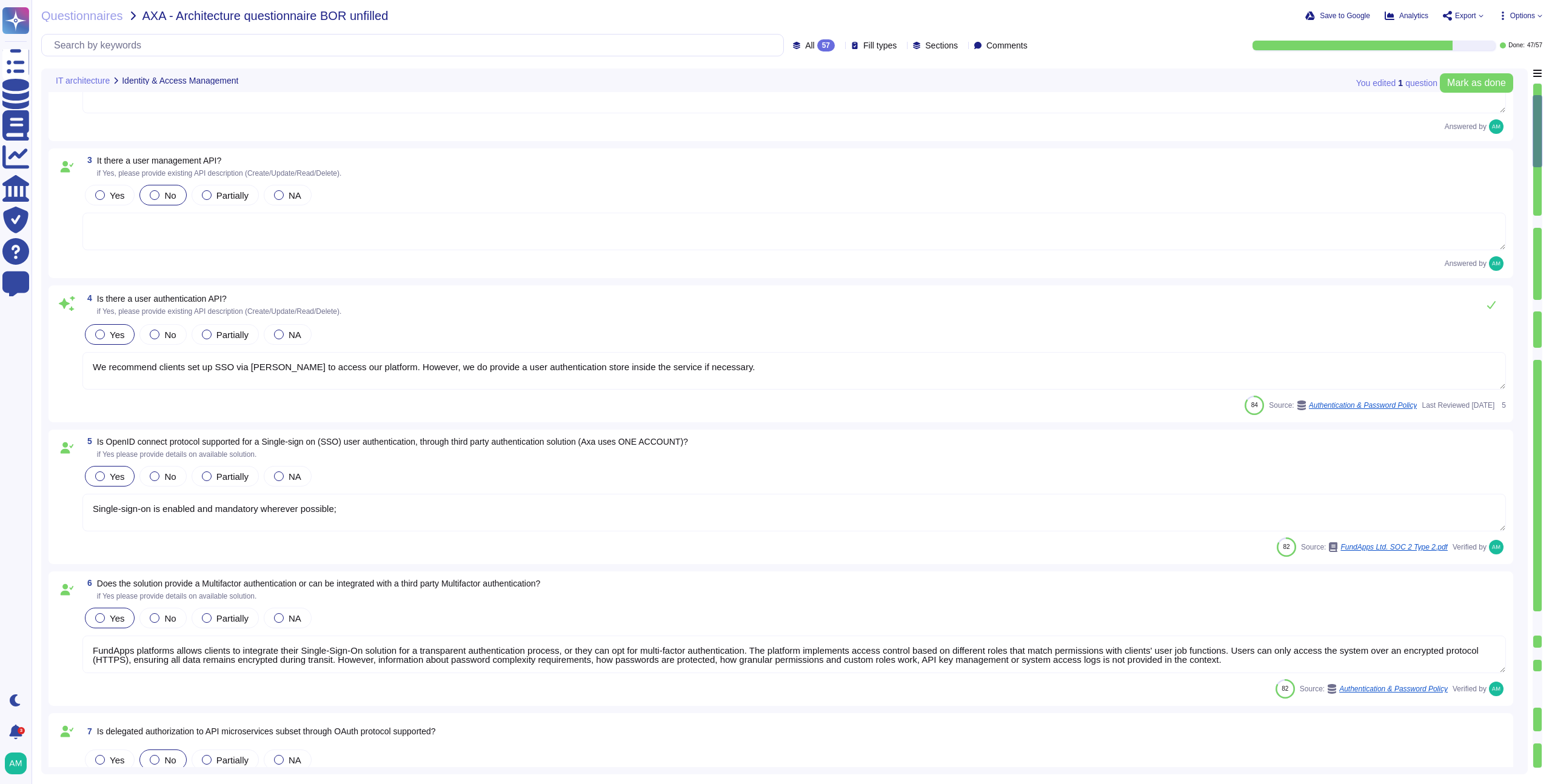
type textarea "FundApps' platform provides client Administrator users with an audit trail. Thi…"
type textarea "Yes. FundApps' policy requires the approval of the head of Client Services, who…"
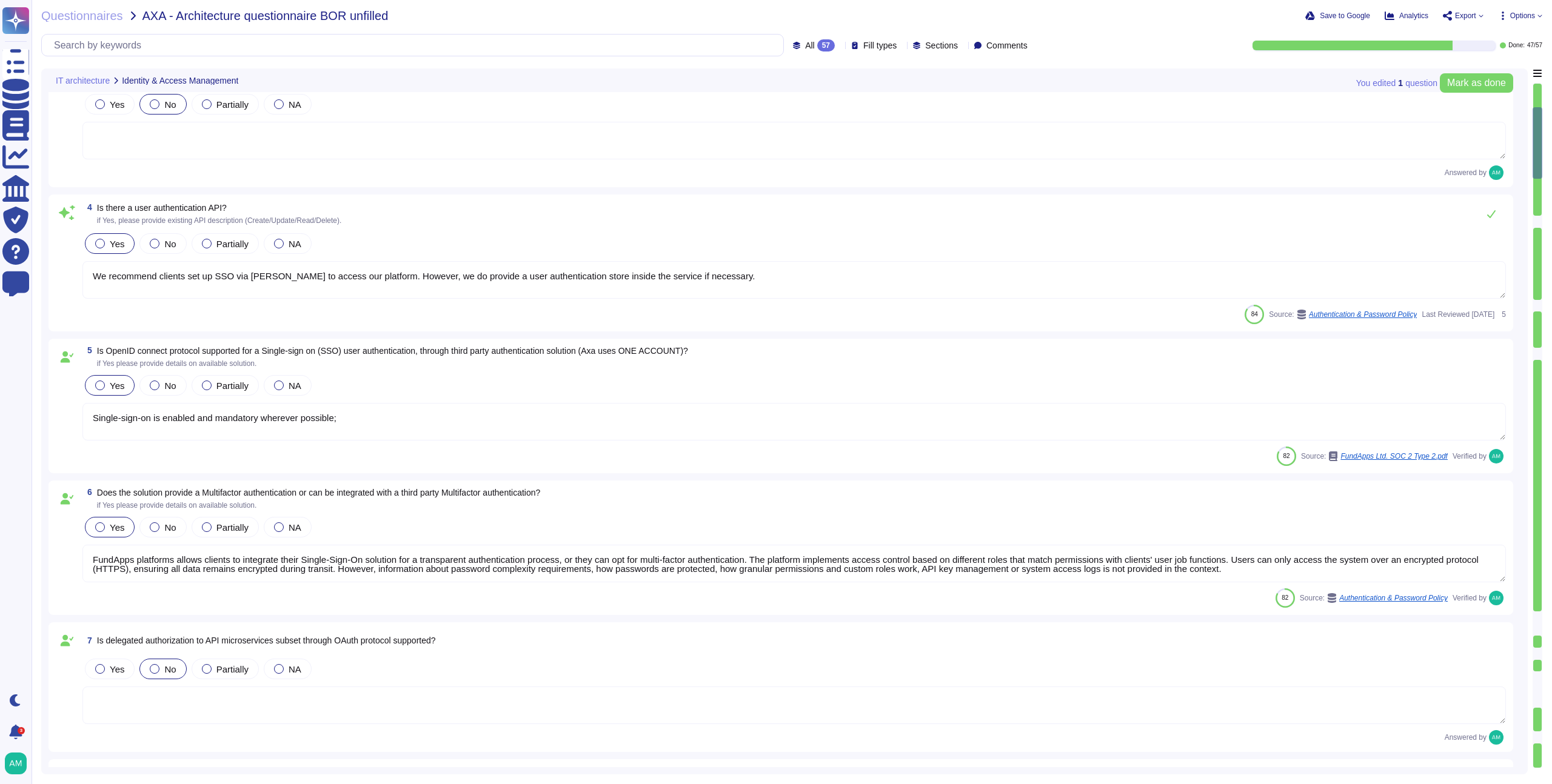
type textarea "In FundApps' platform, privileges are provided through roles which are assigned…"
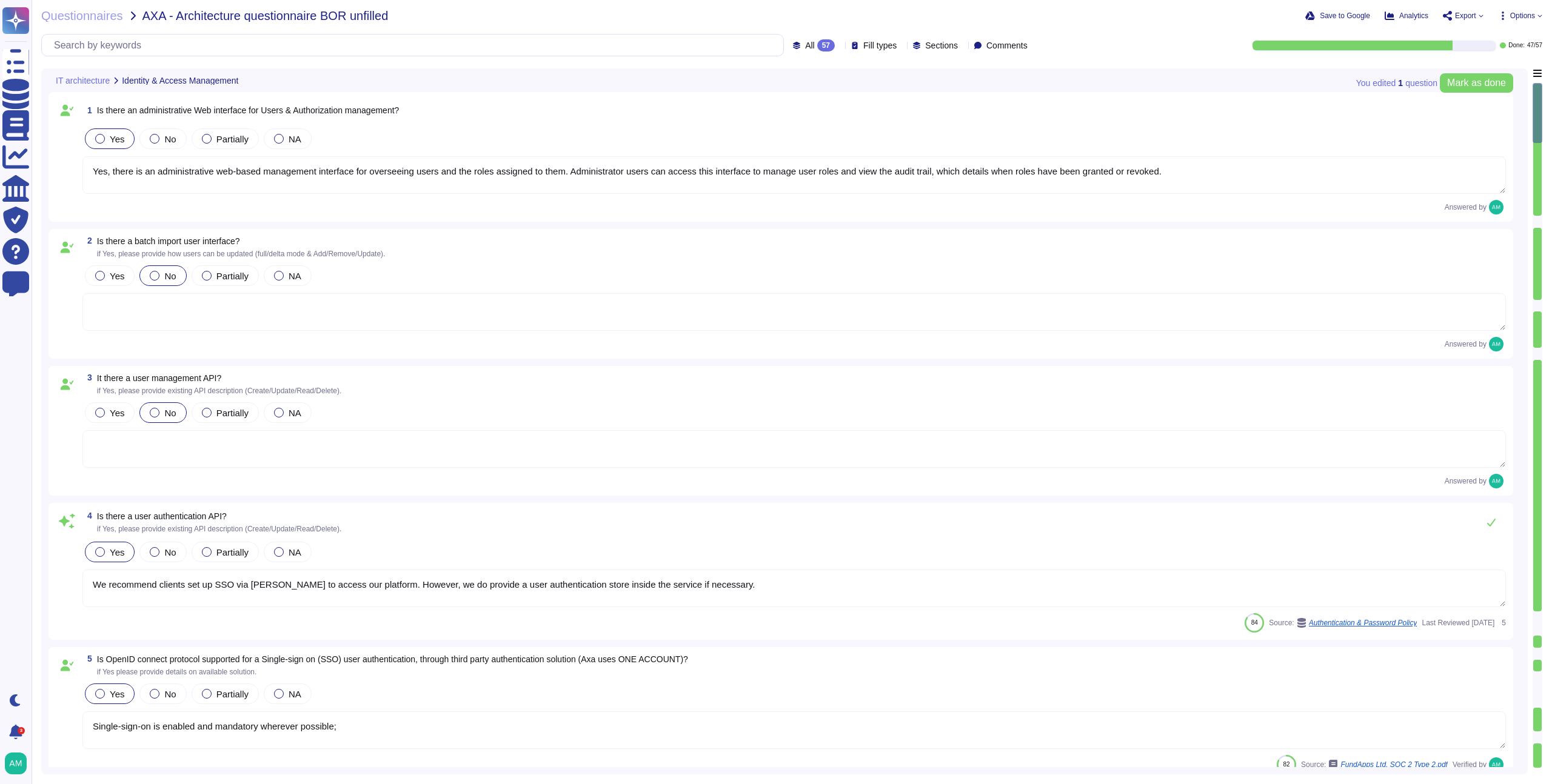
type textarea "FundApps' platform provides client Administrator users with an audit trail. Thi…"
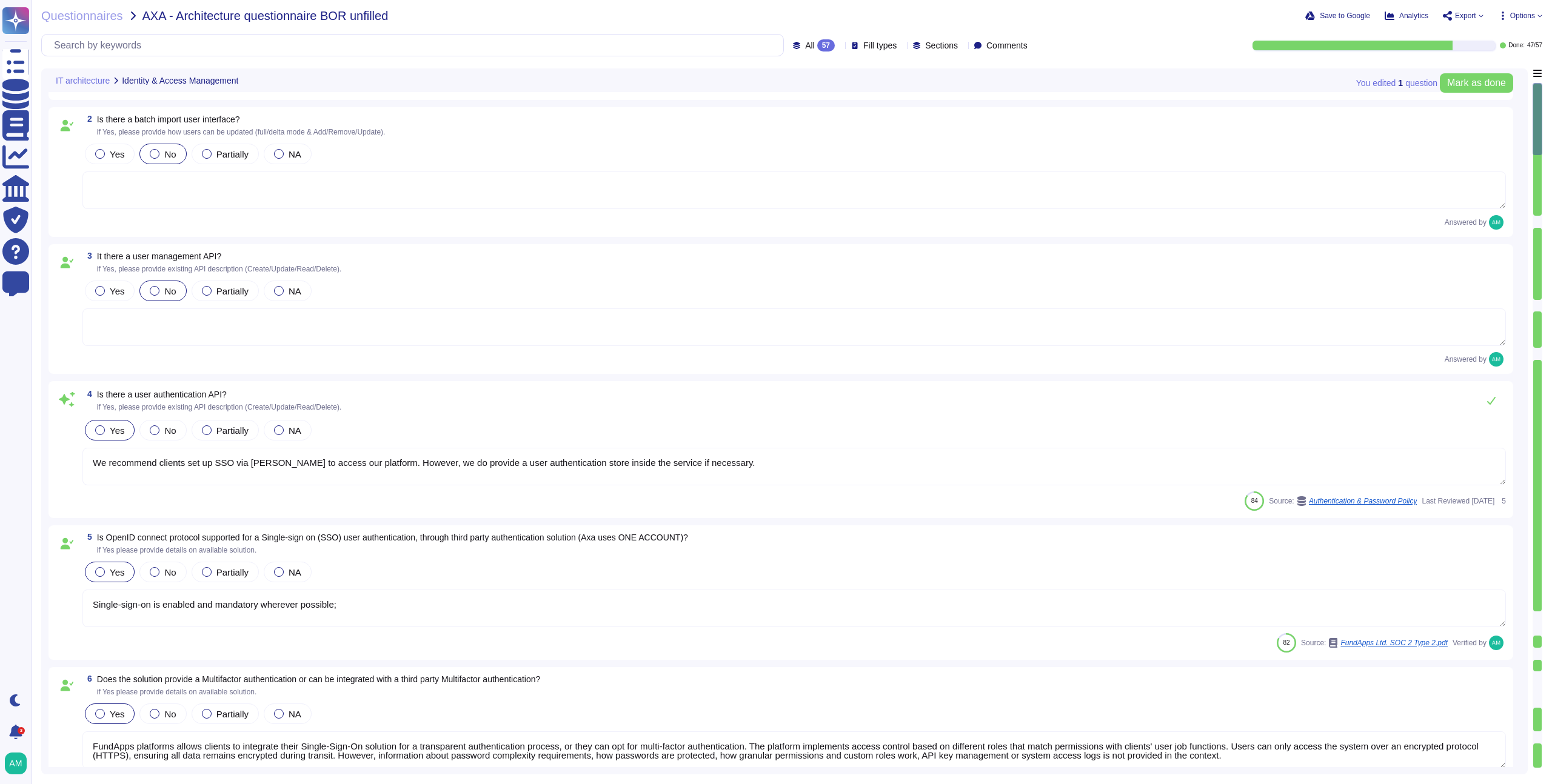
scroll to position [126, 0]
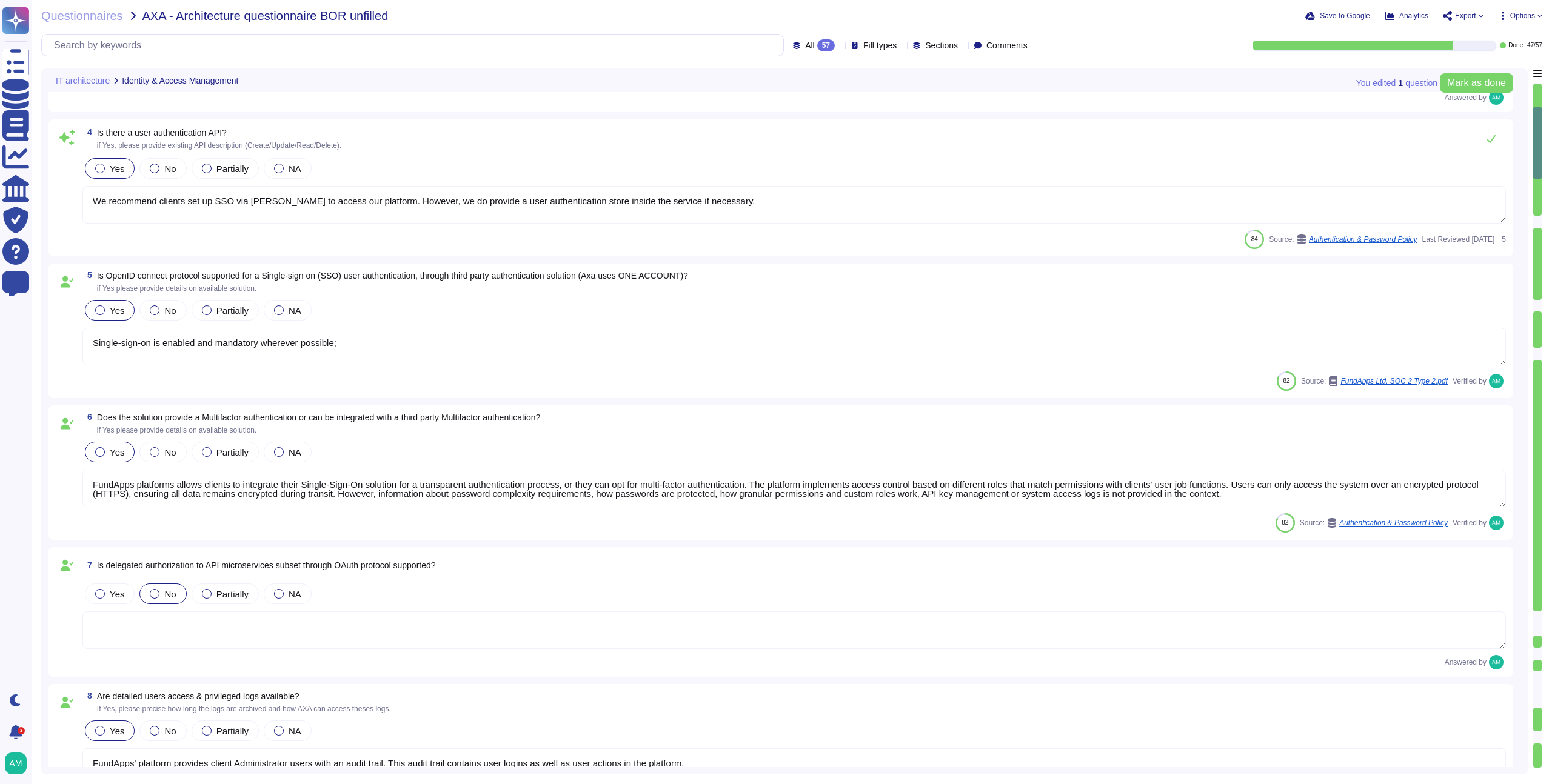
type textarea "Yes. FundApps' policy requires the approval of the head of Client Services, who…"
type textarea "In FundApps' platform, privileges are provided through roles which are assigned…"
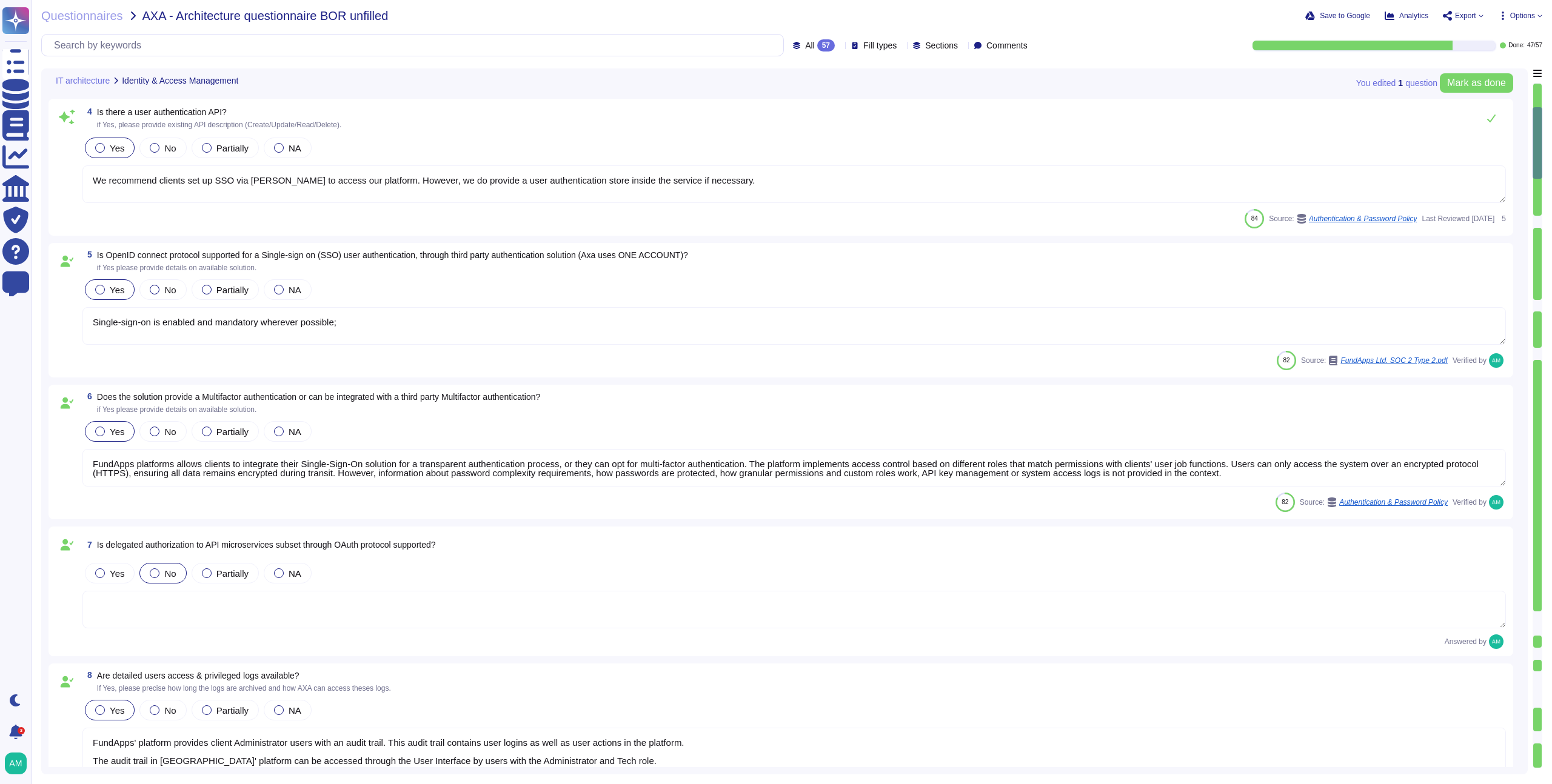
scroll to position [404, 0]
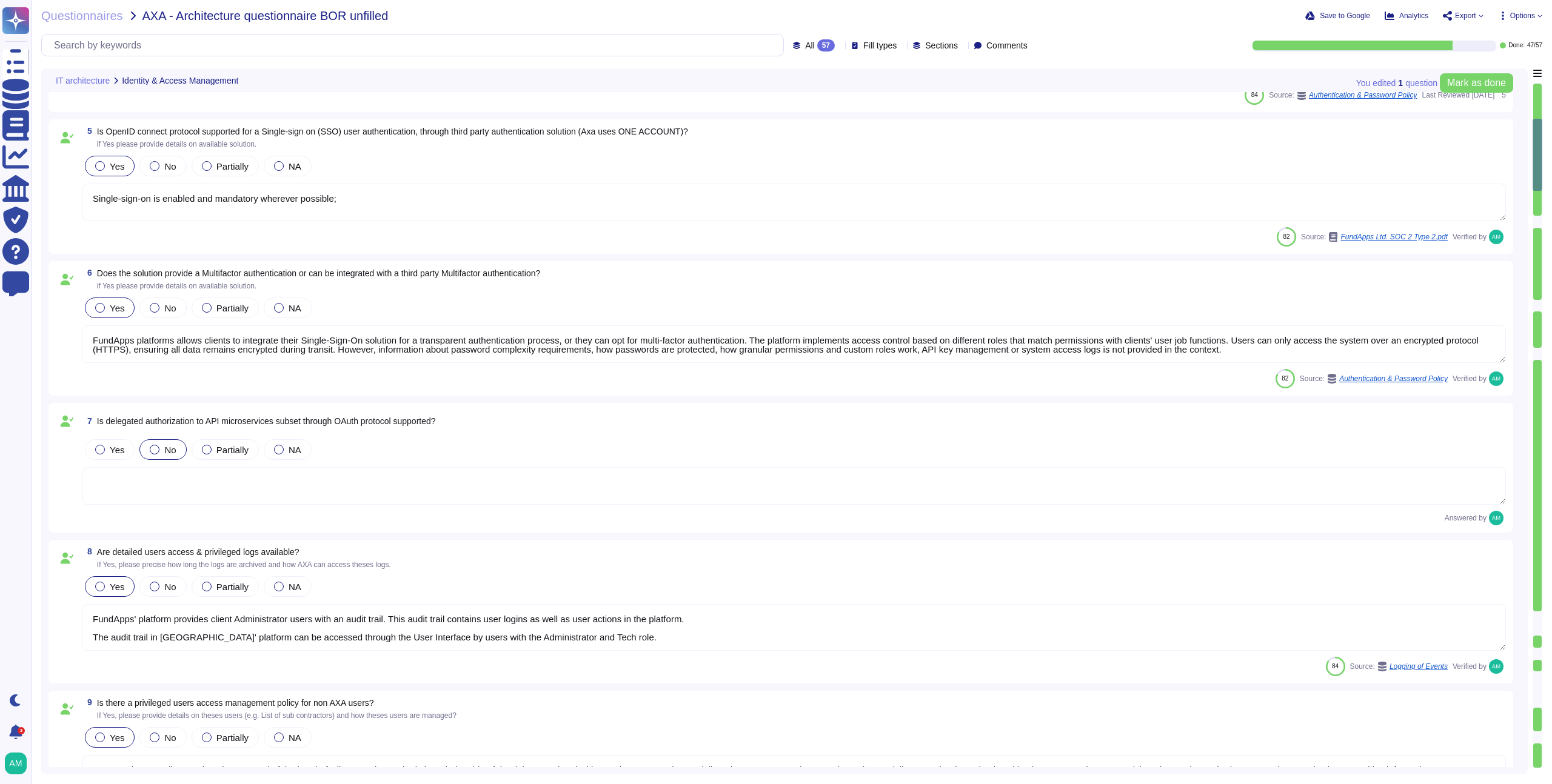
type textarea "Yes. FundApps provides all of our clients with a dedicated client success manag…"
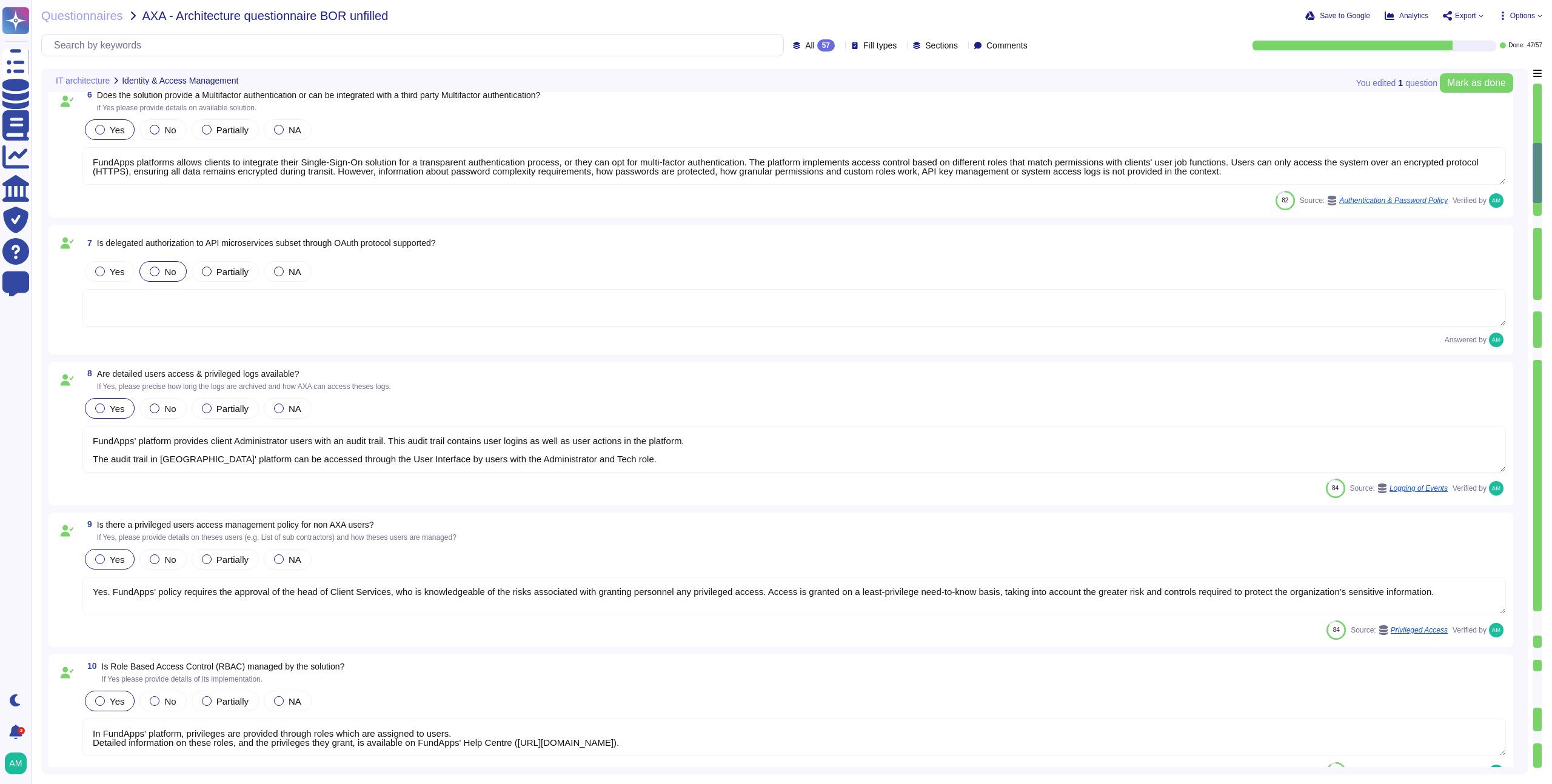
scroll to position [724, 0]
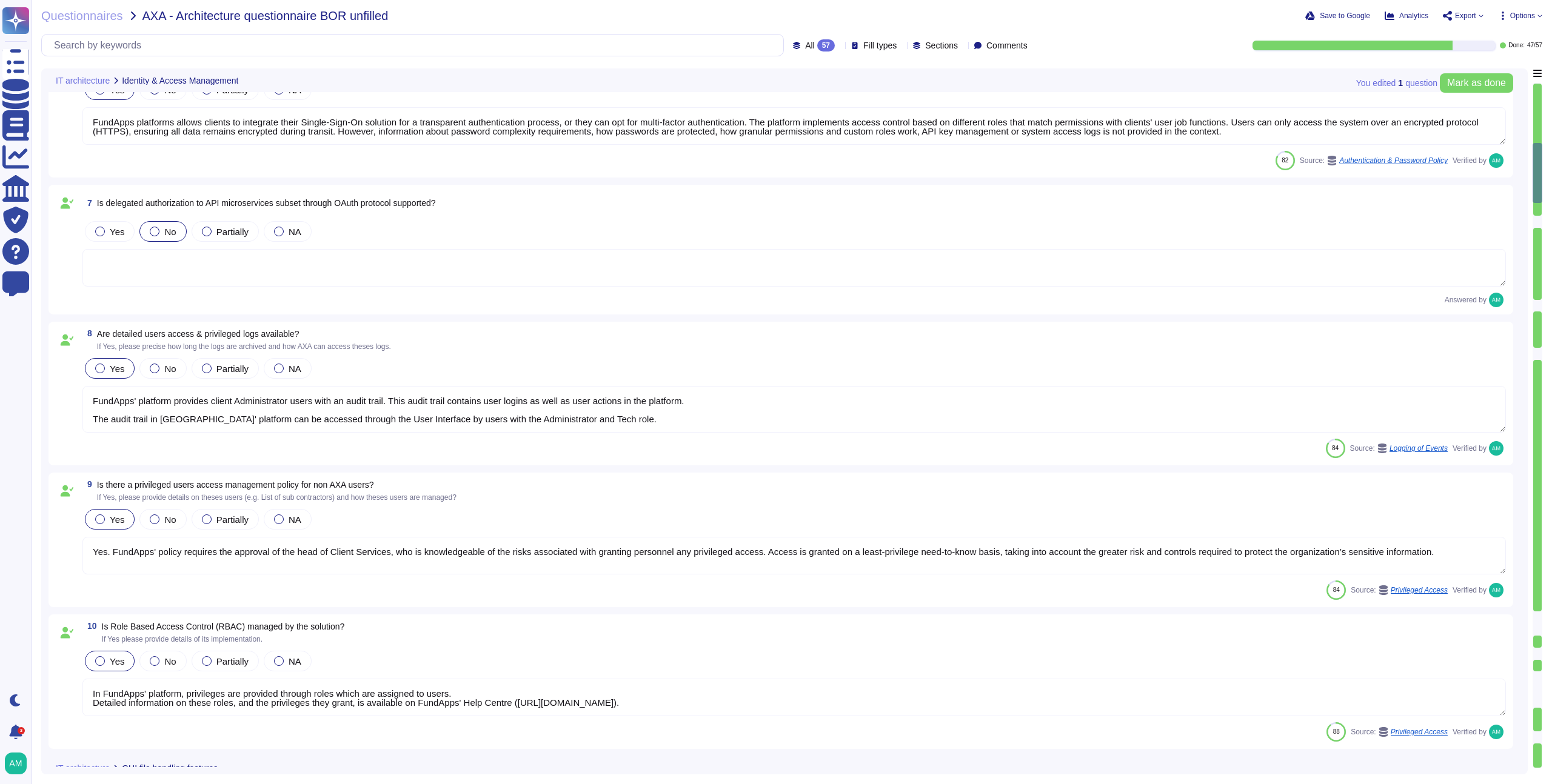
type textarea "The software developed by FundApps is mostly written in the C# and Typescript p…"
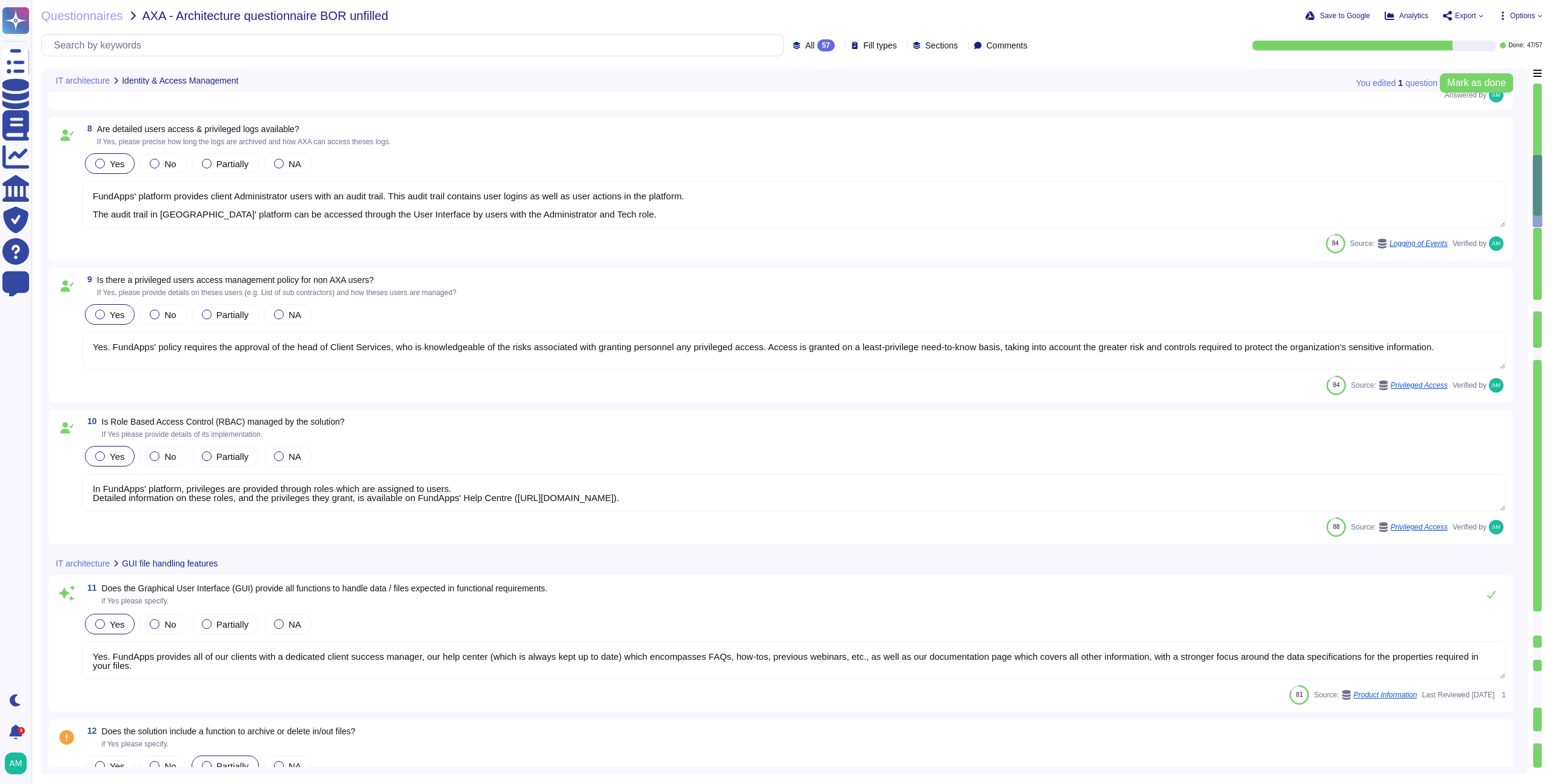
type textarea "Please view [DOMAIN_NAME] for monitoring metrics."
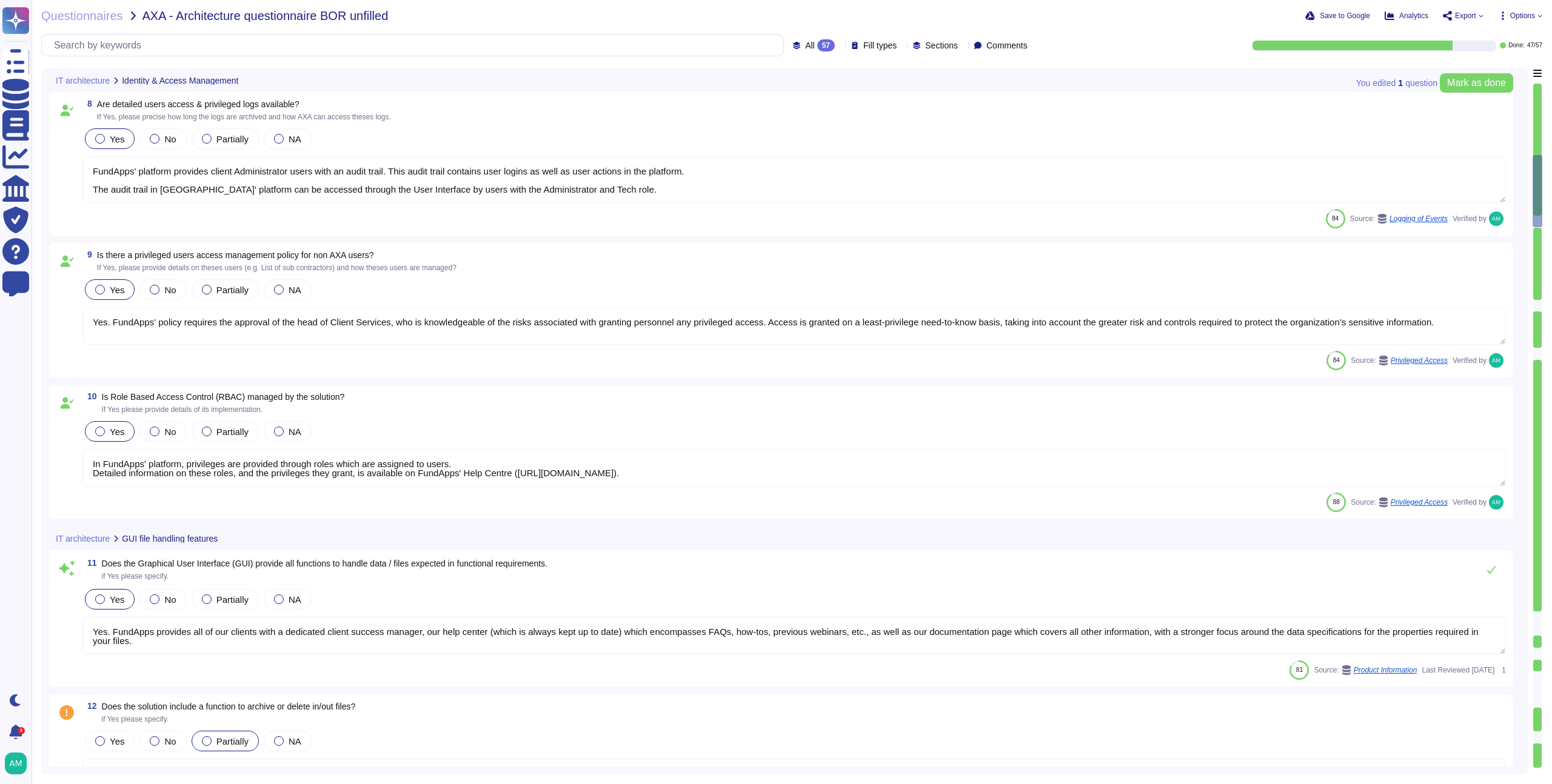
scroll to position [947, 0]
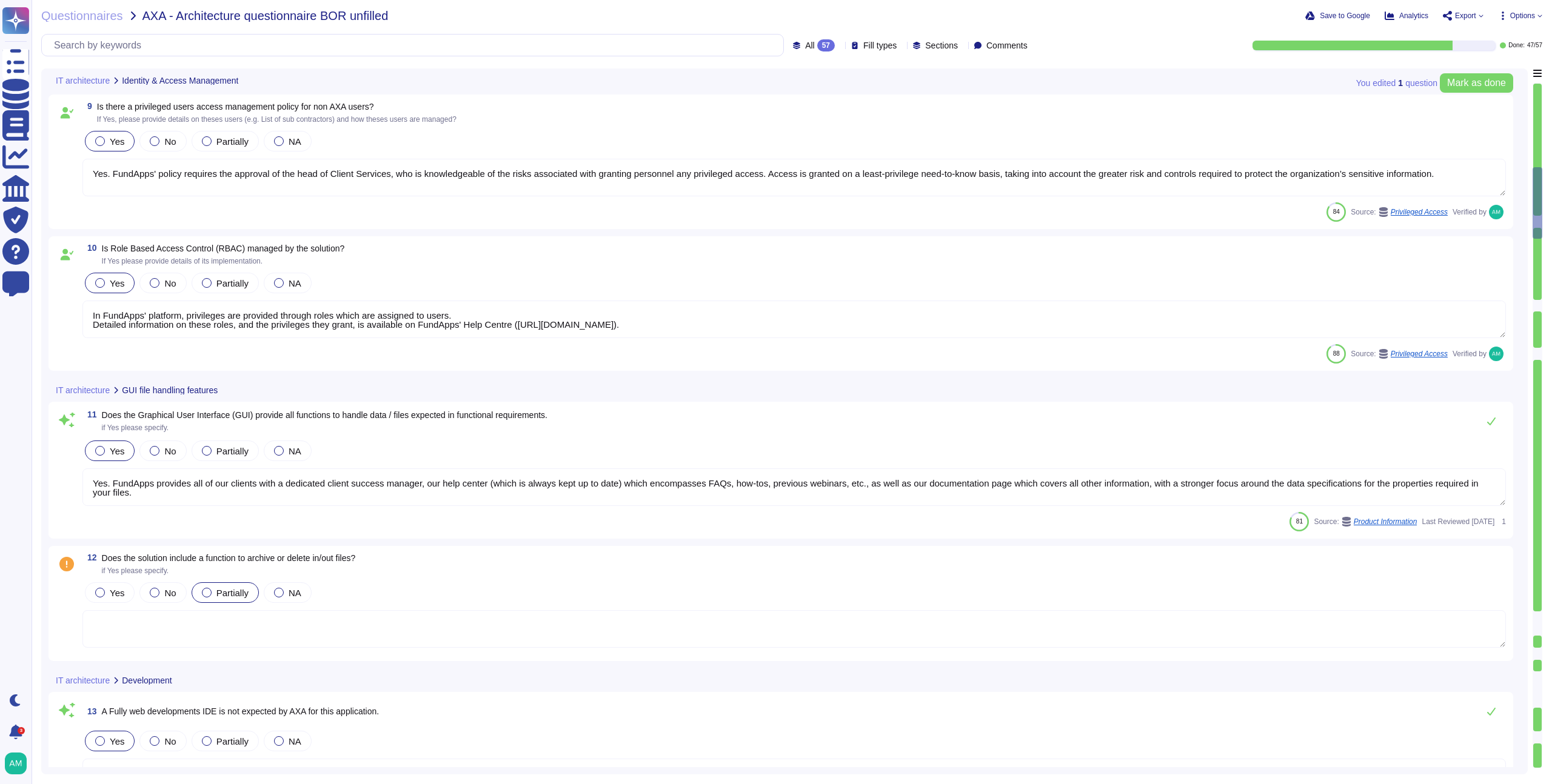
type textarea "A global outage affecting our third-party AWS would impact many critical busine…"
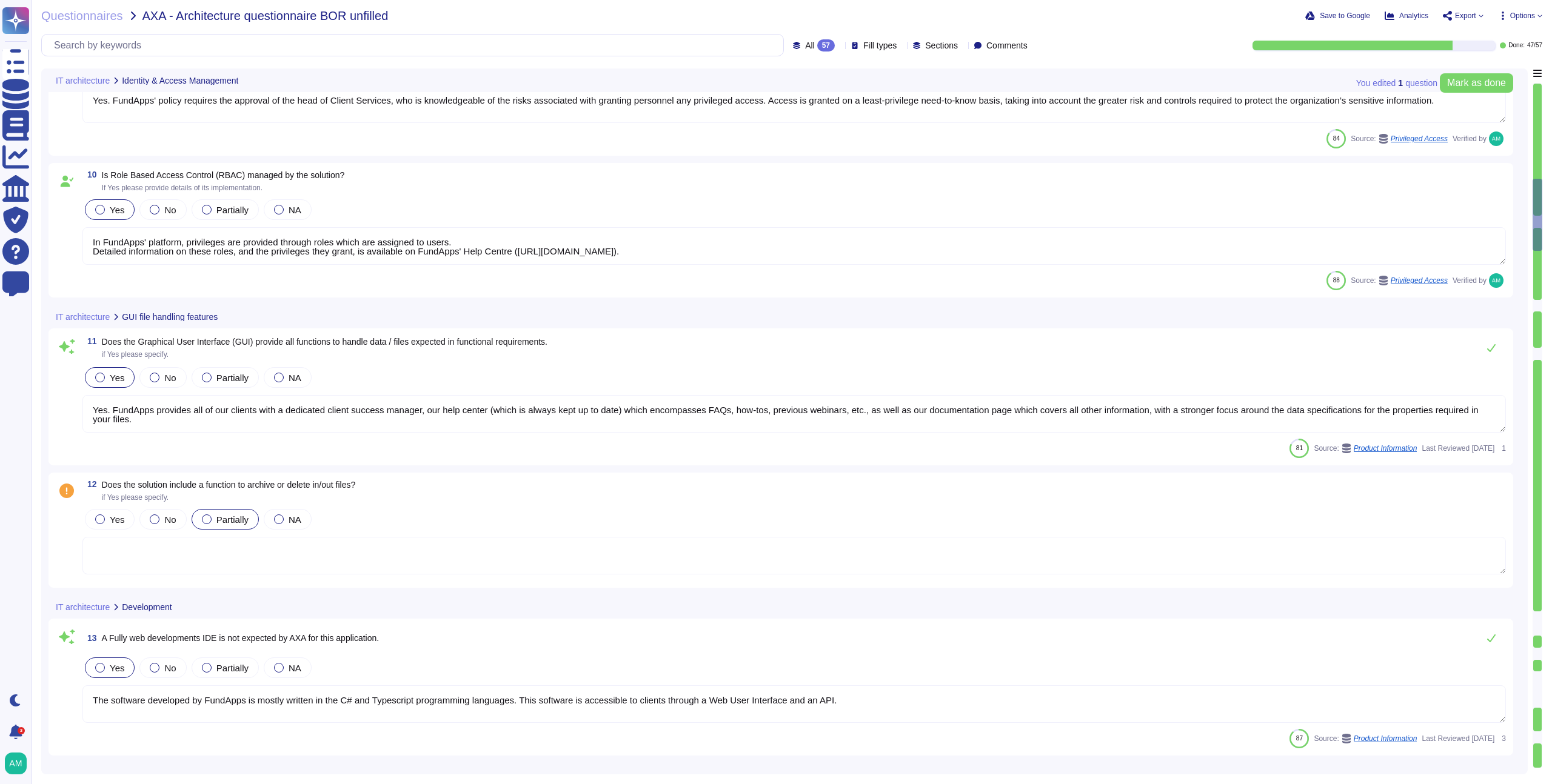
type textarea "FundApps backups production data to local storage at the following frequency: F…"
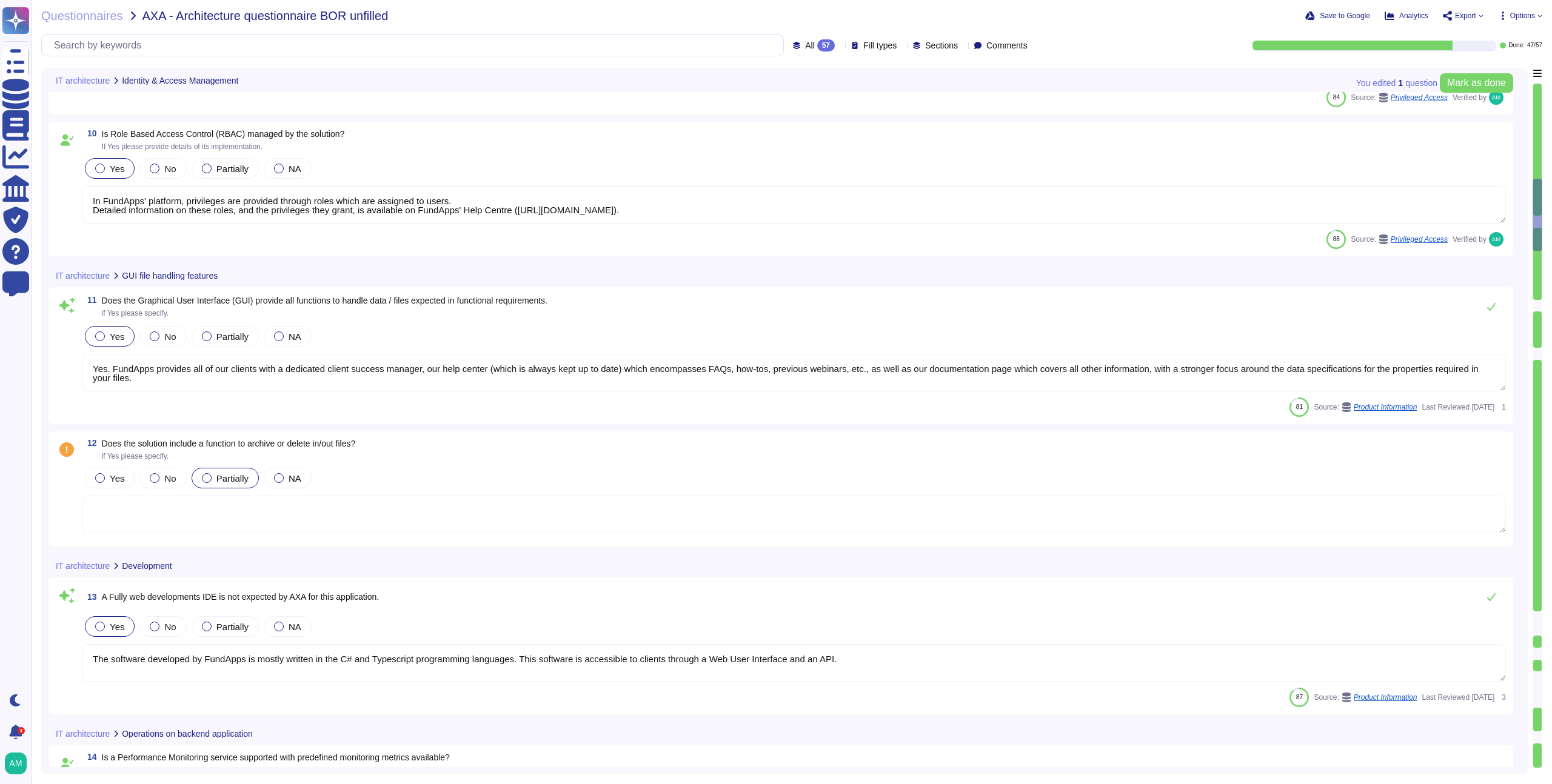
scroll to position [1201, 0]
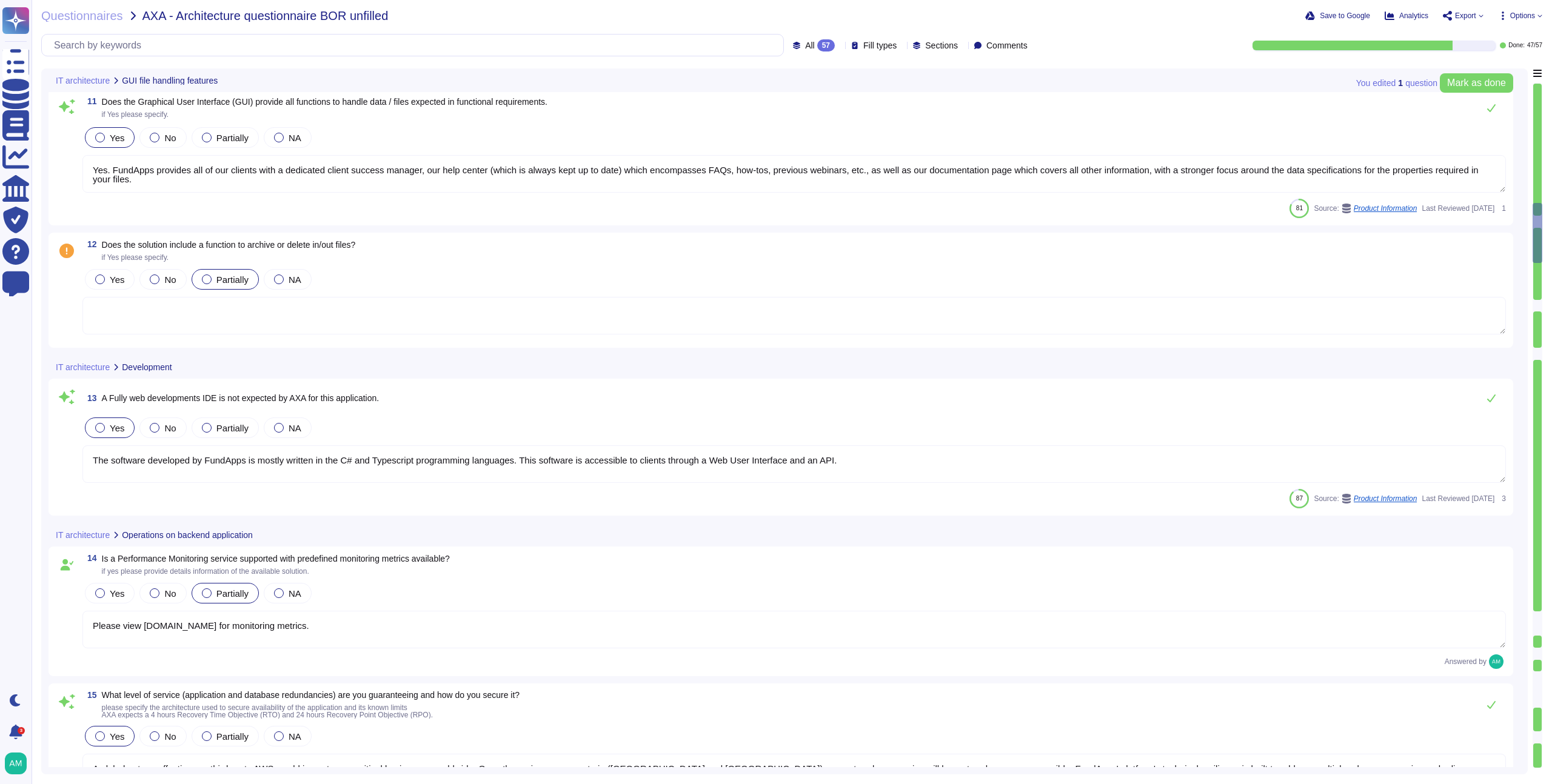
type textarea "We do not charge for releases. FundApps' web application is kept constantly up …"
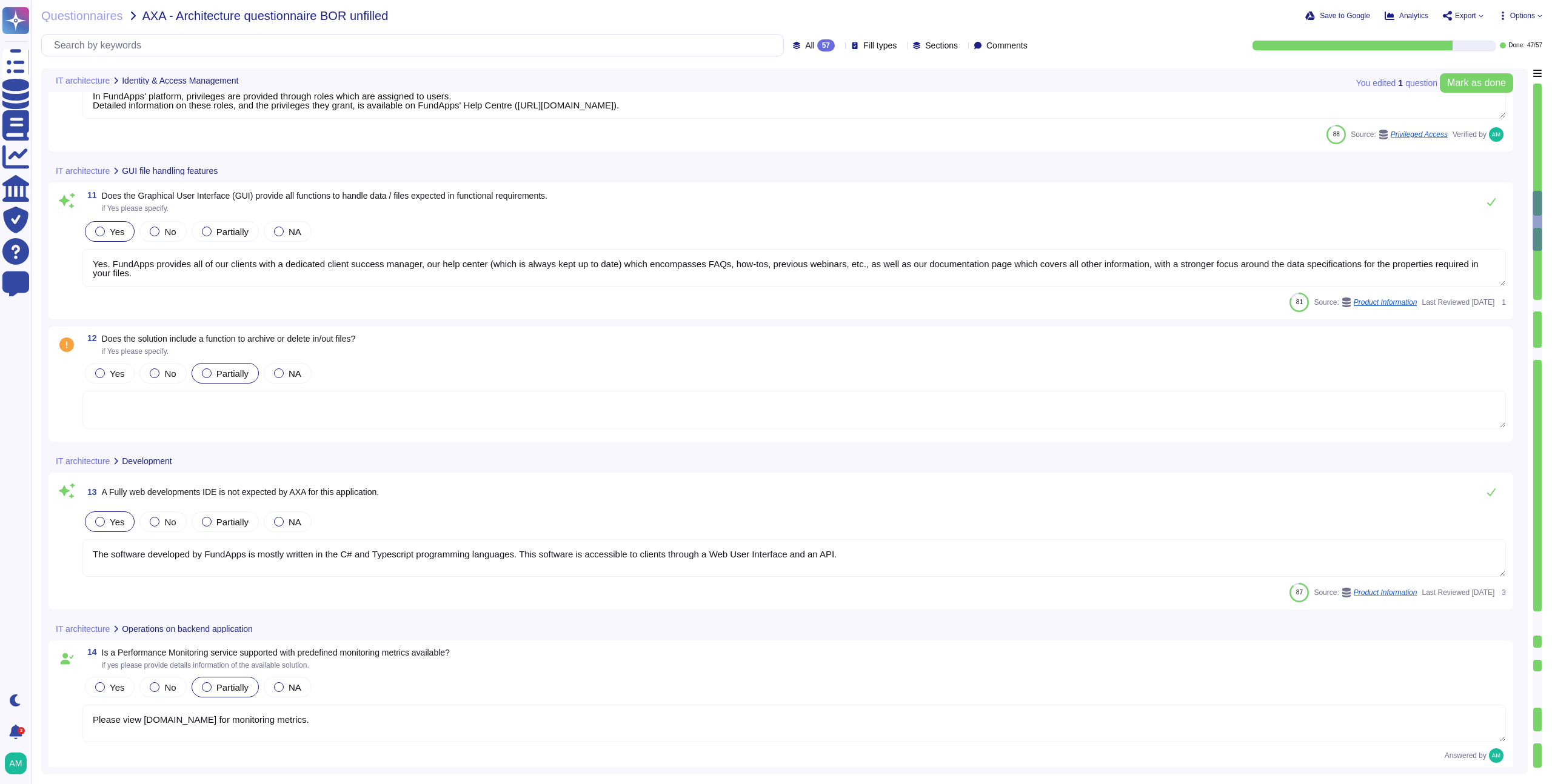
type textarea "FundApps' platform provides client Administrator users with an audit trail. Thi…"
type textarea "Yes. FundApps' policy requires the approval of the head of Client Services, who…"
type textarea "In FundApps' platform, privileges are provided through roles which are assigned…"
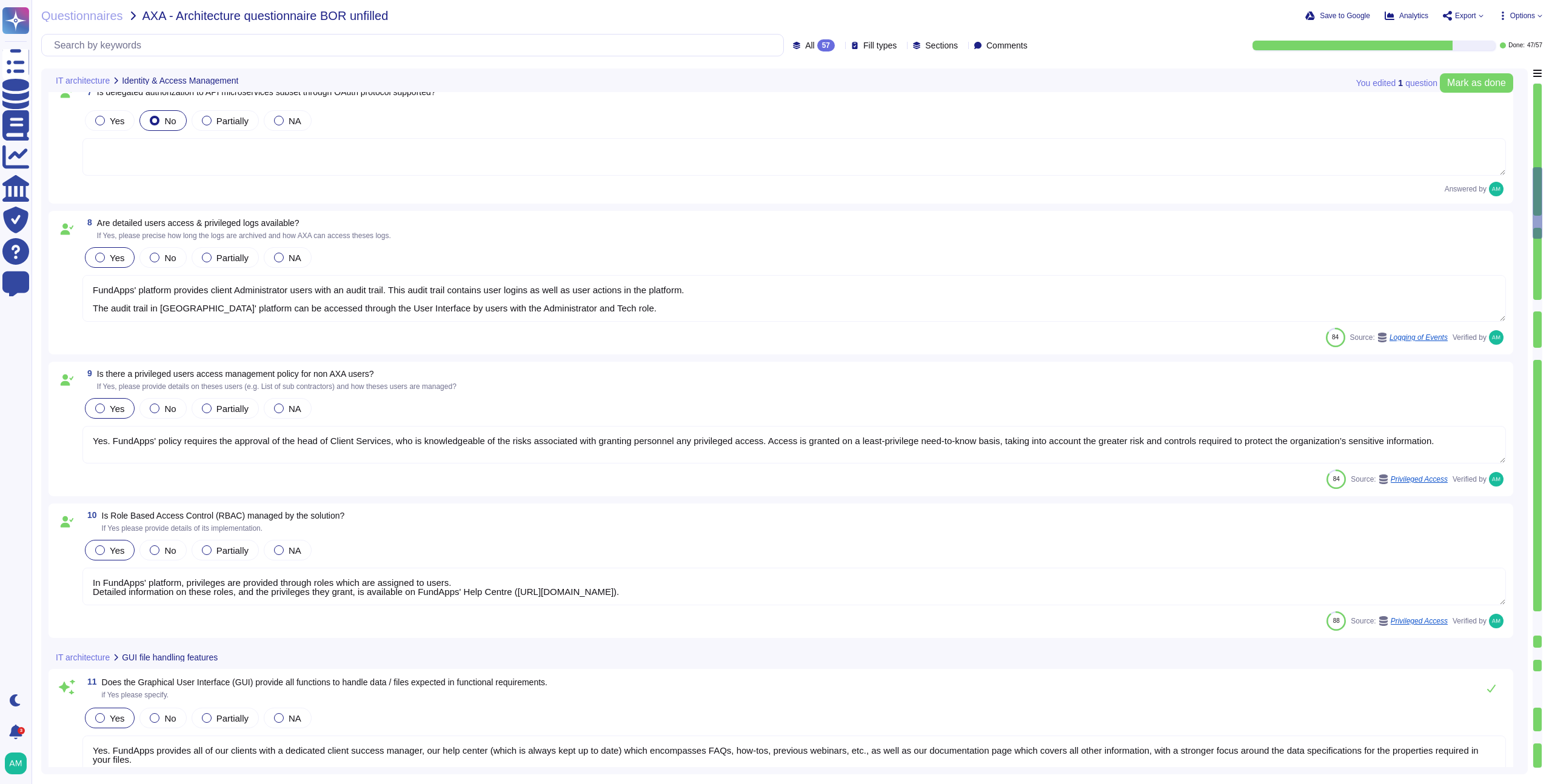
scroll to position [336, 0]
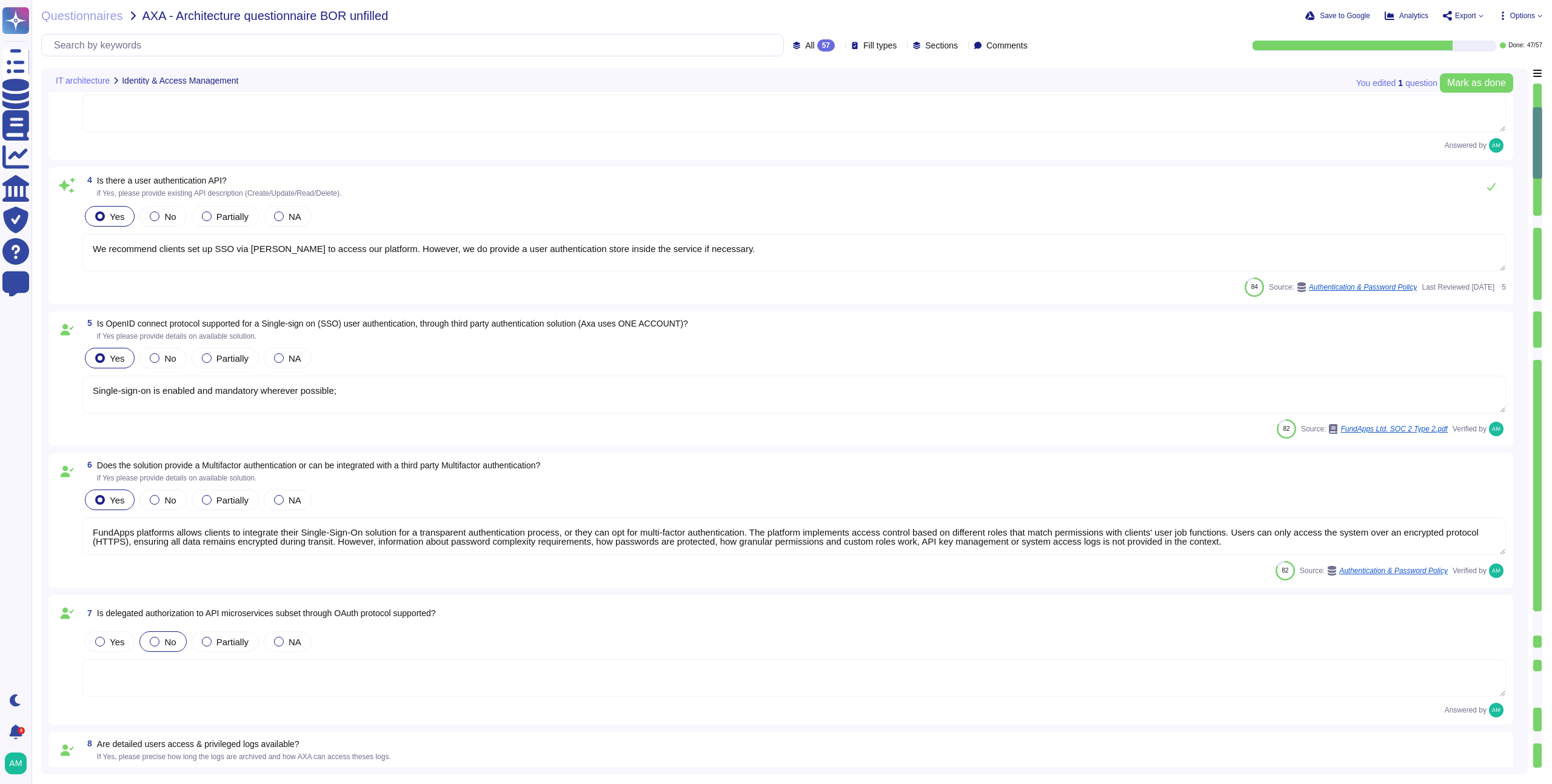
type textarea "Yes, there is an administrative web-based management interface for overseeing u…"
type textarea "We recommend clients set up SSO via [PERSON_NAME] to access our platform. Howev…"
type textarea "Single-sign-on is enabled and mandatory wherever possible;"
type textarea "FundApps platforms allows clients to integrate their Single-Sign-On solution fo…"
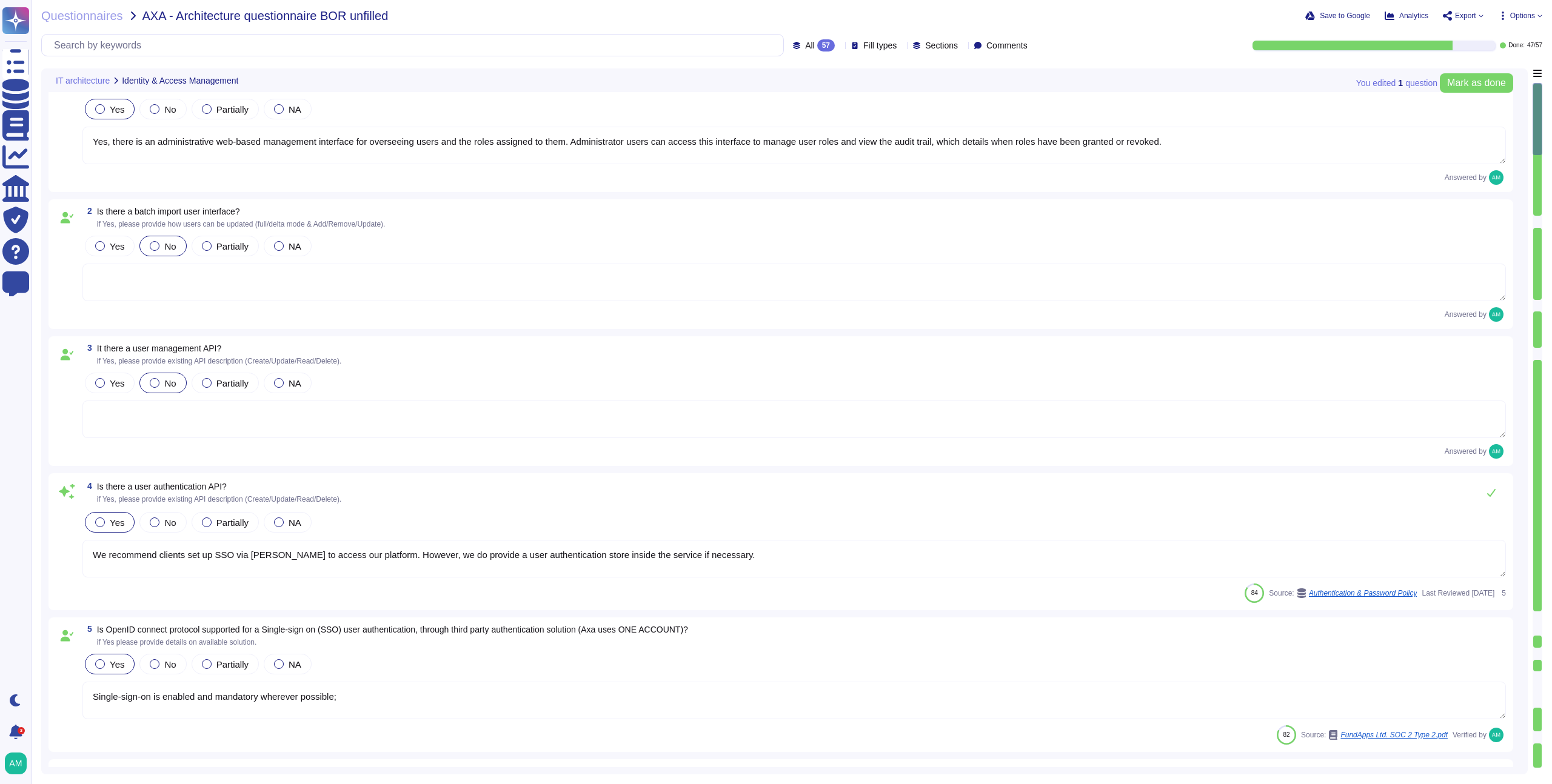
type textarea "FundApps' platform provides client Administrator users with an audit trail. Thi…"
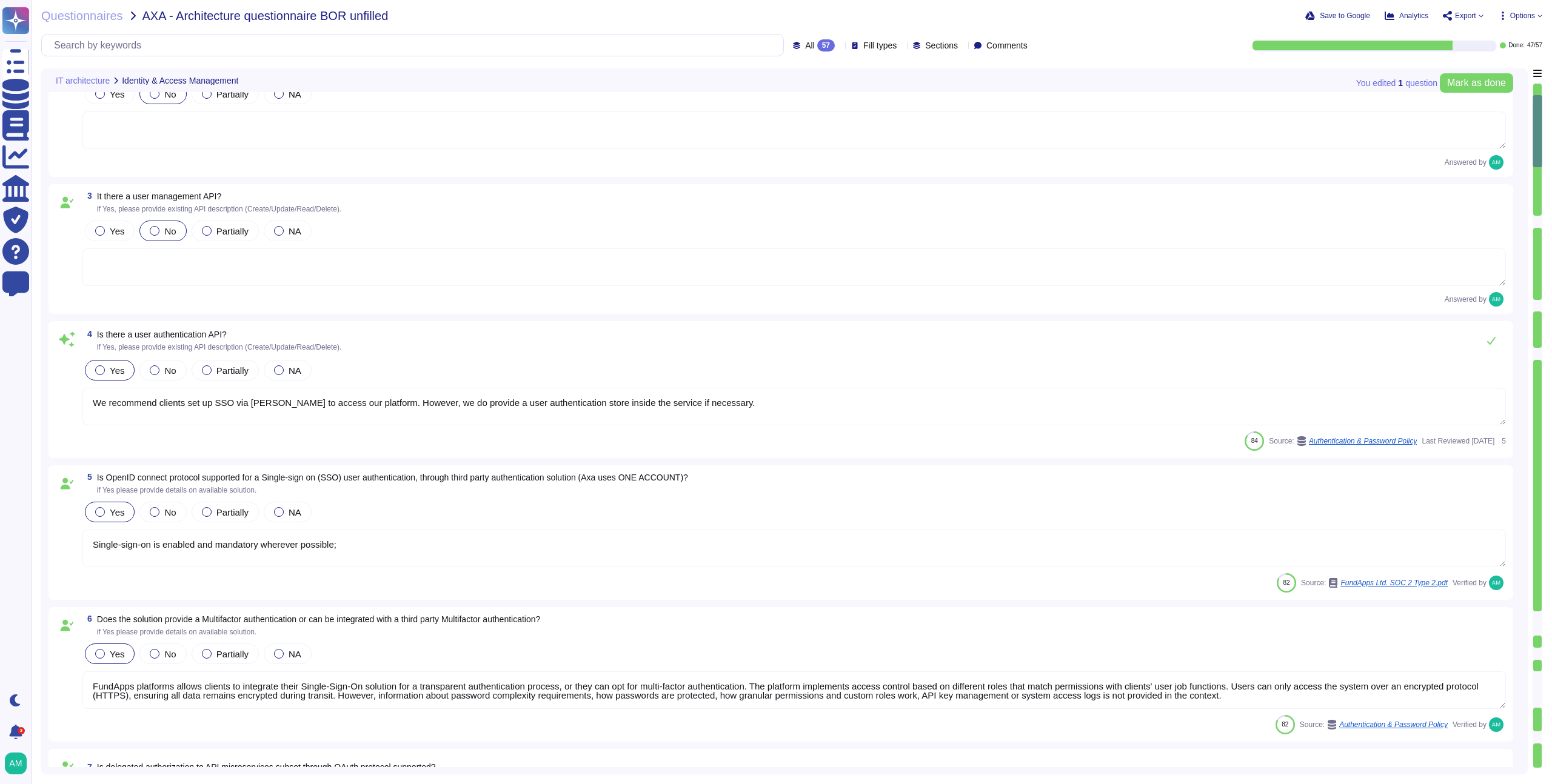
type textarea "Yes. FundApps' policy requires the approval of the head of Client Services, who…"
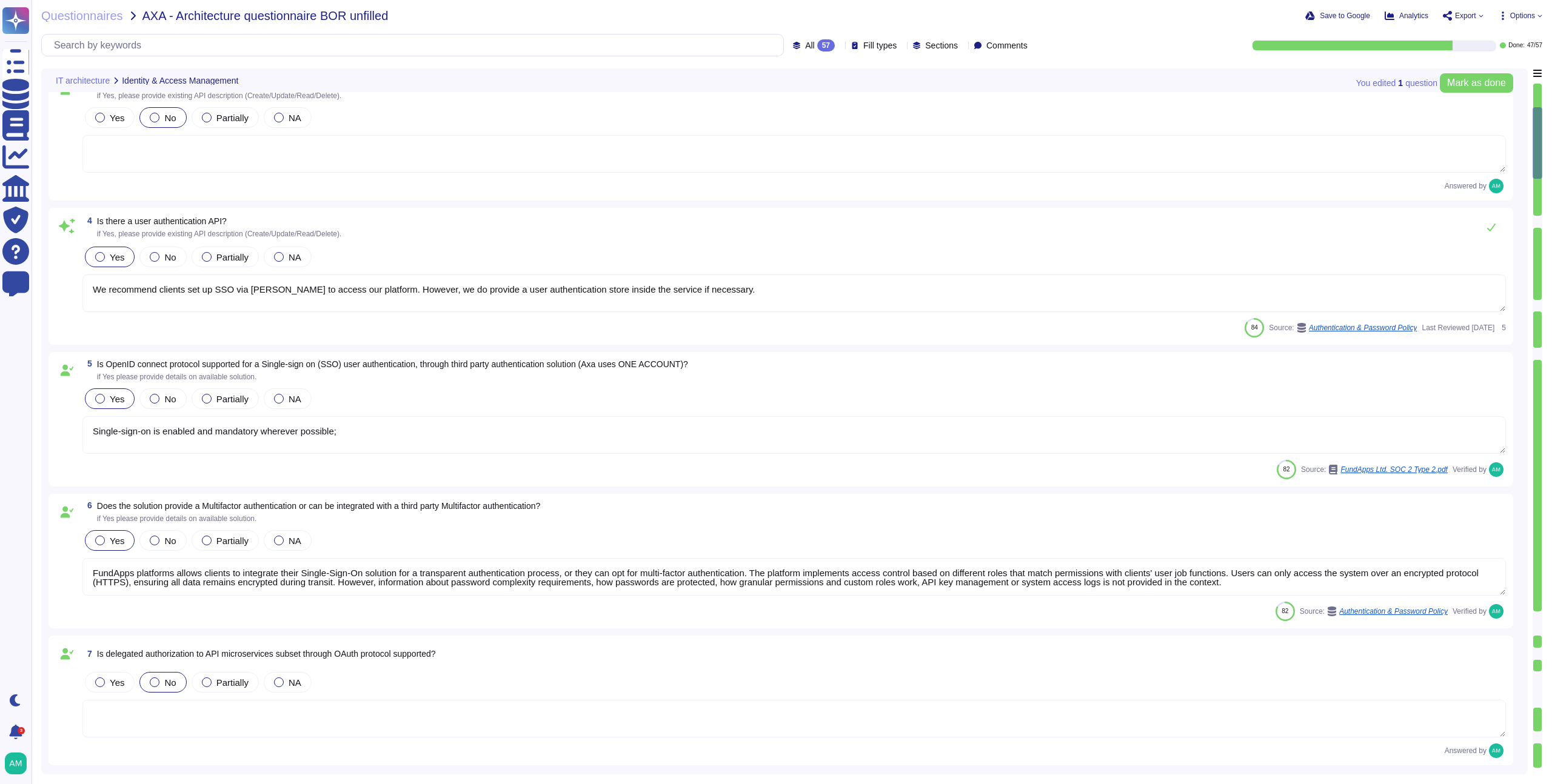
type textarea "In FundApps' platform, privileges are provided through roles which are assigned…"
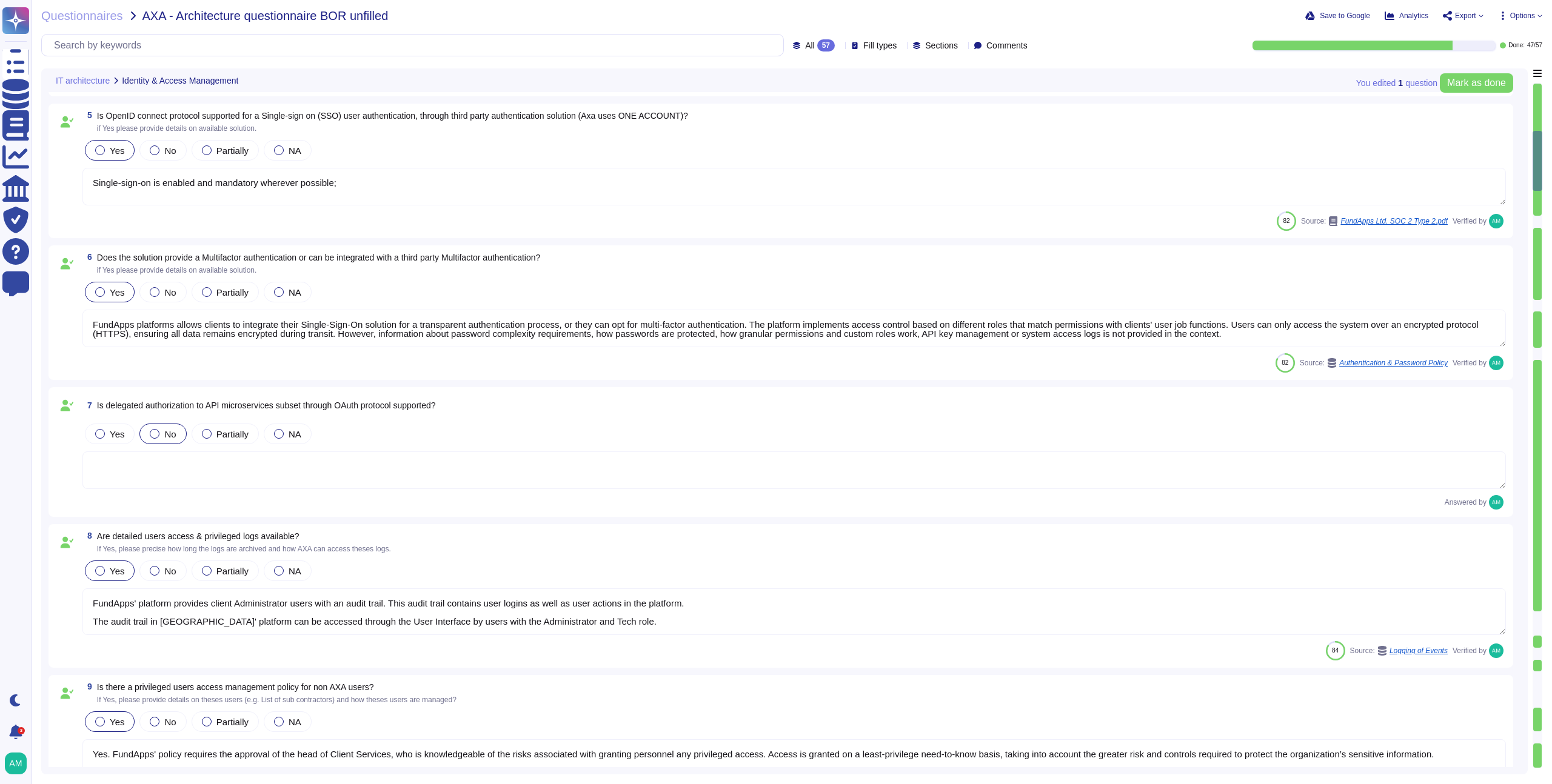
type textarea "Yes. FundApps provides all of our clients with a dedicated client success manag…"
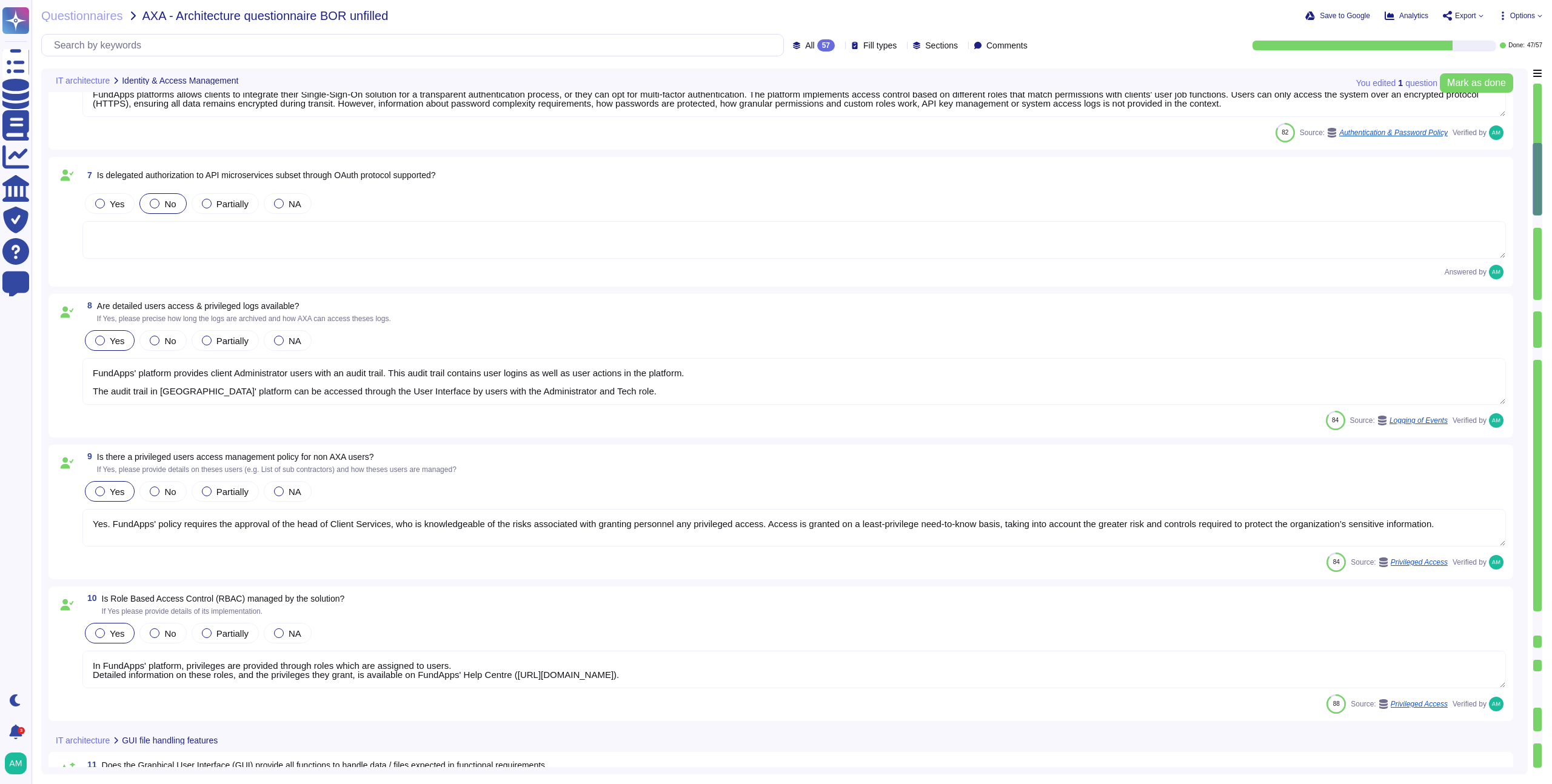
type textarea "The software developed by FundApps is mostly written in the C# and Typescript p…"
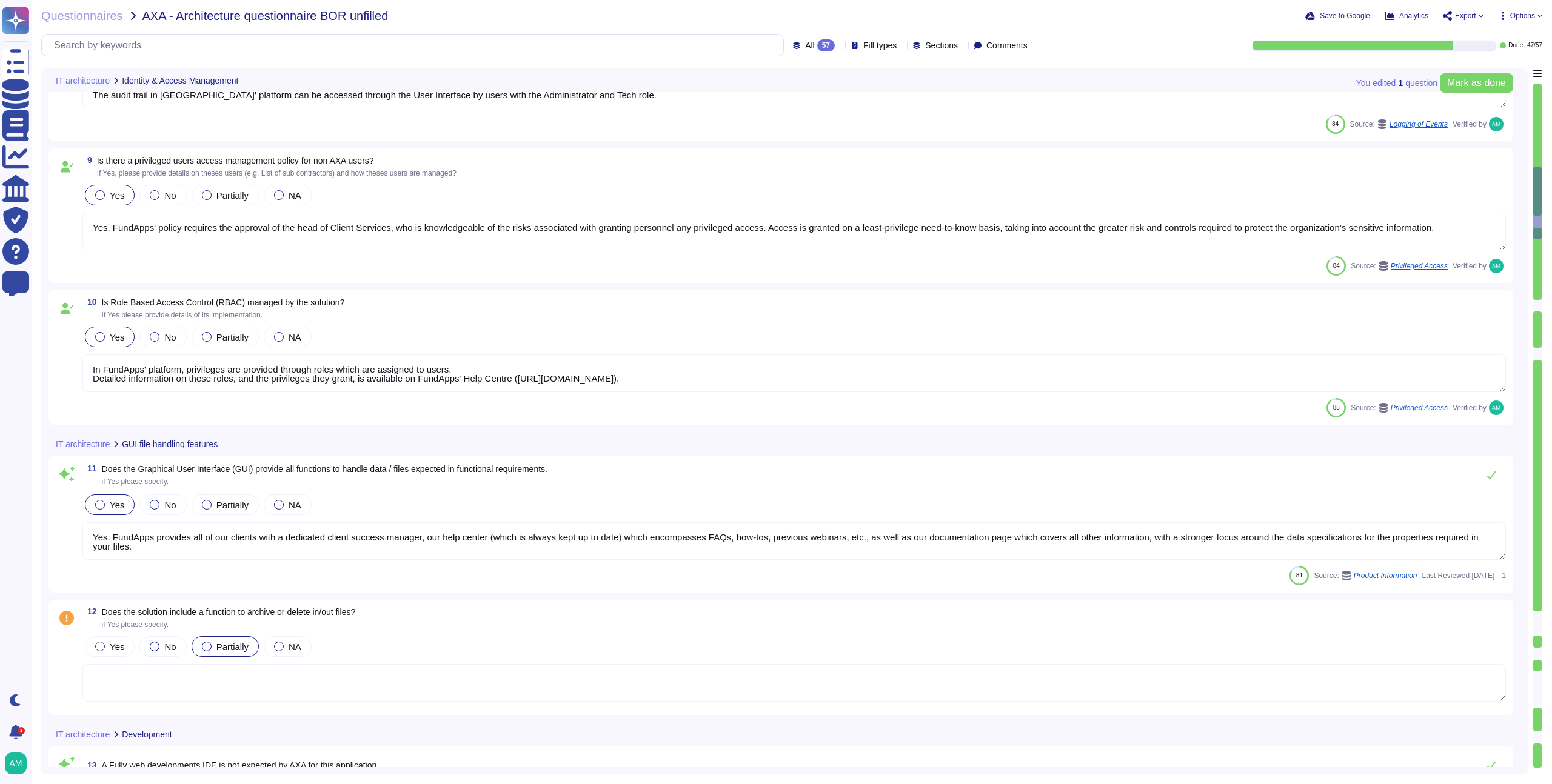
type textarea "Please view [DOMAIN_NAME] for monitoring metrics."
type textarea "A global outage affecting our third-party AWS would impact many critical busine…"
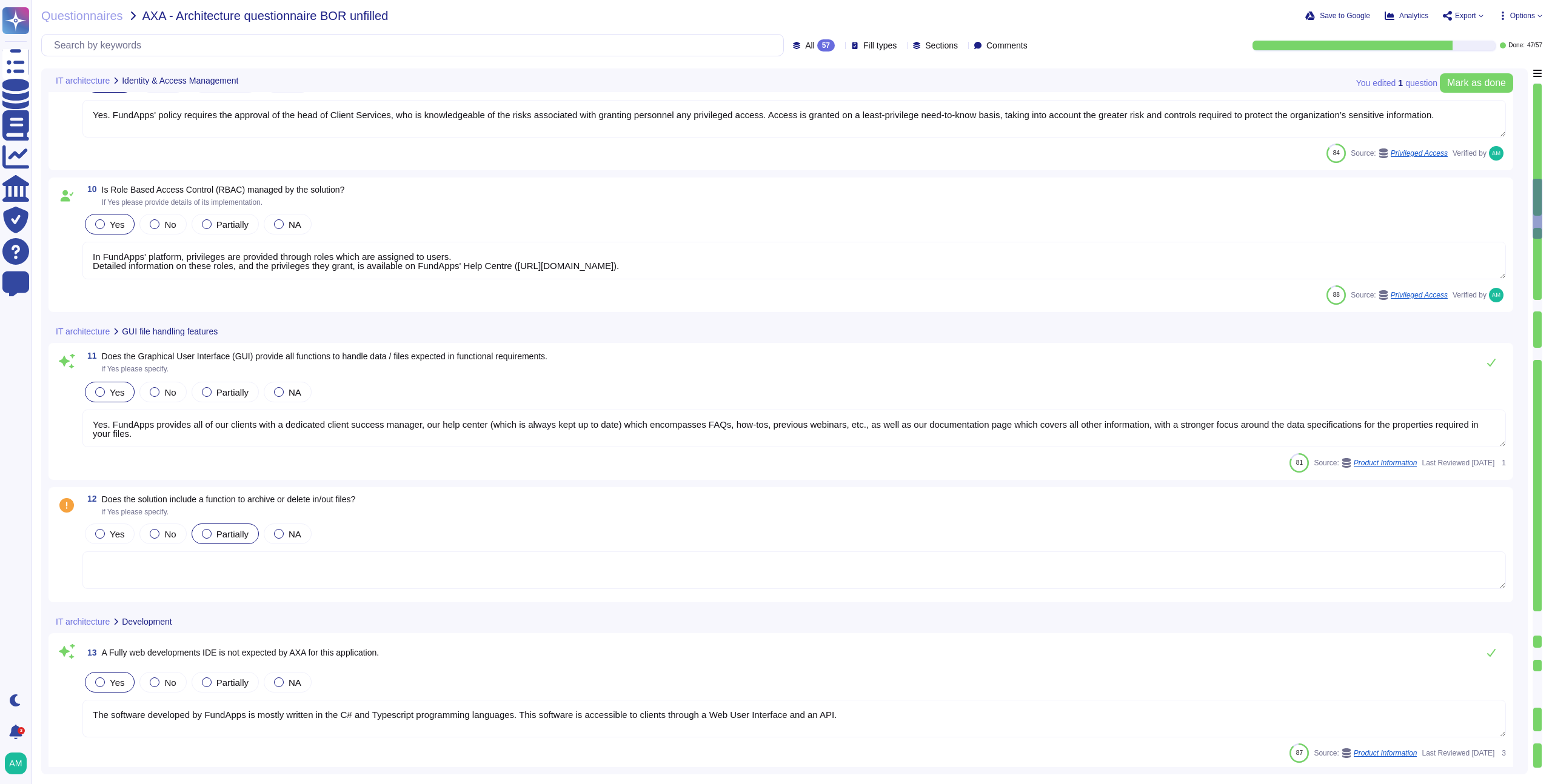
scroll to position [1147, 0]
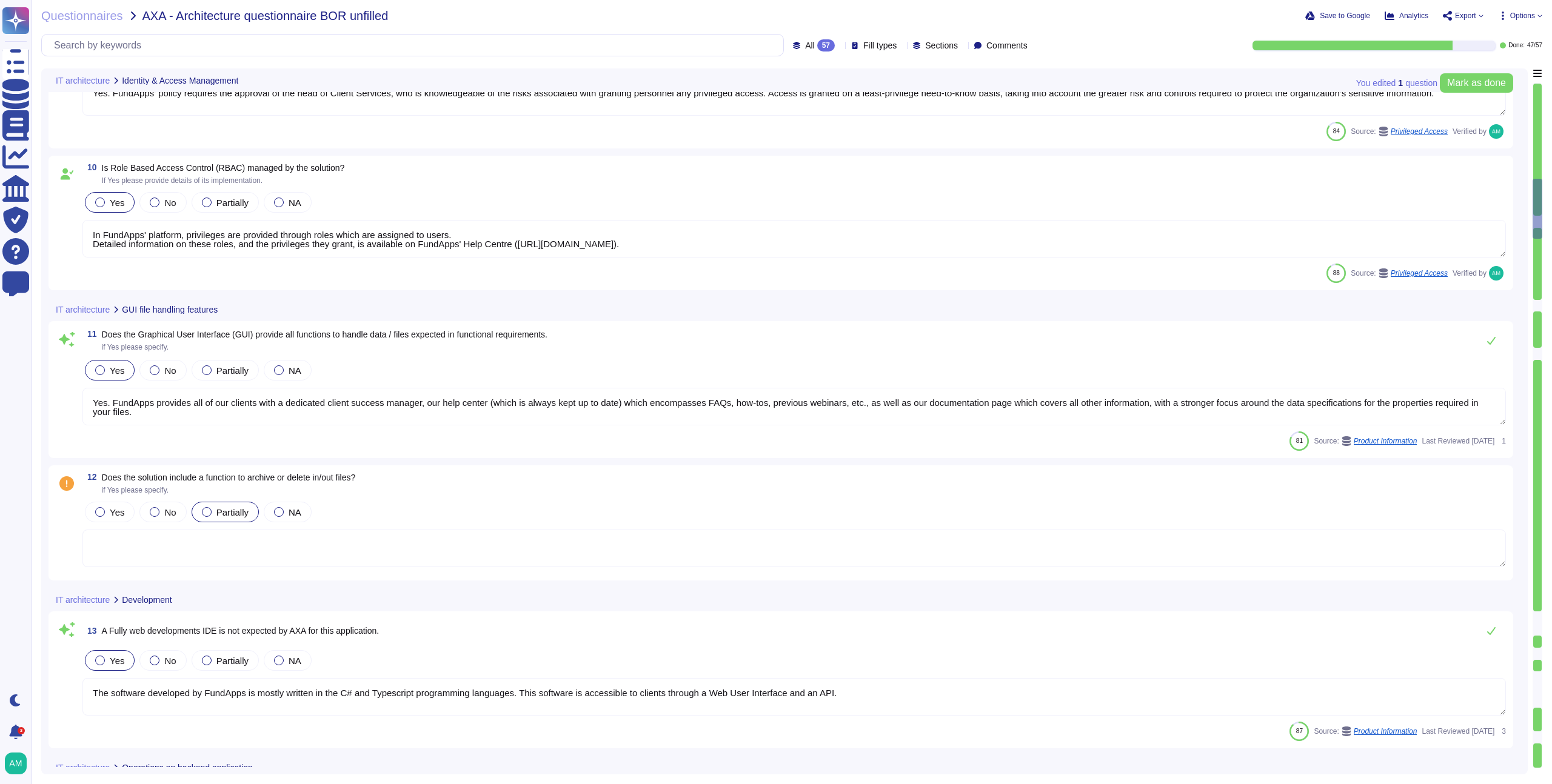
type textarea "FundApps backups production data to local storage at the following frequency: F…"
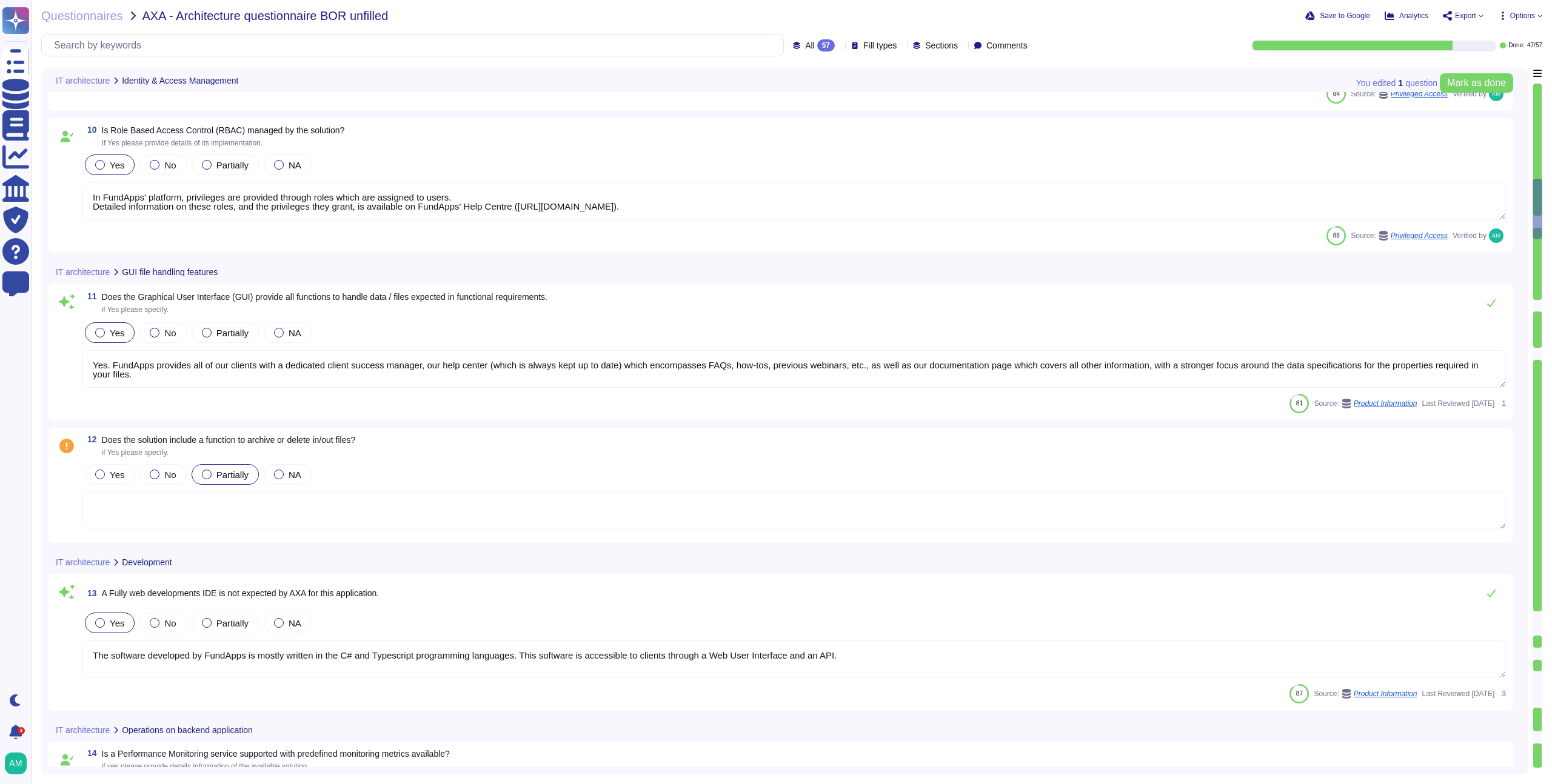
scroll to position [1205, 0]
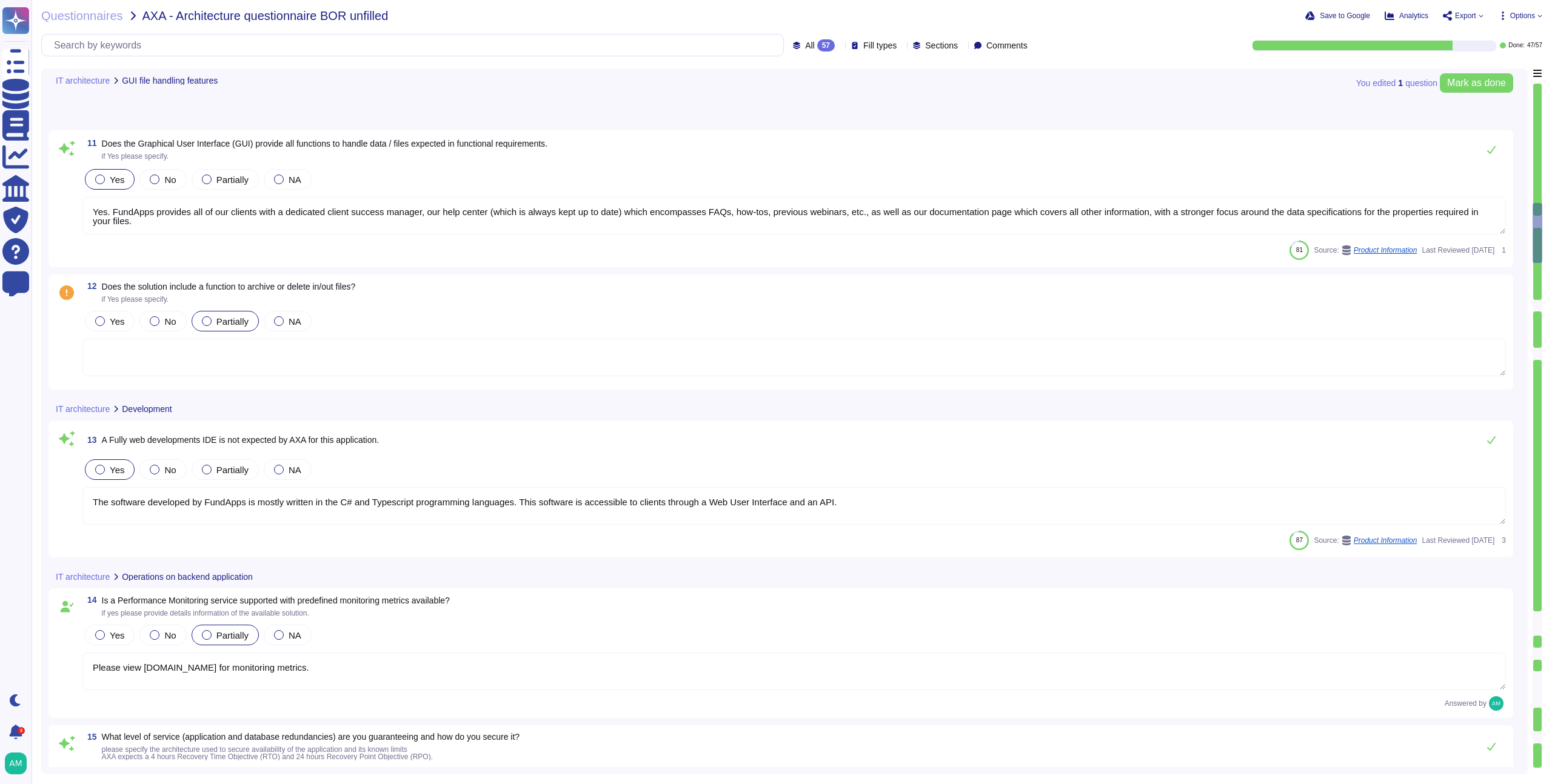
type textarea "We do not charge for releases. FundApps' web application is kept constantly up …"
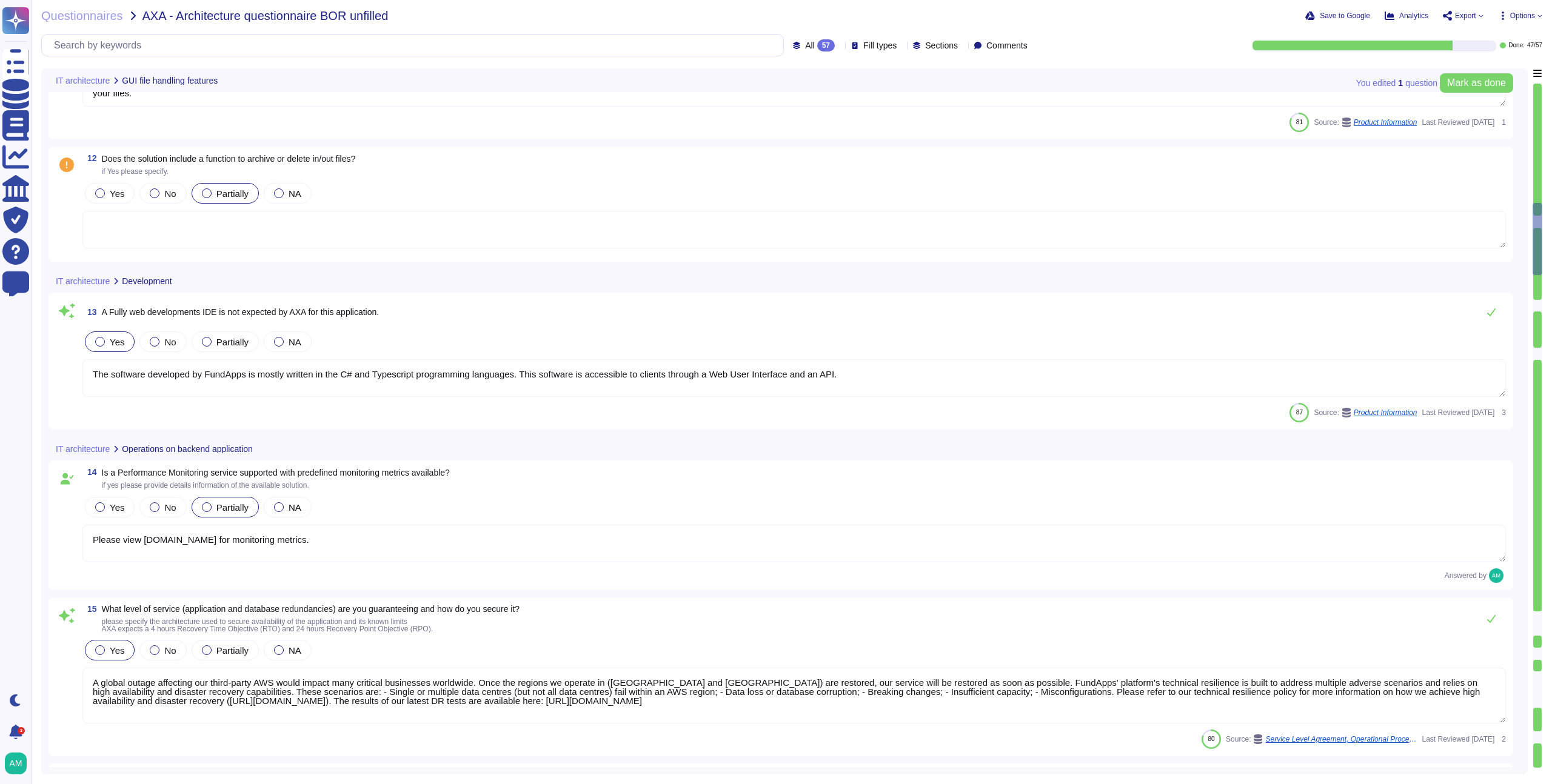
scroll to position [1452, 0]
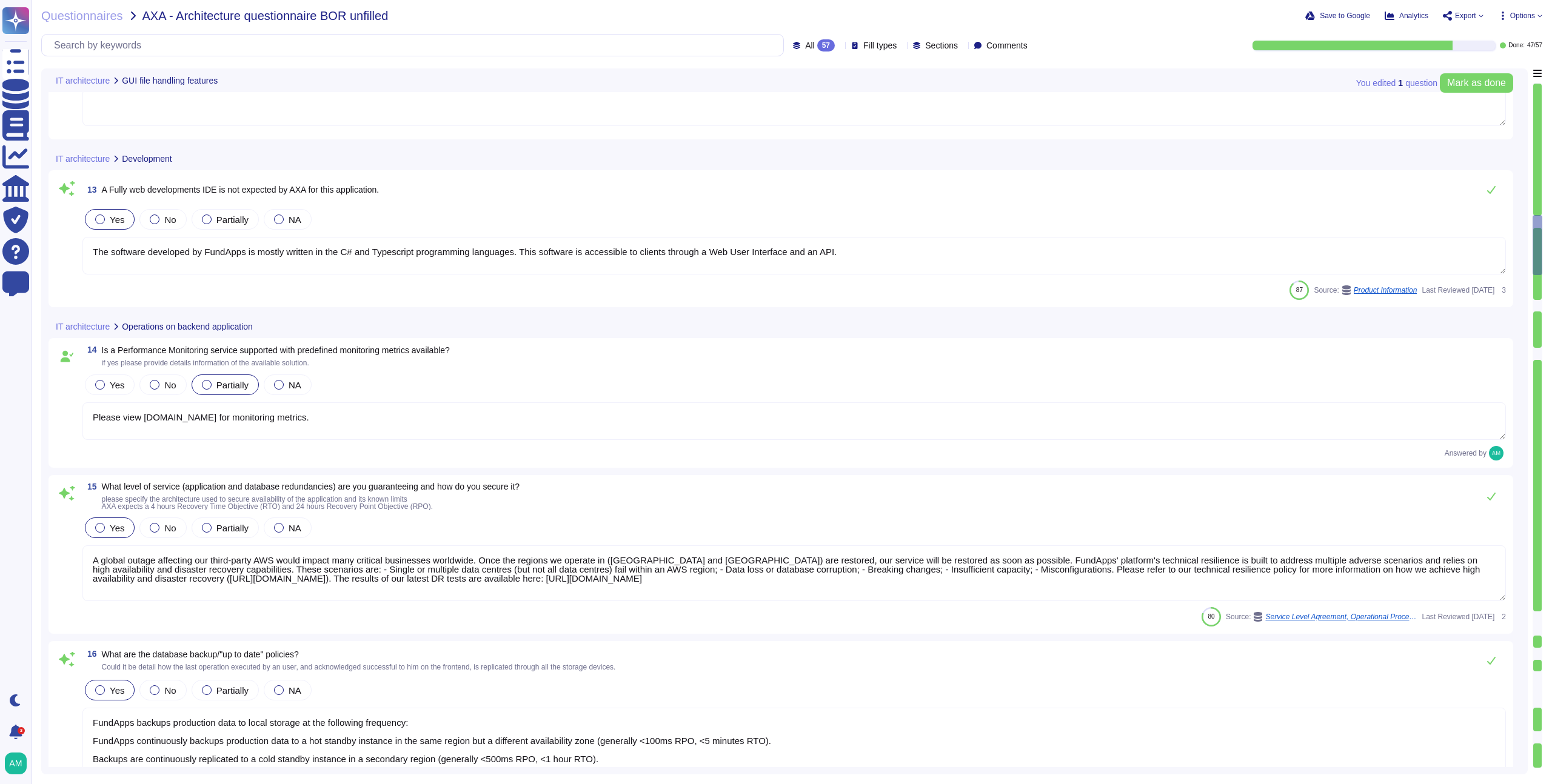
type textarea "Changes to the production environment are automatically tested with a multi-lev…"
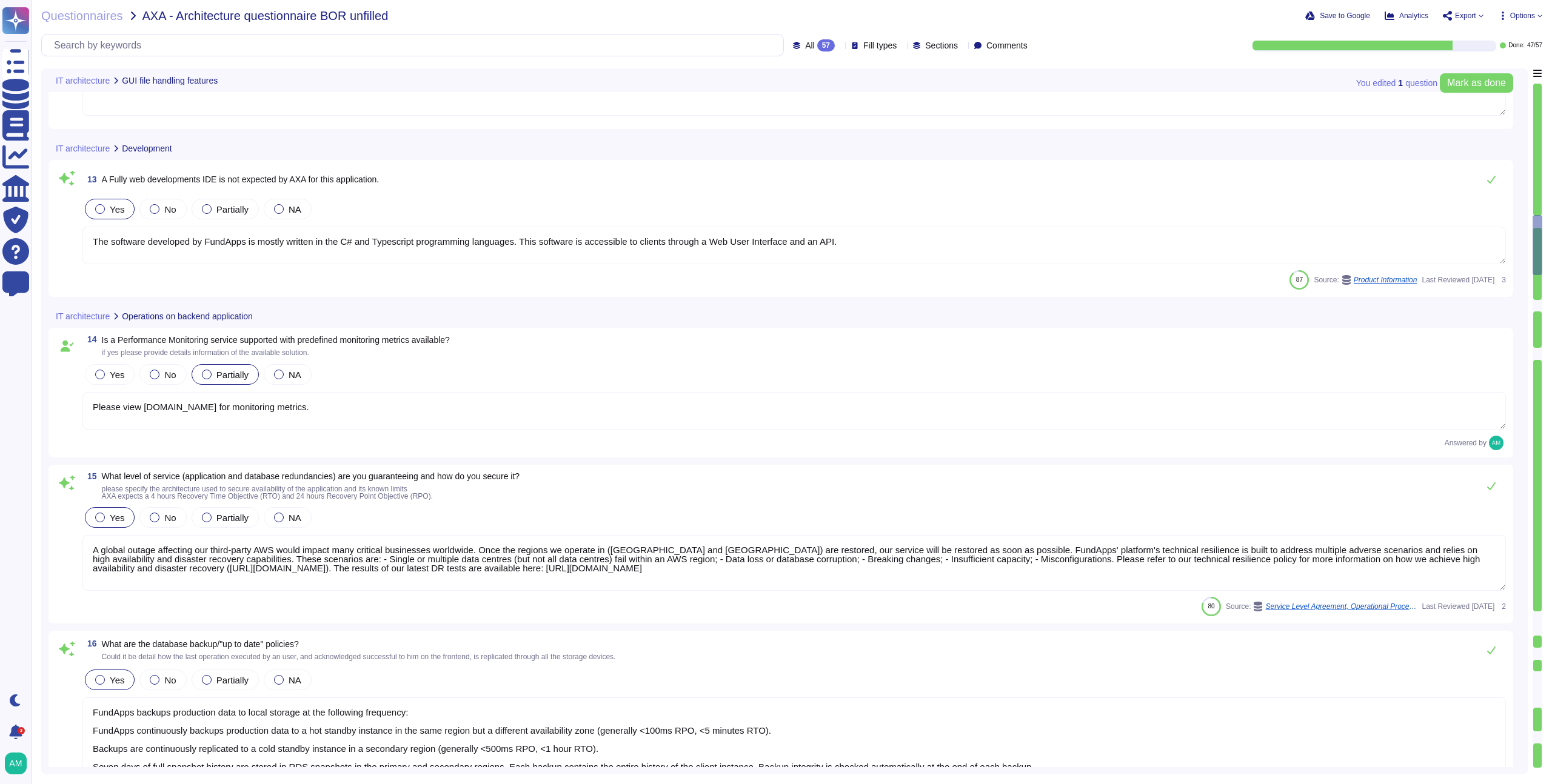
scroll to position [1588, 0]
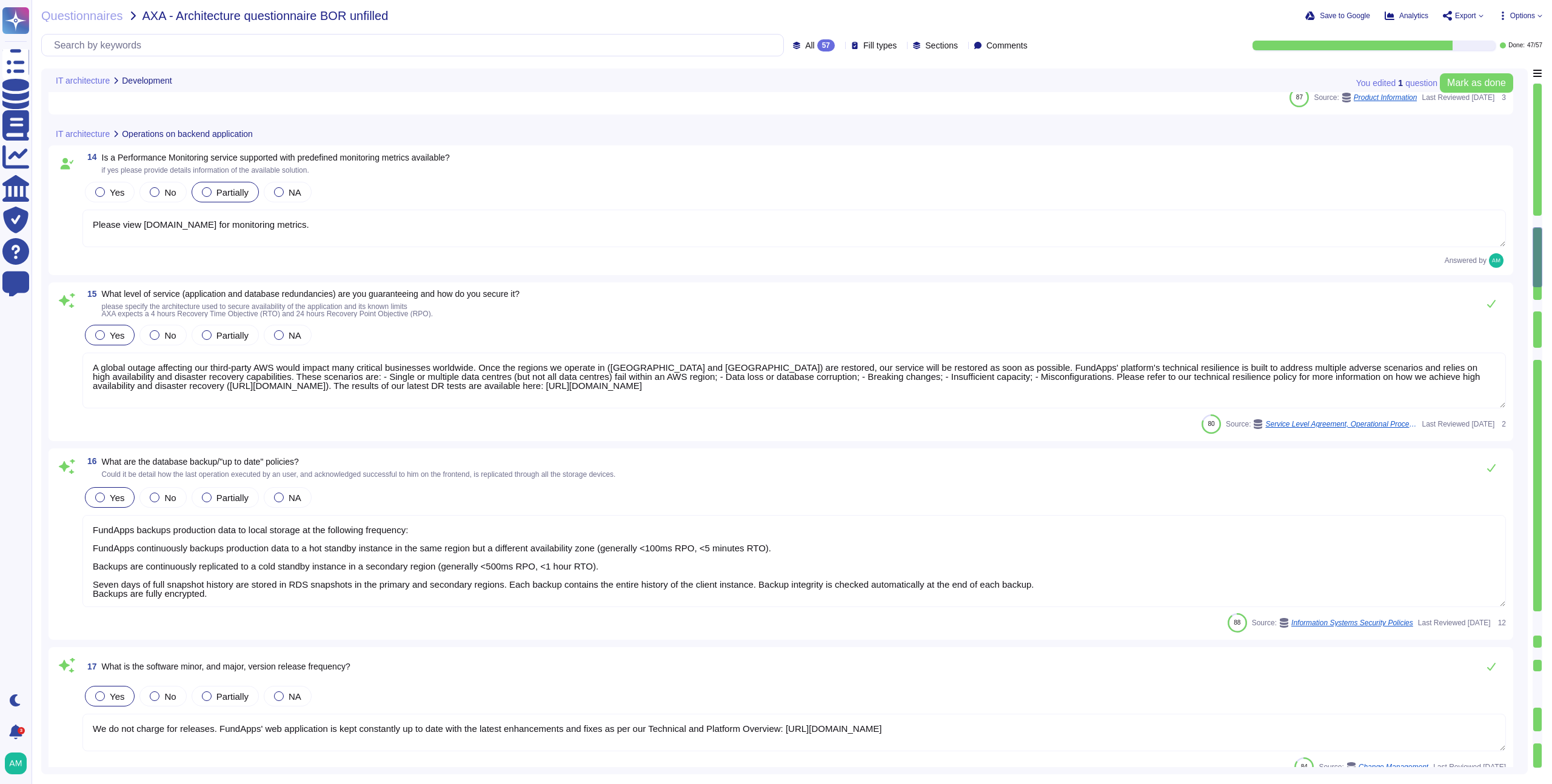
type textarea "FundApps' audit trail is available throughout the lifetime of the contract with…"
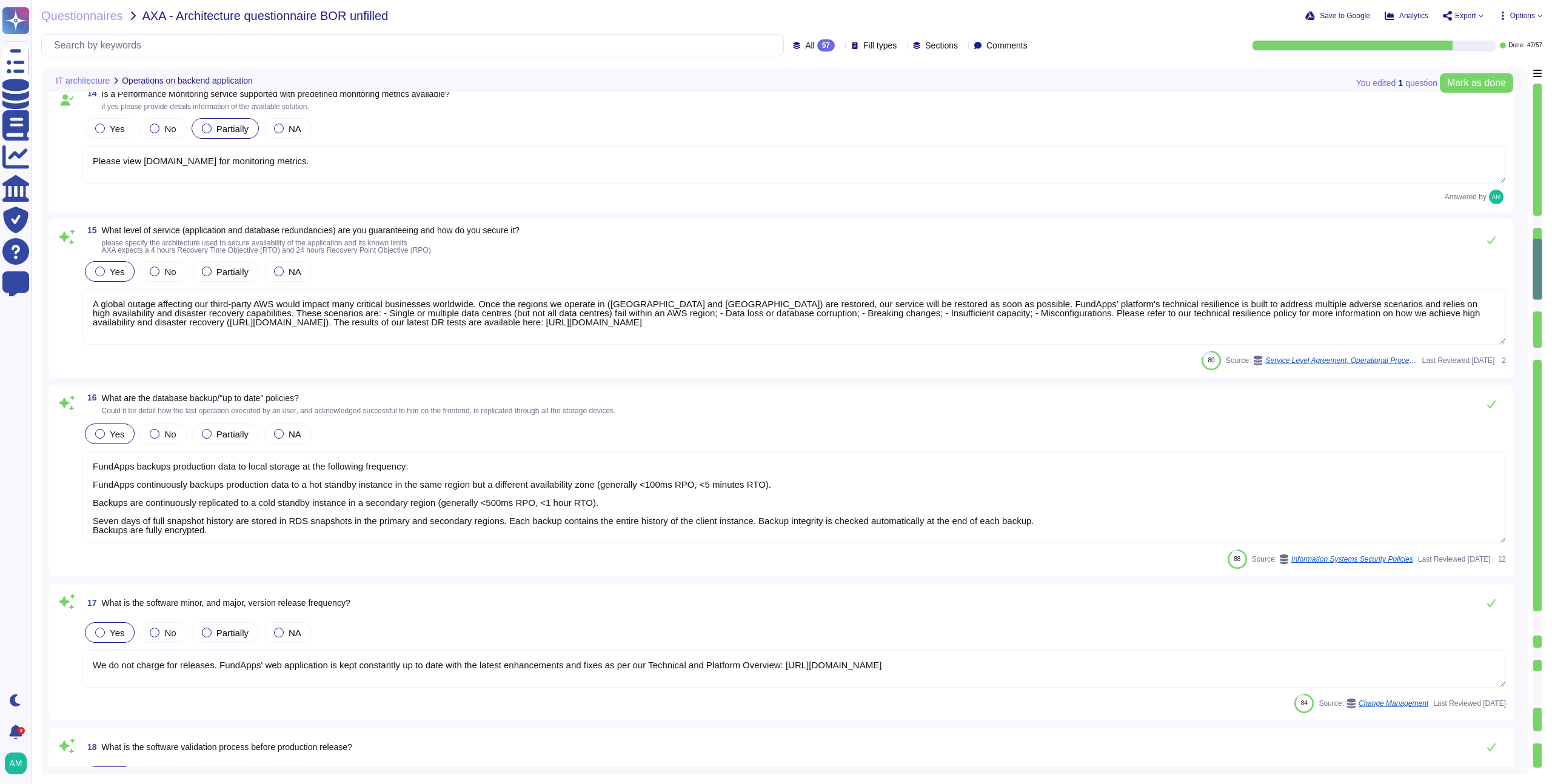
scroll to position [1809, 0]
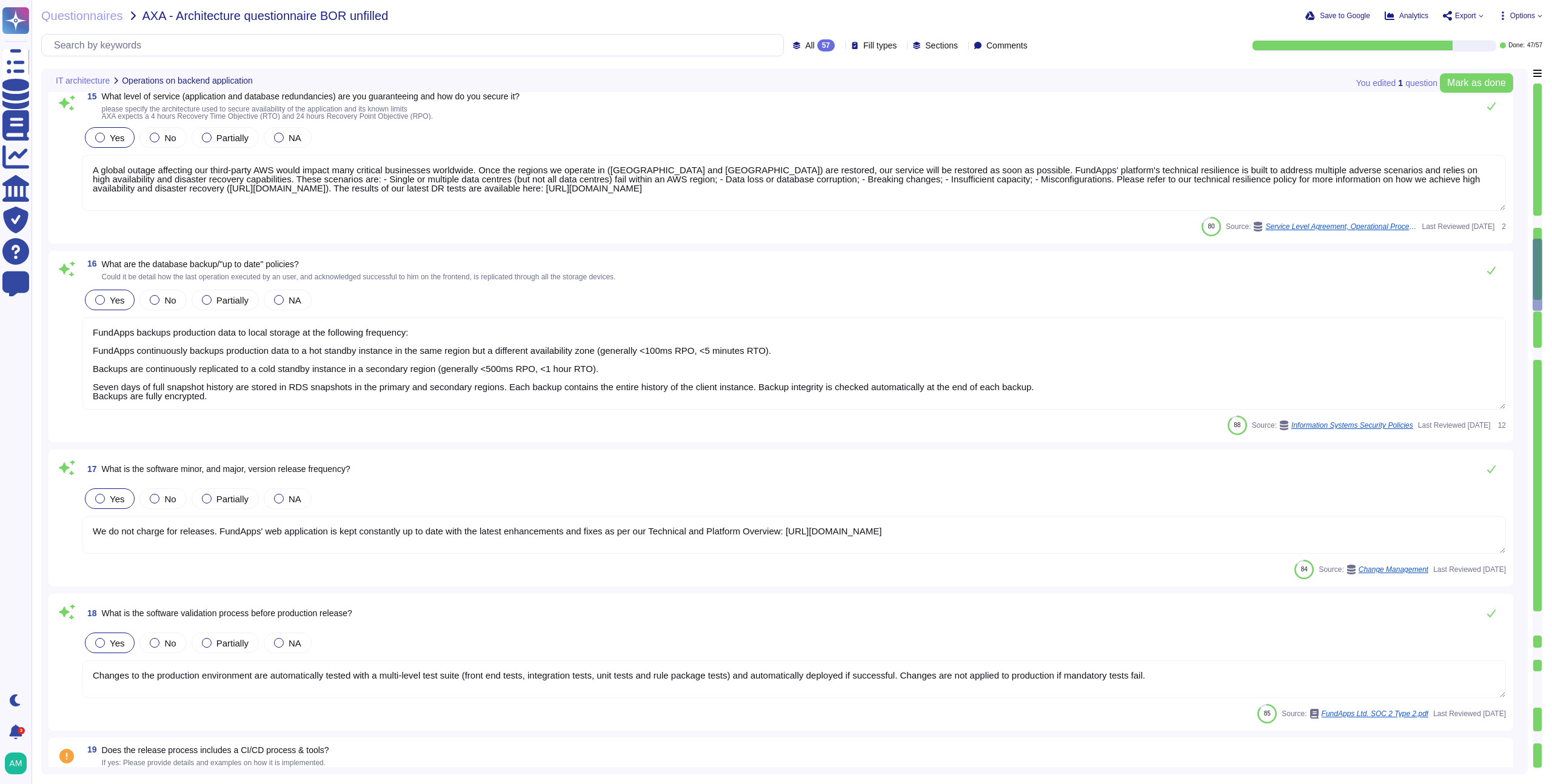
type textarea "Pre-production environments (e.g, development, testing, etc) are separated from…"
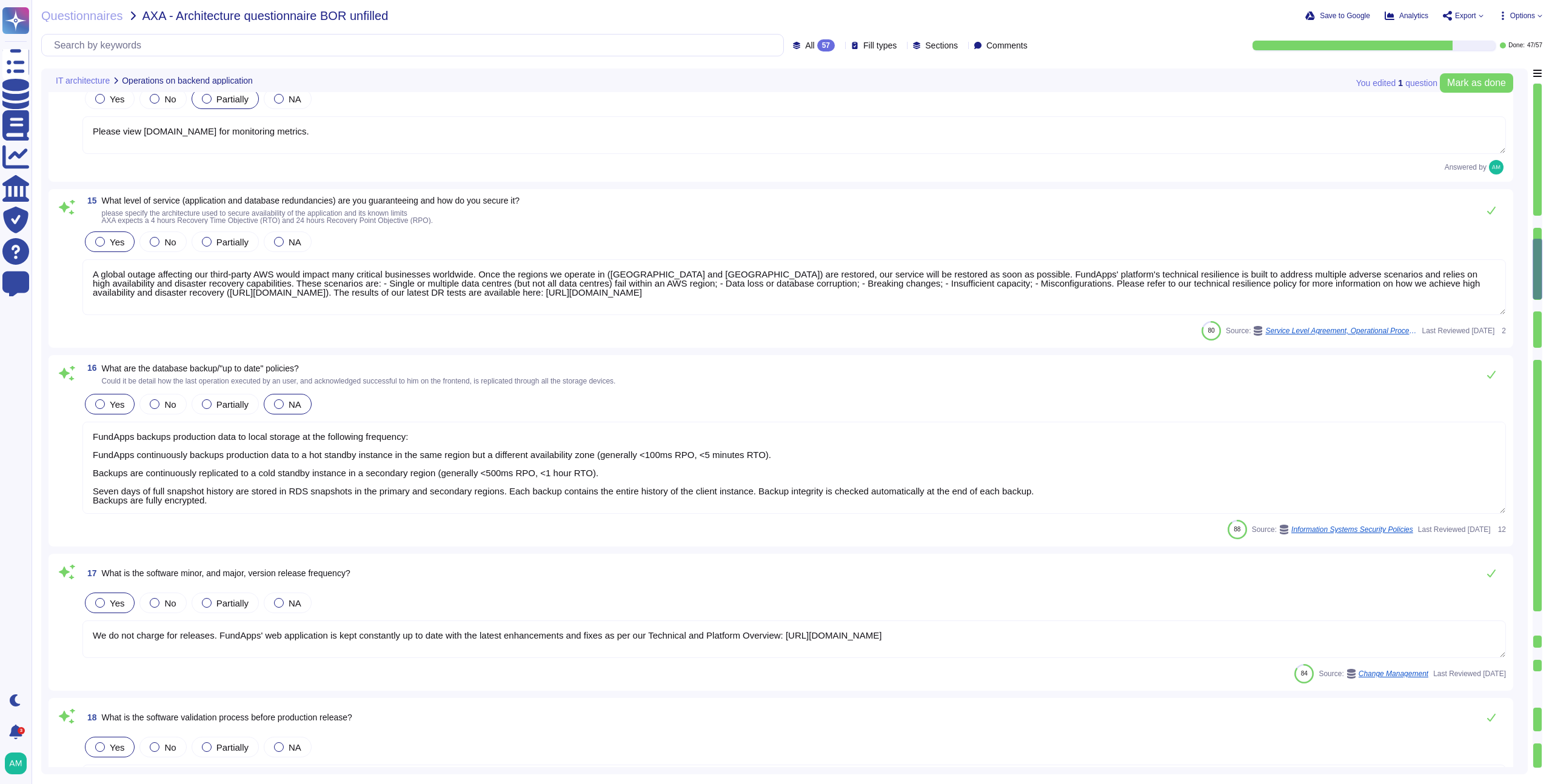
scroll to position [1836, 0]
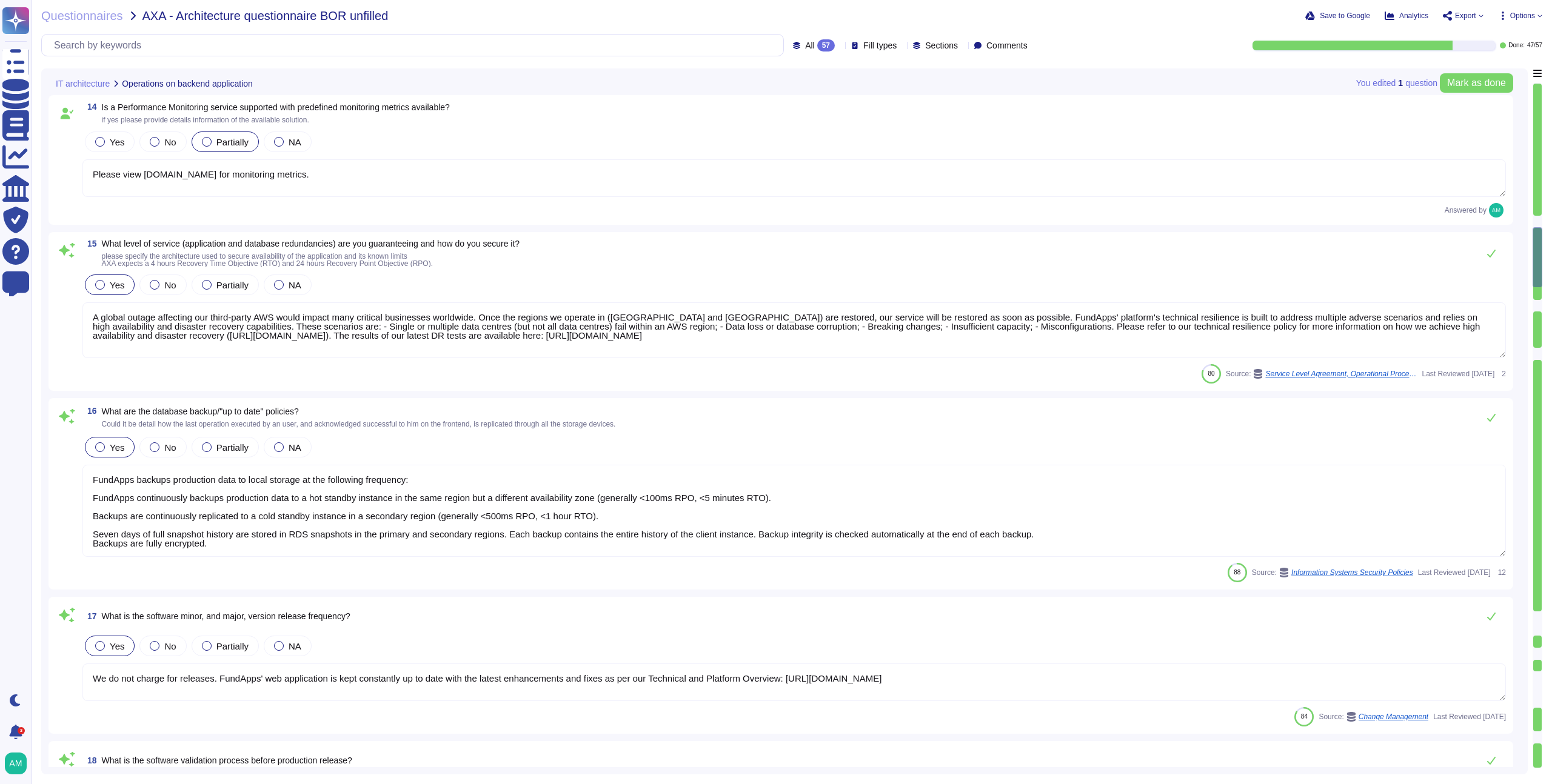
type textarea "The software developed by FundApps is mostly written in the C# and Typescript p…"
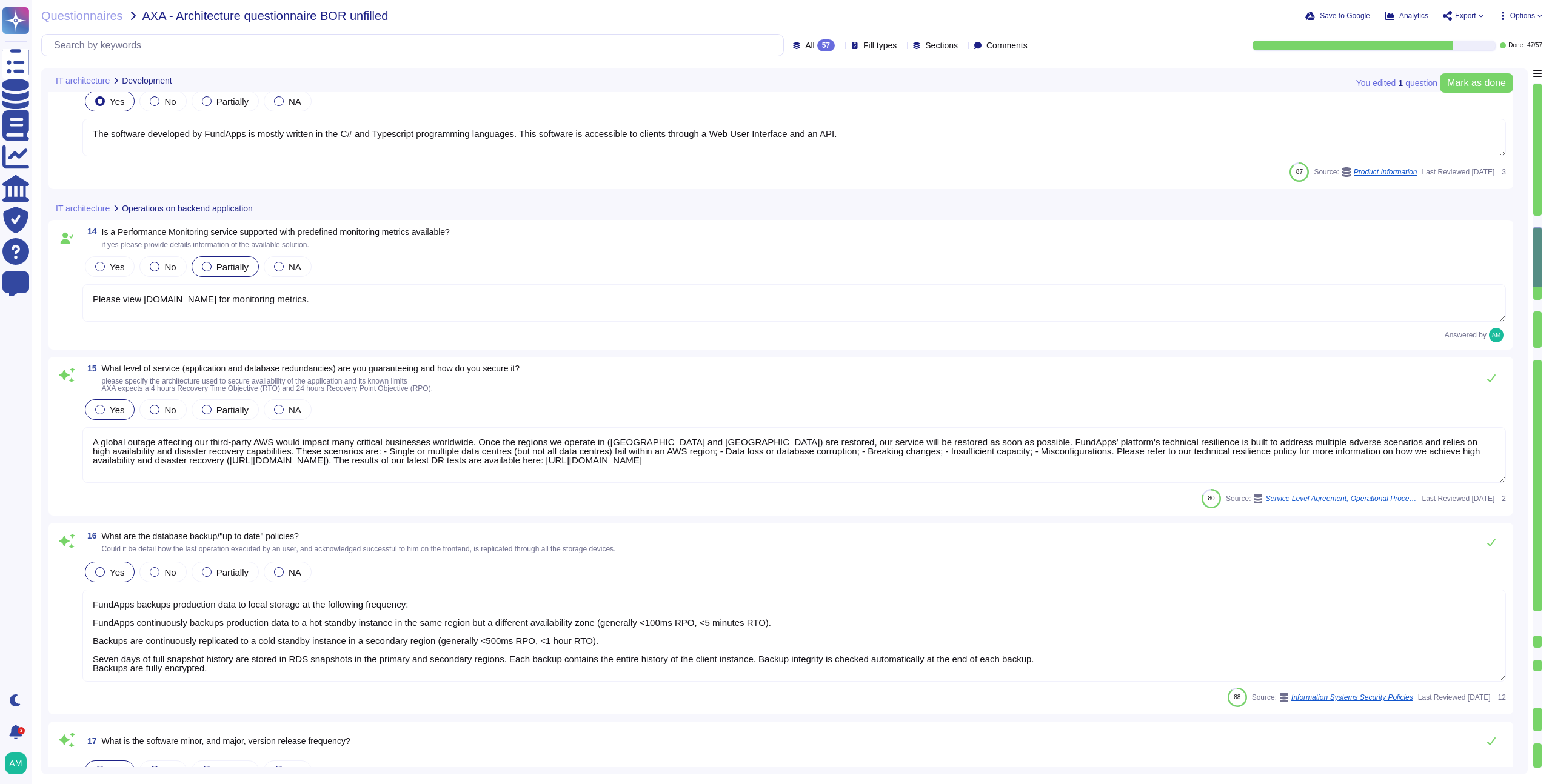
scroll to position [1656, 0]
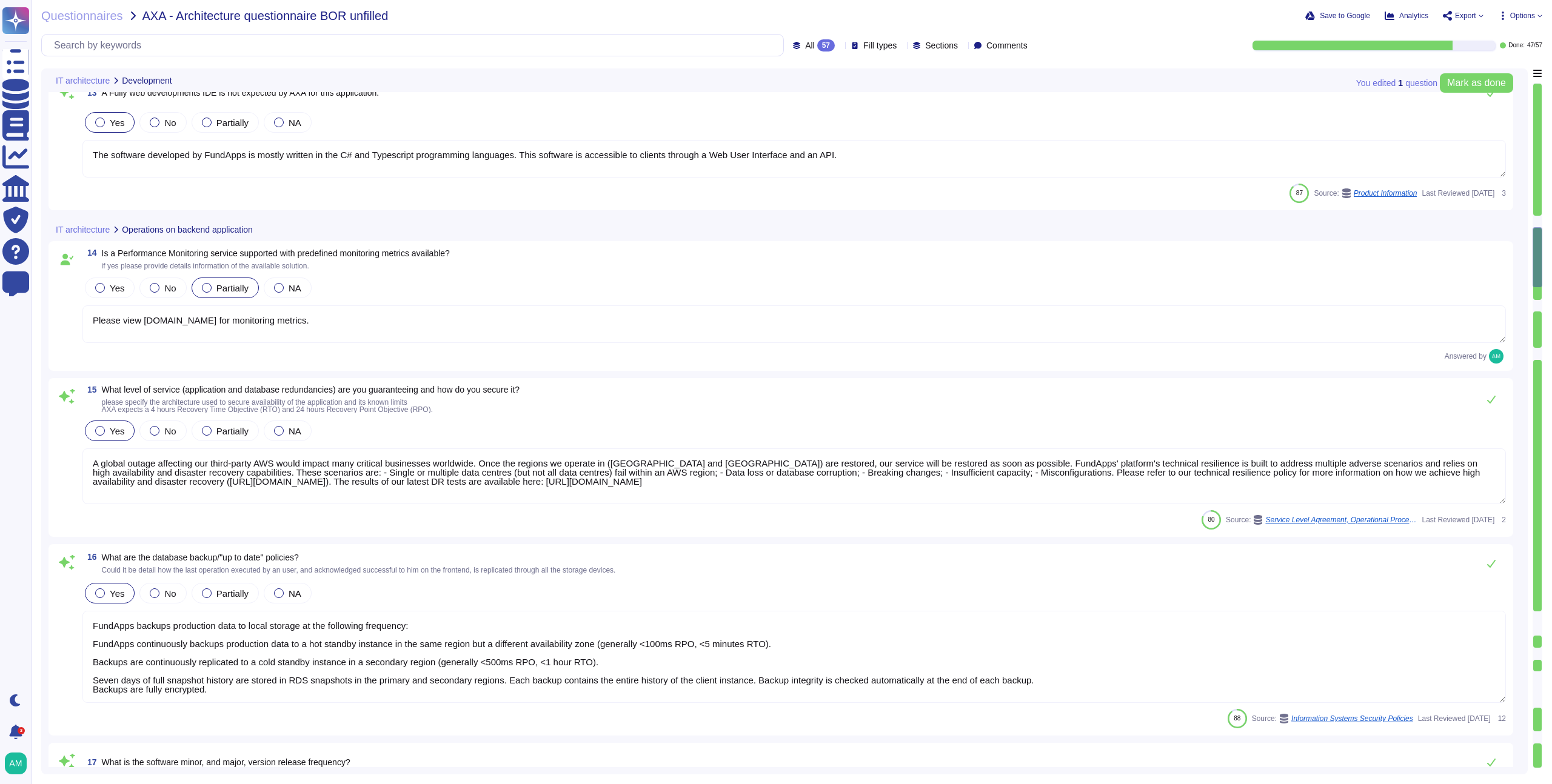
click at [460, 493] on textarea "A global outage affecting our third-party AWS would impact many critical busine…" at bounding box center [794, 476] width 1424 height 55
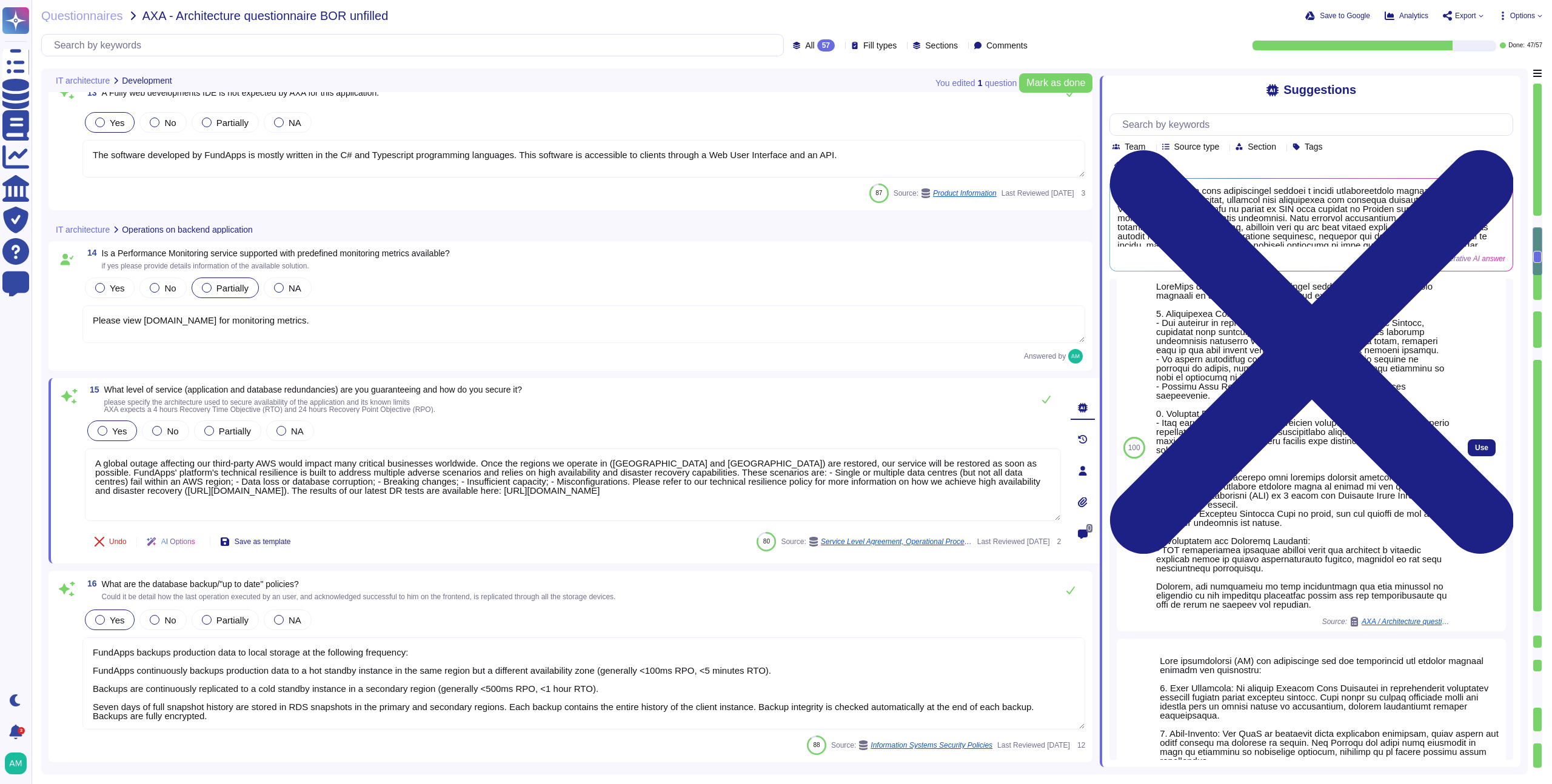
scroll to position [170, 0]
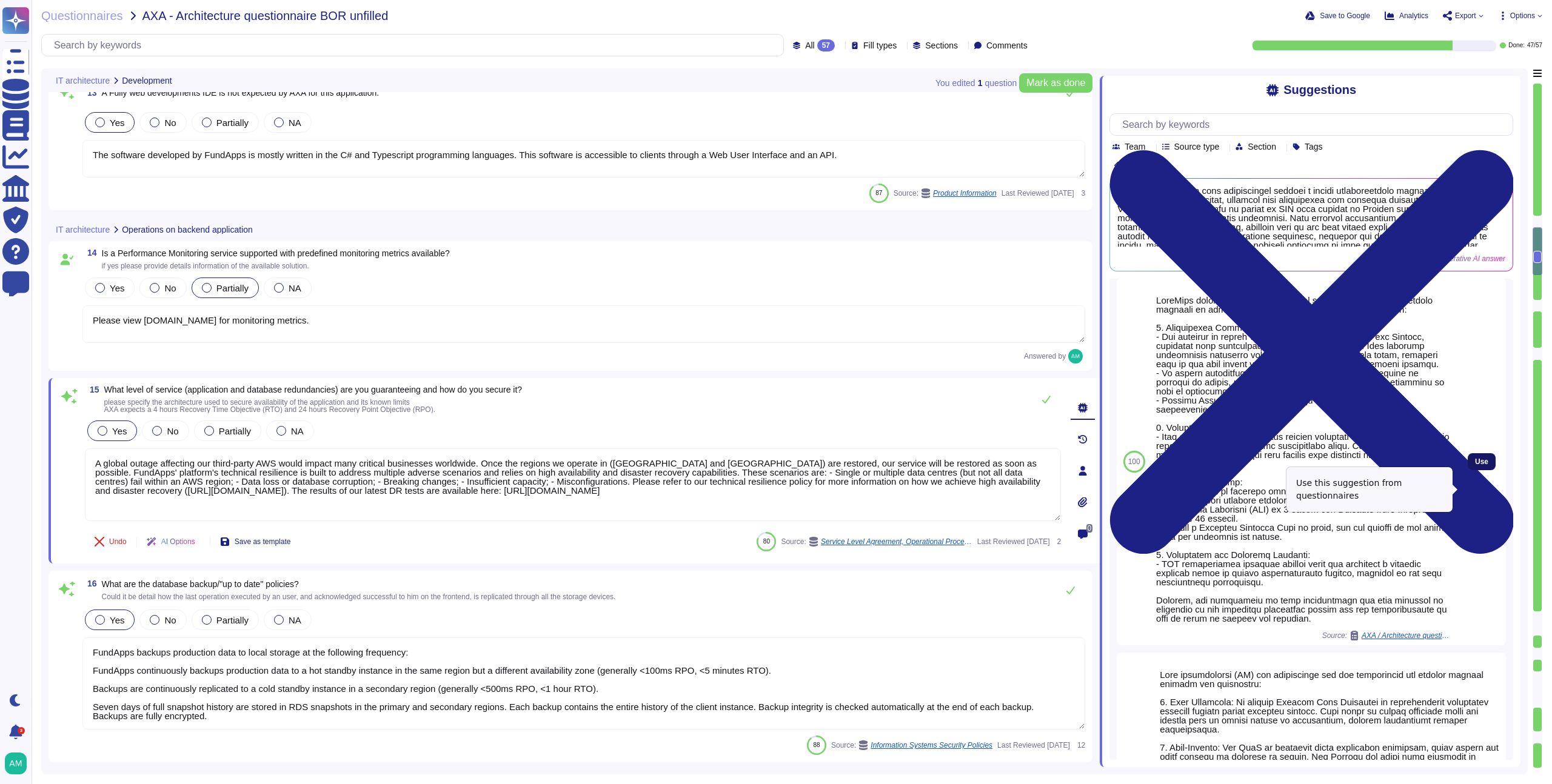
click at [1475, 465] on span "Use" at bounding box center [1482, 462] width 13 height 7
type textarea "A global outage affecting our third-party AWS would impact many critical busine…"
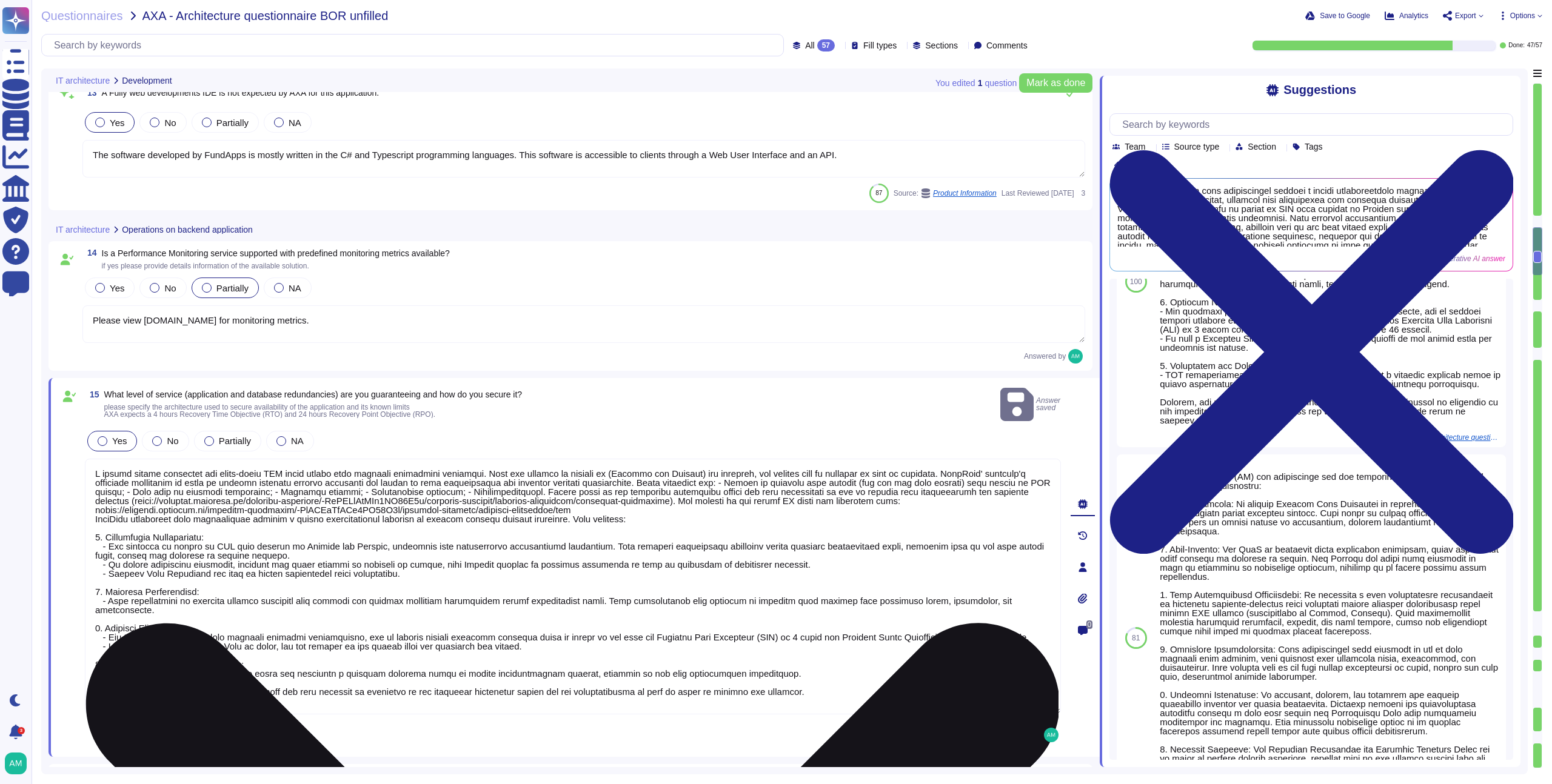
scroll to position [1, 0]
click at [528, 560] on textarea at bounding box center [573, 586] width 976 height 256
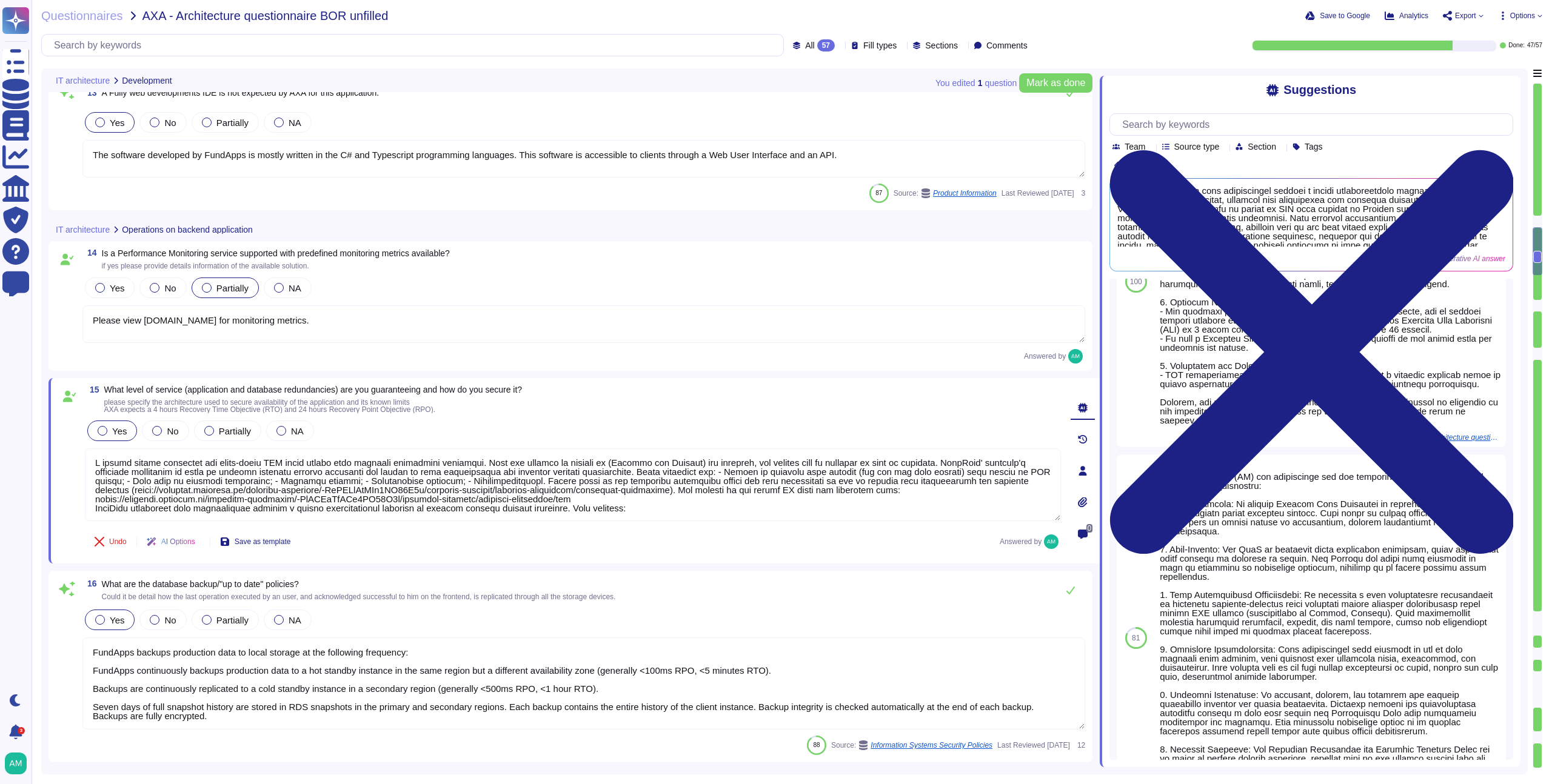
type textarea "Changes to the production environment are automatically tested with a multi-lev…"
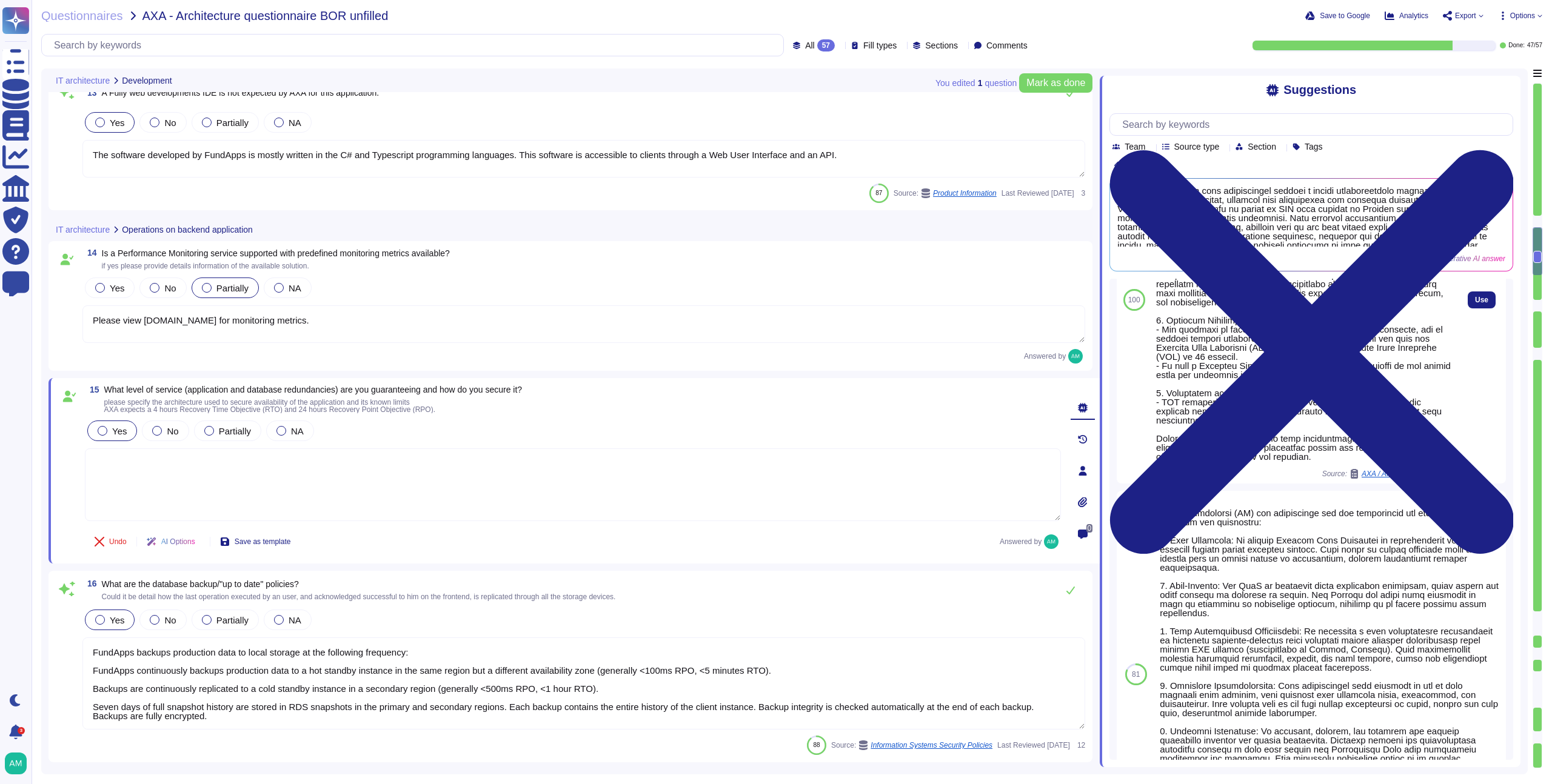
scroll to position [0, 0]
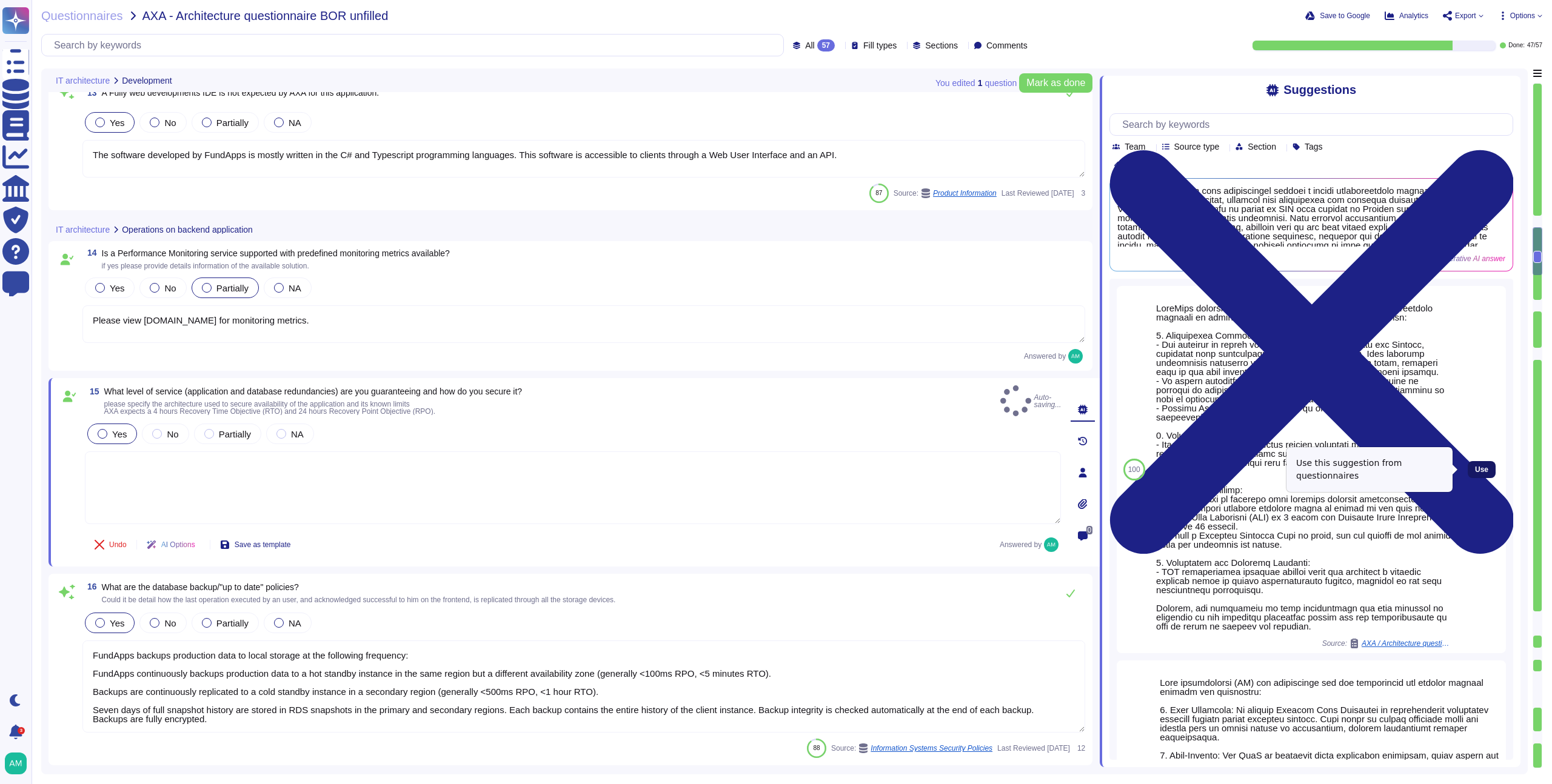
click at [1468, 473] on button "Use" at bounding box center [1482, 469] width 28 height 17
type textarea "FundApps guarantees high availability through a robust infrastructure designed …"
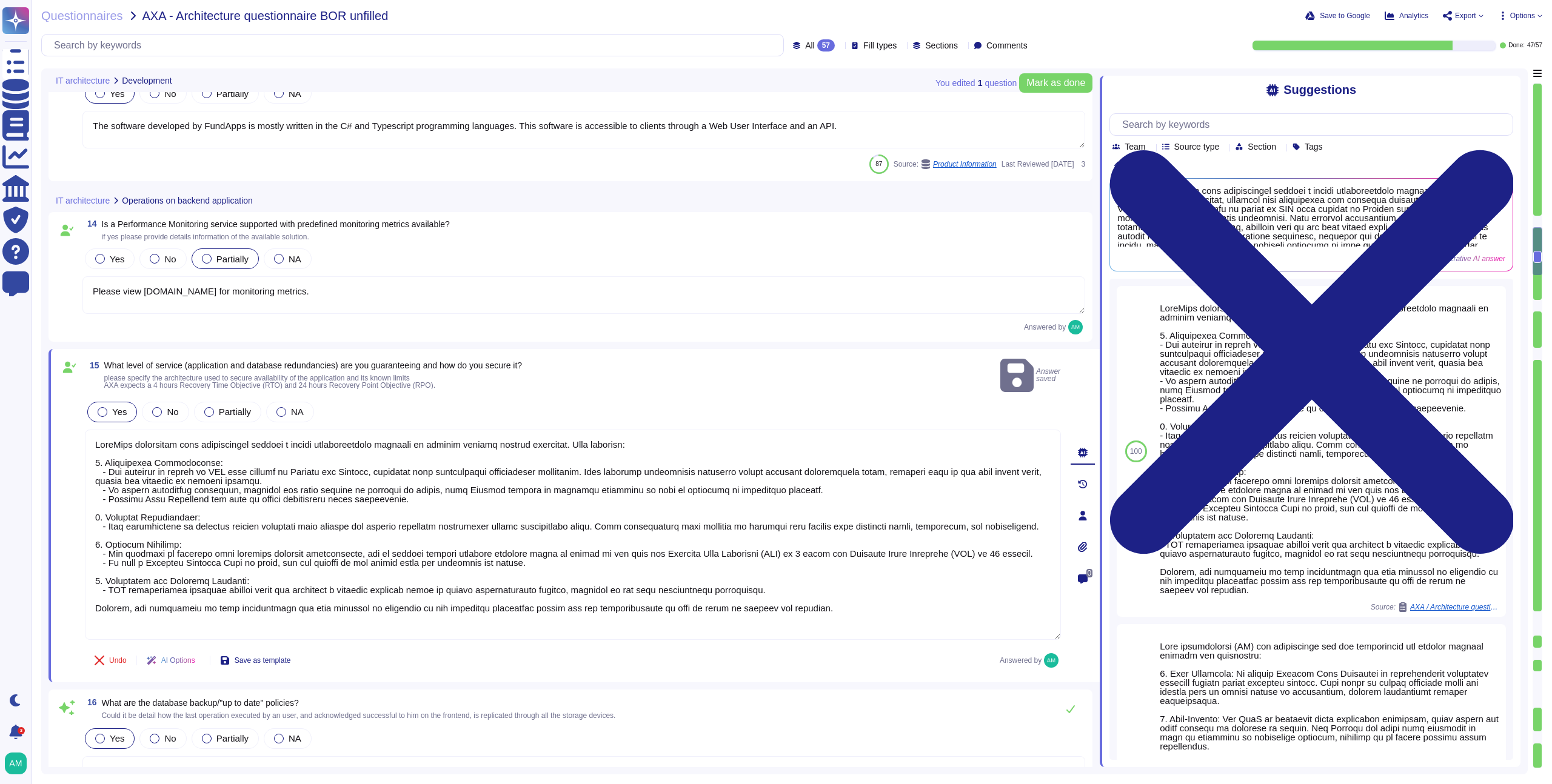
type textarea "Changes to the production environment are automatically tested with a multi-lev…"
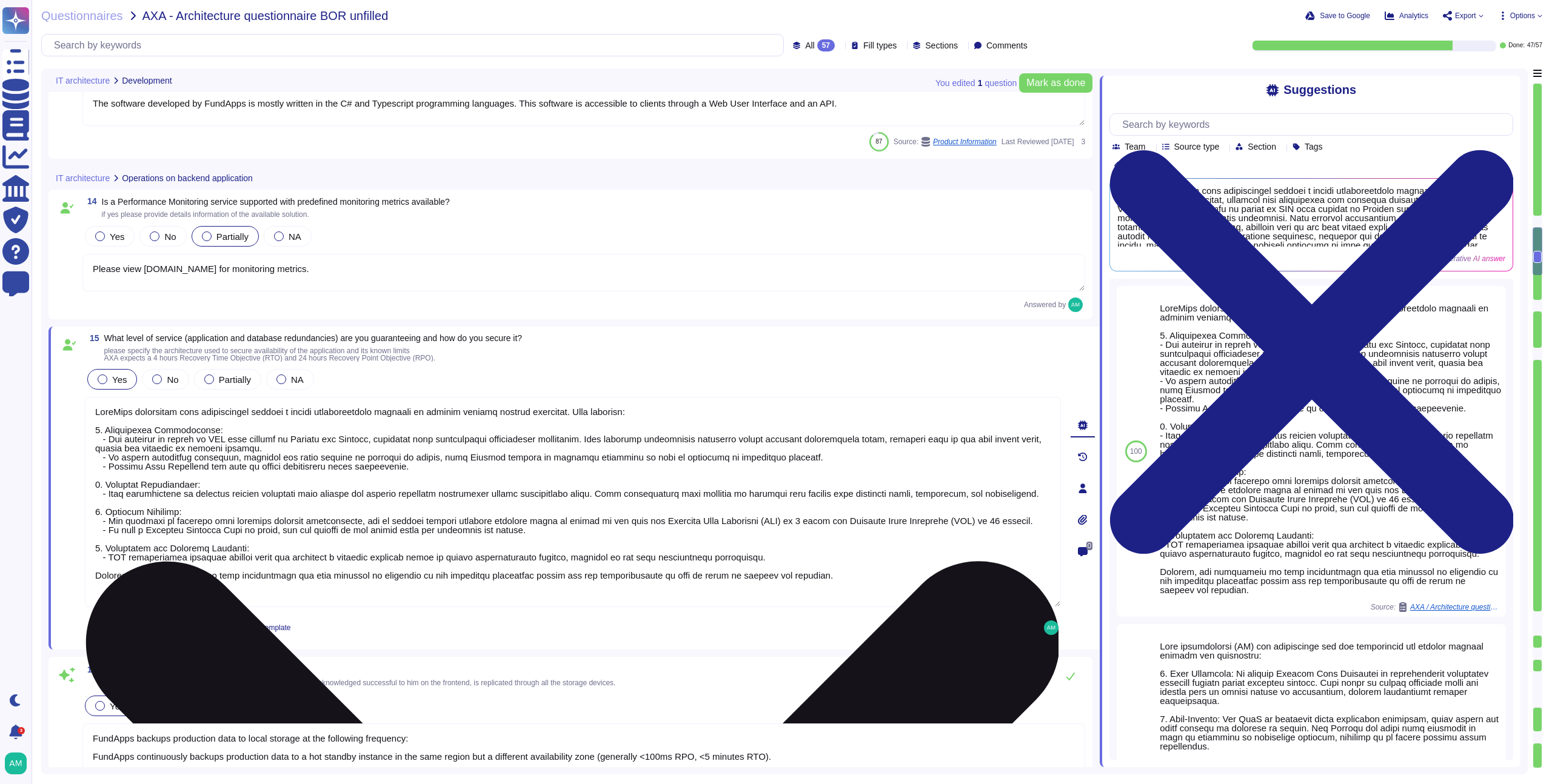
scroll to position [1, 0]
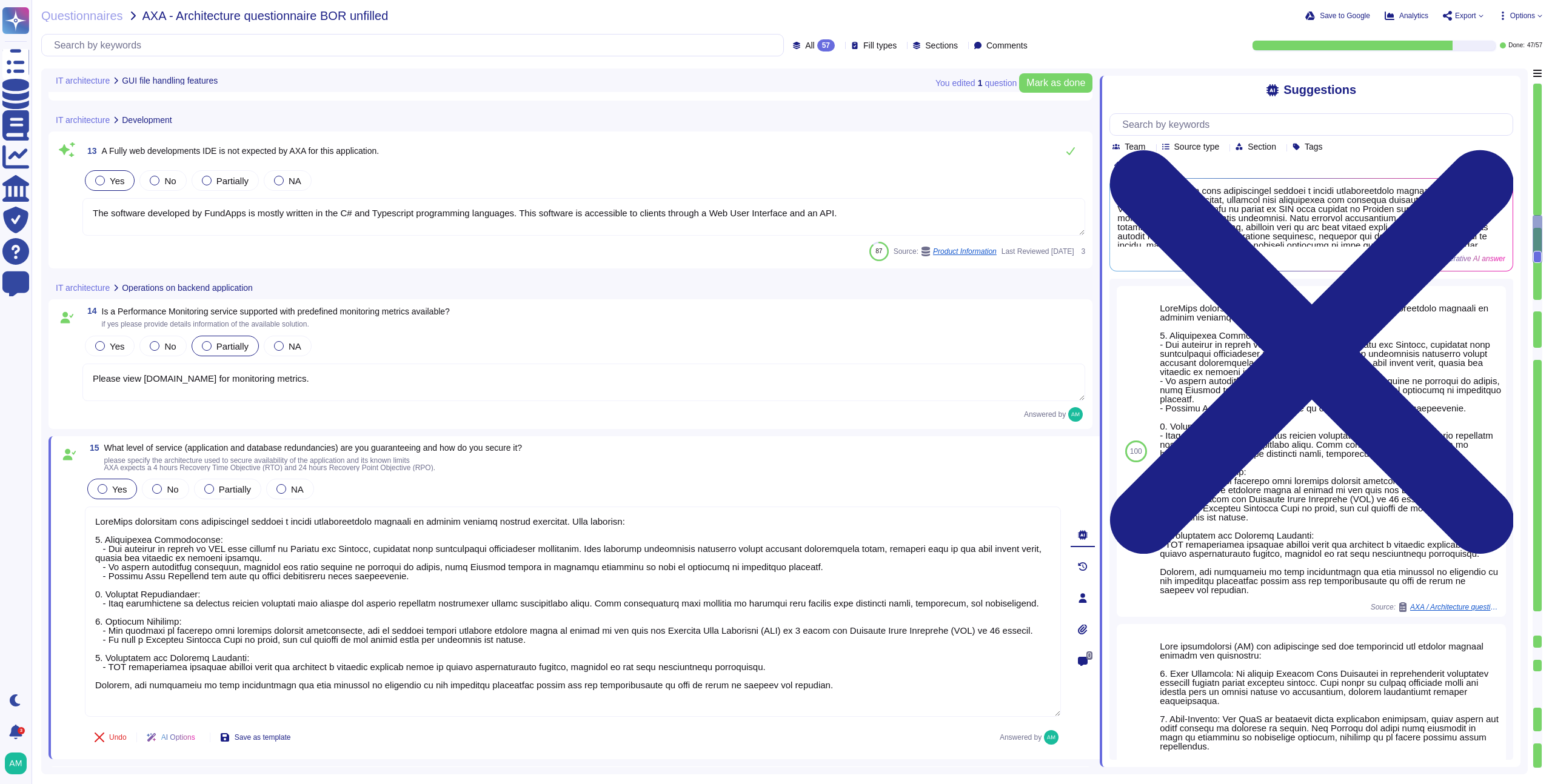
type textarea "Yes. FundApps provides all of our clients with a dedicated client success manag…"
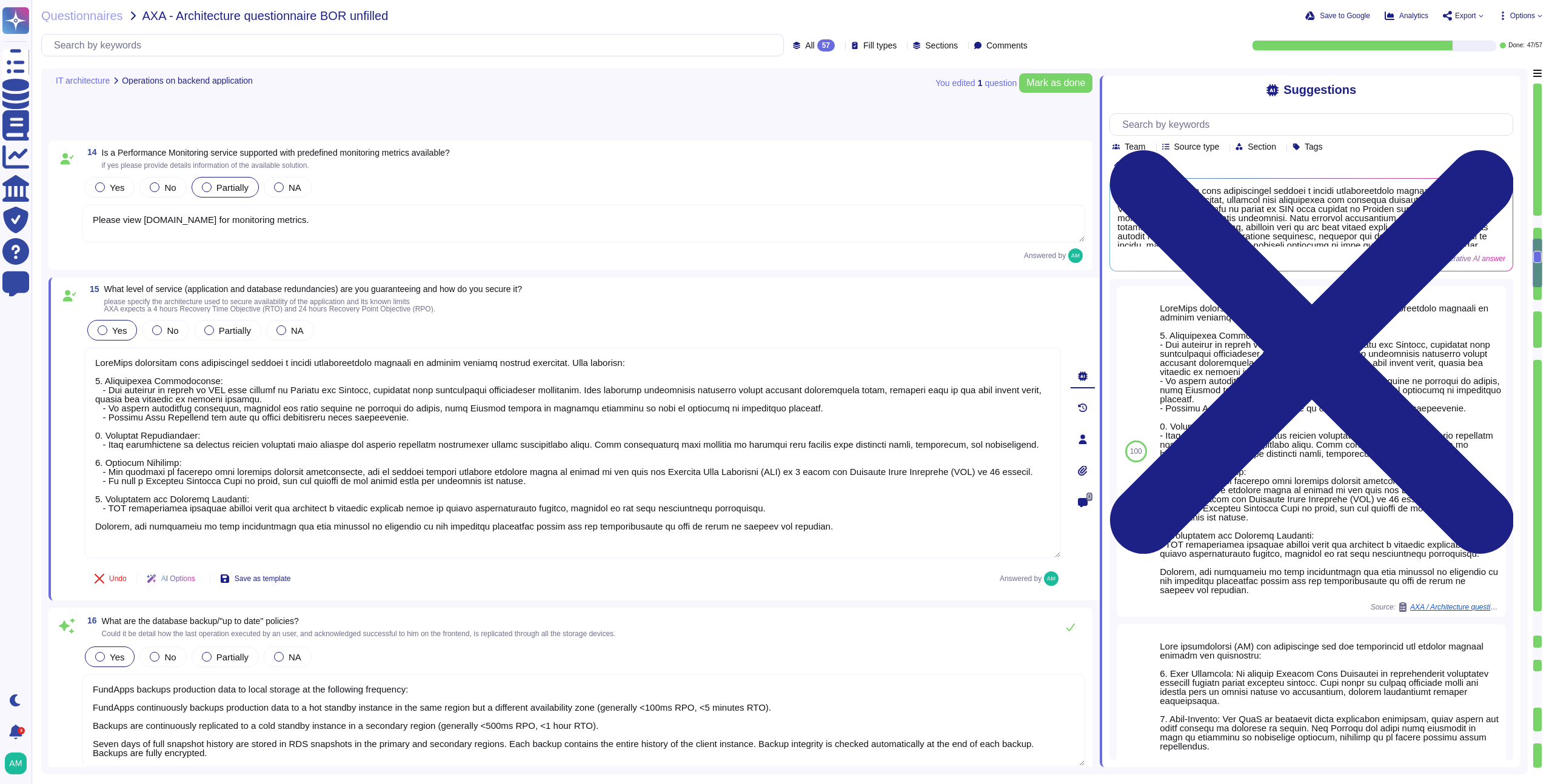
type textarea "Changes to the production environment are automatically tested with a multi-lev…"
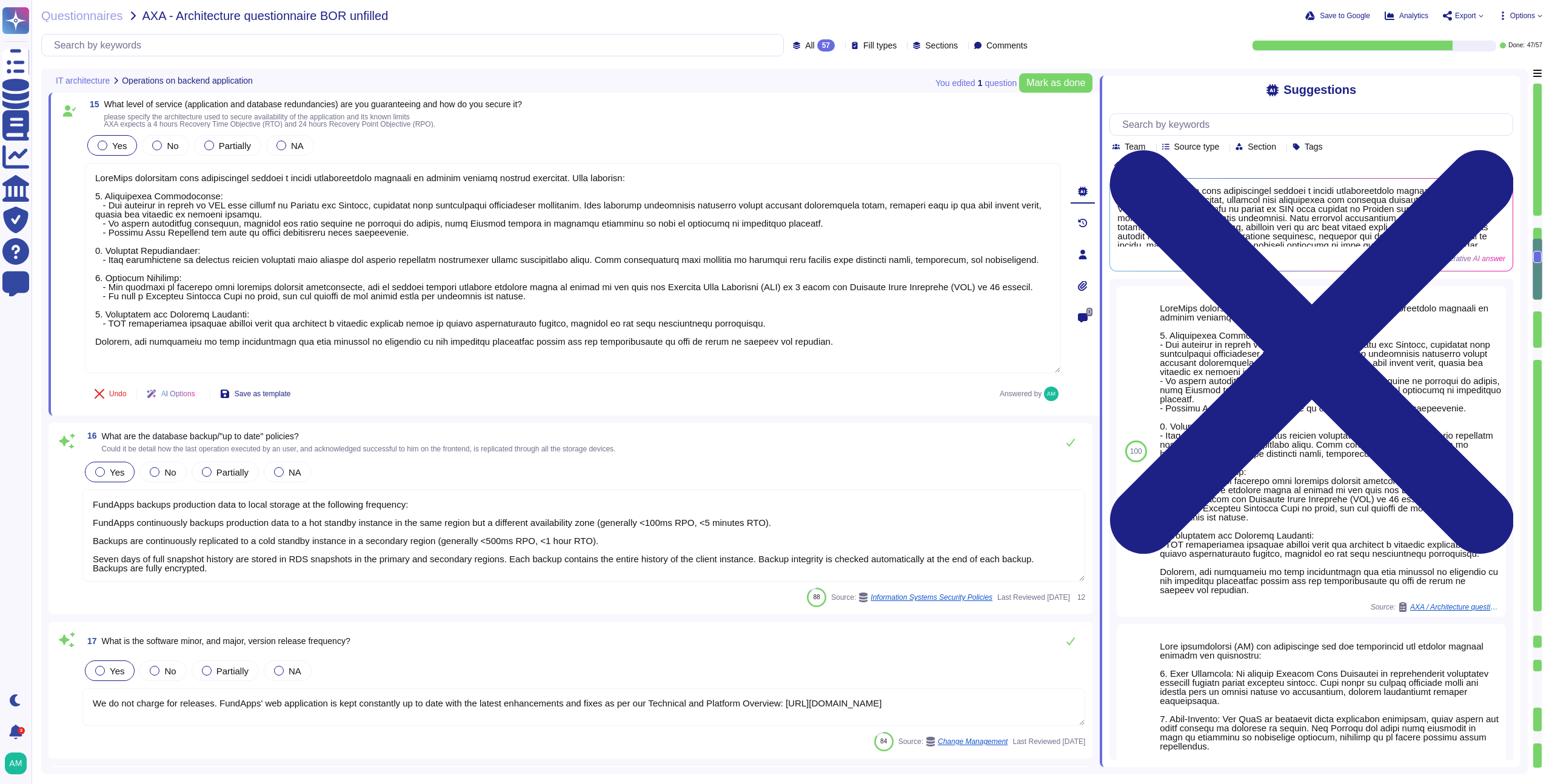
type textarea "FundApps' audit trail is available throughout the lifetime of the contract with…"
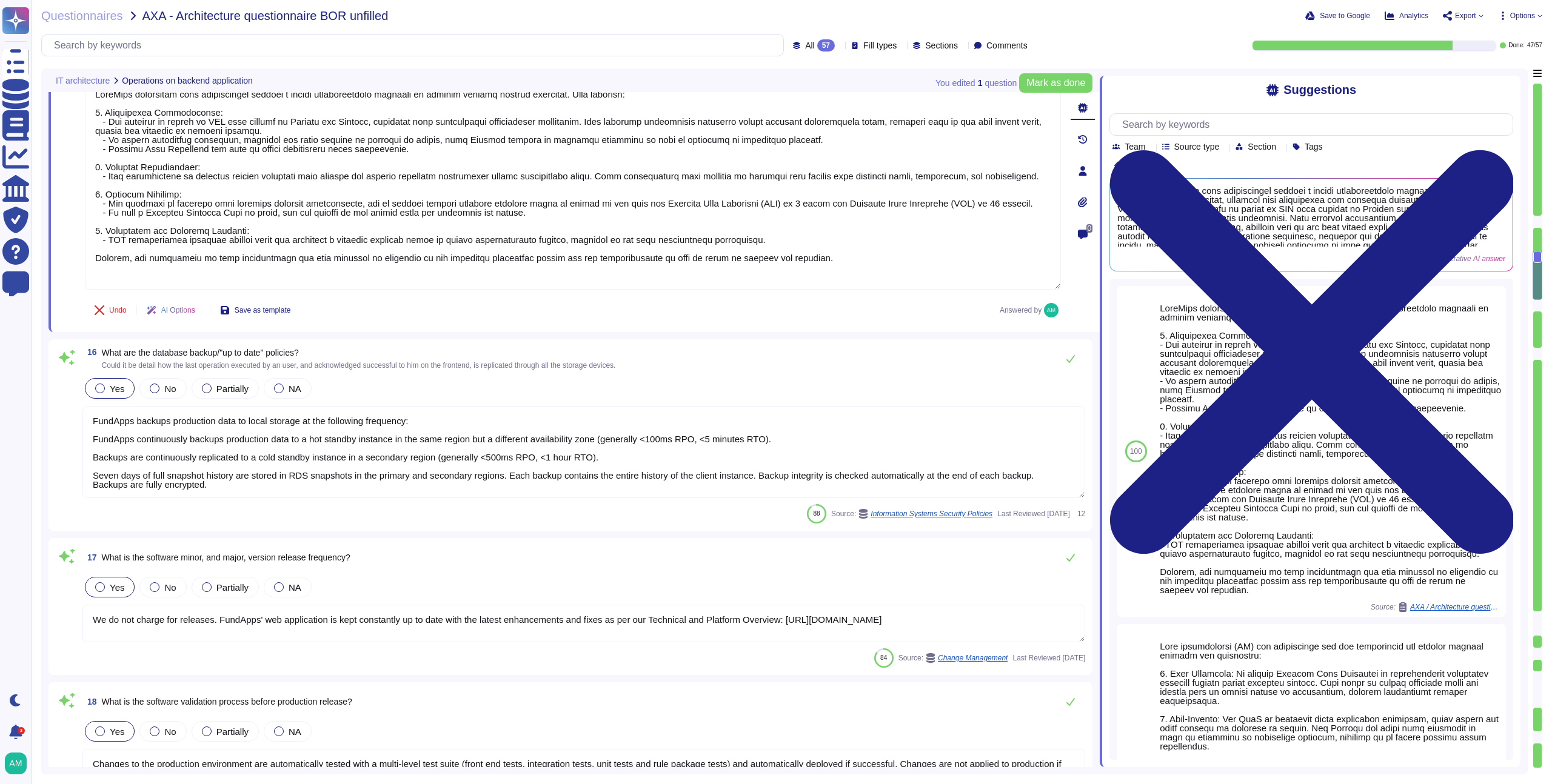
scroll to position [2021, 0]
click at [559, 339] on div "16 What are the database backup/"up to date" policies? Could it be detail how t…" at bounding box center [571, 432] width 1044 height 191
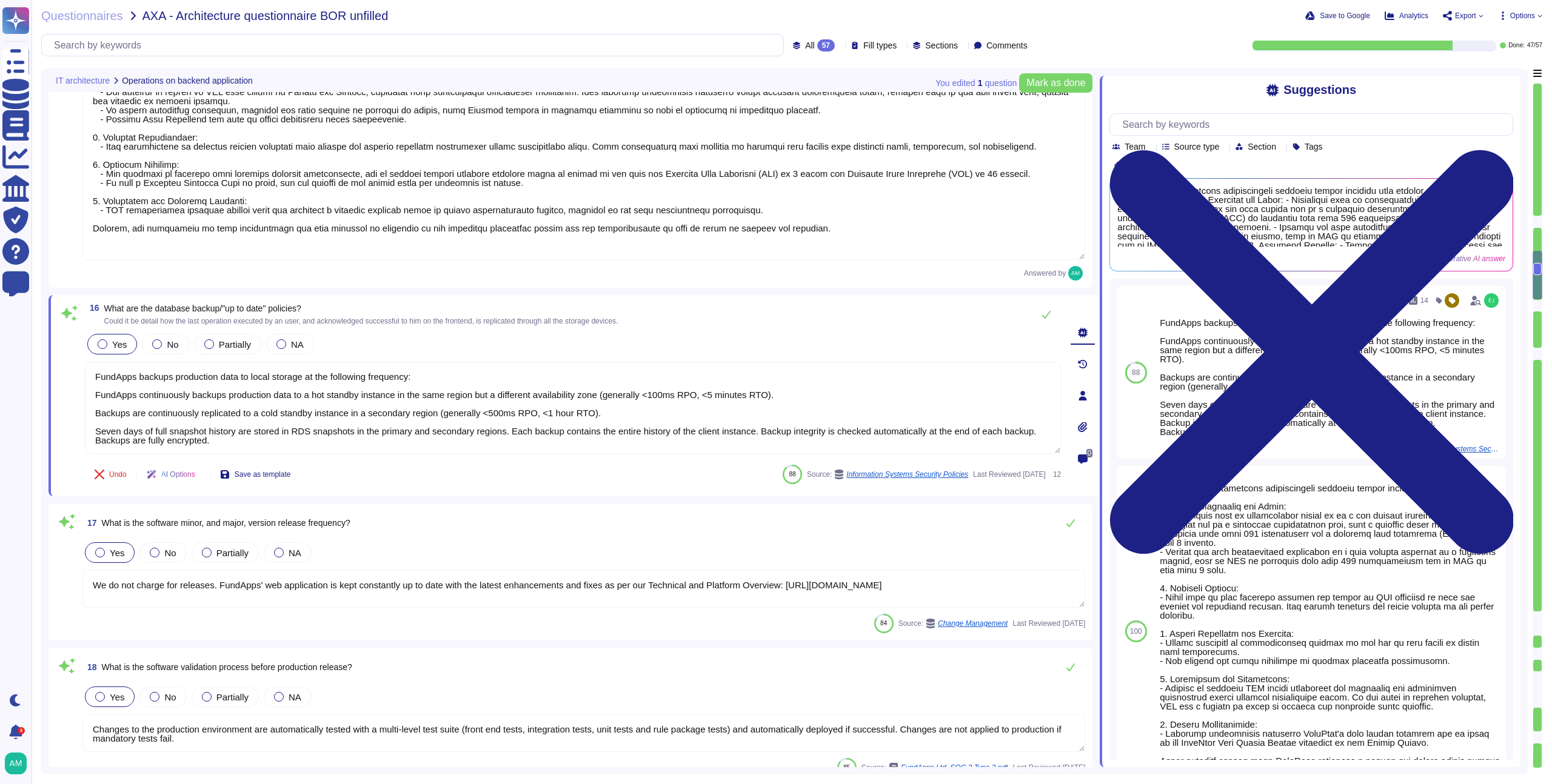
type textarea "Pre-production environments (e.g, development, testing, etc) are separated from…"
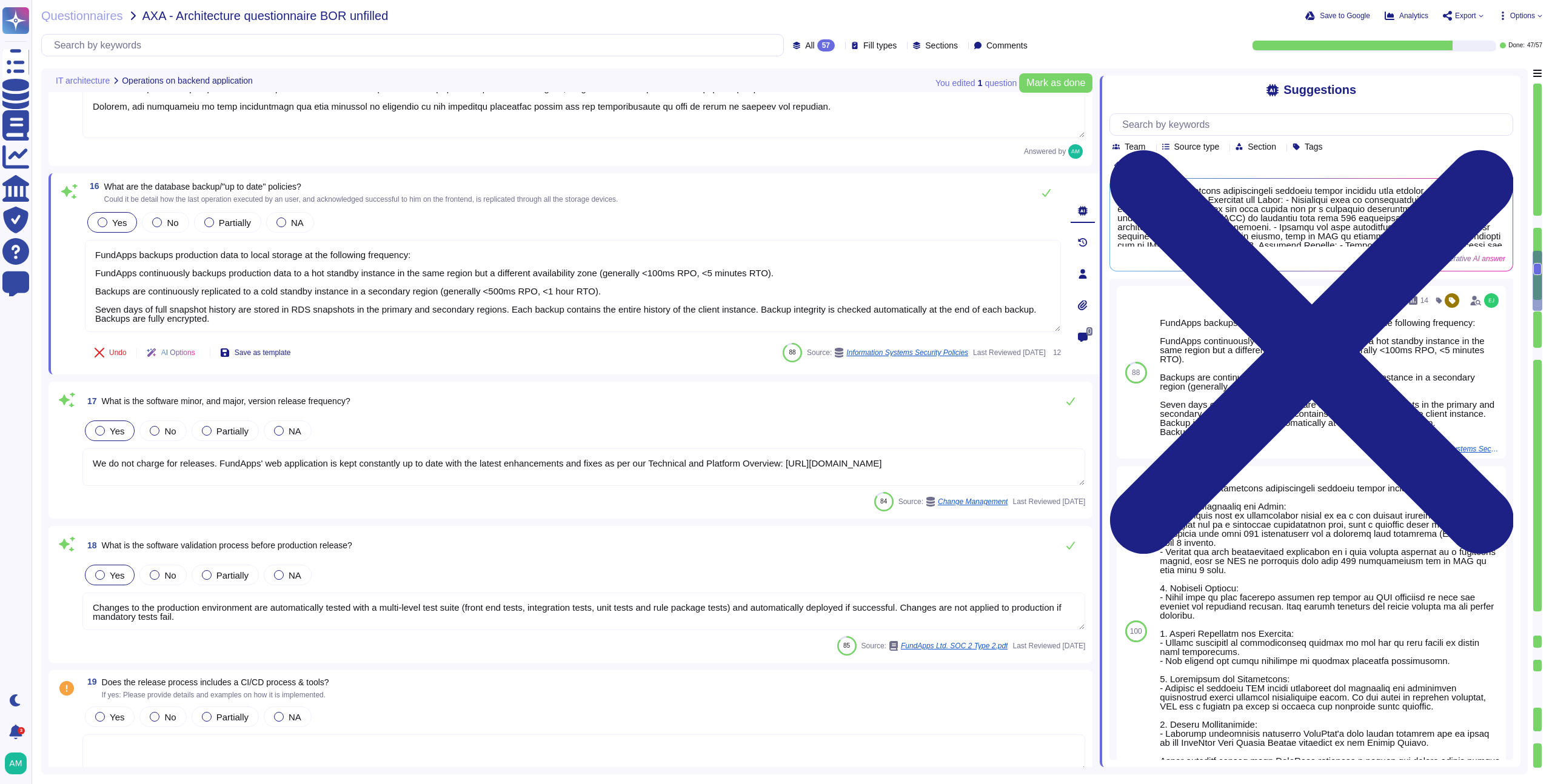
scroll to position [2172, 0]
click at [431, 479] on textarea "We do not charge for releases. FundApps' web application is kept constantly up …" at bounding box center [584, 464] width 1003 height 37
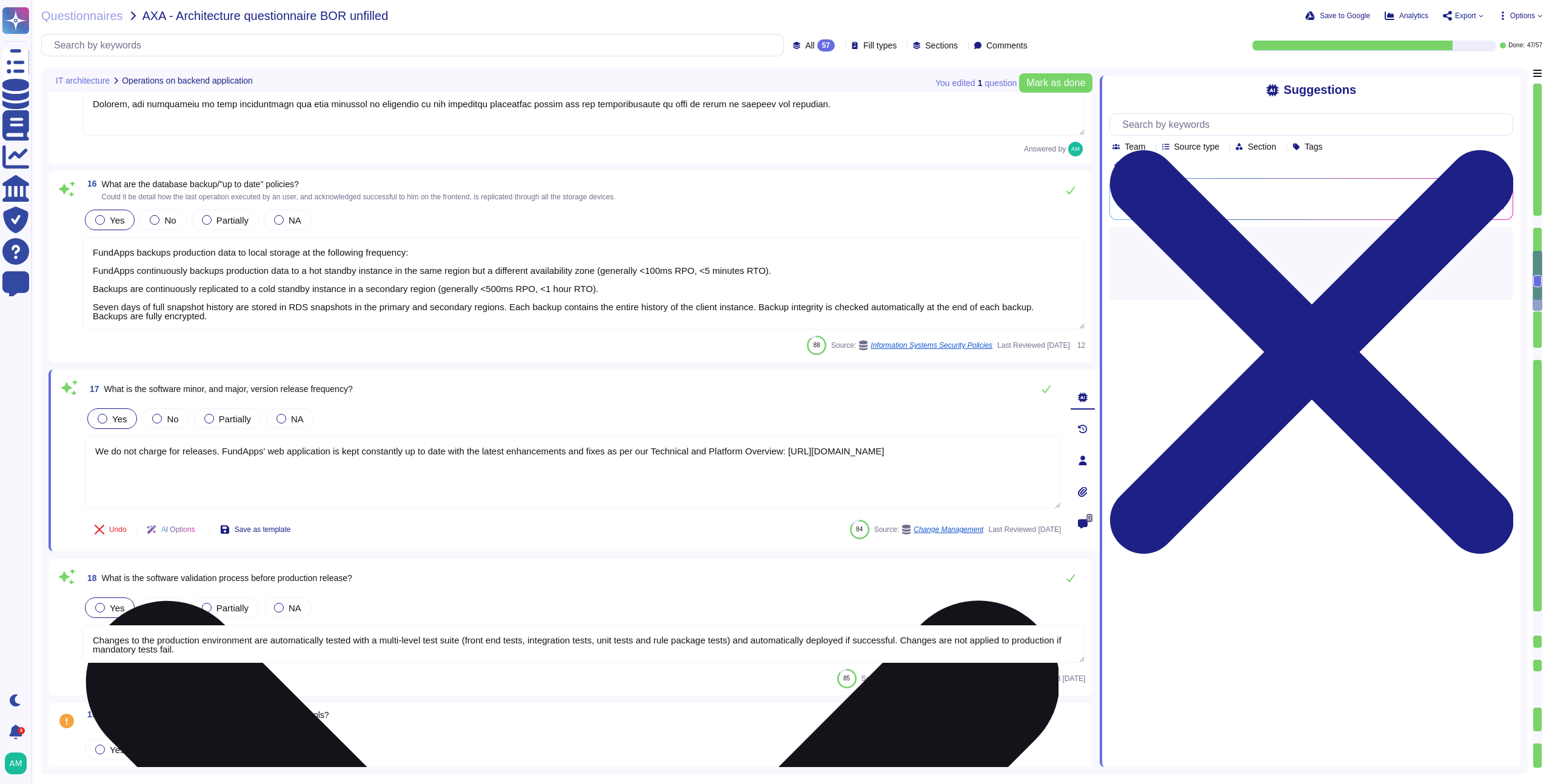
type textarea "Pre-production environments (e.g, development, testing, etc) are separated from…"
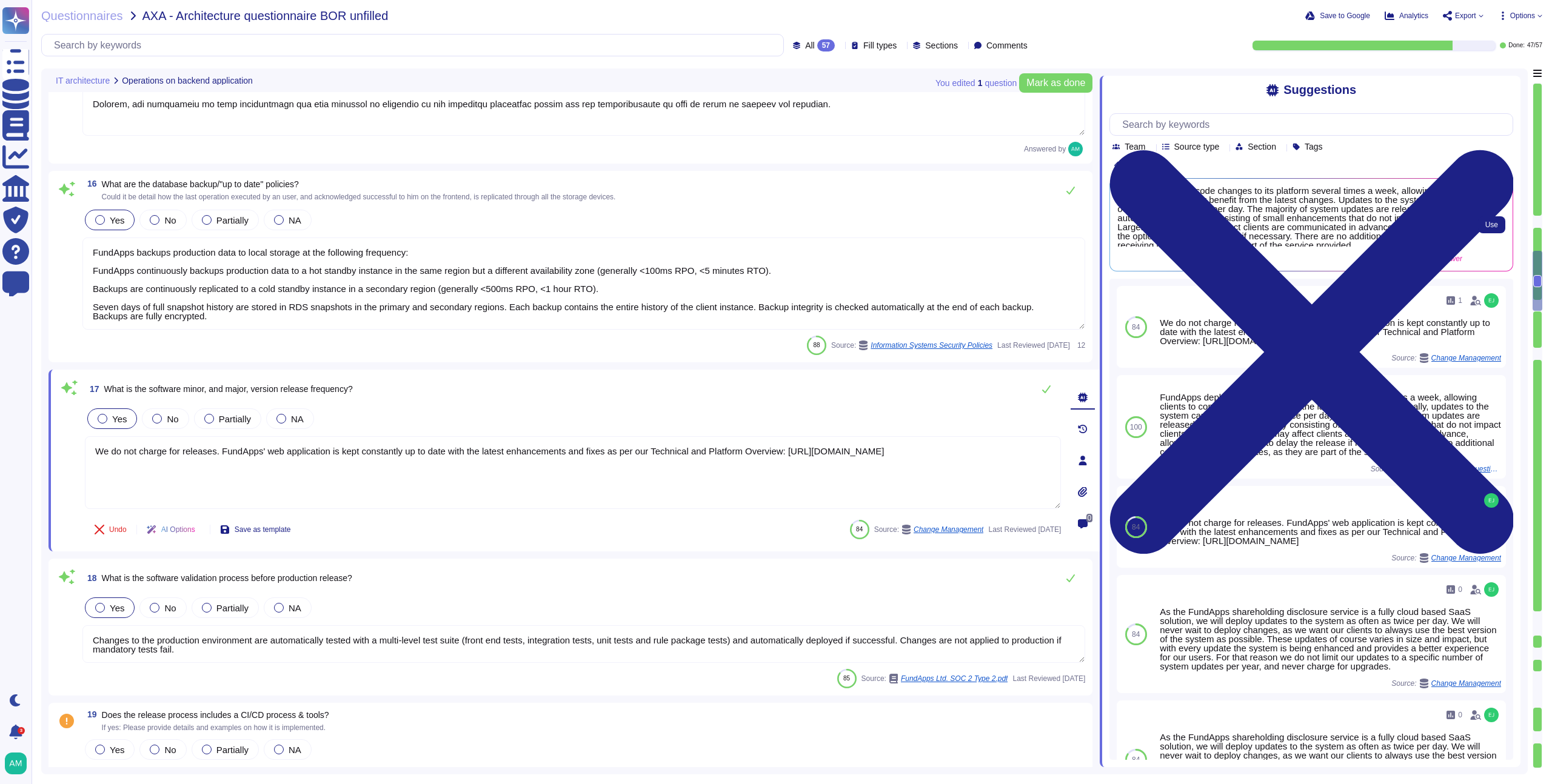
scroll to position [3, 0]
click at [1486, 225] on span "Use" at bounding box center [1492, 224] width 12 height 7
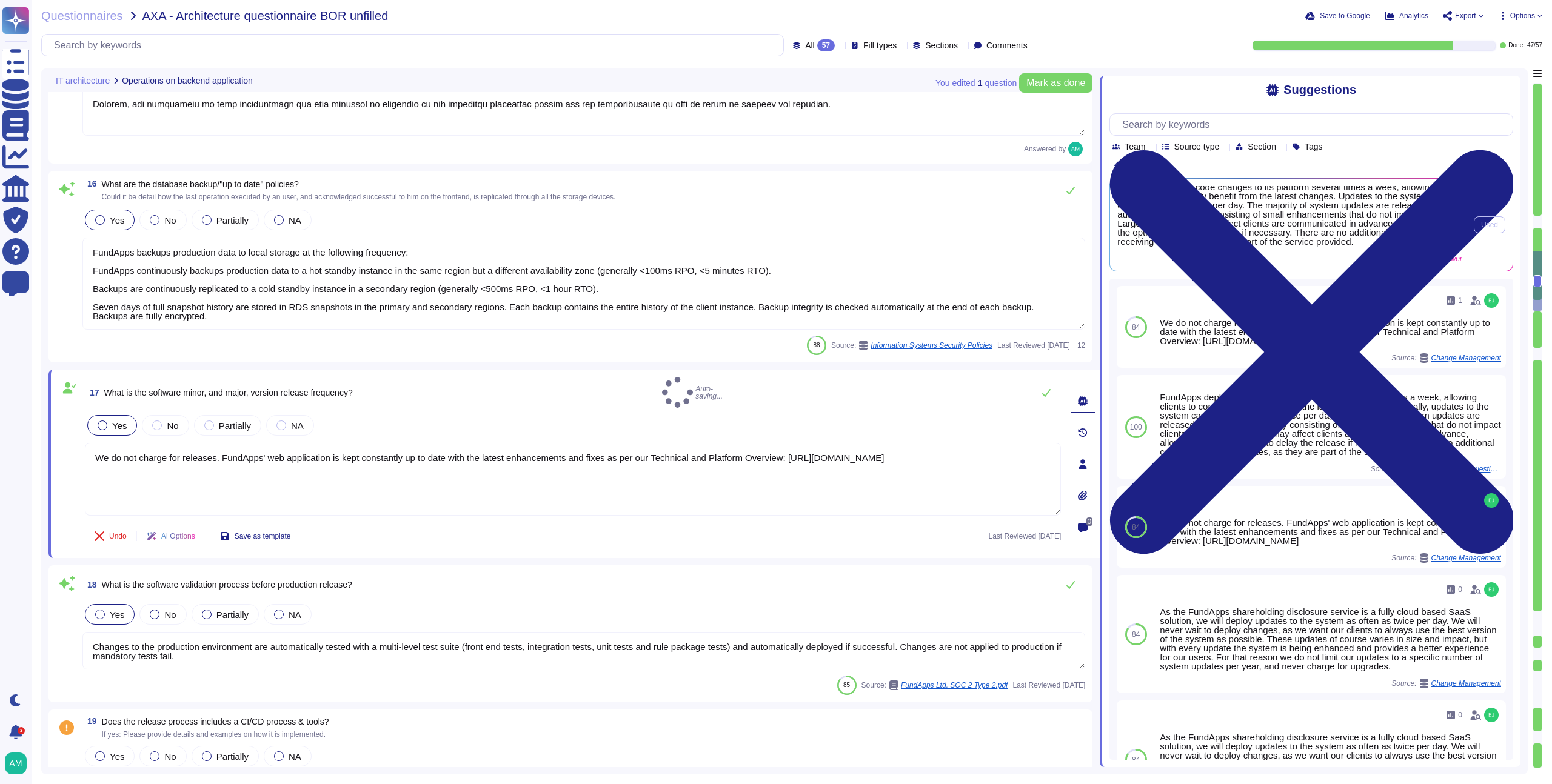
type textarea "We do not charge for releases. FundApps' web application is kept constantly up …"
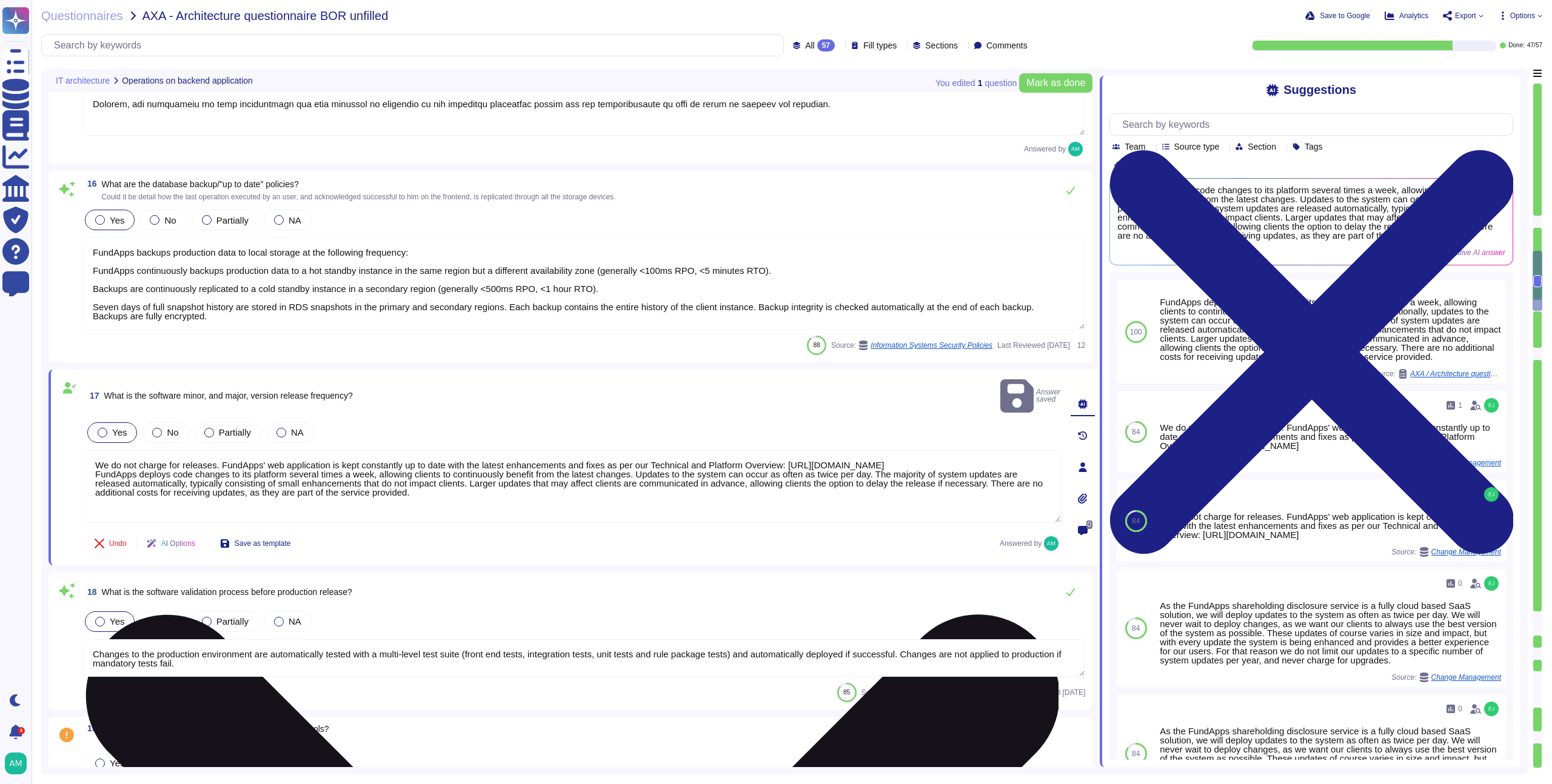
click at [408, 484] on textarea "We do not charge for releases. FundApps' web application is kept constantly up …" at bounding box center [573, 487] width 976 height 73
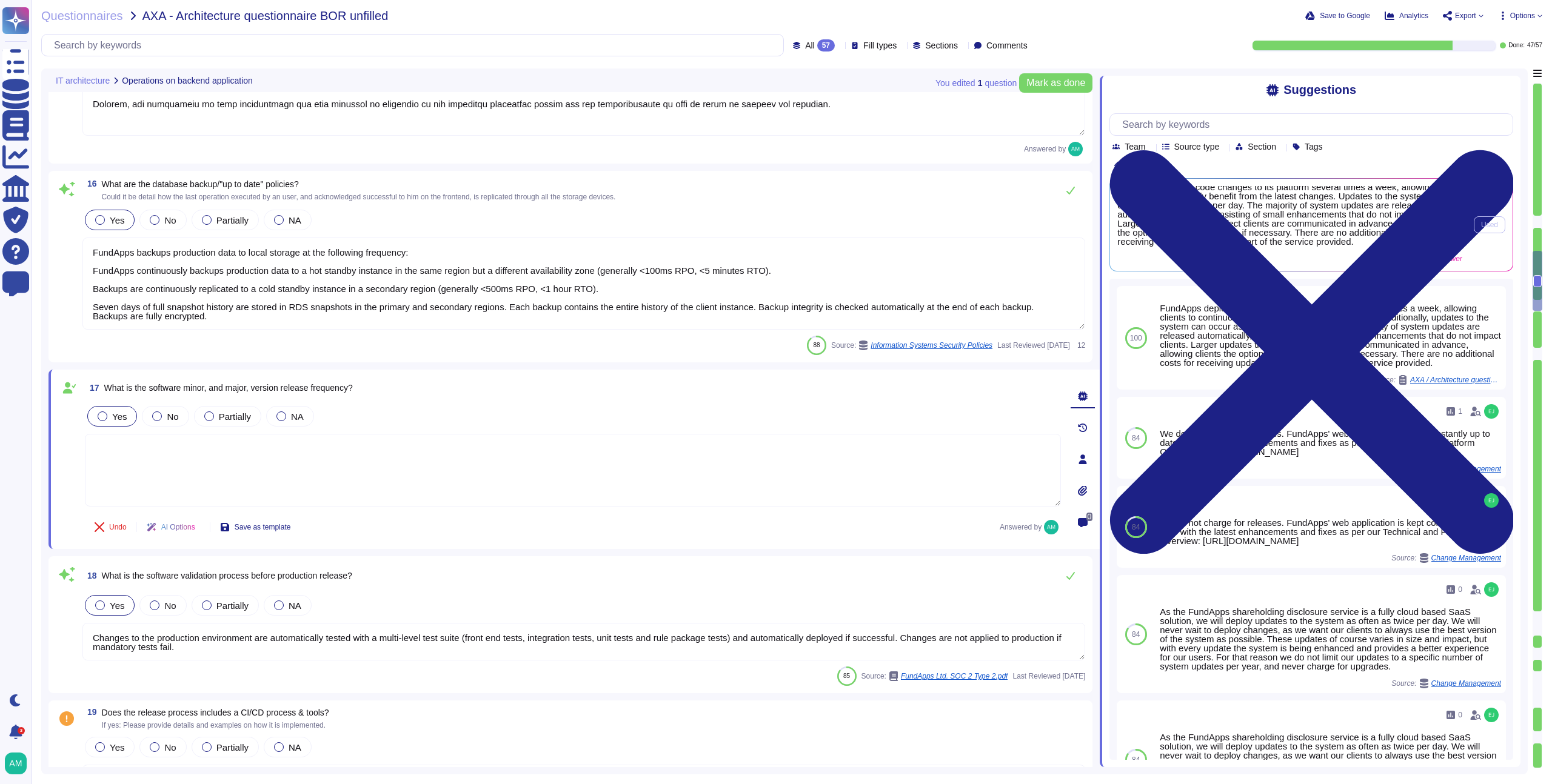
scroll to position [0, 0]
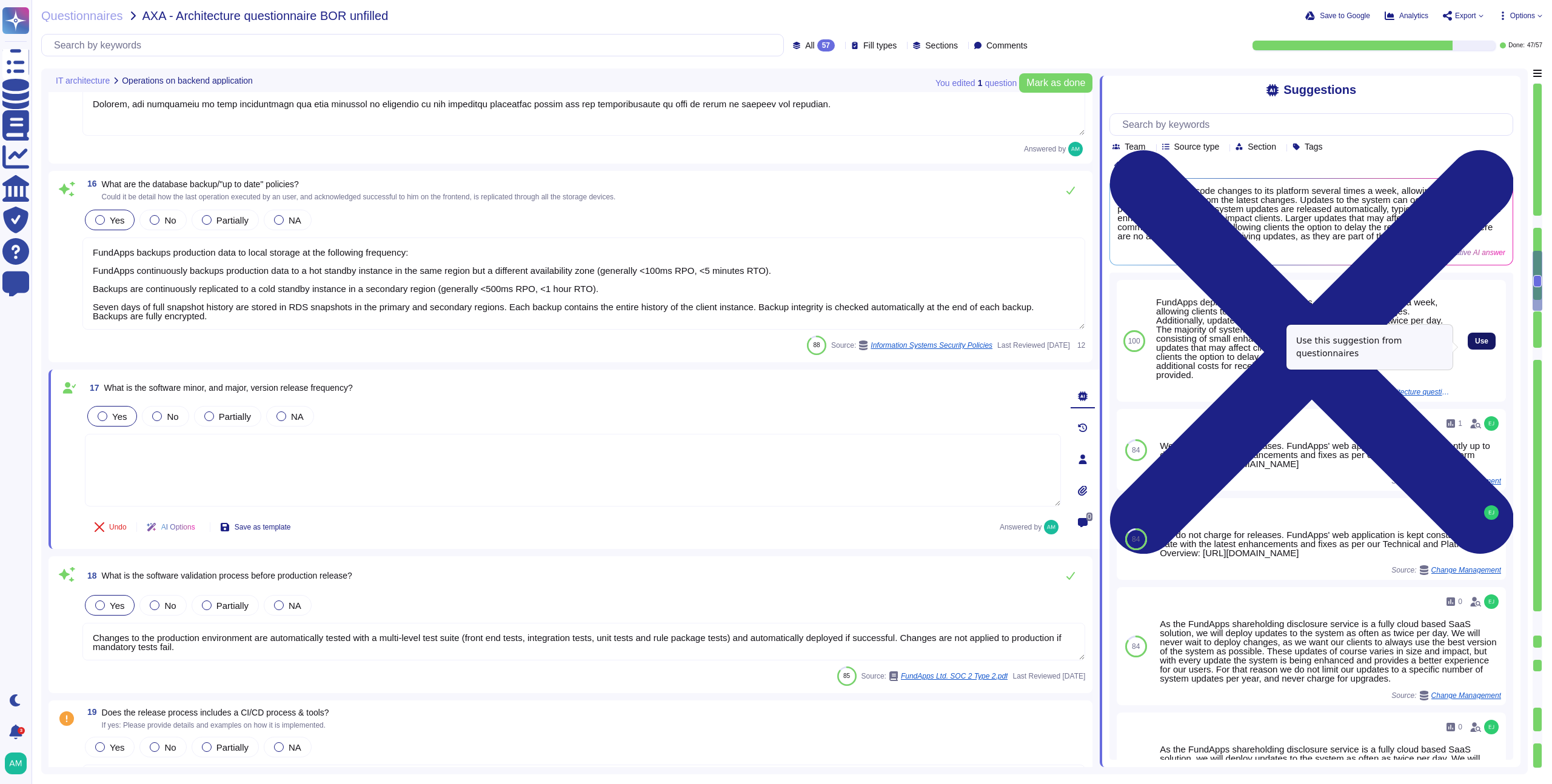
click at [1475, 340] on button "Use" at bounding box center [1482, 341] width 28 height 17
type textarea "FundApps deploys code changes to its platform several times a week, allowing cl…"
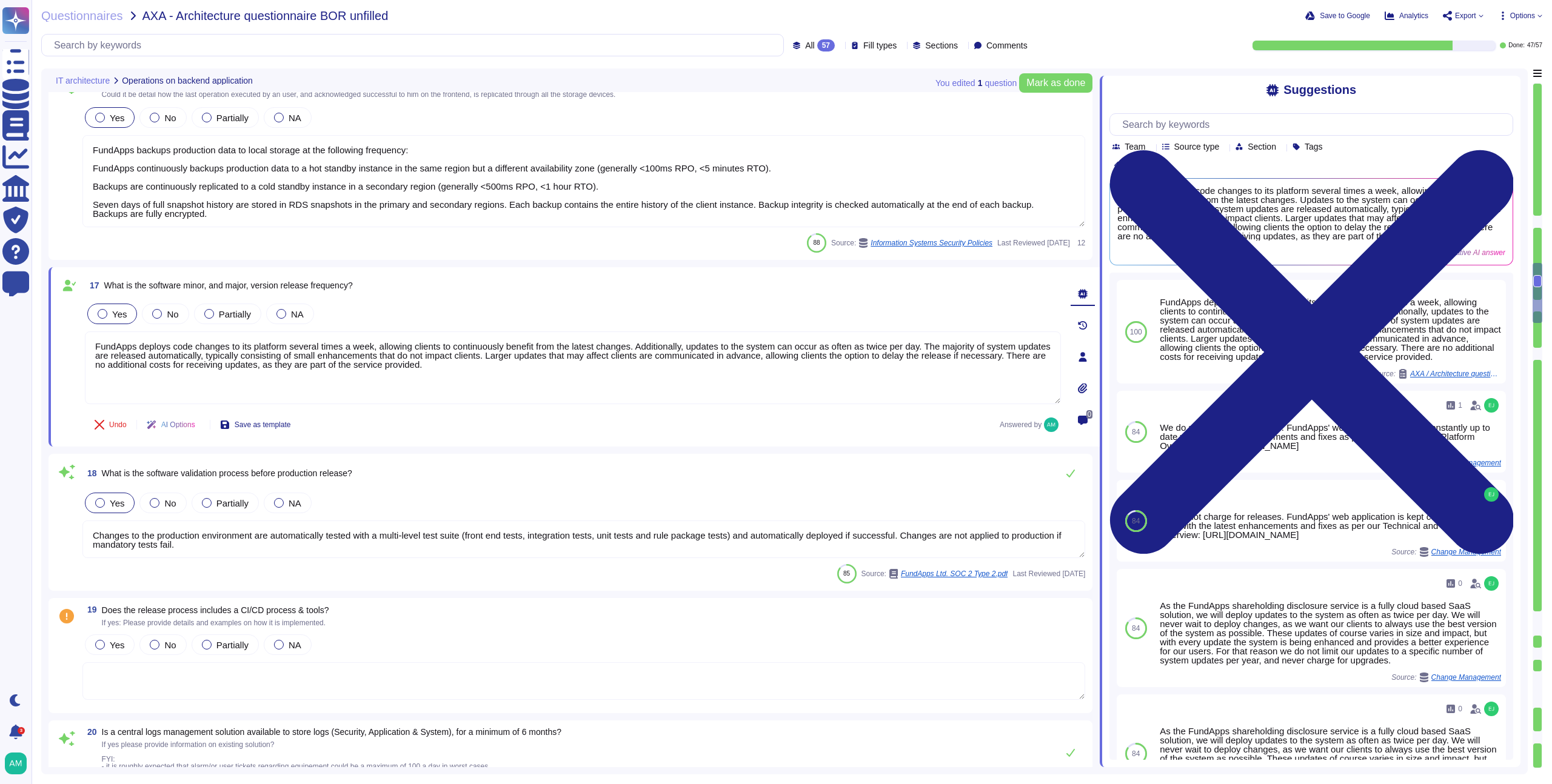
type textarea "Clients have separate dedicated instances of FundApps' platform for displaying,…"
click at [1075, 469] on icon at bounding box center [1071, 474] width 8 height 8
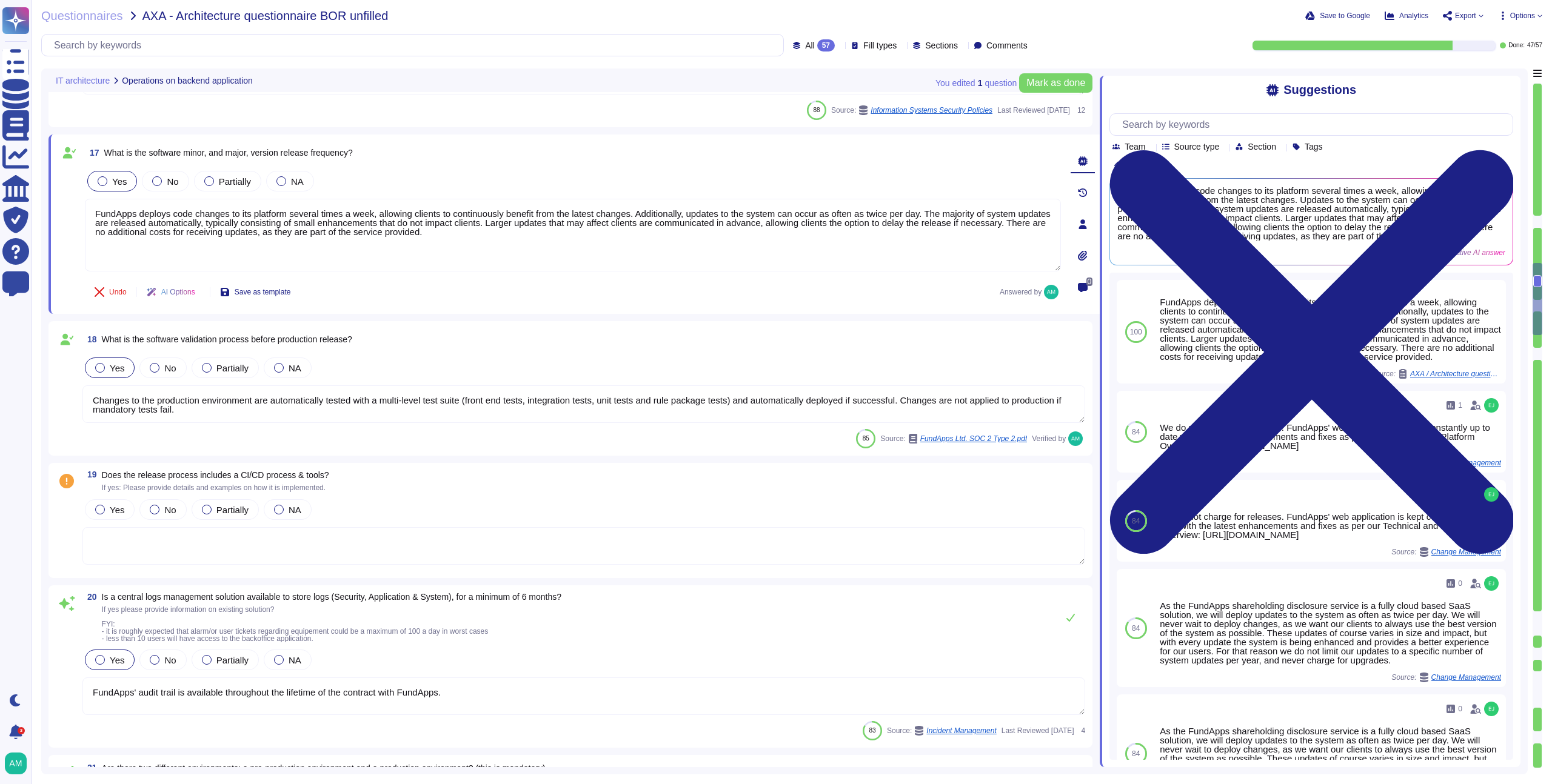
scroll to position [2402, 0]
click at [349, 537] on textarea at bounding box center [584, 544] width 1003 height 37
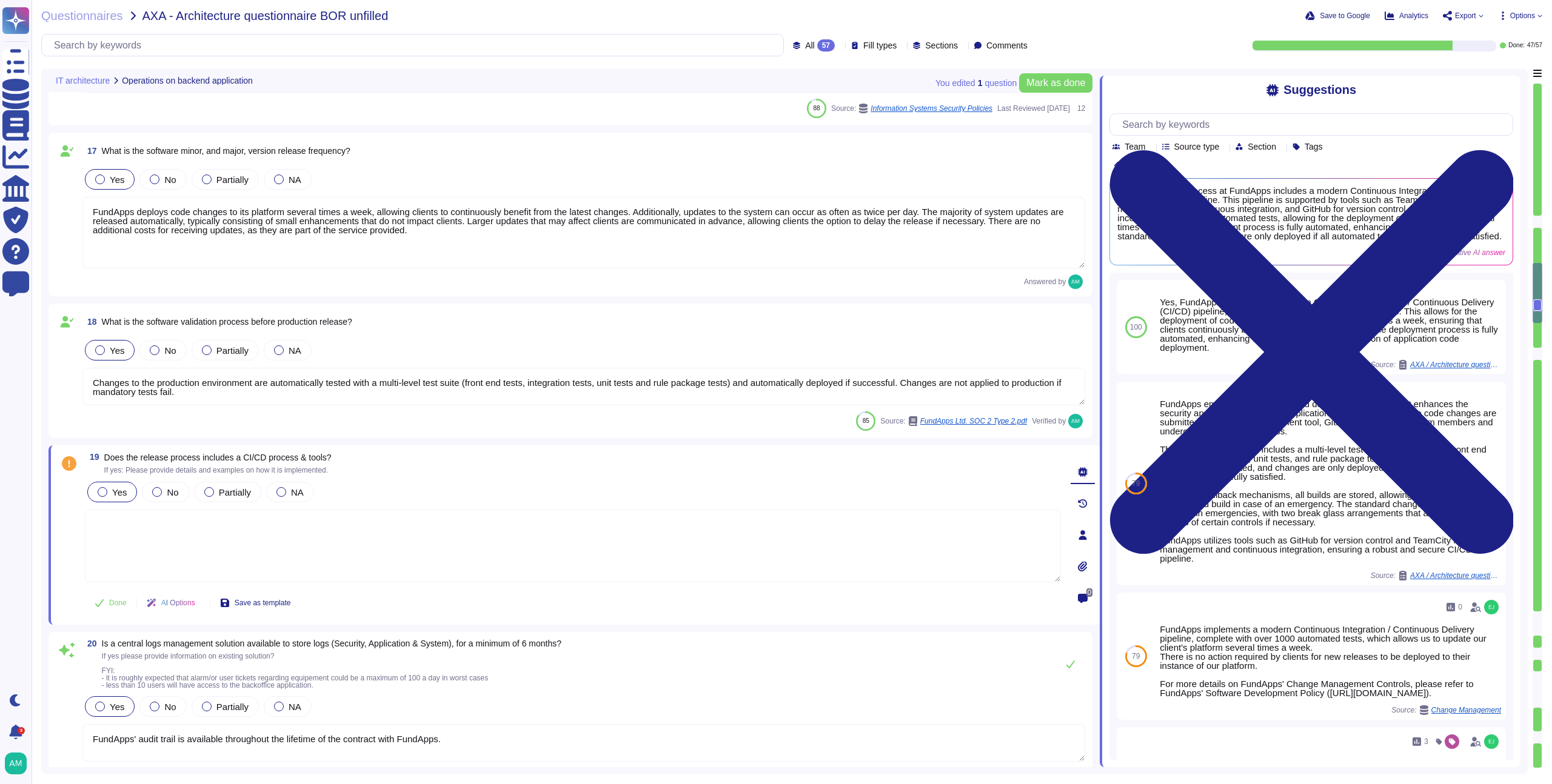
click at [113, 493] on span "Yes" at bounding box center [119, 493] width 15 height 10
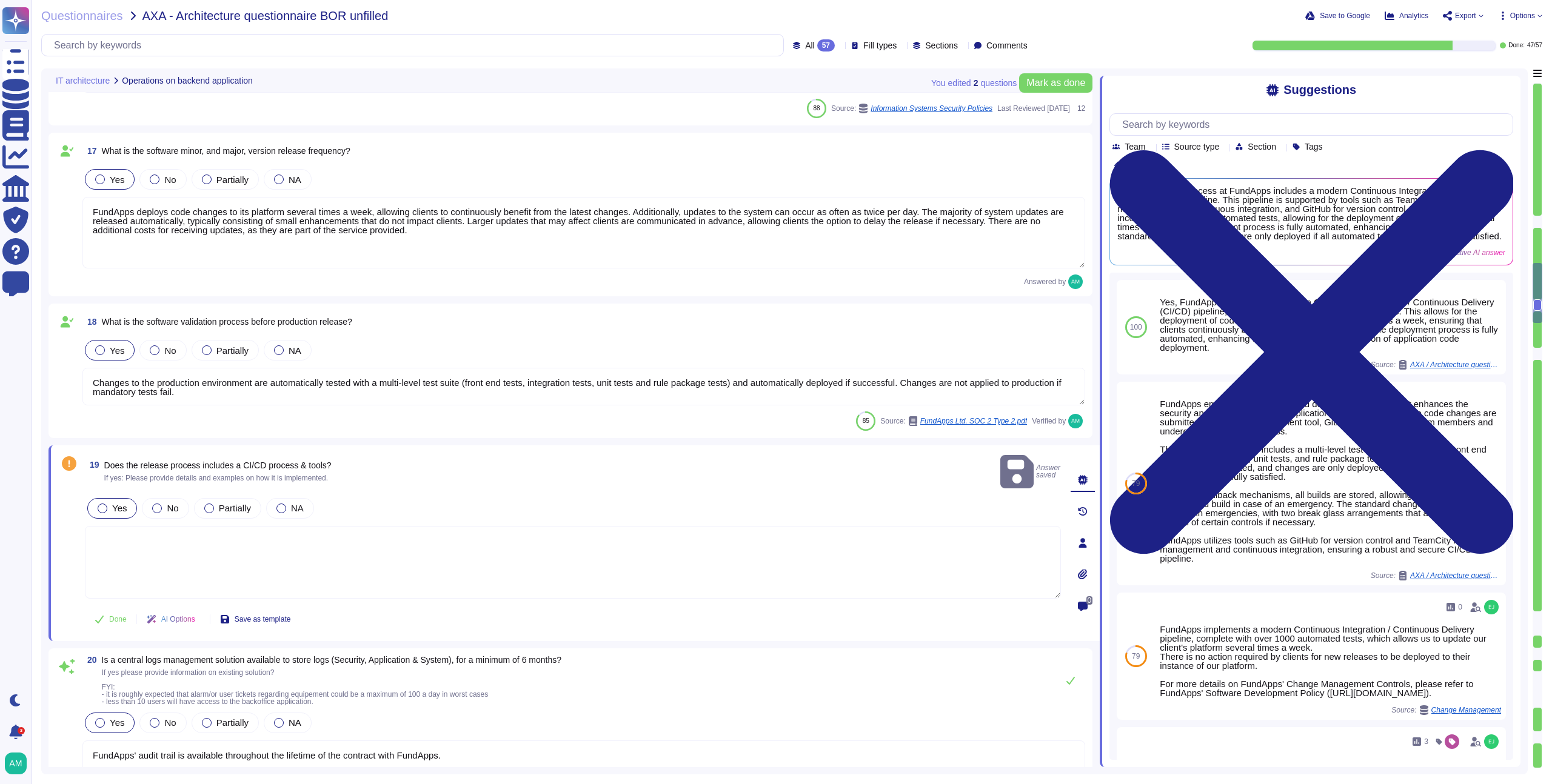
click at [537, 544] on textarea at bounding box center [573, 563] width 976 height 73
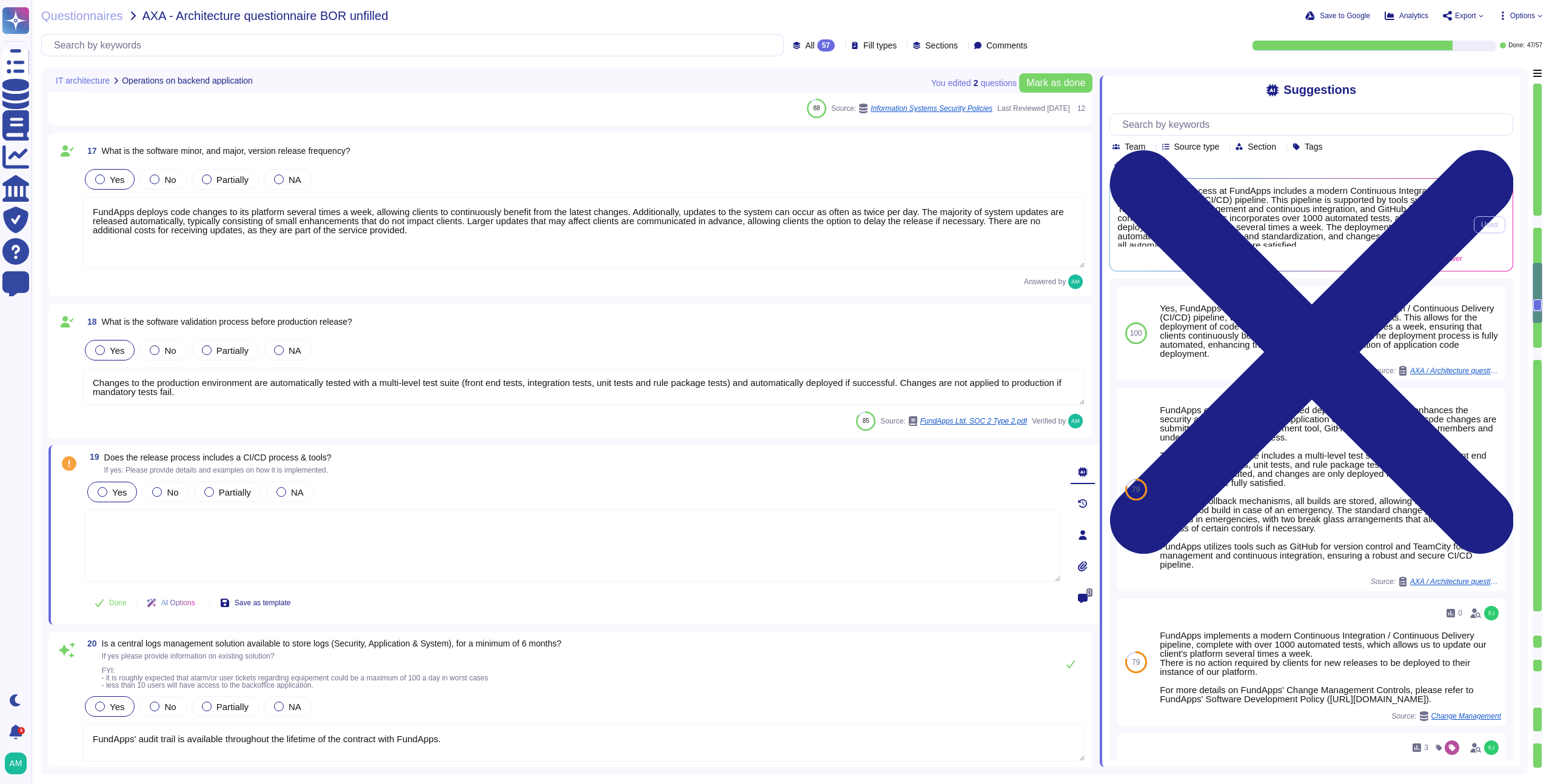
scroll to position [3, 0]
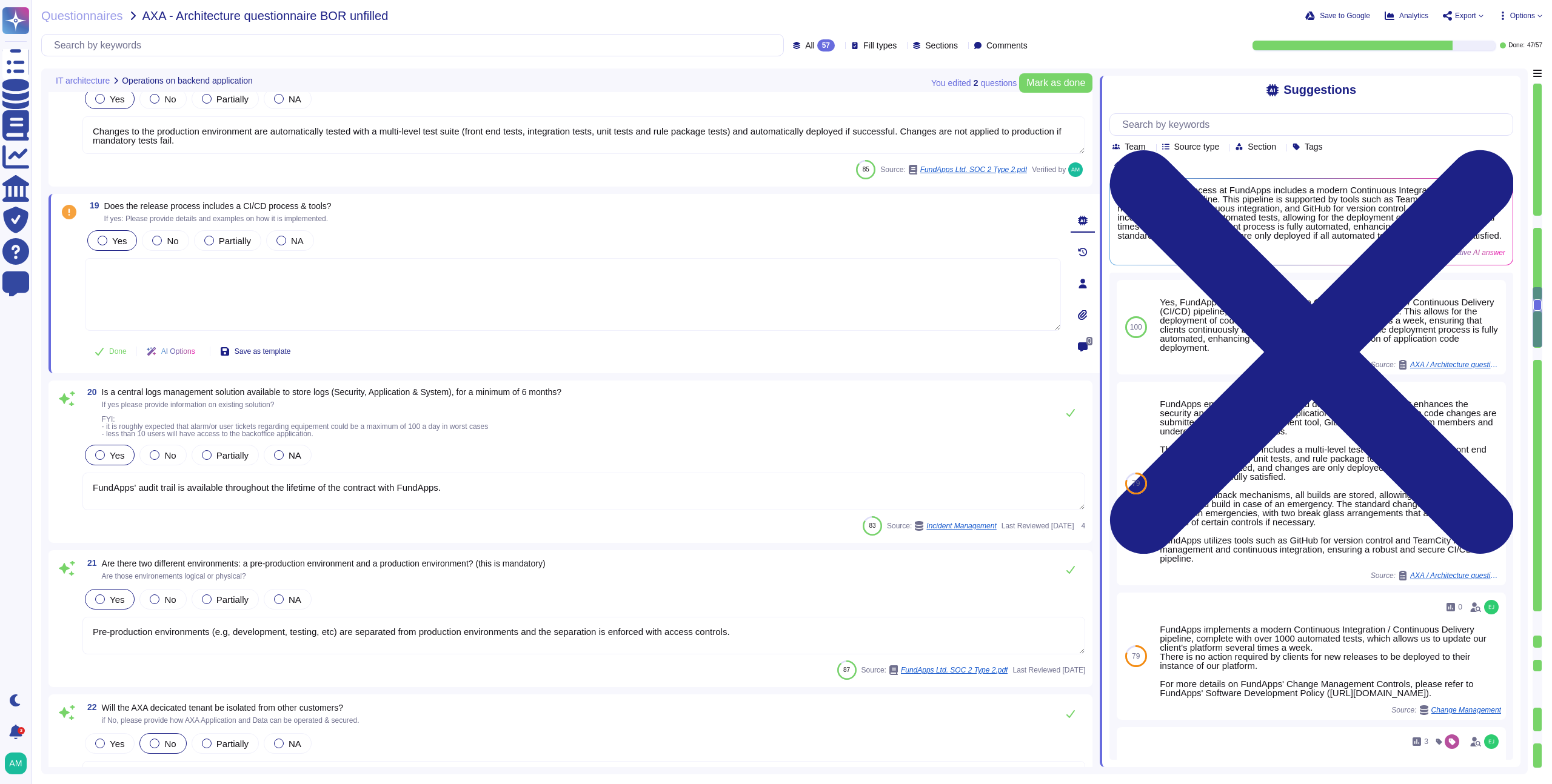
type textarea "Testing changes is fully automated at FundApps, and the multi-level test suite …"
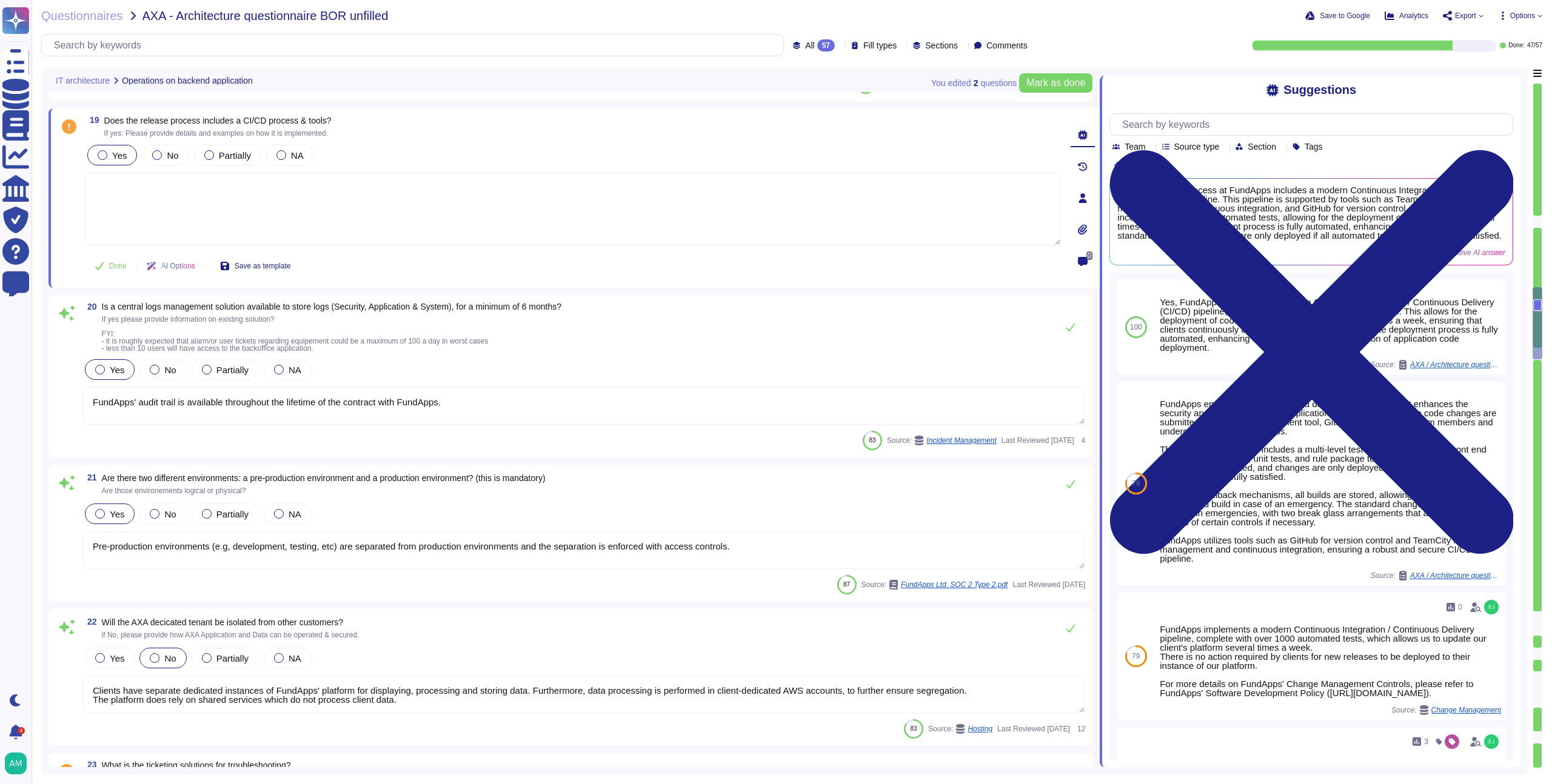
type textarea "Please see a high level overview of our architecture here in this short video: …"
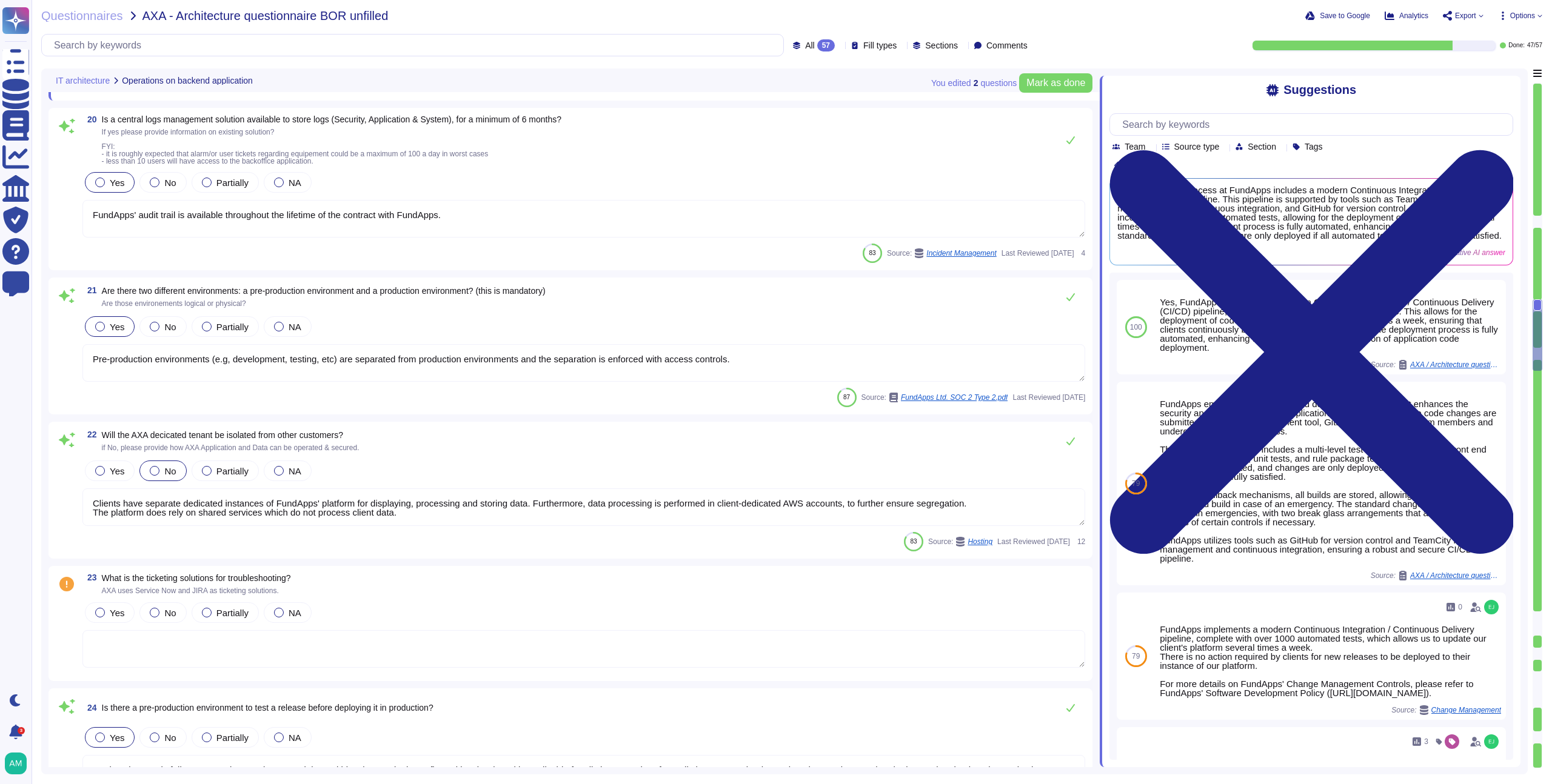
type textarea "The service model provided is SaaS."
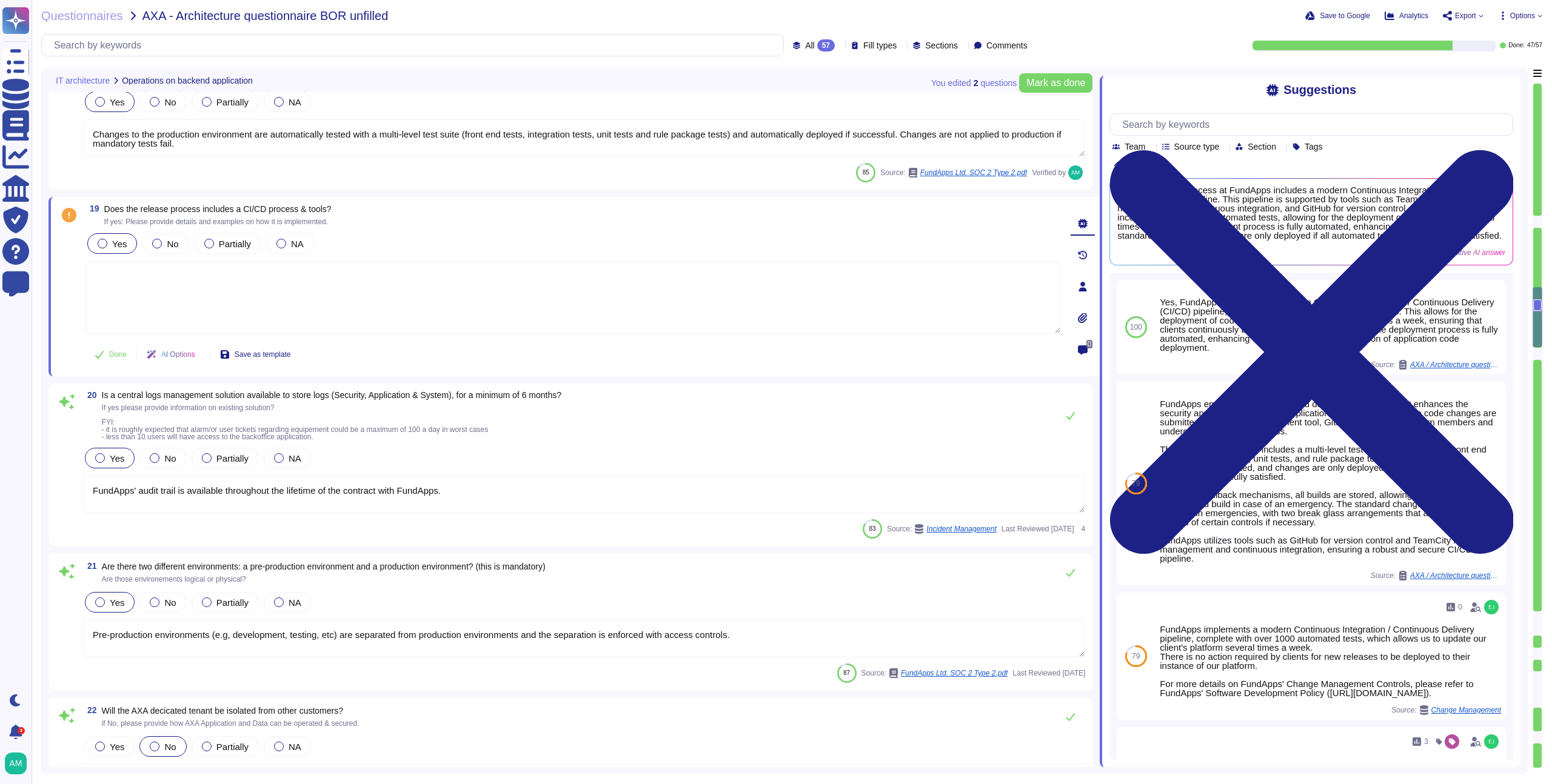
type textarea "FundApps backups production data to local storage at the following frequency: F…"
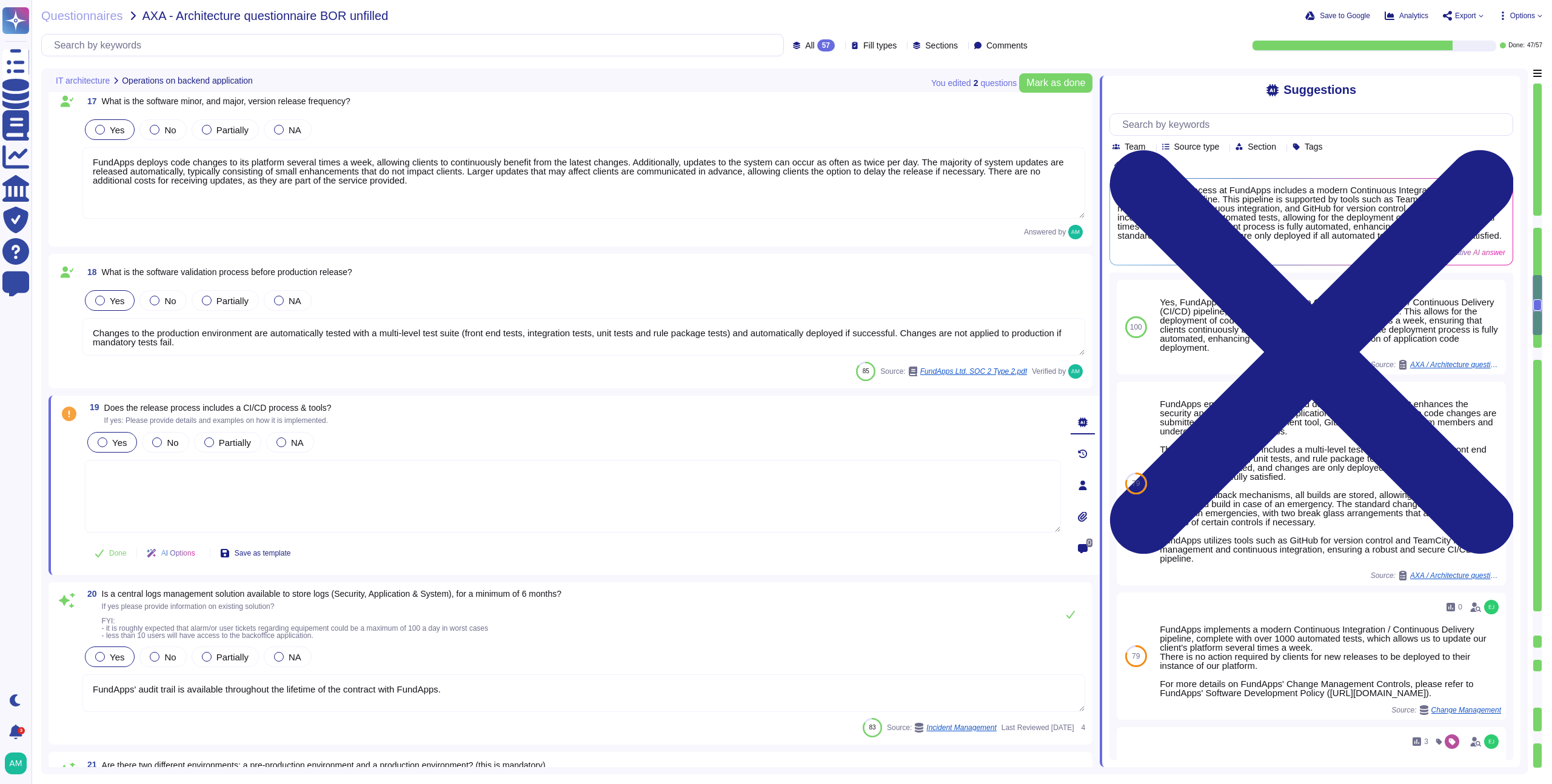
scroll to position [2431, 0]
type textarea "FundApps guarantees high availability through a robust infrastructure designed …"
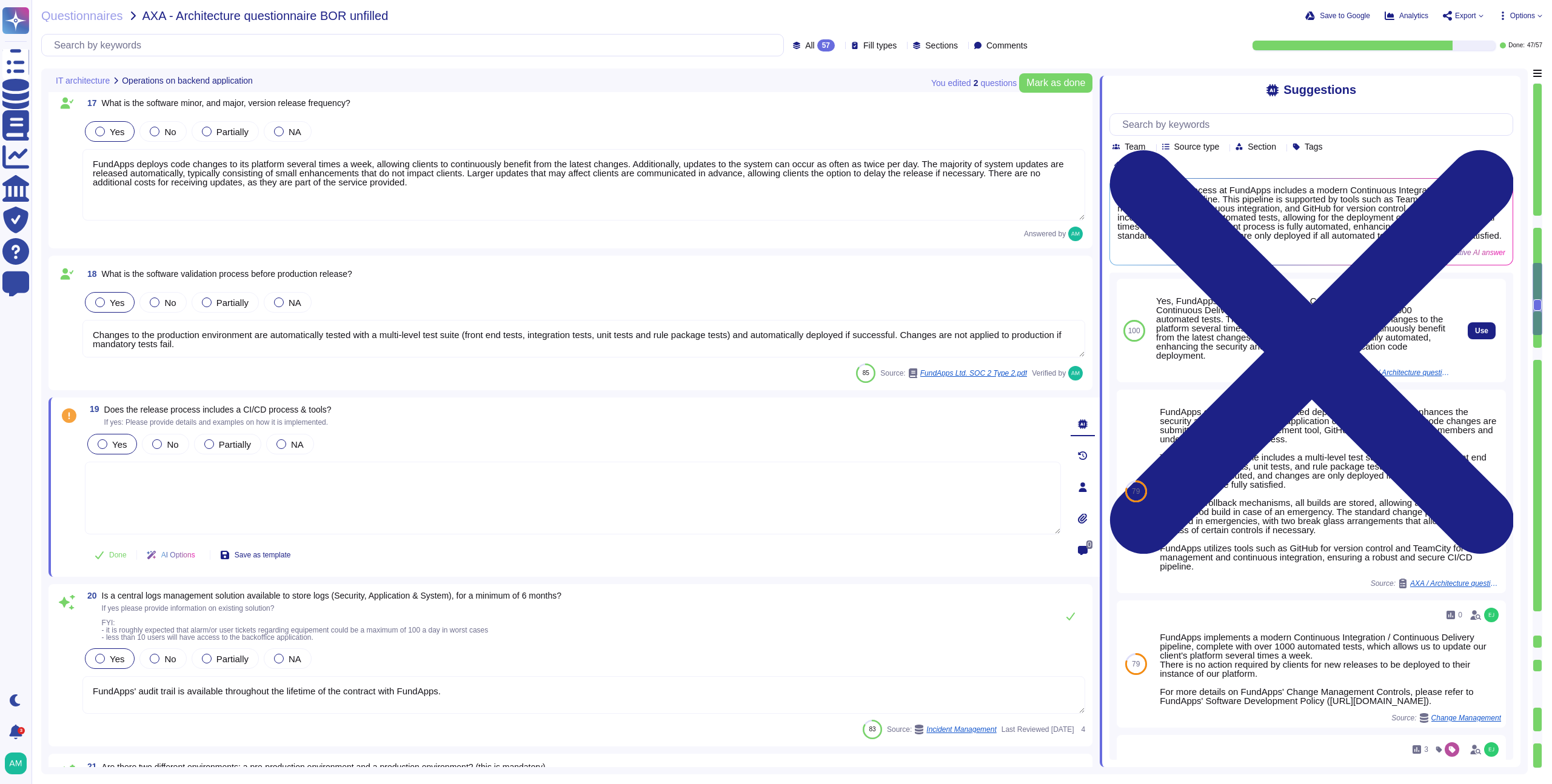
scroll to position [0, 0]
click at [1477, 335] on span "Use" at bounding box center [1482, 332] width 13 height 7
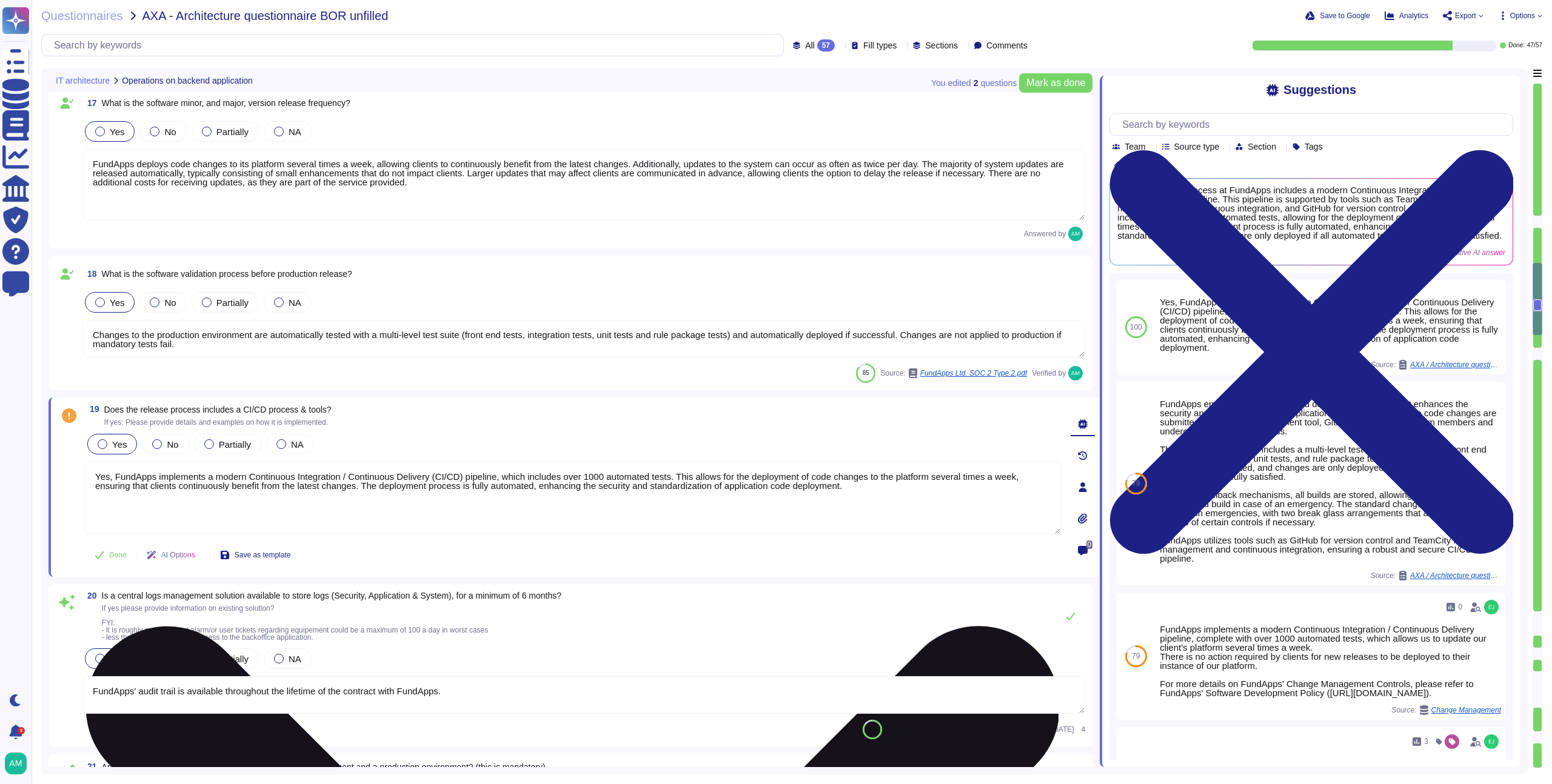
drag, startPoint x: 617, startPoint y: 479, endPoint x: 513, endPoint y: 477, distance: 104.0
click at [513, 477] on textarea "Yes, FundApps implements a modern Continuous Integration / Continuous Delivery …" at bounding box center [573, 498] width 976 height 73
click at [841, 511] on textarea "Yes, FundApps implements a modern Continuous Integration / Continuous Delivery …" at bounding box center [573, 498] width 976 height 73
type textarea "Yes, FundApps implements a modern Continuous Integration / Continuous Delivery …"
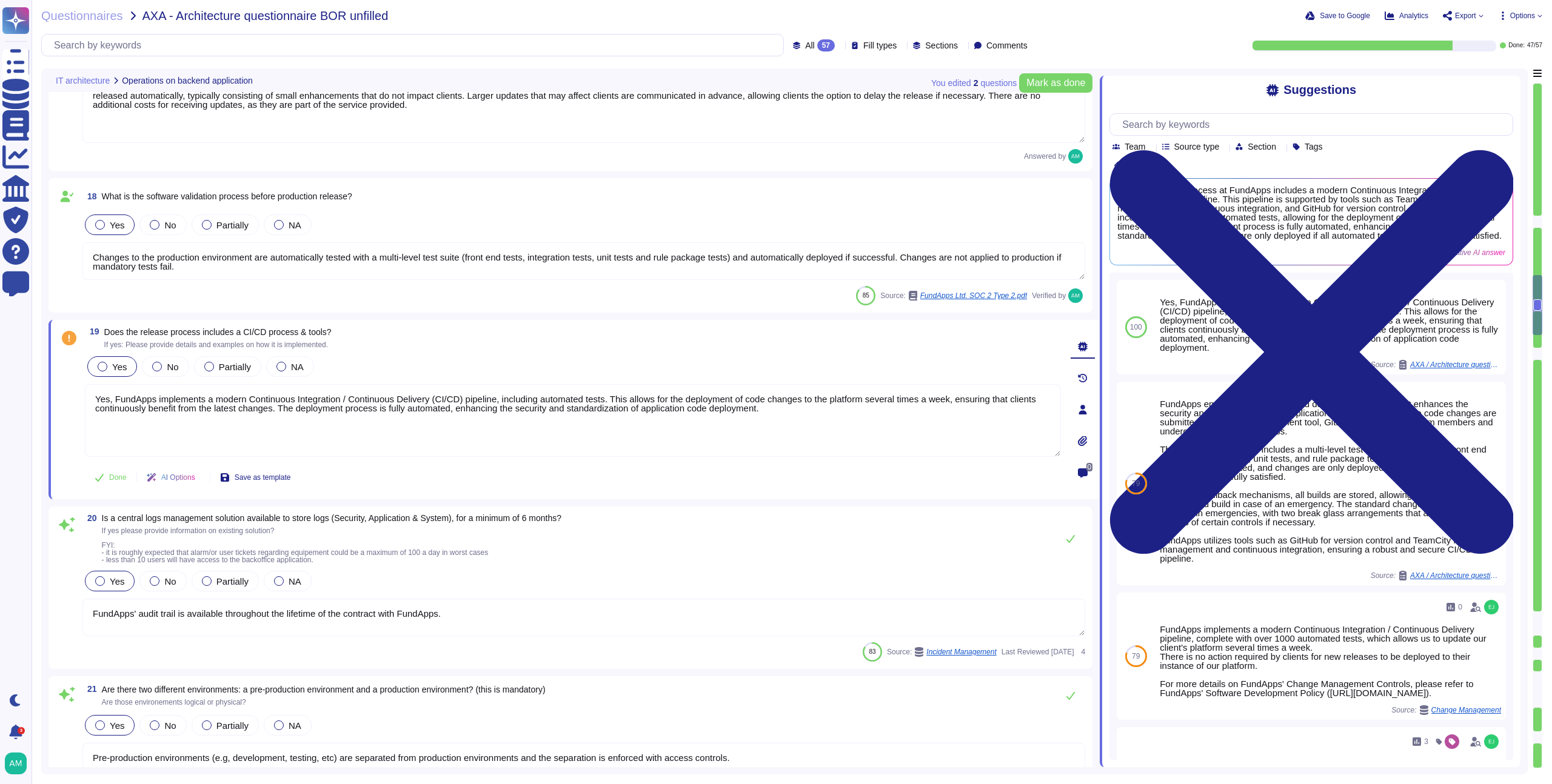
scroll to position [2511, 0]
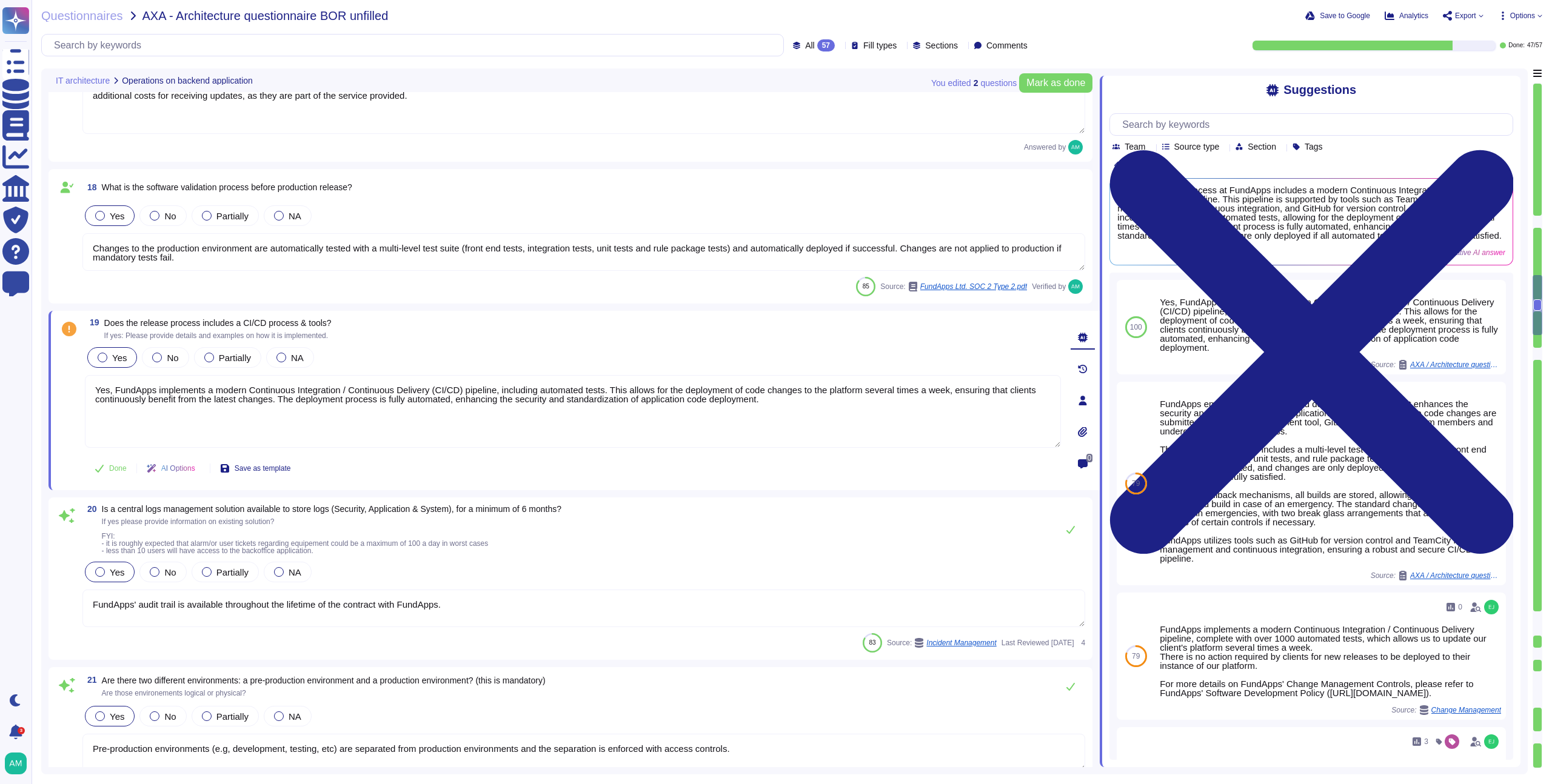
type textarea "Testing changes is fully automated at FundApps, and the multi-level test suite …"
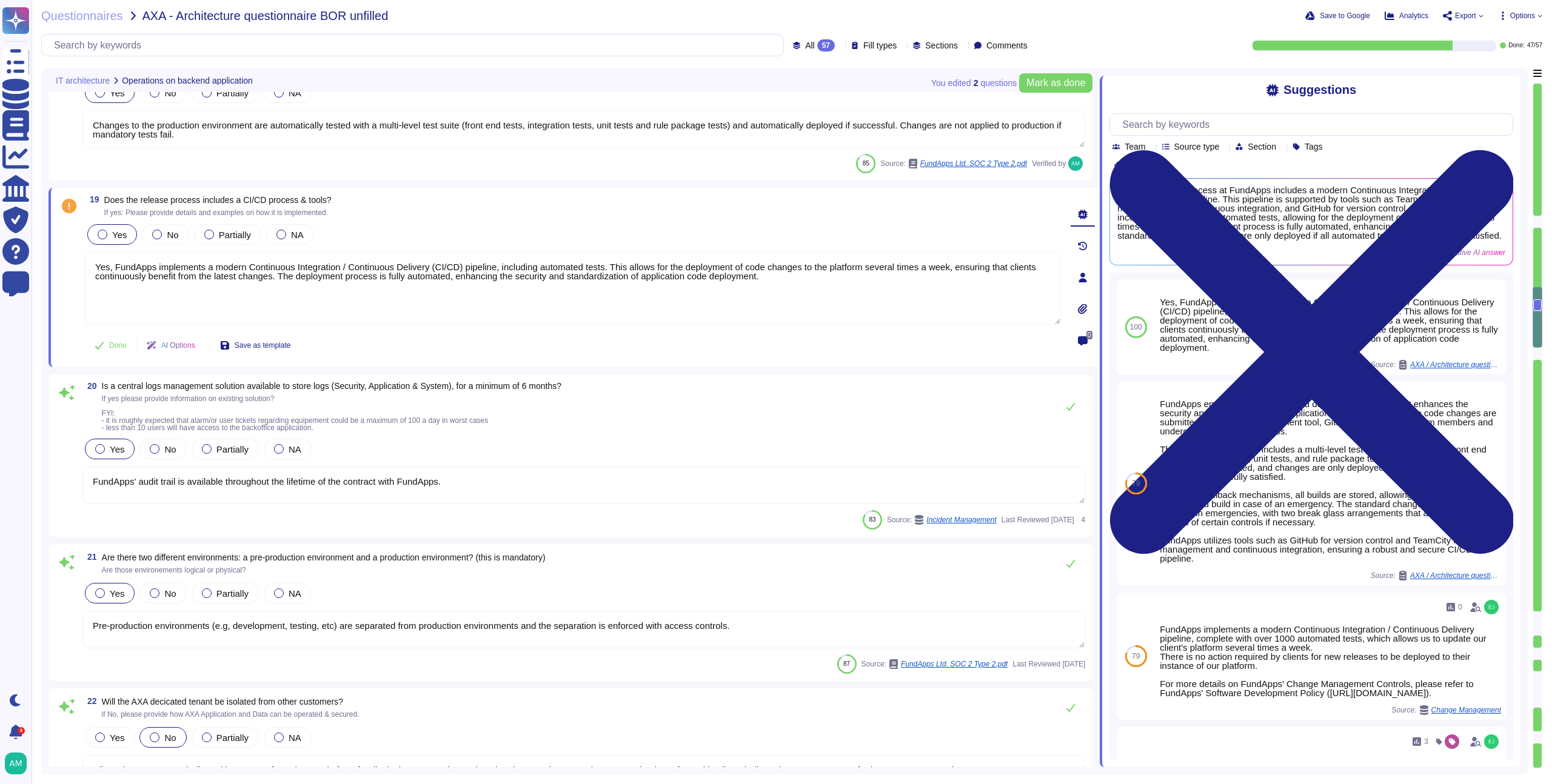
scroll to position [2634, 0]
click at [781, 632] on textarea "Pre-production environments (e.g, development, testing, etc) are separated from…" at bounding box center [584, 628] width 1003 height 37
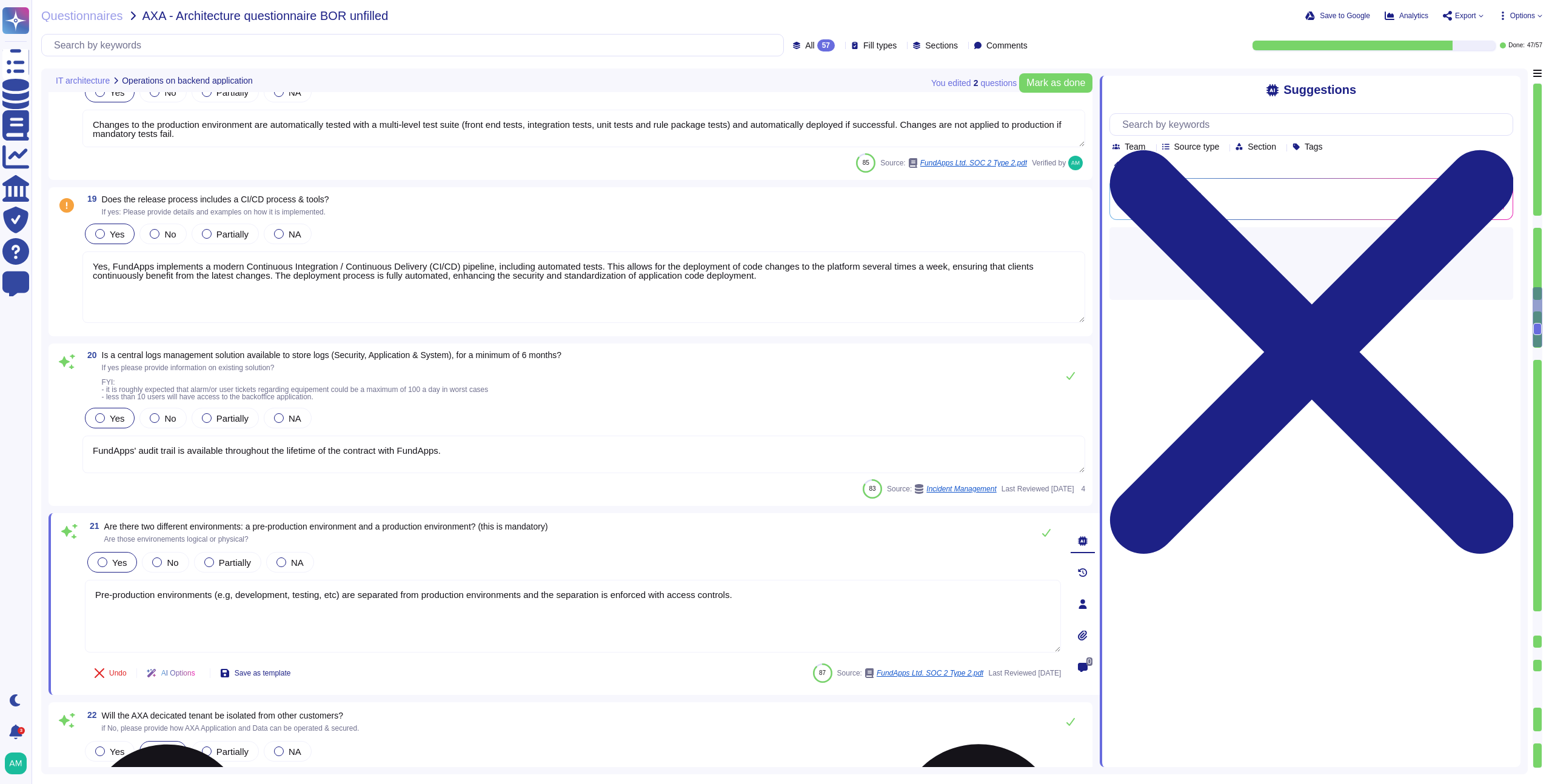
type textarea "Testing changes is fully automated at FundApps, and the multi-level test suite …"
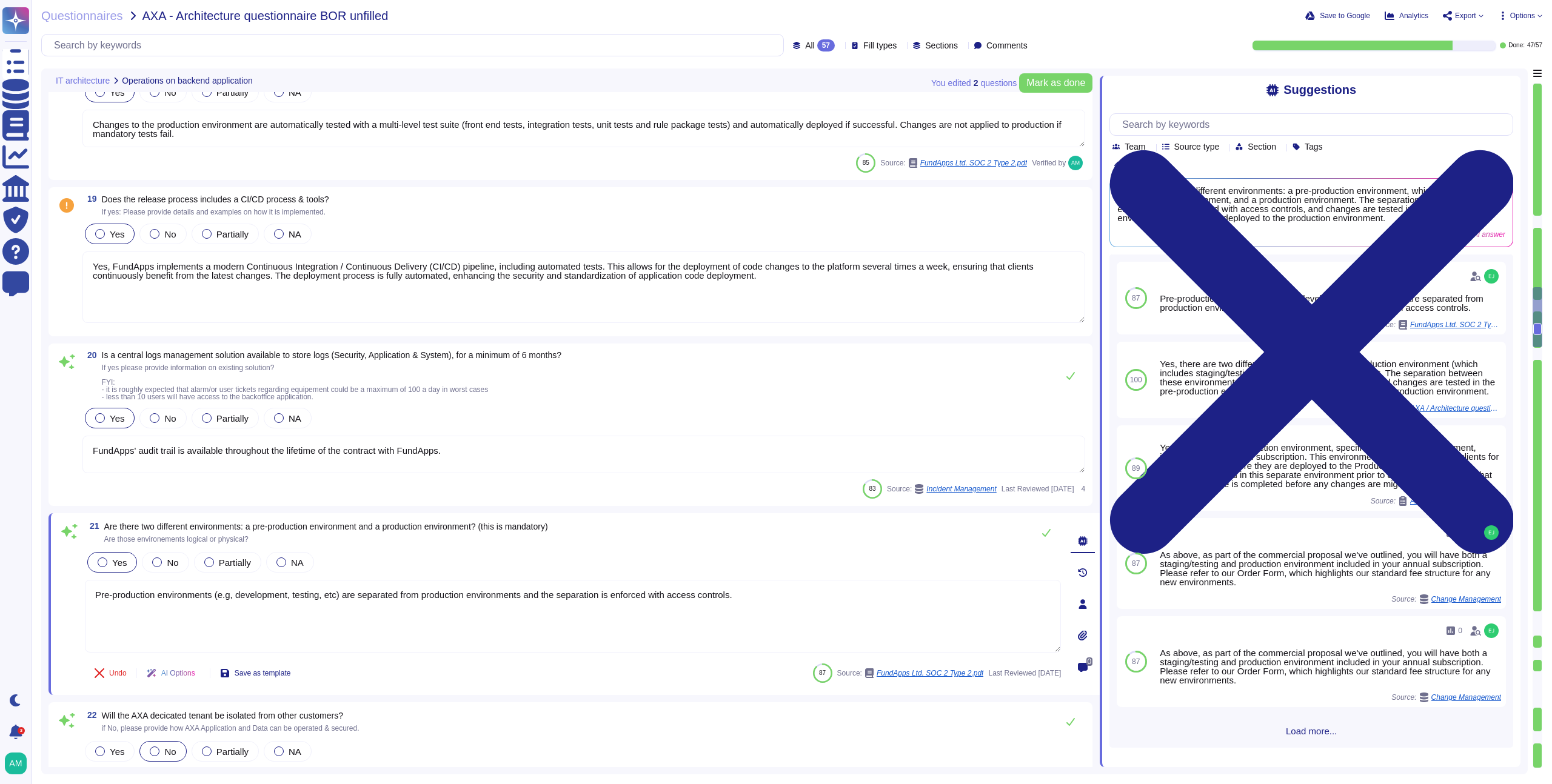
type textarea "Pre-production environments (e.g, development, testing, etc) are separated from…"
click at [829, 287] on textarea "Yes, FundApps implements a modern Continuous Integration / Continuous Delivery …" at bounding box center [584, 287] width 1003 height 71
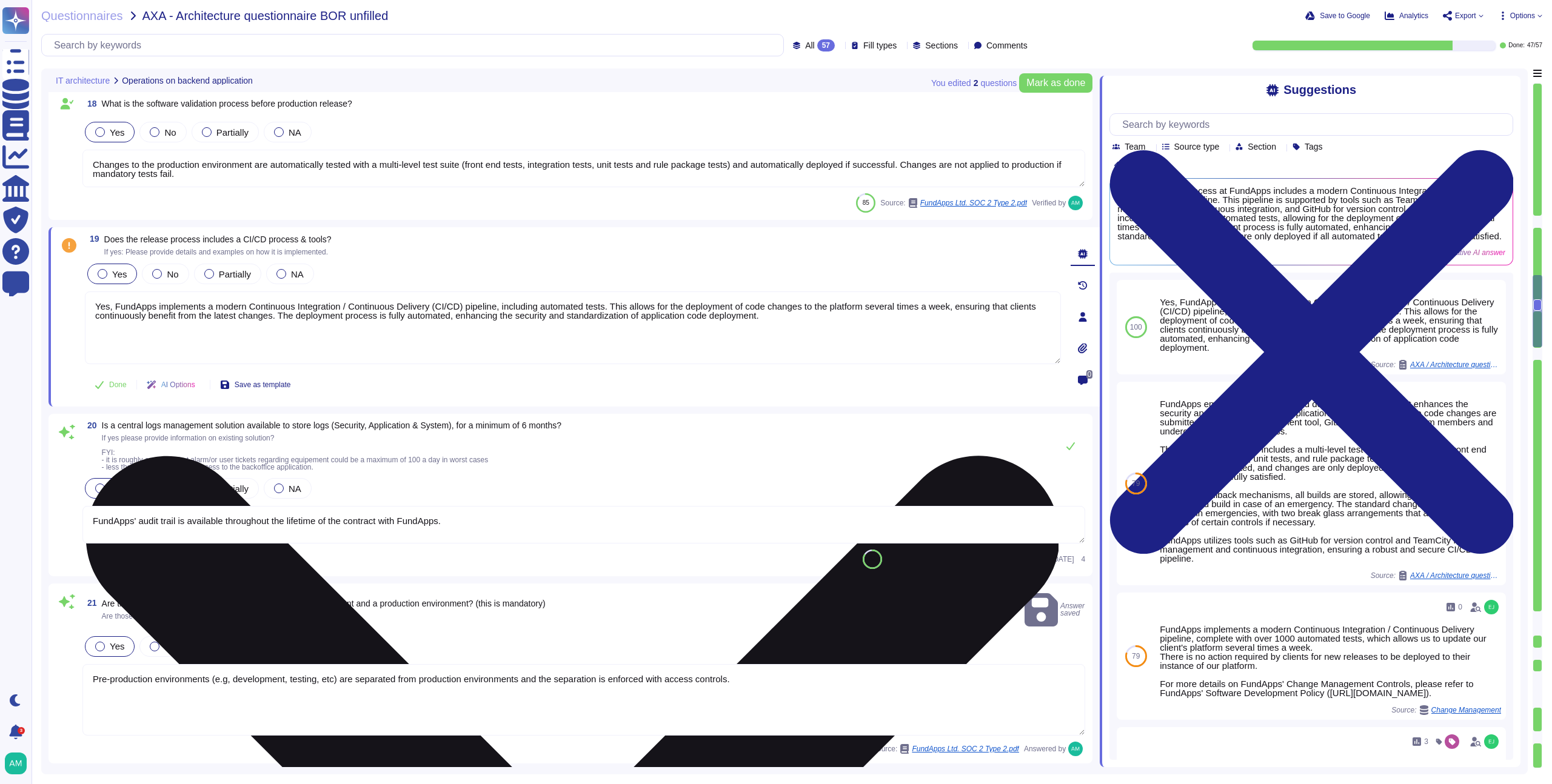
scroll to position [2589, 0]
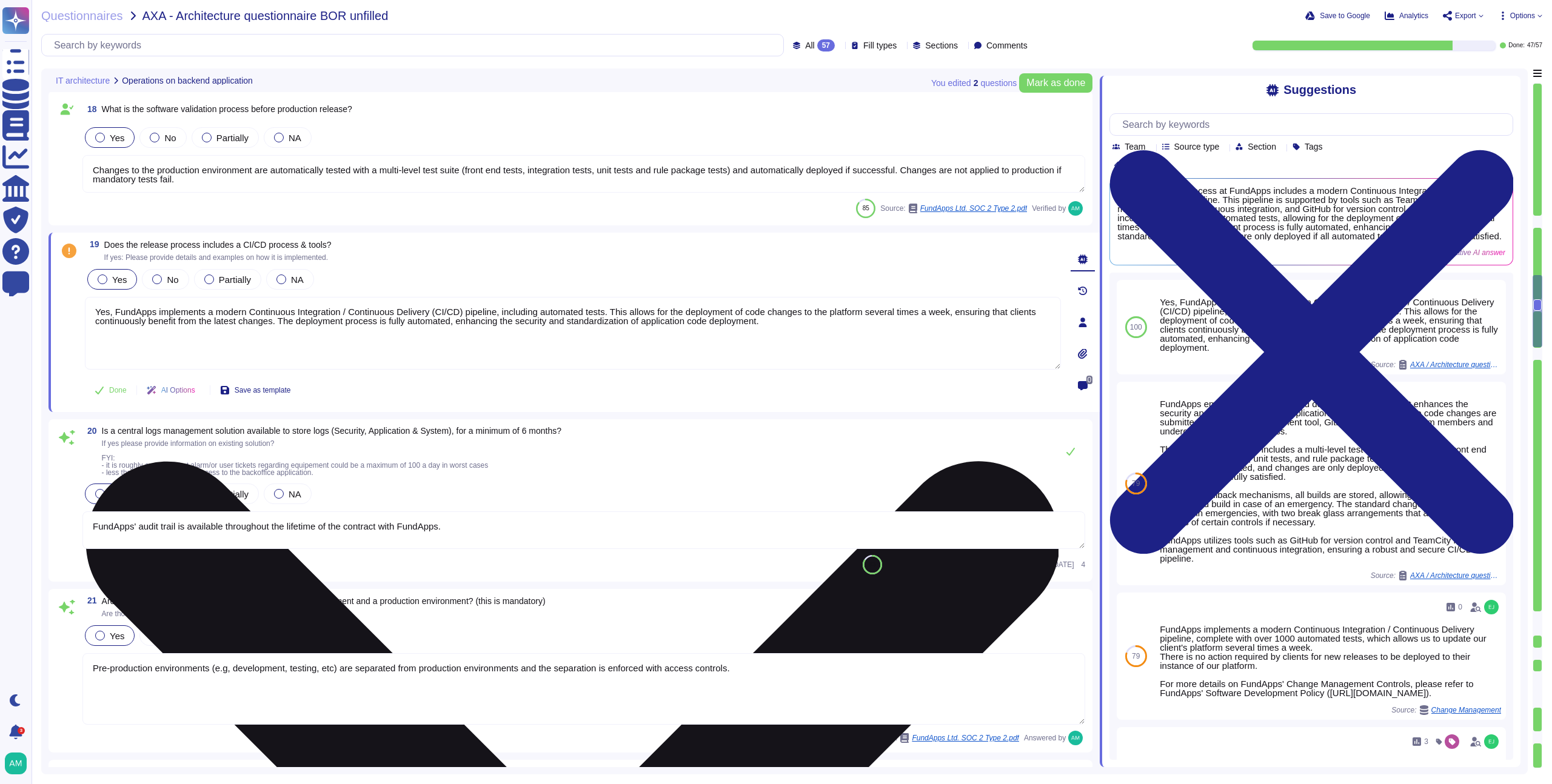
click at [656, 322] on textarea "Yes, FundApps implements a modern Continuous Integration / Continuous Delivery …" at bounding box center [573, 334] width 976 height 73
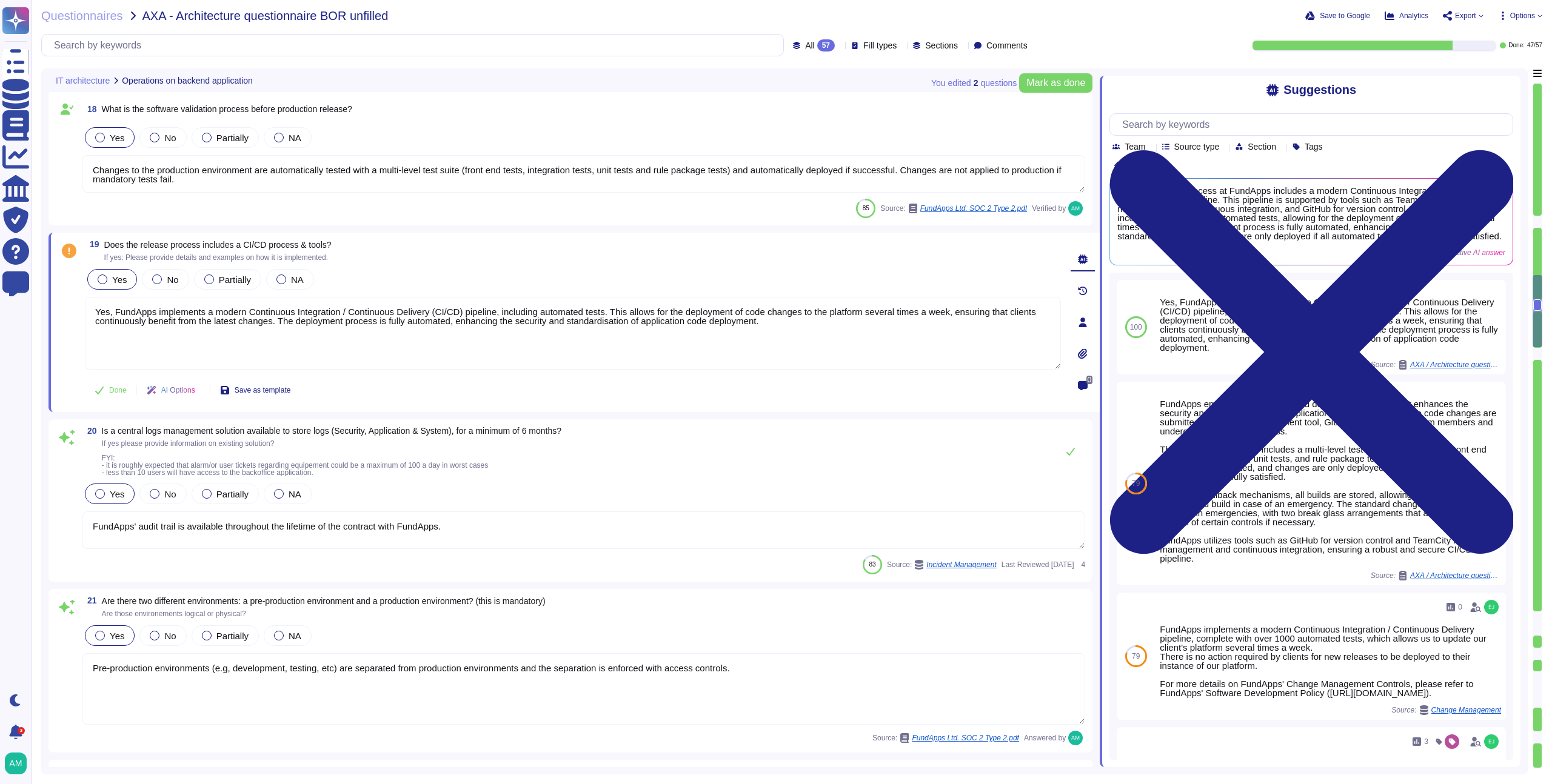
type textarea "Yes, FundApps implements a modern Continuous Integration / Continuous Delivery …"
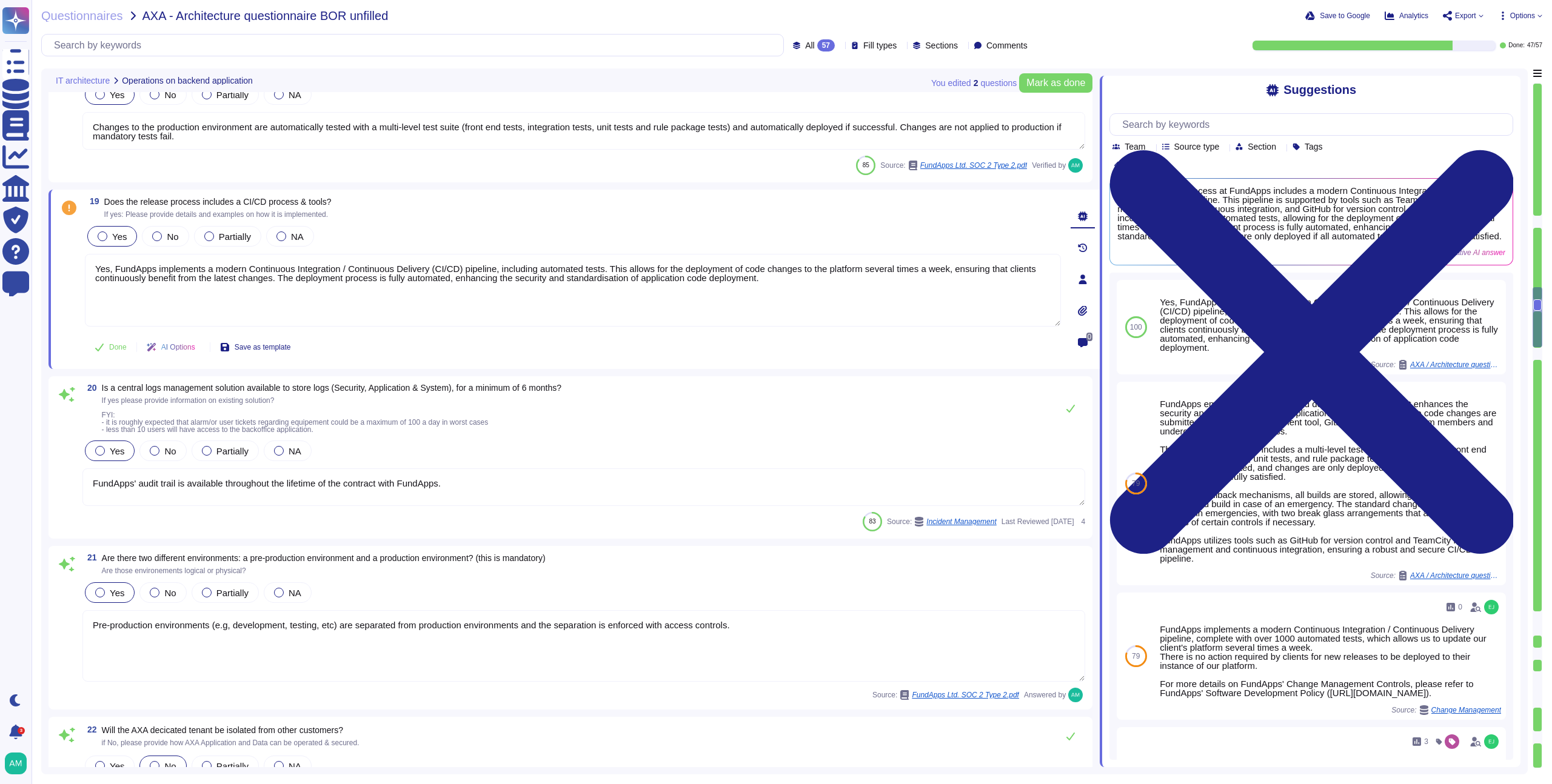
scroll to position [2633, 0]
click at [490, 493] on textarea "FundApps' audit trail is available throughout the lifetime of the contract with…" at bounding box center [584, 486] width 1003 height 37
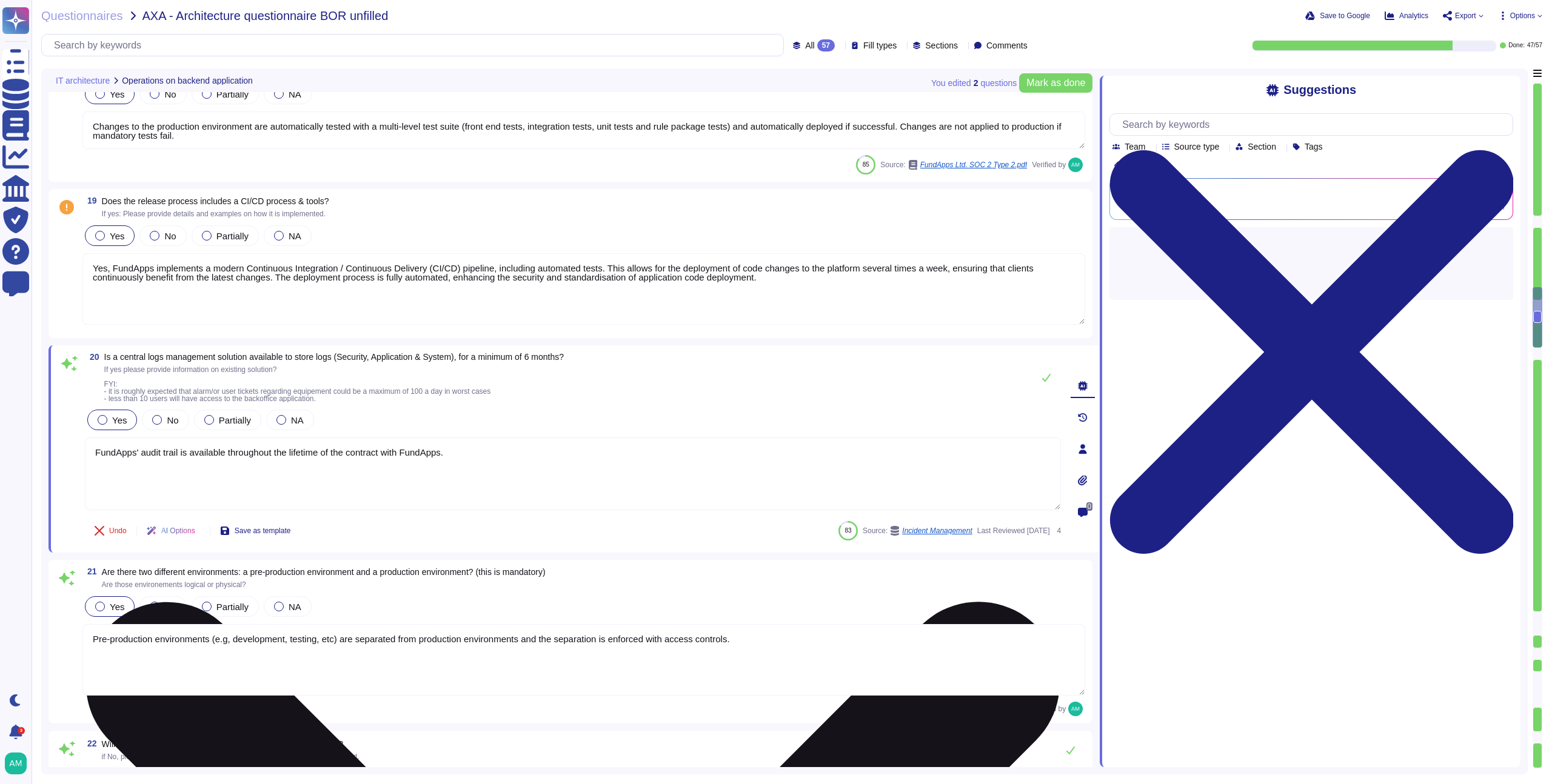
click at [490, 493] on textarea "FundApps' audit trail is available throughout the lifetime of the contract with…" at bounding box center [573, 474] width 976 height 73
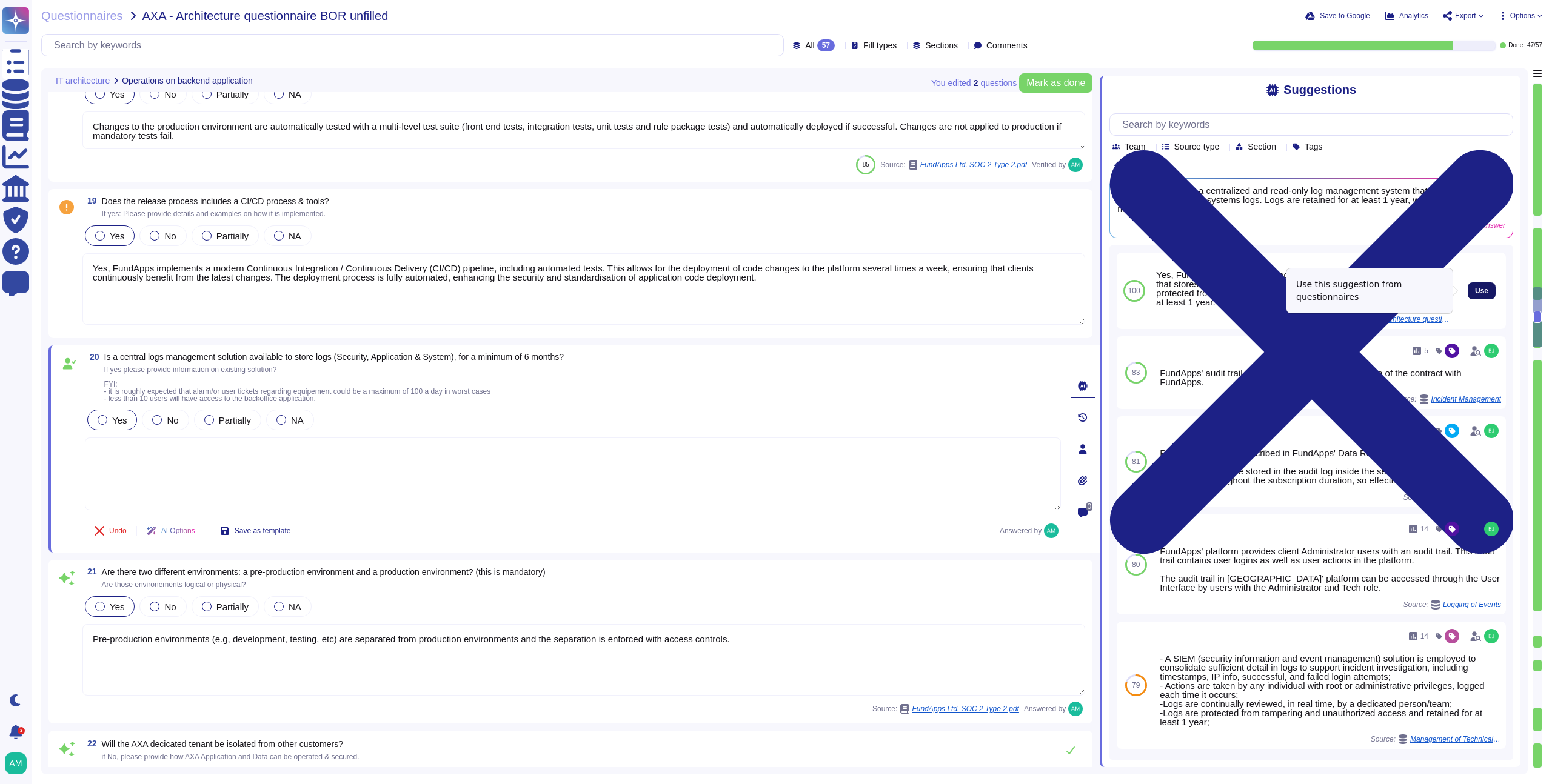
click at [1475, 290] on span "Use" at bounding box center [1482, 291] width 13 height 7
type textarea "Yes, FundApps has a centralized and read-only log management system that stores…"
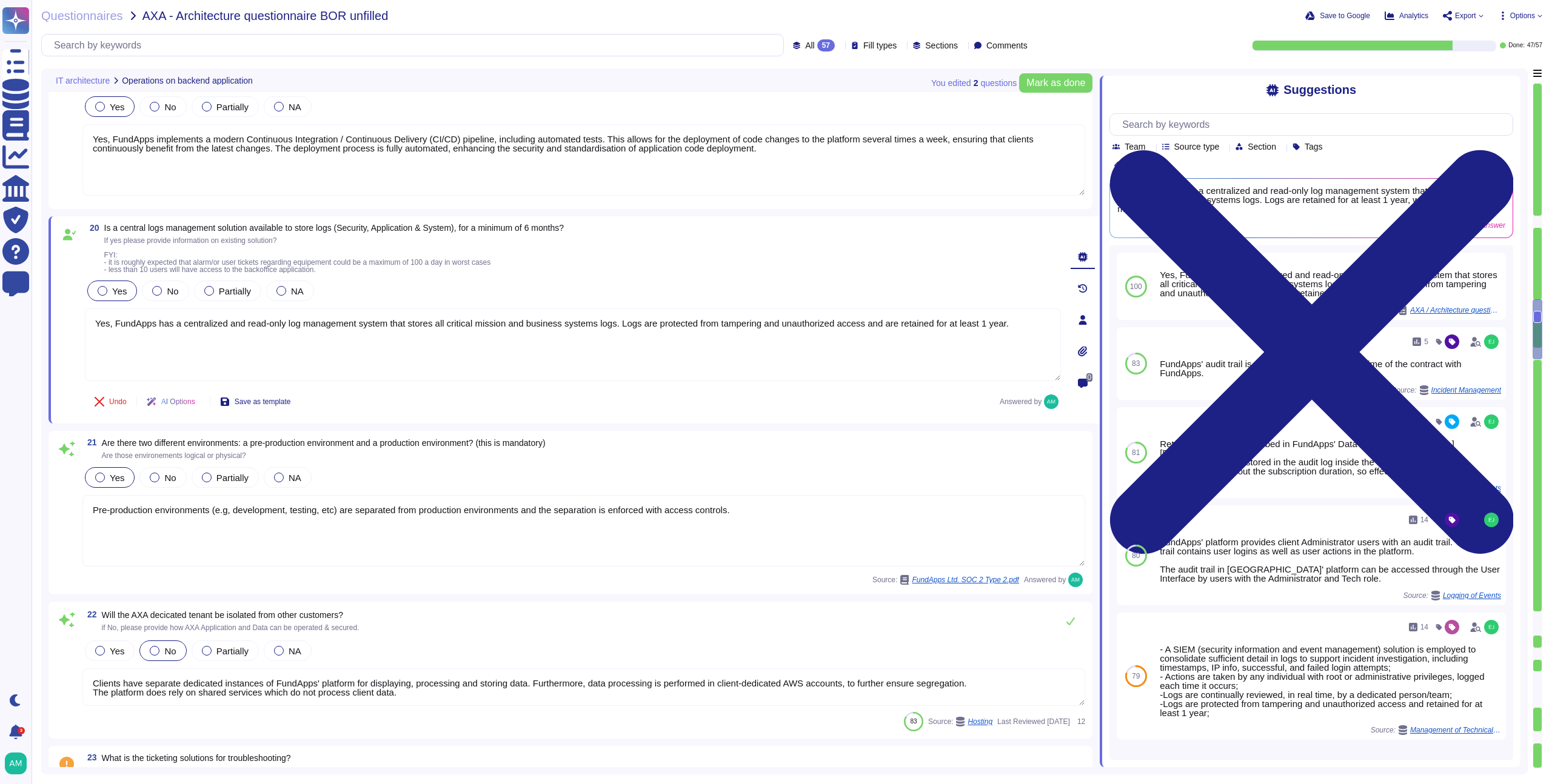
type textarea "Please see a high level overview of our architecture here in this short video: …"
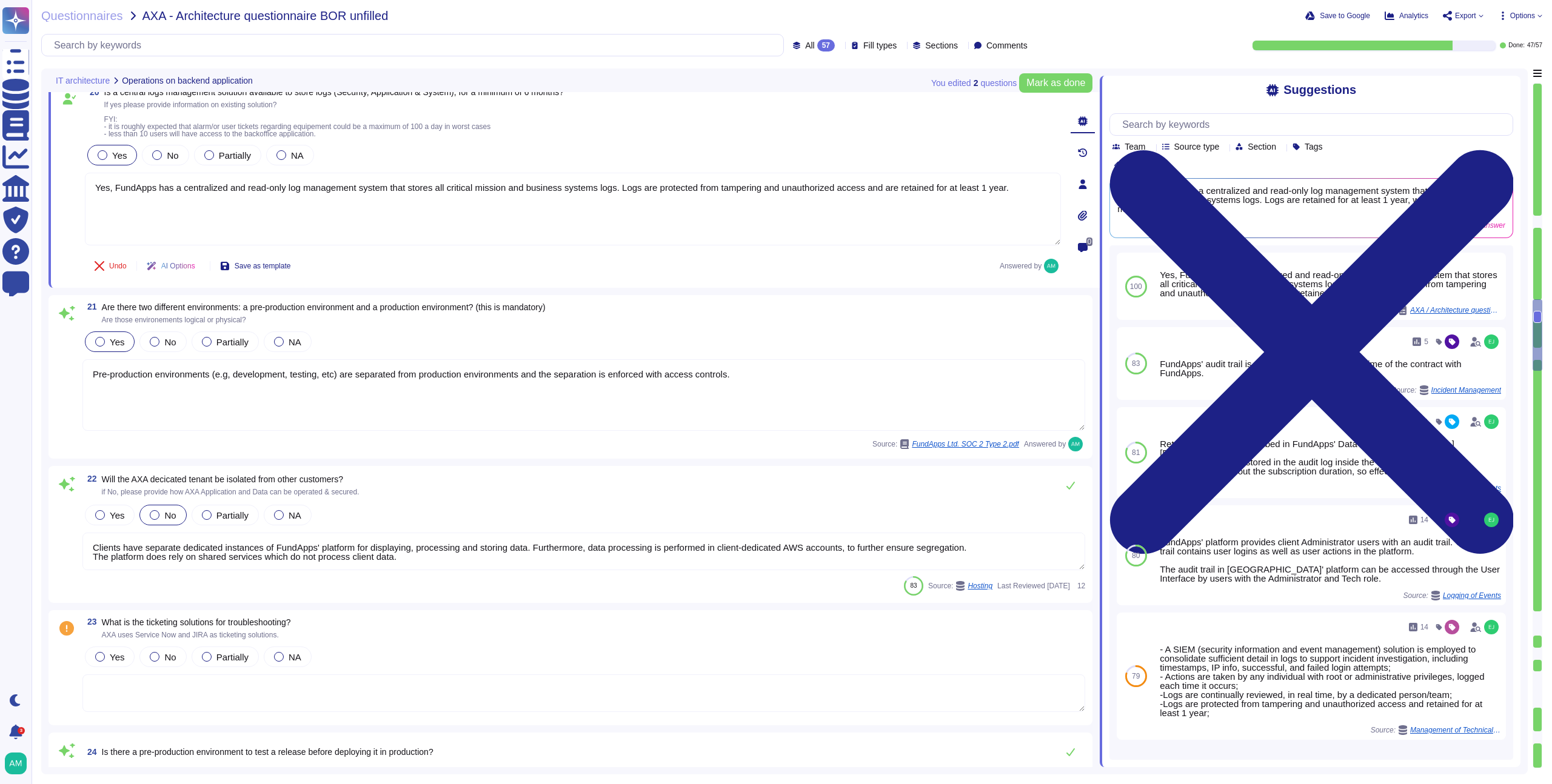
type textarea "The service model provided is SaaS."
click at [126, 517] on div "Yes" at bounding box center [110, 511] width 50 height 21
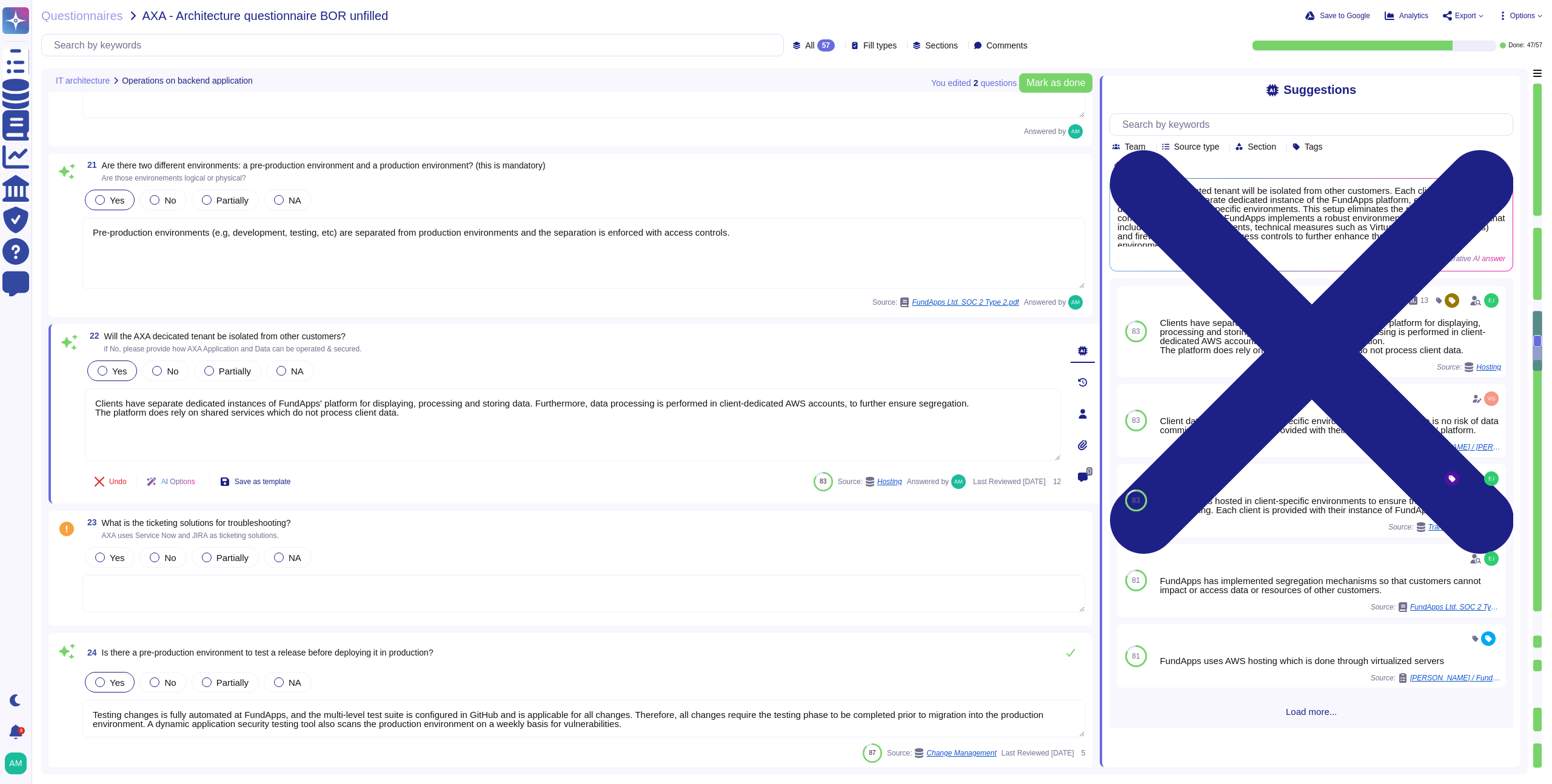
type textarea "The service model provided is SaaS."
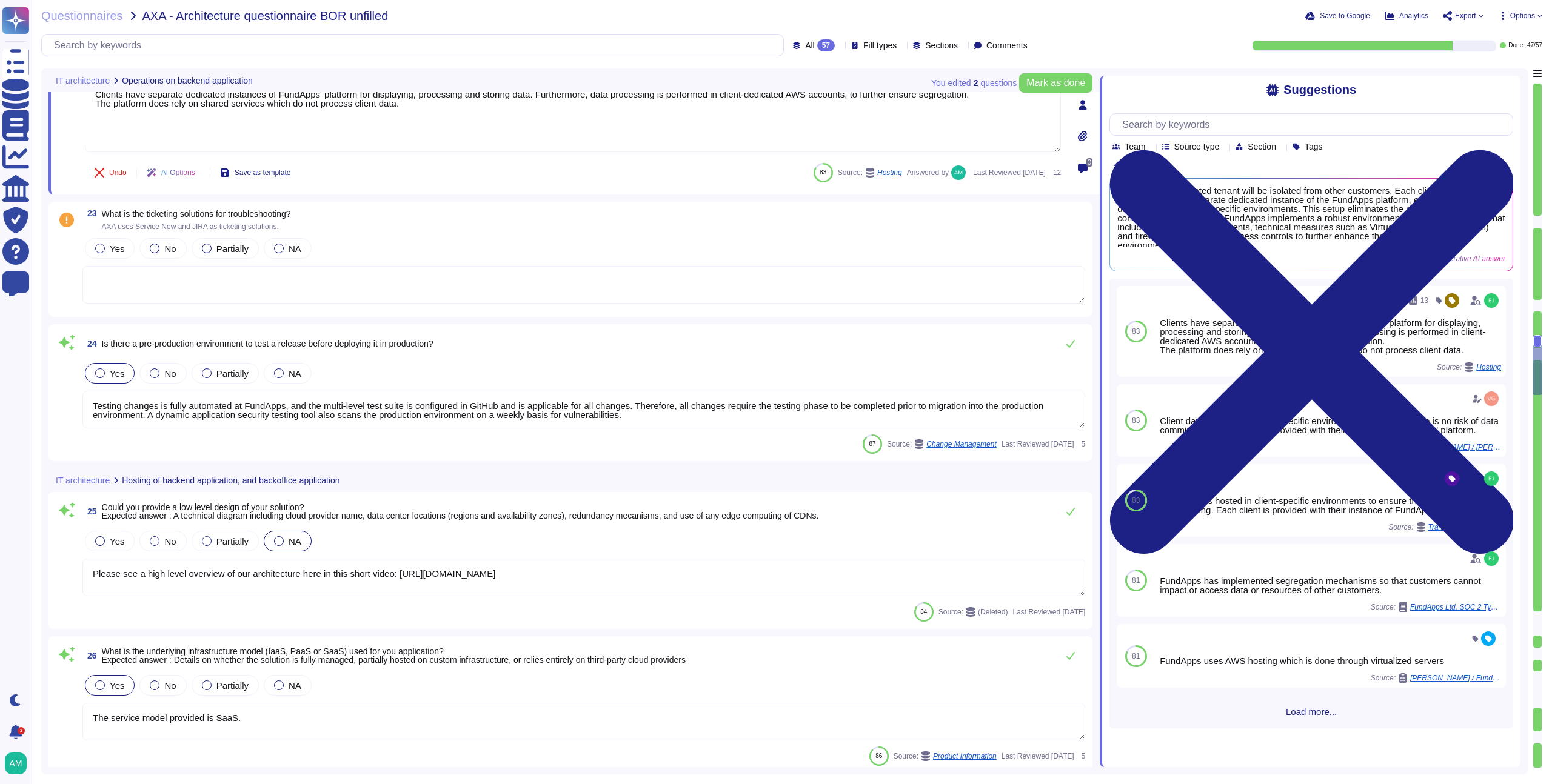
type textarea "High availability is achieved through highly redundant networking and compute a…"
type textarea "We do not yet have a web application firewall, but we plan to implement WAF cap…"
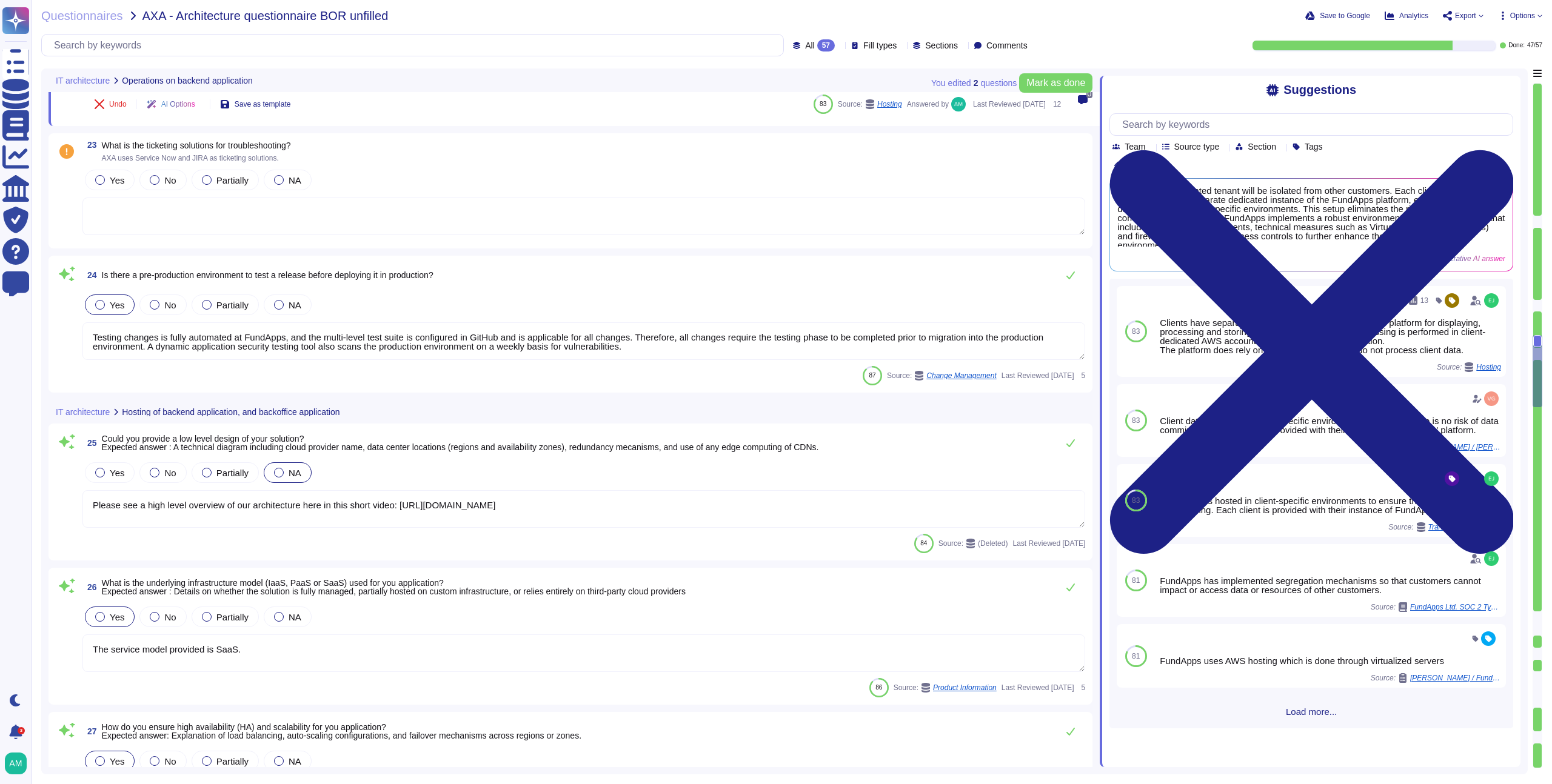
type textarea "We recommend clients set up SSO via SAML to access our platform. However, we do…"
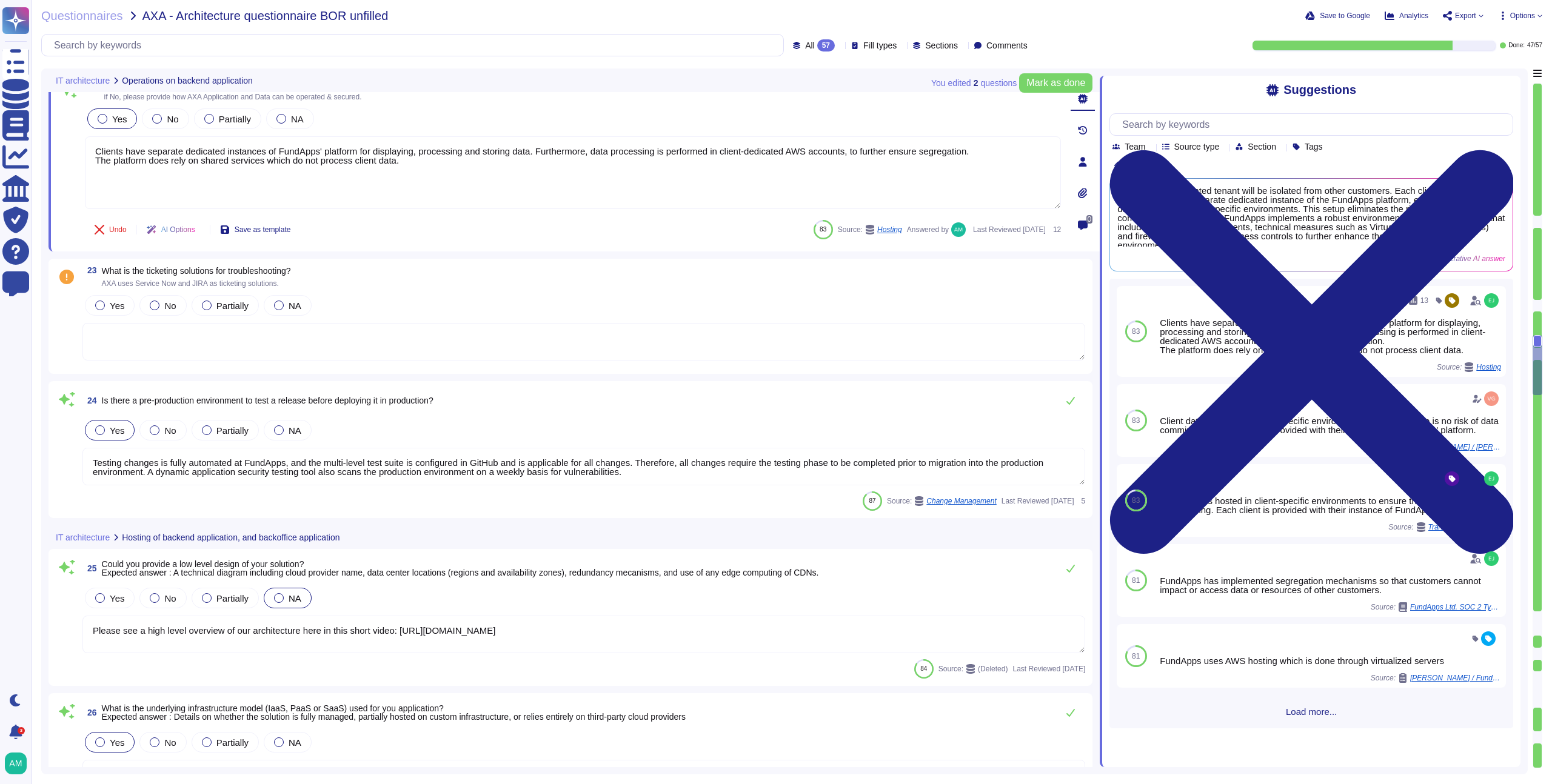
type textarea "Yes, FundApps has a centralized and read-only log management system that stores…"
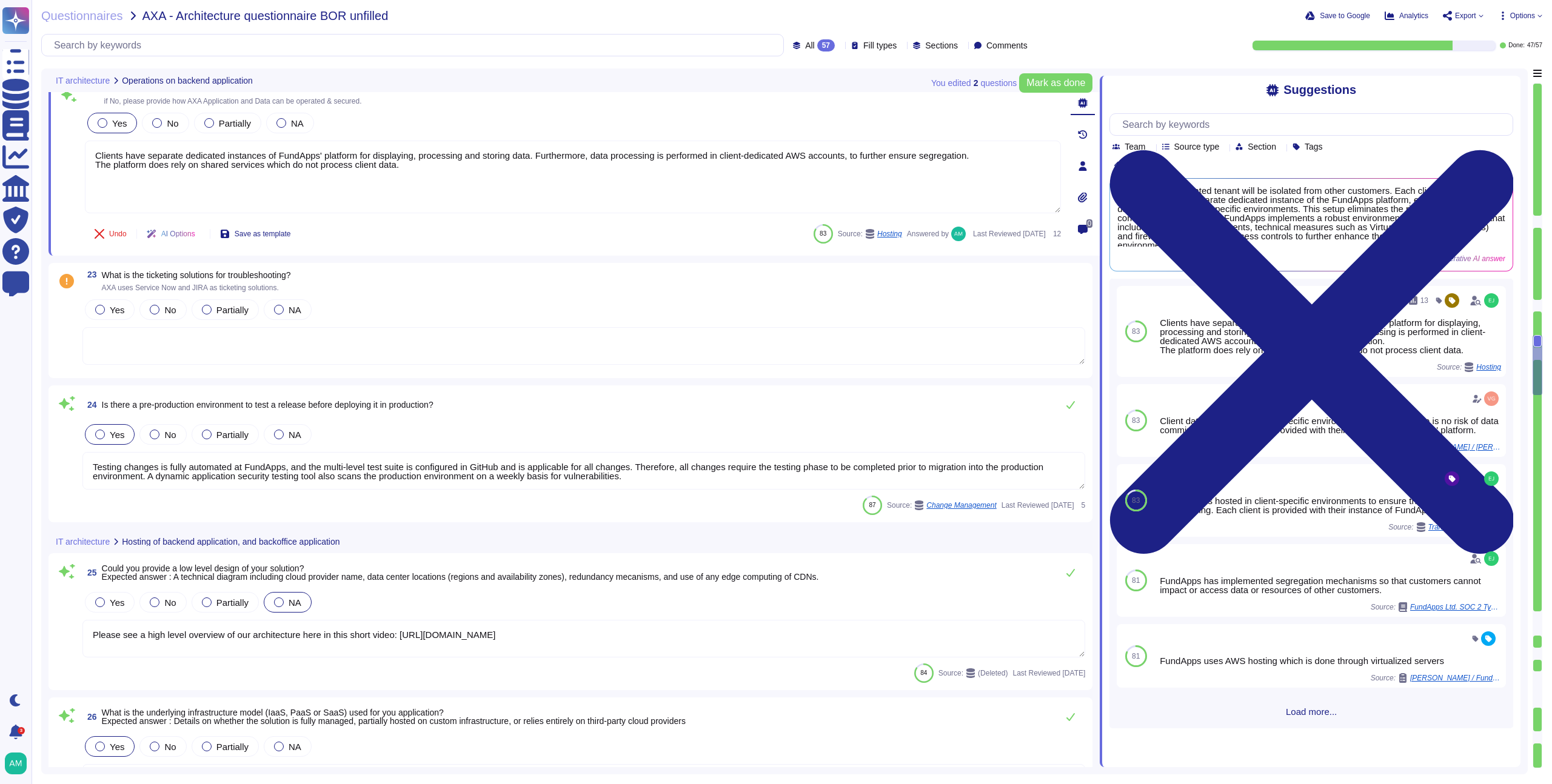
scroll to position [3207, 0]
click at [190, 362] on textarea at bounding box center [584, 347] width 1003 height 37
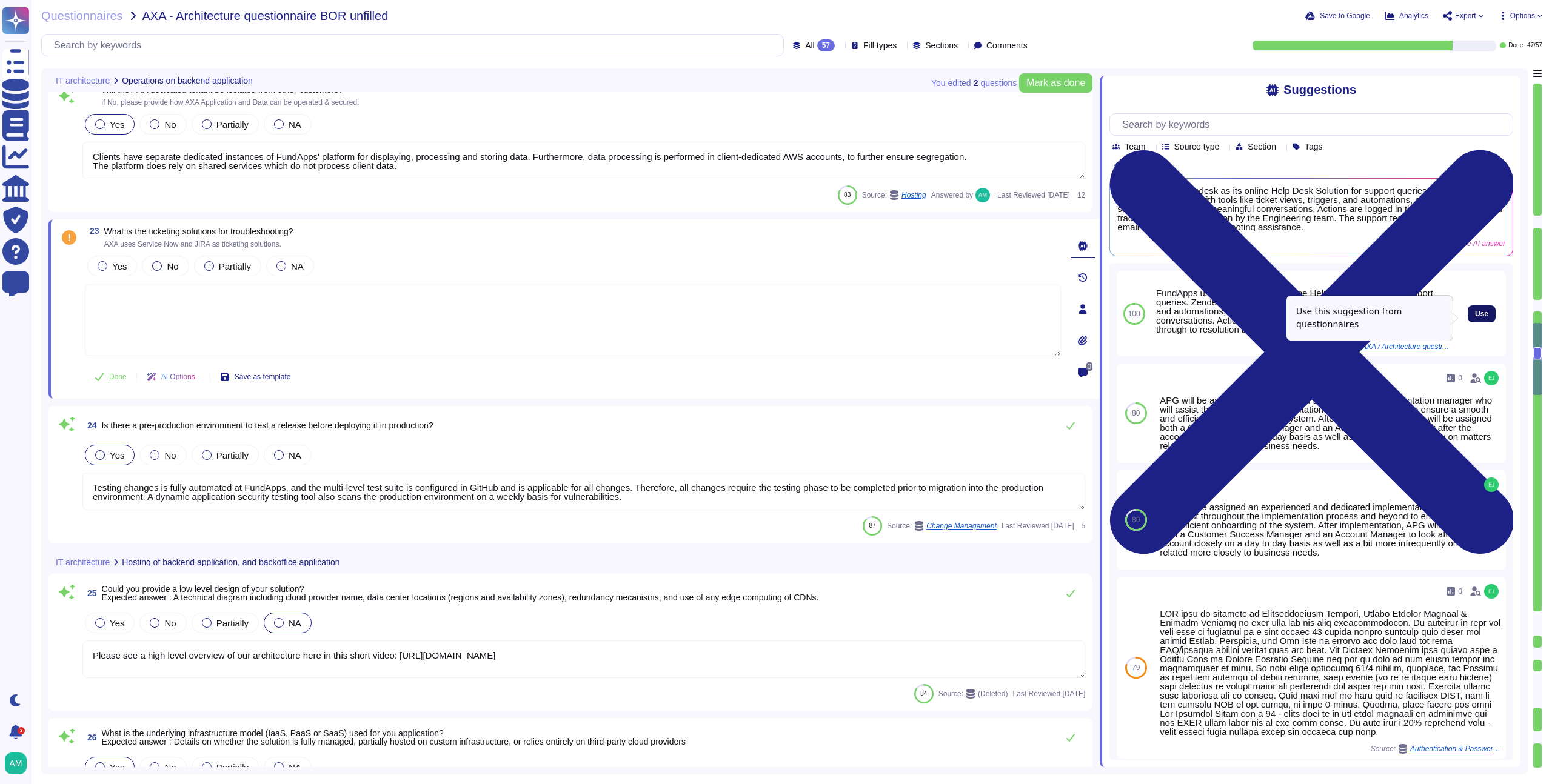
click at [1468, 314] on button "Use" at bounding box center [1482, 314] width 28 height 17
type textarea "FundApps uses Zendesk as its online Help Desk Solution for support queries. Zen…"
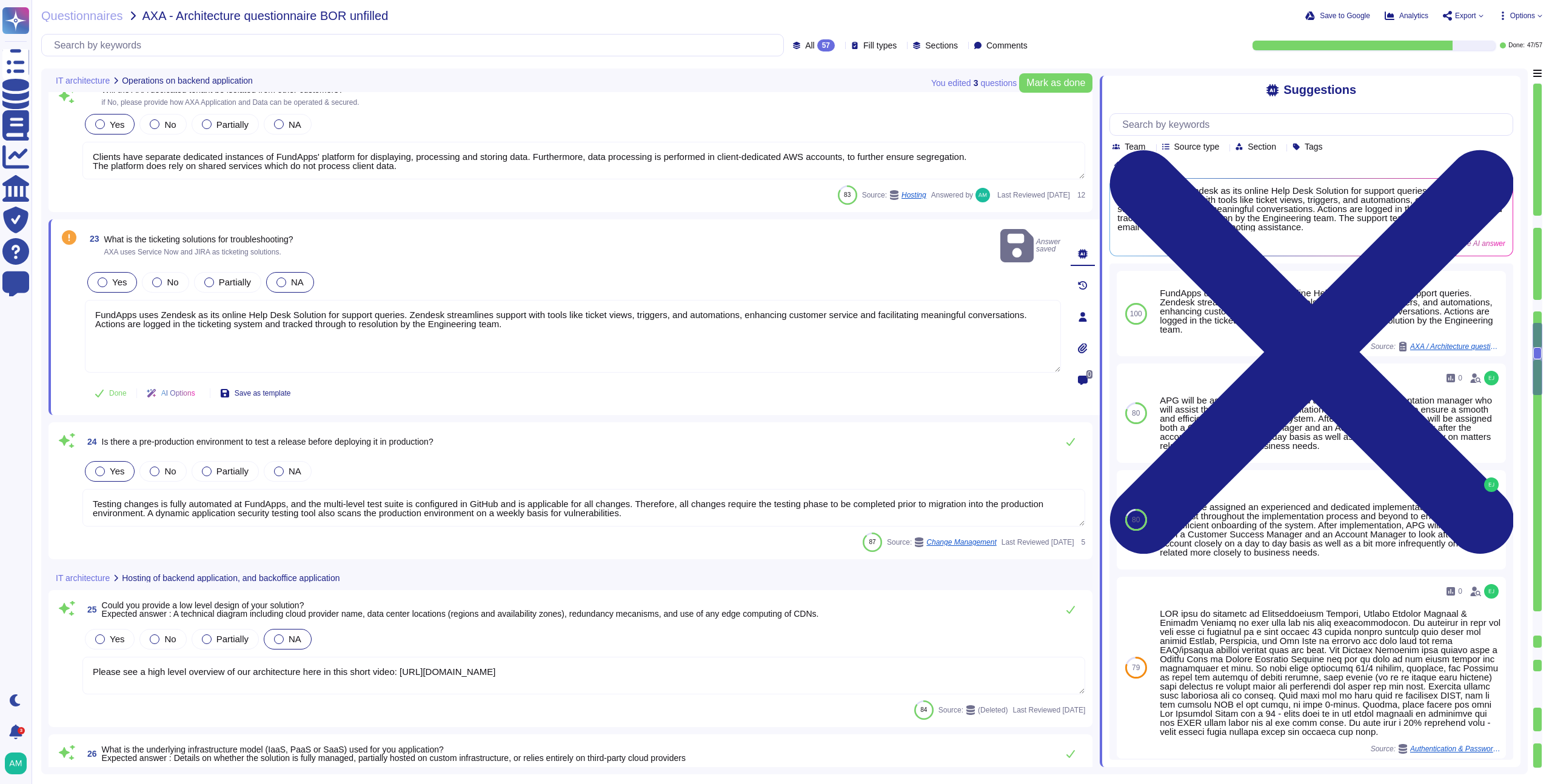
click at [117, 280] on div "Yes" at bounding box center [112, 282] width 50 height 21
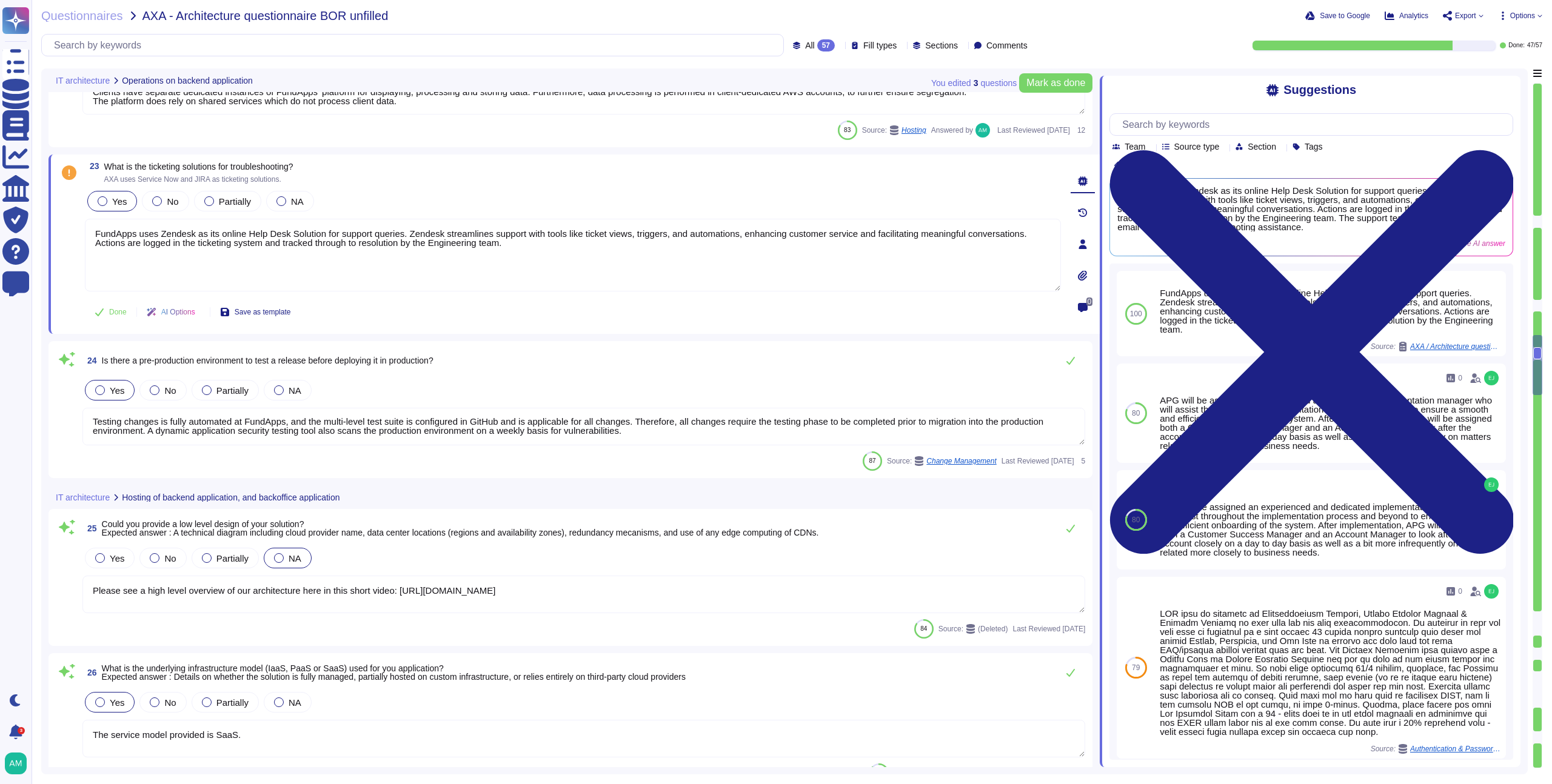
scroll to position [3273, 0]
click at [119, 323] on button "Done" at bounding box center [111, 311] width 51 height 24
click at [303, 438] on textarea "Testing changes is fully automated at FundApps, and the multi-level test suite …" at bounding box center [584, 426] width 1003 height 37
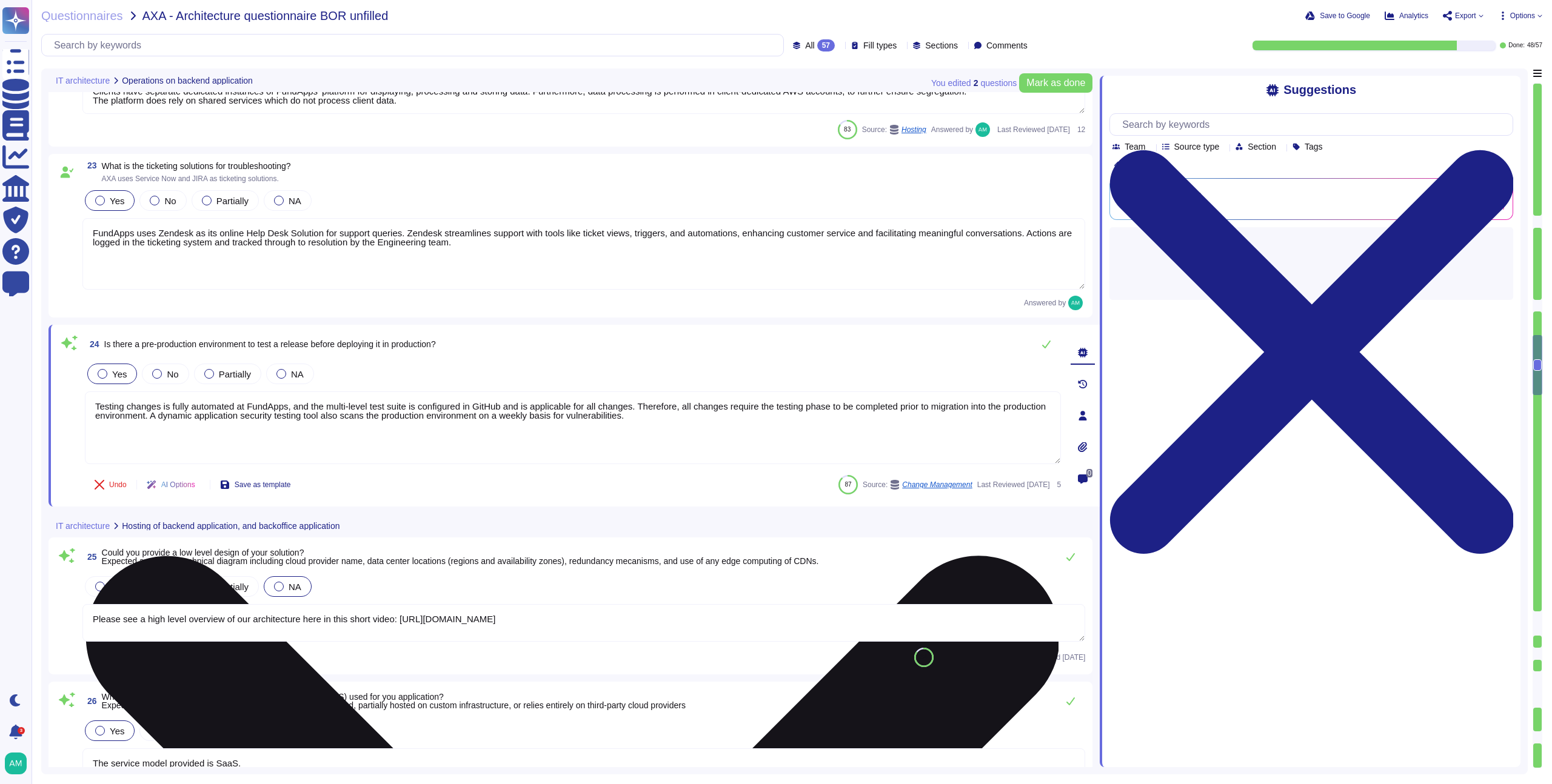
scroll to position [0, 0]
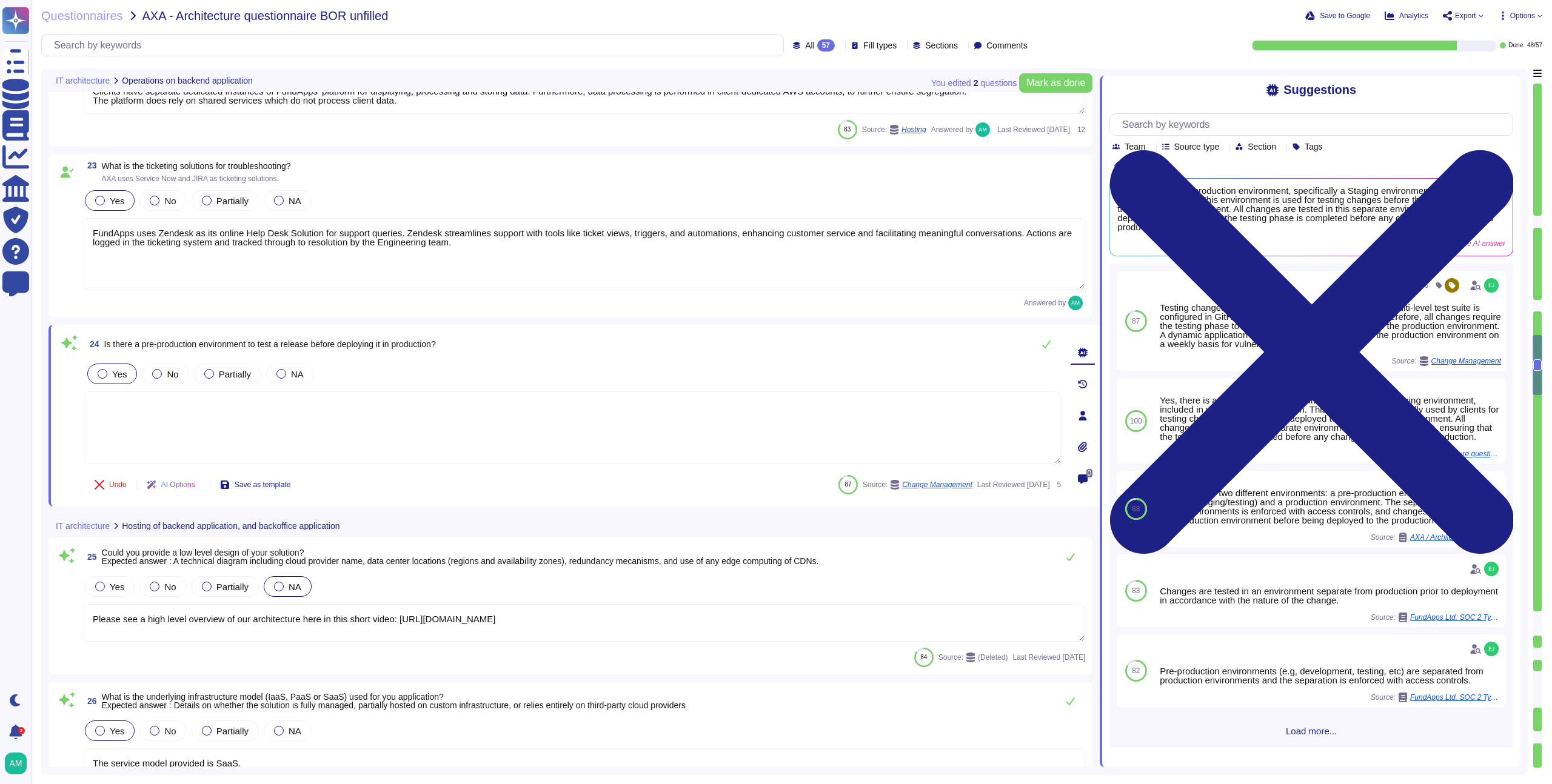
click at [493, 339] on div "24 Is there a pre-production environment to test a release before deploying it …" at bounding box center [573, 344] width 976 height 24
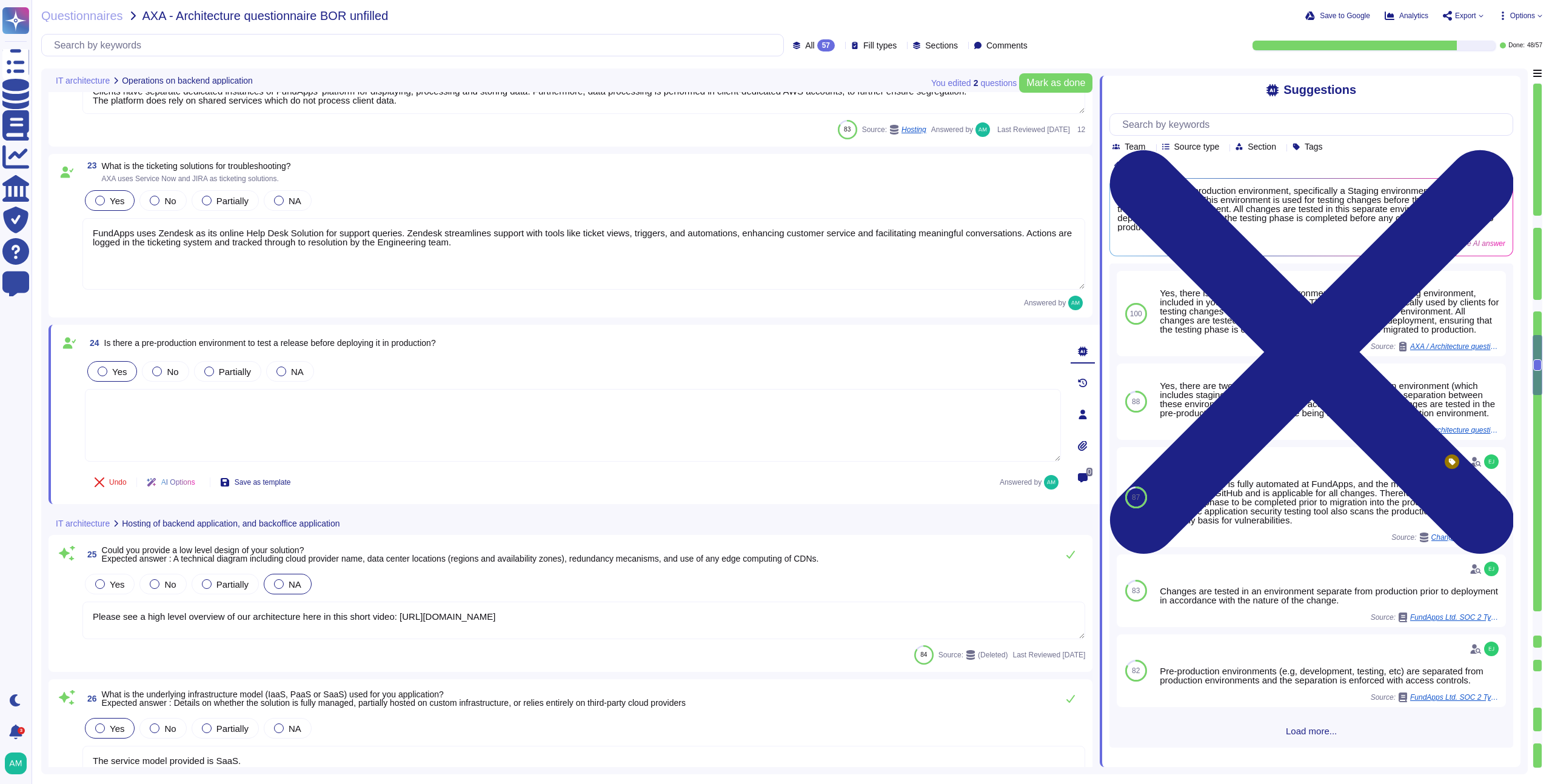
click at [642, 517] on div "IT architecture Hosting of backend application, and backoffice application" at bounding box center [489, 523] width 882 height 24
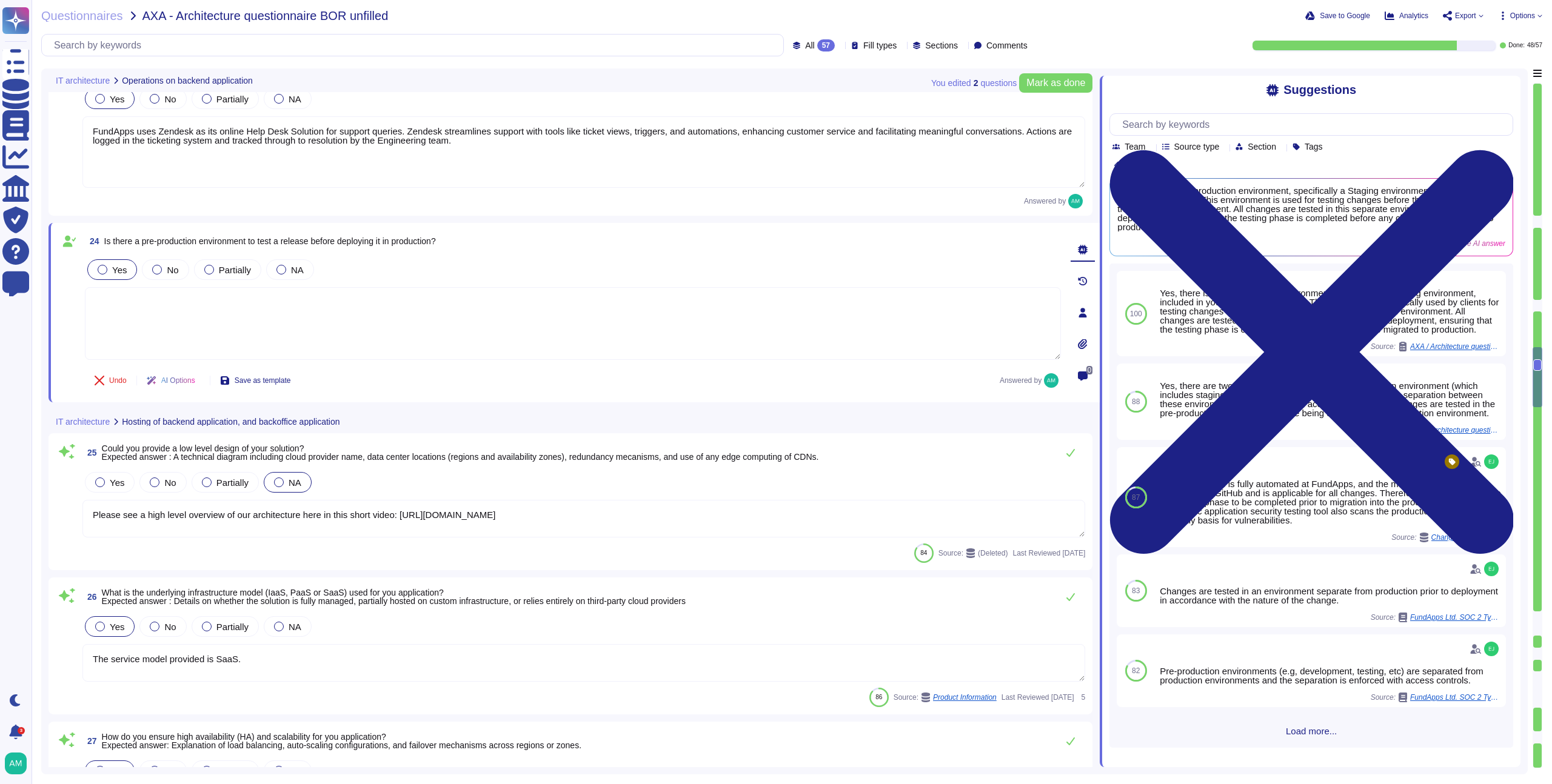
type textarea "We recommend clients set up SSO via SAML to access our platform. However, we do…"
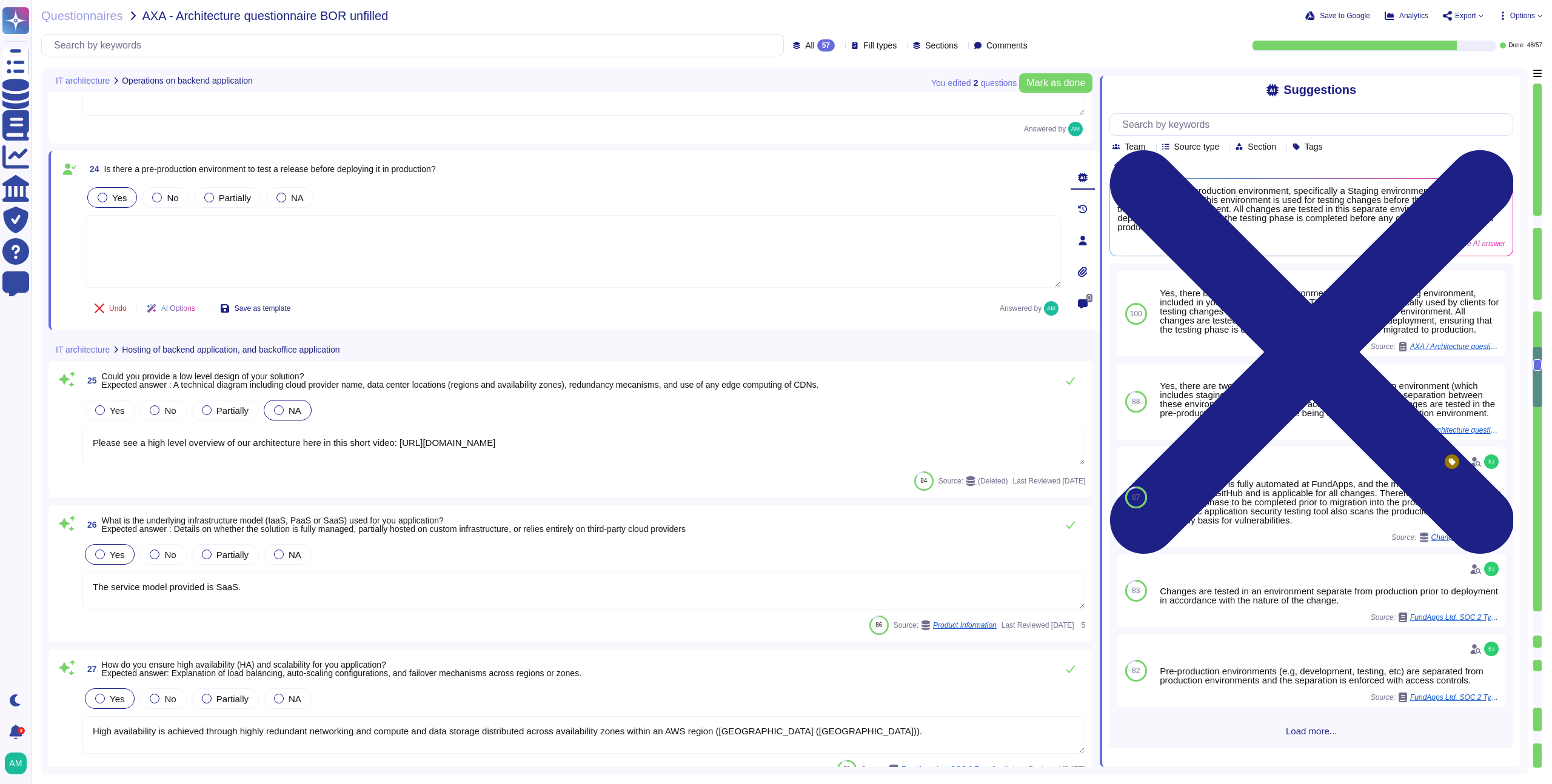
scroll to position [3442, 0]
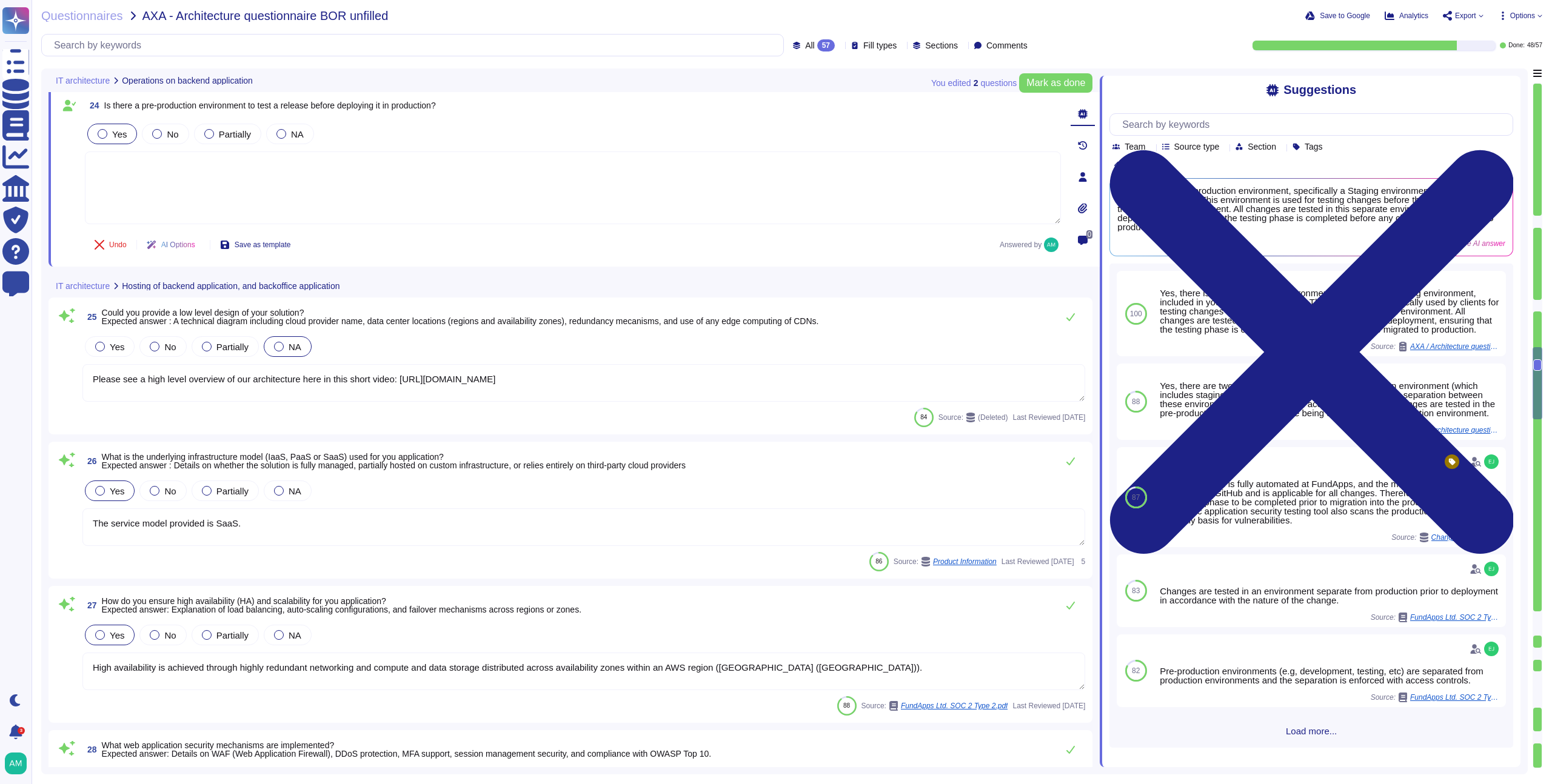
type textarea "FundApps uses several layers of security controls to detect and remediate vulne…"
drag, startPoint x: 644, startPoint y: 388, endPoint x: 533, endPoint y: 382, distance: 111.2
click at [533, 382] on textarea "Please see a high level overview of our architecture here in this short video: …" at bounding box center [584, 382] width 1003 height 37
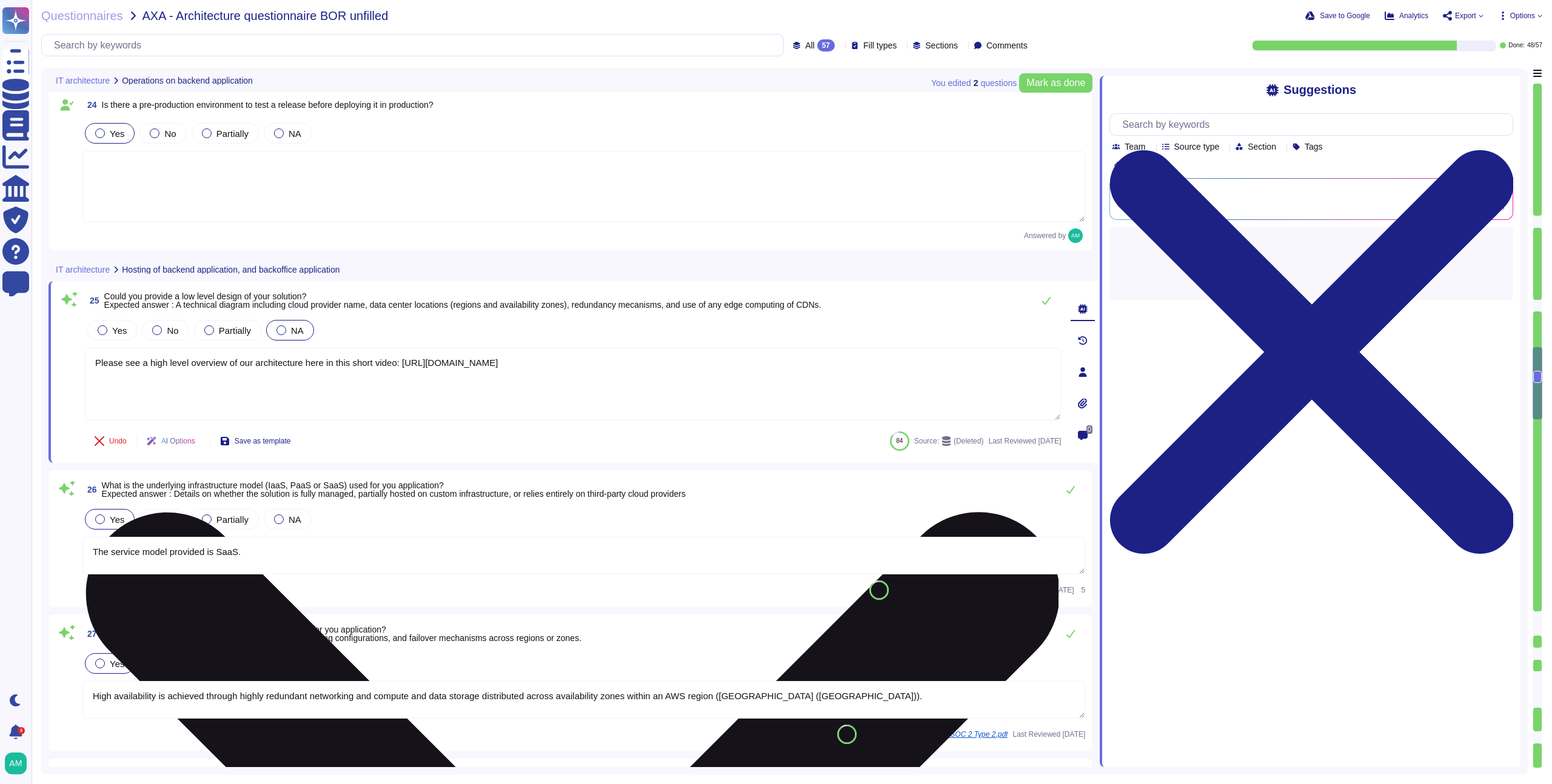
type textarea "FundApps uses several layers of security controls to detect and remediate vulne…"
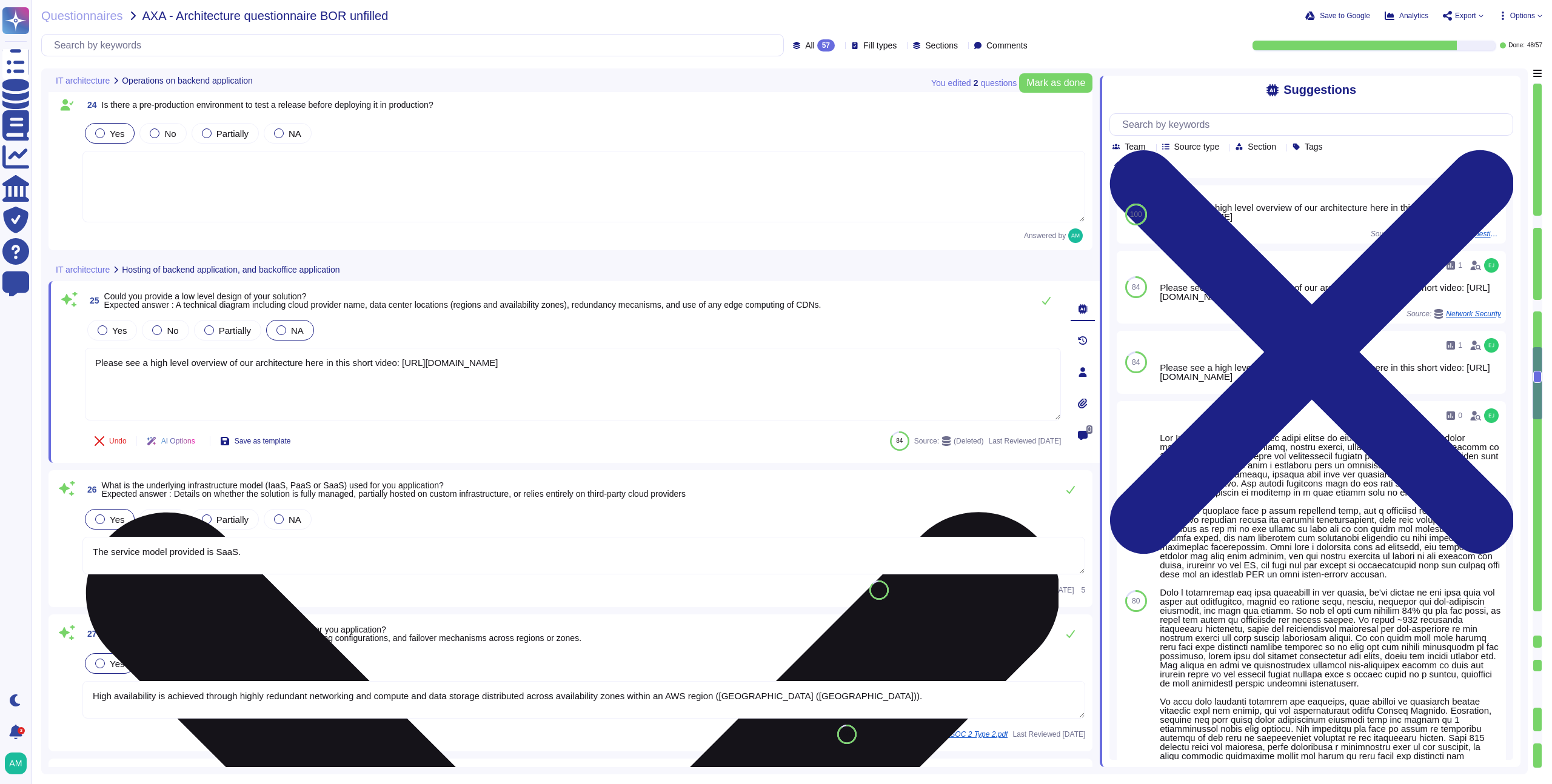
click at [663, 373] on textarea "Please see a high level overview of our architecture here in this short video: …" at bounding box center [573, 384] width 976 height 73
drag, startPoint x: 666, startPoint y: 365, endPoint x: 411, endPoint y: 373, distance: 255.1
click at [411, 373] on textarea "Please see a high level overview of our architecture here in this short video: …" at bounding box center [573, 384] width 976 height 73
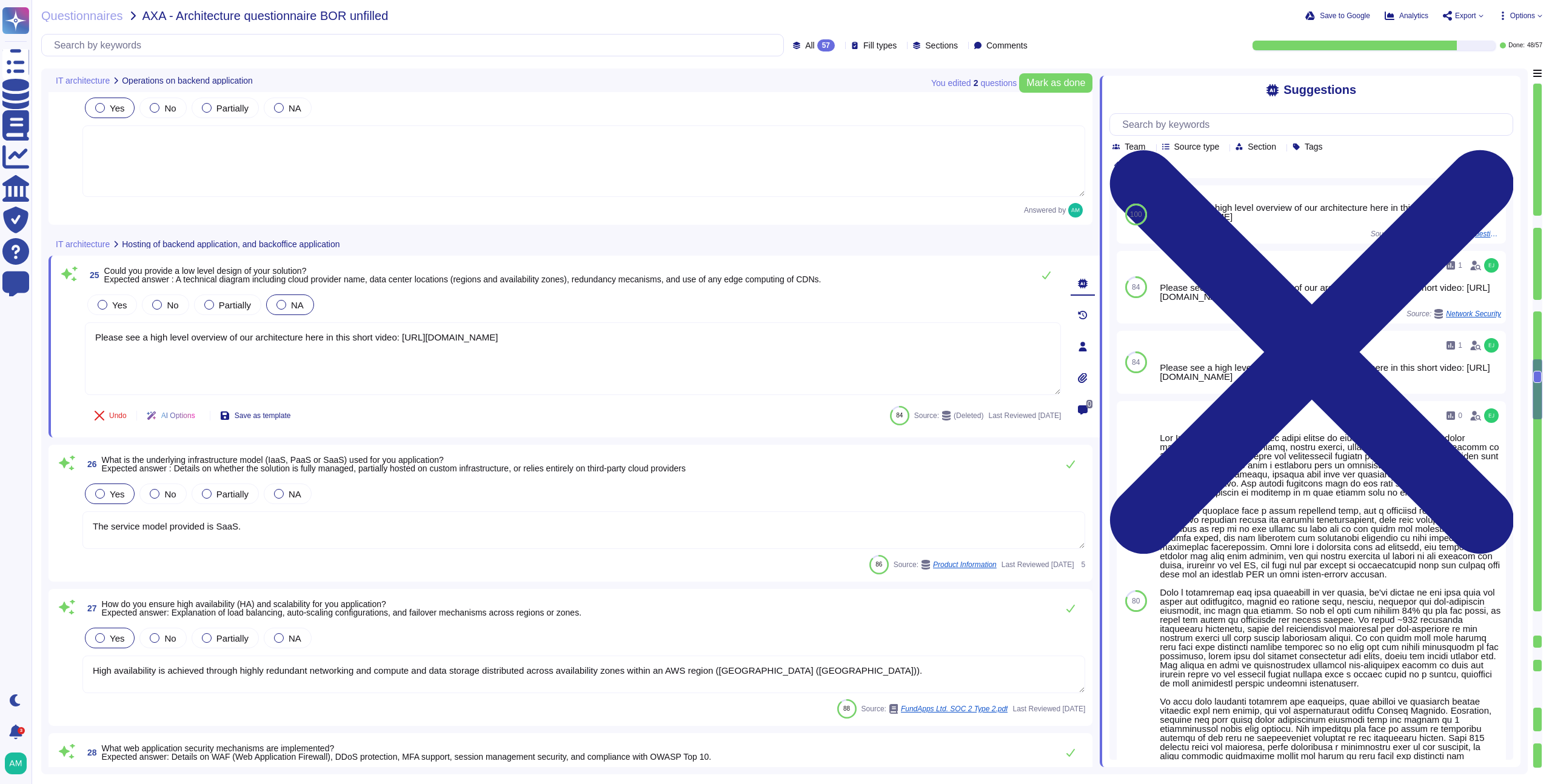
scroll to position [3555, 0]
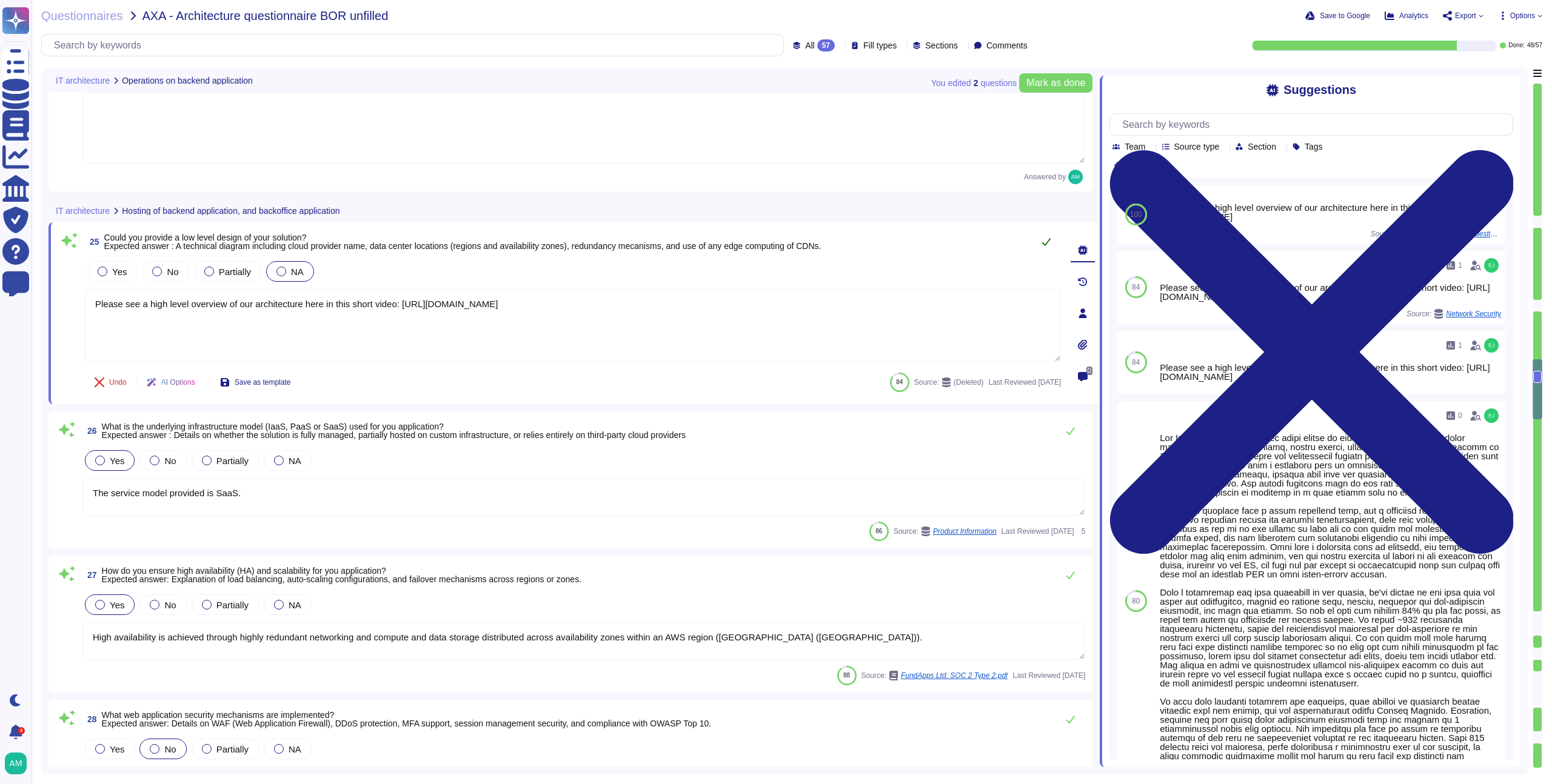
click at [1044, 247] on icon at bounding box center [1047, 242] width 10 height 10
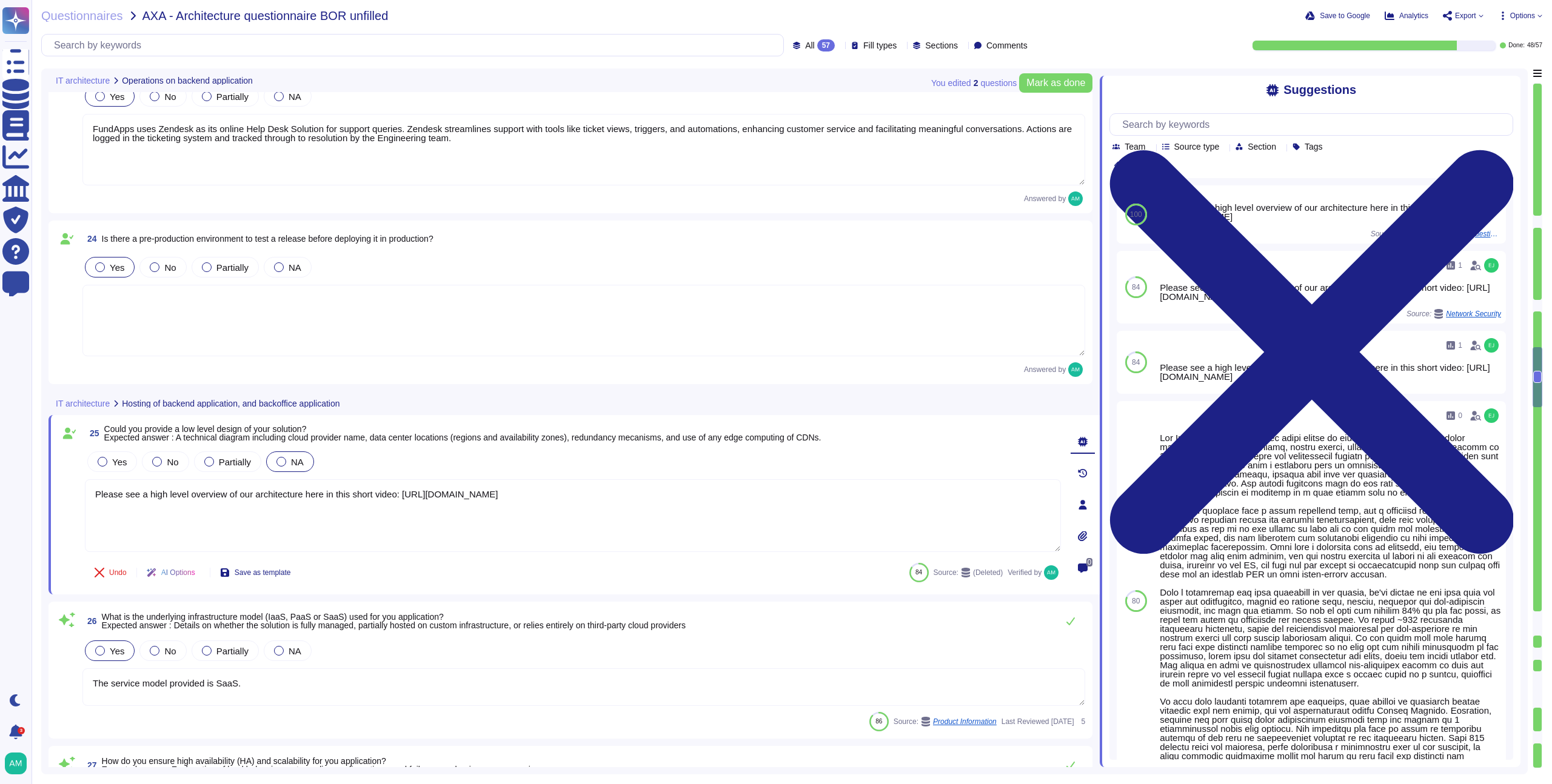
type textarea "Pre-production environments (e.g, development, testing, etc) are separated from…"
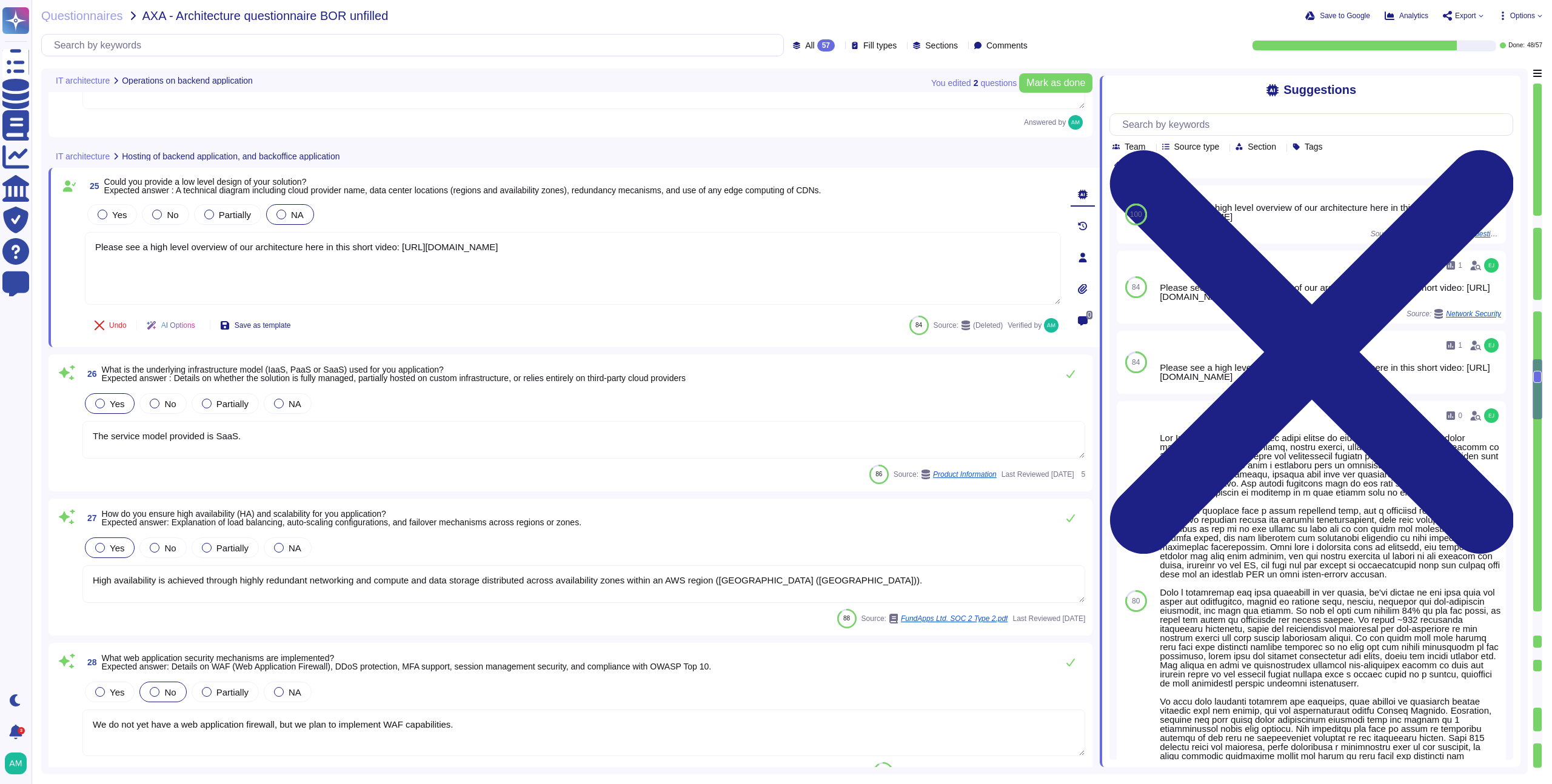
type textarea "FundApps uses several layers of security controls to detect and remediate vulne…"
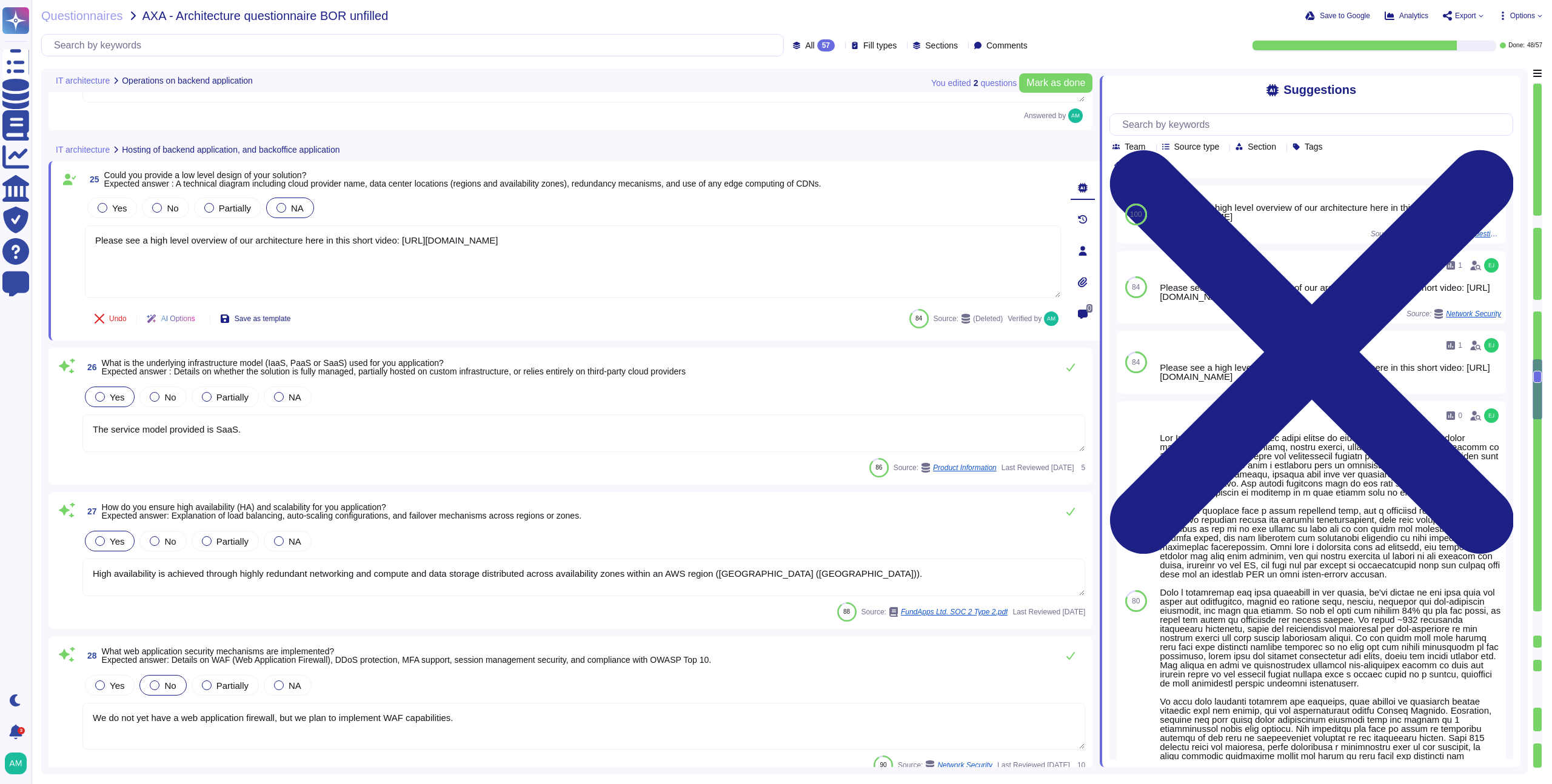
click at [383, 443] on textarea "The service model provided is SaaS." at bounding box center [584, 433] width 1003 height 37
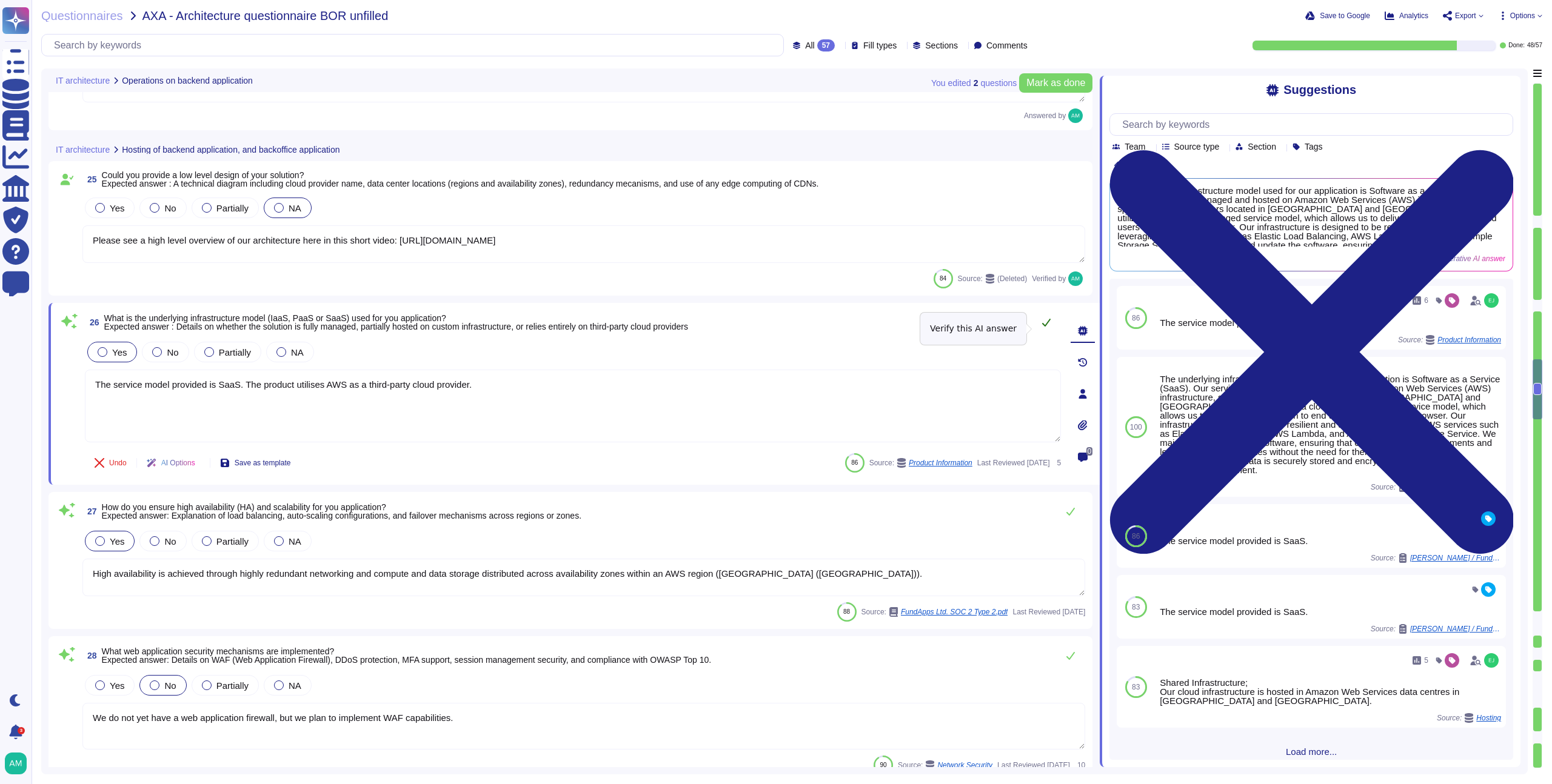
click at [1040, 329] on button at bounding box center [1046, 322] width 29 height 24
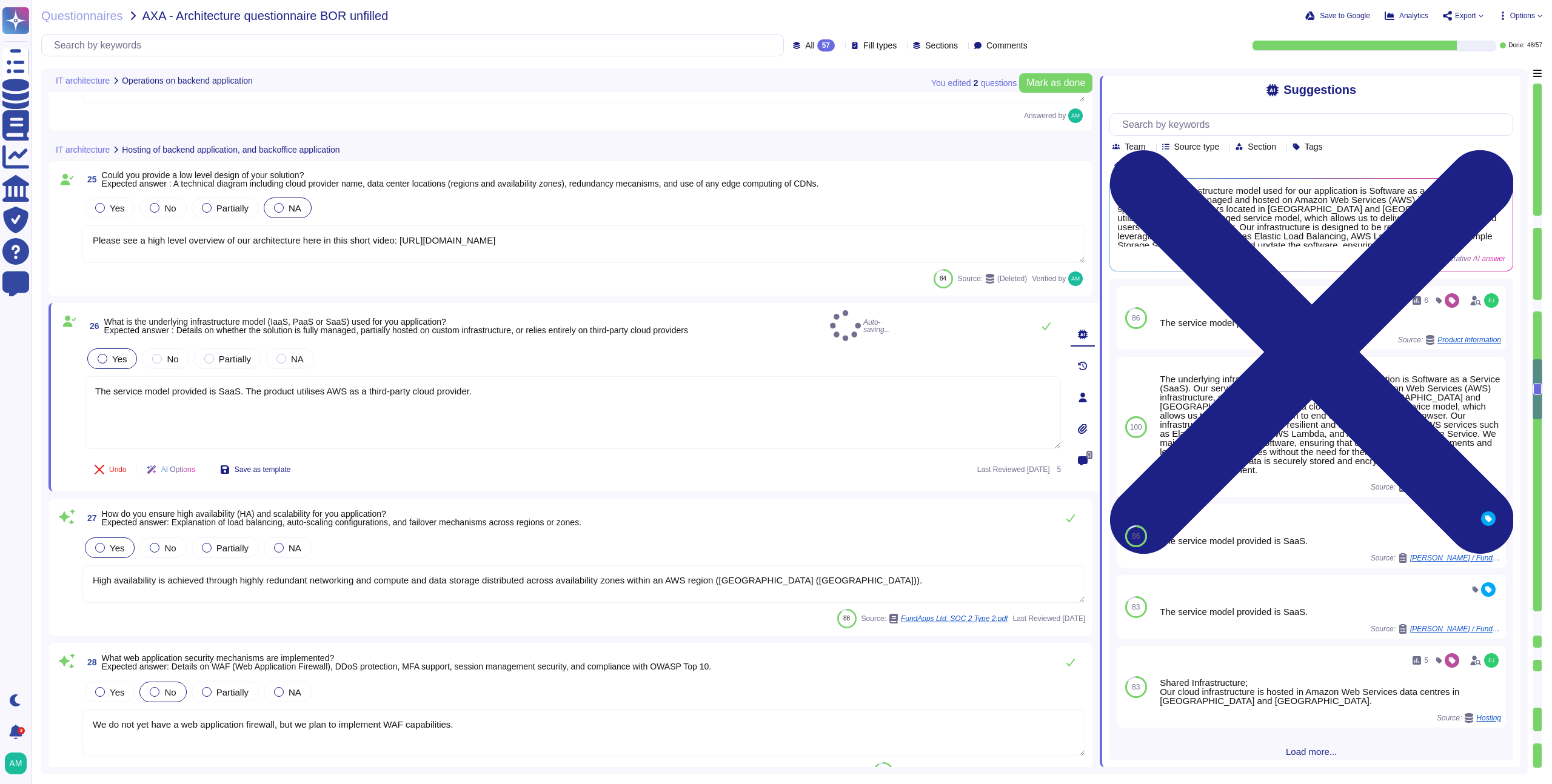
type textarea "The service model provided is SaaS. The product utilises AWS as a third-party c…"
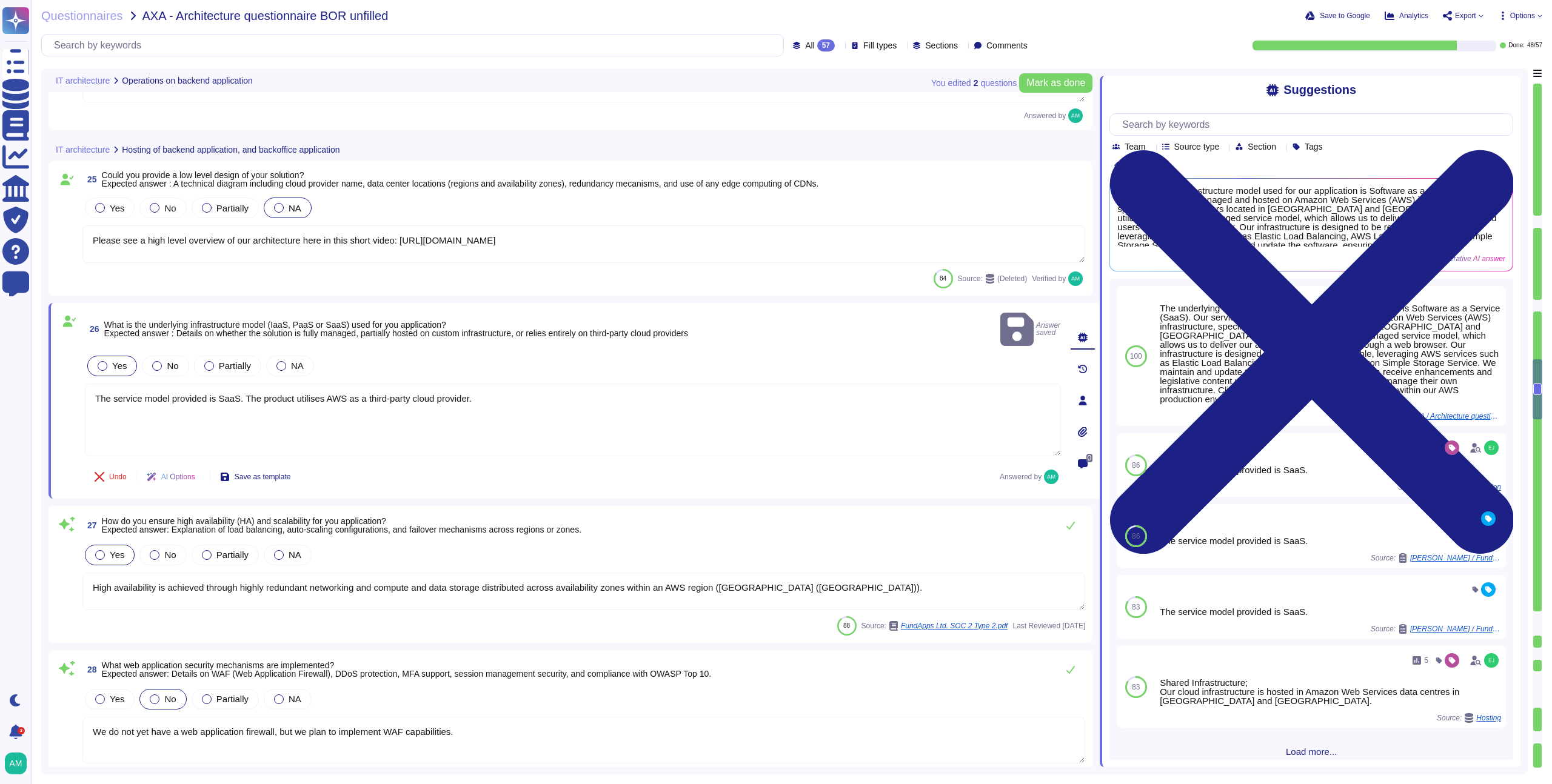
click at [416, 592] on textarea "High availability is achieved through highly redundant networking and compute a…" at bounding box center [584, 591] width 1003 height 37
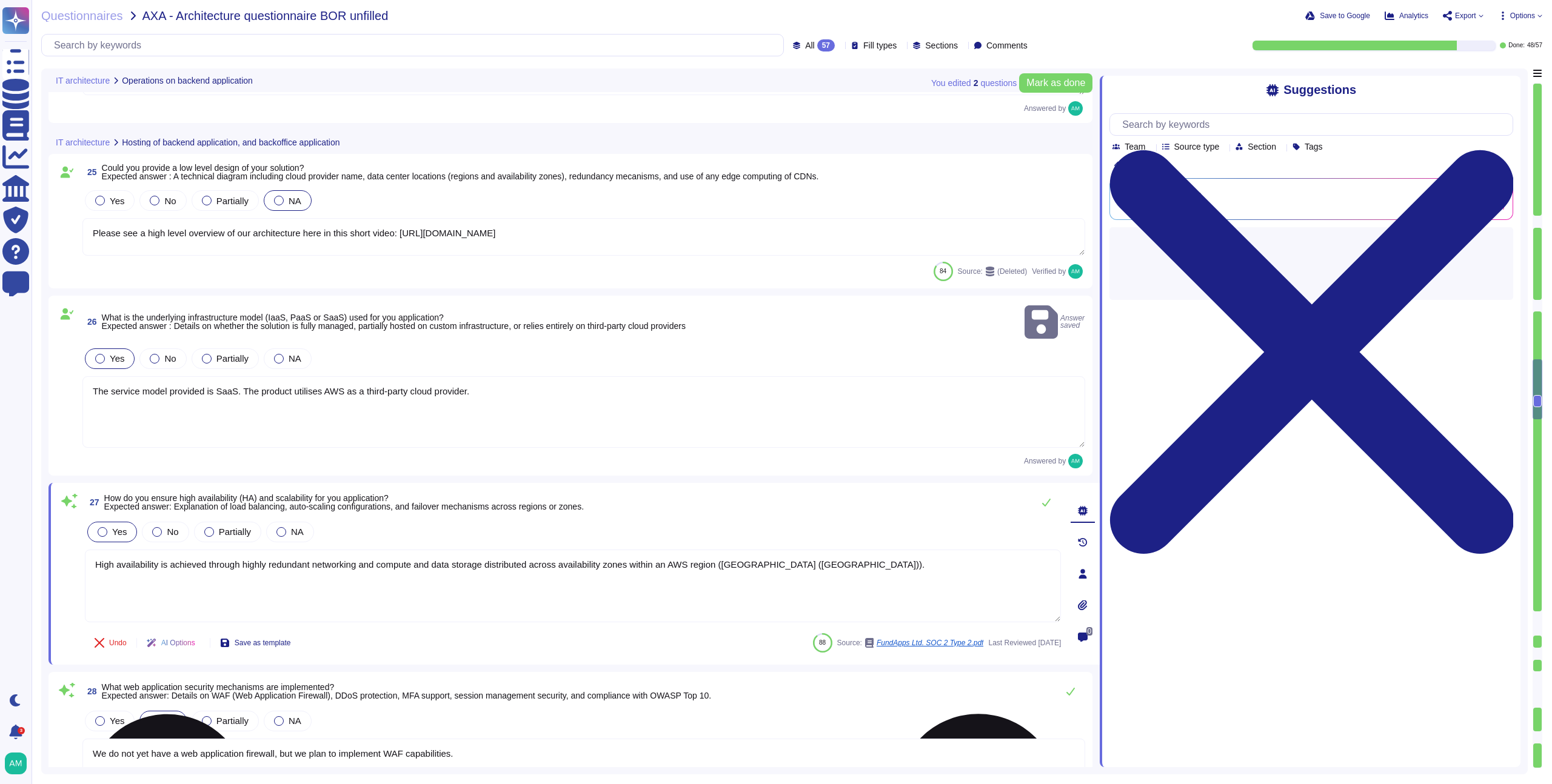
type textarea "FundApps uses several layers of security controls to detect and remediate vulne…"
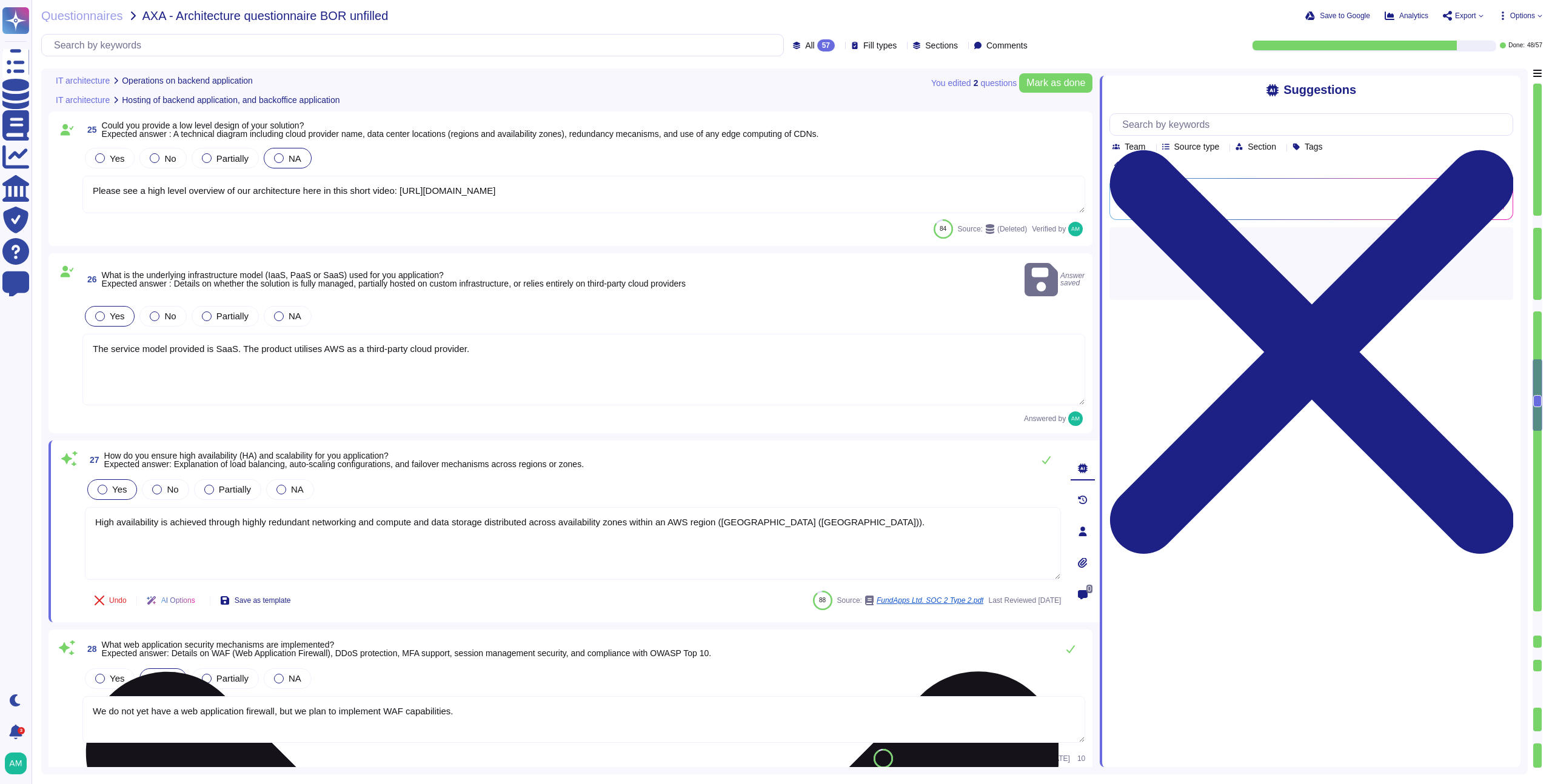
scroll to position [3634, 0]
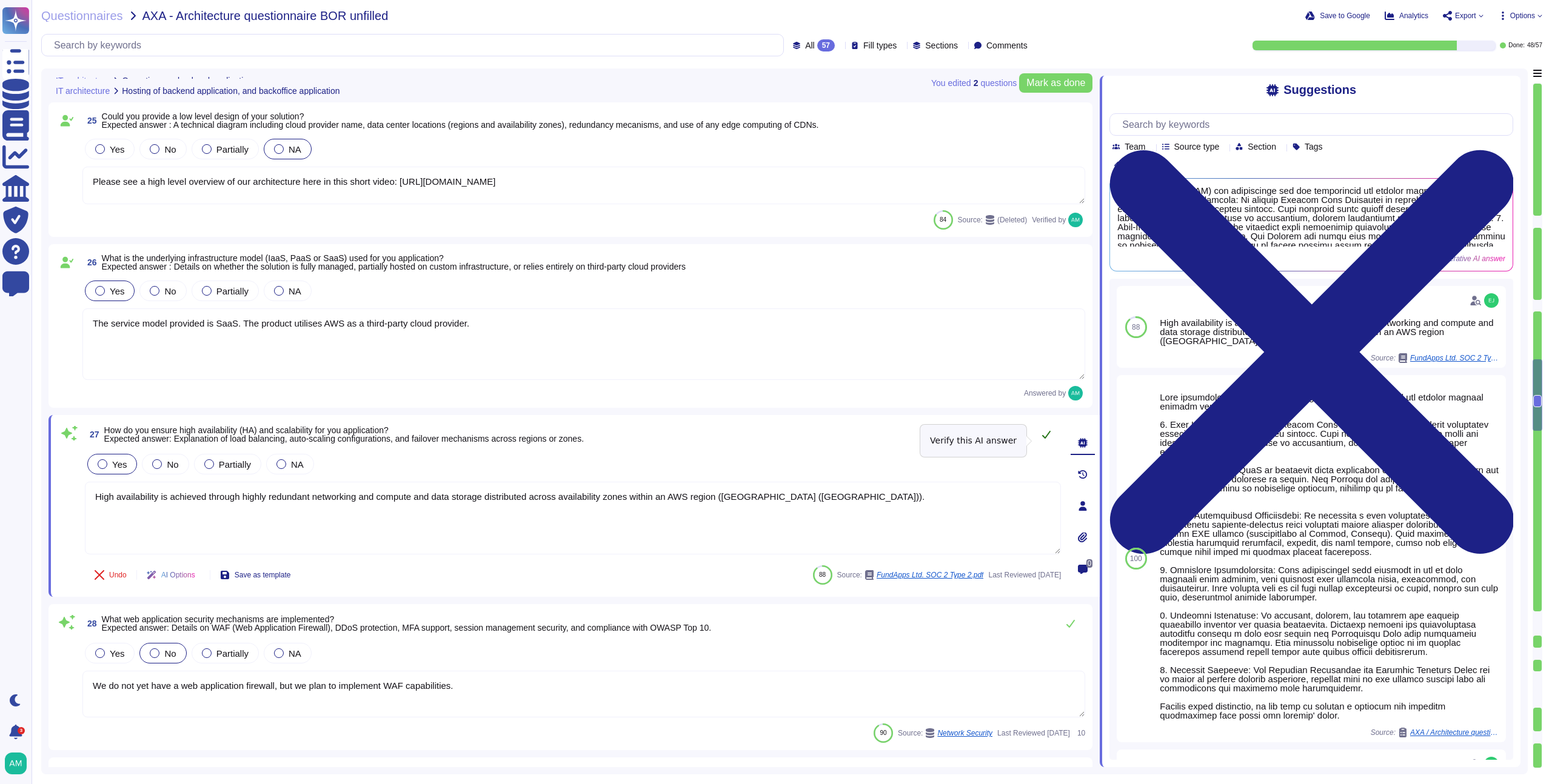
click at [1045, 440] on icon at bounding box center [1047, 435] width 10 height 10
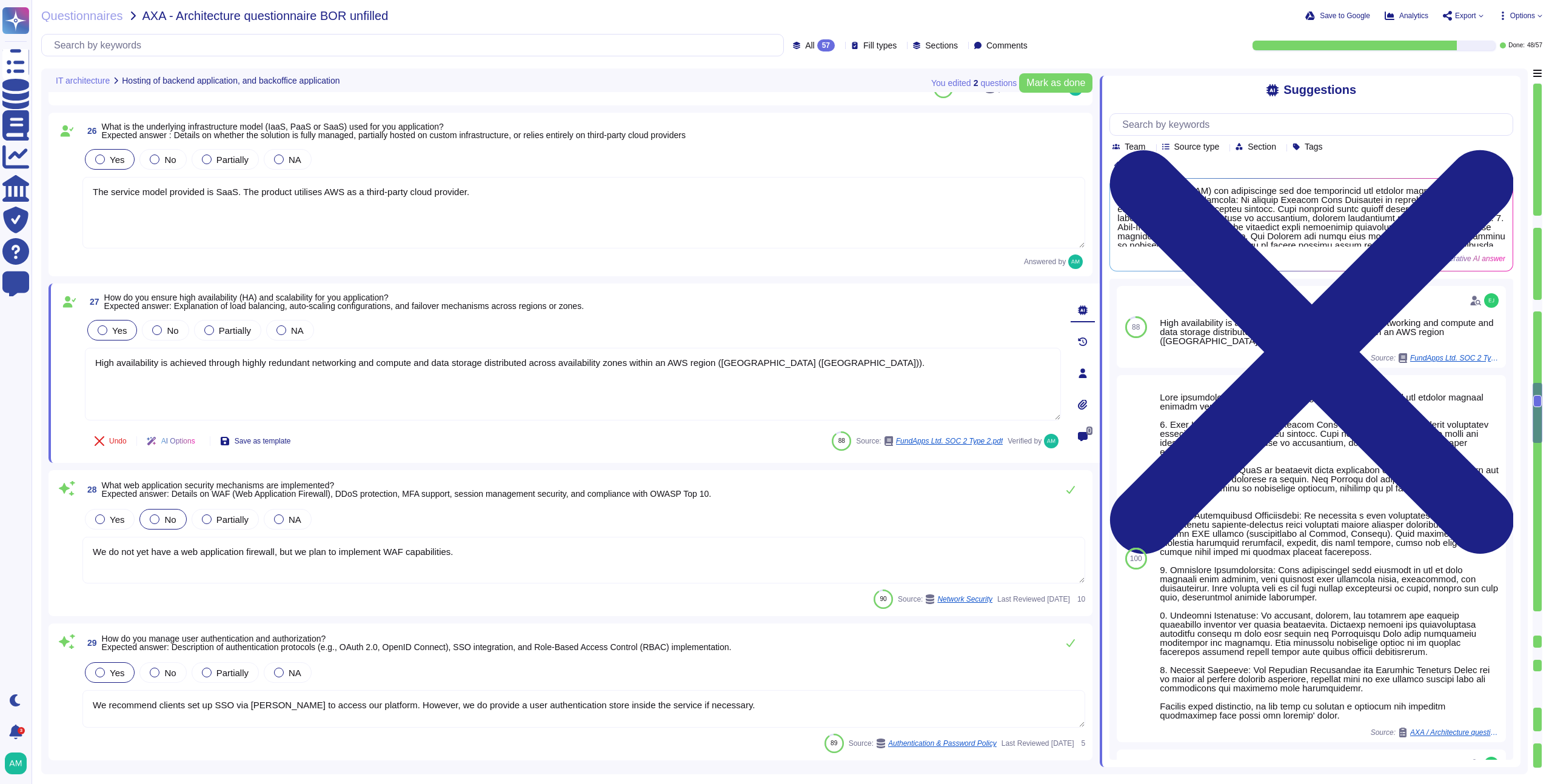
type textarea "FundApps implements several security measures which restrict the risk of inside…"
type textarea "Data at rest is encrypted using strong cryptographic algorithms."
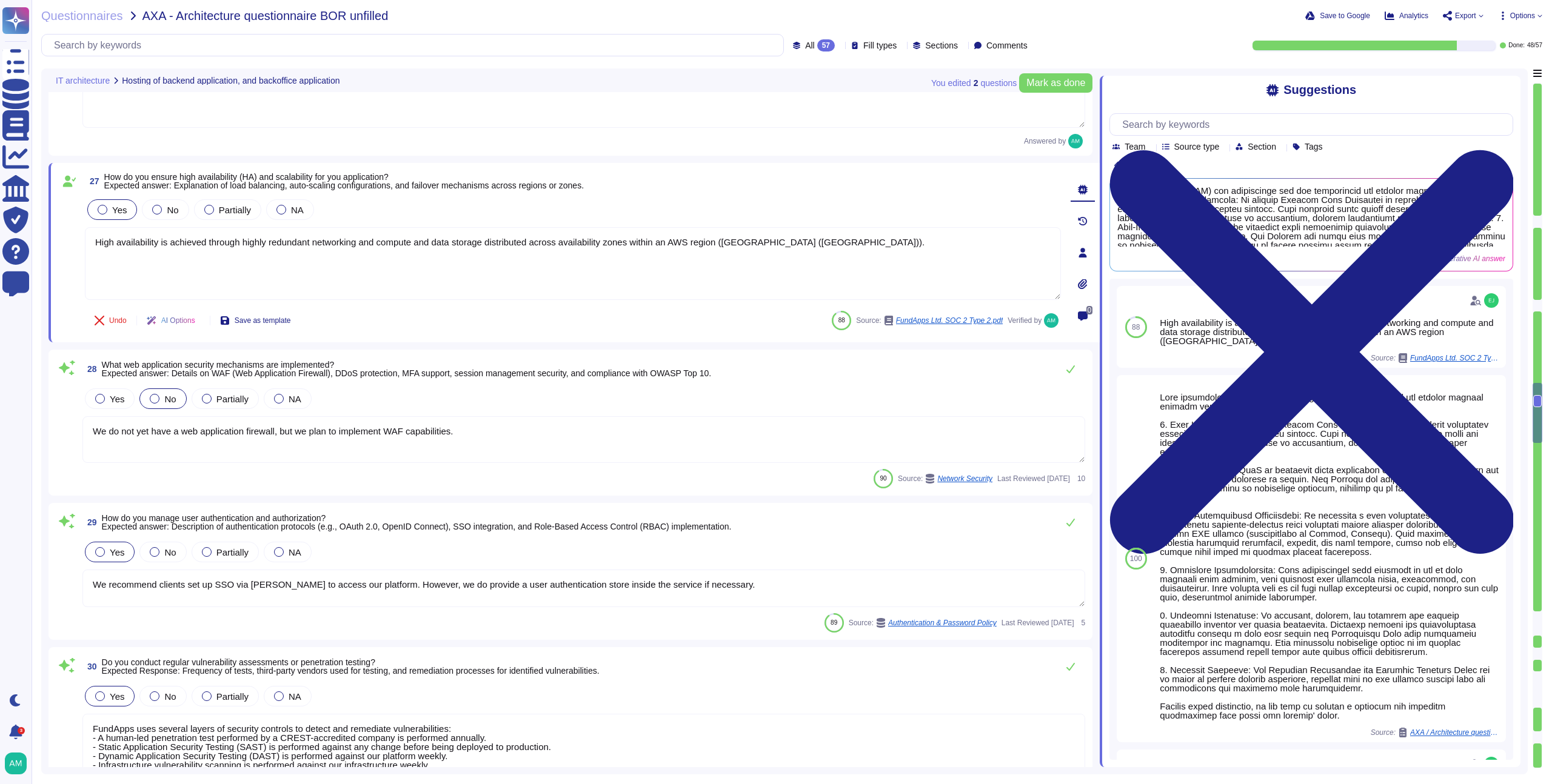
scroll to position [3874, 0]
click at [1079, 373] on button at bounding box center [1071, 372] width 29 height 24
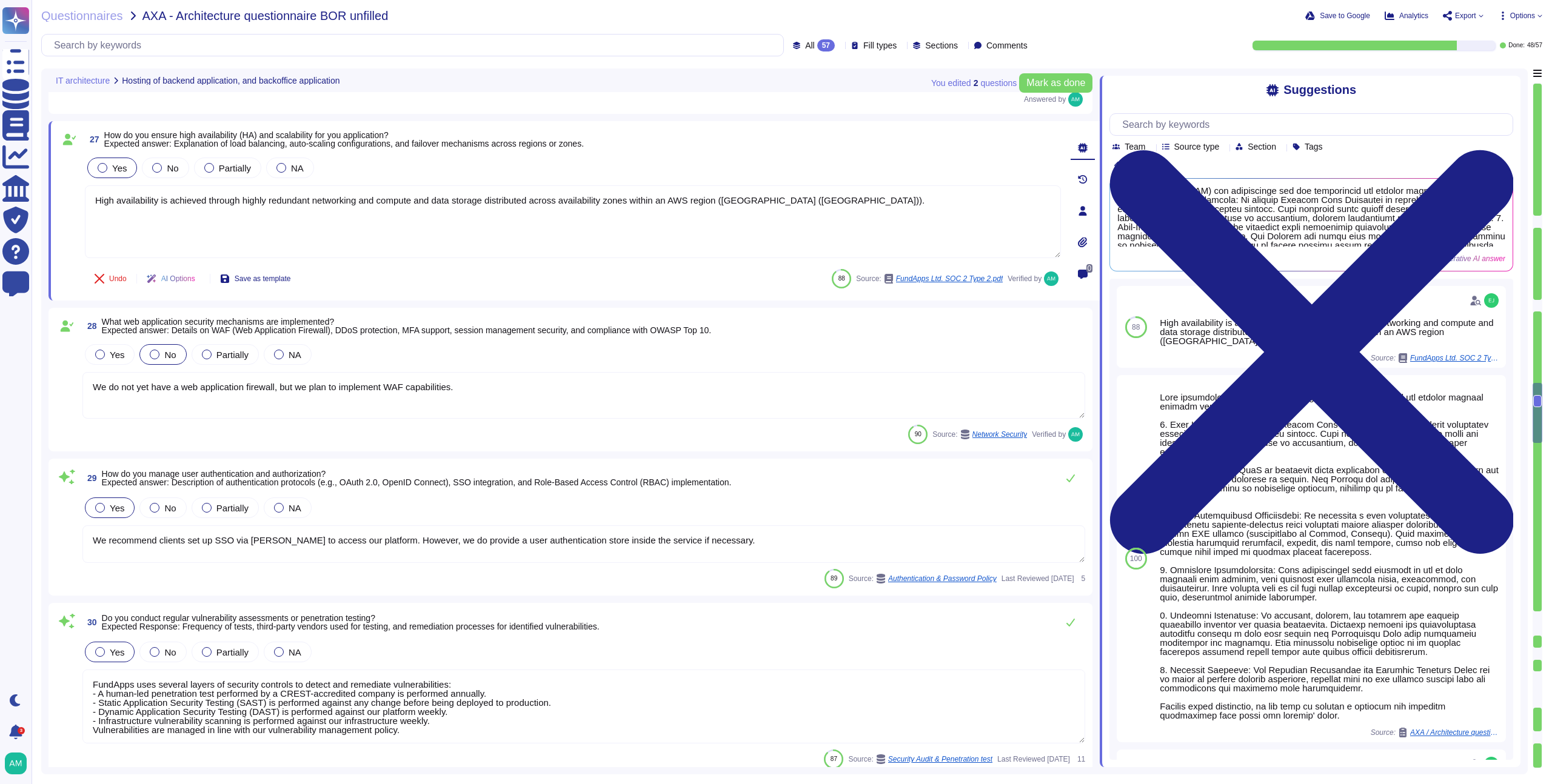
type textarea "- A SIEM (security information and event management) solution is employed to co…"
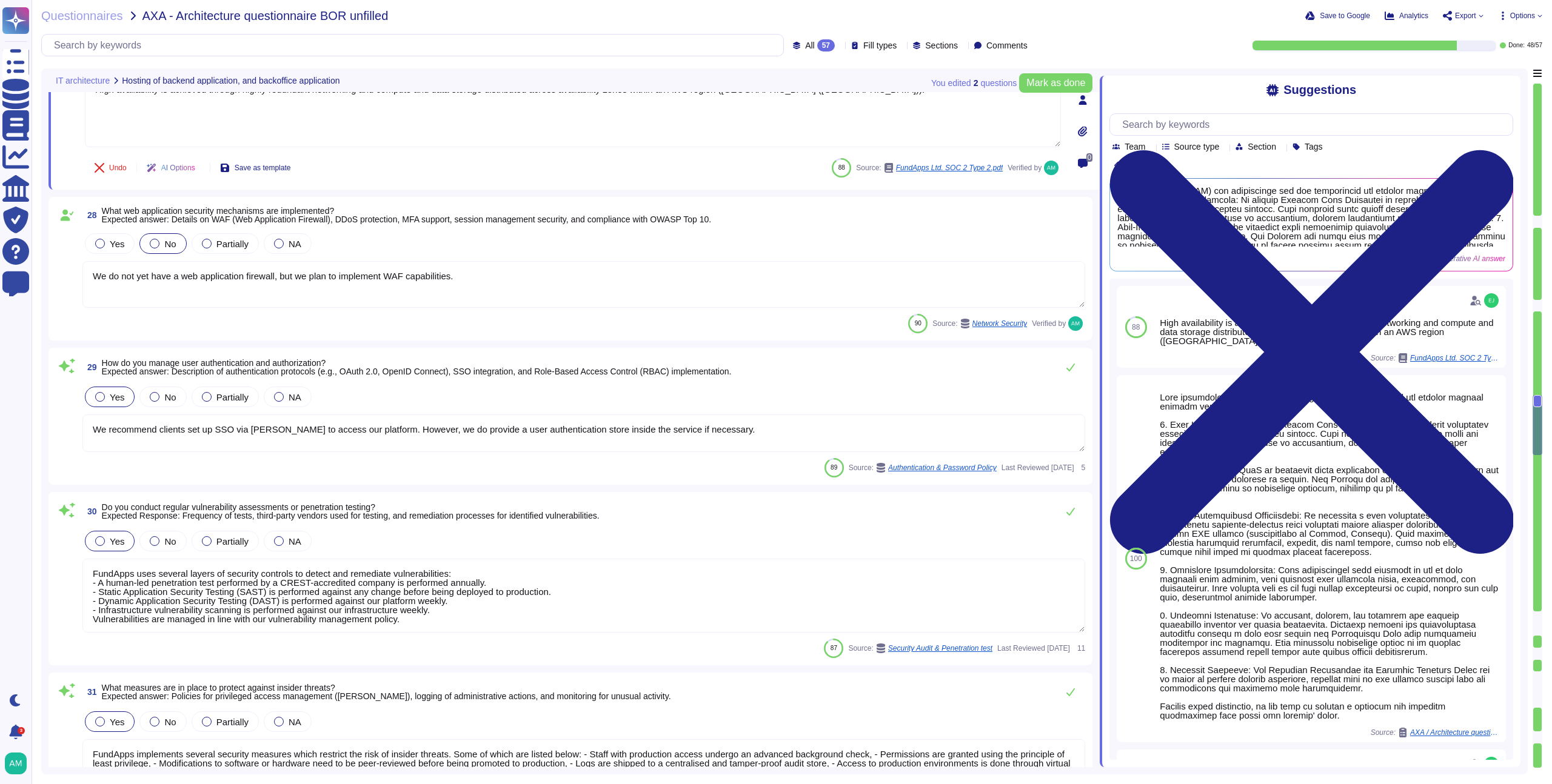
scroll to position [4032, 0]
click at [1066, 366] on button at bounding box center [1071, 366] width 29 height 24
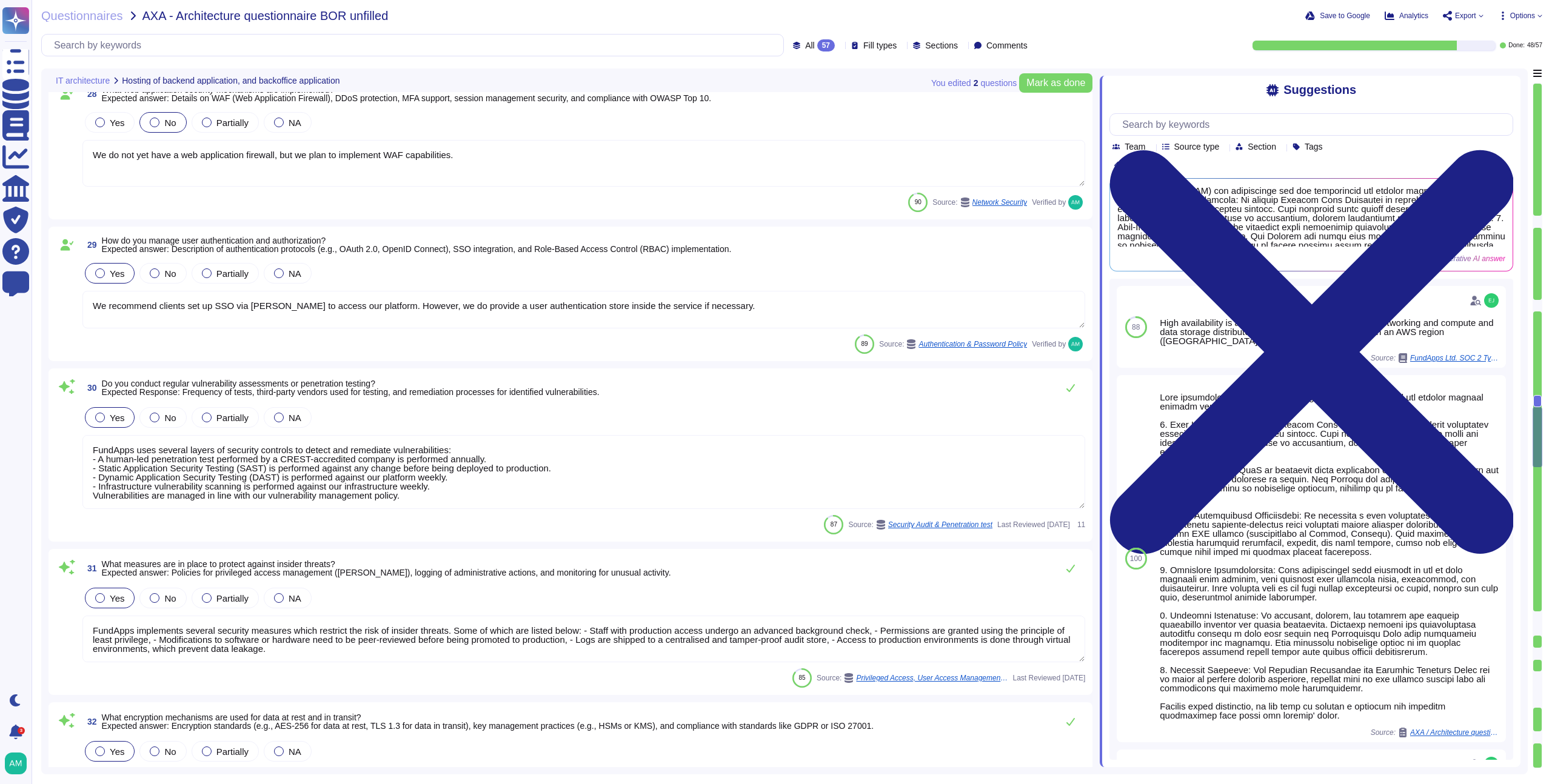
scroll to position [4164, 0]
type textarea "Please refer to FundApps' Incident Management Process (https://policies.fundapp…"
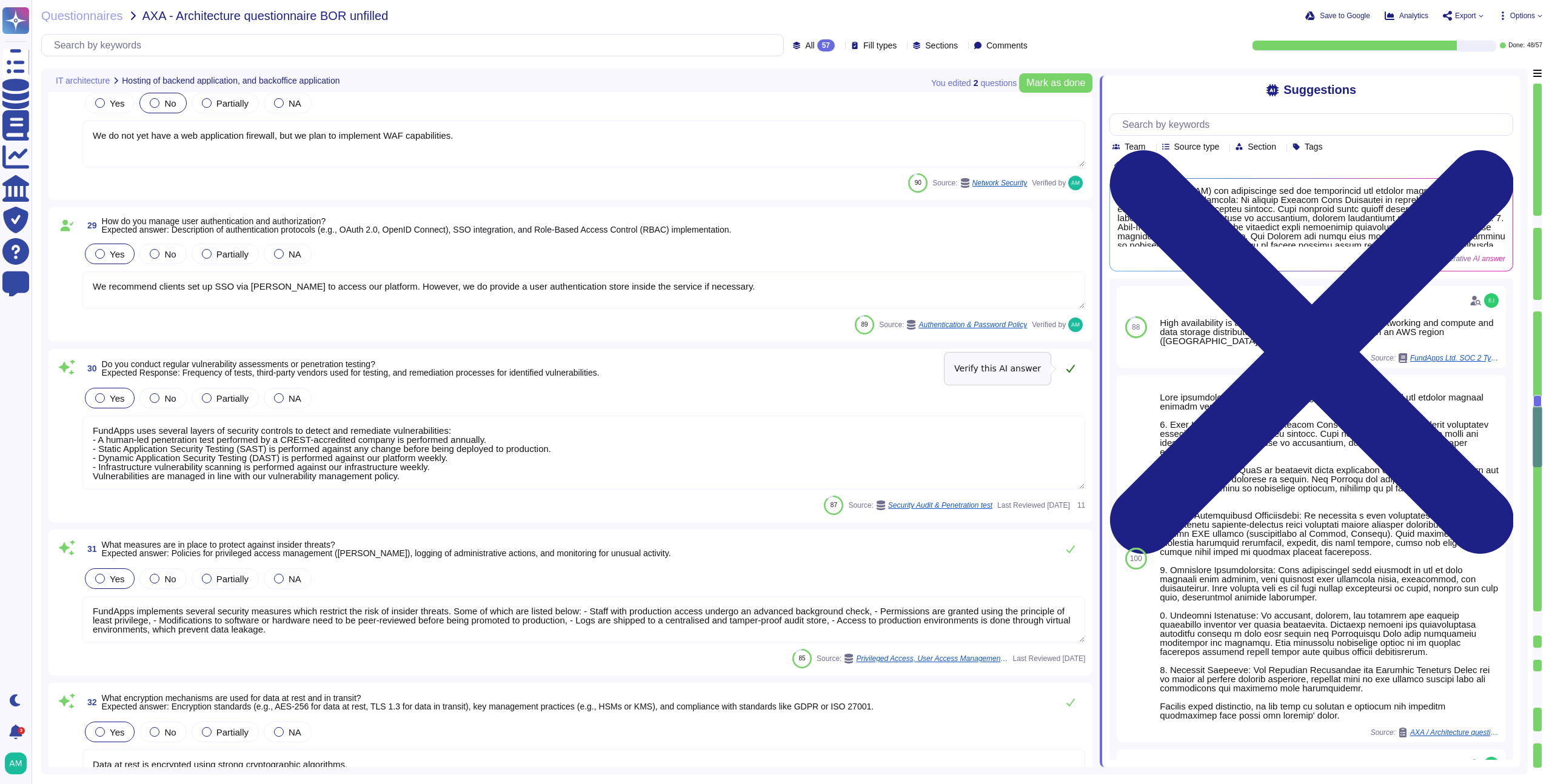
click at [1063, 360] on button at bounding box center [1071, 368] width 29 height 24
click at [697, 481] on textarea "FundApps uses several layers of security controls to detect and remediate vulne…" at bounding box center [584, 450] width 1003 height 74
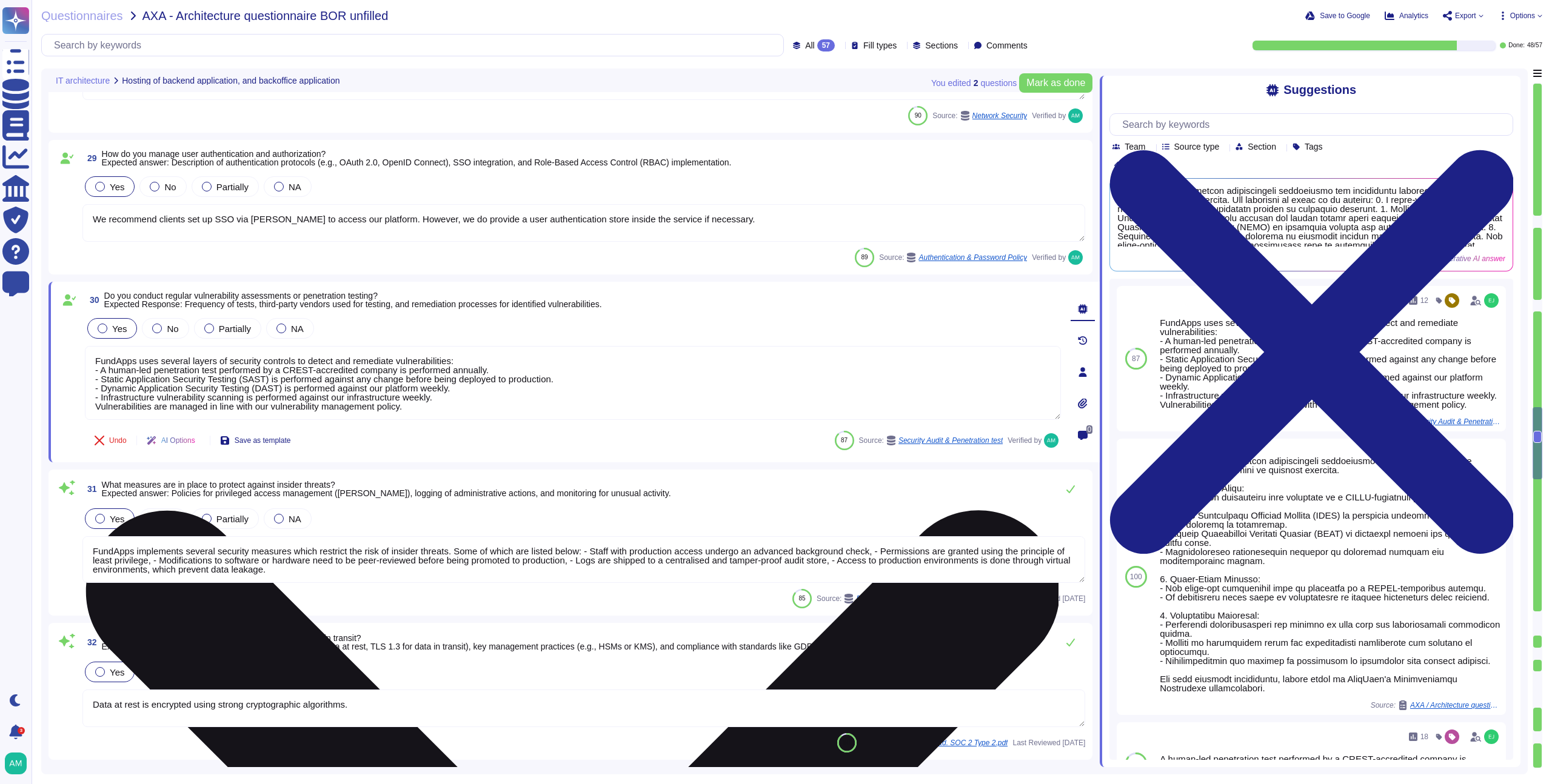
type textarea "Please refer to FundApps' status page (http://status.fundapps.co/5227275). Avai…"
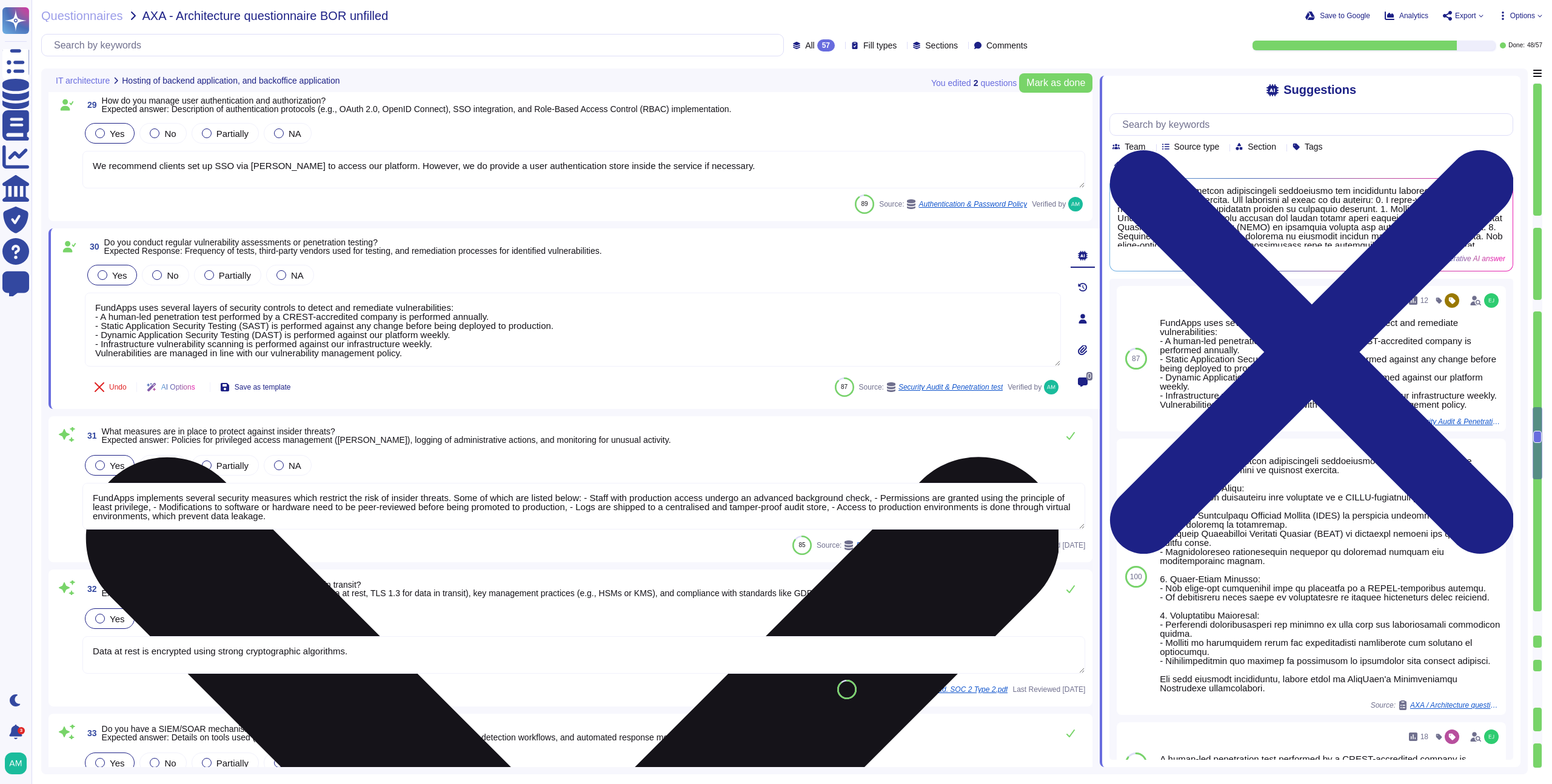
scroll to position [4243, 0]
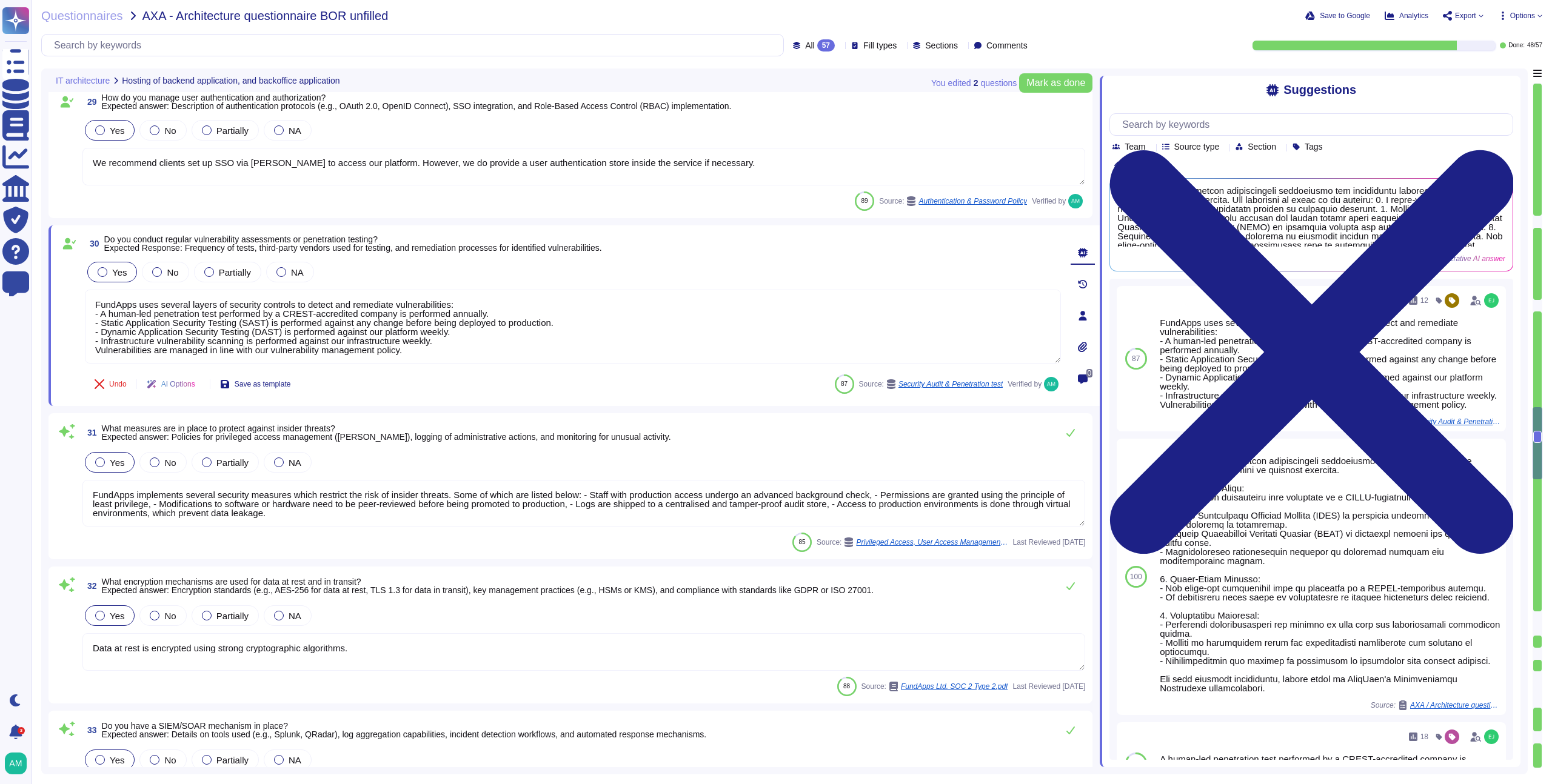
click at [1068, 418] on div "31 What measures are in place to protect against insider threats? Expected answ…" at bounding box center [571, 486] width 1044 height 146
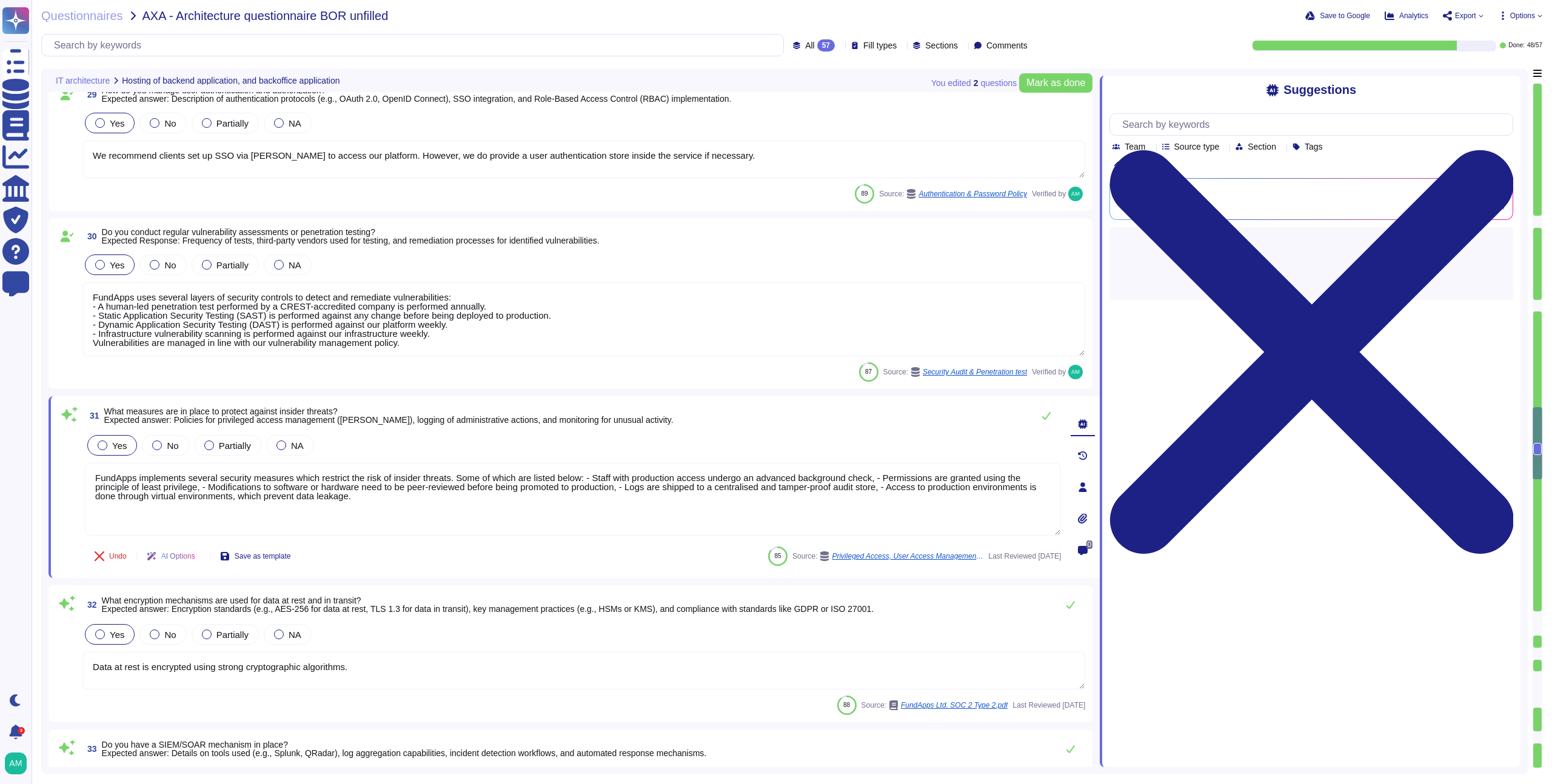
type textarea "Please refer to FundApps' status page (http://status.fundapps.co/5227275). Avai…"
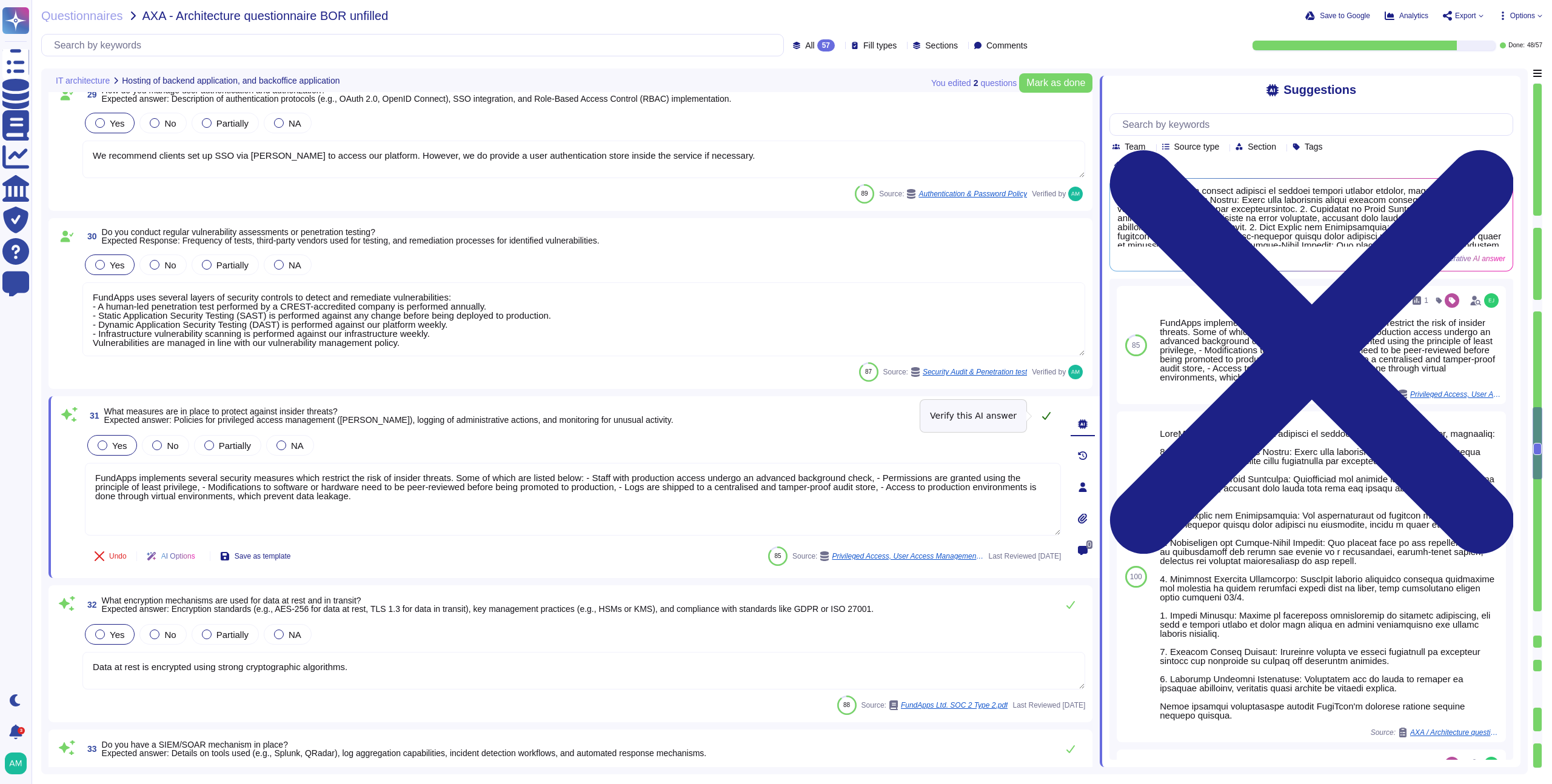
click at [1051, 417] on icon at bounding box center [1047, 416] width 10 height 10
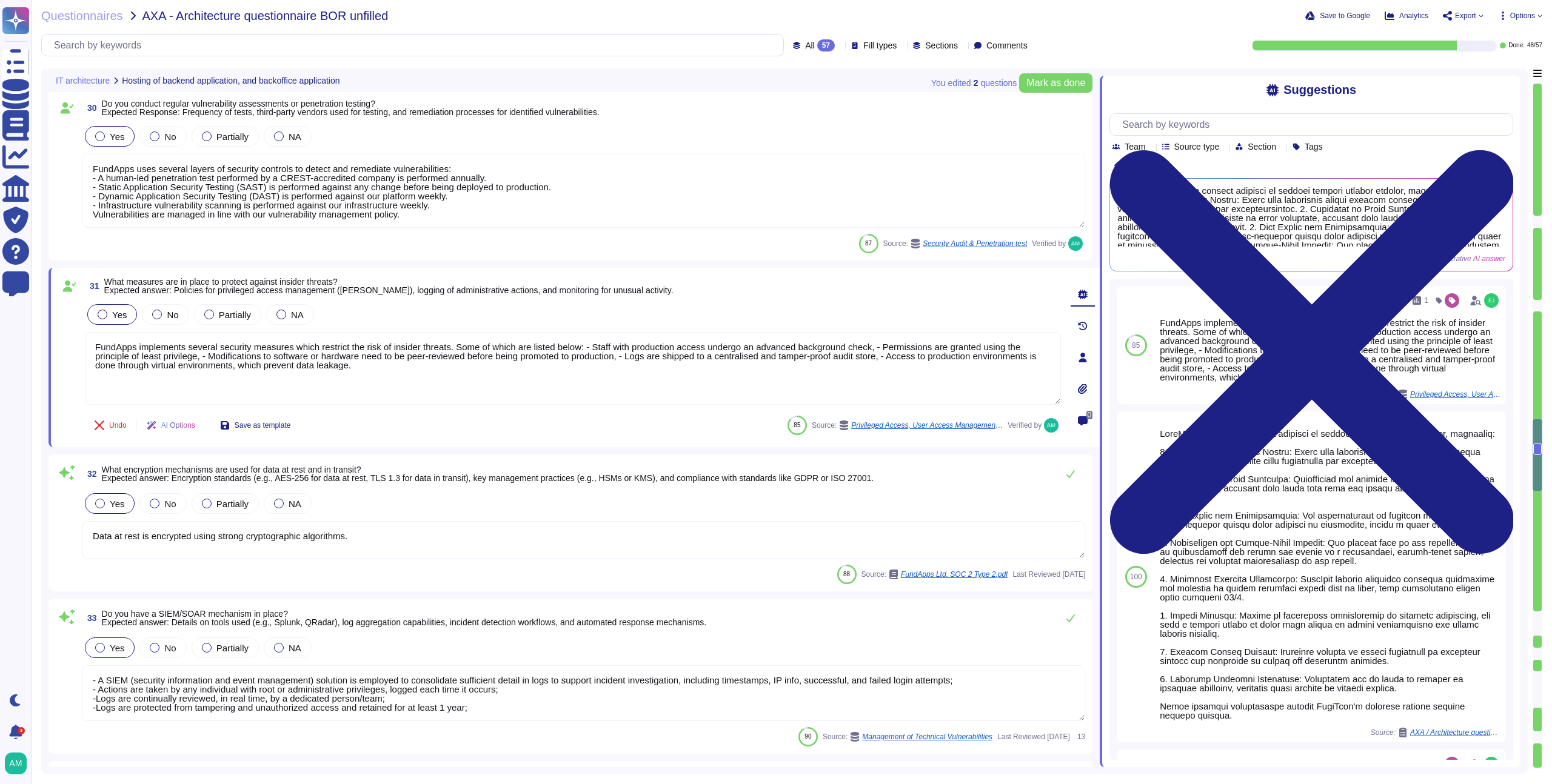
scroll to position [4372, 0]
click at [452, 531] on textarea "Data at rest is encrypted using strong cryptographic algorithms." at bounding box center [584, 539] width 1003 height 37
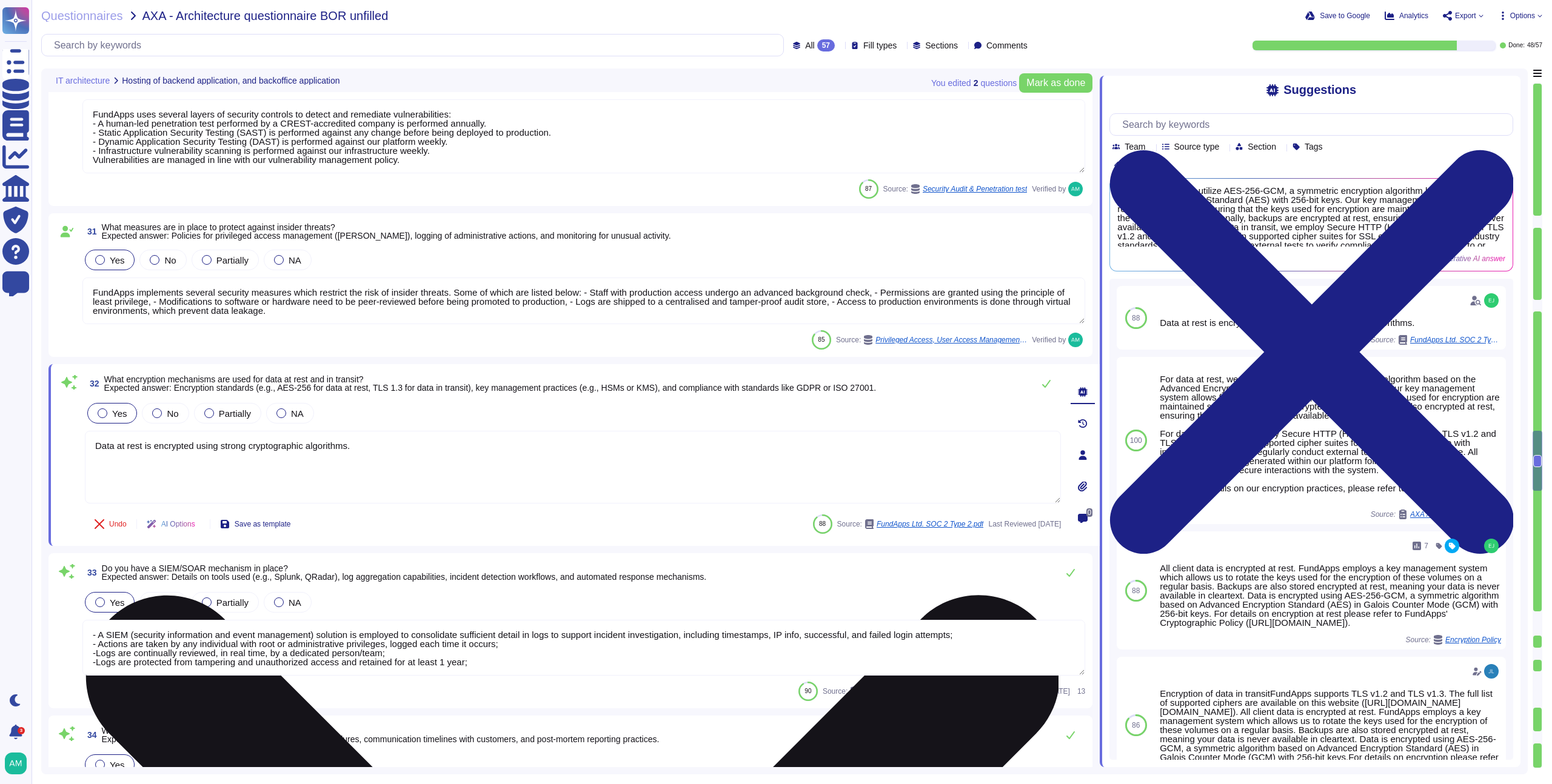
type textarea "FundApps backups production data to local storage at the following frequency: F…"
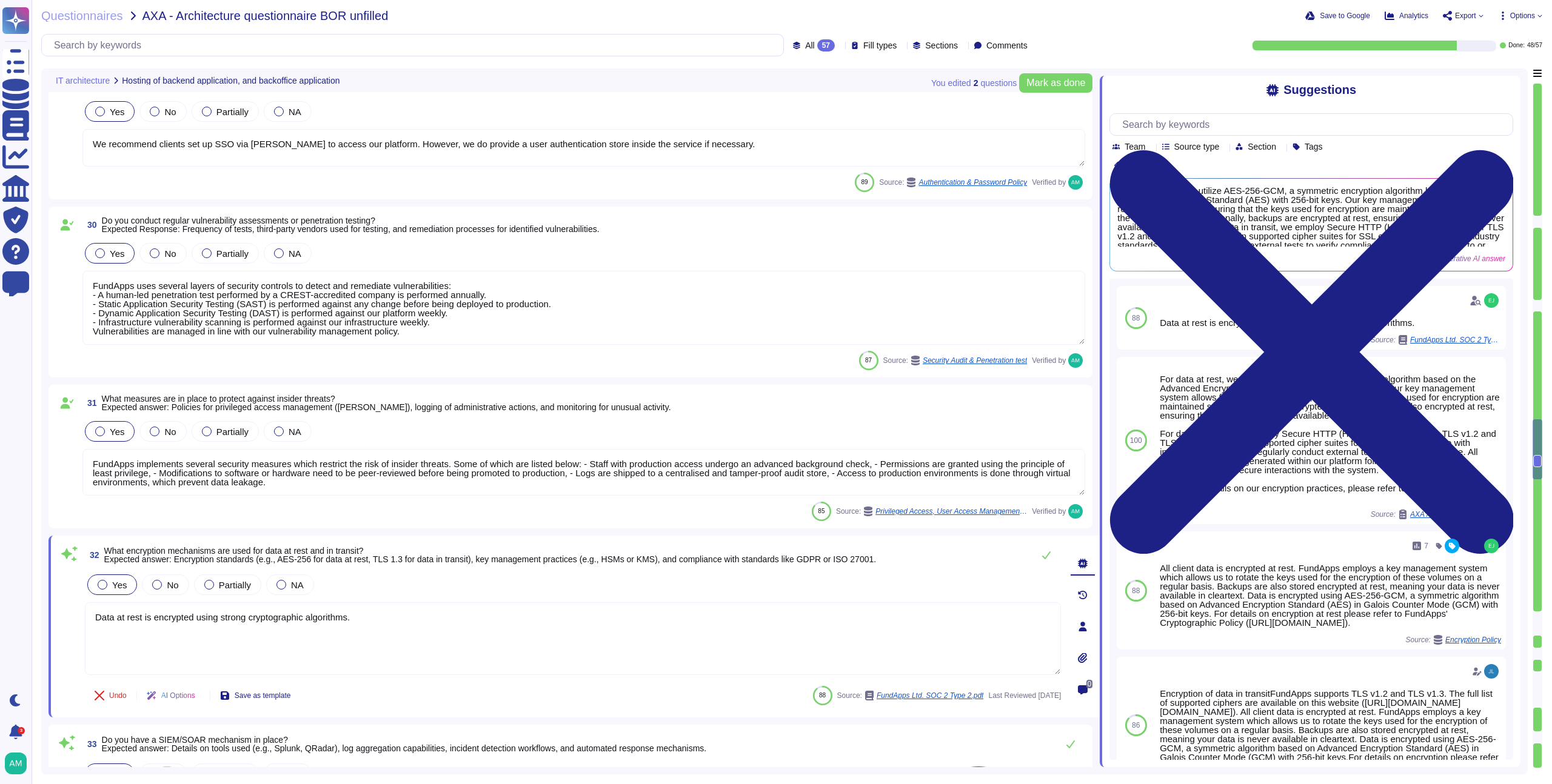
type textarea "High availability is achieved through highly redundant networking and compute a…"
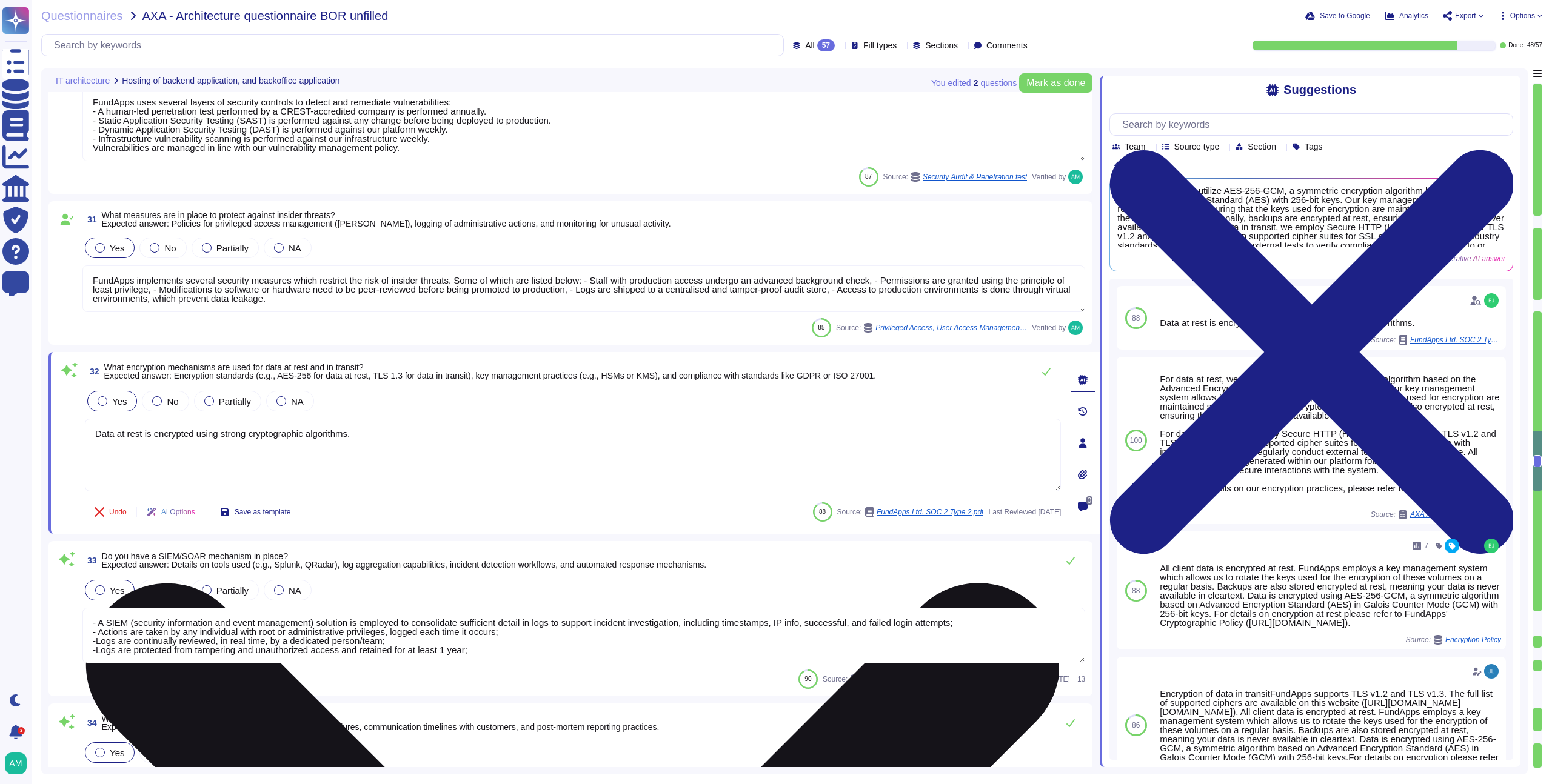
type textarea "FundApps backups production data to local storage at the following frequency: F…"
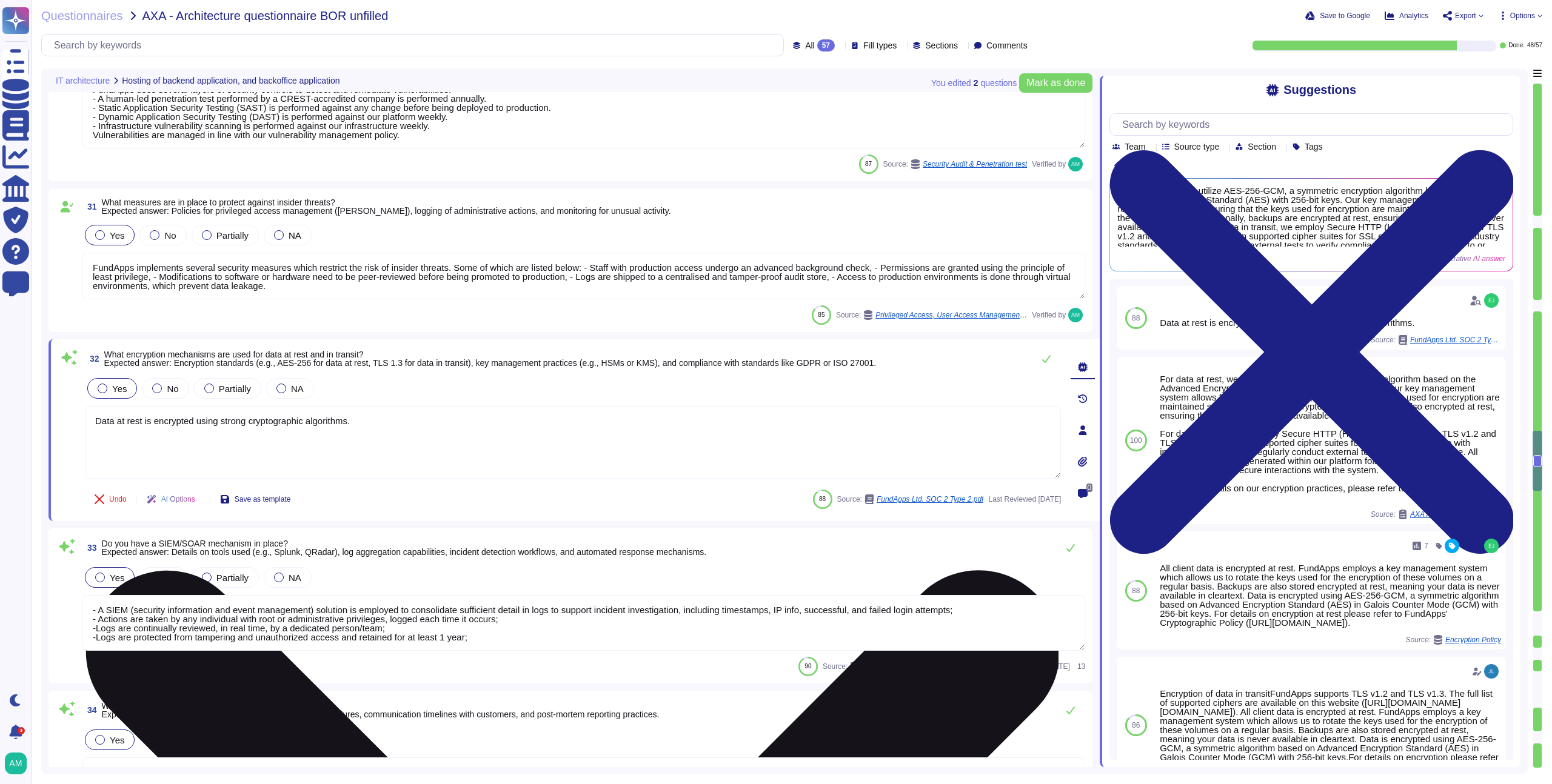
scroll to position [4447, 0]
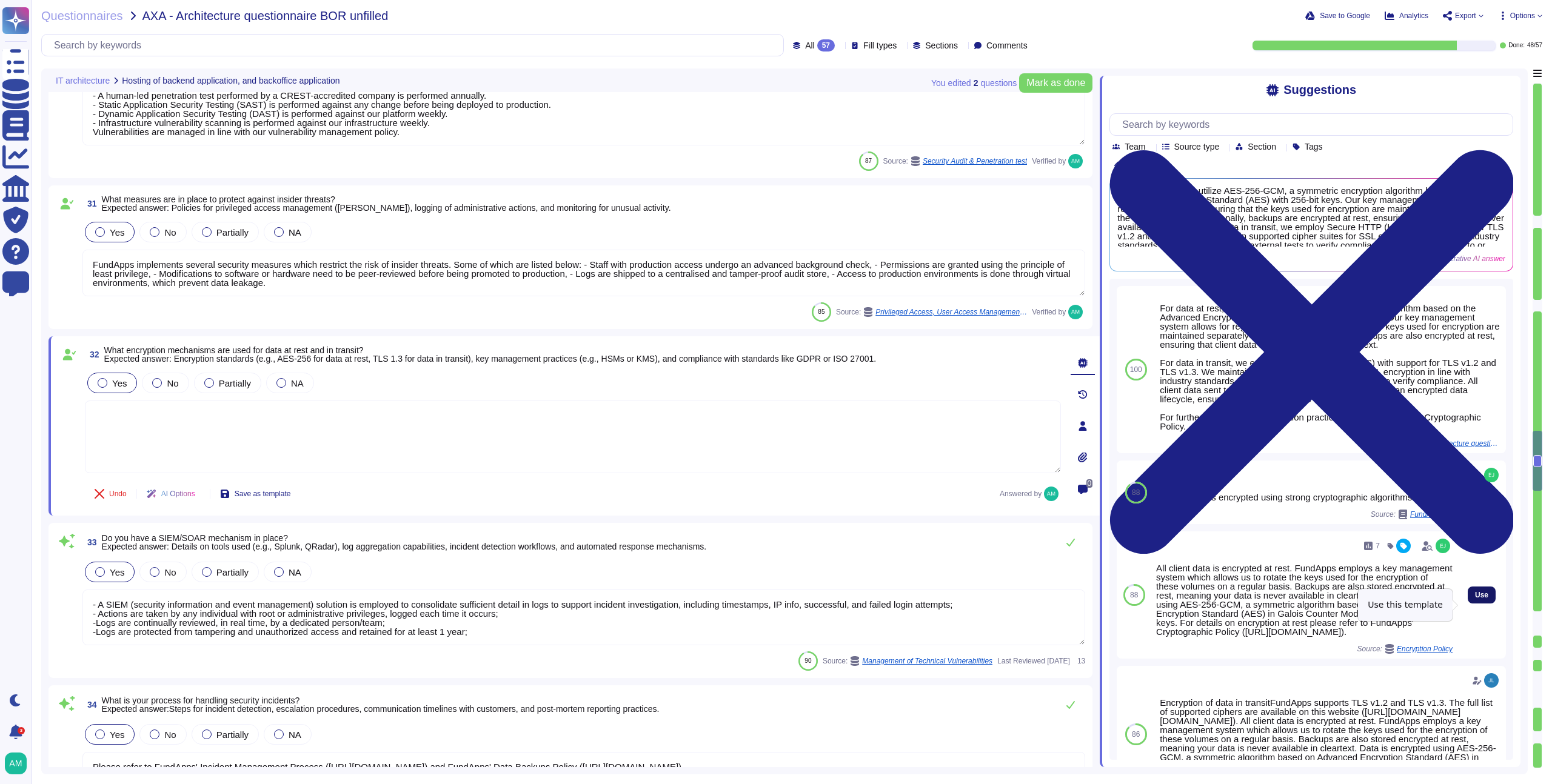
click at [1475, 604] on button "Use" at bounding box center [1482, 595] width 28 height 17
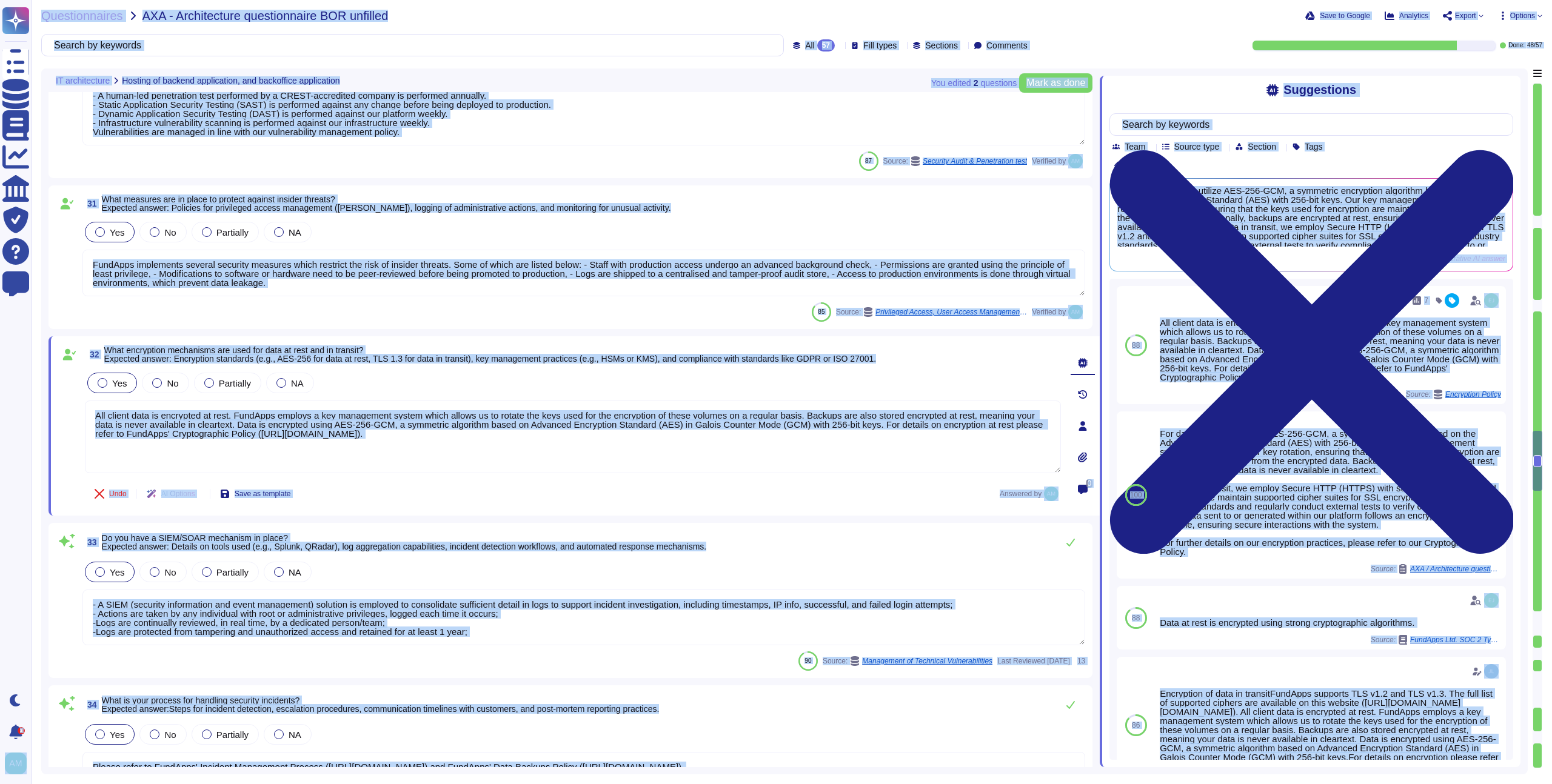
click at [103, 59] on div "Questionnaires AXA - Architecture questionnaire BOR unfilled Save to Google Ana…" at bounding box center [792, 392] width 1521 height 784
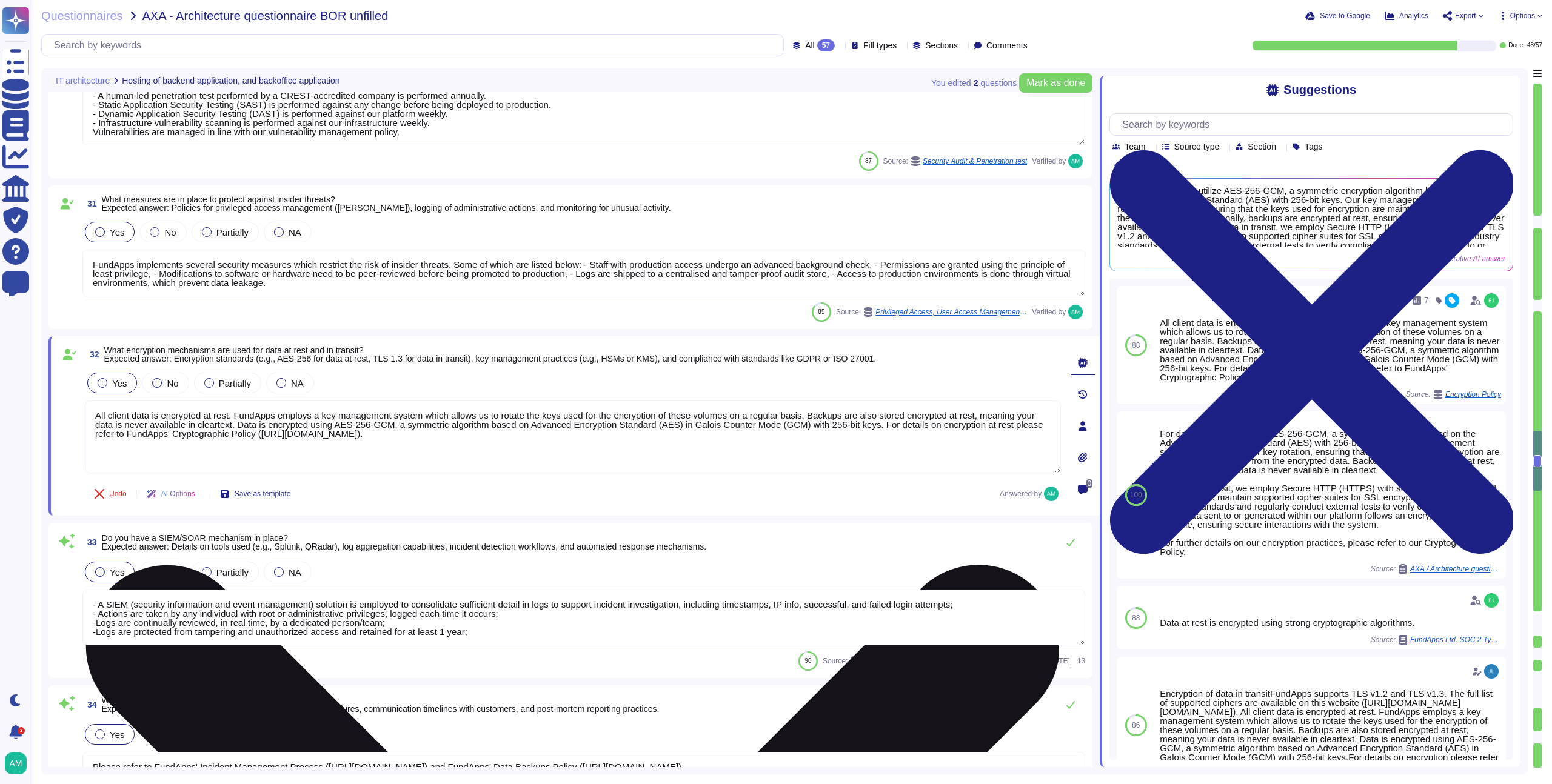
drag, startPoint x: 792, startPoint y: 437, endPoint x: 489, endPoint y: 433, distance: 303.0
click at [489, 433] on textarea "All client data is encrypted at rest. FundApps employs a key management system …" at bounding box center [573, 437] width 976 height 73
click at [721, 442] on textarea "All client data is encrypted at rest. FundApps employs a key management system …" at bounding box center [573, 437] width 976 height 73
drag, startPoint x: 801, startPoint y: 435, endPoint x: 618, endPoint y: 435, distance: 183.0
click at [618, 435] on textarea "All client data is encrypted at rest. FundApps employs a key management system …" at bounding box center [573, 437] width 976 height 73
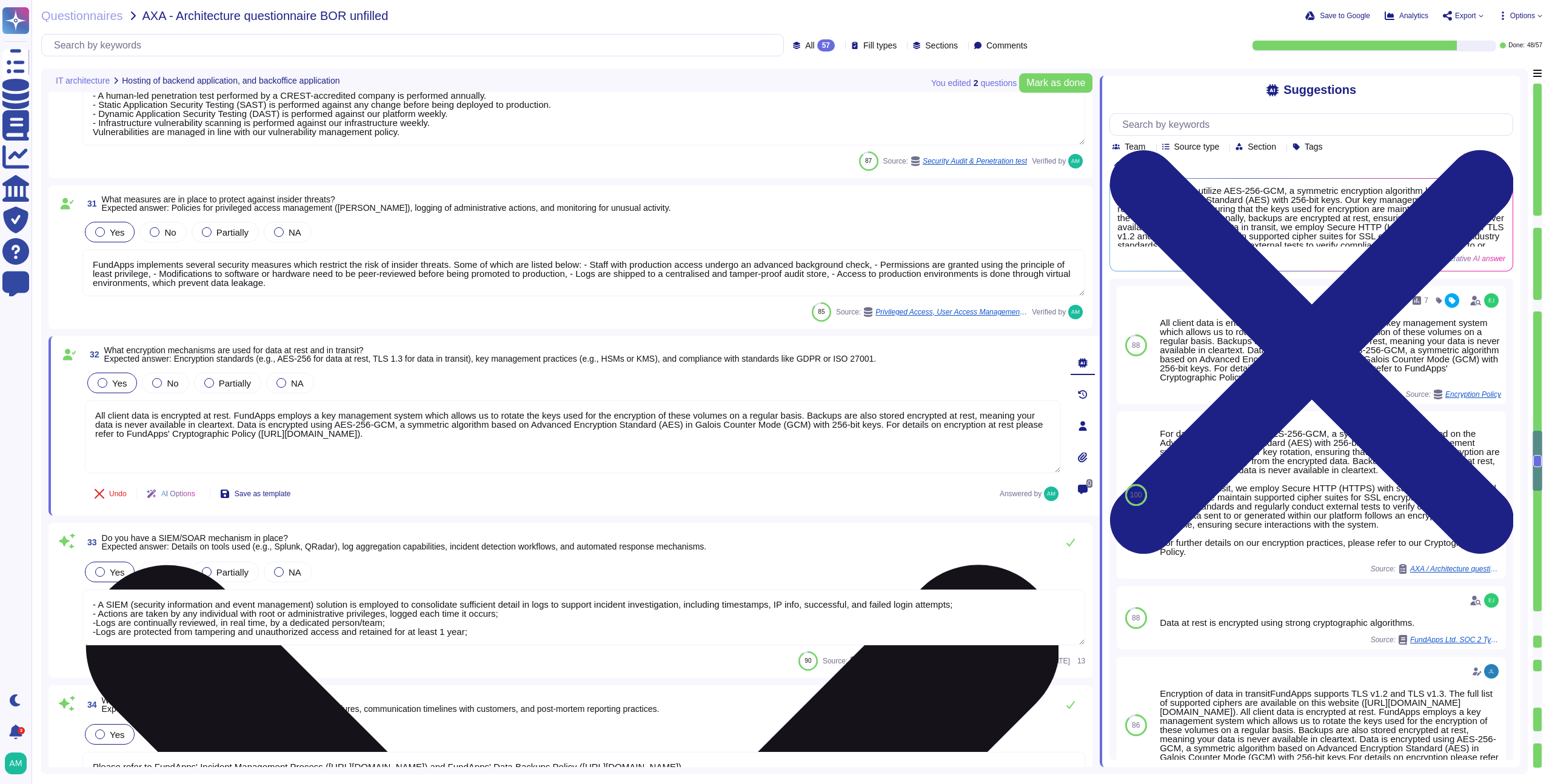
click at [615, 435] on textarea "All client data is encrypted at rest. FundApps employs a key management system …" at bounding box center [573, 437] width 976 height 73
click at [653, 434] on textarea "All client data is encrypted at rest. FundApps employs a key management system …" at bounding box center [573, 437] width 976 height 73
drag, startPoint x: 792, startPoint y: 435, endPoint x: 321, endPoint y: 428, distance: 471.1
click at [321, 428] on textarea "All client data is encrypted at rest. FundApps employs a key management system …" at bounding box center [573, 437] width 976 height 73
click at [321, 436] on textarea "All client data is encrypted at rest. FundApps employs a key management system …" at bounding box center [573, 437] width 976 height 73
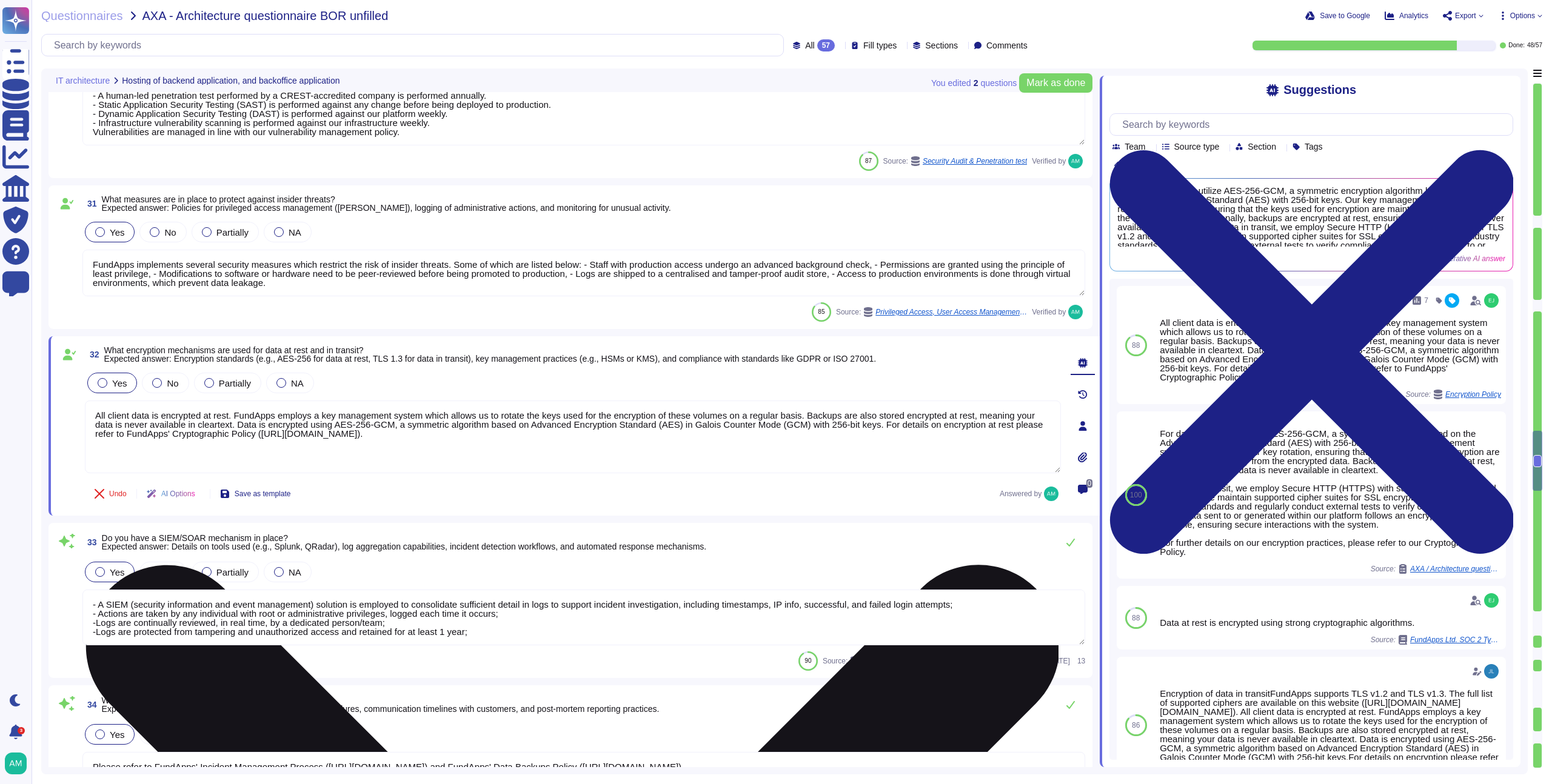
click at [321, 436] on textarea "All client data is encrypted at rest. FundApps employs a key management system …" at bounding box center [573, 437] width 976 height 73
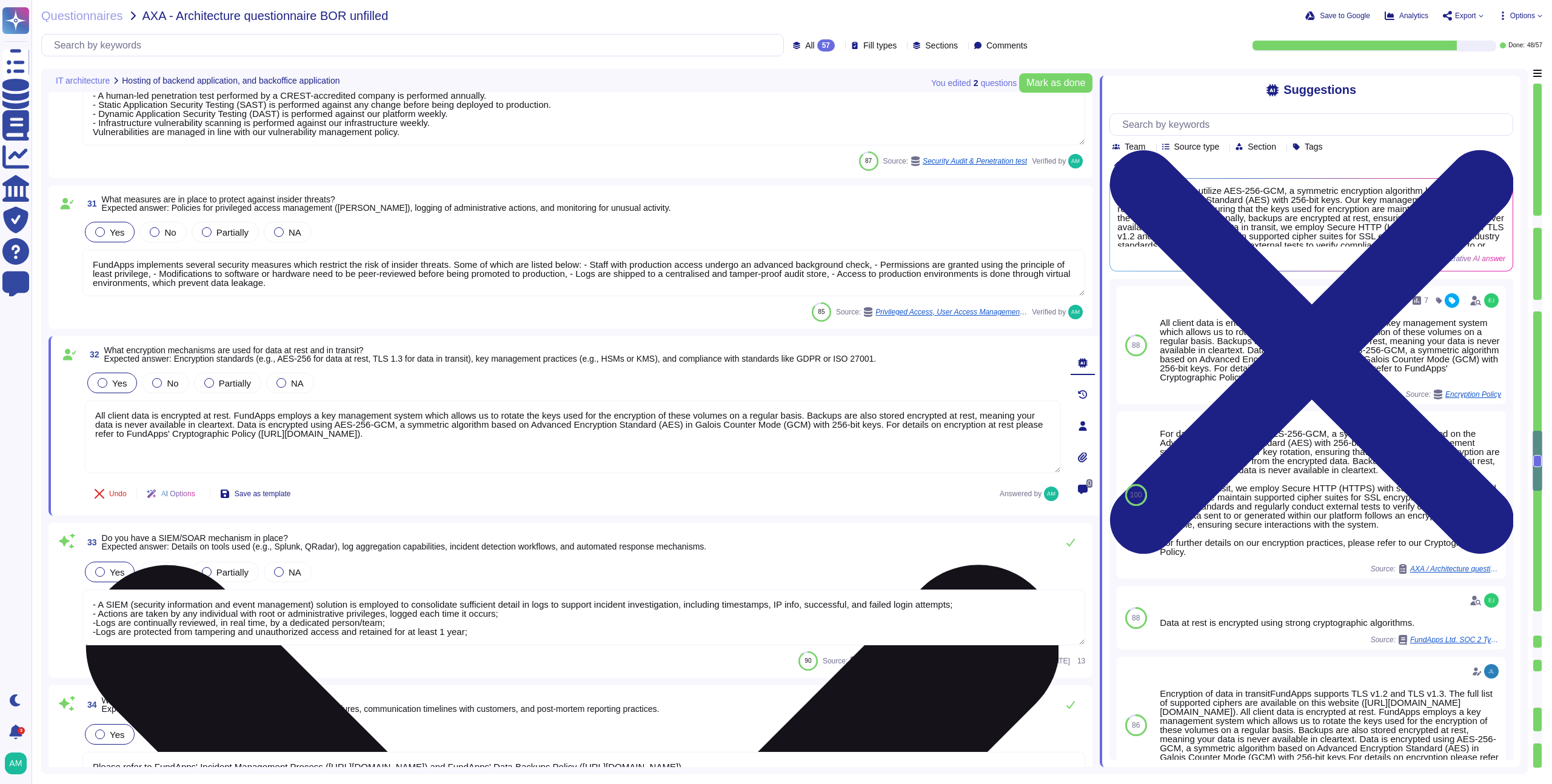
drag, startPoint x: 321, startPoint y: 436, endPoint x: 590, endPoint y: 429, distance: 269.1
click at [590, 429] on textarea "All client data is encrypted at rest. FundApps employs a key management system …" at bounding box center [573, 437] width 976 height 73
click at [778, 437] on textarea "All client data is encrypted at rest. FundApps employs a key management system …" at bounding box center [573, 437] width 976 height 73
drag, startPoint x: 778, startPoint y: 437, endPoint x: 334, endPoint y: 435, distance: 444.0
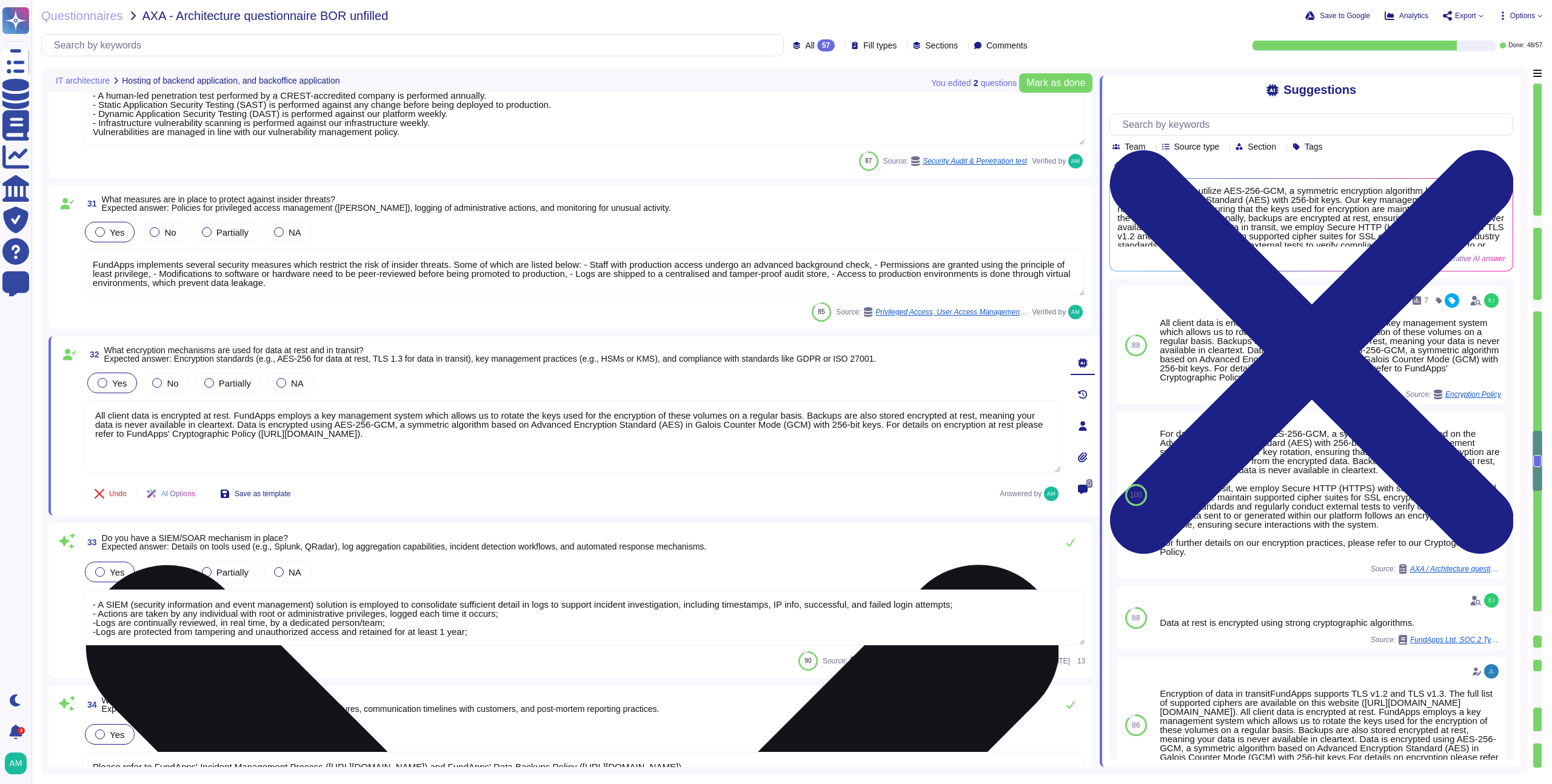
click at [334, 435] on textarea "All client data is encrypted at rest. FundApps employs a key management system …" at bounding box center [573, 437] width 976 height 73
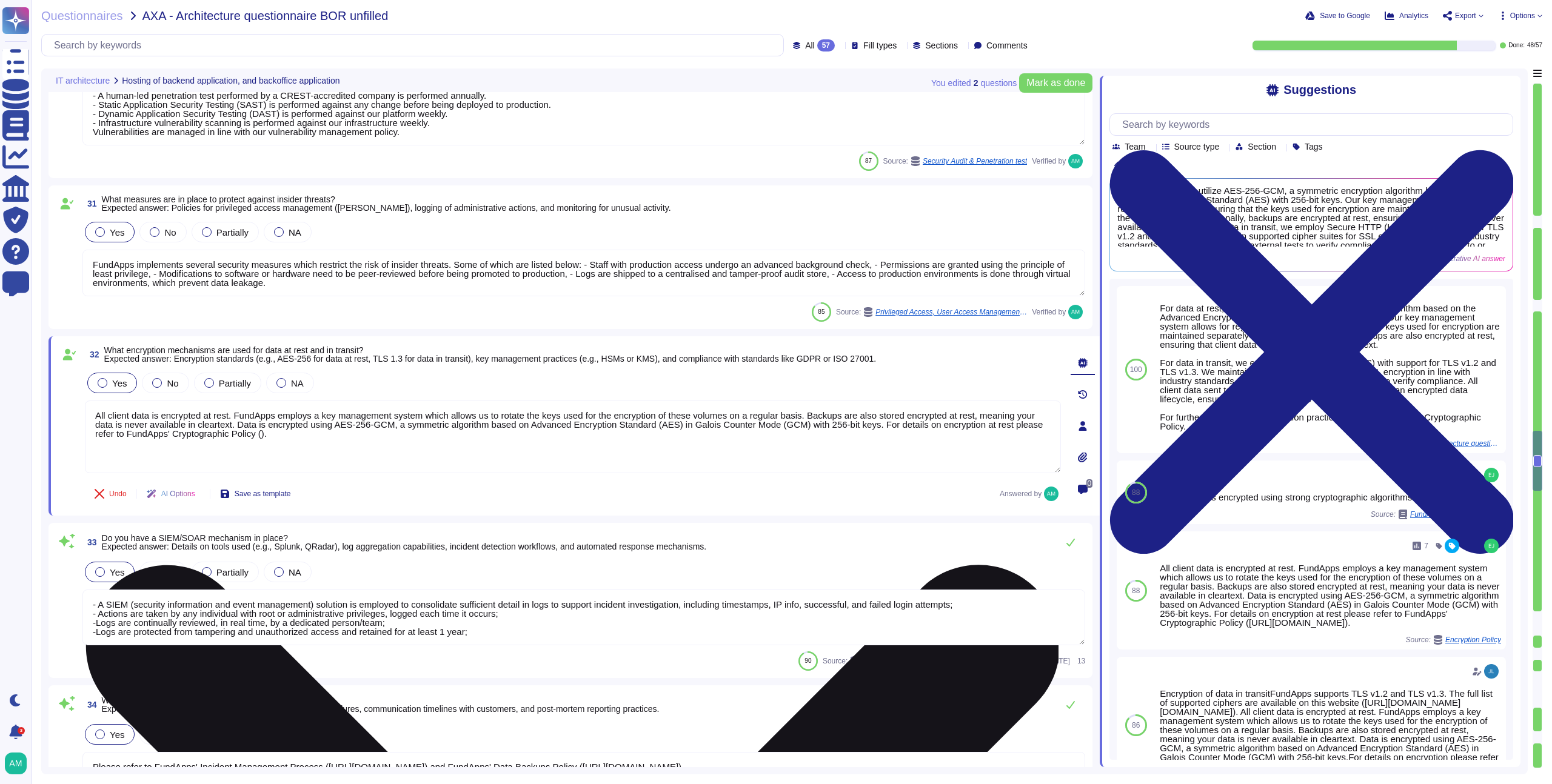
click at [314, 433] on textarea "All client data is encrypted at rest. FundApps employs a key management system …" at bounding box center [573, 437] width 976 height 73
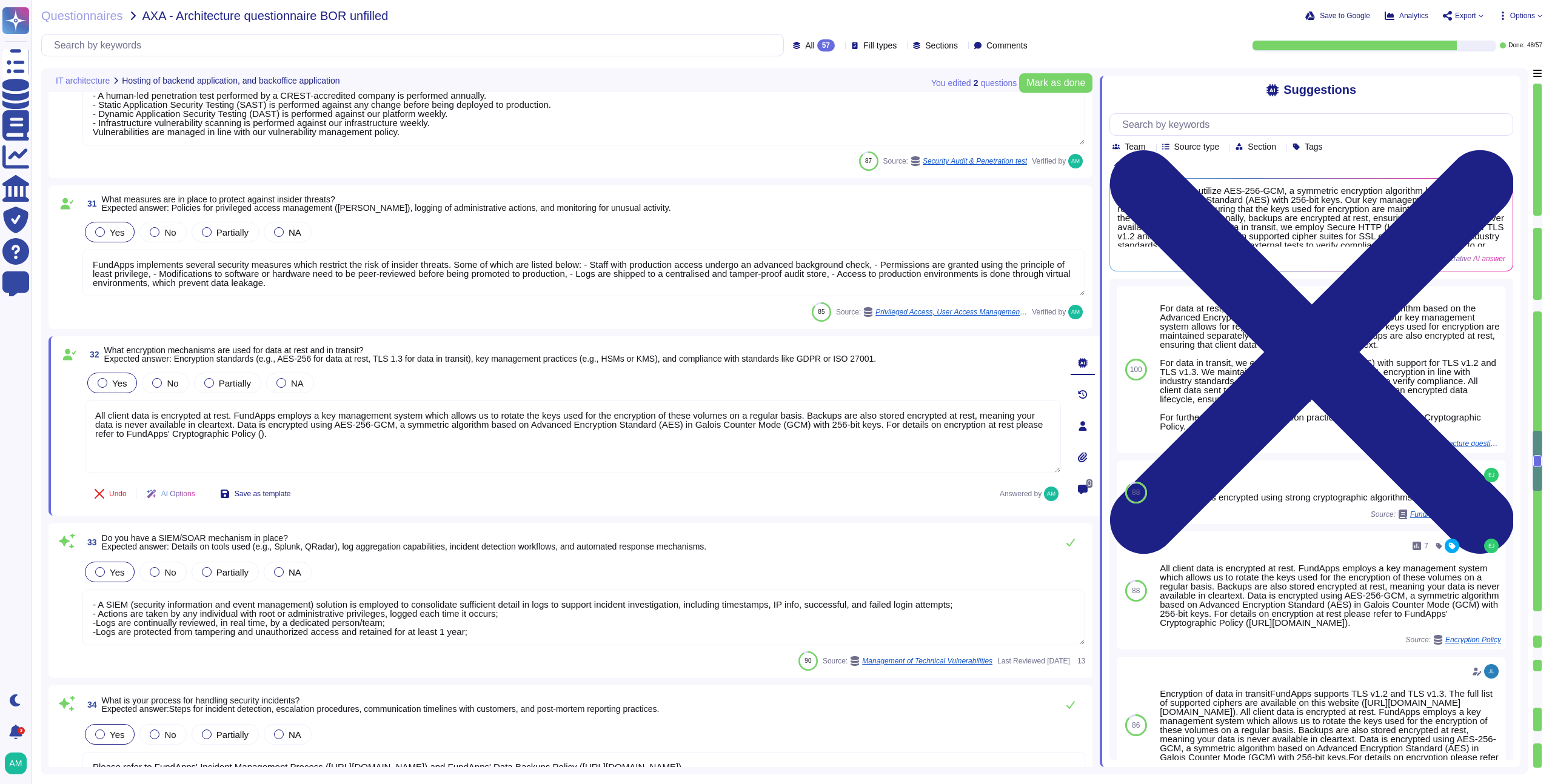
paste textarea "https://policies.fundapps.co/fundapps-prospects/-LzIMRuFrYBq9SY87B4x/fundapps-p…"
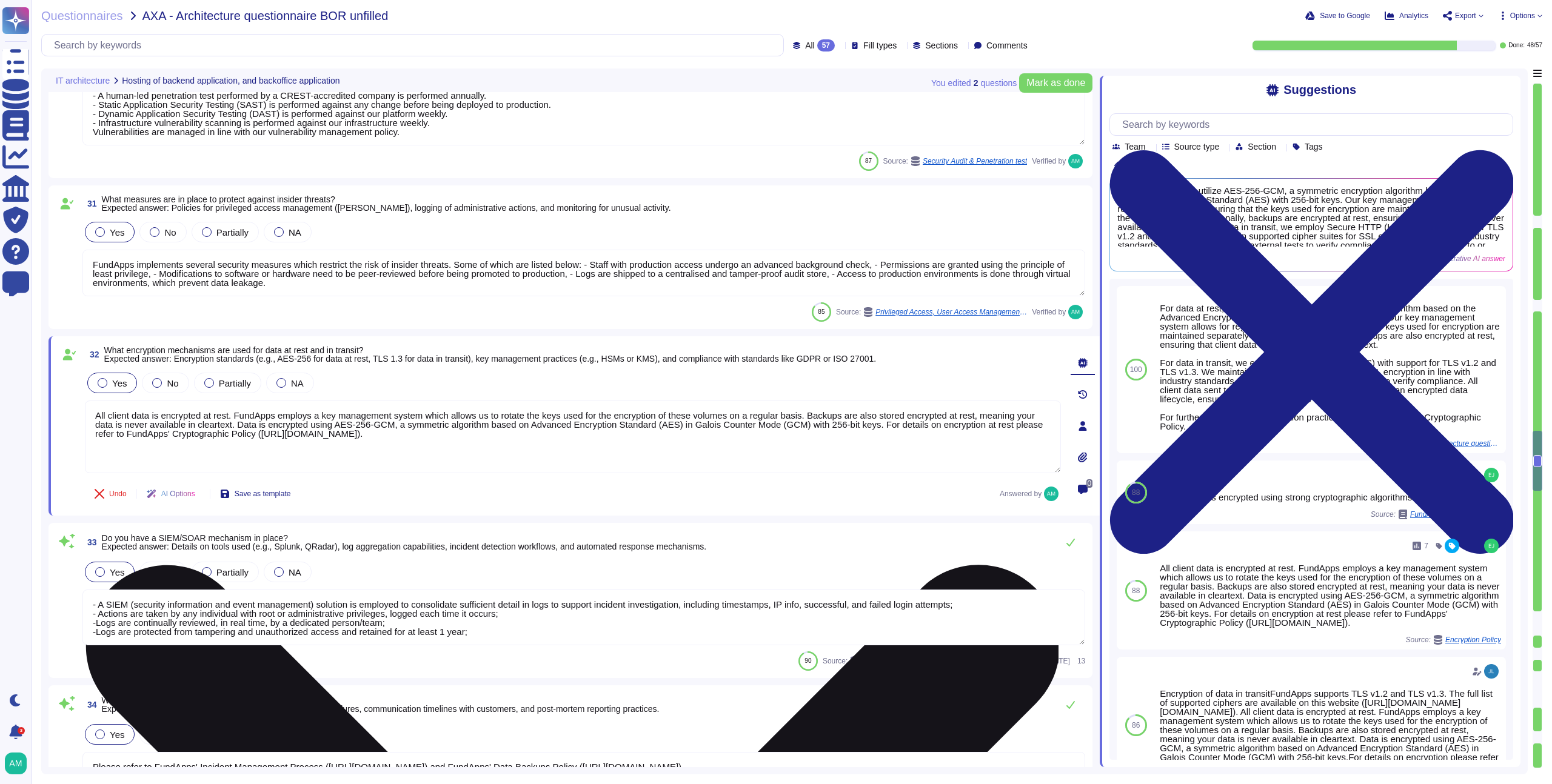
click at [882, 433] on textarea "All client data is encrypted at rest. FundApps employs a key management system …" at bounding box center [573, 437] width 976 height 73
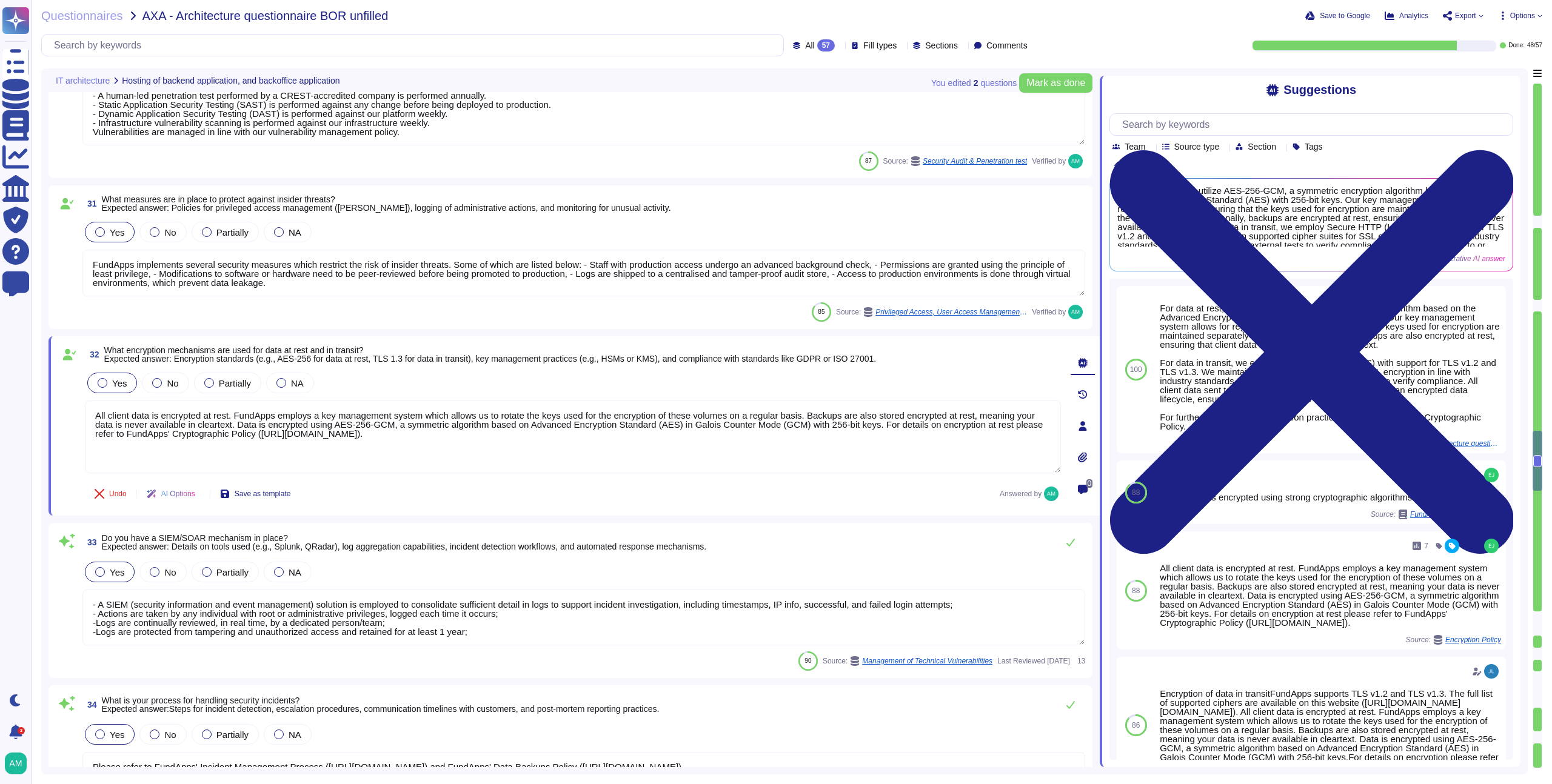
type textarea "All client data is encrypted at rest. FundApps employs a key management system …"
click at [764, 560] on div "Yes No Partially NA" at bounding box center [584, 572] width 1003 height 26
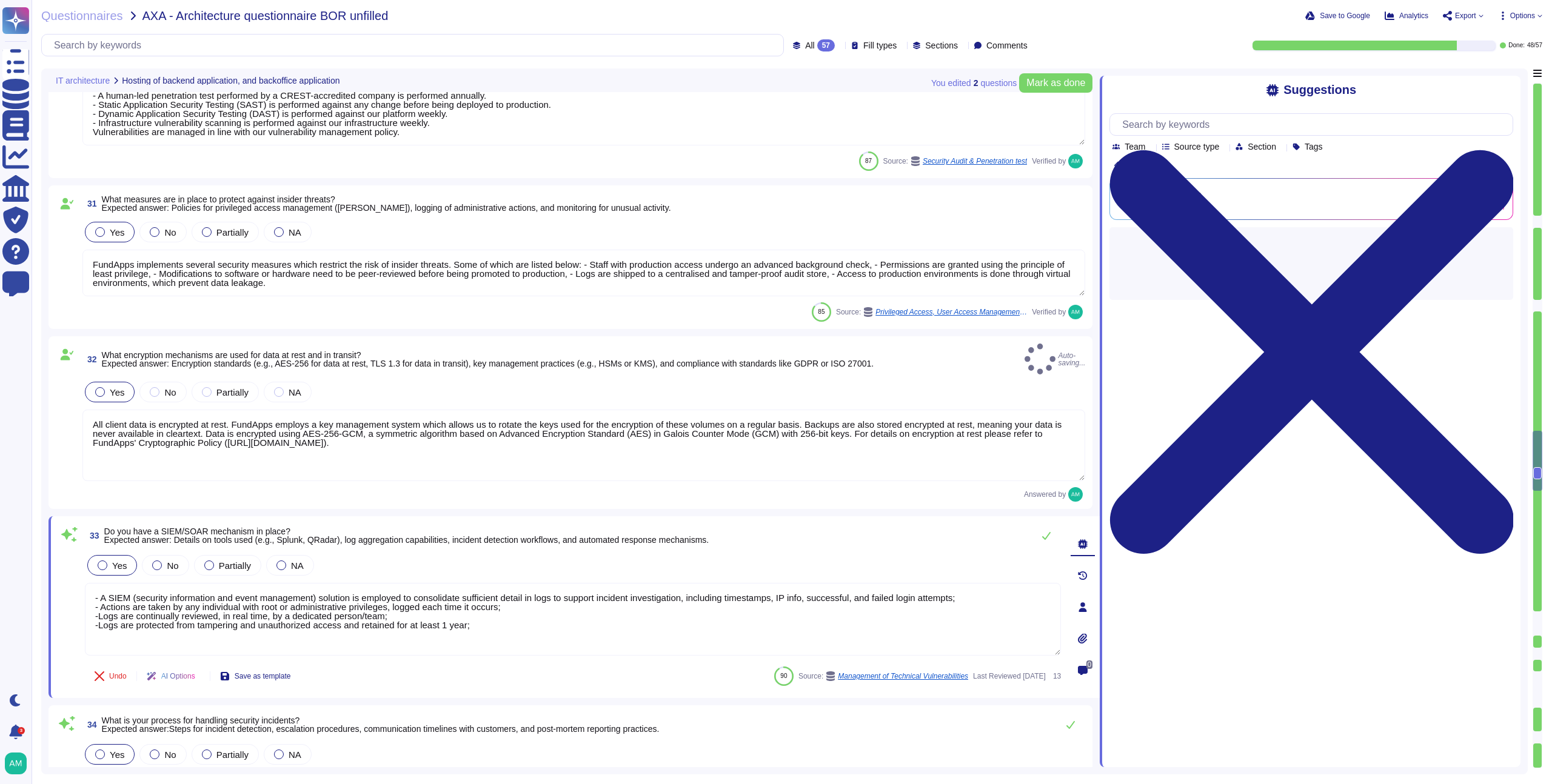
type textarea "FundApps backups production data to local storage at the following frequency: F…"
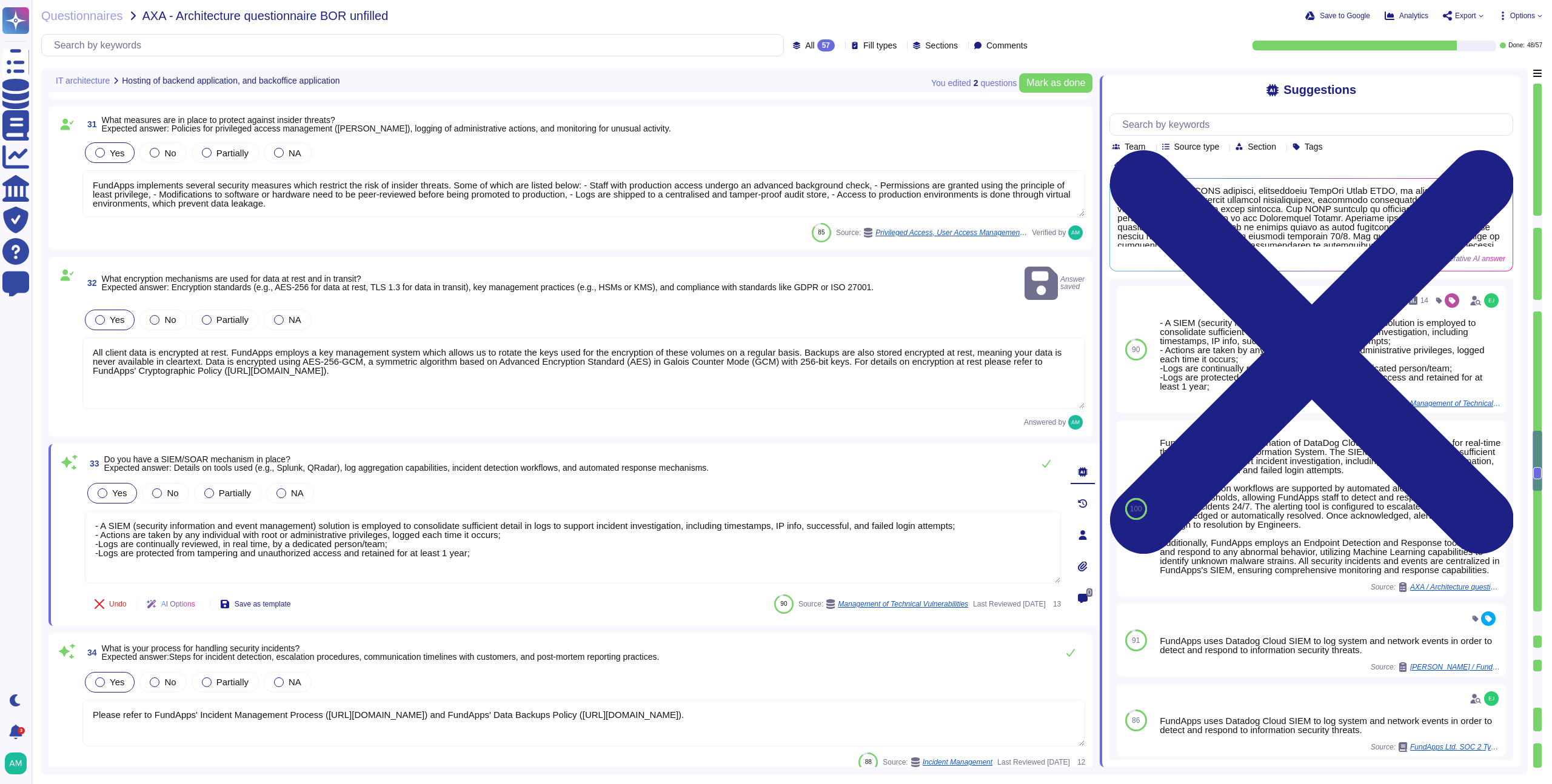
scroll to position [4528, 0]
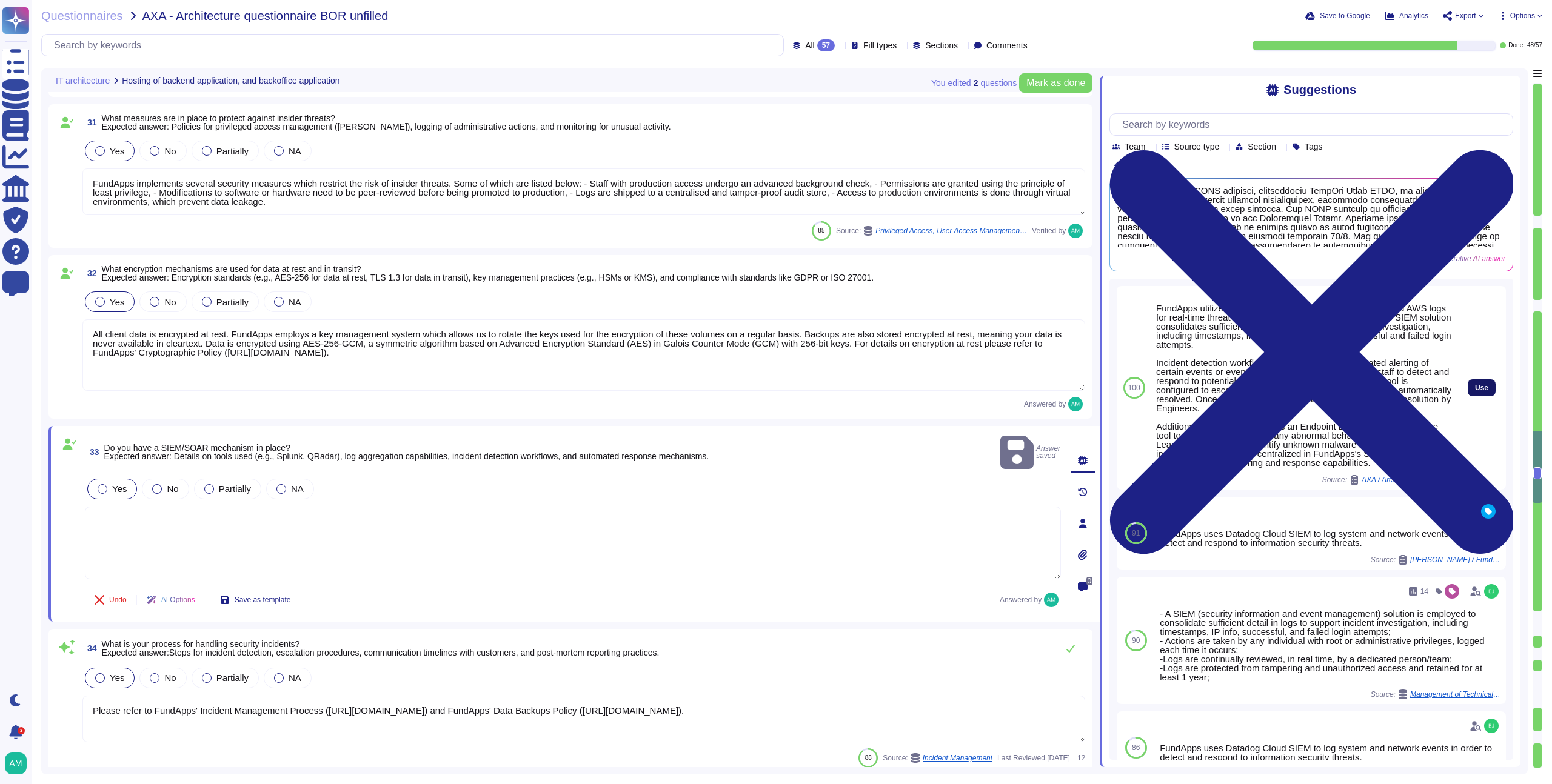
click at [1475, 388] on span "Use" at bounding box center [1482, 387] width 13 height 7
type textarea "FundApps utilizes a combination of DataDog Cloud SIEM and AWS logs for real-tim…"
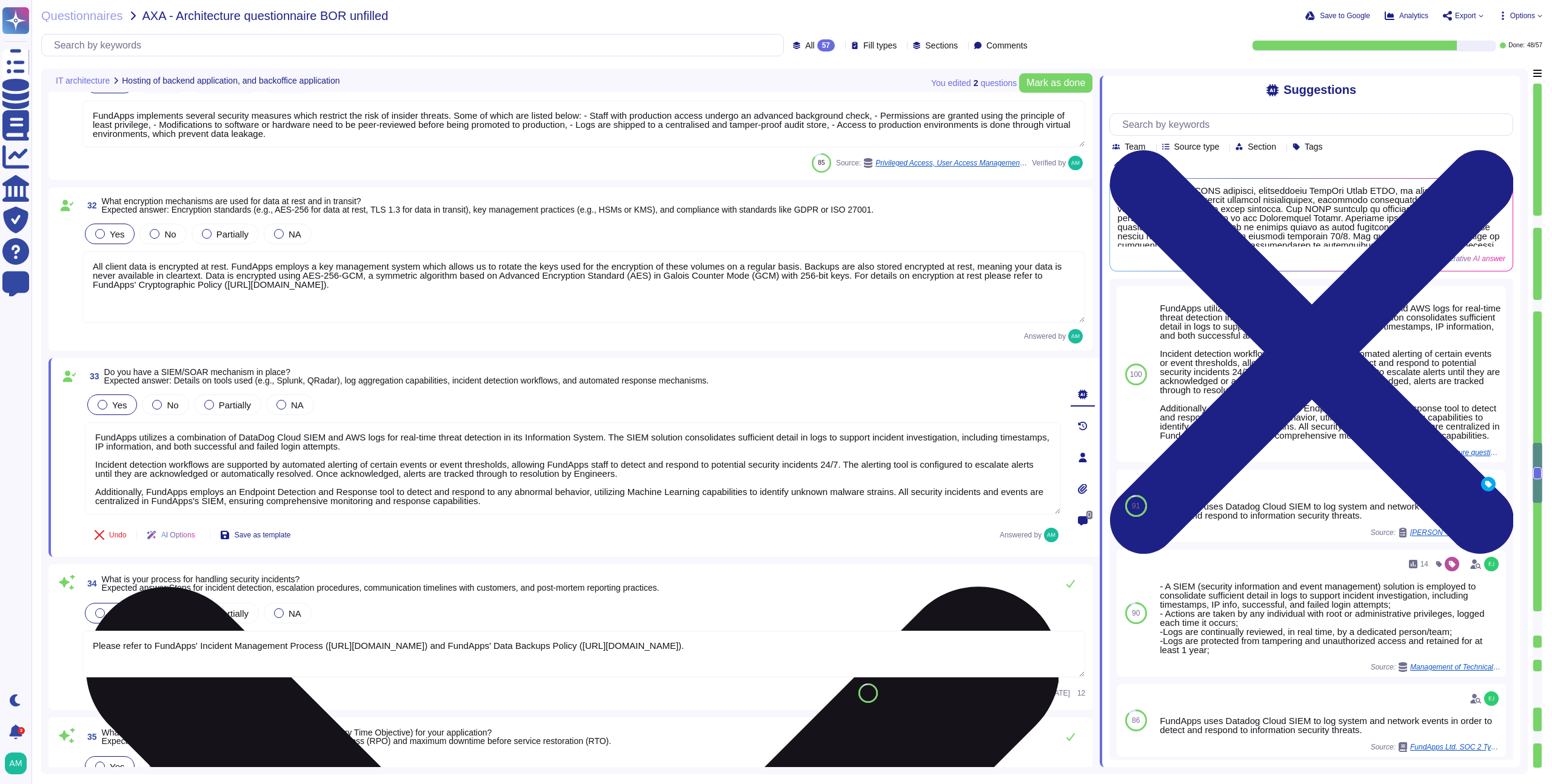
scroll to position [1, 0]
drag, startPoint x: 549, startPoint y: 503, endPoint x: 89, endPoint y: 488, distance: 460.2
click at [89, 488] on textarea "FundApps utilizes a combination of DataDog Cloud SIEM and AWS logs for real-tim…" at bounding box center [573, 468] width 976 height 92
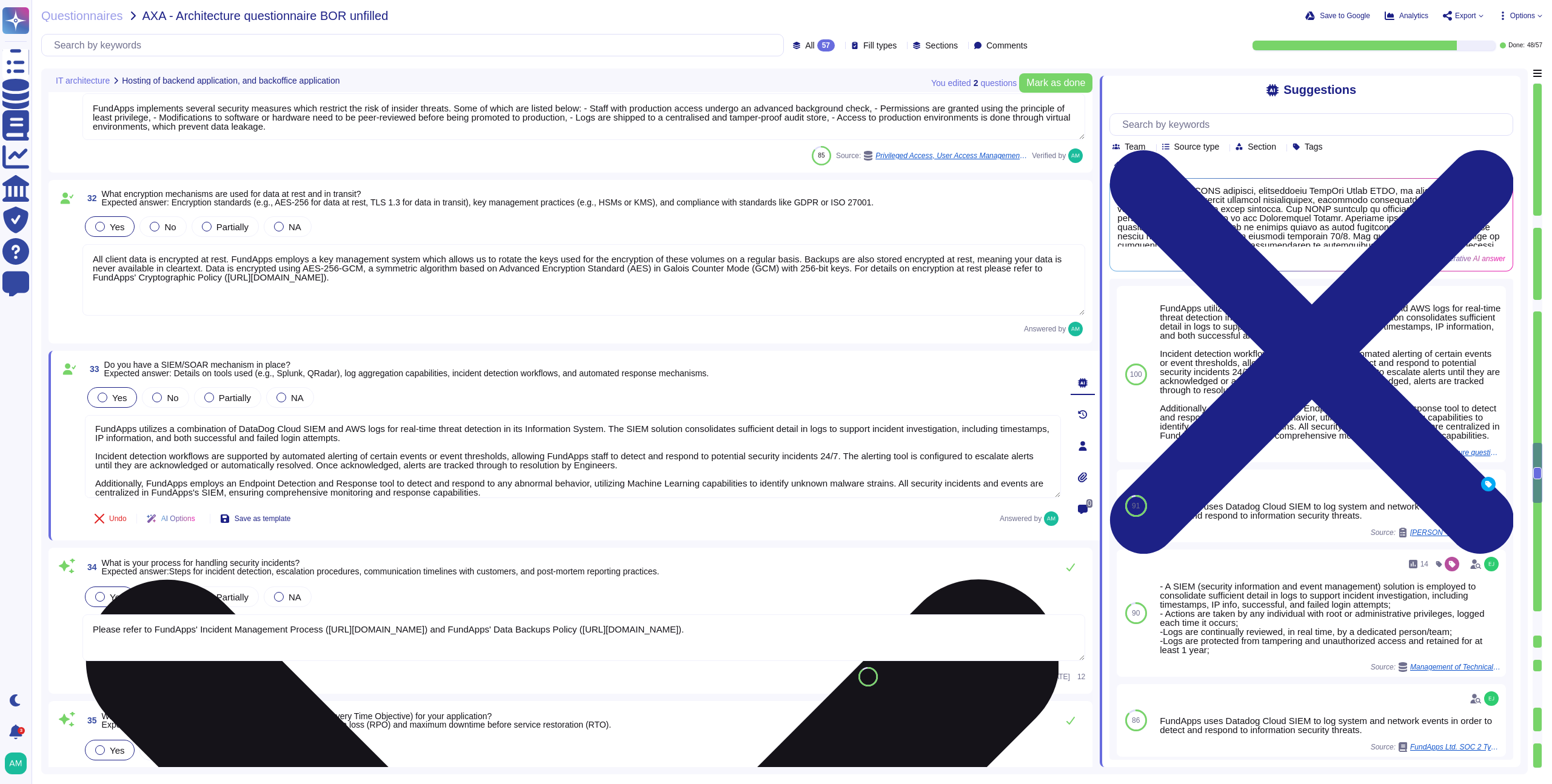
type textarea "FundApps has a Disaster Recovery Plan with an RTO of 4 hours, and an RPO of 30 …"
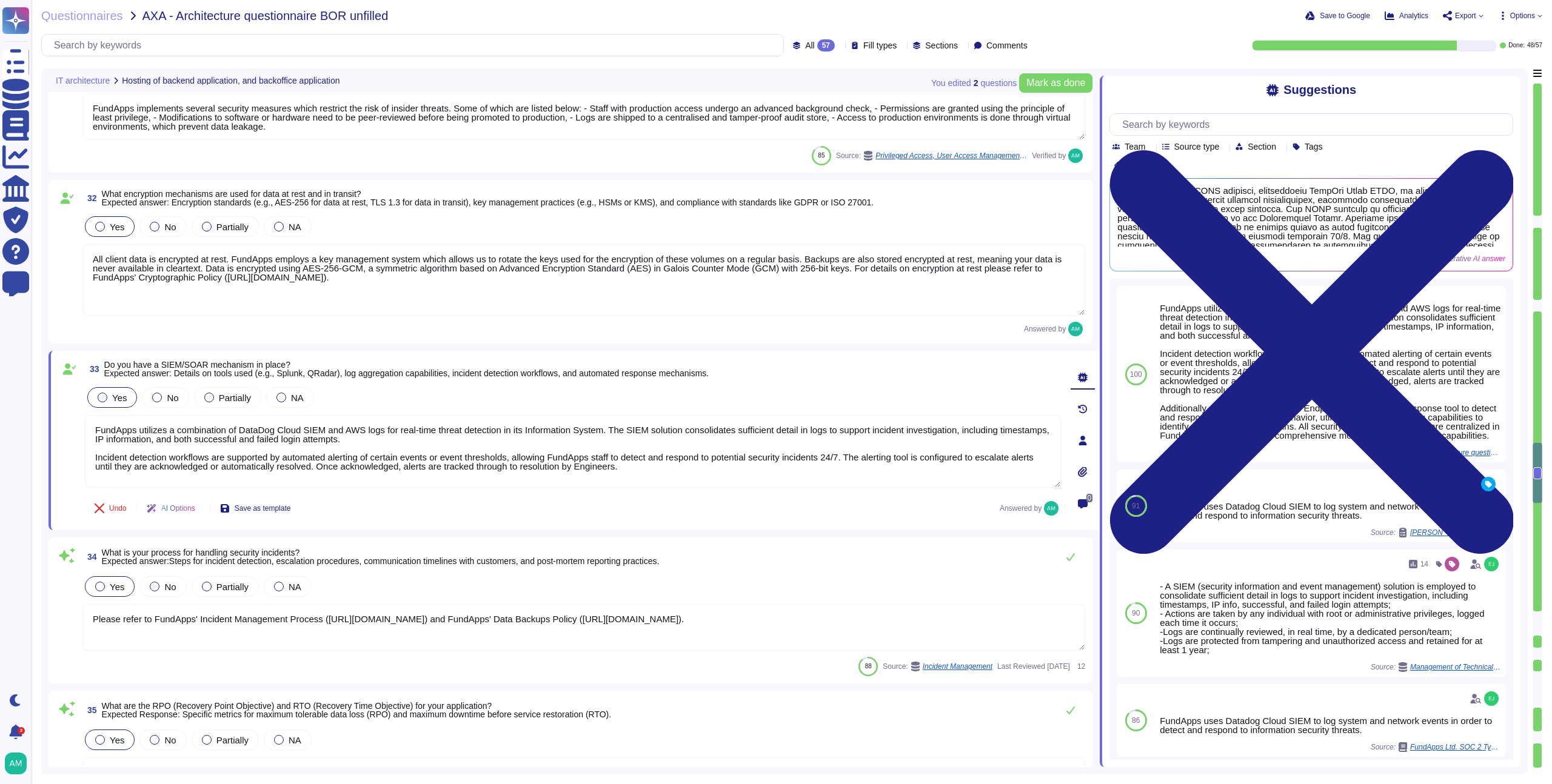
type textarea "FundApps utilizes a combination of DataDog Cloud SIEM and AWS logs for real-tim…"
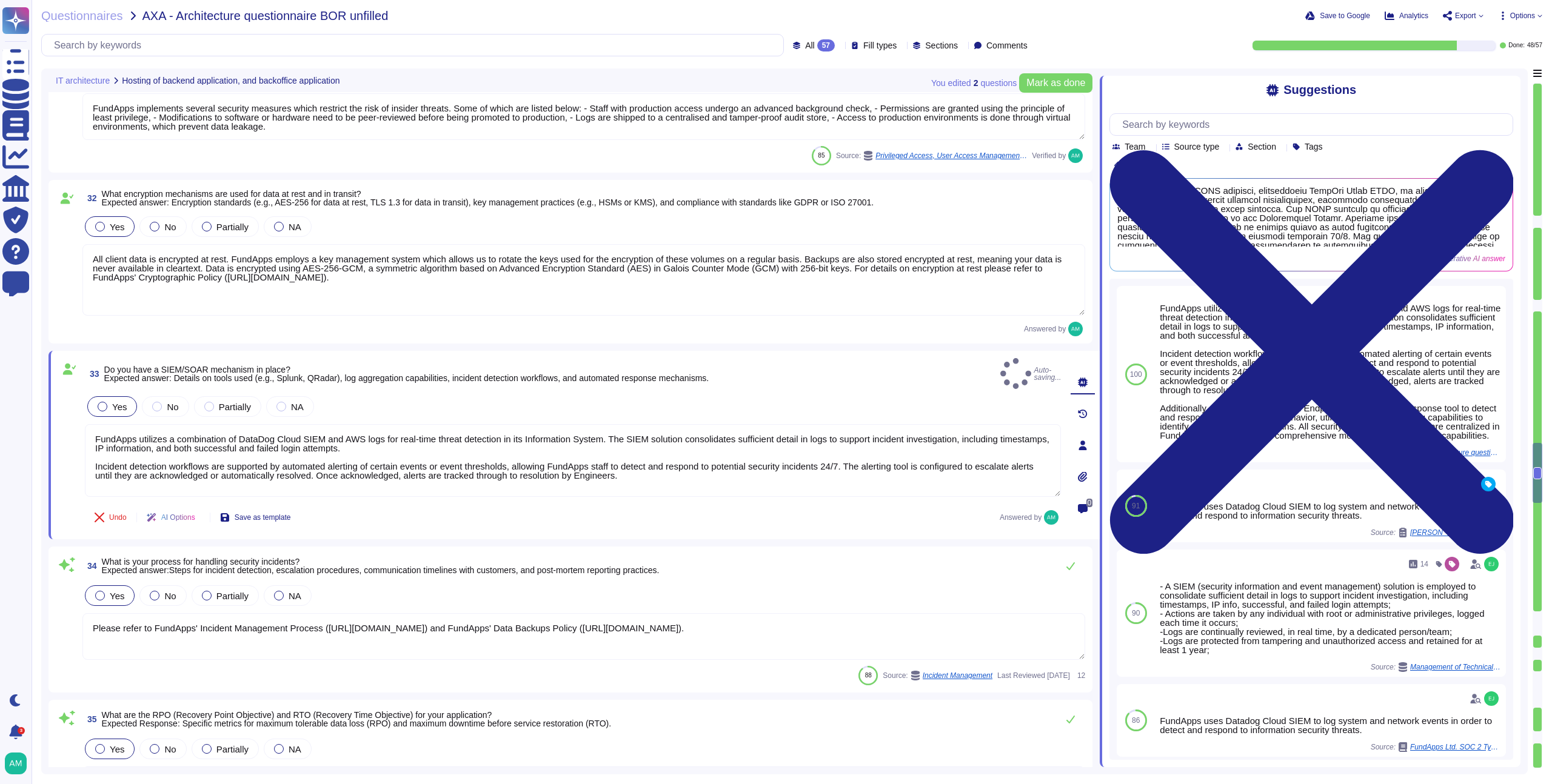
click at [422, 632] on textarea "Please refer to FundApps' Incident Management Process (https://policies.fundapp…" at bounding box center [584, 637] width 1003 height 46
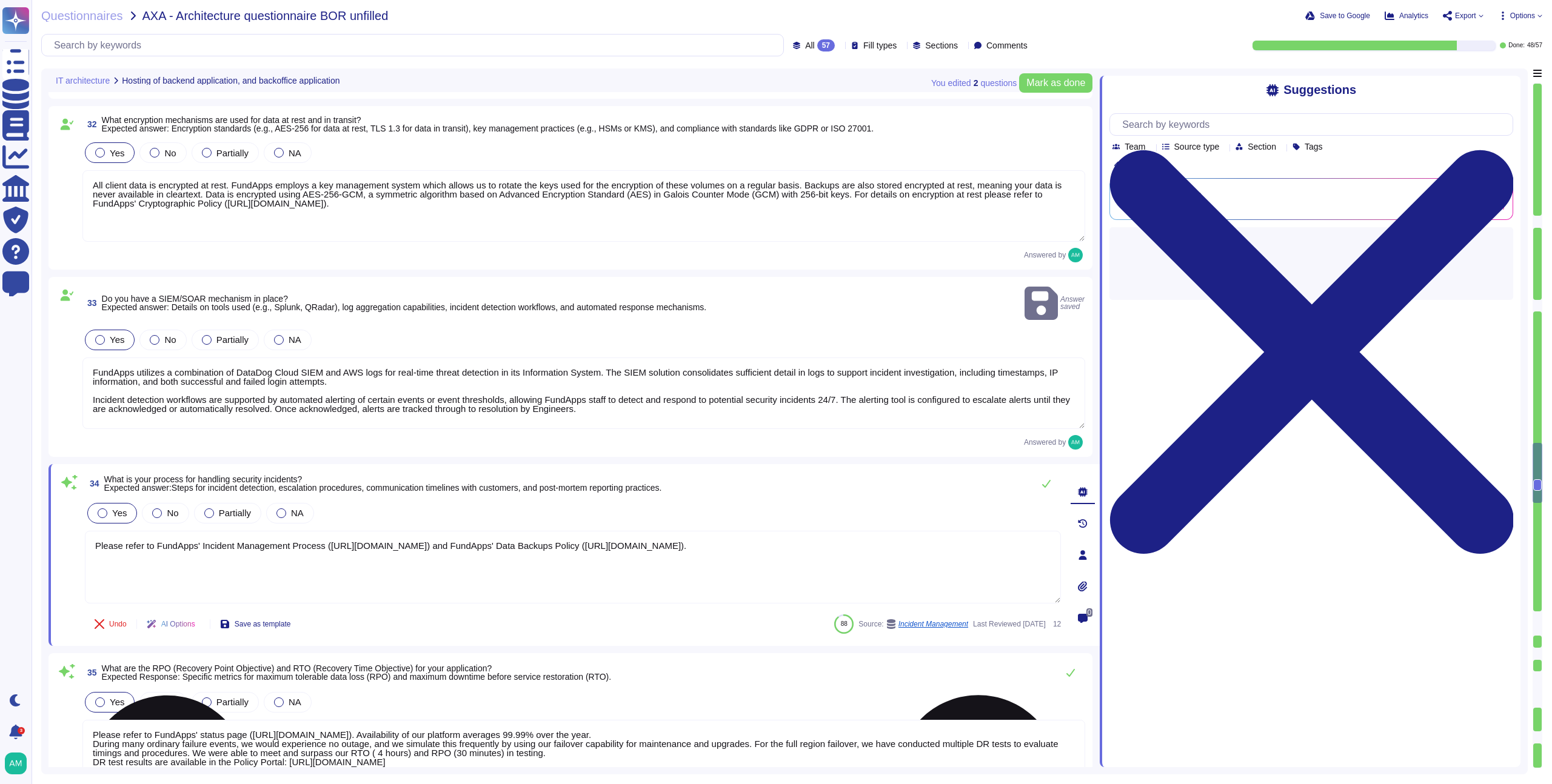
type textarea "FundApps has a Disaster Recovery Plan with an RTO of 4 hours, and an RPO of 30 …"
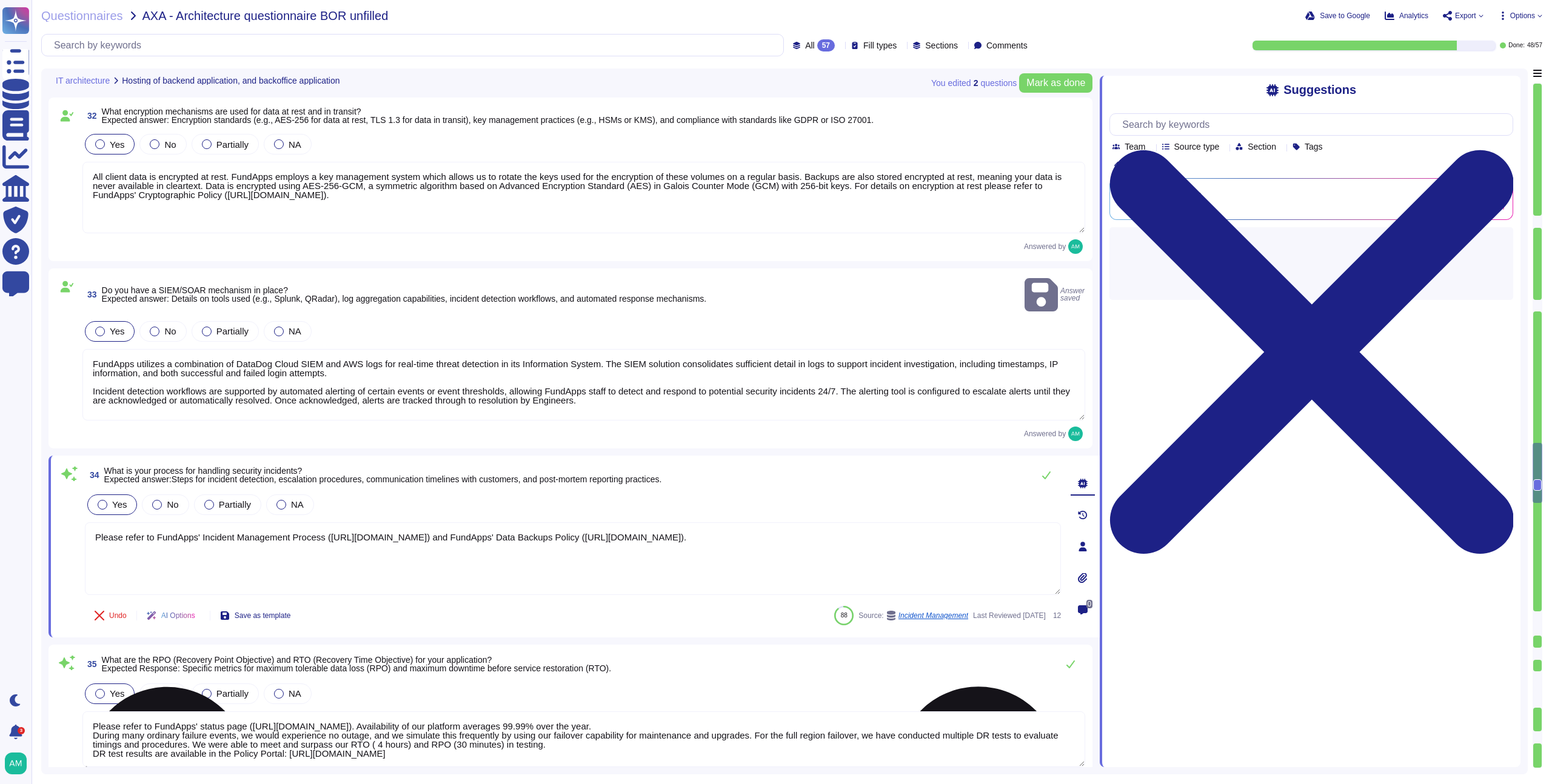
scroll to position [4678, 0]
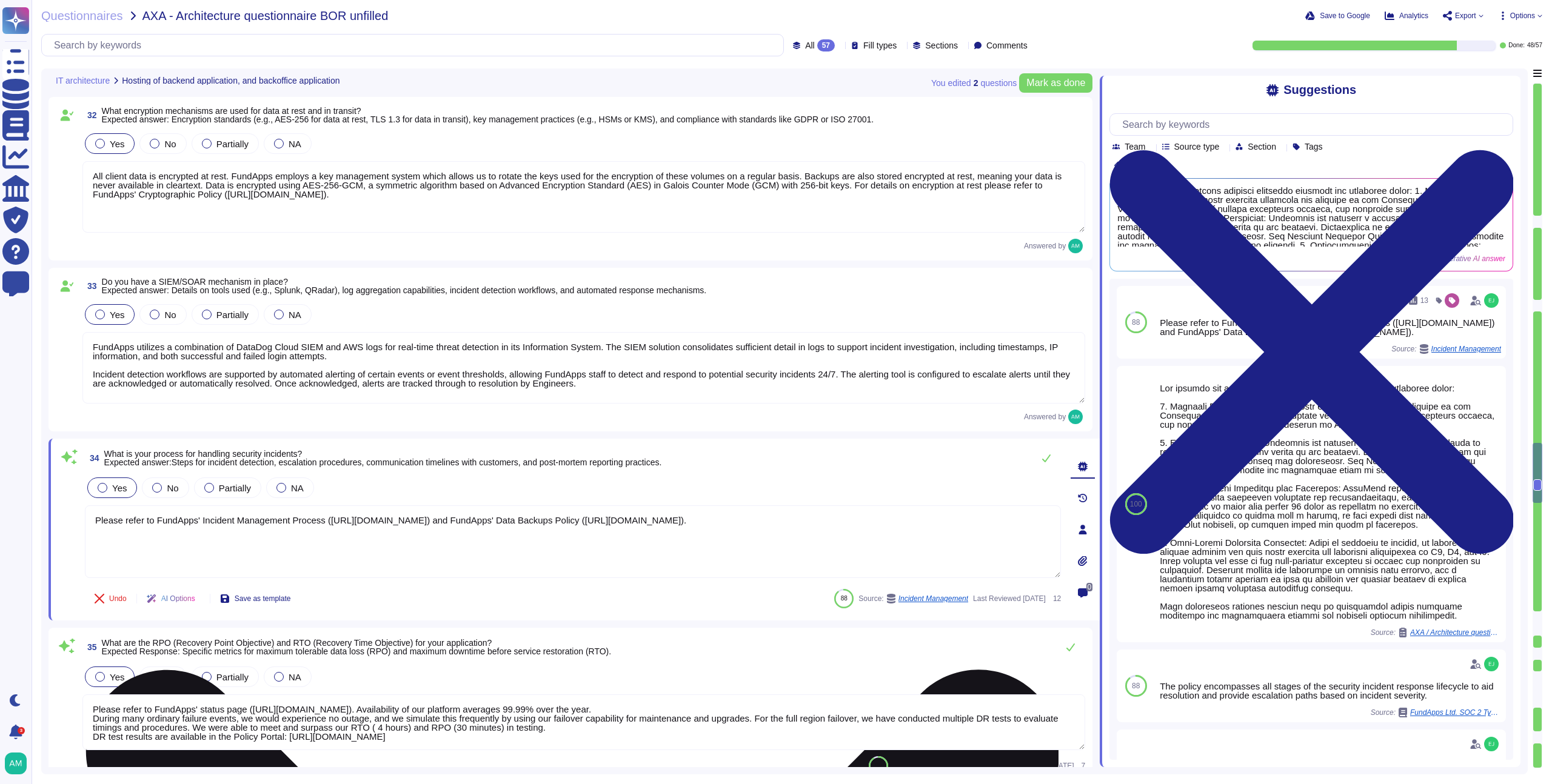
drag, startPoint x: 545, startPoint y: 531, endPoint x: 99, endPoint y: 531, distance: 446.0
click at [99, 531] on textarea "Please refer to FundApps' Incident Management Process (https://policies.fundapp…" at bounding box center [573, 542] width 976 height 73
paste textarea "fundapps-prospects/-LzIMRuFrYBq9SY87B4x"
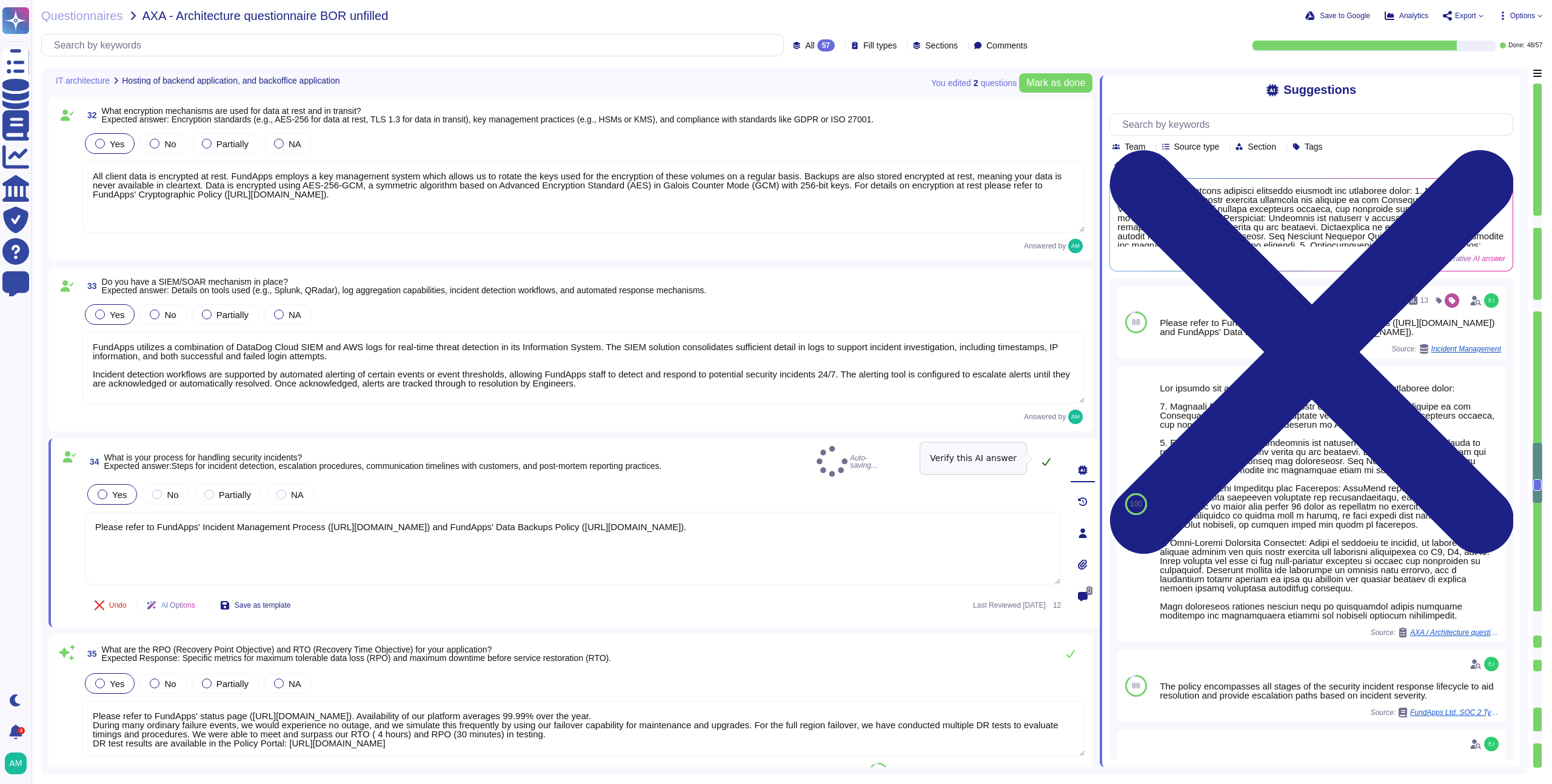
click at [1055, 459] on button at bounding box center [1046, 461] width 29 height 24
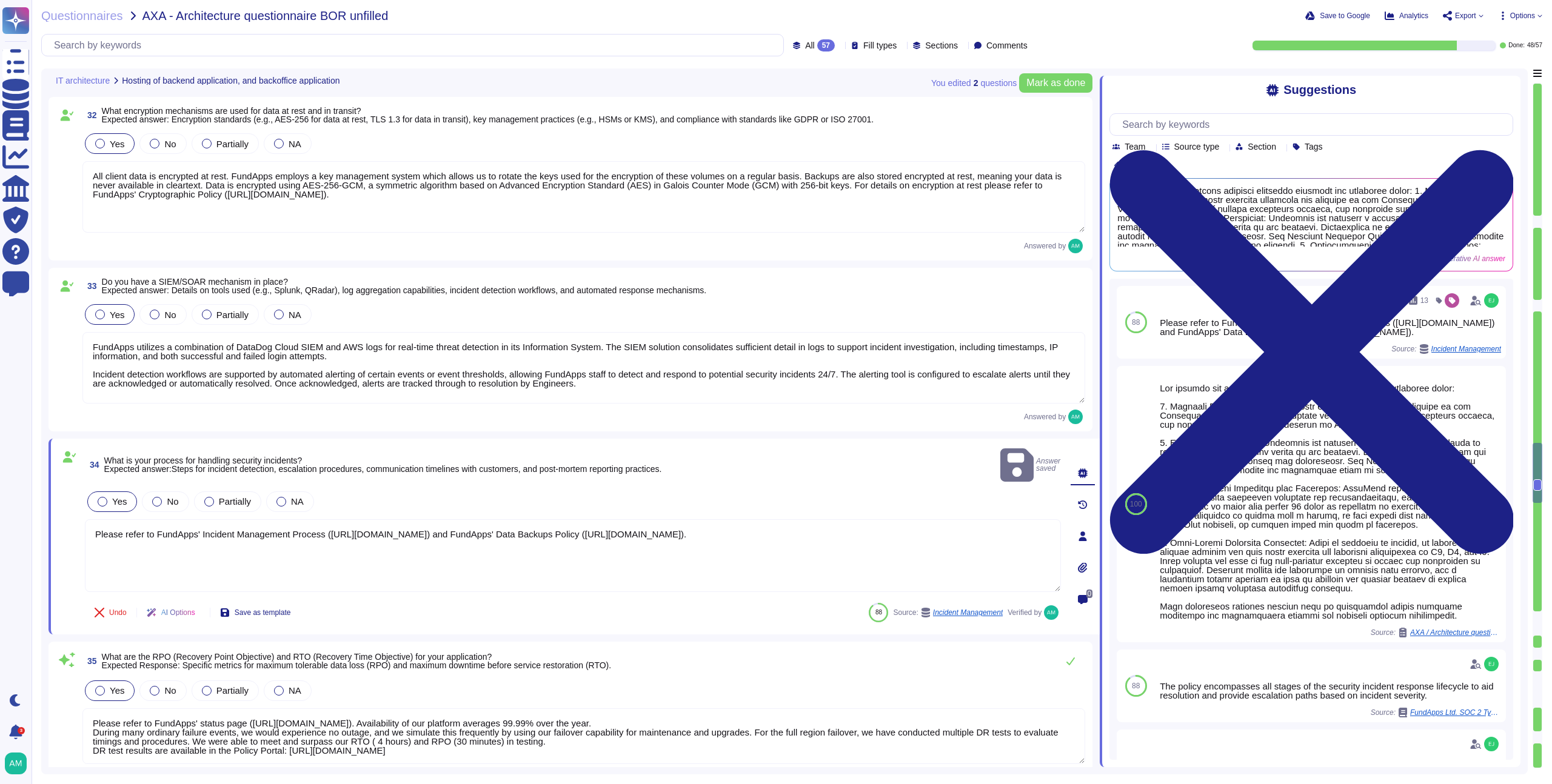
type textarea "Please refer to FundApps' Incident Management Process (https://policies.fundapp…"
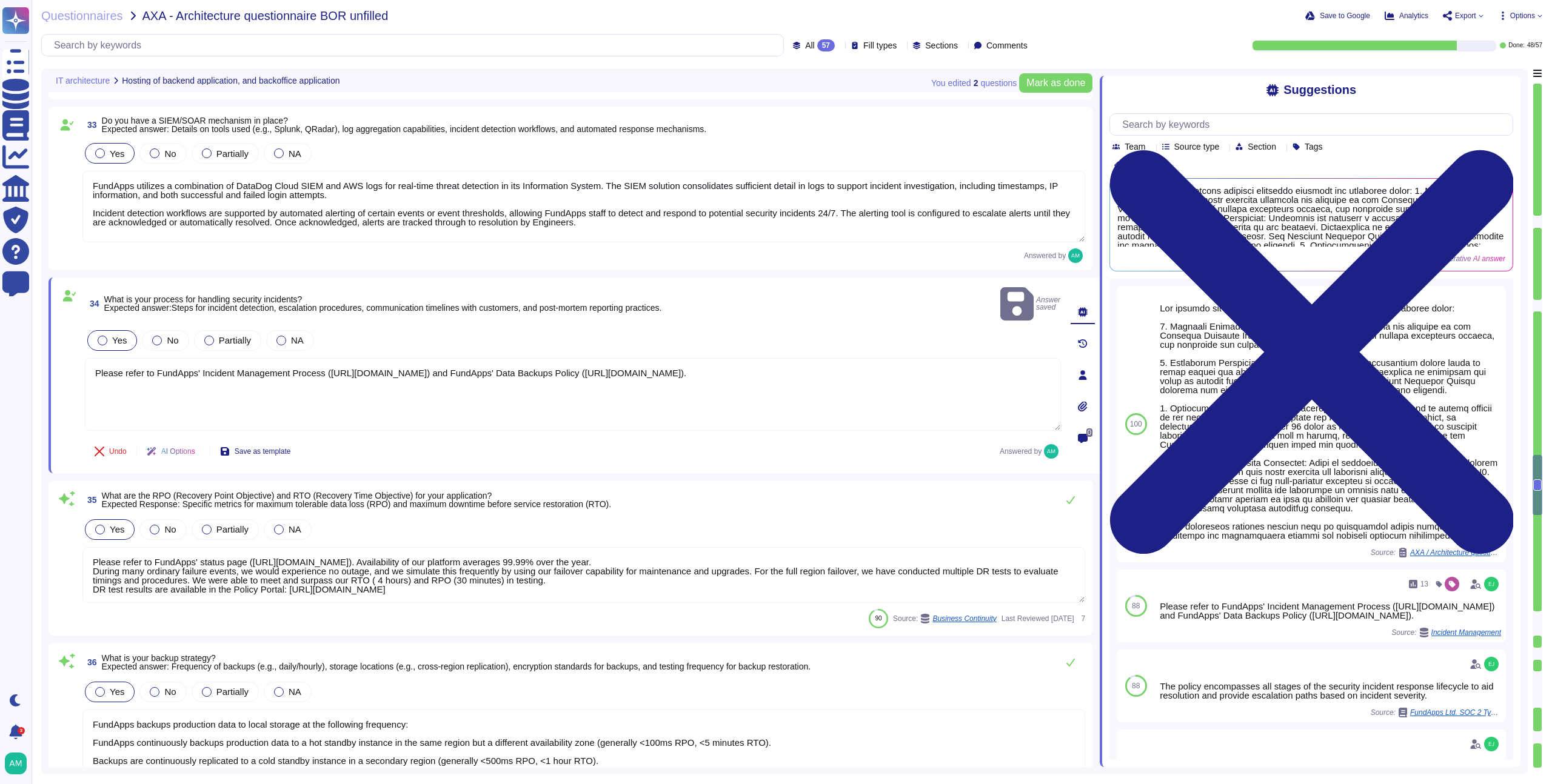
type textarea "Data stored in the FundApps platform is classified as ‘FundApps Confidential’ w…"
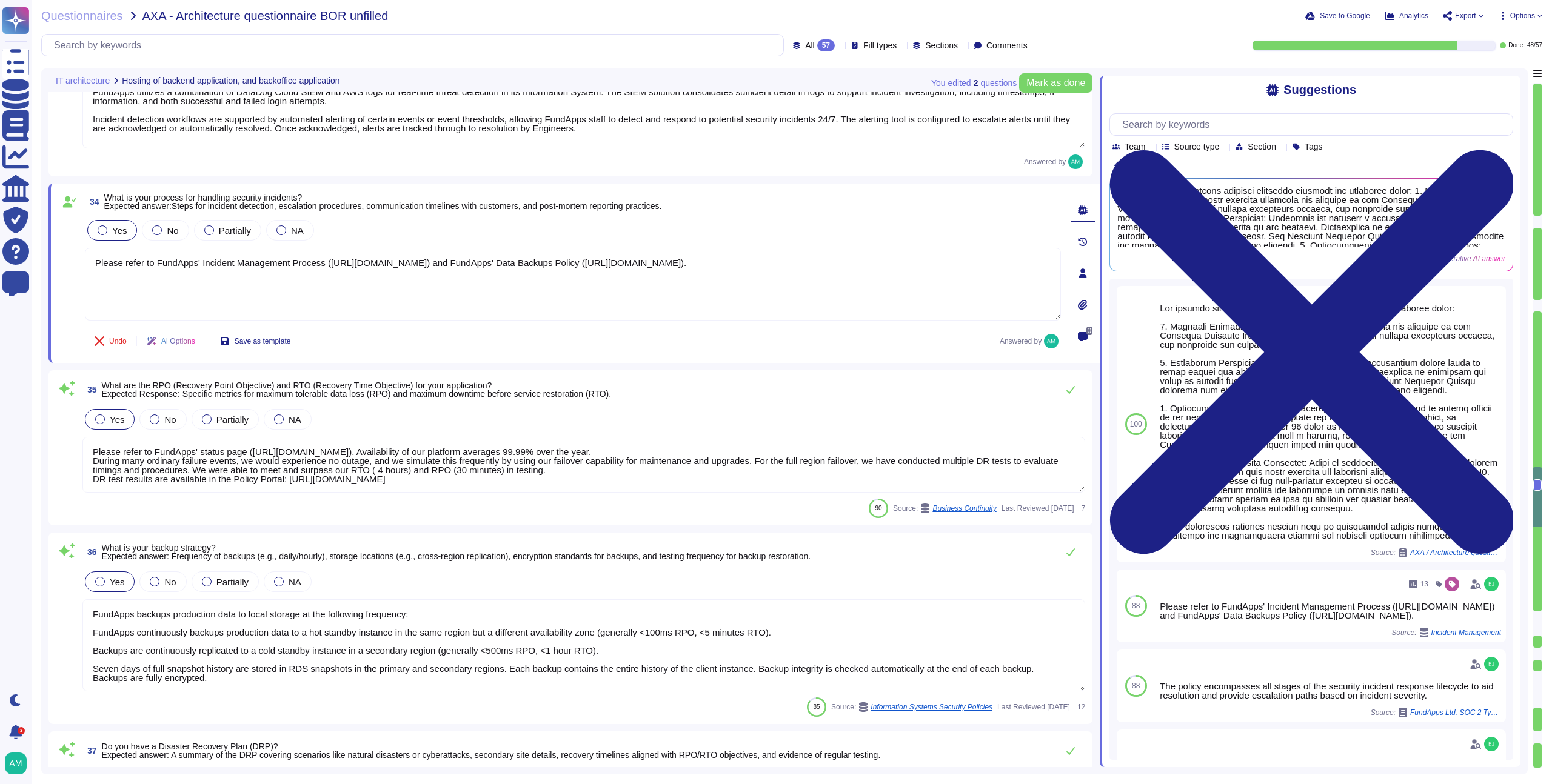
scroll to position [1, 0]
click at [1079, 393] on button at bounding box center [1071, 389] width 29 height 24
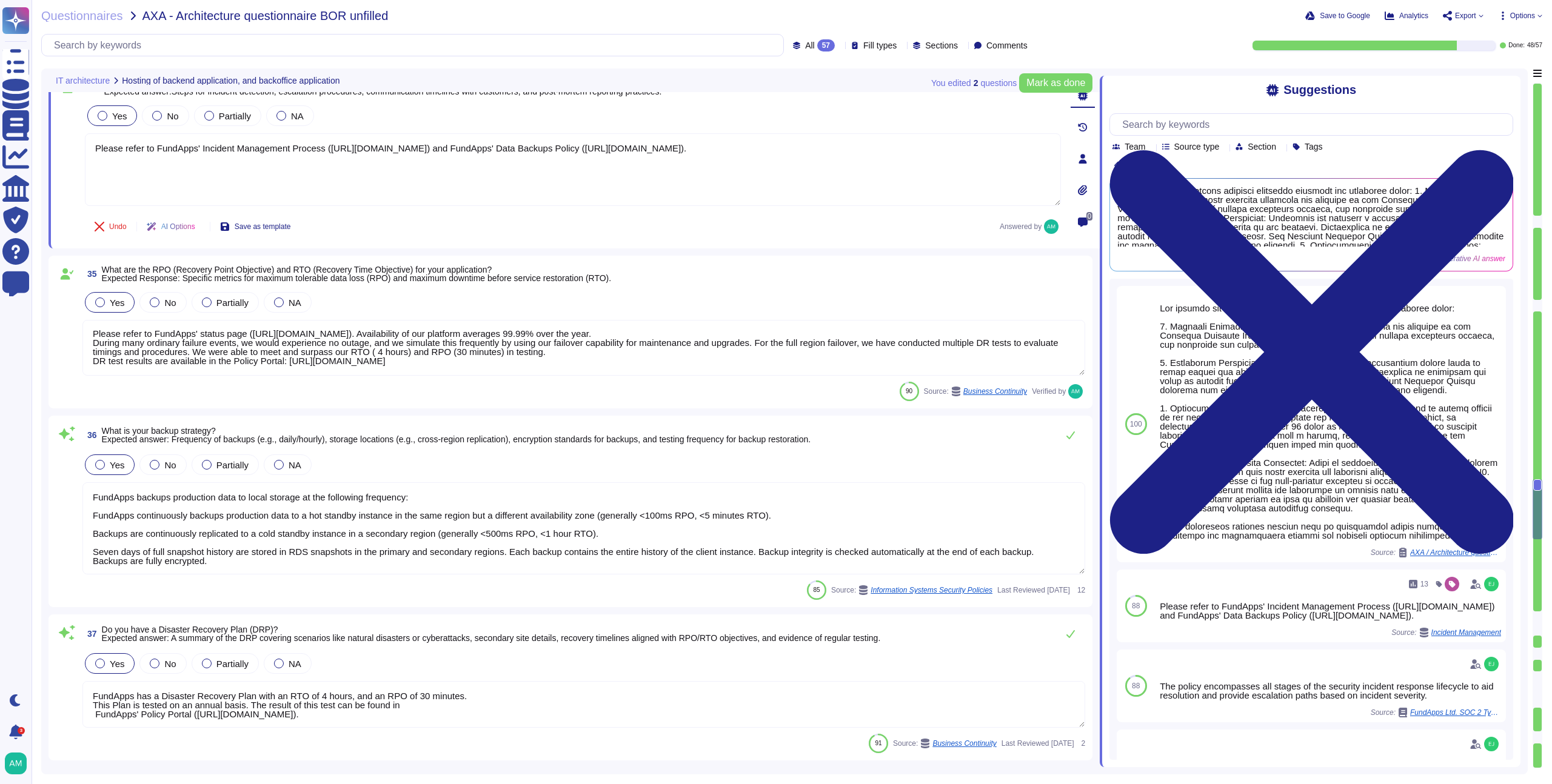
type textarea "New architectural decisions are reviewed in architecture meetings and are subje…"
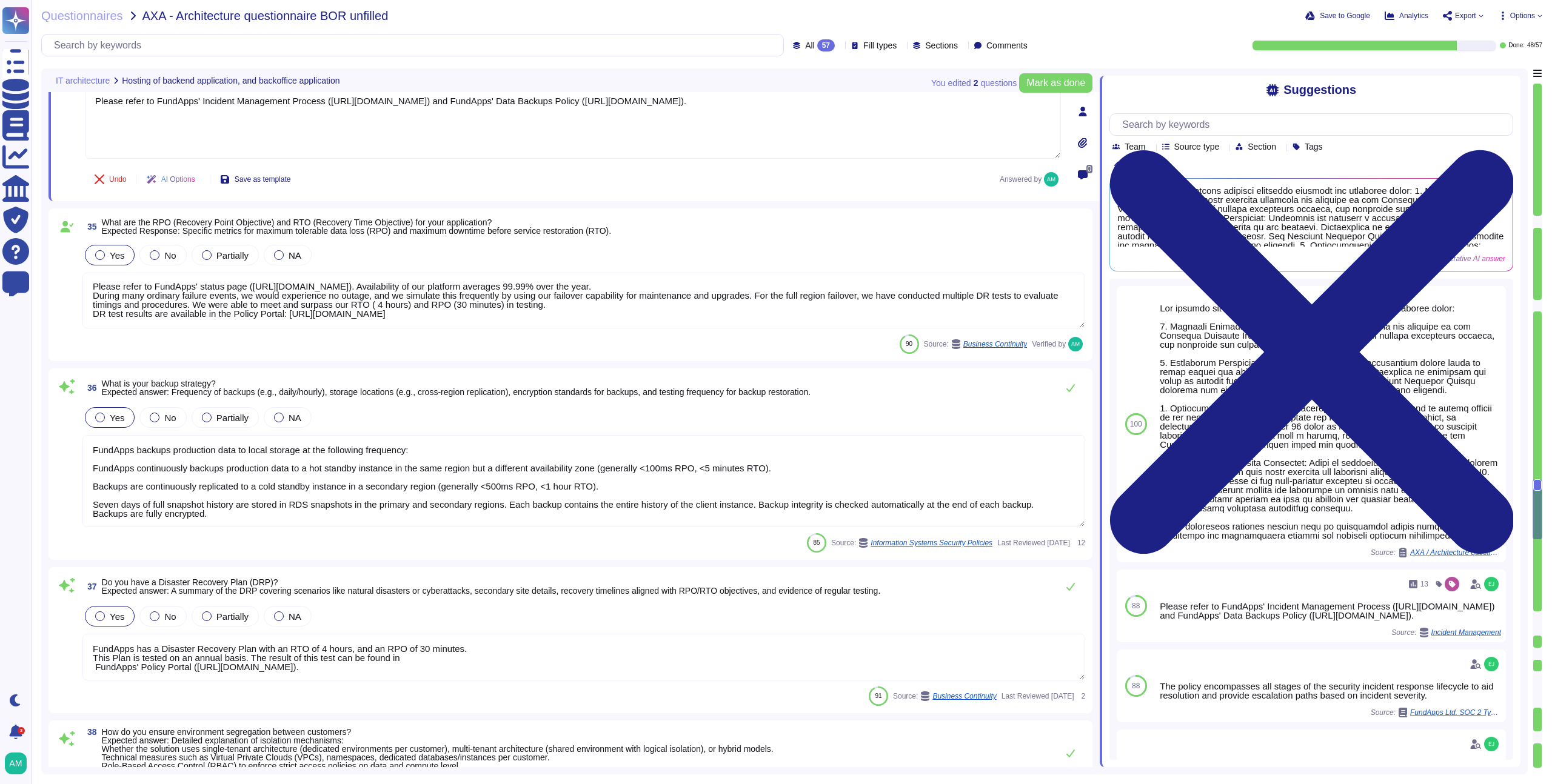
scroll to position [5075, 0]
click at [1064, 391] on button at bounding box center [1071, 387] width 29 height 24
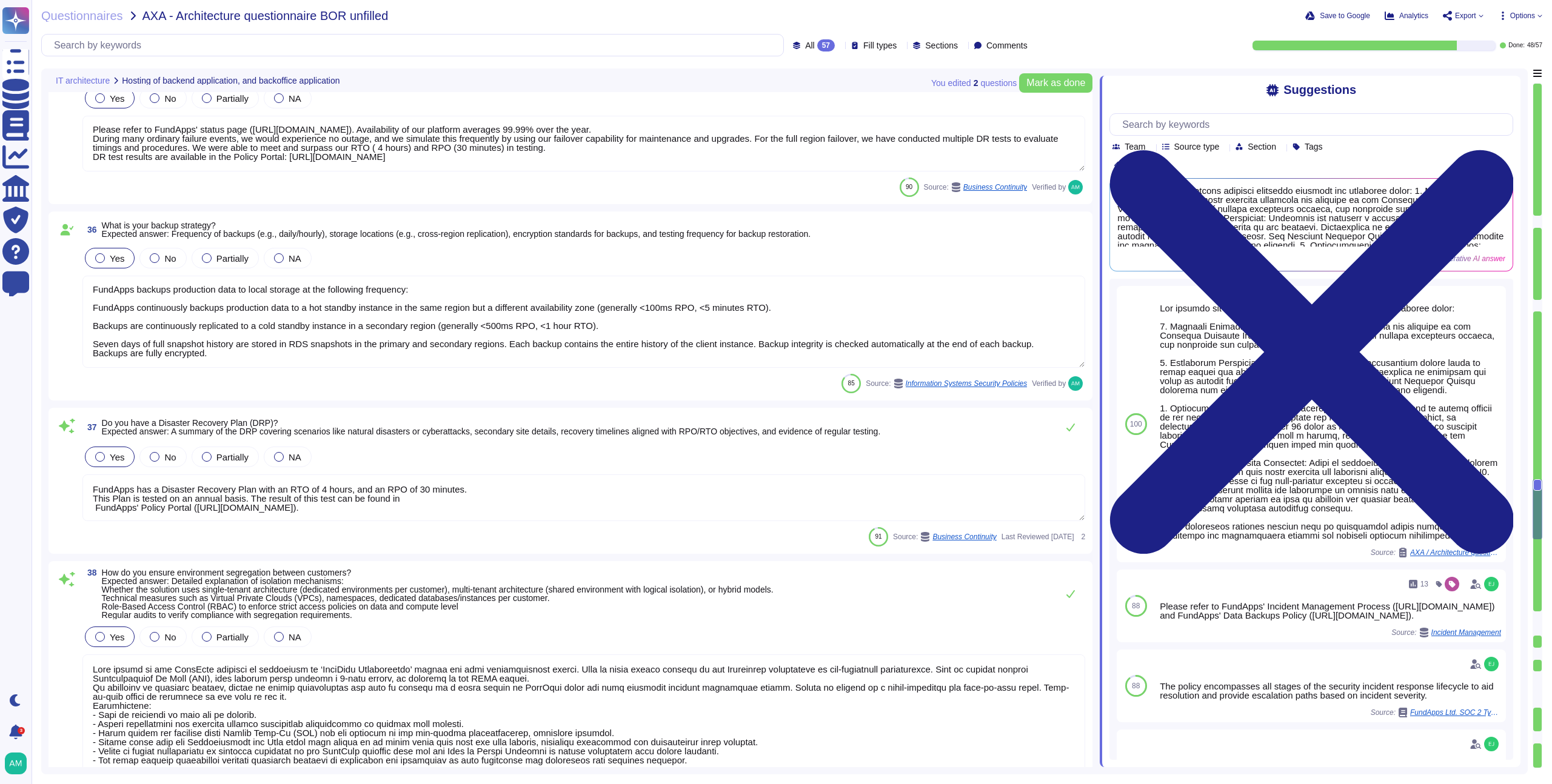
scroll to position [5245, 0]
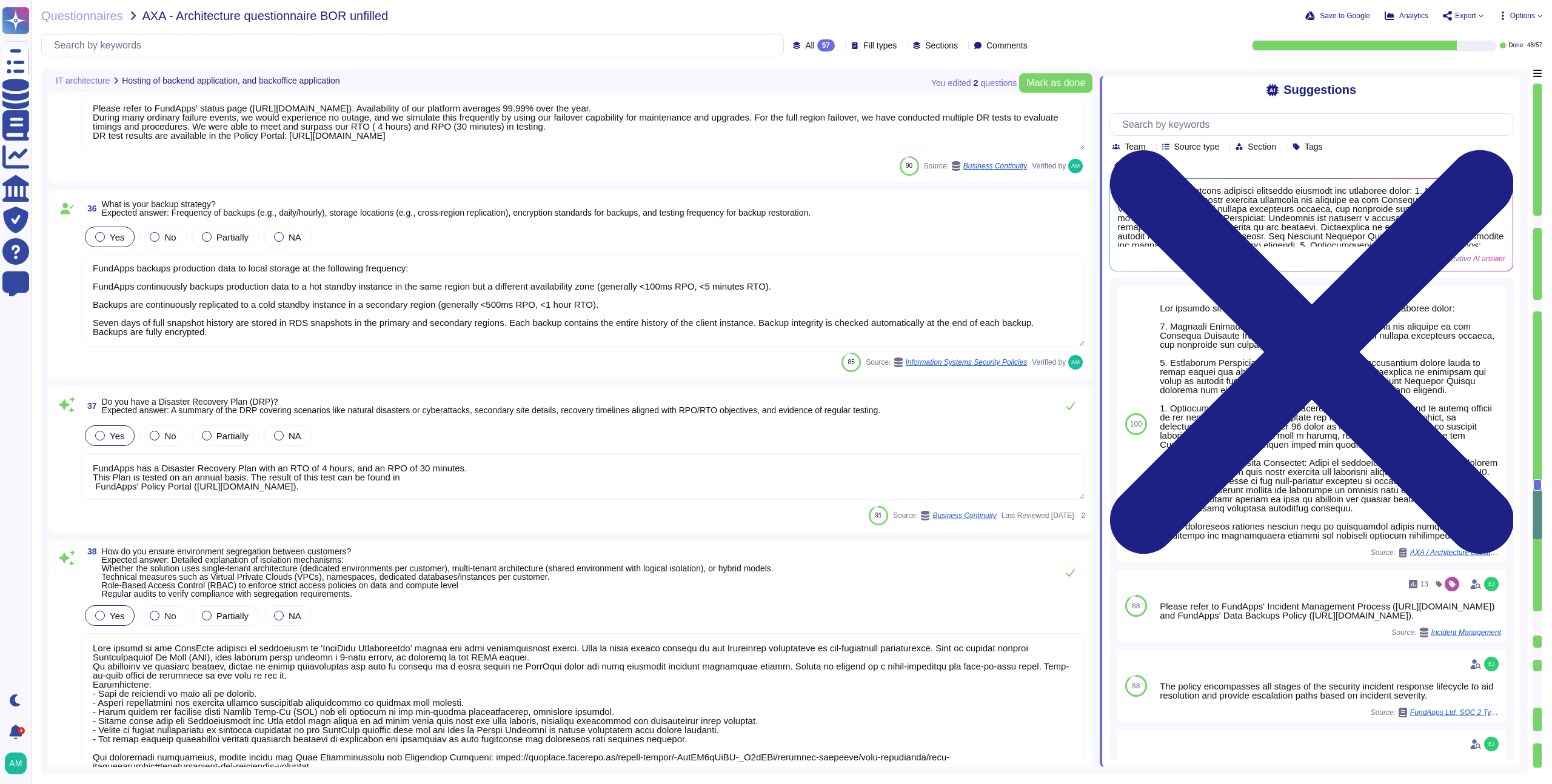
type textarea "As above, we will deploy updates to the system as often as twice per day. We wi…"
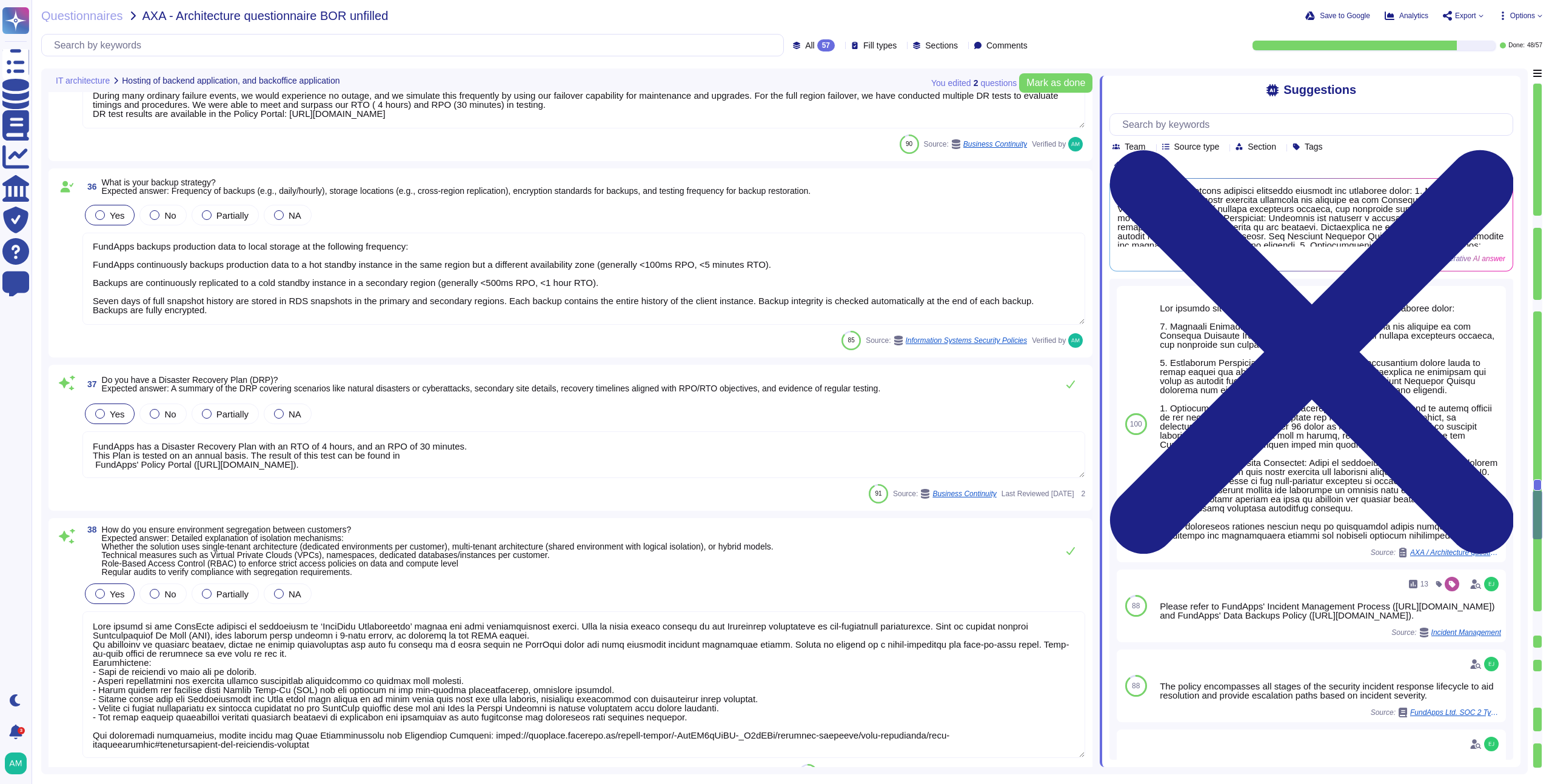
scroll to position [0, 0]
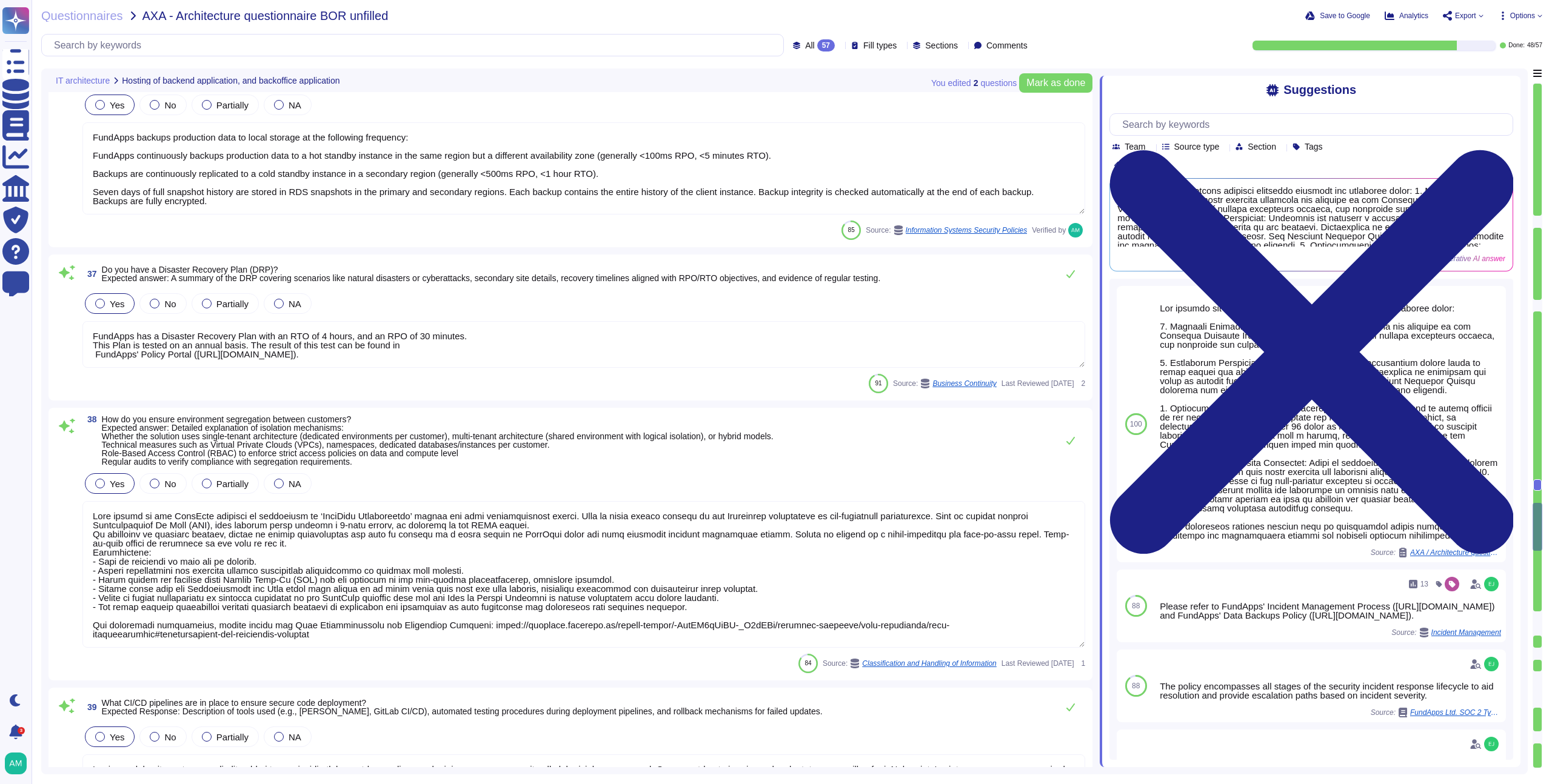
type textarea "All actions made to our infrastructure or application are logged and centralise…"
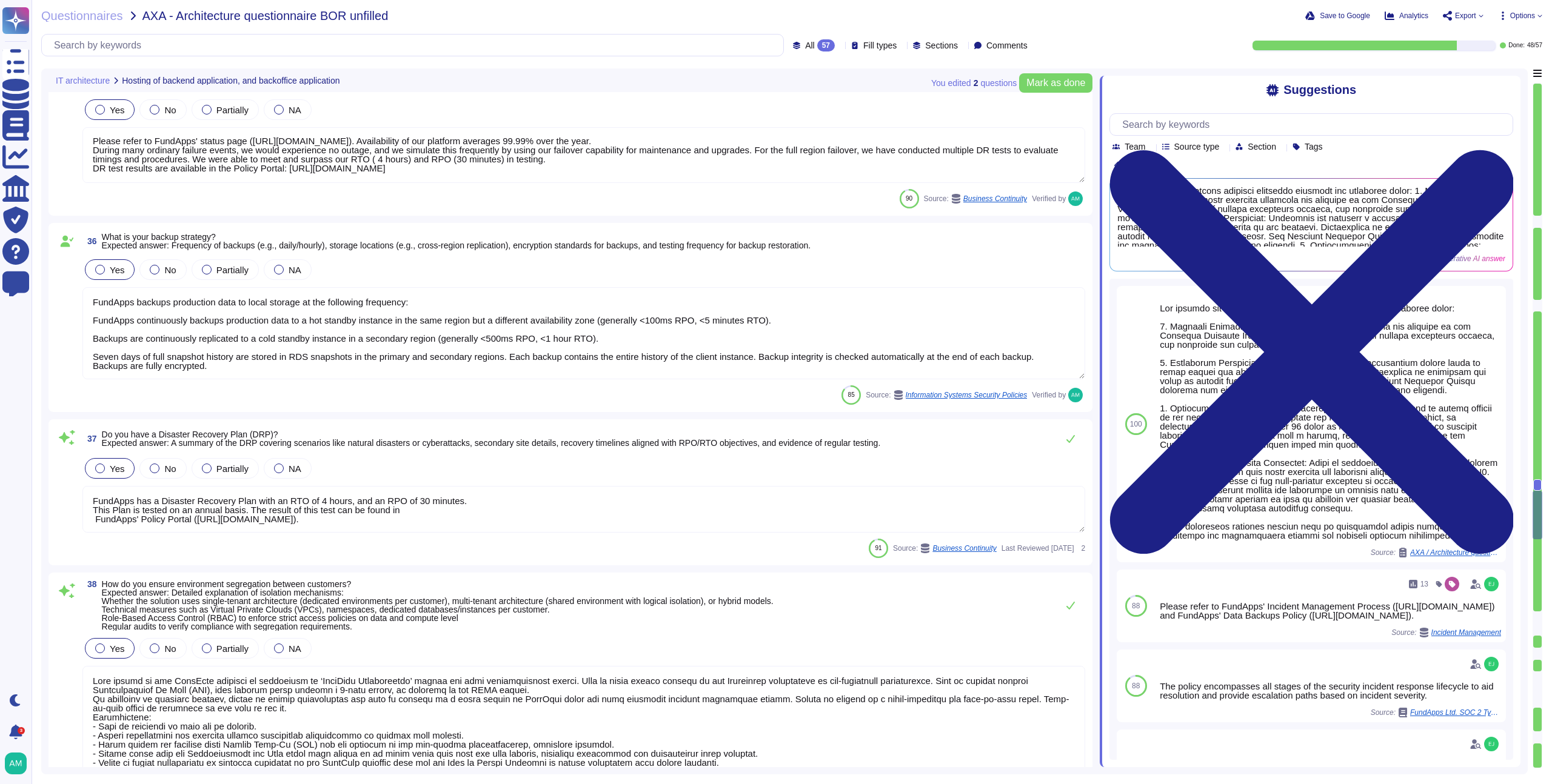
type textarea "FundApps utilizes a combination of DataDog Cloud SIEM and AWS logs for real-tim…"
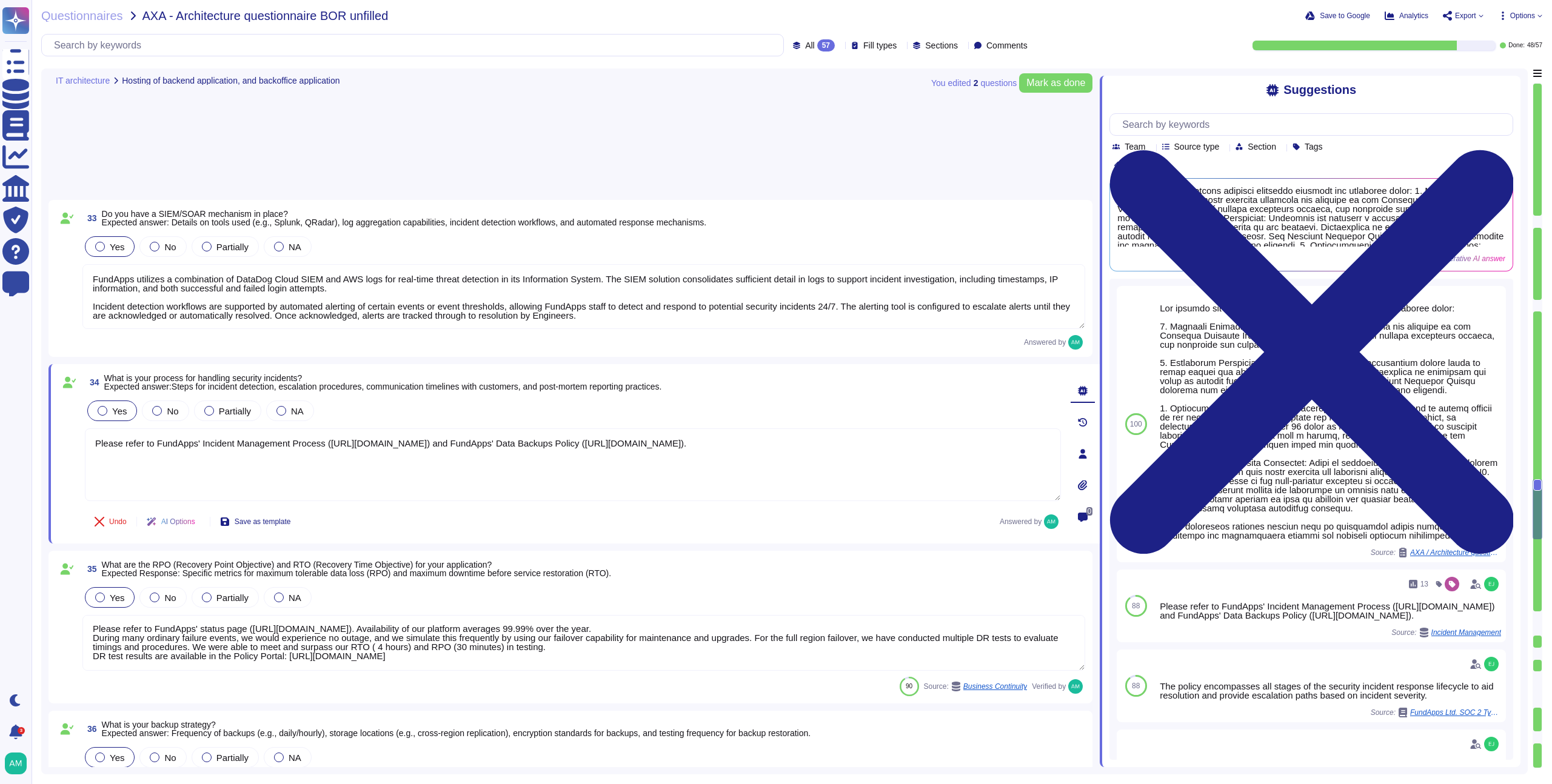
scroll to position [4716, 0]
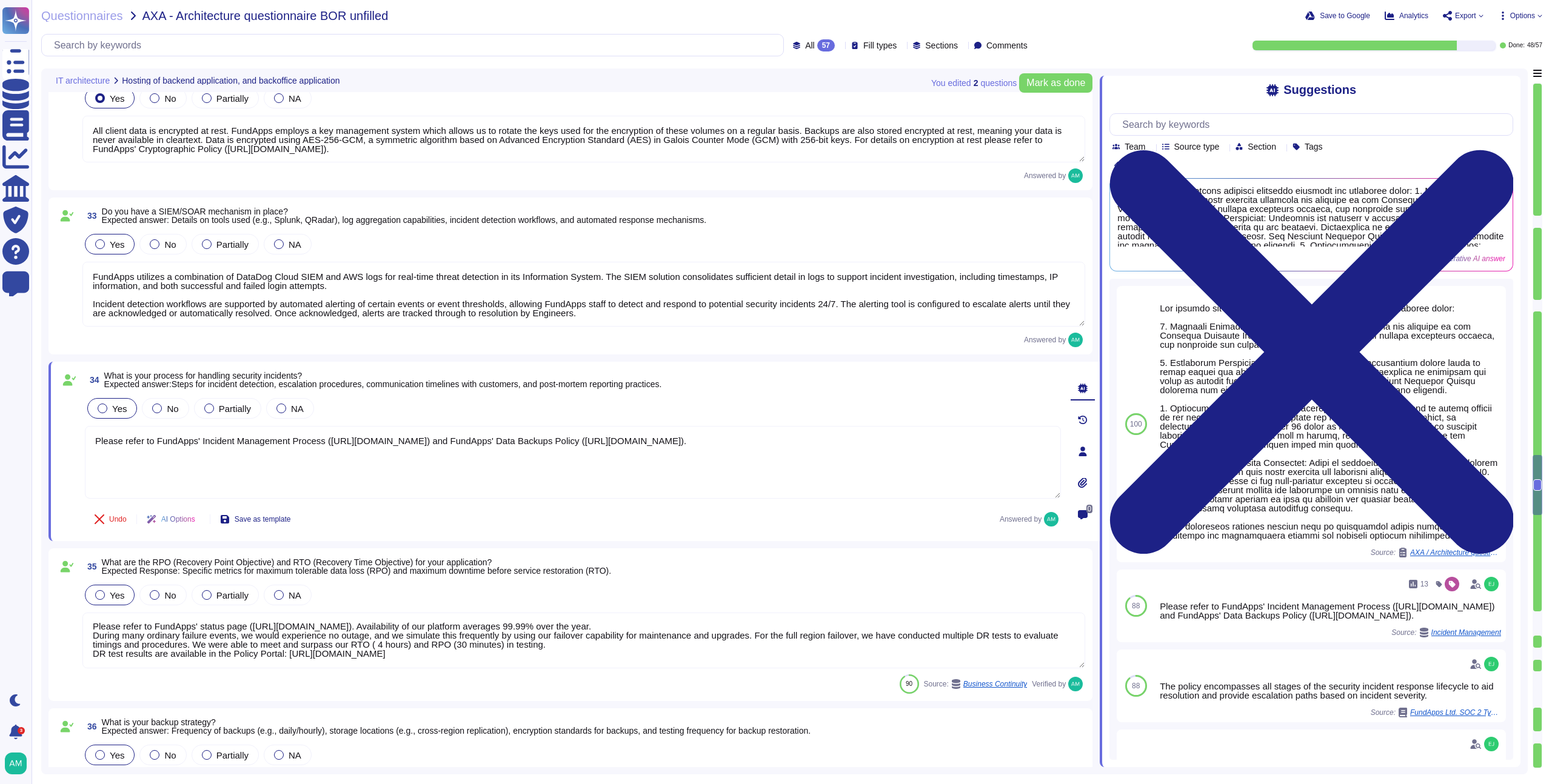
type textarea "FundApps uses several layers of security controls to detect and remediate vulne…"
type textarea "FundApps implements several security measures which restrict the risk of inside…"
type textarea "All client data is encrypted at rest. FundApps employs a key management system …"
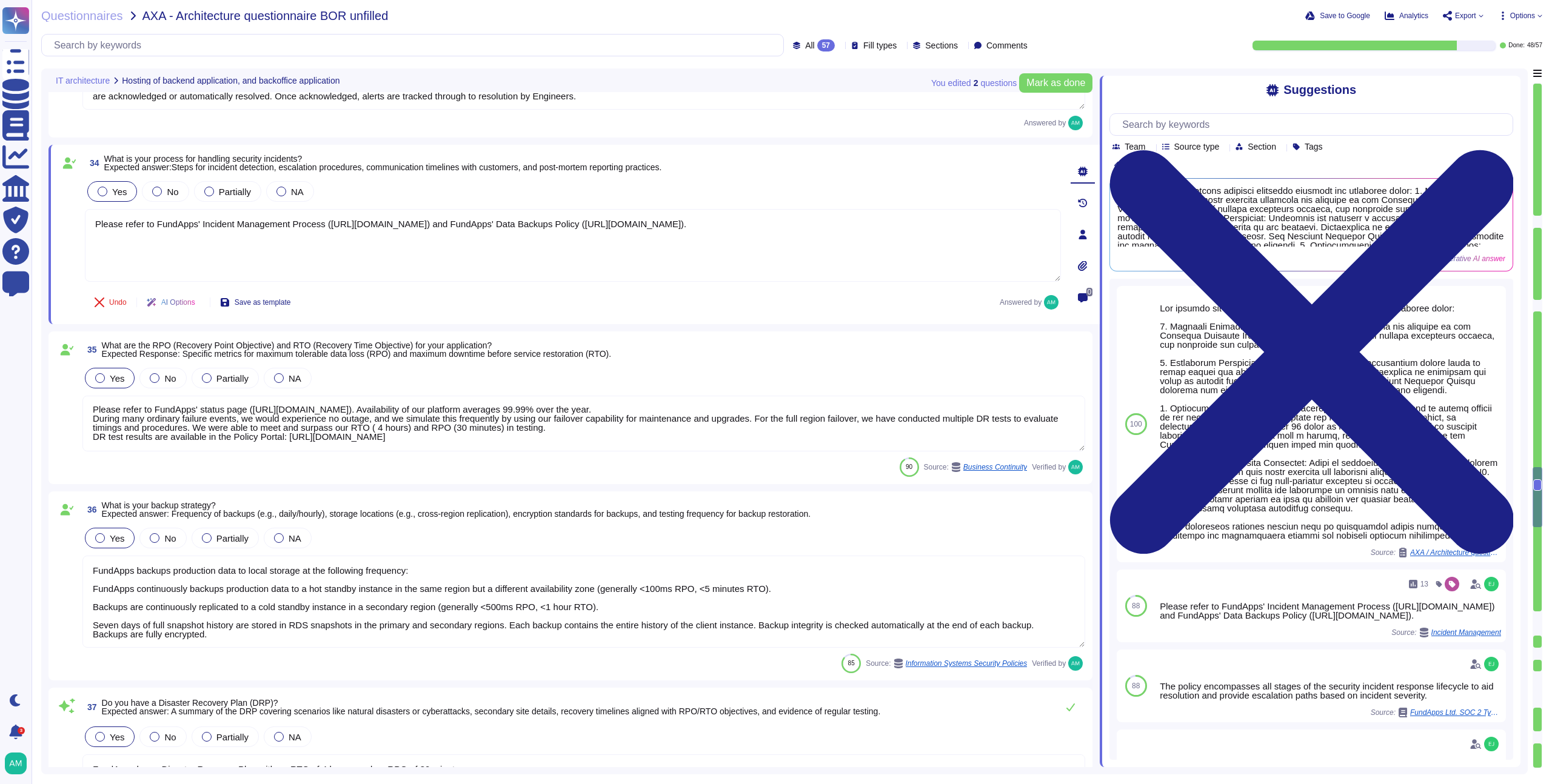
scroll to position [4937, 0]
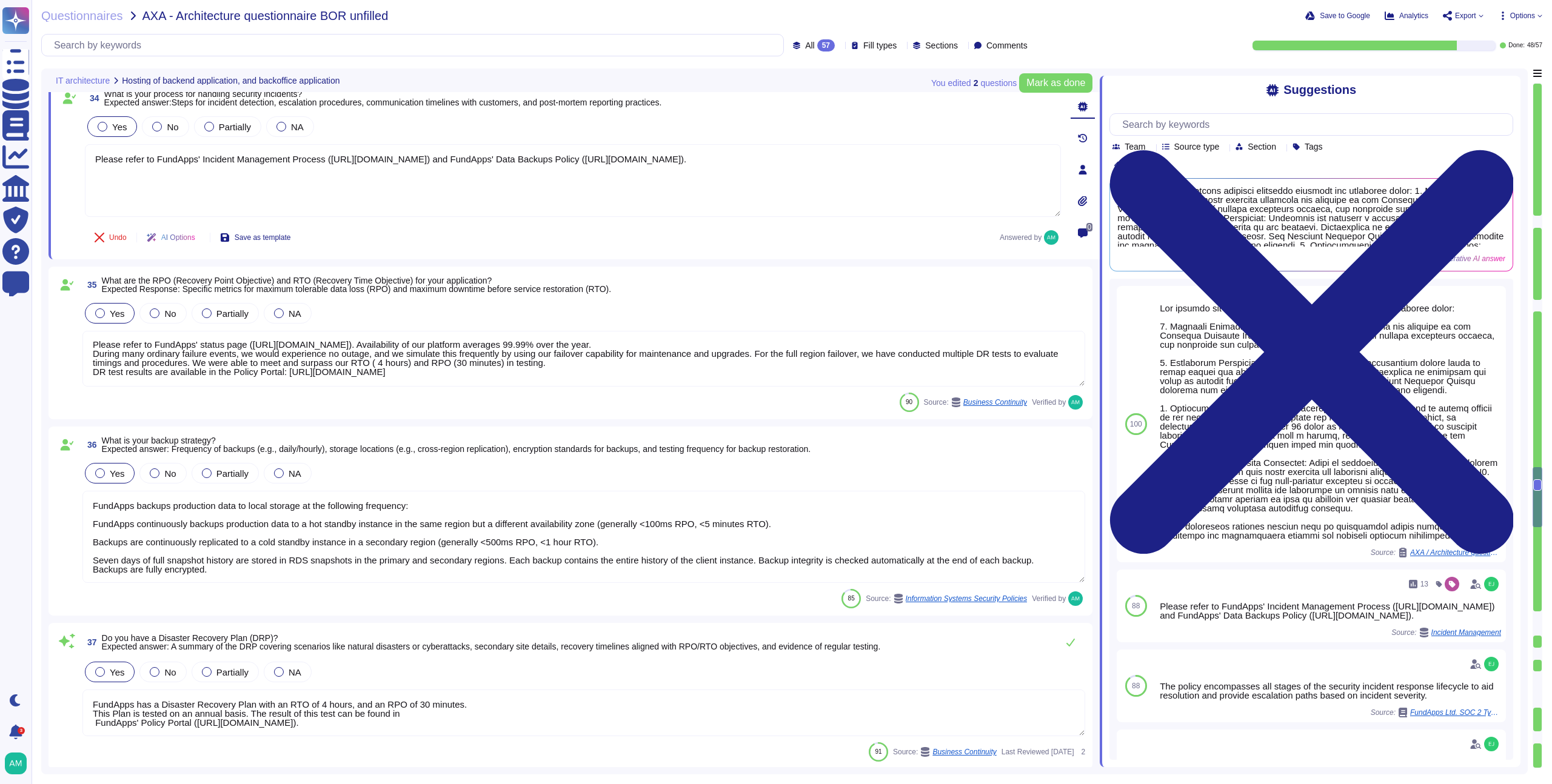
type textarea "New architectural decisions are reviewed in architecture meetings and are subje…"
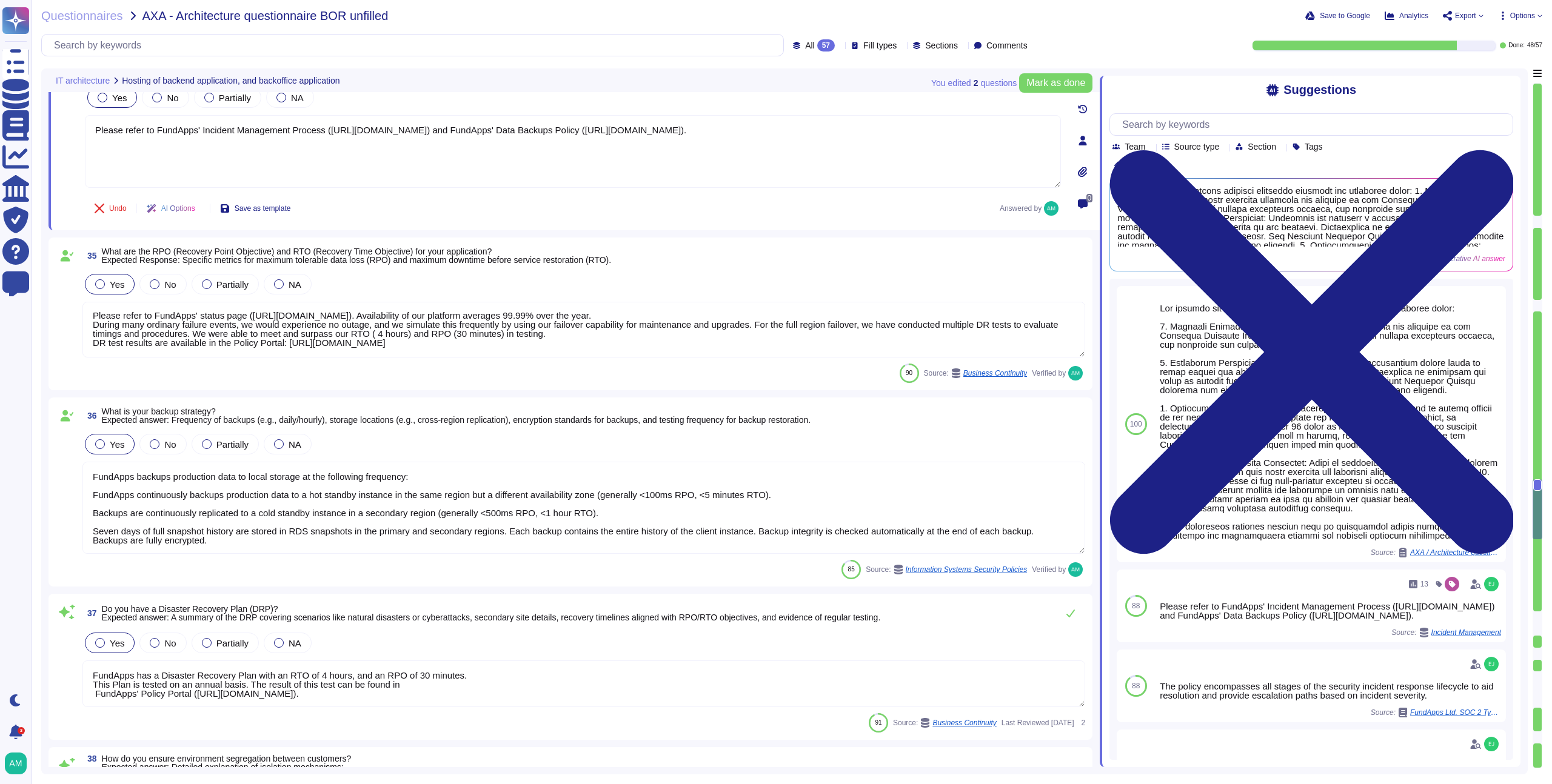
scroll to position [5015, 0]
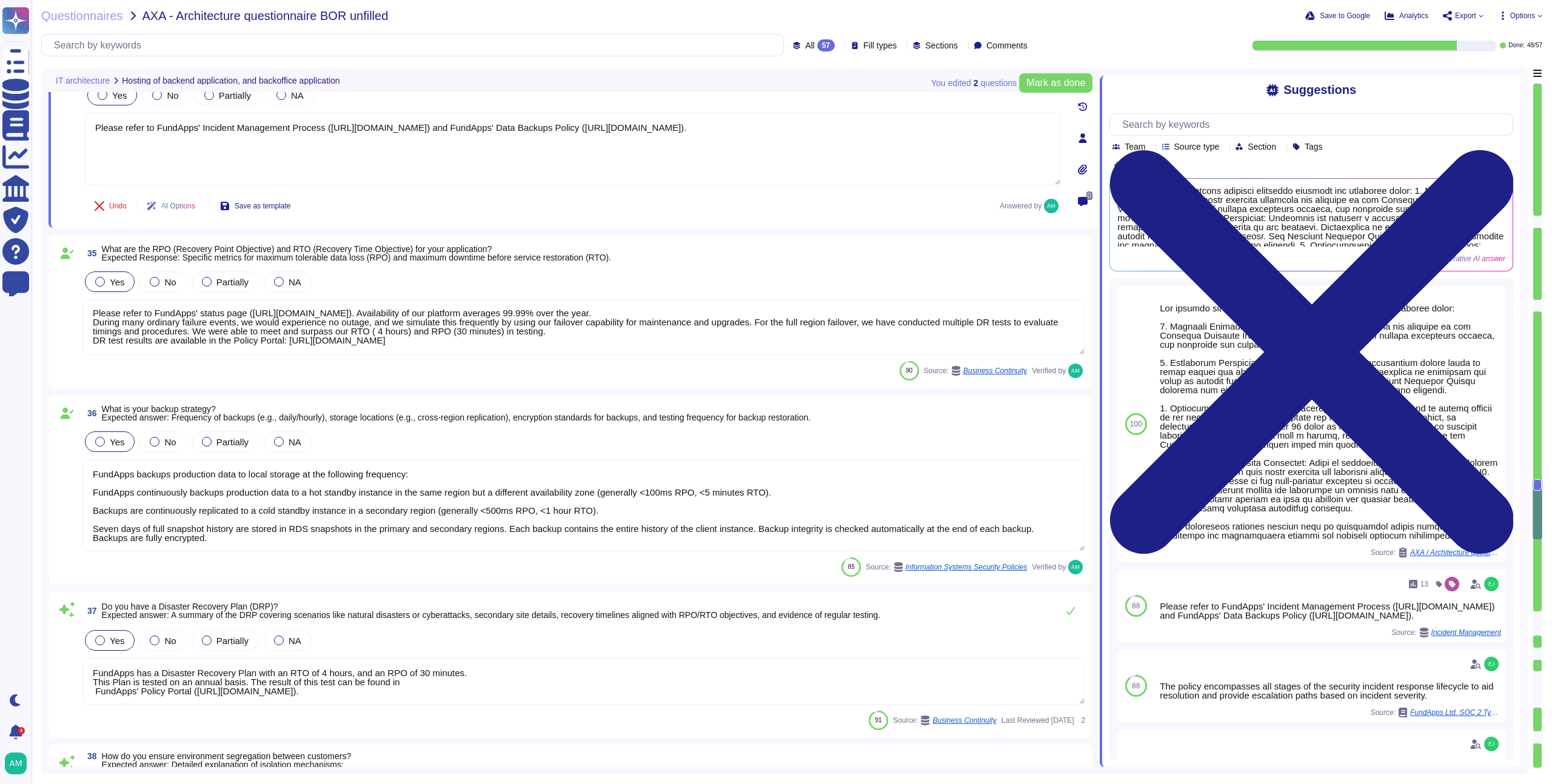
drag, startPoint x: 781, startPoint y: 344, endPoint x: 293, endPoint y: 344, distance: 488.0
click at [293, 344] on textarea "Please refer to FundApps' status page (http://status.fundapps.co/5227275). Avai…" at bounding box center [584, 327] width 1003 height 55
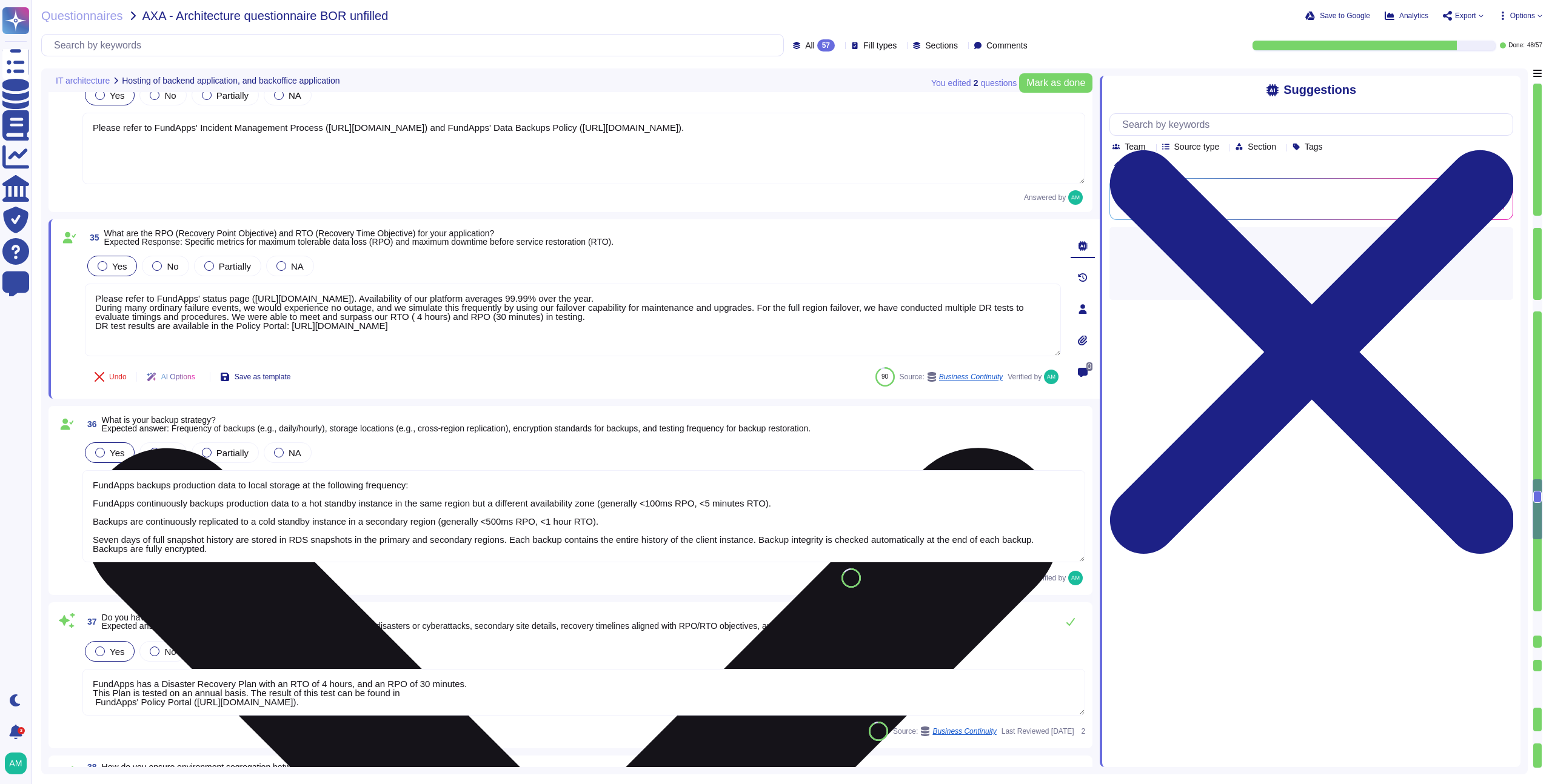
scroll to position [0, 0]
type textarea "New architectural decisions are reviewed in architecture meetings and are subje…"
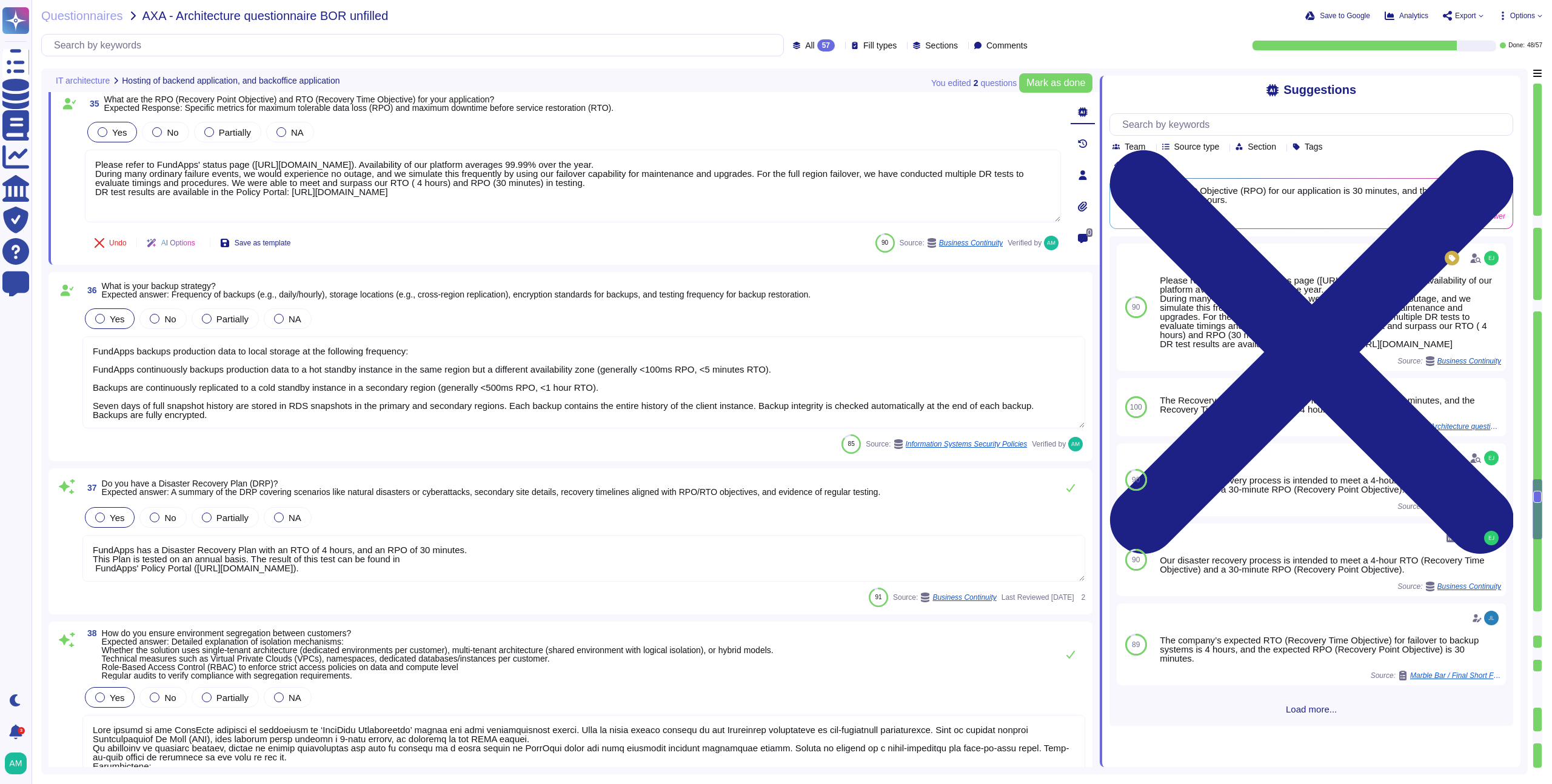
scroll to position [1, 0]
click at [643, 568] on textarea "FundApps has a Disaster Recovery Plan with an RTO of 4 hours, and an RPO of 30 …" at bounding box center [584, 559] width 1003 height 46
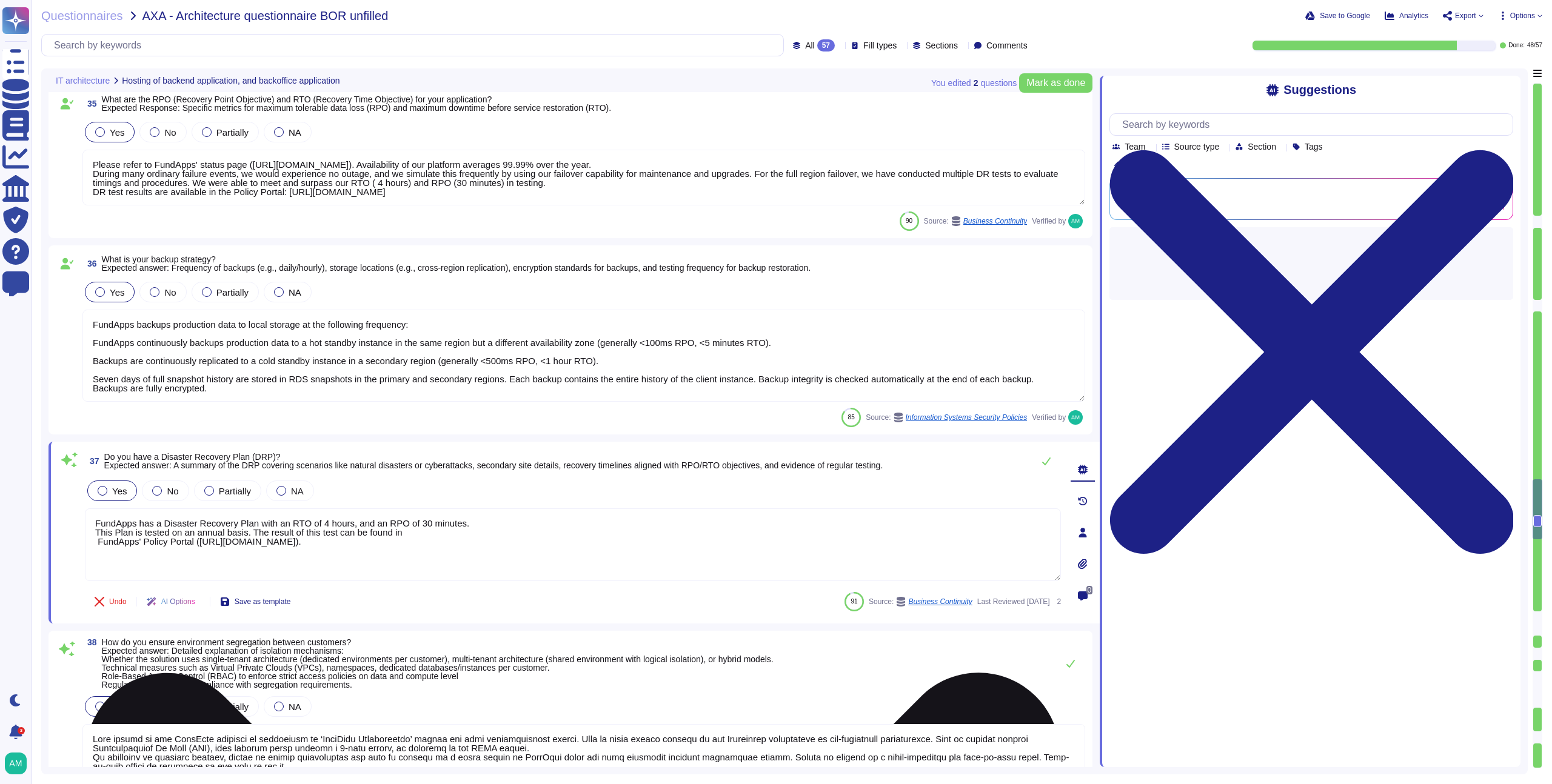
scroll to position [0, 0]
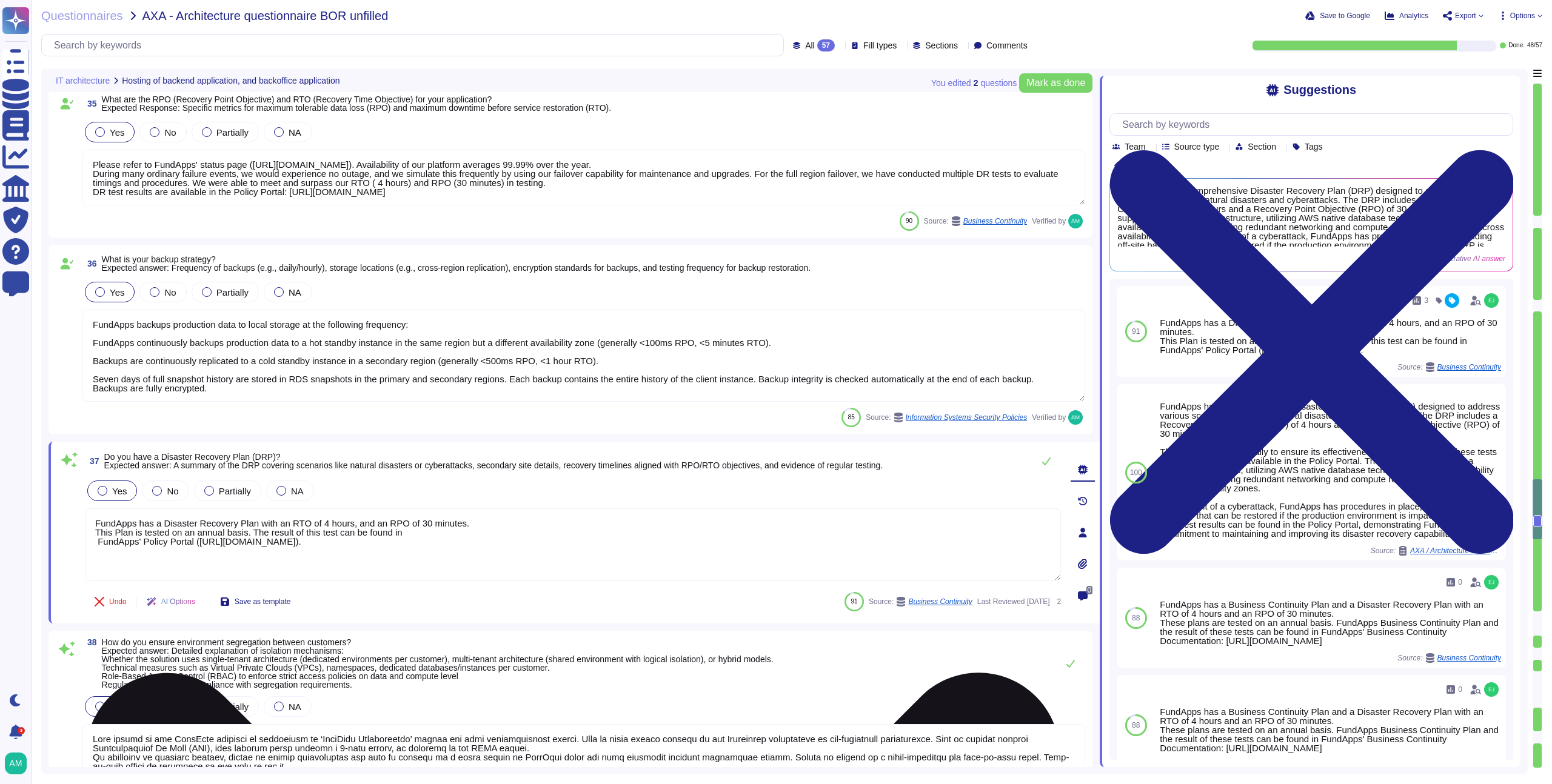
paste textarea "fundapps-prospects/-LzIMRuFrYBq9SY87B4x"
type textarea "FundApps has a Disaster Recovery Plan with an RTO of 4 hours, and an RPO of 30 …"
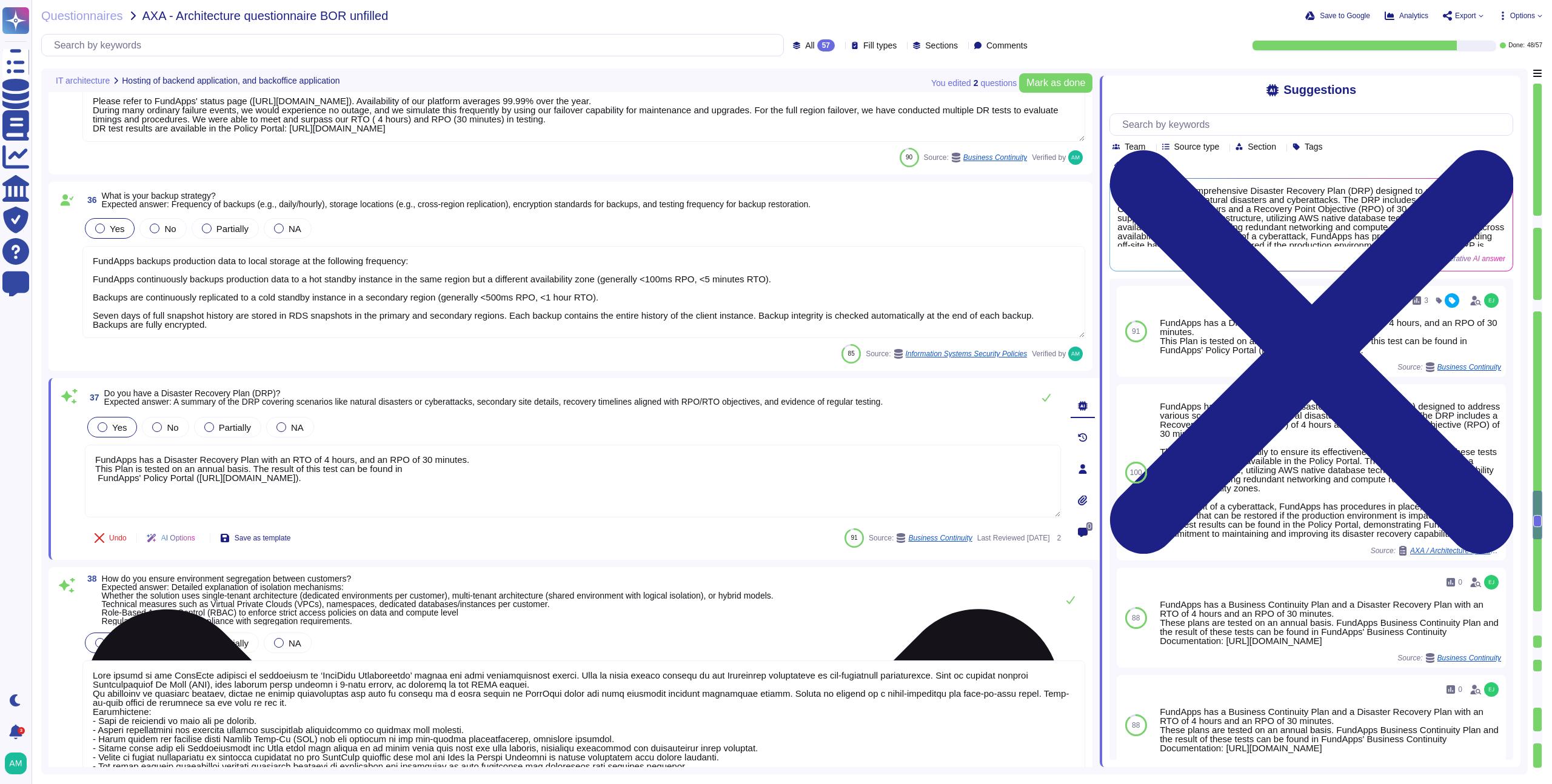
type textarea "As above, we will deploy updates to the system as often as twice per day. We wi…"
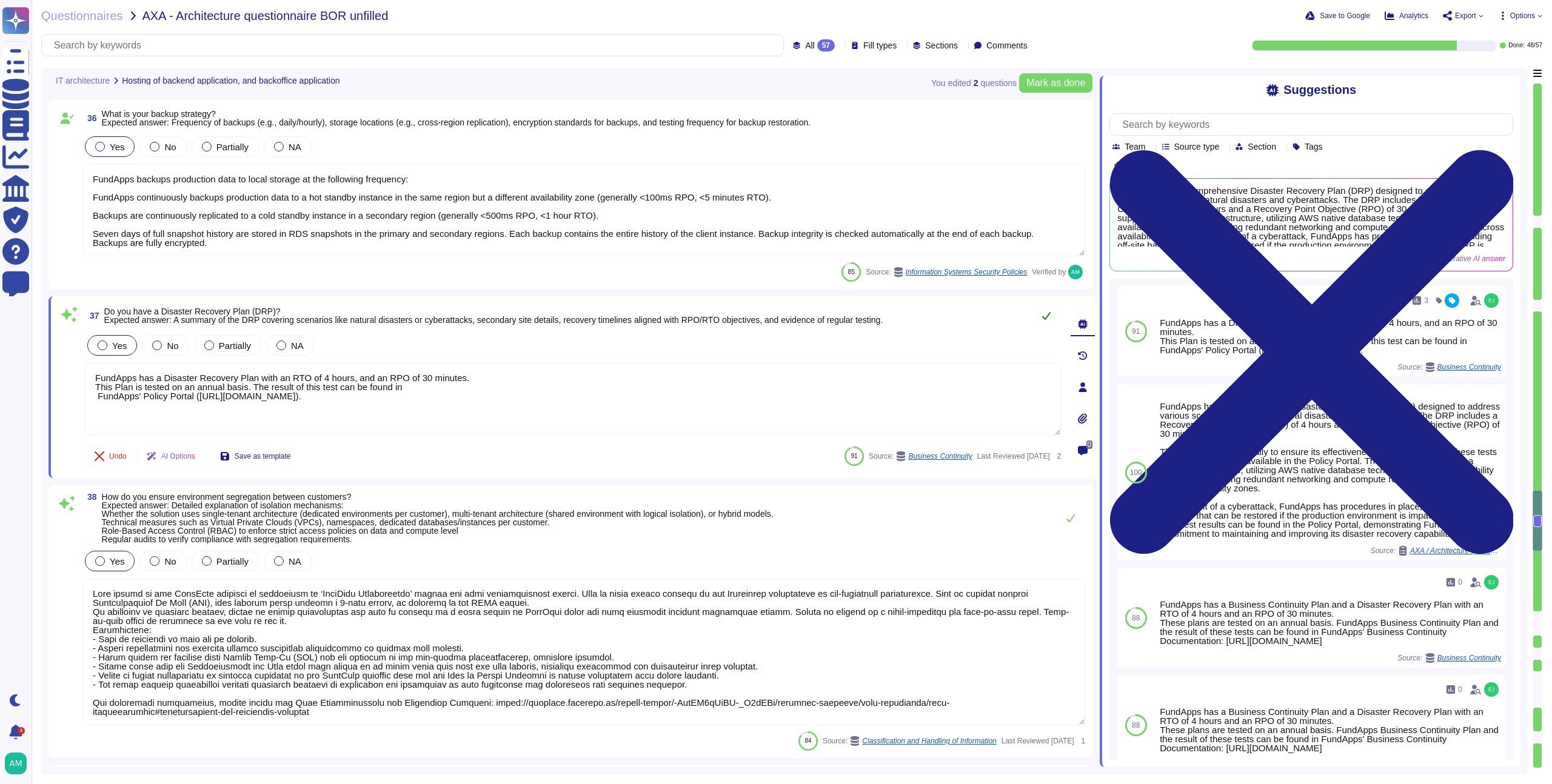
scroll to position [5289, 0]
click at [1048, 320] on button at bounding box center [1046, 314] width 29 height 24
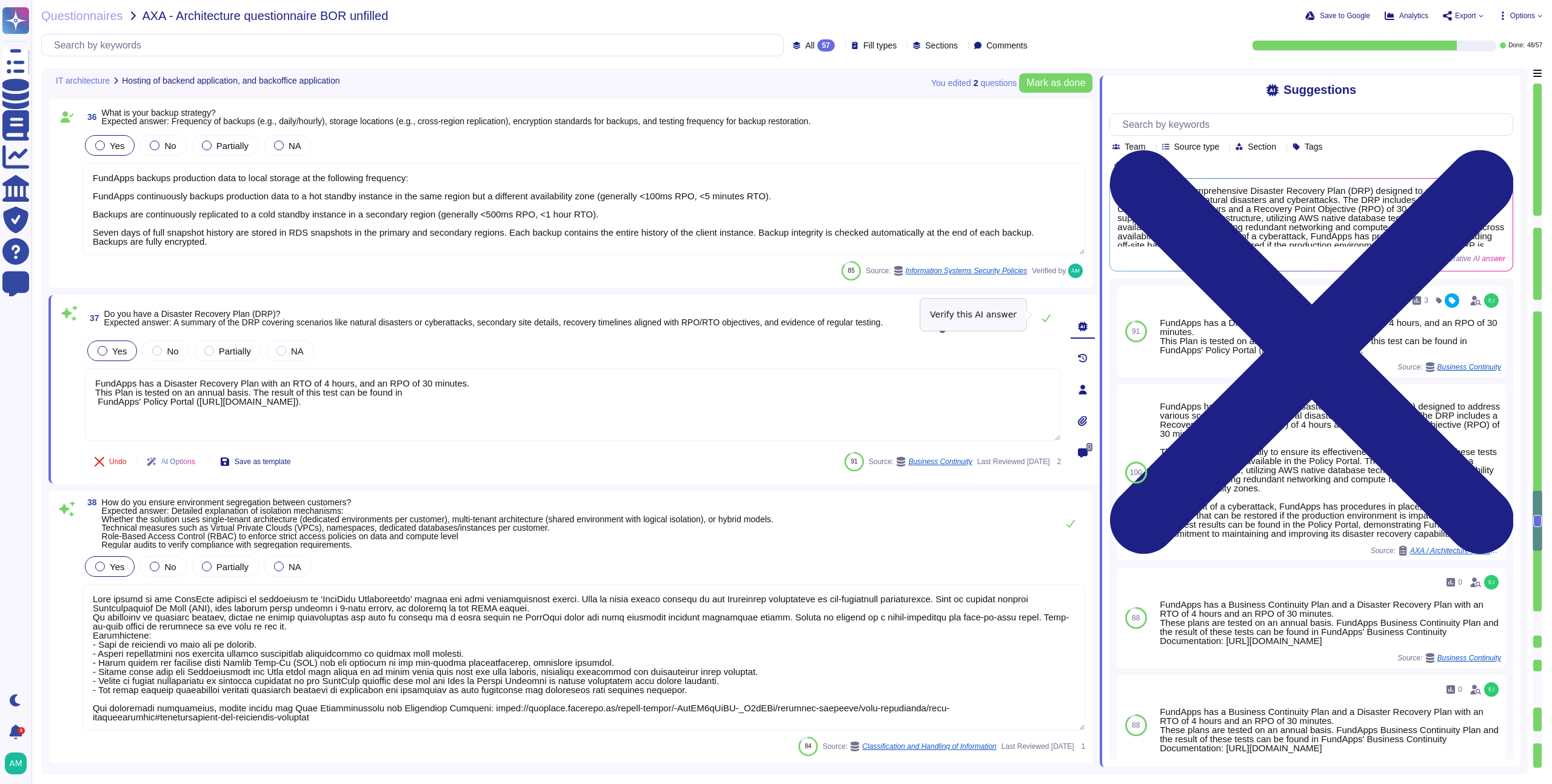
type textarea "FundApps has a Disaster Recovery Plan with an RTO of 4 hours, and an RPO of 30 …"
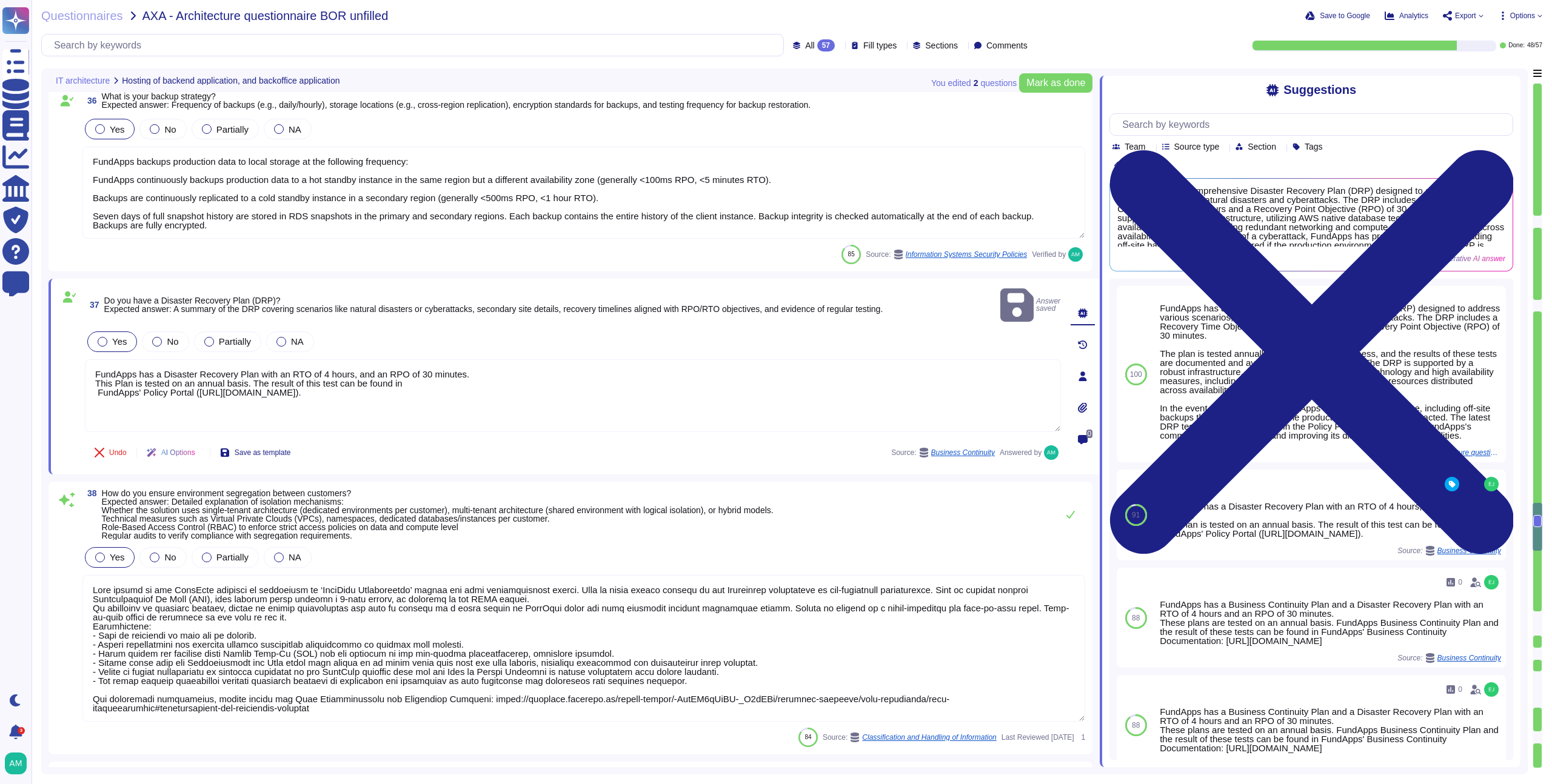
type textarea "All actions made to our infrastructure or application are logged and centralise…"
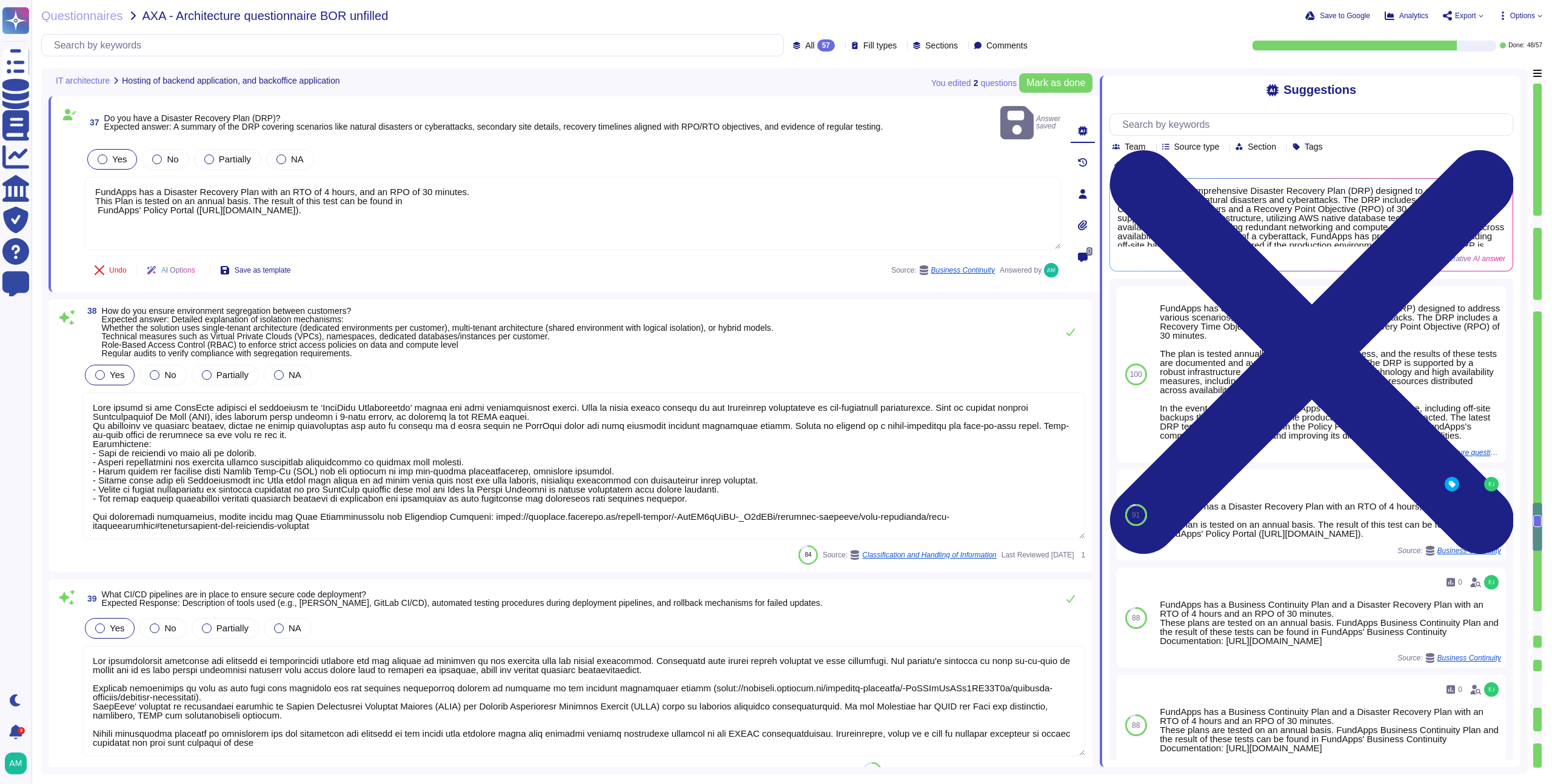
type textarea "FundApps treats client data as "confidential" which is the highest level of pro…"
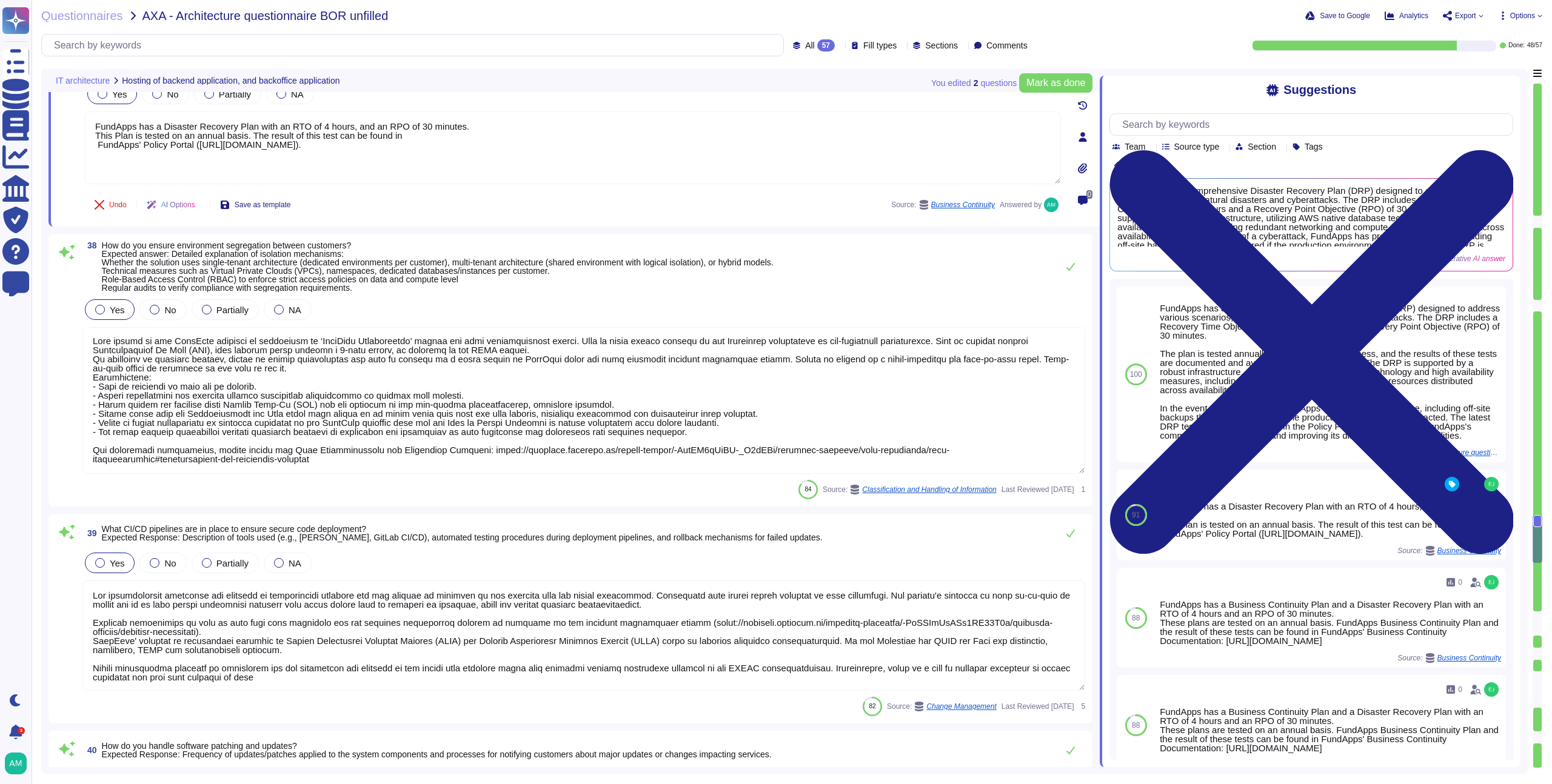
scroll to position [0, 0]
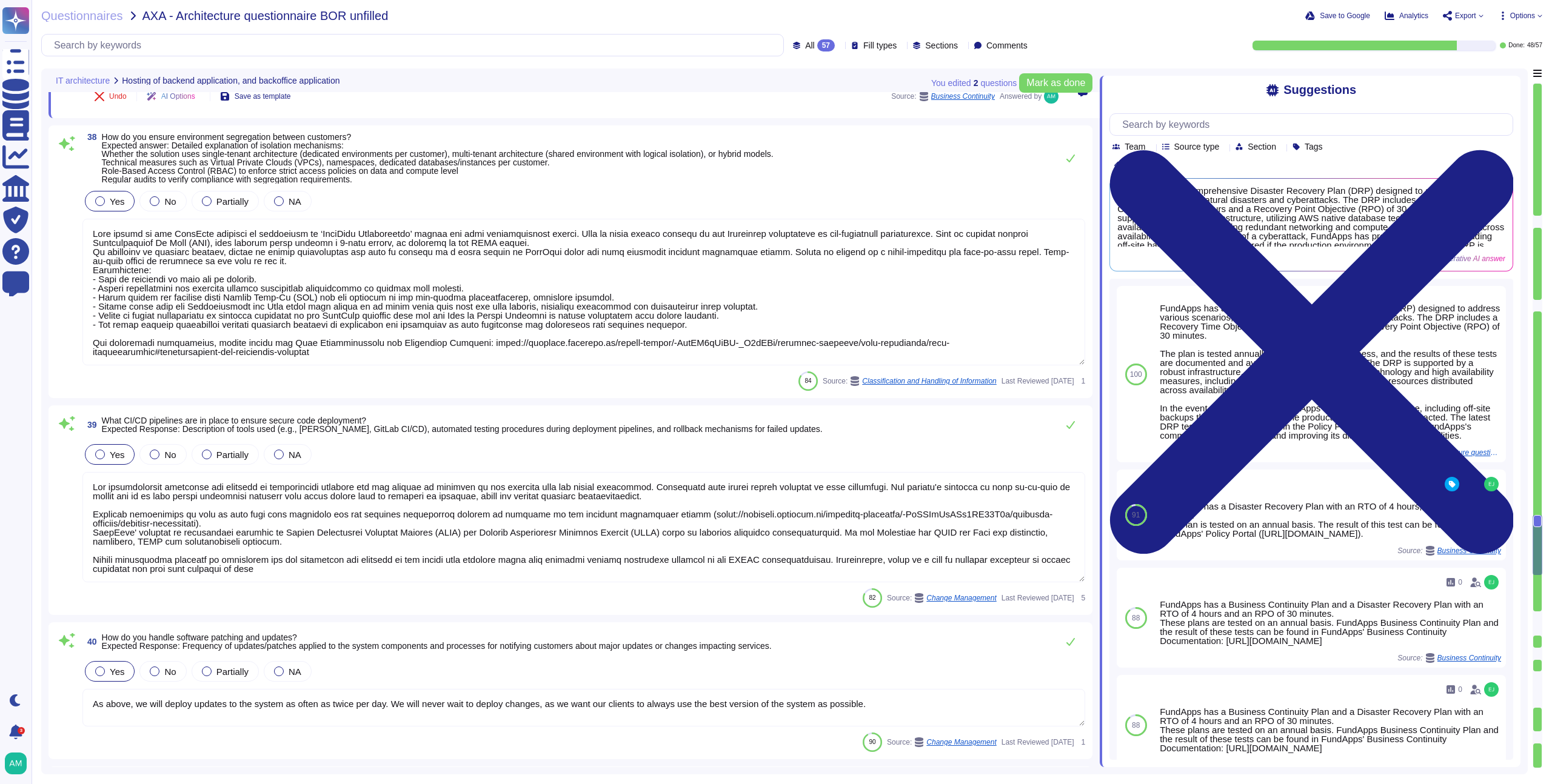
type textarea "How long the information is retained."
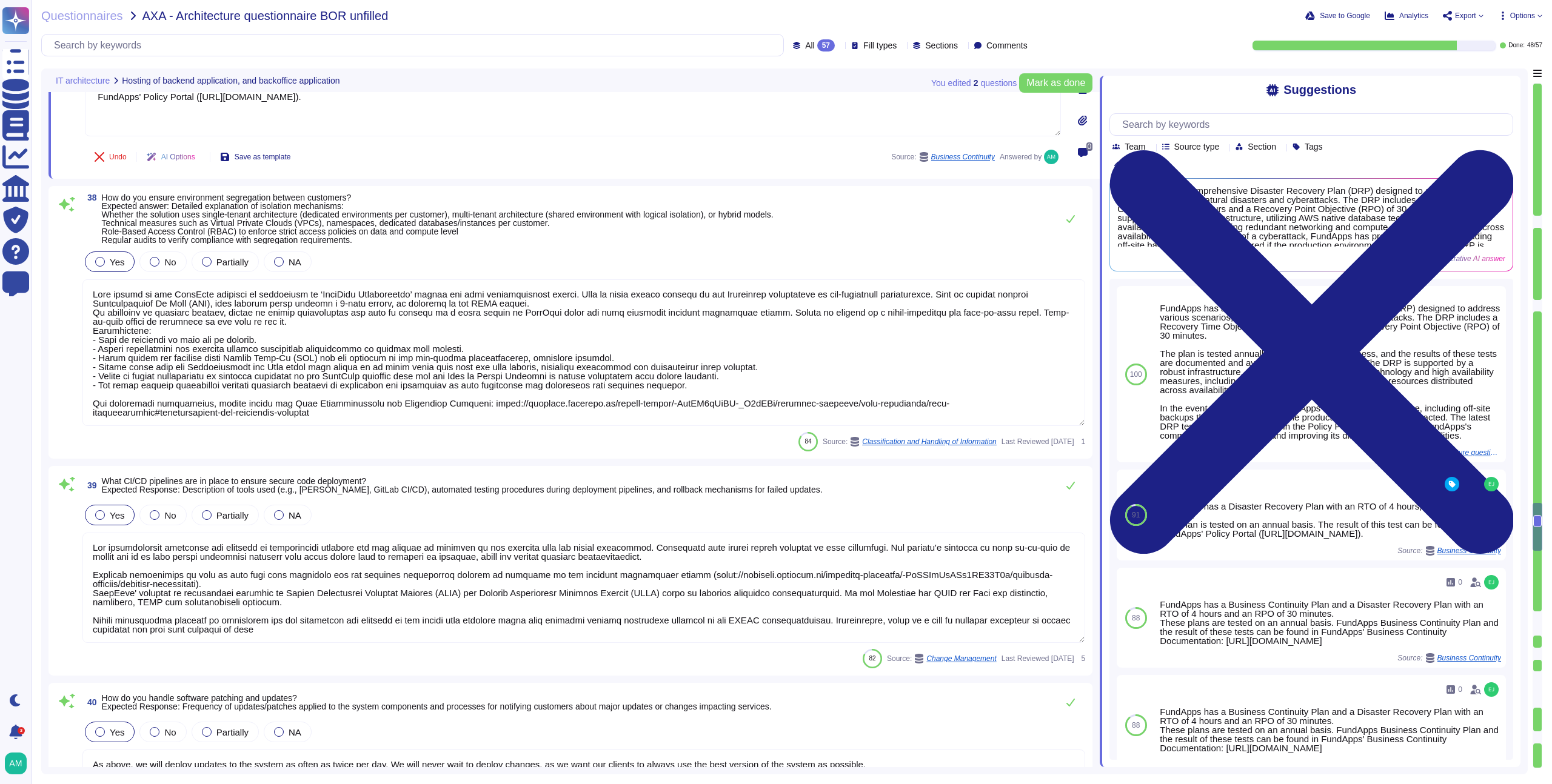
type textarea "Please refer to FundApps' status page (http://status.fundapps.co/5227275). Avai…"
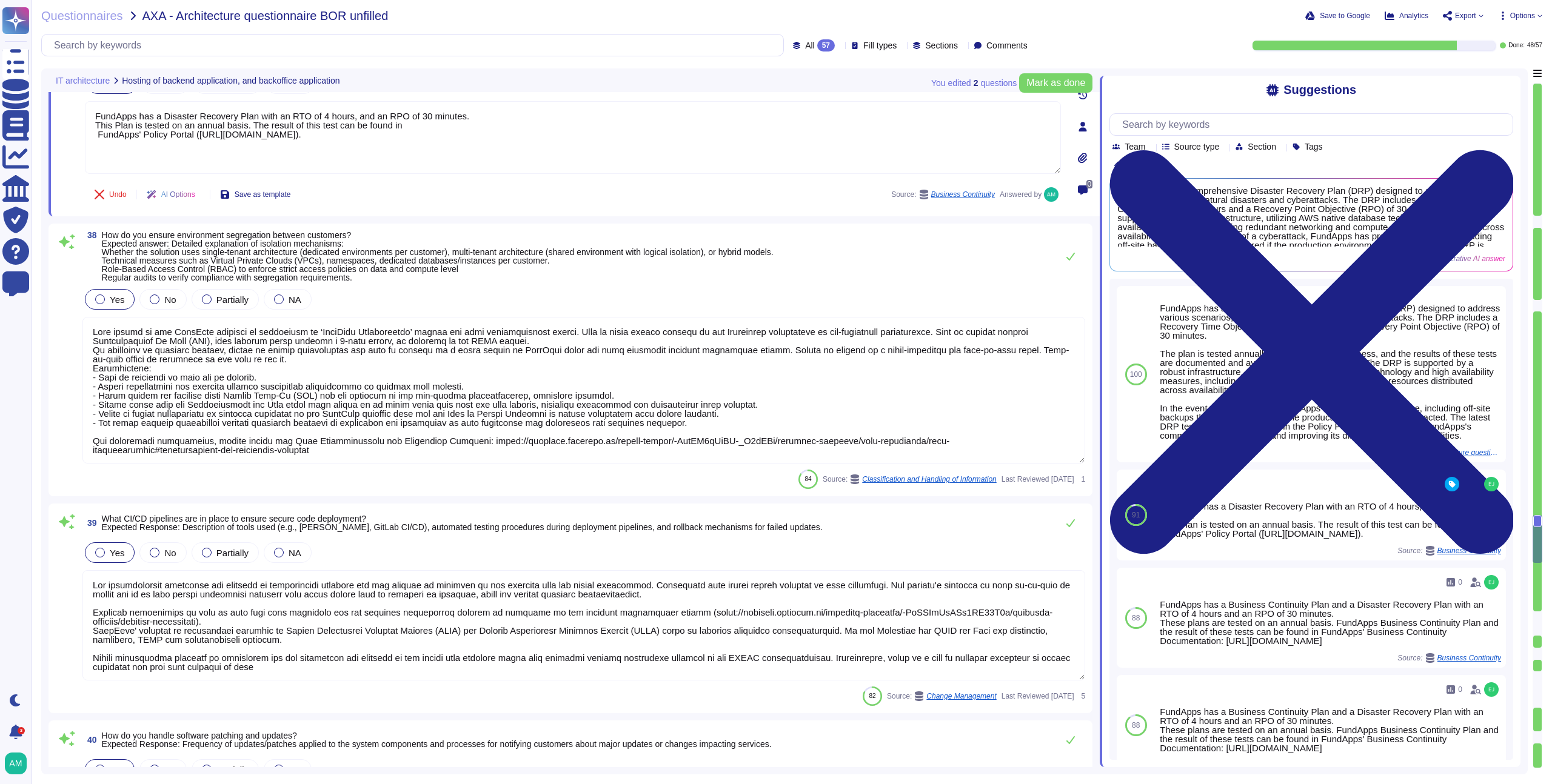
scroll to position [1, 0]
click at [522, 387] on textarea at bounding box center [584, 390] width 1003 height 147
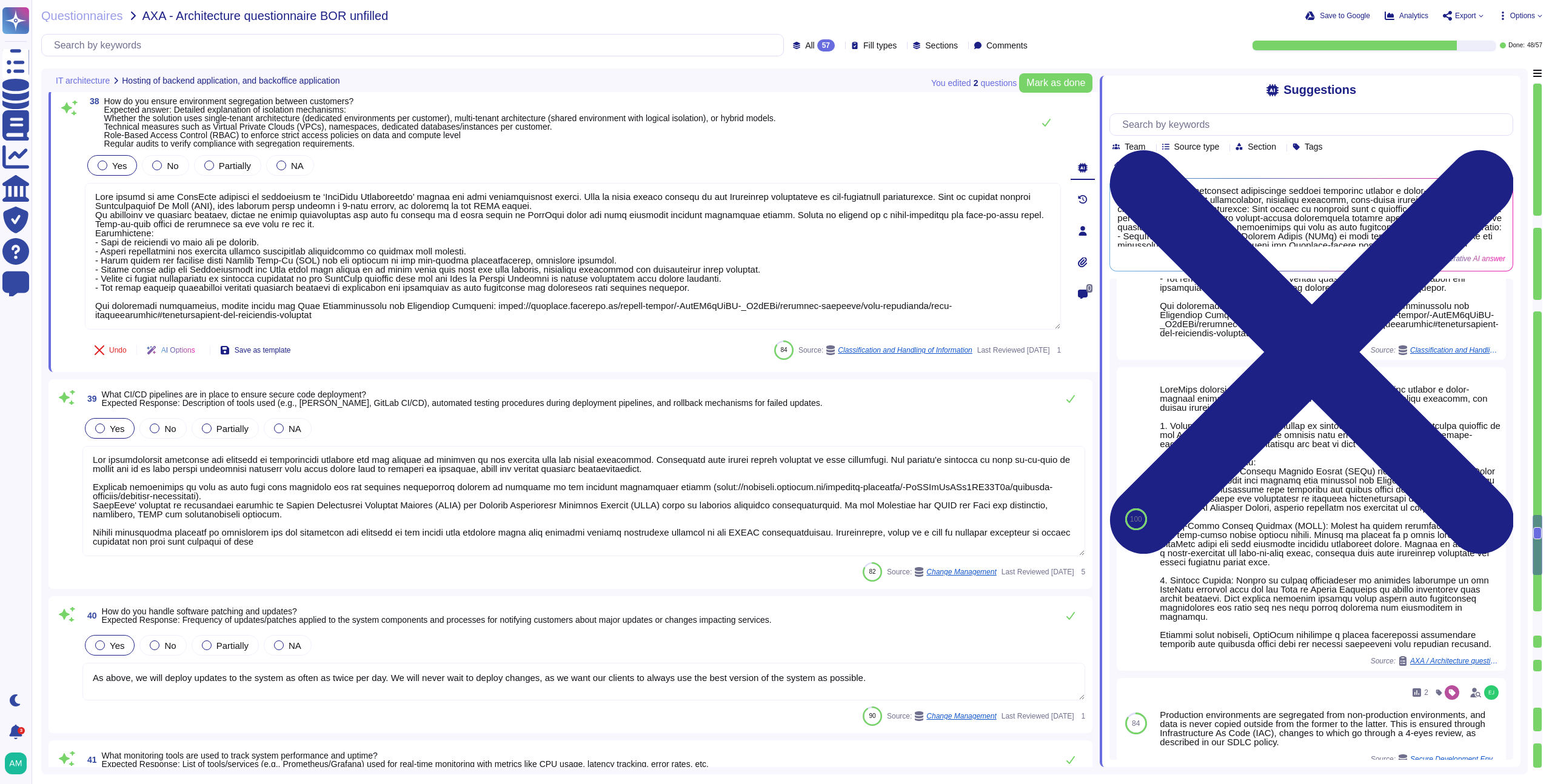
type textarea "How long the information is retained."
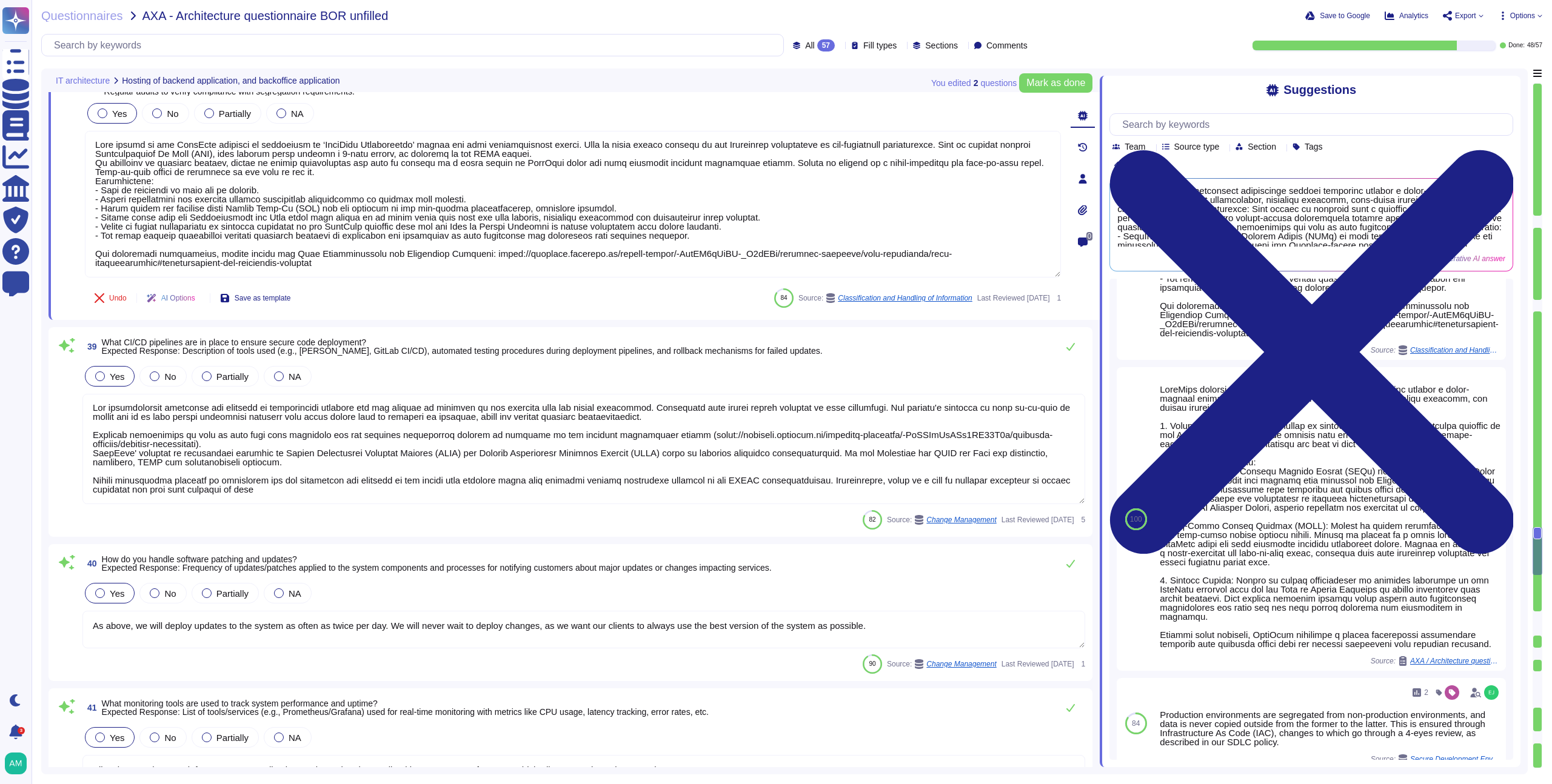
scroll to position [5699, 0]
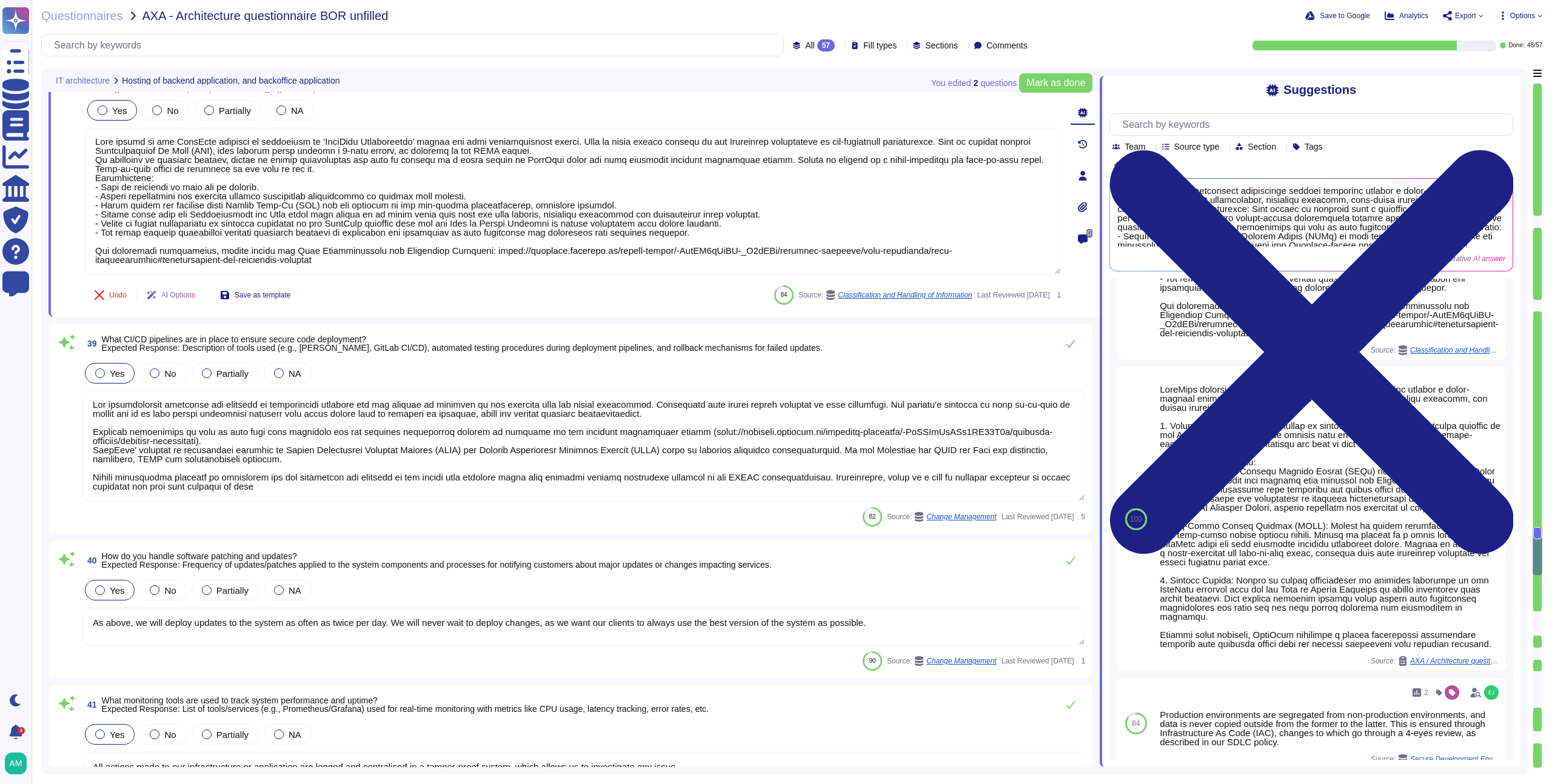
click at [388, 488] on textarea at bounding box center [584, 445] width 1003 height 110
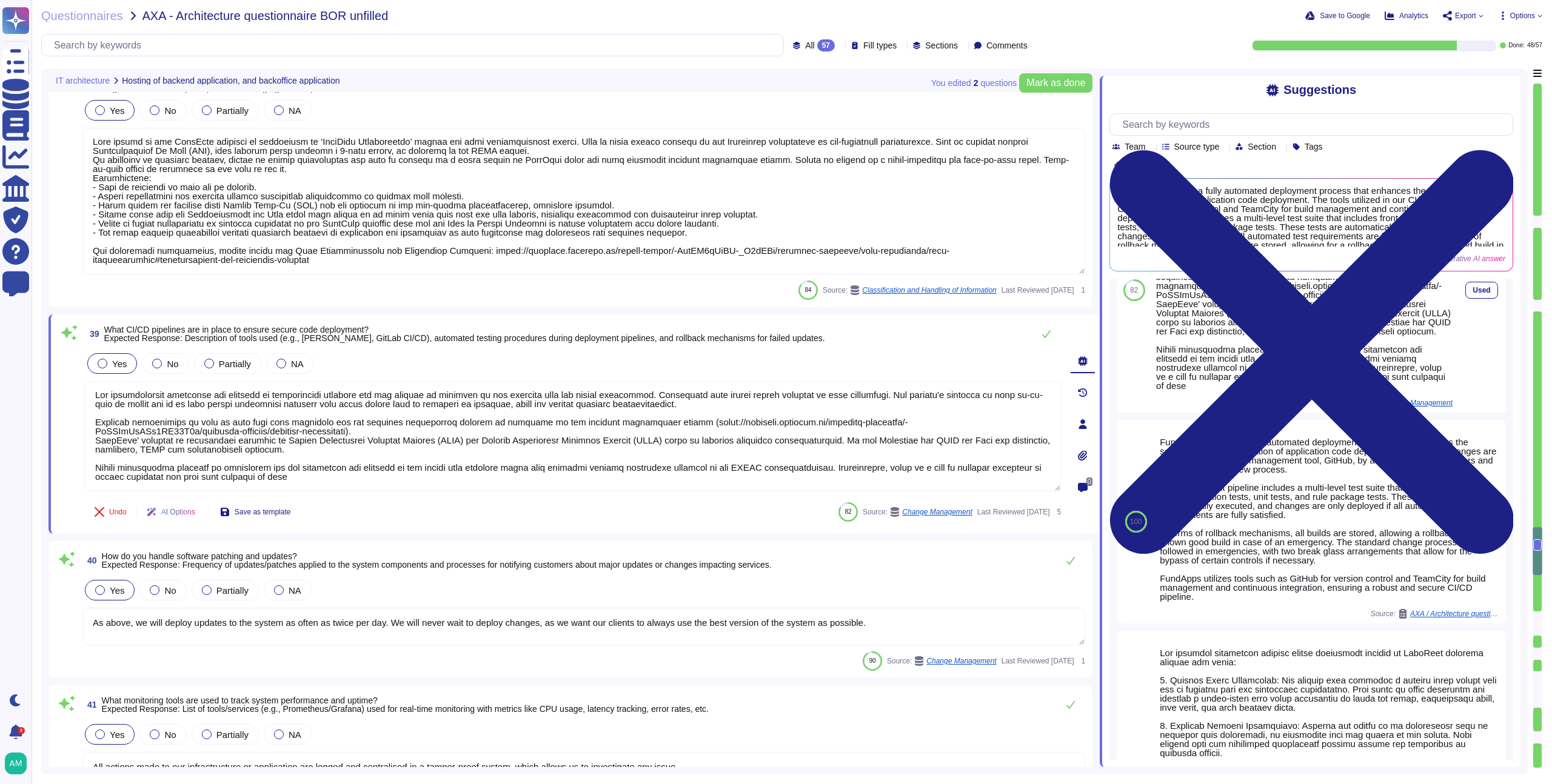
scroll to position [119, 0]
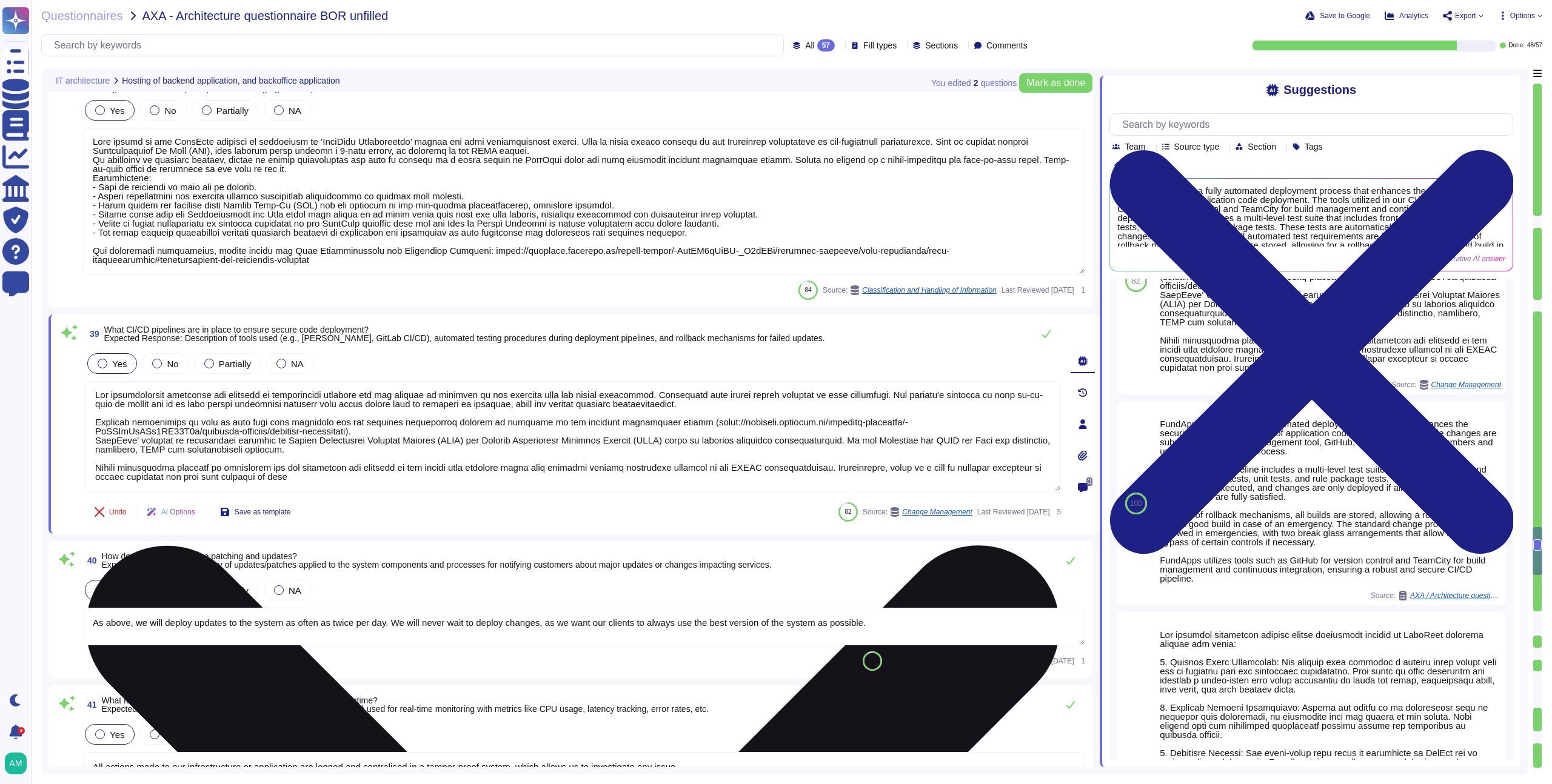
click at [749, 460] on textarea at bounding box center [573, 436] width 976 height 110
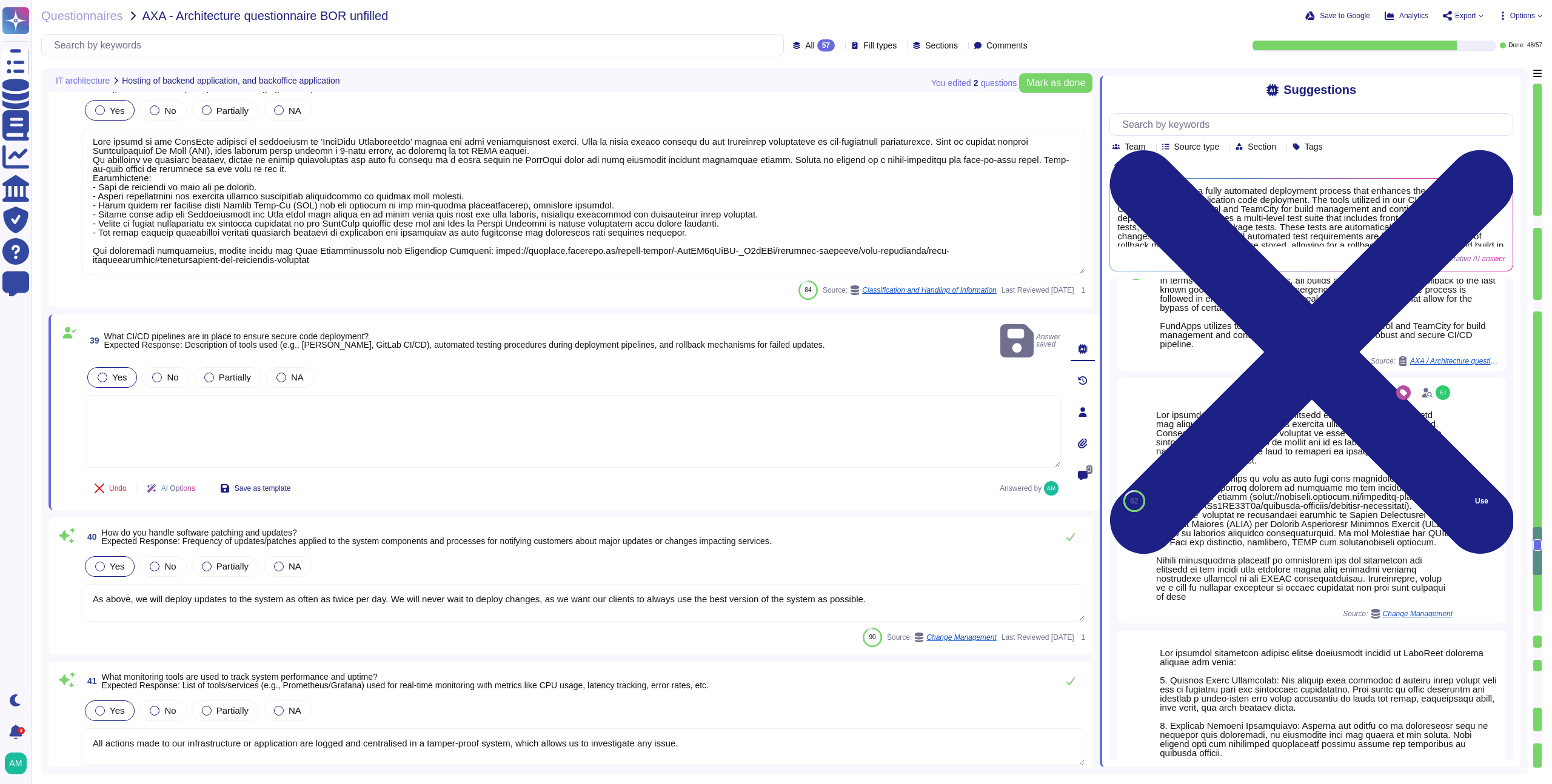
scroll to position [0, 0]
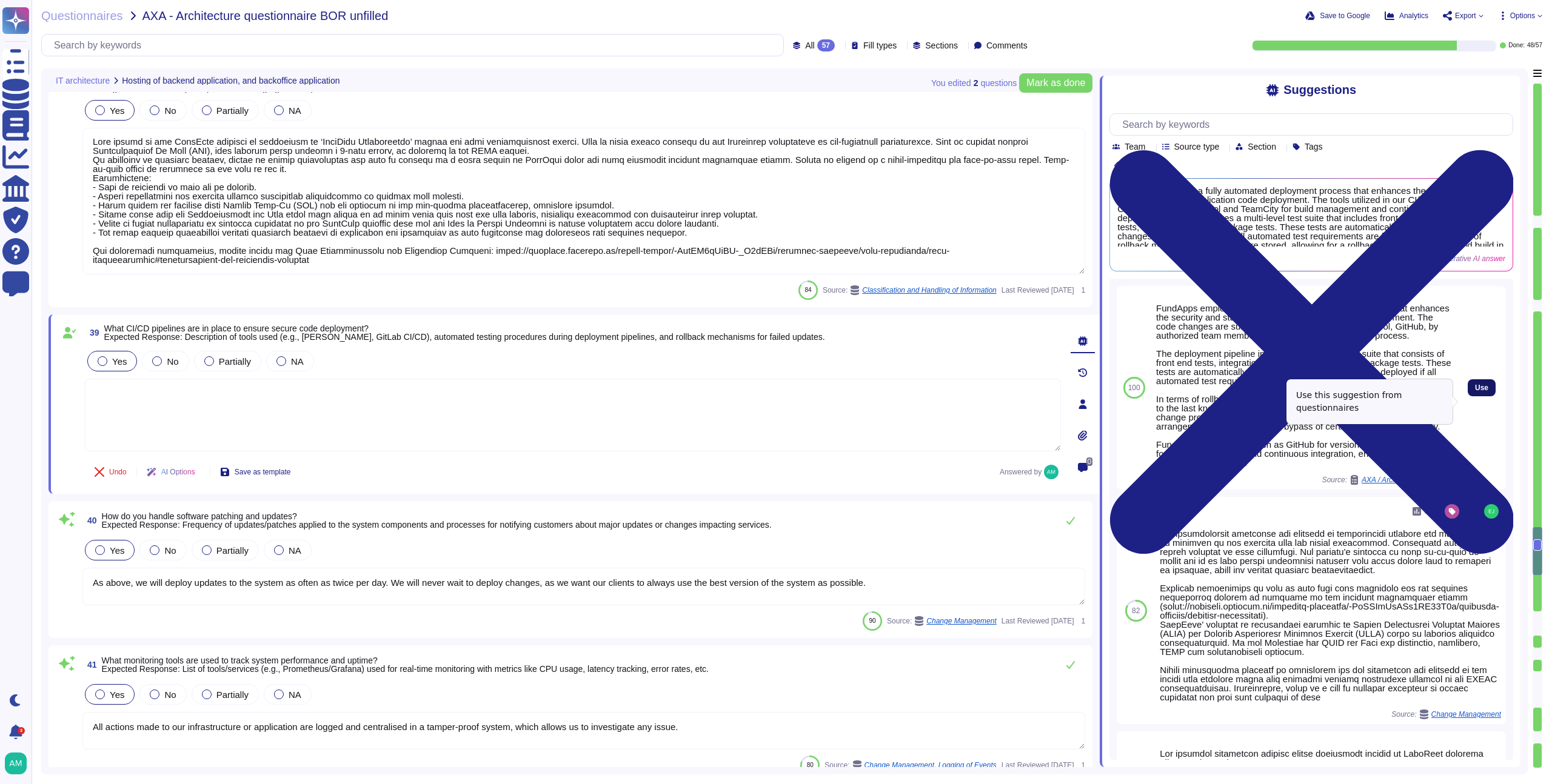
click at [1473, 397] on button "Use" at bounding box center [1482, 387] width 28 height 17
type textarea "FundApps employs a fully automated deployment process that enhances the securit…"
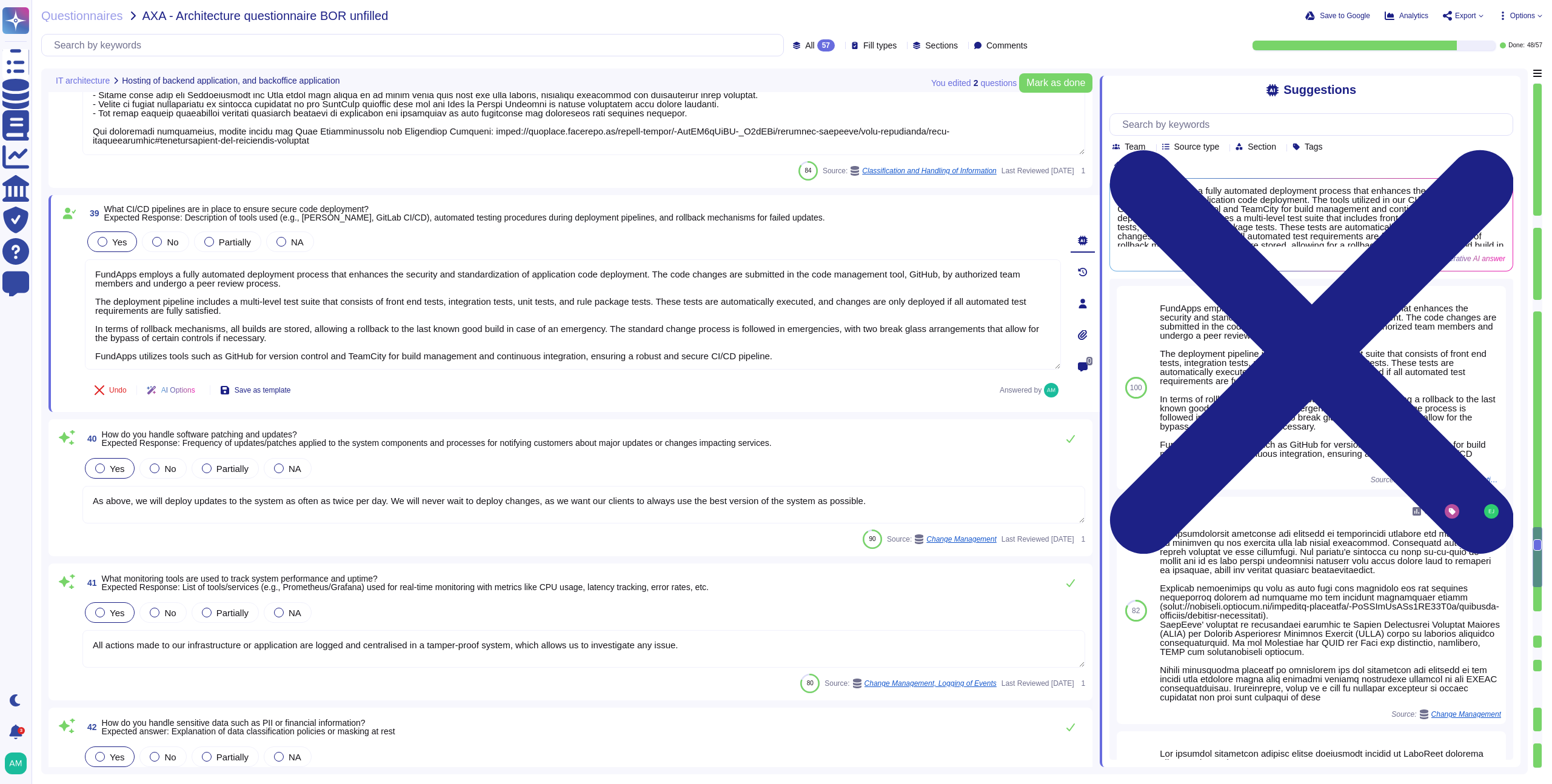
scroll to position [5832, 0]
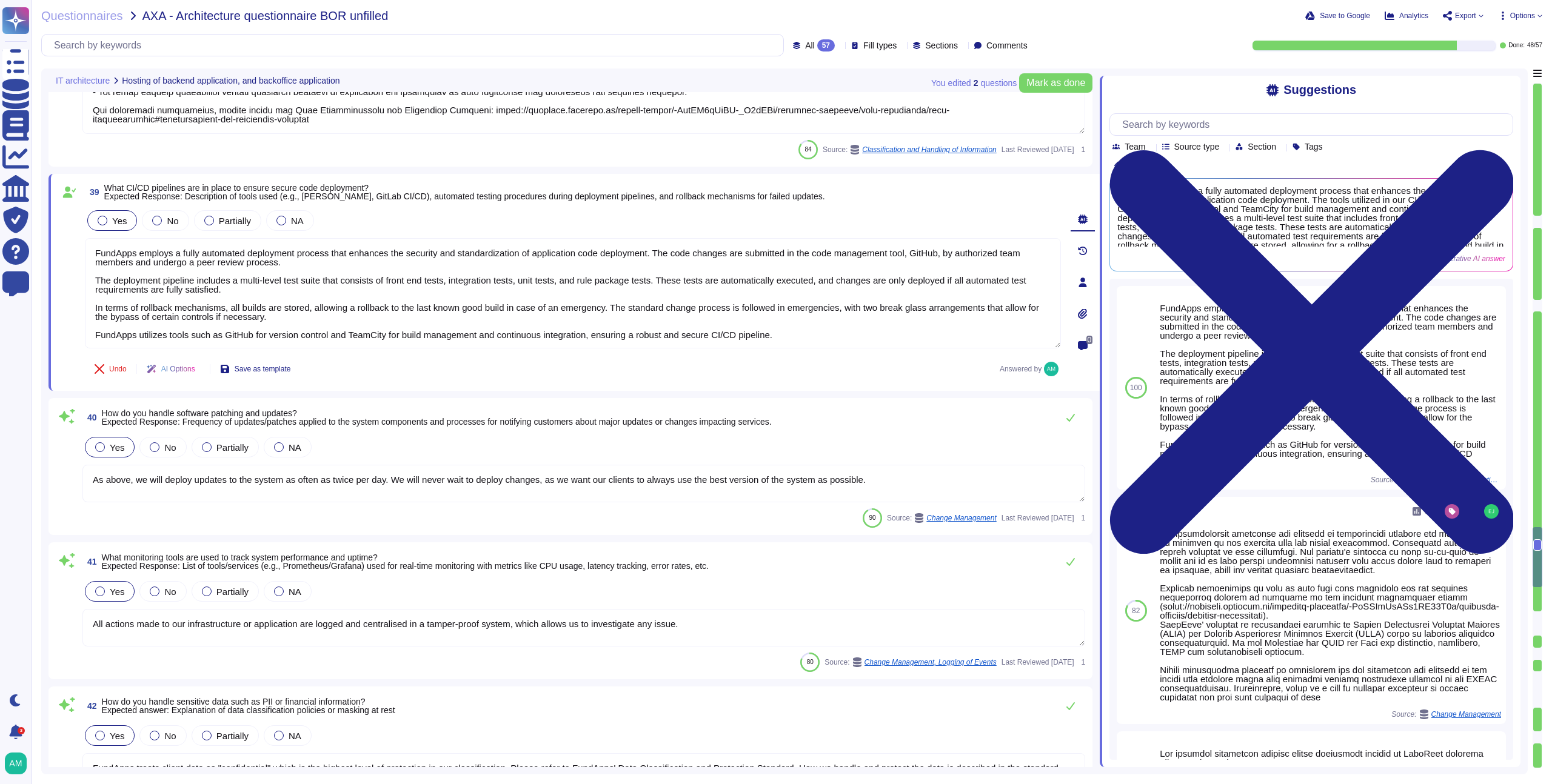
type textarea "Yes. FundApps provides a cloud-based managed service hosted on Amazon Web Servi…"
click at [443, 404] on div "40 How do you handle software patching and updates? Expected Response: Frequenc…" at bounding box center [571, 466] width 1044 height 137
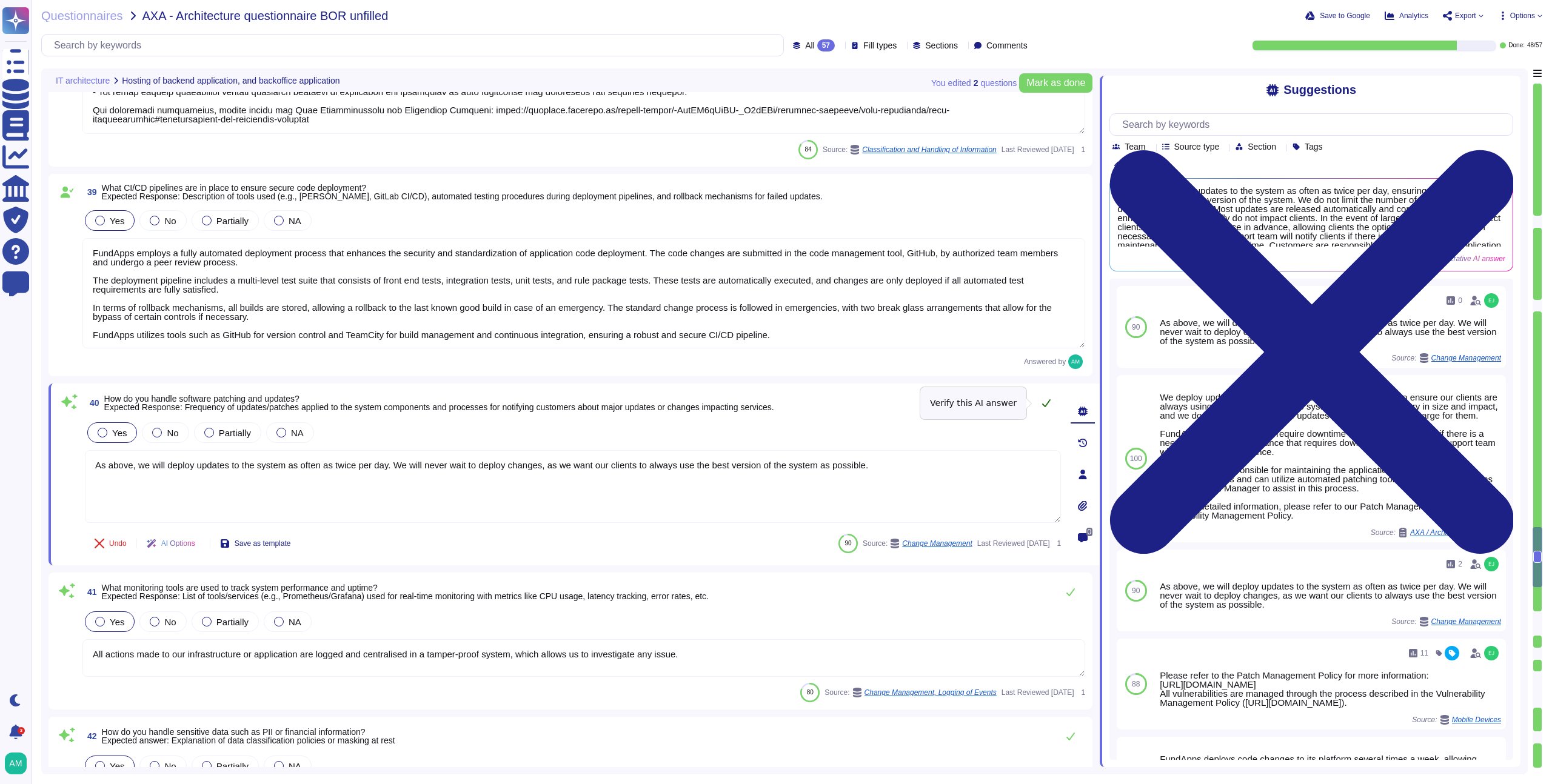
click at [1049, 403] on icon at bounding box center [1047, 403] width 10 height 10
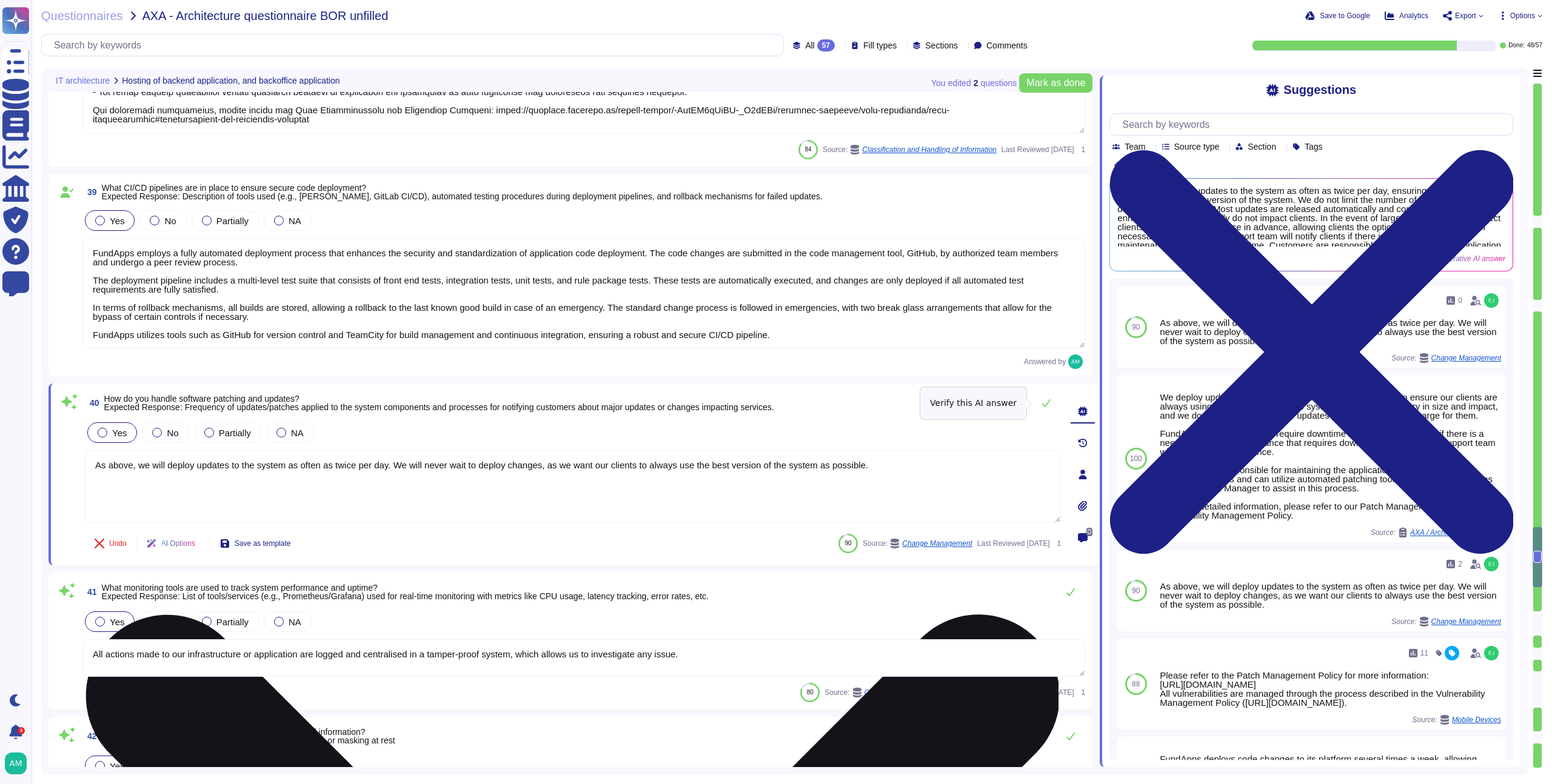
type textarea "Yes. FundApps provides a cloud-based managed service hosted on Amazon Web Servi…"
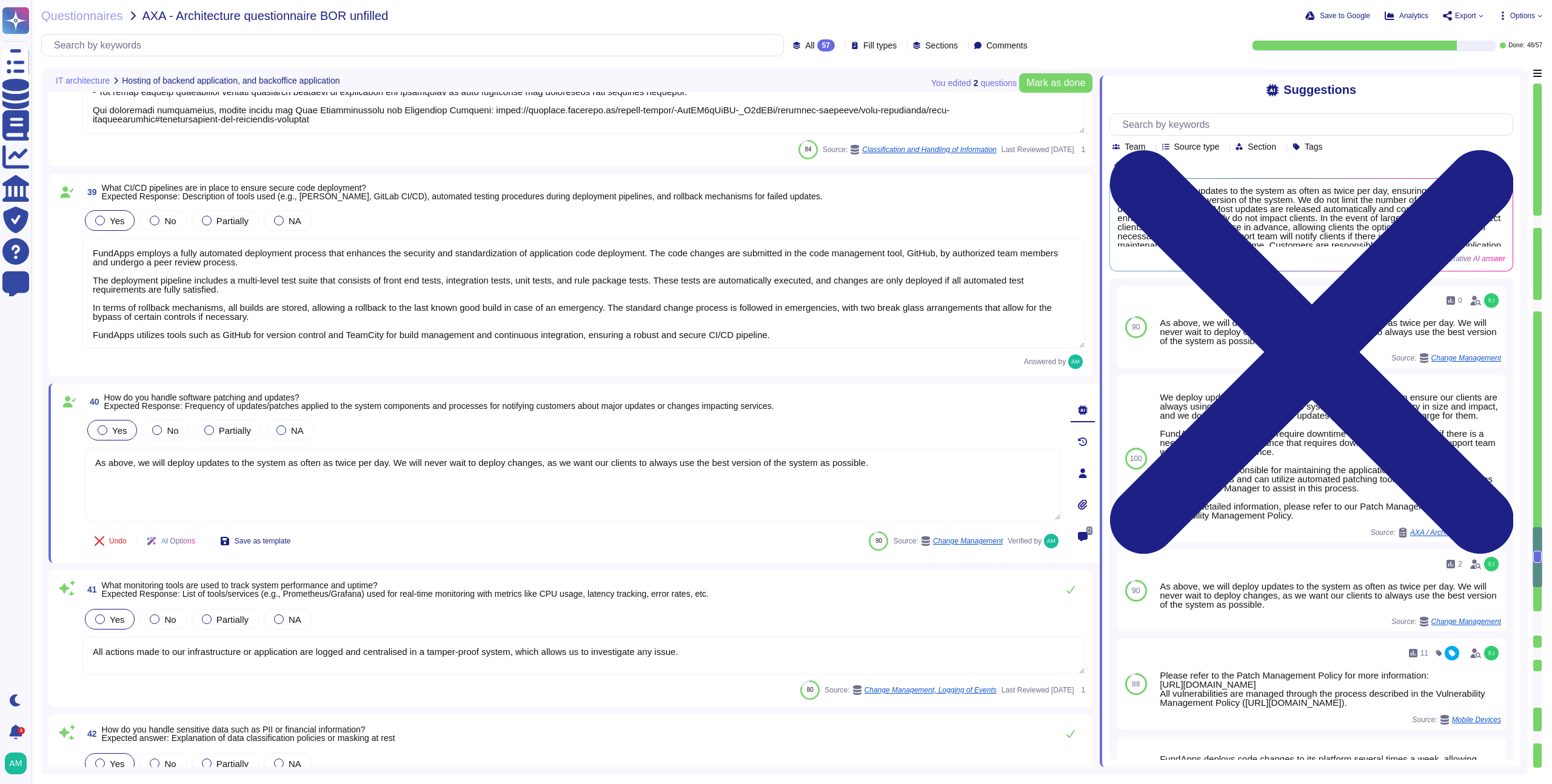
drag, startPoint x: 167, startPoint y: 465, endPoint x: 69, endPoint y: 465, distance: 98.0
click at [69, 465] on div "40 How do you handle software patching and updates? Expected Response: Frequenc…" at bounding box center [559, 473] width 1003 height 165
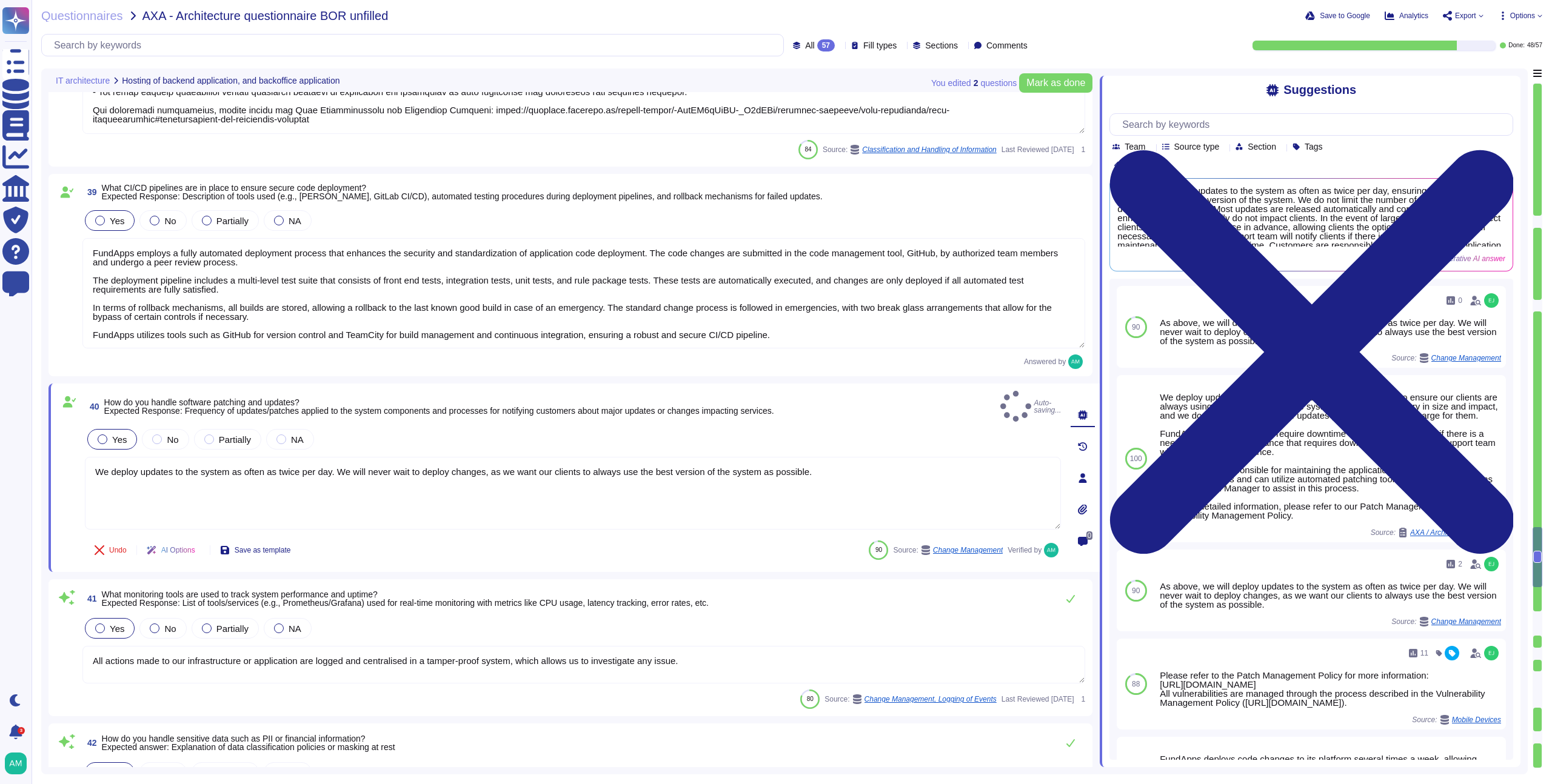
type textarea "We deploy updates to the system as often as twice per day. We will never wait t…"
click at [836, 392] on div "40 How do you handle software patching and updates? Expected Response: Frequenc…" at bounding box center [573, 406] width 976 height 31
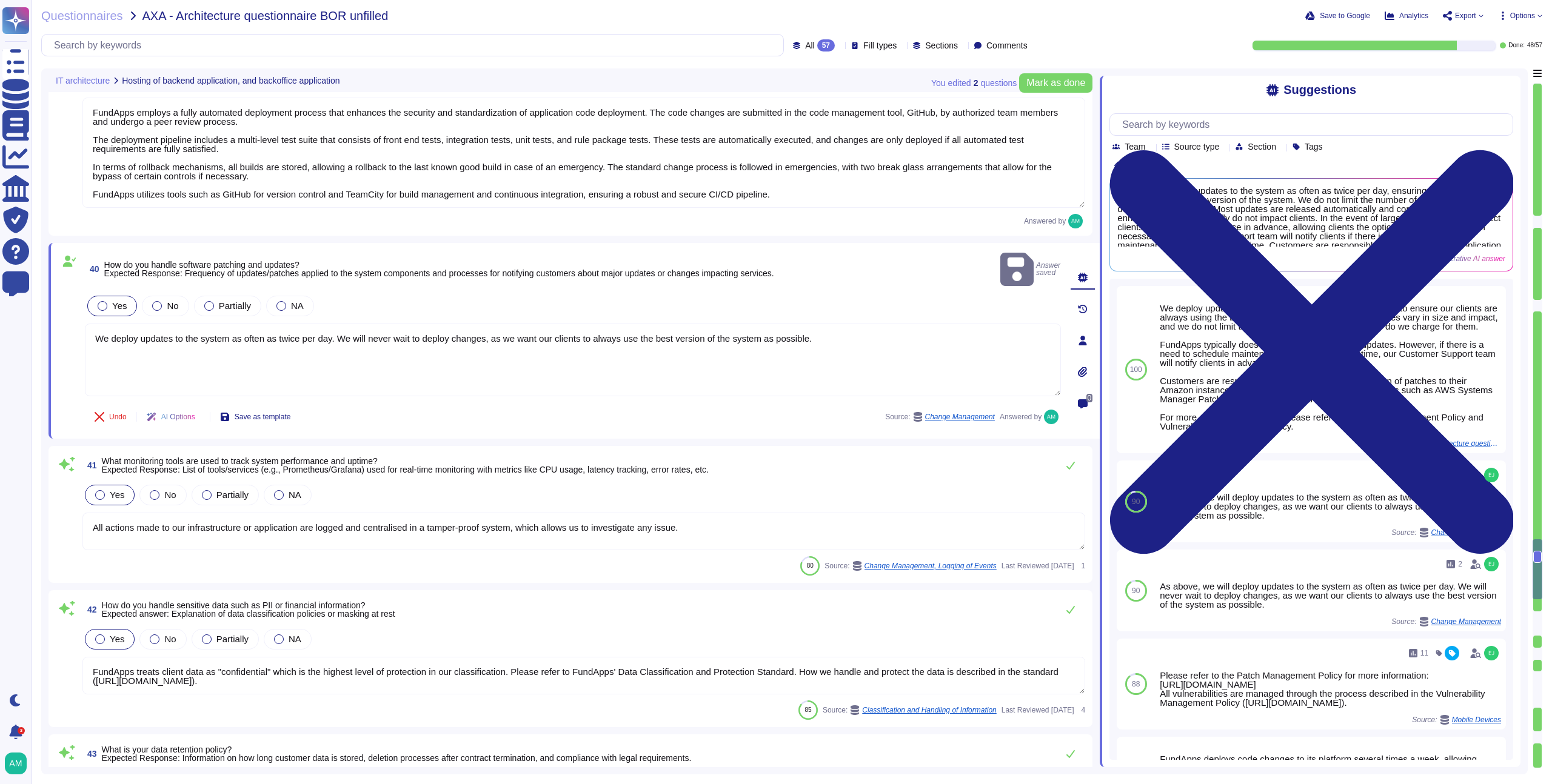
scroll to position [5976, 0]
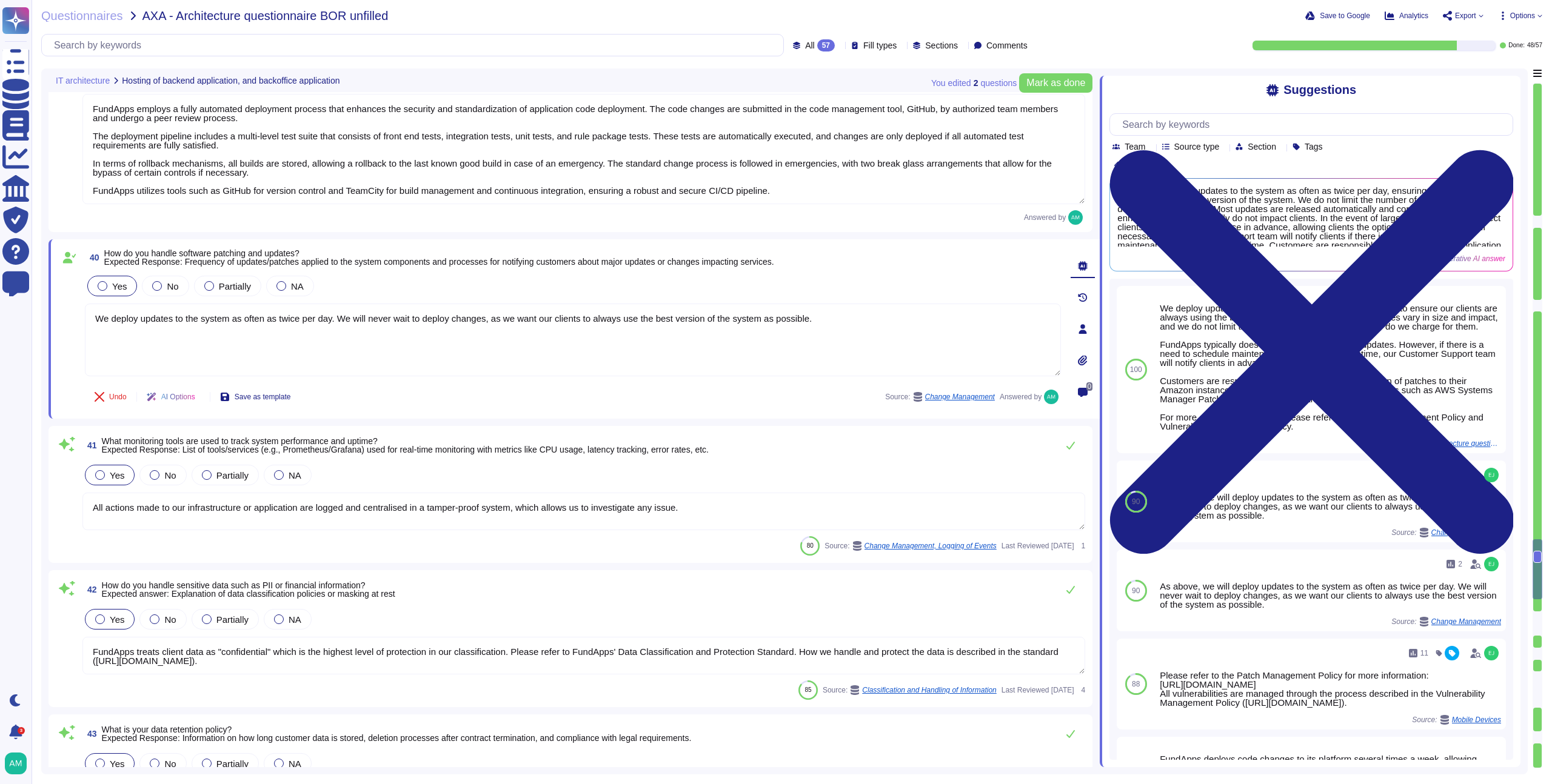
click at [769, 502] on textarea "All actions made to our infrastructure or application are logged and centralise…" at bounding box center [584, 511] width 1003 height 37
type textarea "Yes. FundApps provides a cloud-based managed service hosted on Amazon Web Servi…"
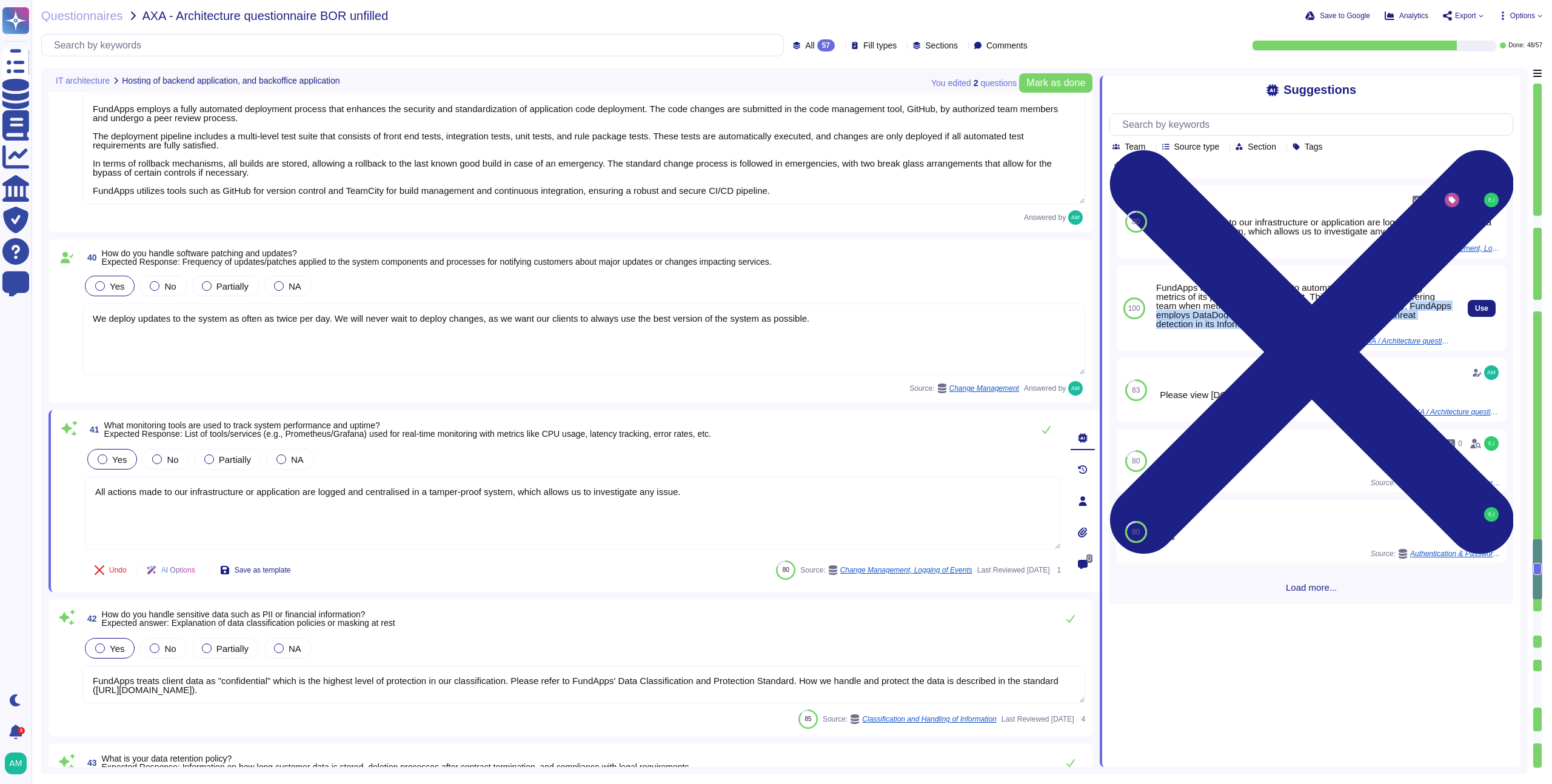
drag, startPoint x: 1386, startPoint y: 329, endPoint x: 1207, endPoint y: 315, distance: 179.5
click at [1207, 315] on div "FundApps uses a monitoring tool to automatically monitor capacity metrics of it…" at bounding box center [1304, 309] width 296 height 76
copy div "FundApps employs DataDog Cloud SIEM and AWS logs for real-time threat detection…"
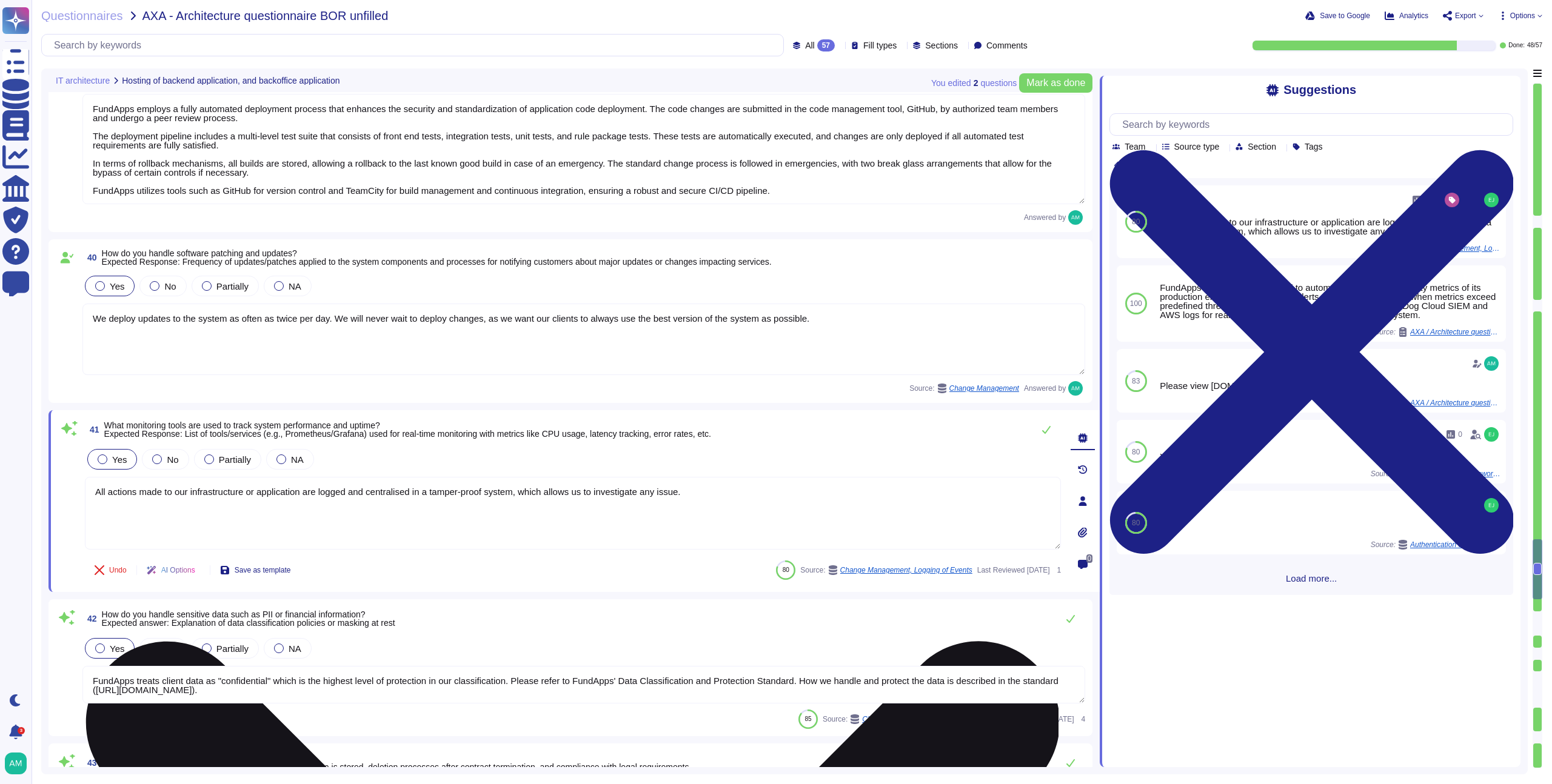
click at [798, 499] on textarea "All actions made to our infrastructure or application are logged and centralise…" at bounding box center [573, 513] width 976 height 73
paste textarea "FundApps employs DataDog Cloud SIEM and AWS logs for real-time threat detection…"
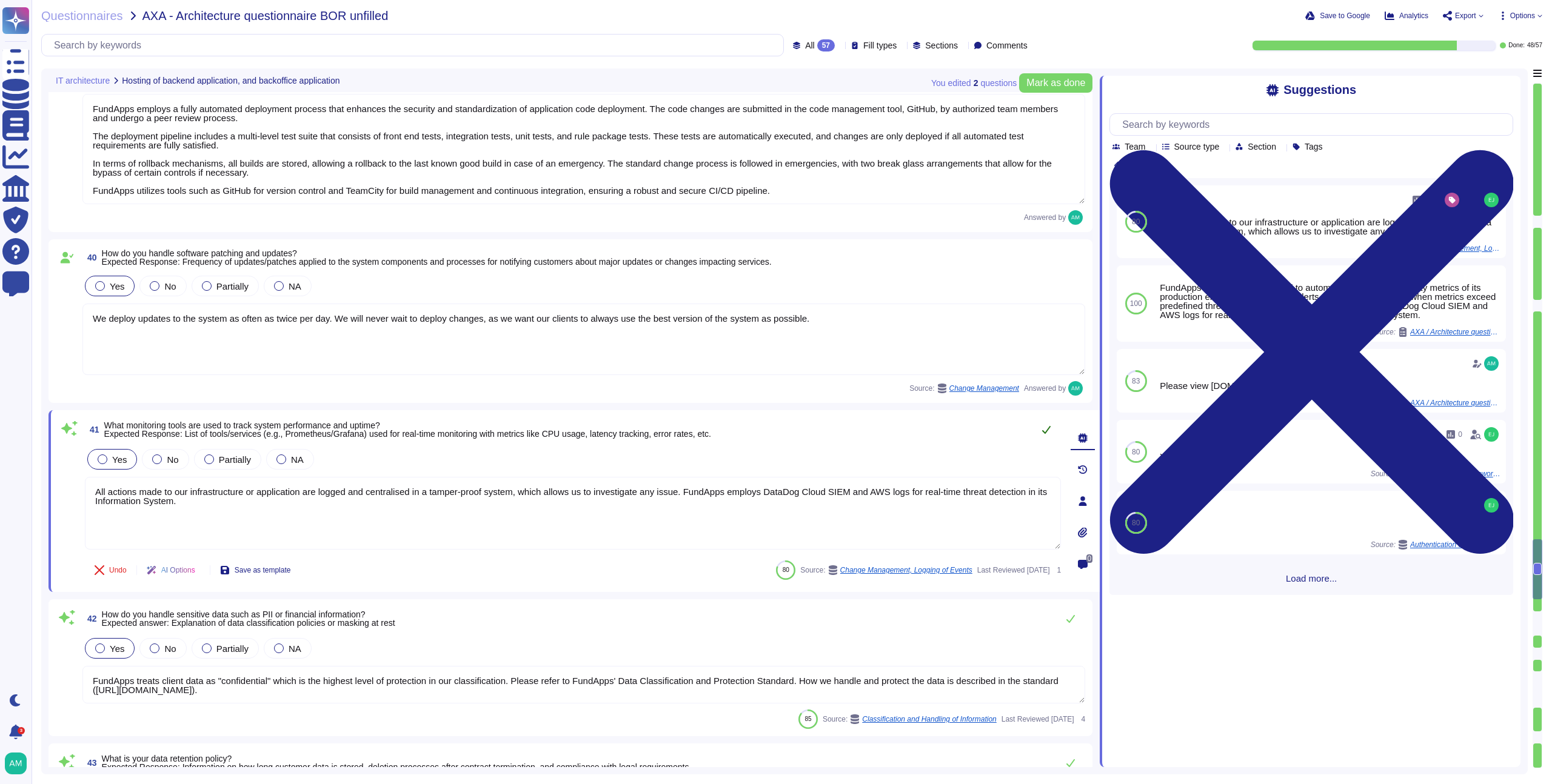
type textarea "All actions made to our infrastructure or application are logged and centralise…"
click at [1048, 429] on icon at bounding box center [1047, 430] width 10 height 10
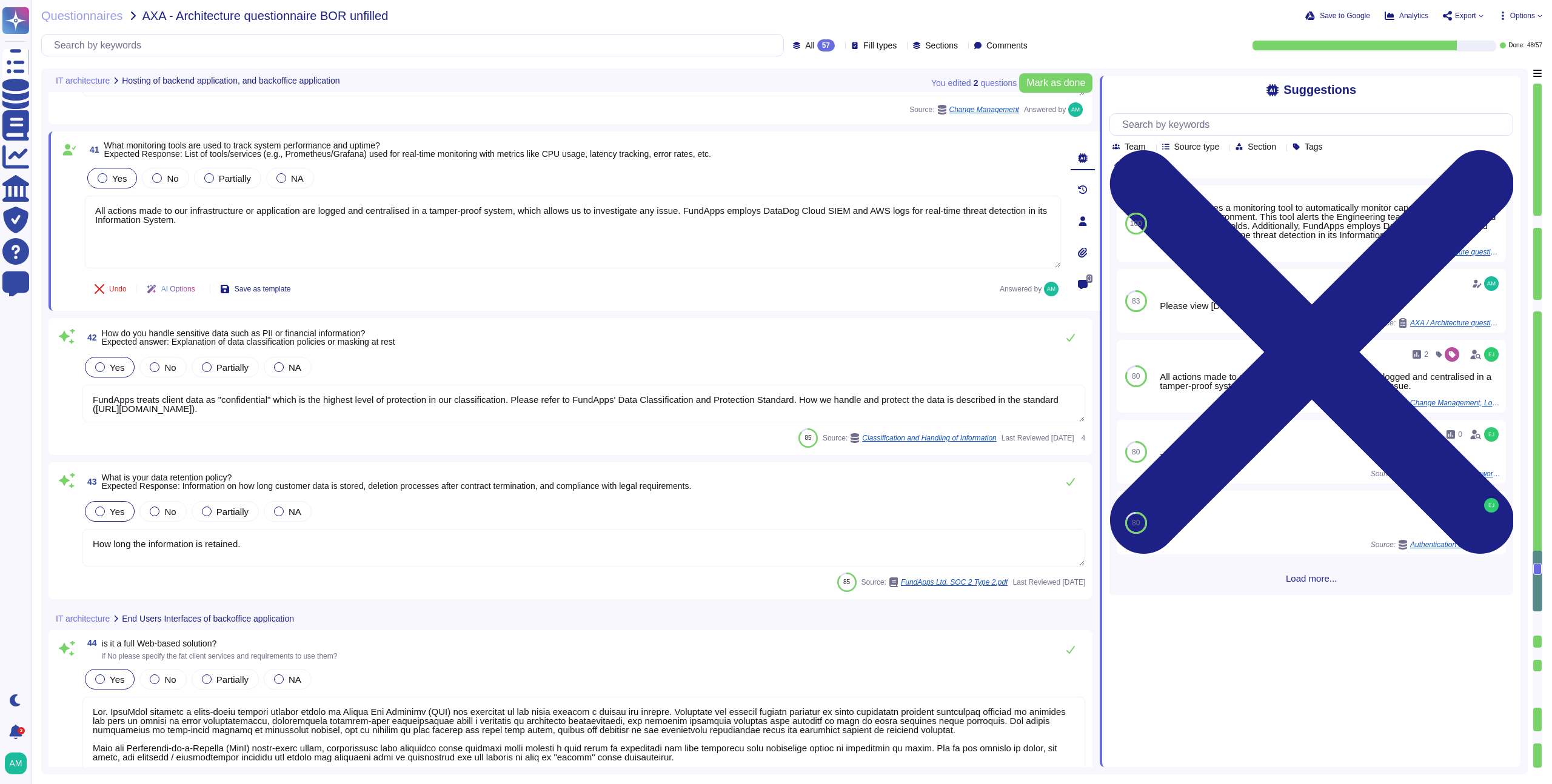
type textarea "Yes. FundApps provides a cloud-based managed service hosted on Amazon Web Servi…"
type textarea "FundApps’ stack is made of Windows servers, AWS services such as Elastic Load B…"
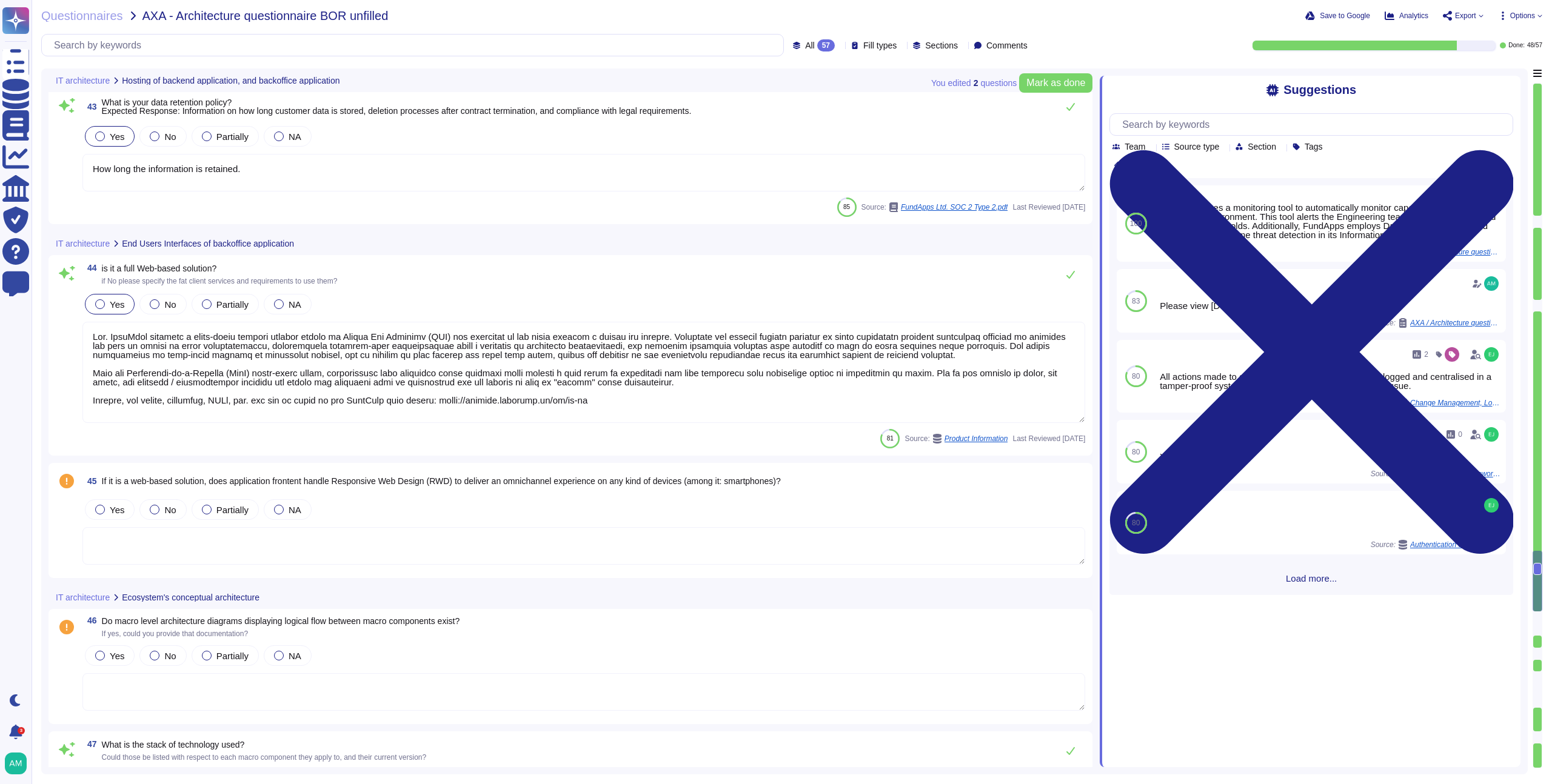
type textarea "Yes. FundApps provides a cloud-based managed service hosted on Amazon Web Servi…"
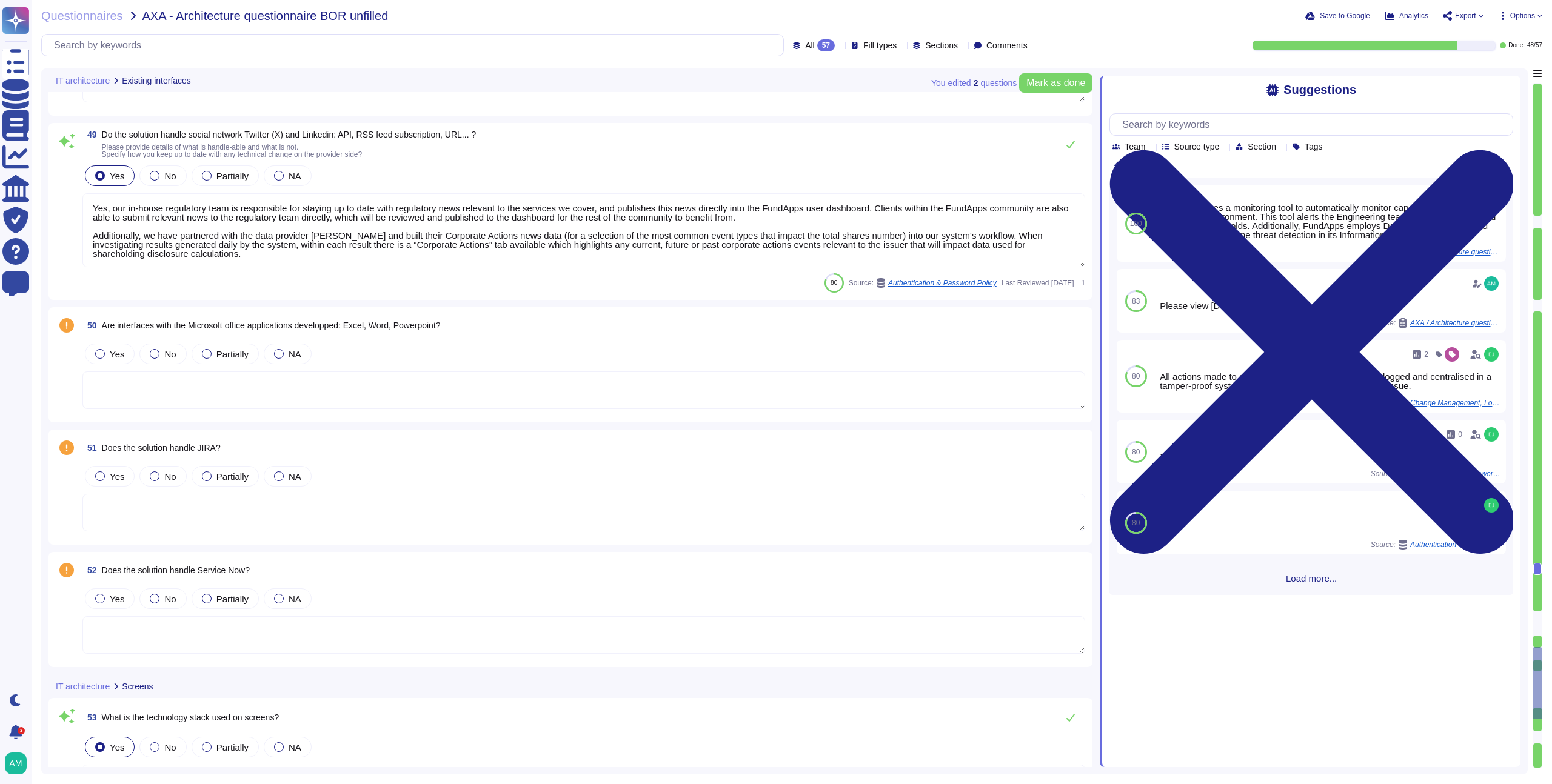
type textarea "Yes, our in-house regulatory team is responsible for staying up to date with re…"
type textarea "FundApps’ stack is made of Windows servers, AWS services such as Elastic Load B…"
type textarea "Please refer to the Patch Management Policy for more information: https://polic…"
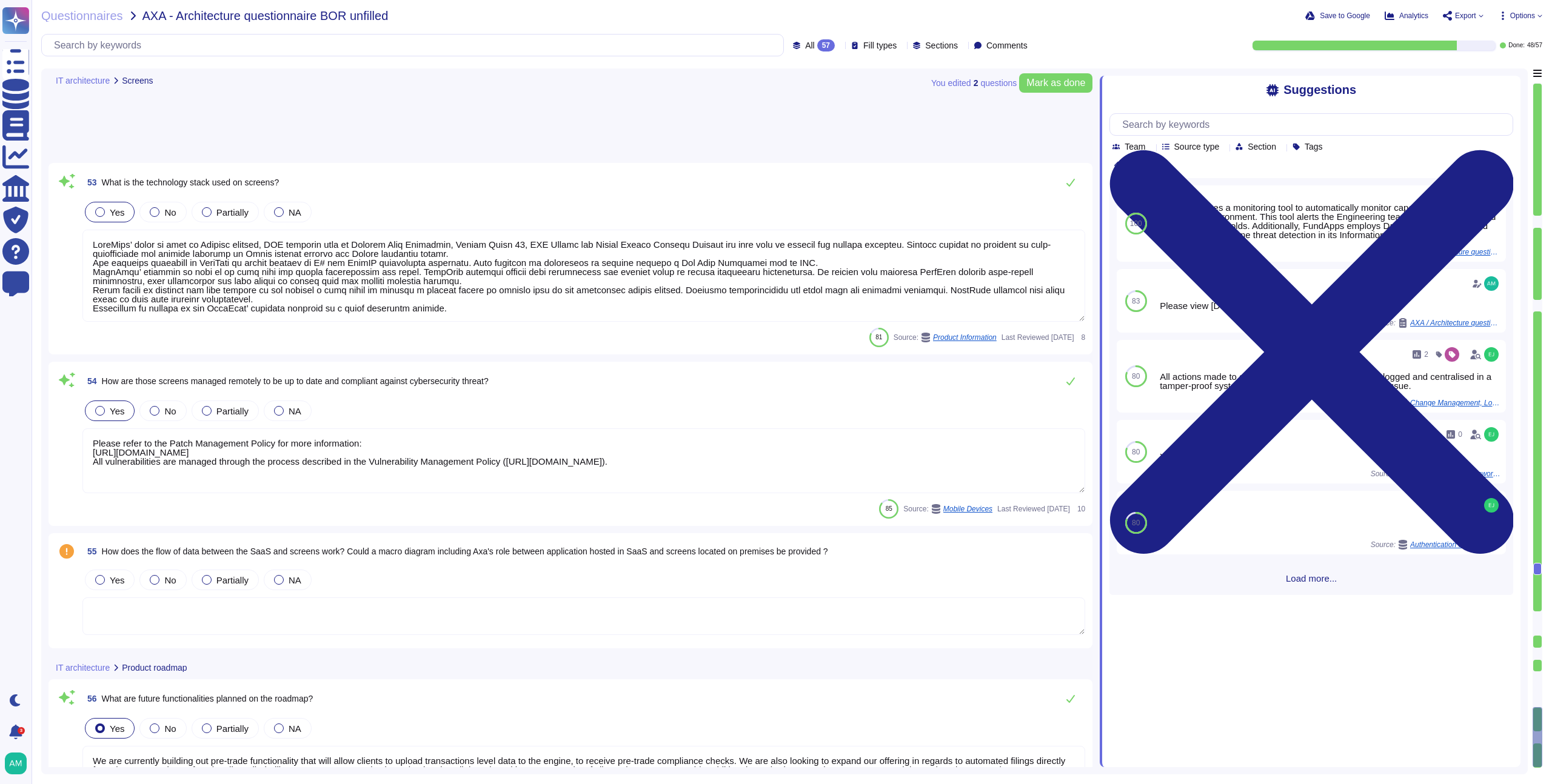
type textarea "We are currently building out pre-trade functionality that will allow clients t…"
type textarea "FundApps’ stack is made of Windows servers, AWS services such as Elastic Load B…"
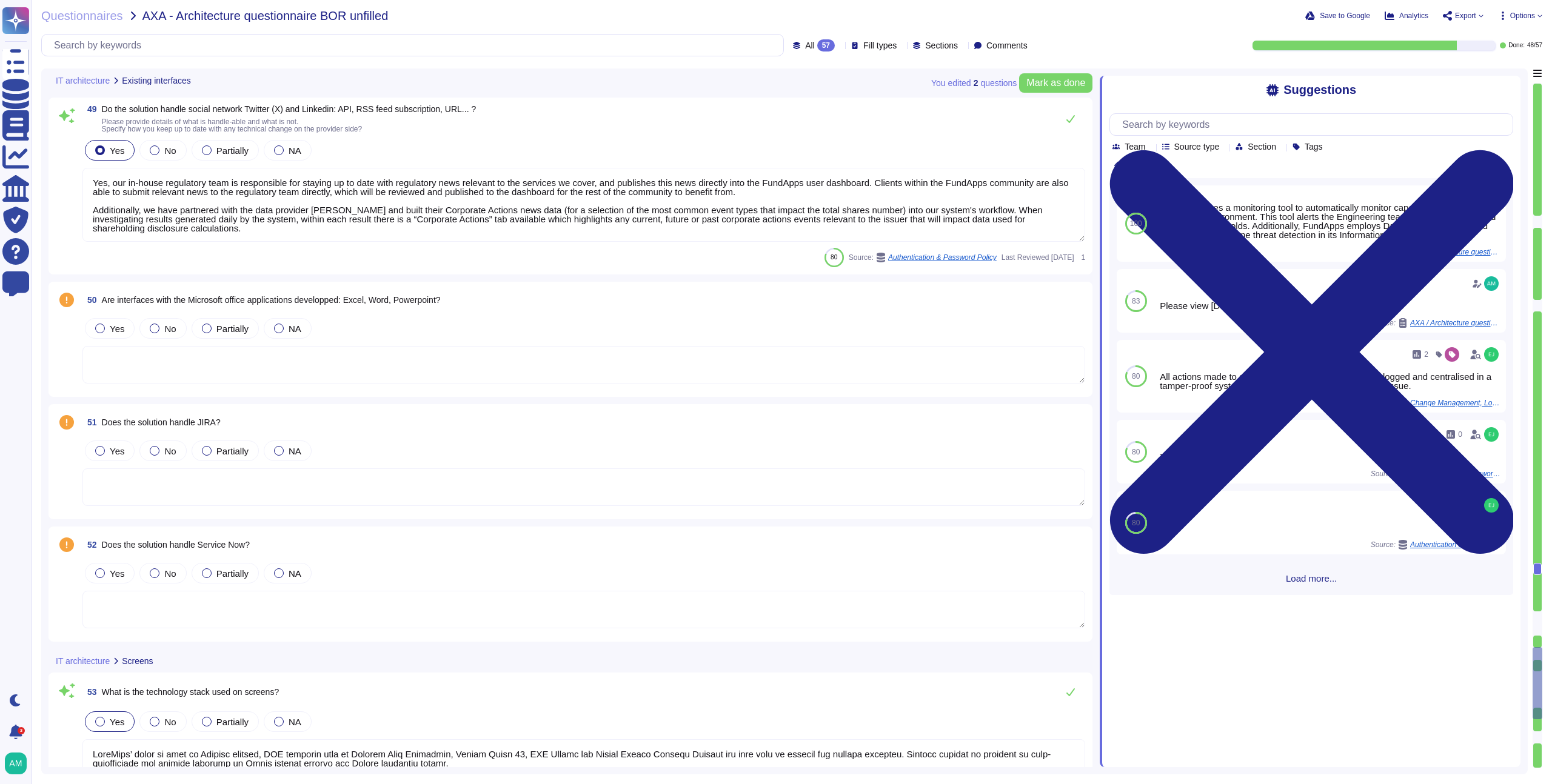
type textarea "Yes, our in-house regulatory team is responsible for staying up to date with re…"
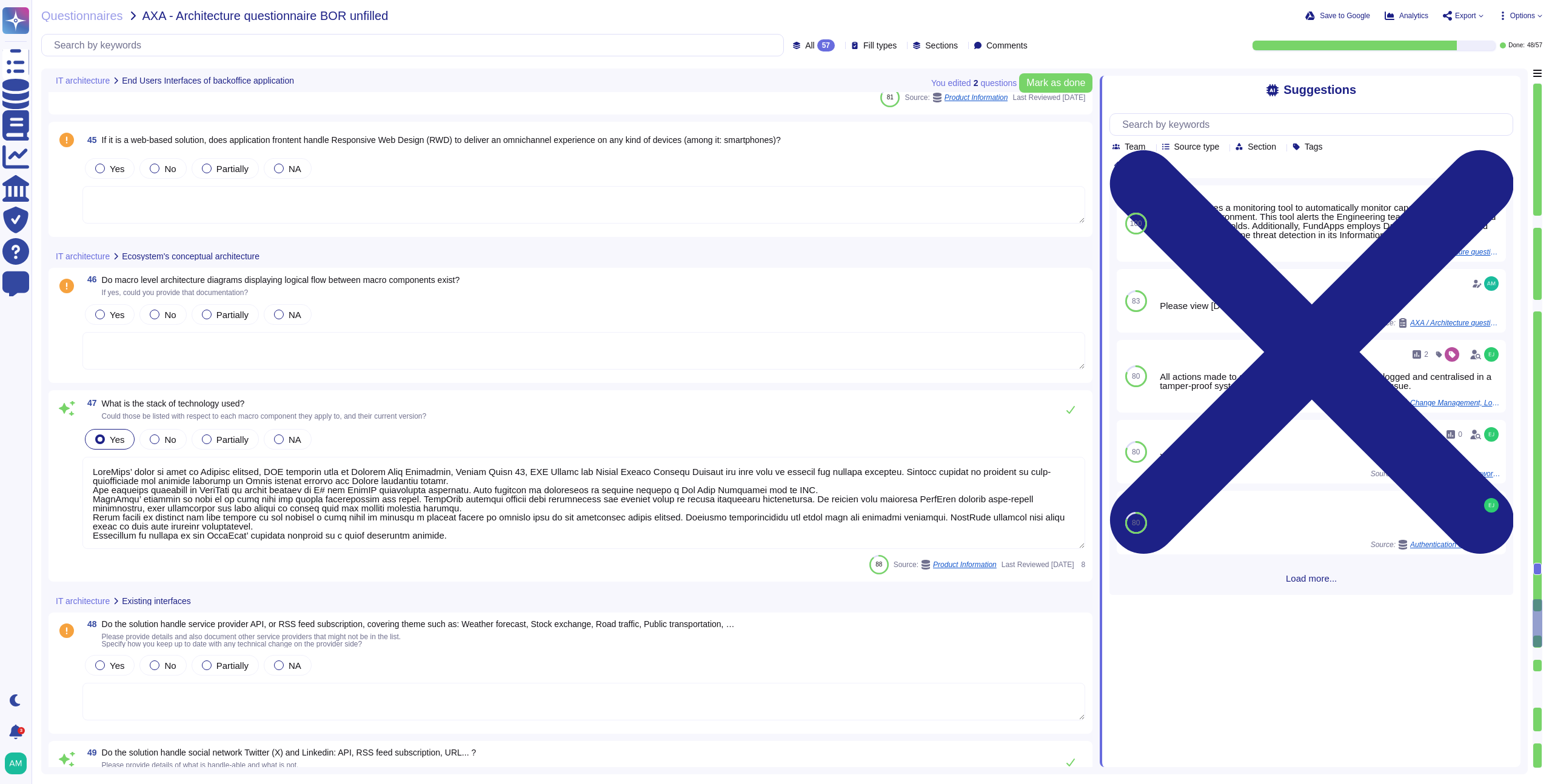
type textarea "Yes. FundApps provides a cloud-based managed service hosted on Amazon Web Servi…"
type textarea "FundApps’ stack is made of Windows servers, AWS services such as Elastic Load B…"
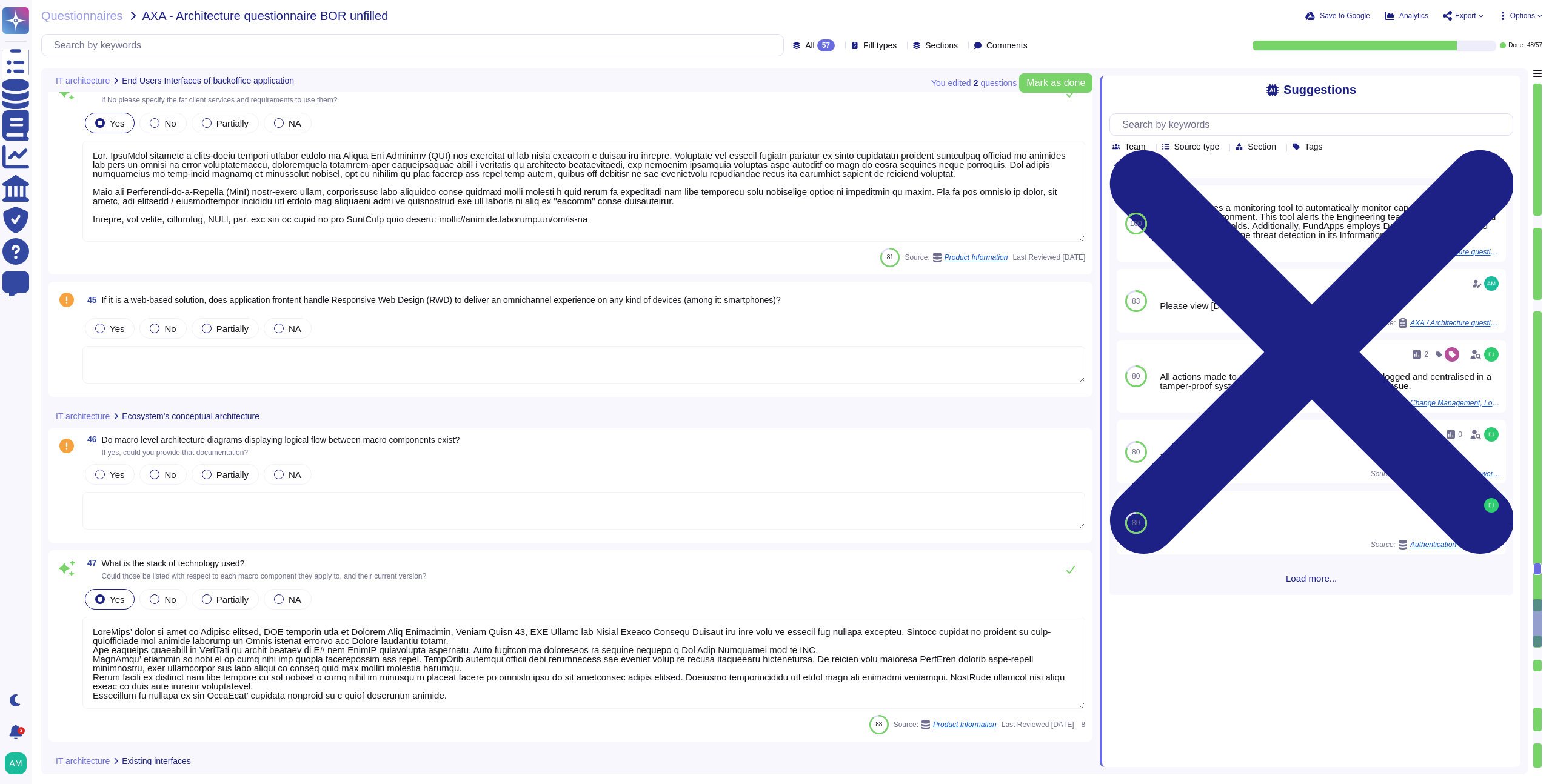
type textarea "Yes. FundApps provides a cloud-based managed service hosted on Amazon Web Servi…"
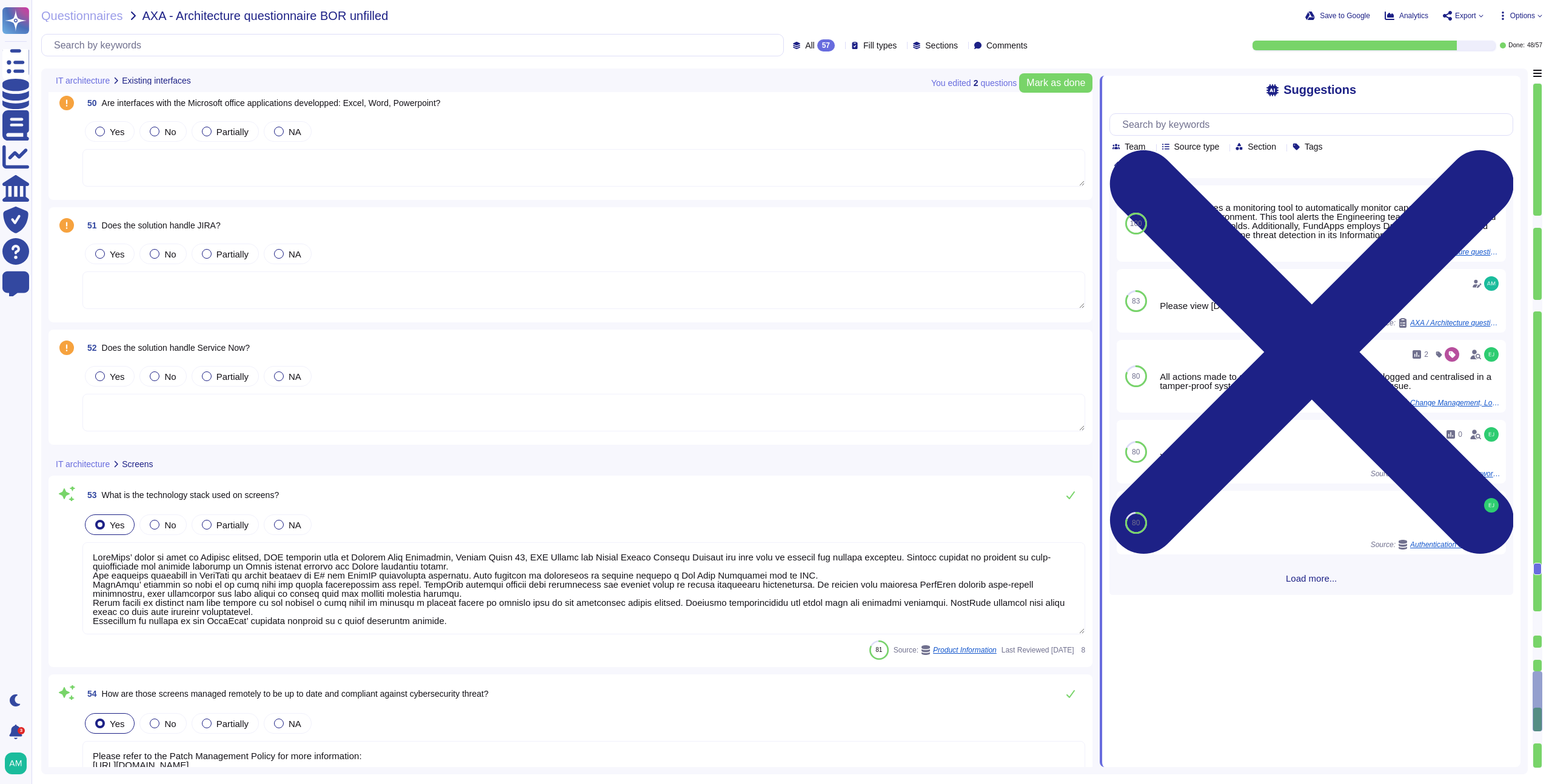
type textarea "FundApps’ stack is made of Windows servers, AWS services such as Elastic Load B…"
type textarea "Please refer to the Patch Management Policy for more information: https://polic…"
type textarea "We are currently building out pre-trade functionality that will allow clients t…"
type textarea "FundApps’ stack is made of Windows servers, AWS services such as Elastic Load B…"
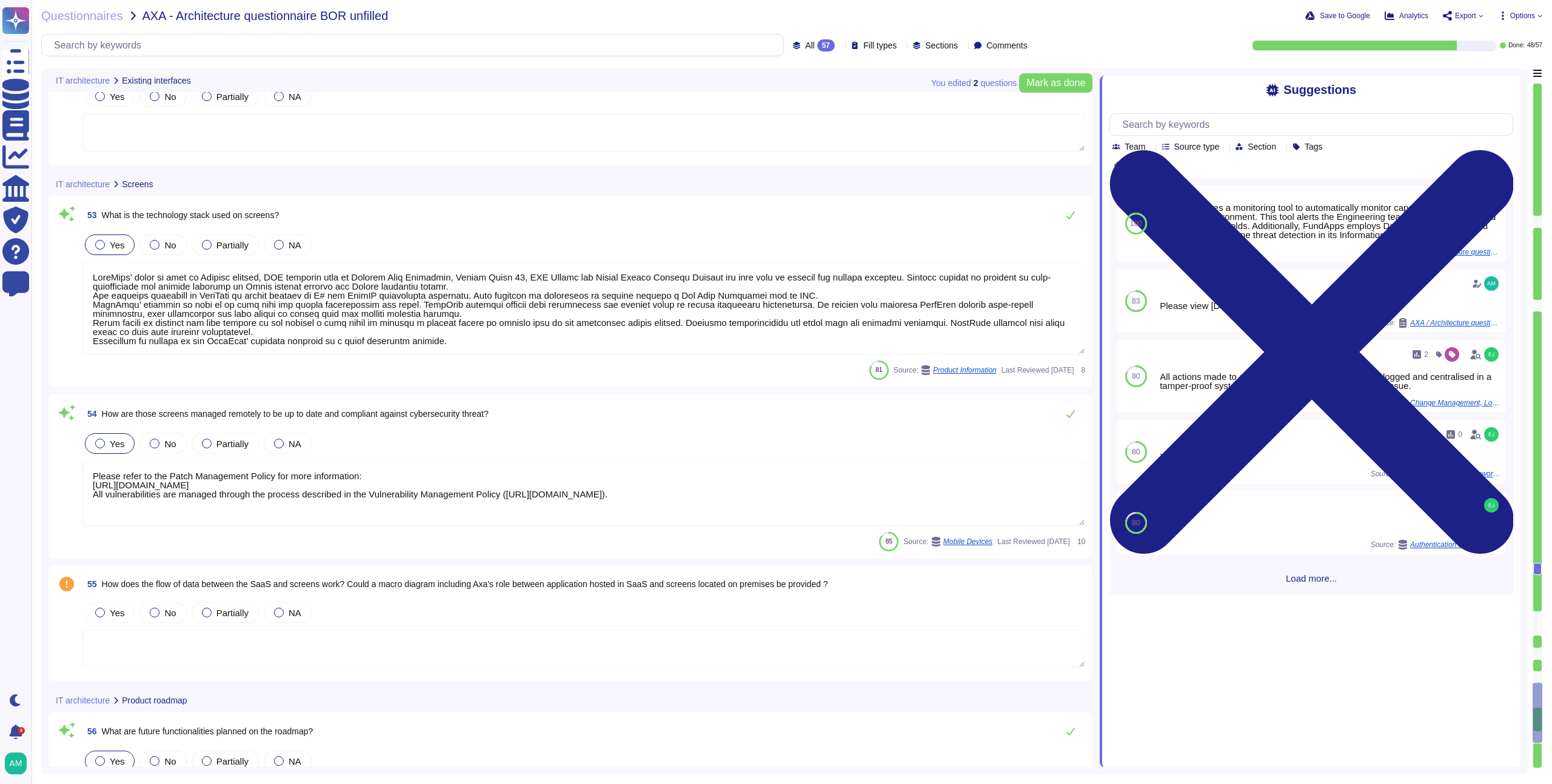
type textarea "Yes, our in-house regulatory team is responsible for staying up to date with re…"
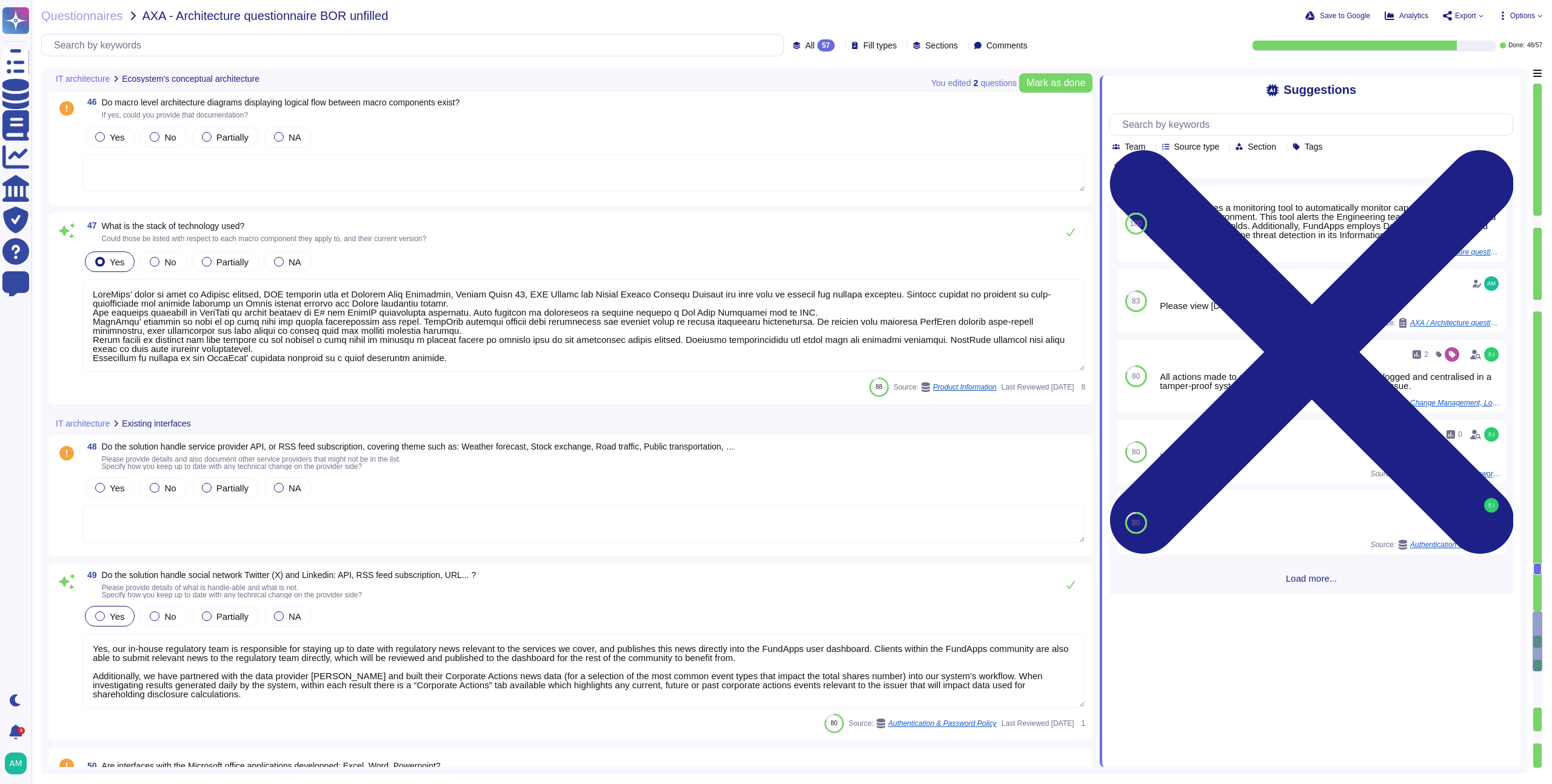
type textarea "Yes. FundApps provides a cloud-based managed service hosted on Amazon Web Servi…"
type textarea "FundApps’ stack is made of Windows servers, AWS services such as Elastic Load B…"
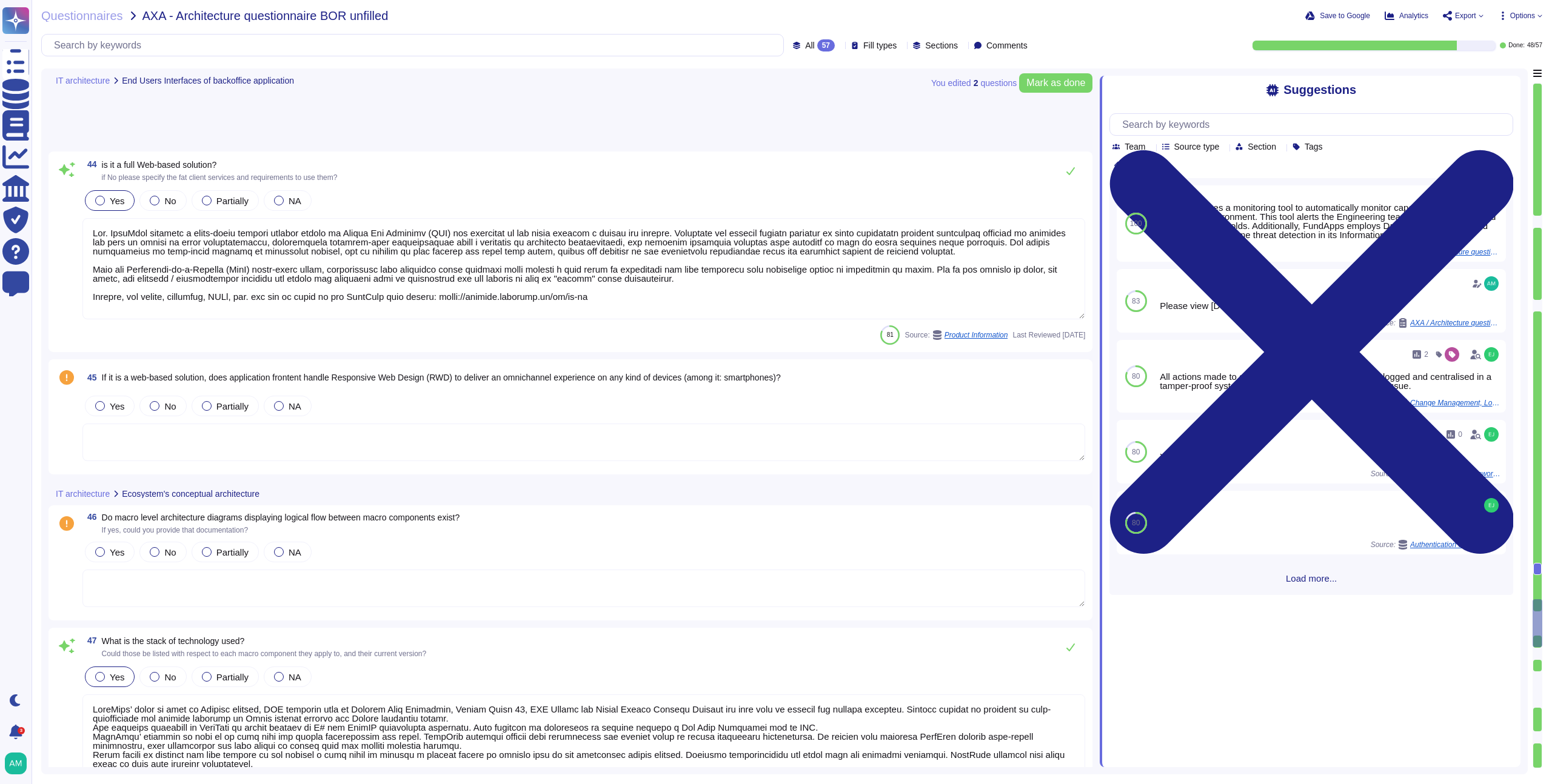
type textarea "Yes. FundApps provides a cloud-based managed service hosted on Amazon Web Servi…"
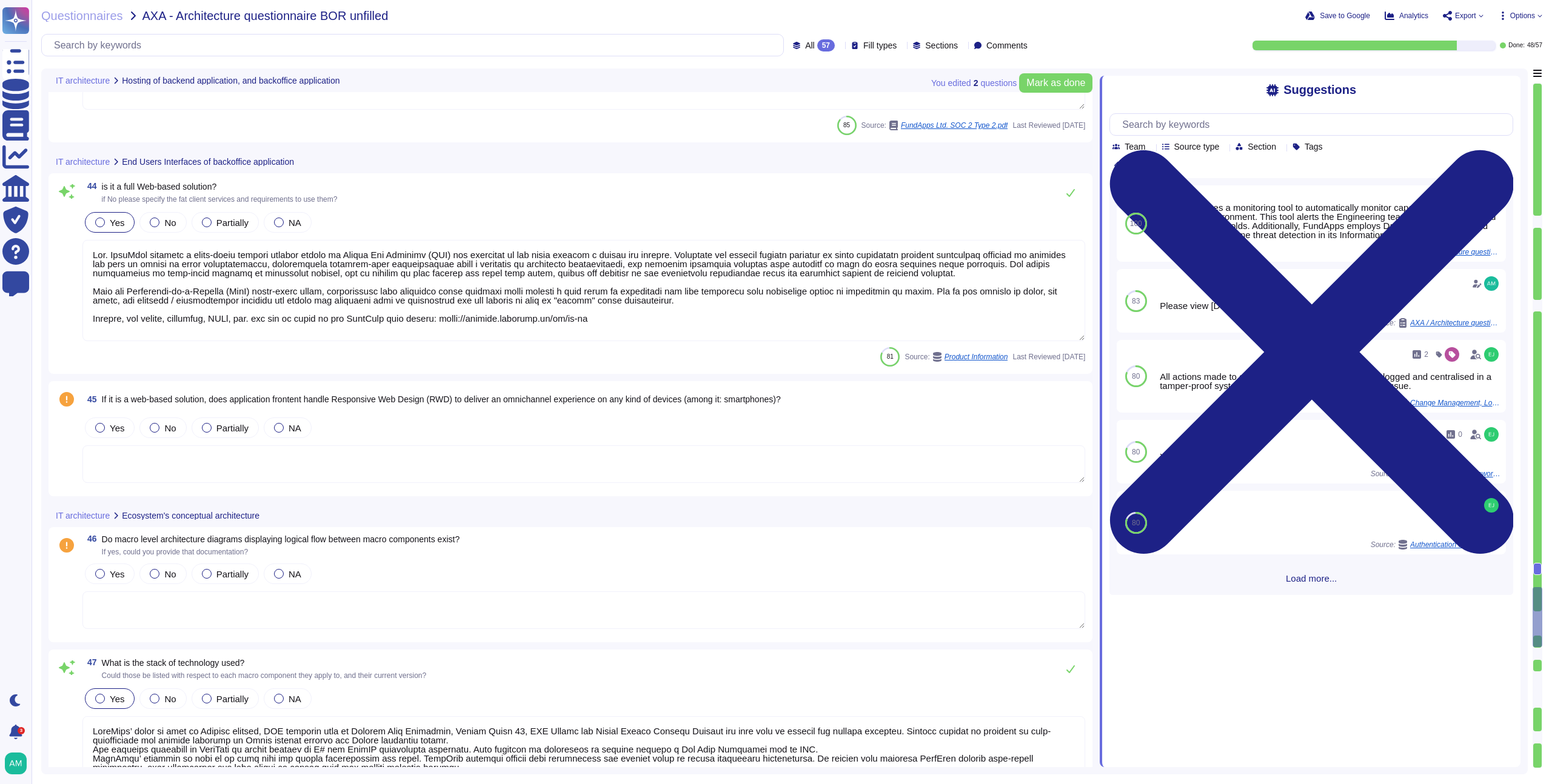
type textarea "All actions made to our infrastructure or application are logged and centralise…"
type textarea "FundApps treats client data as "confidential" which is the highest level of pro…"
type textarea "How long the information is retained."
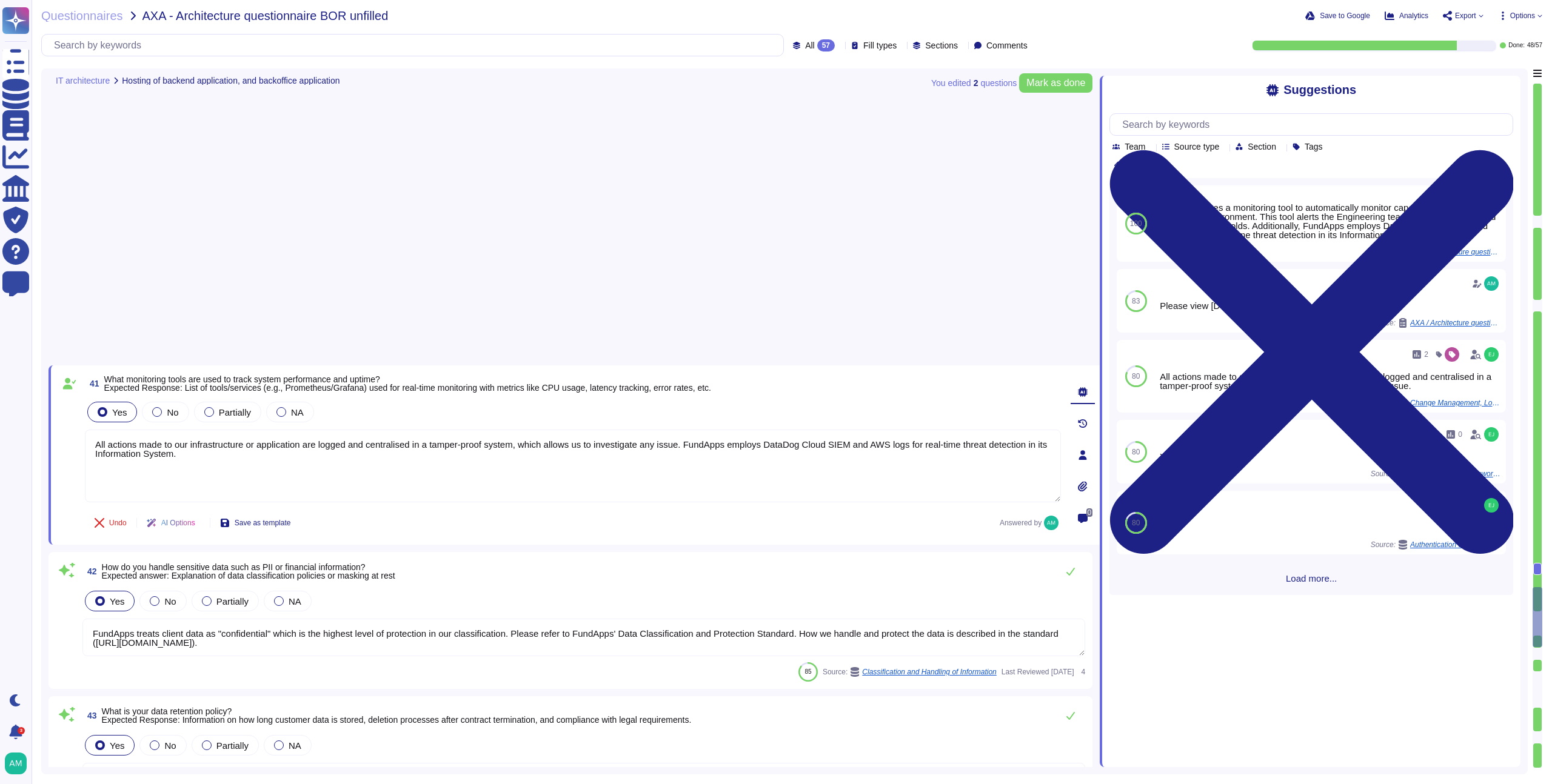
type textarea "Yes. FundApps provides a cloud-based managed service hosted on Amazon Web Servi…"
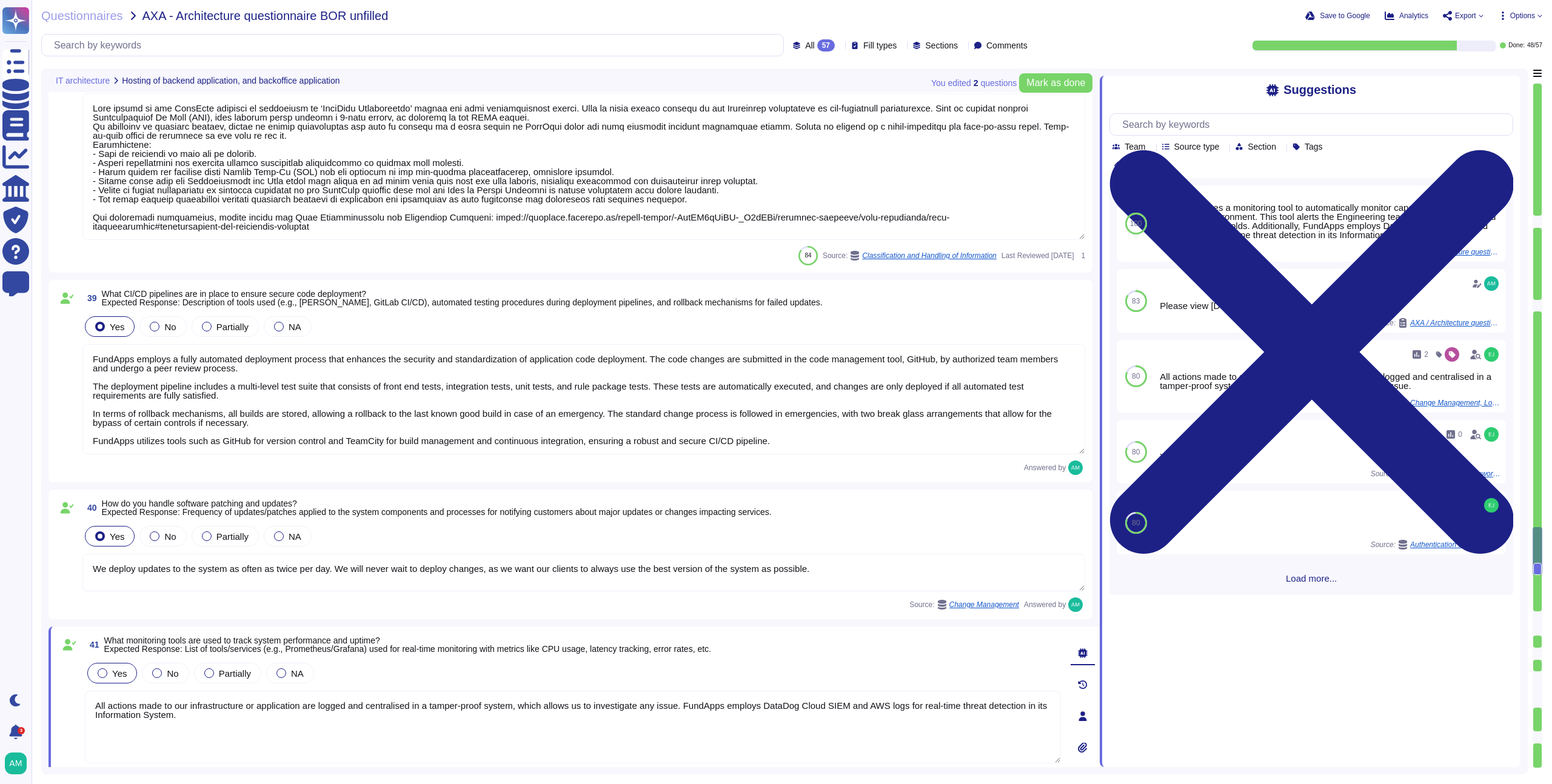
type textarea "FundApps backups production data to local storage at the following frequency: F…"
type textarea "FundApps has a Disaster Recovery Plan with an RTO of 4 hours, and an RPO of 30 …"
type textarea "Data stored in the FundApps platform is classified as ‘FundApps Confidential’ w…"
type textarea "FundApps employs a fully automated deployment process that enhances the securit…"
type textarea "We deploy updates to the system as often as twice per day. We will never wait t…"
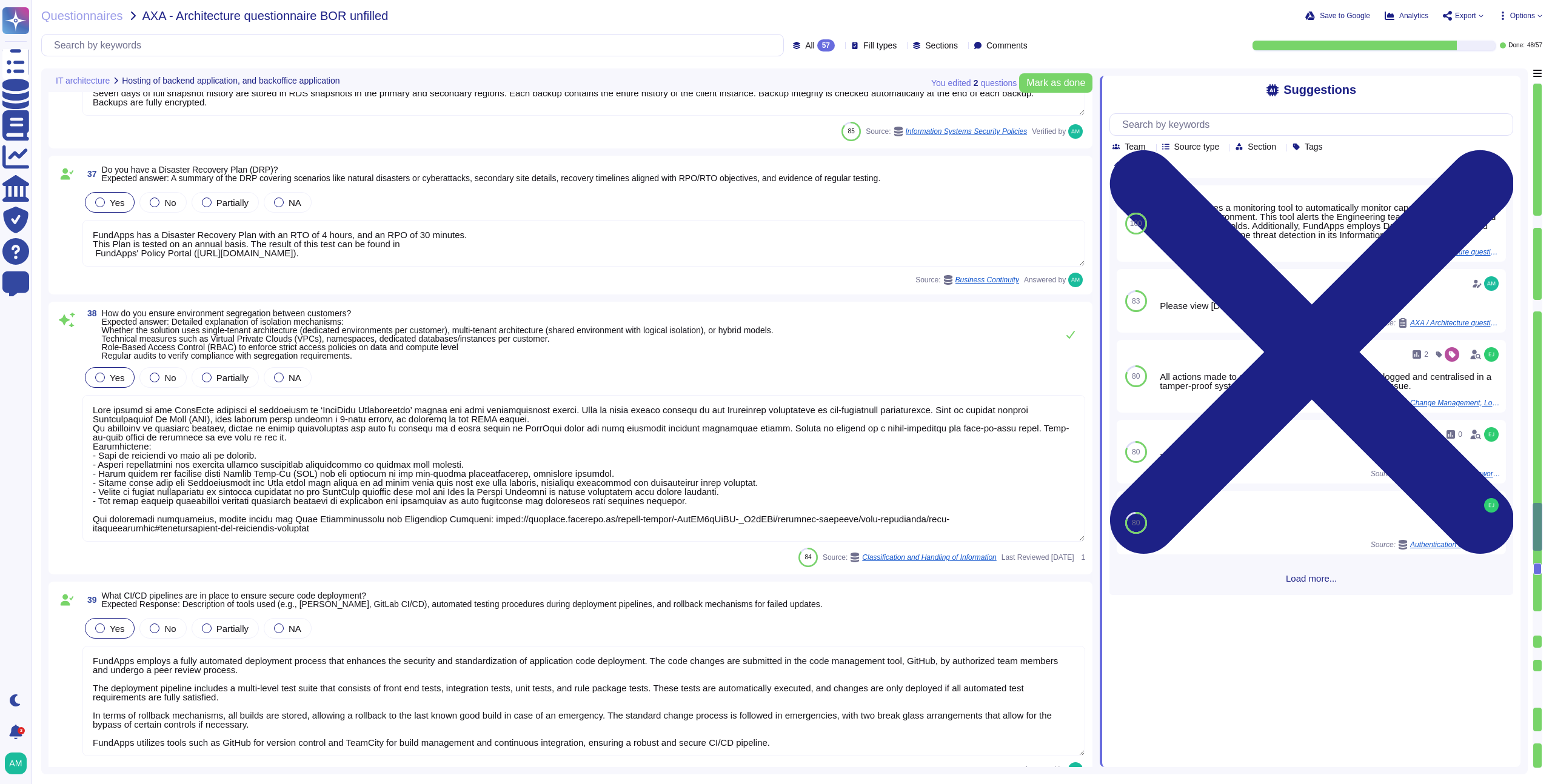
type textarea "Please refer to FundApps' status page (http://status.fundapps.co/5227275). Avai…"
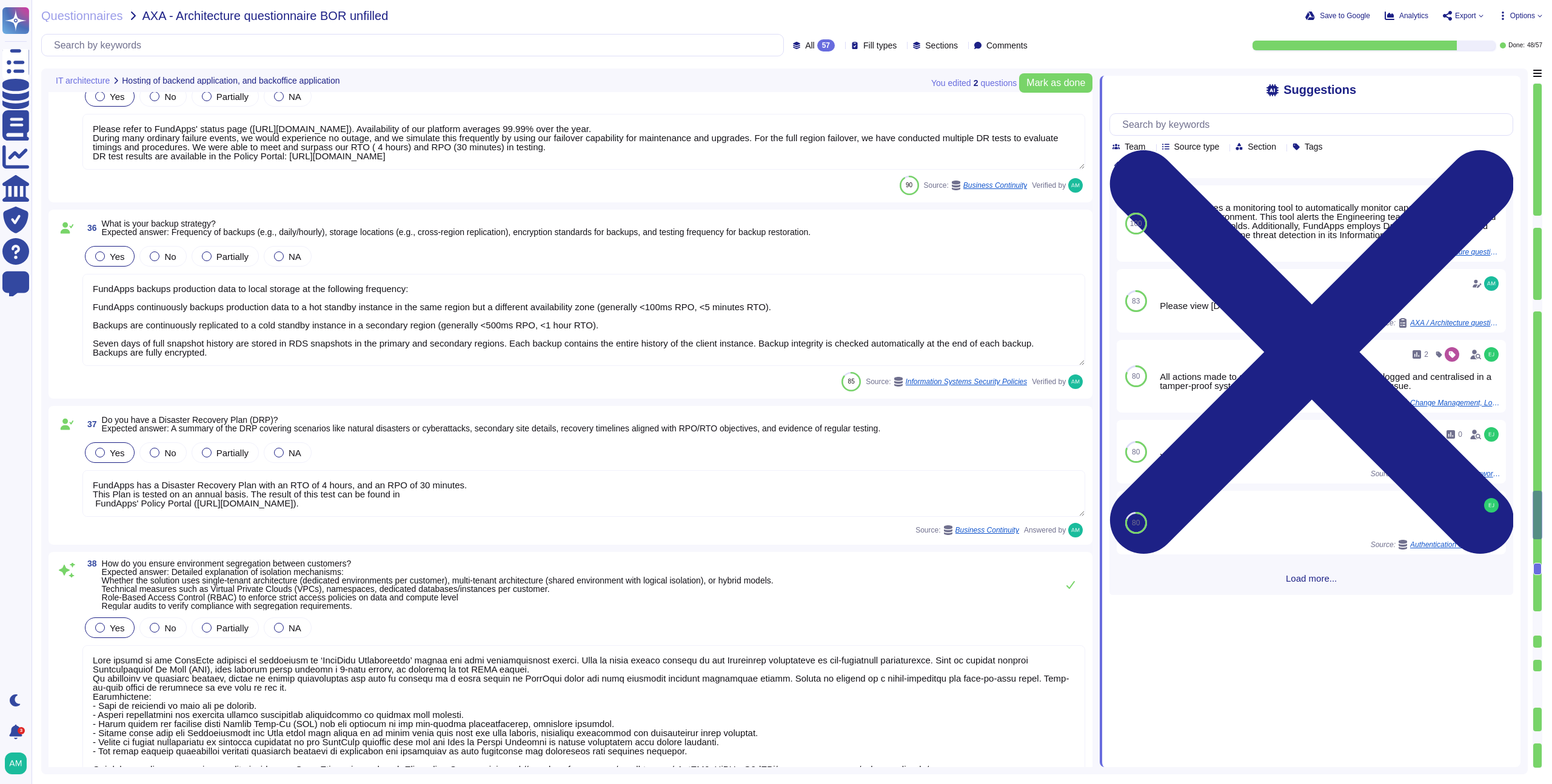
type textarea "FundApps utilizes a combination of DataDog Cloud SIEM and AWS logs for real-tim…"
type textarea "Please refer to FundApps' Incident Management Process (https://policies.fundapp…"
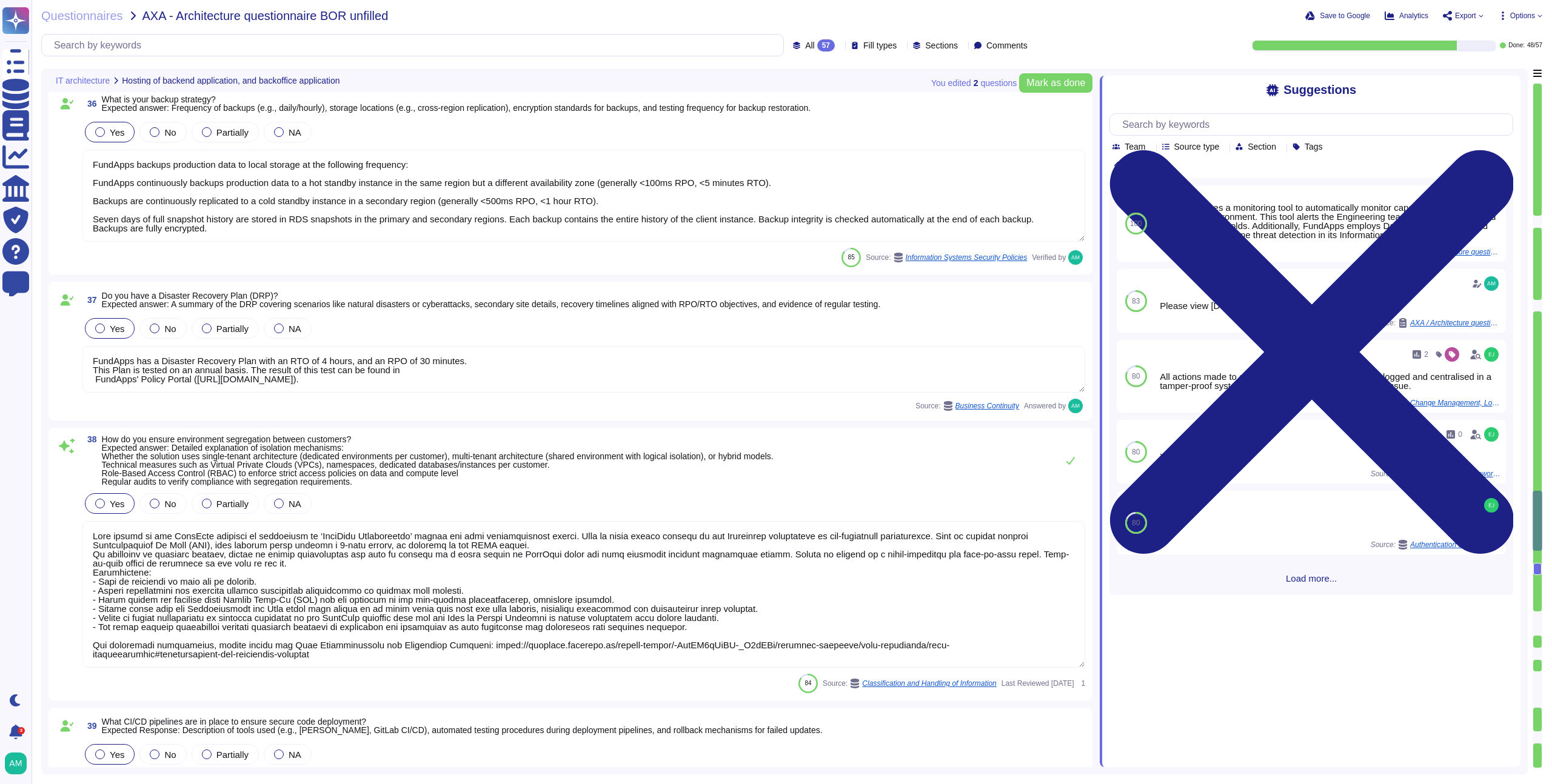
scroll to position [5292, 0]
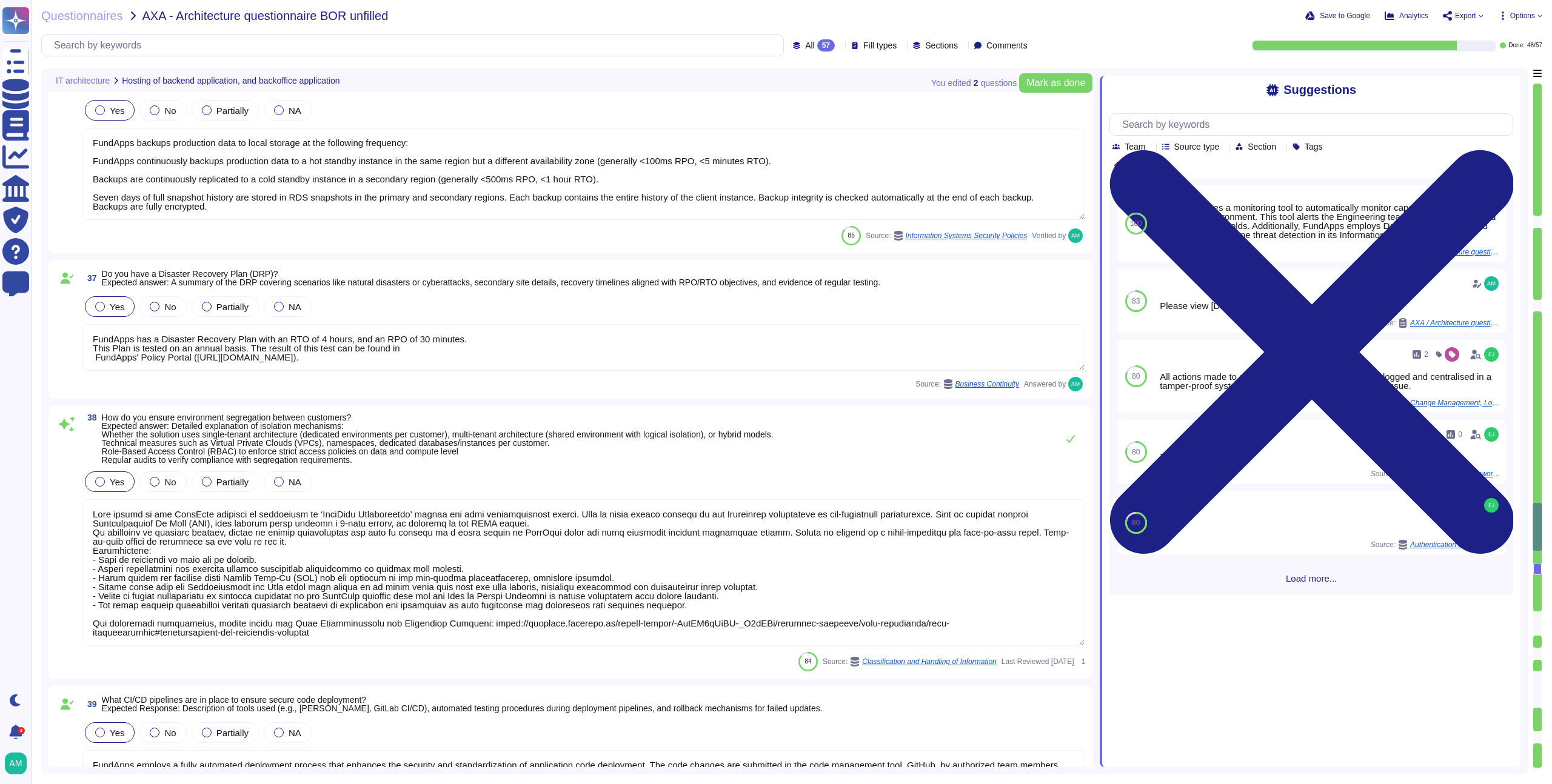
type textarea "All actions made to our infrastructure or application are logged and centralise…"
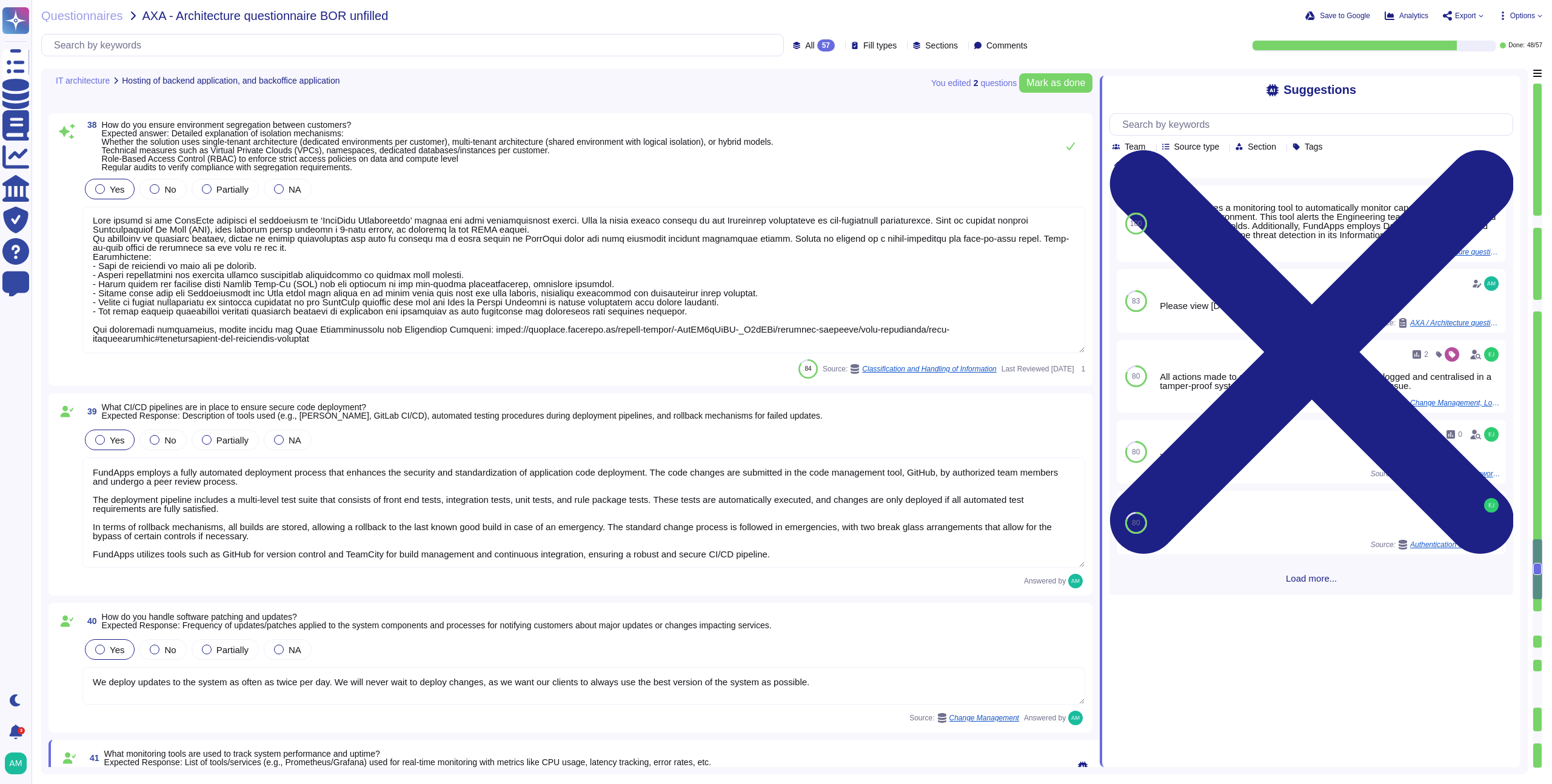
type textarea "FundApps treats client data as "confidential" which is the highest level of pro…"
type textarea "How long the information is retained."
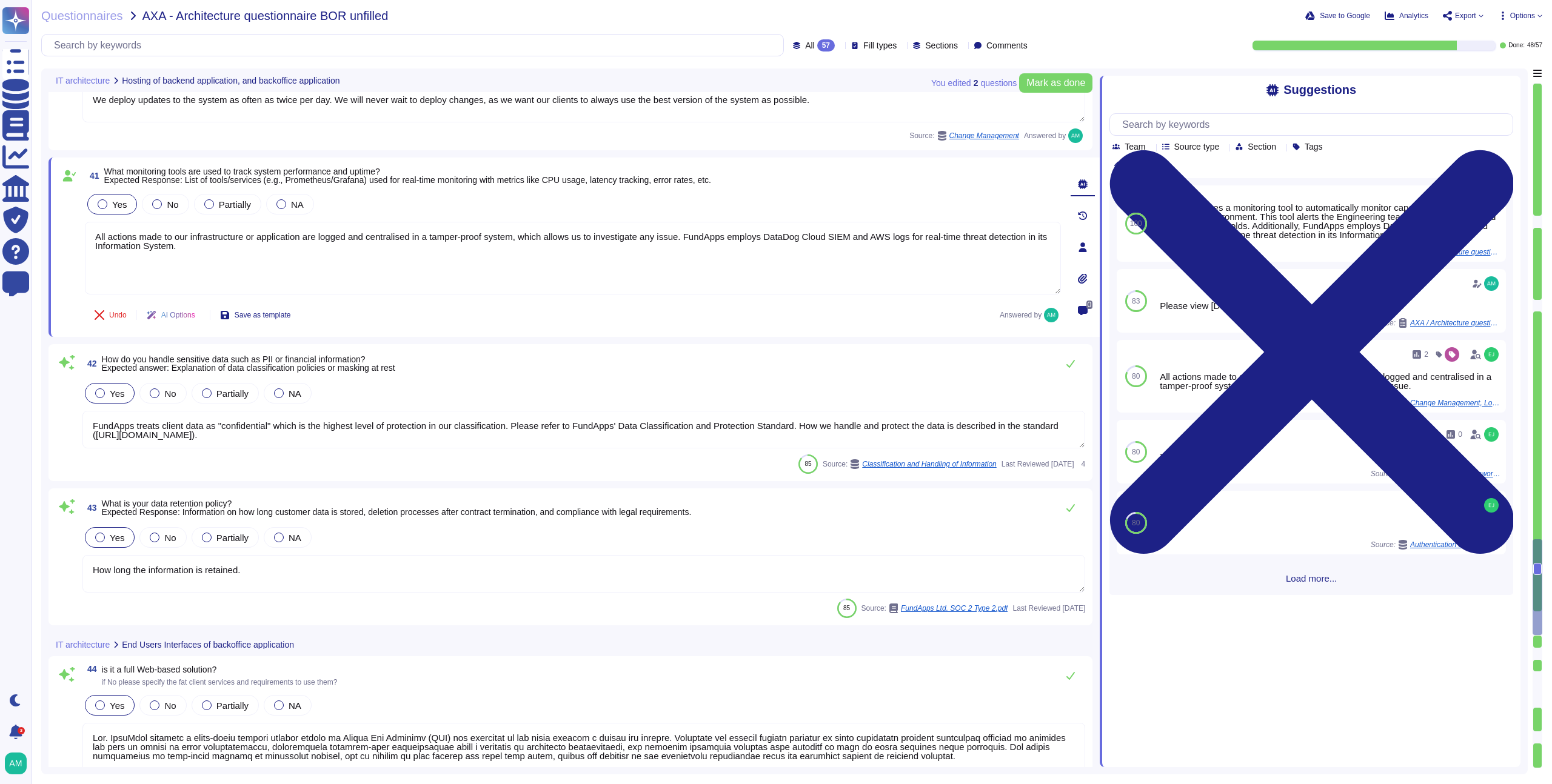
scroll to position [6144, 0]
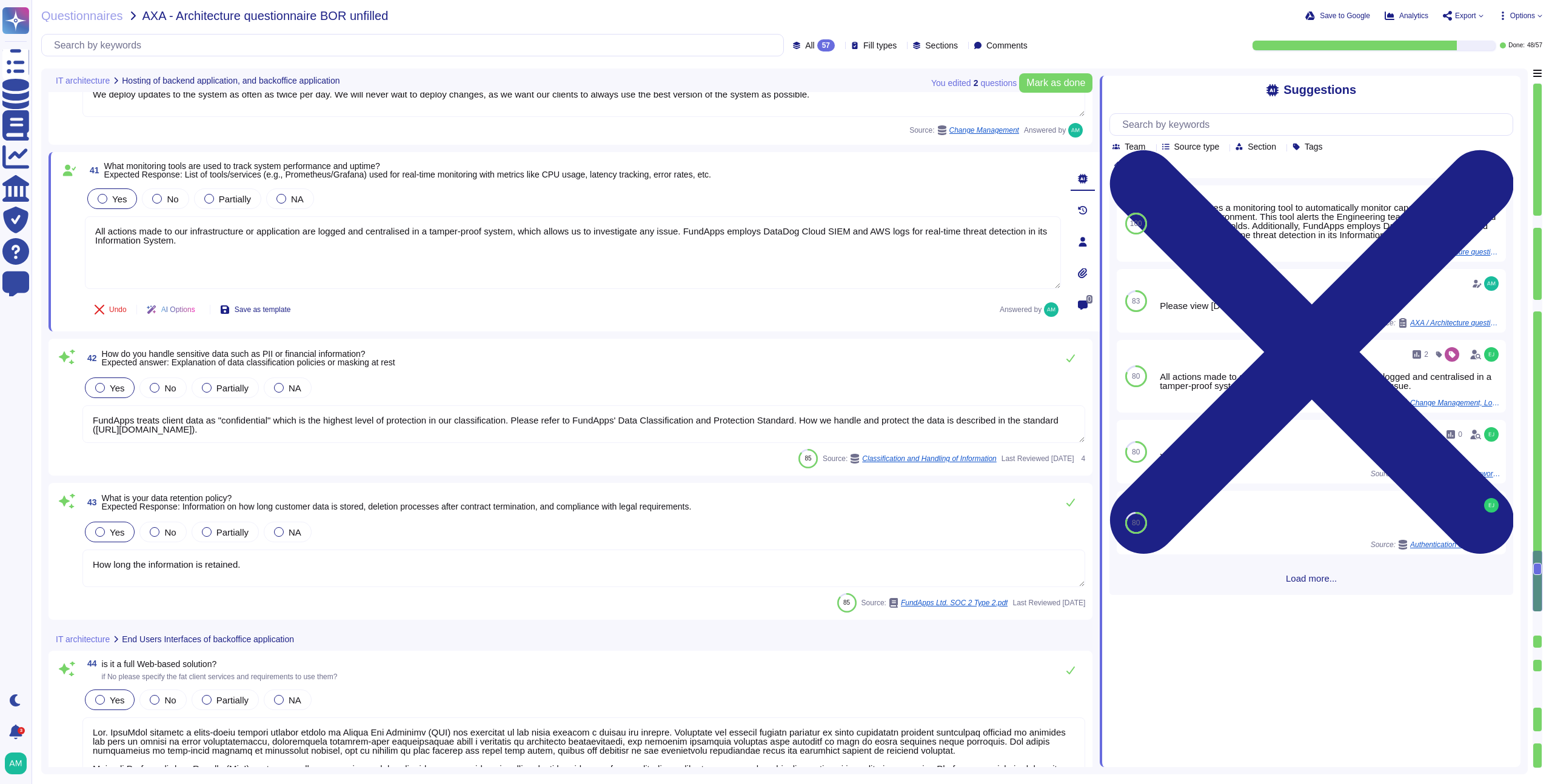
click at [557, 383] on div "Yes No Partially NA" at bounding box center [584, 387] width 1003 height 26
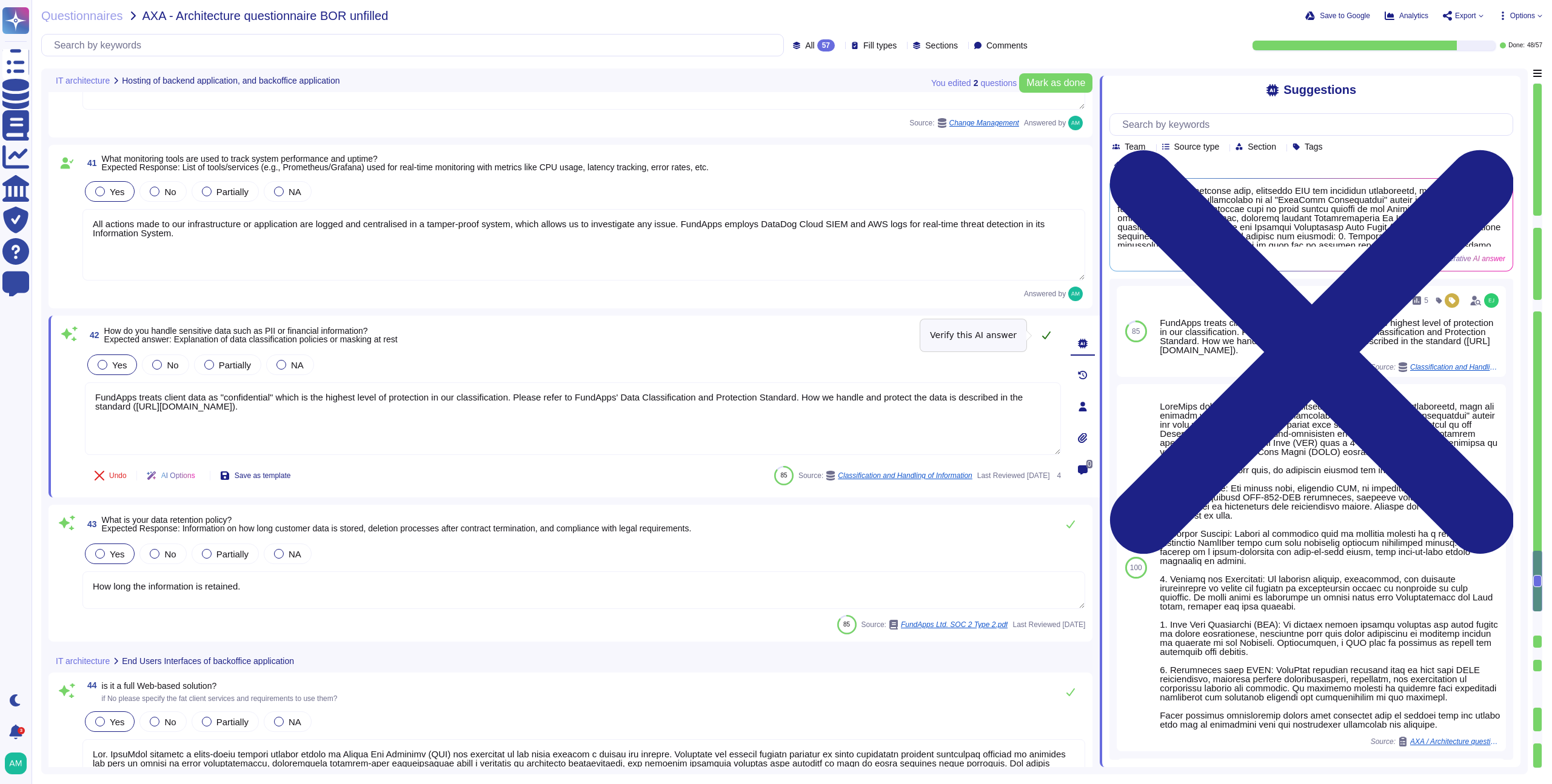
click at [1038, 334] on button at bounding box center [1046, 334] width 29 height 24
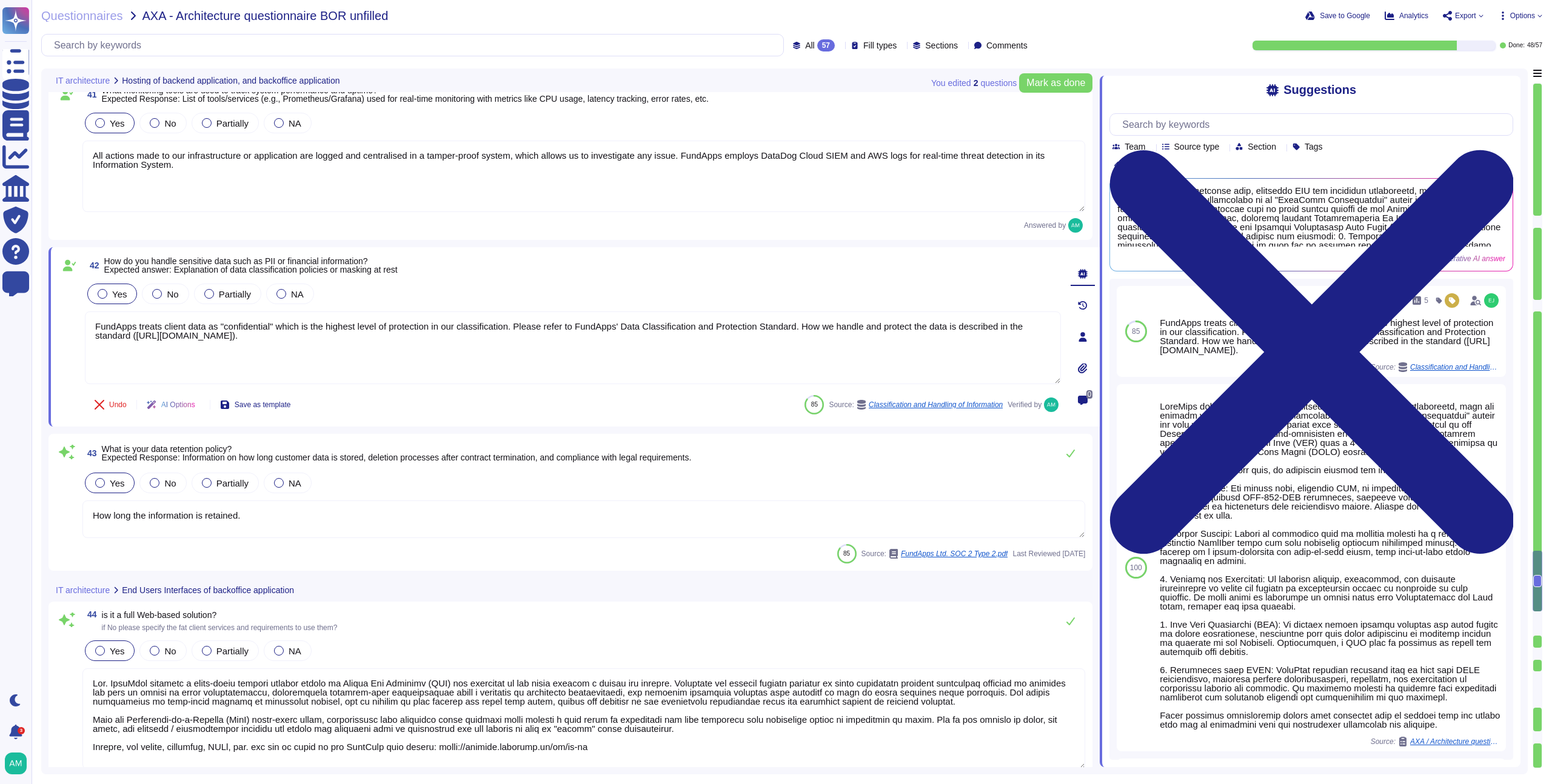
scroll to position [6213, 0]
click at [521, 517] on textarea "How long the information is retained." at bounding box center [584, 518] width 1003 height 37
type textarea "Yes. FundApps provides a cloud-based managed service hosted on Amazon Web Servi…"
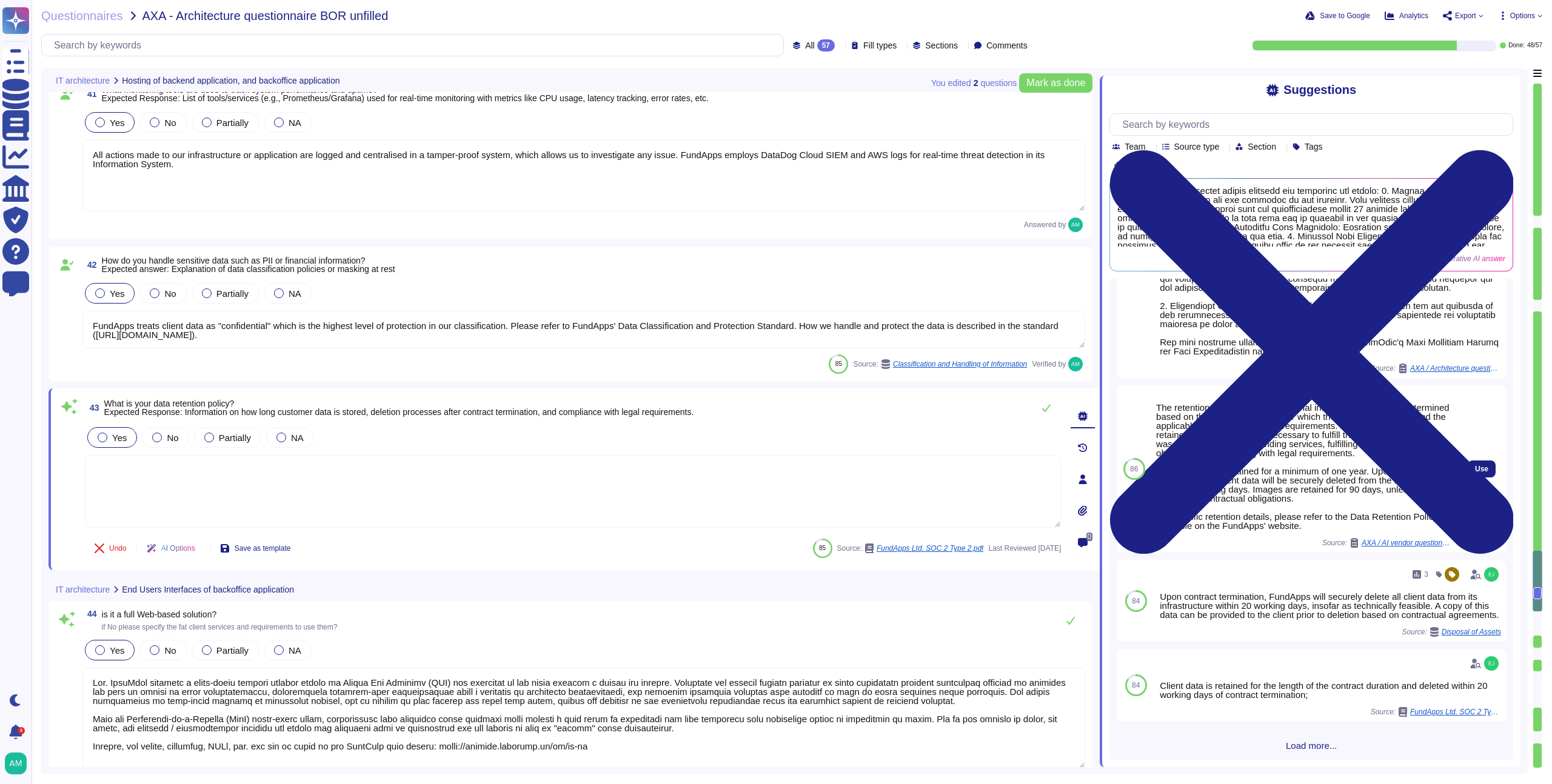
scroll to position [315, 0]
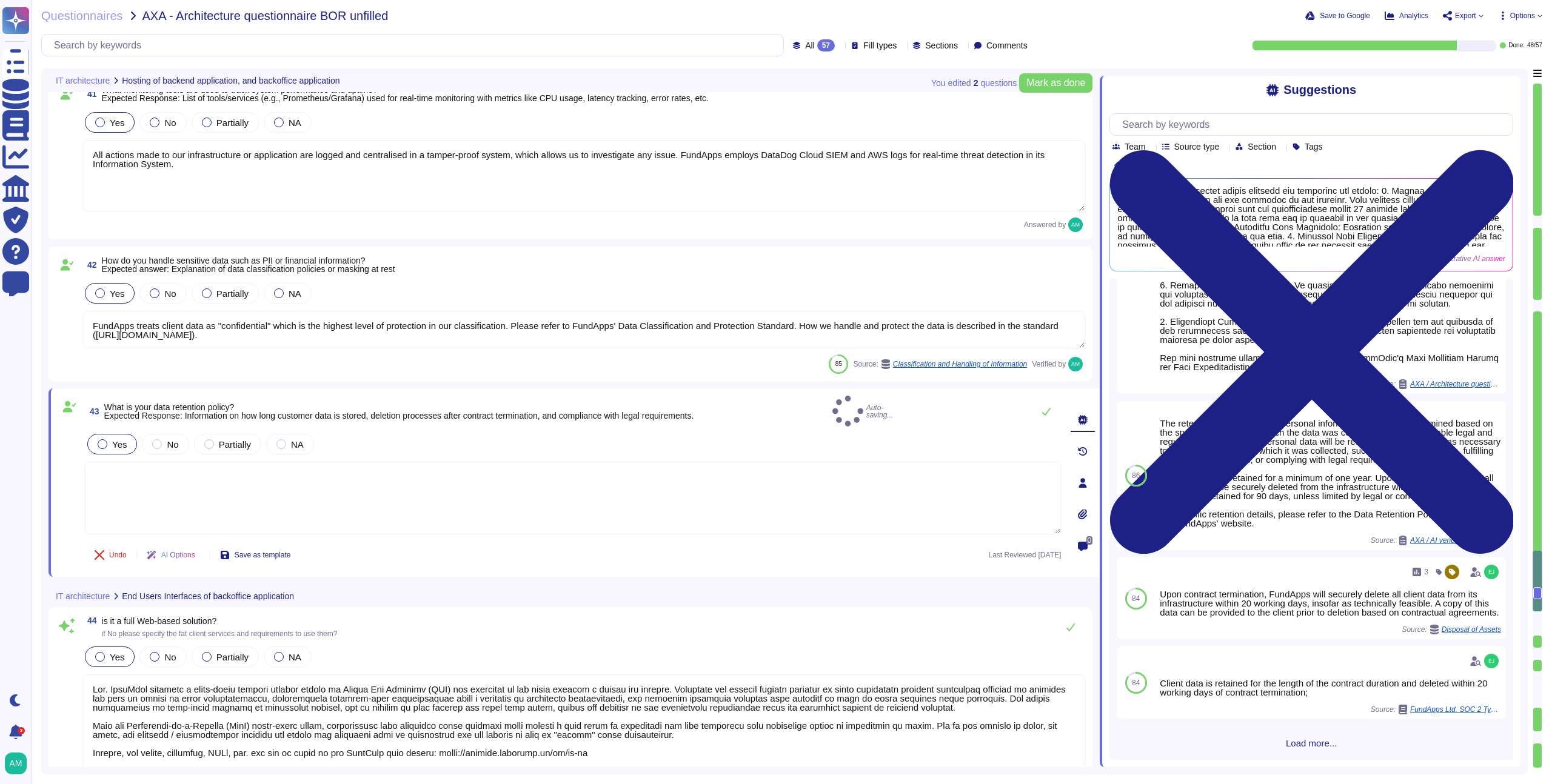
type textarea "Yes. FundApps provides a cloud-based managed service hosted on Amazon Web Servi…"
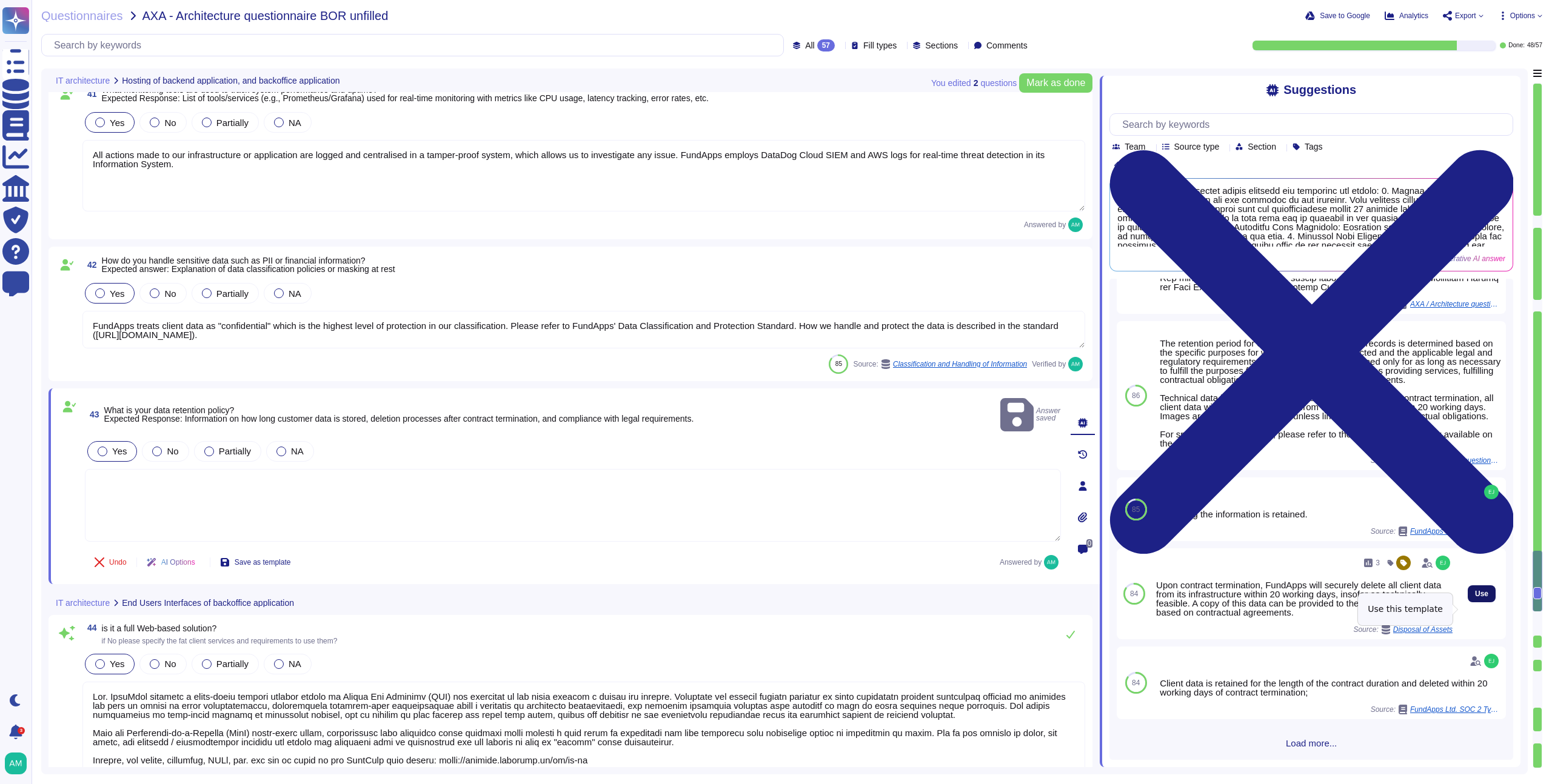
click at [1475, 598] on span "Use" at bounding box center [1482, 594] width 13 height 7
type textarea "Upon contract termination, FundApps will securely delete all client data from i…"
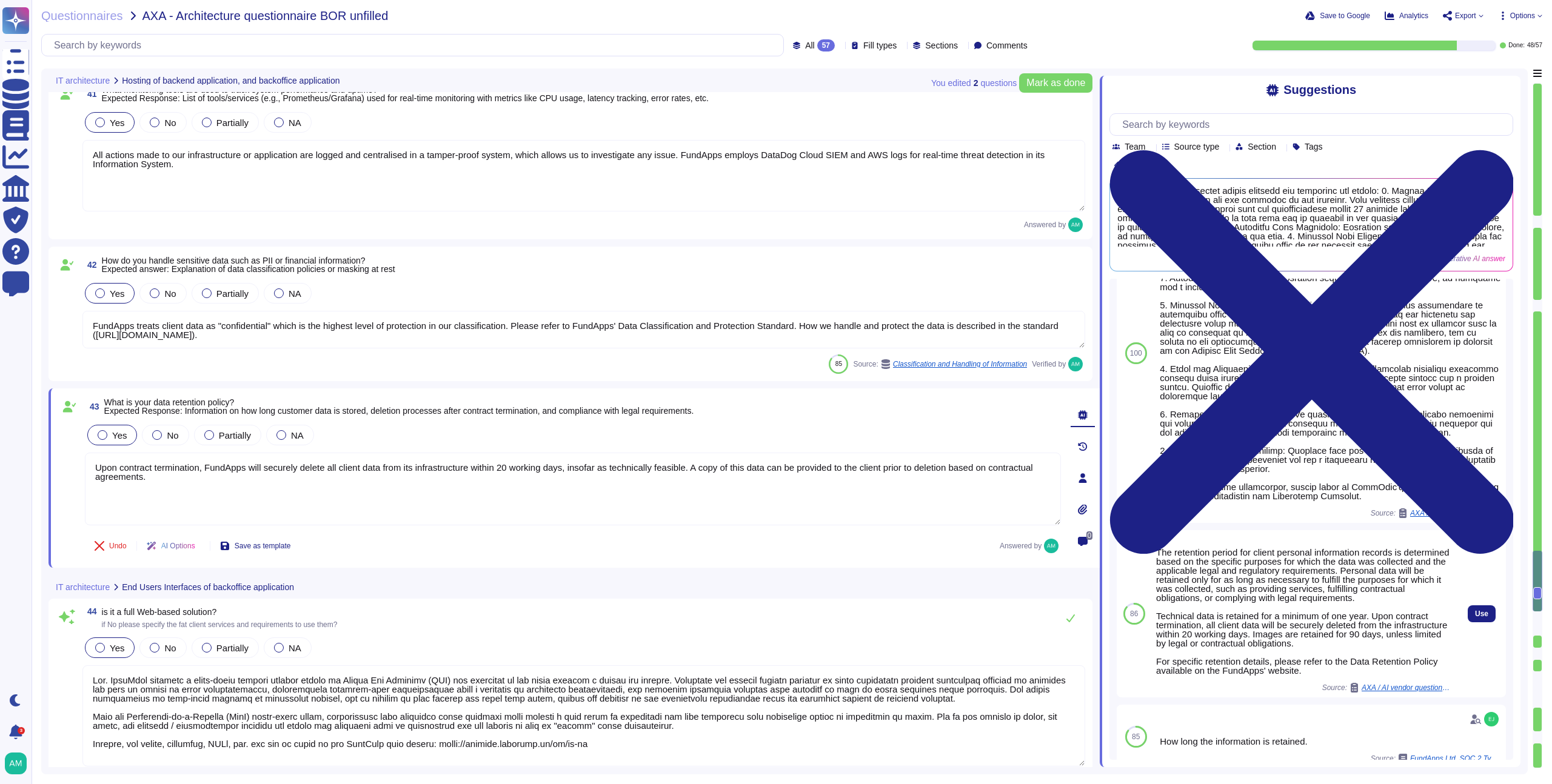
scroll to position [191, 0]
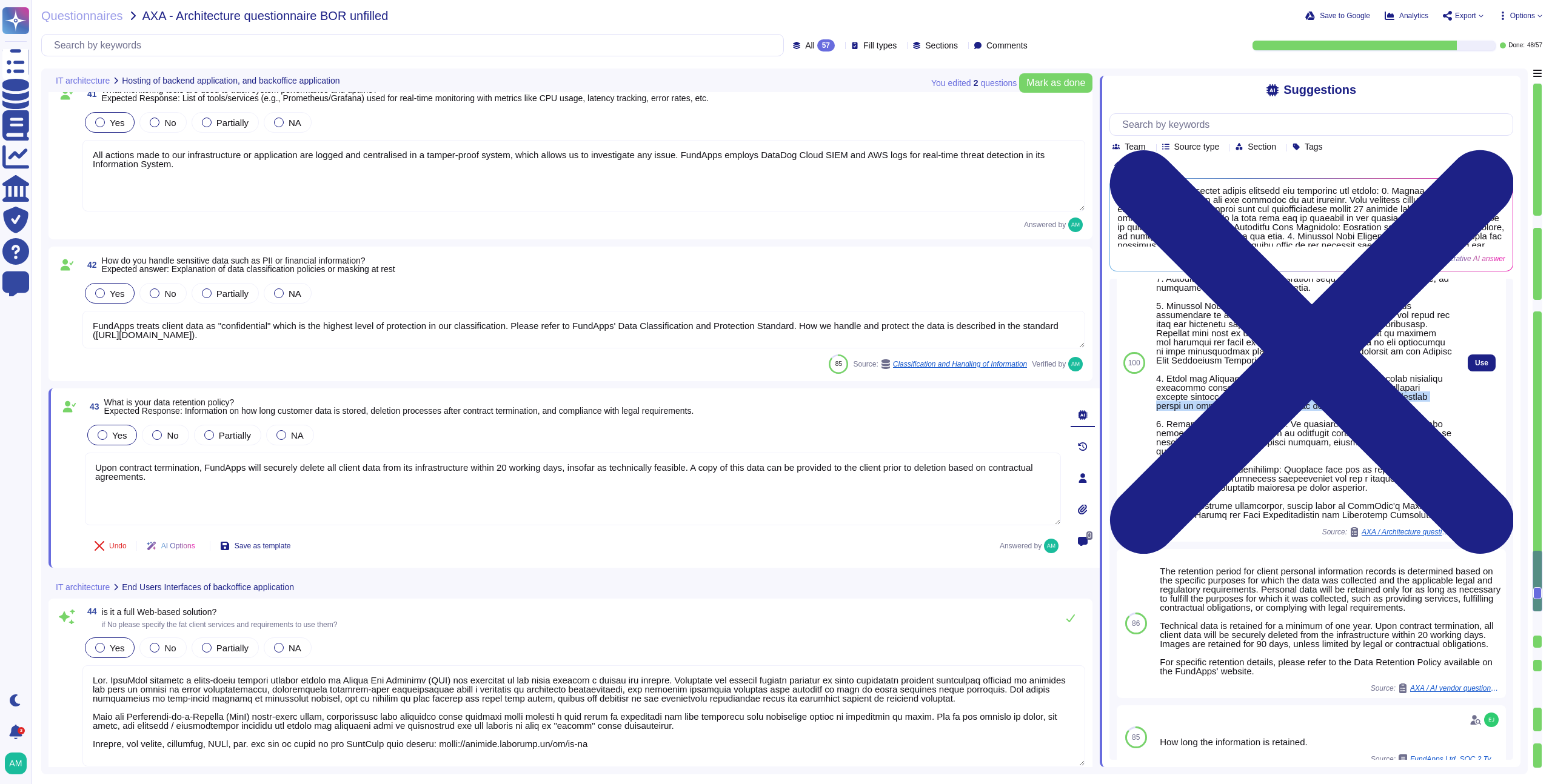
drag, startPoint x: 1441, startPoint y: 415, endPoint x: 1348, endPoint y: 404, distance: 93.6
click at [1349, 405] on div at bounding box center [1304, 360] width 296 height 318
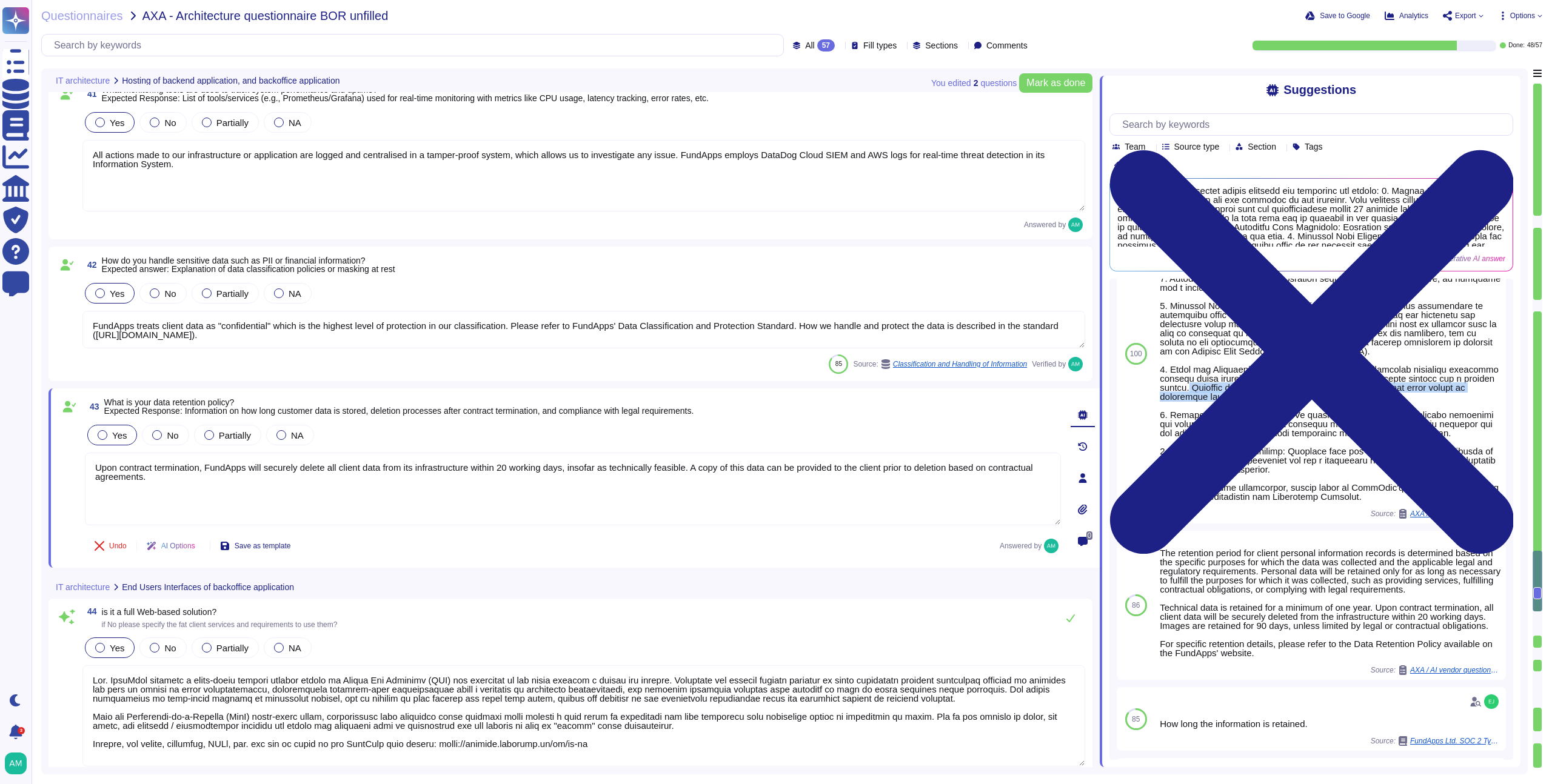
scroll to position [187, 0]
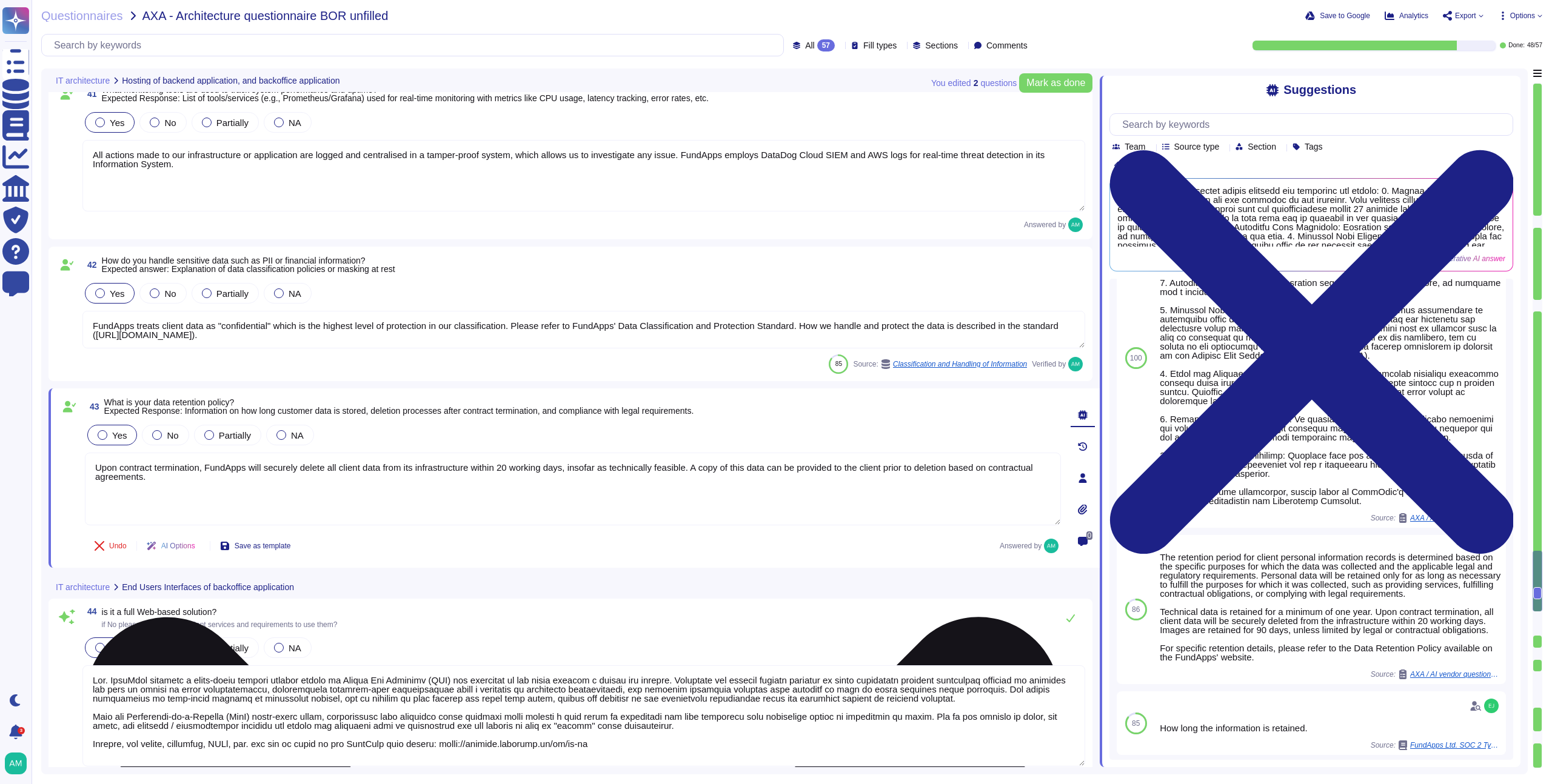
click at [443, 491] on textarea "Upon contract termination, FundApps will securely delete all client data from i…" at bounding box center [573, 489] width 976 height 73
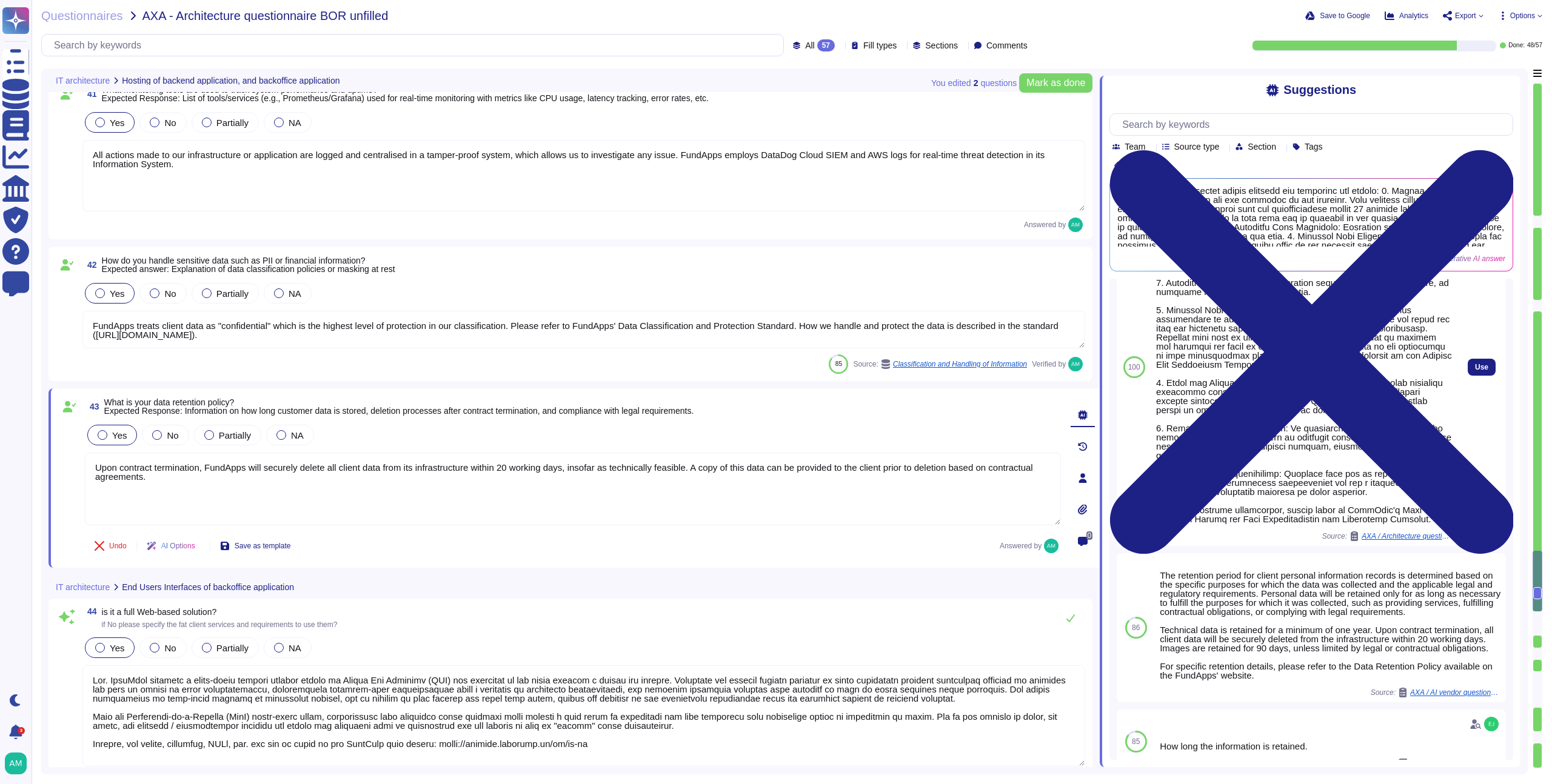
scroll to position [191, 0]
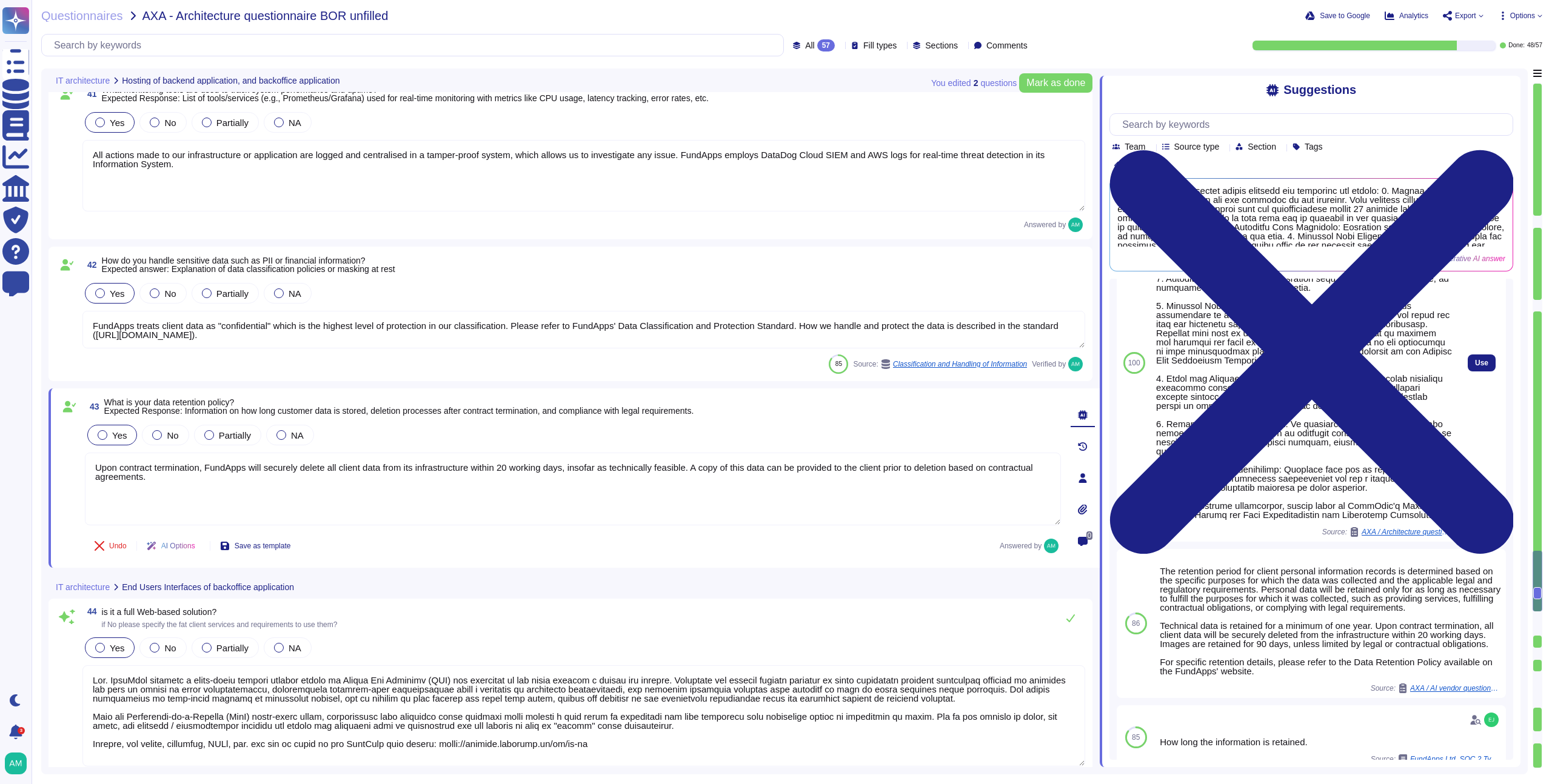
click at [1371, 328] on div at bounding box center [1304, 360] width 296 height 318
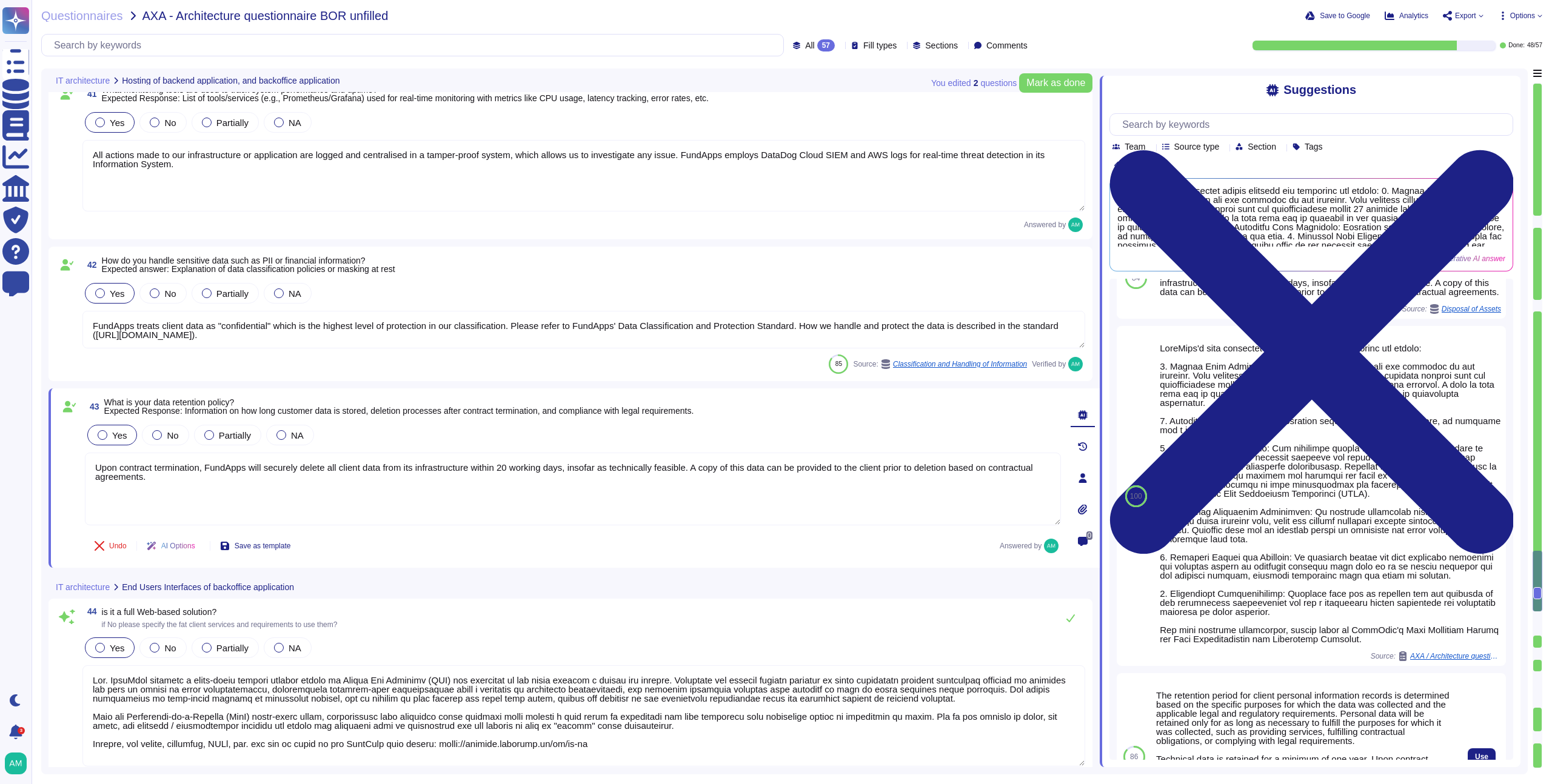
scroll to position [0, 0]
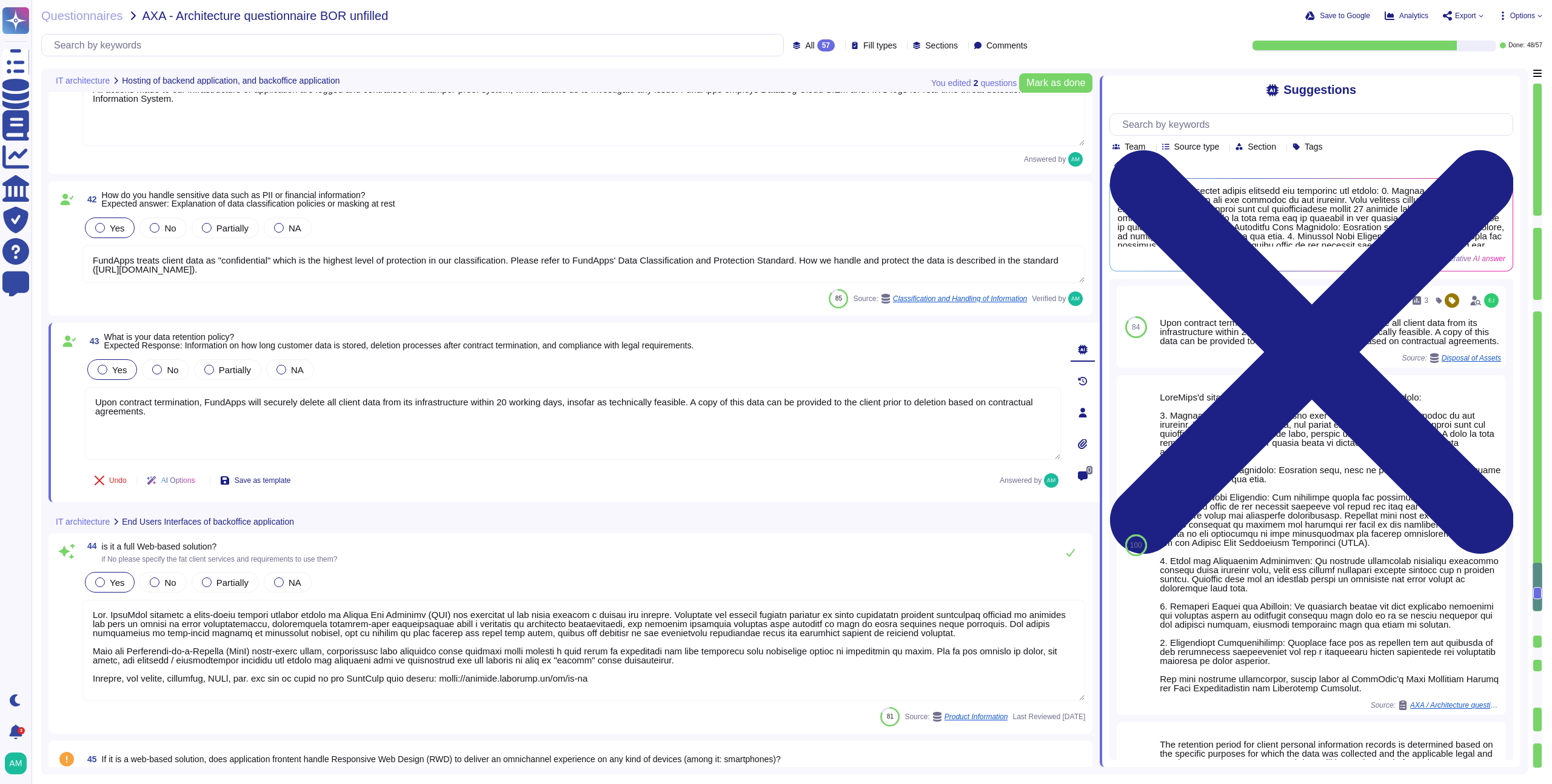
type textarea "Yes. FundApps provides a cloud-based managed service hosted on Amazon Web Servi…"
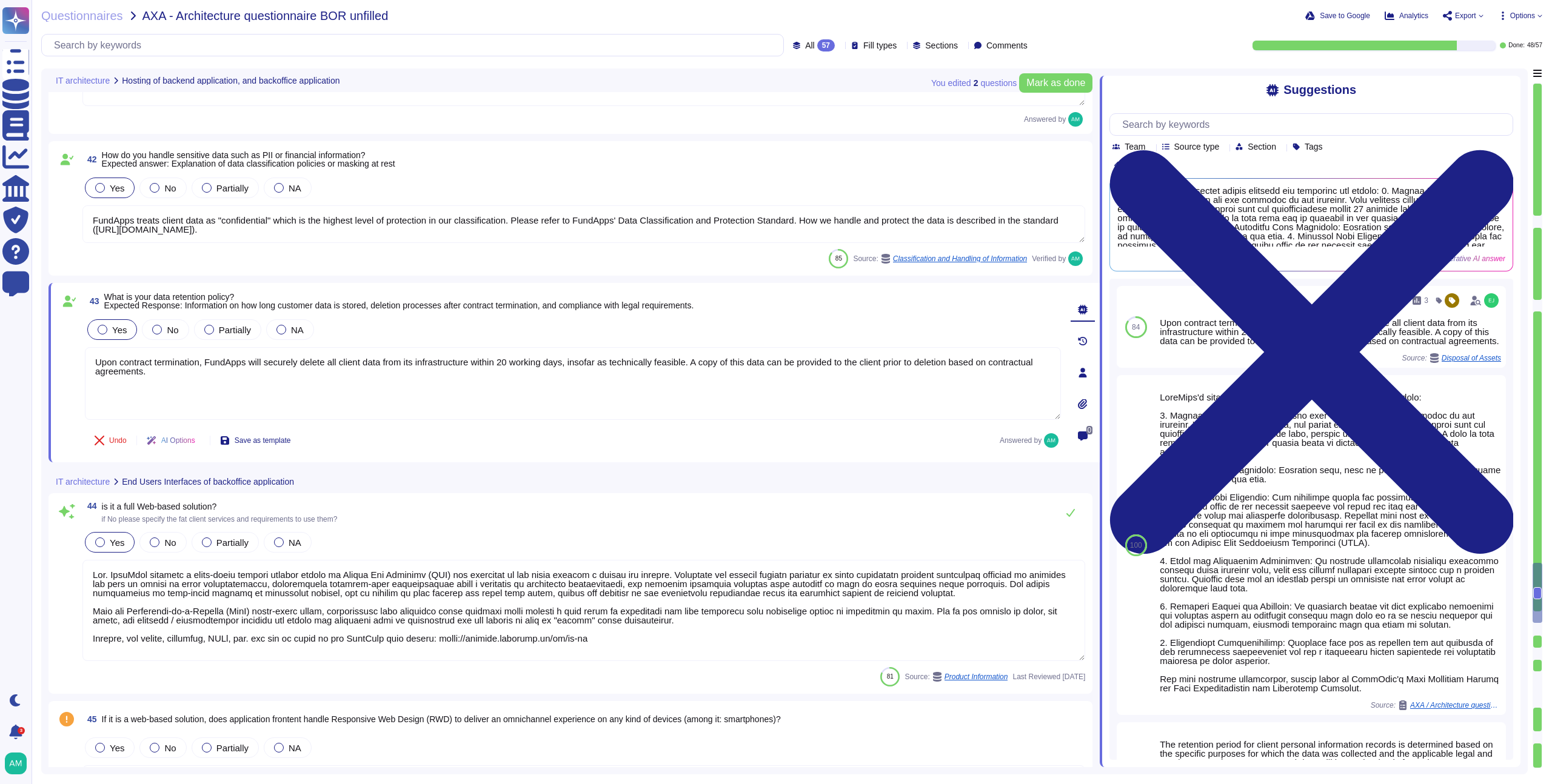
type textarea "FundApps’ stack is made of Windows servers, AWS services such as Elastic Load B…"
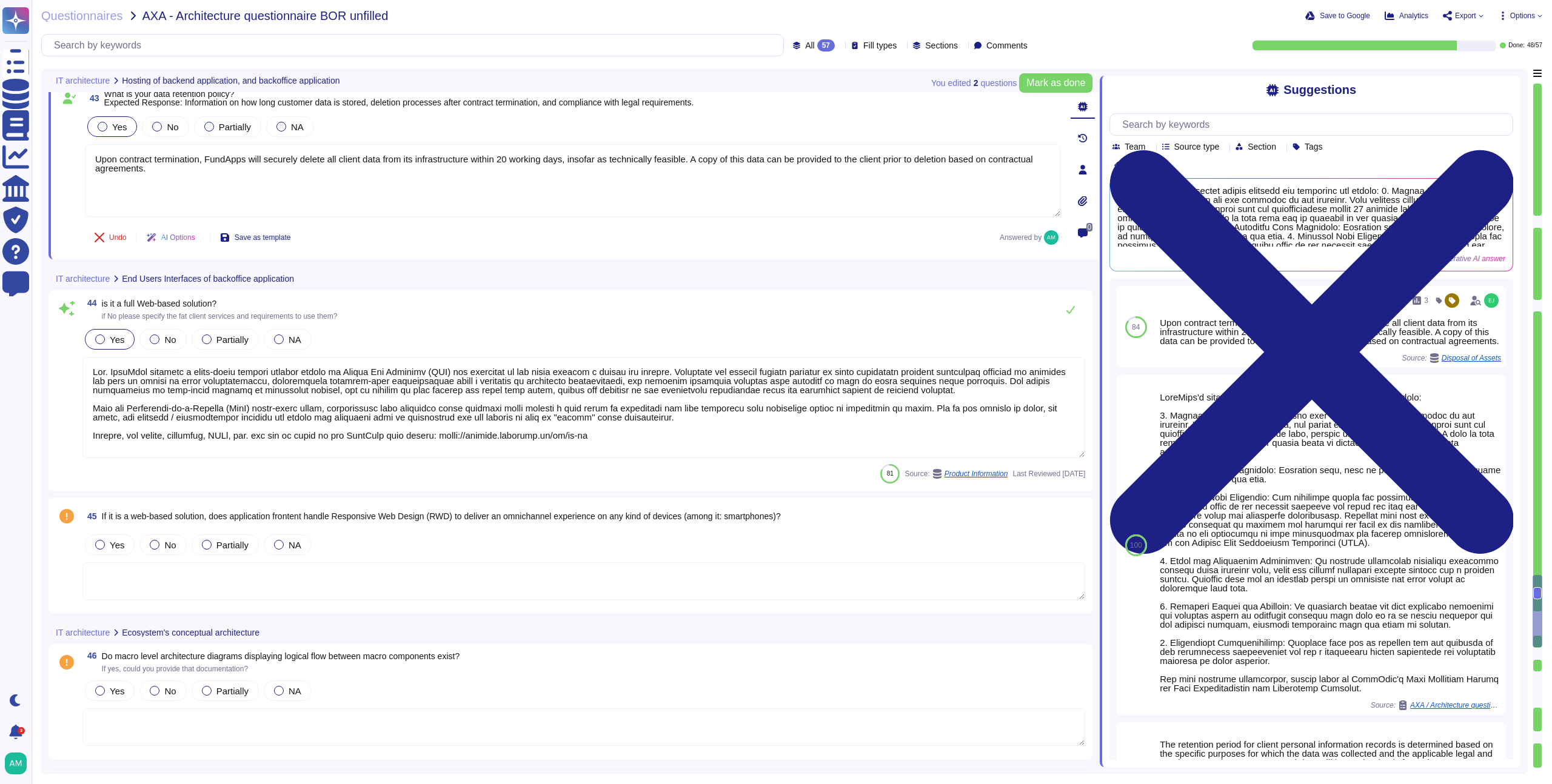
scroll to position [6515, 0]
click at [398, 430] on textarea at bounding box center [584, 406] width 1003 height 101
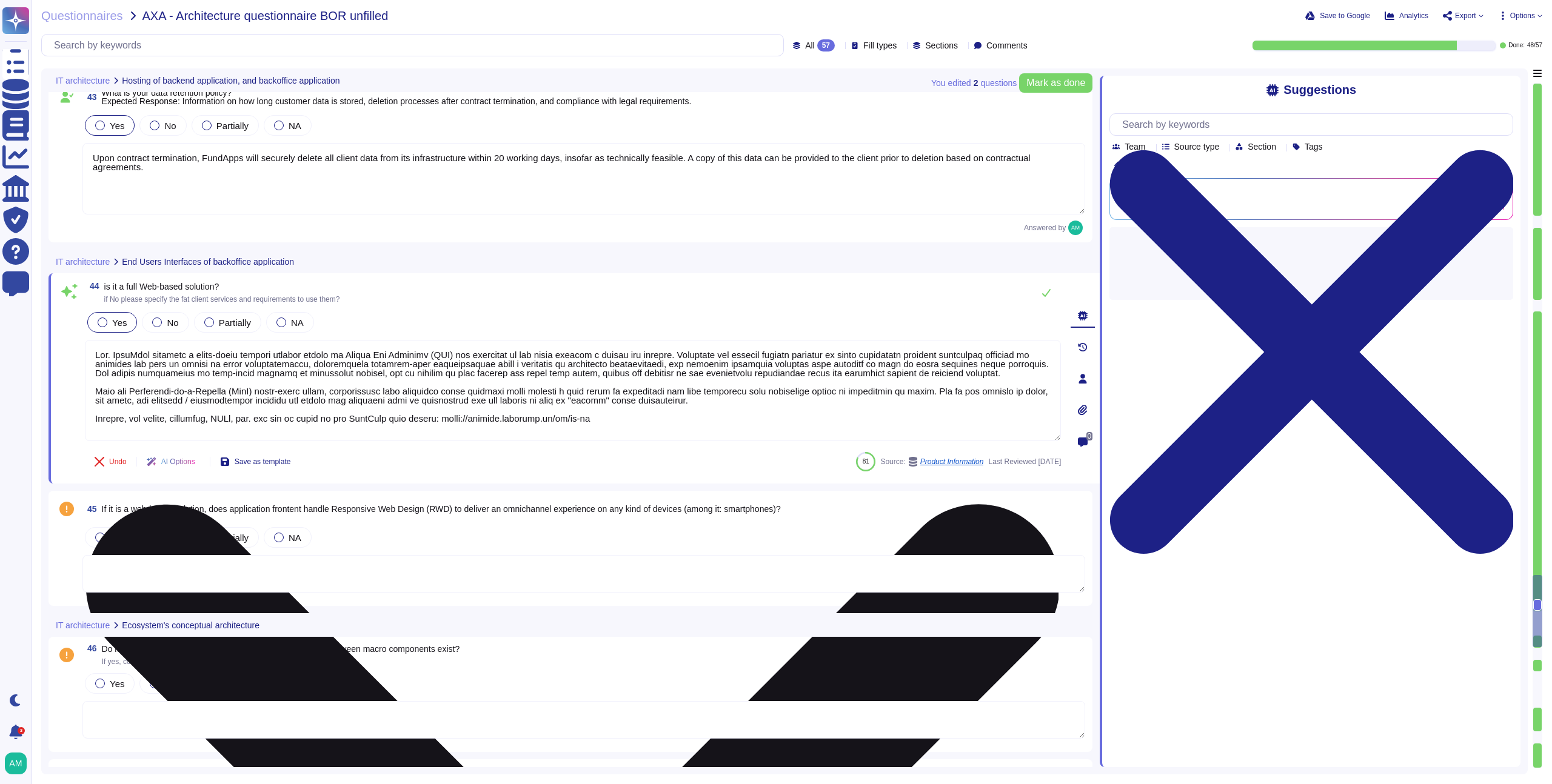
type textarea "Yes. FundApps provides a cloud-based managed service hosted on Amazon Web Servi…"
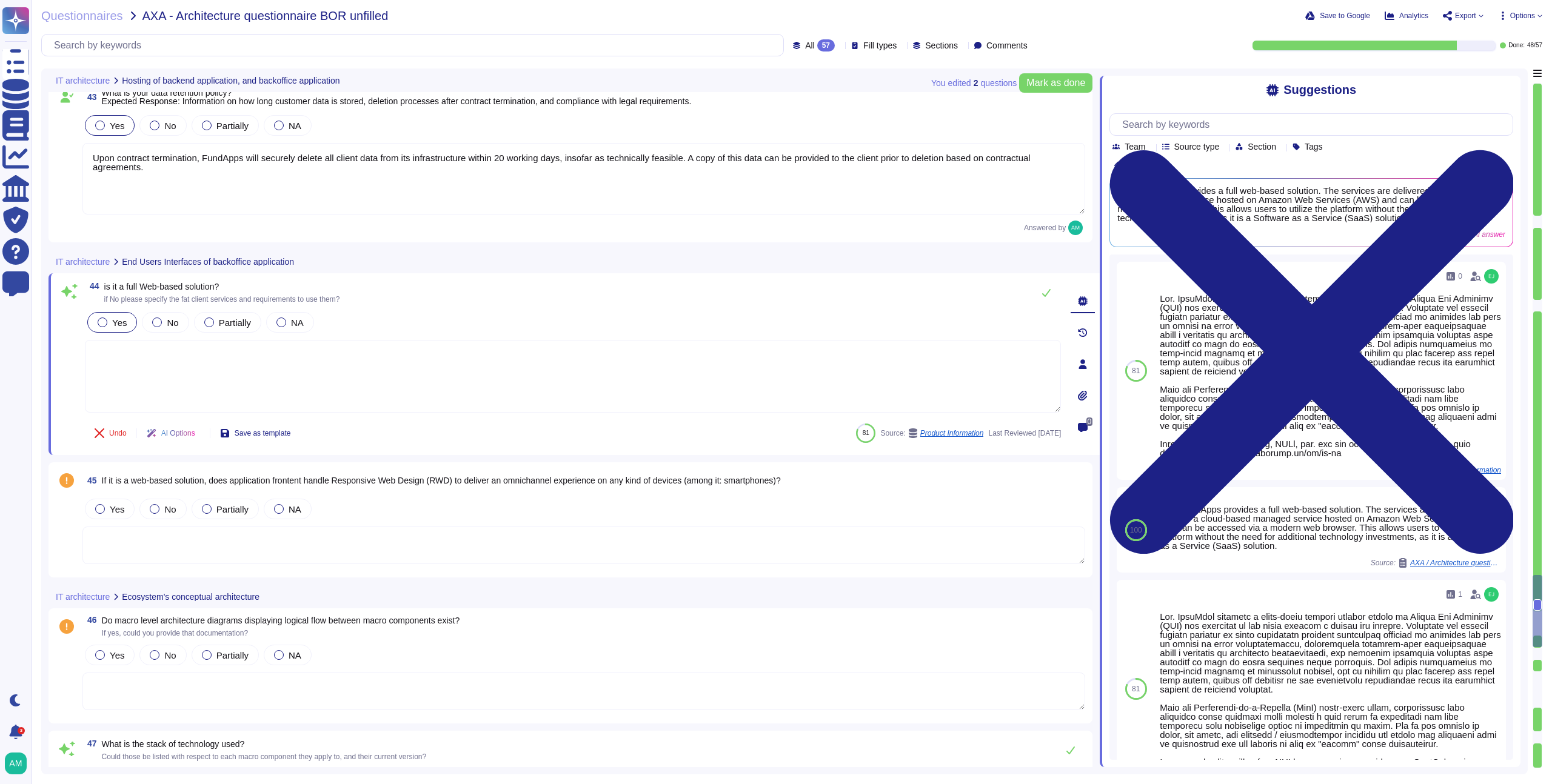
click at [531, 271] on div "IT architecture End Users Interfaces of backoffice application" at bounding box center [489, 262] width 882 height 24
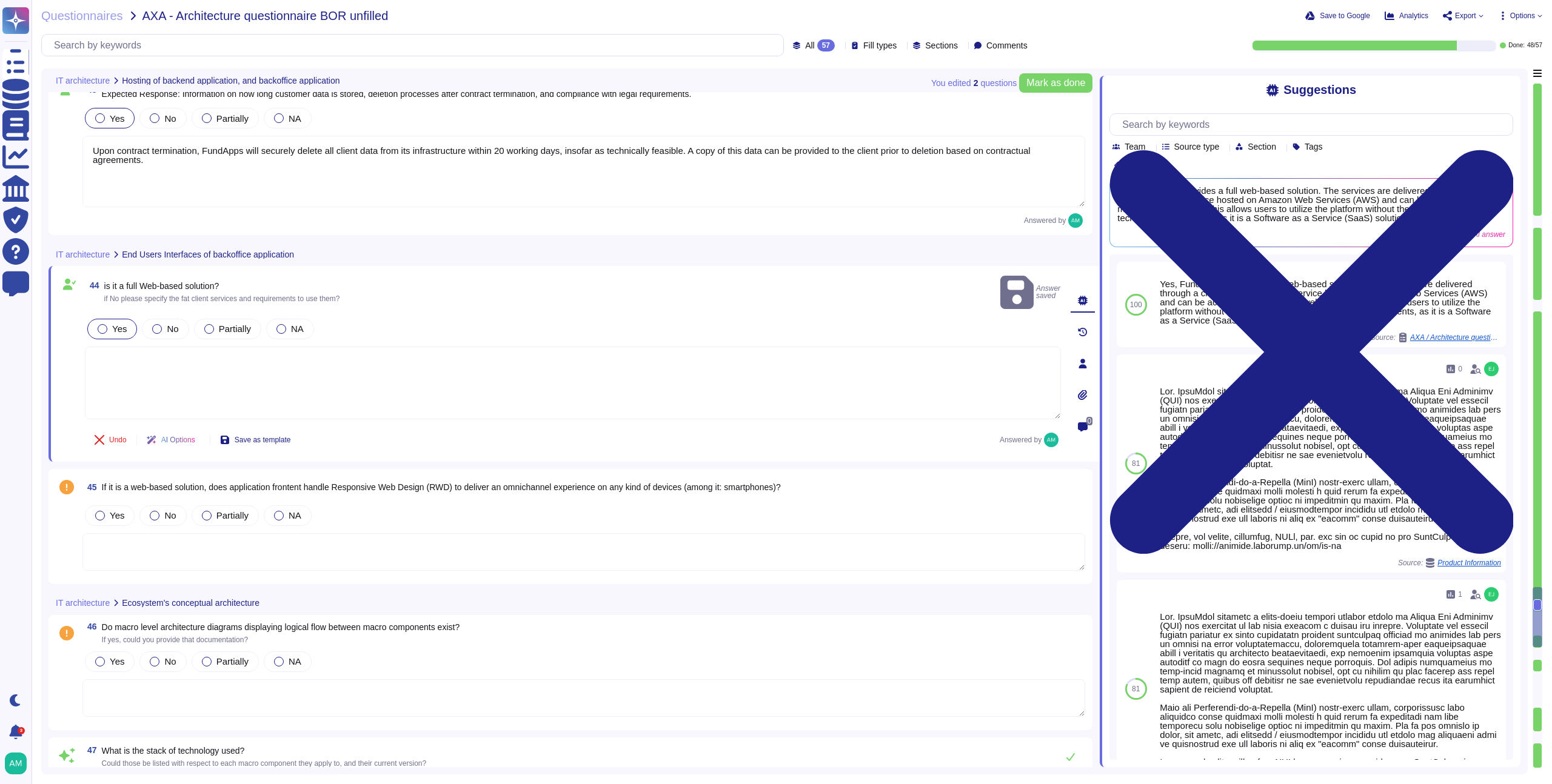
type textarea "Yes, our in-house regulatory team is responsible for staying up to date with re…"
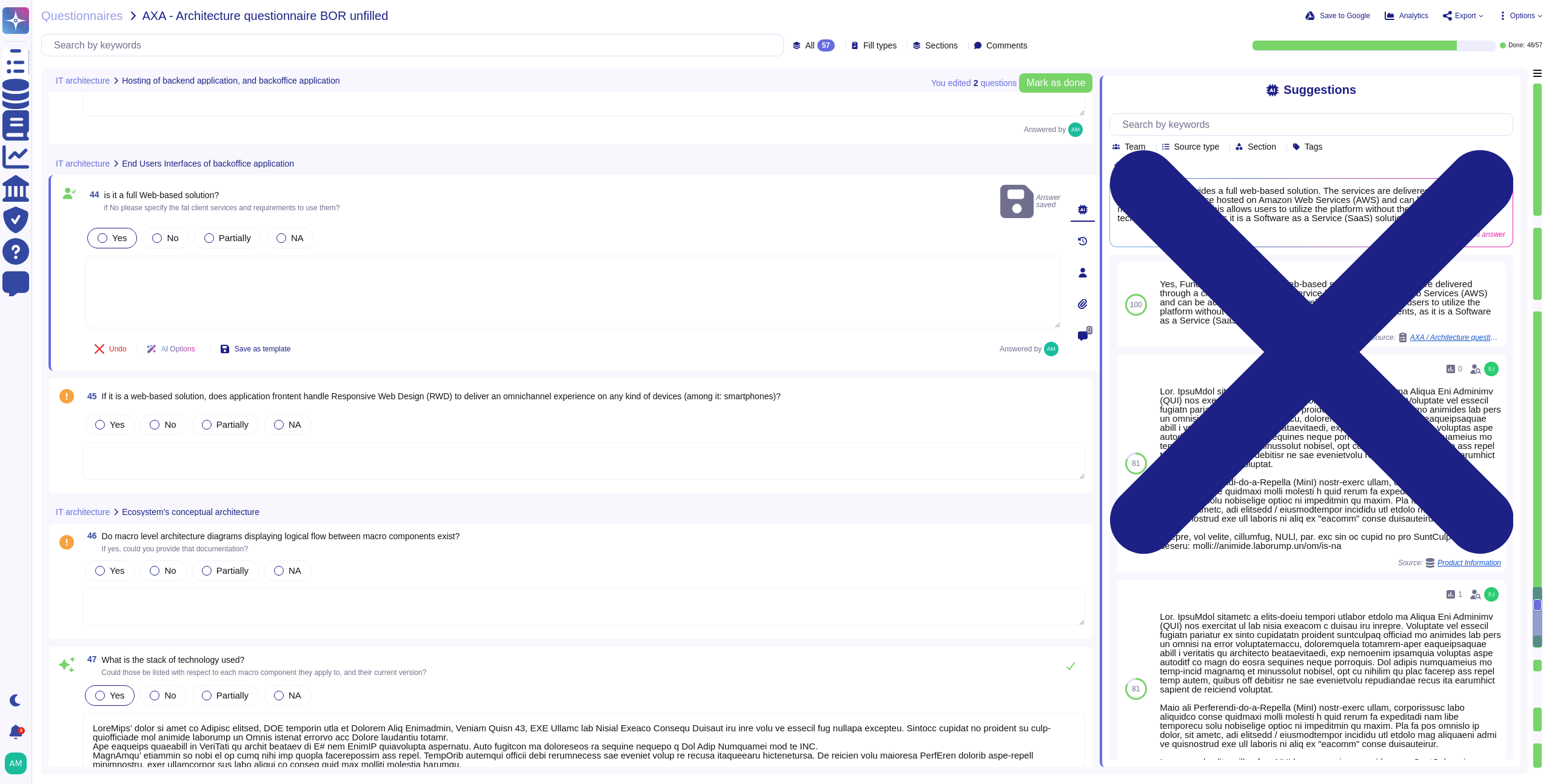
scroll to position [6607, 0]
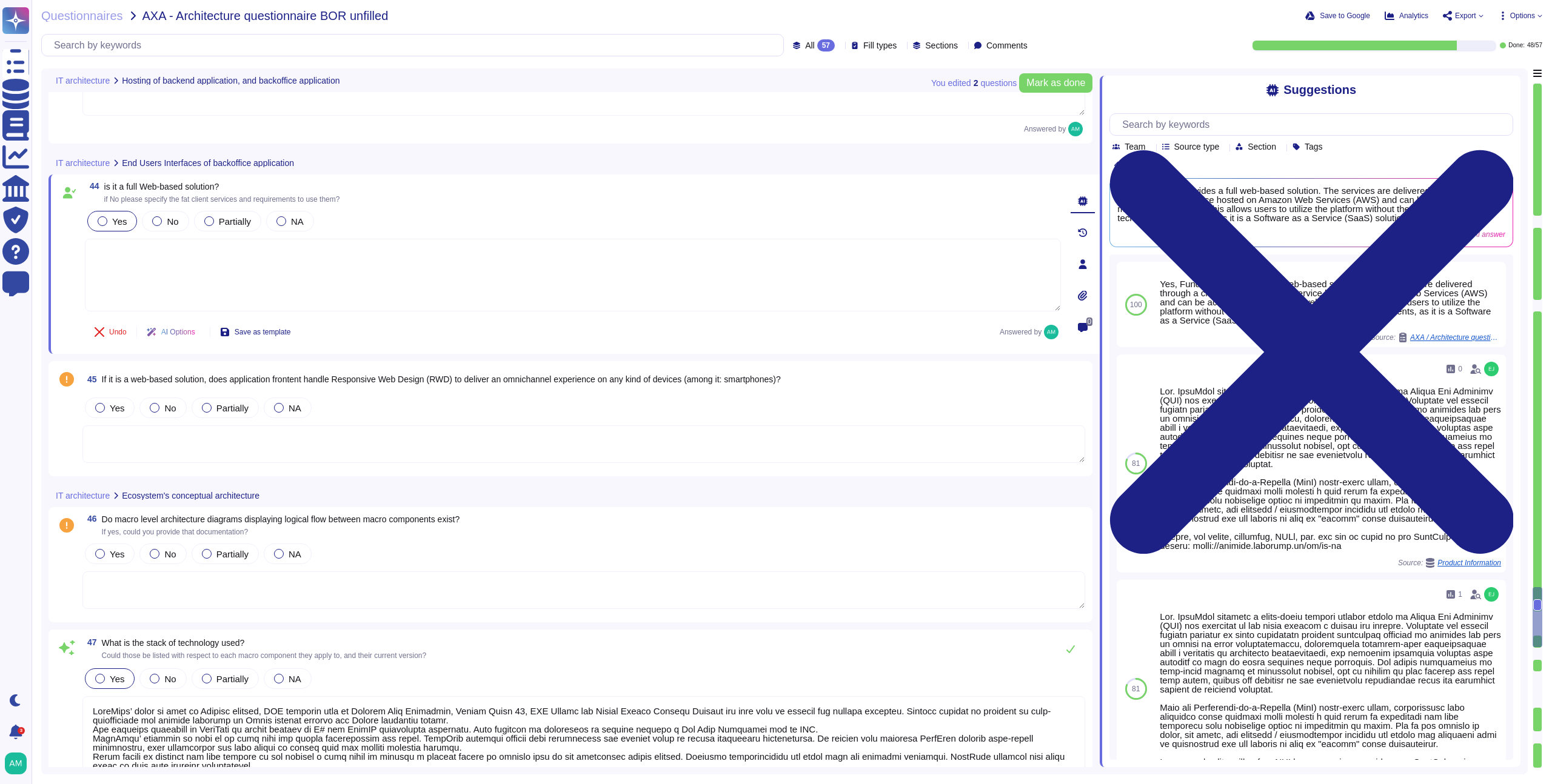
click at [447, 430] on textarea at bounding box center [584, 444] width 1003 height 37
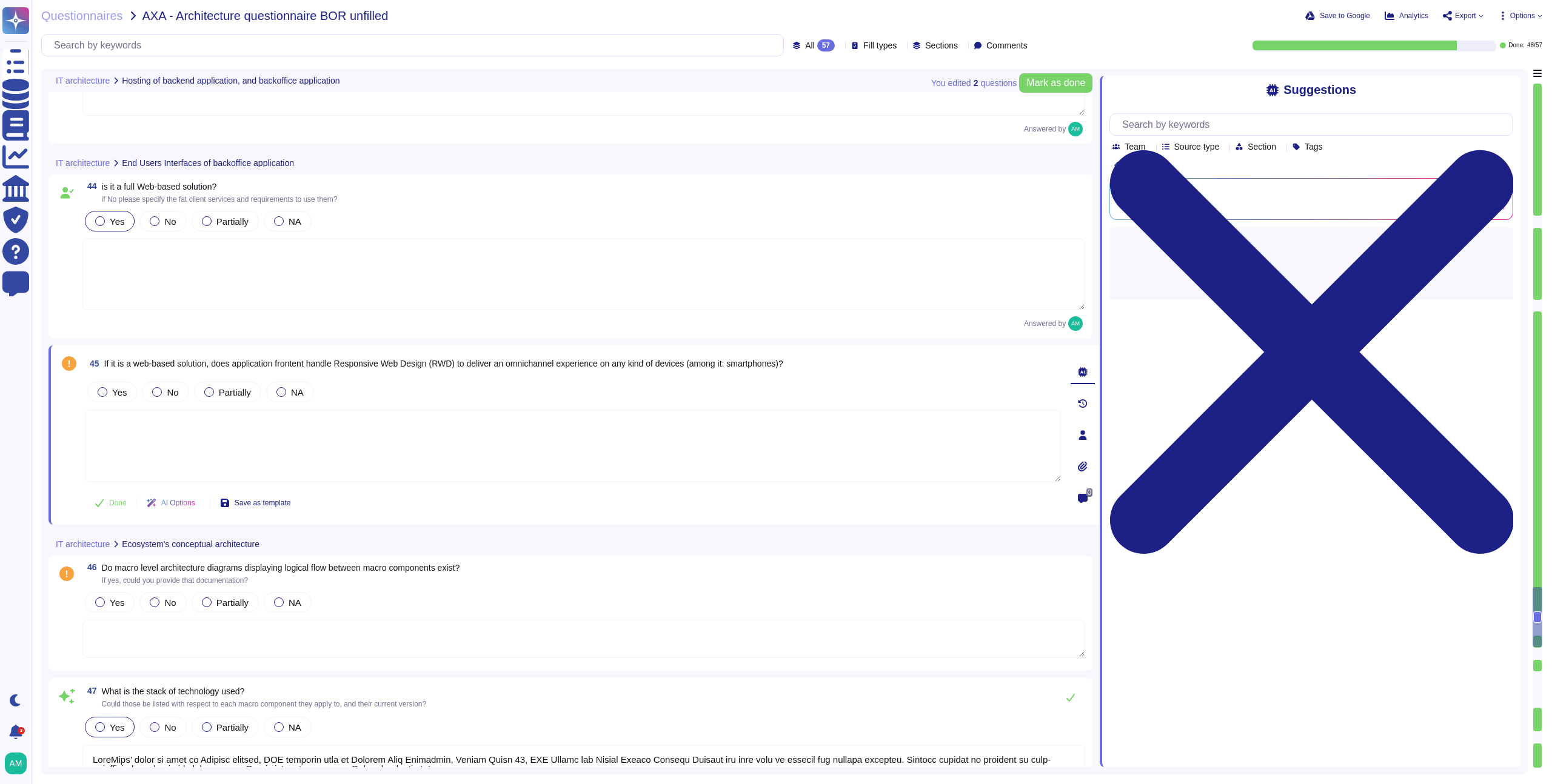
type textarea "Yes, our in-house regulatory team is responsible for staying up to date with re…"
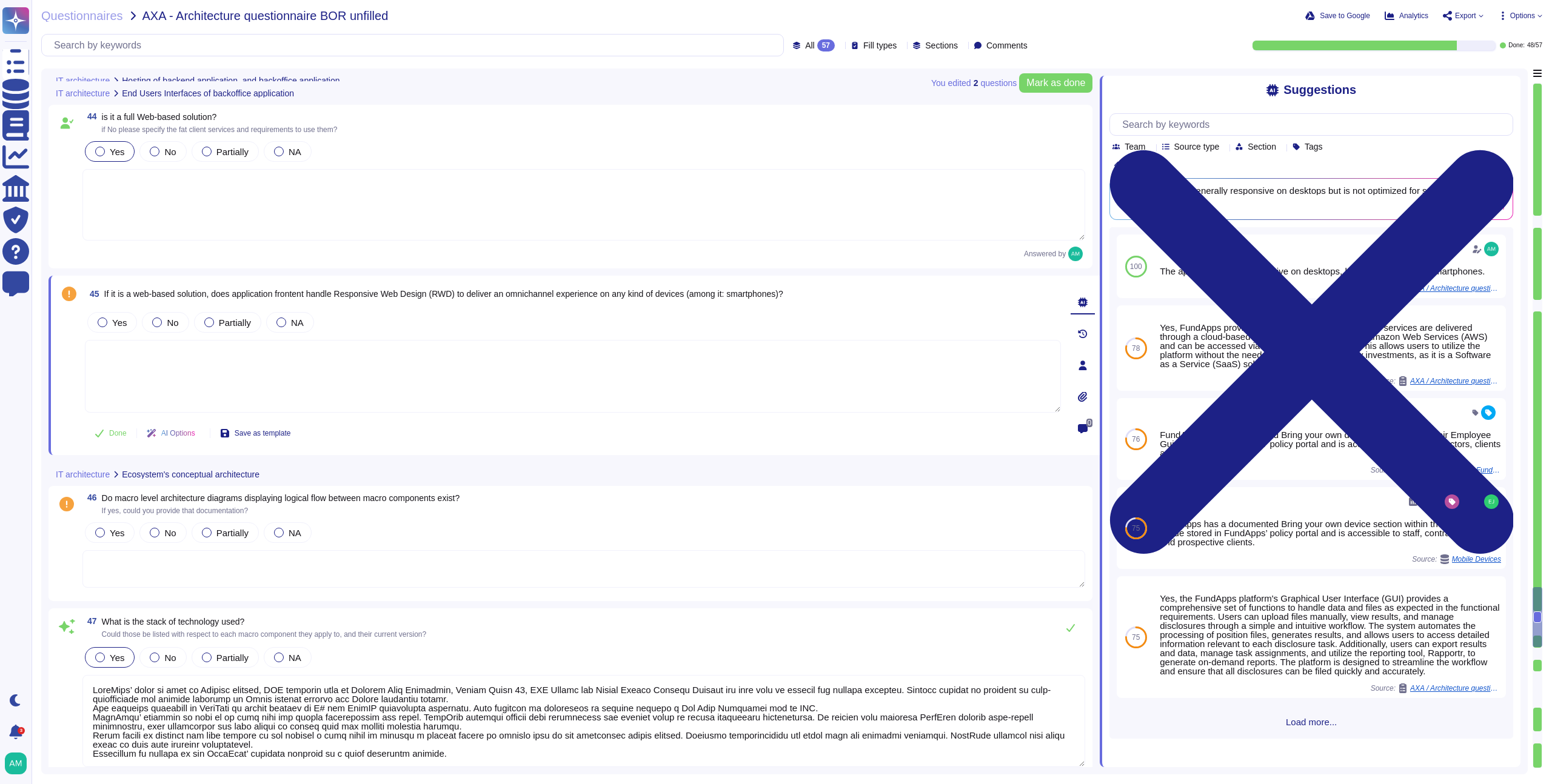
scroll to position [6678, 0]
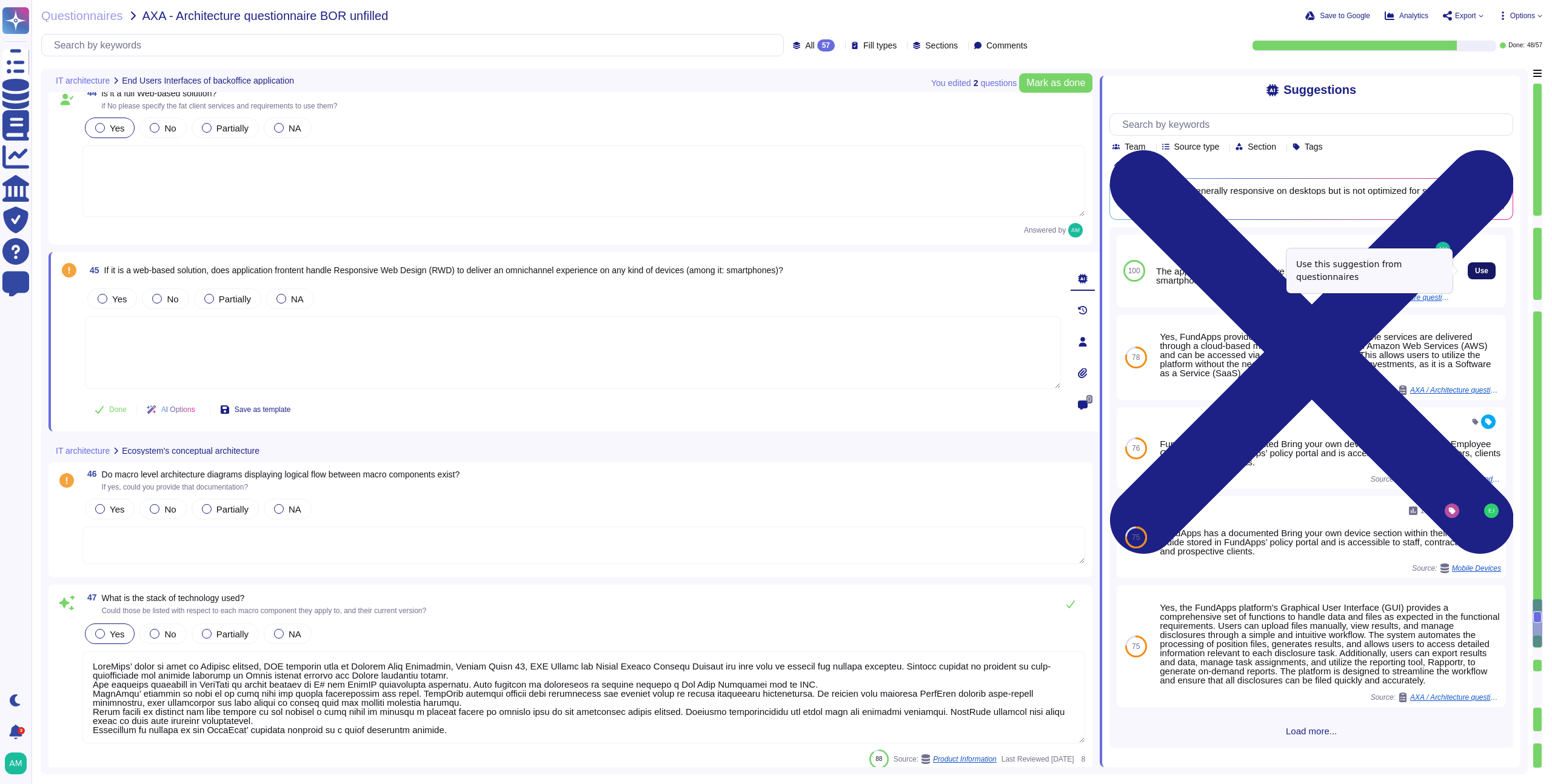
click at [1475, 272] on span "Use" at bounding box center [1482, 271] width 13 height 7
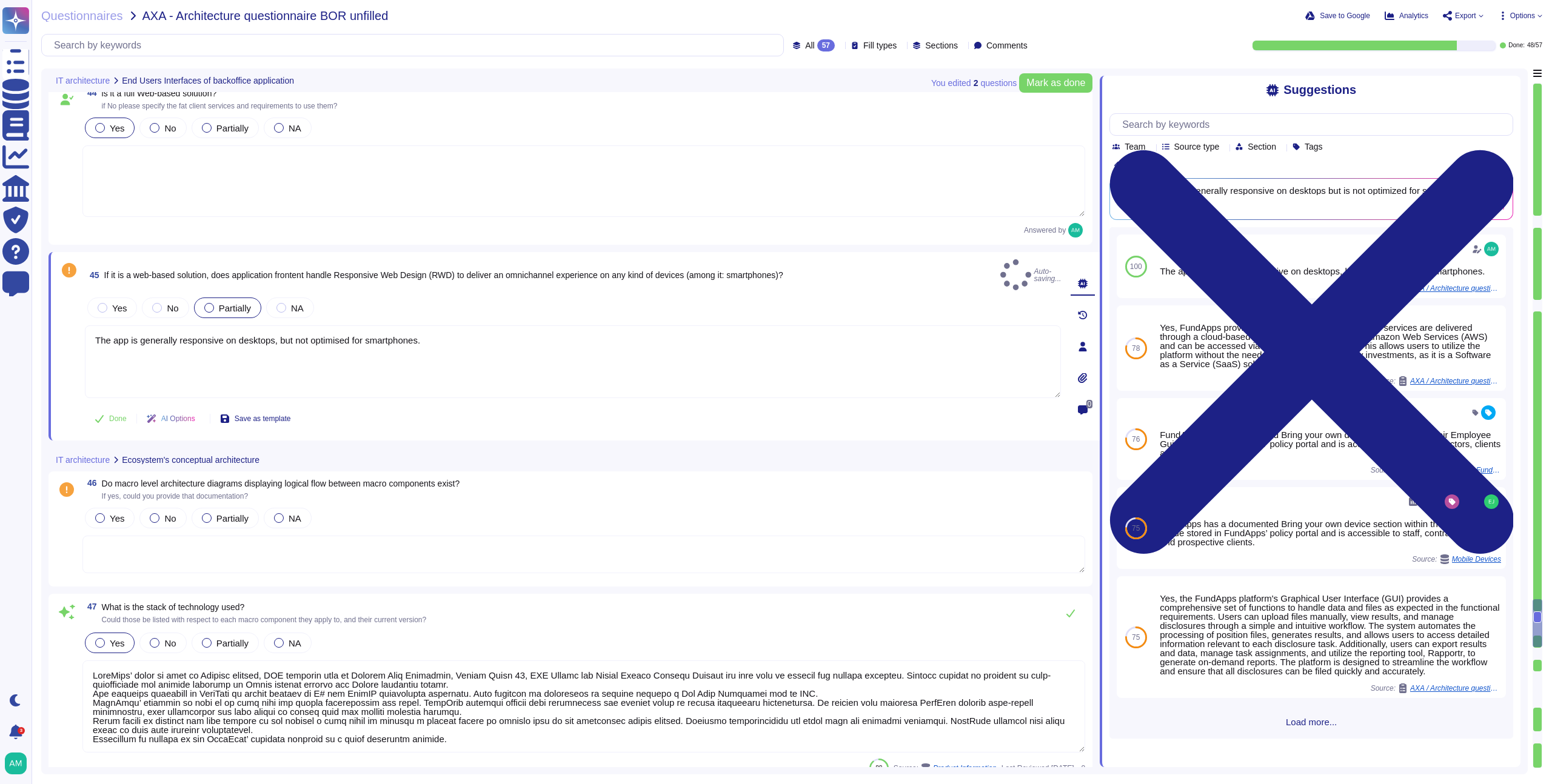
type textarea "The app is generally responsive on desktops, but not optimised for smartphones."
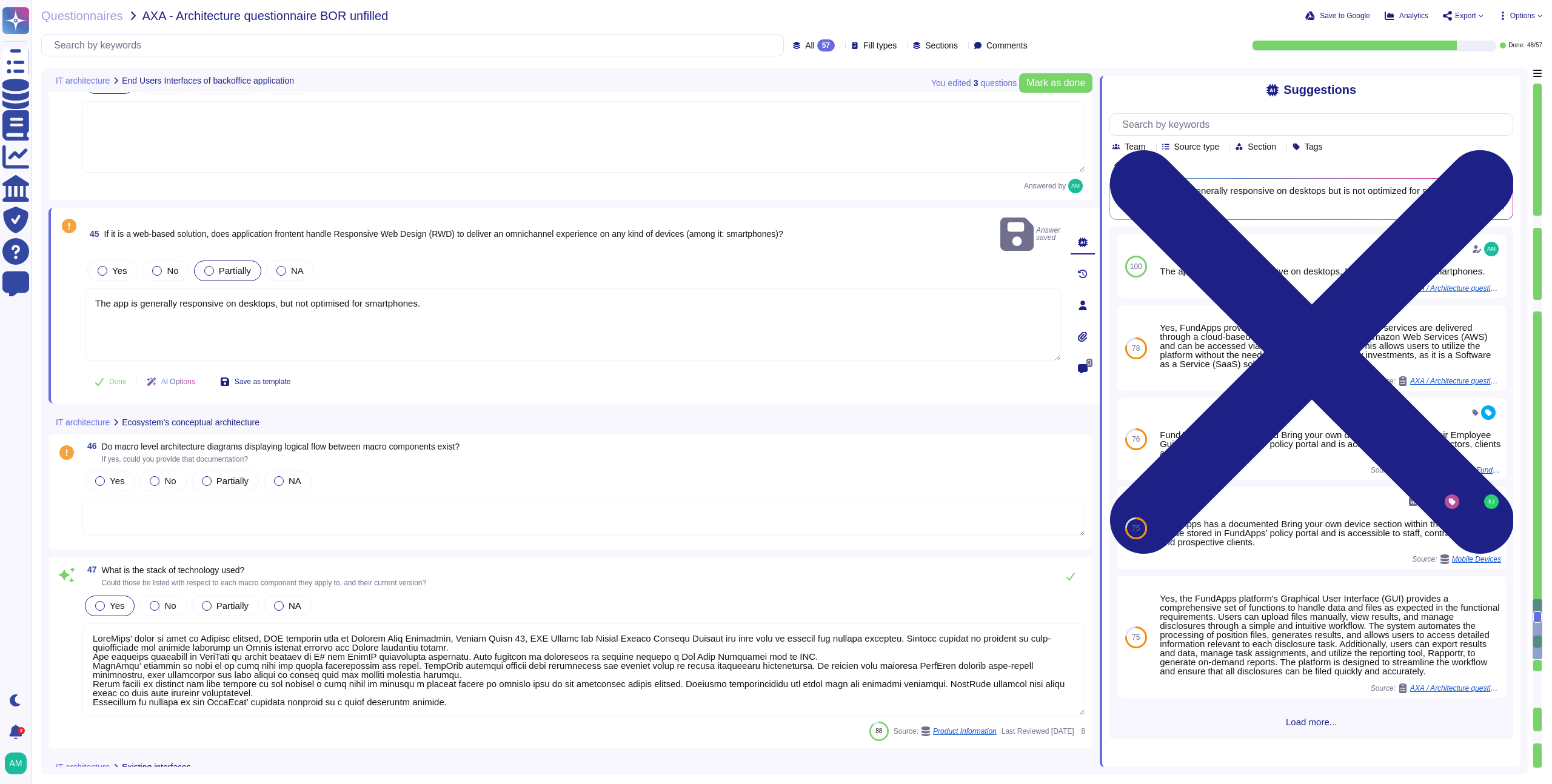
scroll to position [6742, 0]
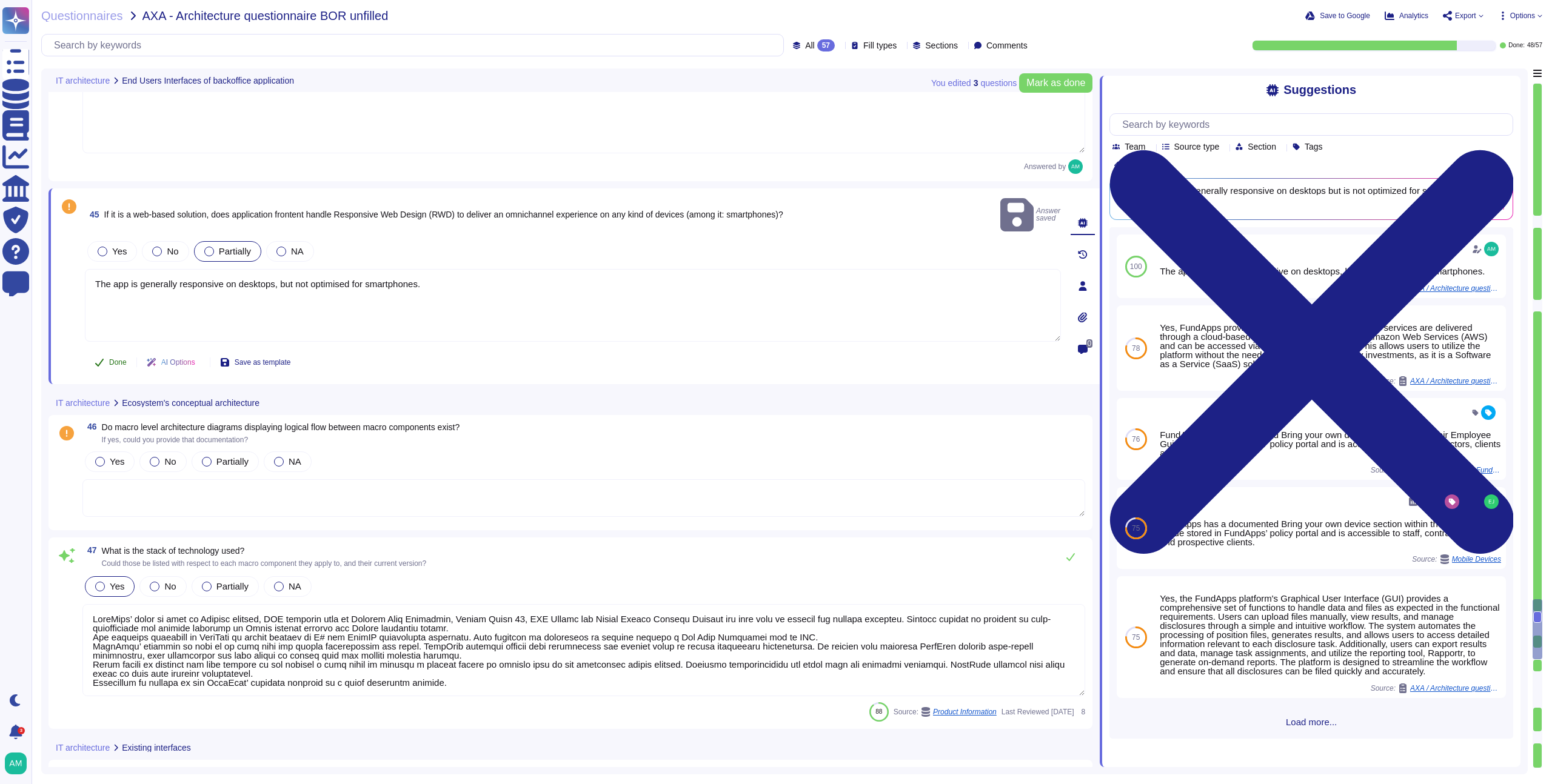
click at [105, 350] on button "Done" at bounding box center [111, 362] width 51 height 24
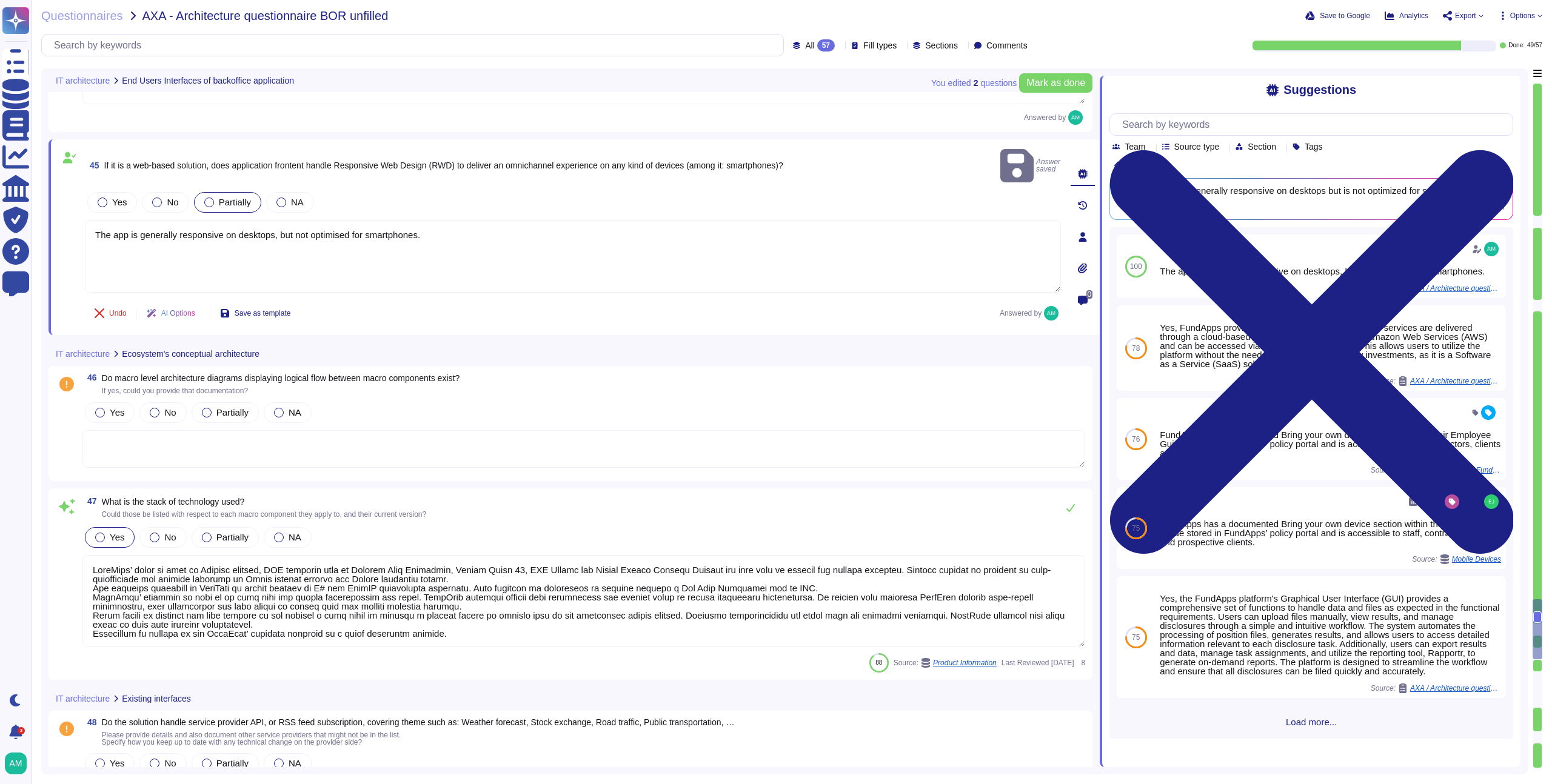
scroll to position [6792, 0]
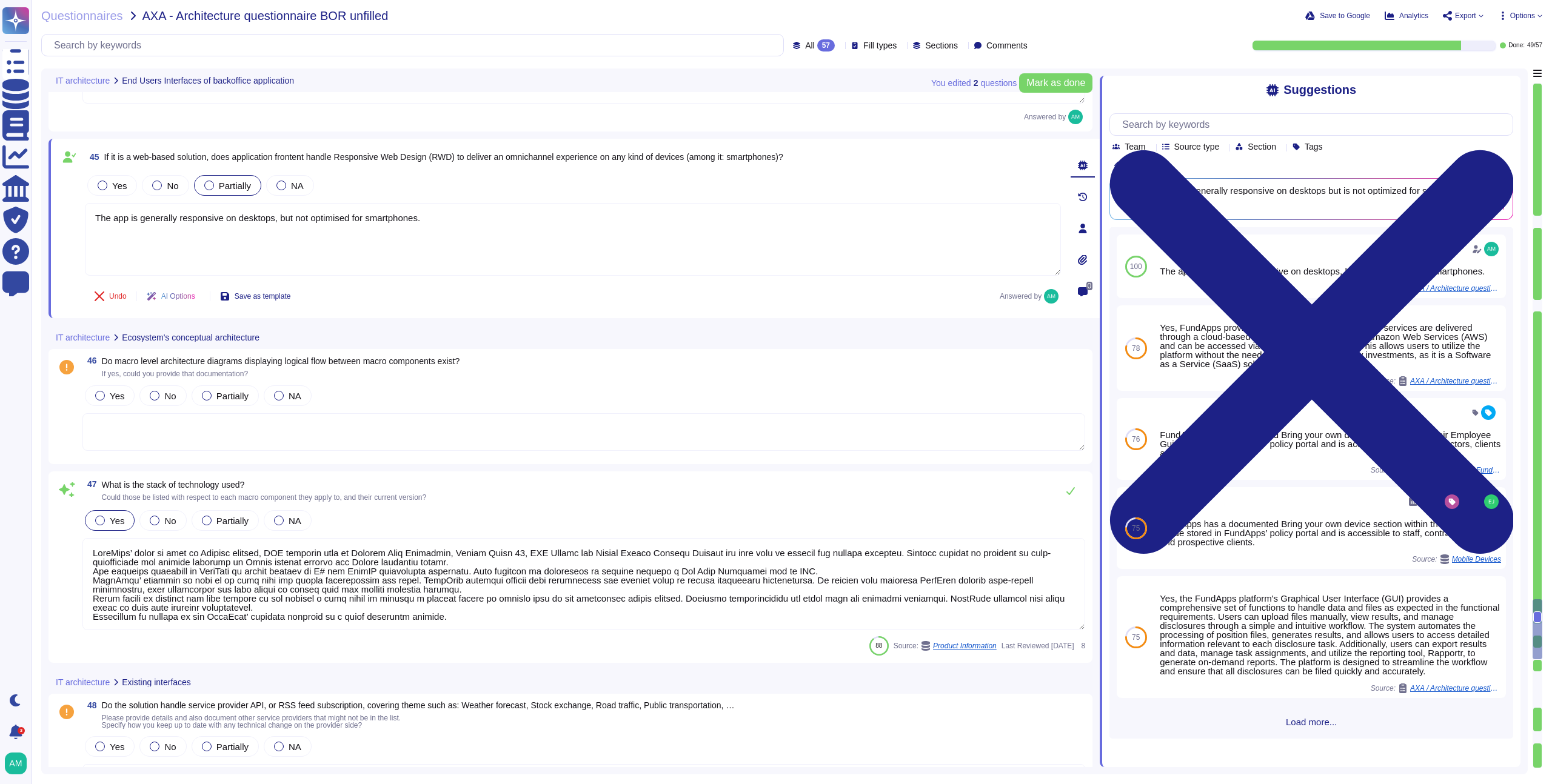
click at [311, 447] on textarea at bounding box center [584, 431] width 1003 height 37
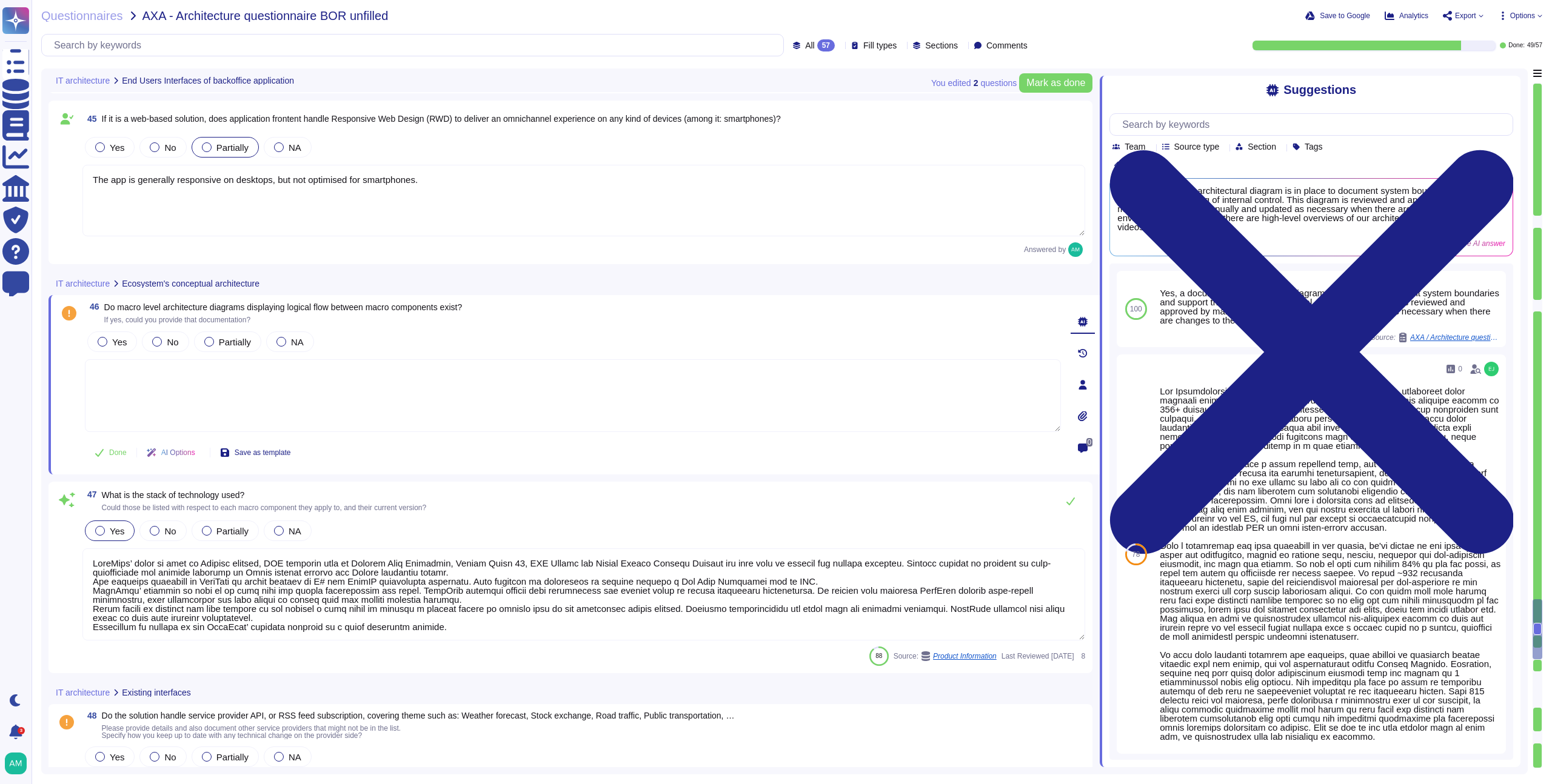
scroll to position [6832, 0]
type textarea "4"
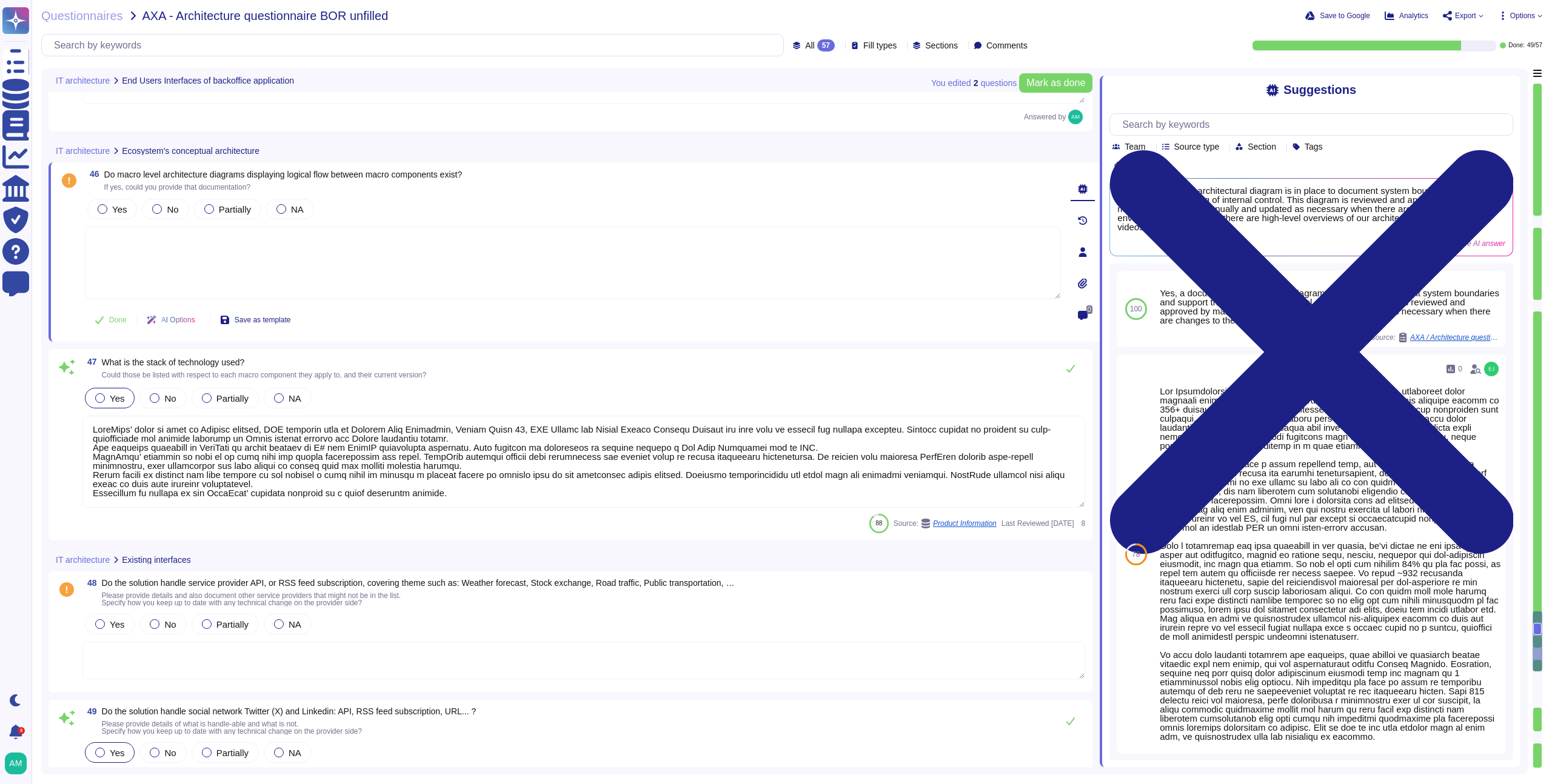
scroll to position [6971, 0]
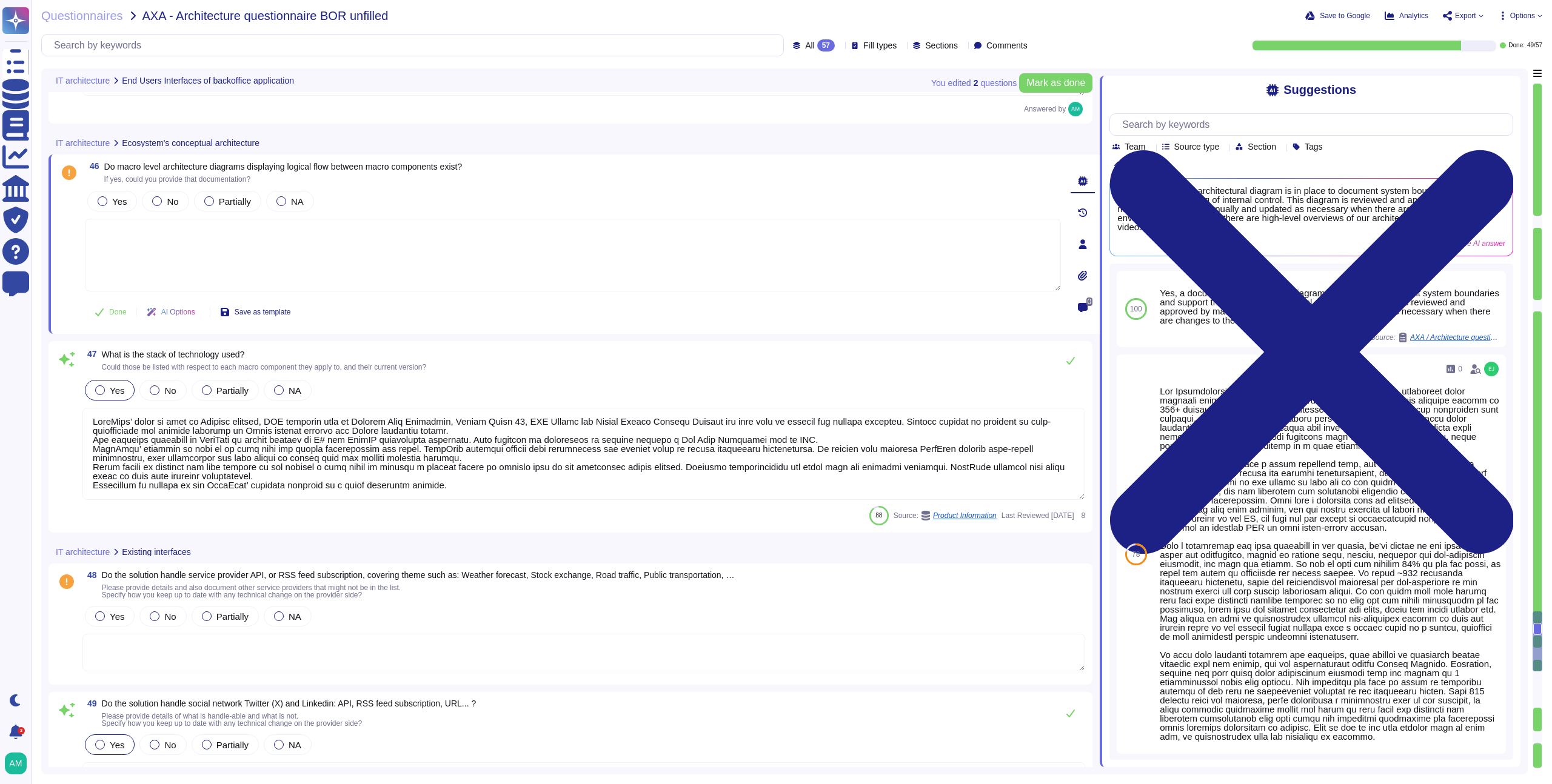
click at [502, 488] on textarea at bounding box center [584, 454] width 1003 height 92
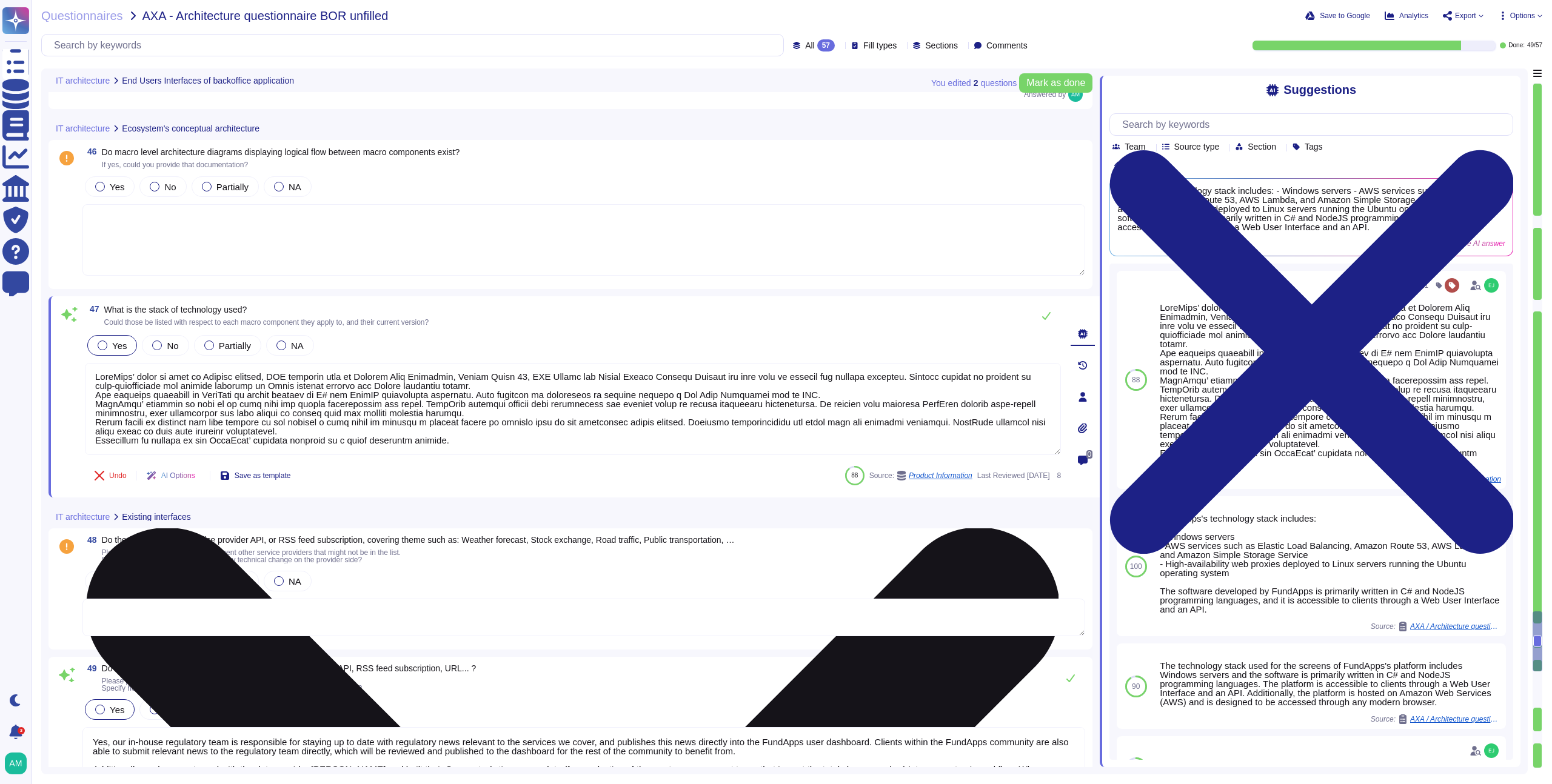
scroll to position [6986, 0]
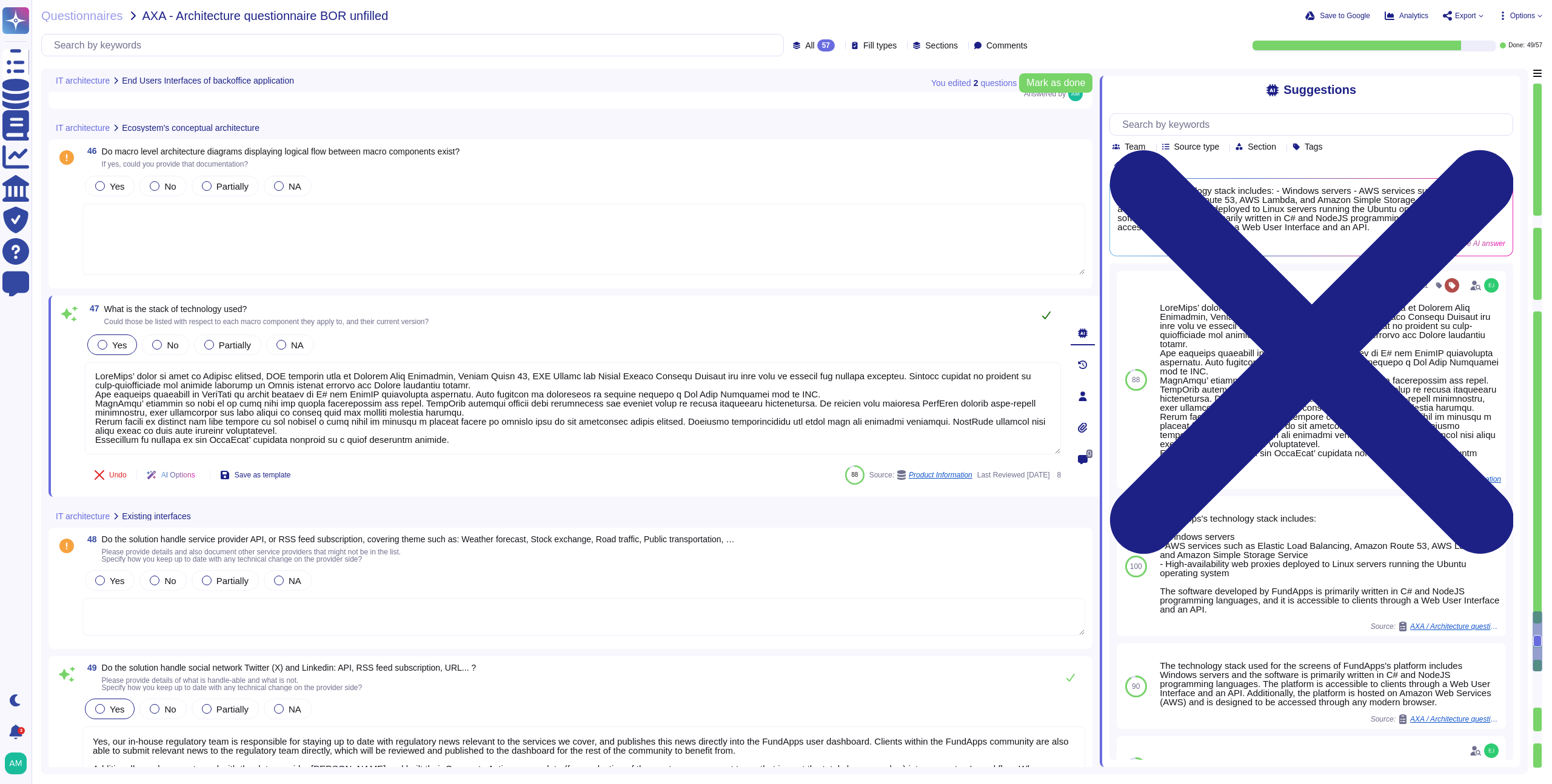
click at [1044, 315] on icon at bounding box center [1047, 315] width 10 height 10
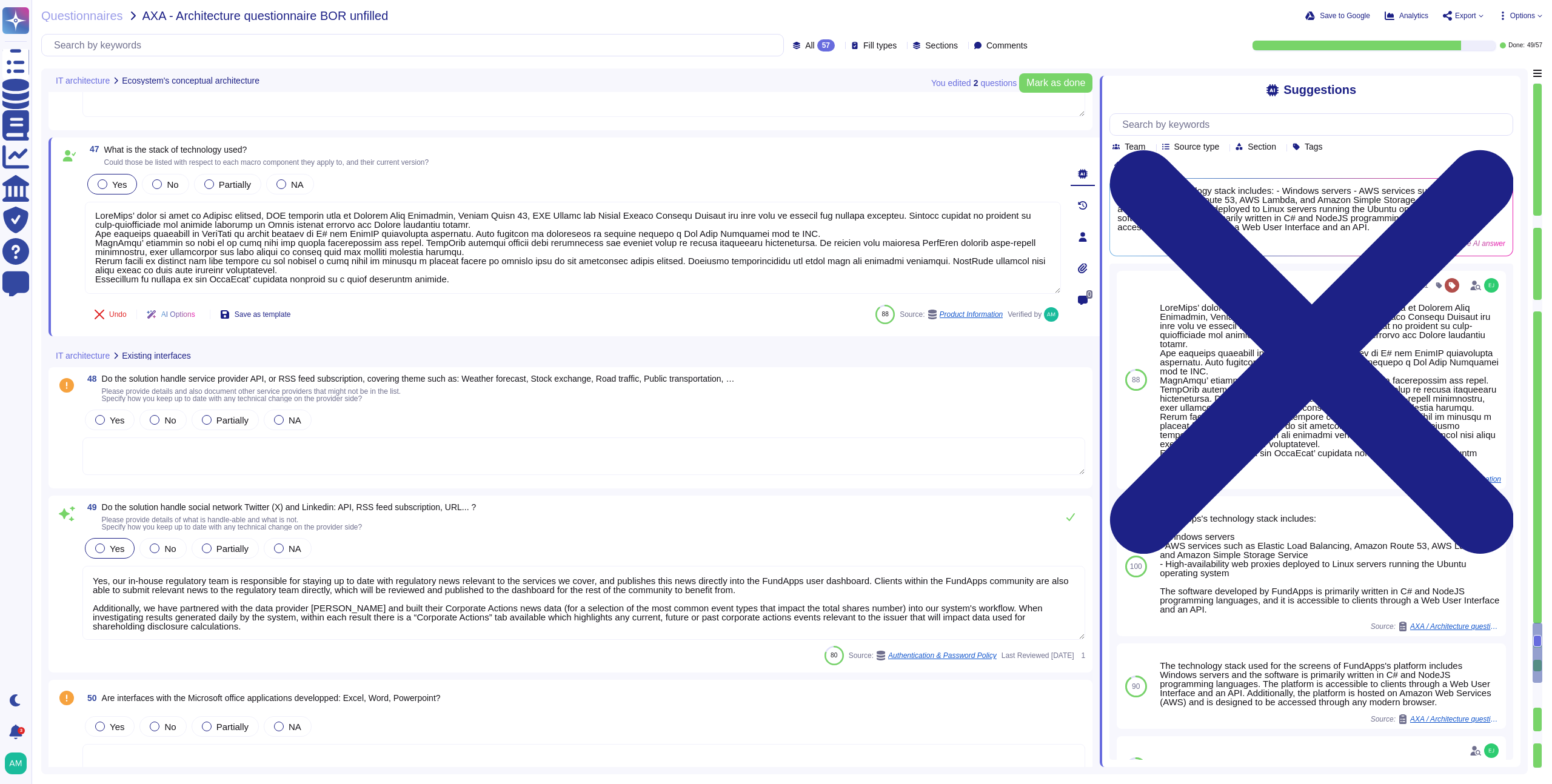
scroll to position [7137, 0]
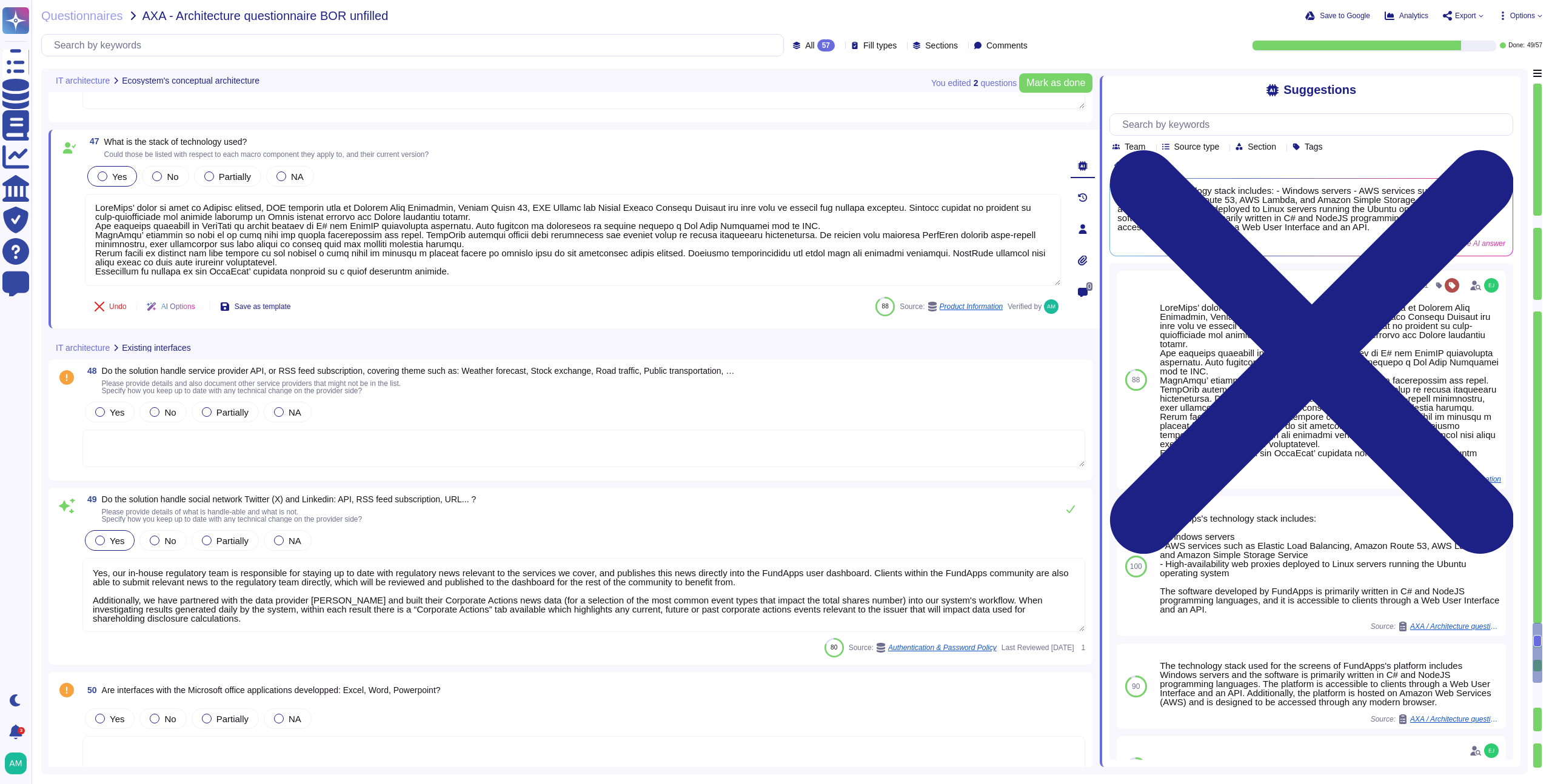
type textarea "FundApps’ stack is made of Windows servers, AWS services such as Elastic Load B…"
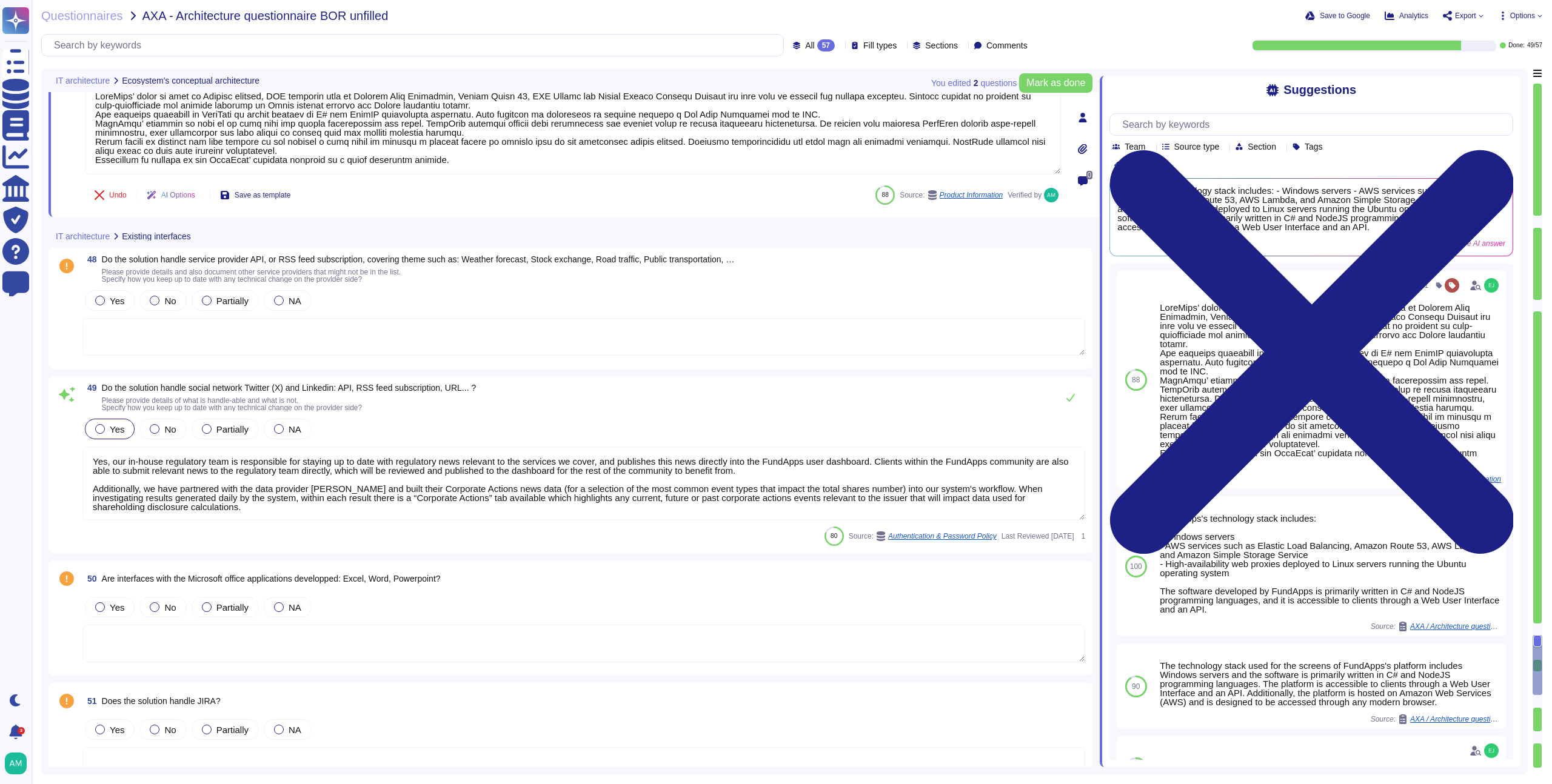
scroll to position [7269, 0]
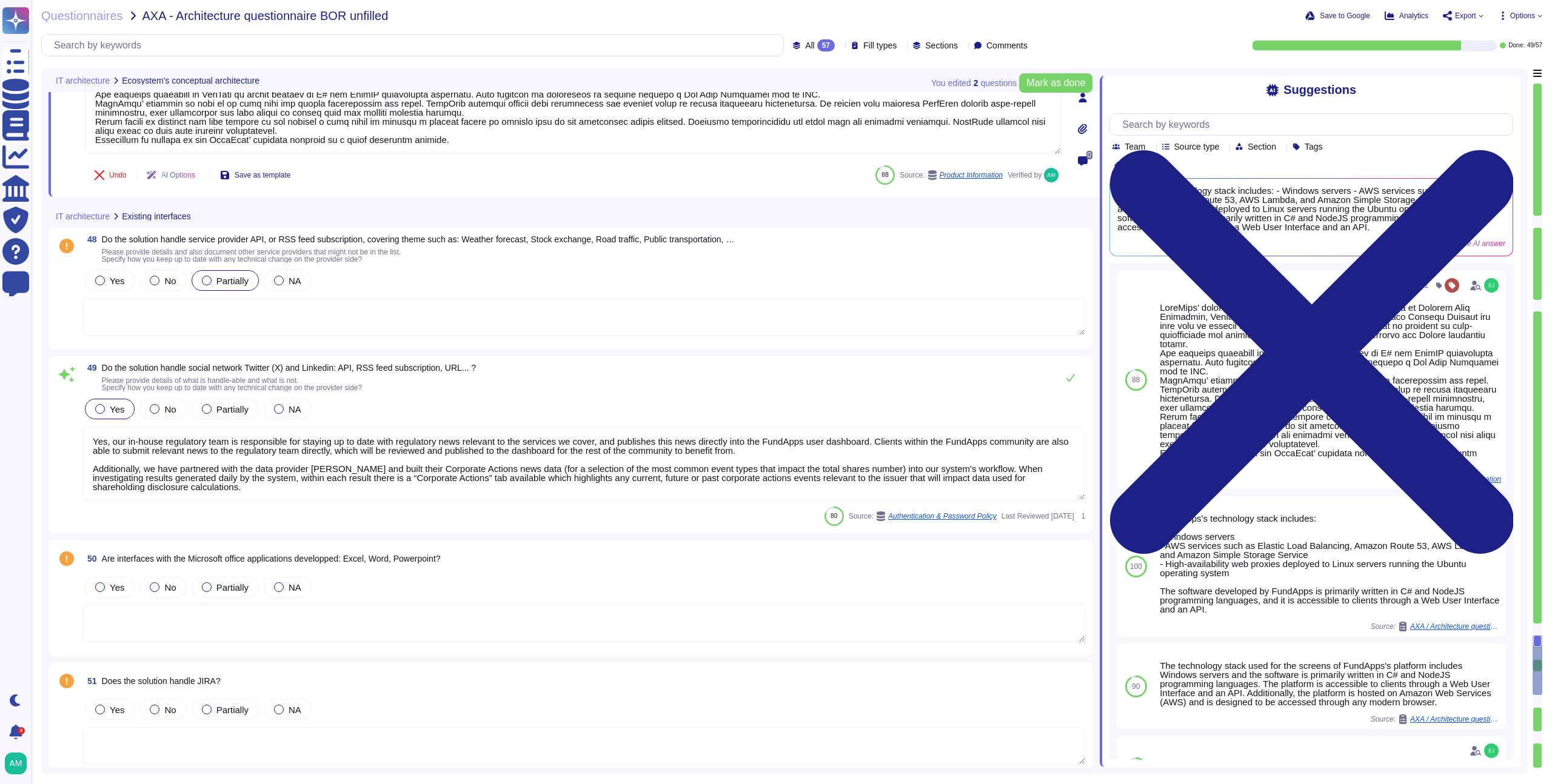
click at [242, 273] on div "Partially" at bounding box center [224, 281] width 67 height 21
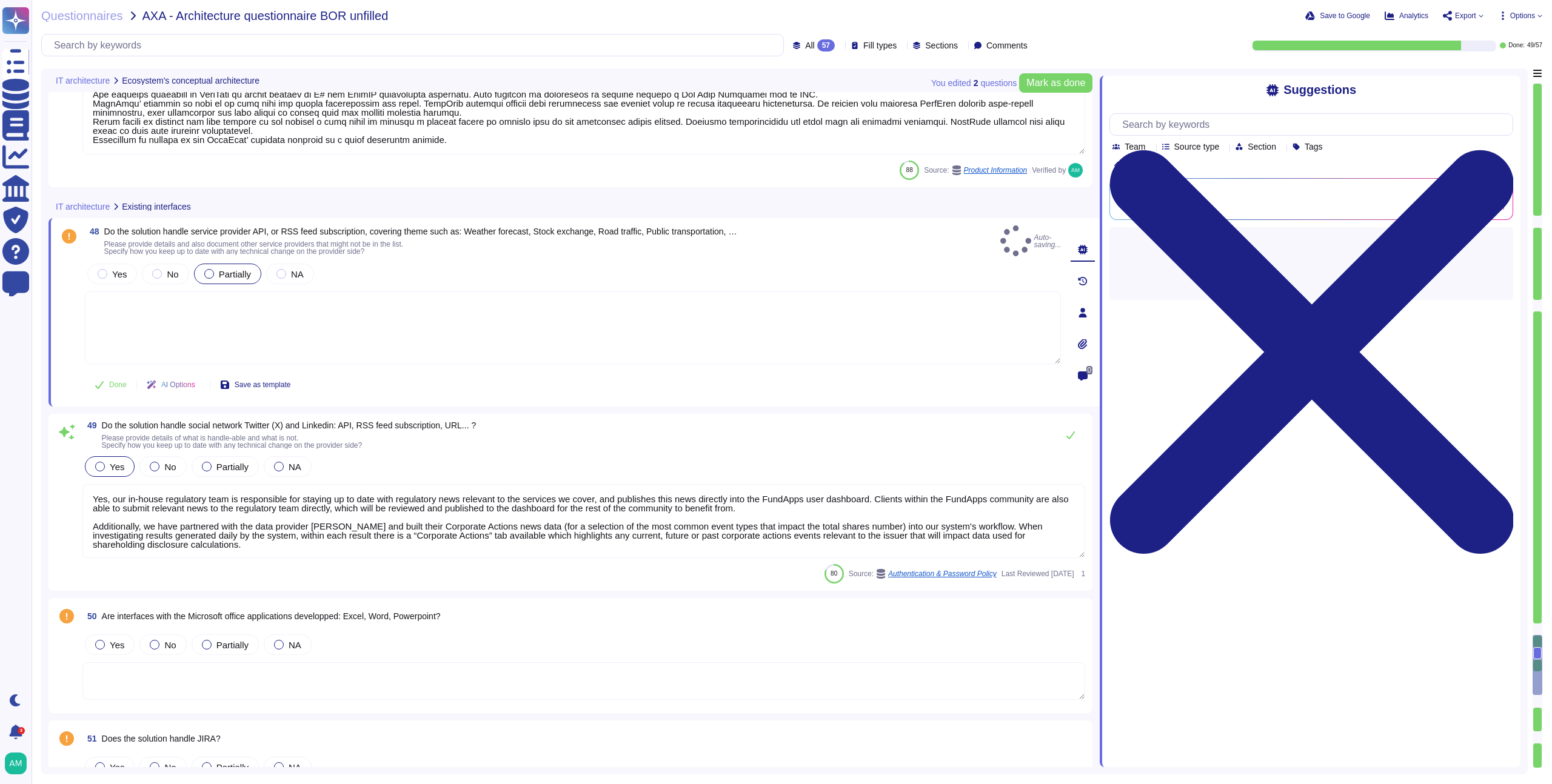
scroll to position [1, 0]
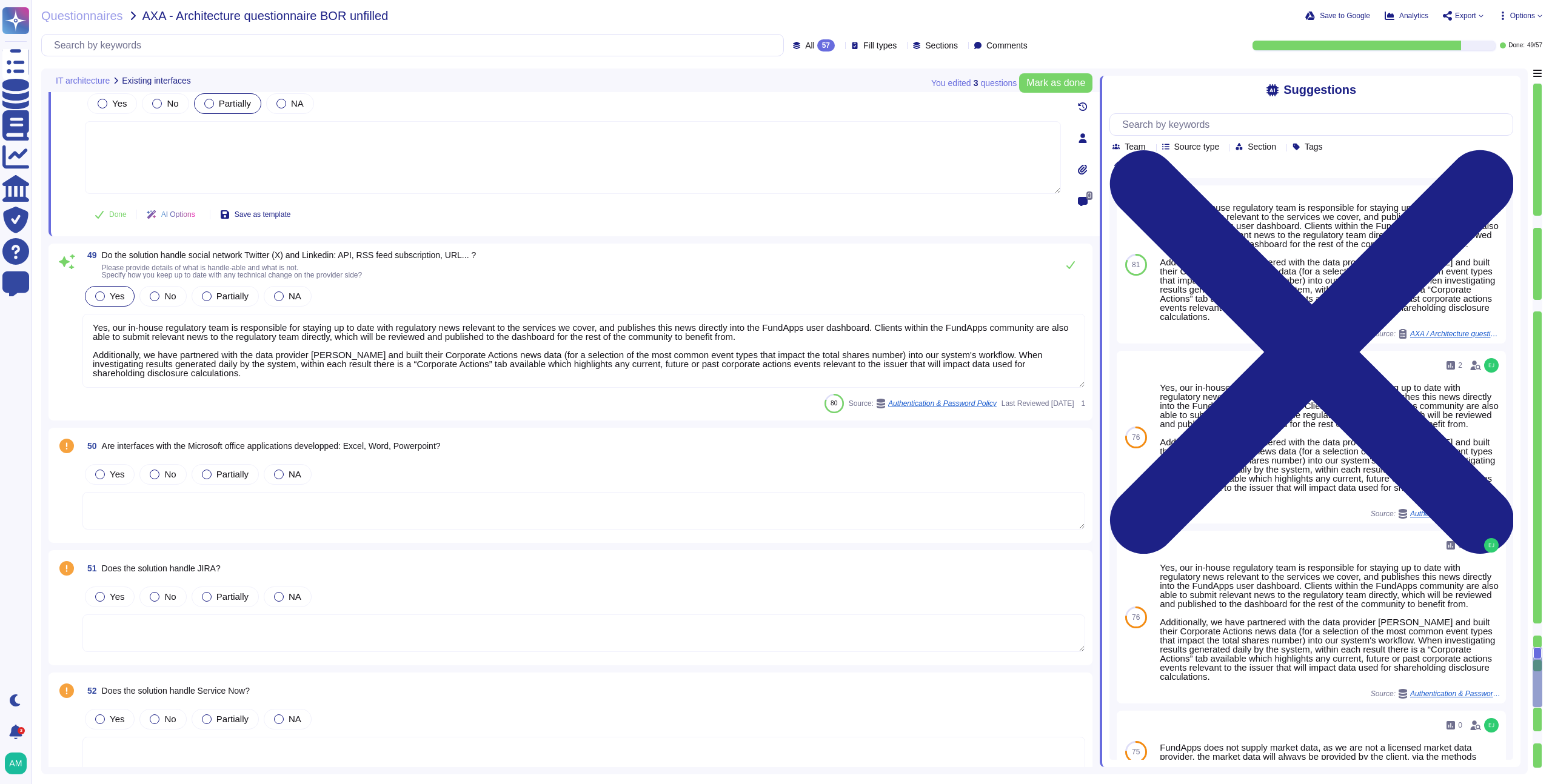
type textarea "Please refer to the Patch Management Policy for more information: https://polic…"
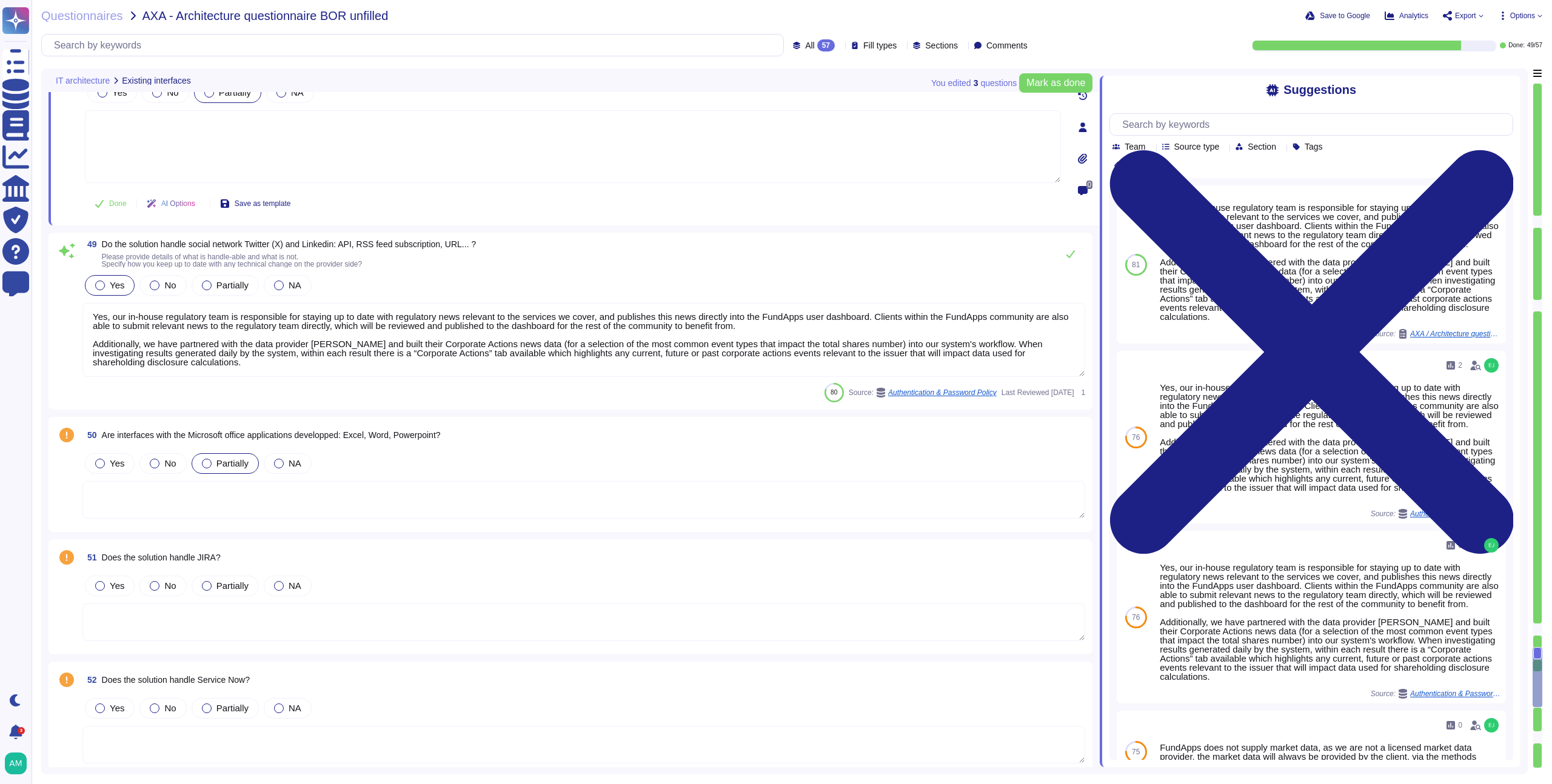
click at [232, 459] on span "Partially" at bounding box center [232, 464] width 32 height 10
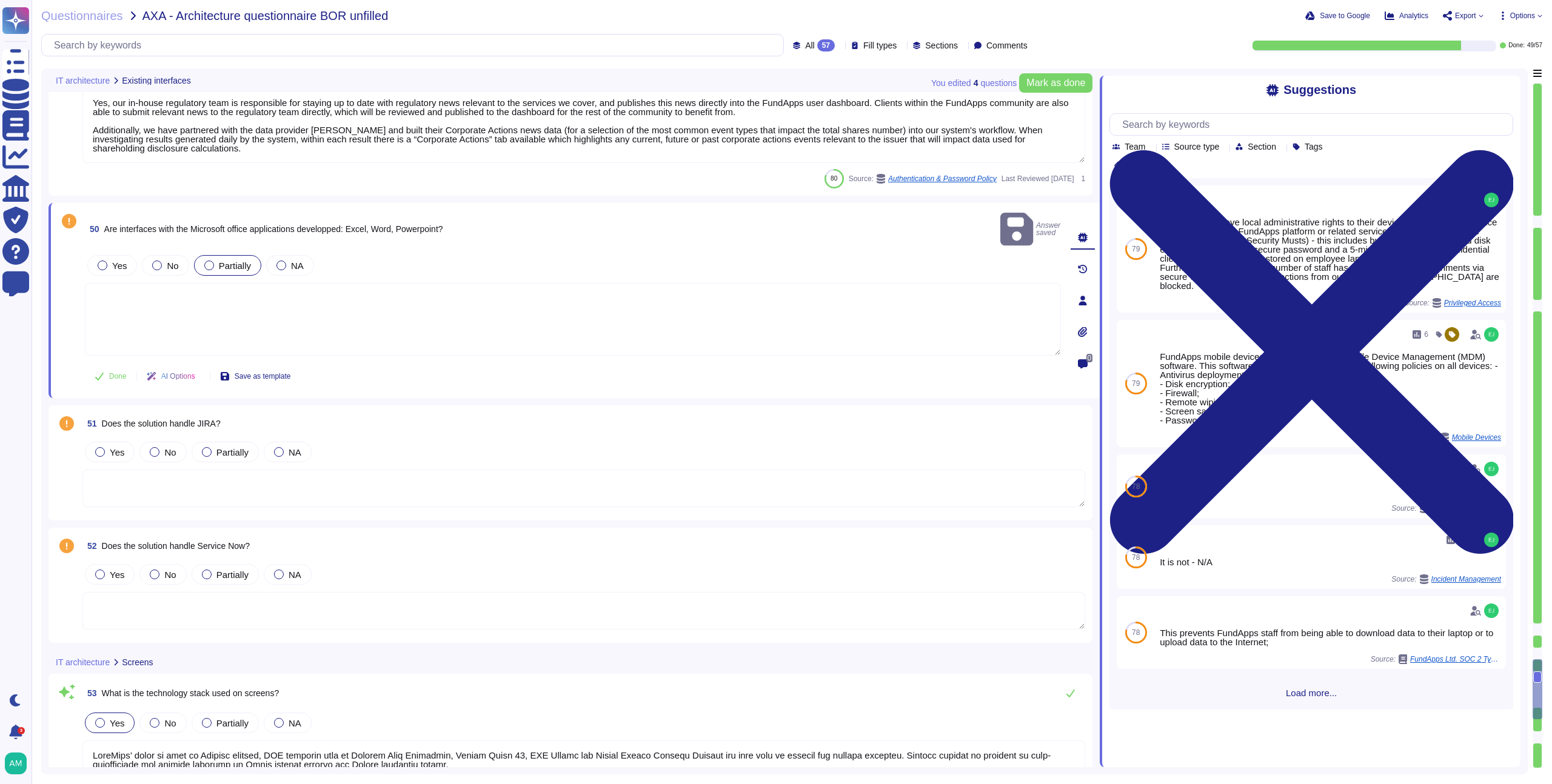
scroll to position [7601, 0]
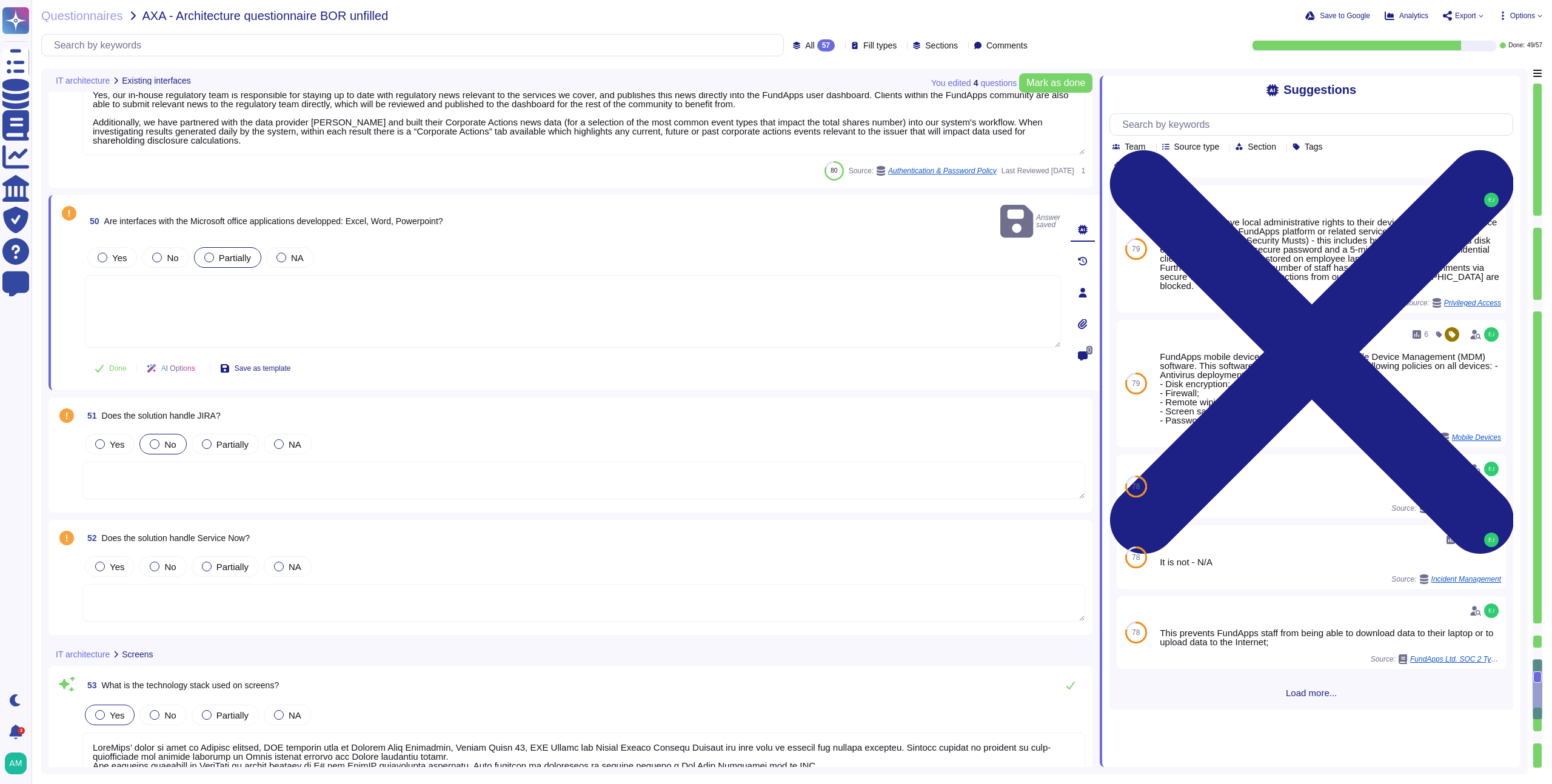
click at [166, 434] on div "No" at bounding box center [162, 444] width 46 height 21
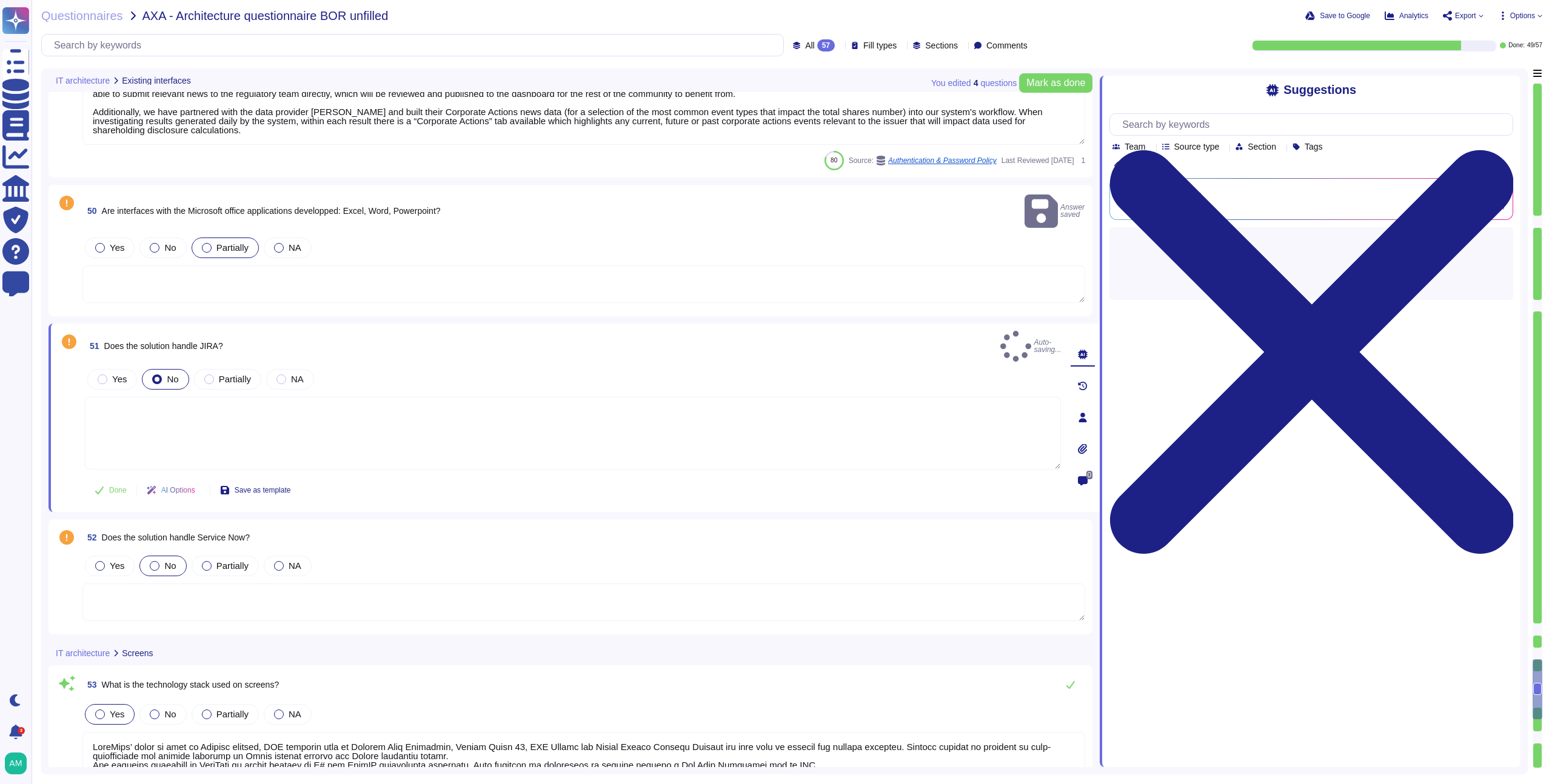
click at [169, 560] on span "No" at bounding box center [170, 565] width 12 height 10
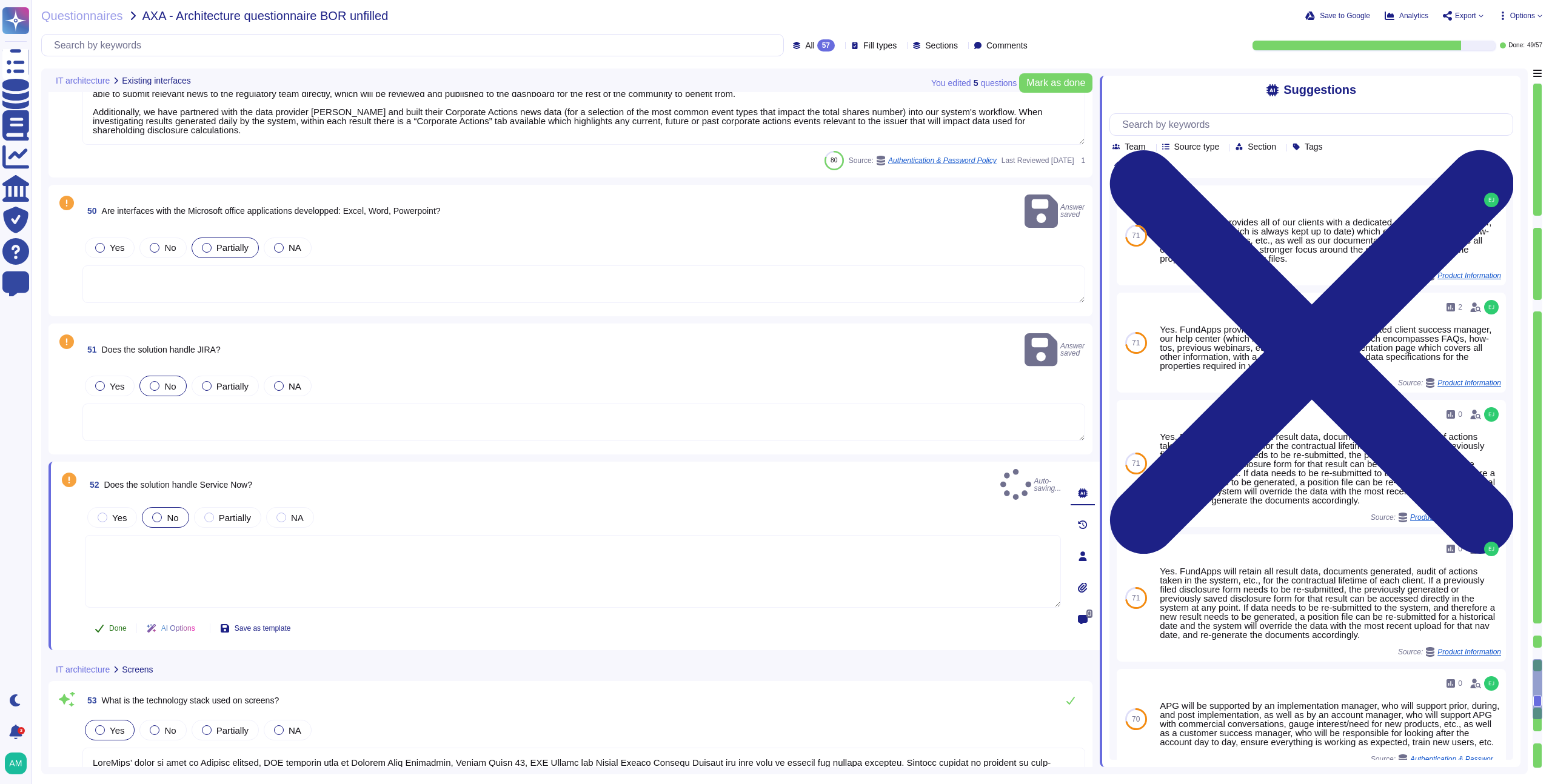
click at [117, 625] on span "Done" at bounding box center [118, 628] width 17 height 7
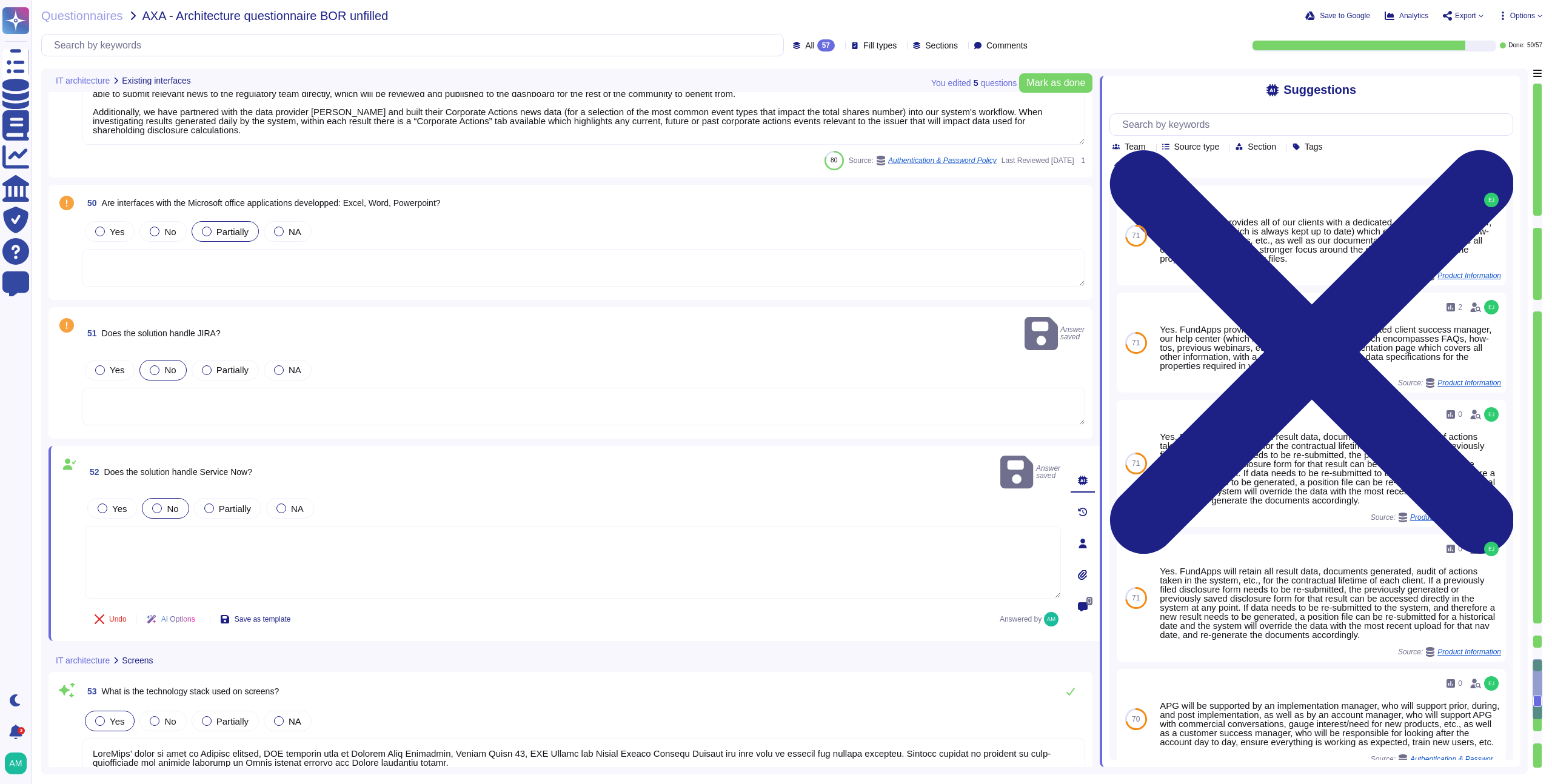
click at [128, 388] on textarea at bounding box center [584, 406] width 1003 height 37
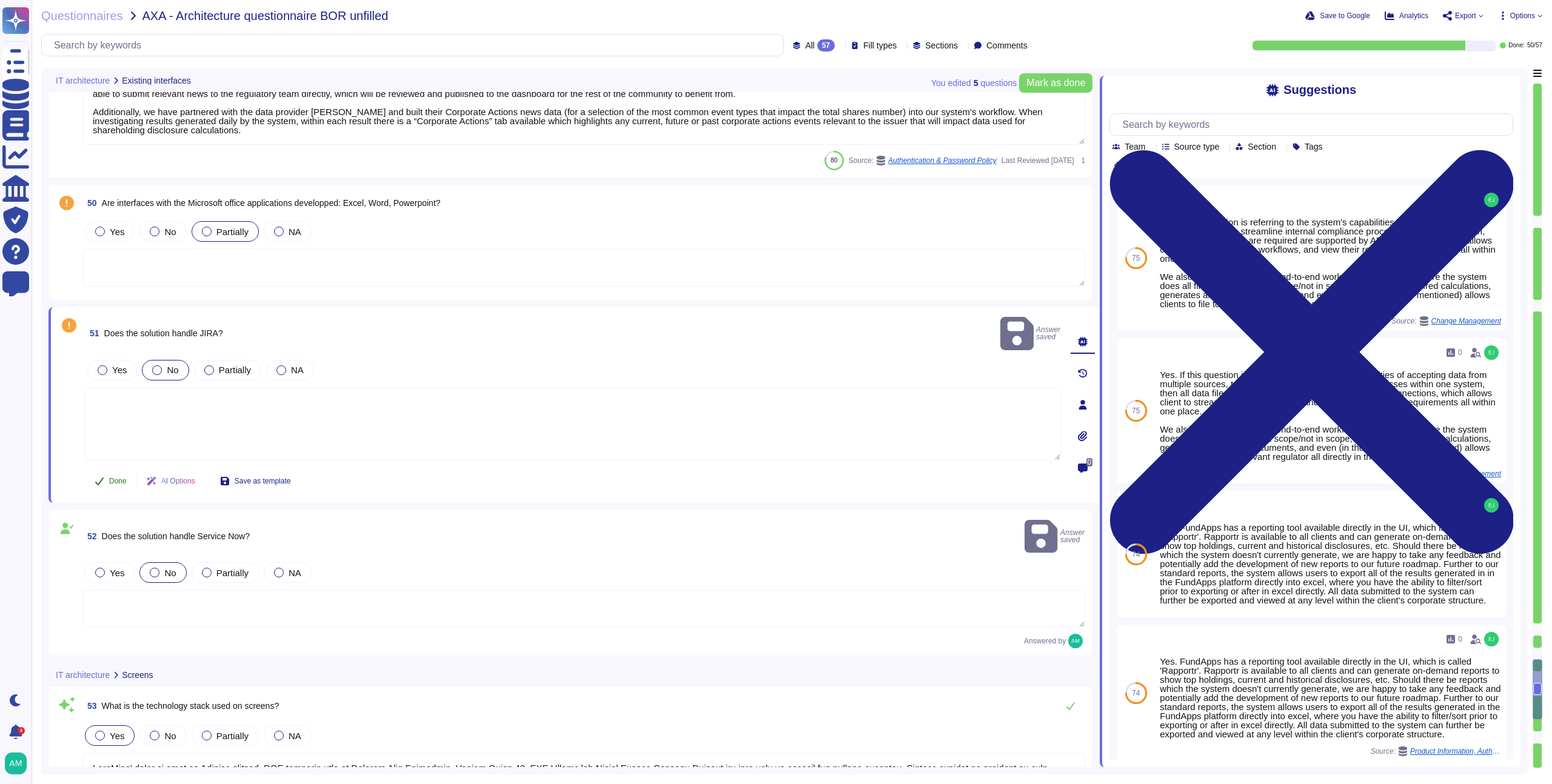
click at [110, 478] on span "Done" at bounding box center [118, 481] width 17 height 7
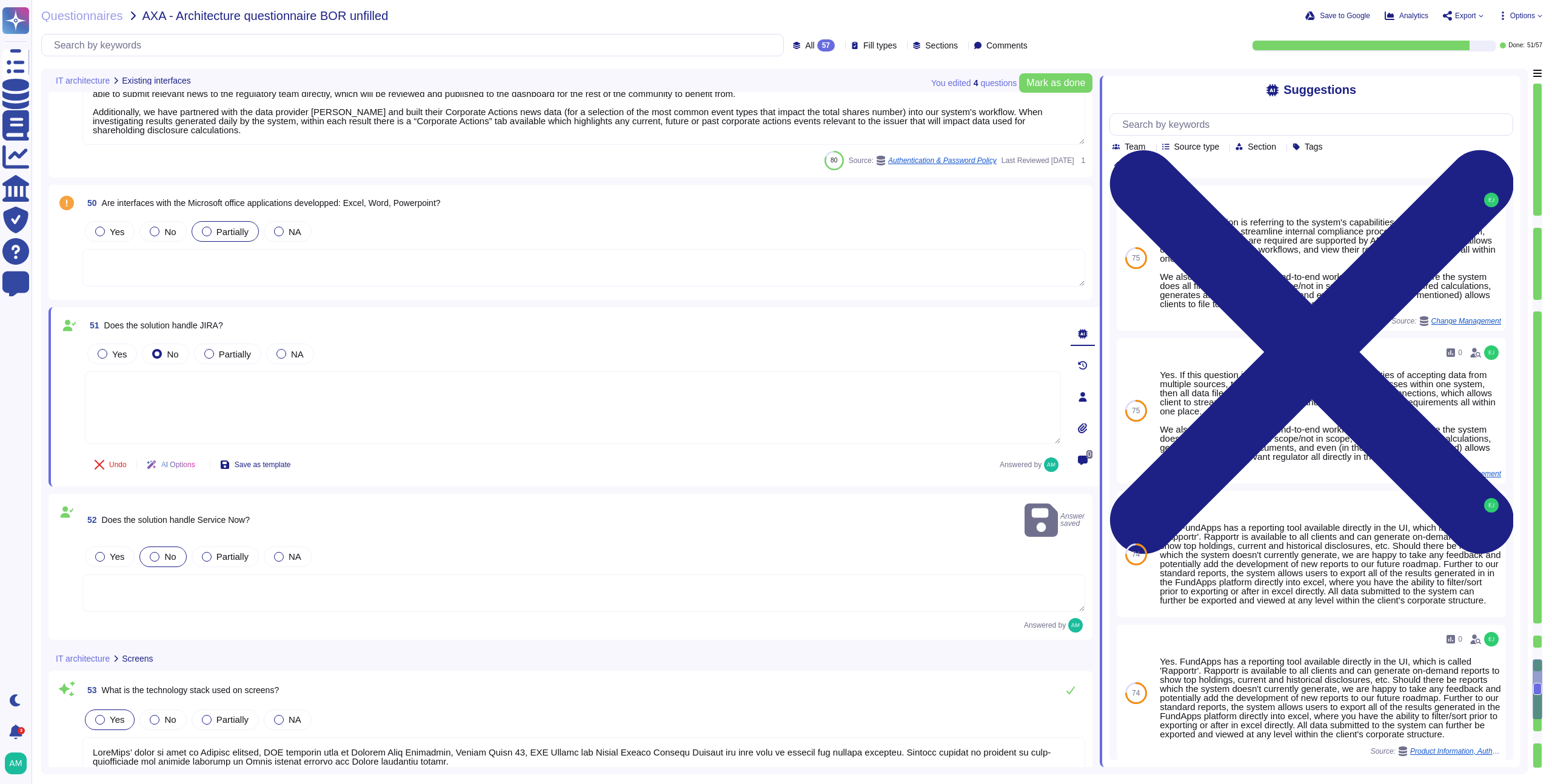
click at [129, 280] on textarea at bounding box center [584, 267] width 1003 height 37
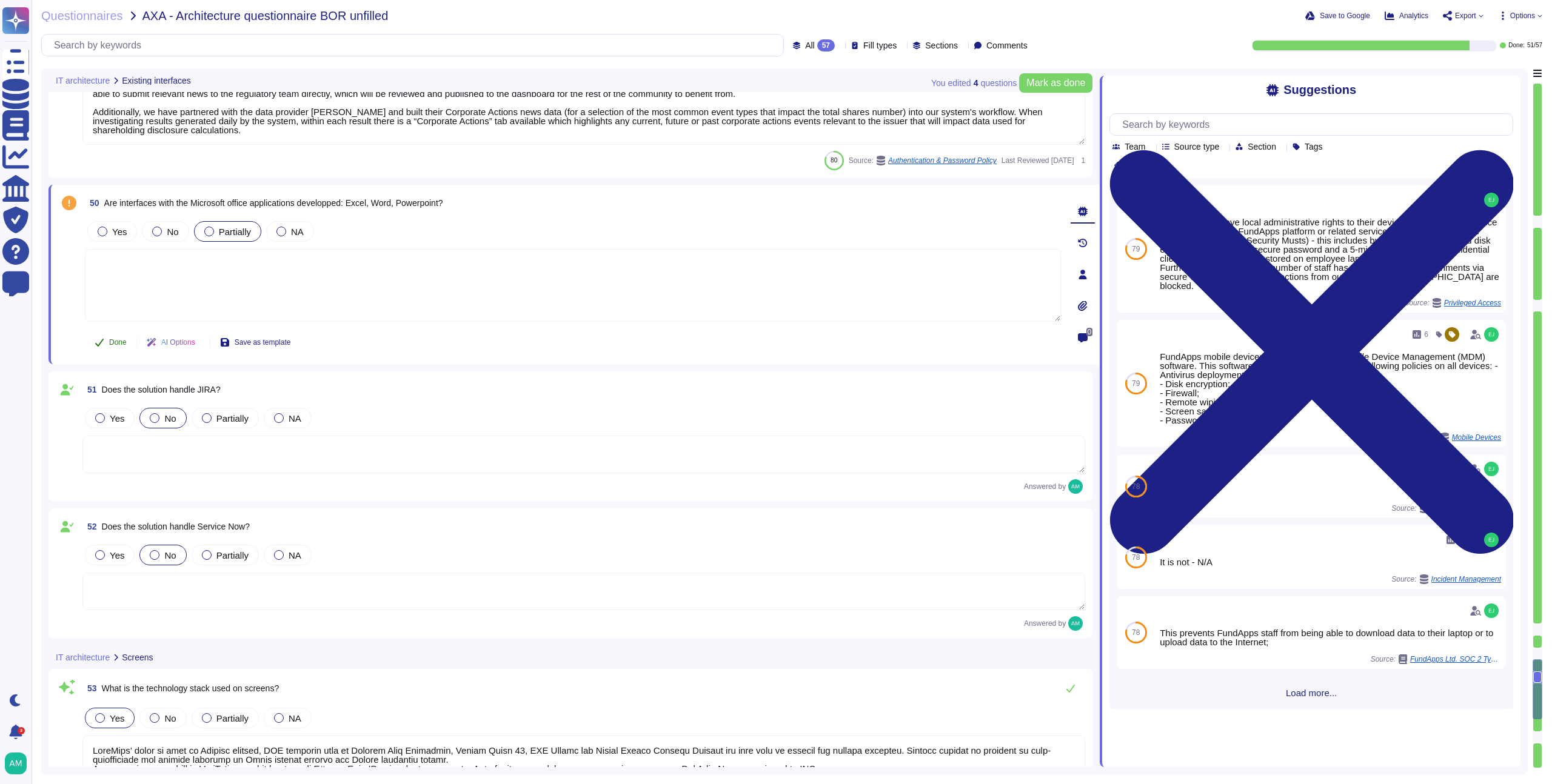
click at [110, 339] on span "Done" at bounding box center [118, 342] width 17 height 7
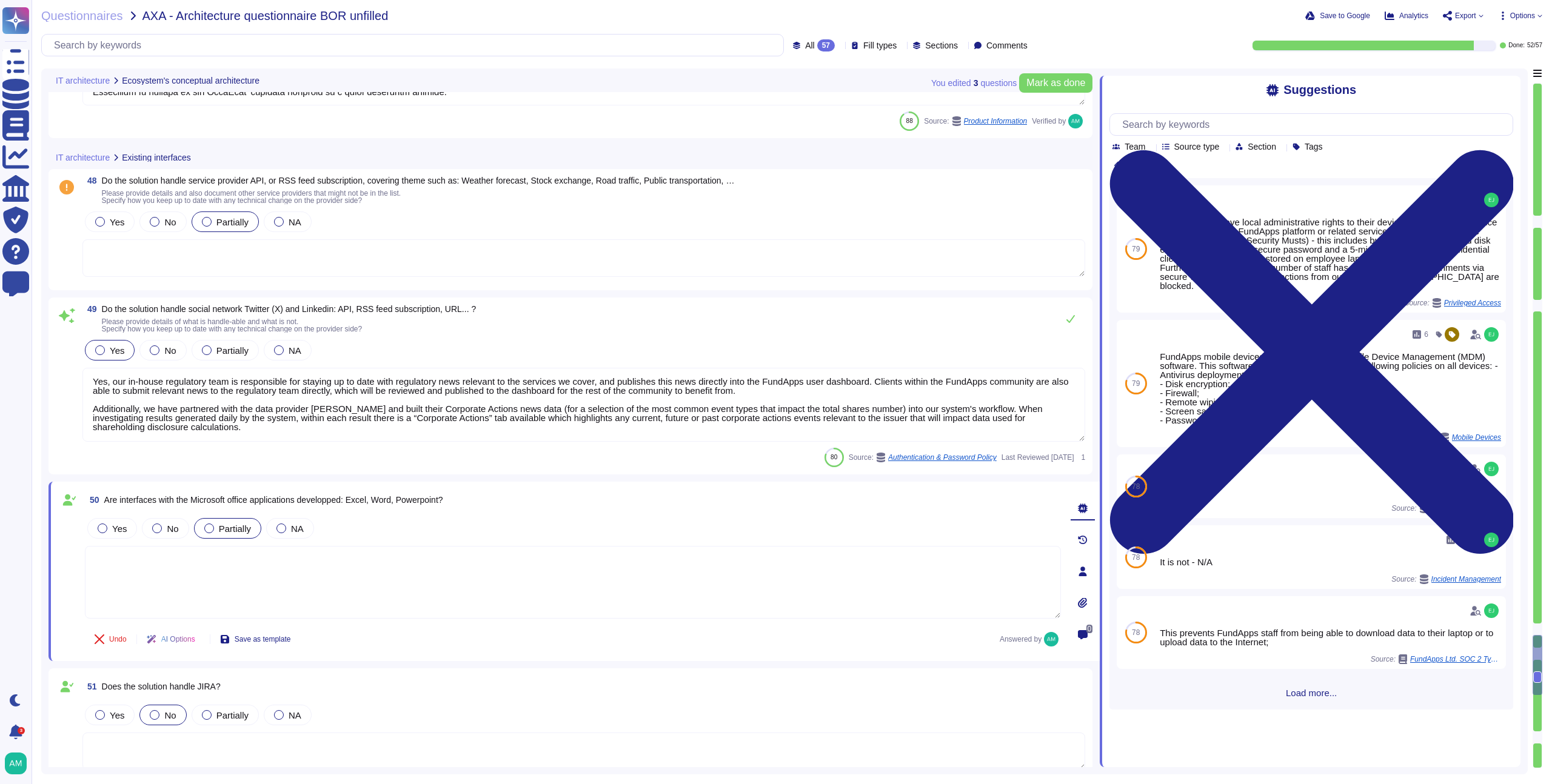
type textarea "FundApps’ stack is made of Windows servers, AWS services such as Elastic Load B…"
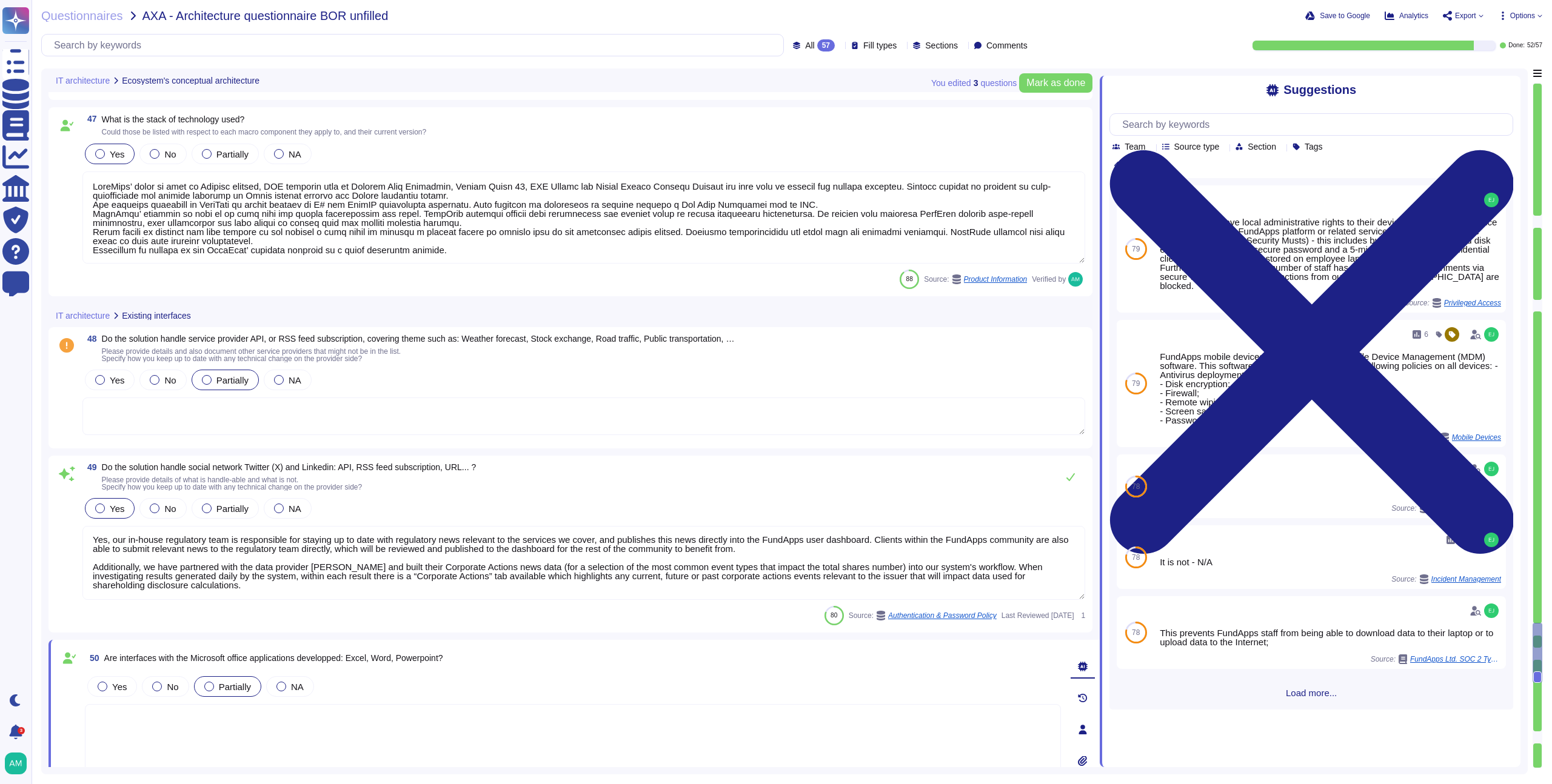
scroll to position [7111, 0]
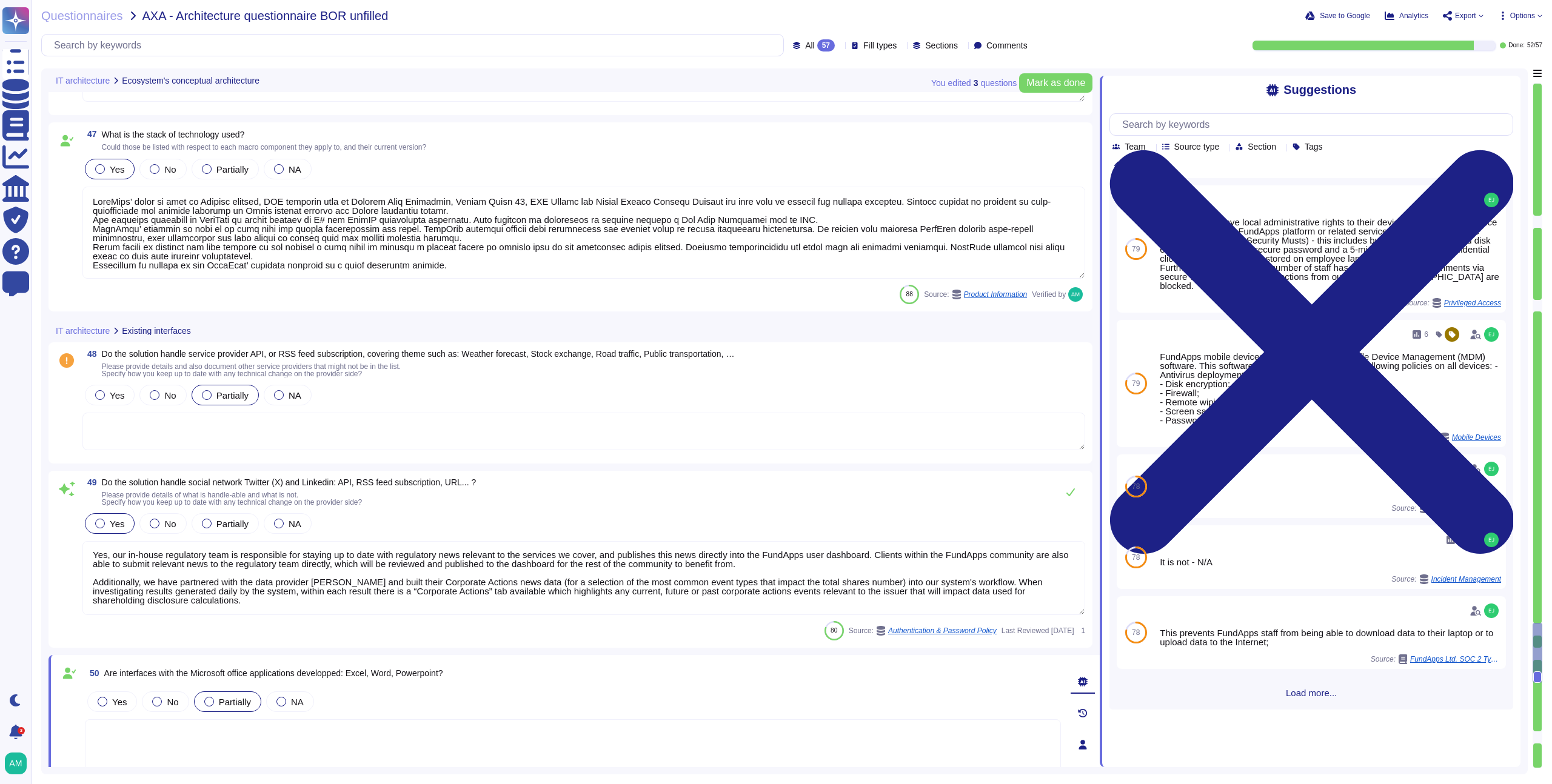
click at [232, 438] on textarea at bounding box center [584, 431] width 1003 height 37
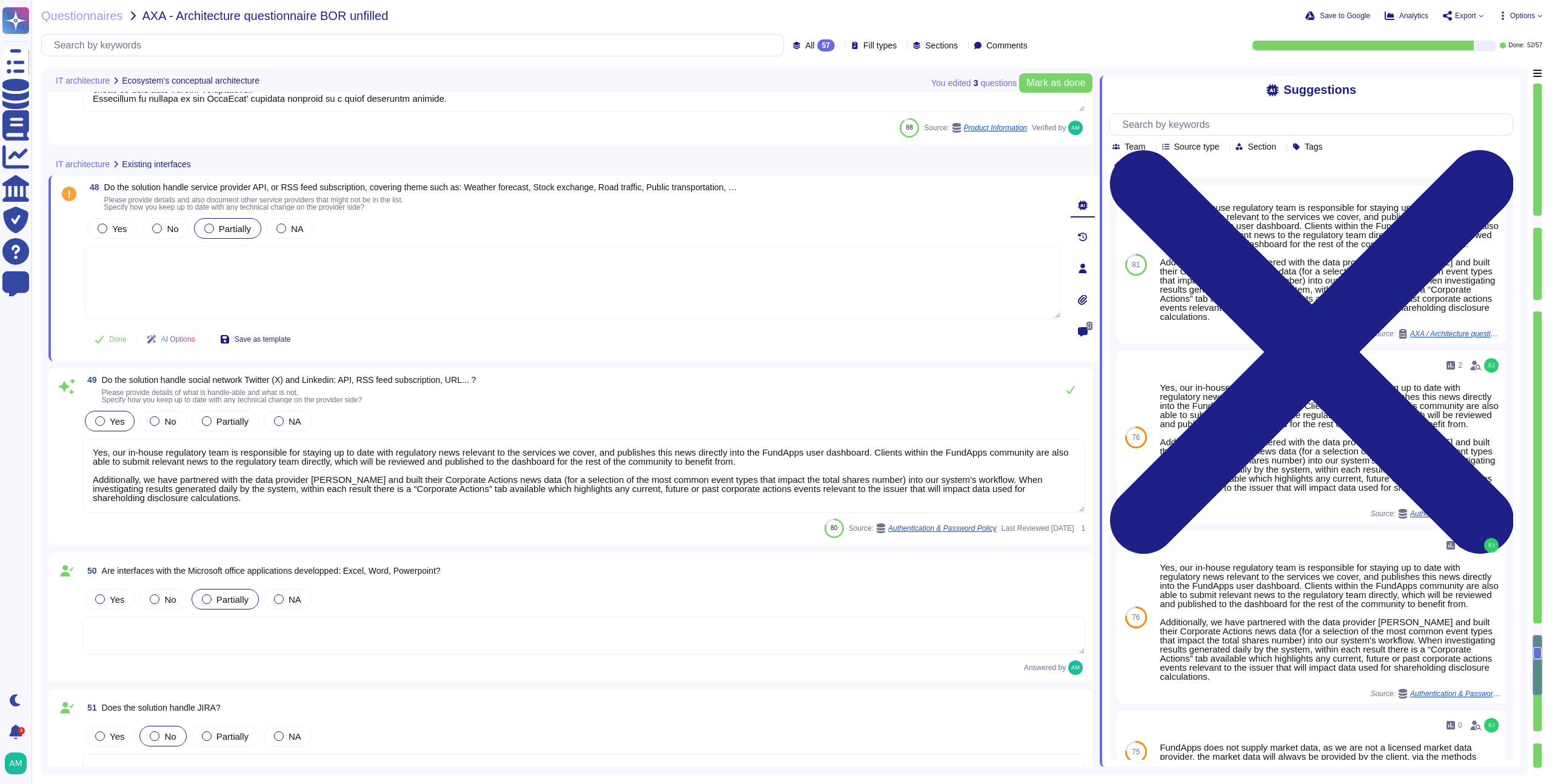
type textarea "FundApps’ stack is made of Windows servers, AWS services such as Elastic Load B…"
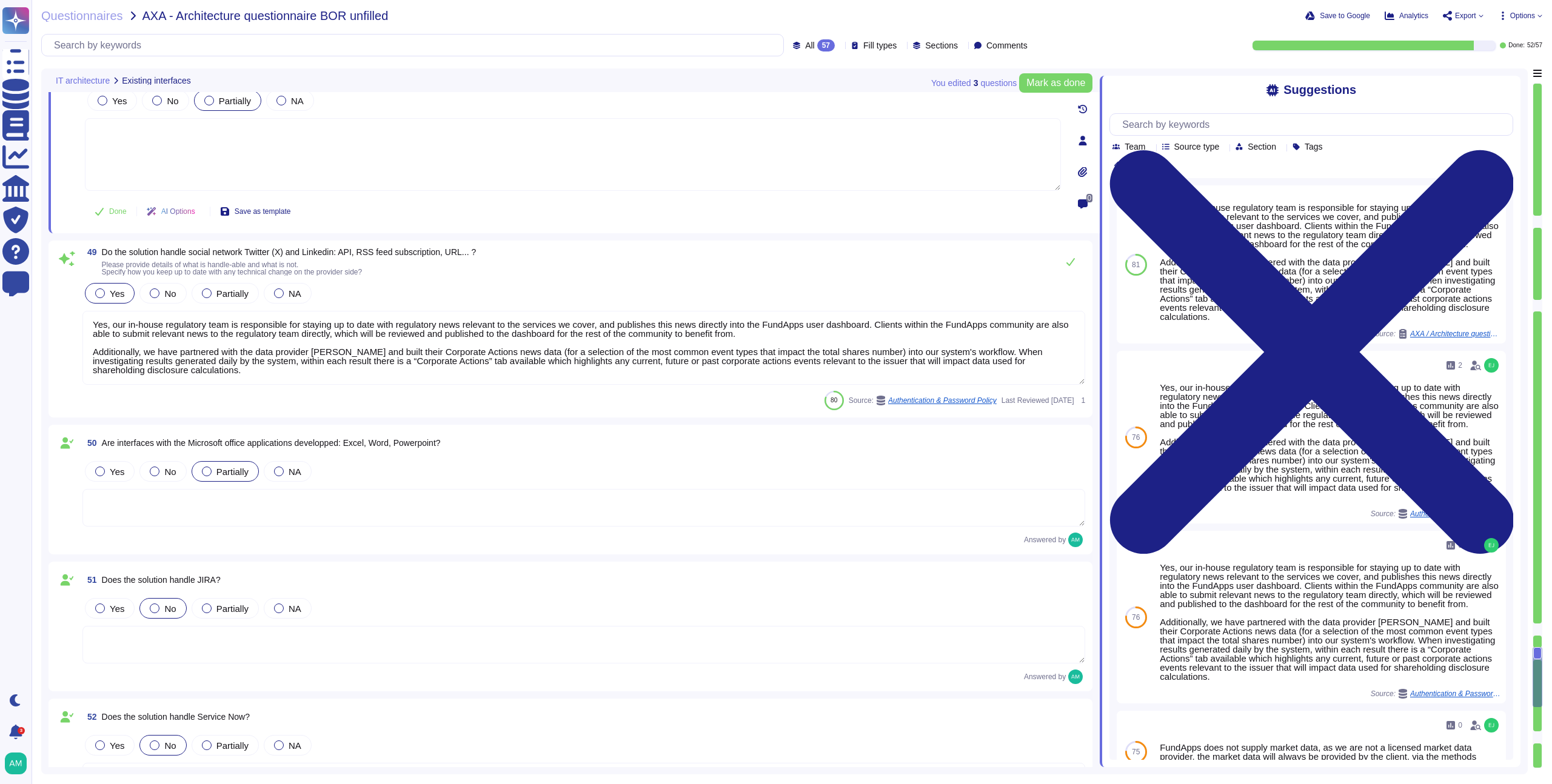
type textarea "Please refer to the Patch Management Policy for more information: https://polic…"
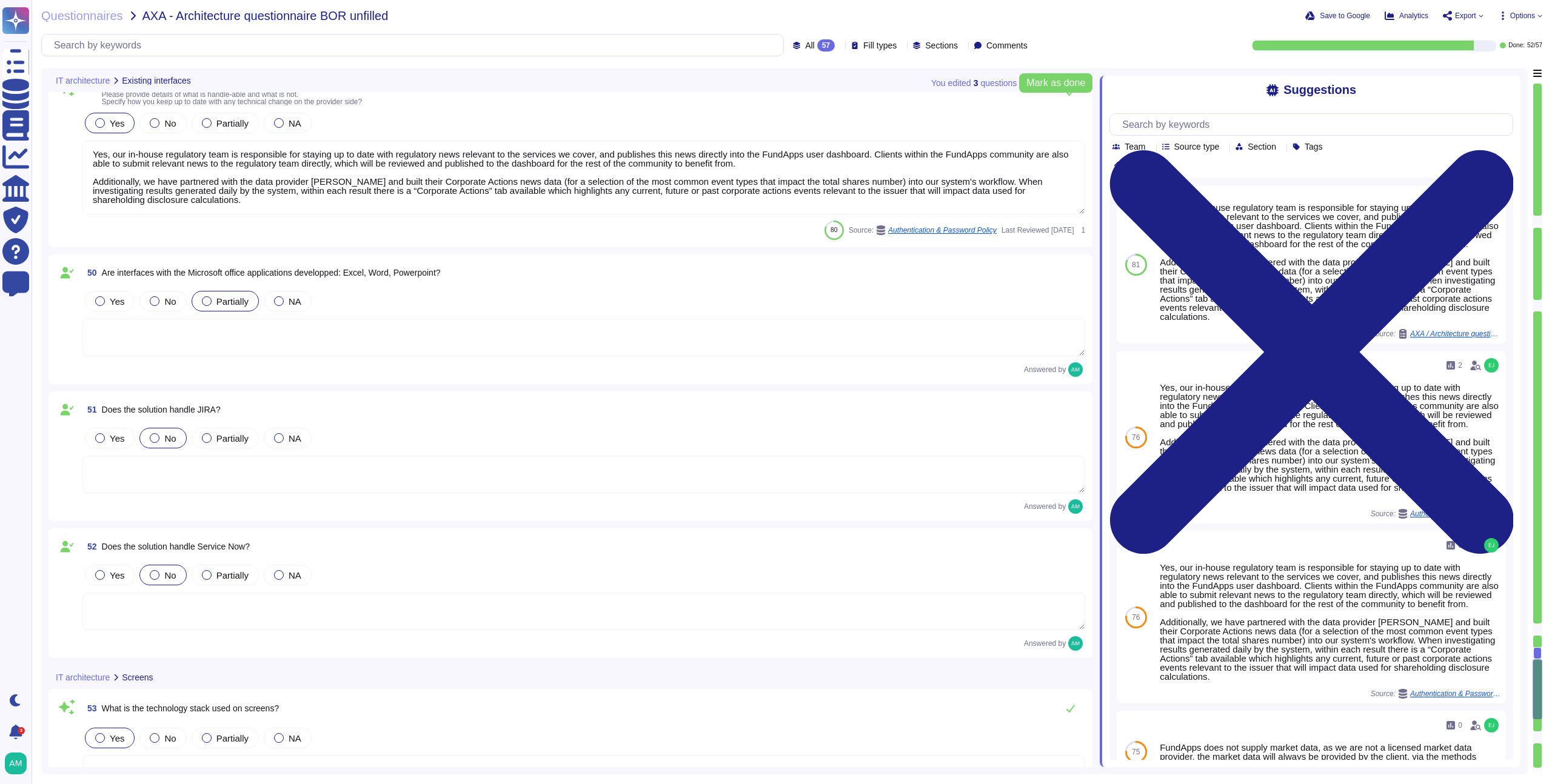
scroll to position [7816, 0]
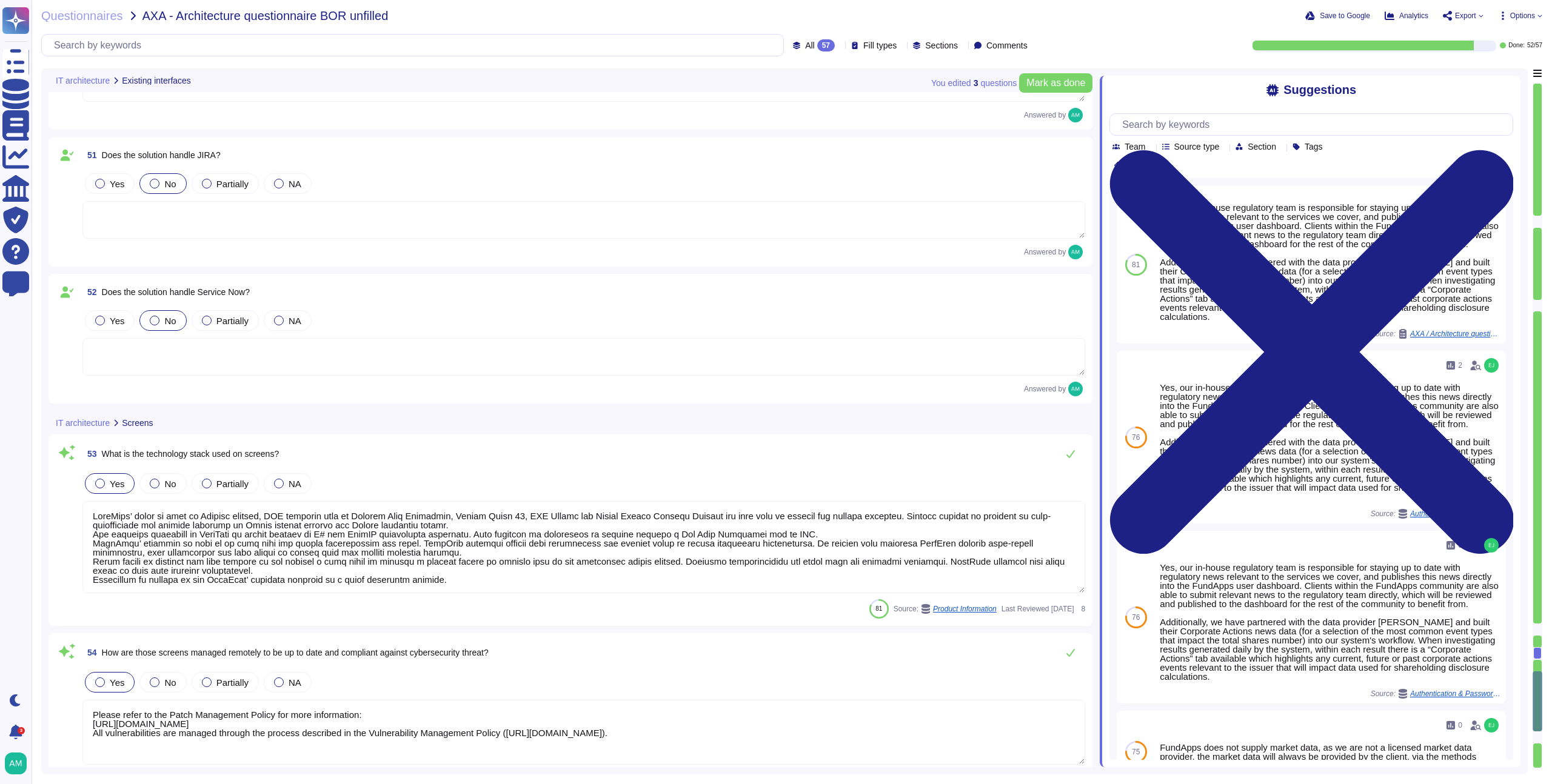
type textarea "We are currently building out pre-trade functionality that will allow clients t…"
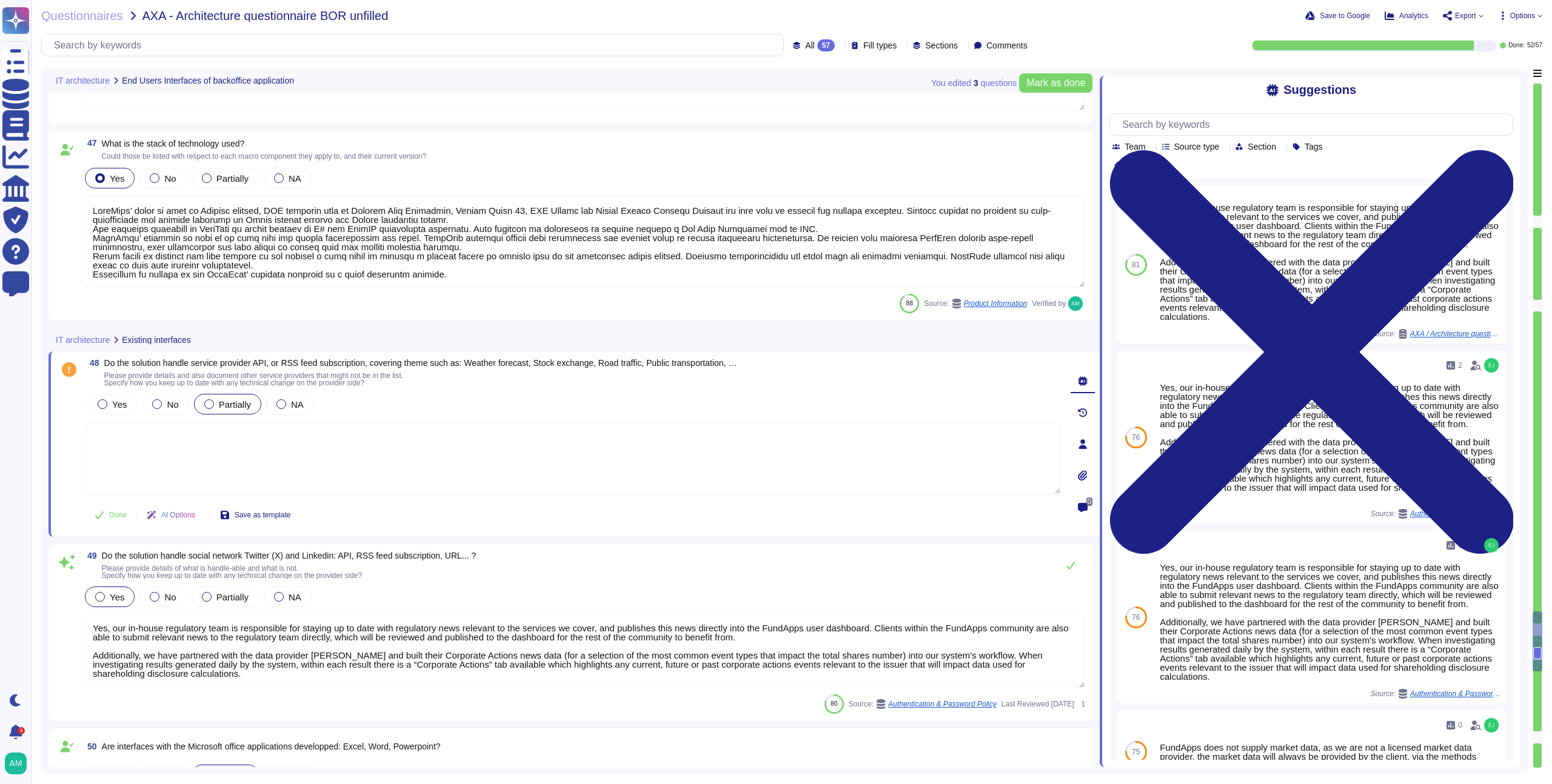
type textarea "The app is generally responsive on desktops, but not optimised for smartphones."
type textarea "FundApps’ stack is made of Windows servers, AWS services such as Elastic Load B…"
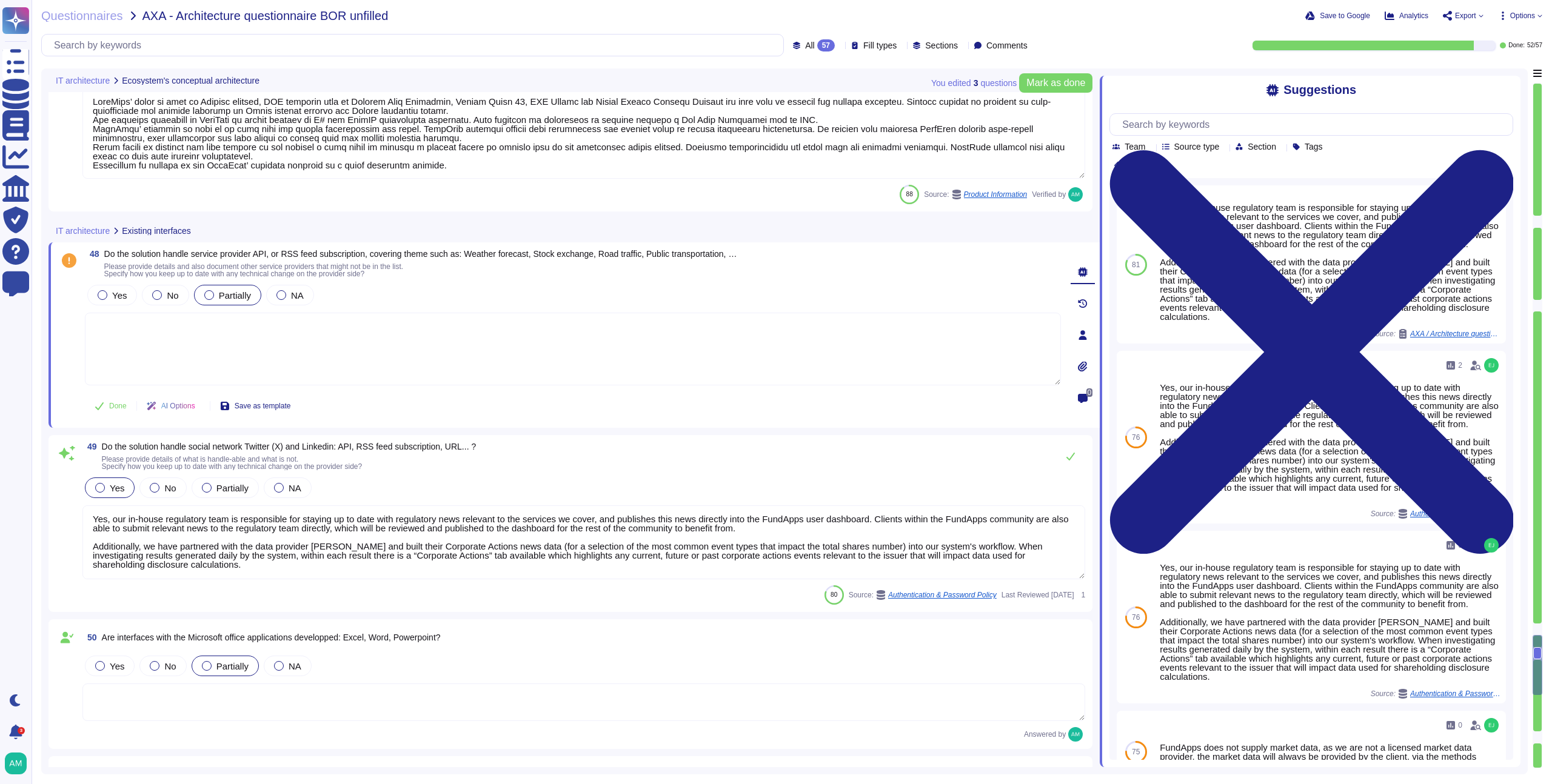
type textarea "FundApps’ stack is made of Windows servers, AWS services such as Elastic Load B…"
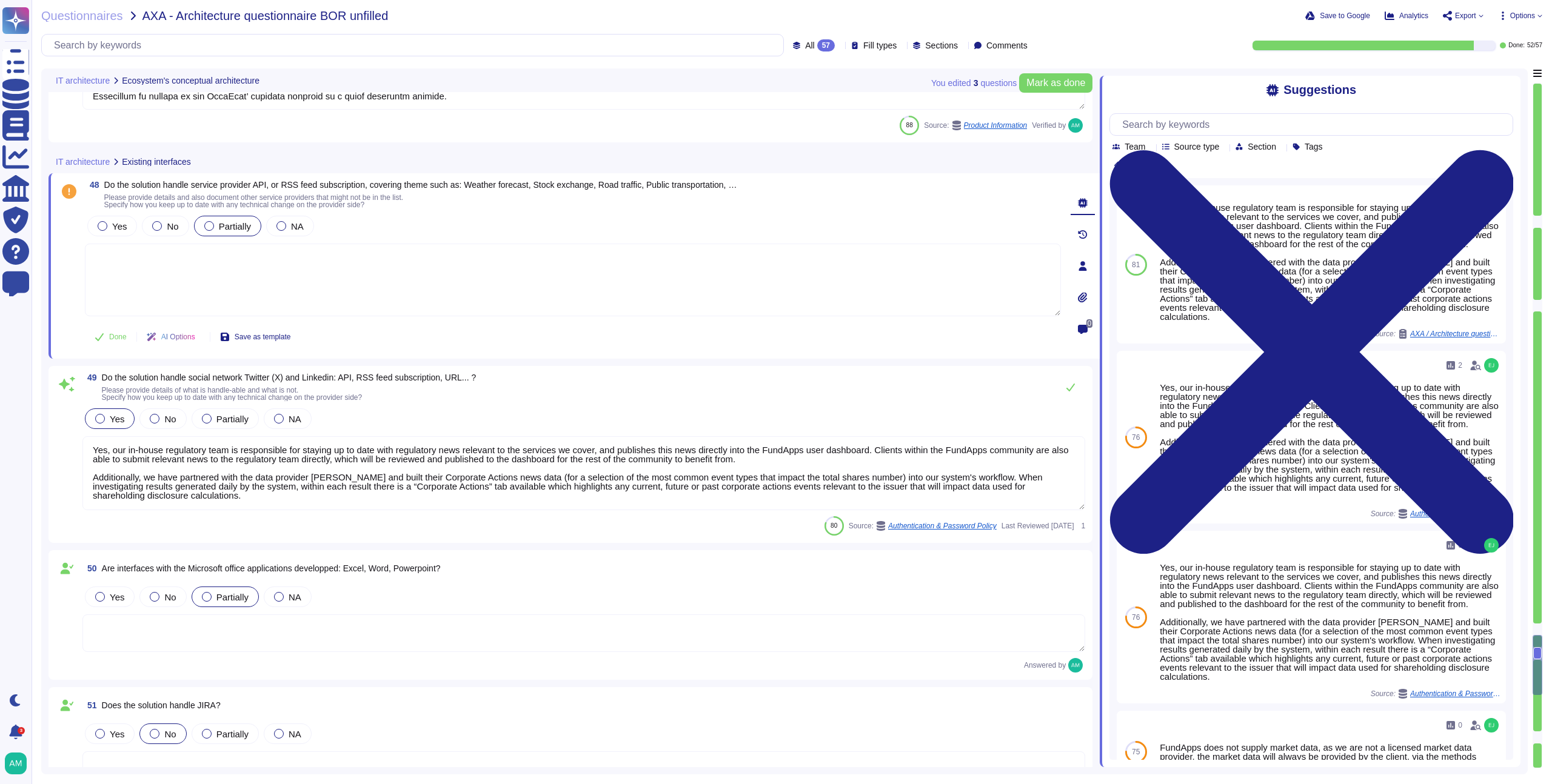
scroll to position [7213, 0]
click at [584, 461] on textarea "Yes, our in-house regulatory team is responsible for staying up to date with re…" at bounding box center [584, 472] width 1003 height 74
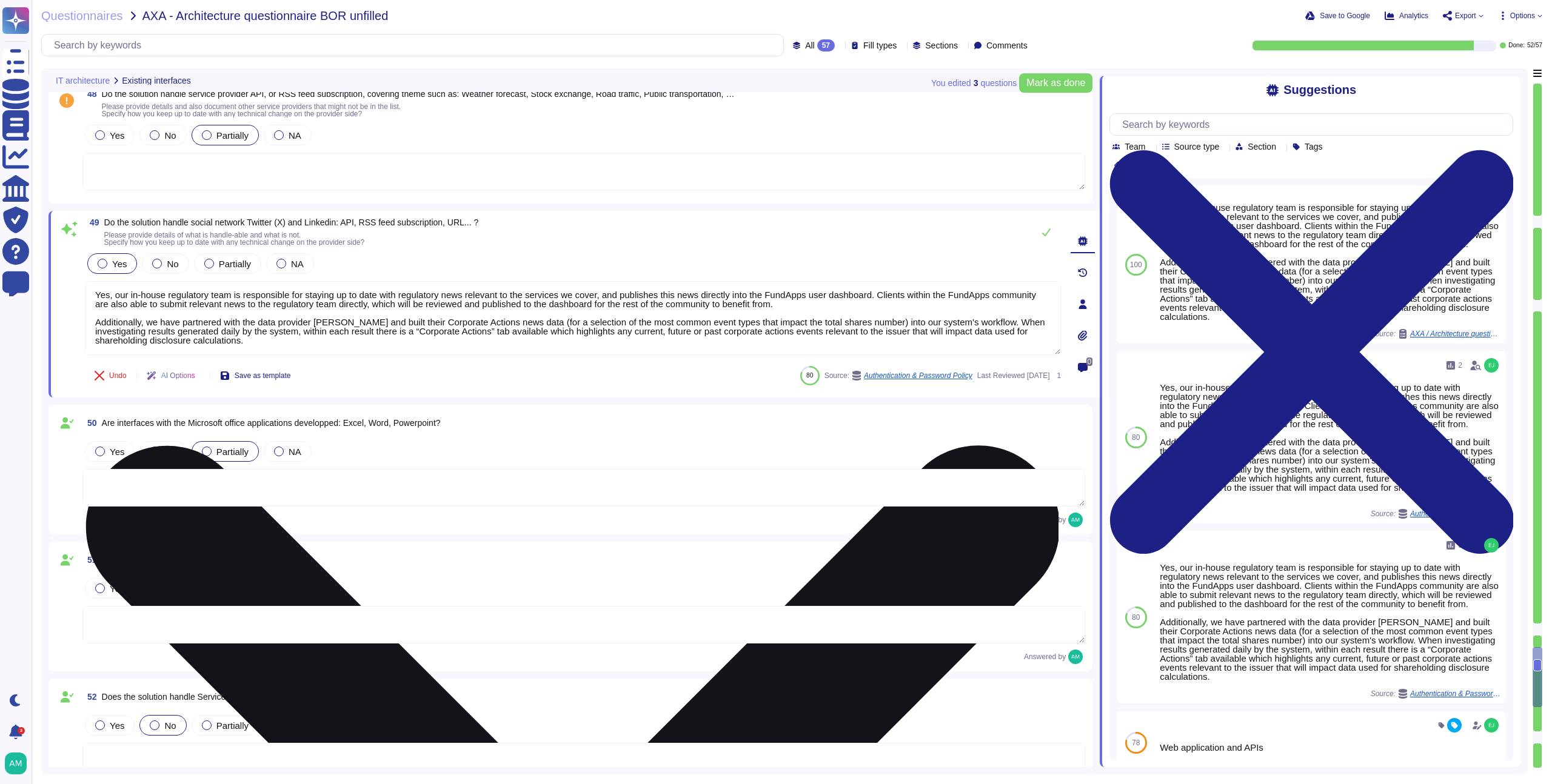
type textarea "Please refer to the Patch Management Policy for more information: https://polic…"
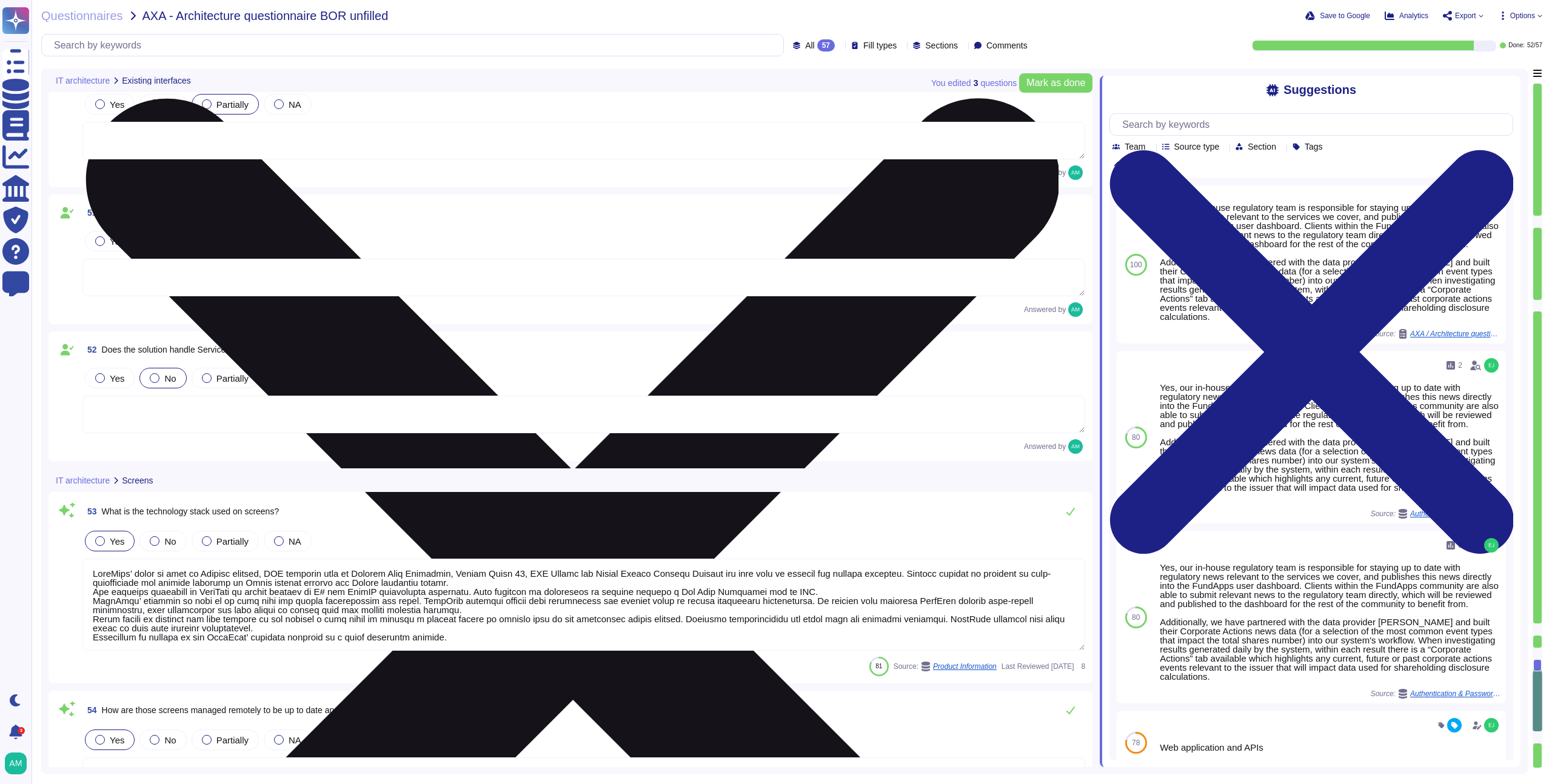
type textarea "We are currently building out pre-trade functionality that will allow clients t…"
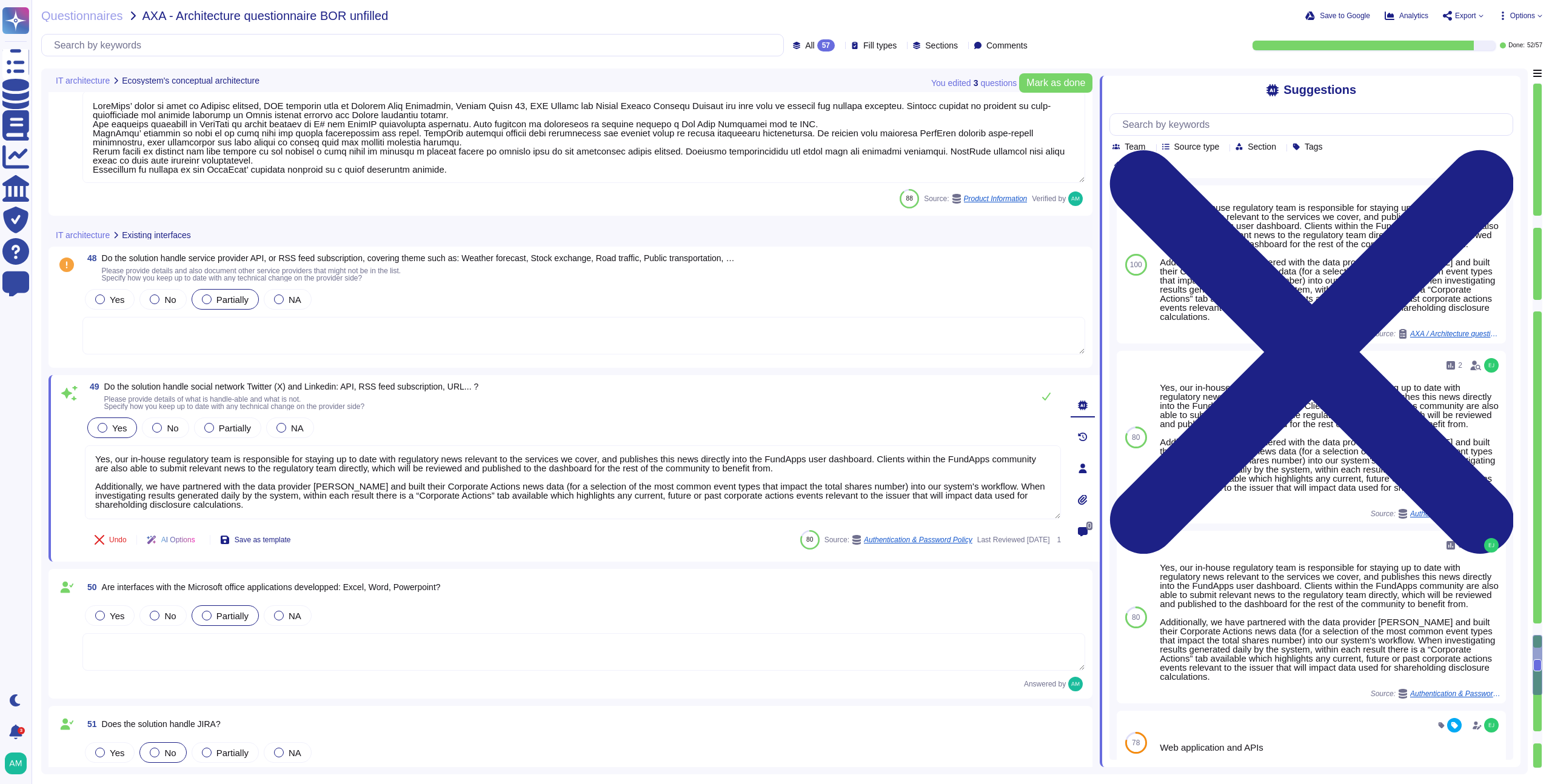
type textarea "FundApps’ stack is made of Windows servers, AWS services such as Elastic Load B…"
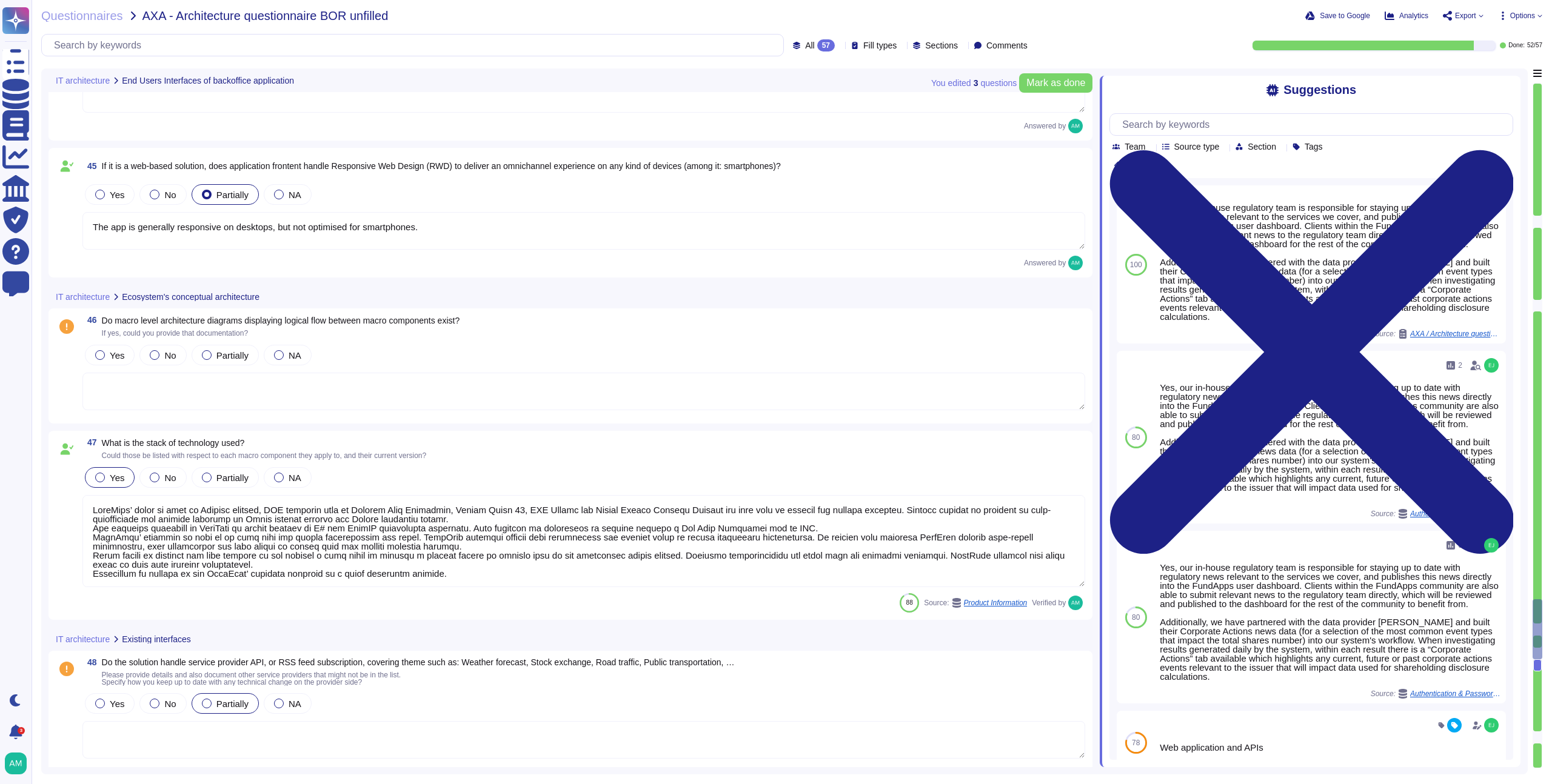
type textarea "The app is generally responsive on desktops, but not optimised for smartphones."
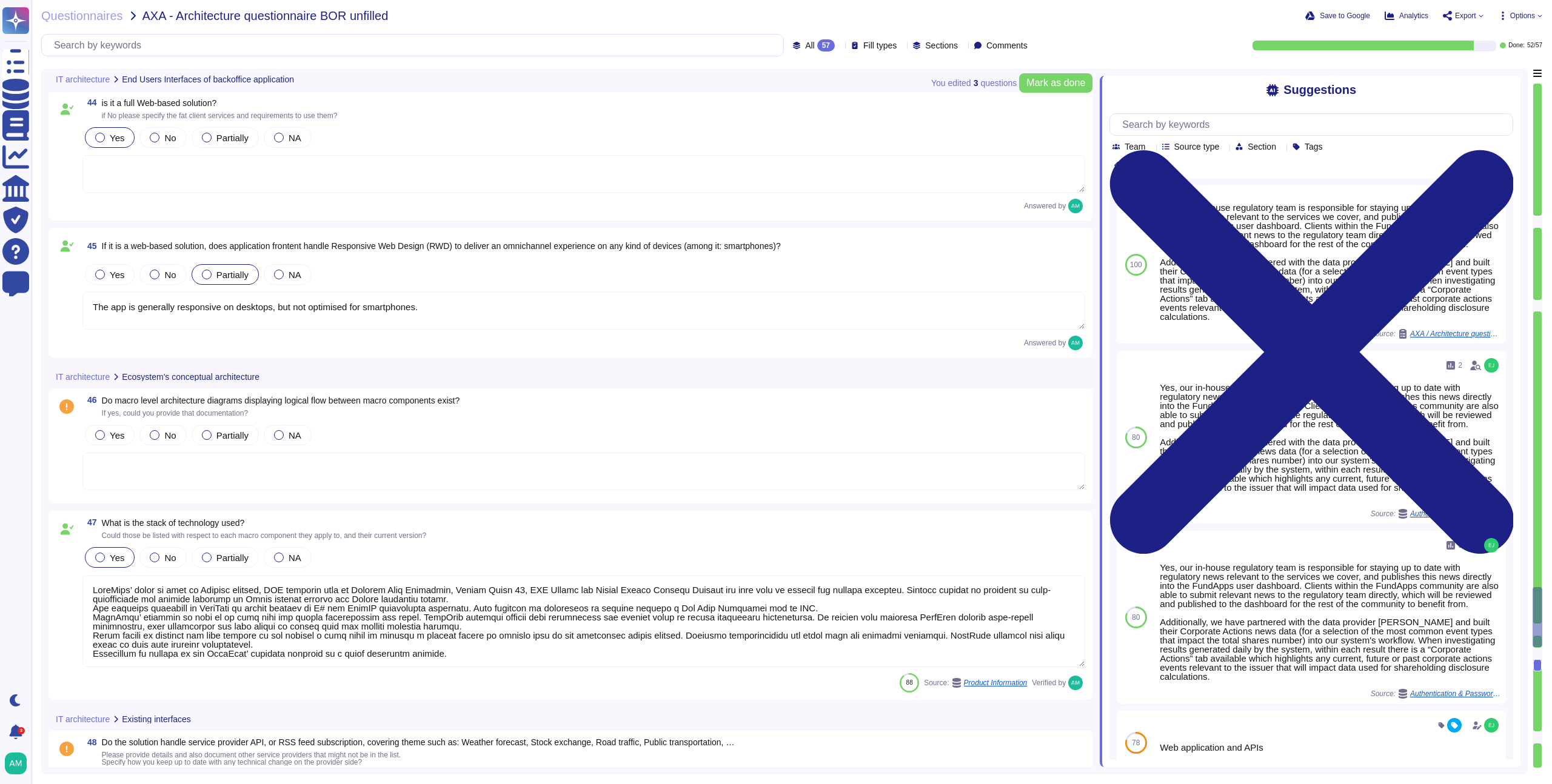
type textarea "All actions made to our infrastructure or application are logged and centralise…"
type textarea "FundApps treats client data as "confidential" which is the highest level of pro…"
type textarea "Upon contract termination, FundApps will securely delete all client data from i…"
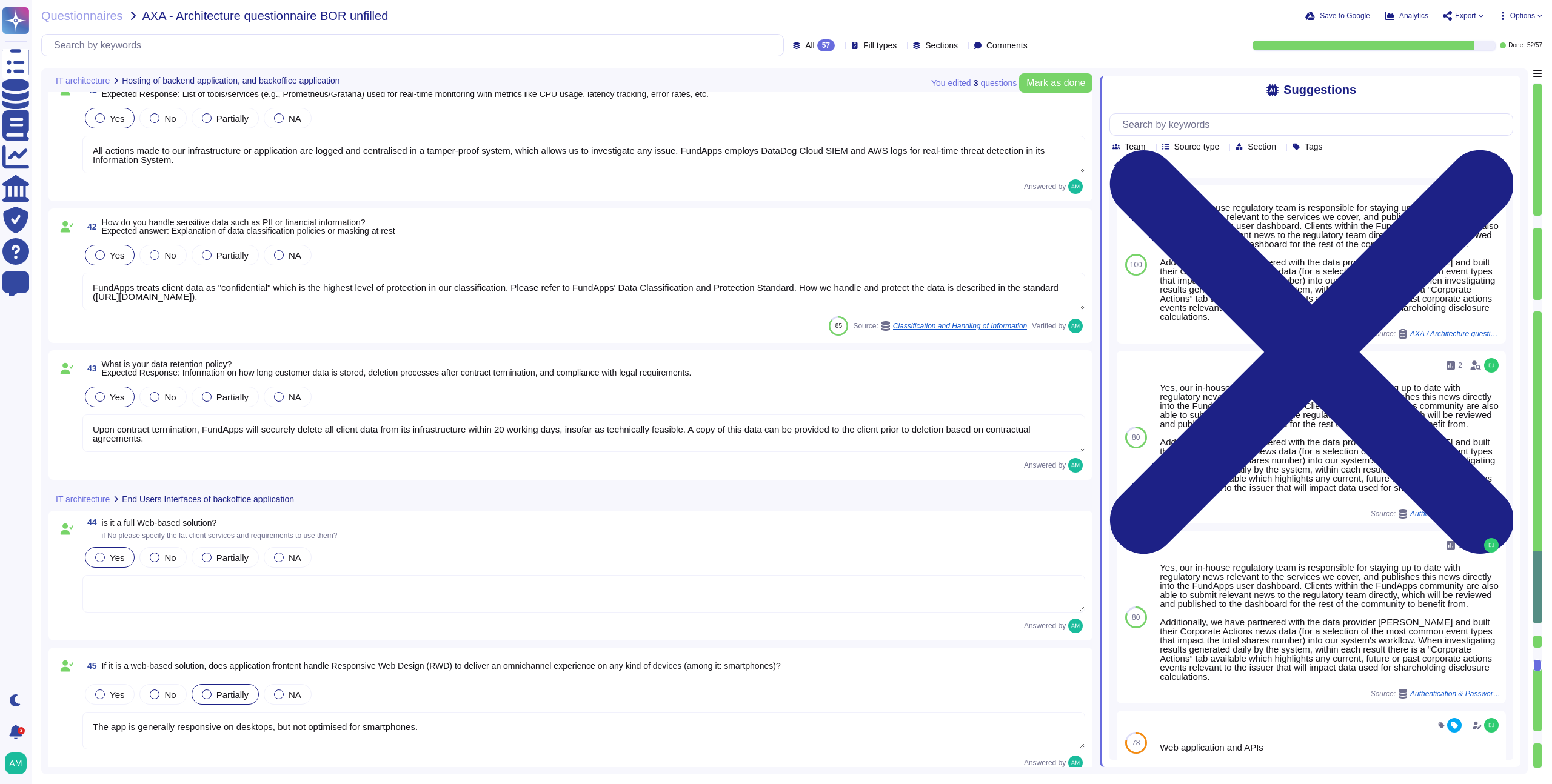
type textarea "FundApps employs a fully automated deployment process that enhances the securit…"
type textarea "We deploy updates to the system as often as twice per day. We will never wait t…"
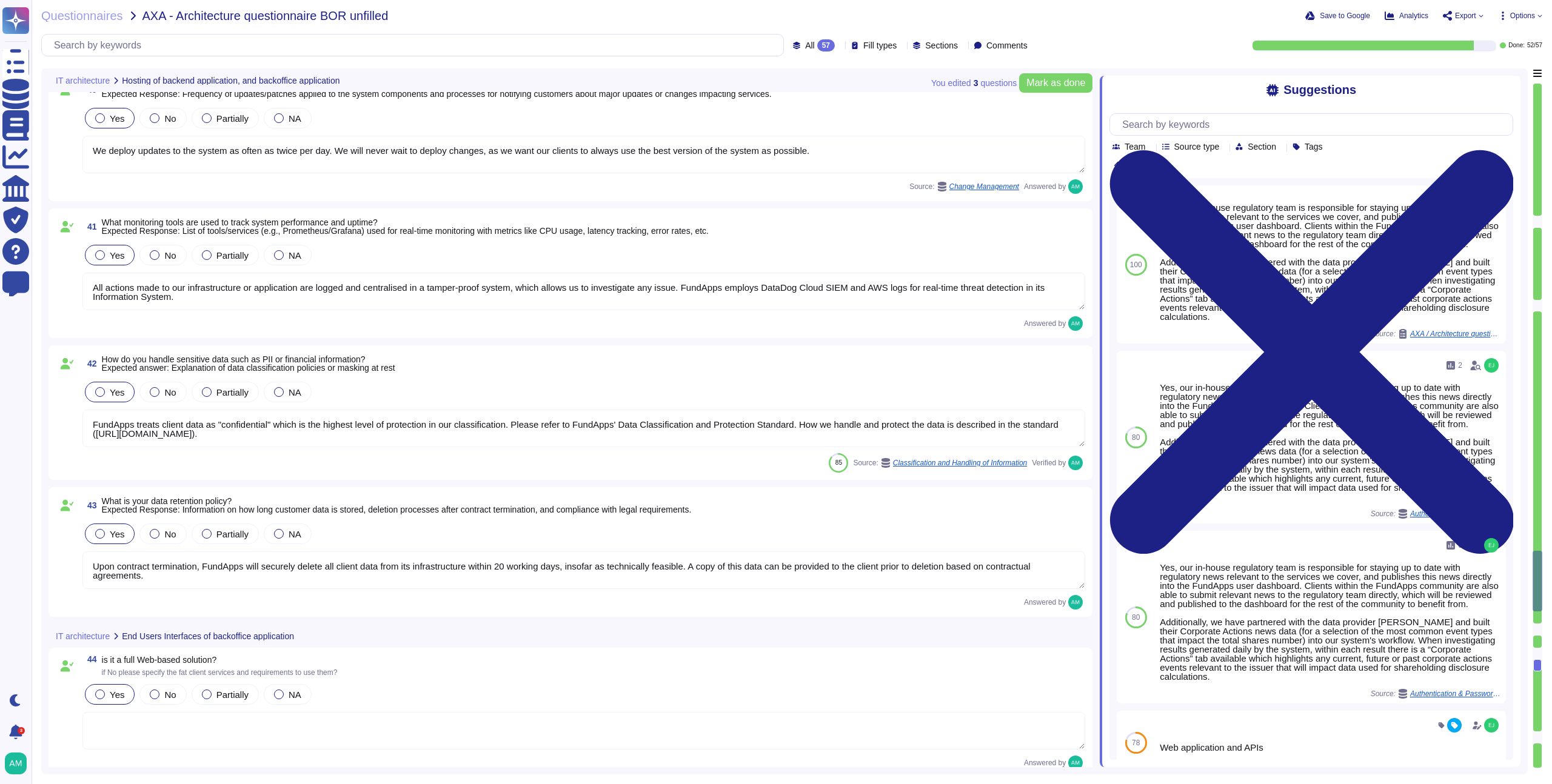
type textarea "Data stored in the FundApps platform is classified as ‘FundApps Confidential’ w…"
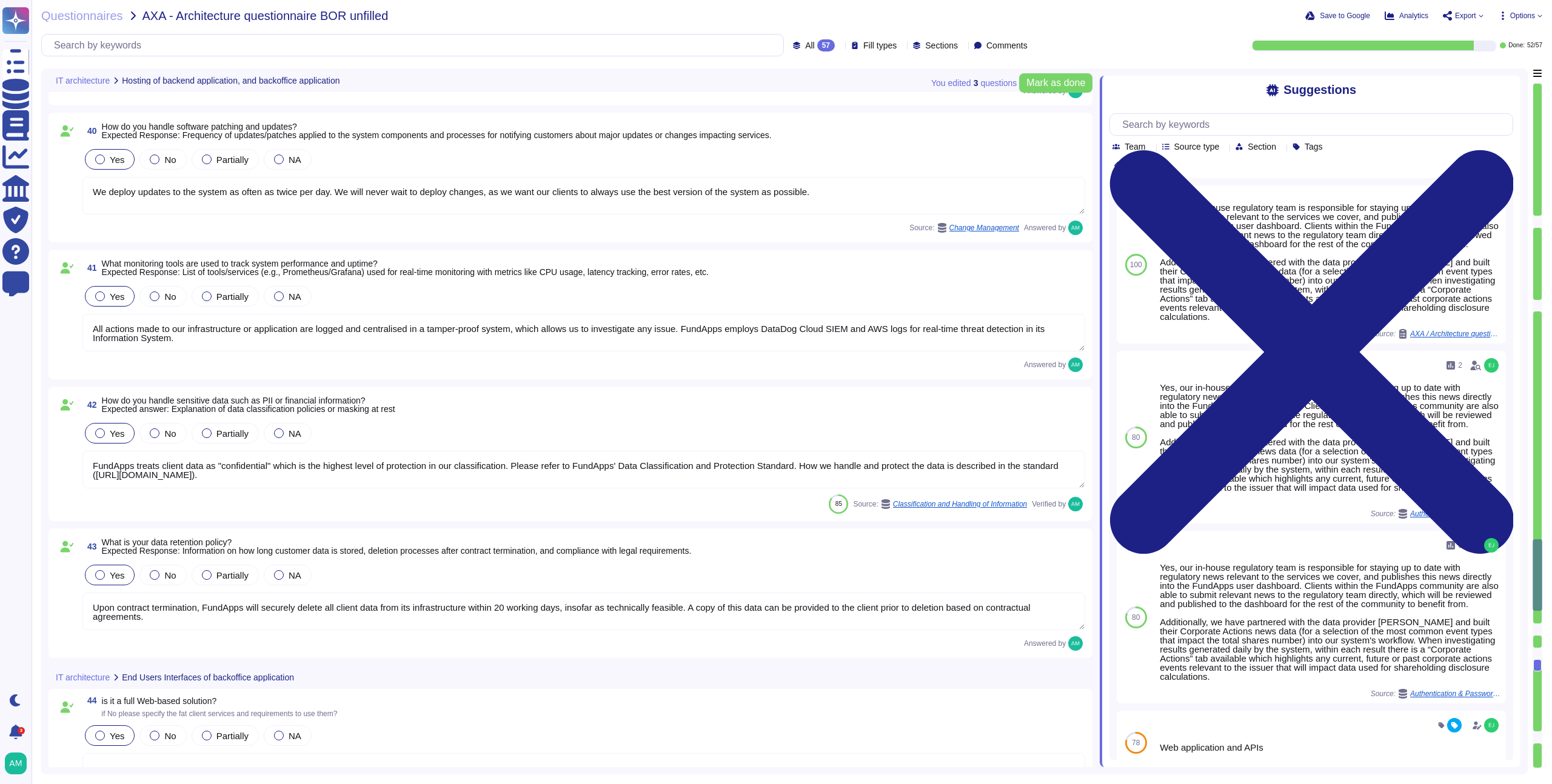
scroll to position [6045, 0]
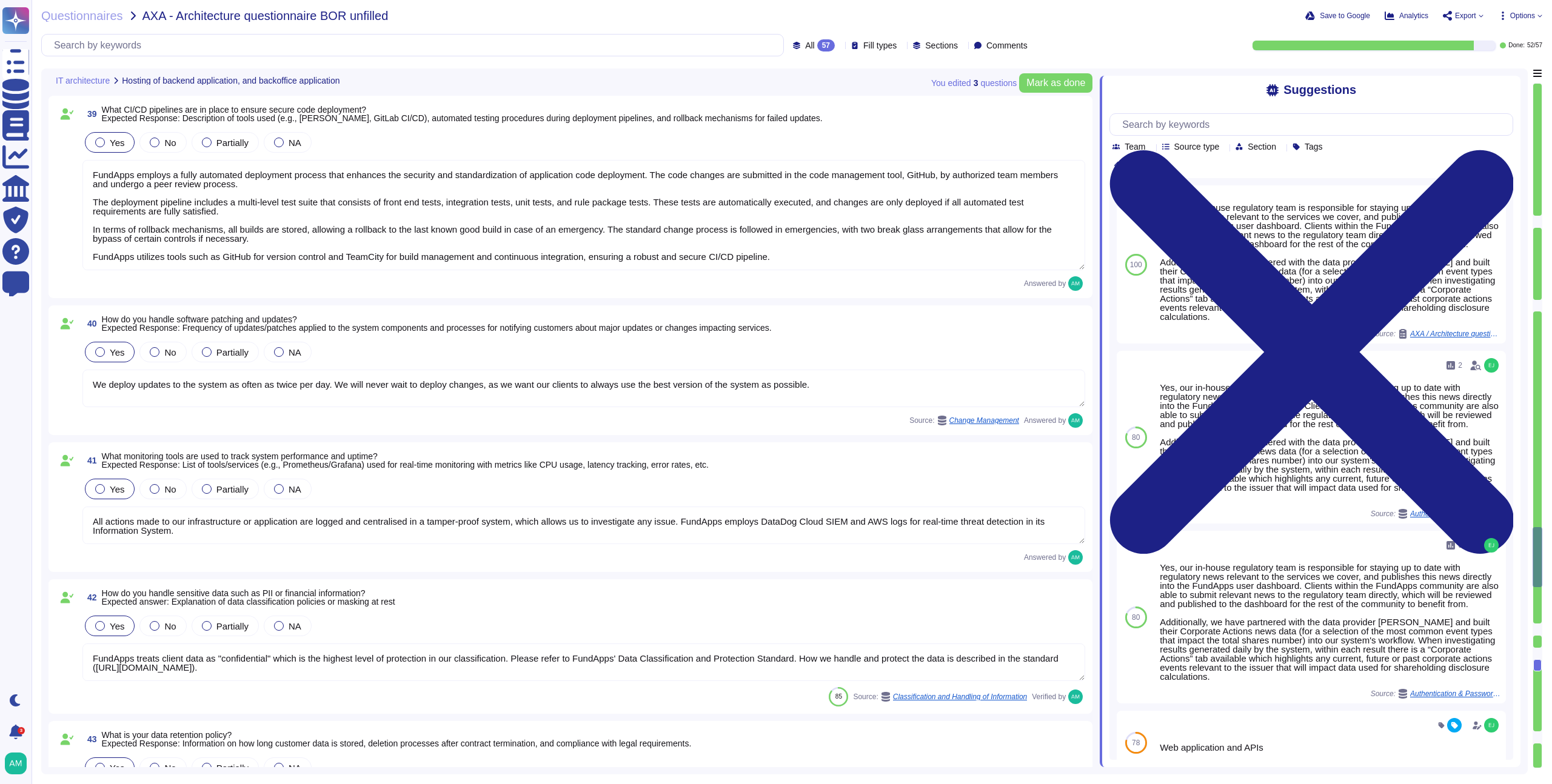
type textarea "FundApps has a Disaster Recovery Plan with an RTO of 4 hours, and an RPO of 30 …"
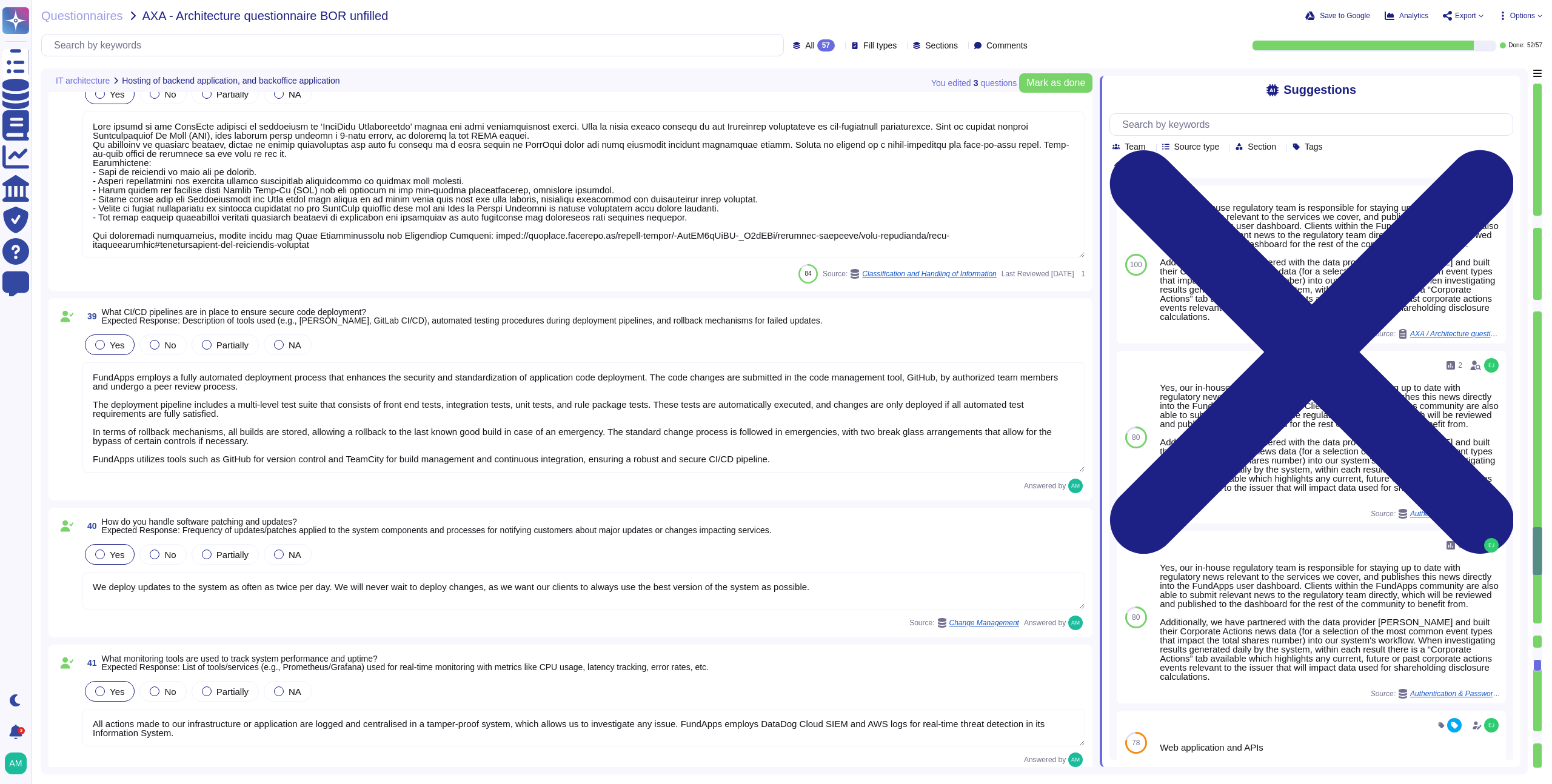
type textarea "FundApps backups production data to local storage at the following frequency: F…"
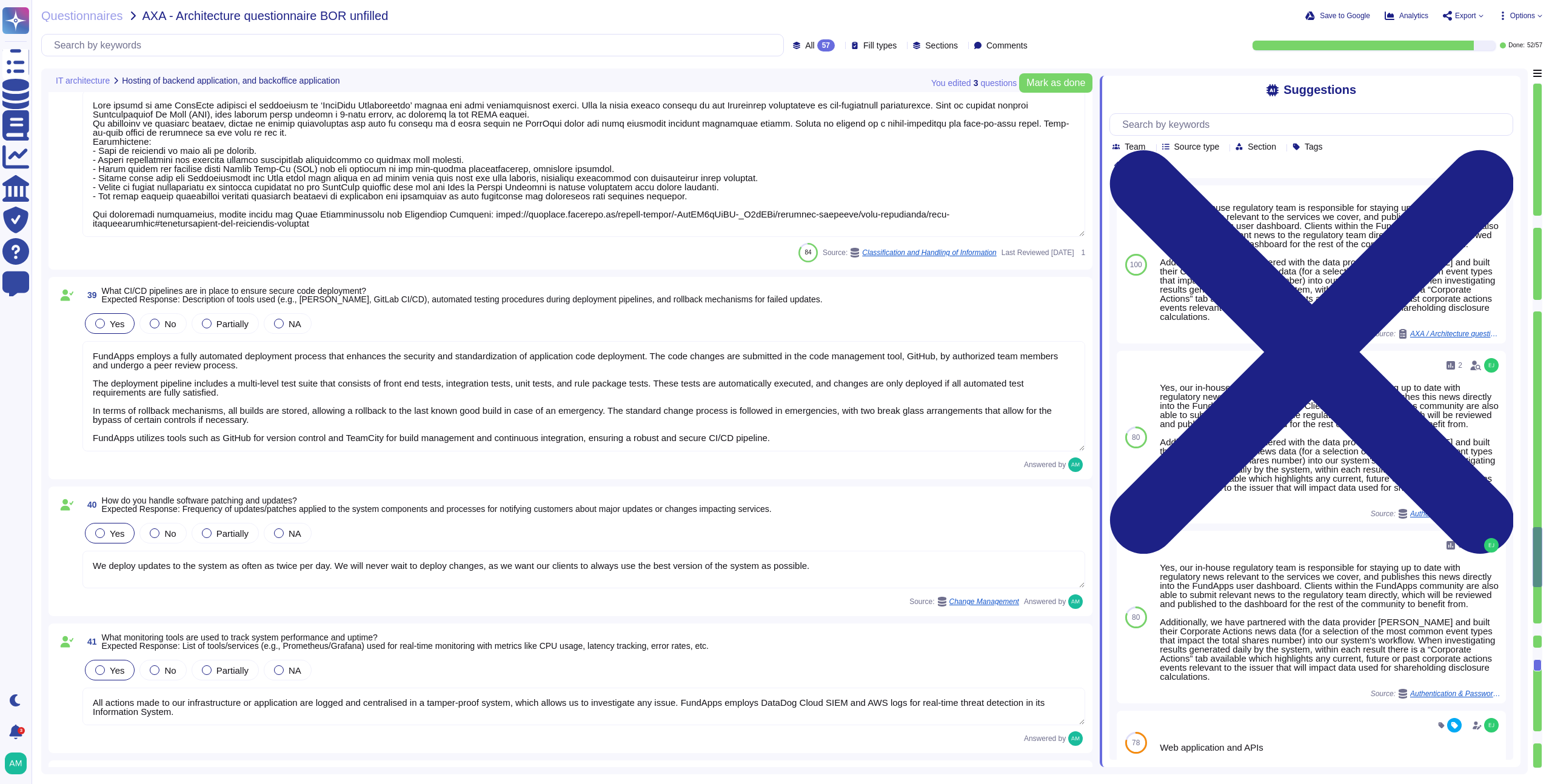
scroll to position [5689, 0]
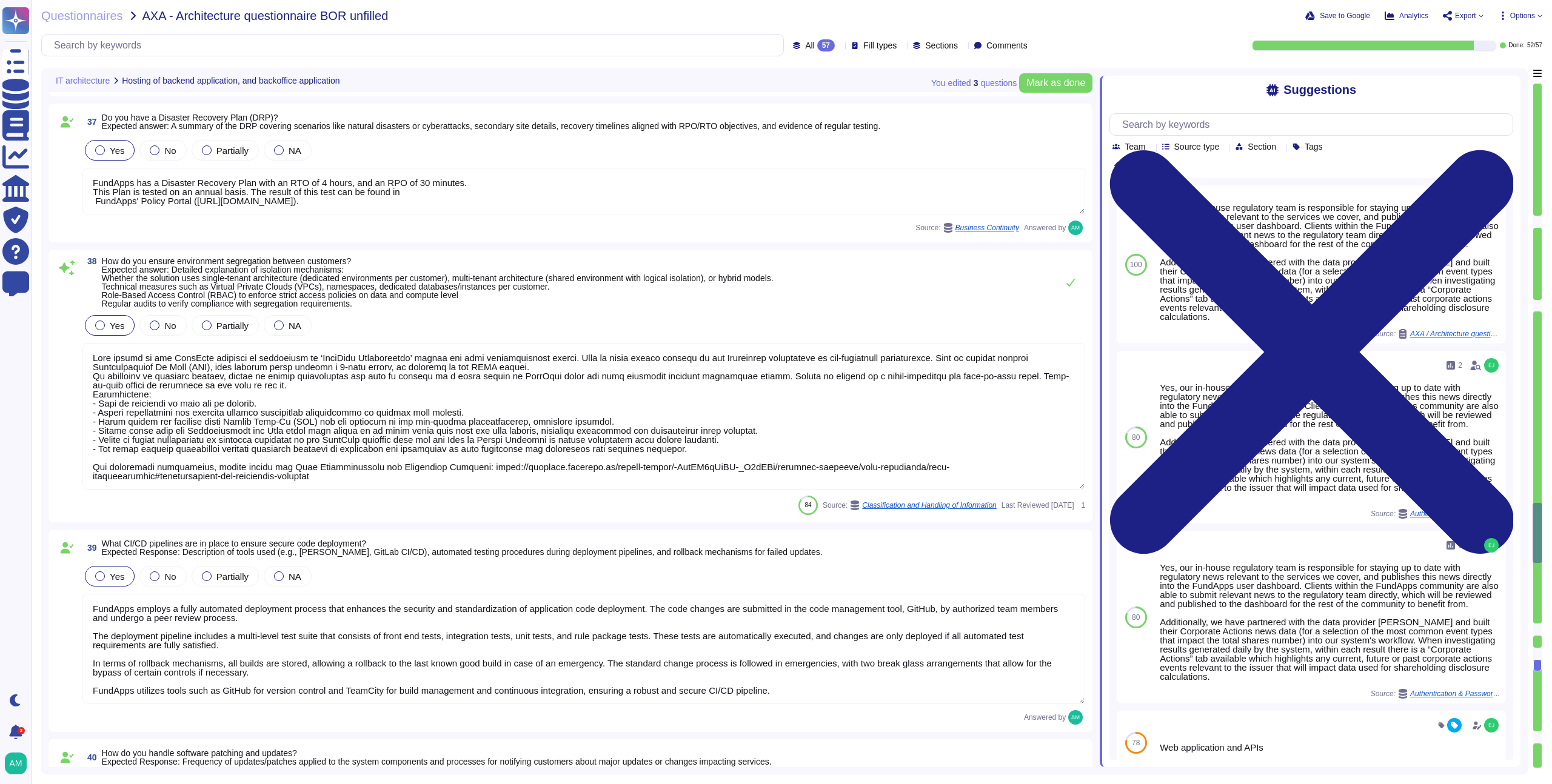
type textarea "Please refer to FundApps' status page (http://status.fundapps.co/5227275). Avai…"
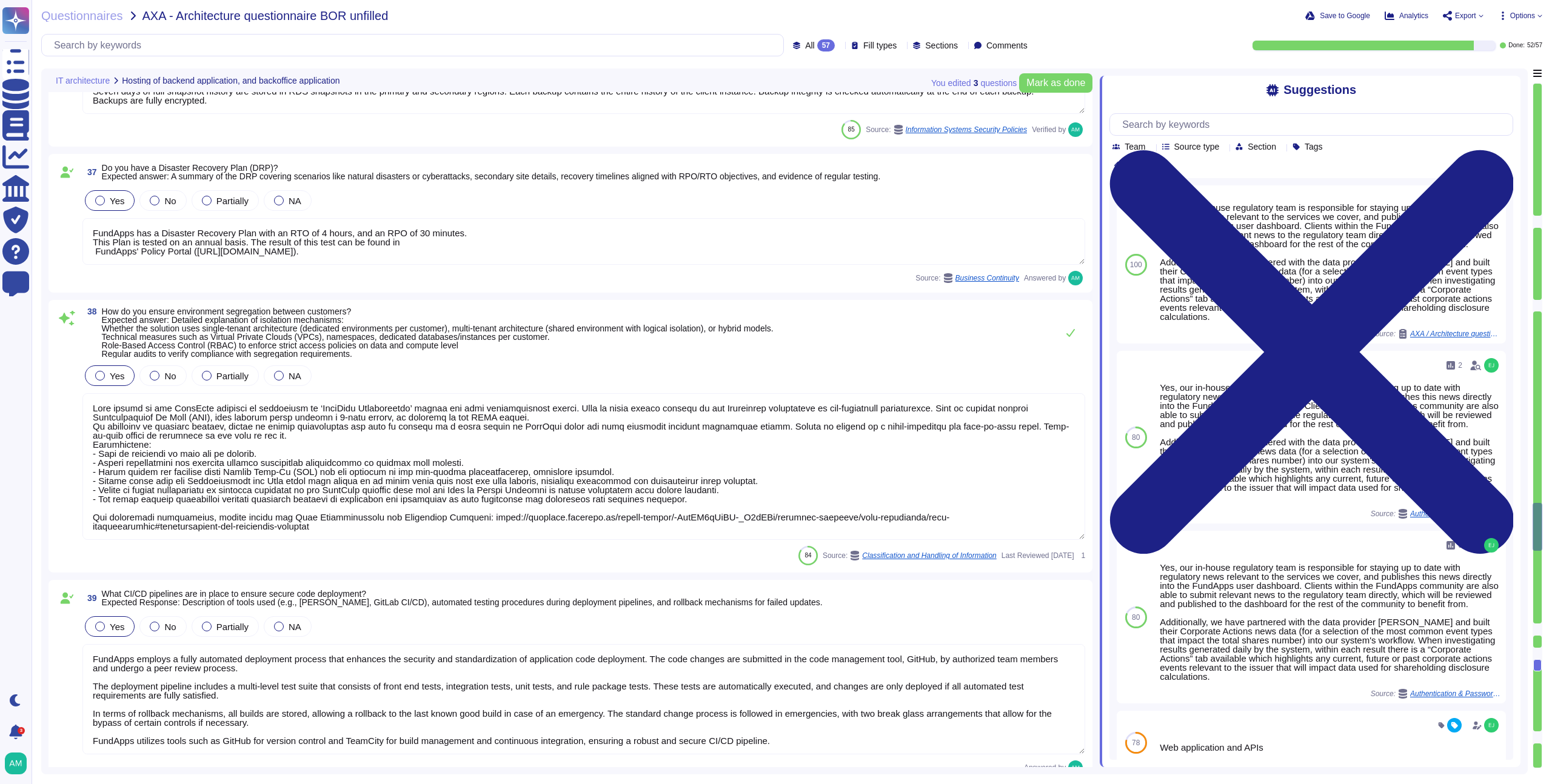
scroll to position [5389, 0]
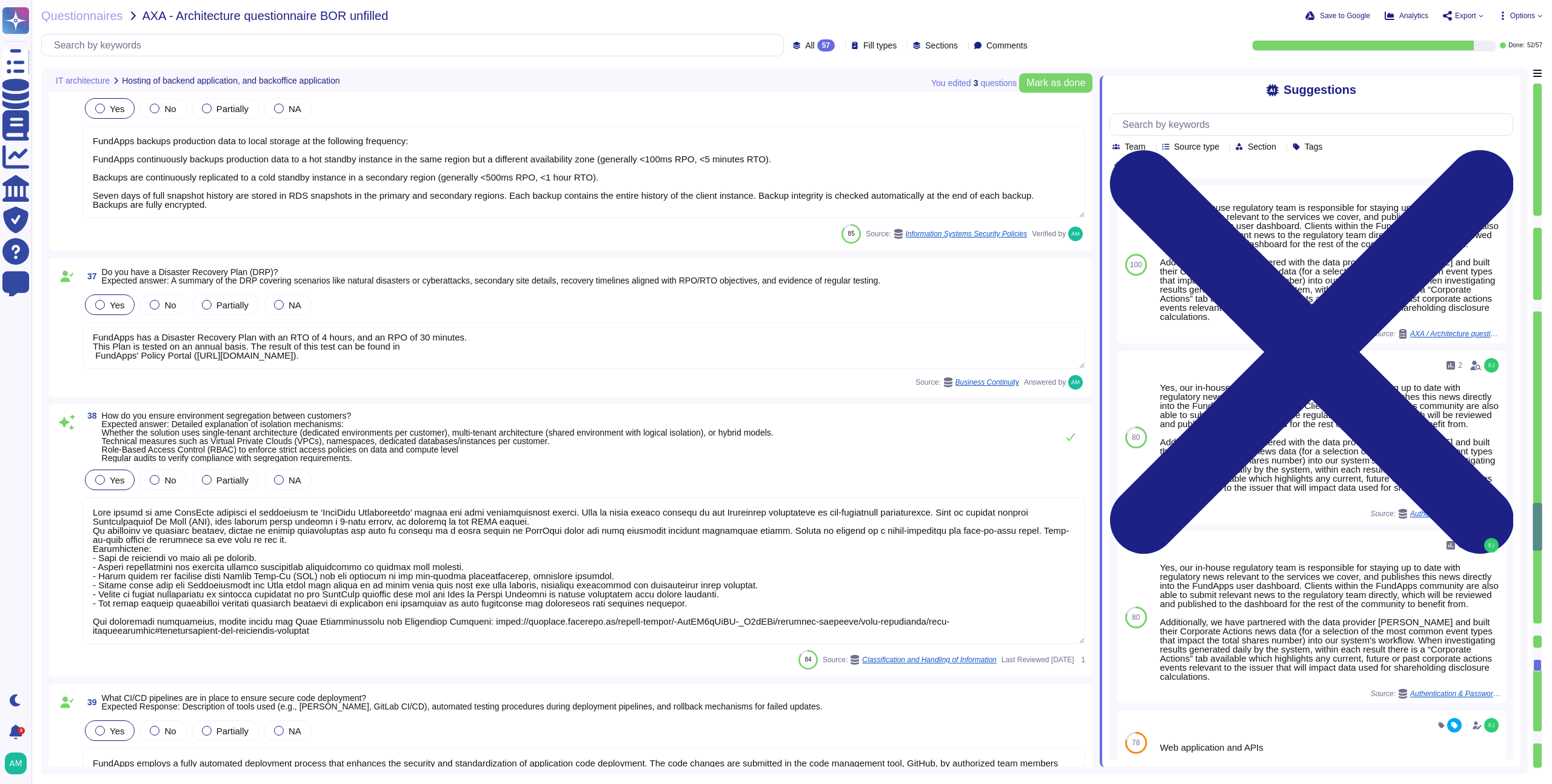
type textarea "Please refer to FundApps' Incident Management Process (https://policies.fundapp…"
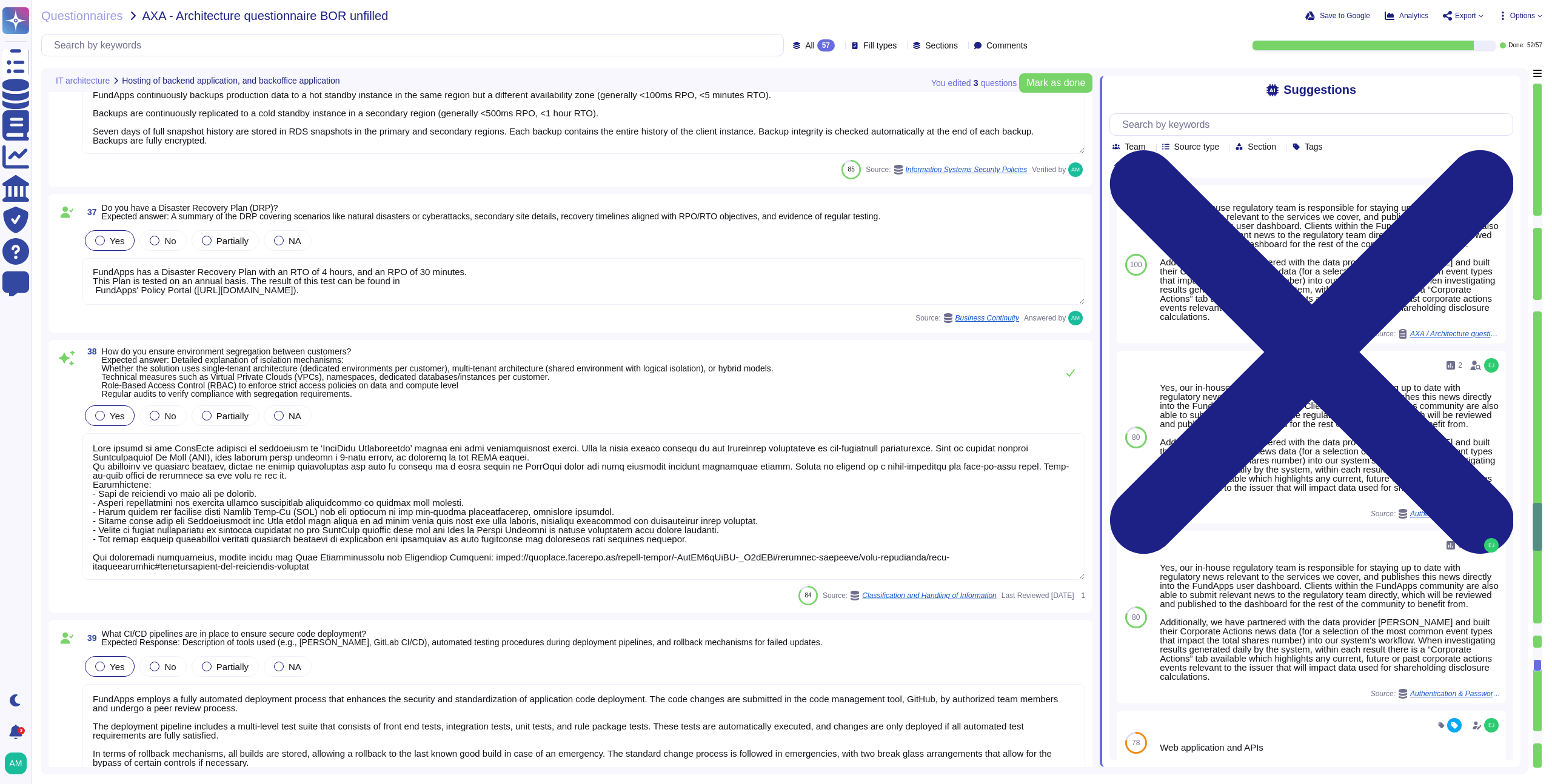
scroll to position [5362, 0]
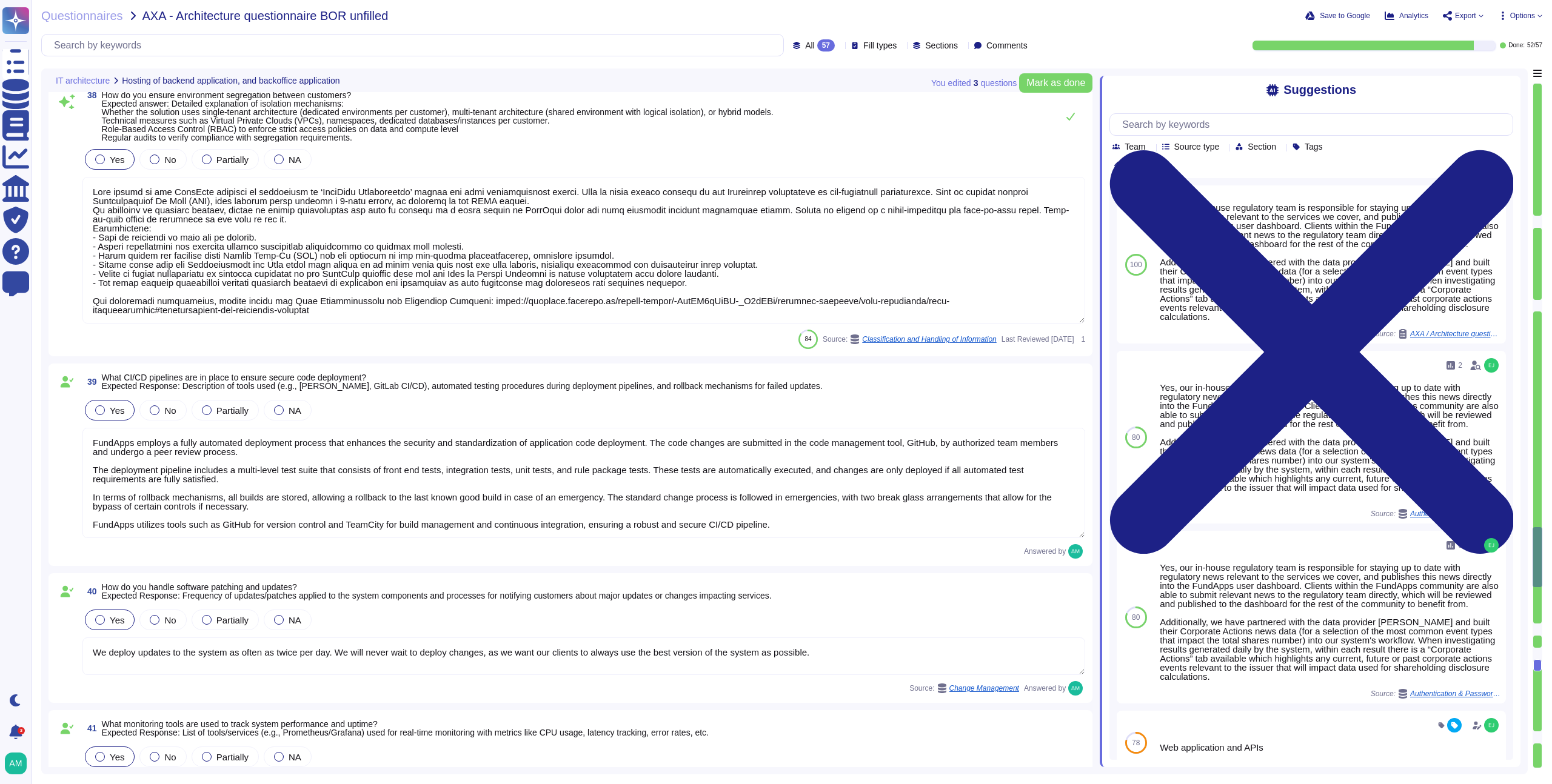
type textarea "FundApps treats client data as "confidential" which is the highest level of pro…"
type textarea "Upon contract termination, FundApps will securely delete all client data from i…"
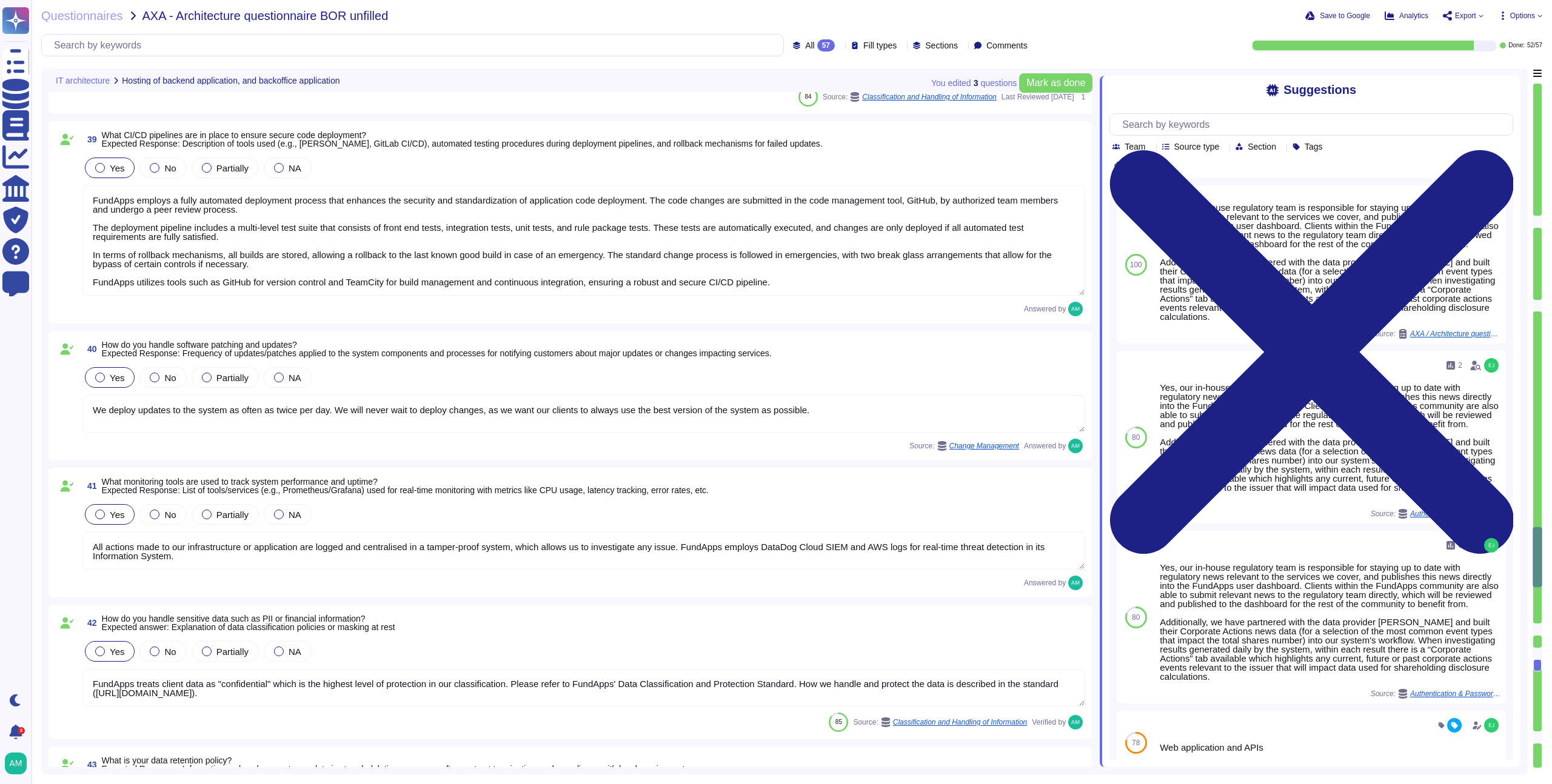
type textarea "The app is generally responsive on desktops, but not optimised for smartphones."
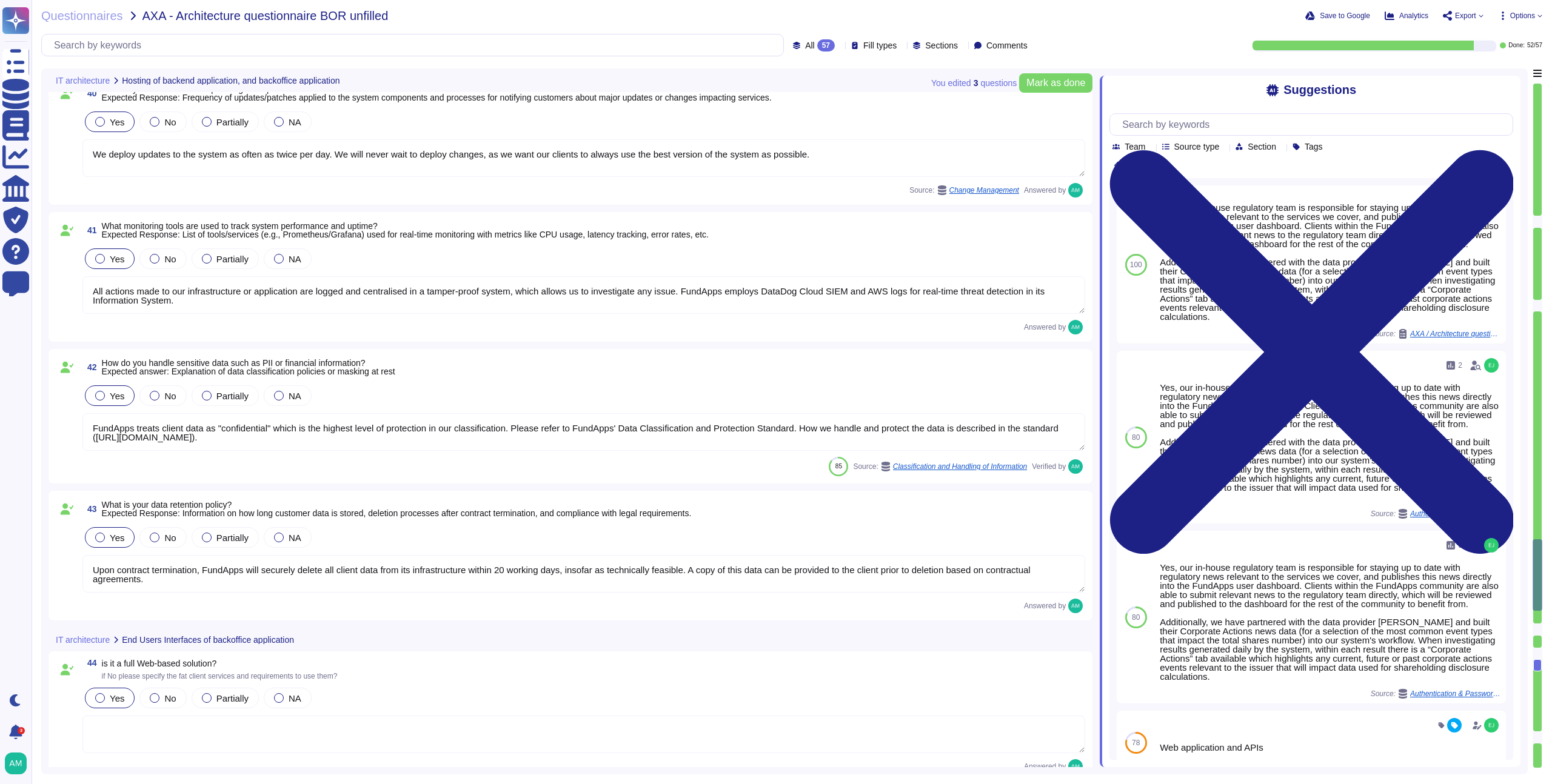
type textarea "FundApps’ stack is made of Windows servers, AWS services such as Elastic Load B…"
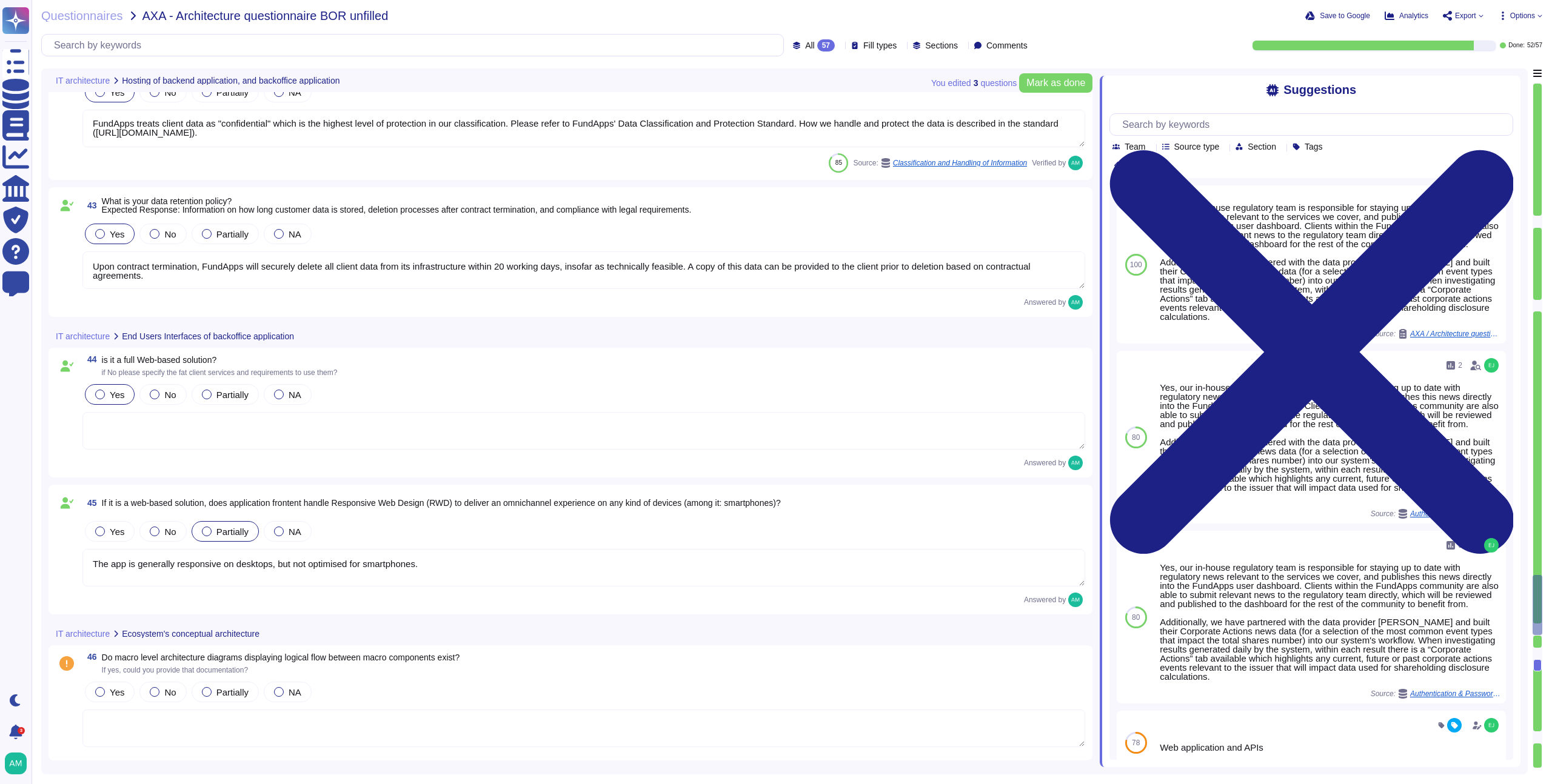
scroll to position [6390, 0]
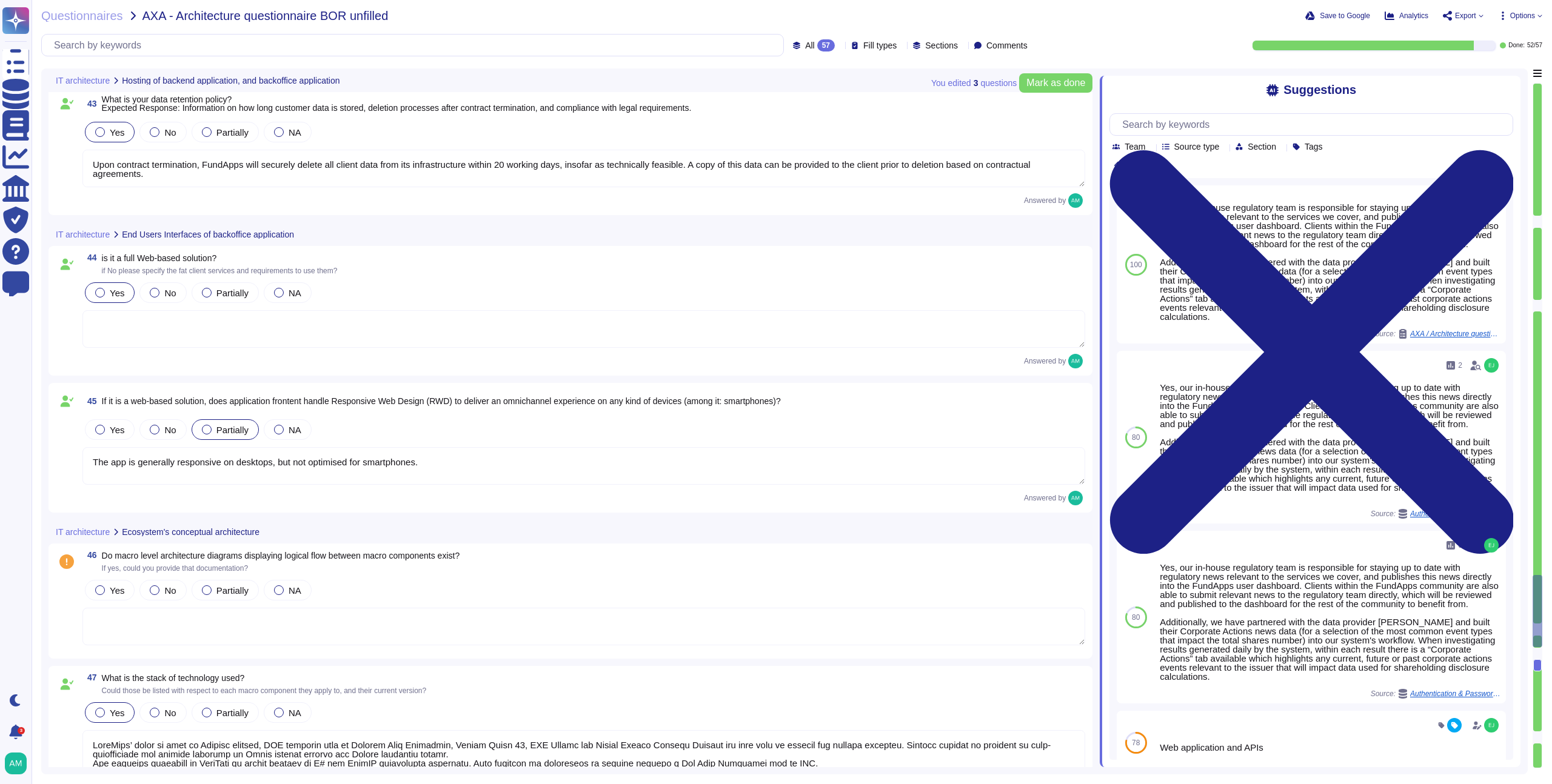
type textarea "Yes, our in-house regulatory team is responsible for staying up to date with re…"
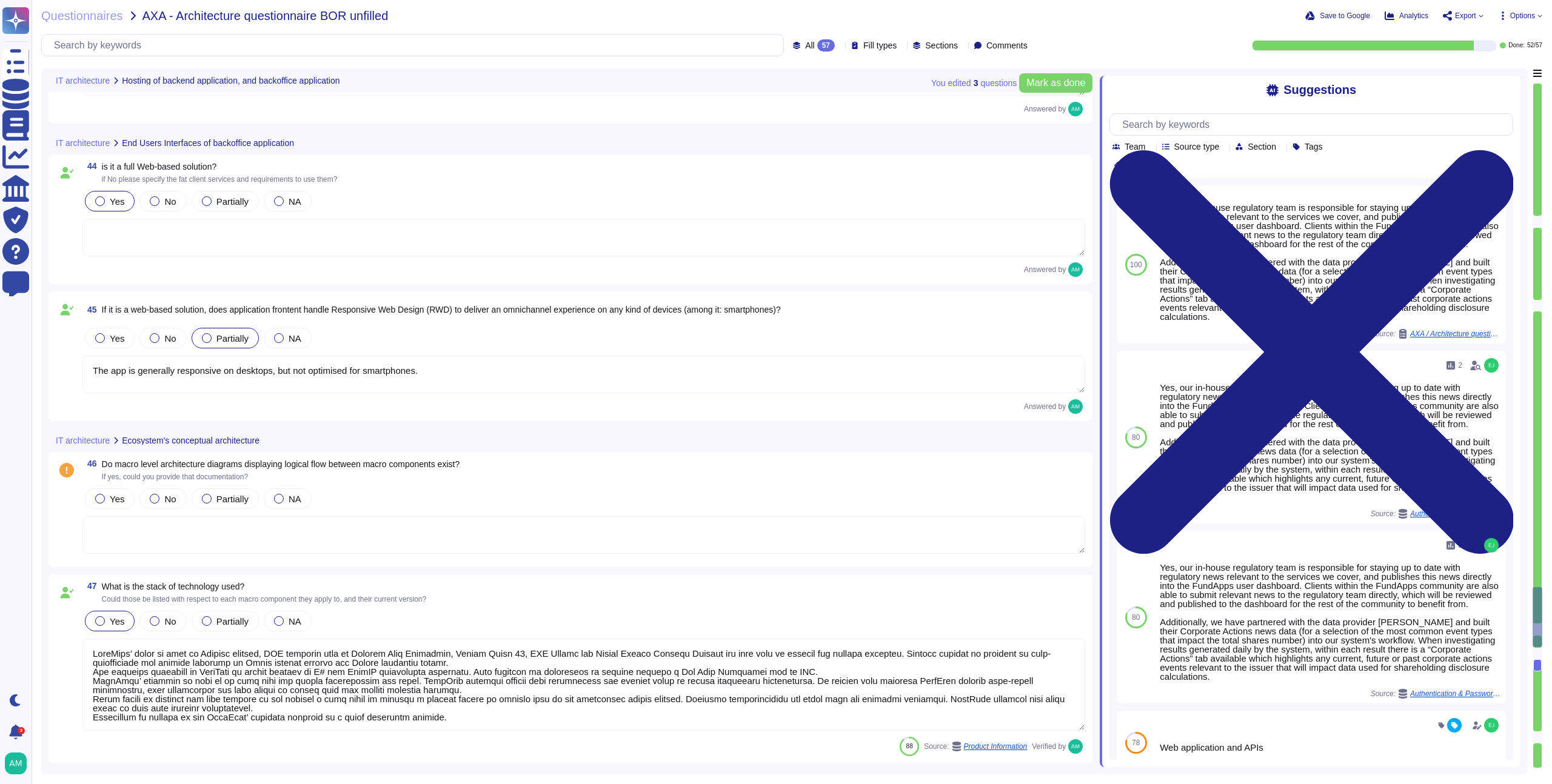
scroll to position [6568, 0]
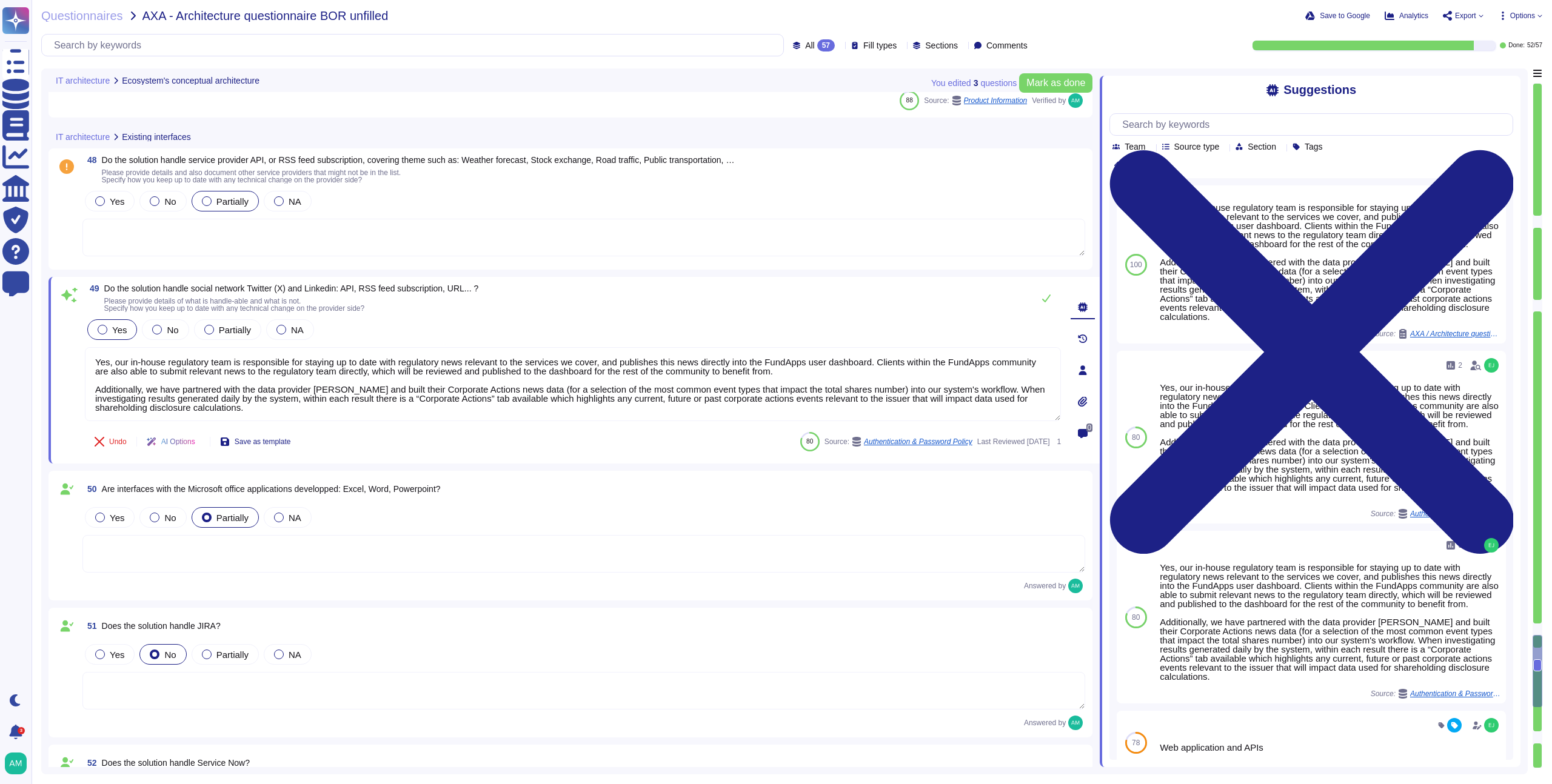
type textarea "FundApps’ stack is made of Windows servers, AWS services such as Elastic Load B…"
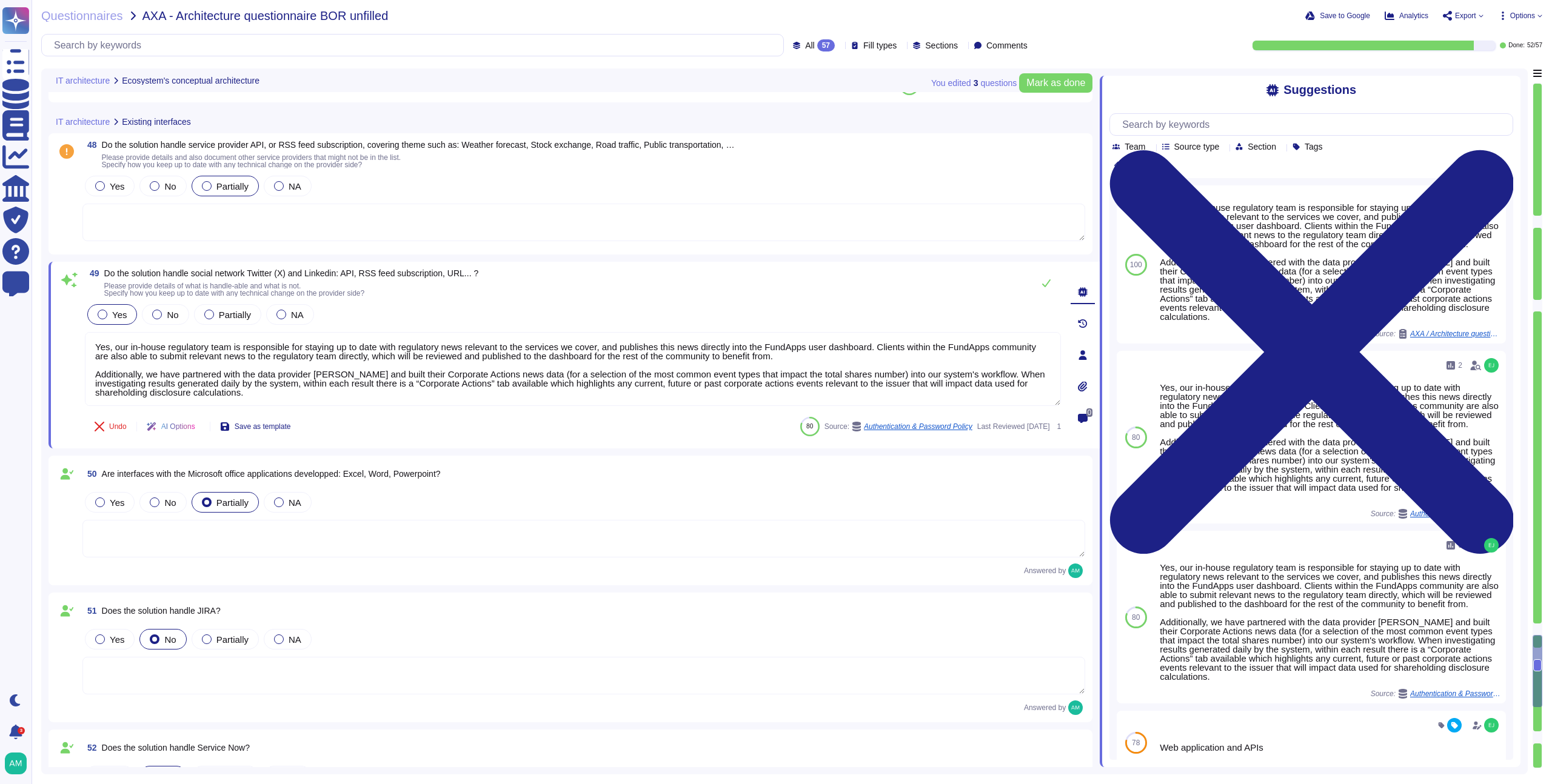
scroll to position [7187, 0]
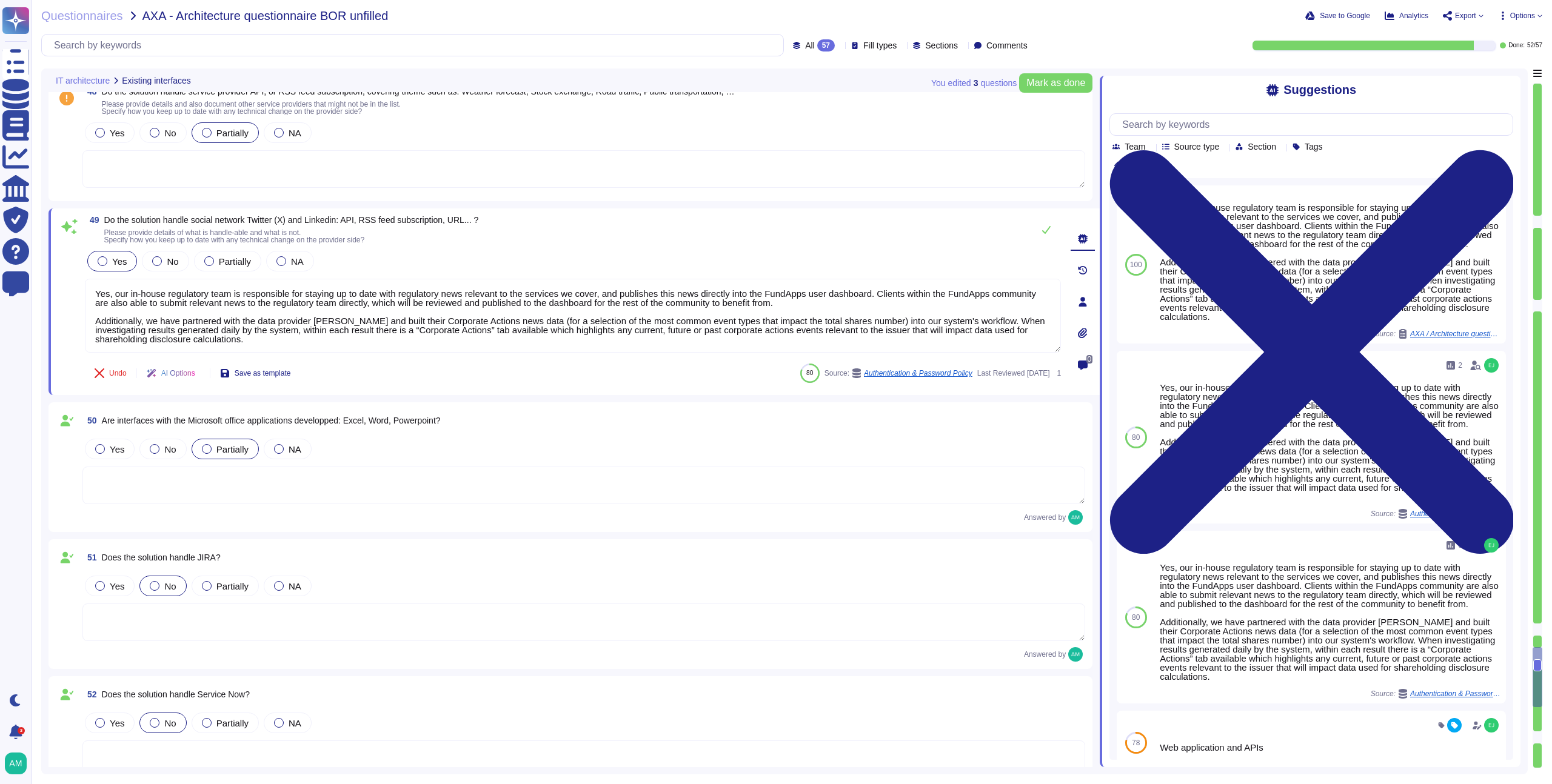
type textarea "Please refer to the Patch Management Policy for more information: https://polic…"
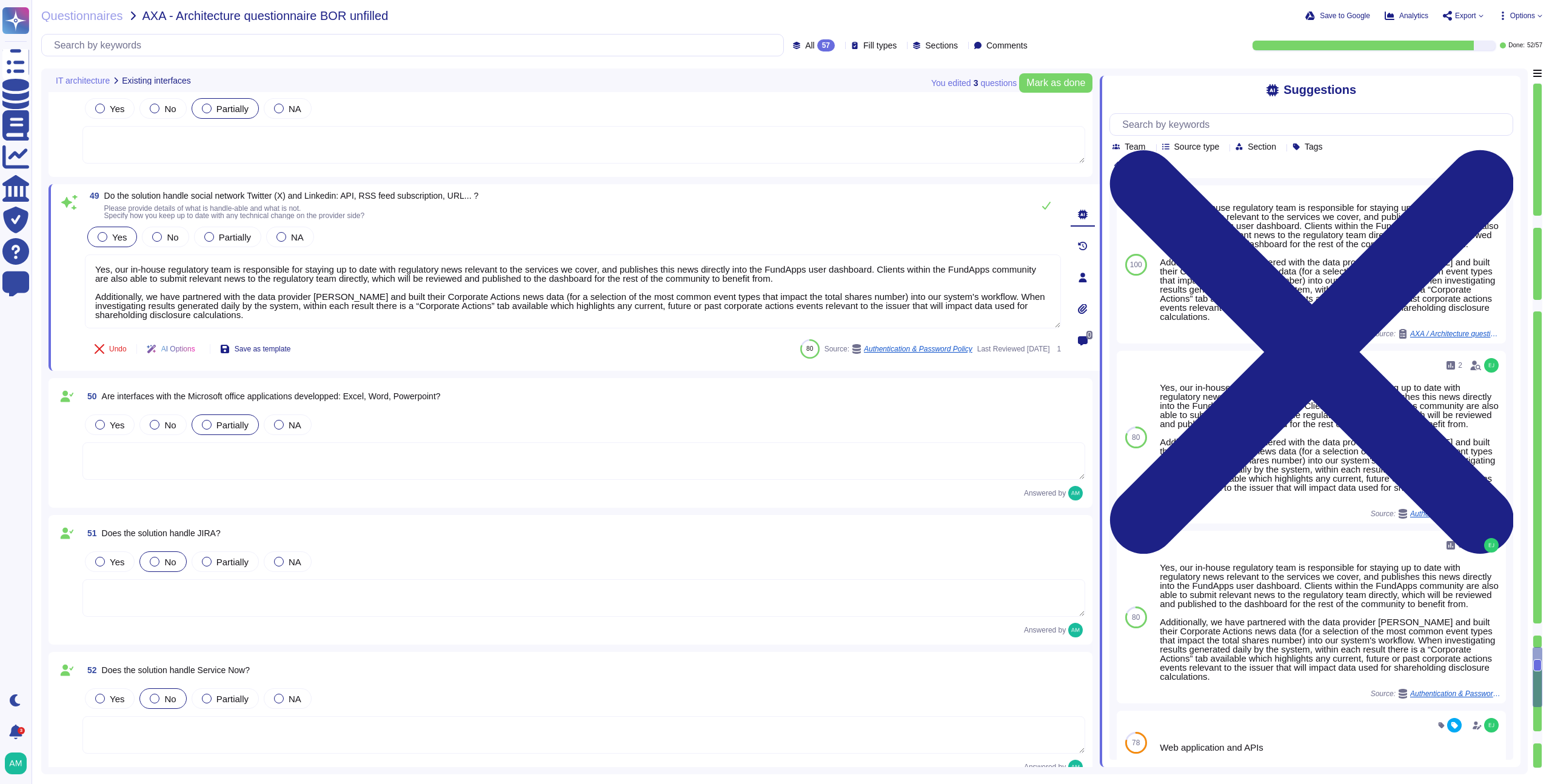
scroll to position [7251, 0]
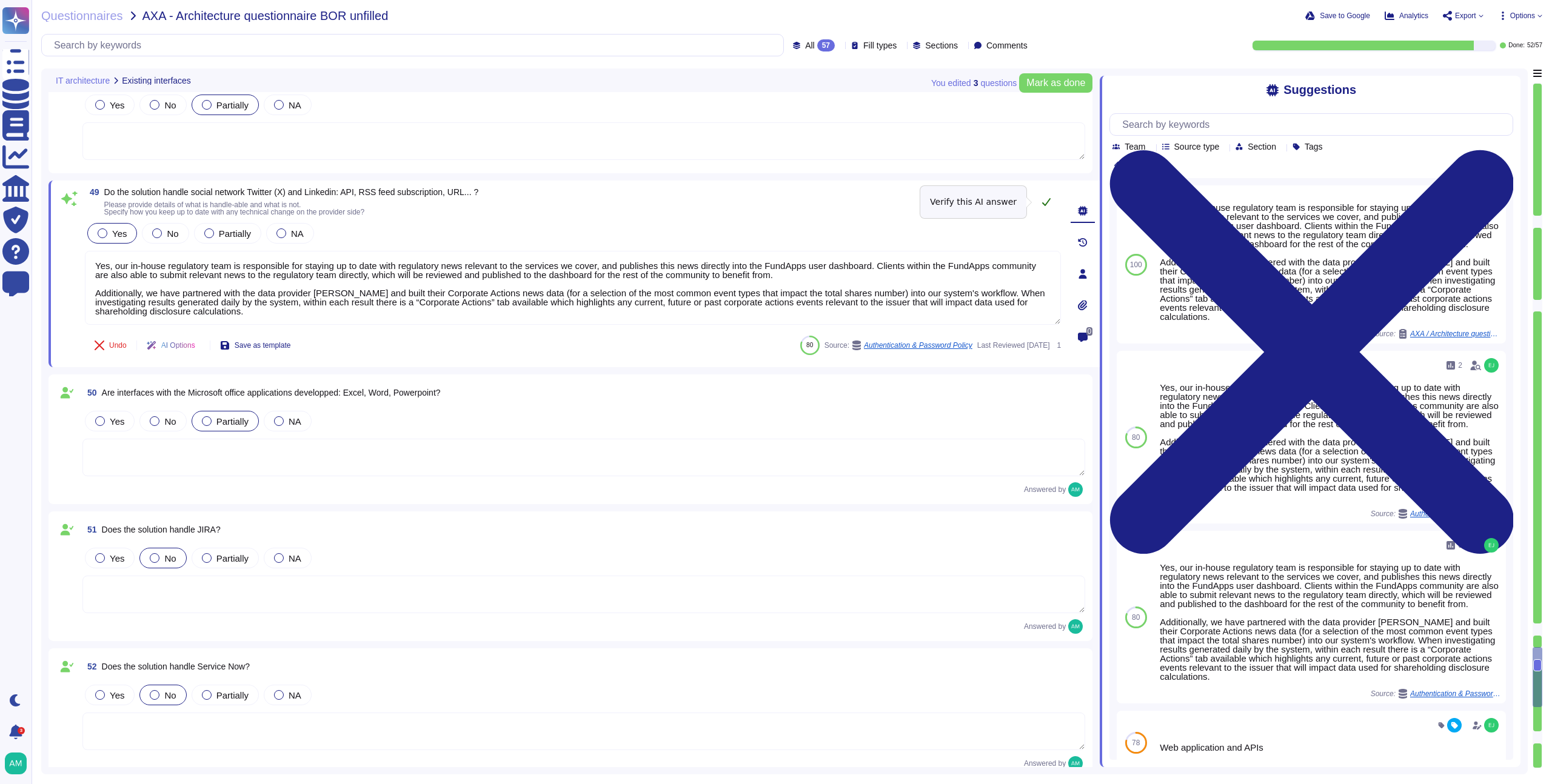
click at [1045, 203] on icon at bounding box center [1047, 202] width 10 height 10
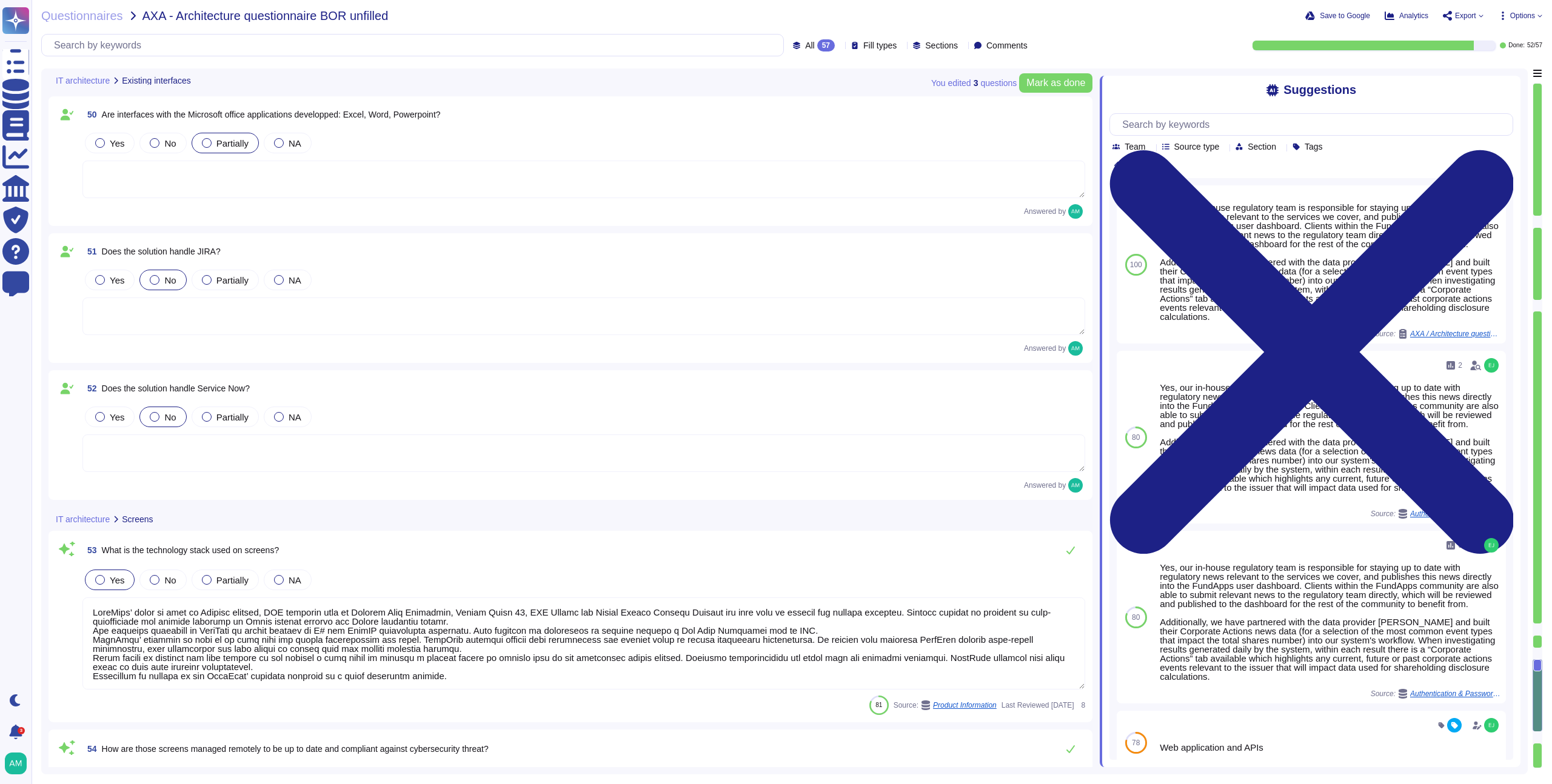
type textarea "We are currently building out pre-trade functionality that will allow clients t…"
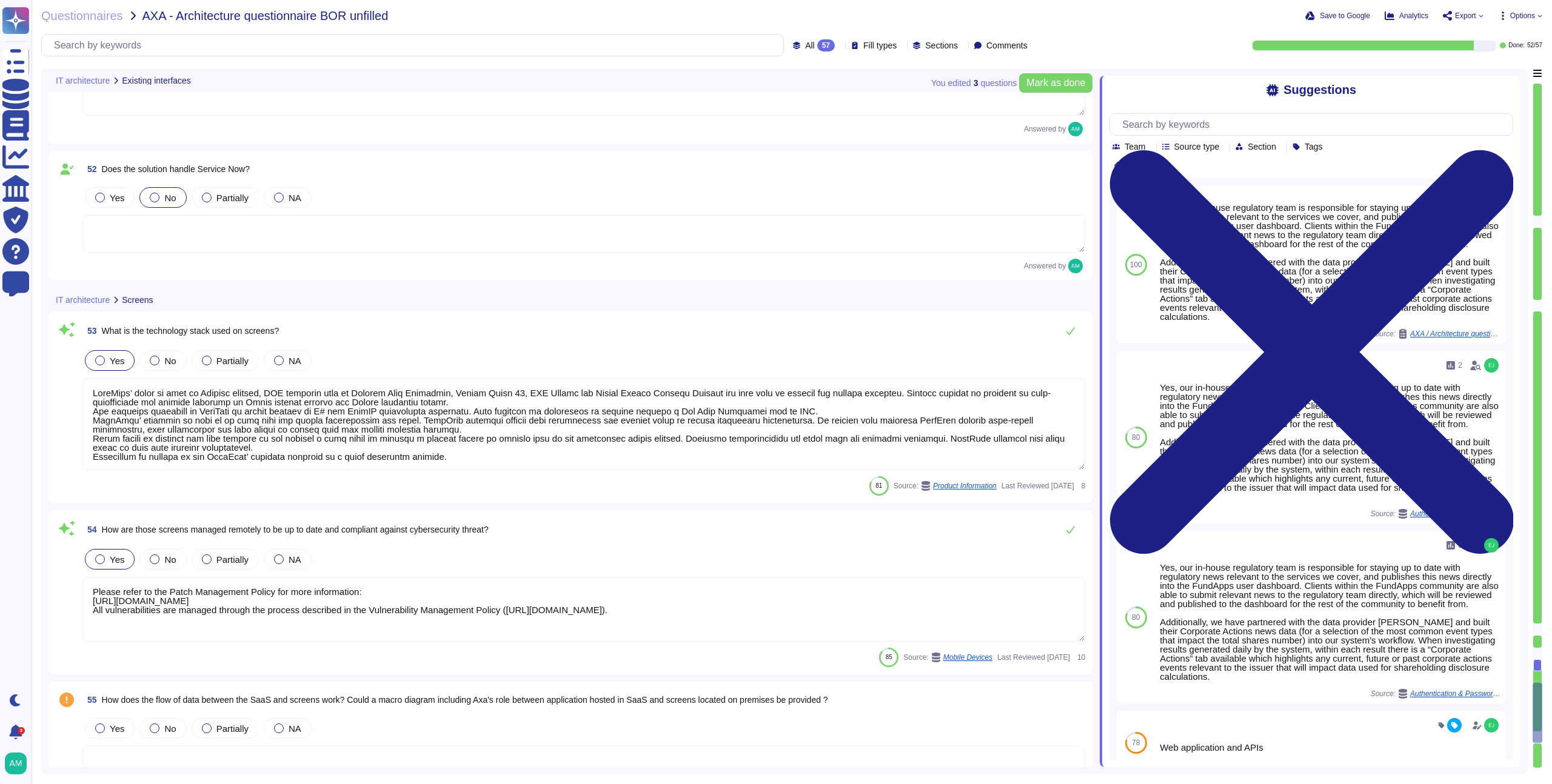
type textarea "FundApps’ stack is made of Windows servers, AWS services such as Elastic Load B…"
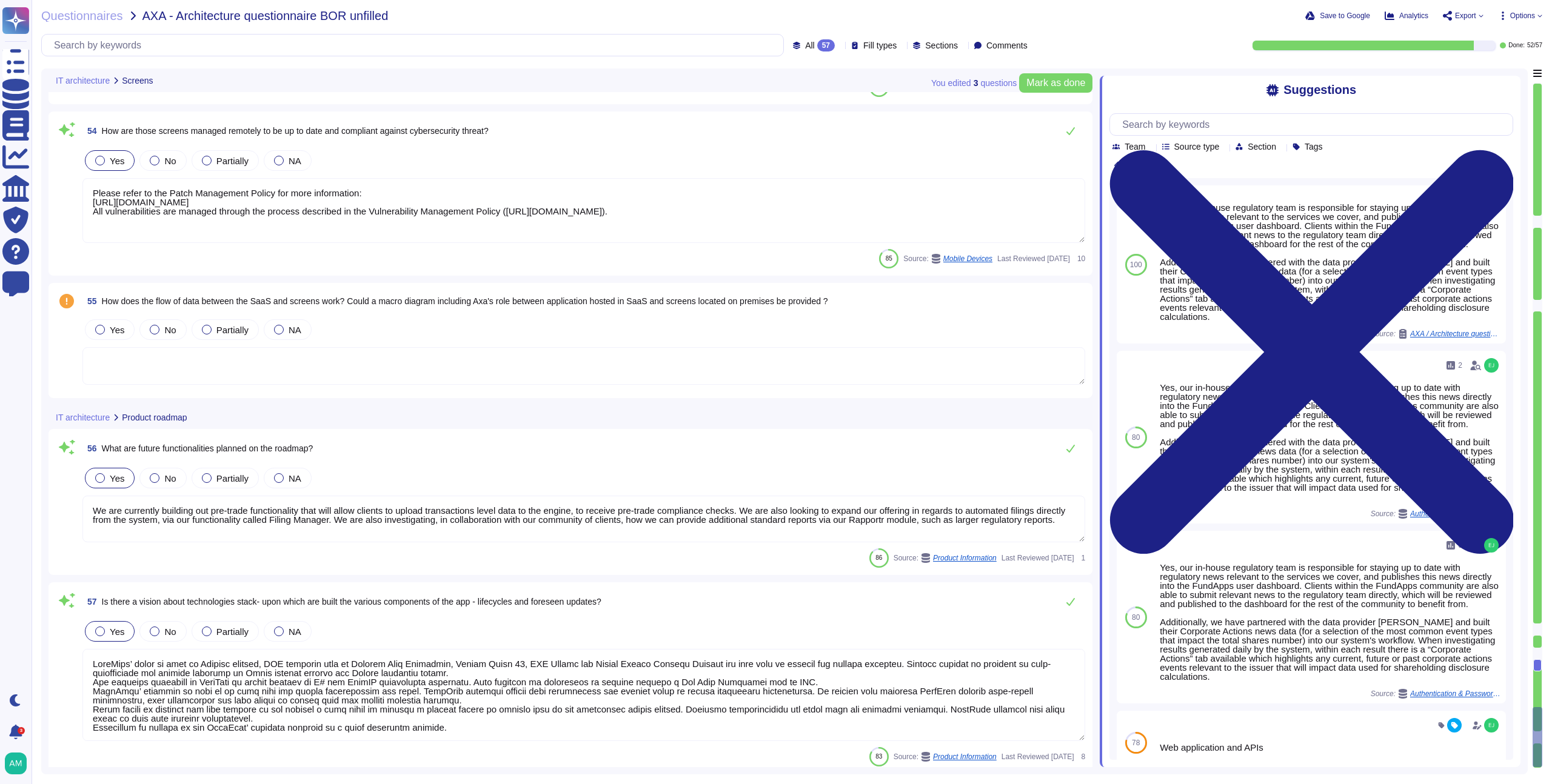
scroll to position [8117, 0]
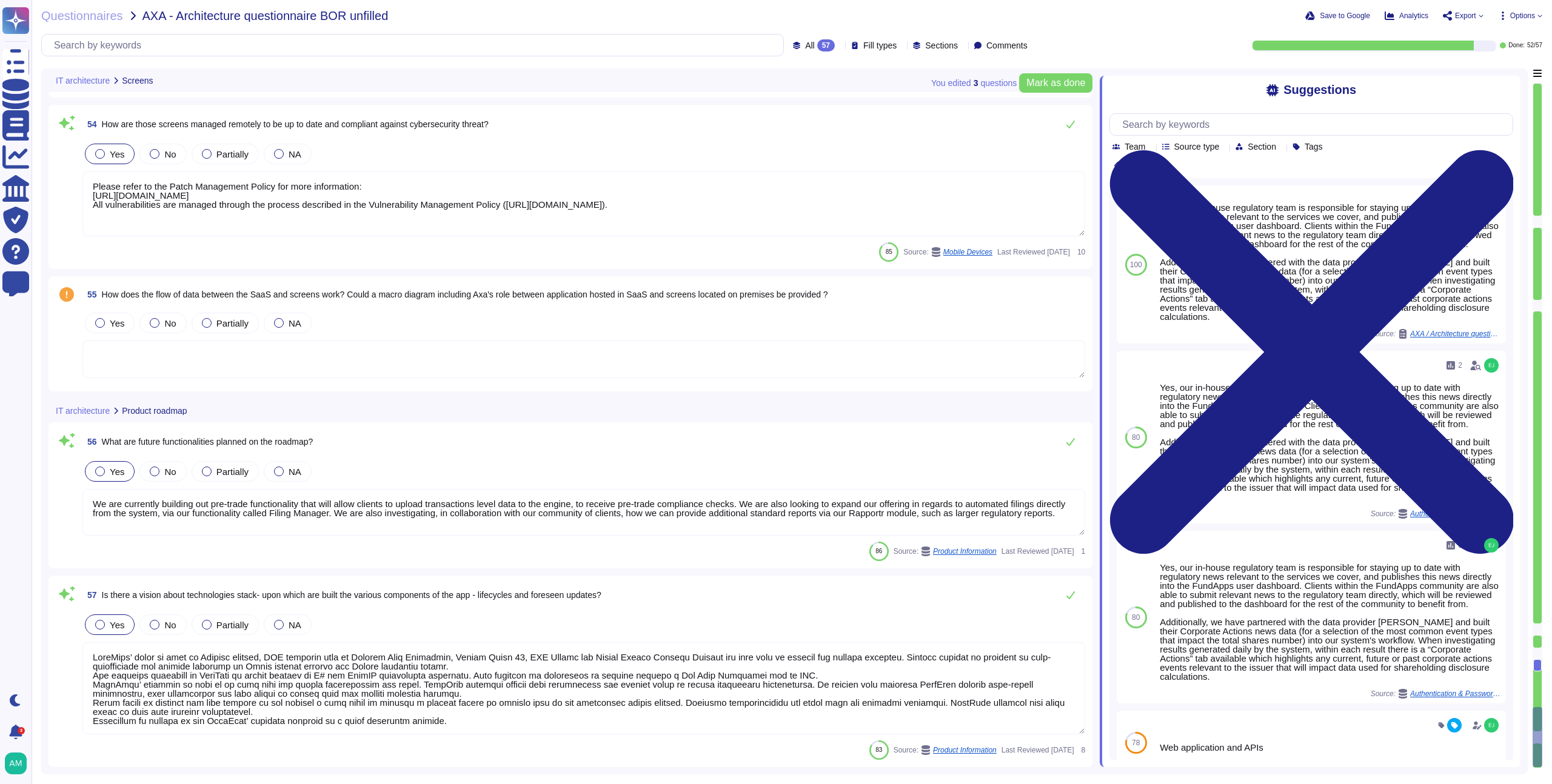
click at [439, 521] on textarea "We are currently building out pre-trade functionality that will allow clients t…" at bounding box center [584, 512] width 1003 height 46
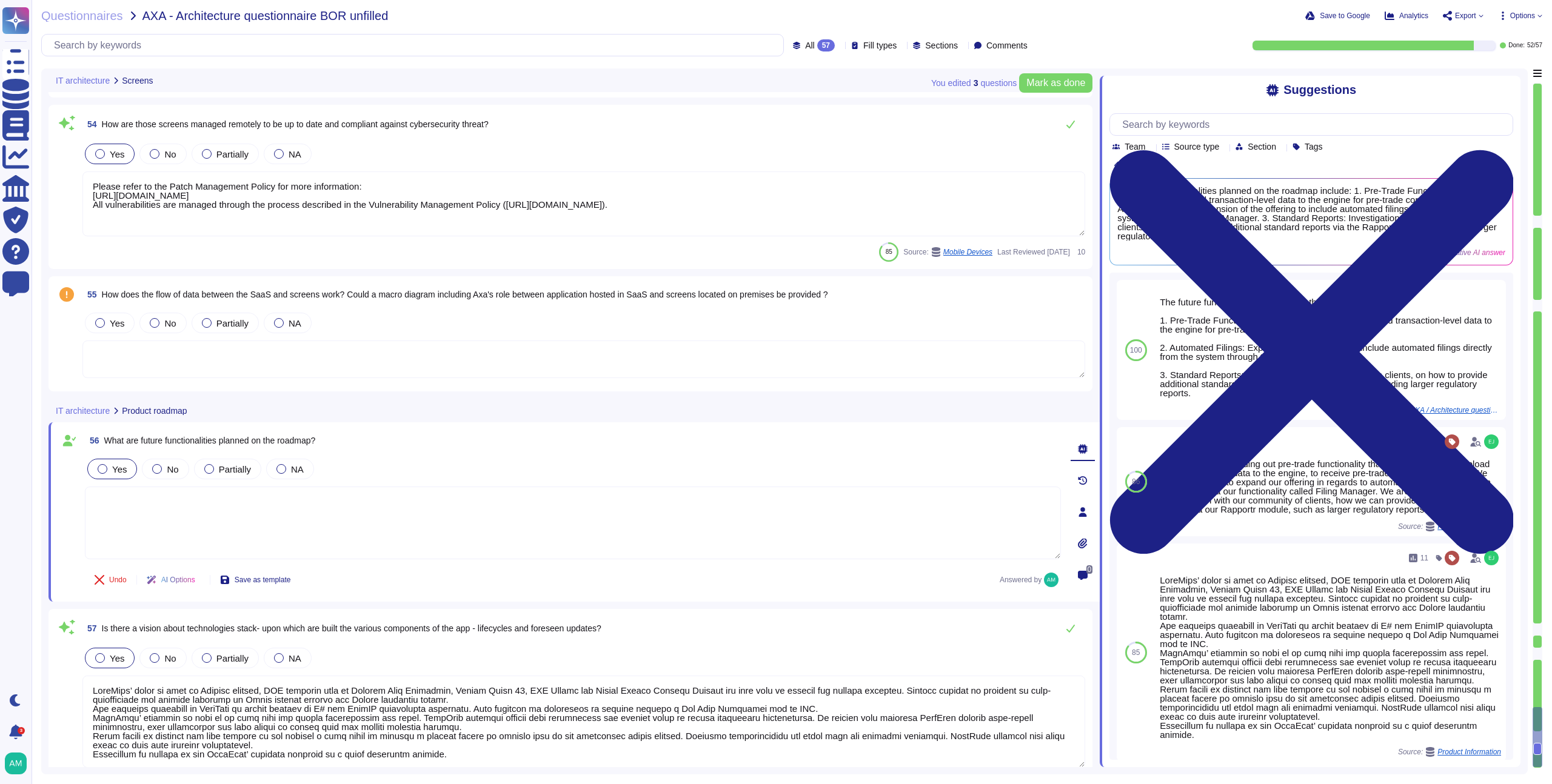
scroll to position [8150, 0]
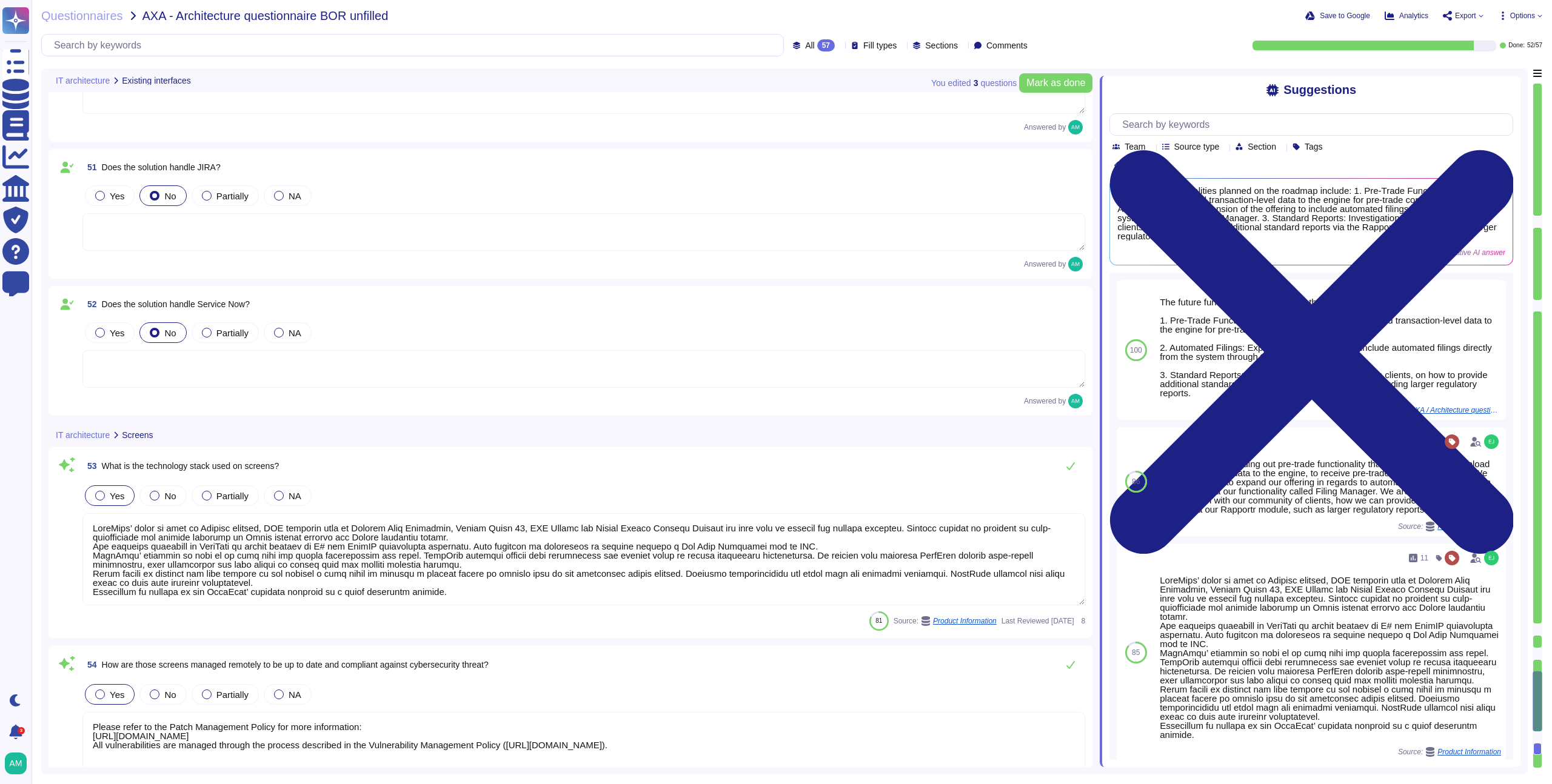
type textarea "Yes, our in-house regulatory team is responsible for staying up to date with re…"
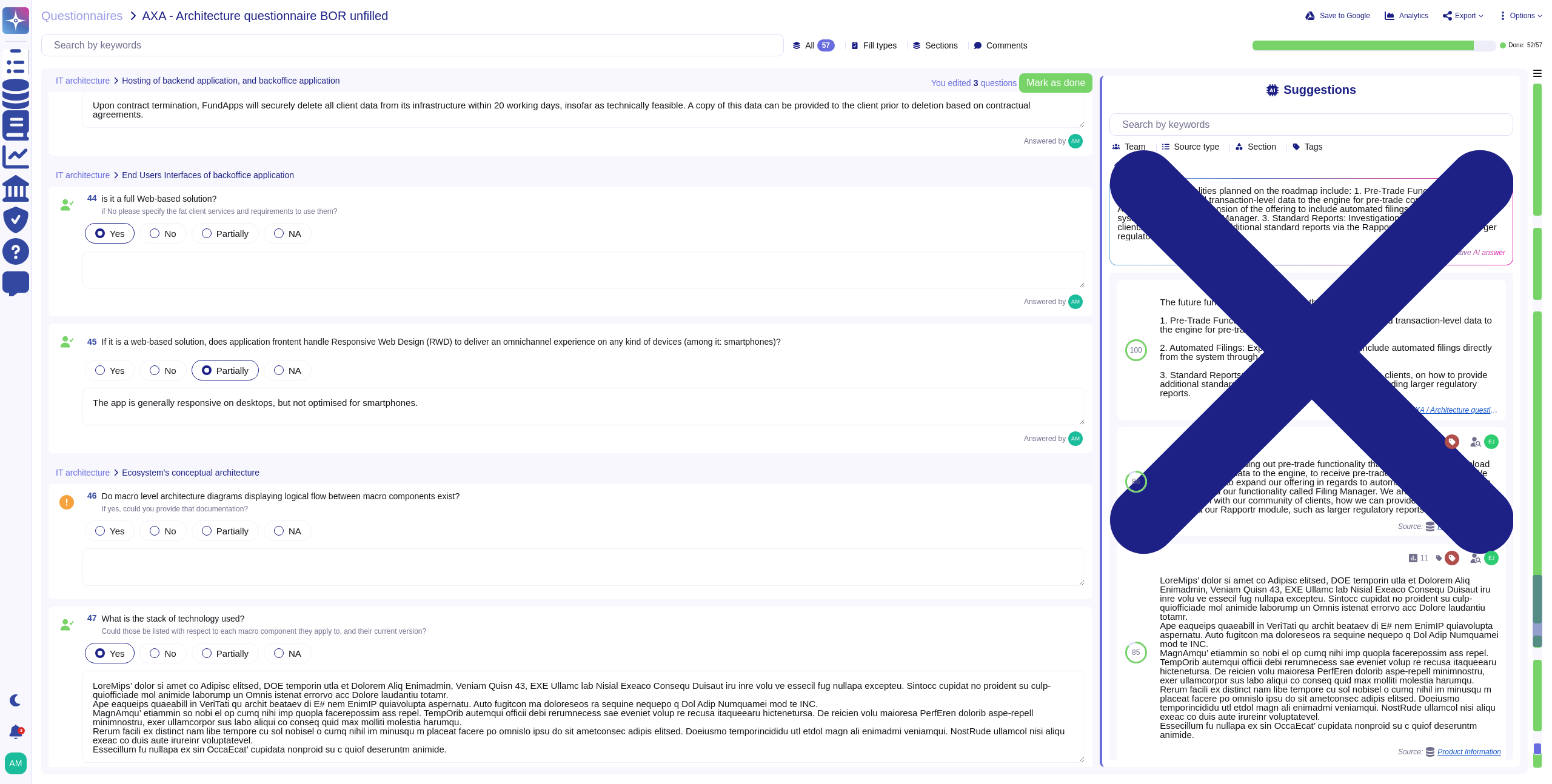
type textarea "All actions made to our infrastructure or application are logged and centralise…"
type textarea "FundApps treats client data as "confidential" which is the highest level of pro…"
type textarea "Upon contract termination, FundApps will securely delete all client data from i…"
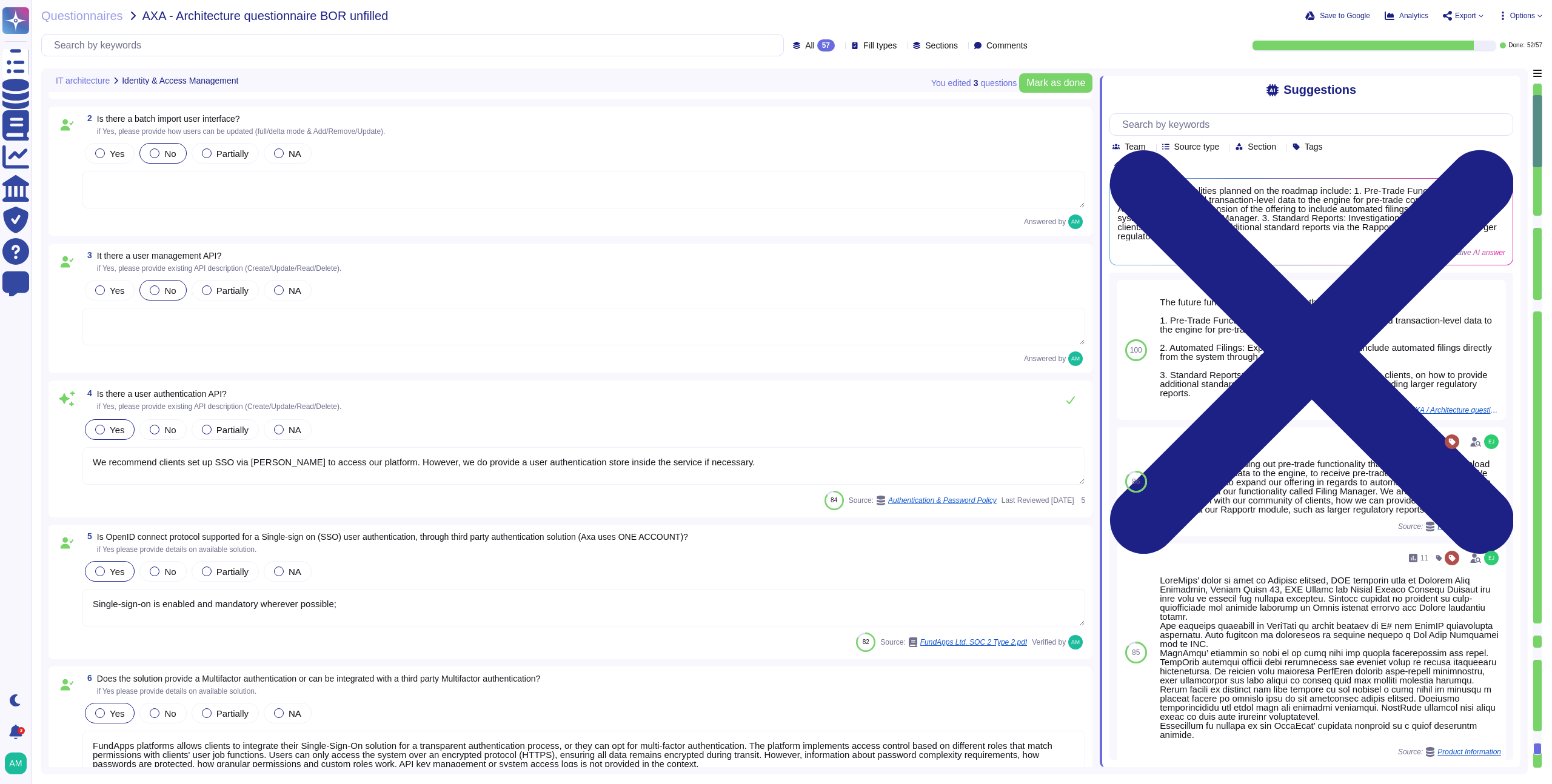
scroll to position [190, 0]
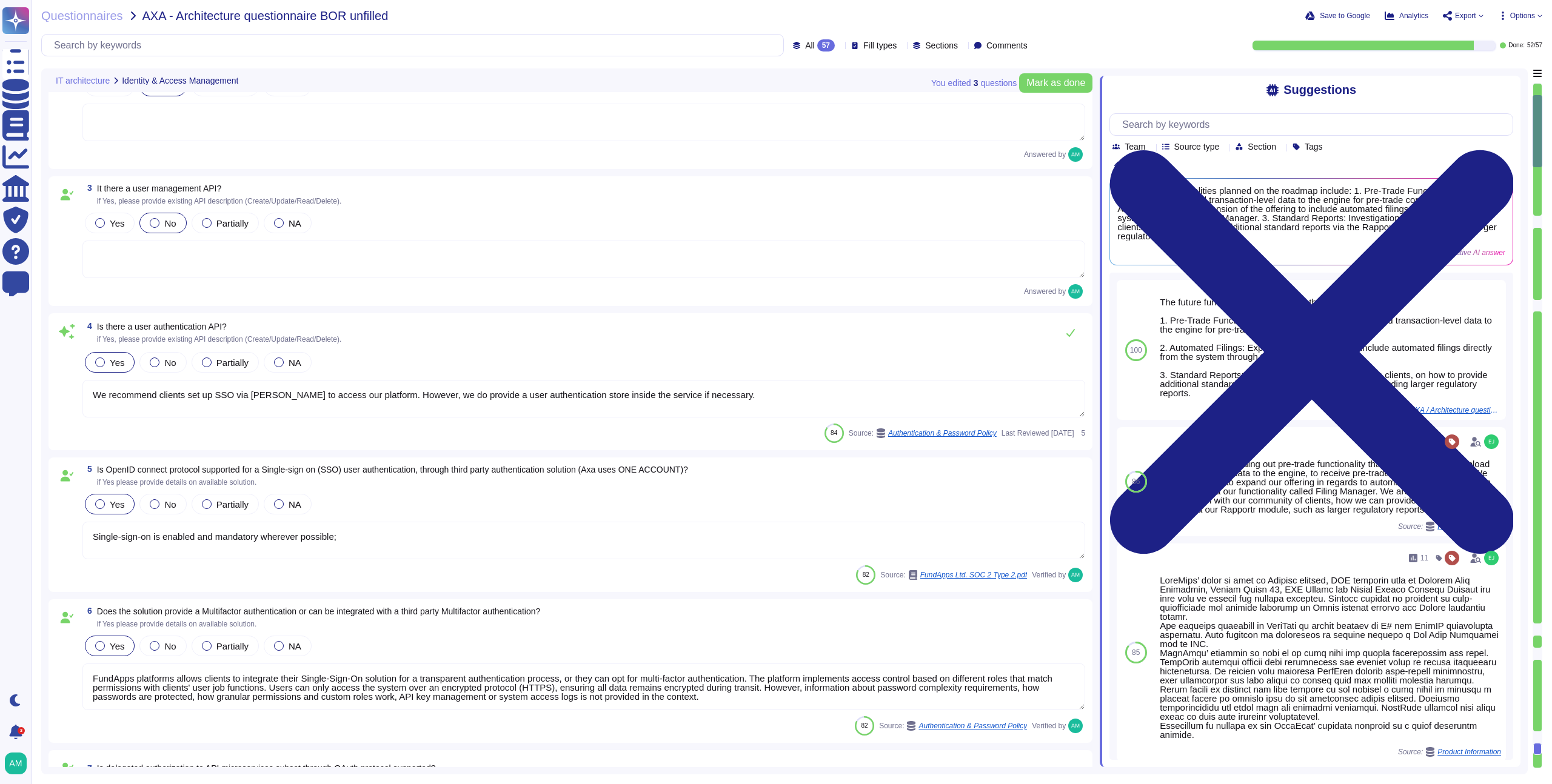
click at [230, 420] on div "4 Is there a user authentication API? if Yes, please provide existing API descr…" at bounding box center [570, 382] width 1029 height 123
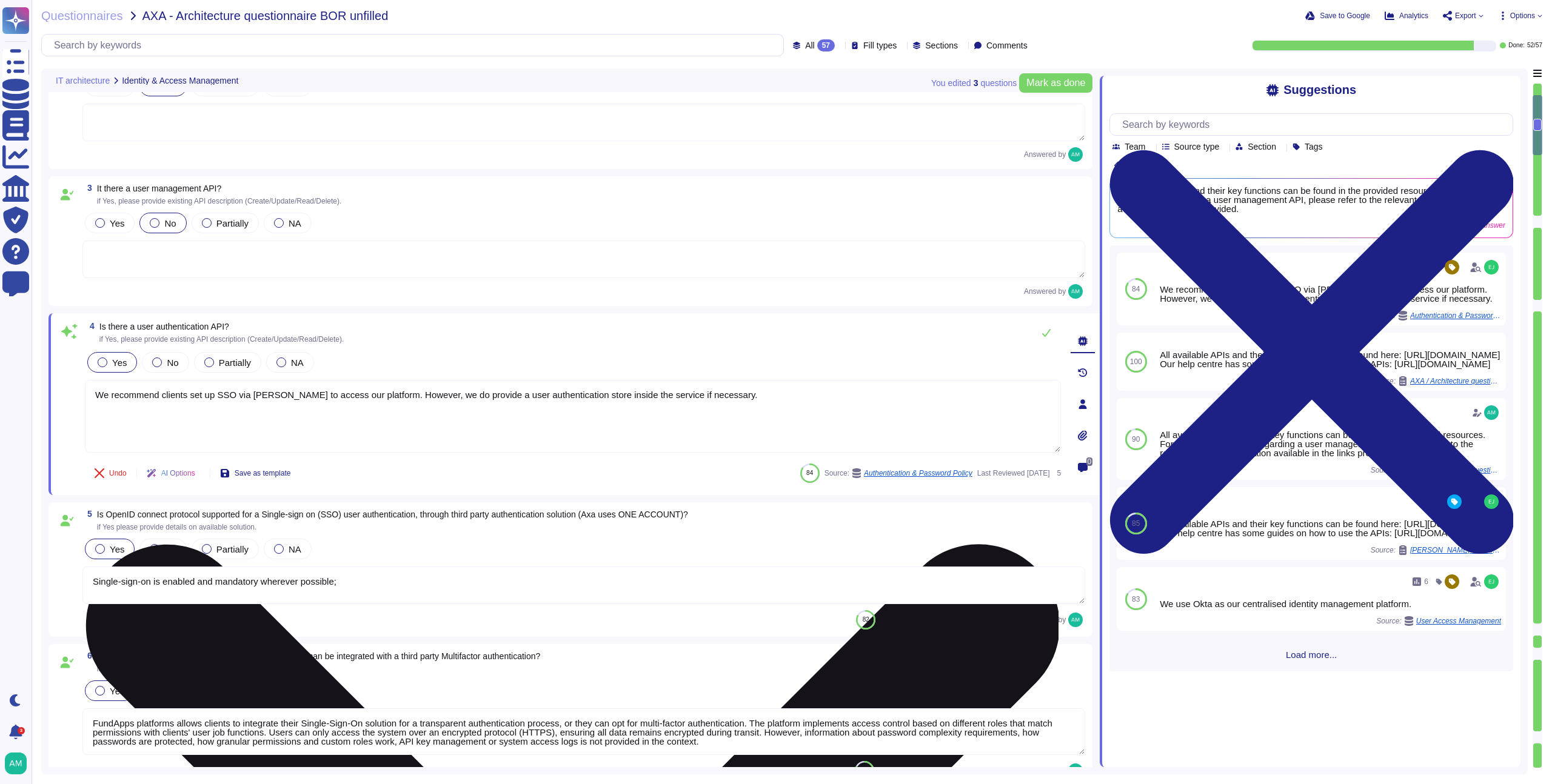
click at [452, 397] on textarea "We recommend clients set up SSO via SAML to access our platform. However, we do…" at bounding box center [573, 416] width 976 height 73
paste textarea "https://techdocs.fundapps.co/docs/setting-up-authentication"
click at [330, 397] on textarea "Authentication for the API is described in FundApps' techdocs (https://techdocs…" at bounding box center [573, 416] width 976 height 73
click at [102, 392] on textarea "Authentication for the API is described in FundApps' technical documentation (h…" at bounding box center [573, 416] width 976 height 73
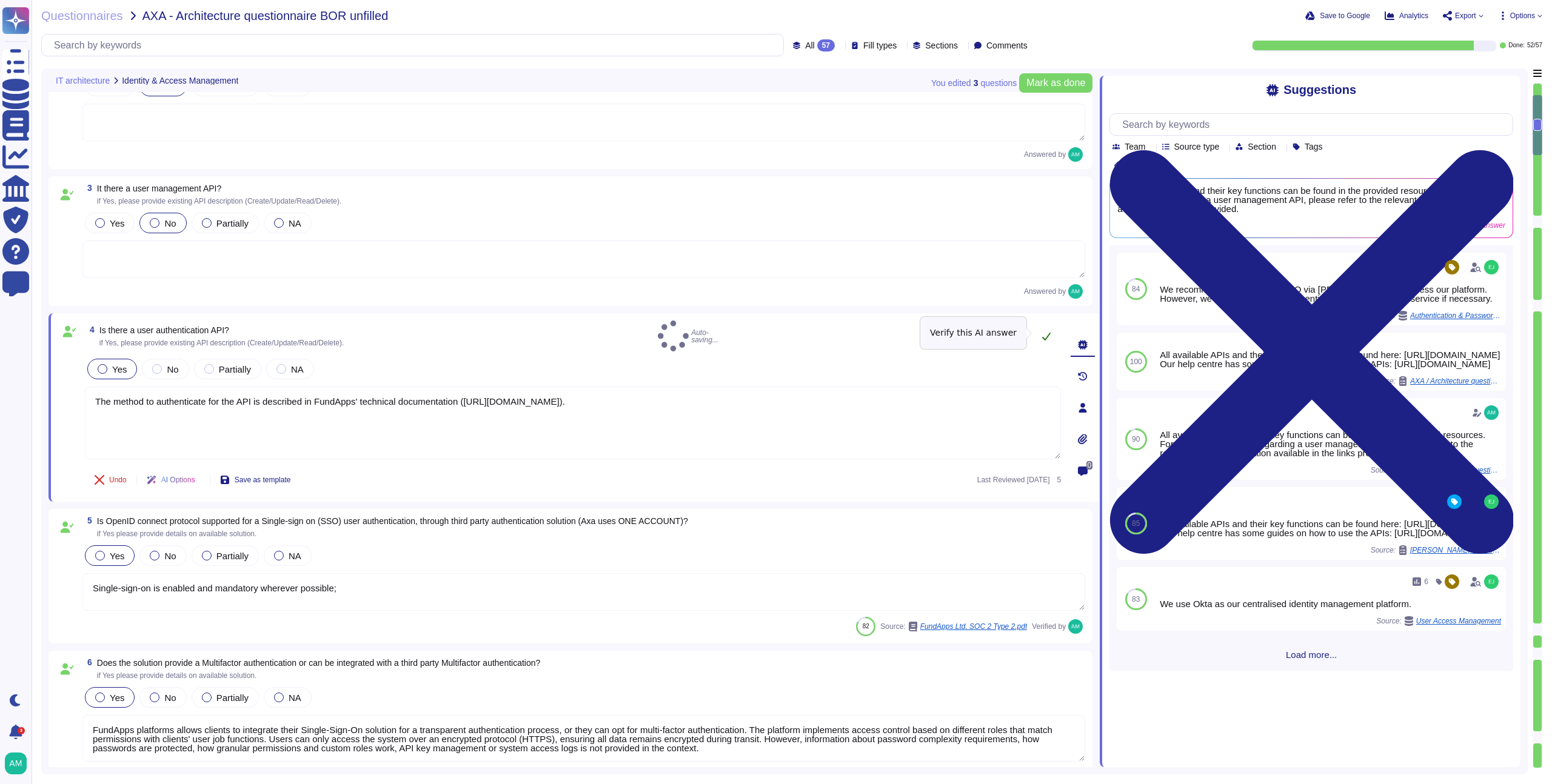
click at [1041, 332] on button at bounding box center [1046, 336] width 29 height 24
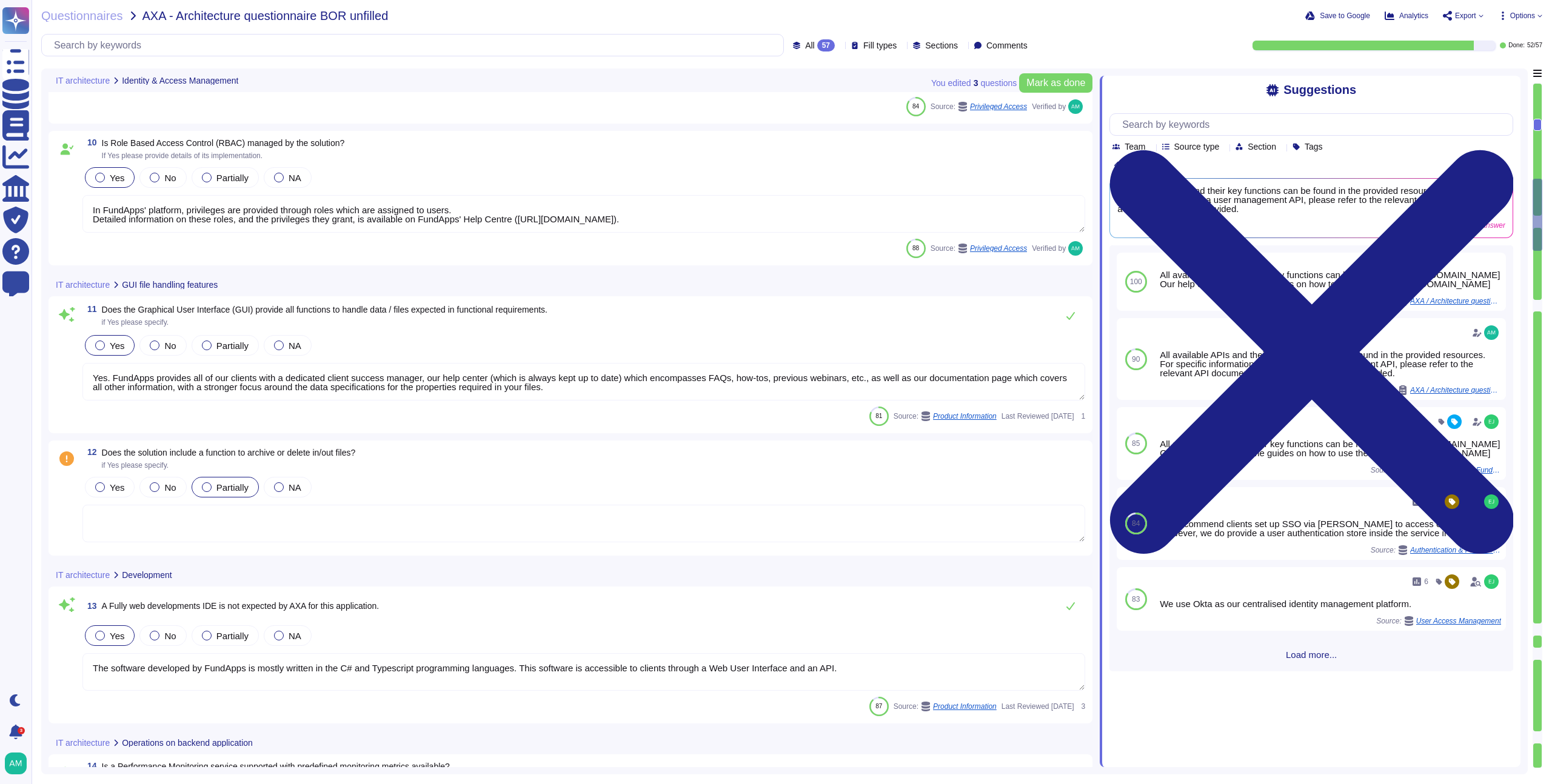
scroll to position [1247, 0]
click at [209, 375] on textarea "Yes. FundApps provides all of our clients with a dedicated client success manag…" at bounding box center [584, 379] width 1003 height 37
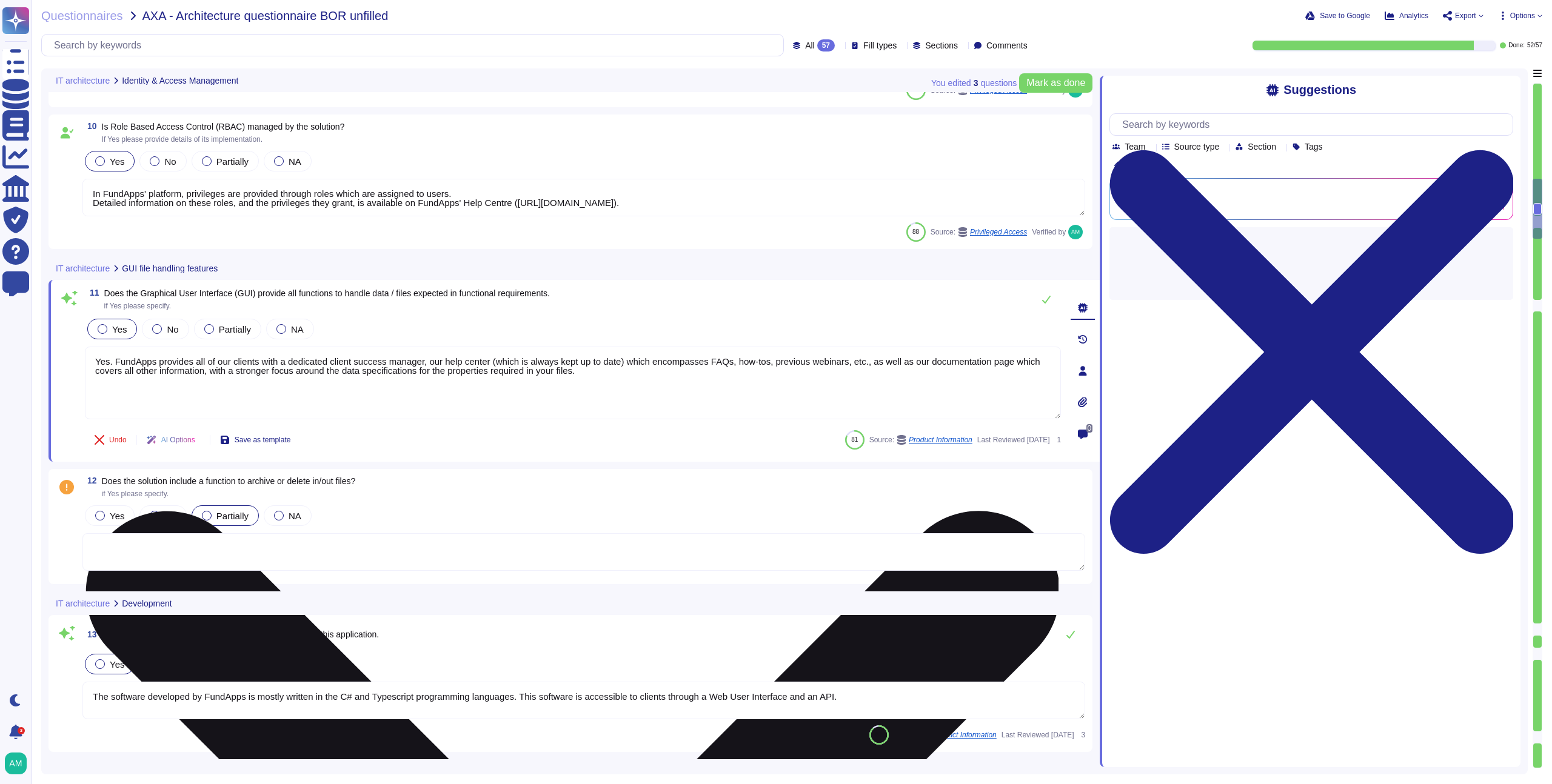
click at [344, 411] on textarea "Yes. FundApps provides all of our clients with a dedicated client success manag…" at bounding box center [573, 383] width 976 height 73
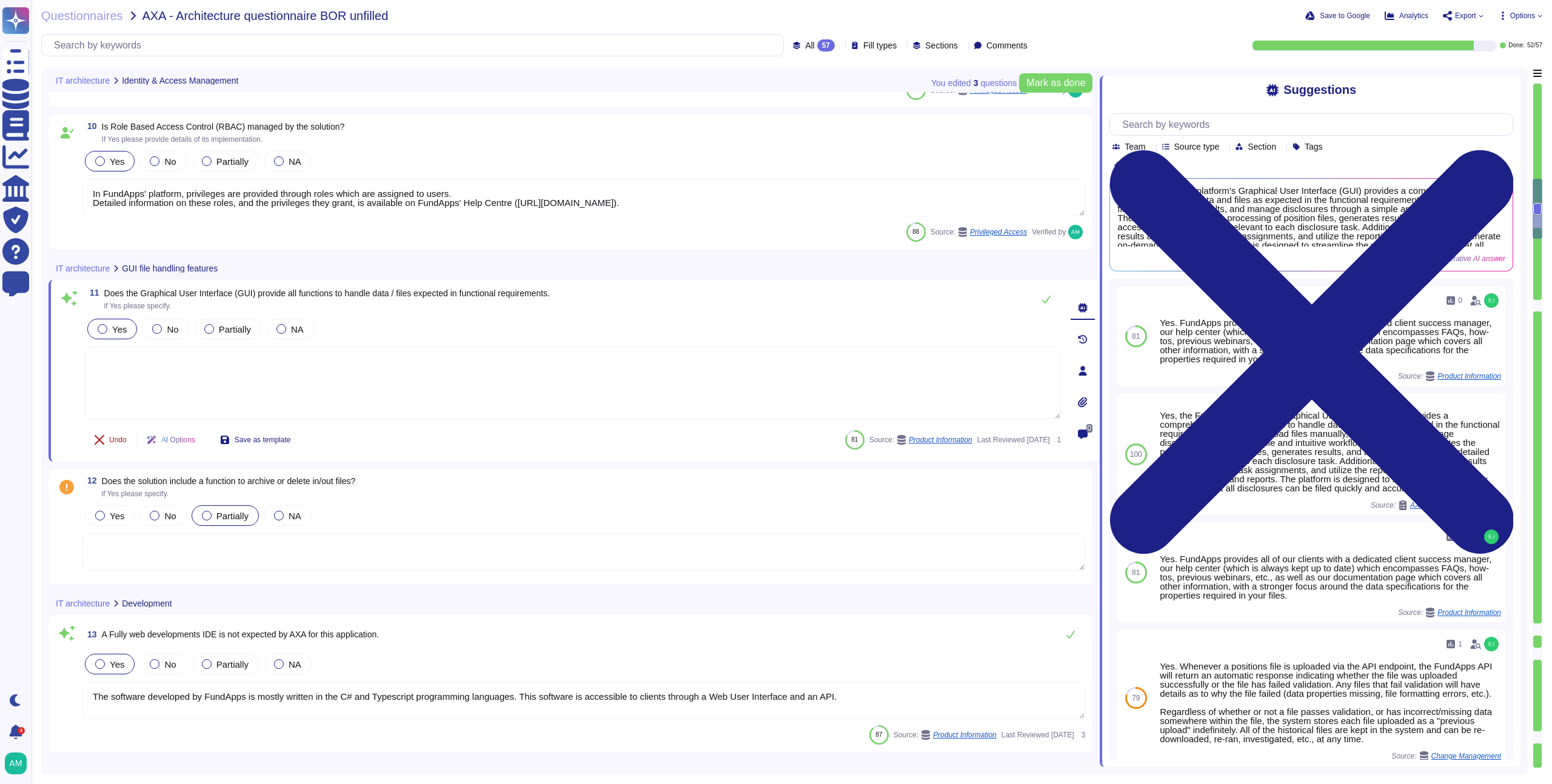
click at [126, 443] on span "Undo" at bounding box center [118, 440] width 17 height 7
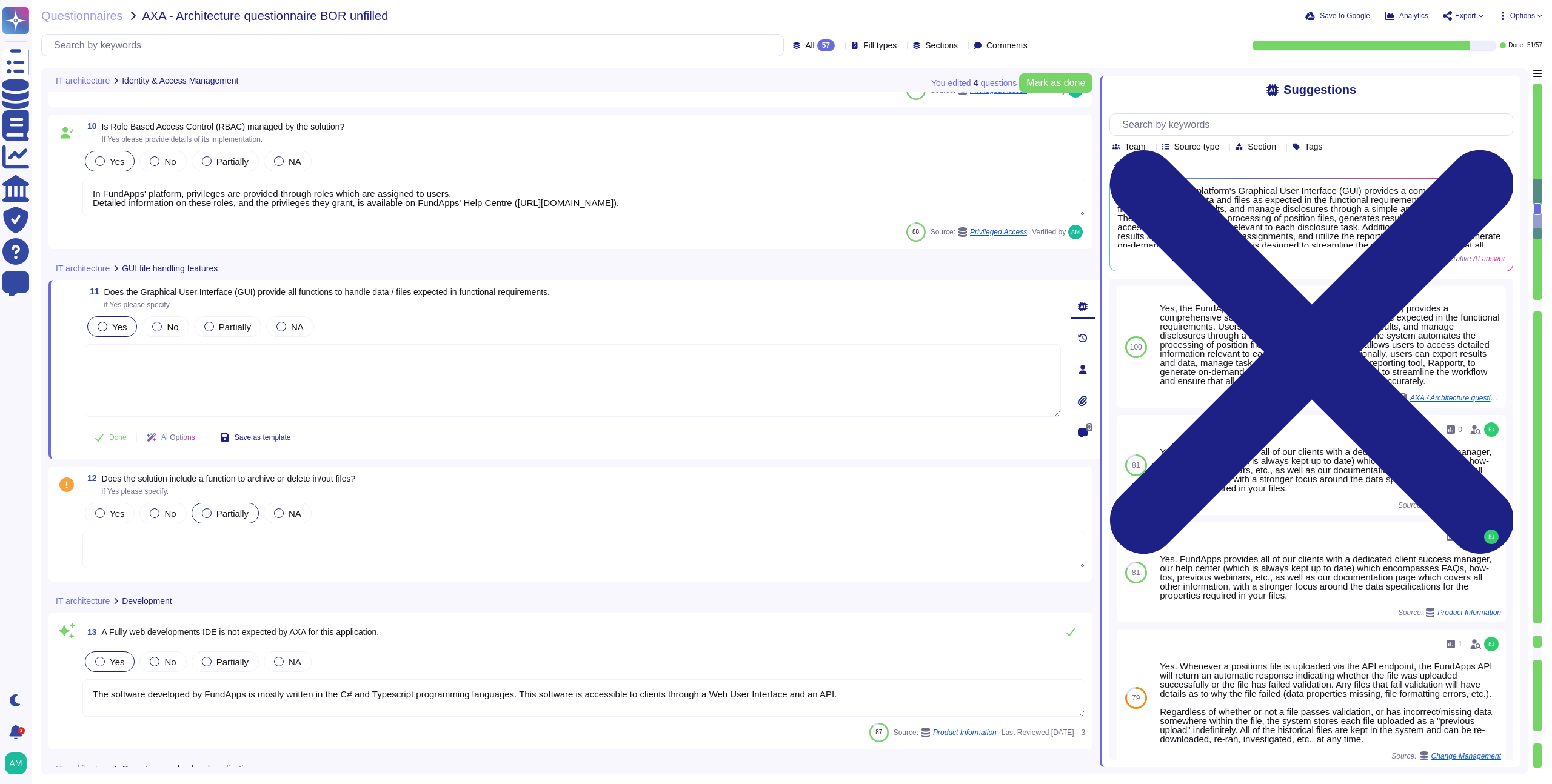
click at [114, 328] on span "Yes" at bounding box center [119, 327] width 15 height 10
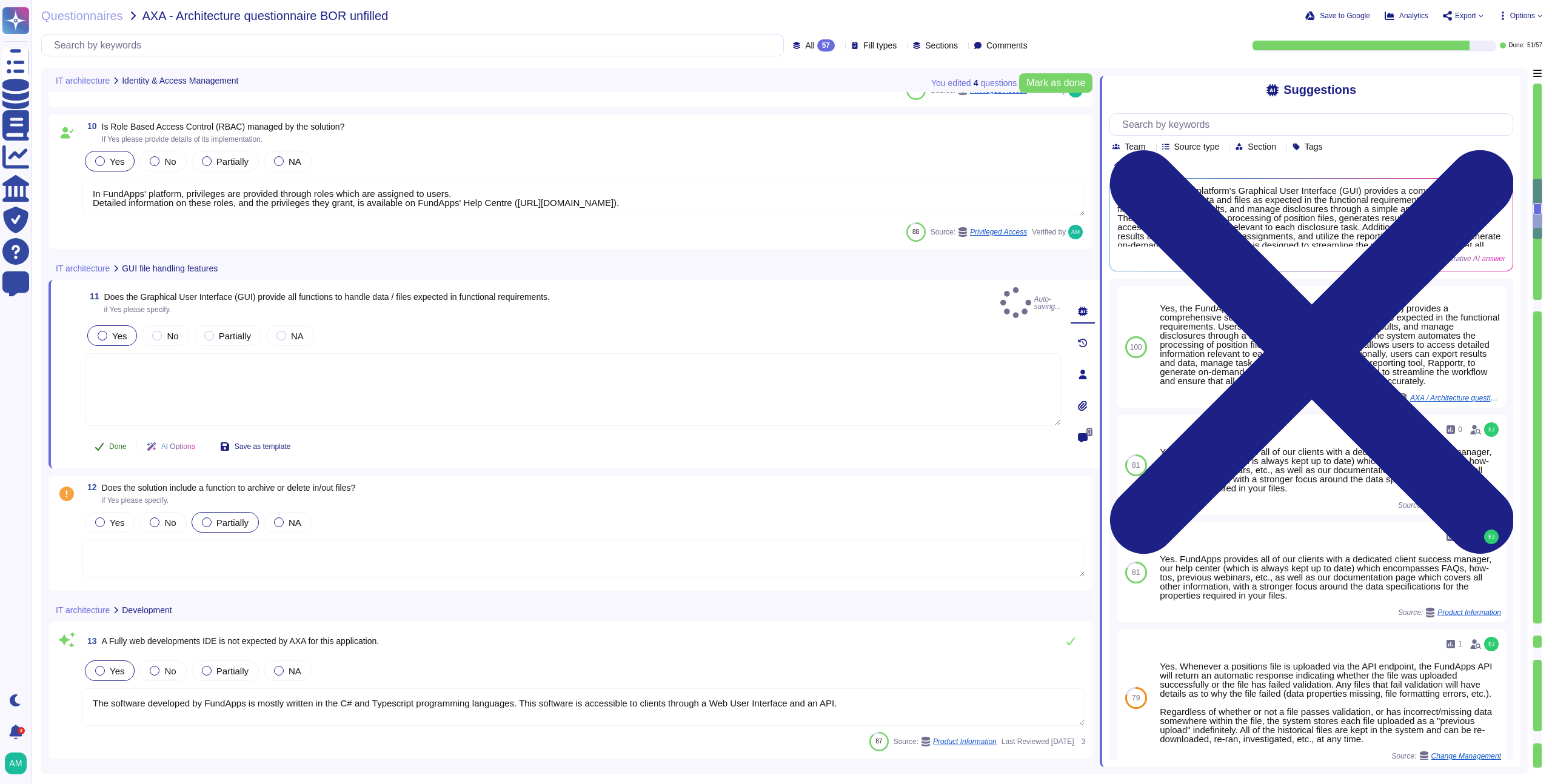
click at [113, 443] on span "Done" at bounding box center [118, 446] width 17 height 7
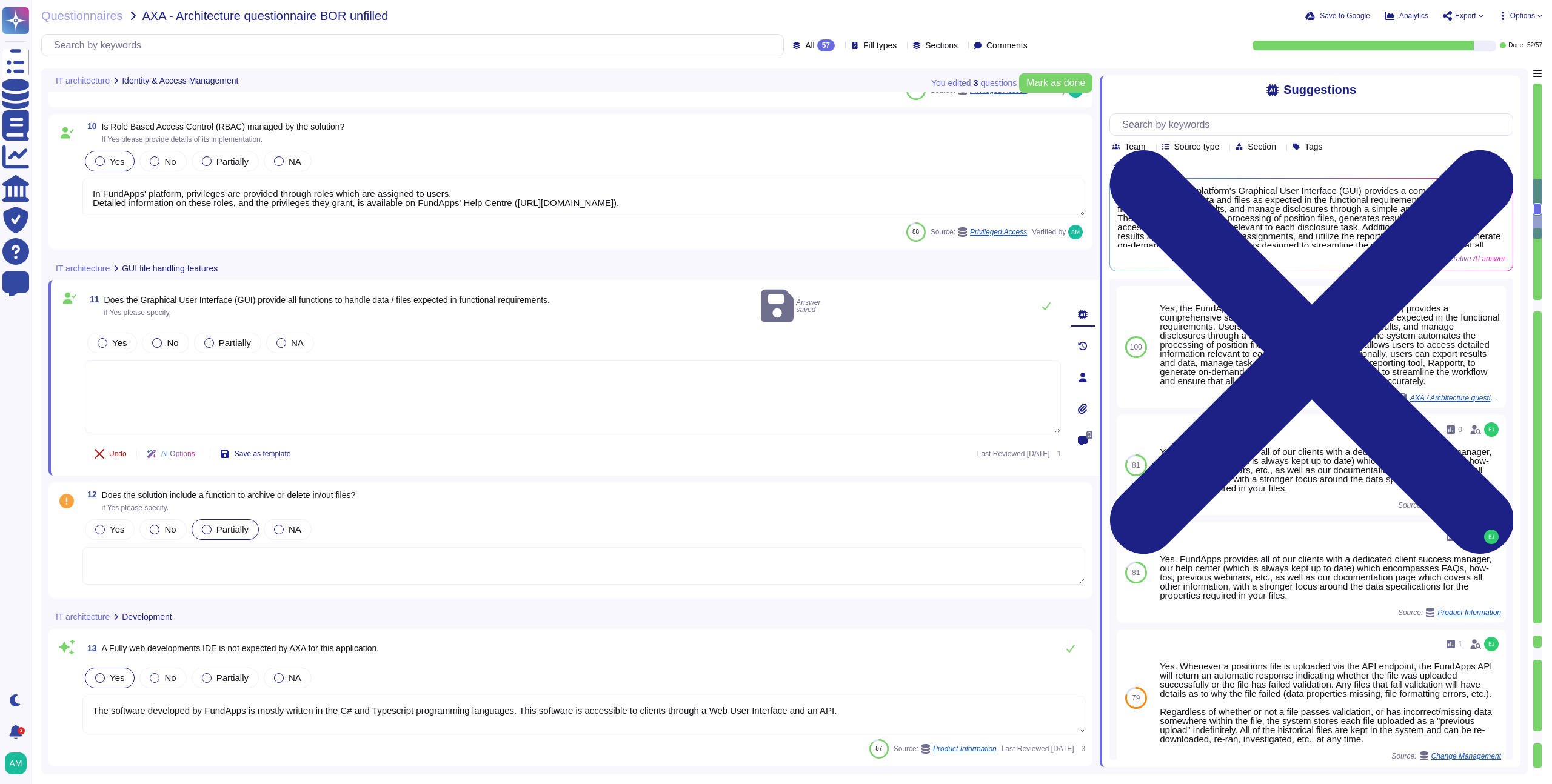
click at [113, 450] on span "Undo" at bounding box center [118, 454] width 17 height 7
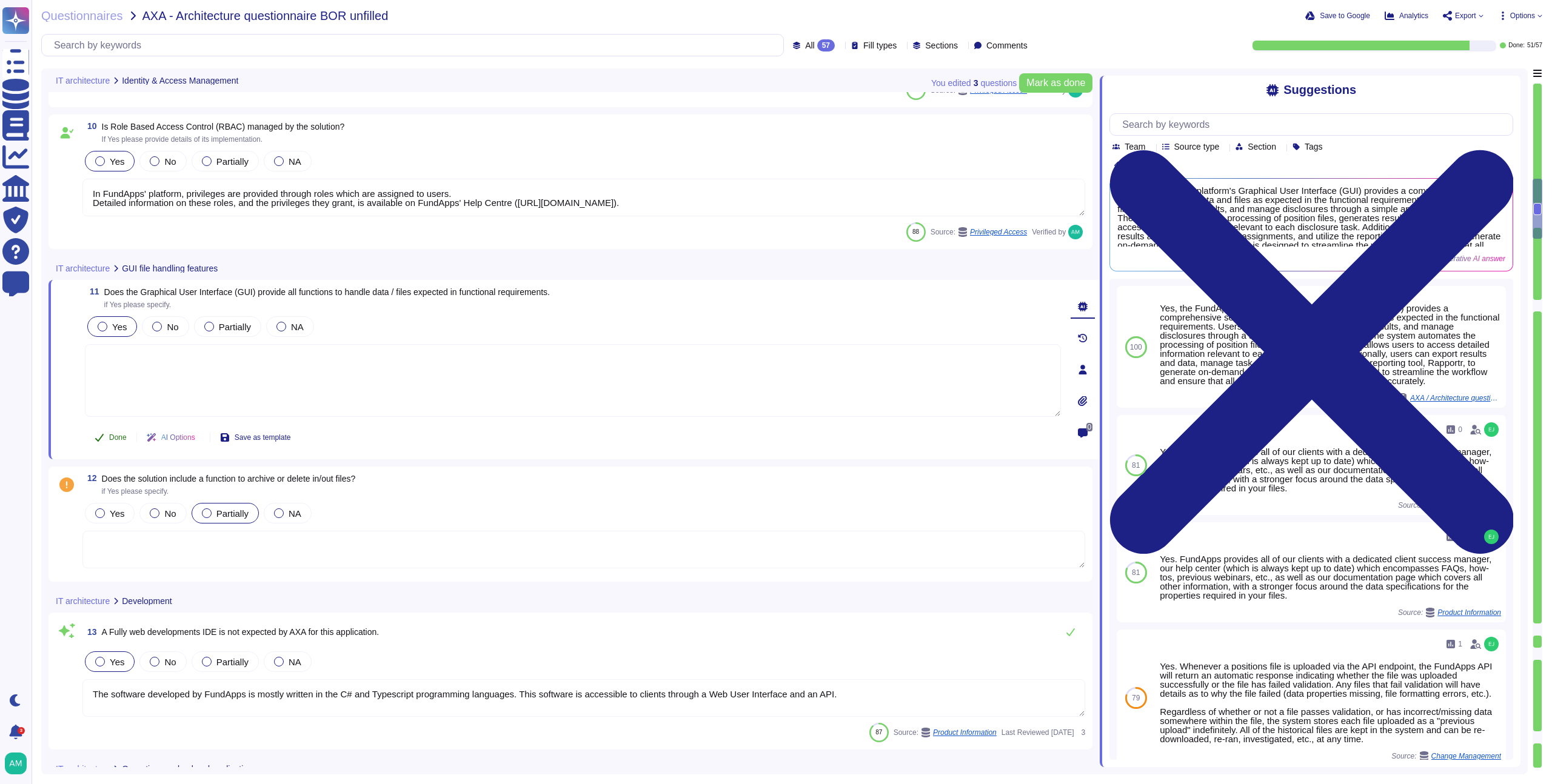
click at [109, 443] on button "Done" at bounding box center [111, 437] width 51 height 24
click at [103, 445] on button "Undo" at bounding box center [111, 437] width 51 height 24
click at [103, 331] on div at bounding box center [103, 327] width 10 height 10
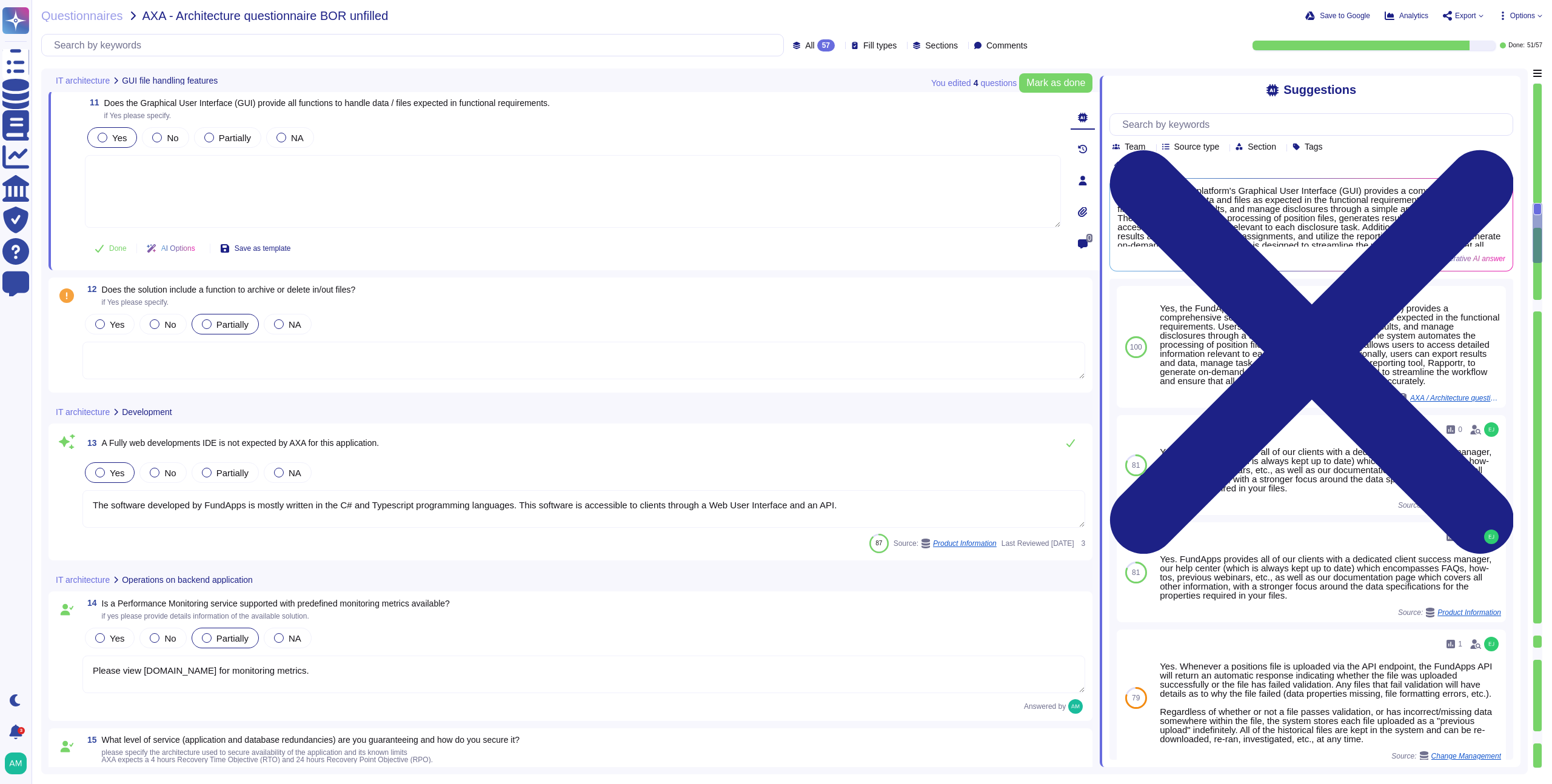
scroll to position [1414, 0]
click at [161, 320] on label "No" at bounding box center [162, 325] width 26 height 10
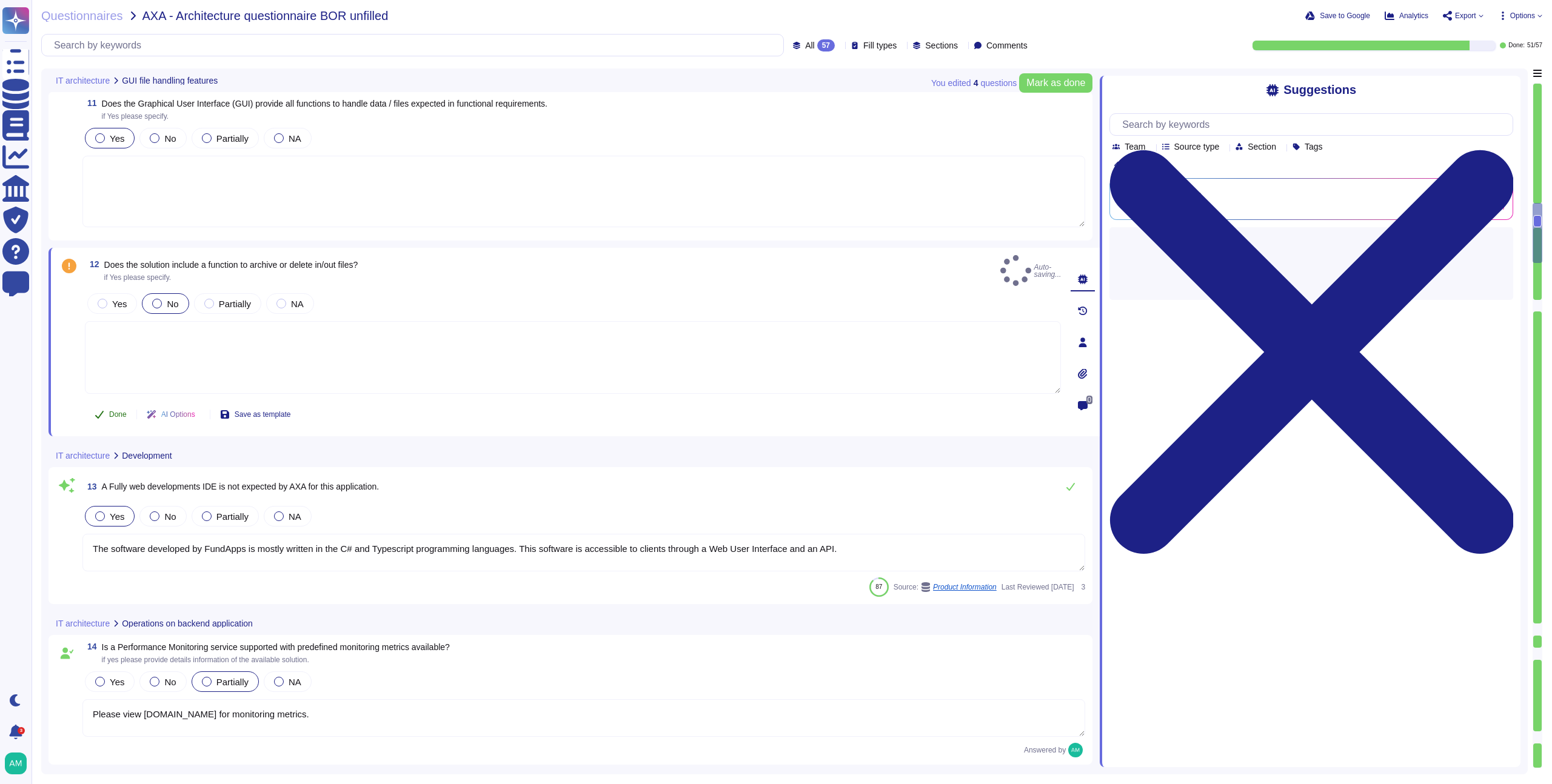
click at [108, 402] on button "Done" at bounding box center [111, 414] width 51 height 24
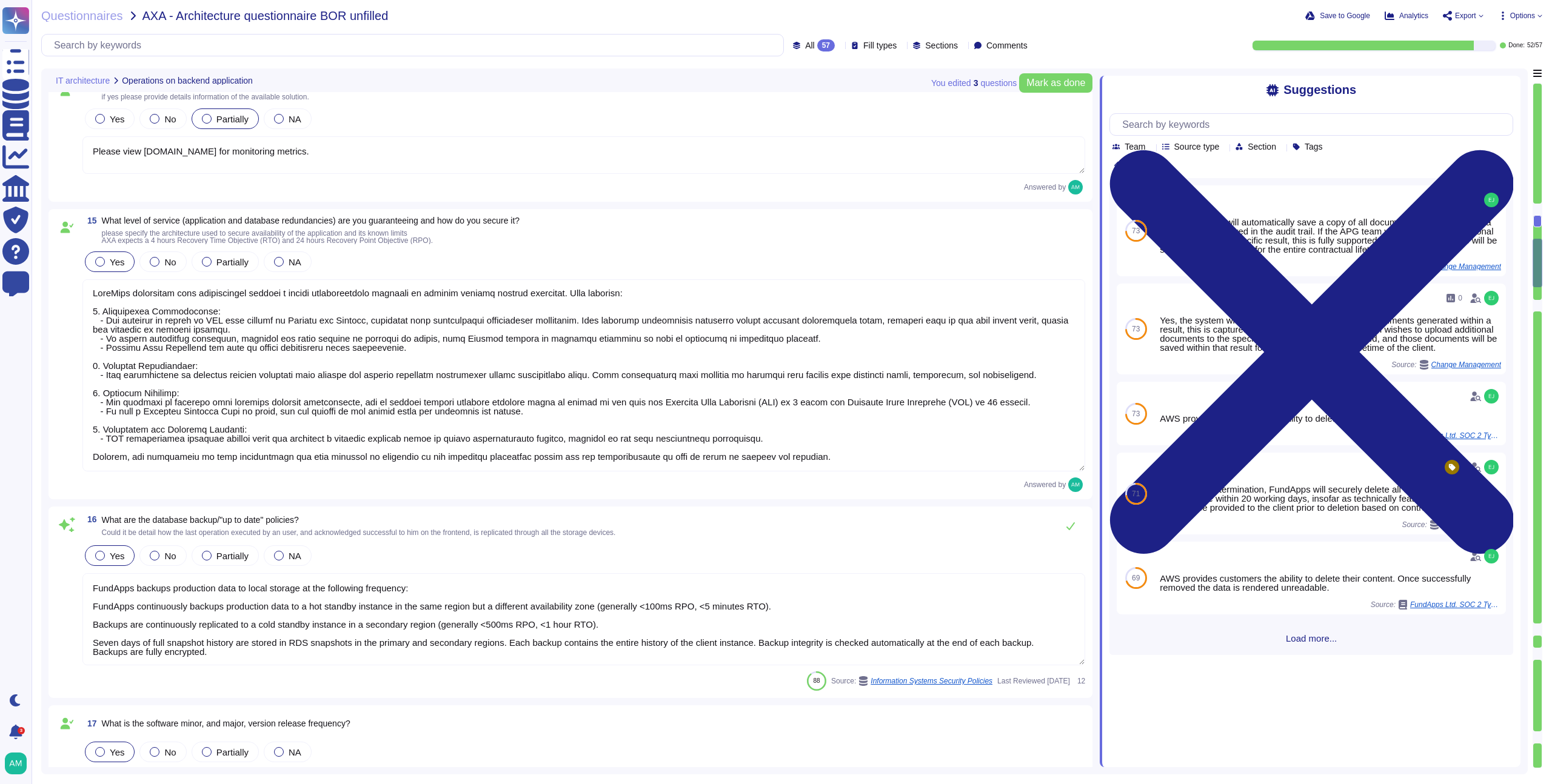
scroll to position [0, 0]
click at [301, 413] on textarea at bounding box center [584, 376] width 1003 height 192
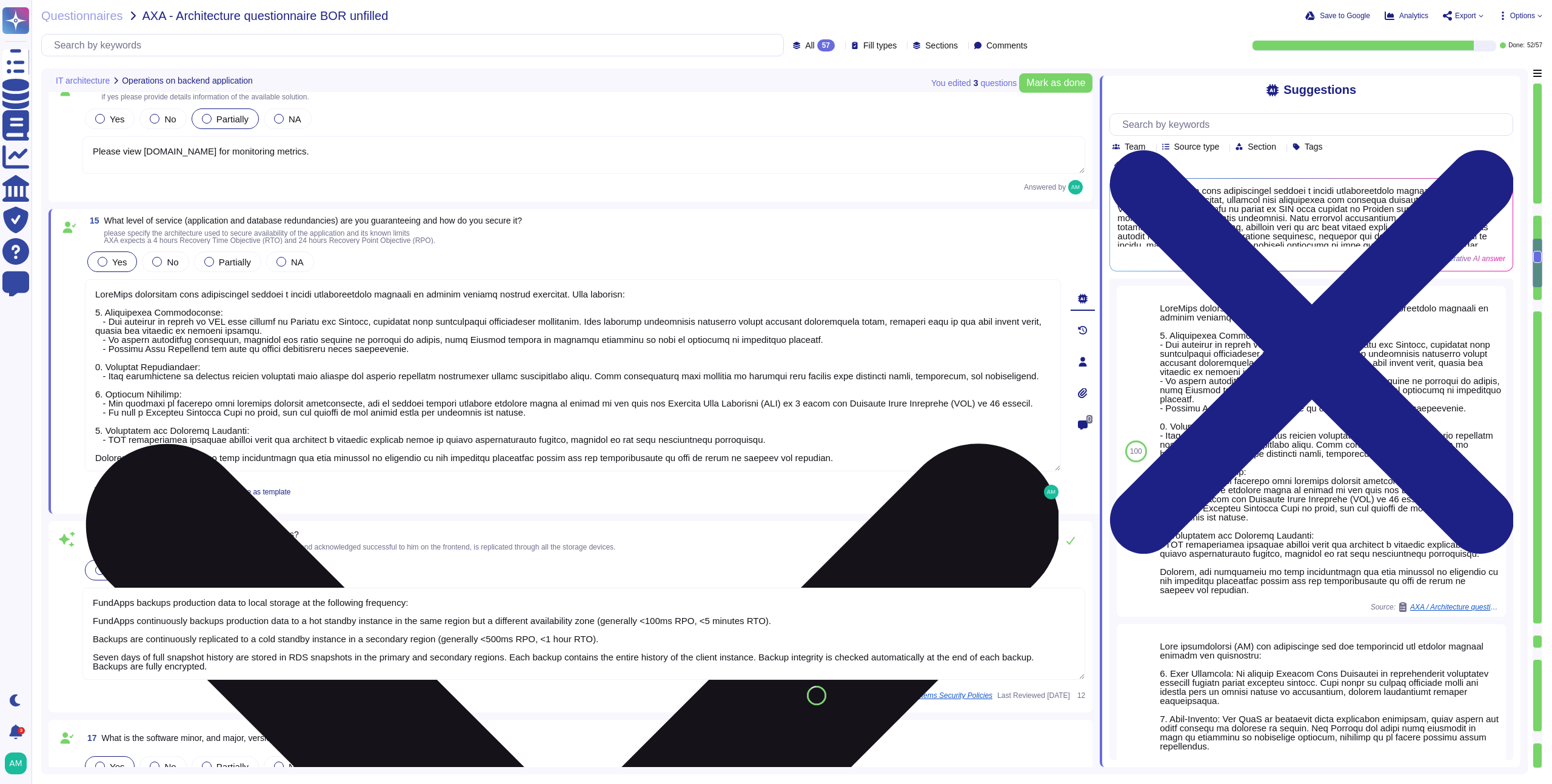
click at [807, 450] on textarea at bounding box center [573, 376] width 976 height 192
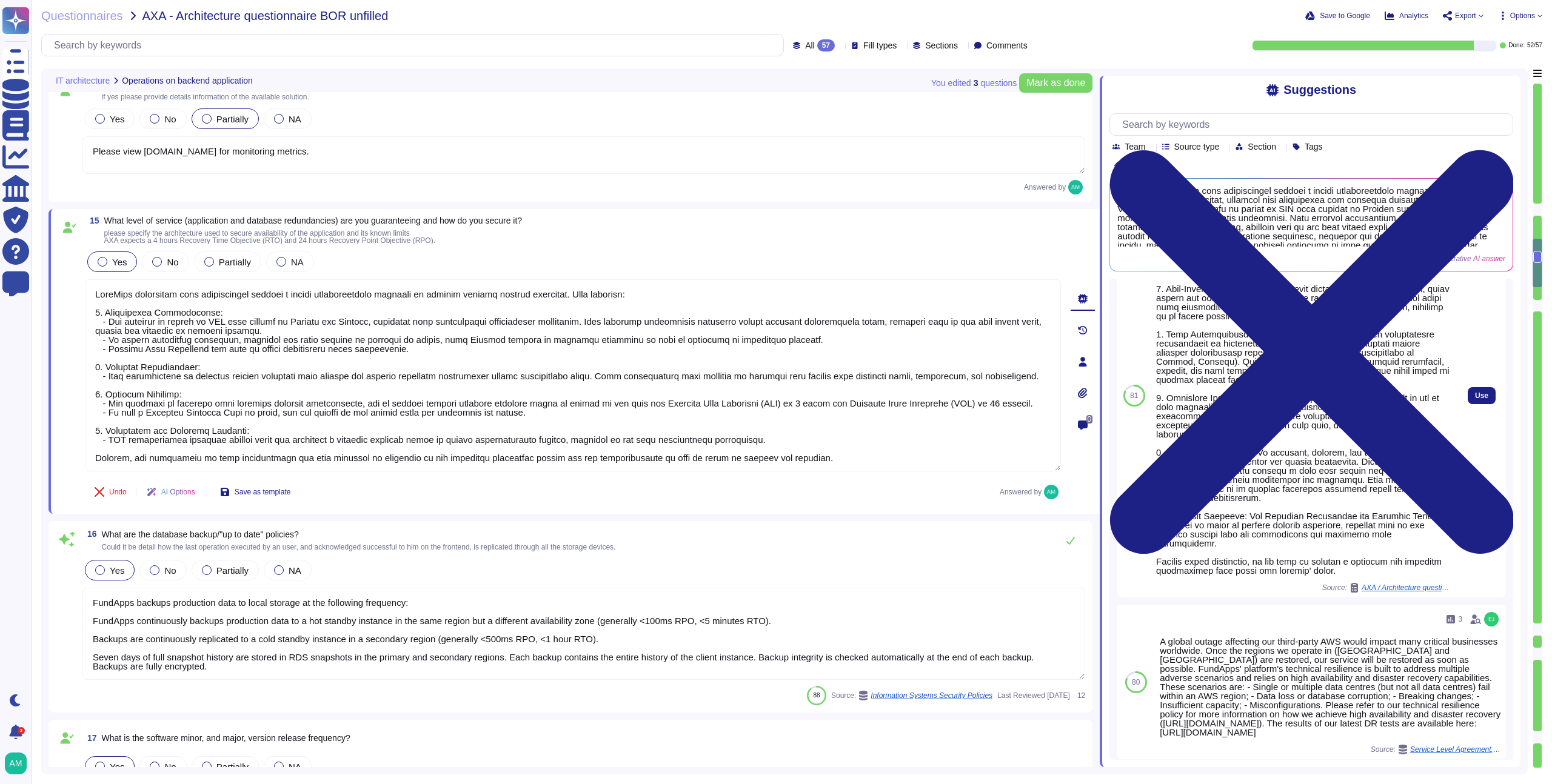
scroll to position [444, 0]
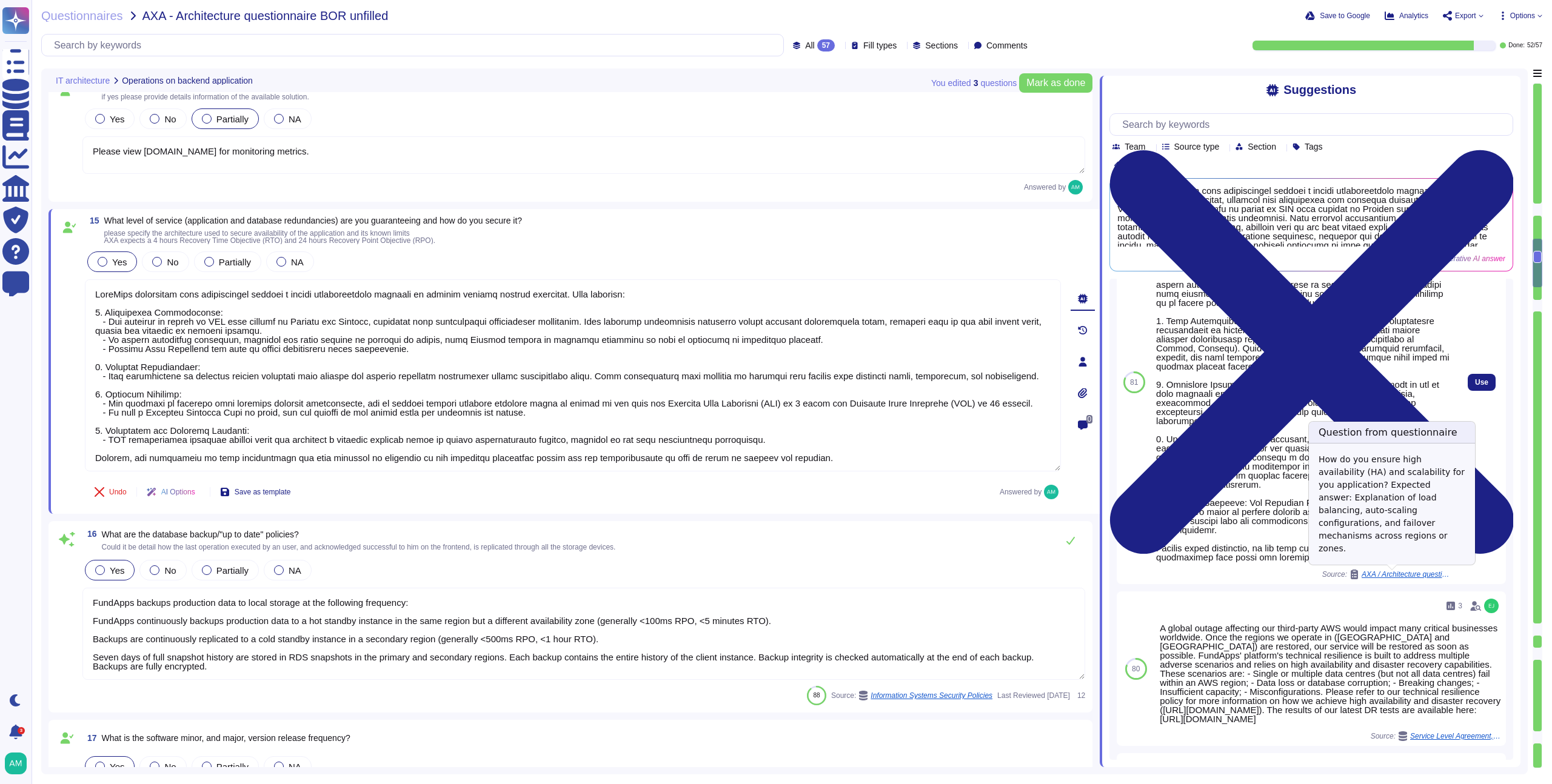
click at [1403, 575] on span "AXA / Architecture questionnaire [PERSON_NAME]" at bounding box center [1408, 575] width 91 height 7
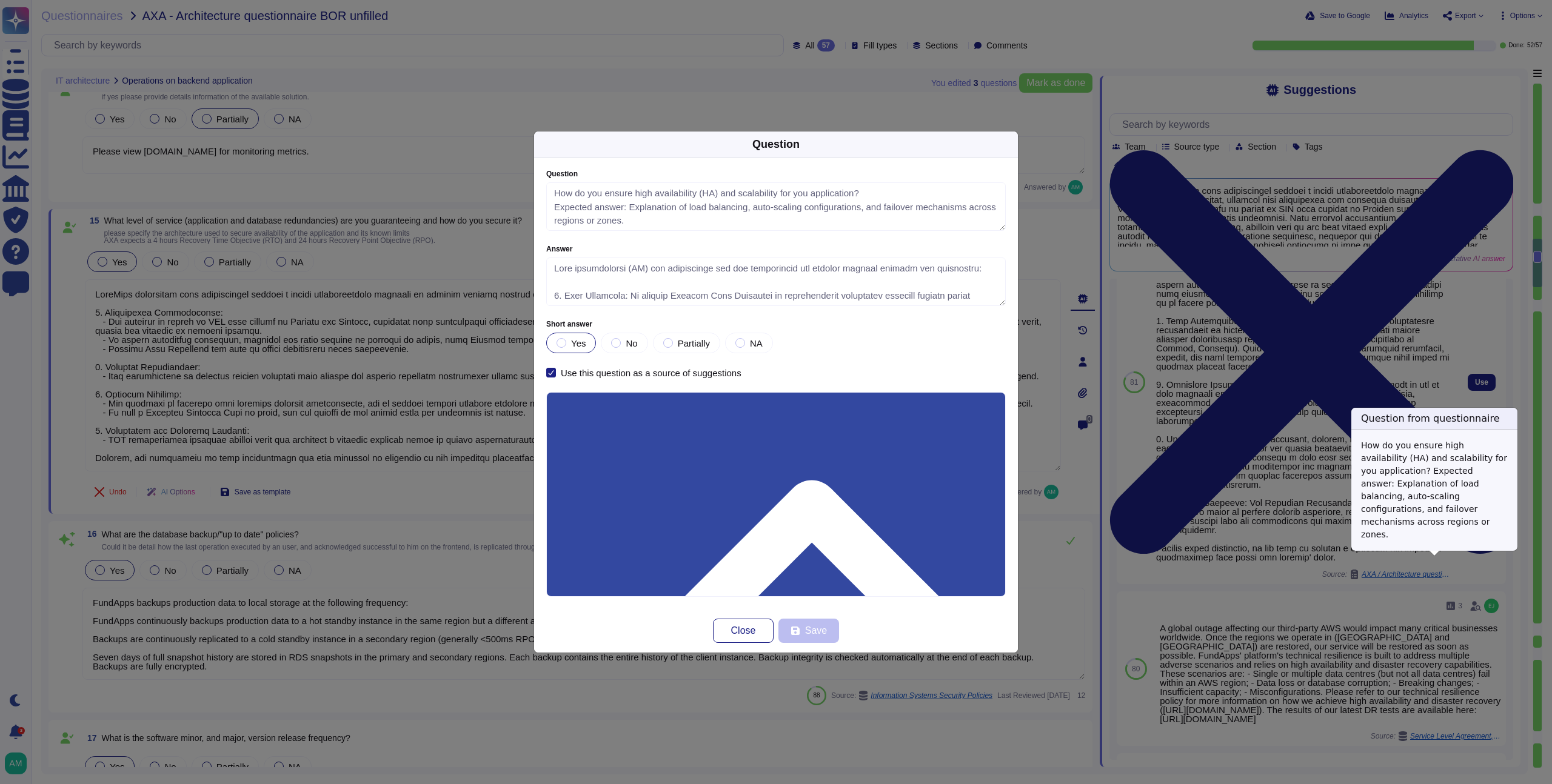
scroll to position [430, 0]
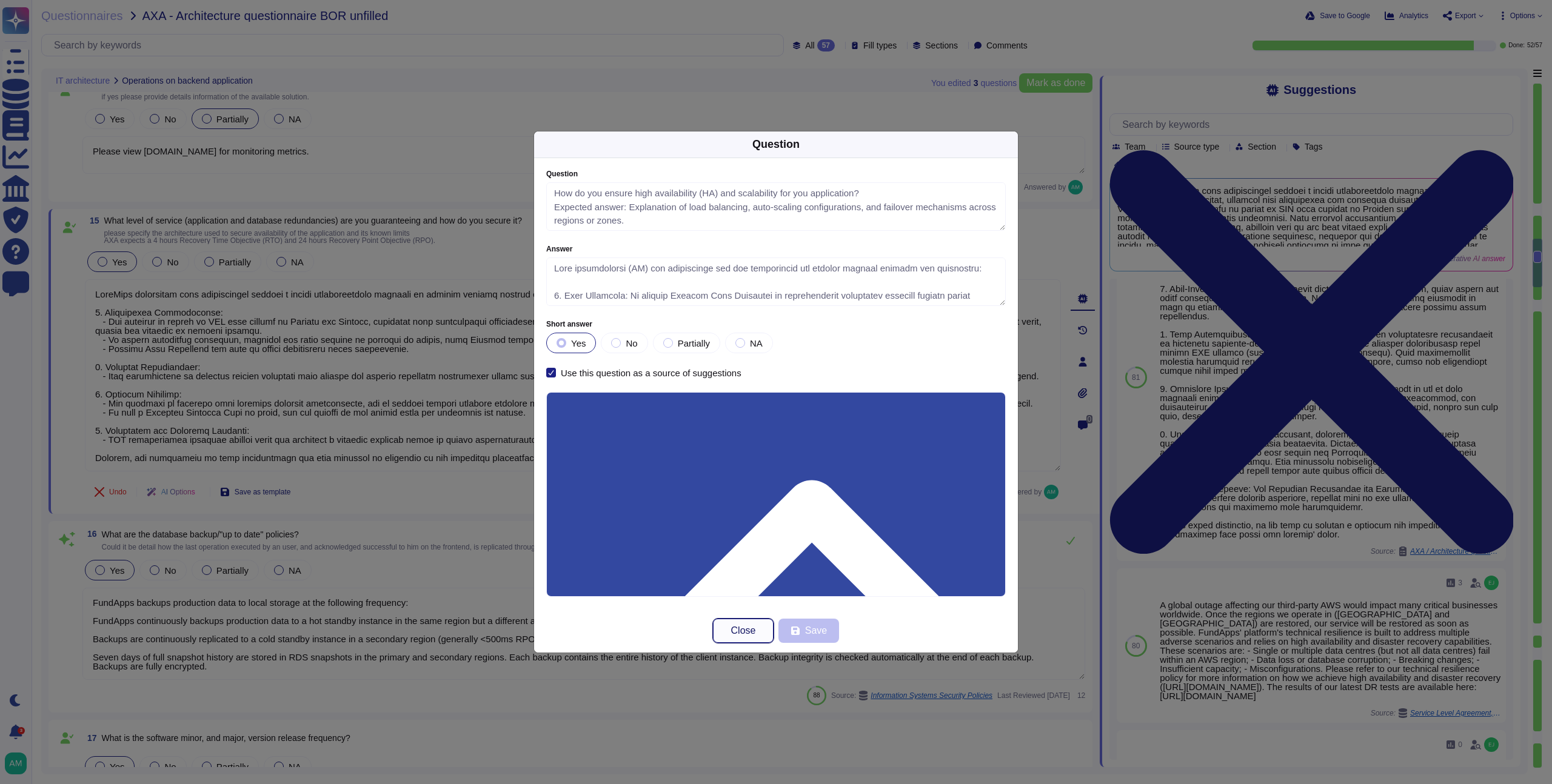
click at [746, 628] on span "Close" at bounding box center [744, 631] width 25 height 10
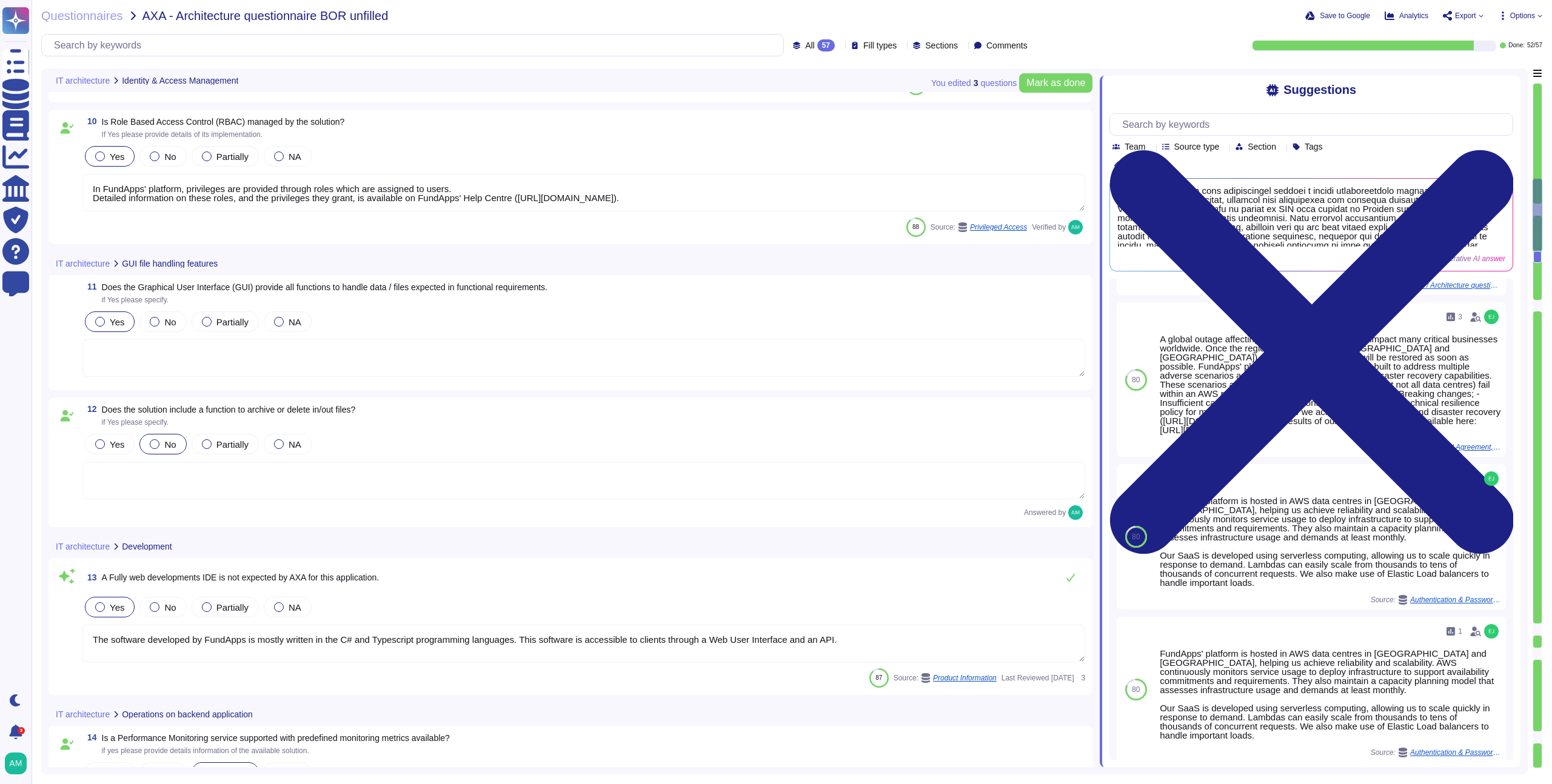
scroll to position [1251, 0]
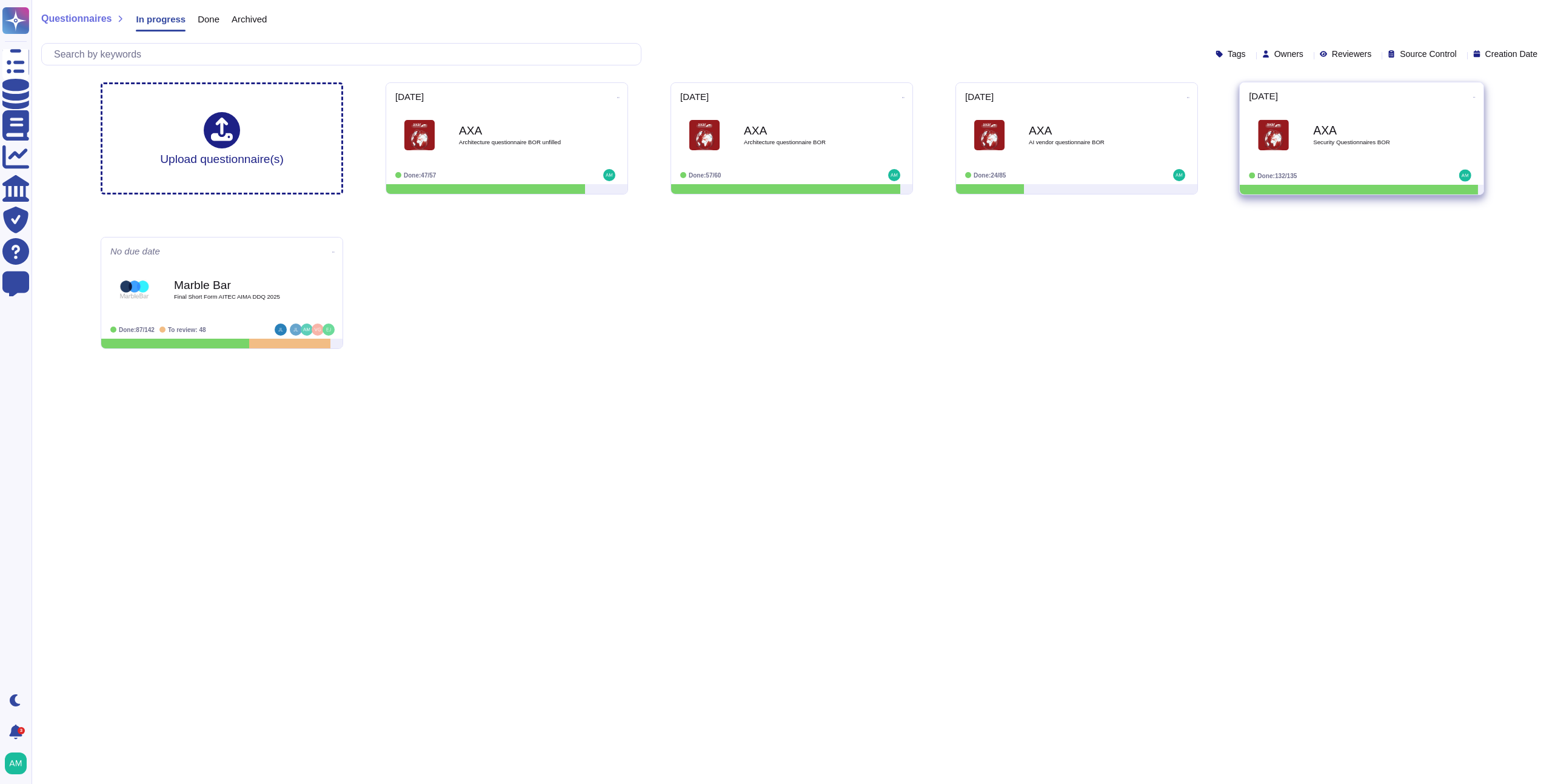
click at [1283, 156] on span "AXA Security Questionnaires BOR" at bounding box center [1362, 135] width 225 height 49
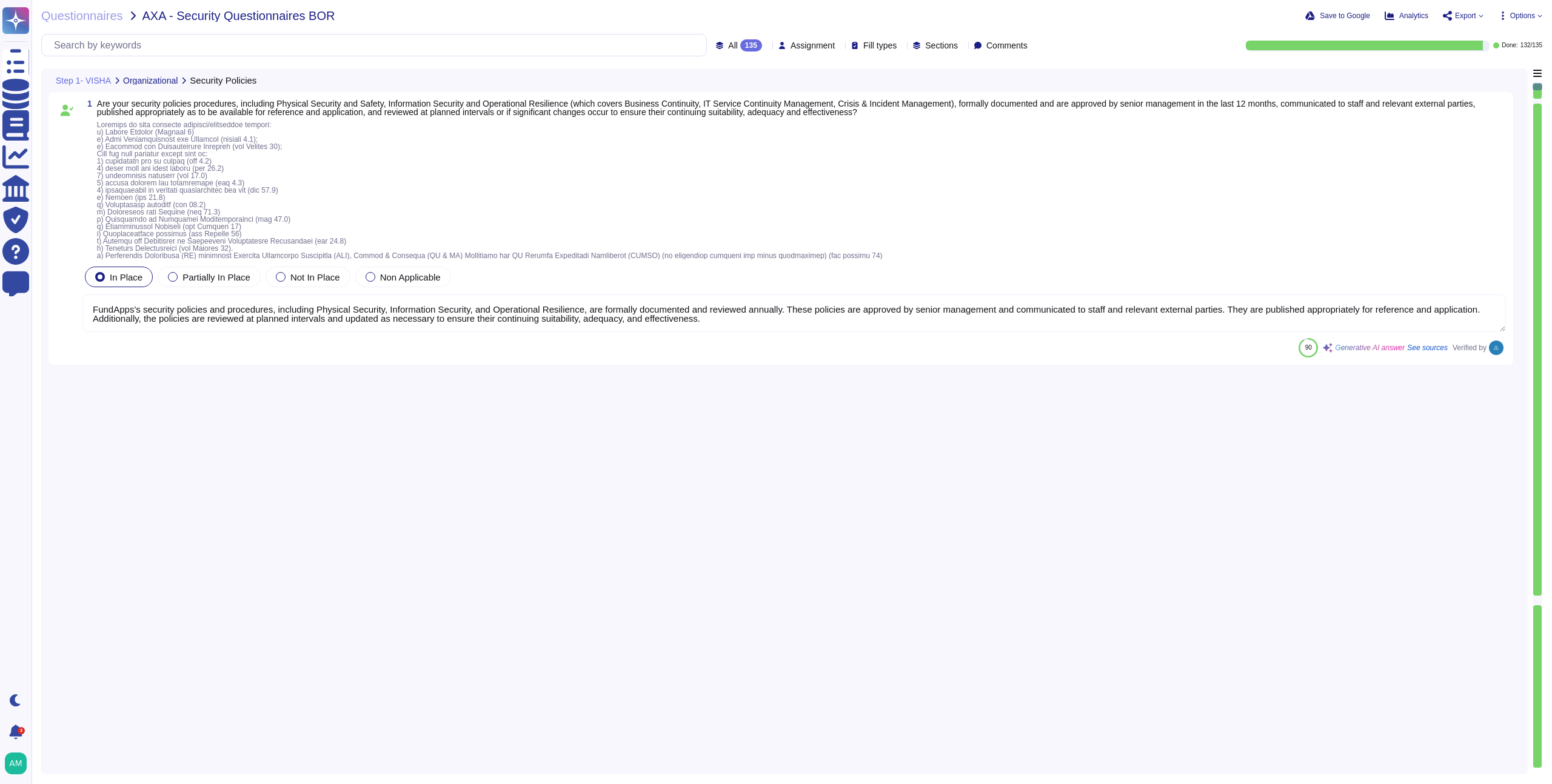
type textarea "FundApps's security policies and procedures, including Physical Security, Infor…"
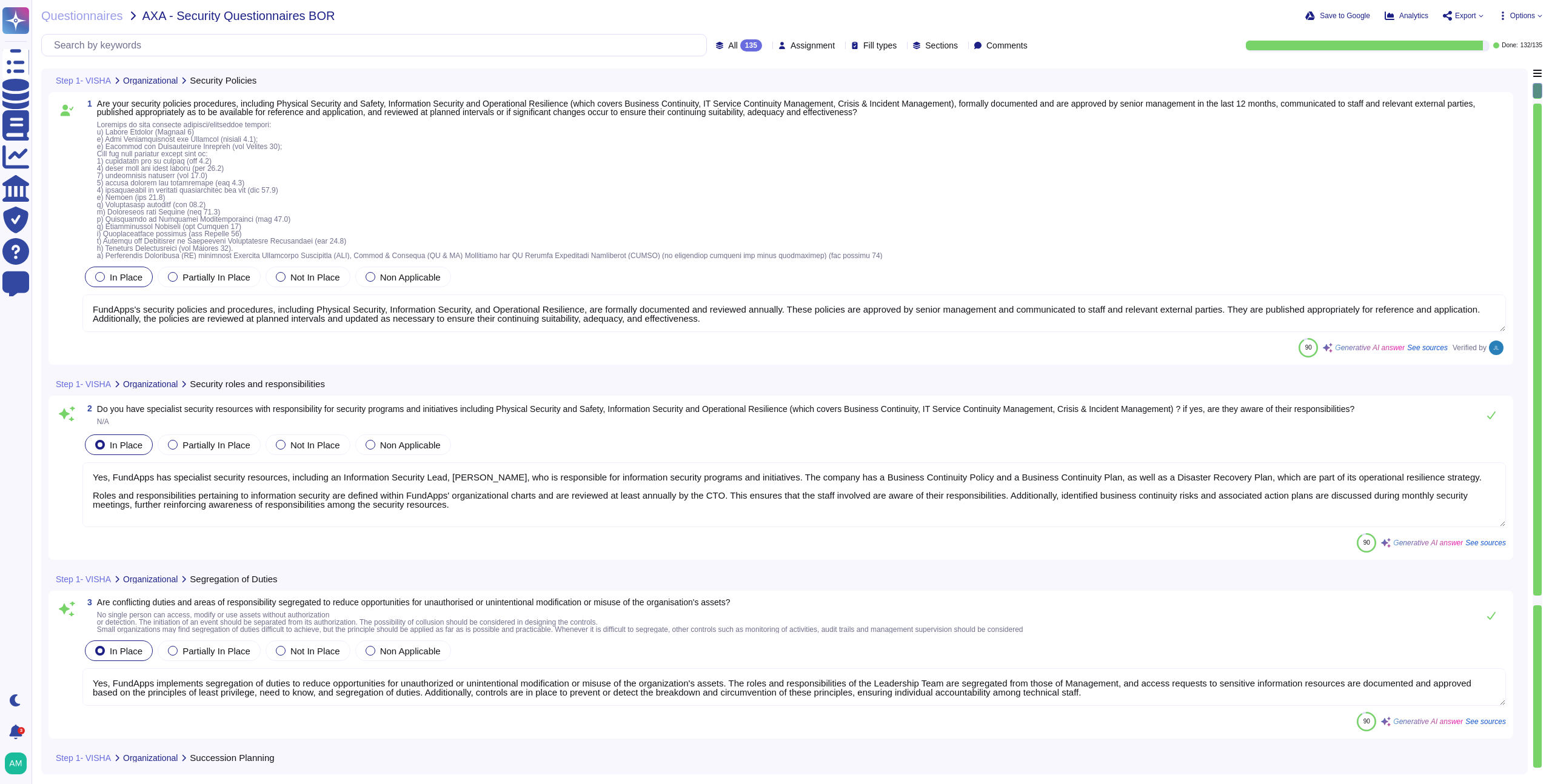
type textarea "Yes, FundApps has specialist security resources, including an Information Secur…"
type textarea "Yes, FundApps implements segregation of duties to reduce opportunities for unau…"
type textarea "Yes, FundApps has implemented a mobile device security policy and supporting se…"
click at [212, 41] on input "text" at bounding box center [377, 46] width 658 height 22
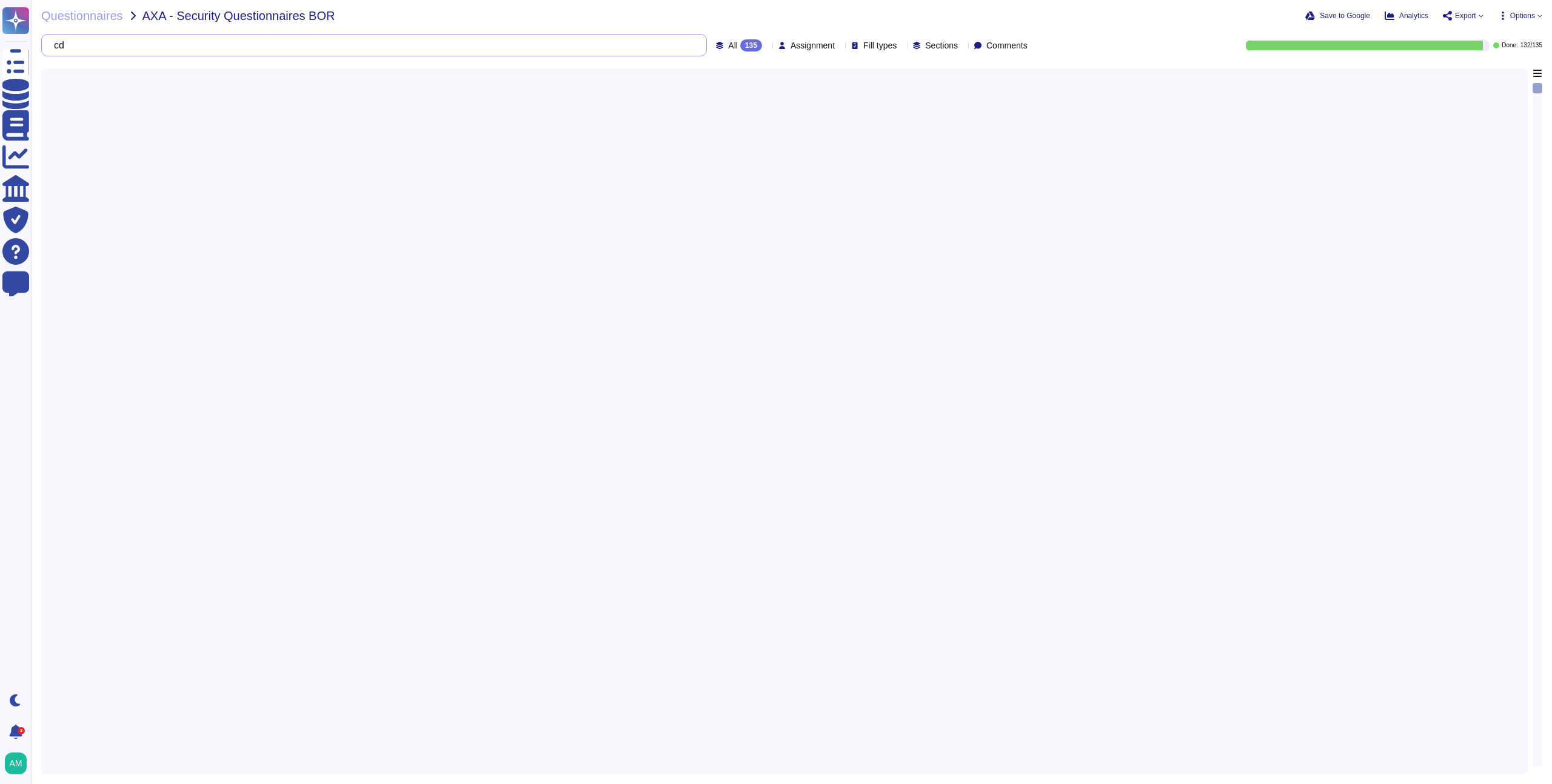
type input "cd"
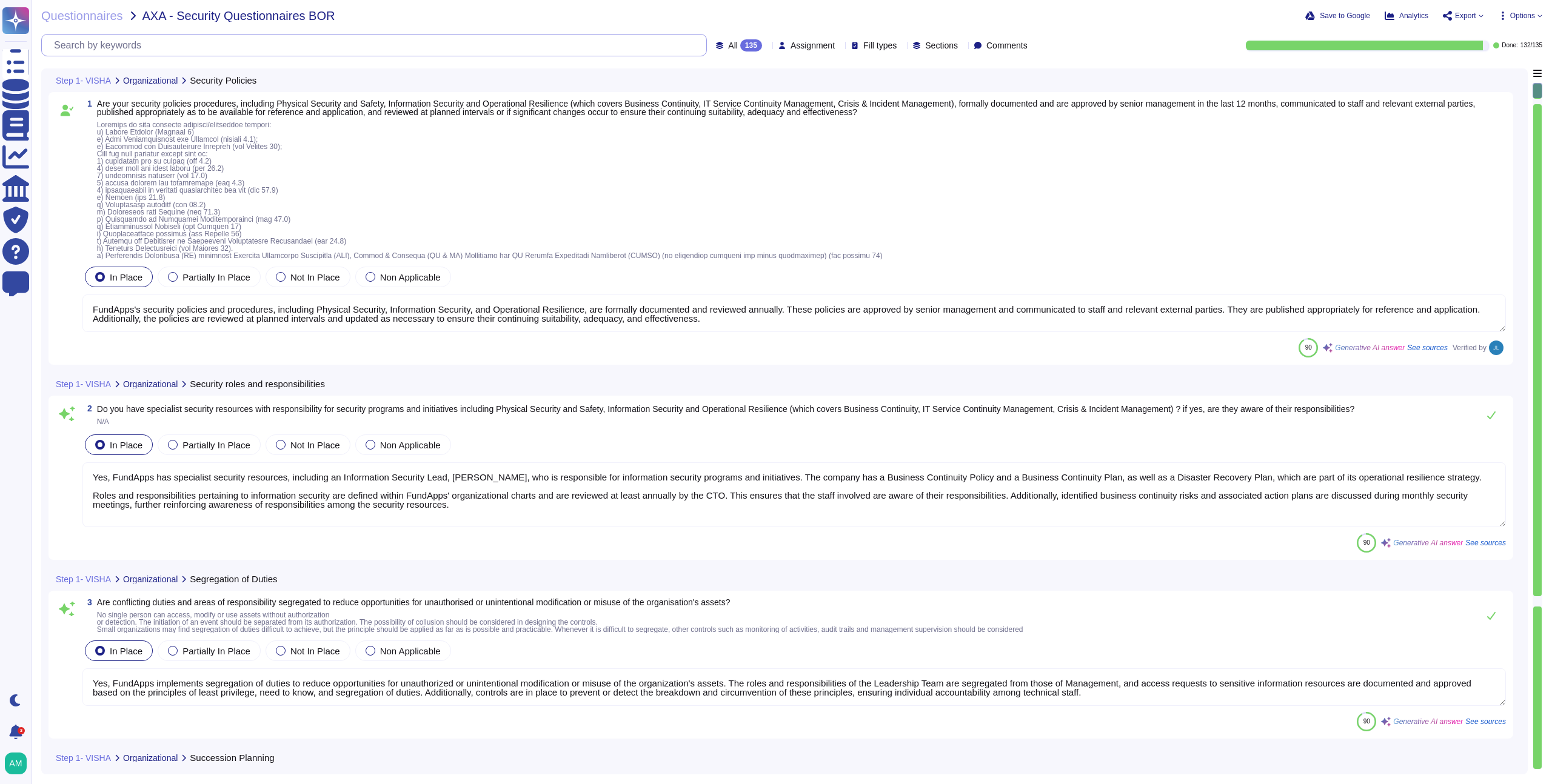
type textarea "FundApps's security policies and procedures, including Physical Security, Infor…"
type textarea "Yes, FundApps has specialist security resources, including an Information Secur…"
type textarea "Yes, FundApps implements segregation of duties to reduce opportunities for unau…"
type textarea "Yes, FundApps has implemented a mobile device security policy and supporting se…"
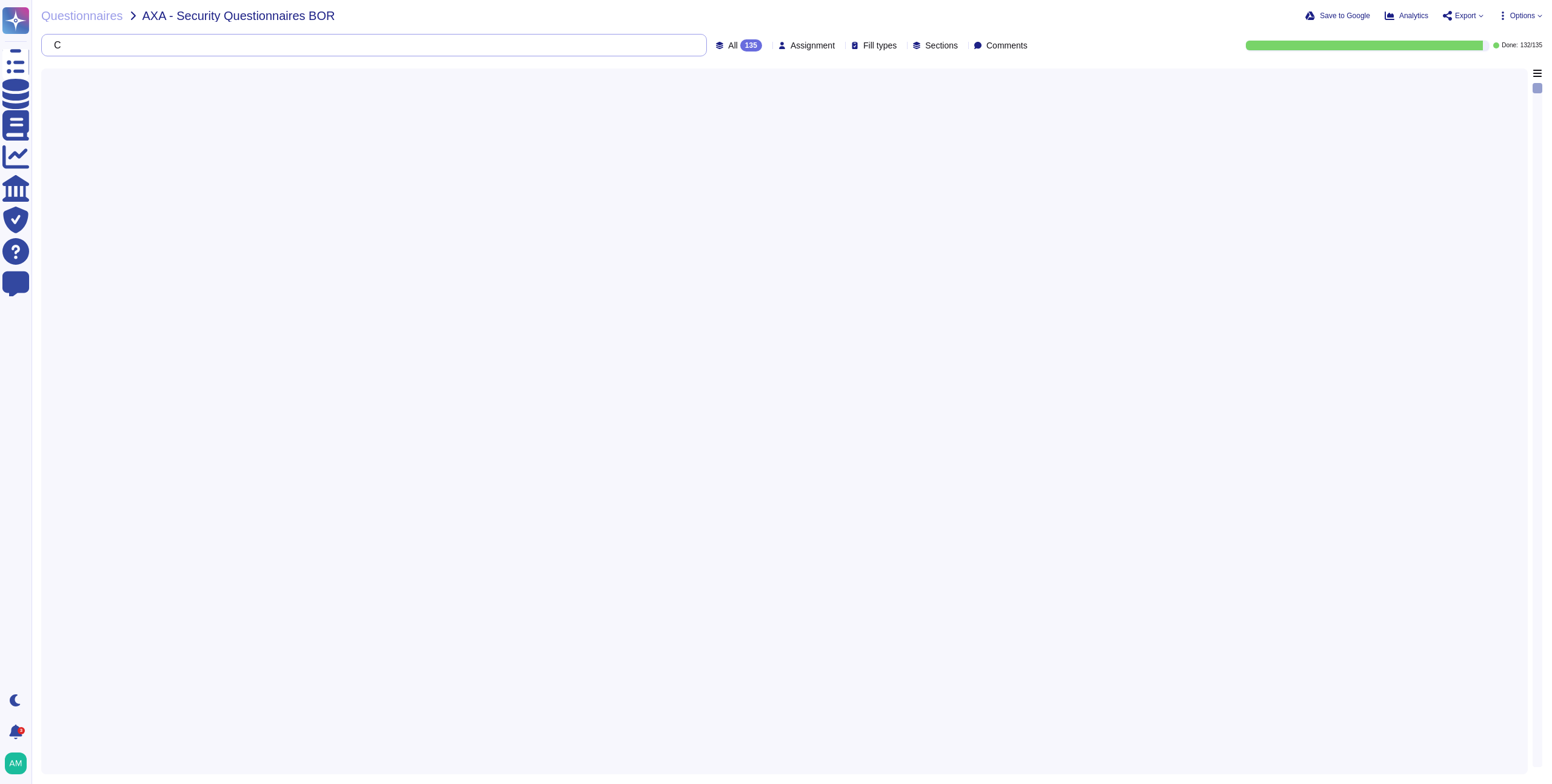
type input "CD"
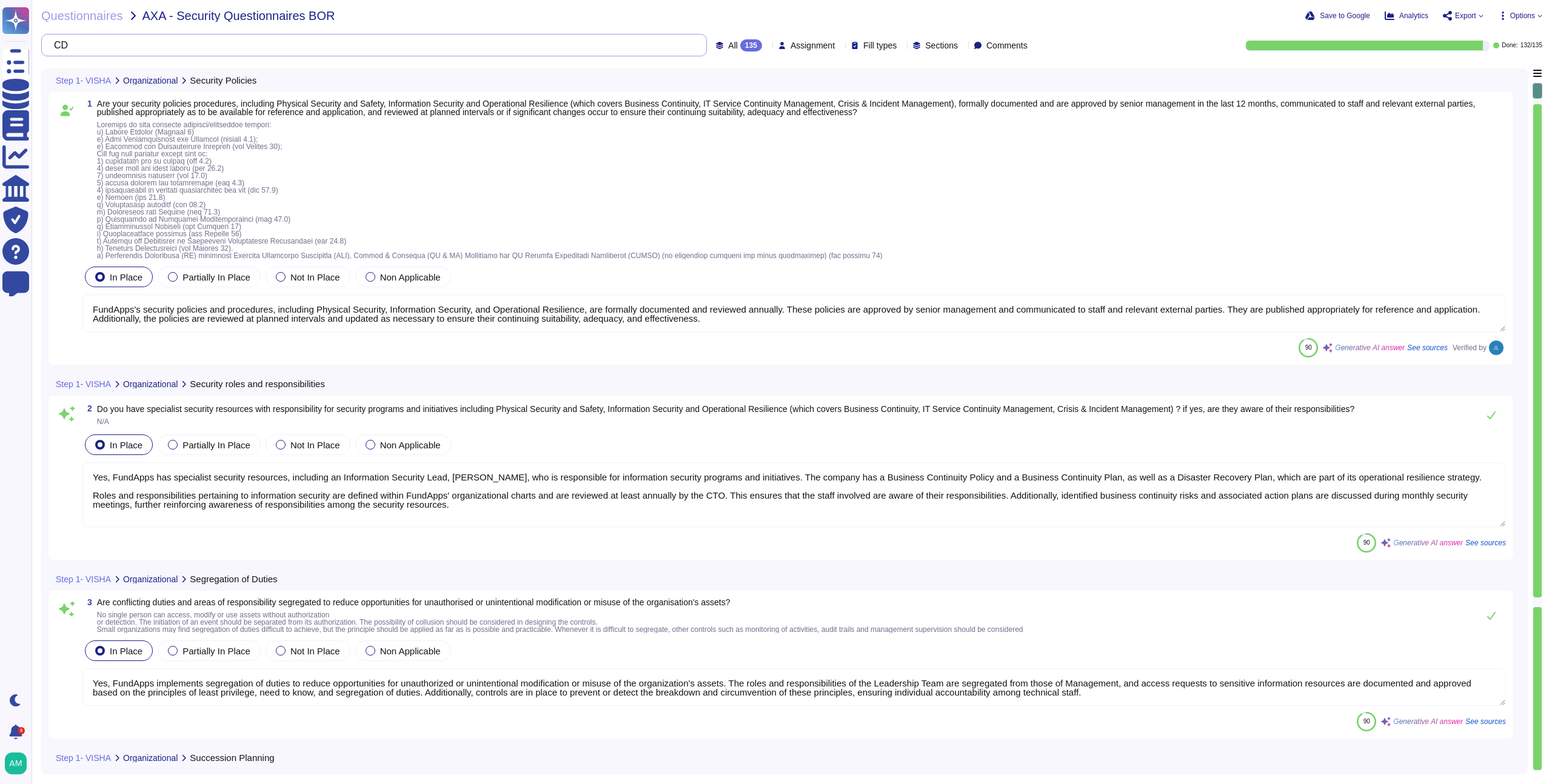
type textarea "FundApps's security policies and procedures, including Physical Security, Infor…"
type textarea "Yes, FundApps has specialist security resources, including an Information Secur…"
type textarea "Yes, FundApps implements segregation of duties to reduce opportunities for unau…"
type textarea "Yes, FundApps has implemented a mobile device security policy and supporting se…"
click at [416, 46] on input "text" at bounding box center [377, 46] width 658 height 22
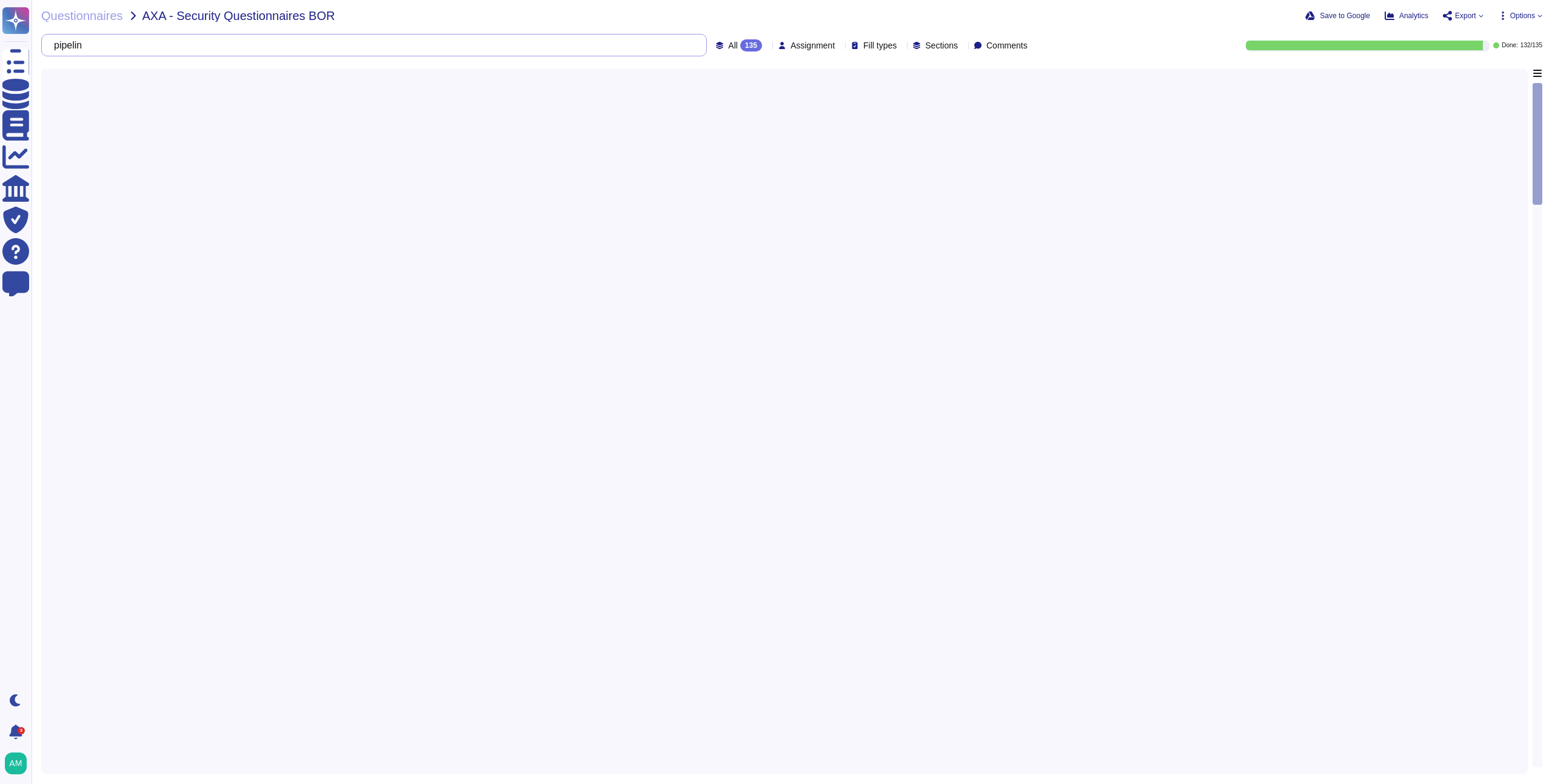
type input "pipeline"
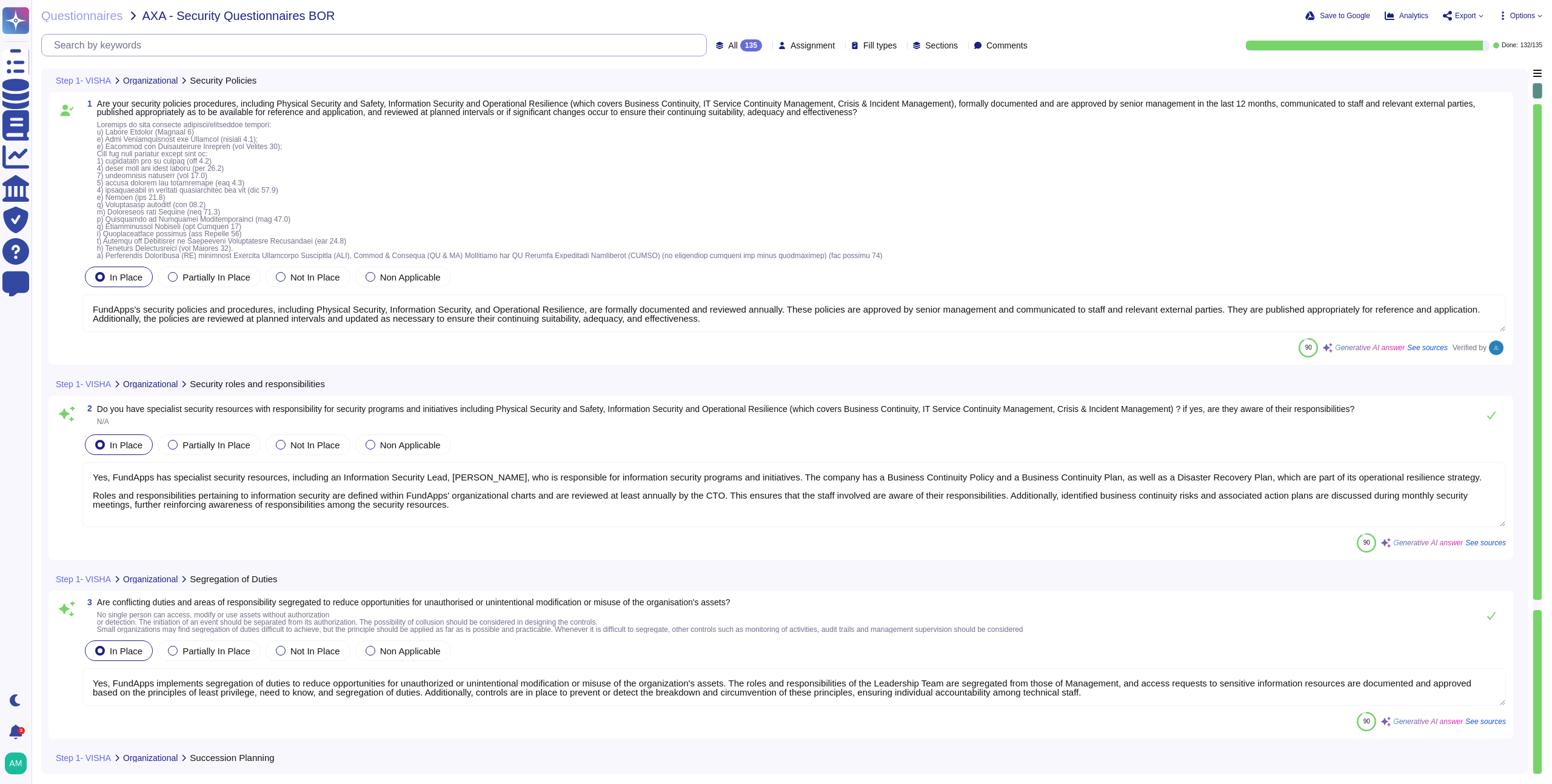
type textarea "FundApps's security policies and procedures, including Physical Security, Infor…"
type textarea "Yes, FundApps has specialist security resources, including an Information Secur…"
type textarea "Yes, FundApps implements segregation of duties to reduce opportunities for unau…"
type textarea "Yes, FundApps has implemented a mobile device security policy and supporting se…"
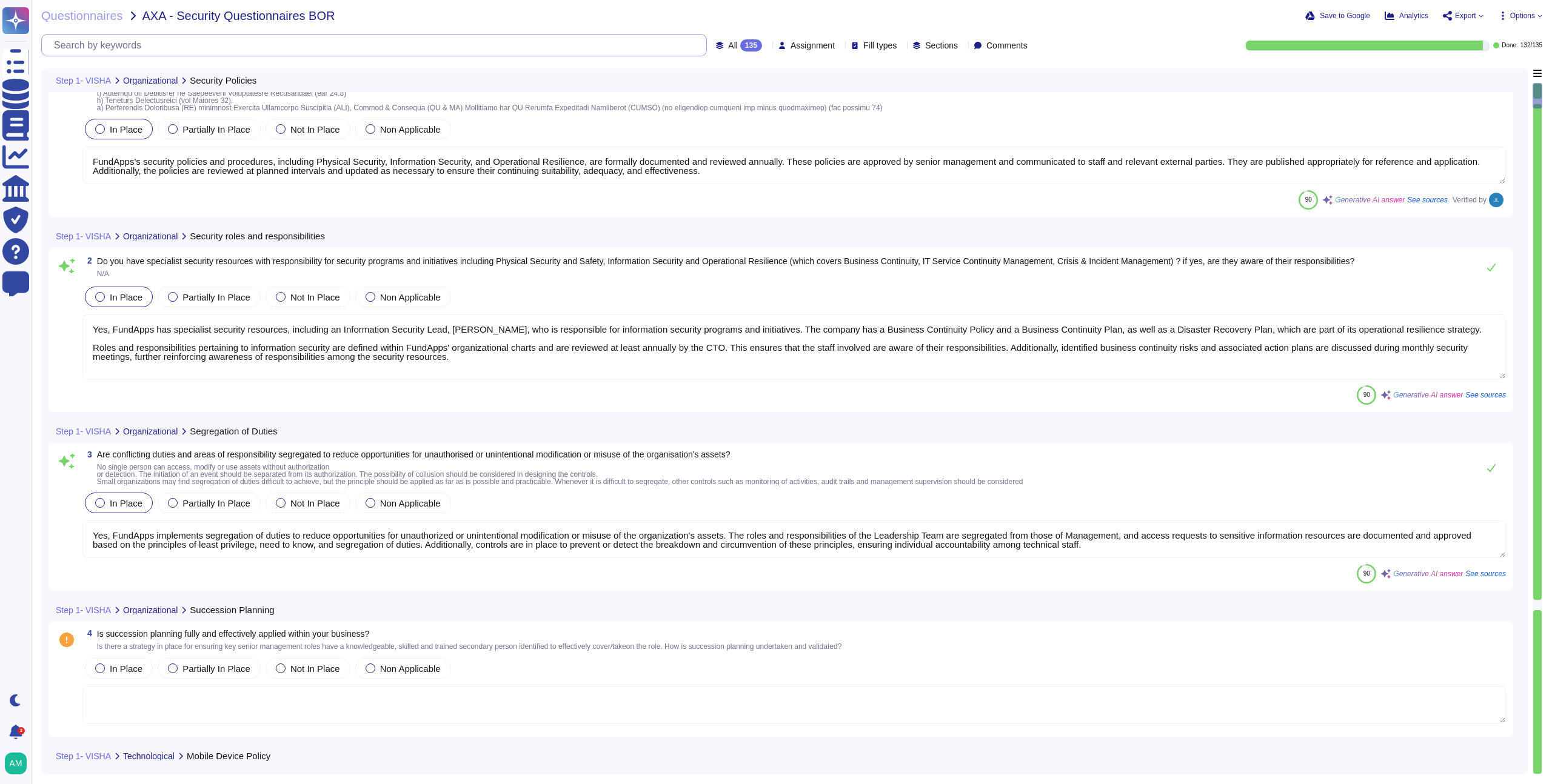
type textarea "Yes, FundApps has implemented security measures to protect and secure informati…"
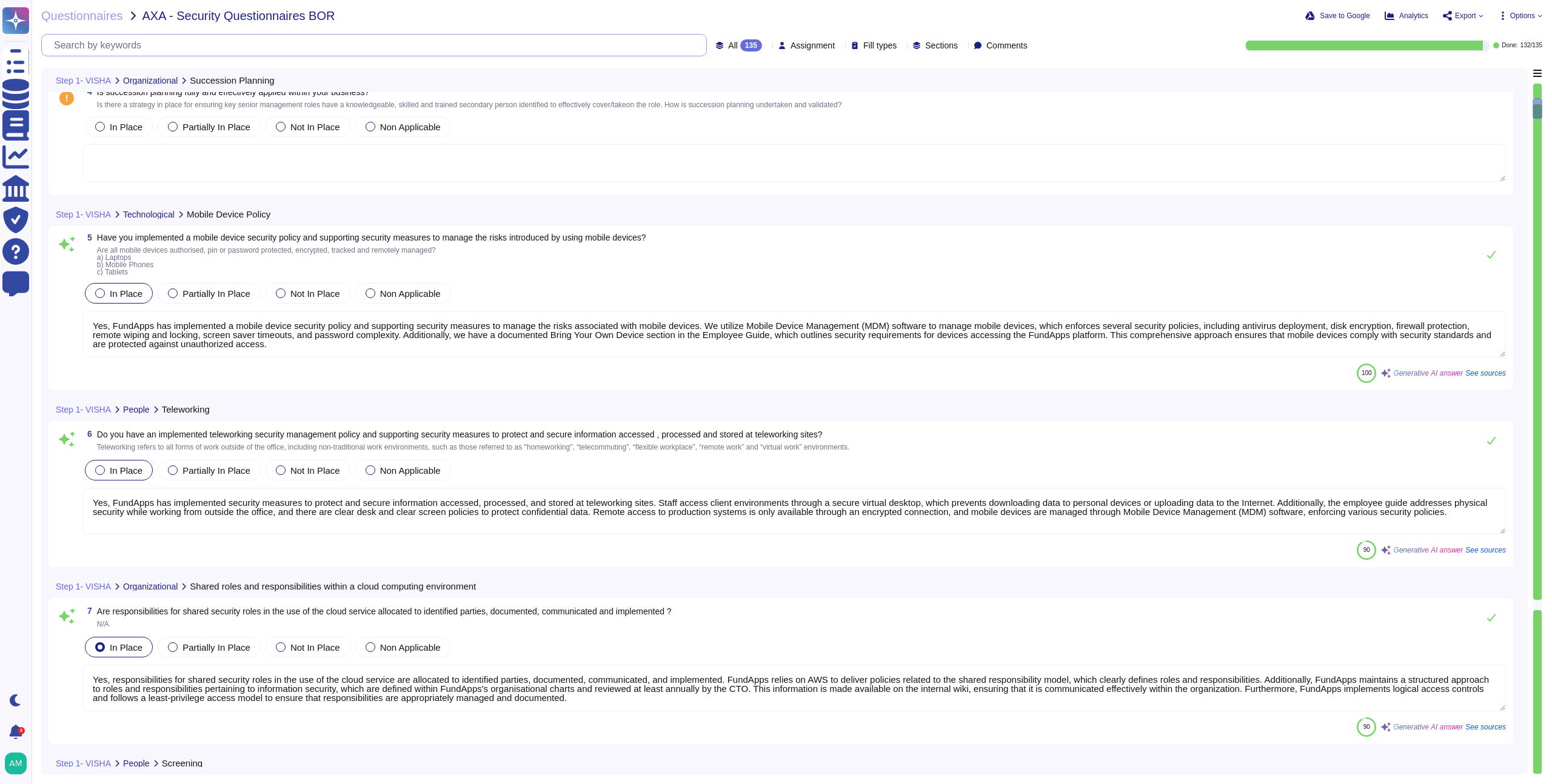
type textarea "Yes, responsibilities for shared security roles in the use of the cloud service…"
type textarea "FundApps performs background checks on all new hires prior to onboarding, which…"
type textarea "Yes, our employment contracts include specific sections that protect our inform…"
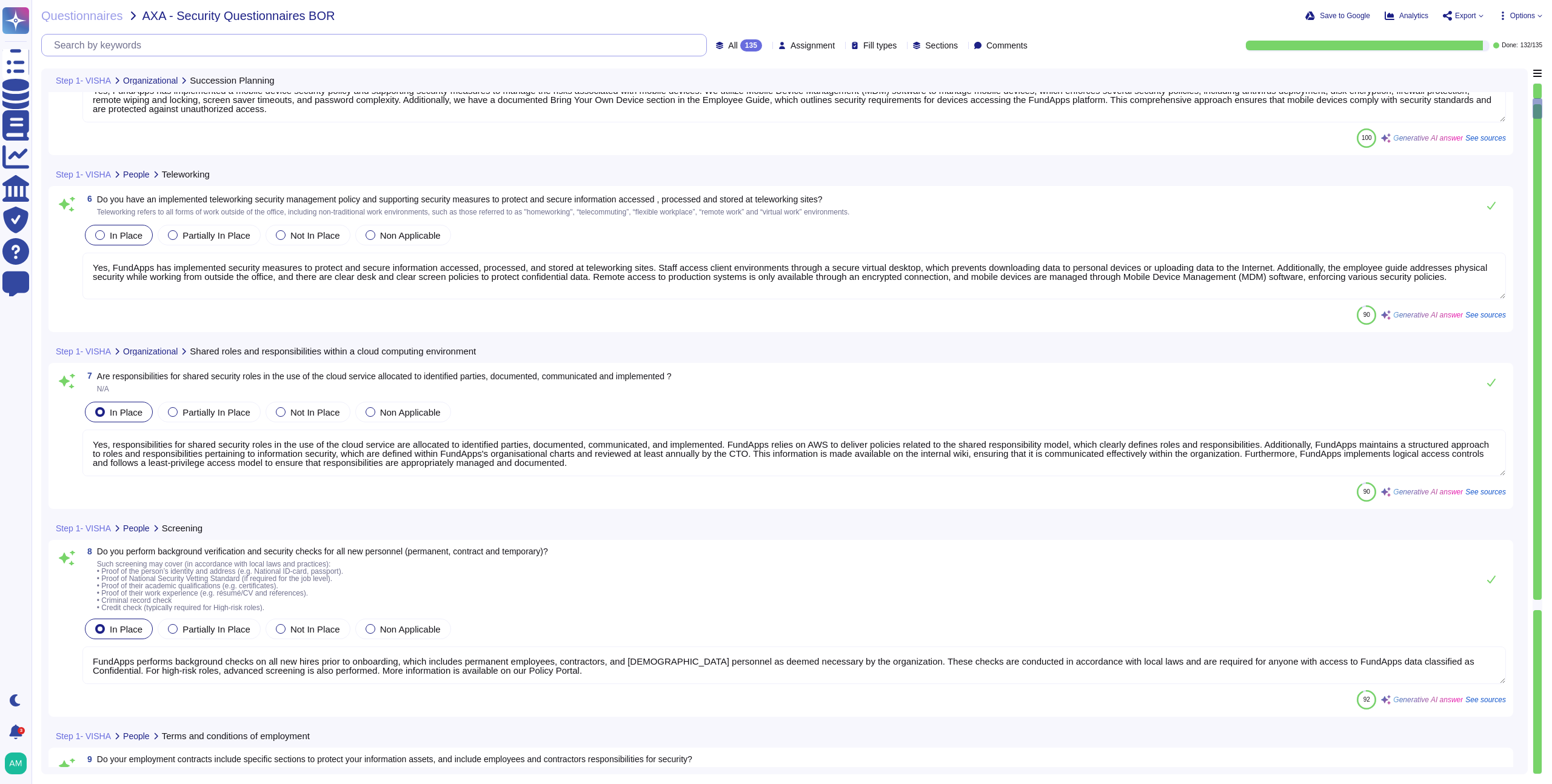
scroll to position [1, 0]
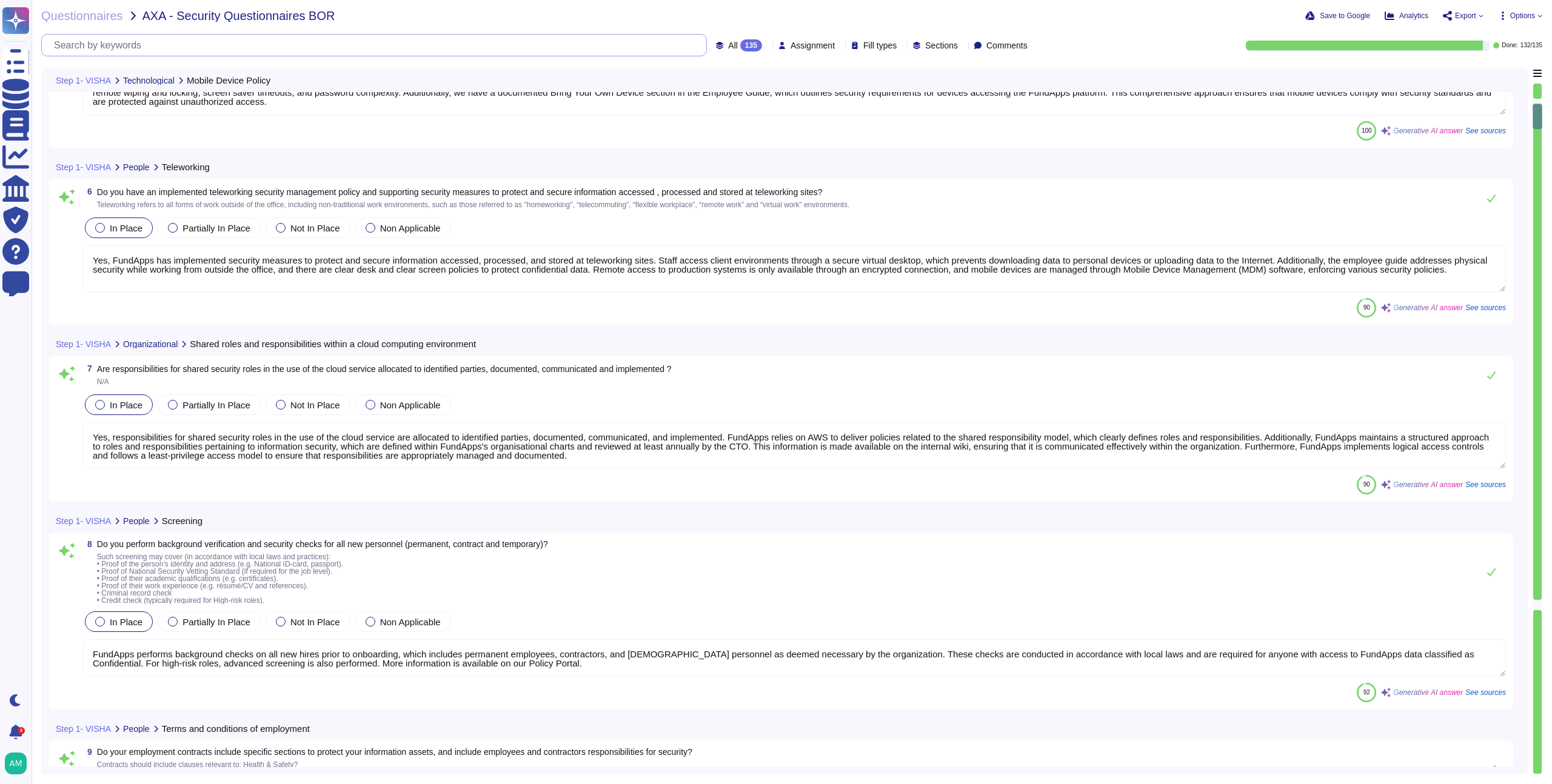
type textarea "All employees and contractors at FundApps are required to complete security tra…"
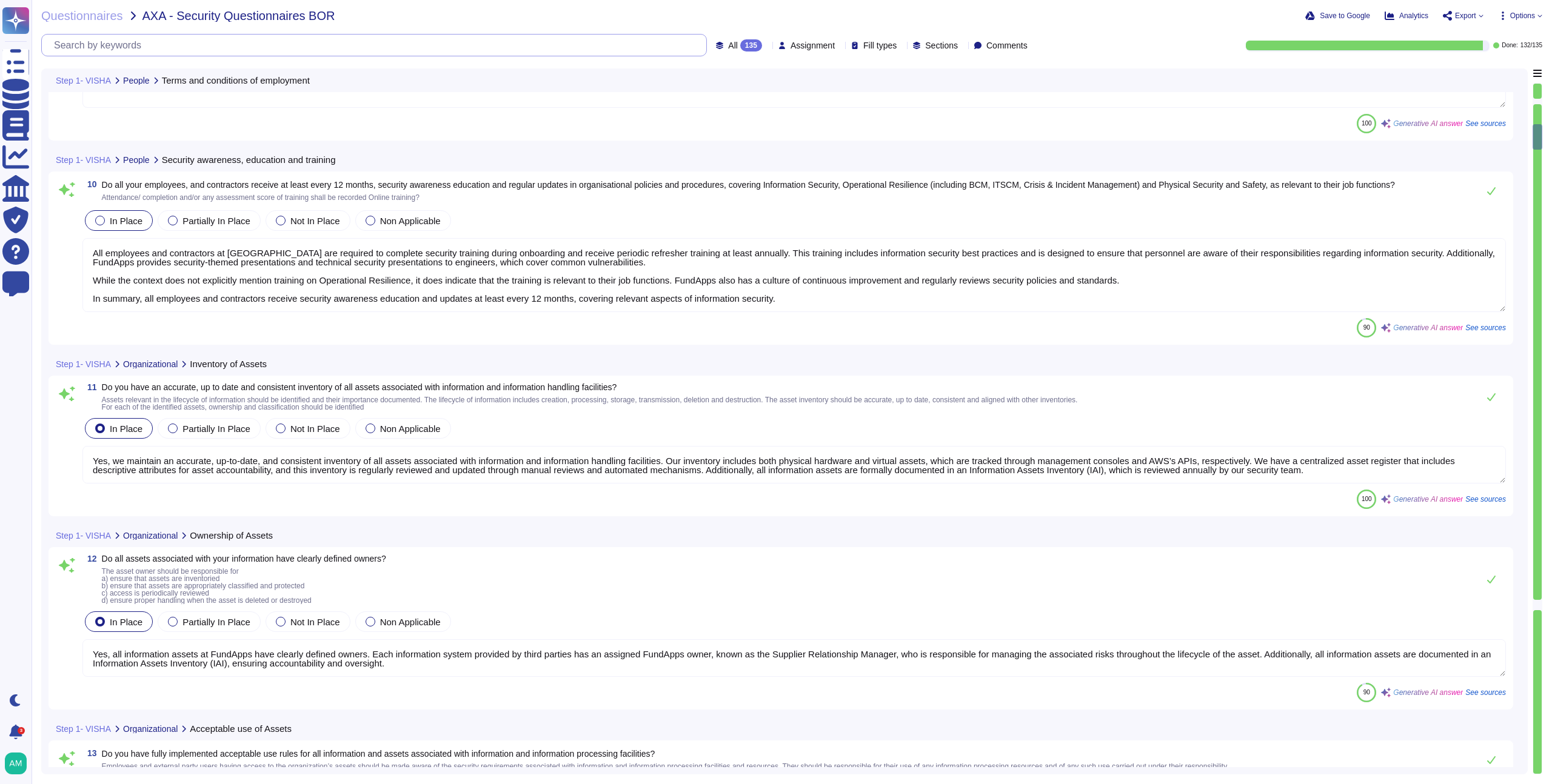
type textarea "Yes, we maintain an accurate, up-to-date, and consistent inventory of all asset…"
type textarea "Yes, all information assets at FundApps have clearly defined owners. Each infor…"
type textarea "Yes, FundApps has a defined Code of Conduct that outlines acceptable use rules …"
type textarea "Yes, FundApps has an offboarding process in place that includes steps to ensure…"
type textarea "Yes, FundApps has processes in place to ensure that all assets of the cloud ser…"
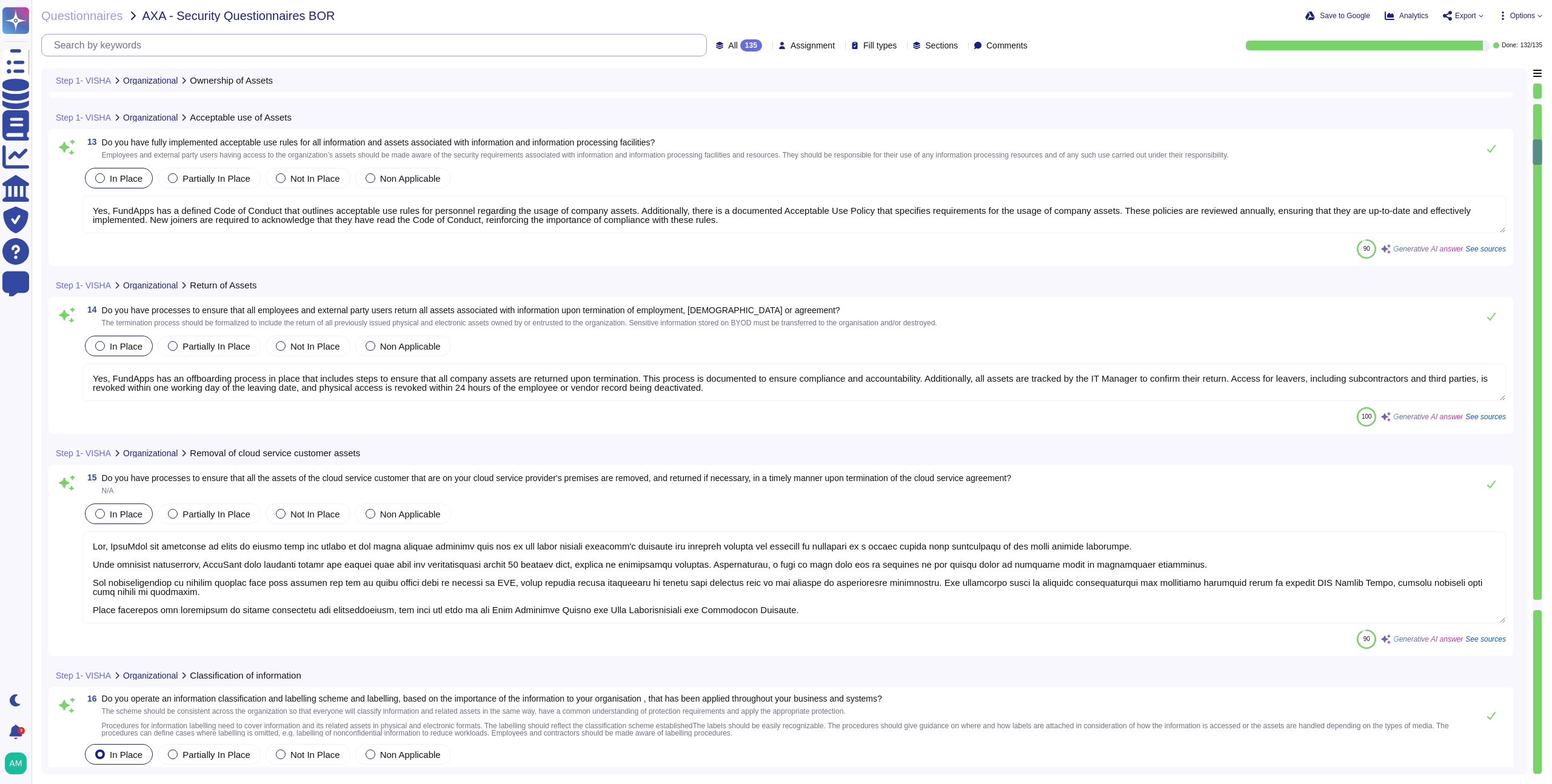
type textarea "Yes, FundApps operates a formal Data Classification and Protection Standard tha…"
type textarea "FundApps manages information labeling by labeling the system used to manage the…"
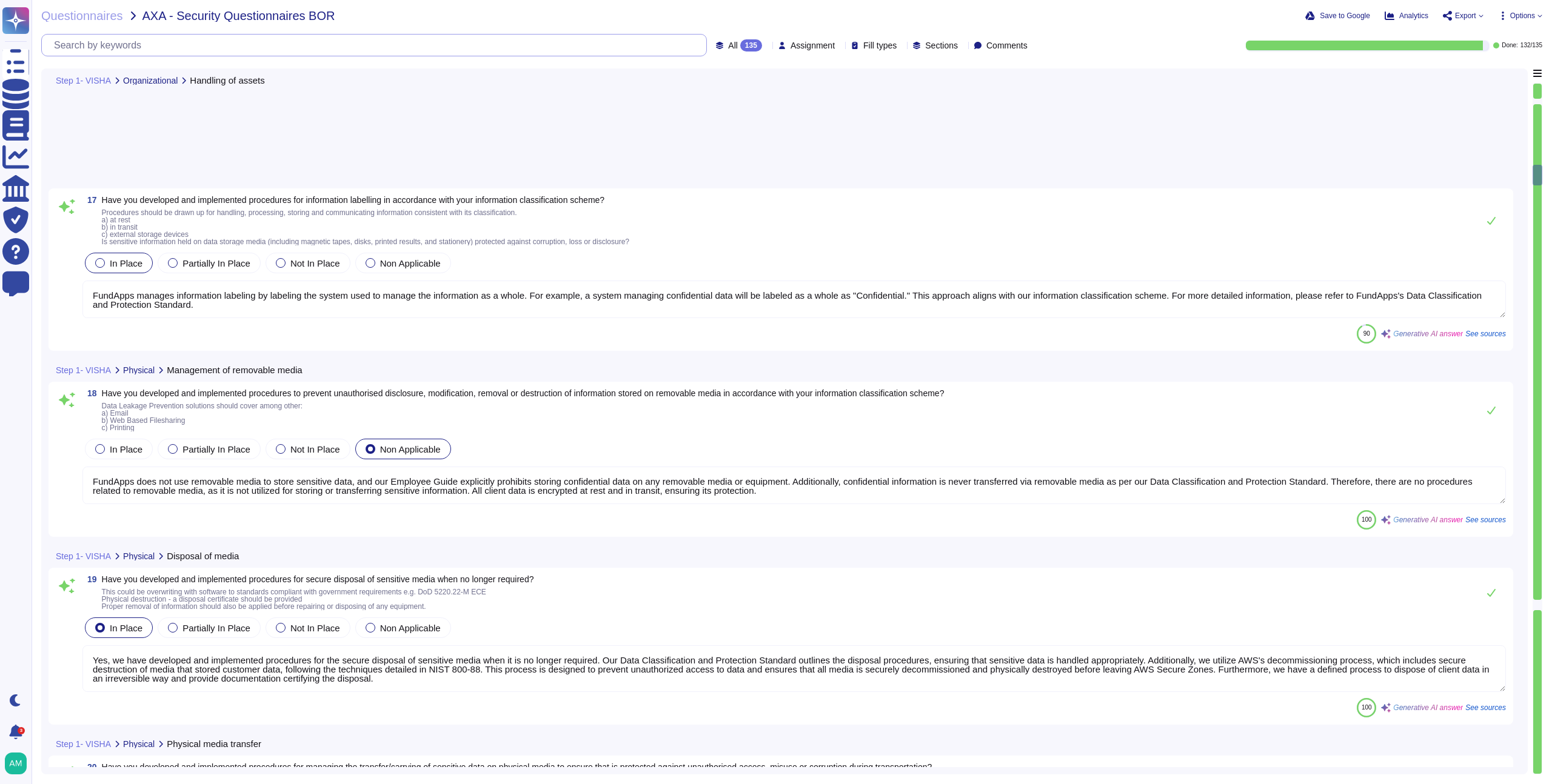
type textarea "FundApps does not use removable media to store sensitive data, and our Employee…"
type textarea "Yes, we have developed and implemented procedures for the secure disposal of se…"
type textarea "Yes, we have developed and implemented procedures for managing the transfer of …"
type textarea "Yes, we have developed and documented an access control policy that outlines re…"
type textarea "Yes, access to networks and network services is strictly controlled based on th…"
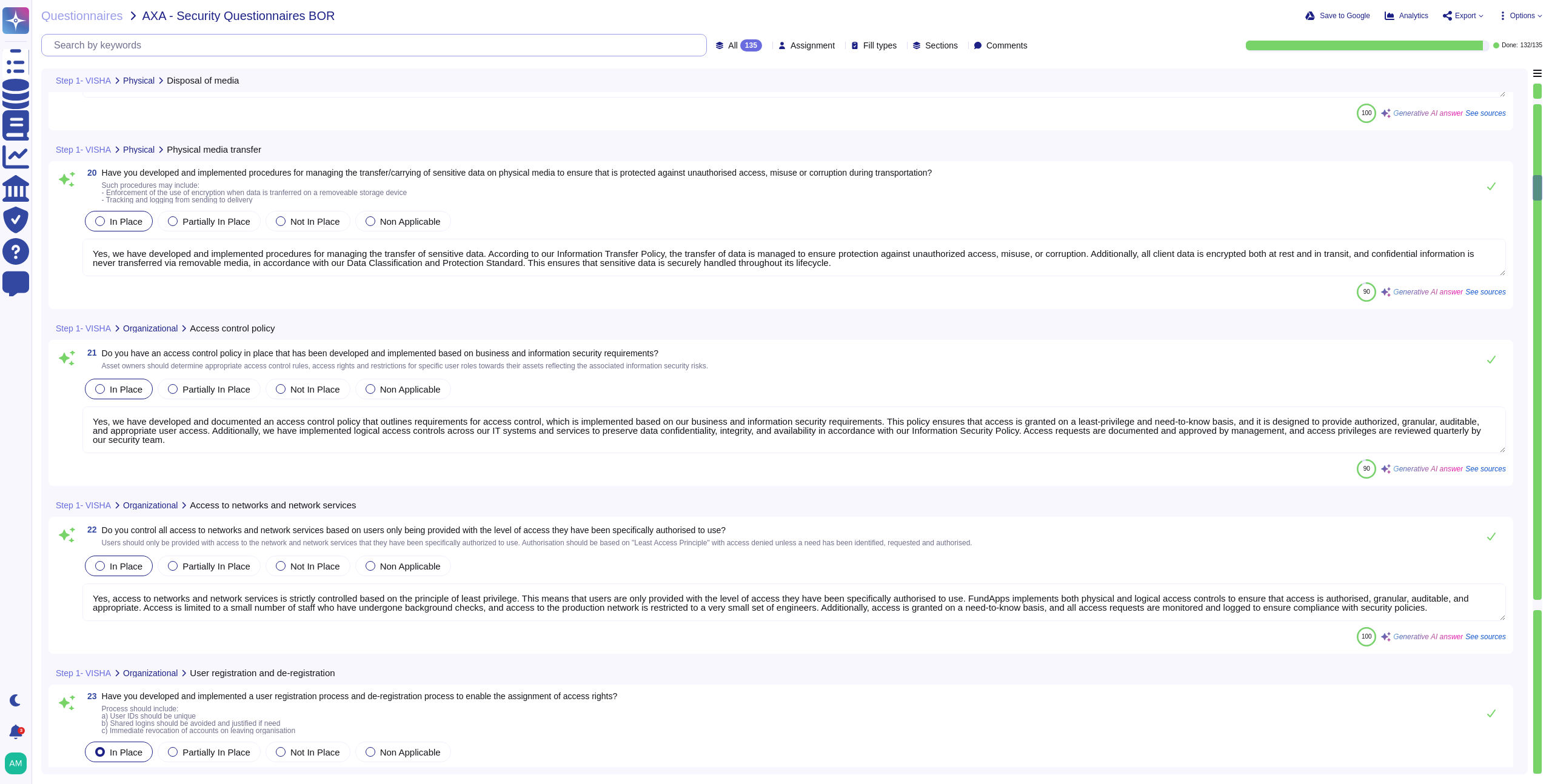
type textarea "Yes, FundApps has developed and implemented a user registration and de-registra…"
type textarea "Yes, FundApps has developed and implemented a user access provisioning process …"
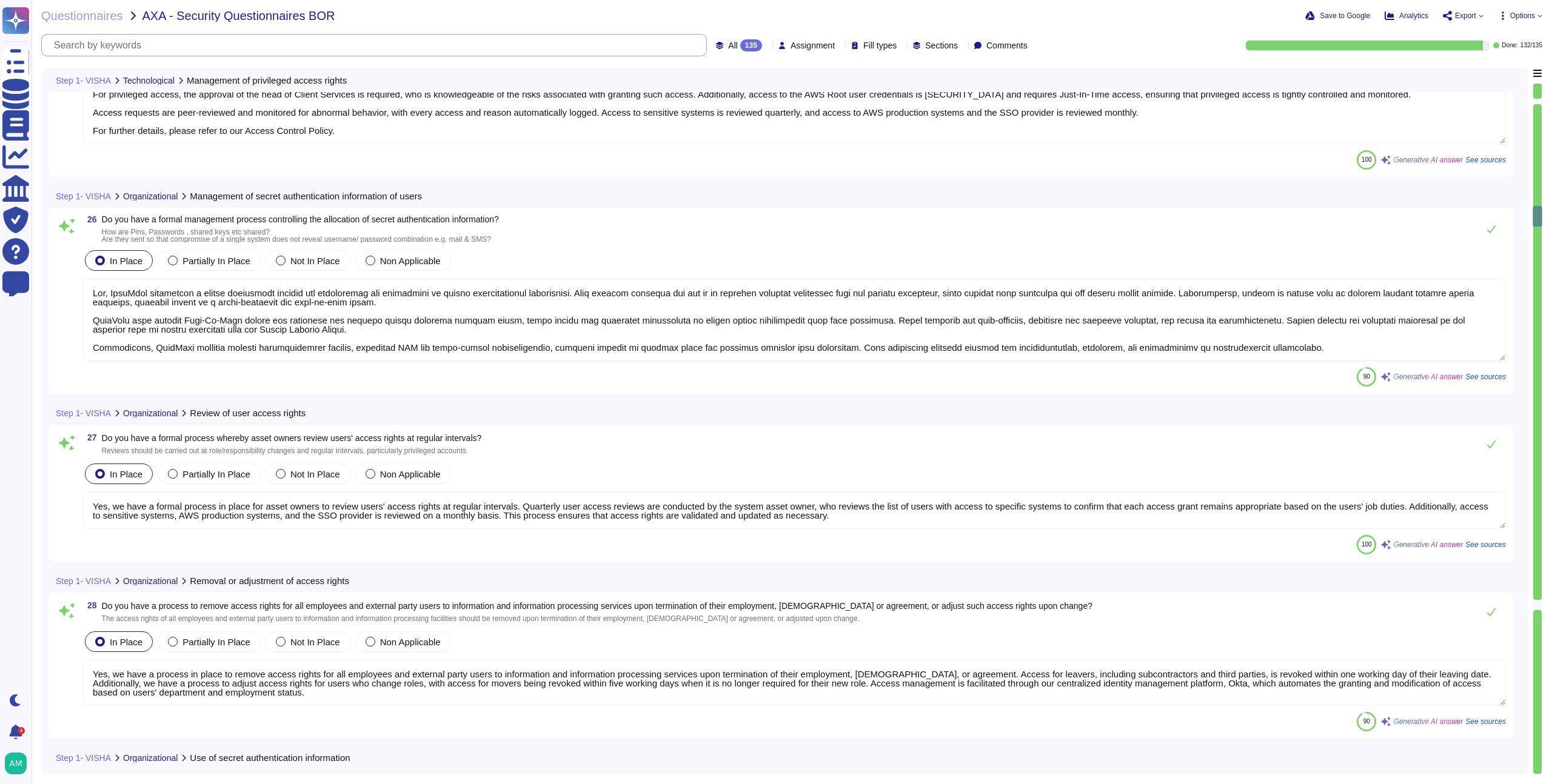
type textarea "Yes, FundApps implements a formal management process for controlling the alloca…"
type textarea "Yes, we have a formal process in place for asset owners to review users' access…"
type textarea "Yes, we have a process in place to remove access rights for all employees and e…"
type textarea "Yes, users are made accountable for protecting and safeguarding their secret au…"
type textarea "Yes, access to information and application system functions is restricted in ac…"
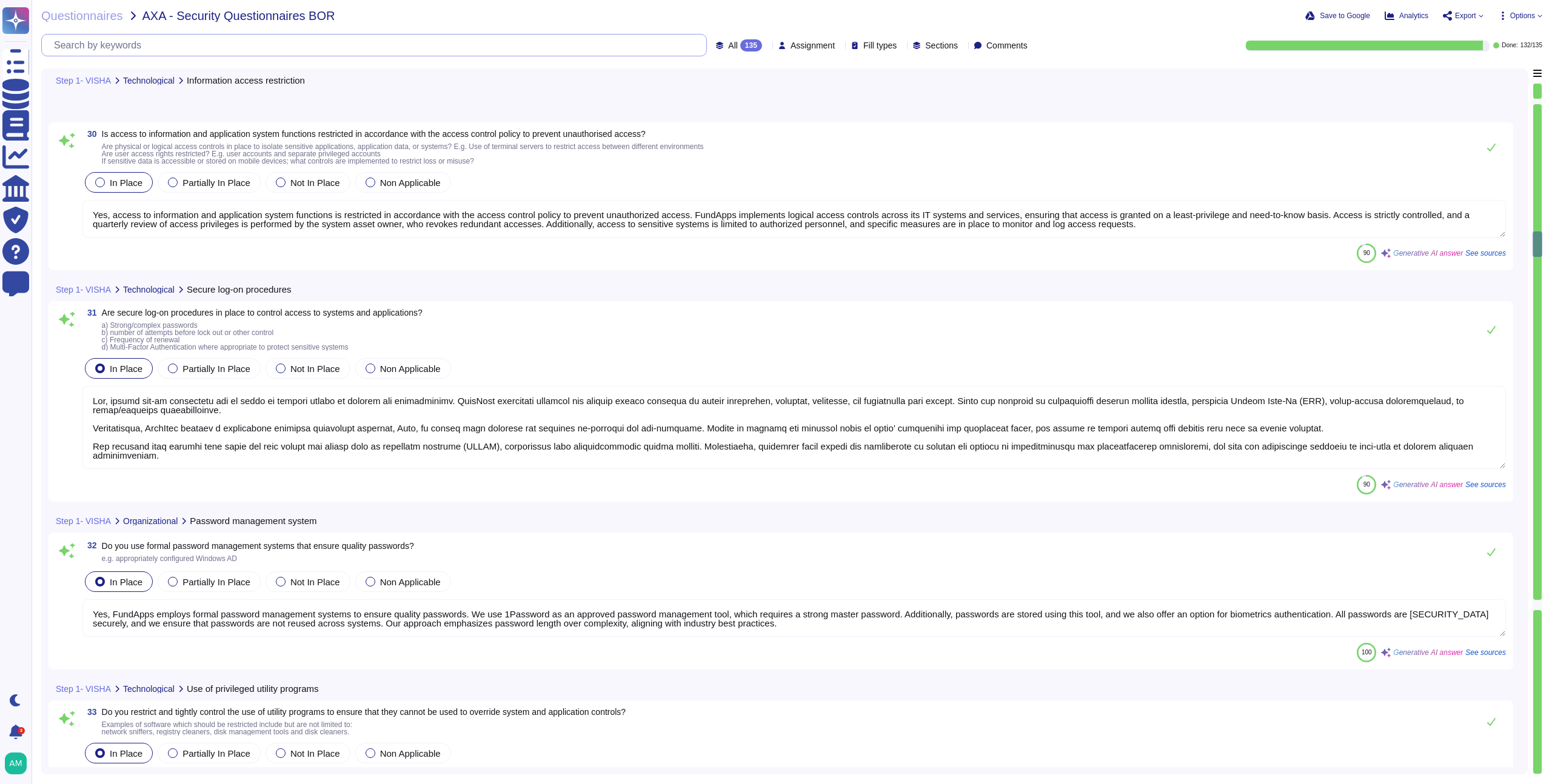
type textarea "Yes, secure log-on procedures are in place to control access to systems and app…"
type textarea "Yes, FundApps employs formal password management systems to ensure quality pass…"
type textarea "Yes, FundApps implements strict controls over access to its systems and service…"
type textarea "Access to the version control system, which manages the program source code, is…"
type textarea "Yes, we protect the cloud service customer's virtual environment by hosting cli…"
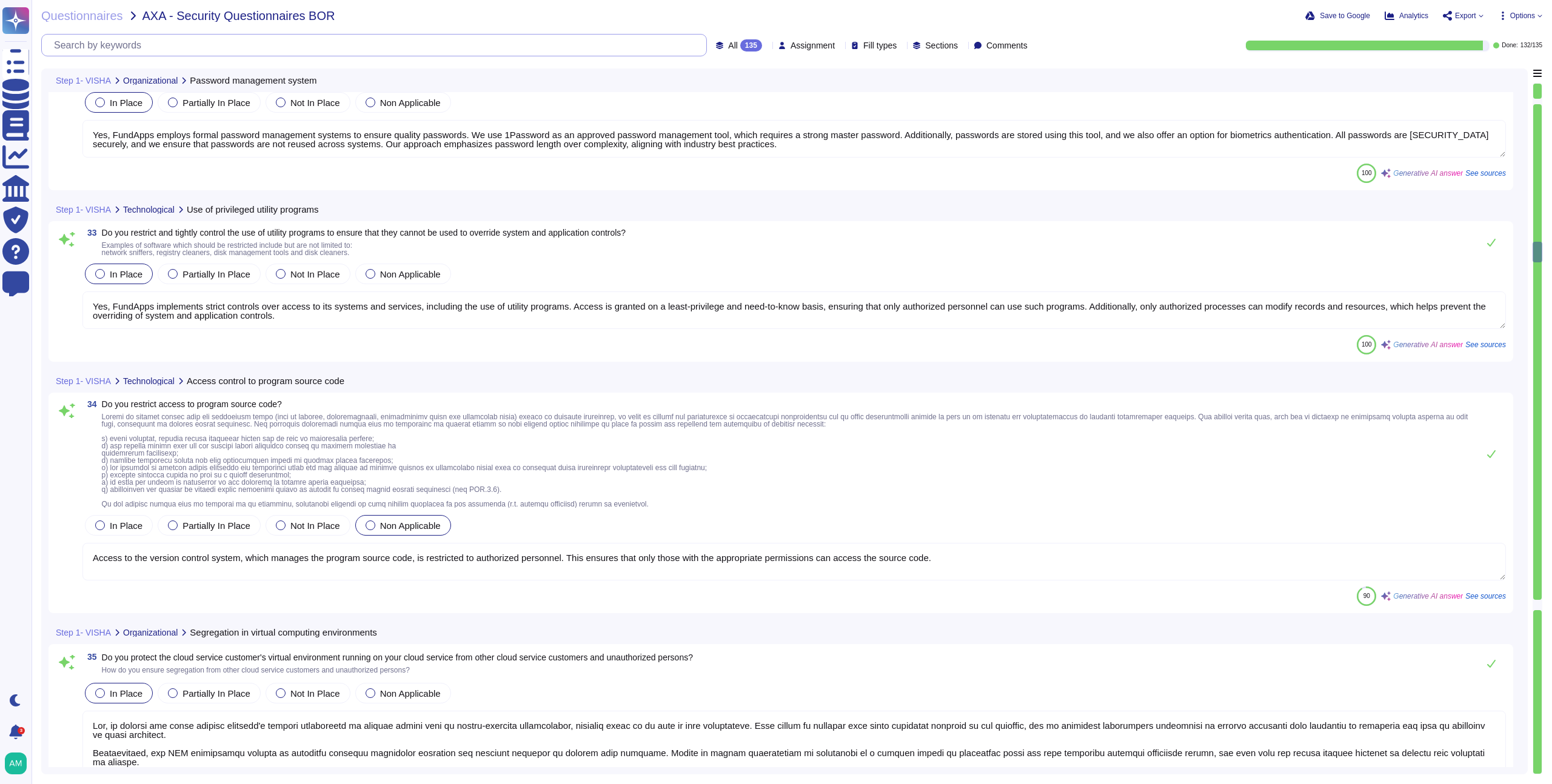
type textarea "Yes, all production systems are hardened and are based on a template image or d…"
type textarea "Yes, FundApps has an implemented policy on the use of cryptographic controls fo…"
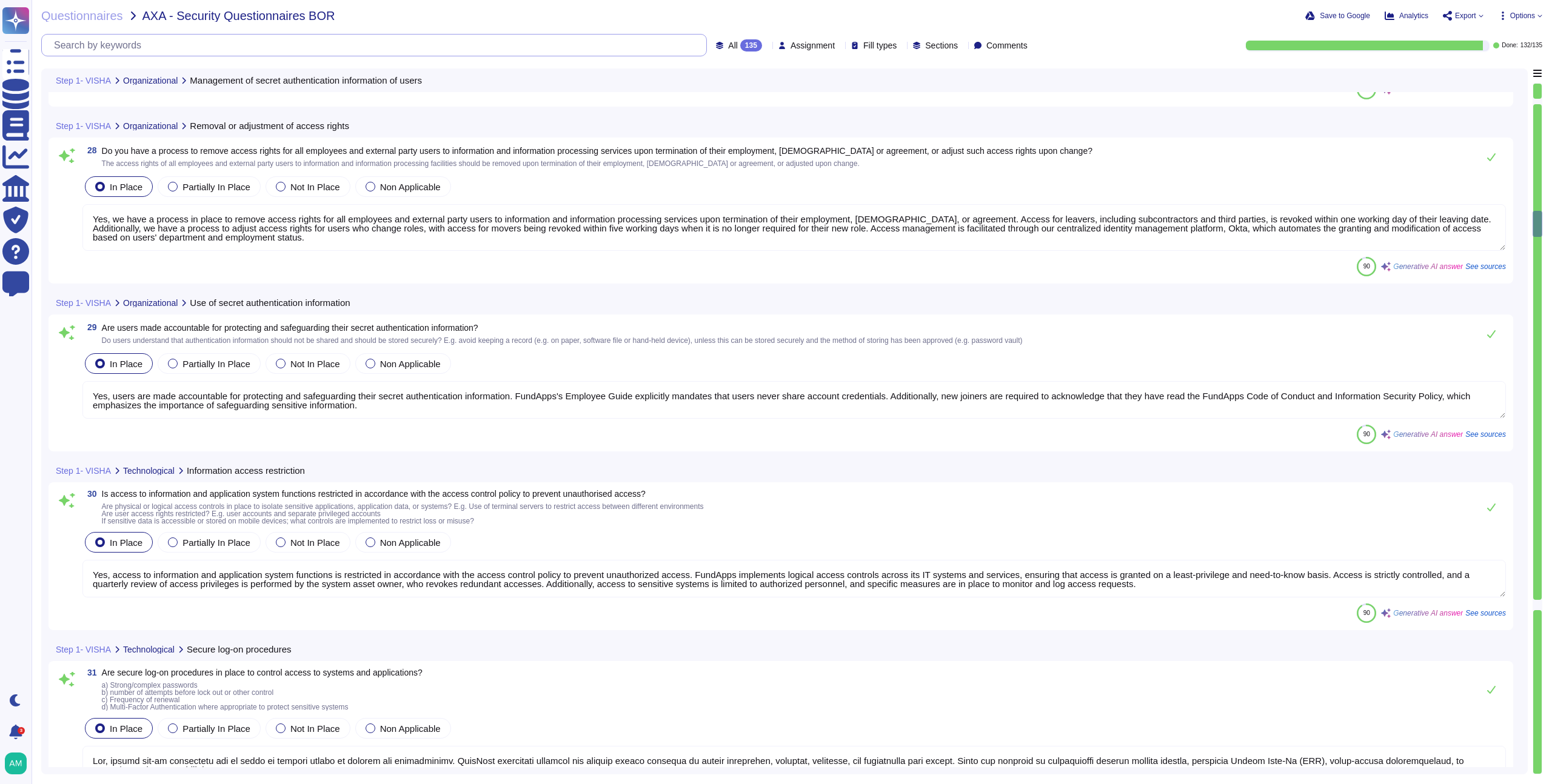
type textarea "Yes, FundApps implements a formal management process for controlling the alloca…"
type textarea "Yes, we have a formal process in place for asset owners to review users' access…"
type textarea "Yes, we have a process in place to remove access rights for all employees and e…"
type textarea "Yes, users are made accountable for protecting and safeguarding their secret au…"
type textarea "Yes, access to information and application system functions is restricted in ac…"
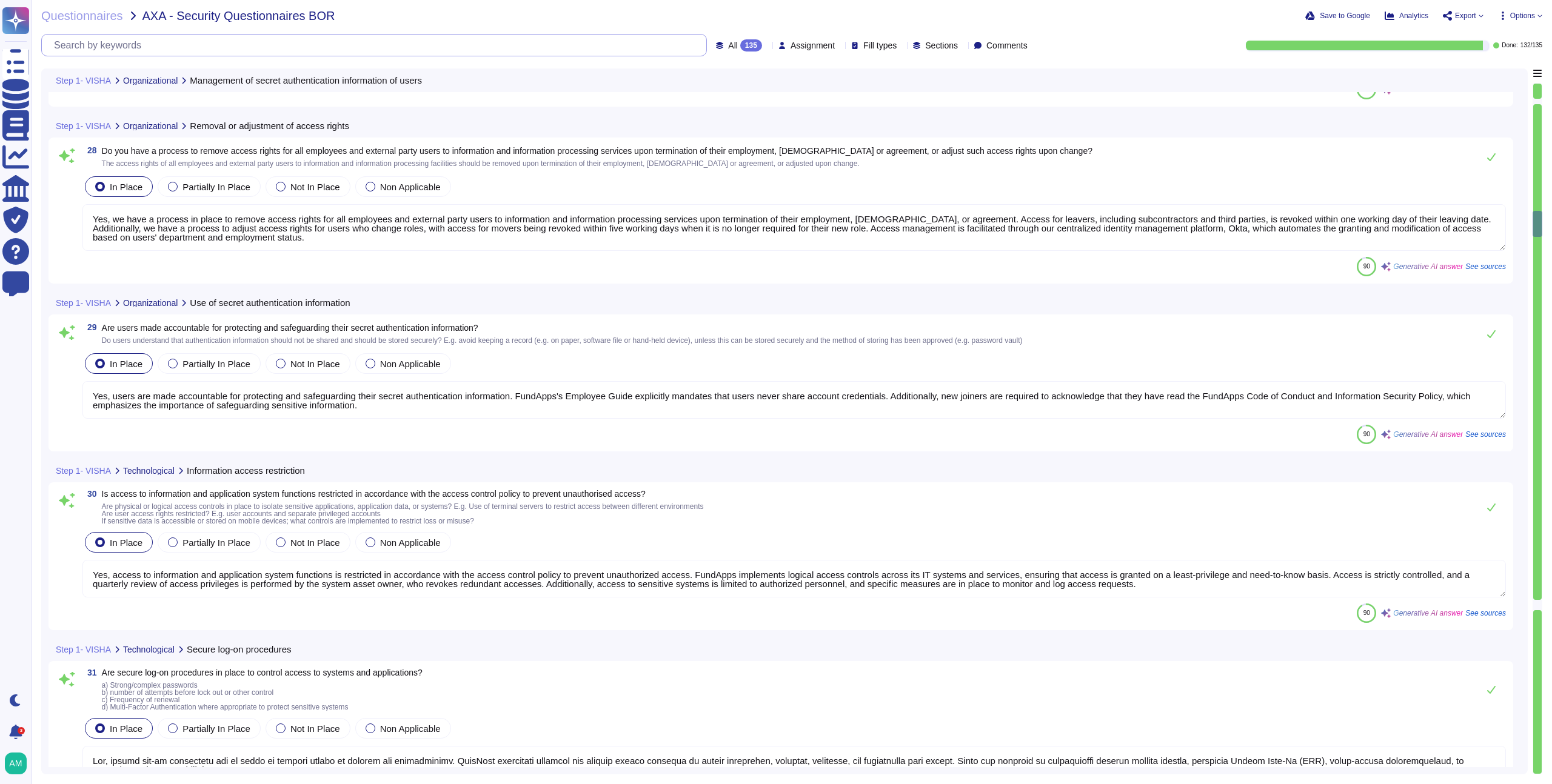
type textarea "Yes, secure log-on procedures are in place to control access to systems and app…"
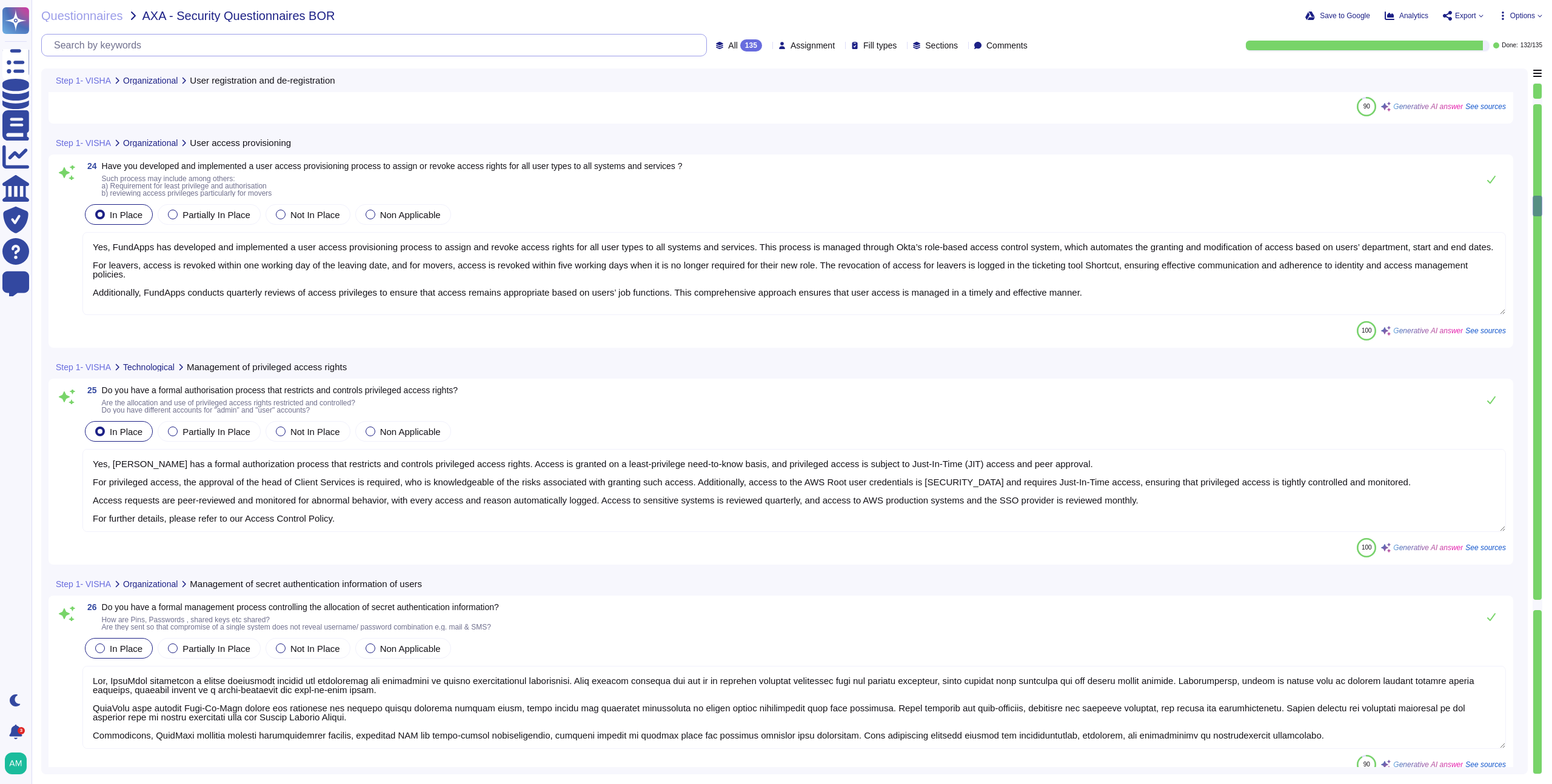
type textarea "Yes, FundApps has developed and implemented a user registration and de-registra…"
type textarea "Yes, FundApps has developed and implemented a user access provisioning process …"
type textarea "Yes, FundApps has a formal authorization process that restricts and controls pr…"
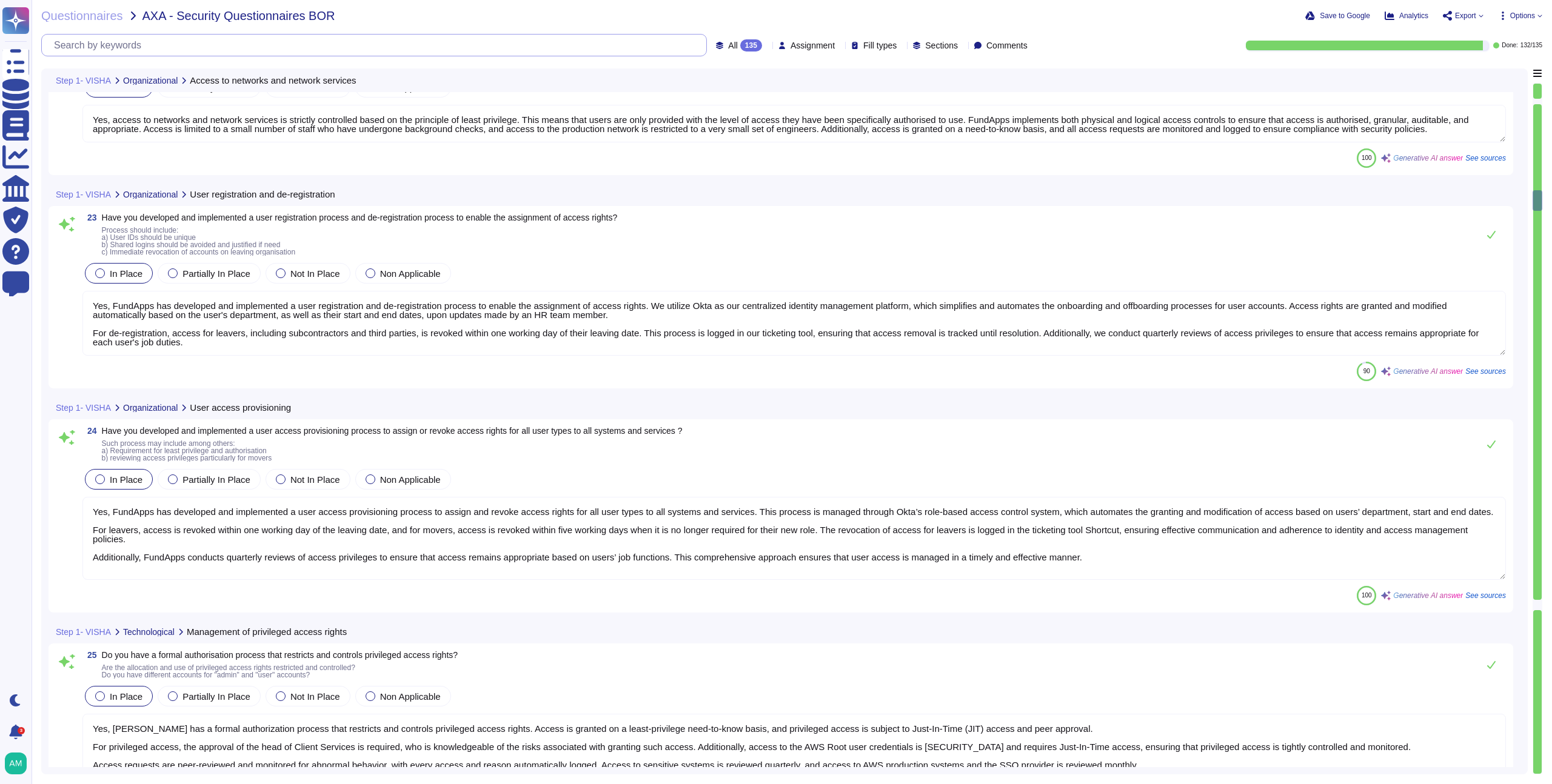
type textarea "Yes, access to networks and network services is strictly controlled based on th…"
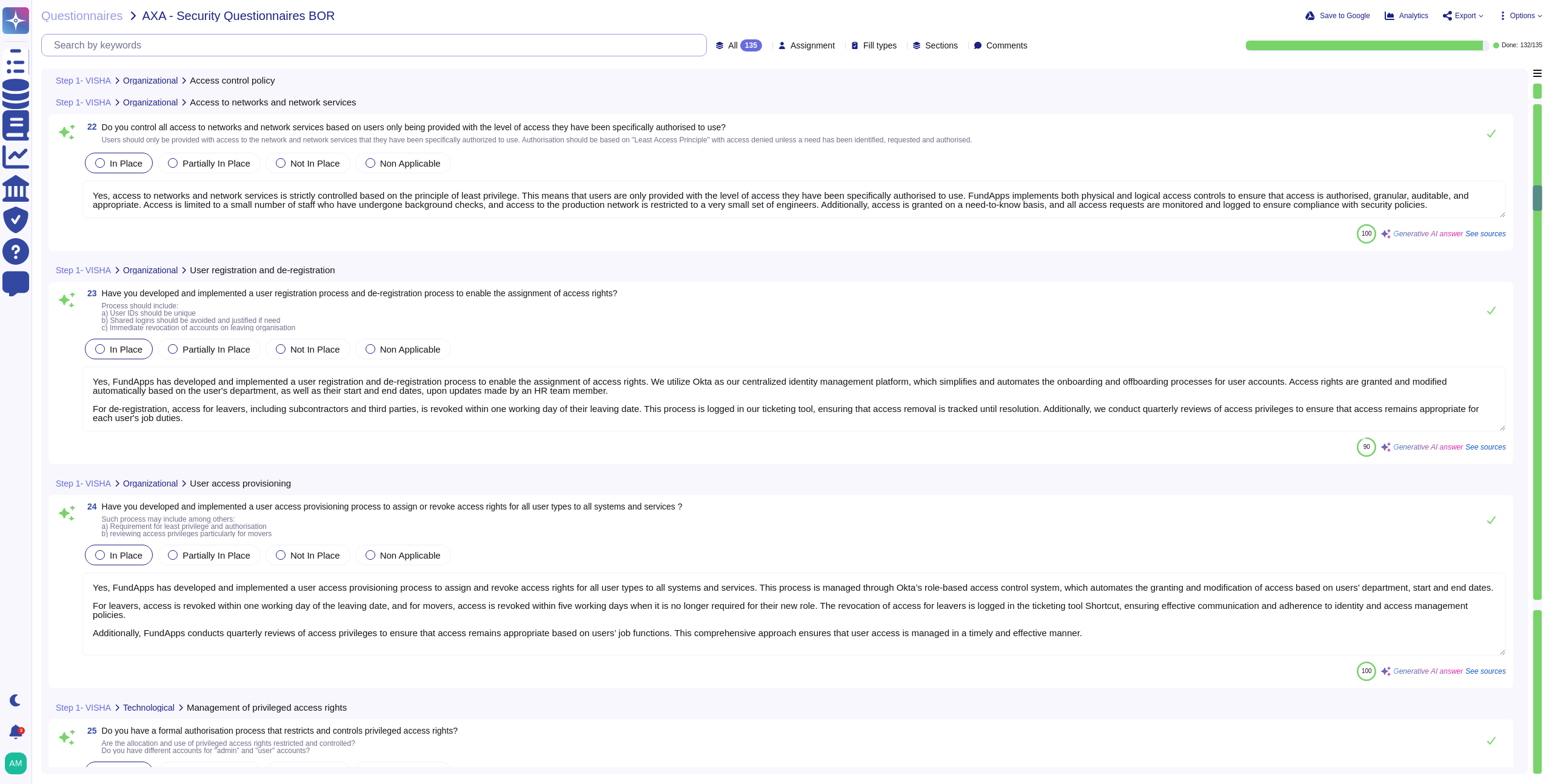
type textarea "Yes, we have developed and documented an access control policy that outlines re…"
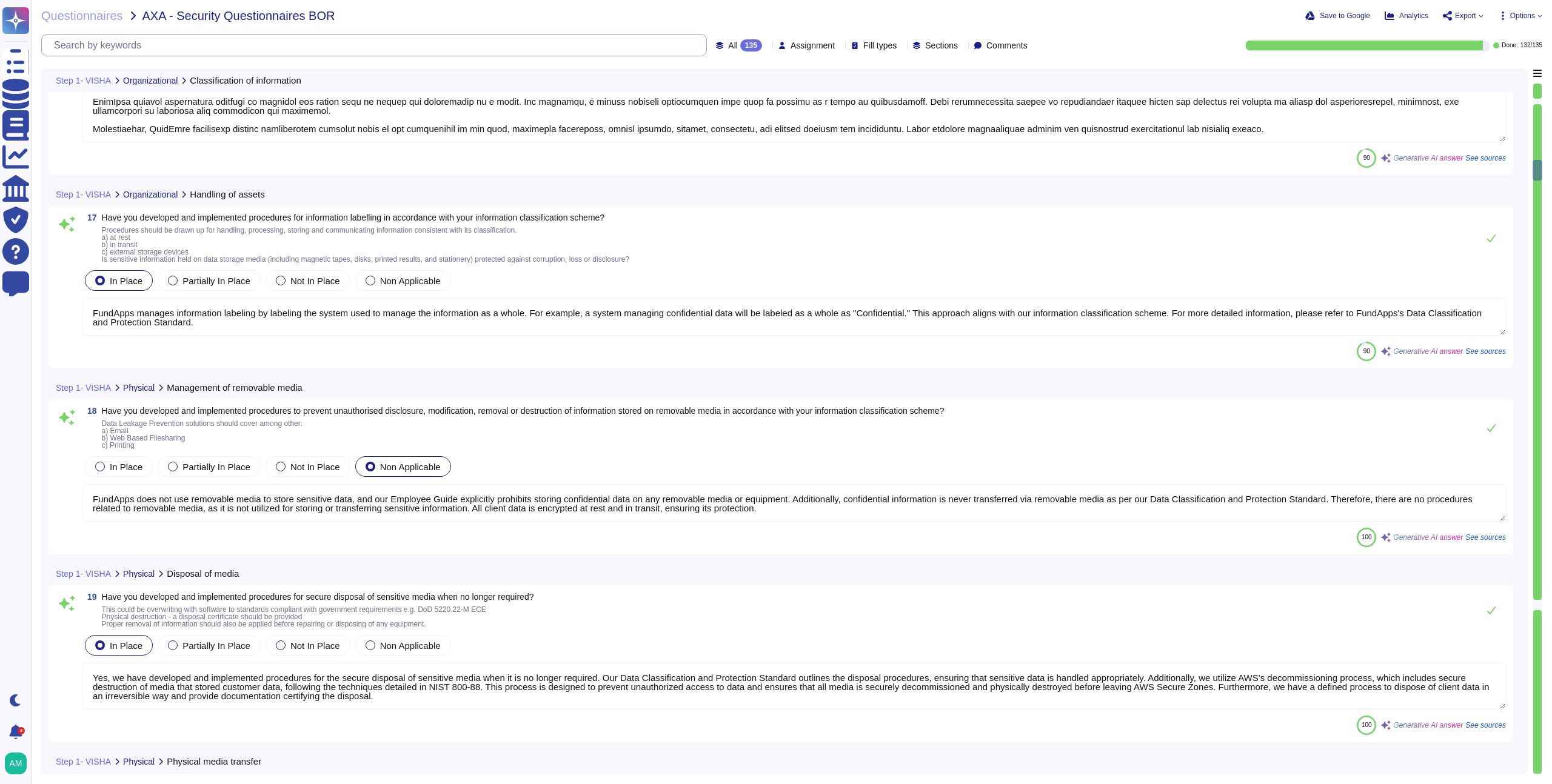
type textarea "Yes, FundApps operates a formal Data Classification and Protection Standard tha…"
type textarea "FundApps manages information labeling by labeling the system used to manage the…"
type textarea "FundApps does not use removable media to store sensitive data, and our Employee…"
type textarea "Yes, we have developed and implemented procedures for the secure disposal of se…"
type textarea "Yes, we have developed and implemented procedures for managing the transfer of …"
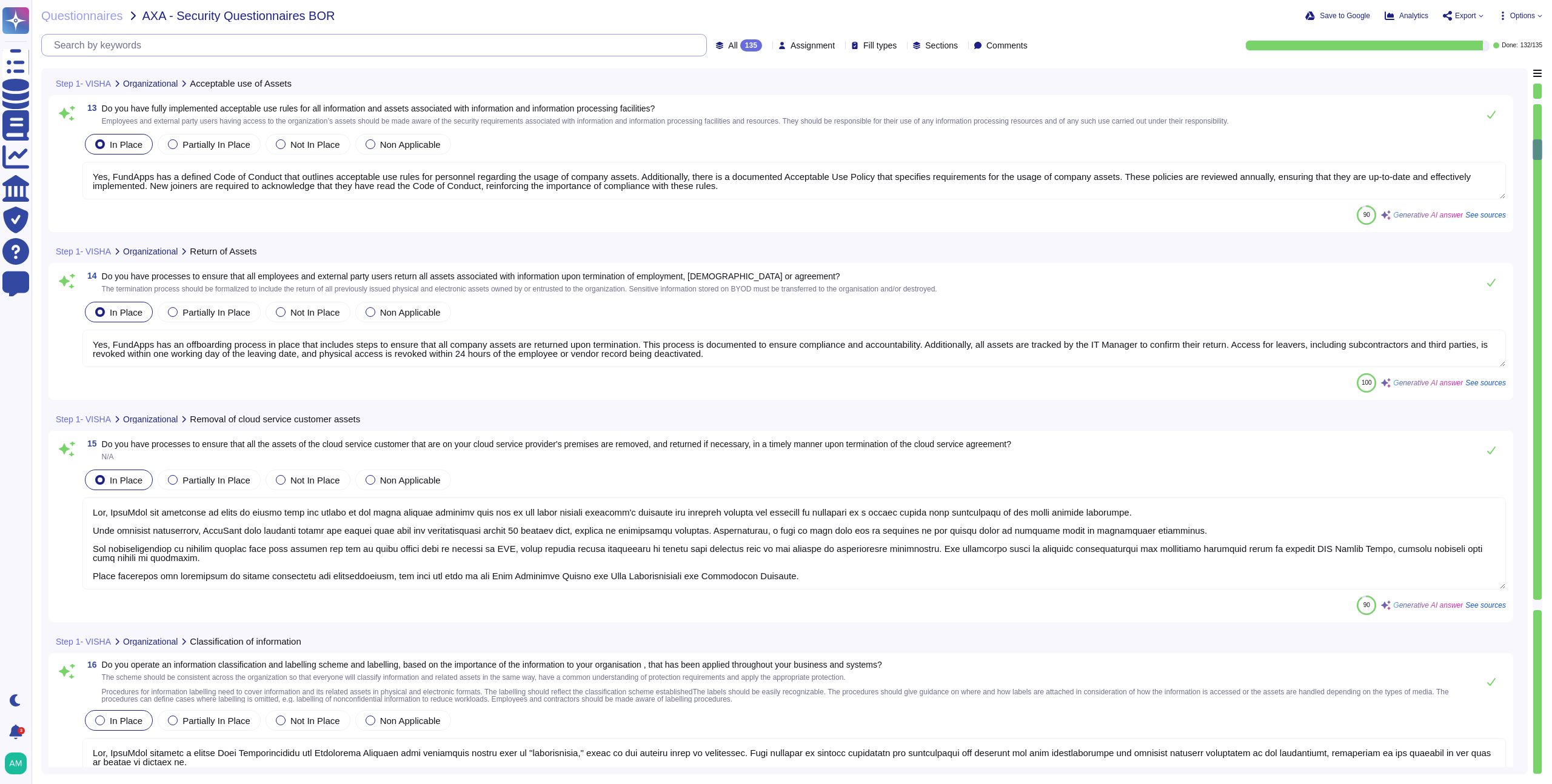
type textarea "Yes, all information assets at FundApps have clearly defined owners. Each infor…"
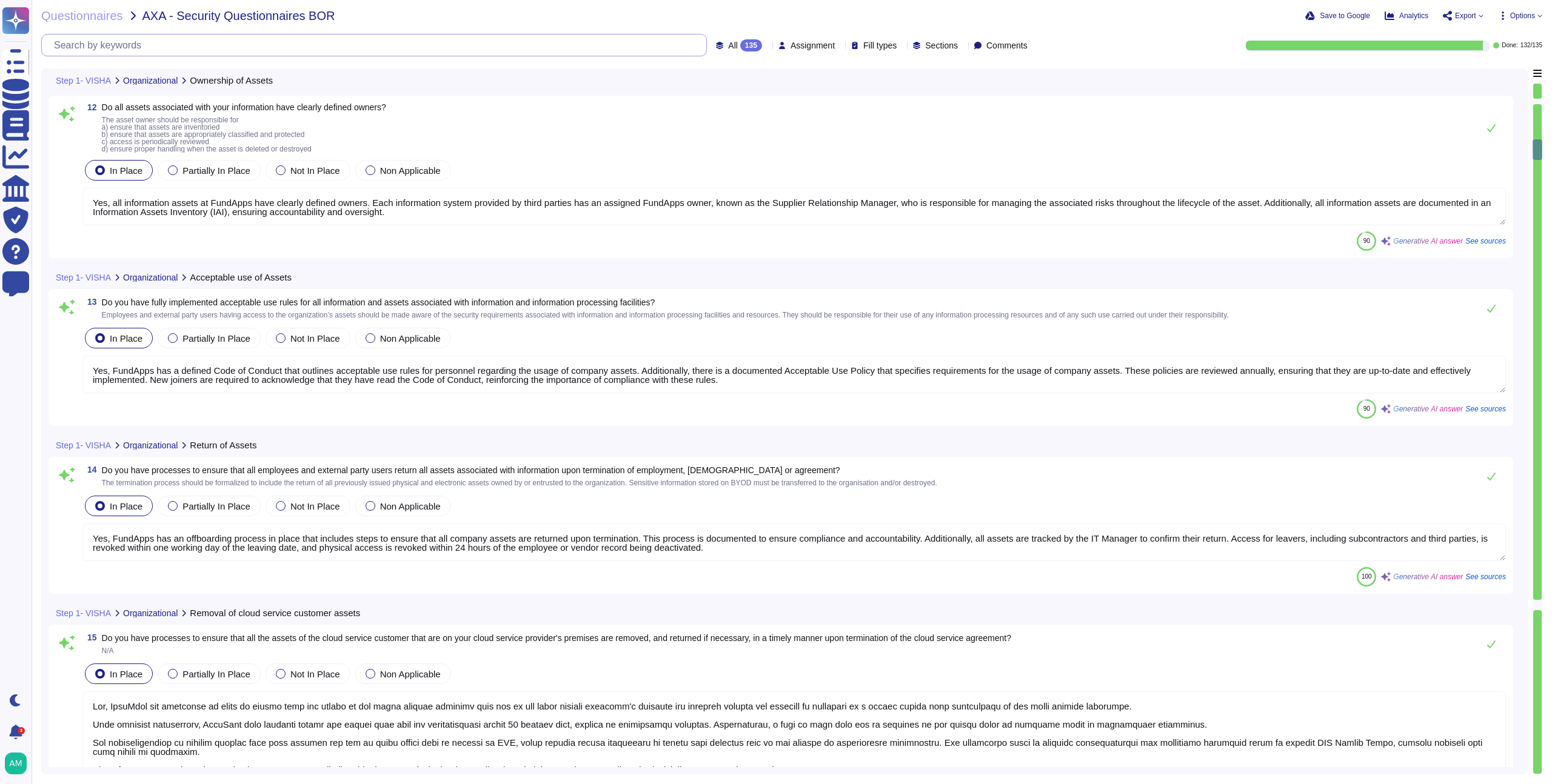
type textarea "Yes, FundApps has a defined Code of Conduct that outlines acceptable use rules …"
type textarea "Yes, FundApps has an offboarding process in place that includes steps to ensure…"
type textarea "Yes, FundApps has processes in place to ensure that all assets of the cloud ser…"
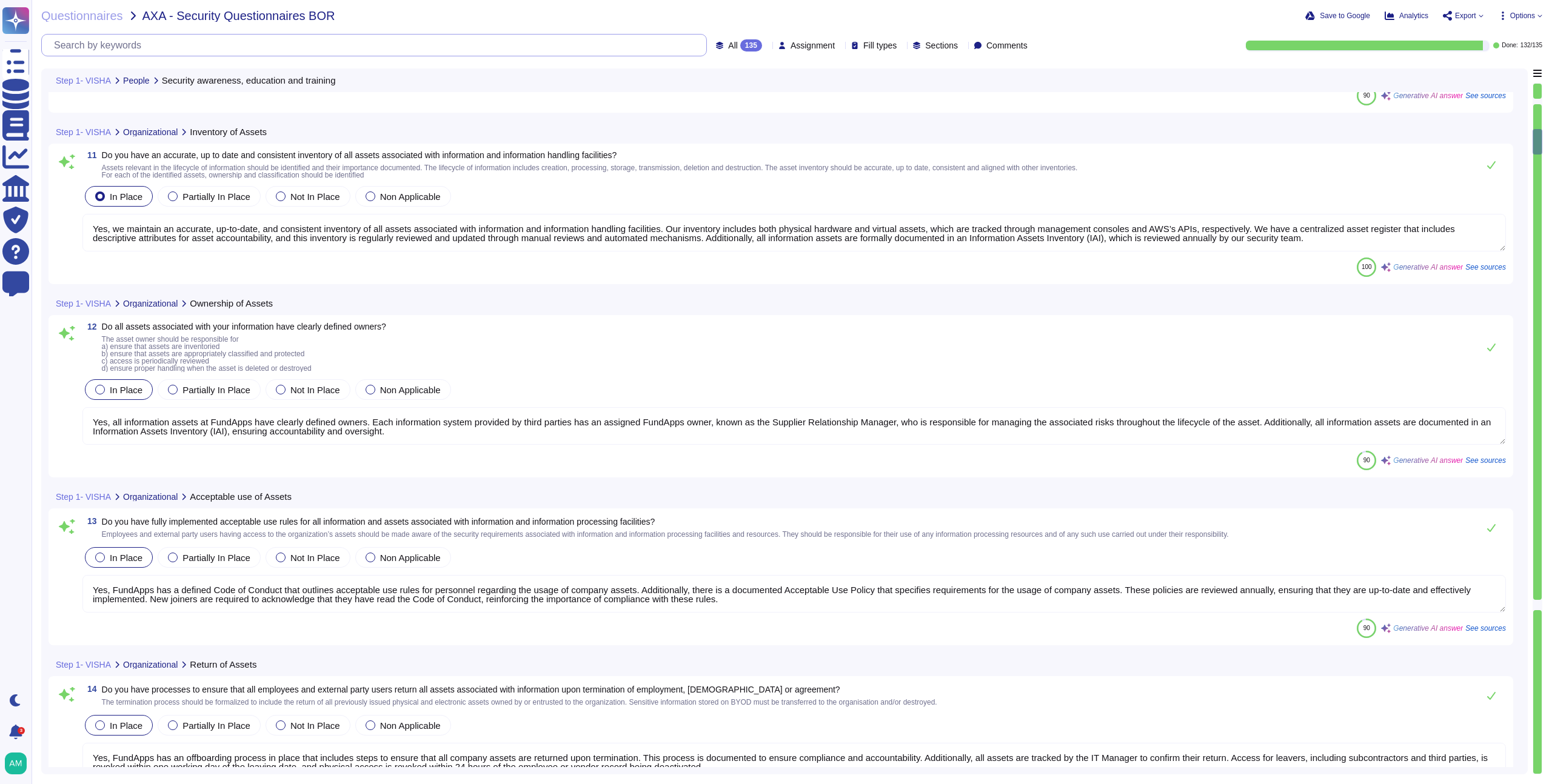
type textarea "All employees and contractors at FundApps are required to complete security tra…"
type textarea "Yes, we maintain an accurate, up-to-date, and consistent inventory of all asset…"
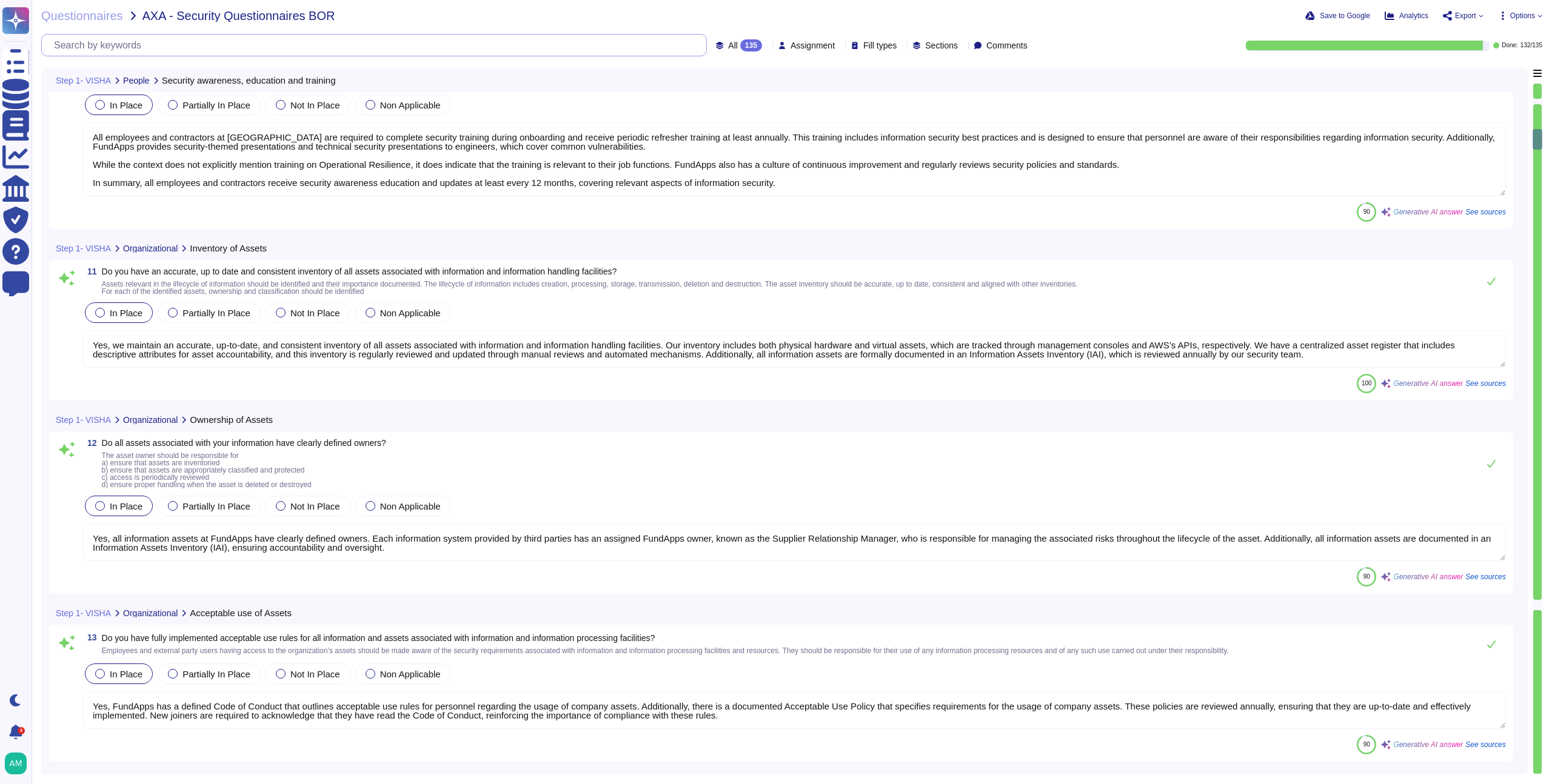
scroll to position [1744, 0]
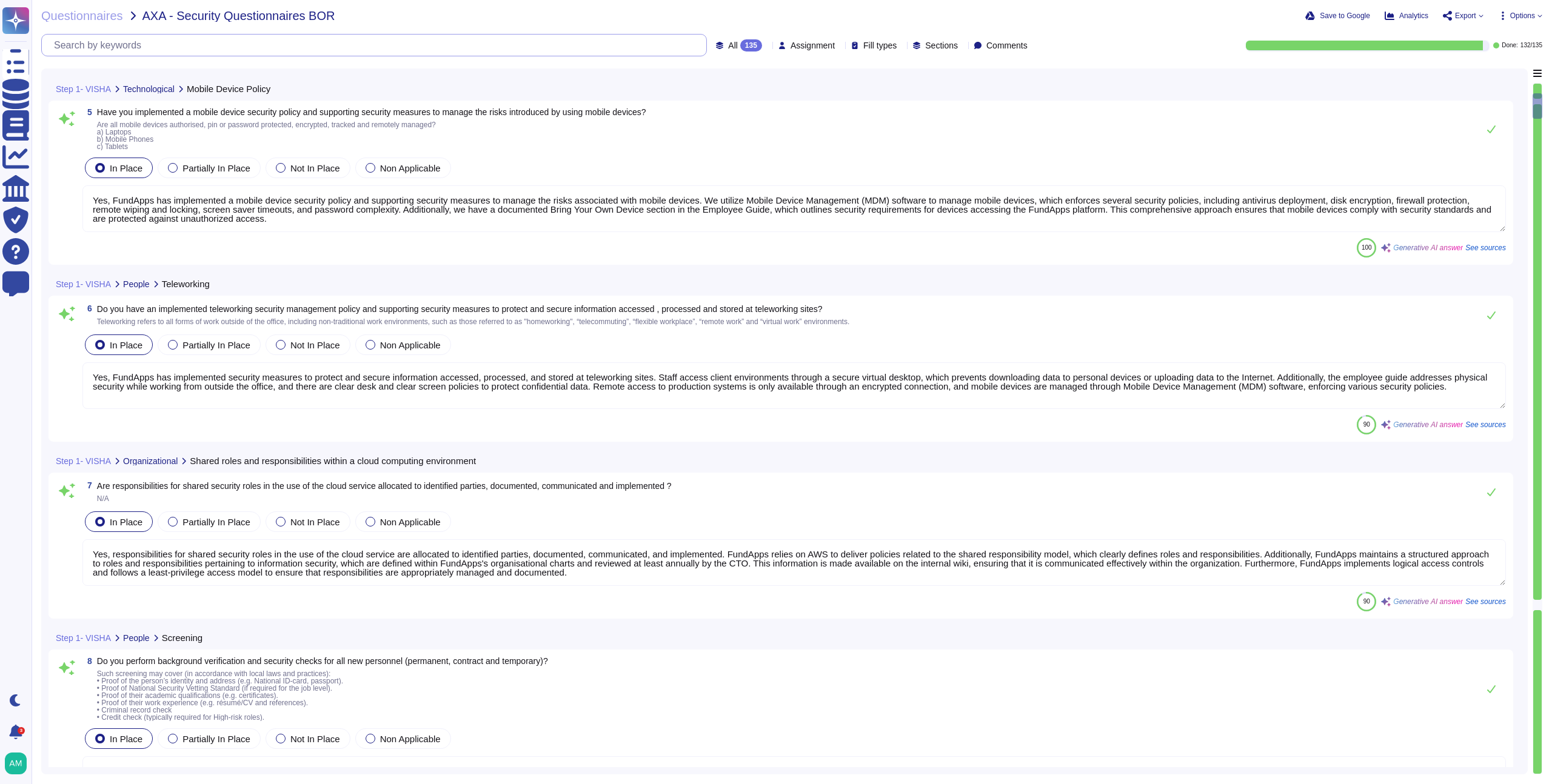
type textarea "Yes, FundApps implements segregation of duties to reduce opportunities for unau…"
type textarea "Yes, FundApps has implemented a mobile device security policy and supporting se…"
type textarea "Yes, FundApps has implemented security measures to protect and secure informati…"
type textarea "Yes, responsibilities for shared security roles in the use of the cloud service…"
type textarea "FundApps performs background checks on all new hires prior to onboarding, which…"
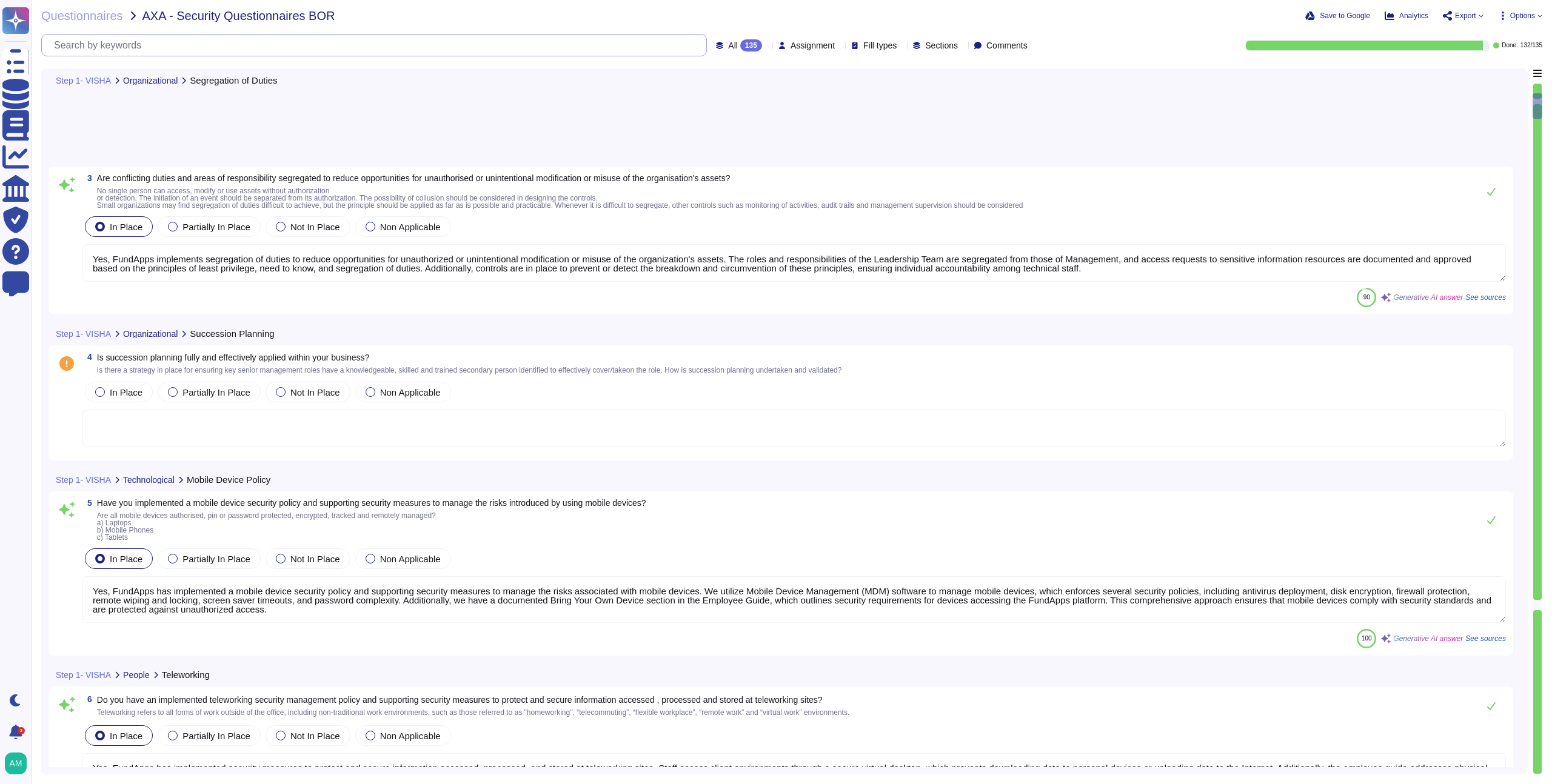
scroll to position [0, 0]
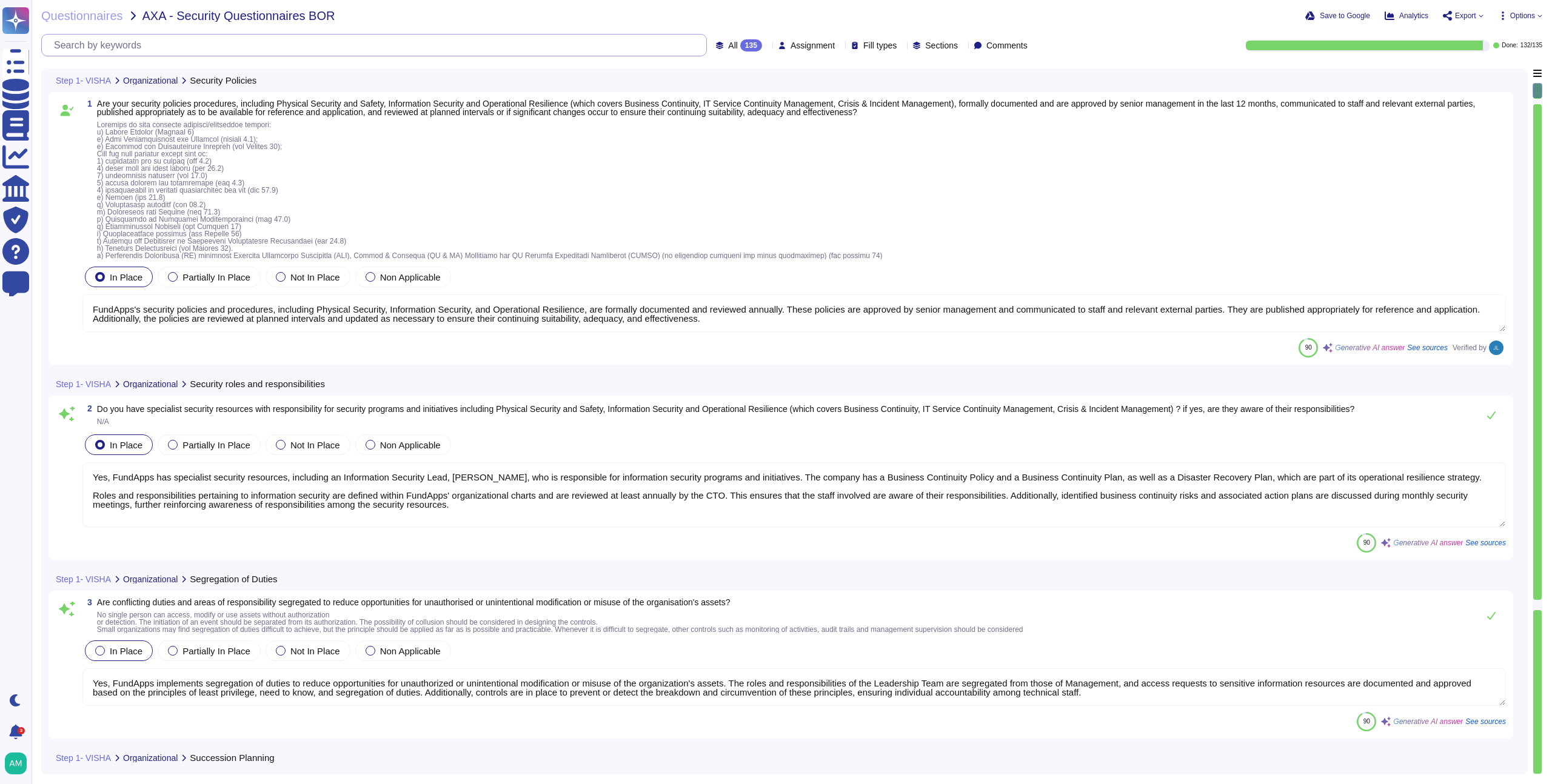
type textarea "FundApps's security policies and procedures, including Physical Security, Infor…"
type textarea "Yes, FundApps has specialist security resources, including an Information Secur…"
click at [707, 38] on div "All 135 Assignment Fill types Sections Comments" at bounding box center [537, 45] width 991 height 22
click at [740, 40] on div "135" at bounding box center [751, 46] width 22 height 12
click at [627, 60] on div "Questionnaires AXA - Security Questionnaires BOR Save to Google Analytics Expor…" at bounding box center [792, 392] width 1521 height 784
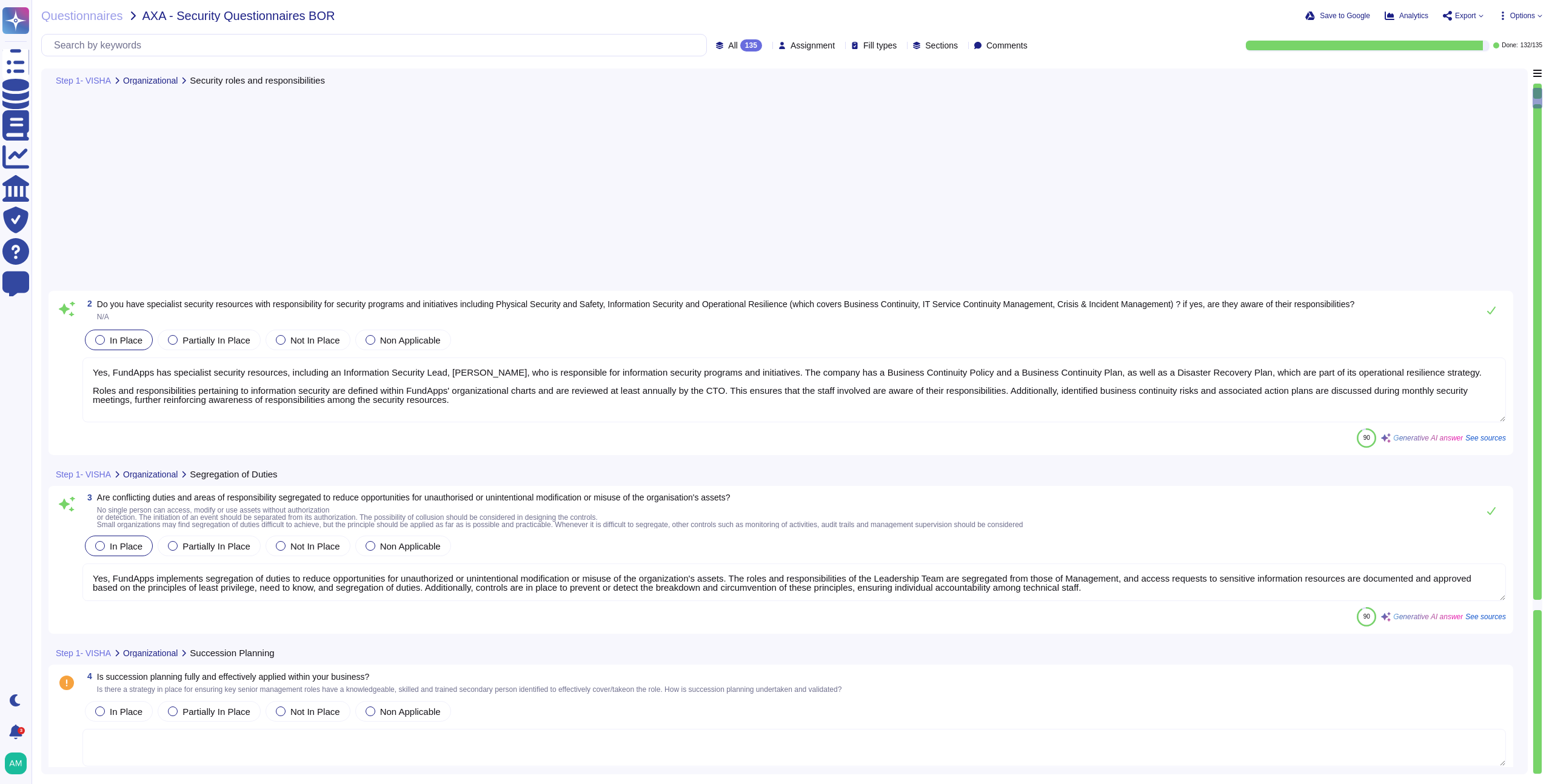
type textarea "Yes, FundApps has implemented security measures to protect and secure informati…"
type textarea "Yes, responsibilities for shared security roles in the use of the cloud service…"
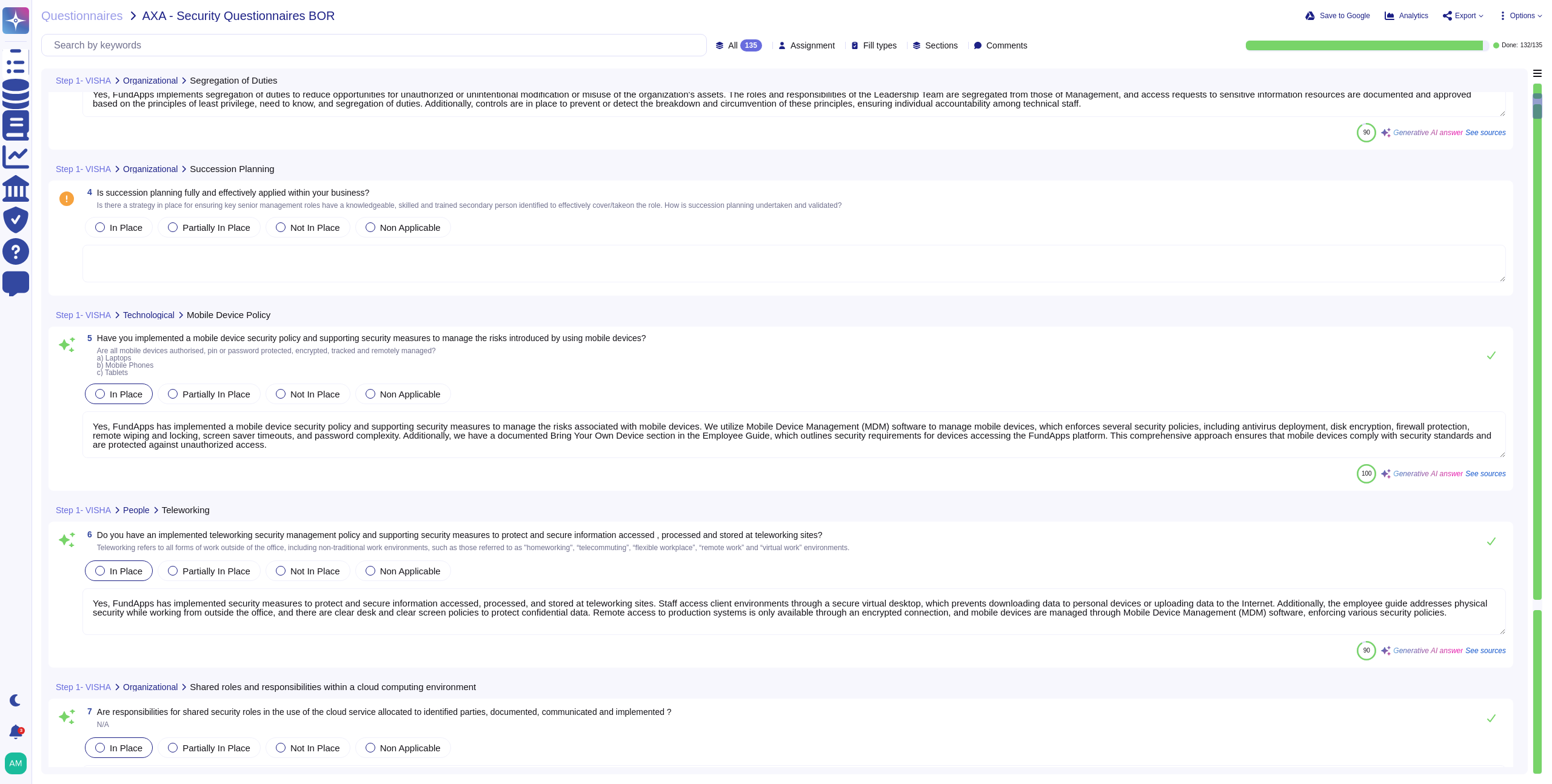
type textarea "FundApps performs background checks on all new hires prior to onboarding, which…"
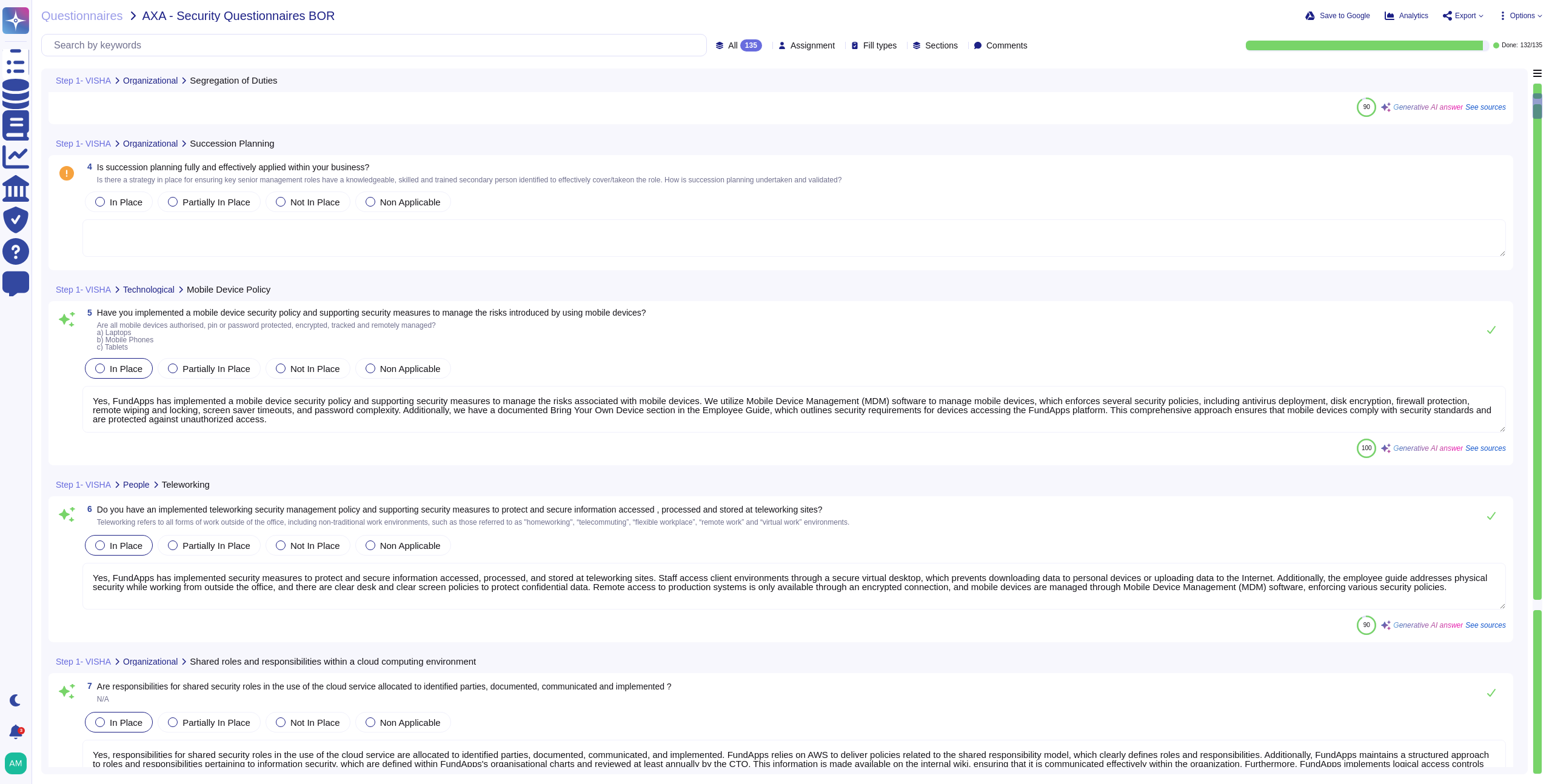
scroll to position [599, 0]
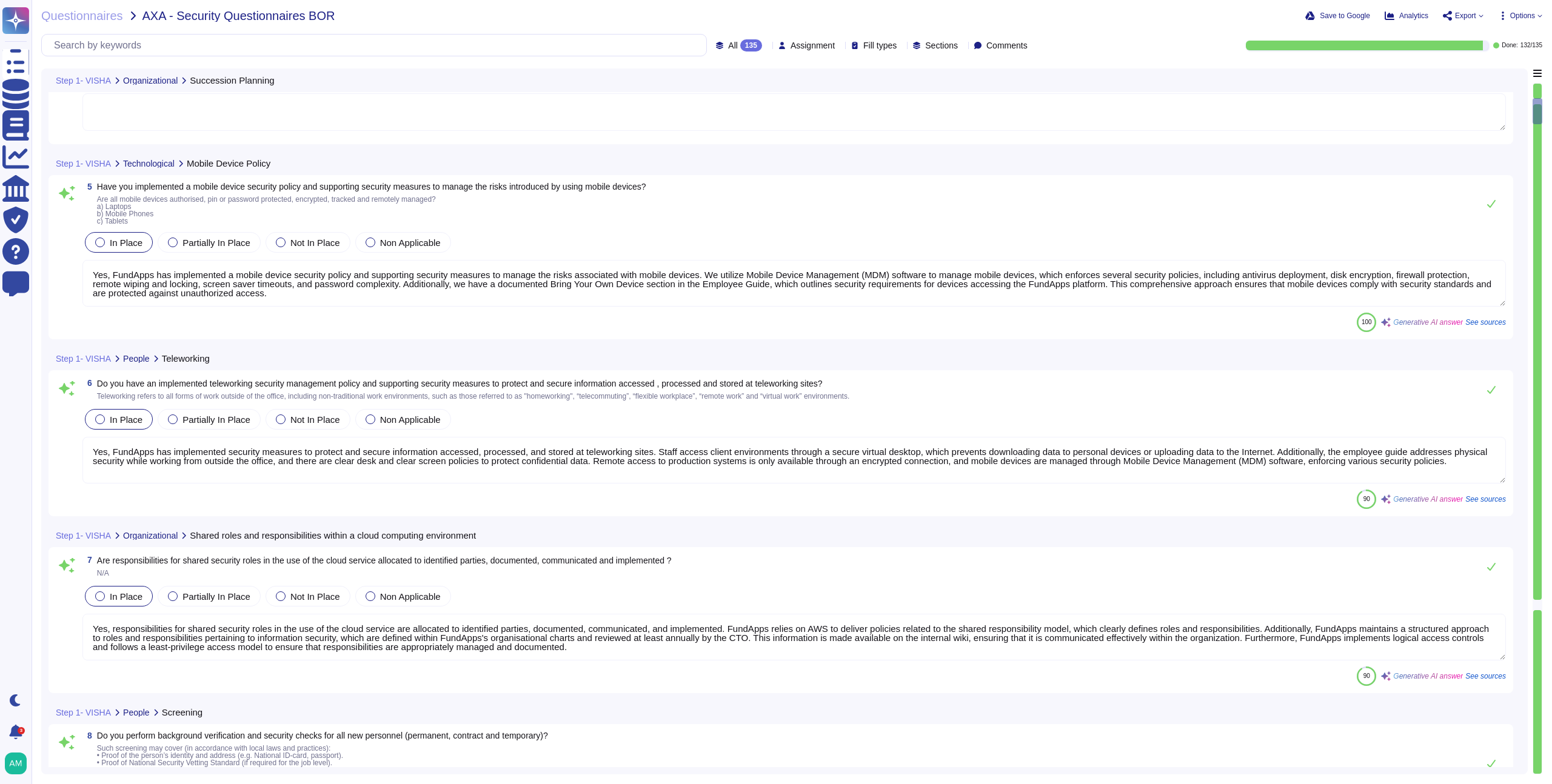
type textarea "Yes, our employment contracts include specific sections that protect our inform…"
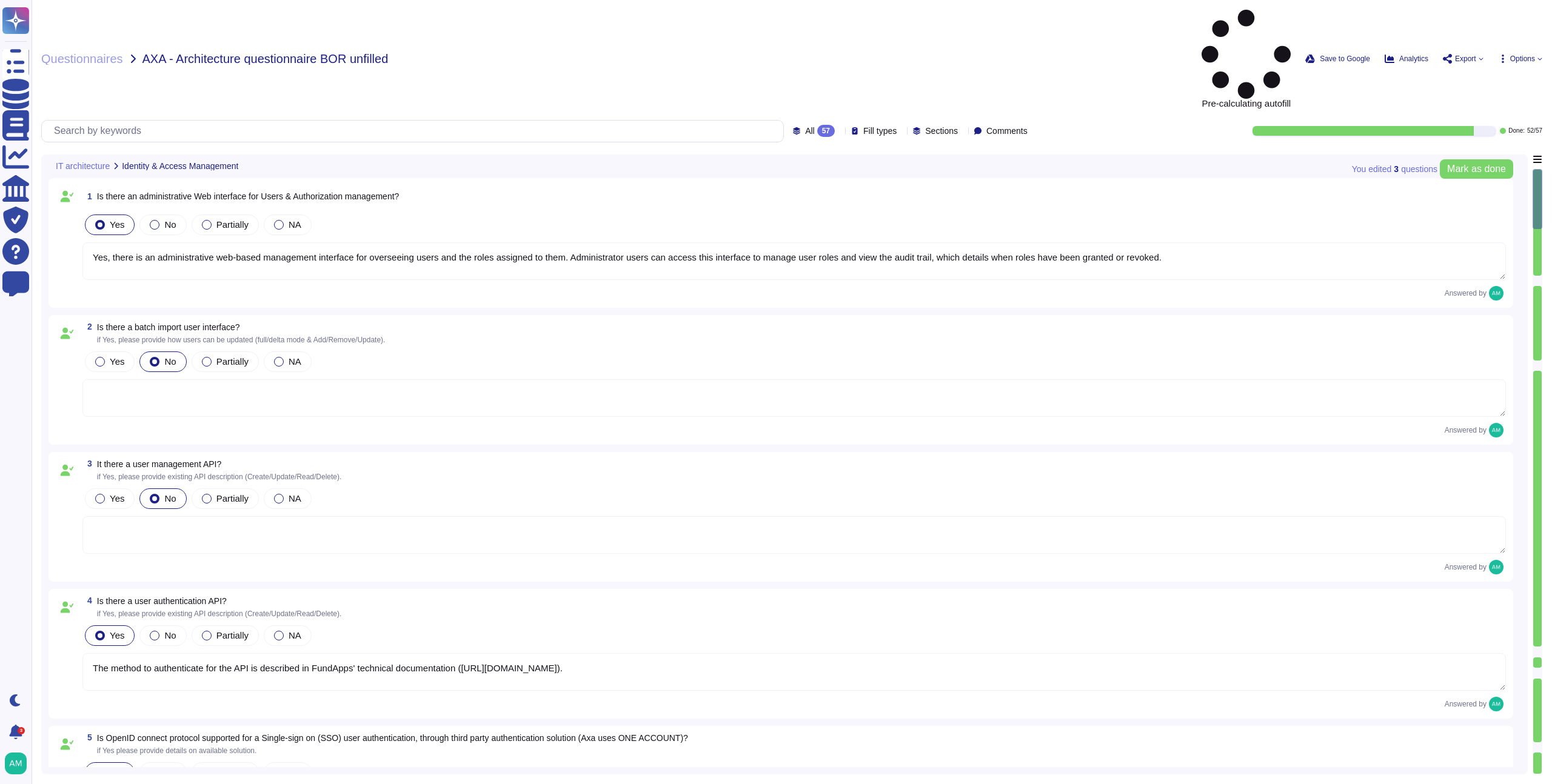
type textarea "Yes, there is an administrative web-based management interface for overseeing u…"
type textarea "The method to authenticate for the API is described in FundApps' technical docu…"
type textarea "Single-sign-on is enabled and mandatory wherever possible;"
type textarea "FundApps platforms allows clients to integrate their Single-Sign-On solution fo…"
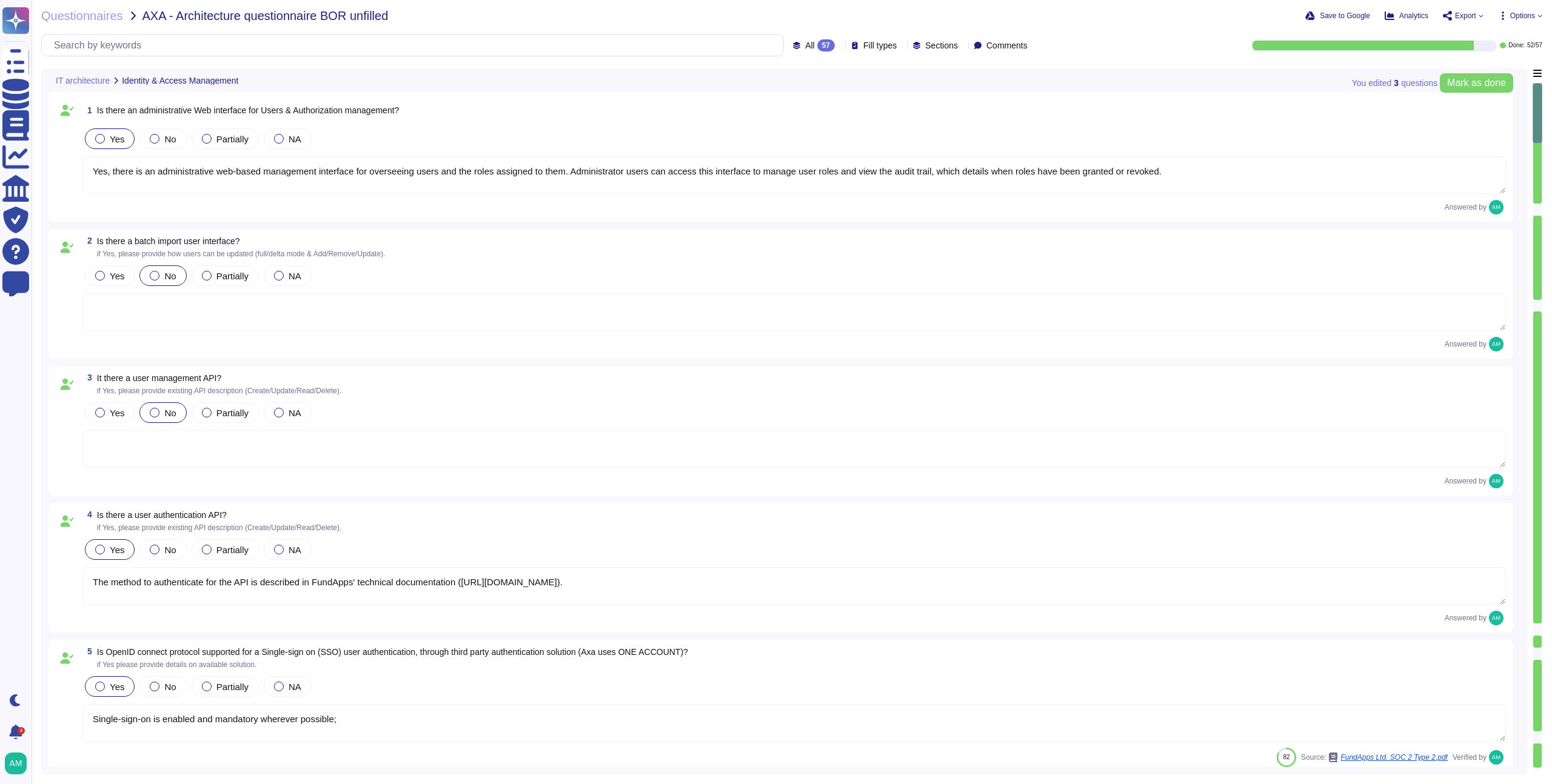
click at [778, 319] on textarea at bounding box center [794, 311] width 1424 height 37
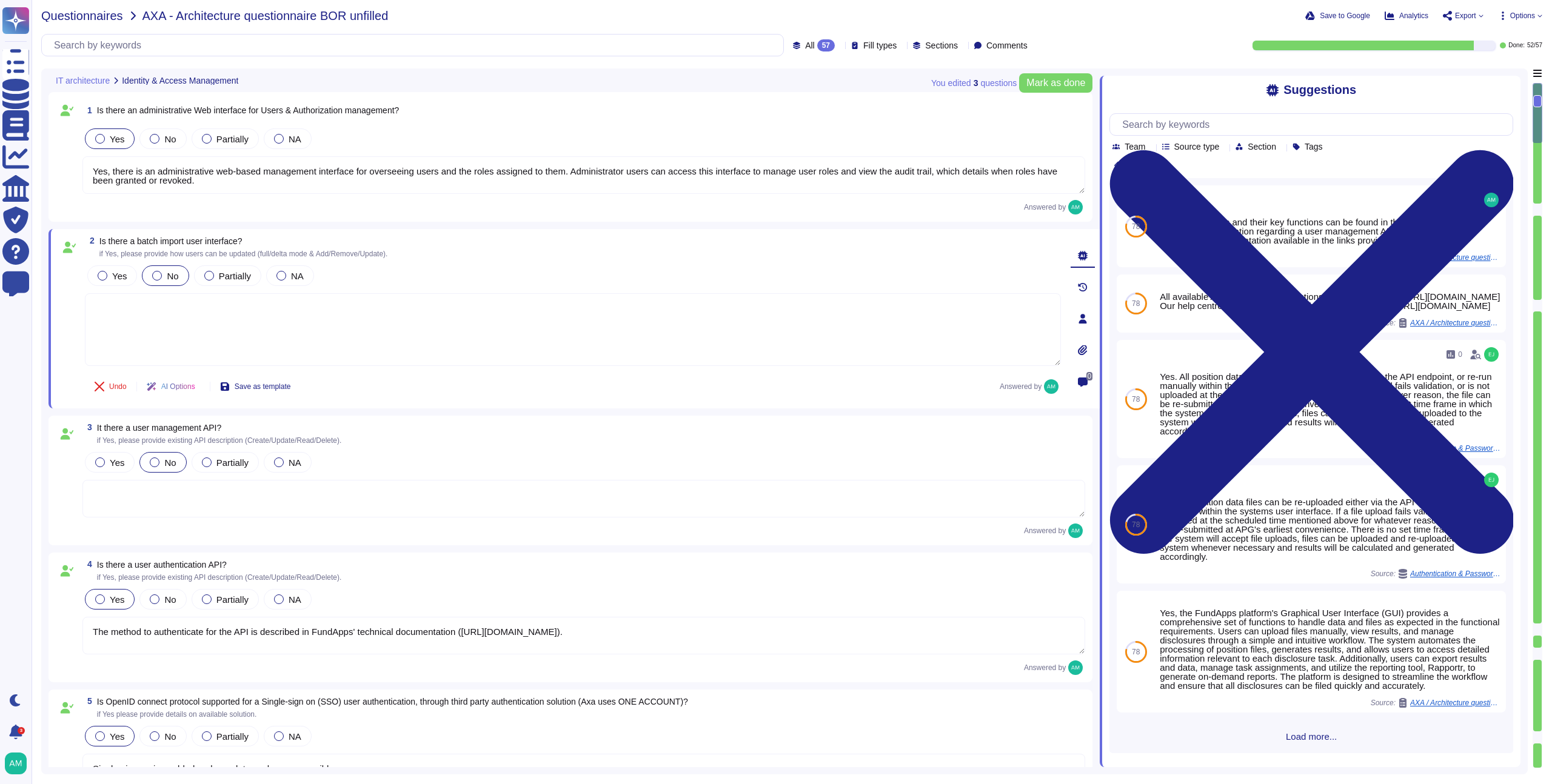
click at [70, 21] on span "Questionnaires" at bounding box center [82, 16] width 82 height 12
